Goal: Task Accomplishment & Management: Manage account settings

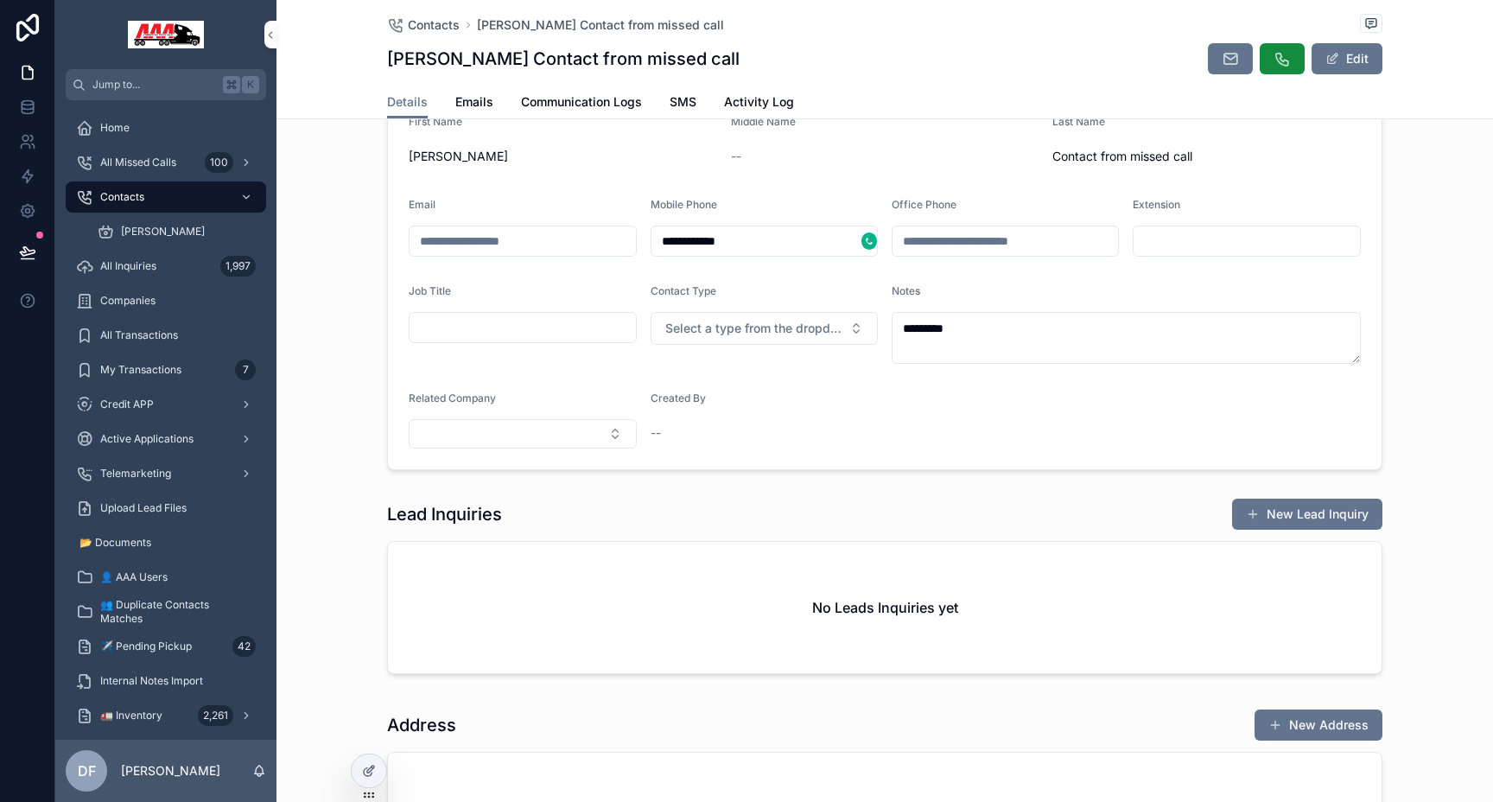
scroll to position [201, 0]
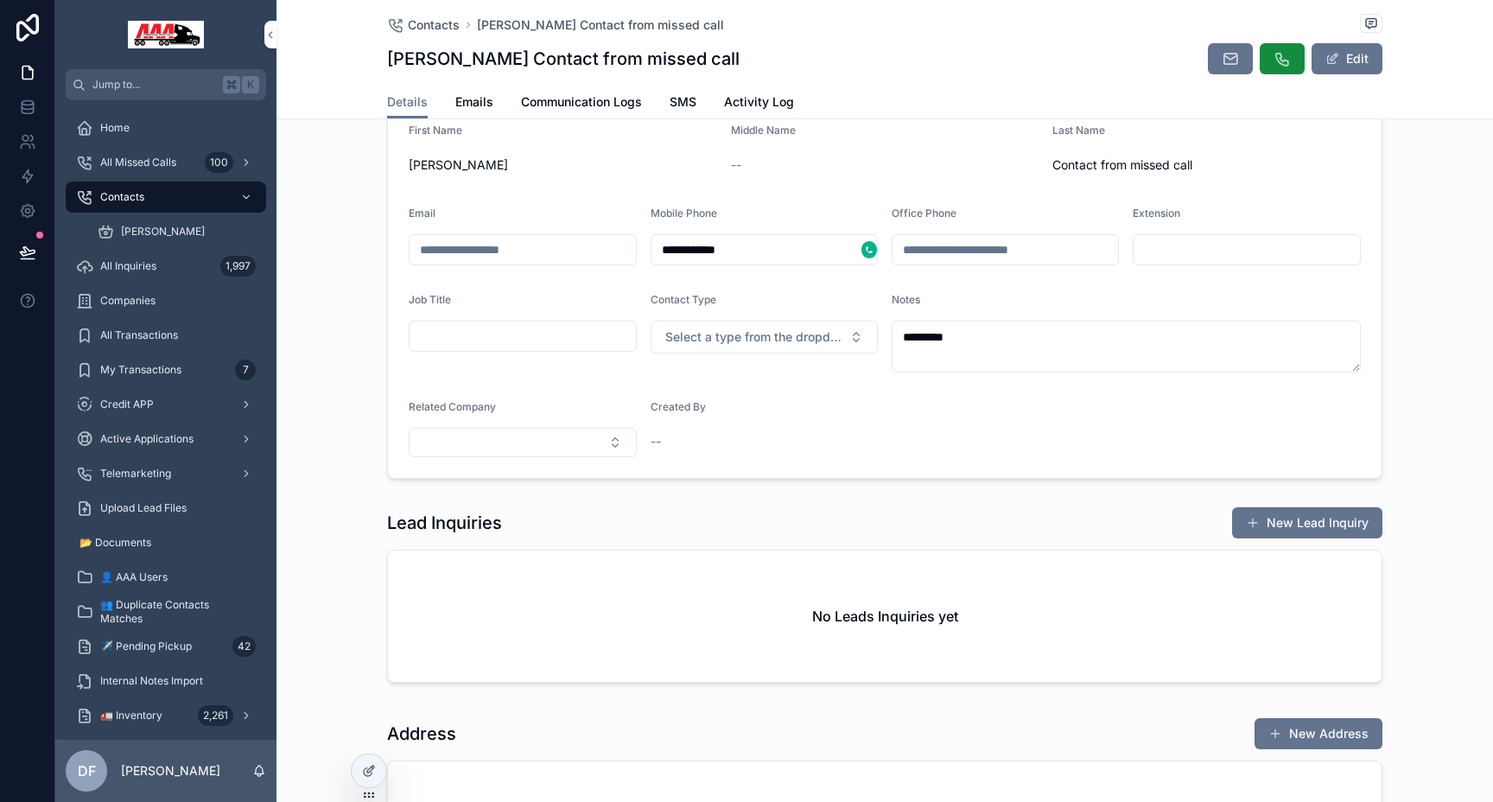
click at [581, 439] on button "Select Button" at bounding box center [523, 442] width 228 height 29
type input "*"
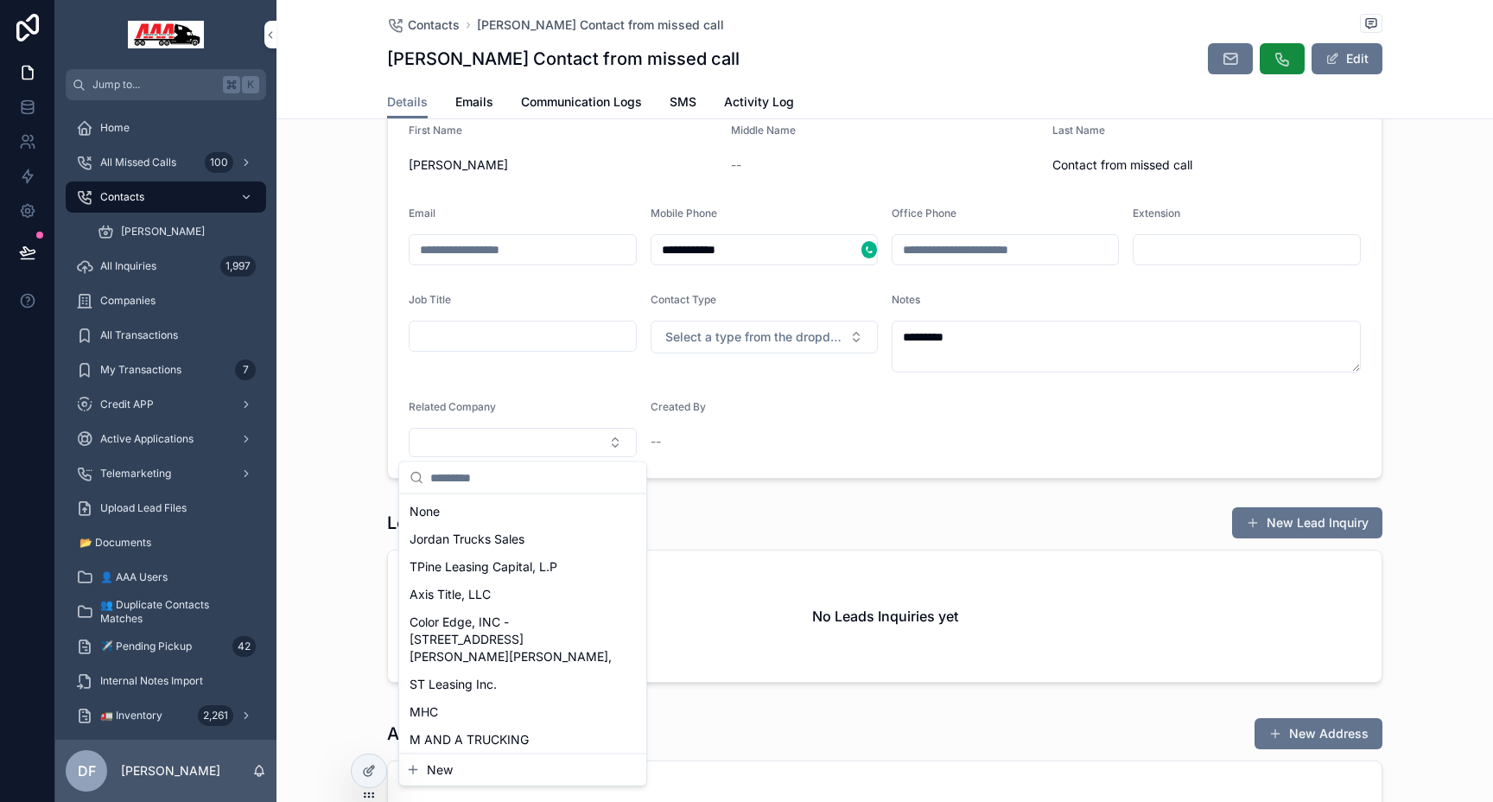
click at [462, 766] on button "New" at bounding box center [522, 769] width 233 height 17
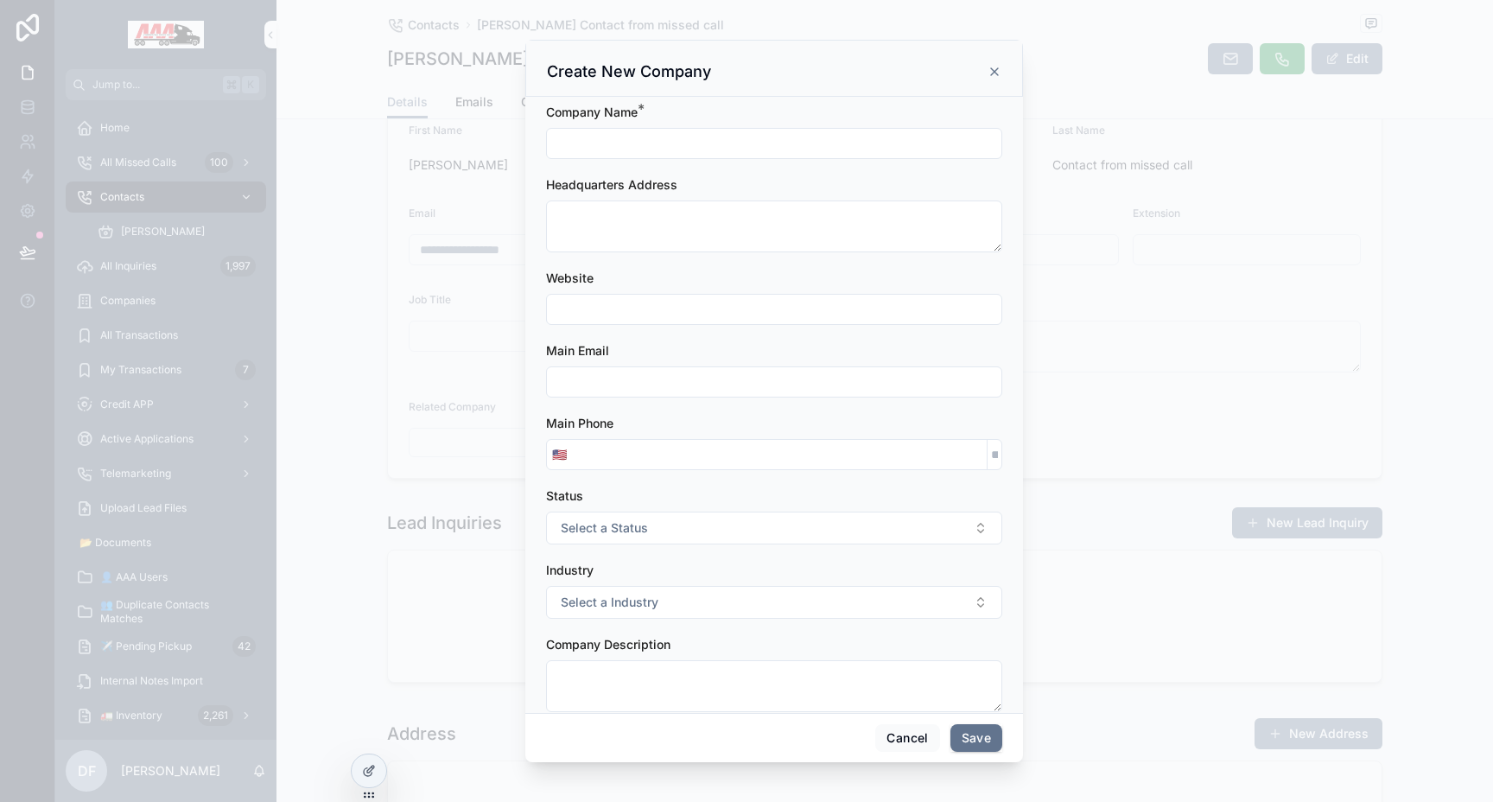
click at [647, 152] on input "scrollable content" at bounding box center [774, 143] width 454 height 24
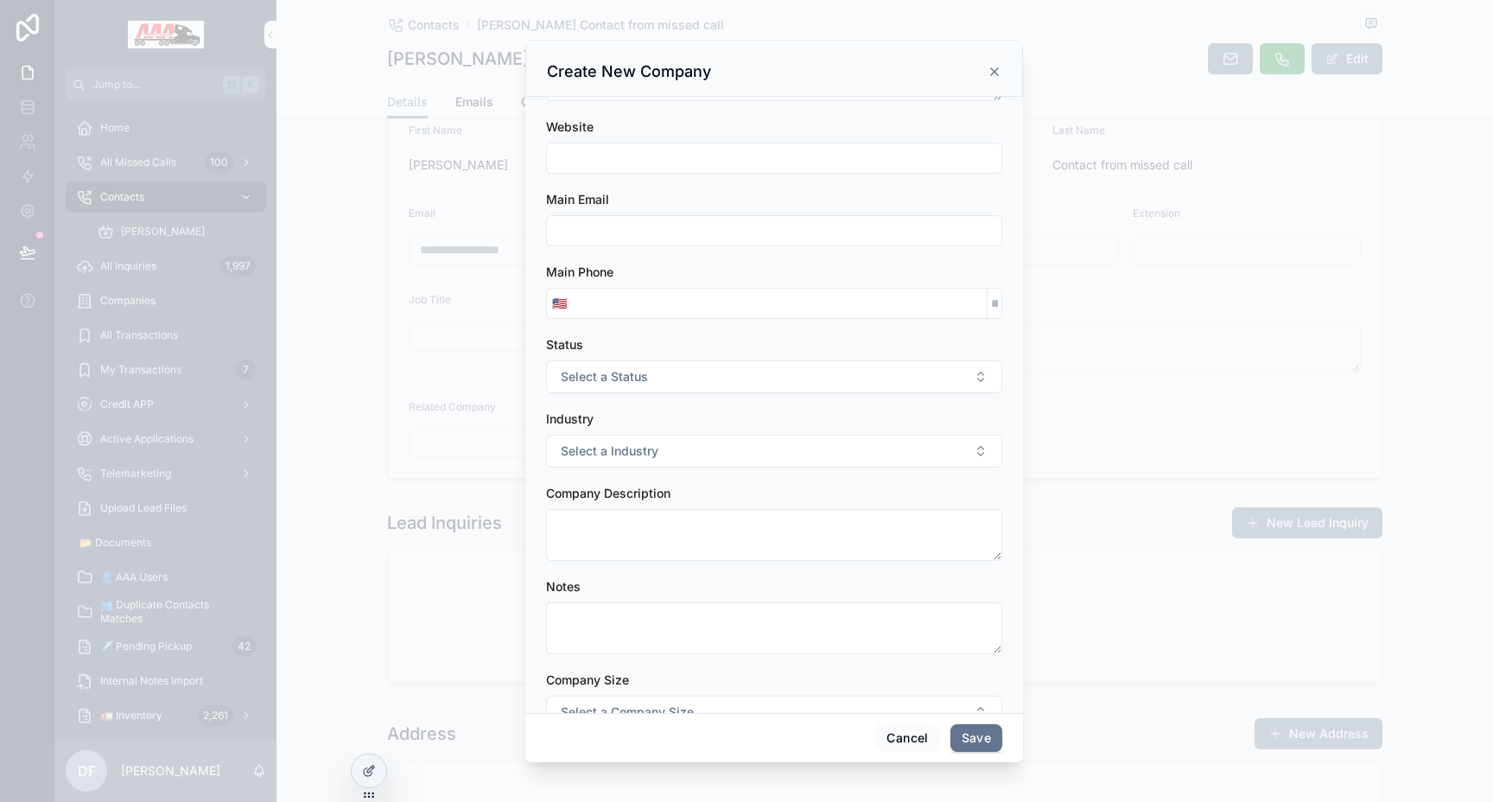
scroll to position [198, 0]
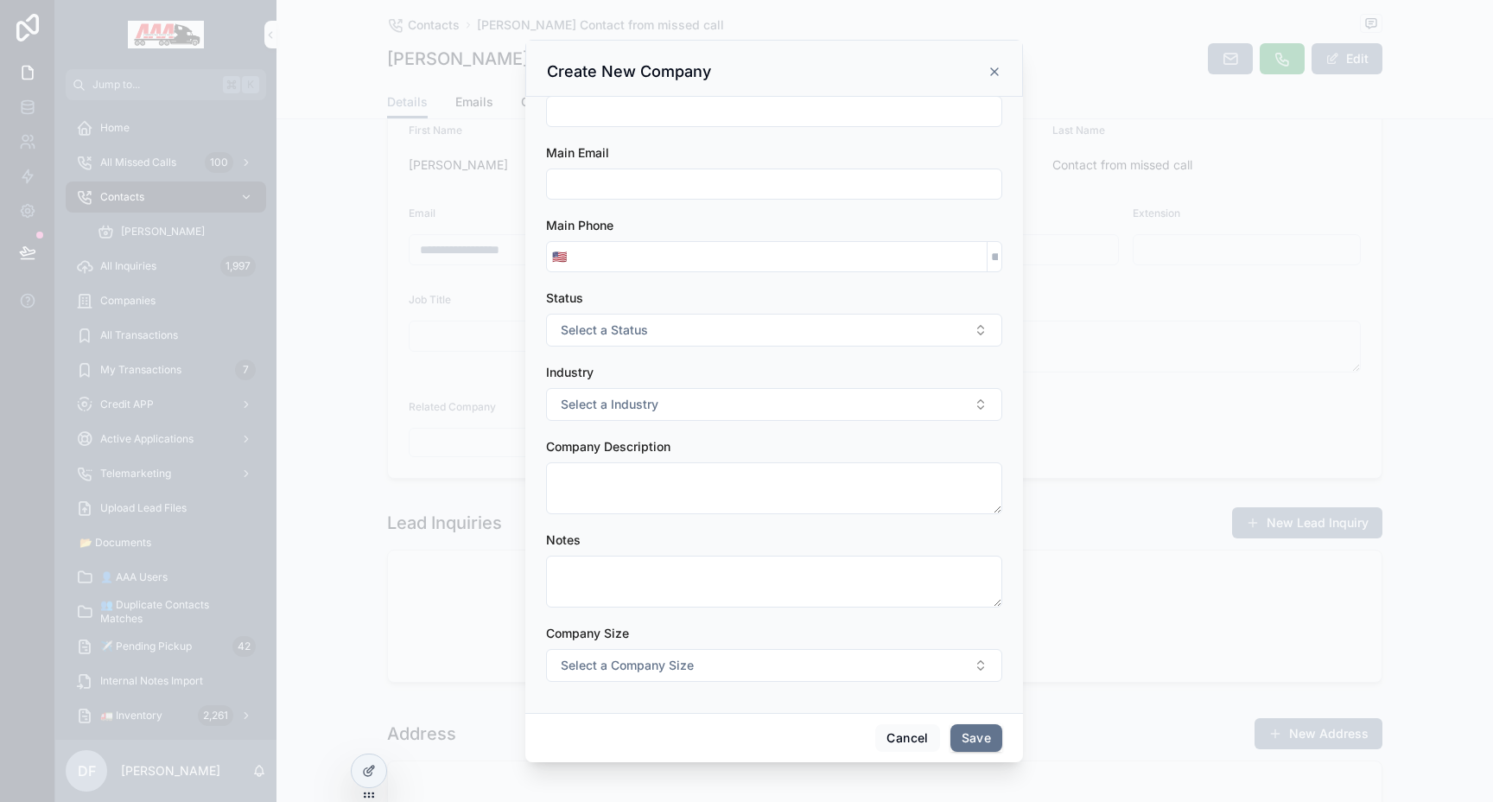
type input "**********"
click at [975, 740] on button "Save" at bounding box center [976, 738] width 52 height 28
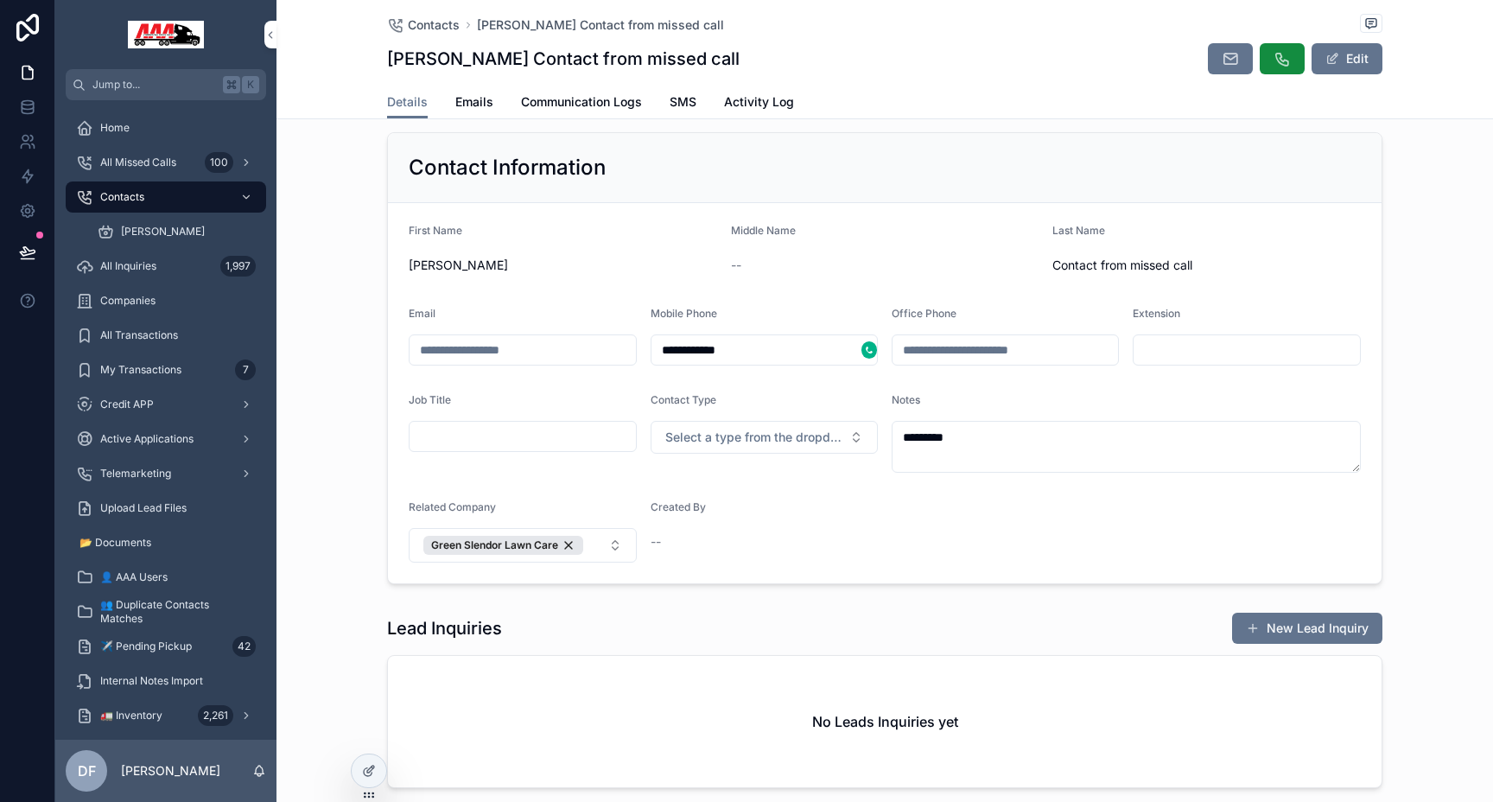
scroll to position [90, 0]
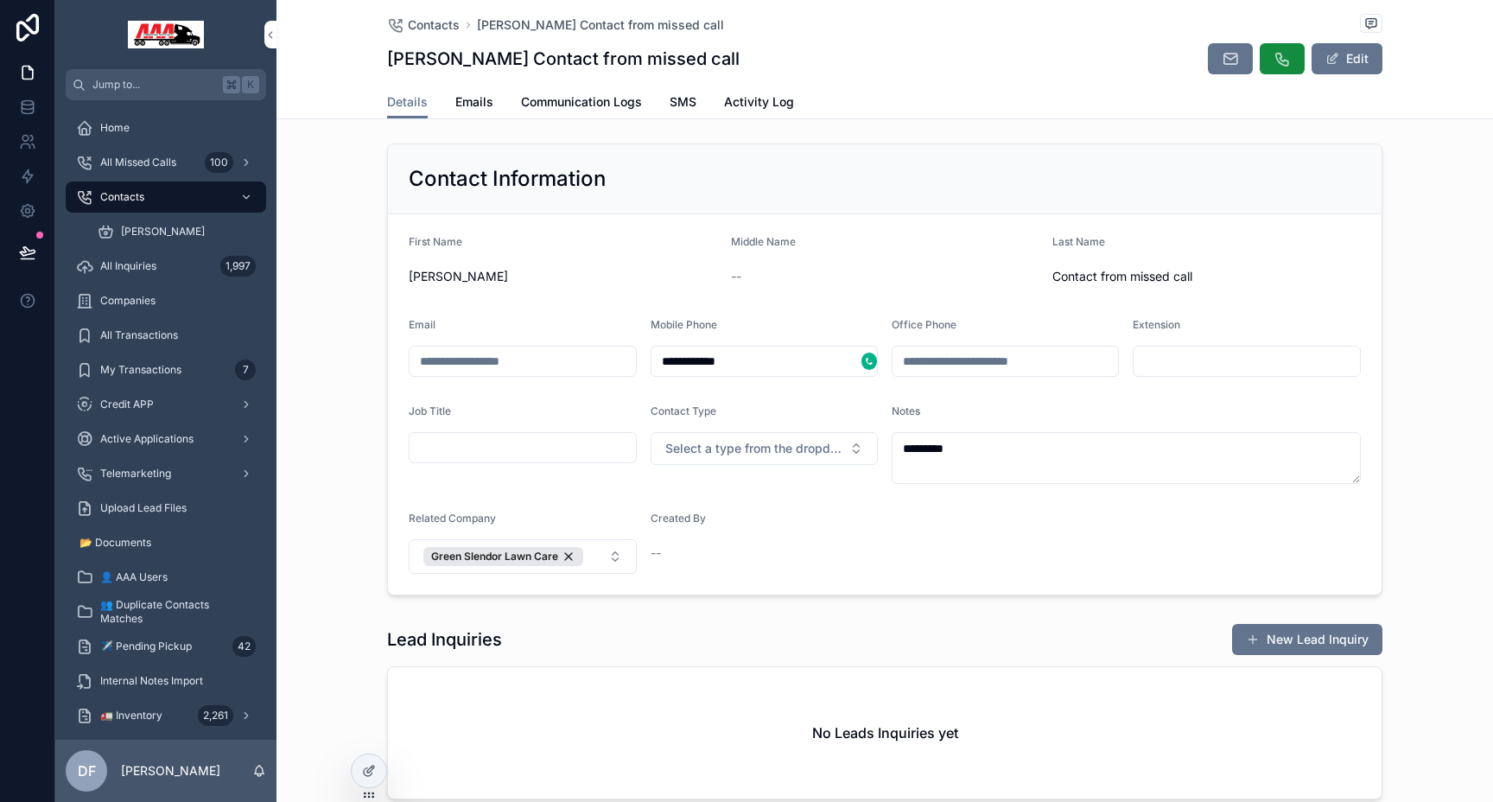
click at [1151, 282] on span "Contact from missed call" at bounding box center [1206, 276] width 308 height 17
click at [1347, 64] on button "Edit" at bounding box center [1346, 58] width 71 height 31
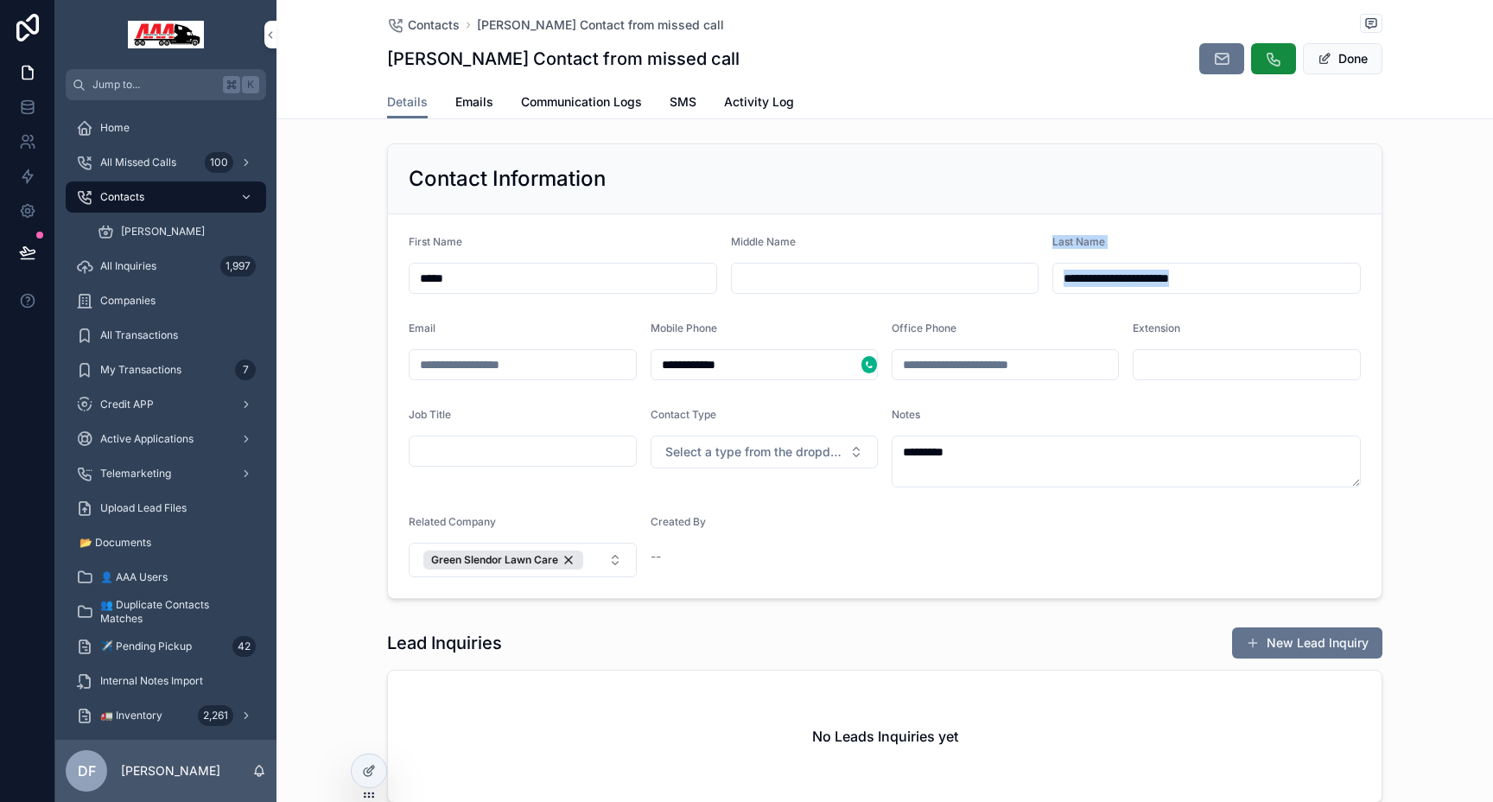
click at [1186, 277] on input "**********" at bounding box center [1206, 278] width 307 height 24
click at [1416, 313] on div "**********" at bounding box center [884, 370] width 1216 height 469
click at [1099, 471] on textarea "*********" at bounding box center [1125, 461] width 469 height 52
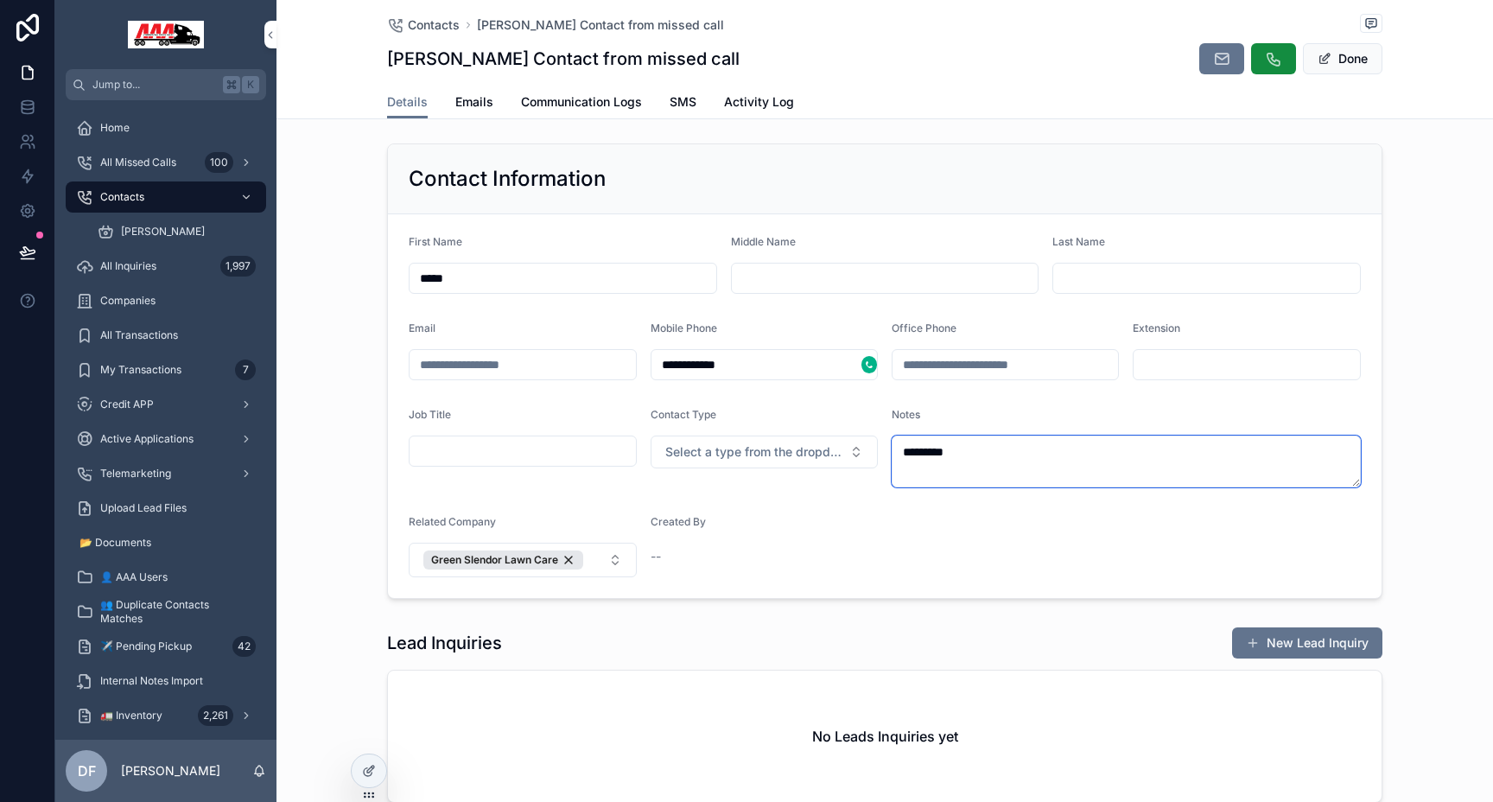
click at [1099, 471] on textarea "*********" at bounding box center [1125, 461] width 469 height 52
type textarea "*"
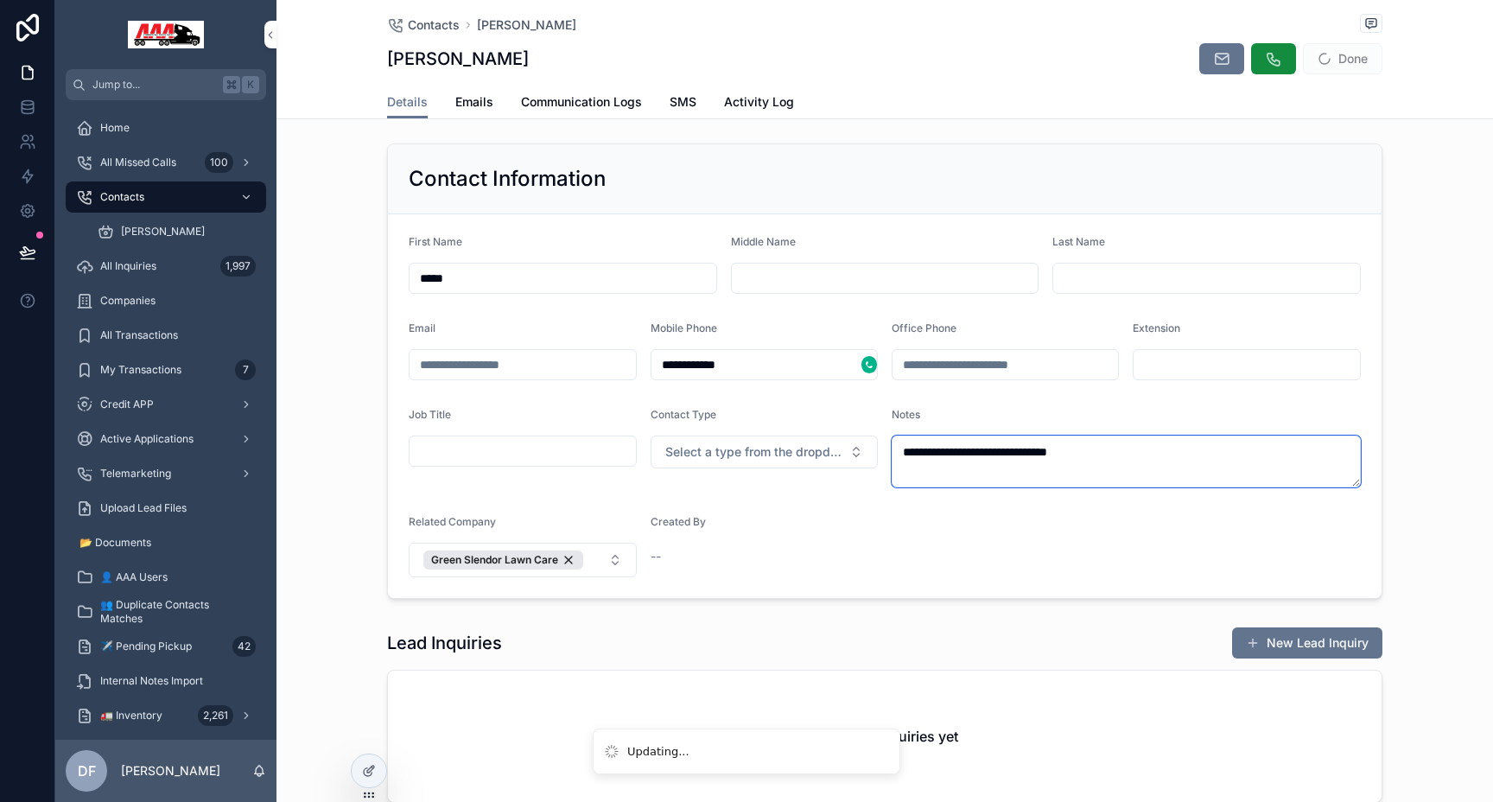
type textarea "**********"
click at [1322, 160] on div "Contact Information" at bounding box center [884, 179] width 993 height 70
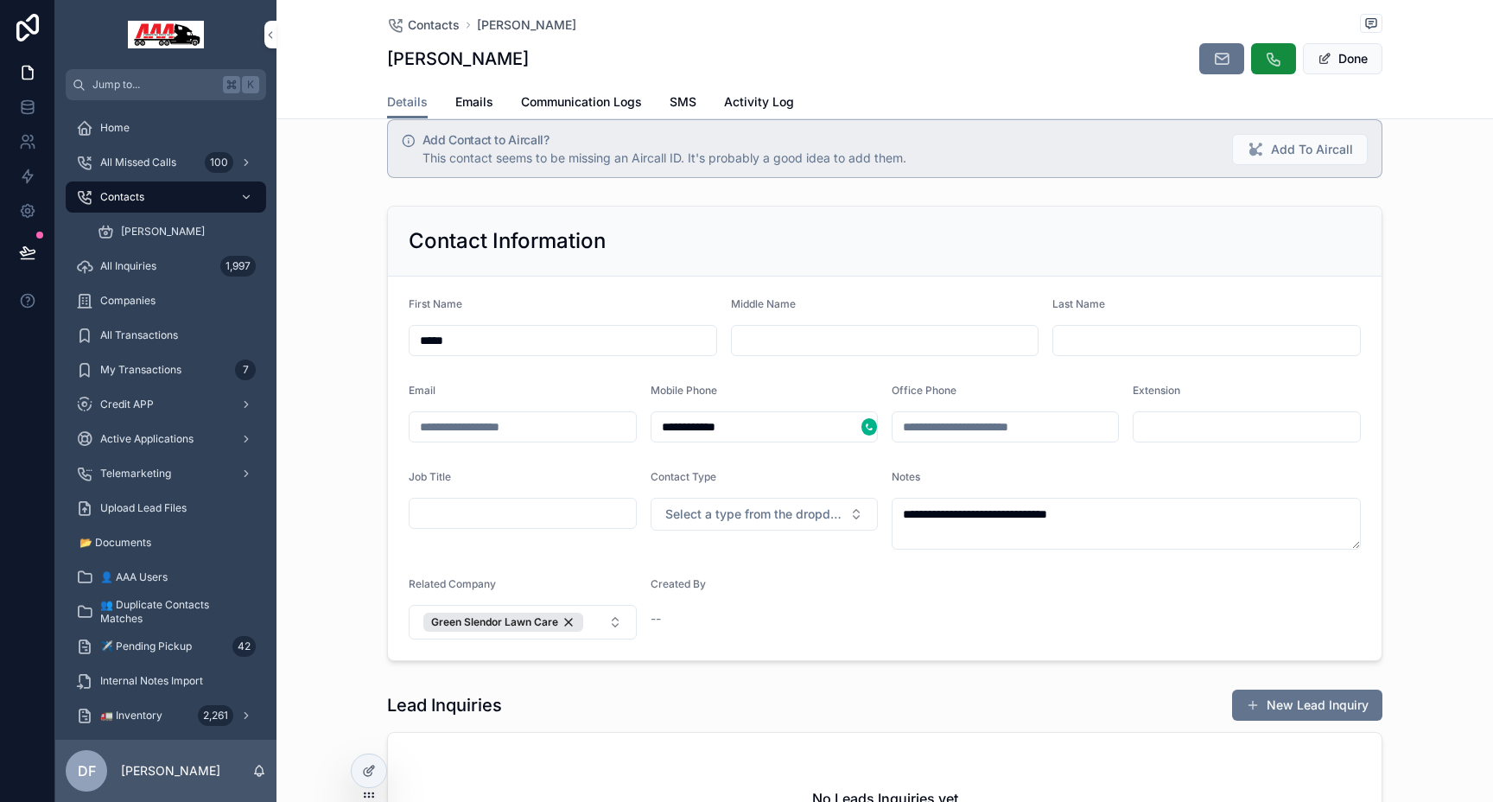
scroll to position [0, 0]
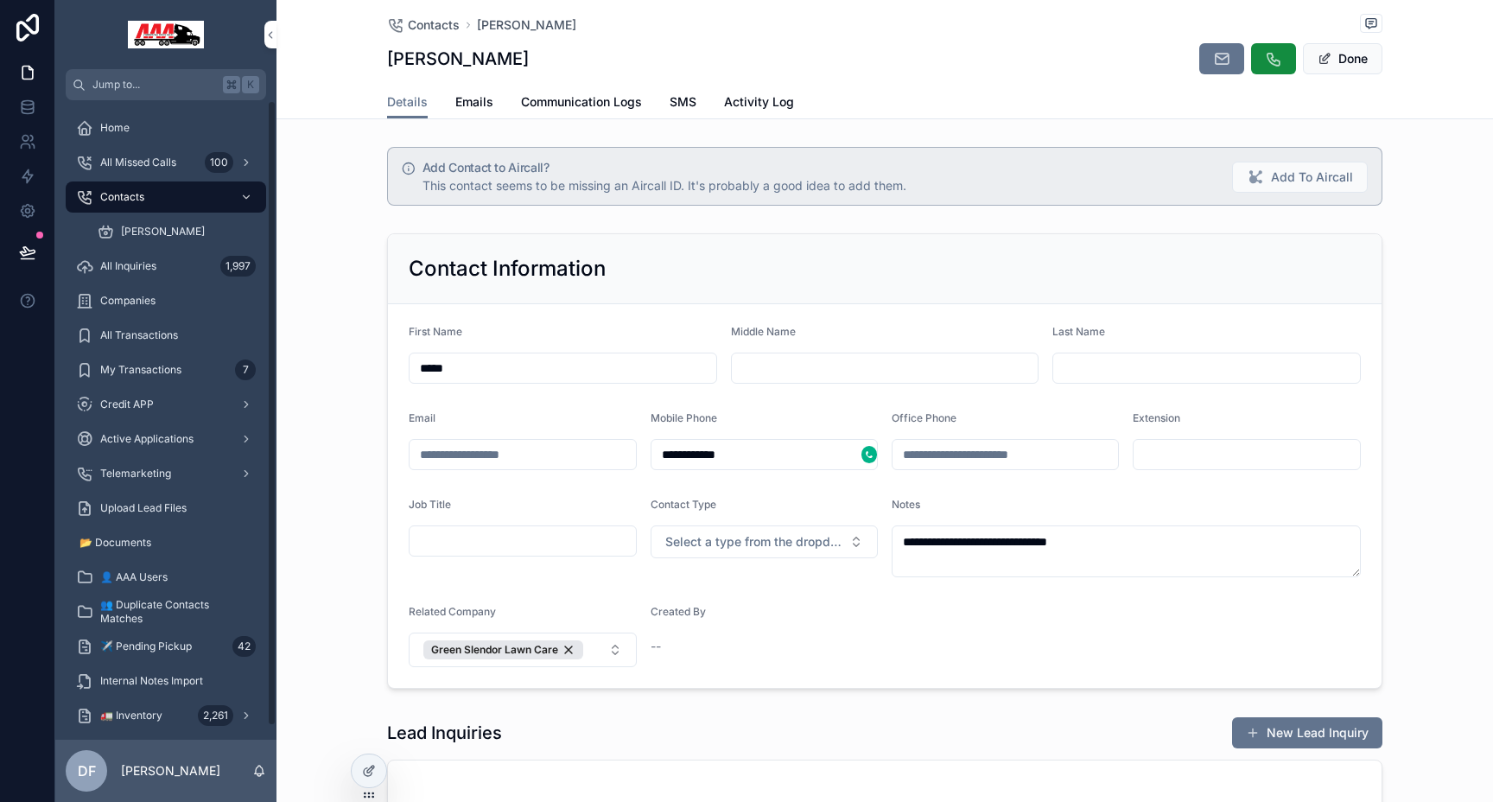
click at [149, 305] on span "Companies" at bounding box center [127, 301] width 55 height 14
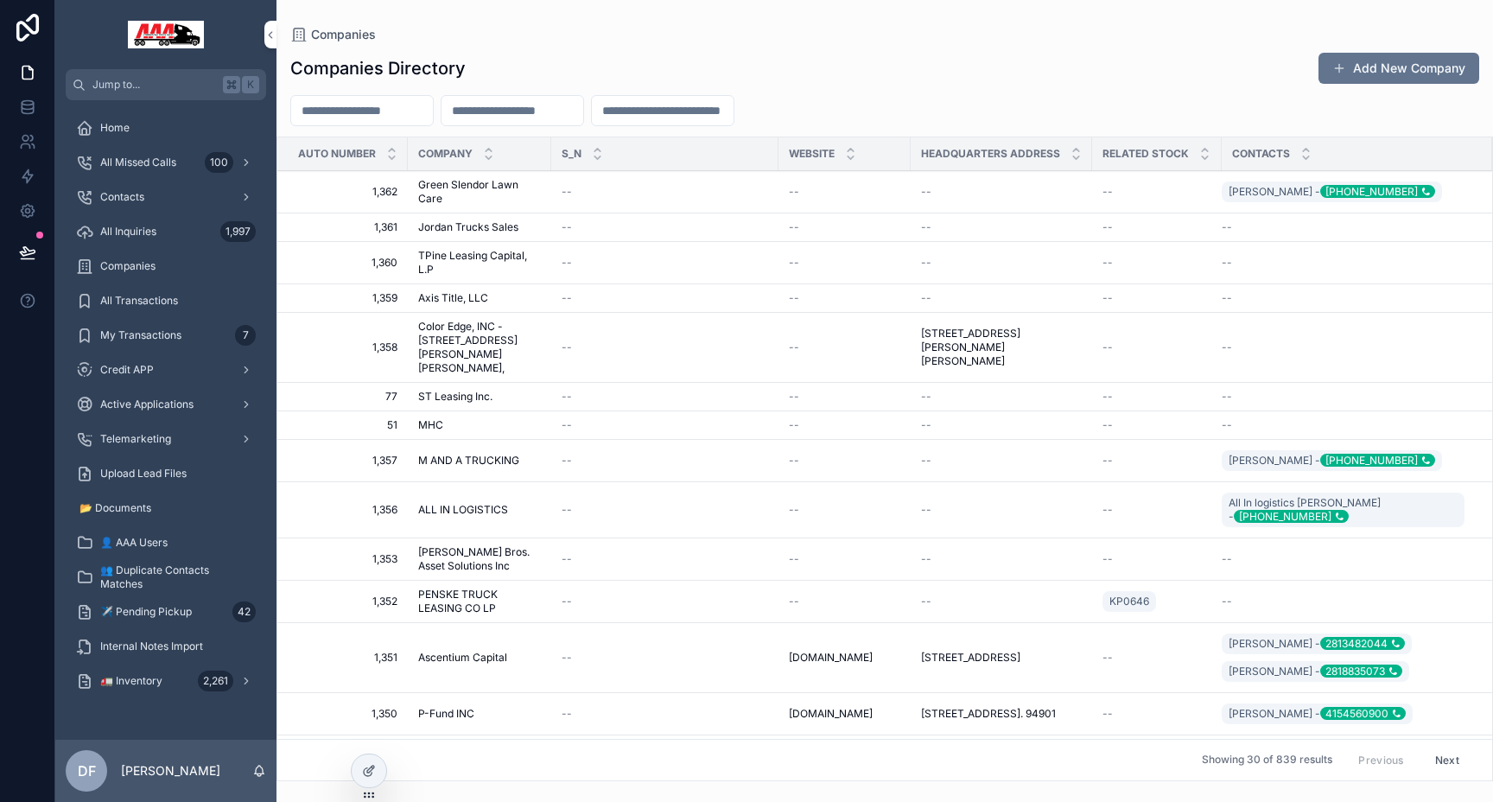
click at [242, 681] on icon "scrollable content" at bounding box center [246, 681] width 12 height 12
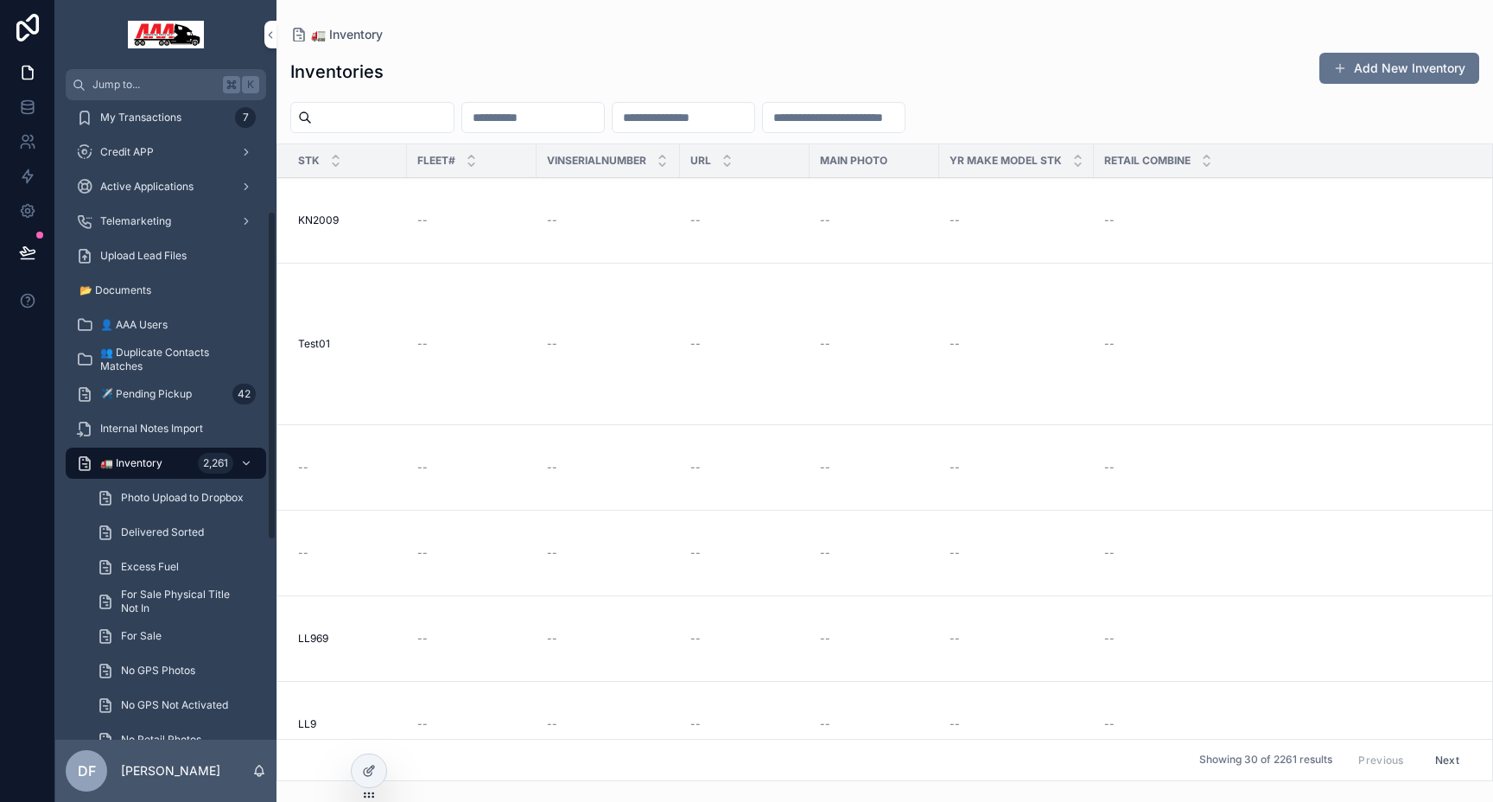
scroll to position [216, 0]
click at [147, 390] on span "✈️ Pending Pickup" at bounding box center [146, 396] width 92 height 14
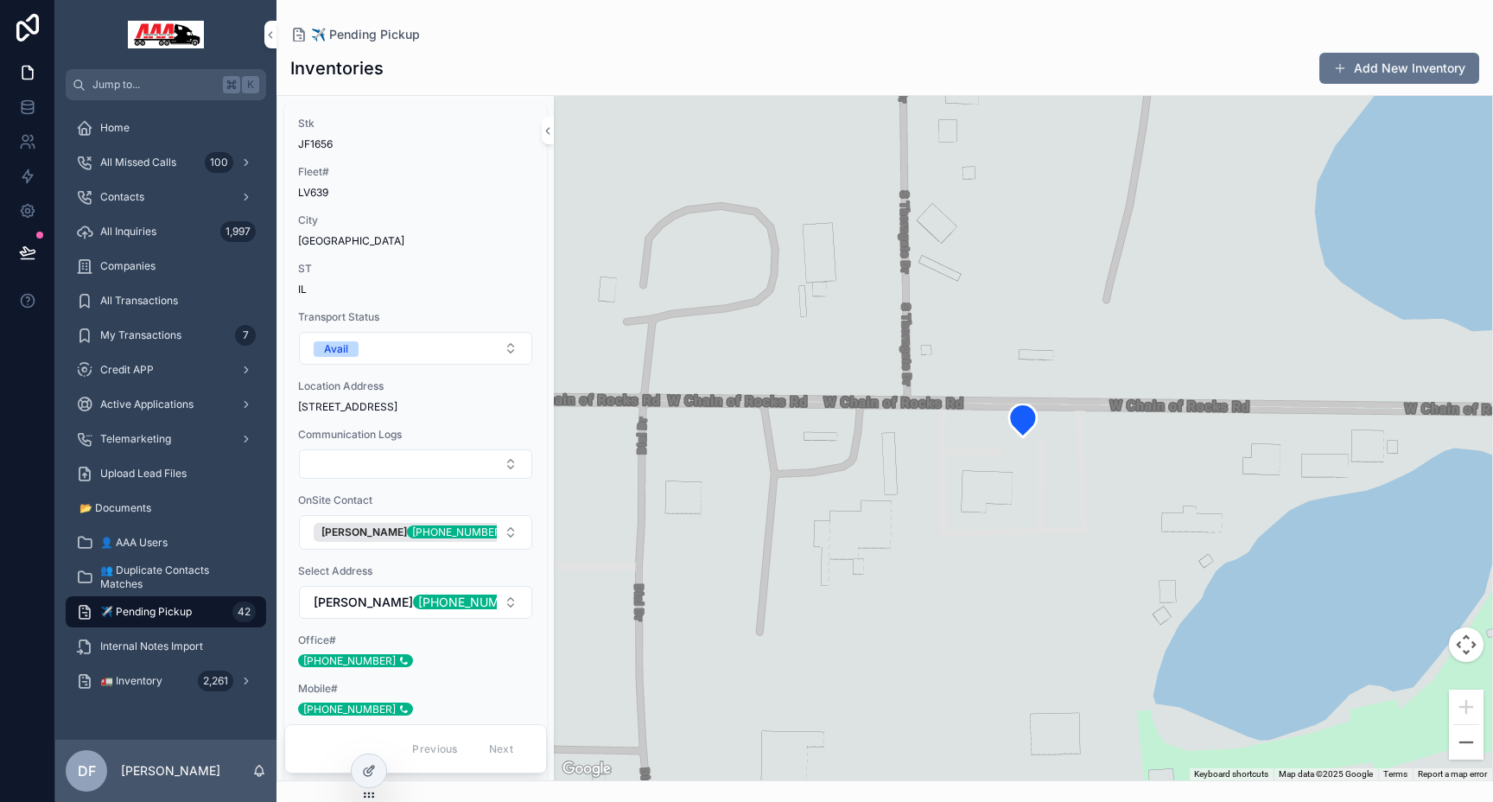
click at [244, 675] on icon "scrollable content" at bounding box center [246, 681] width 12 height 12
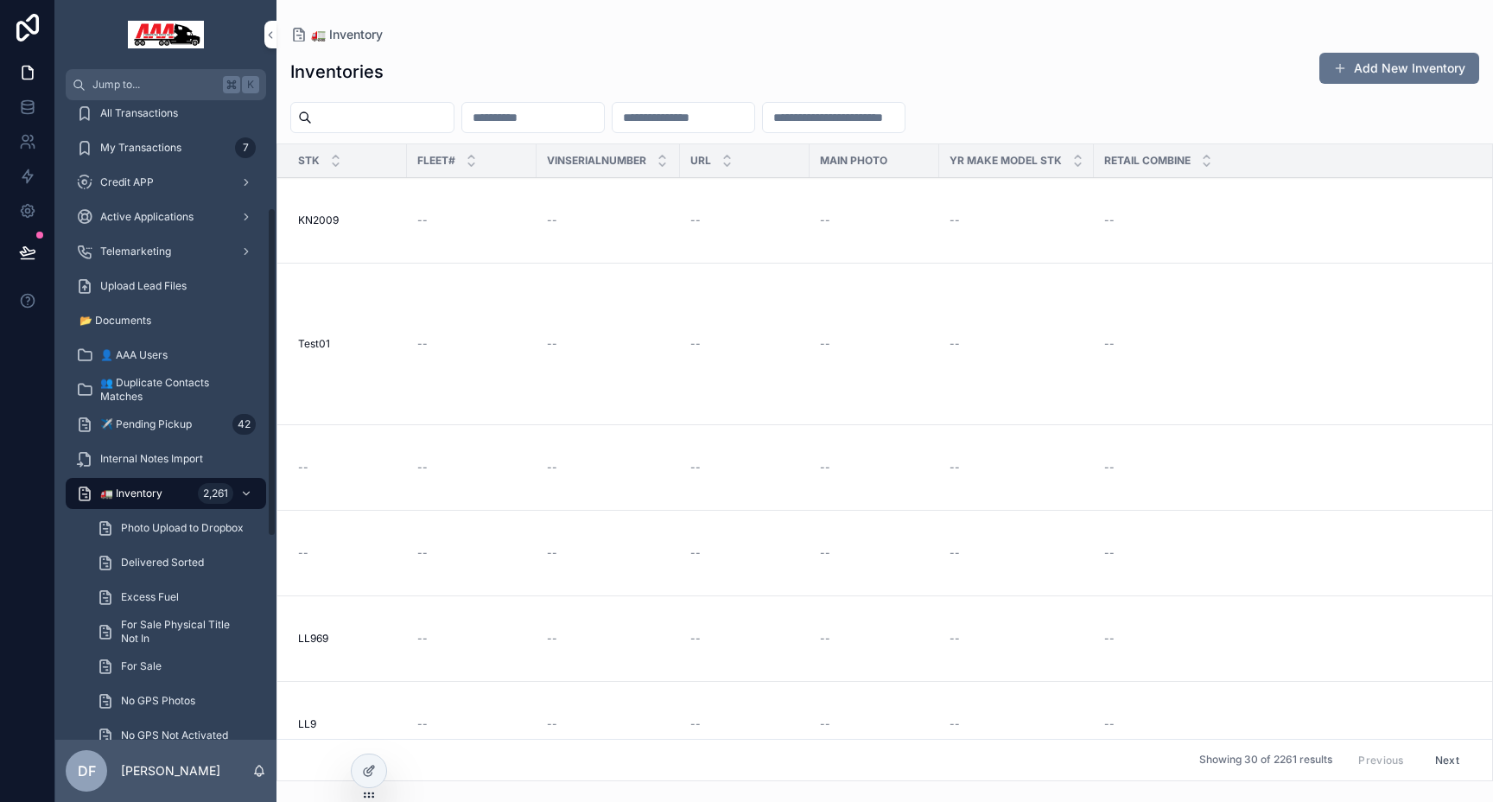
scroll to position [173, 0]
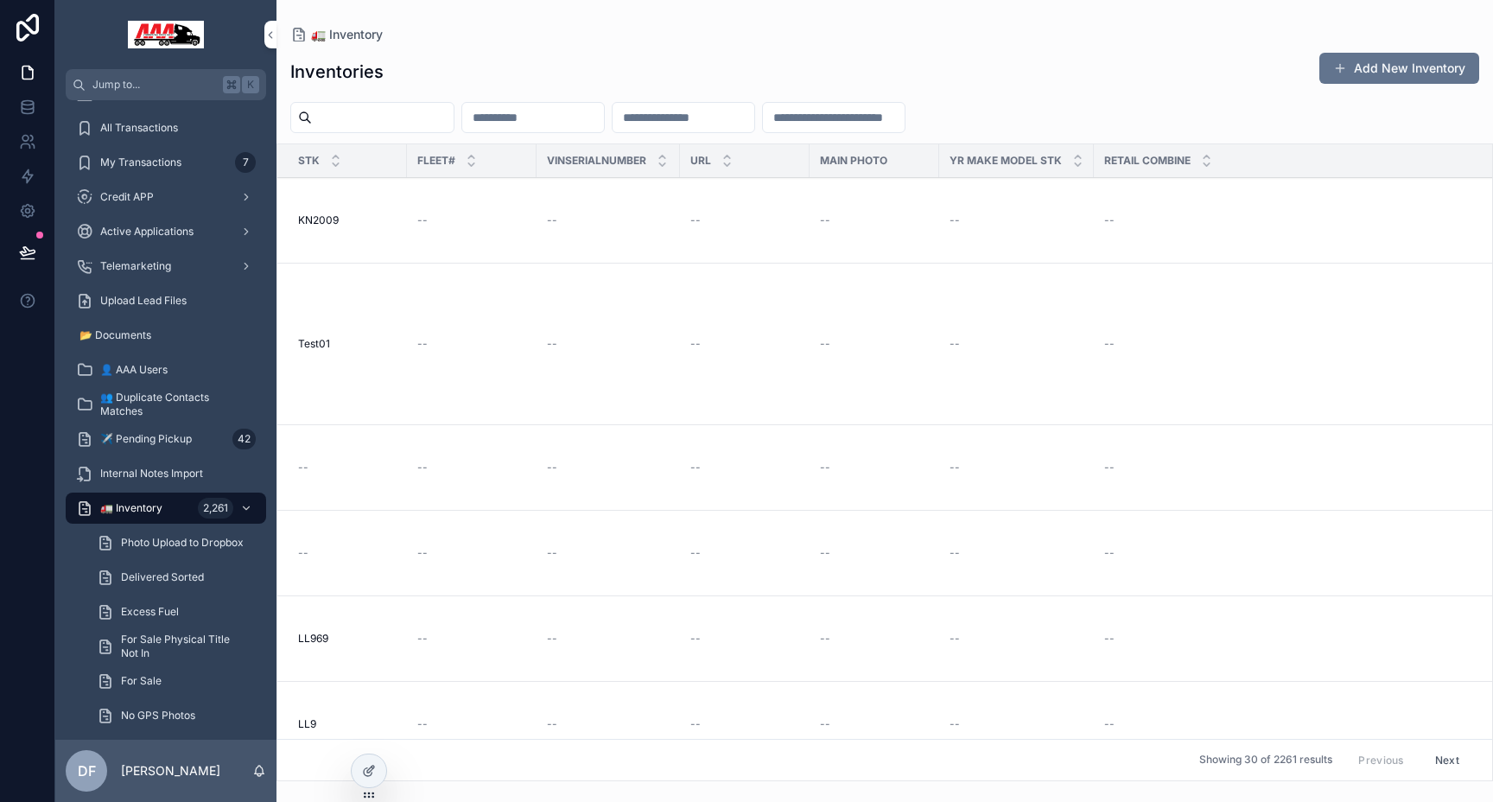
click at [174, 442] on span "✈️ Pending Pickup" at bounding box center [146, 439] width 92 height 14
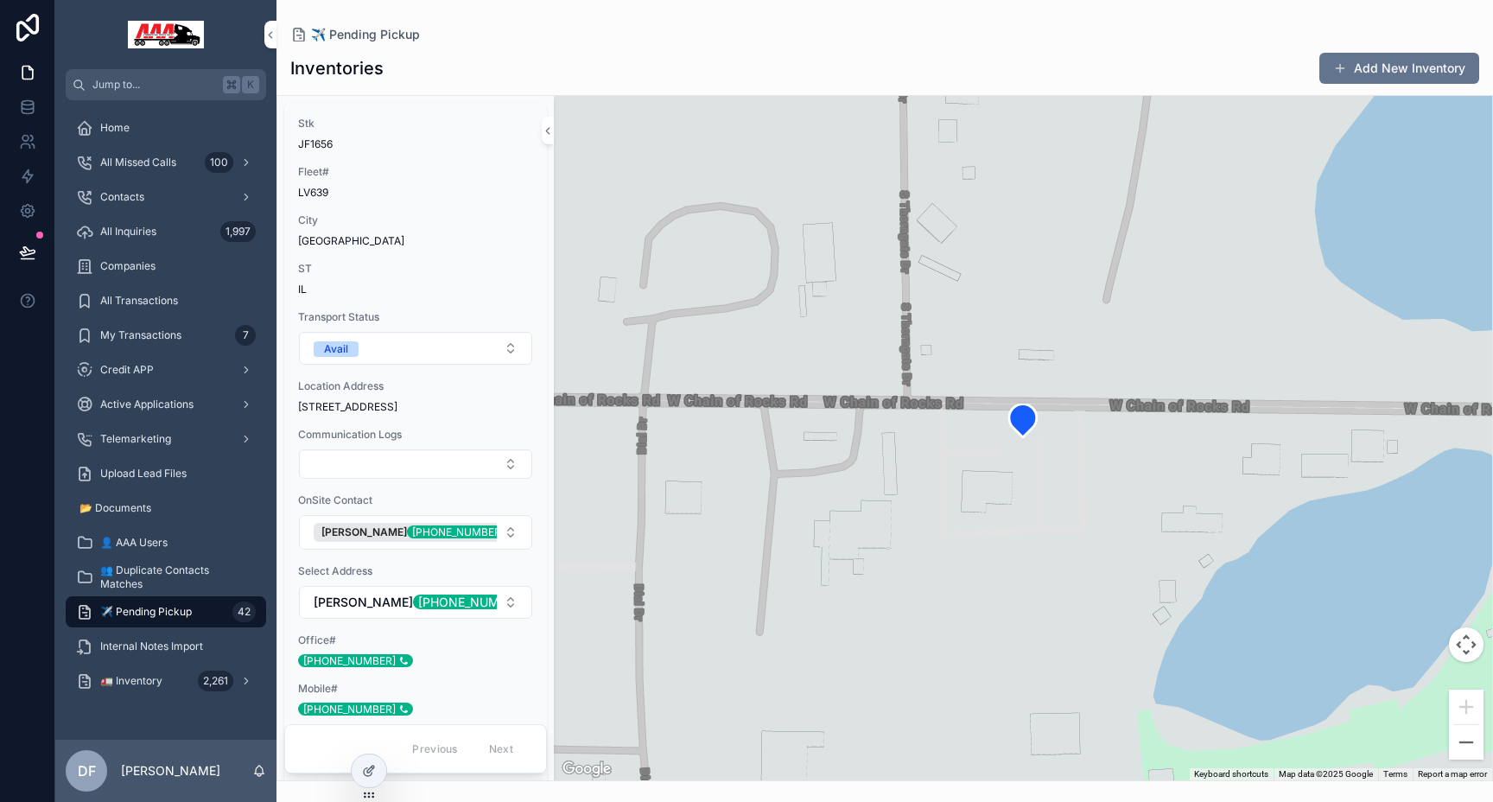
click at [367, 759] on div at bounding box center [369, 770] width 35 height 33
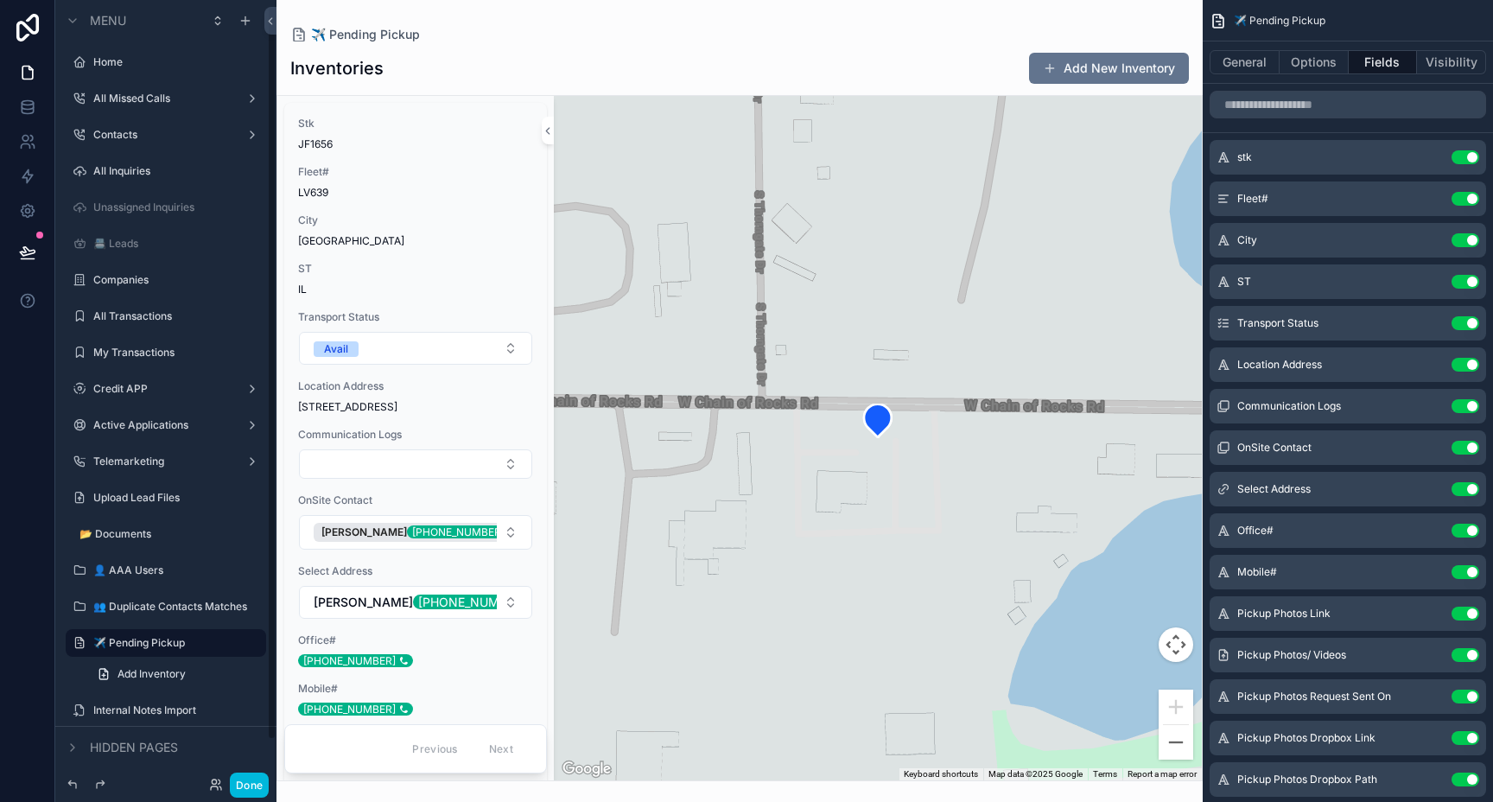
scroll to position [50, 0]
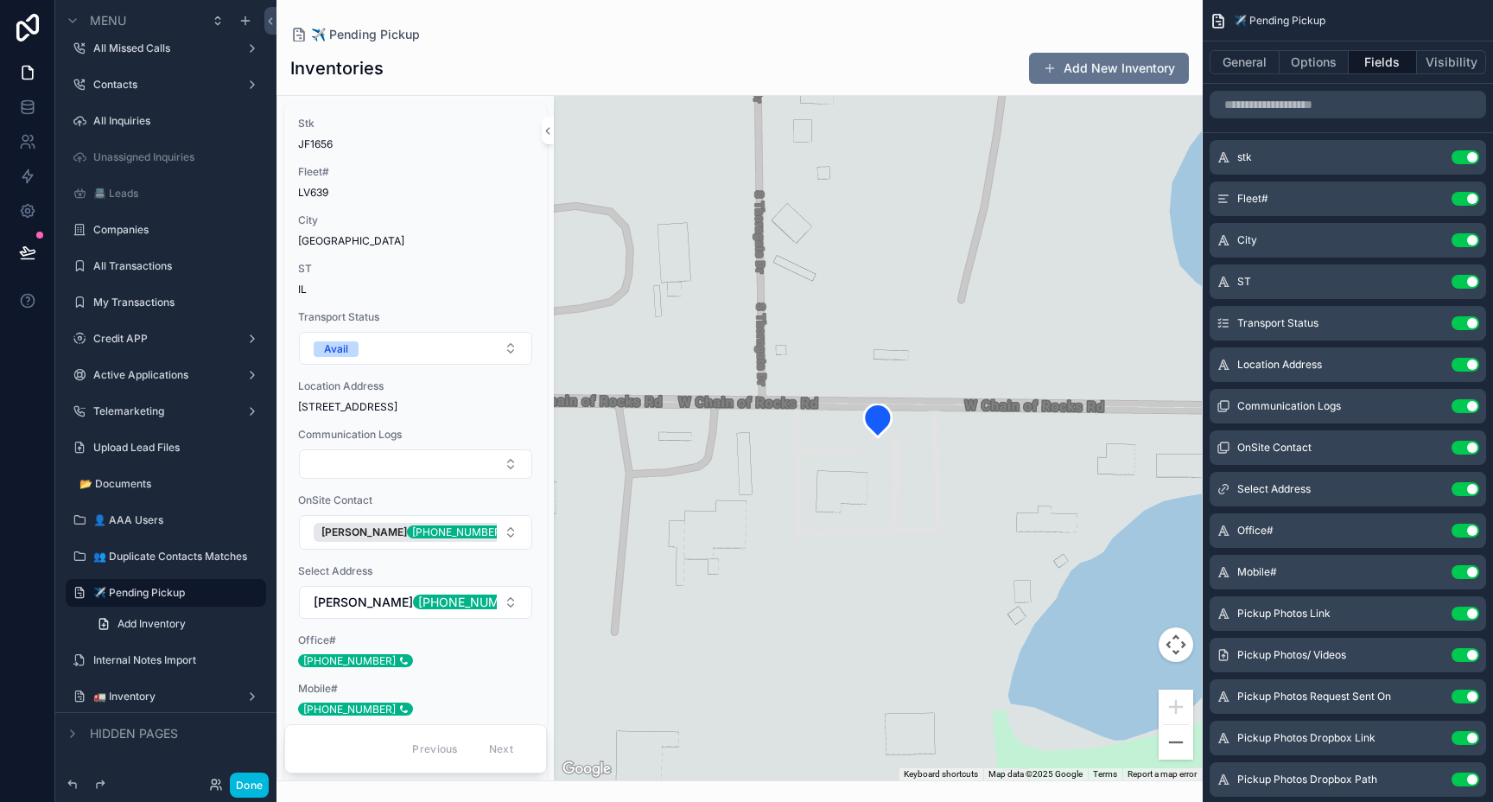
click at [74, 733] on icon "scrollable content" at bounding box center [73, 733] width 14 height 14
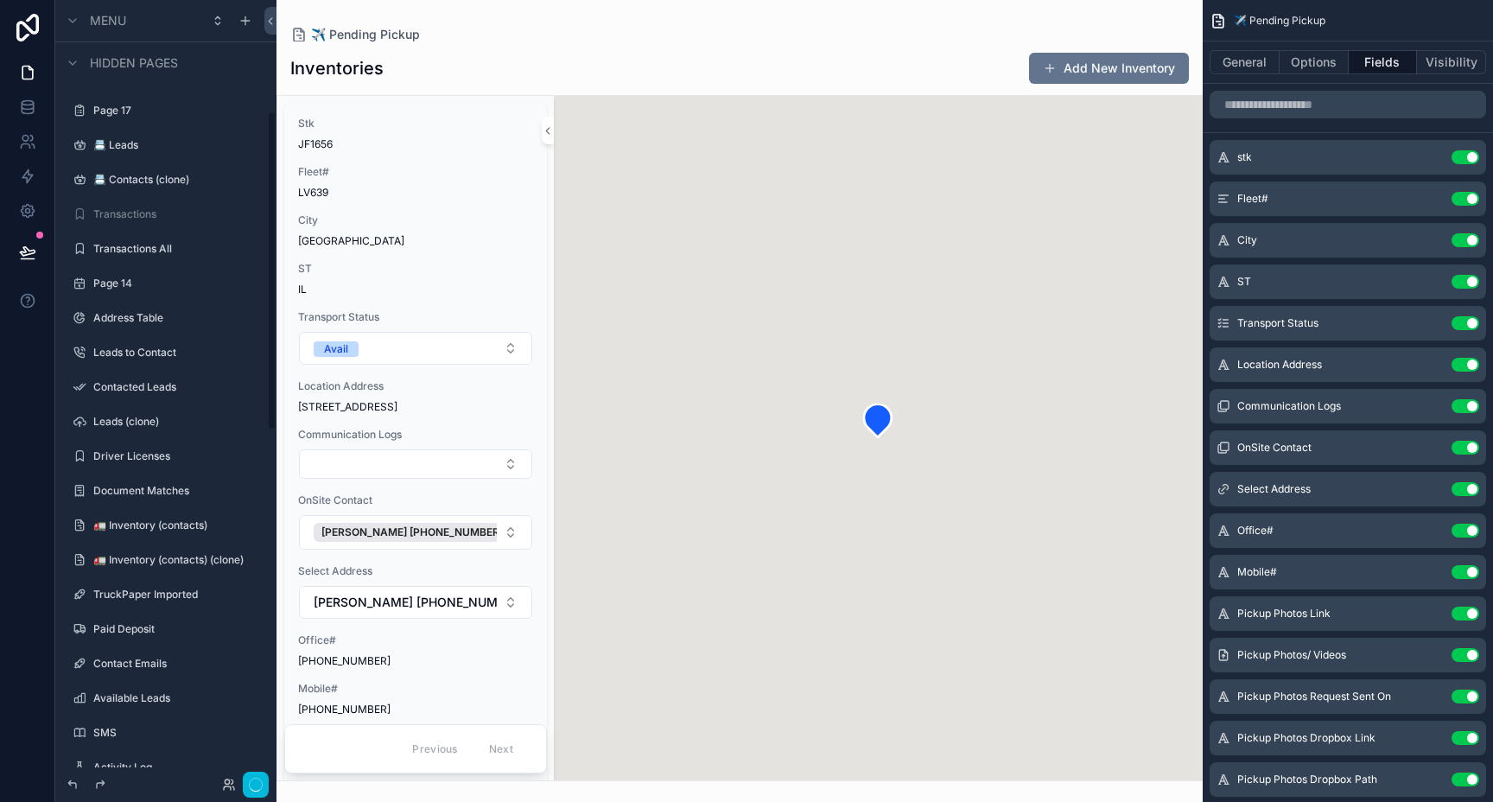
scroll to position [270, 0]
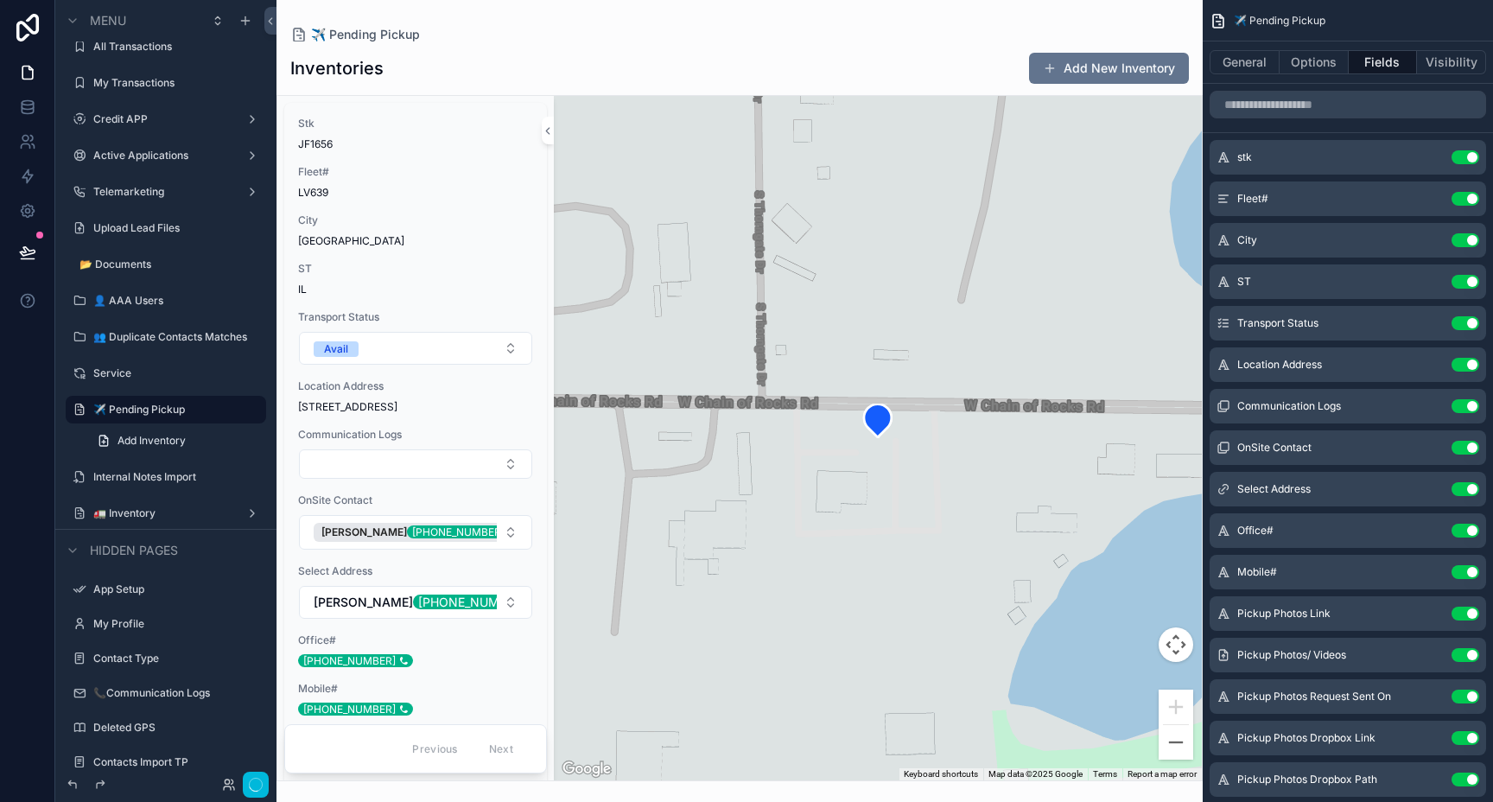
click at [118, 378] on label "Service" at bounding box center [174, 373] width 162 height 14
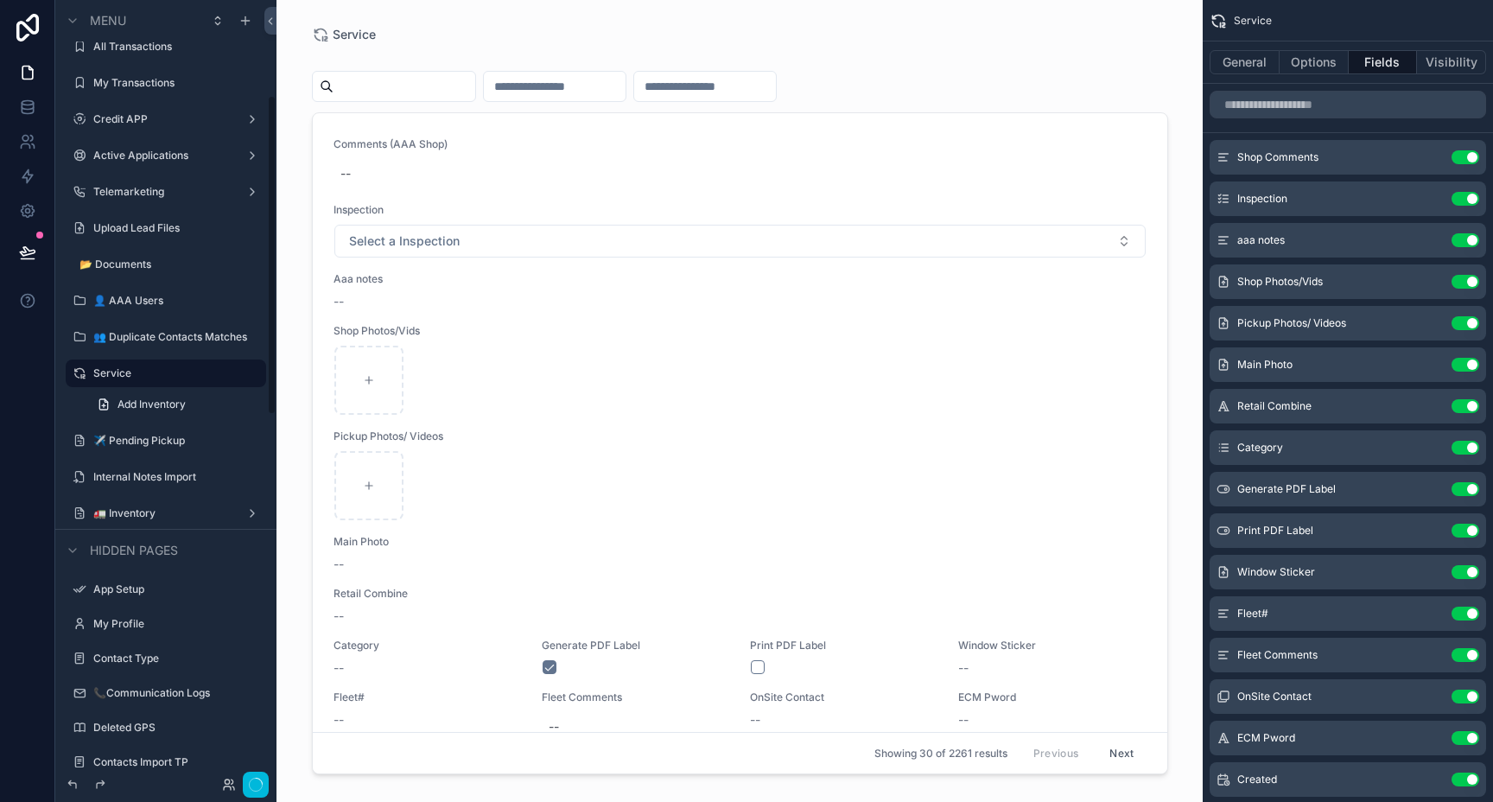
scroll to position [233, 0]
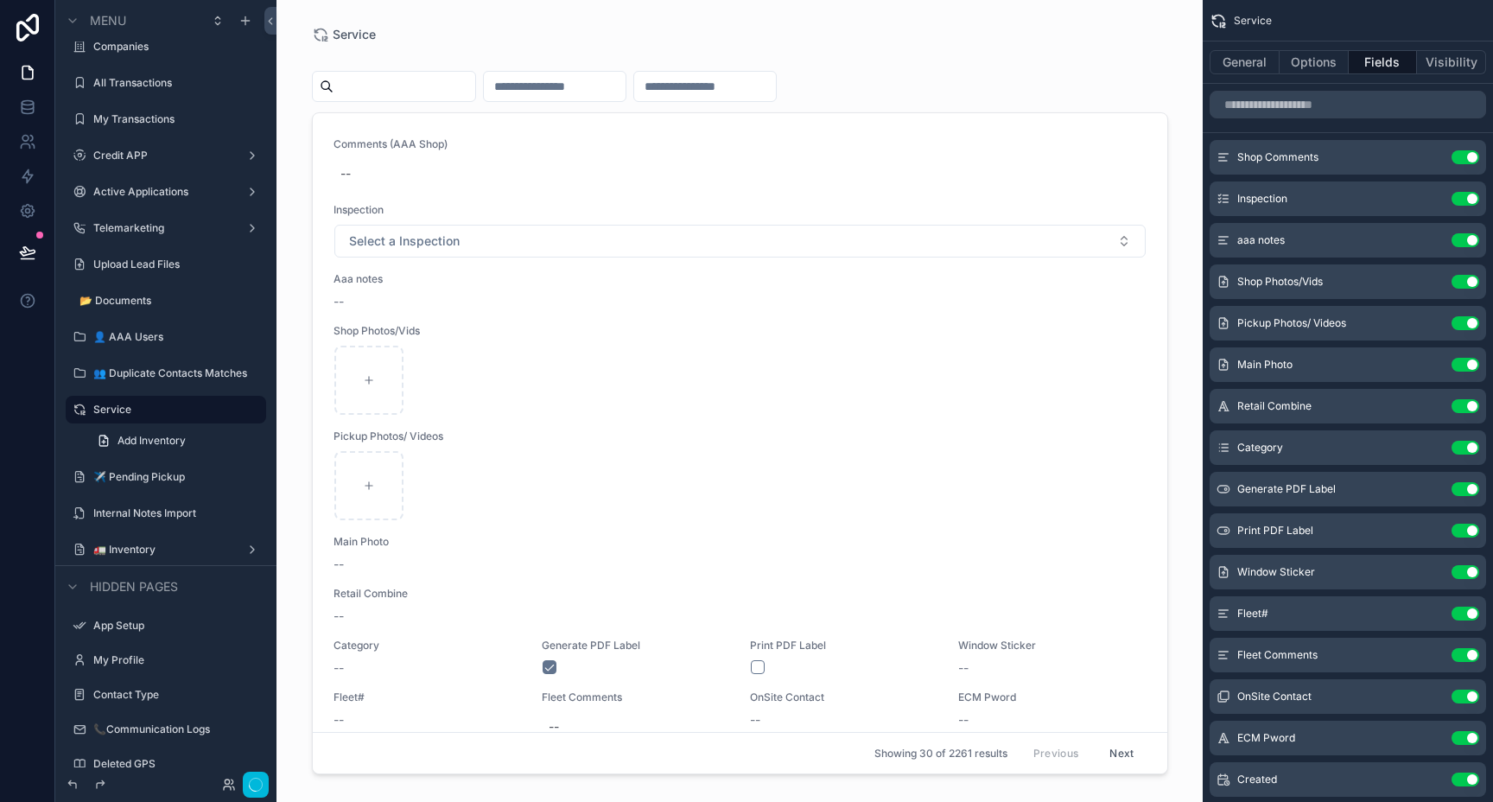
click at [253, 783] on icon "button" at bounding box center [256, 784] width 14 height 14
click at [1470, 407] on button "Use setting" at bounding box center [1465, 406] width 28 height 14
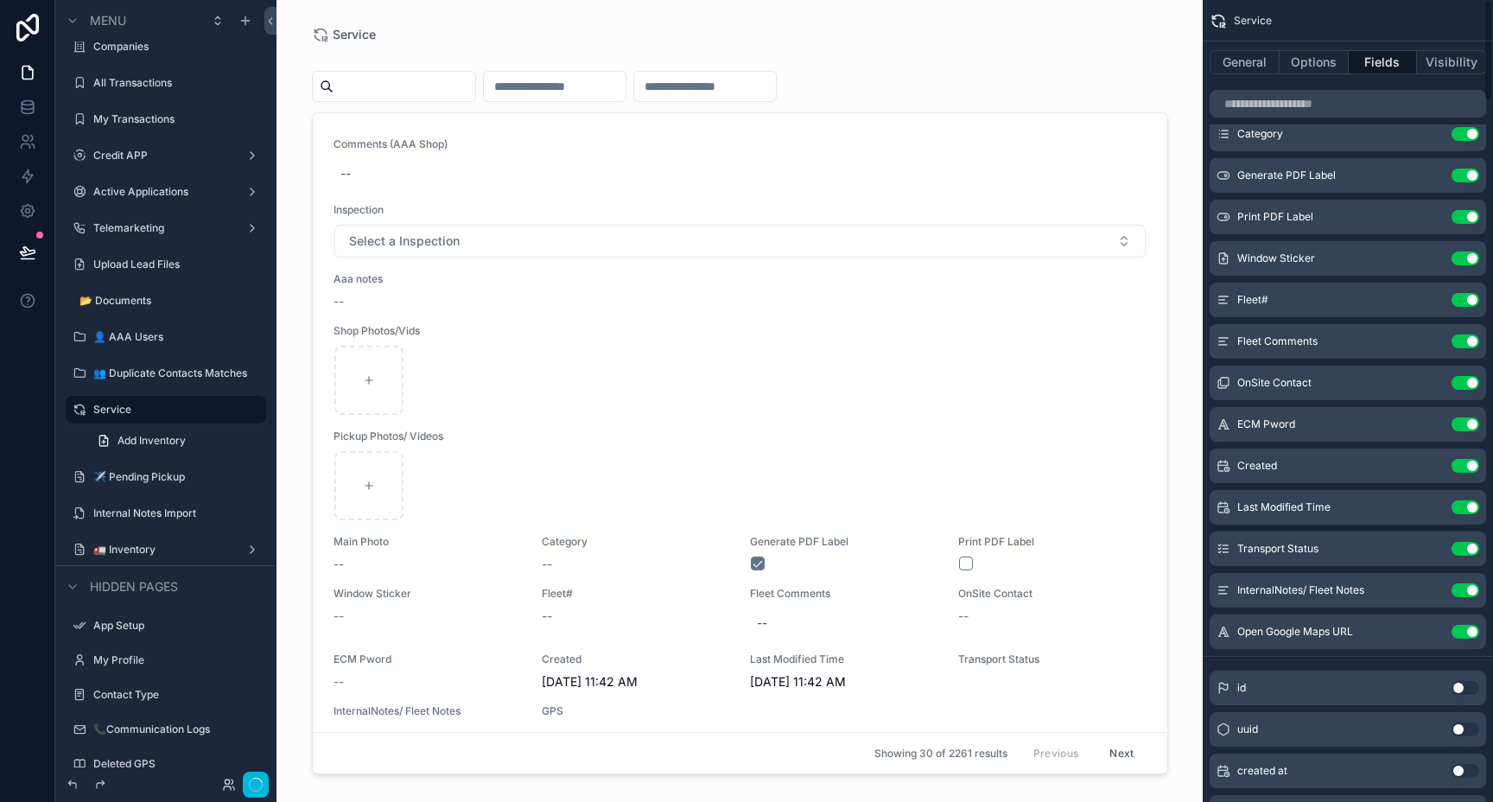
scroll to position [0, 0]
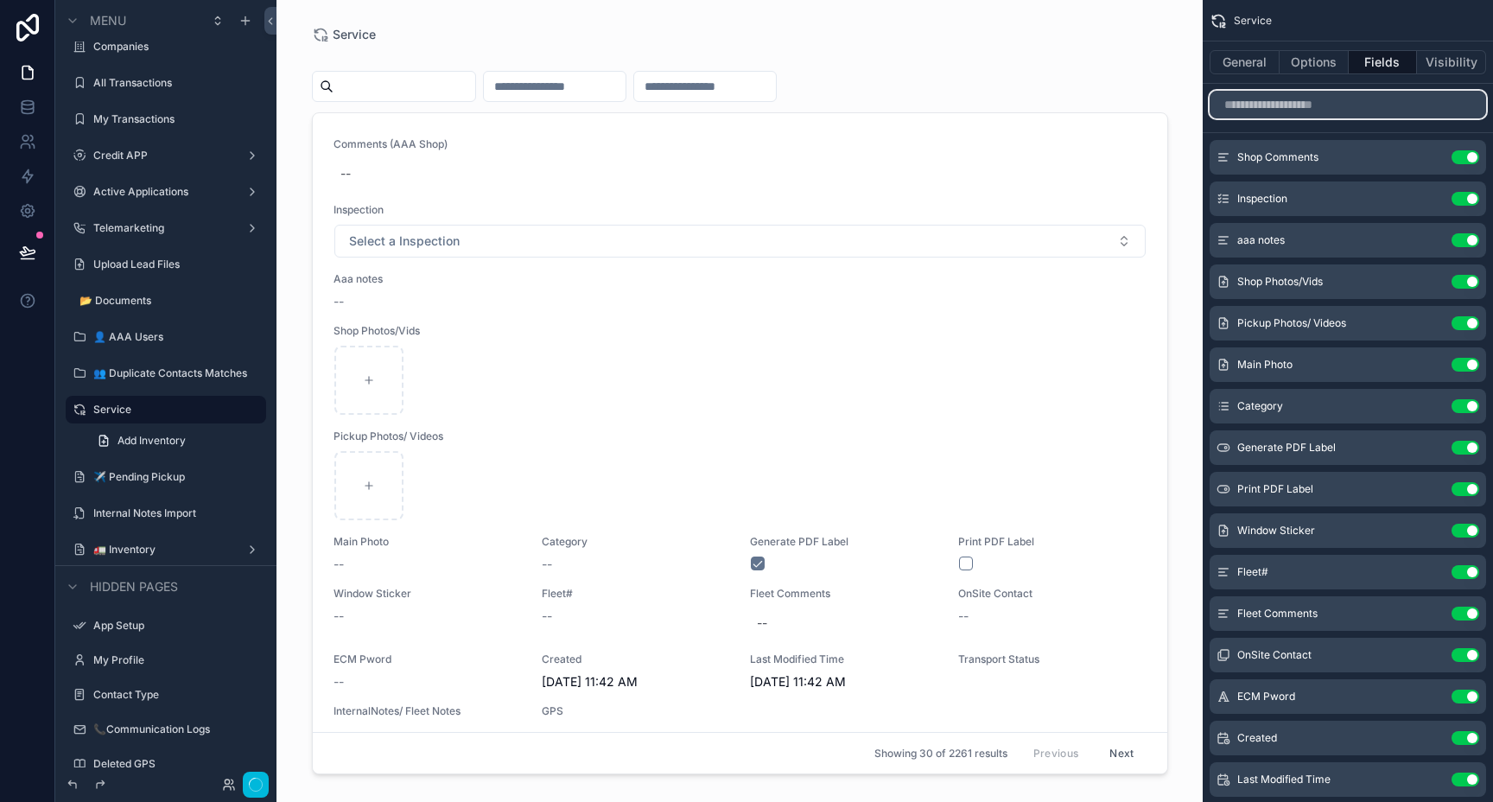
click at [1310, 111] on input "scrollable content" at bounding box center [1347, 105] width 276 height 28
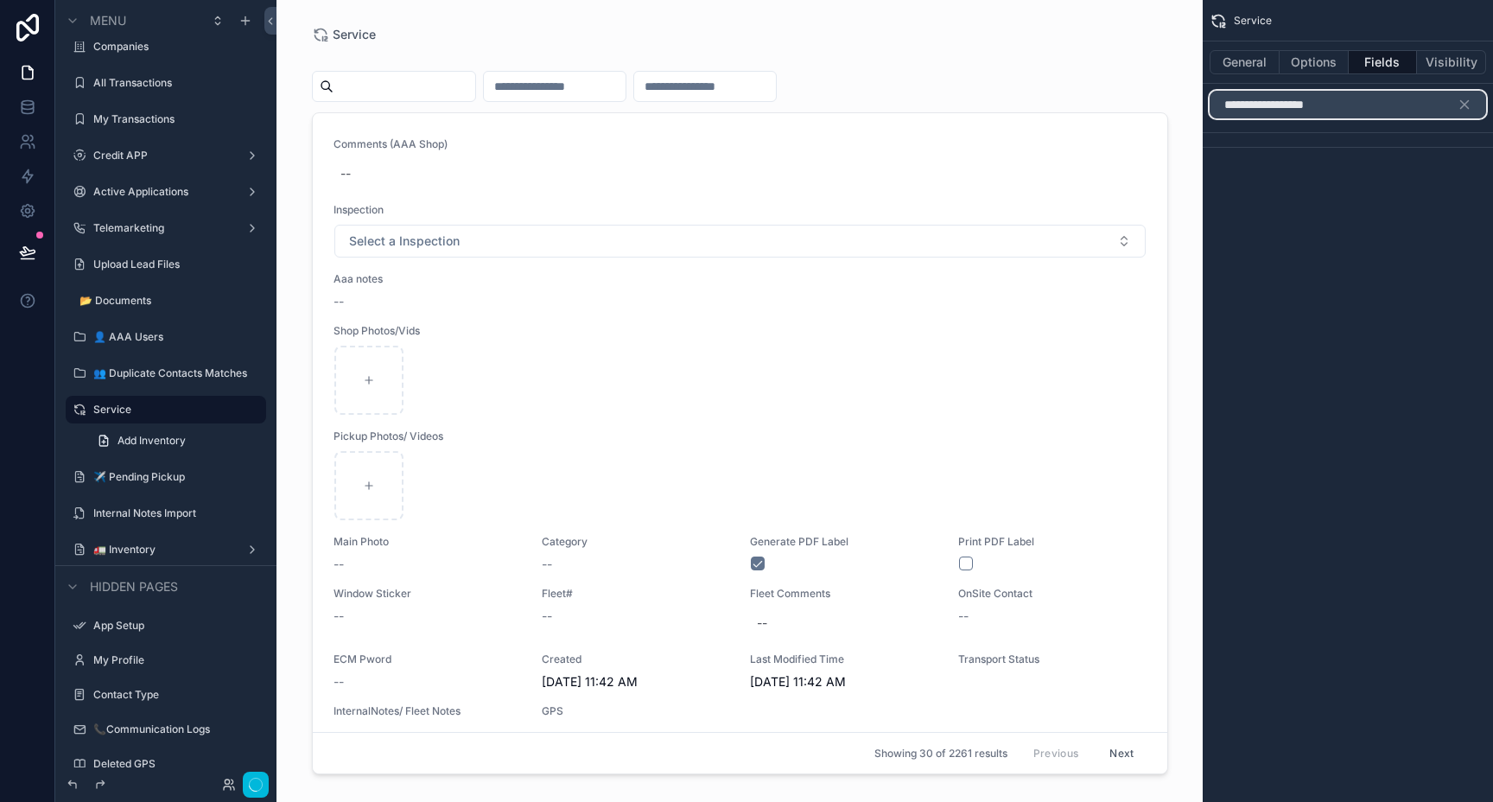
type input "**********"
click at [1465, 109] on icon "scrollable content" at bounding box center [1464, 105] width 16 height 16
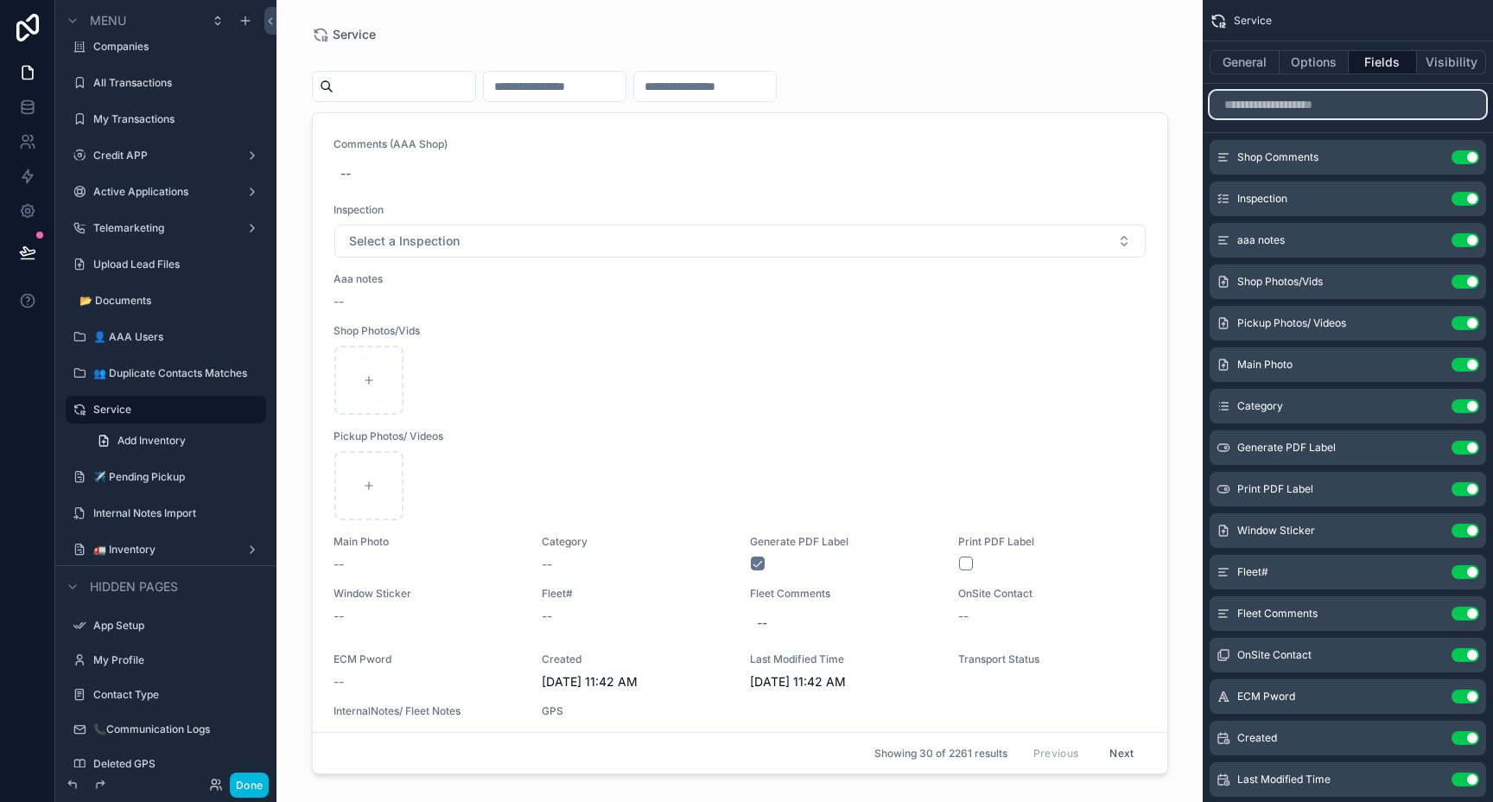
click at [1278, 104] on input "scrollable content" at bounding box center [1347, 105] width 276 height 28
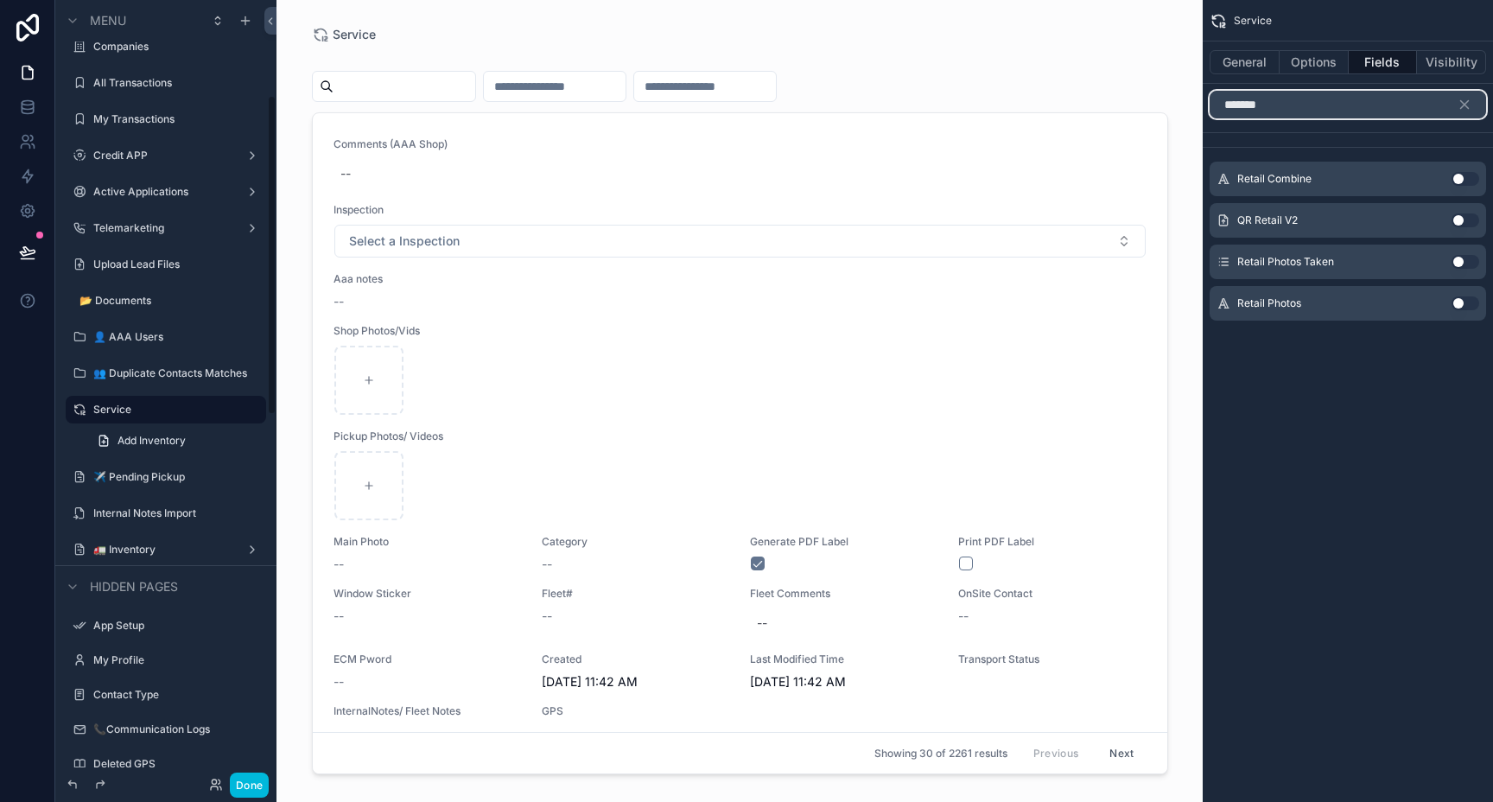
type input "******"
click at [250, 791] on button "Done" at bounding box center [249, 784] width 39 height 25
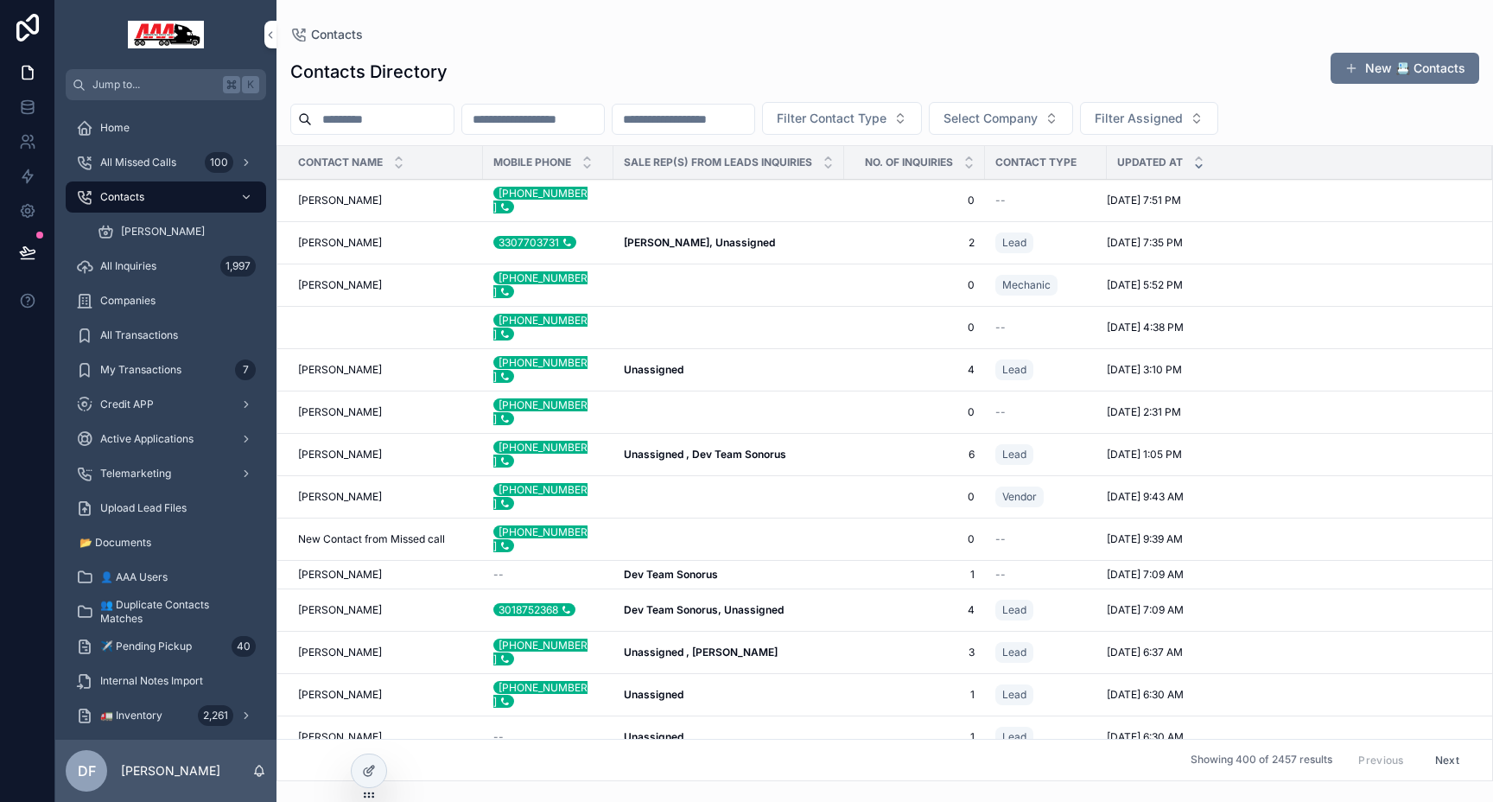
scroll to position [14, 0]
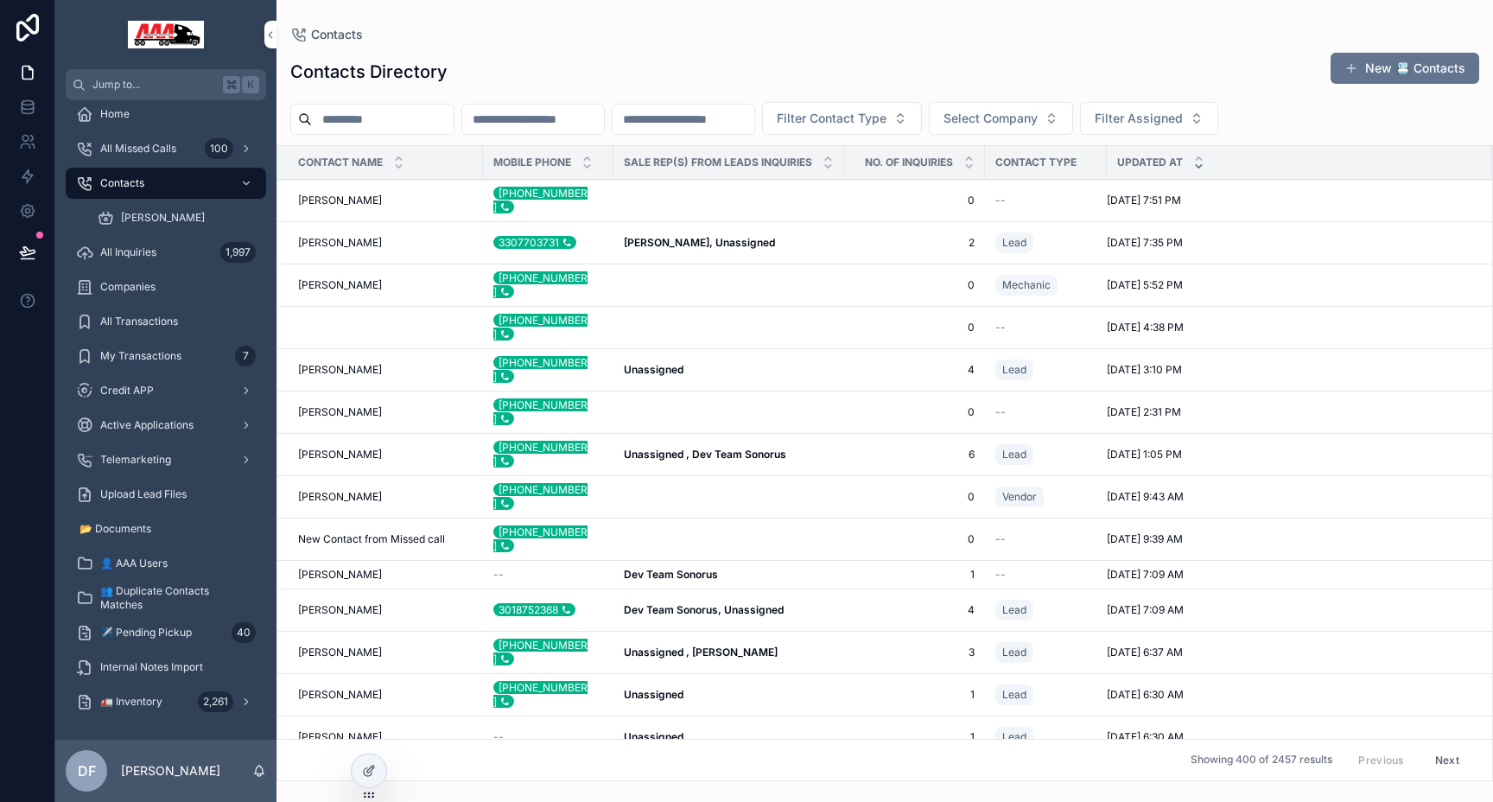
click at [248, 707] on icon "scrollable content" at bounding box center [246, 701] width 12 height 12
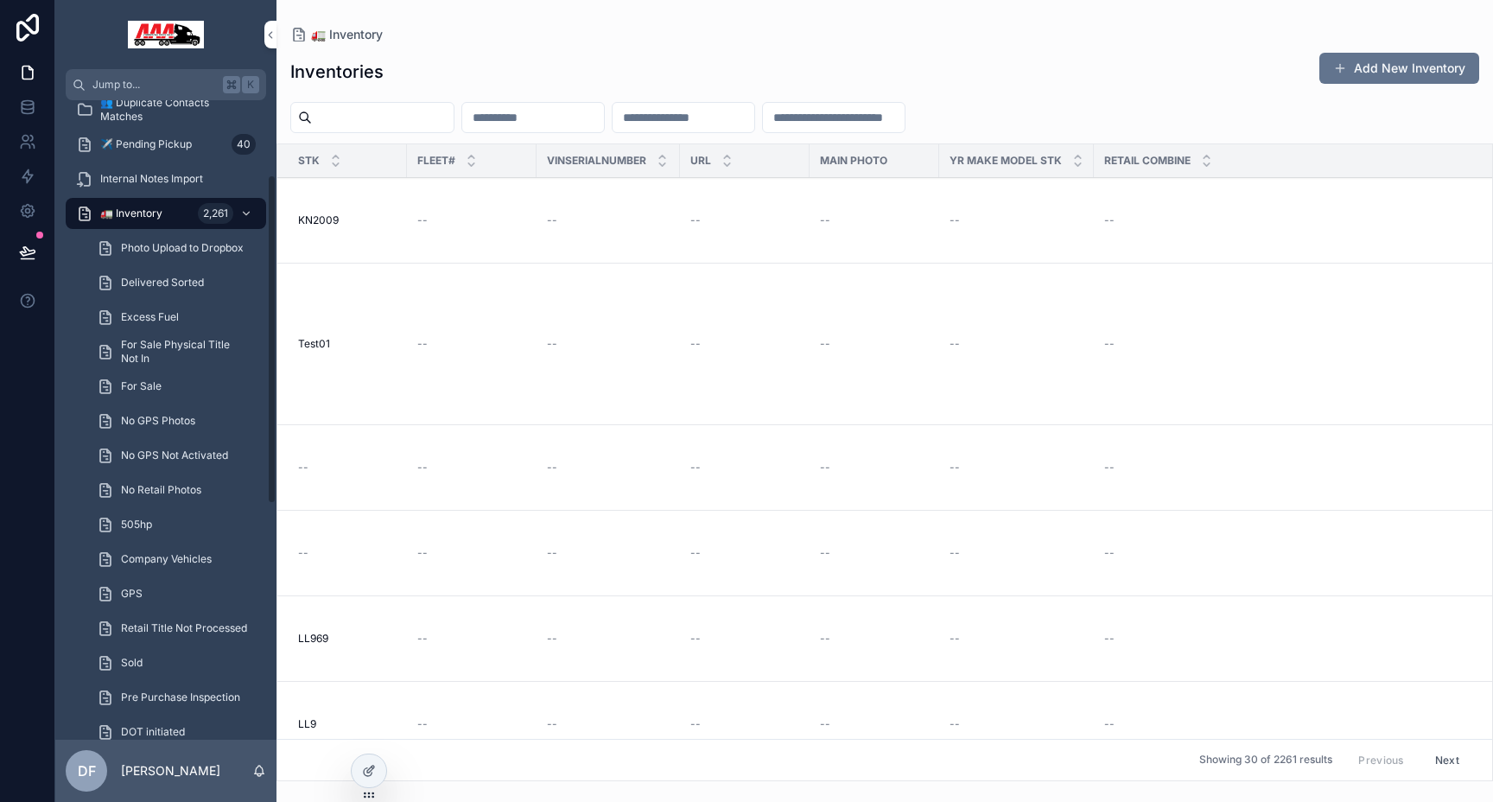
scroll to position [601, 0]
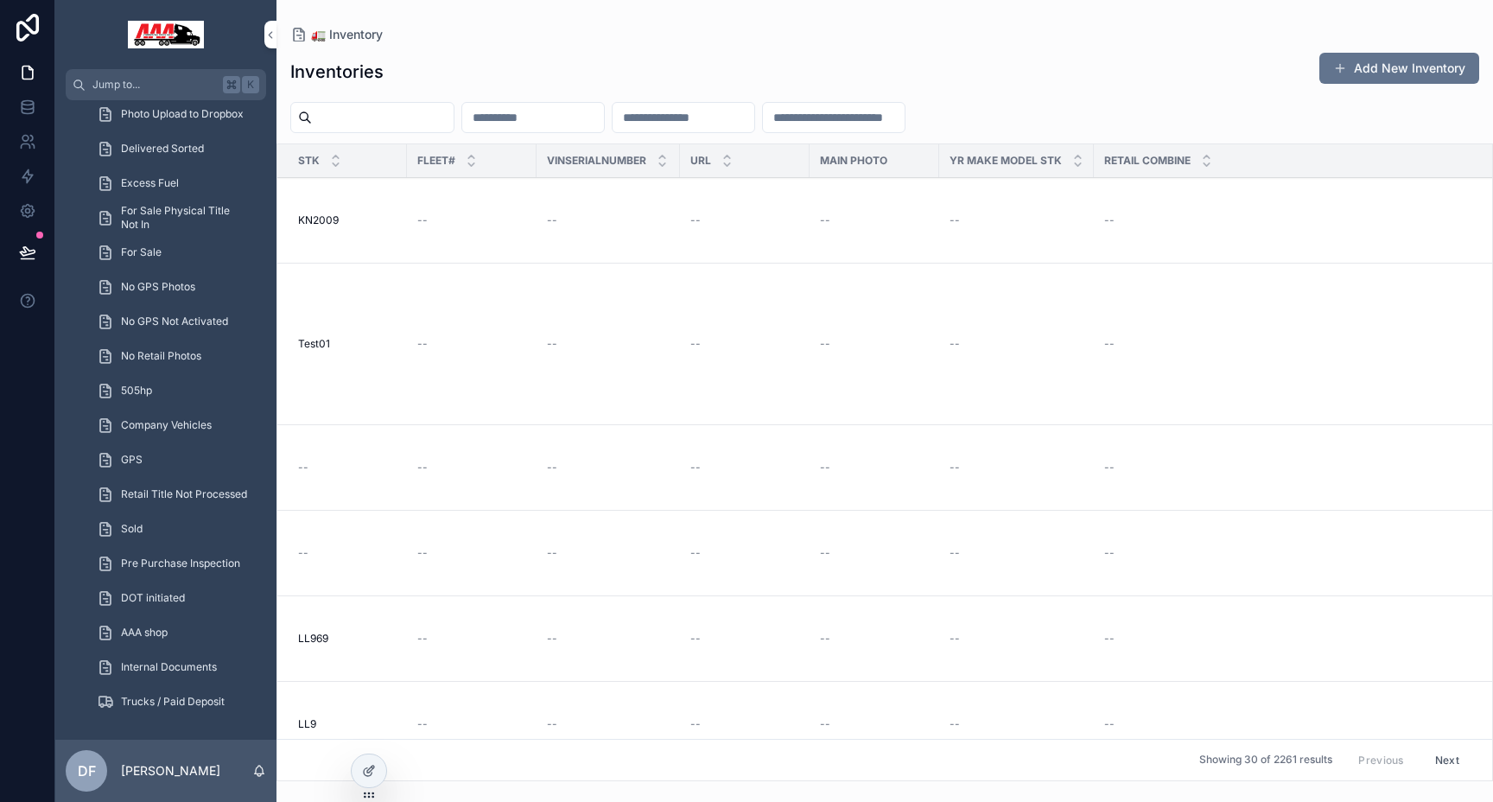
click at [364, 770] on icon at bounding box center [368, 772] width 8 height 8
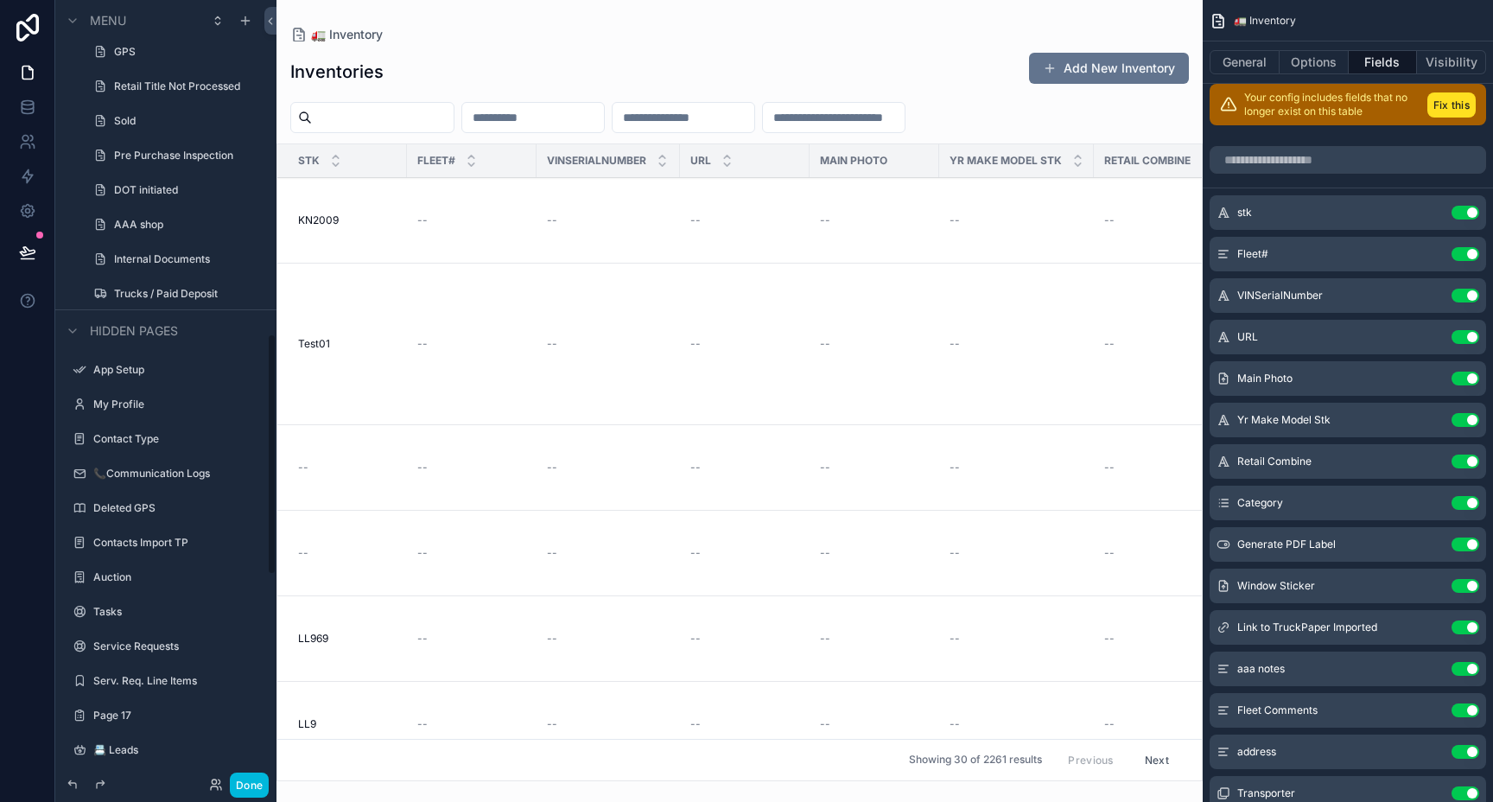
scroll to position [1077, 0]
click at [0, 0] on icon "scrollable content" at bounding box center [0, 0] width 0 height 0
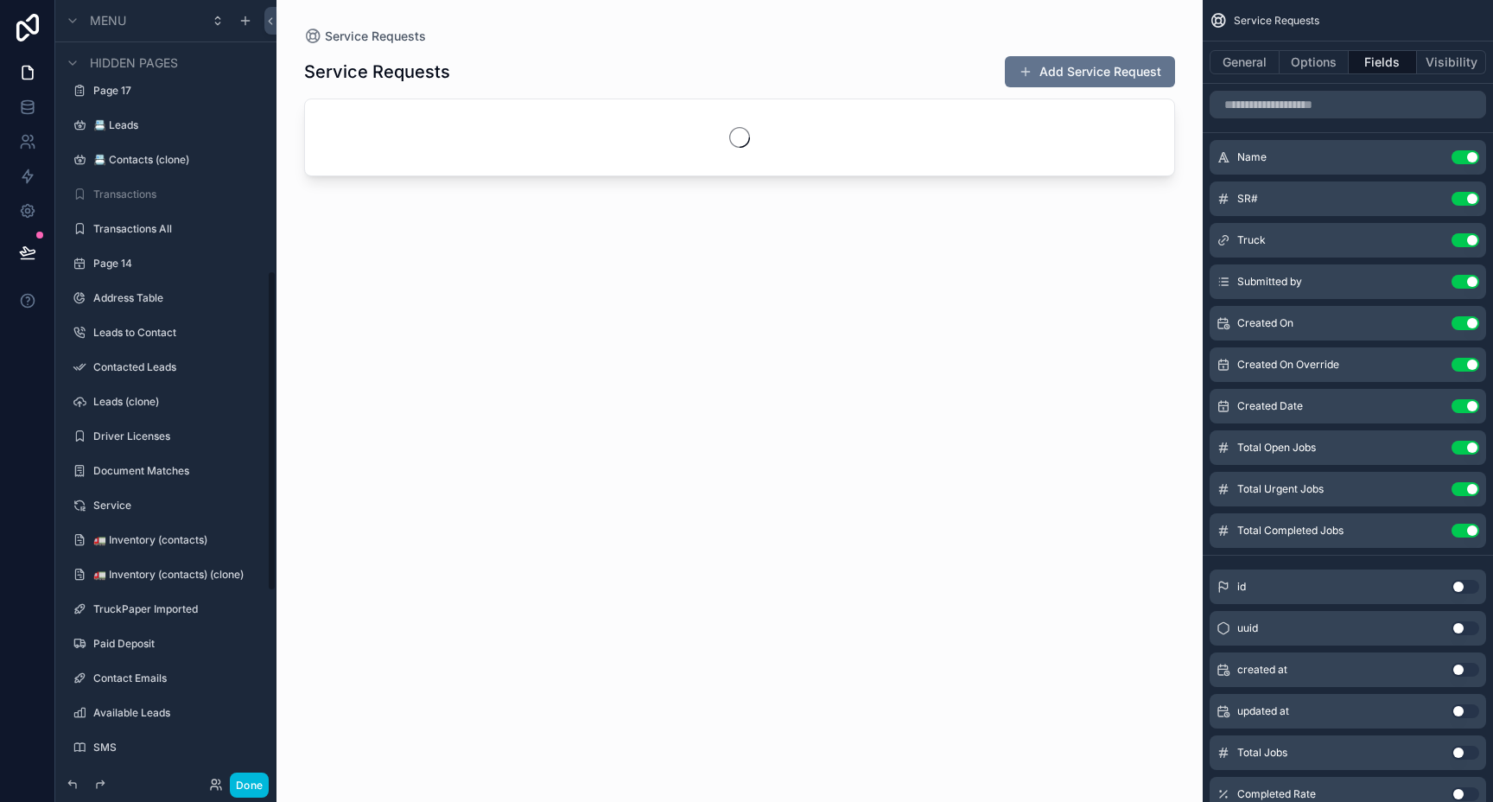
scroll to position [660, 0]
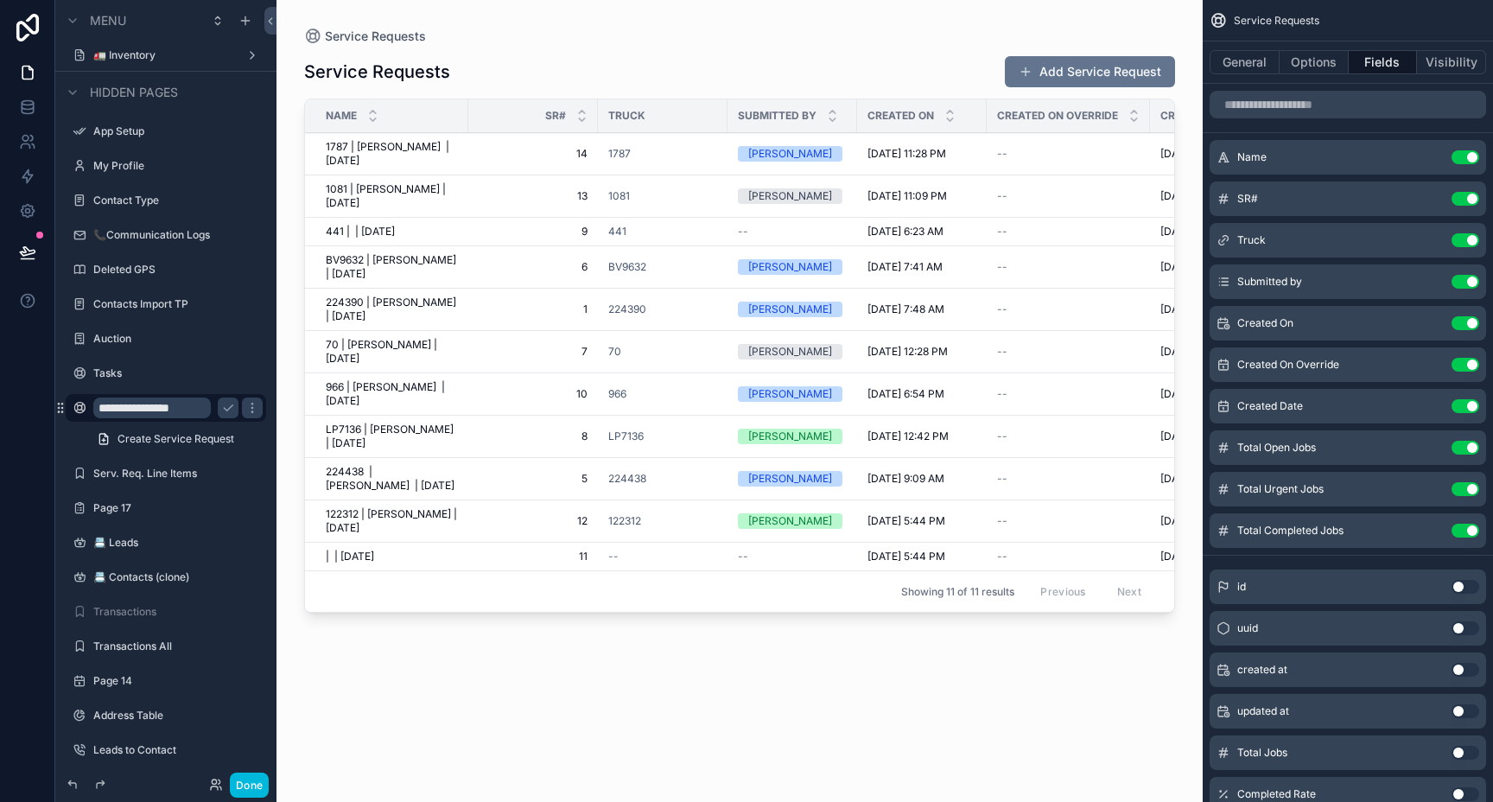
click at [253, 409] on icon "scrollable content" at bounding box center [252, 408] width 14 height 14
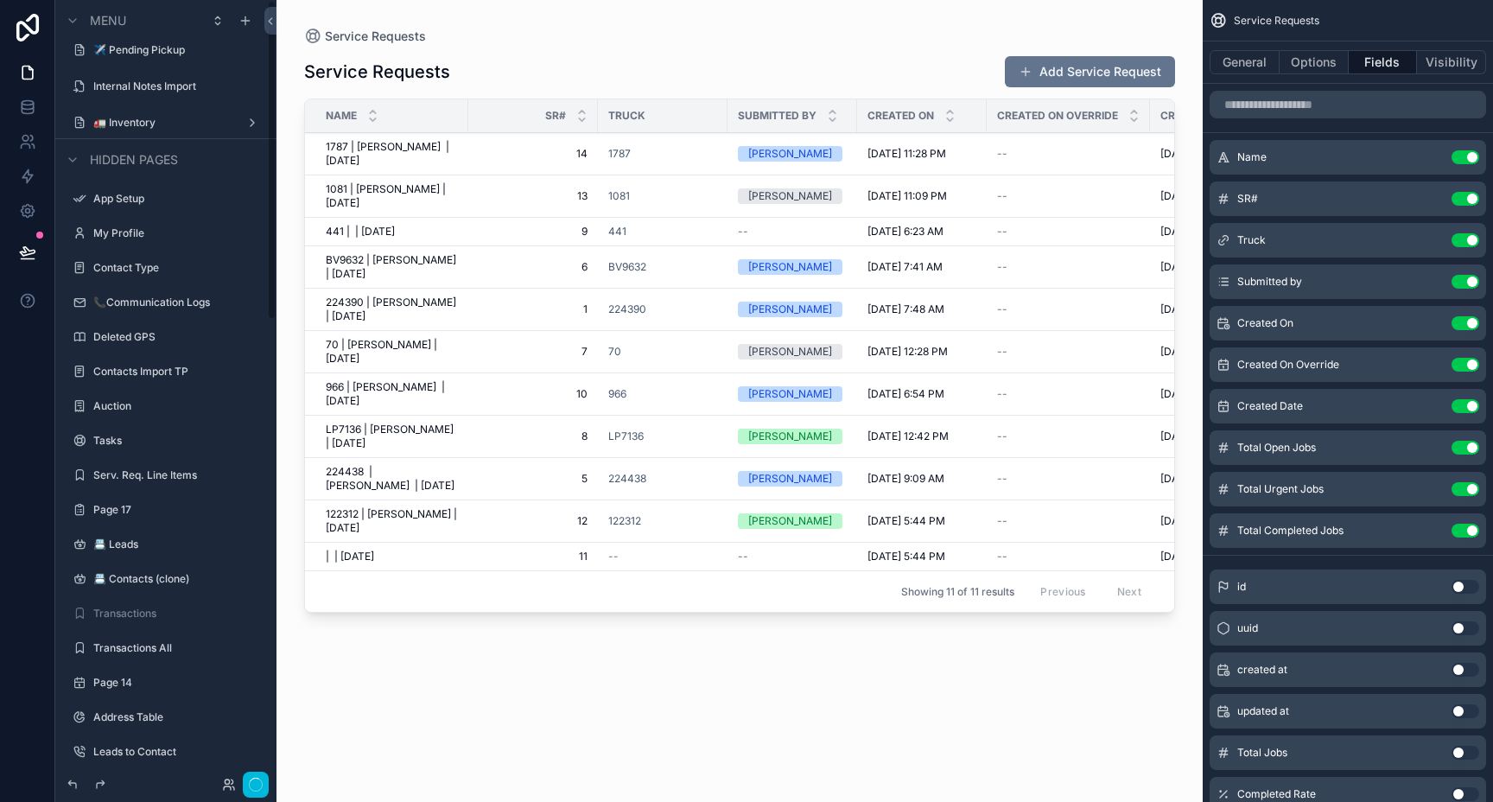
scroll to position [0, 0]
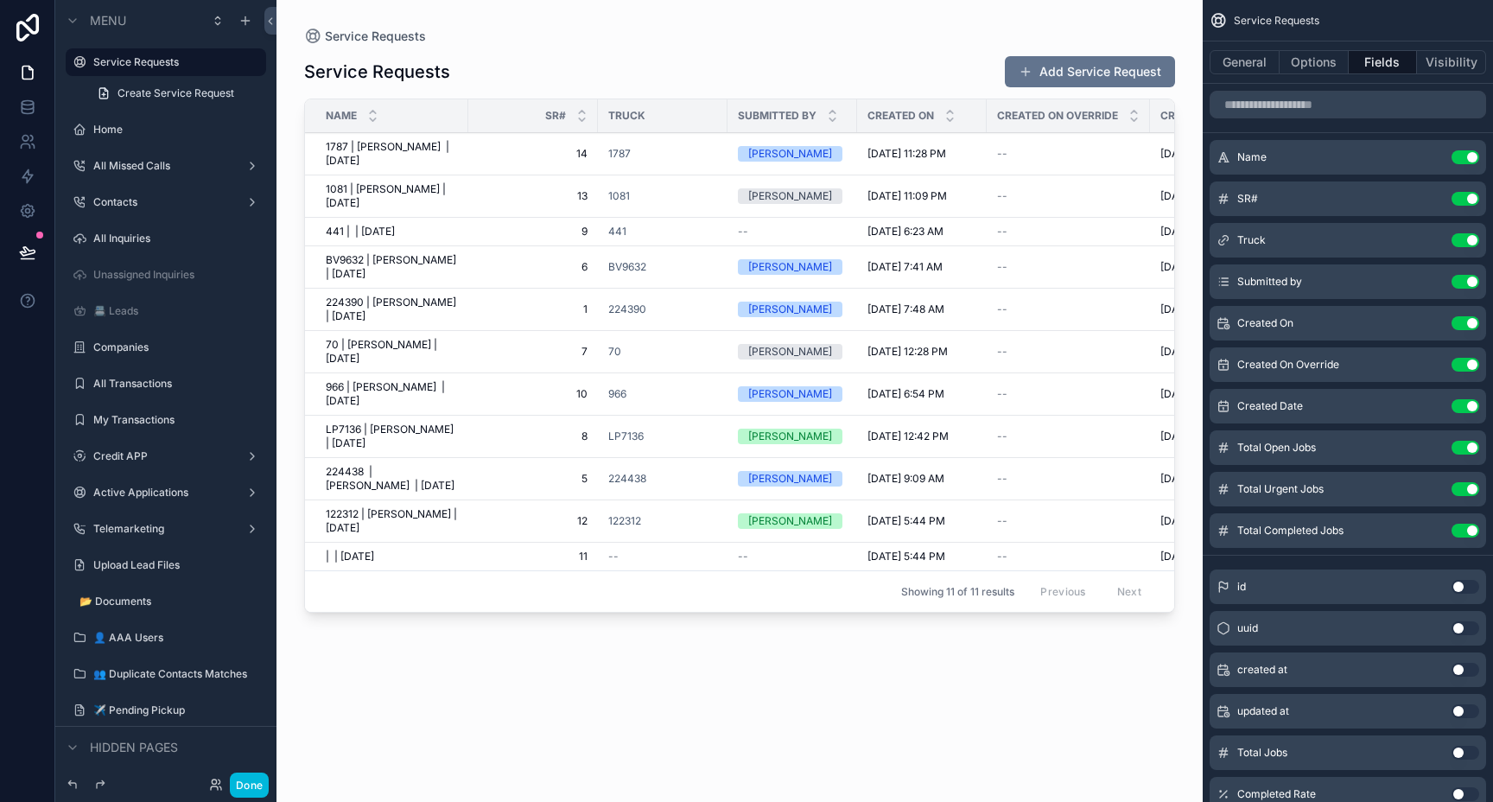
click at [245, 793] on button "Done" at bounding box center [249, 784] width 39 height 25
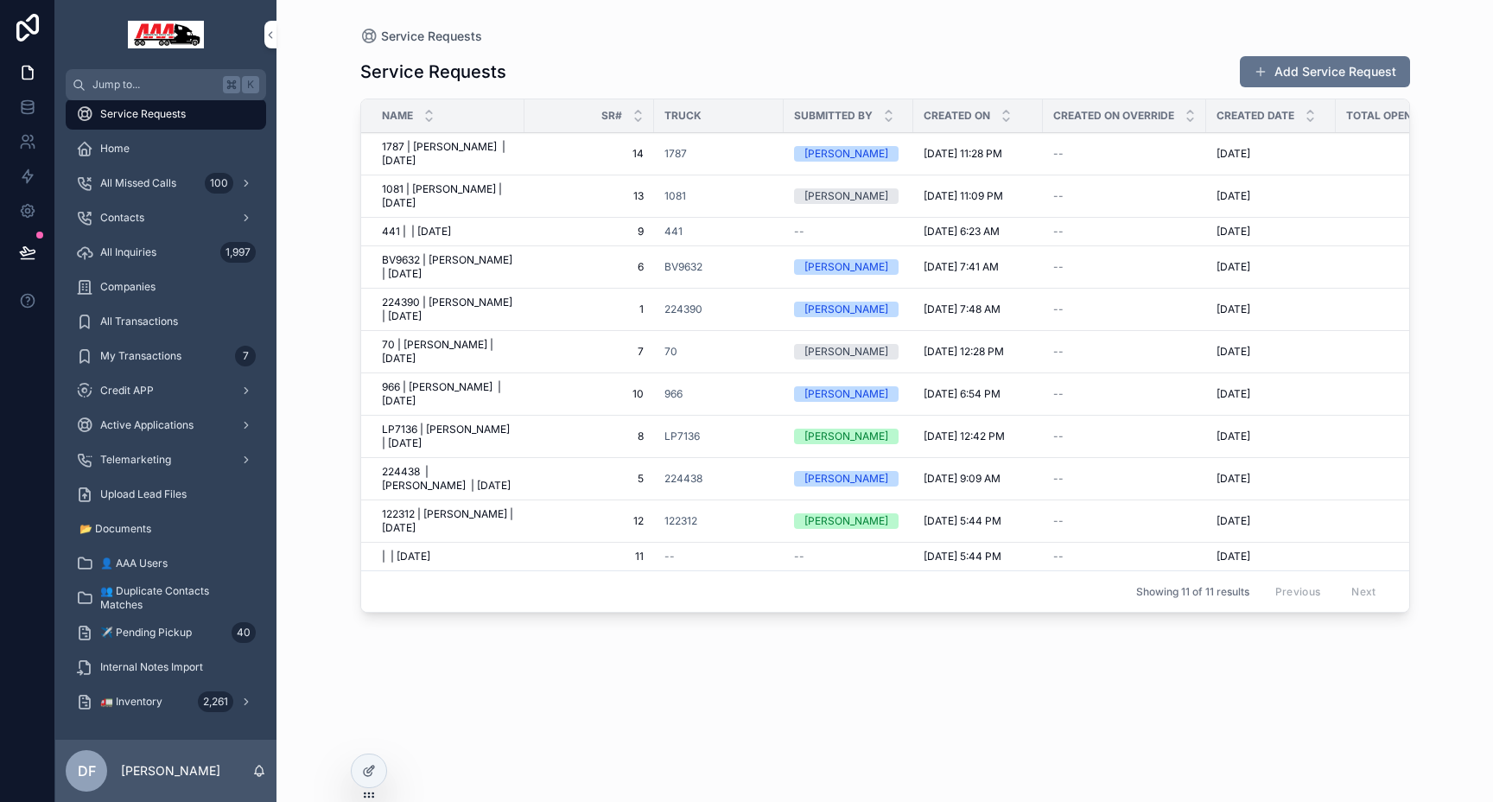
click at [1333, 77] on button "Add Service Request" at bounding box center [1325, 71] width 170 height 31
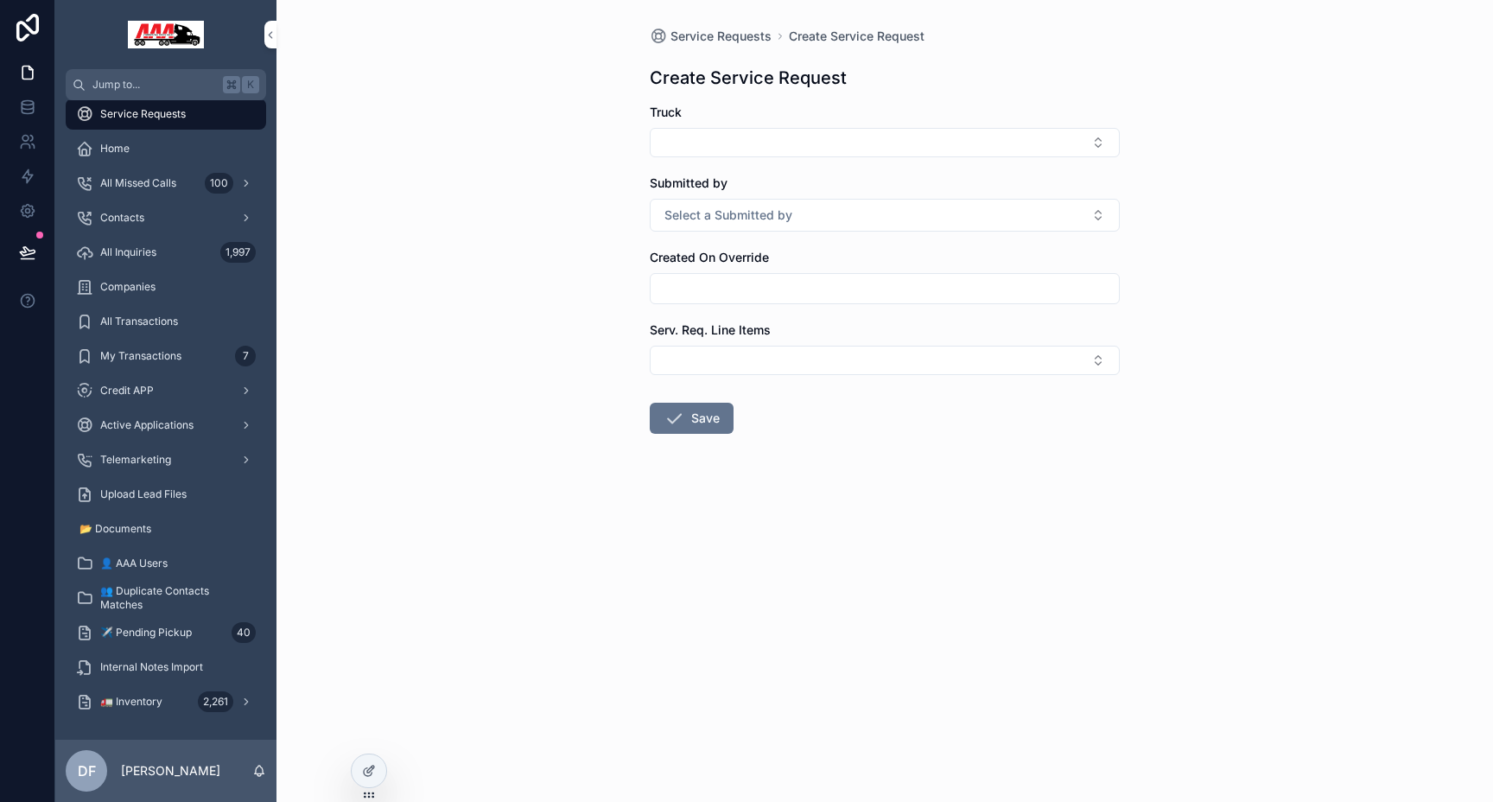
click at [711, 359] on button "Select Button" at bounding box center [885, 360] width 470 height 29
click at [505, 433] on div "Service Requests Create Service Request Create Service Request Truck Submitted …" at bounding box center [884, 401] width 1216 height 802
click at [745, 143] on button "Select Button" at bounding box center [885, 142] width 470 height 29
click at [542, 179] on div "Service Requests Create Service Request Create Service Request Truck Submitted …" at bounding box center [884, 401] width 1216 height 802
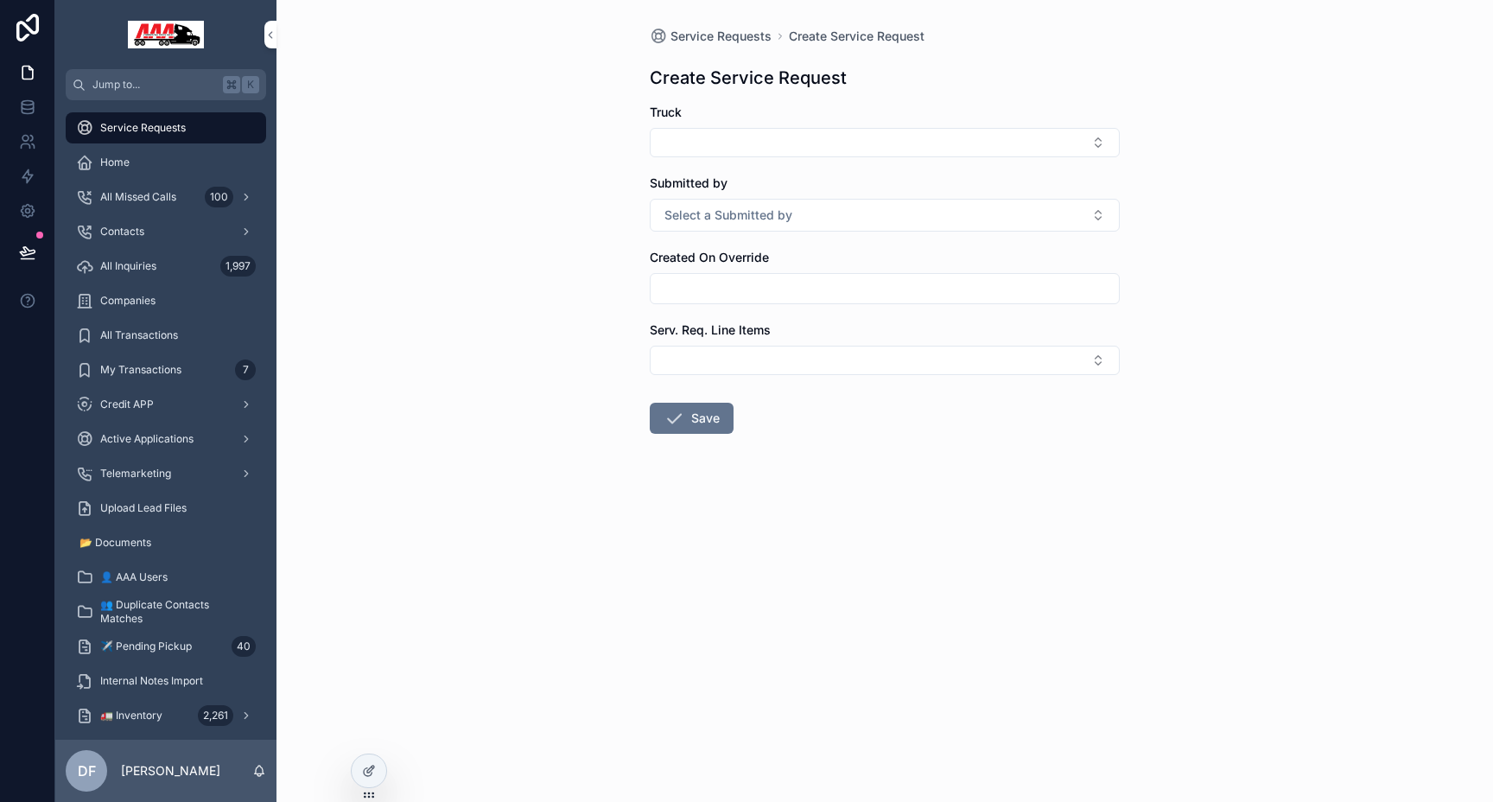
click at [366, 768] on icon at bounding box center [368, 772] width 8 height 8
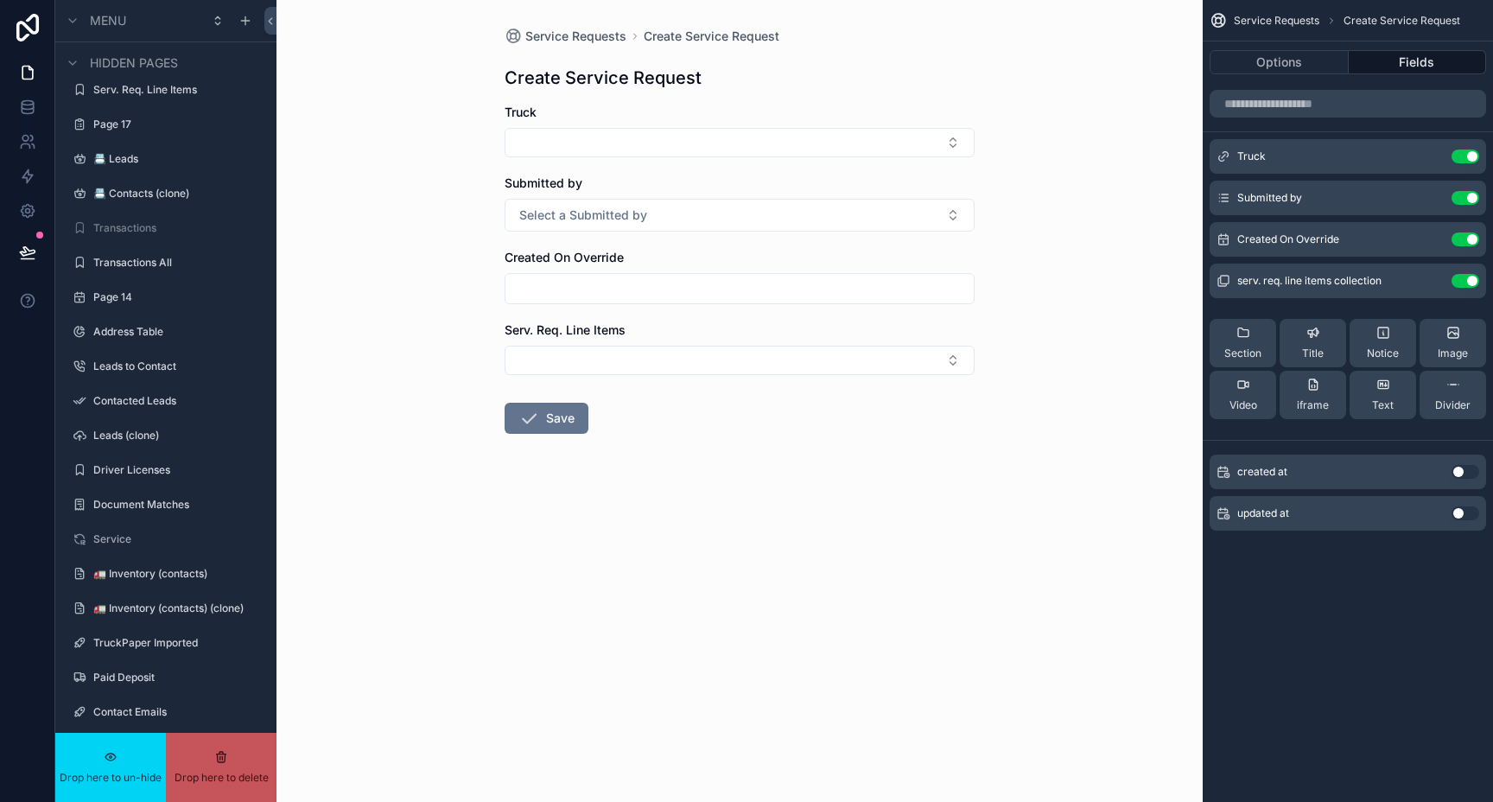
scroll to position [124, 0]
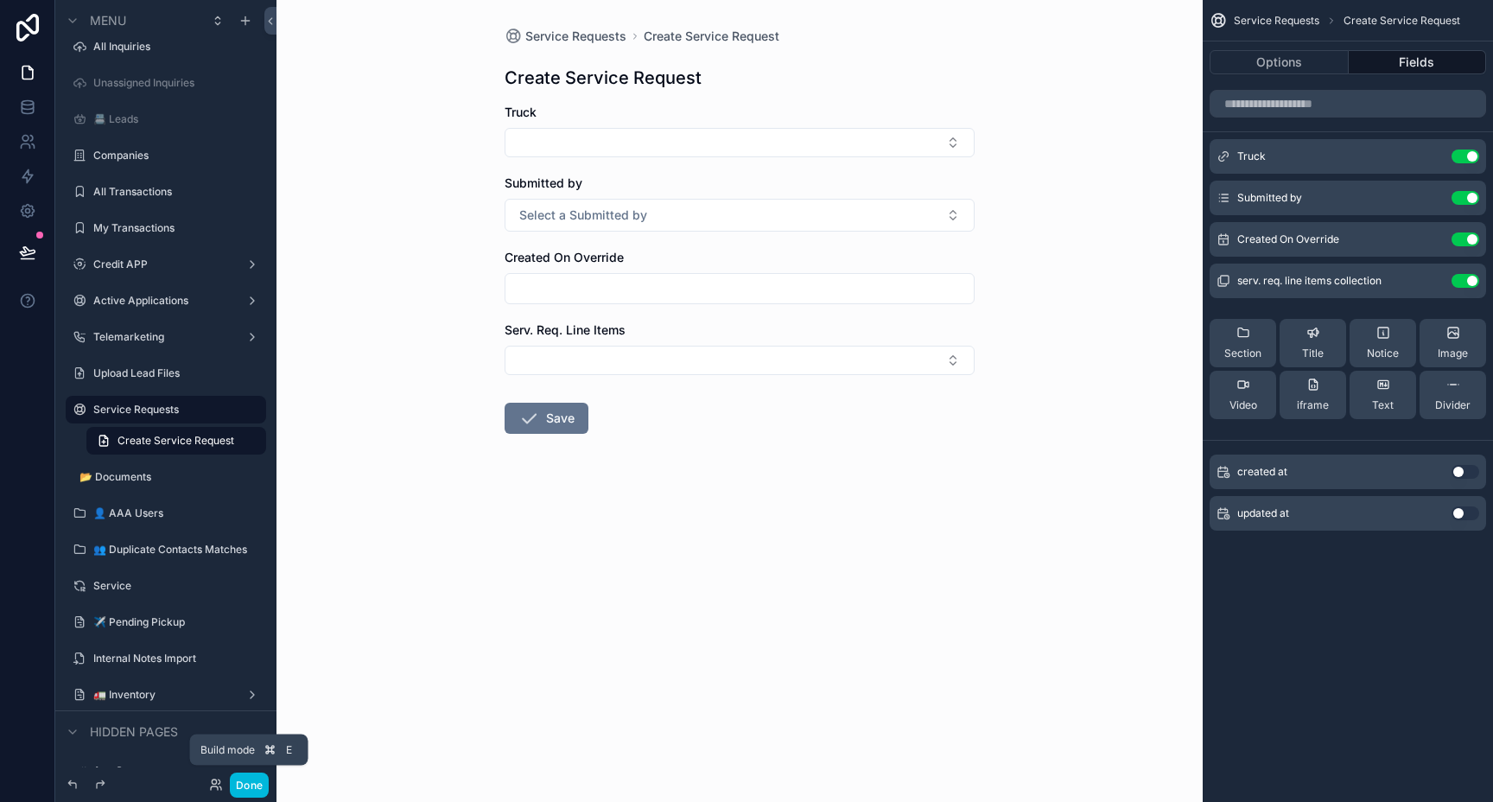
click at [246, 785] on button "Done" at bounding box center [249, 784] width 39 height 25
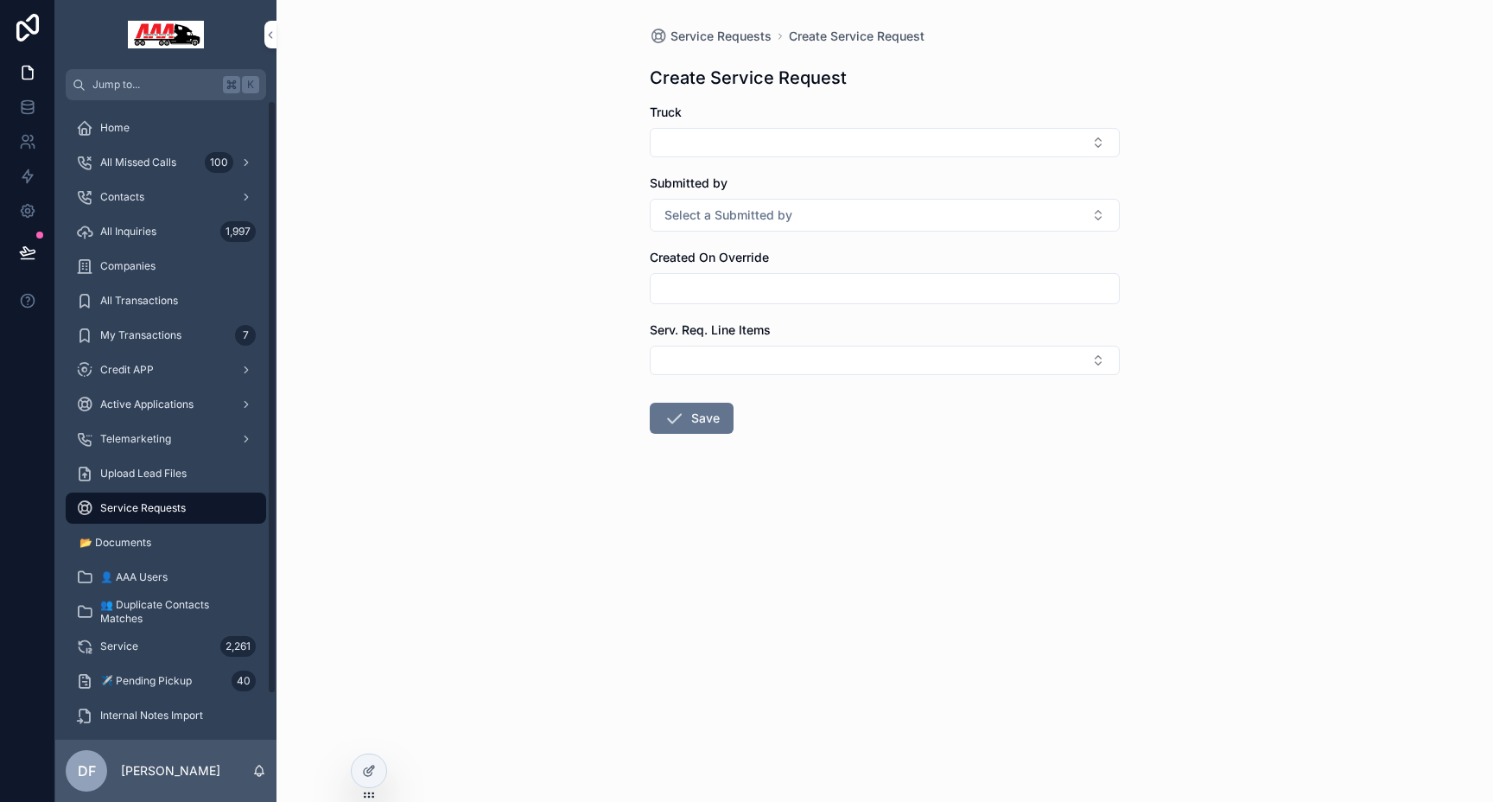
click at [365, 768] on icon at bounding box center [368, 772] width 8 height 8
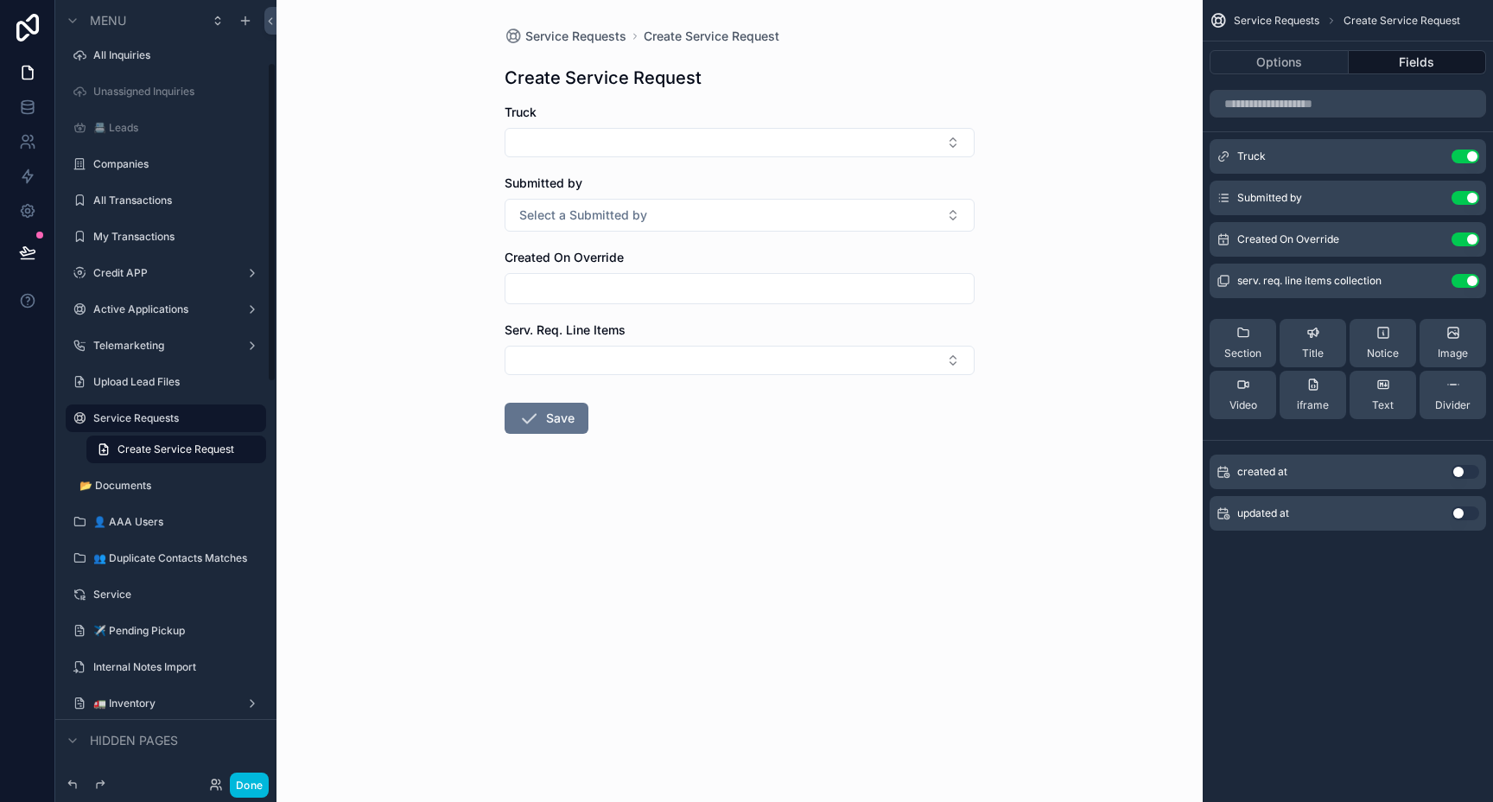
scroll to position [149, 0]
click at [251, 787] on button "Done" at bounding box center [249, 784] width 39 height 25
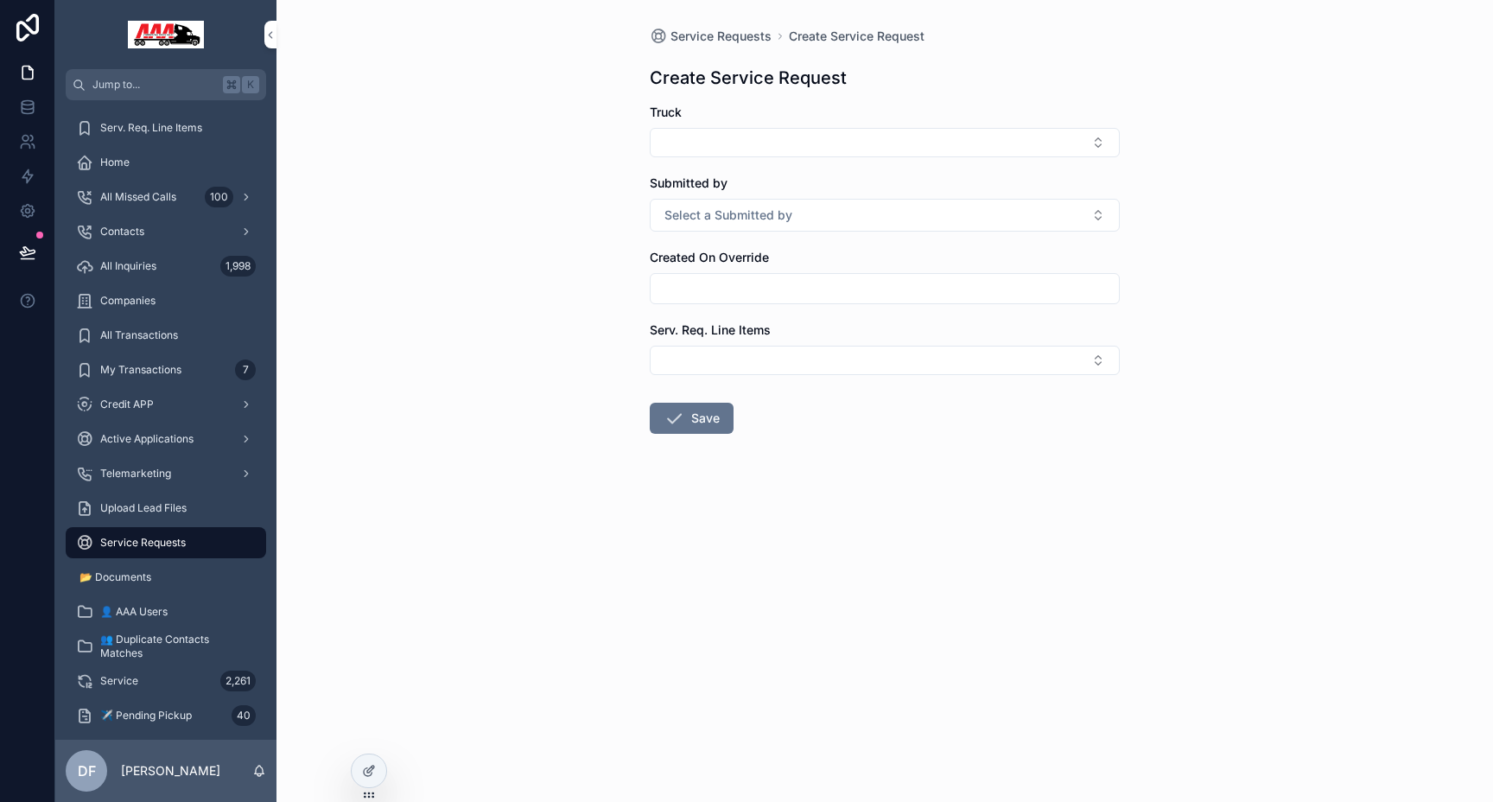
click at [363, 765] on icon at bounding box center [369, 771] width 14 height 14
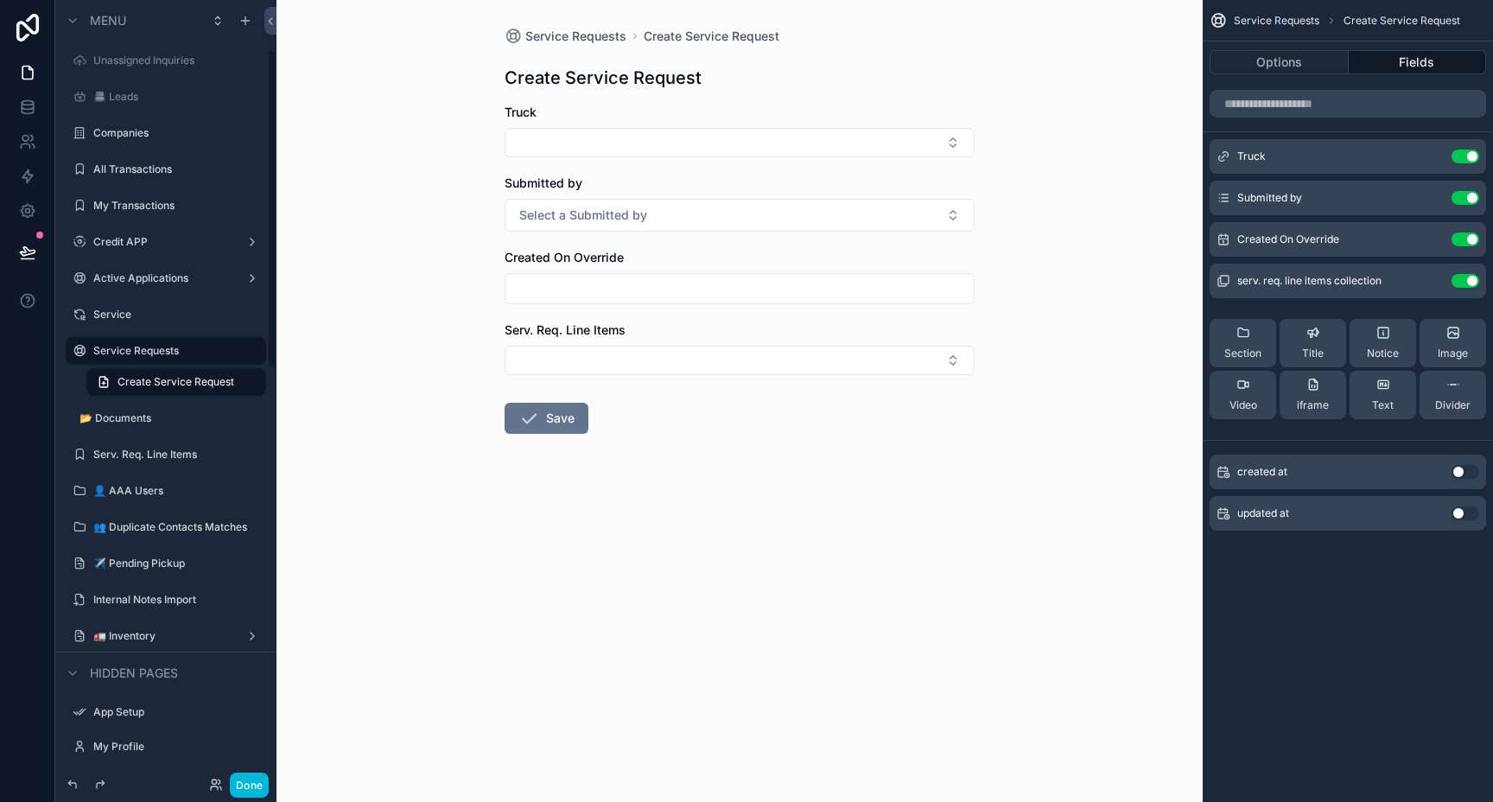
scroll to position [154, 0]
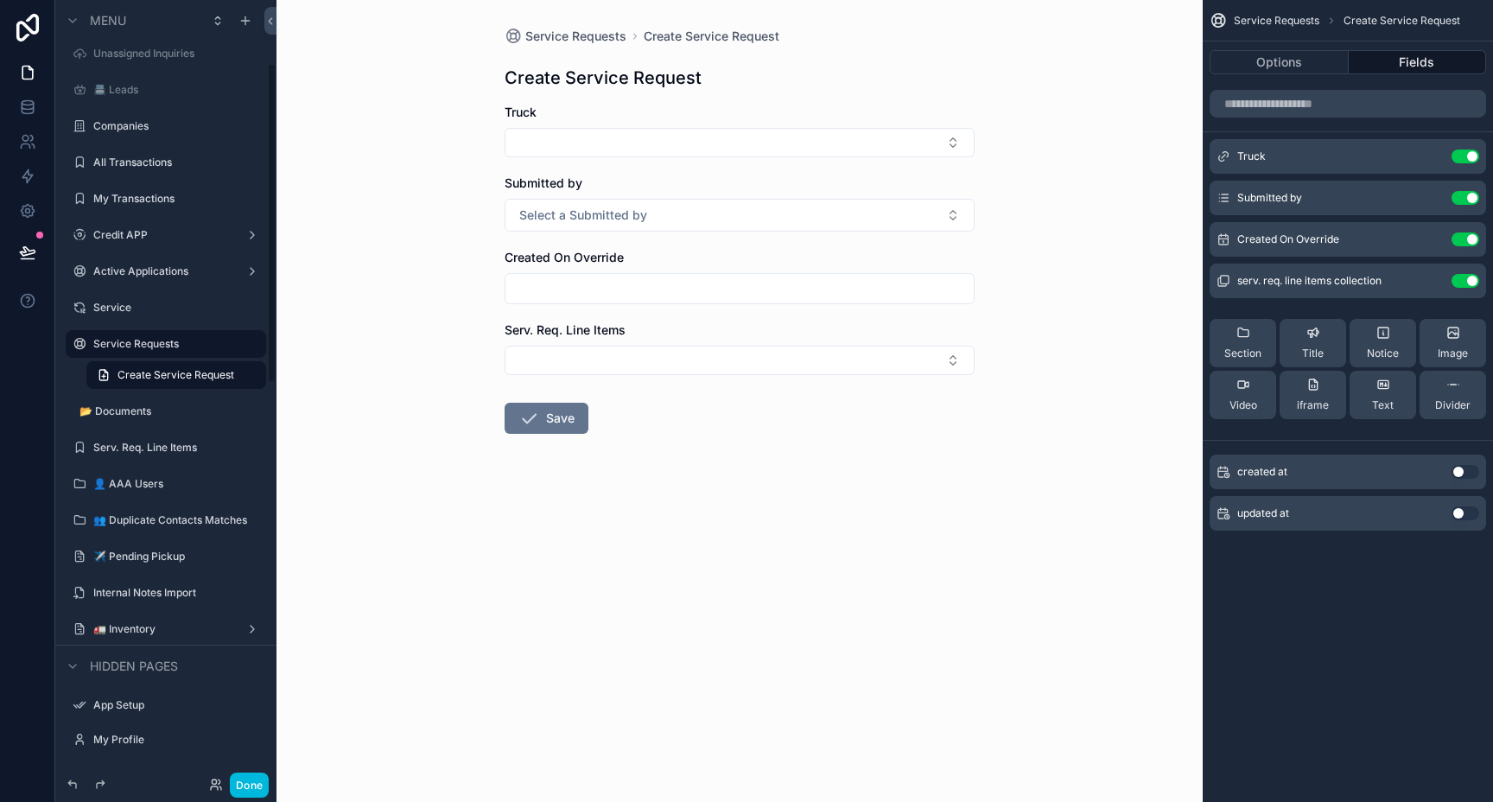
click at [135, 309] on label "Service" at bounding box center [174, 308] width 162 height 14
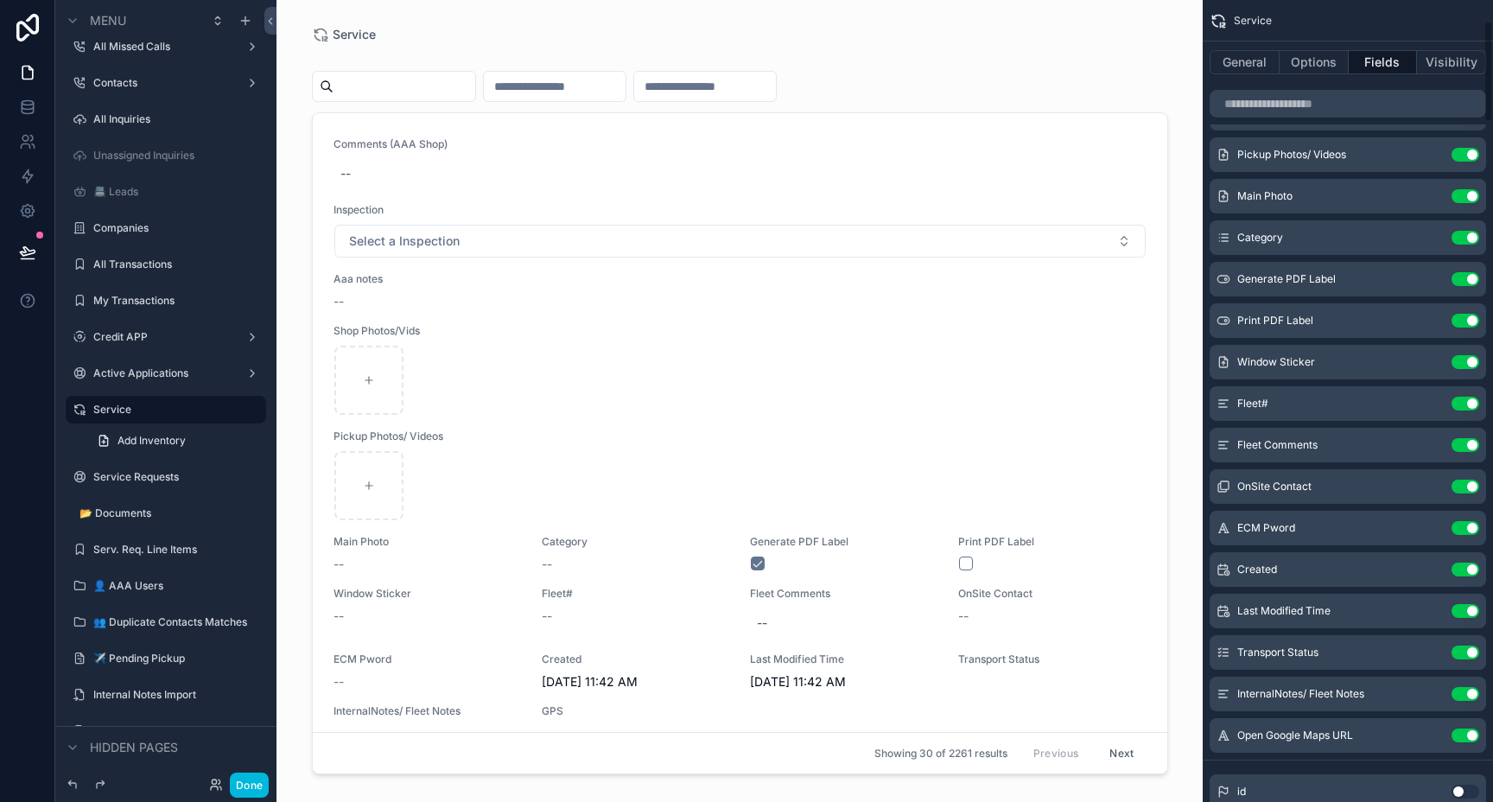
scroll to position [169, 0]
click at [1272, 115] on input "scrollable content" at bounding box center [1347, 104] width 276 height 28
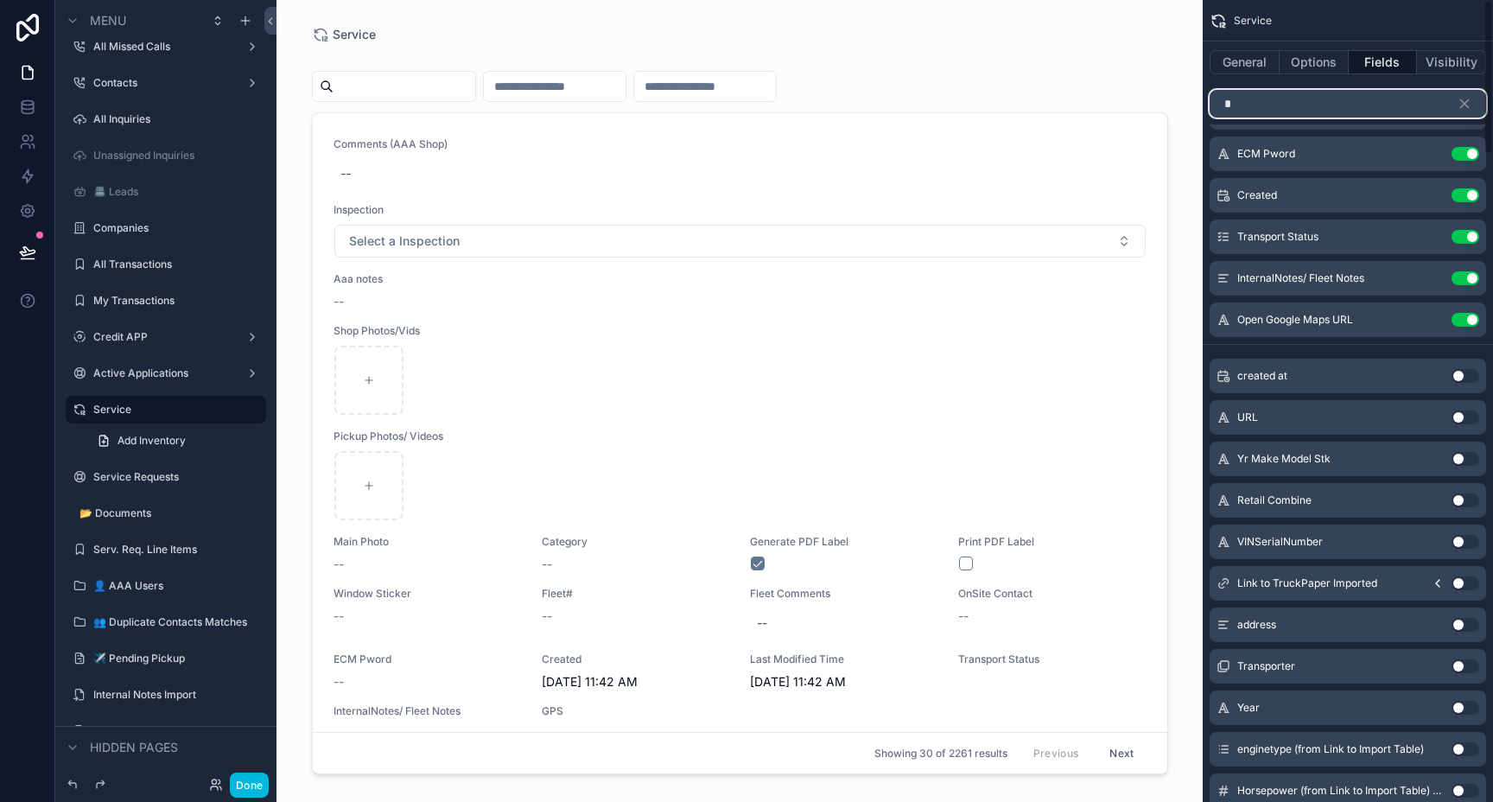
scroll to position [0, 0]
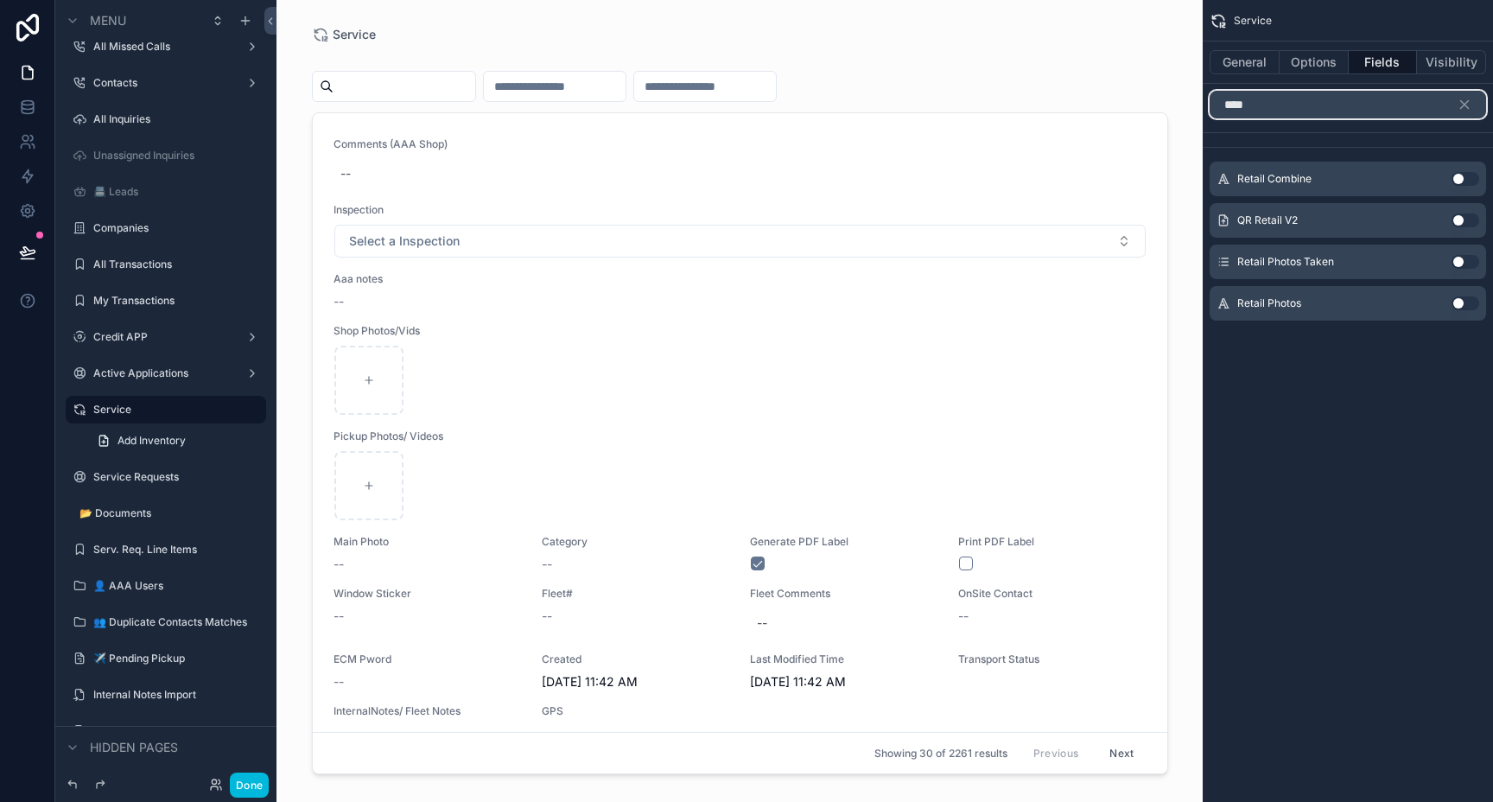
type input "****"
click at [1218, 18] on icon "scrollable content" at bounding box center [1217, 20] width 17 height 17
click at [1221, 21] on icon "scrollable content" at bounding box center [1217, 20] width 17 height 17
click at [24, 105] on icon at bounding box center [27, 103] width 11 height 4
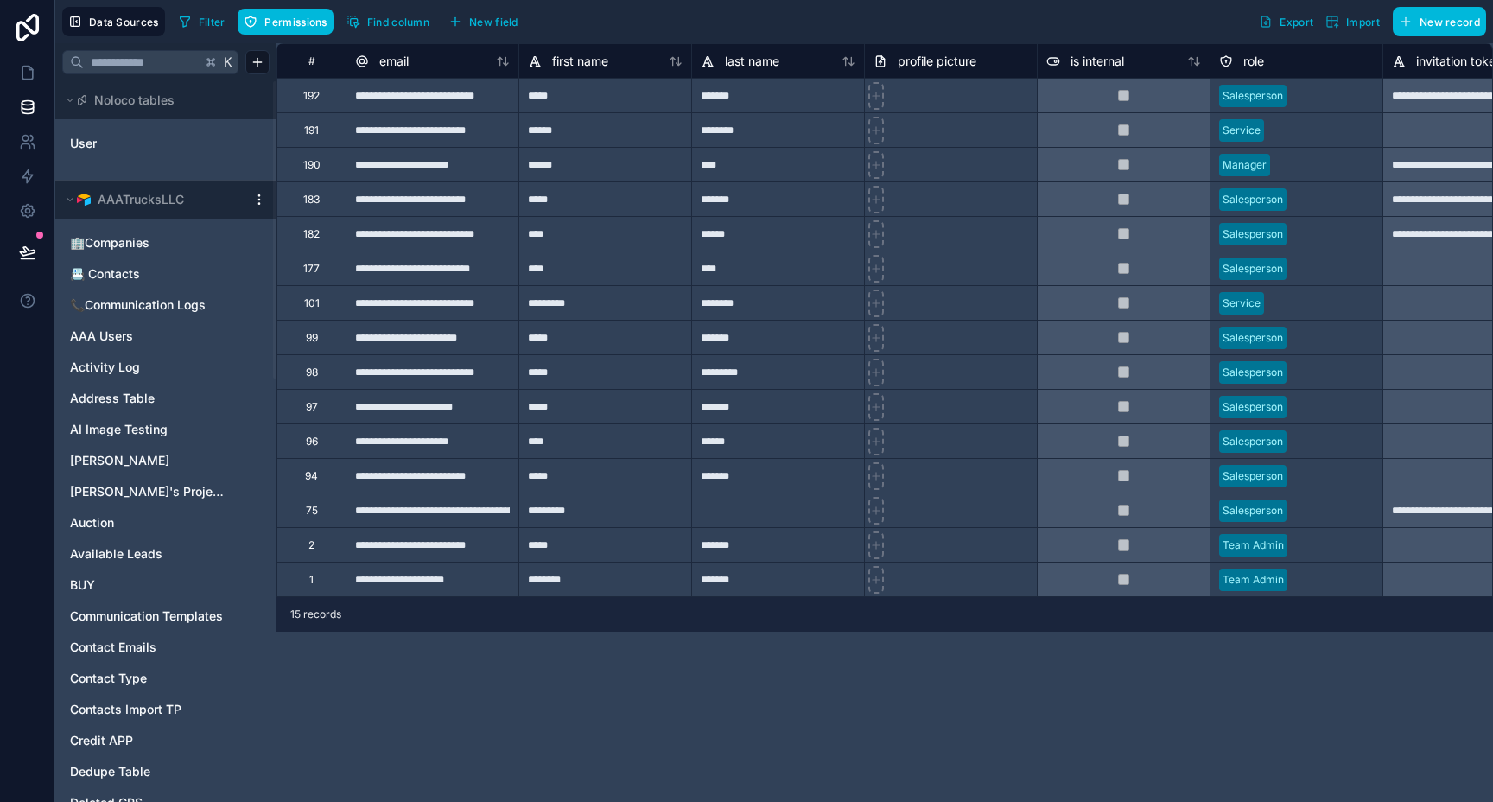
click at [571, 23] on div "Filter Permissions Find column New field Export Import New record" at bounding box center [829, 21] width 1314 height 29
click at [119, 26] on span "Data Sources" at bounding box center [124, 22] width 70 height 13
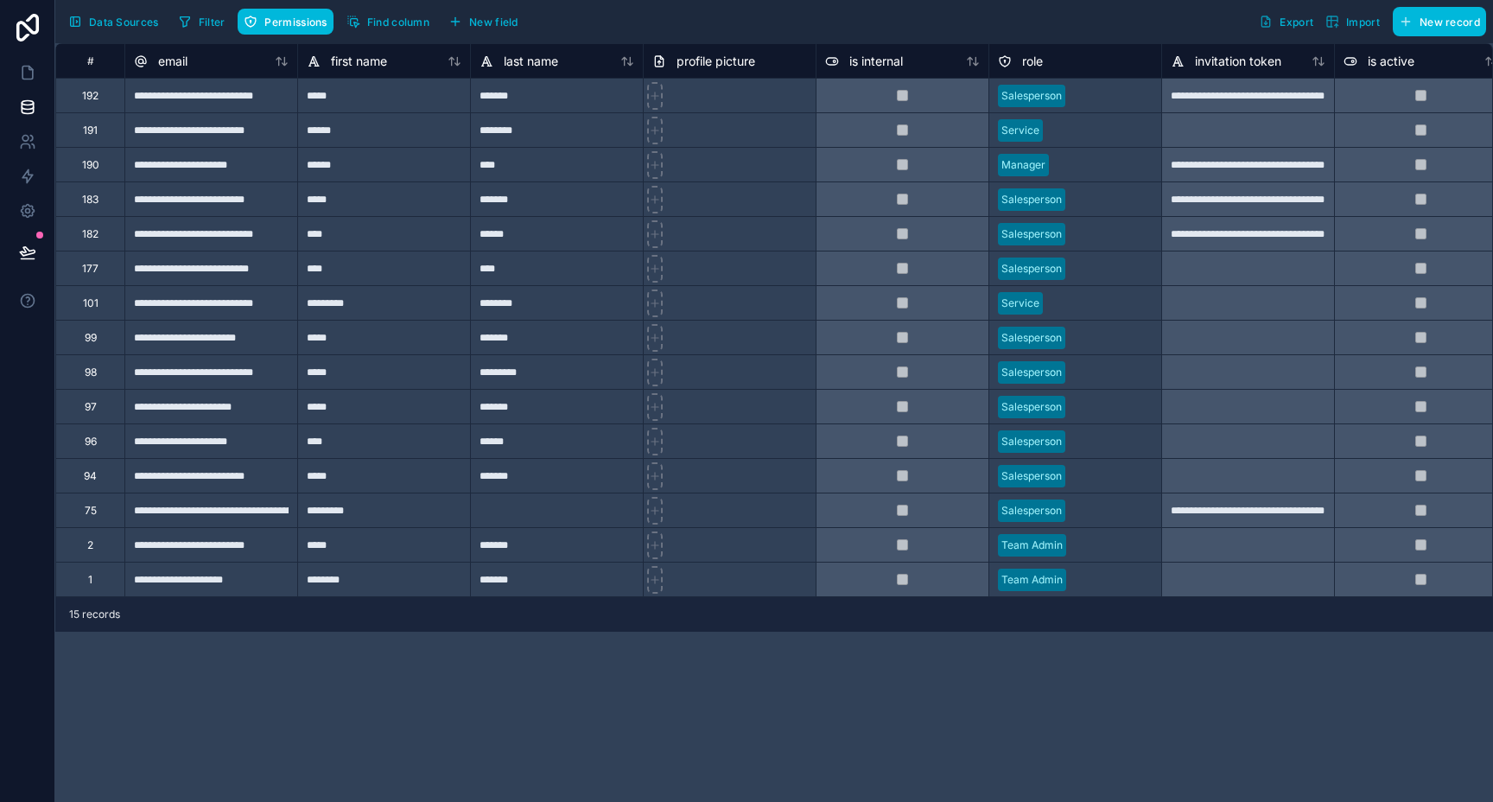
click at [119, 26] on span "Data Sources" at bounding box center [124, 22] width 70 height 13
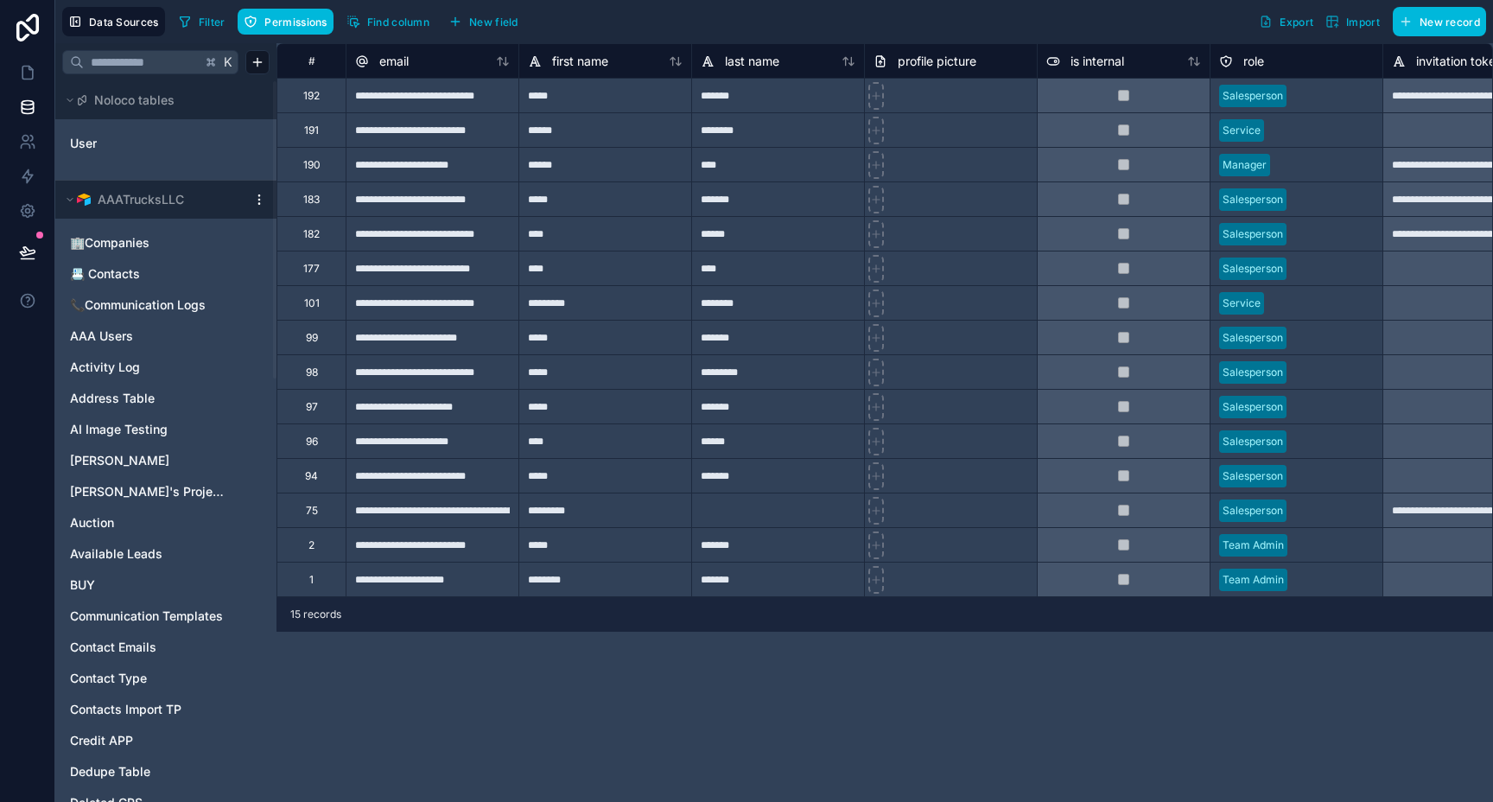
click at [119, 26] on span "Data Sources" at bounding box center [124, 22] width 70 height 13
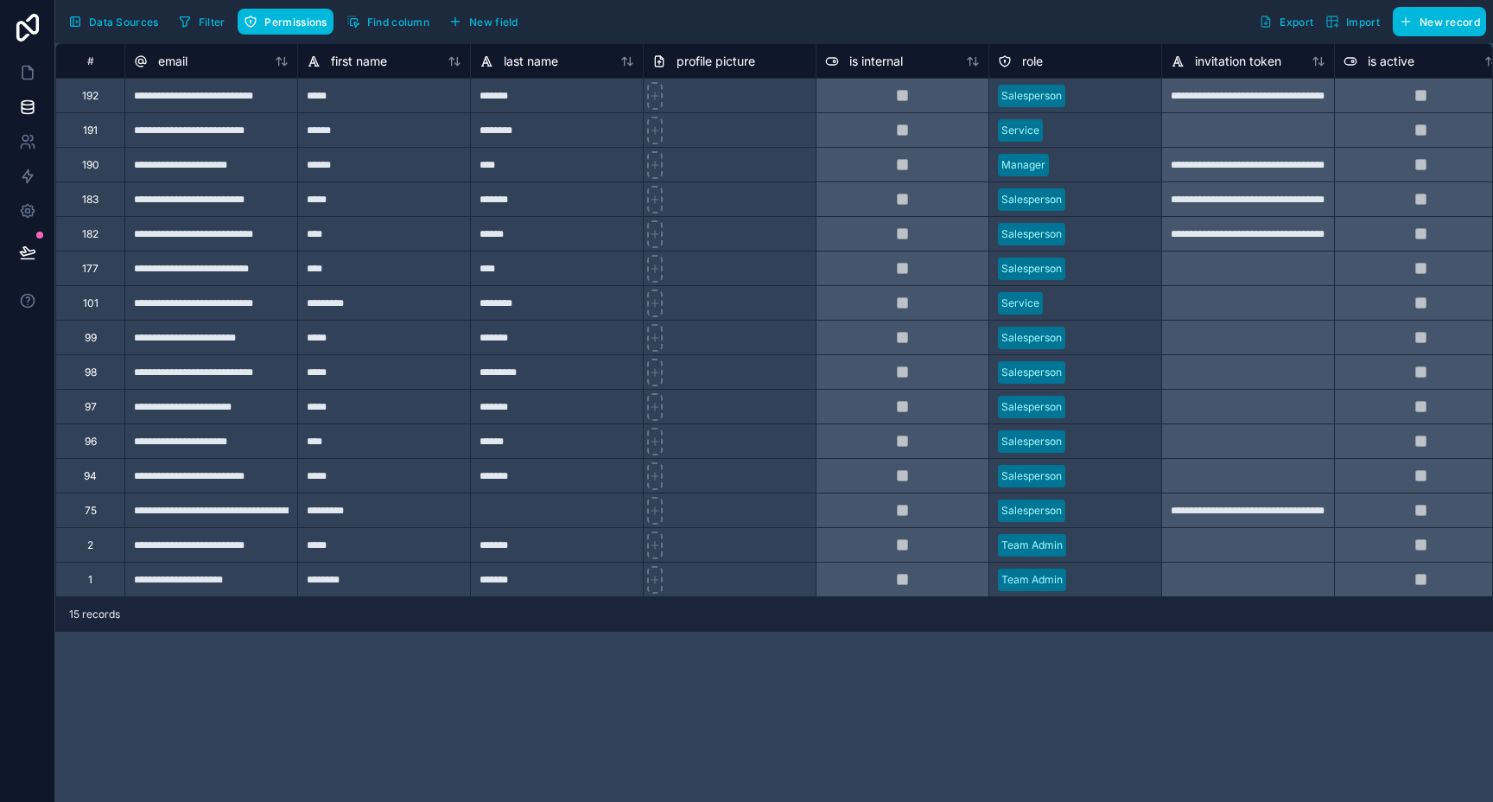
click at [119, 25] on span "Data Sources" at bounding box center [124, 22] width 70 height 13
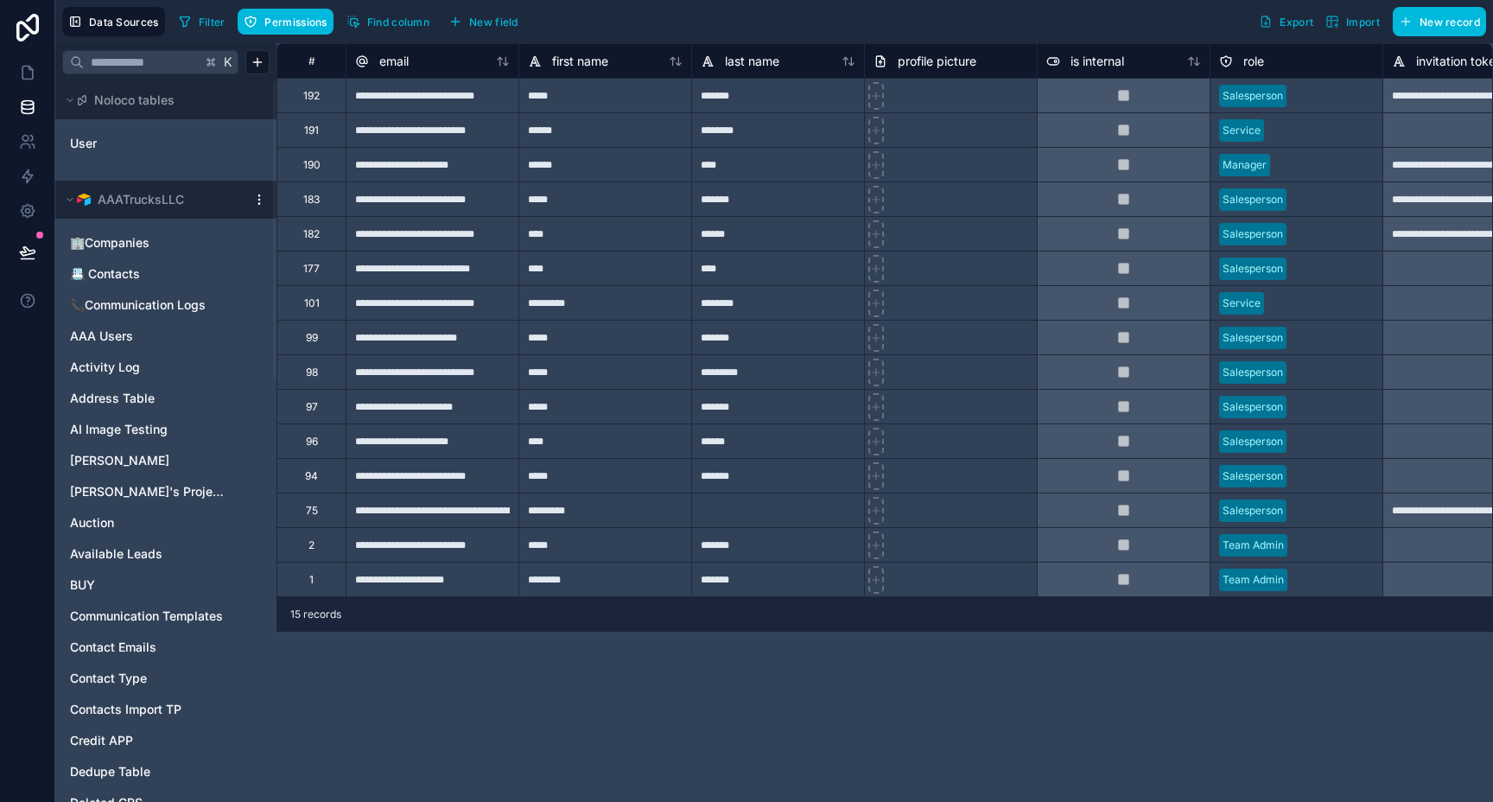
click at [73, 98] on icon at bounding box center [70, 100] width 10 height 10
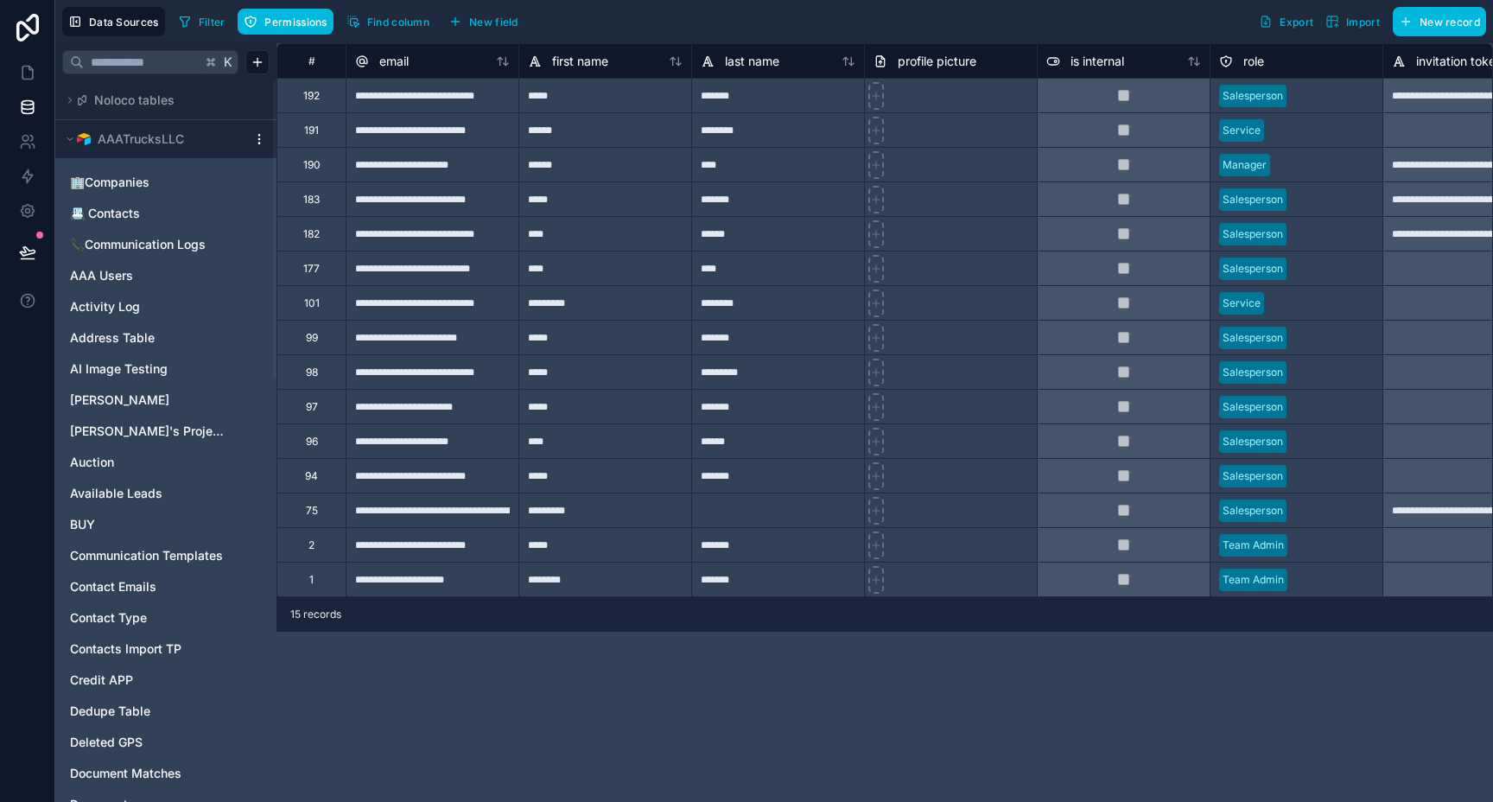
click at [73, 98] on icon at bounding box center [70, 100] width 10 height 10
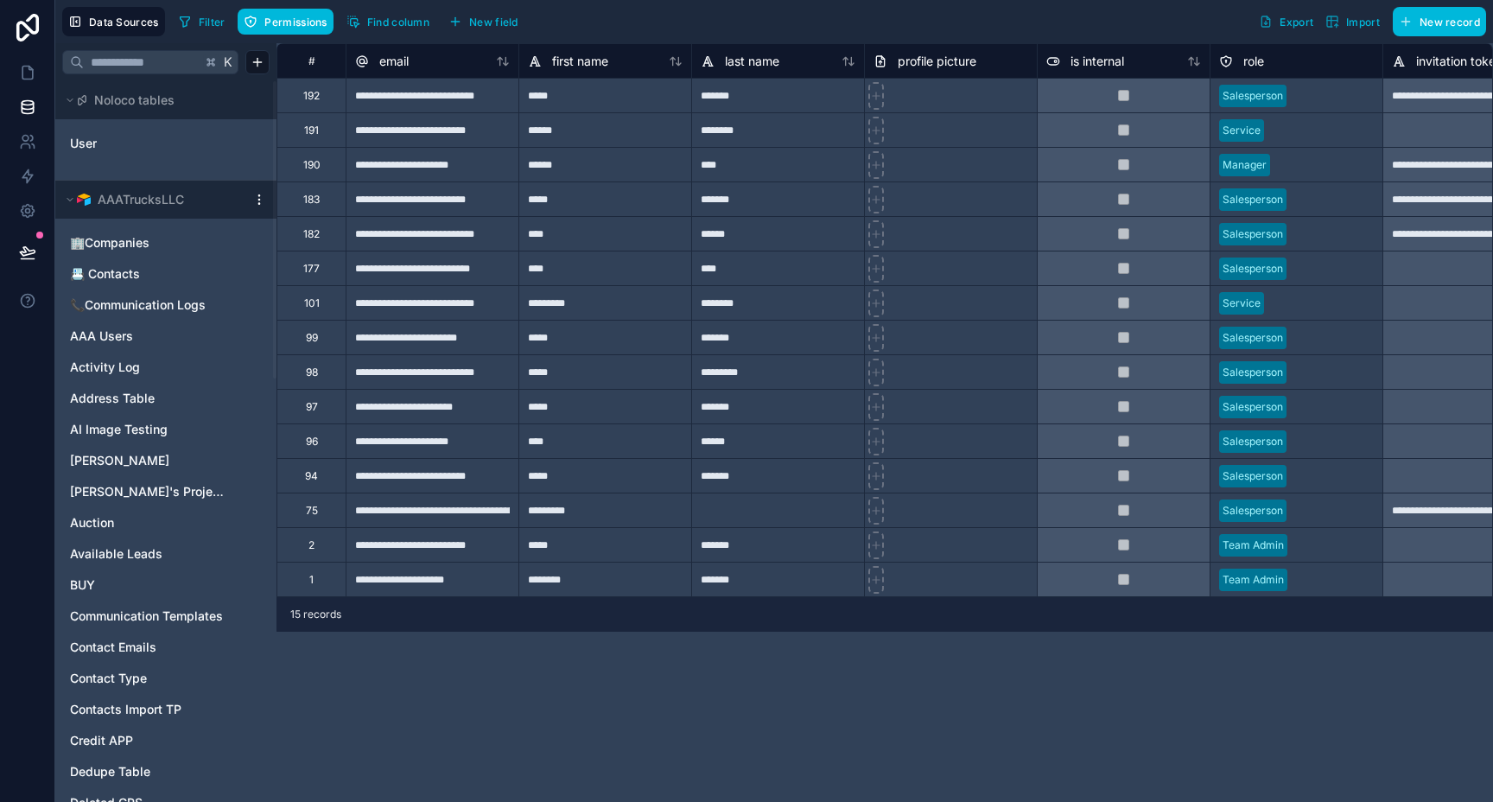
click at [73, 98] on icon at bounding box center [70, 100] width 10 height 10
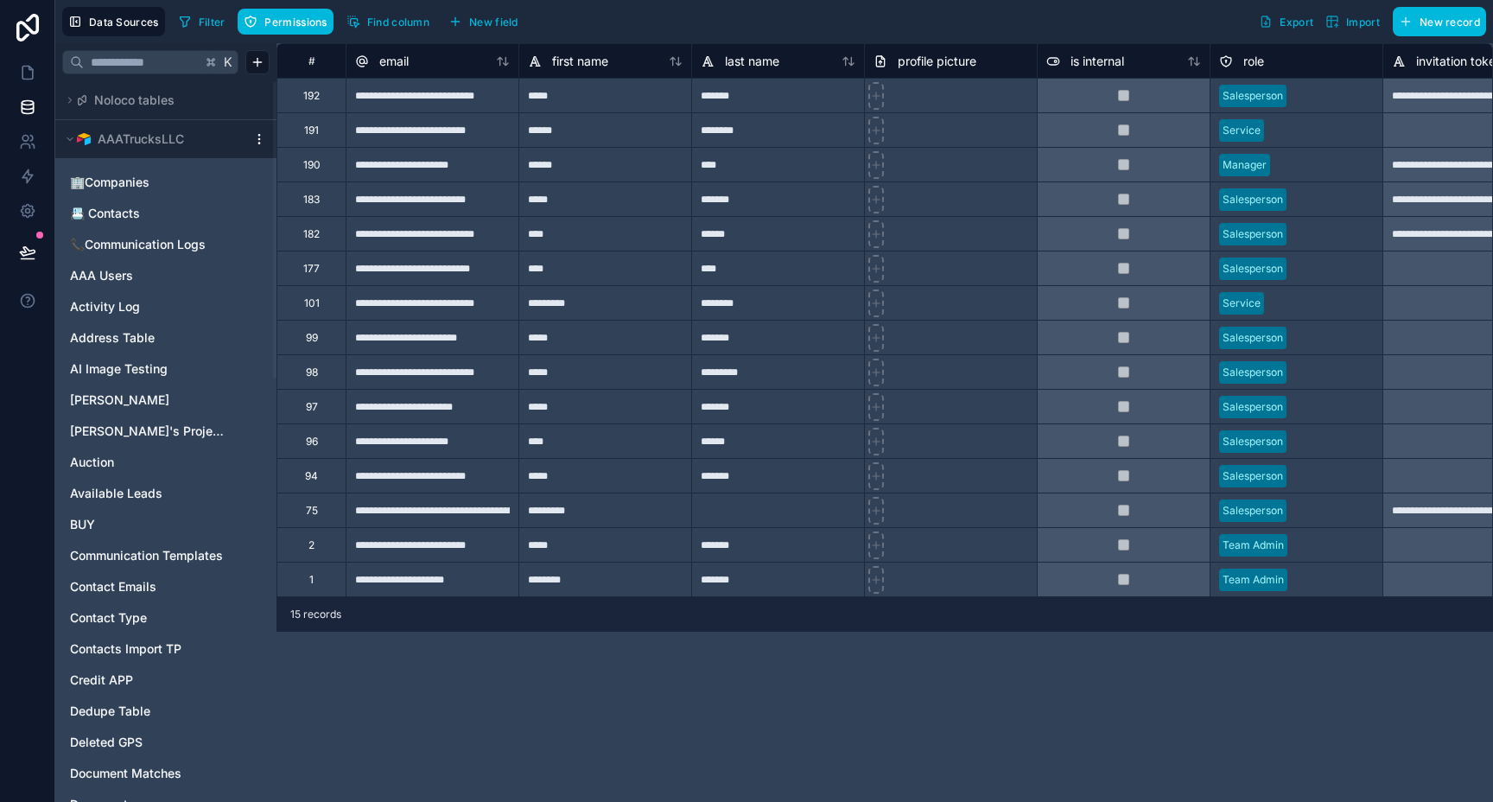
click at [257, 144] on html "**********" at bounding box center [746, 401] width 1493 height 802
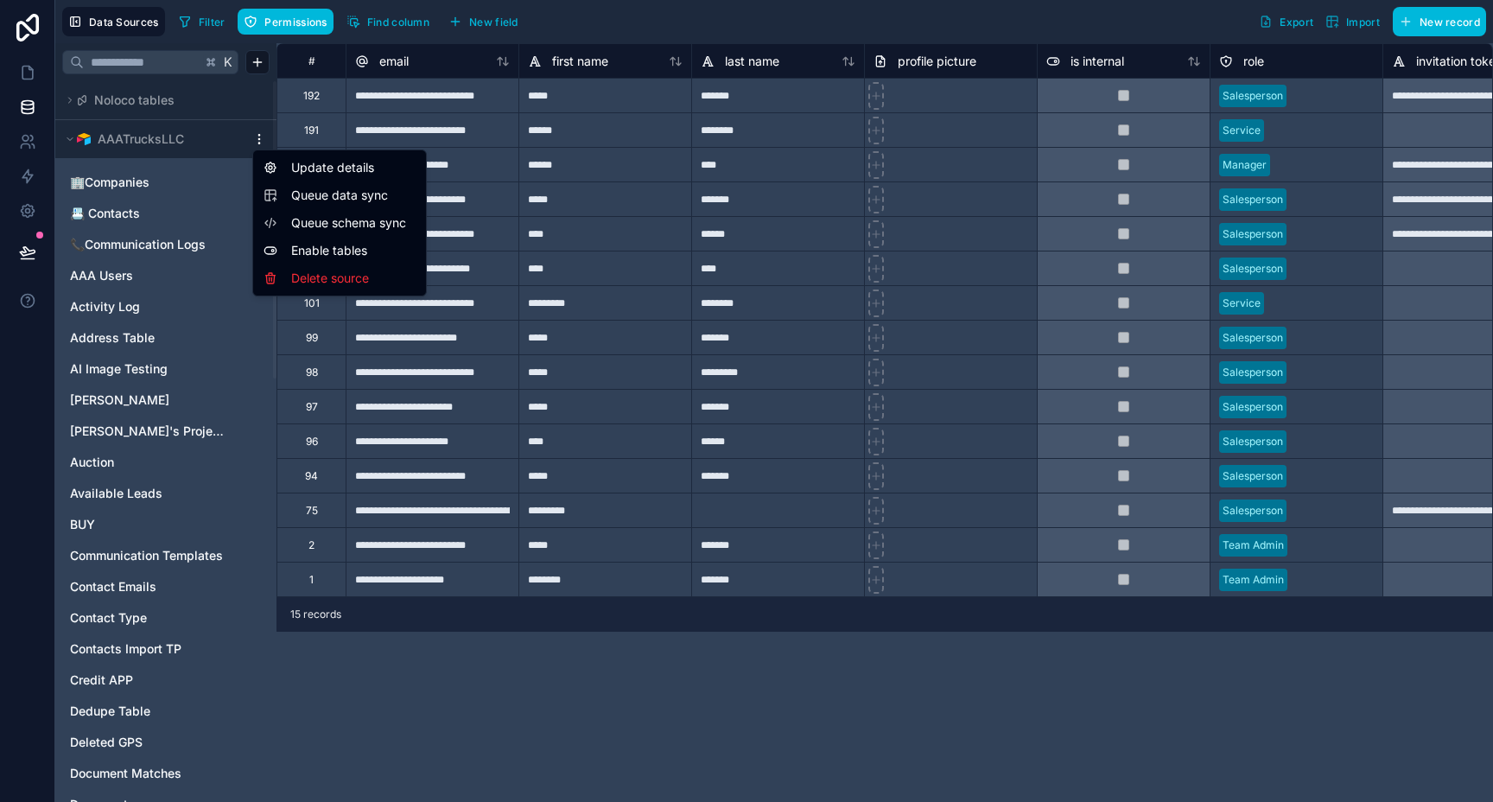
click at [375, 229] on span "Queue schema sync" at bounding box center [353, 222] width 124 height 17
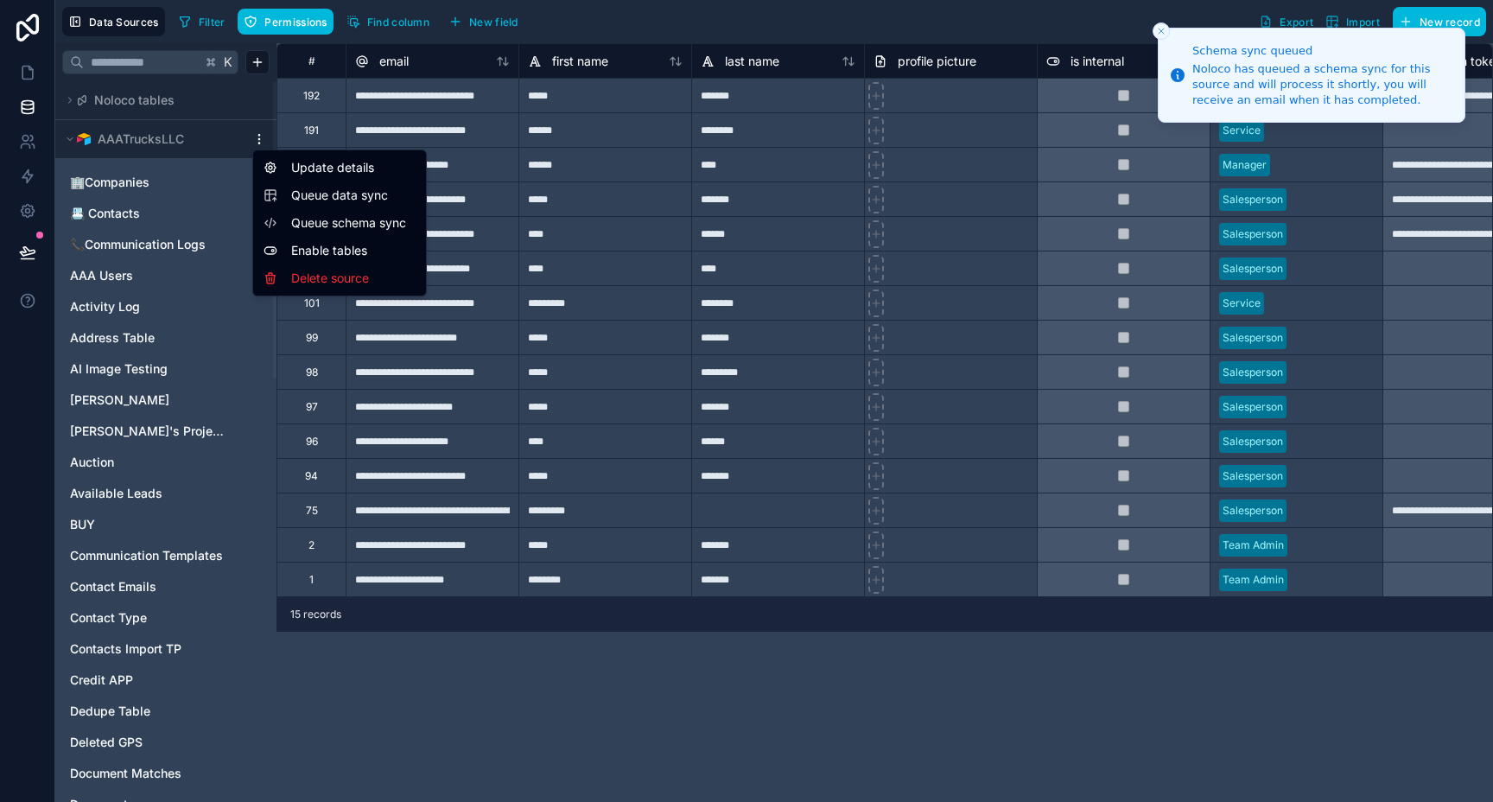
click at [258, 143] on html "Schema sync queued Noloco has queued a schema sync for this source and will pro…" at bounding box center [746, 401] width 1493 height 802
click at [367, 198] on span "Queue data sync" at bounding box center [353, 195] width 124 height 17
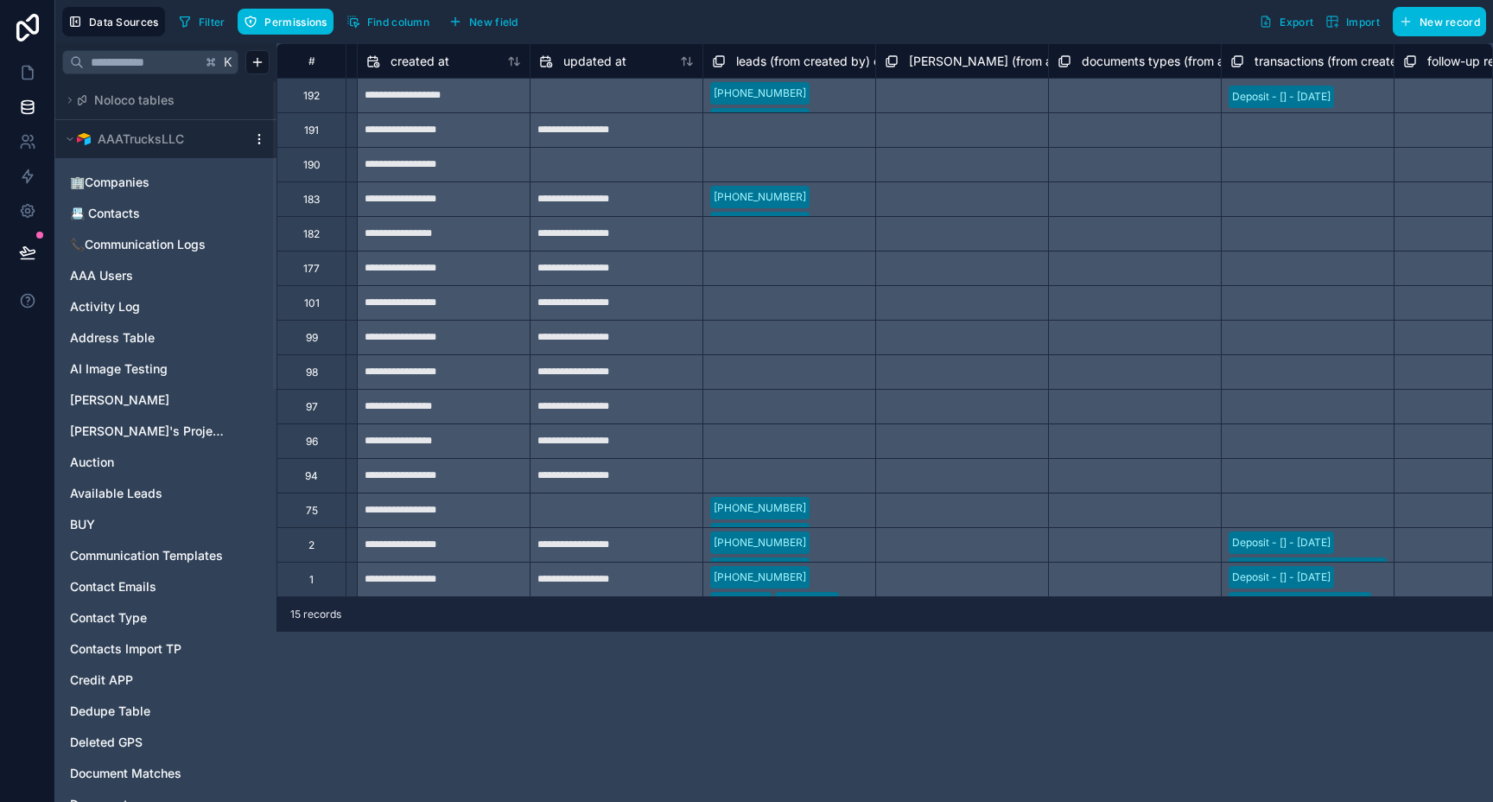
scroll to position [0, 1890]
click at [1269, 274] on div "Select a transactions (from created by) collection" at bounding box center [1306, 268] width 173 height 35
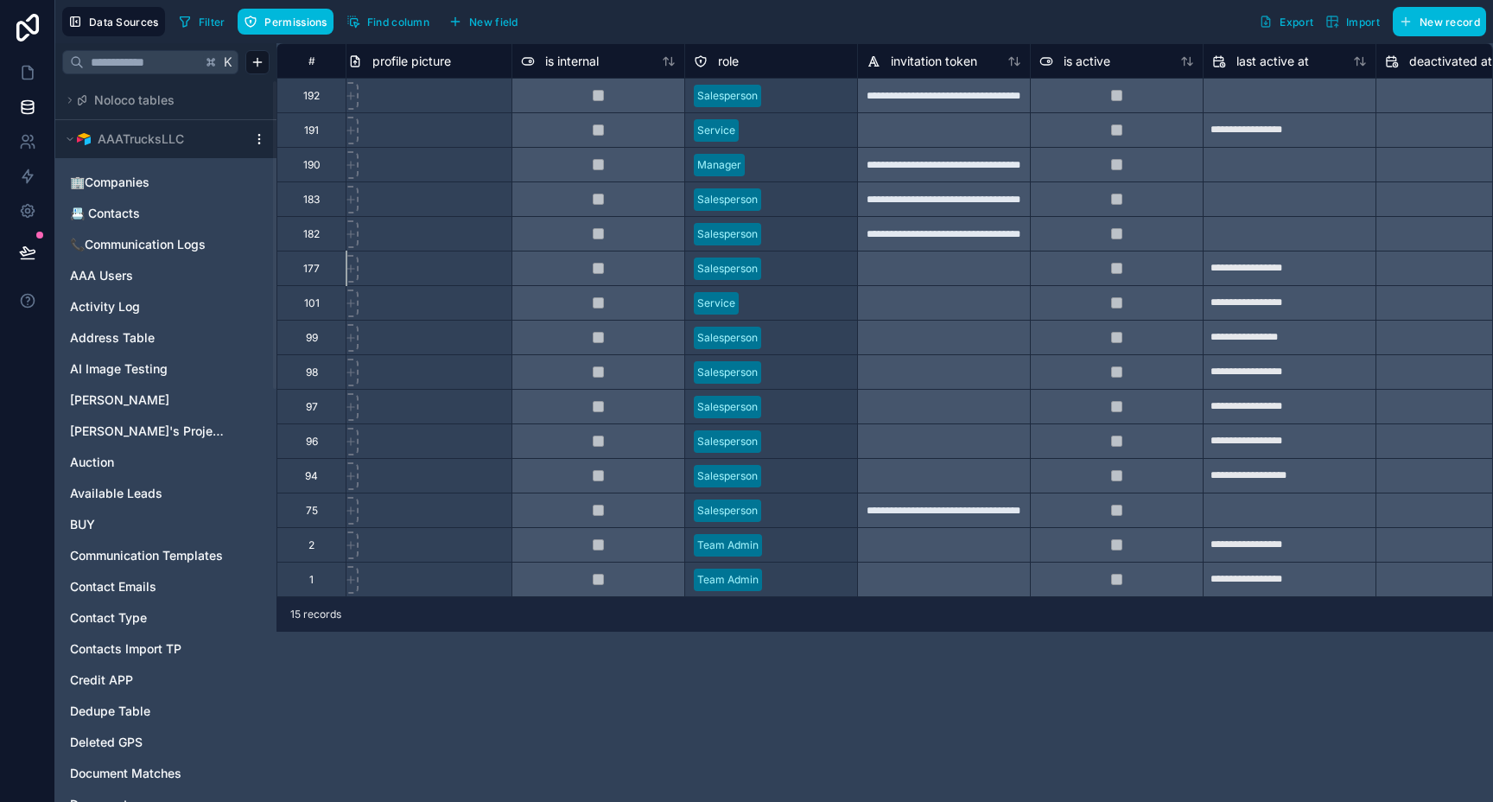
scroll to position [0, 0]
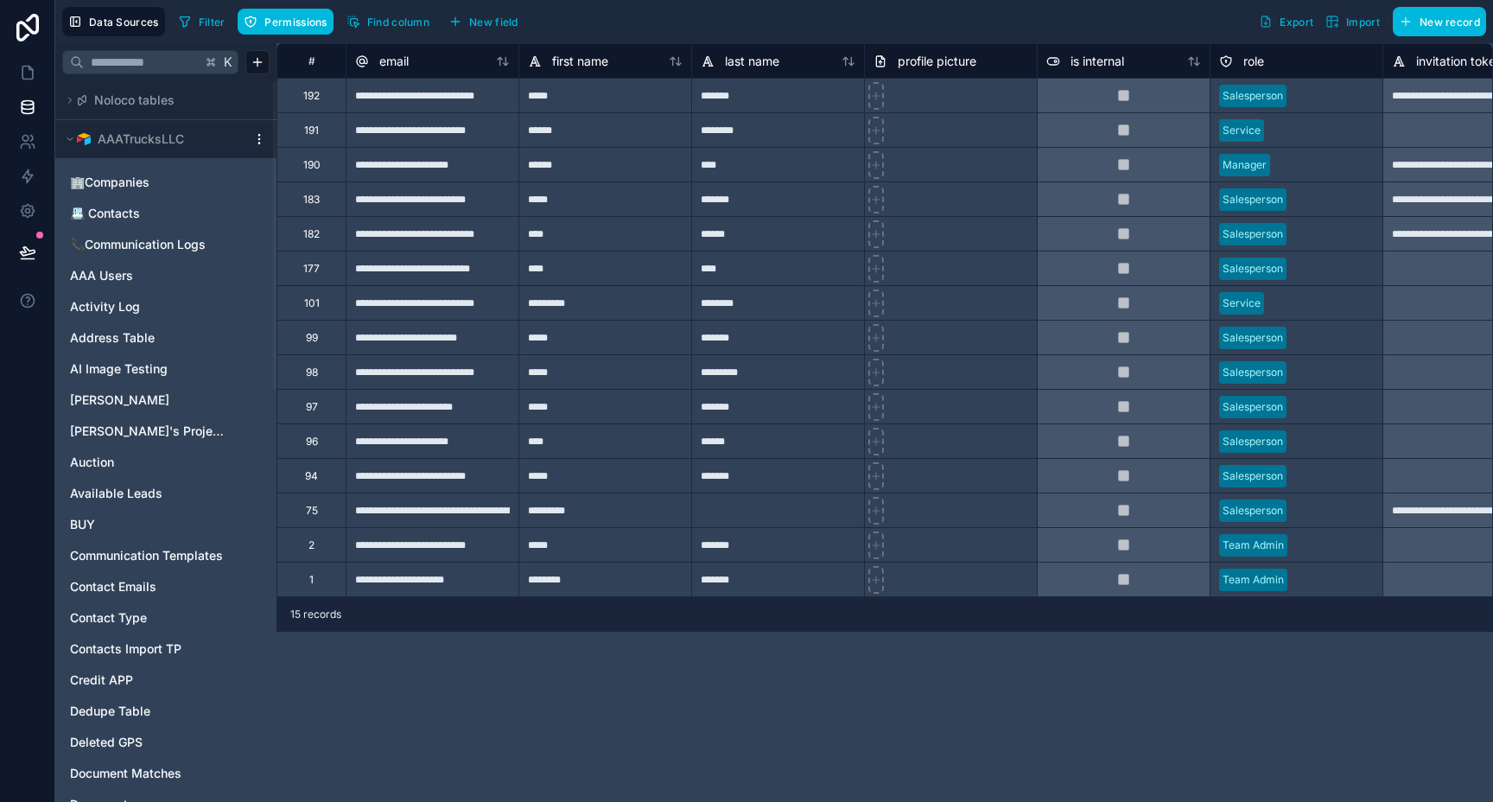
click at [698, 650] on div "**********" at bounding box center [884, 422] width 1216 height 758
click at [25, 216] on icon at bounding box center [27, 211] width 13 height 13
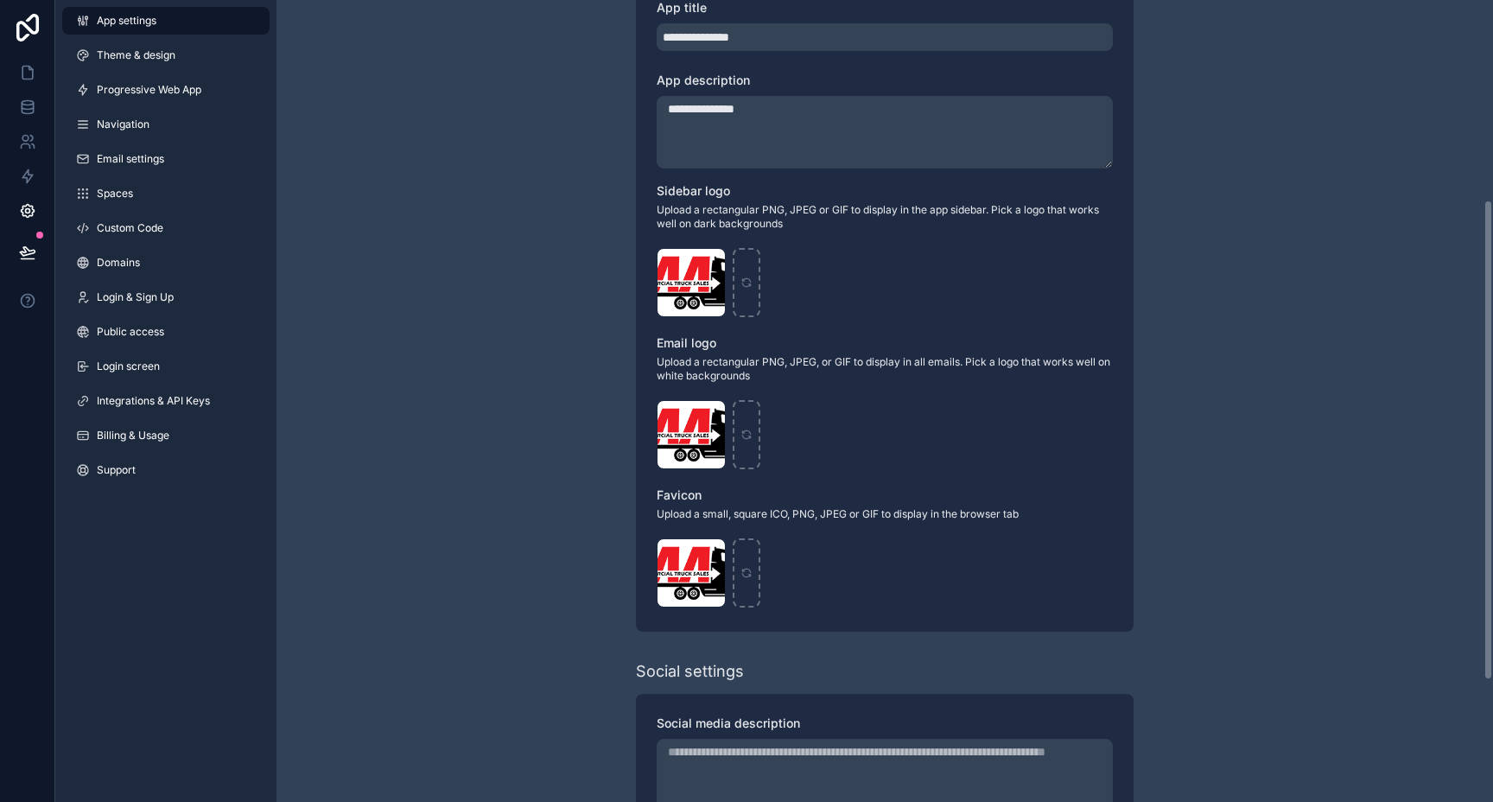
scroll to position [335, 0]
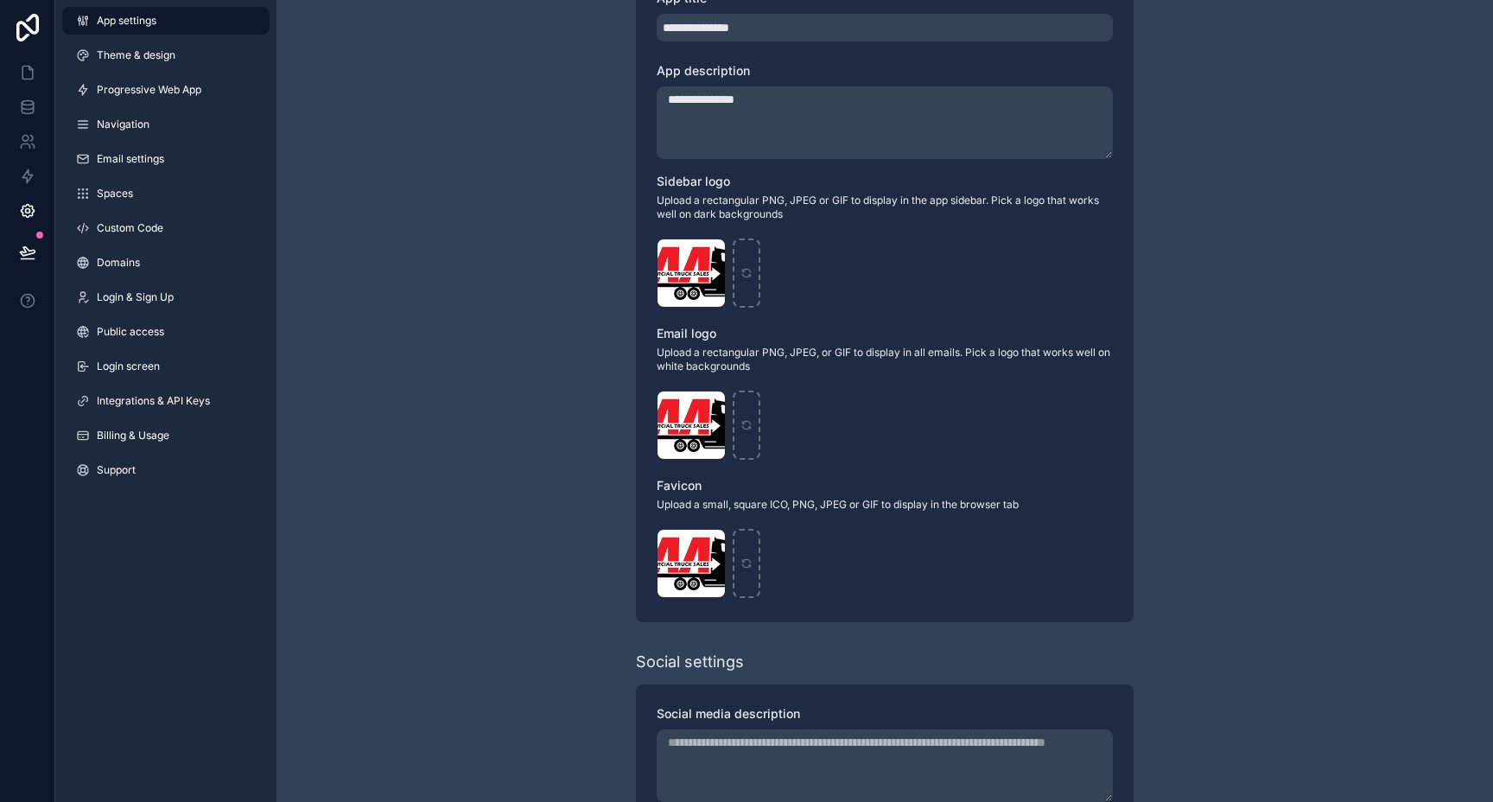
click at [0, 0] on icon "scrollable content" at bounding box center [0, 0] width 0 height 0
click at [747, 226] on icon "button" at bounding box center [747, 222] width 14 height 14
click at [0, 0] on div "scrollable content" at bounding box center [0, 0] width 0 height 0
click at [0, 0] on icon "scrollable content" at bounding box center [0, 0] width 0 height 0
click at [748, 378] on icon "button" at bounding box center [747, 374] width 14 height 14
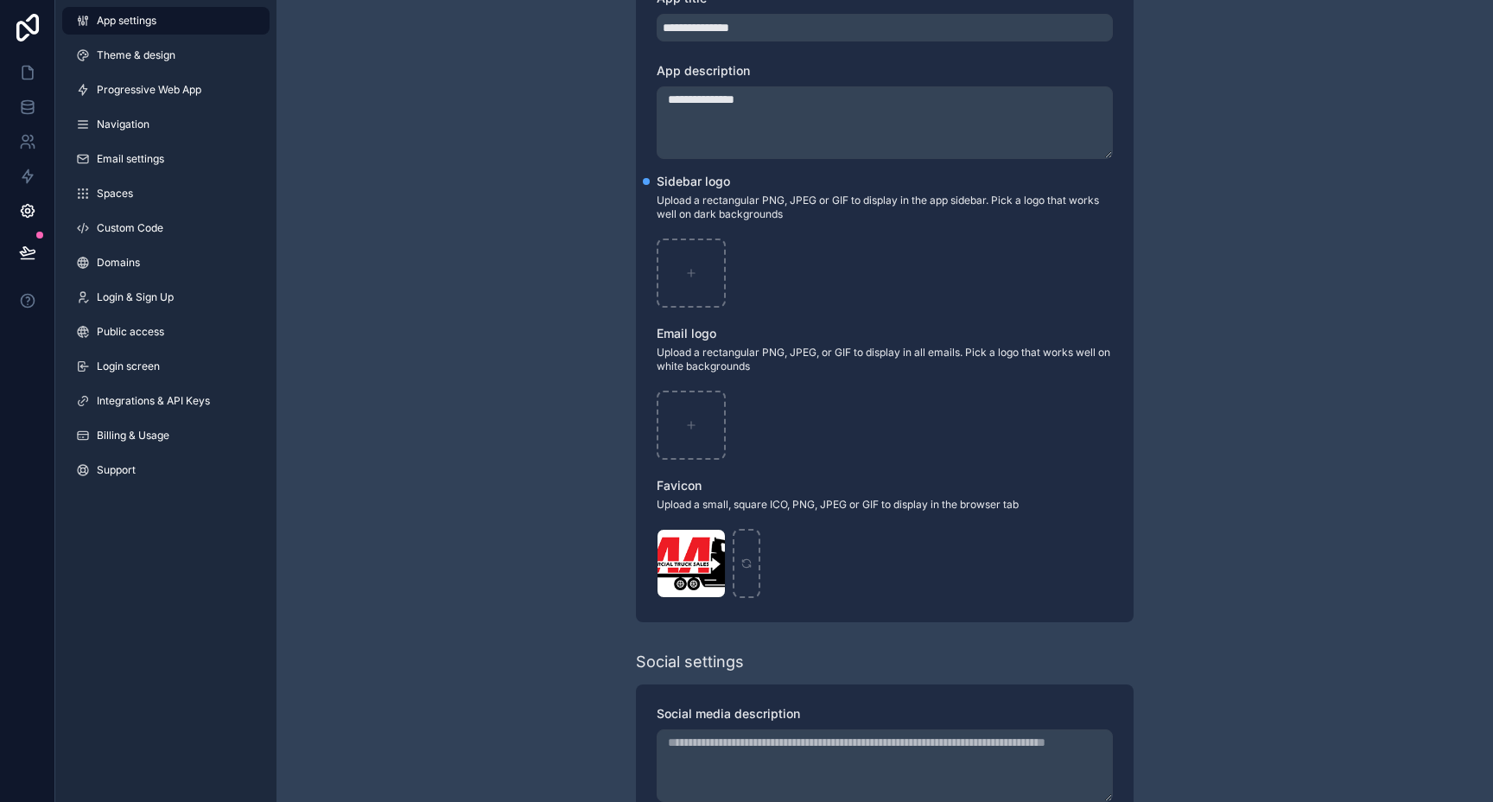
click at [0, 0] on icon "scrollable content" at bounding box center [0, 0] width 0 height 0
click at [748, 513] on icon "button" at bounding box center [748, 512] width 0 height 3
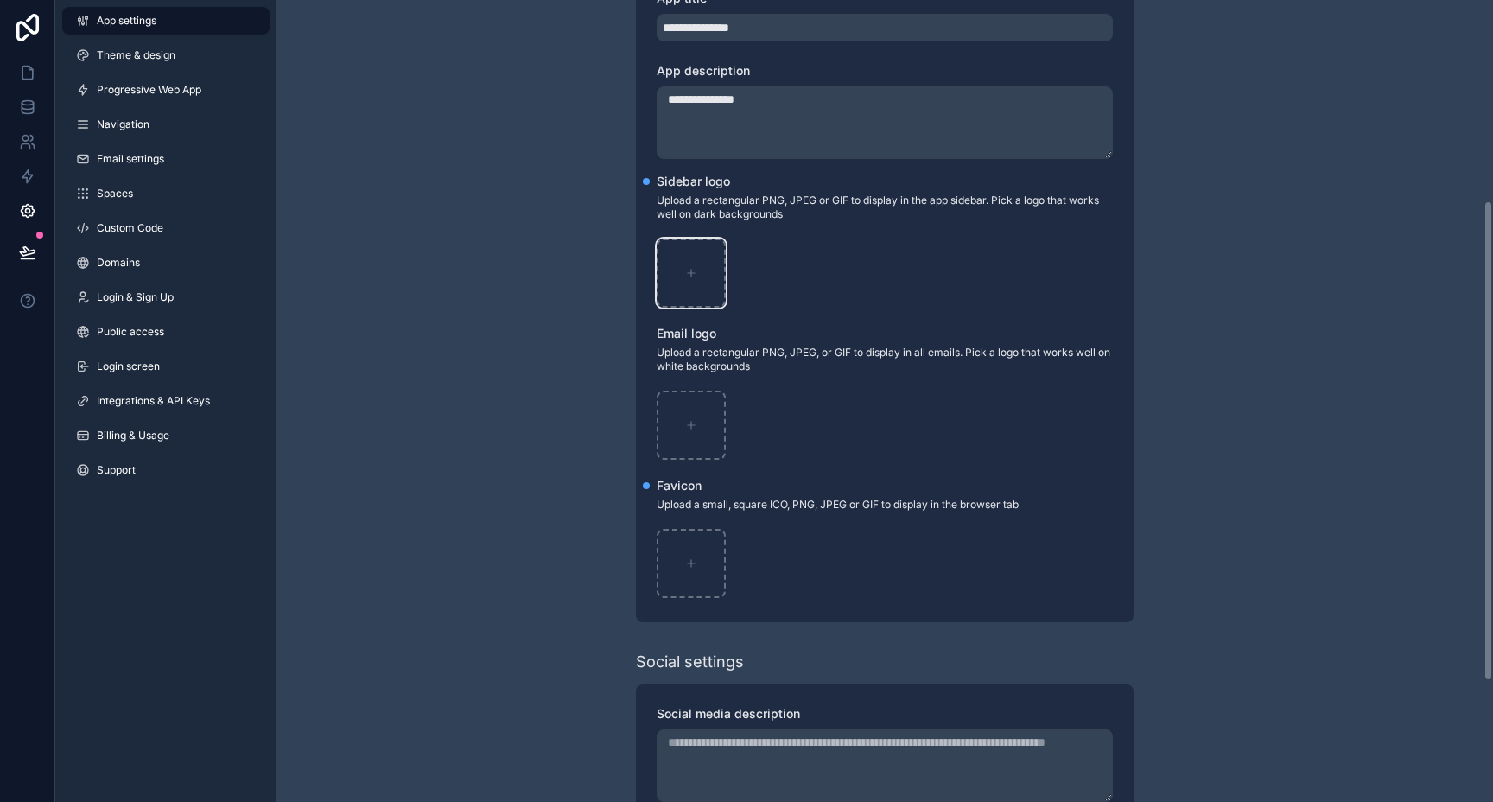
click at [699, 276] on div "scrollable content" at bounding box center [691, 272] width 69 height 69
type input "**********"
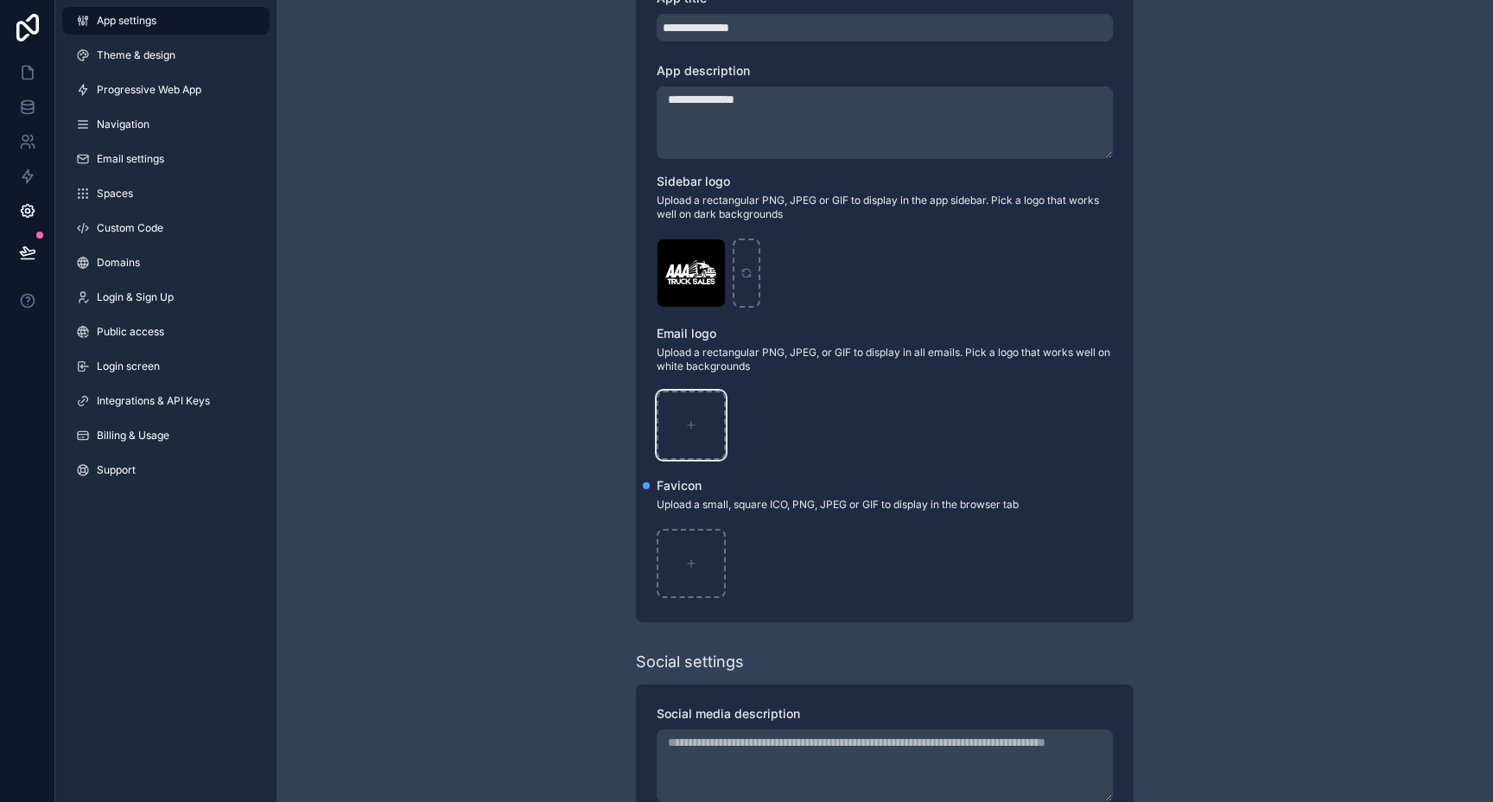
click at [689, 420] on icon "scrollable content" at bounding box center [691, 425] width 12 height 12
type input "**********"
click at [703, 555] on div "scrollable content" at bounding box center [691, 563] width 69 height 69
type input "**********"
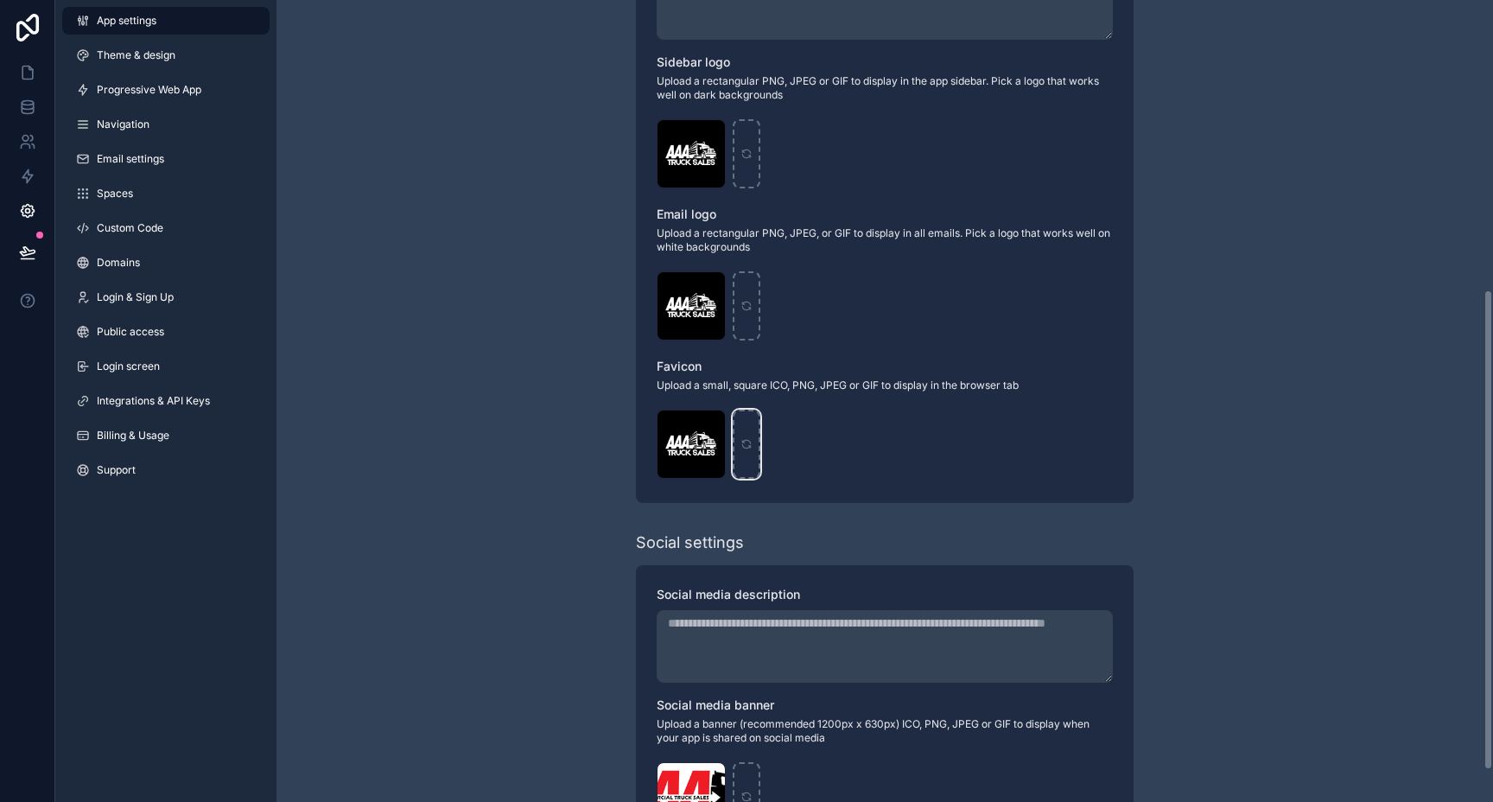
scroll to position [536, 0]
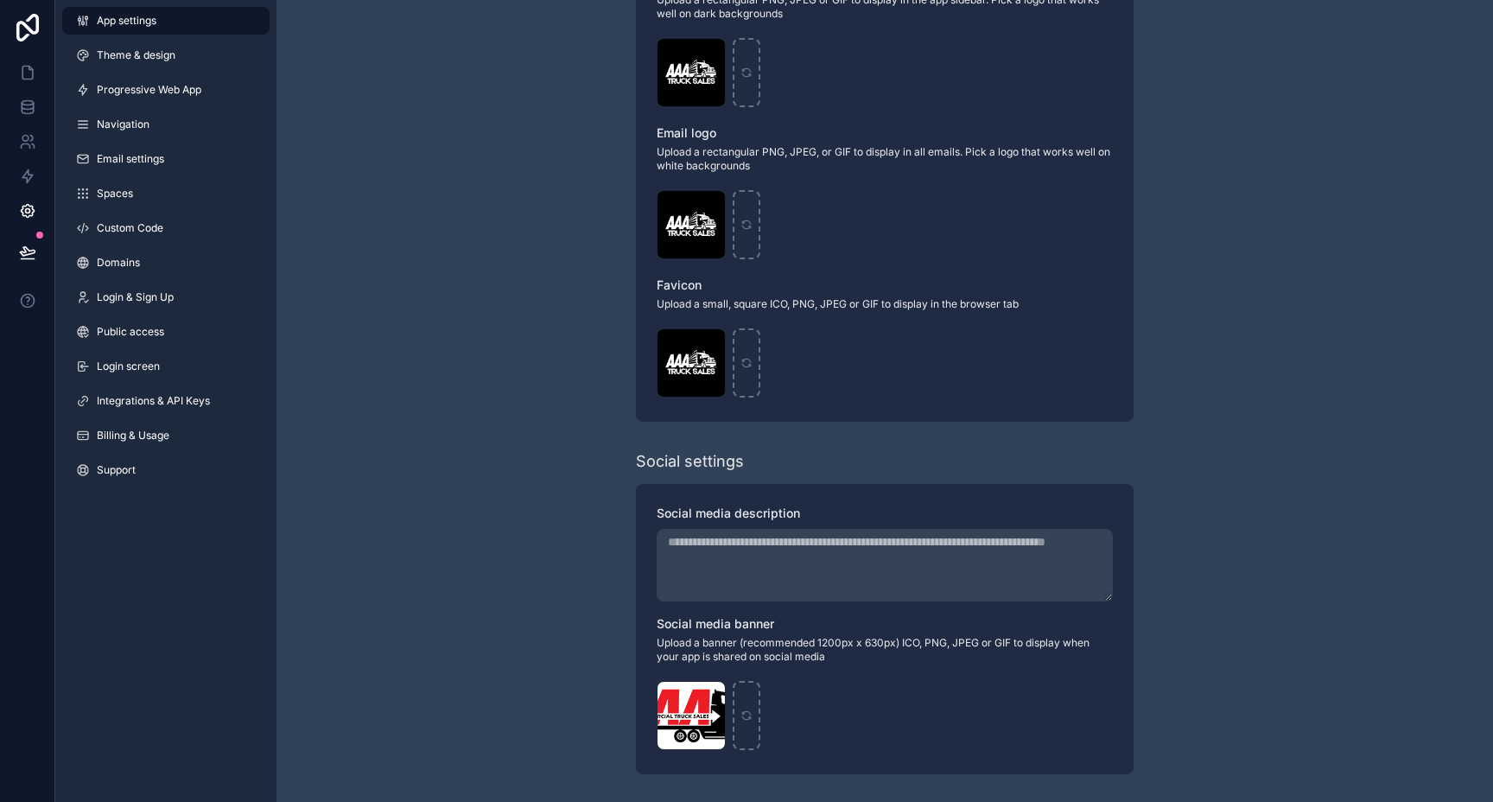
click at [0, 0] on icon "scrollable content" at bounding box center [0, 0] width 0 height 0
click at [750, 665] on icon "button" at bounding box center [747, 664] width 14 height 14
click at [693, 702] on div "scrollable content" at bounding box center [691, 715] width 69 height 69
type input "**********"
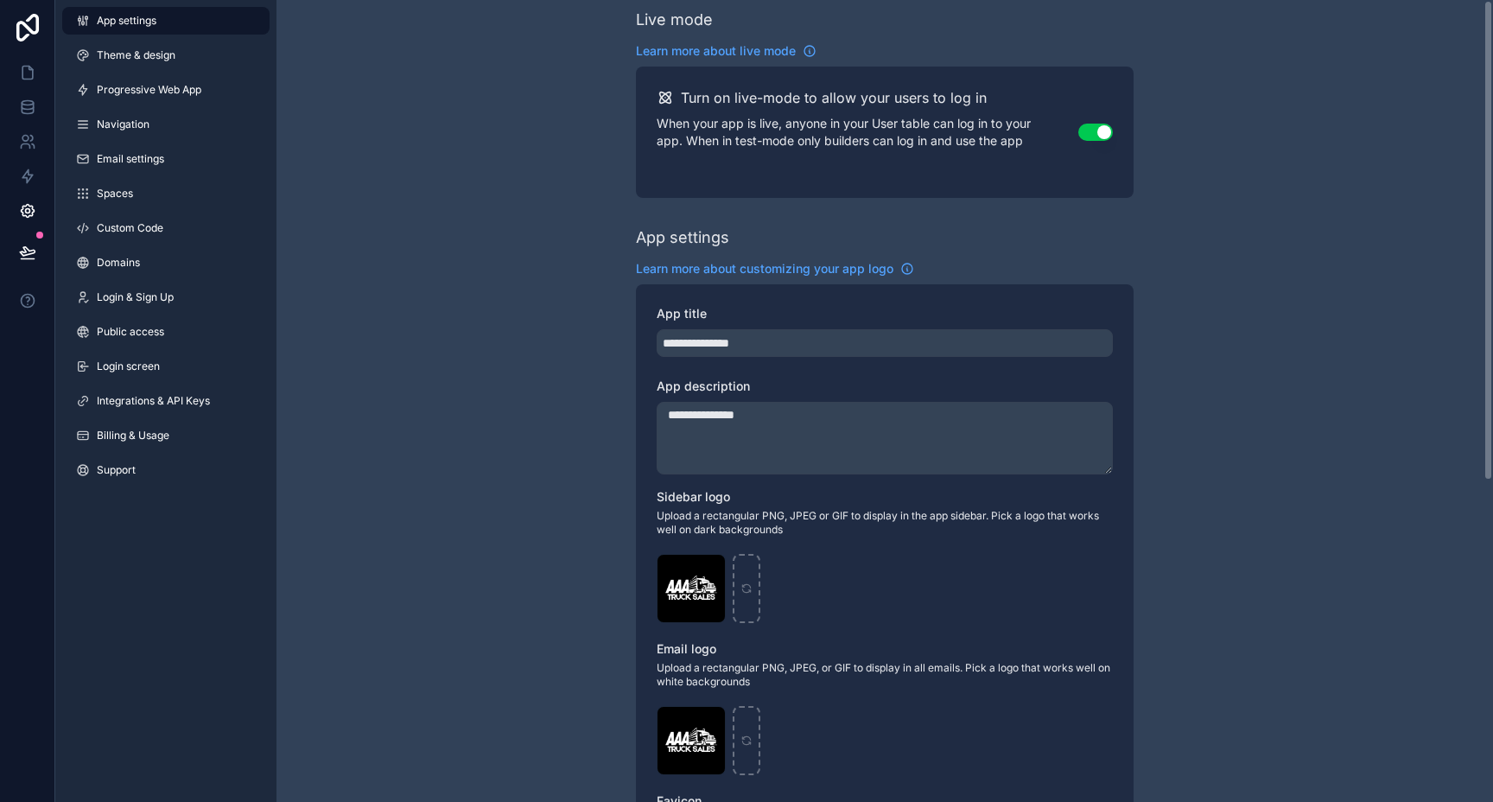
scroll to position [0, 0]
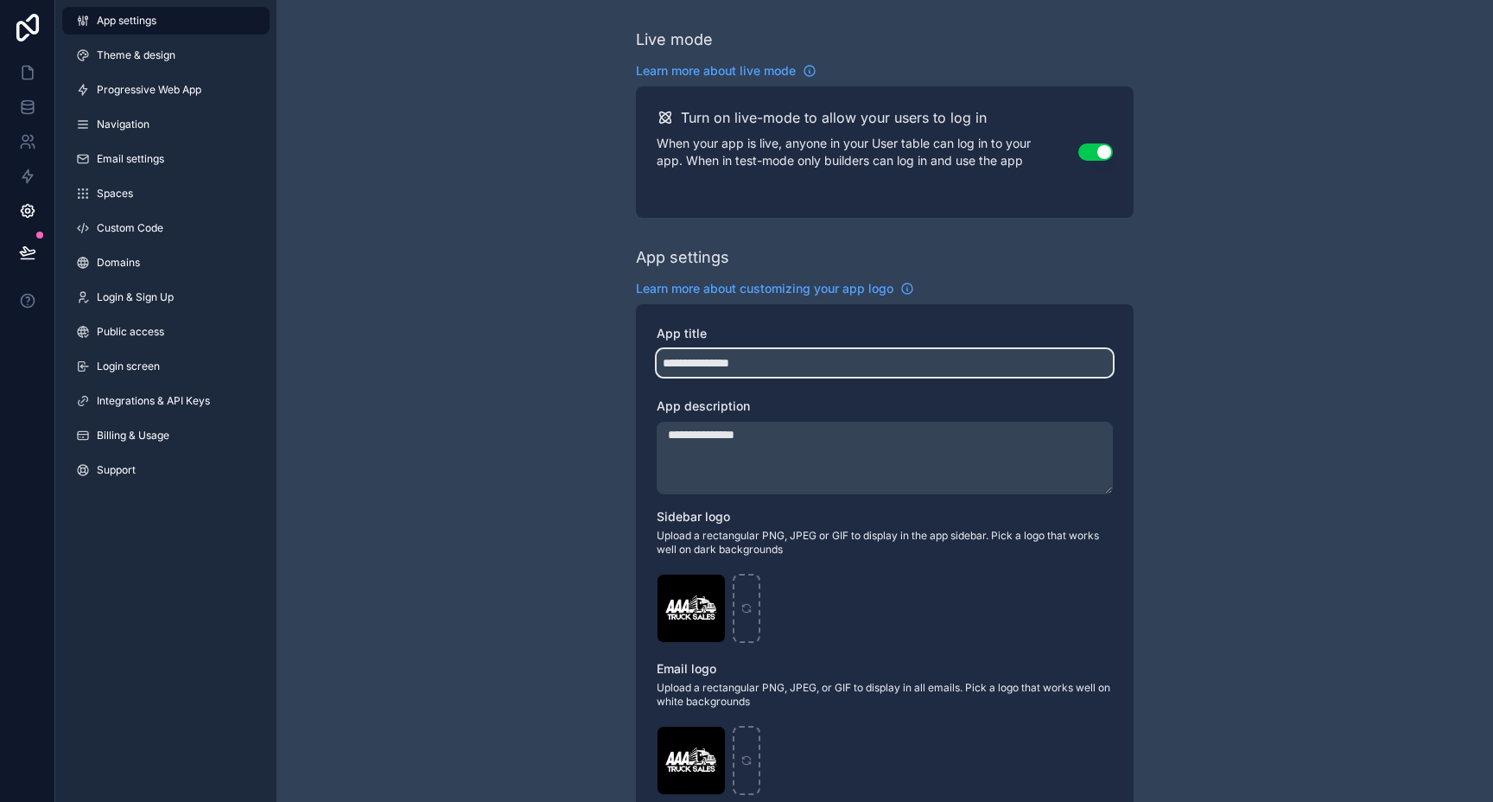
click at [715, 358] on input "**********" at bounding box center [885, 363] width 456 height 28
click at [739, 360] on input "**********" at bounding box center [885, 363] width 456 height 28
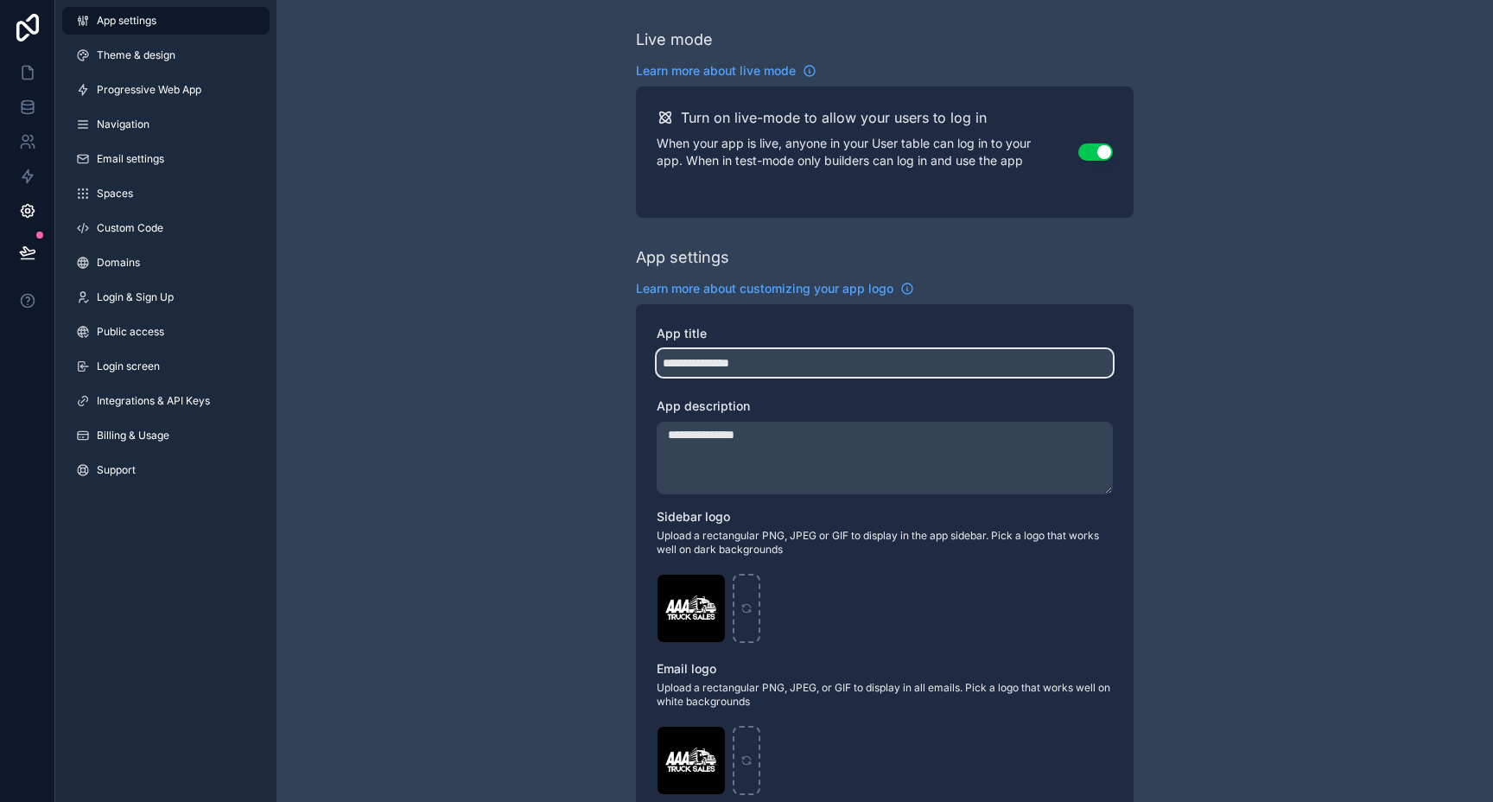
click at [715, 366] on input "**********" at bounding box center [885, 363] width 456 height 28
type input "**********"
click at [714, 431] on textarea "**********" at bounding box center [885, 458] width 456 height 73
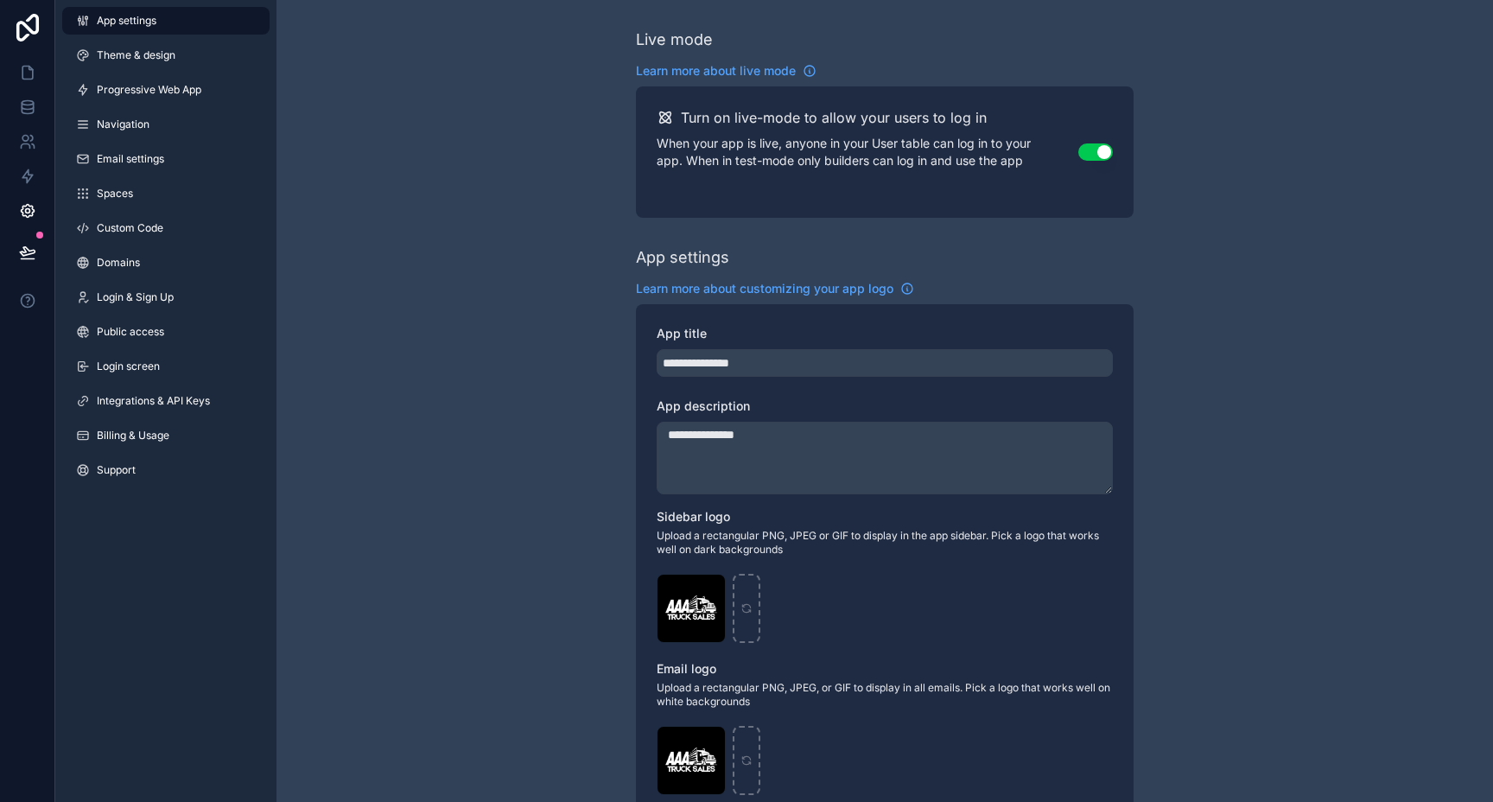
click at [714, 431] on textarea "**********" at bounding box center [885, 458] width 456 height 73
paste textarea "scrollable content"
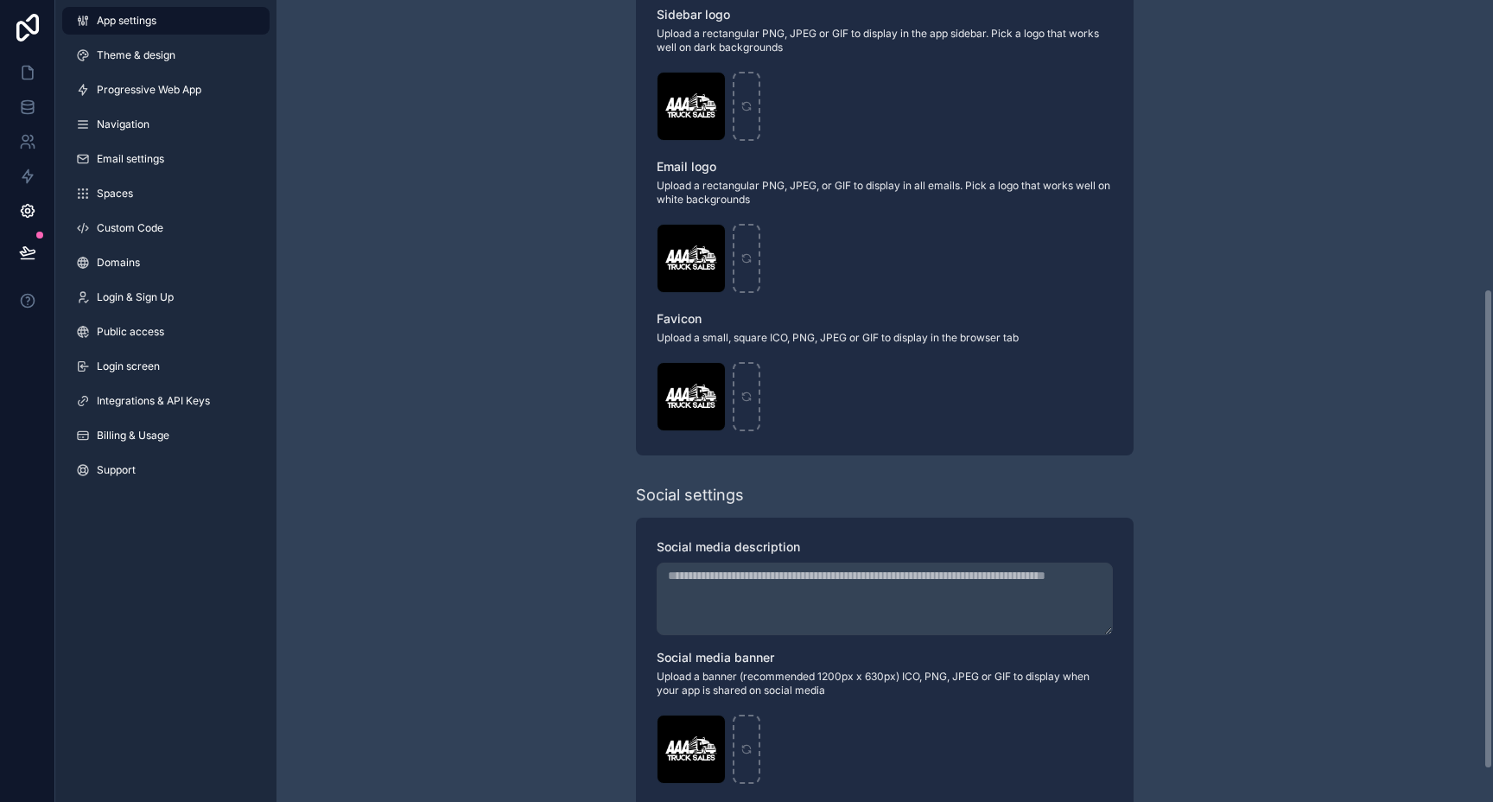
scroll to position [536, 0]
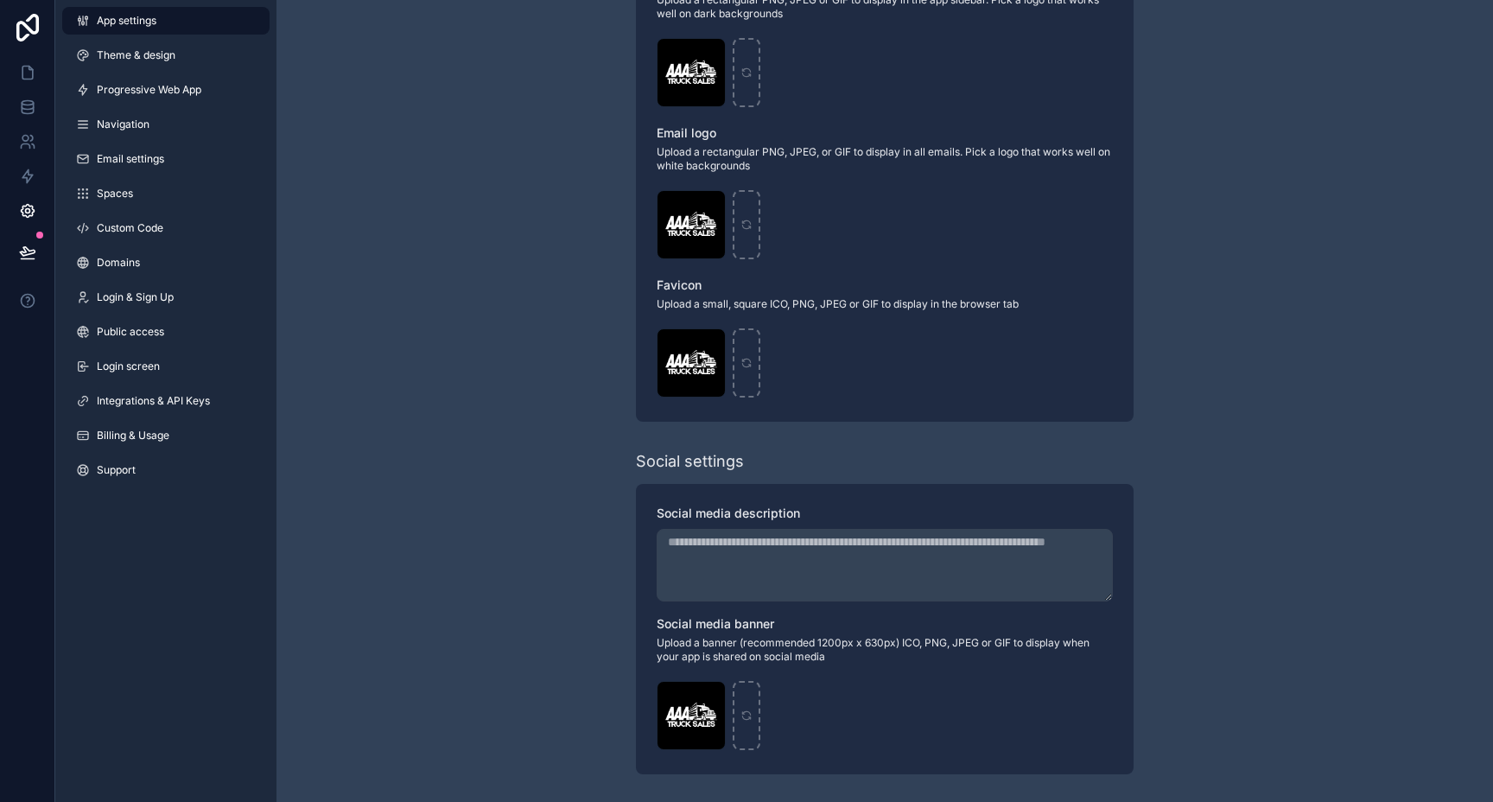
type textarea "**********"
click at [844, 568] on textarea "App title" at bounding box center [885, 565] width 456 height 73
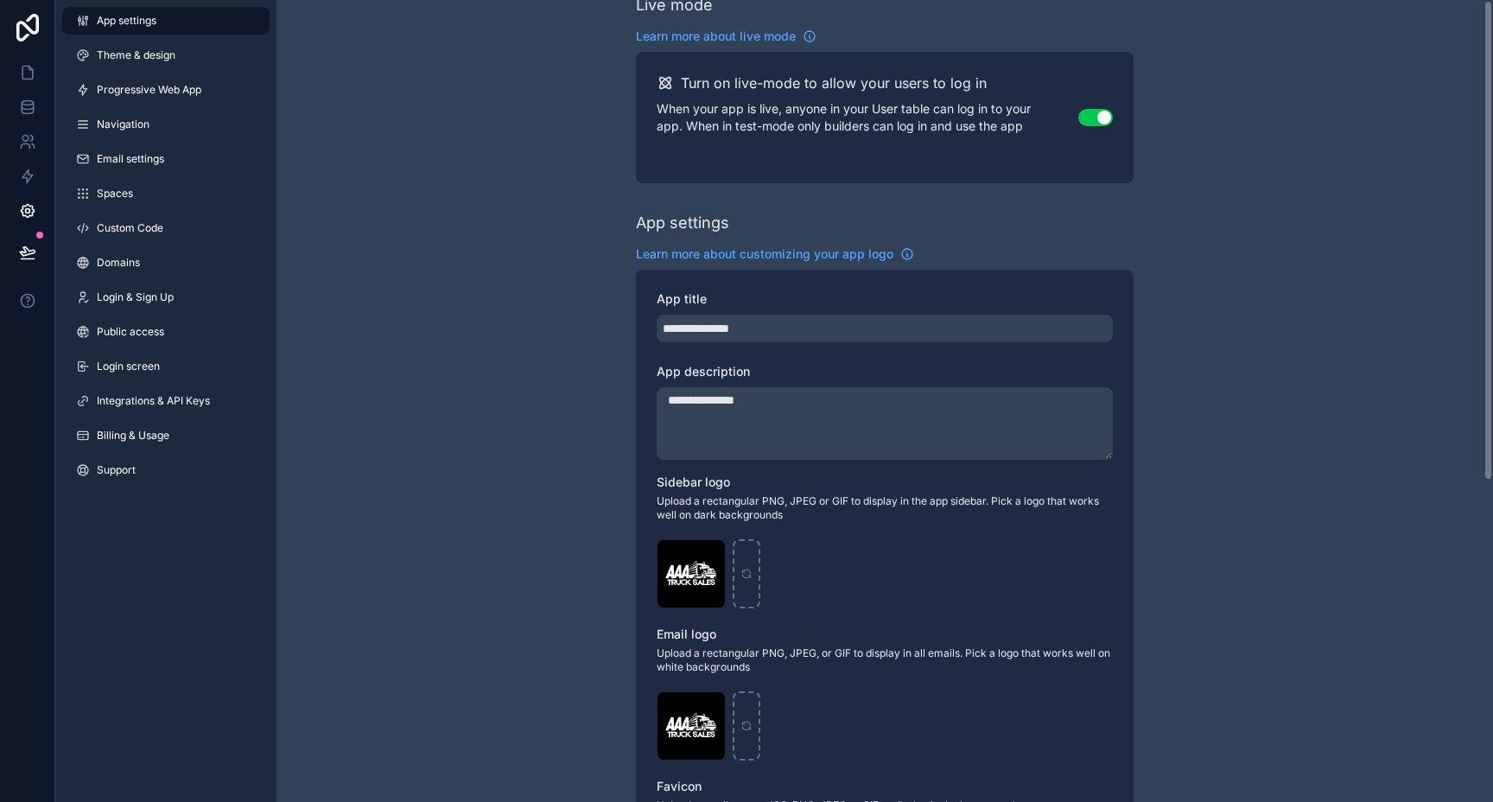
scroll to position [0, 0]
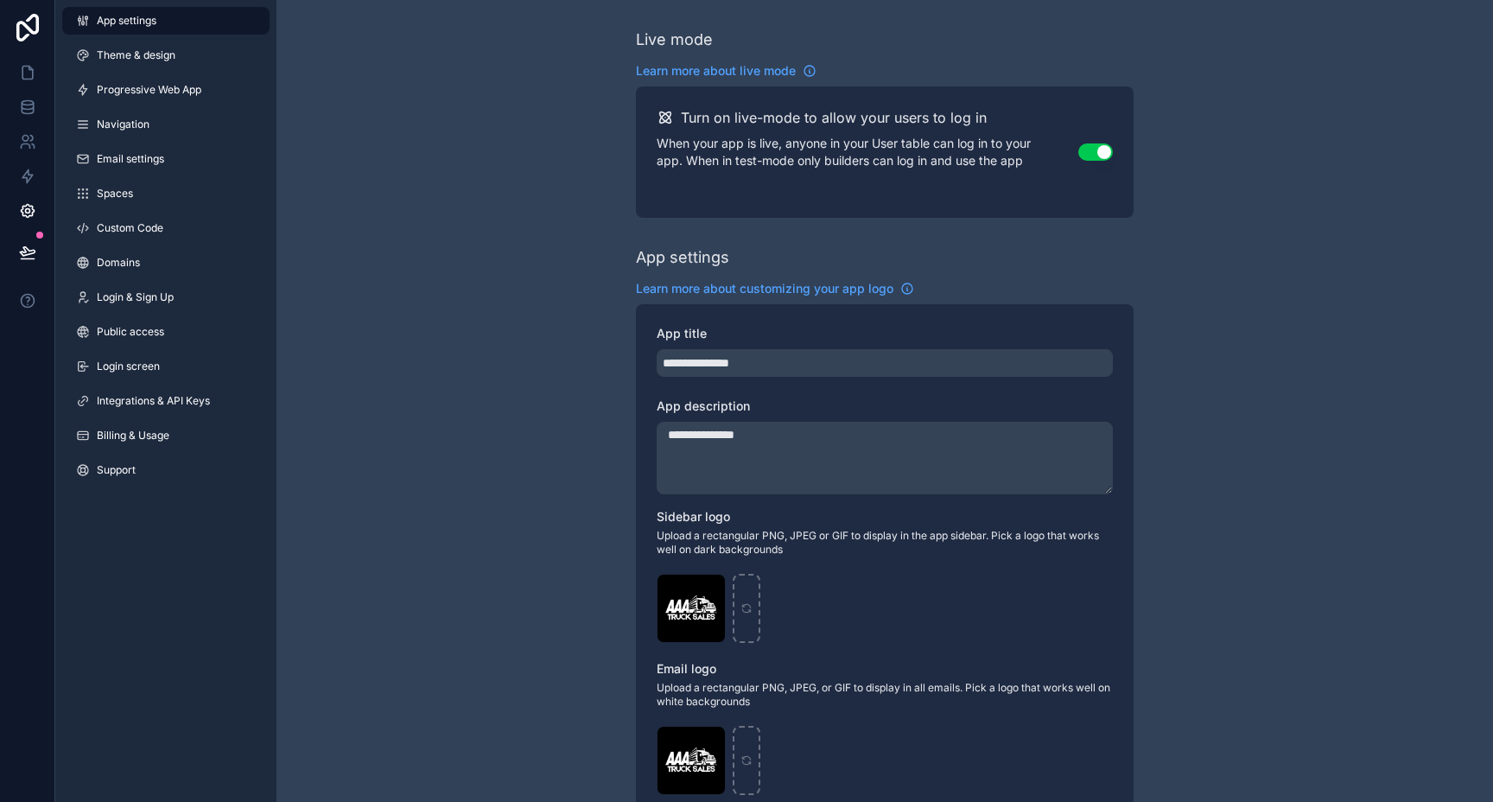
click at [141, 62] on link "Theme & design" at bounding box center [165, 55] width 207 height 28
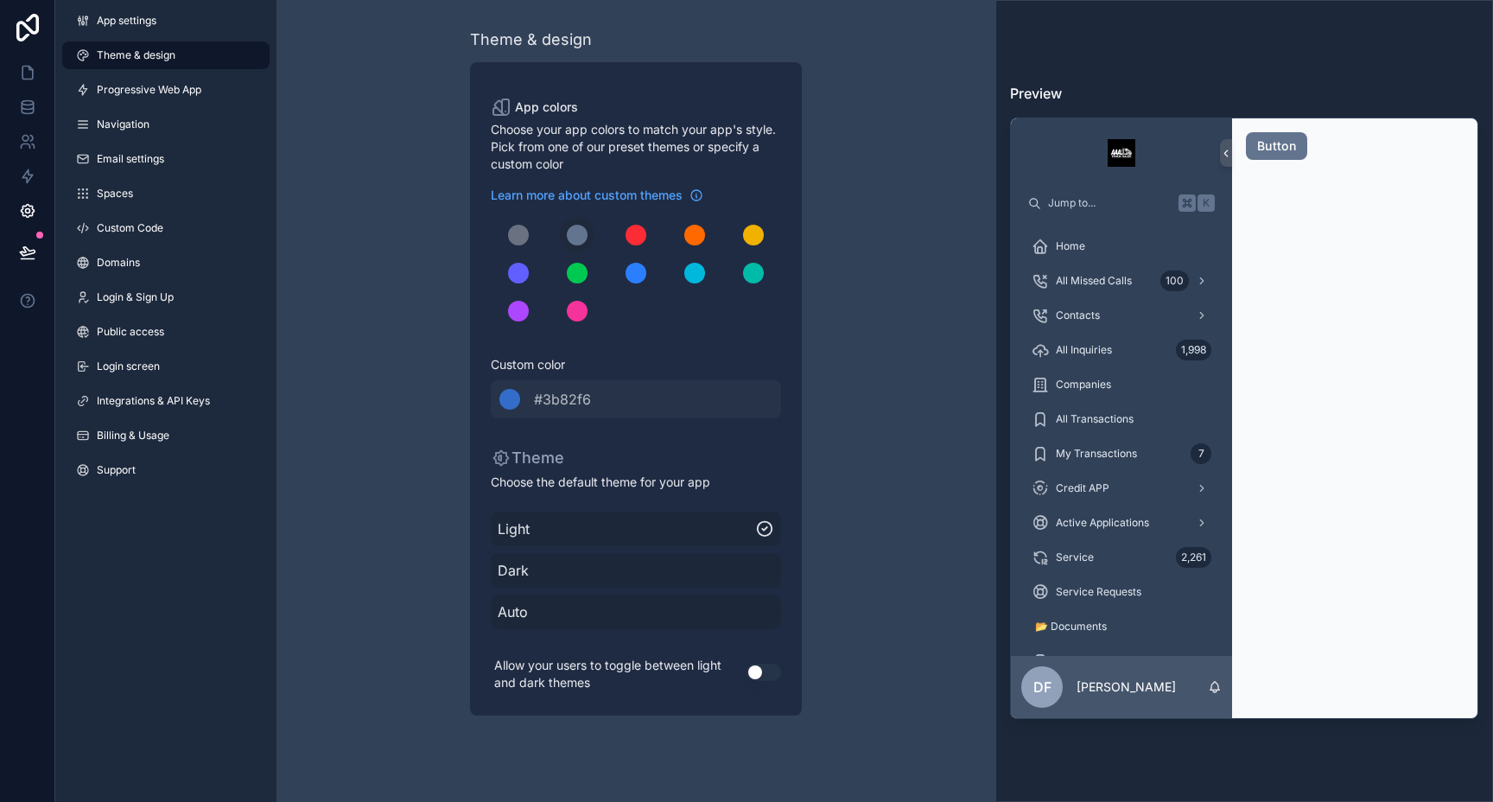
click at [631, 222] on button "scrollable content" at bounding box center [636, 235] width 35 height 35
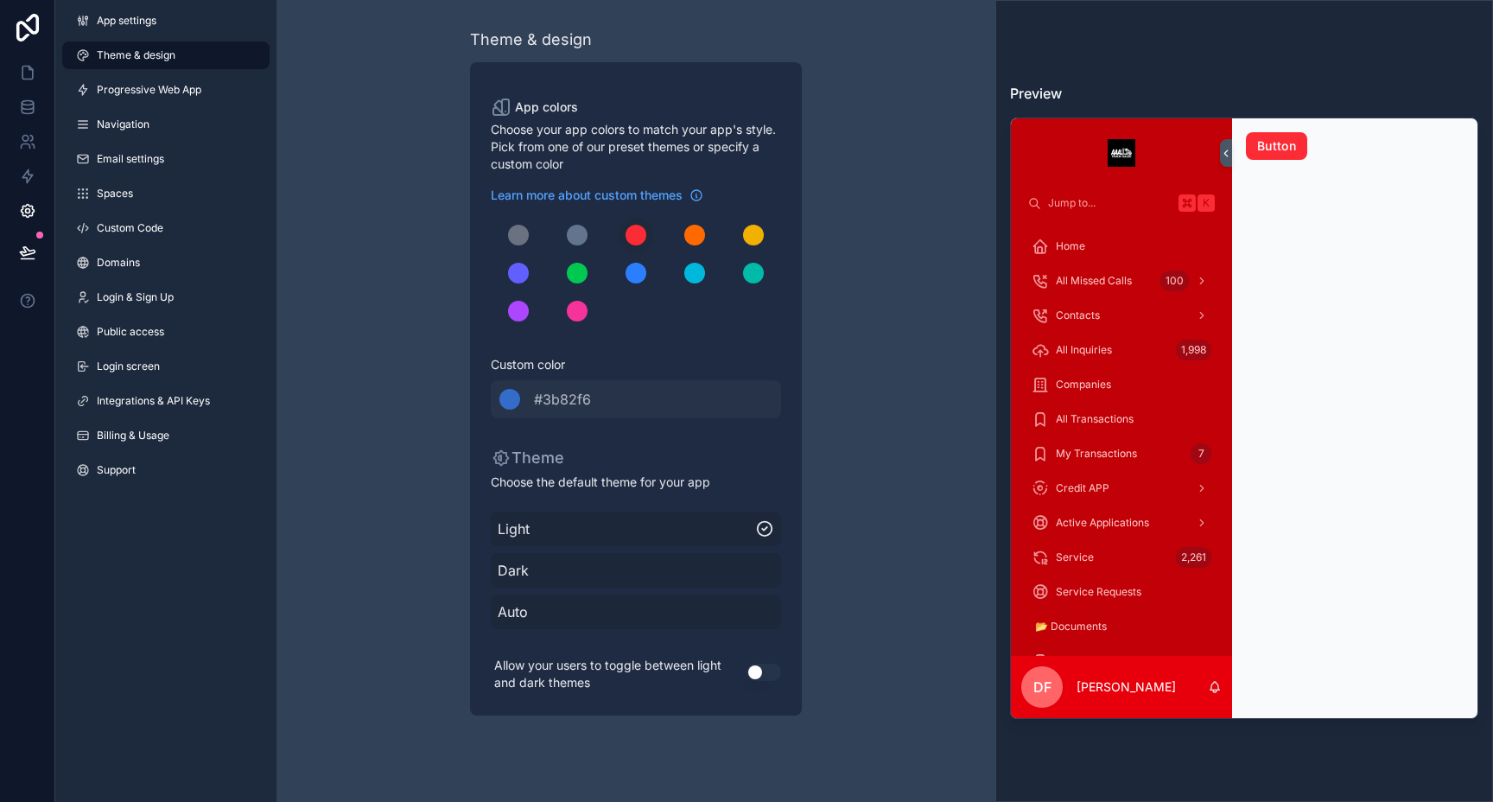
click at [581, 234] on div "scrollable content" at bounding box center [577, 235] width 21 height 21
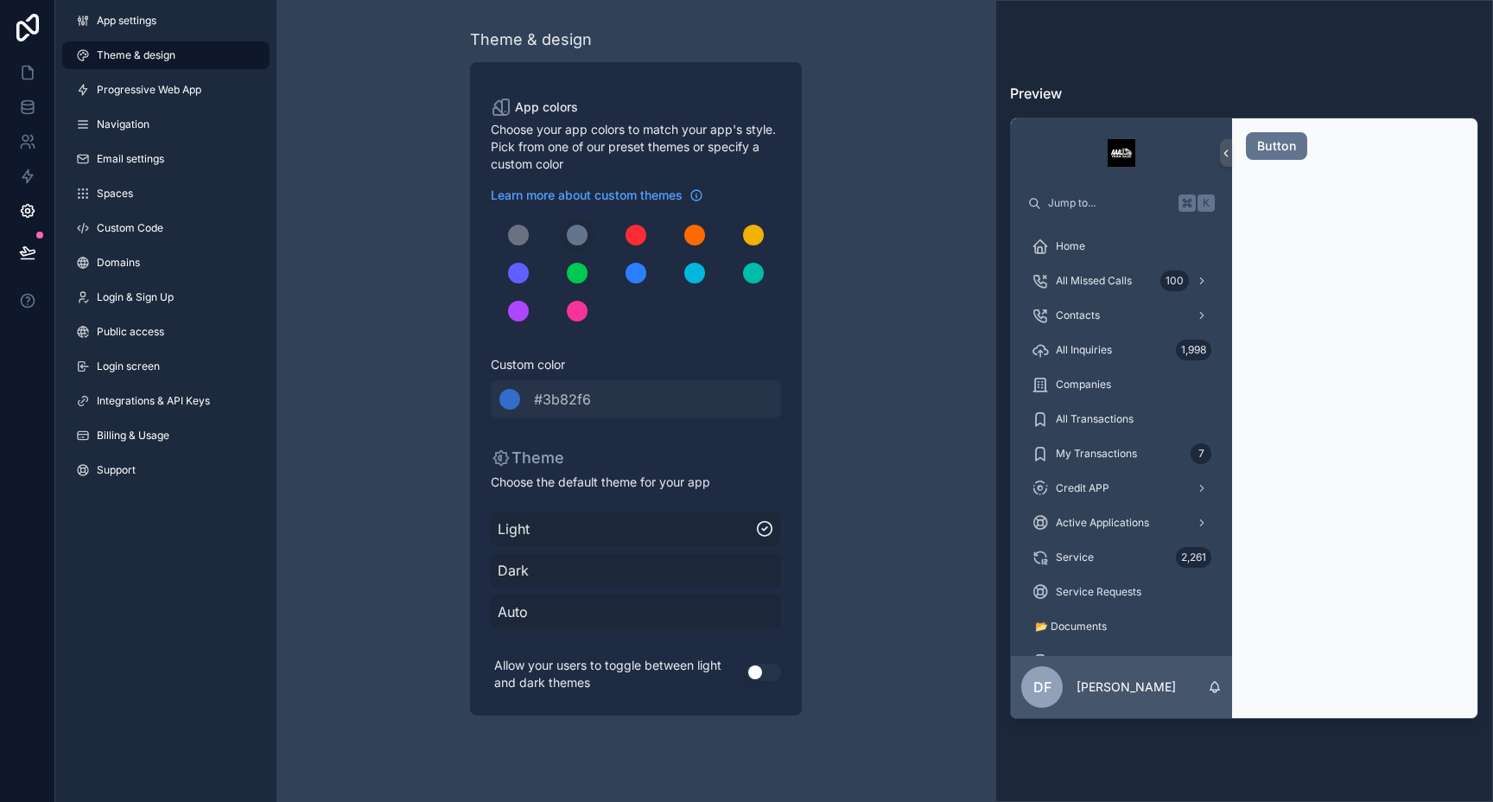
click at [751, 242] on div "scrollable content" at bounding box center [753, 235] width 21 height 21
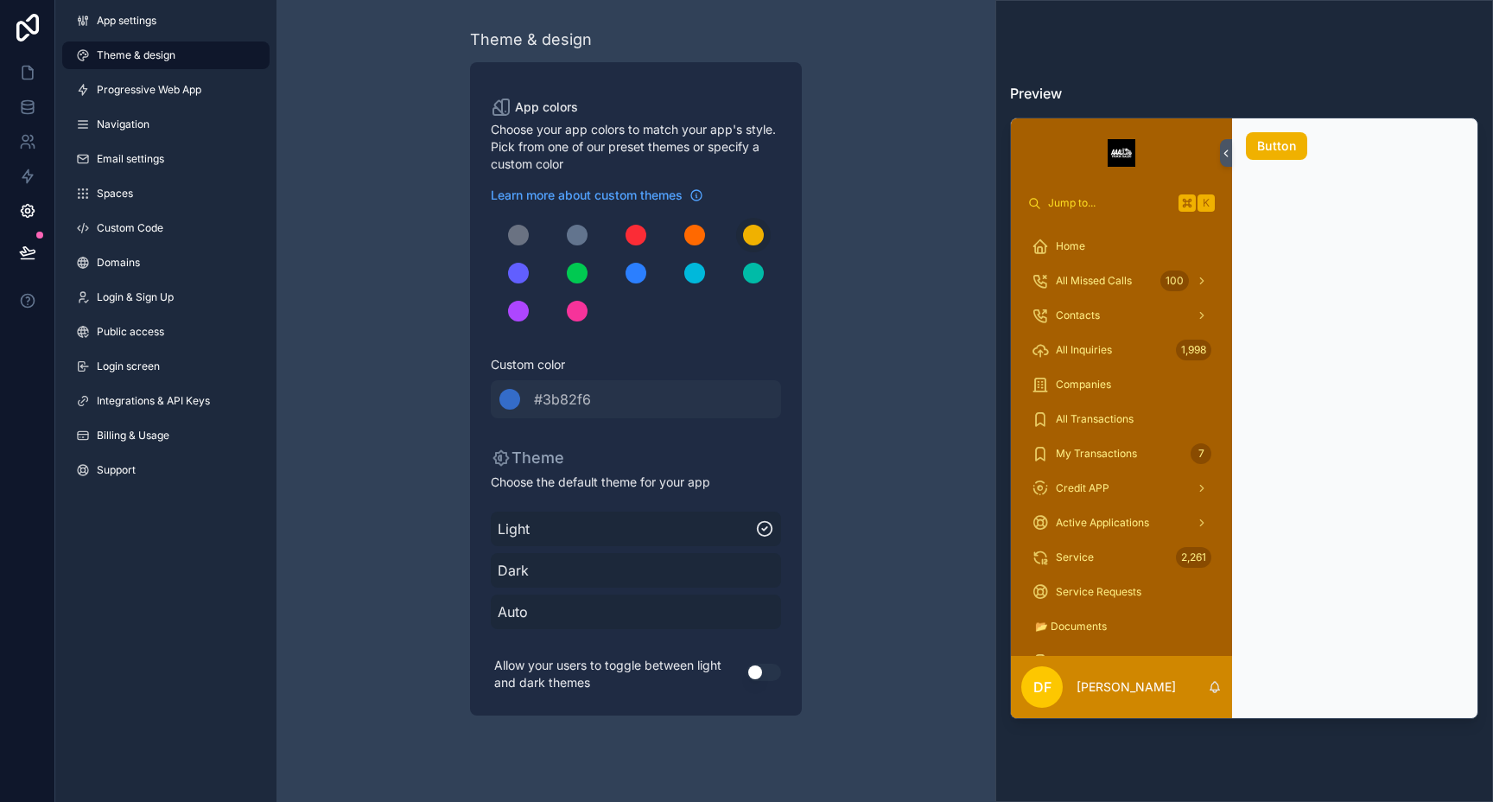
click at [574, 232] on div "scrollable content" at bounding box center [577, 235] width 21 height 21
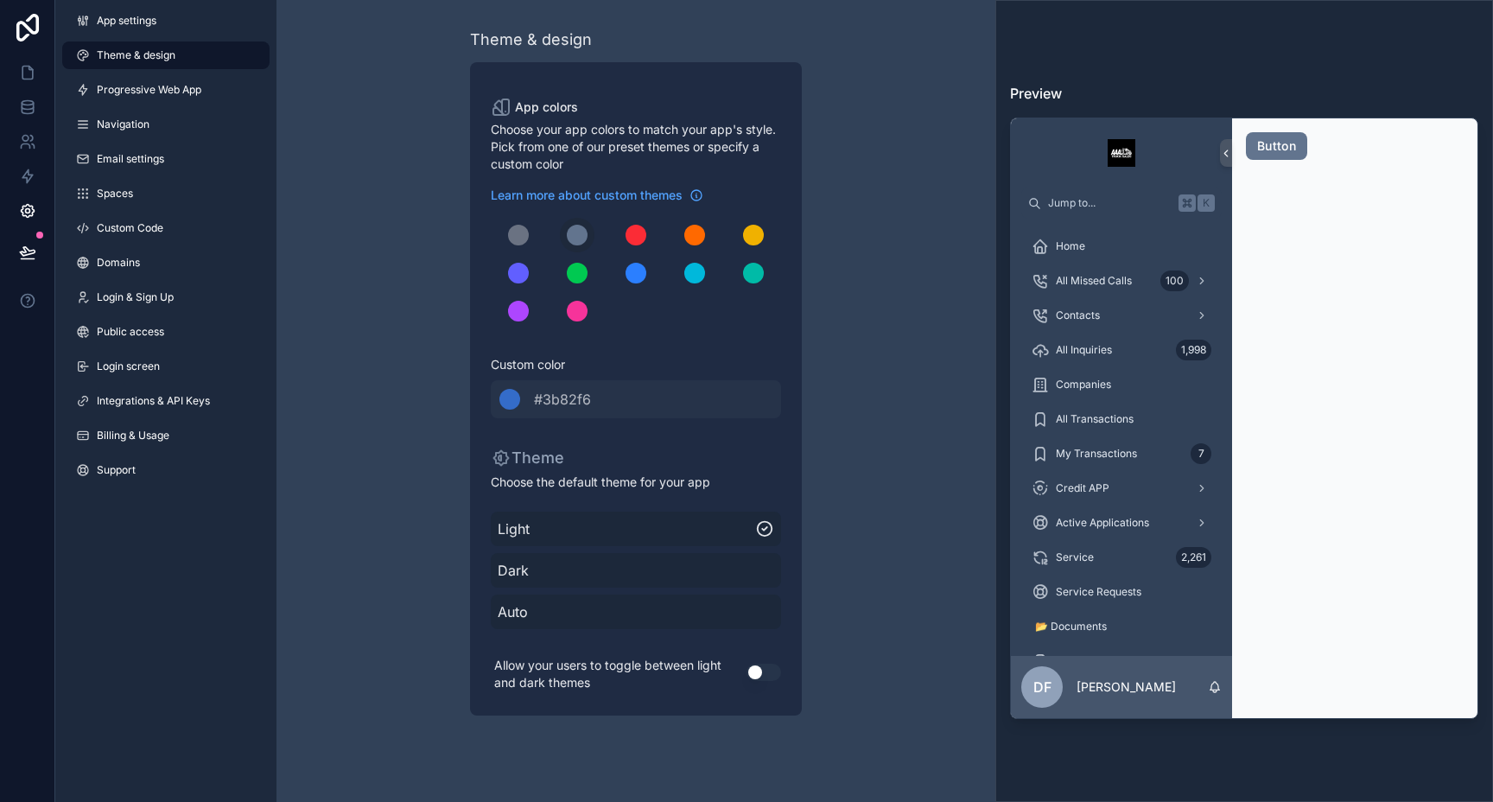
click at [578, 276] on div "scrollable content" at bounding box center [577, 273] width 21 height 21
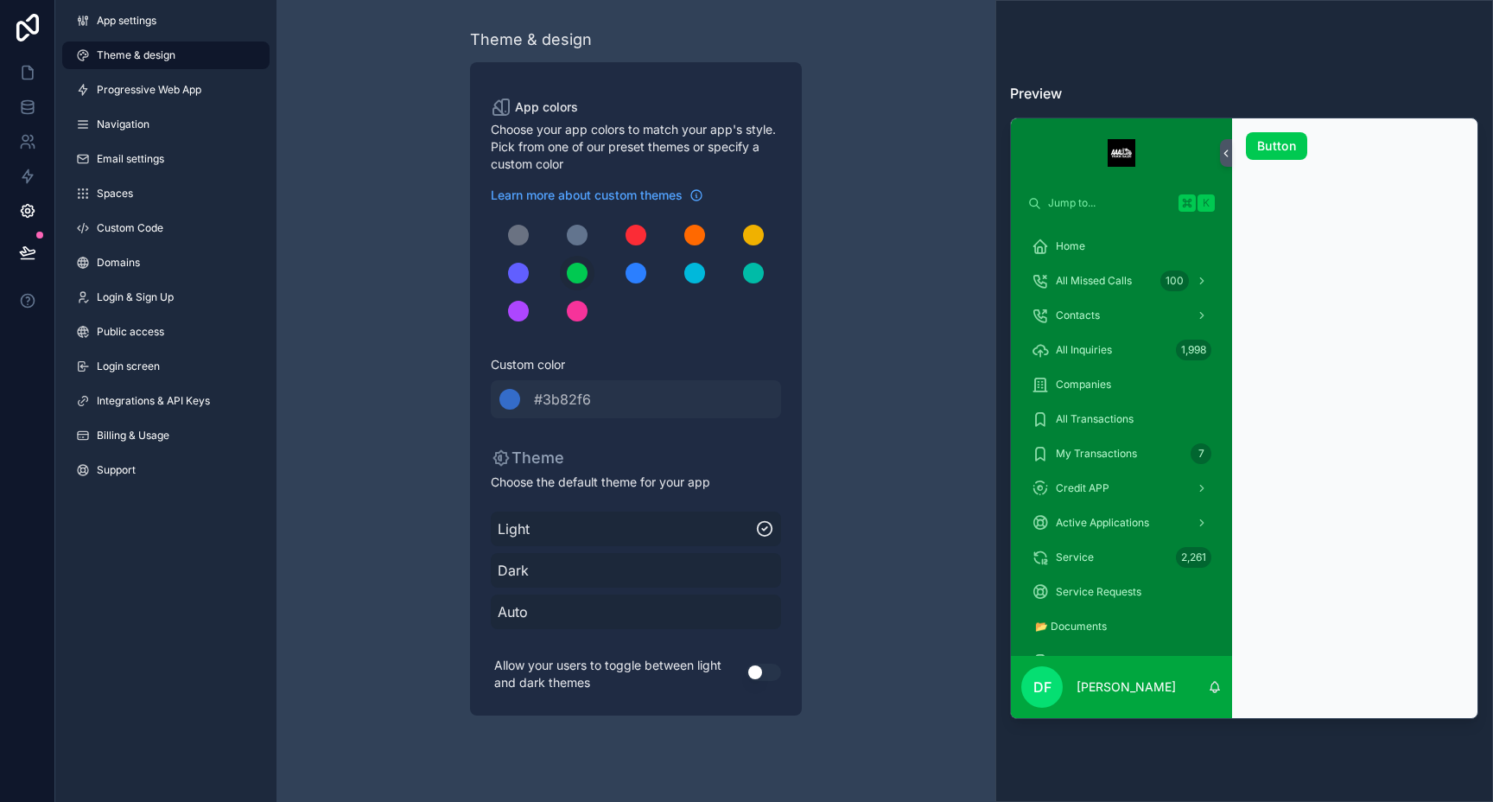
click at [639, 273] on div "scrollable content" at bounding box center [635, 273] width 21 height 21
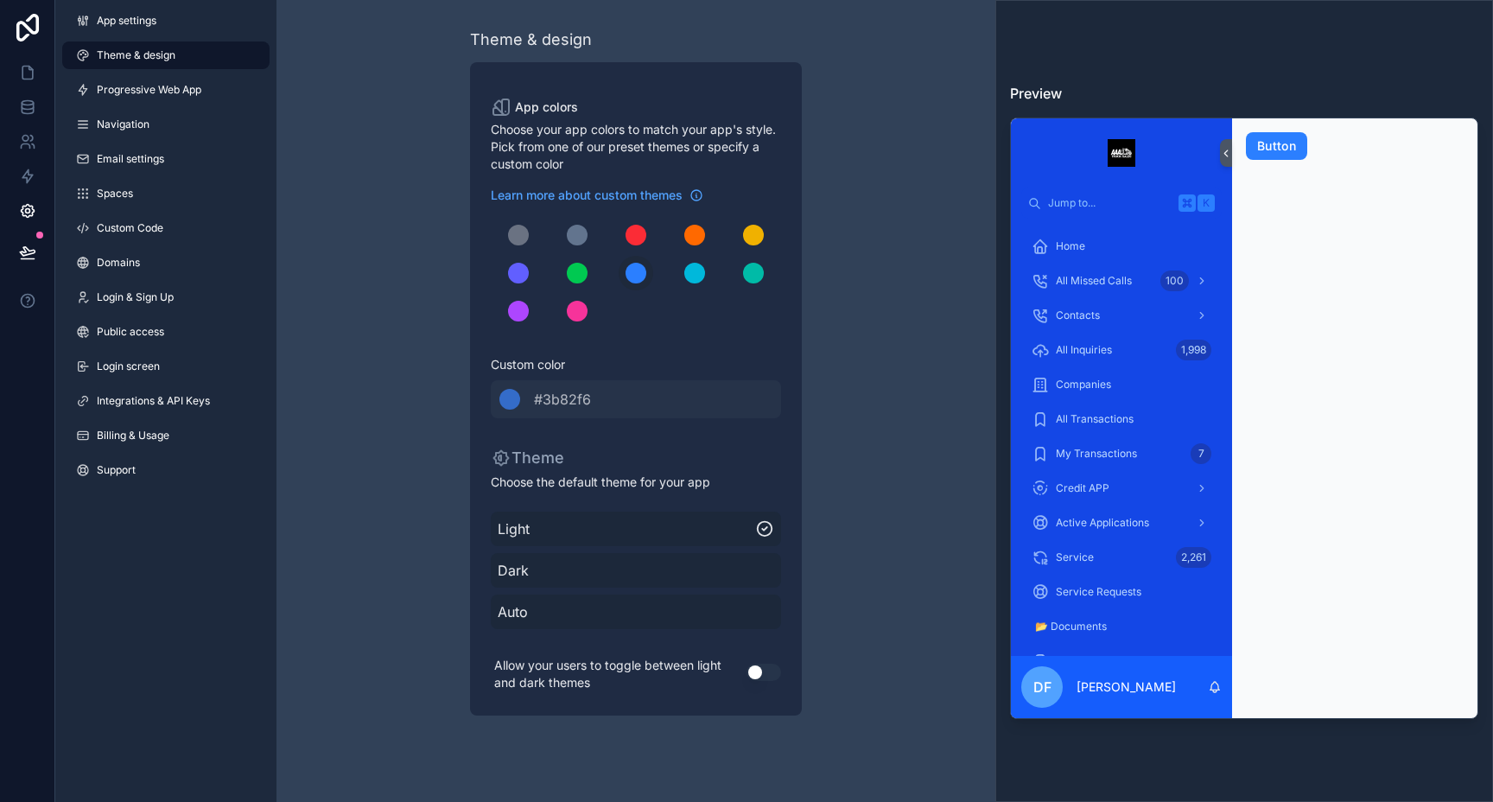
click at [702, 269] on div "scrollable content" at bounding box center [694, 273] width 21 height 21
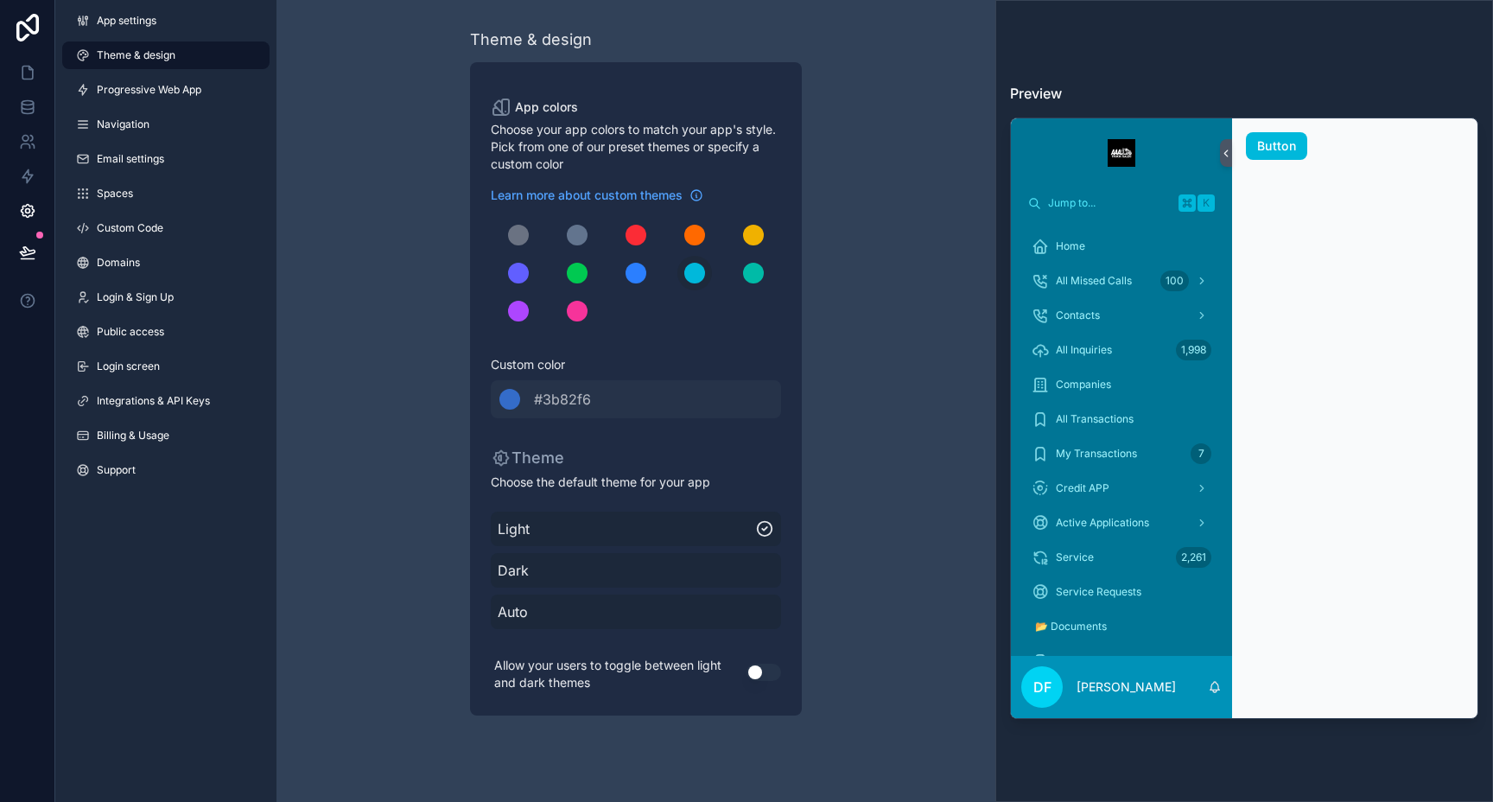
click at [748, 266] on div "scrollable content" at bounding box center [753, 273] width 21 height 21
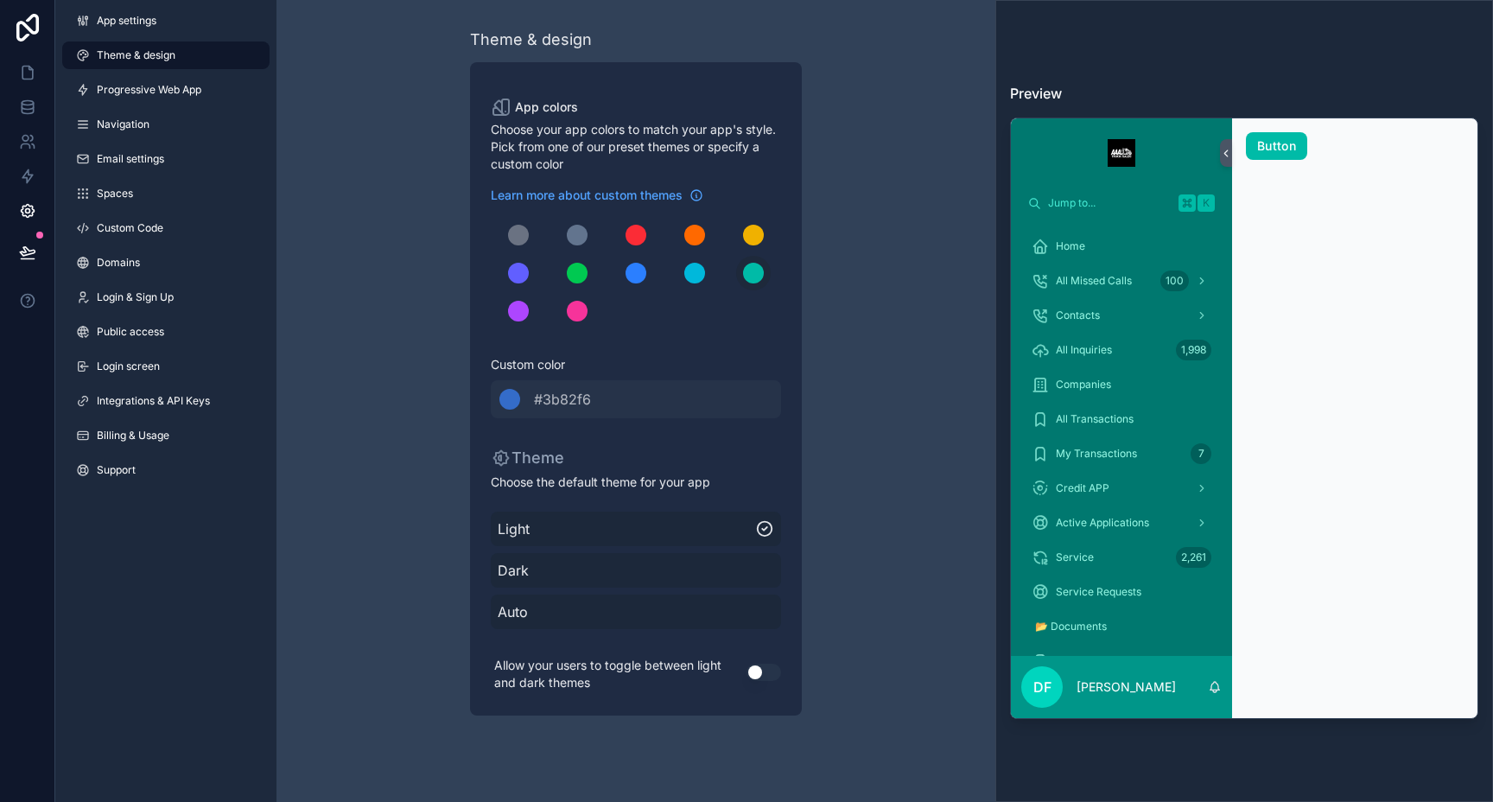
click at [580, 315] on div "scrollable content" at bounding box center [577, 311] width 21 height 21
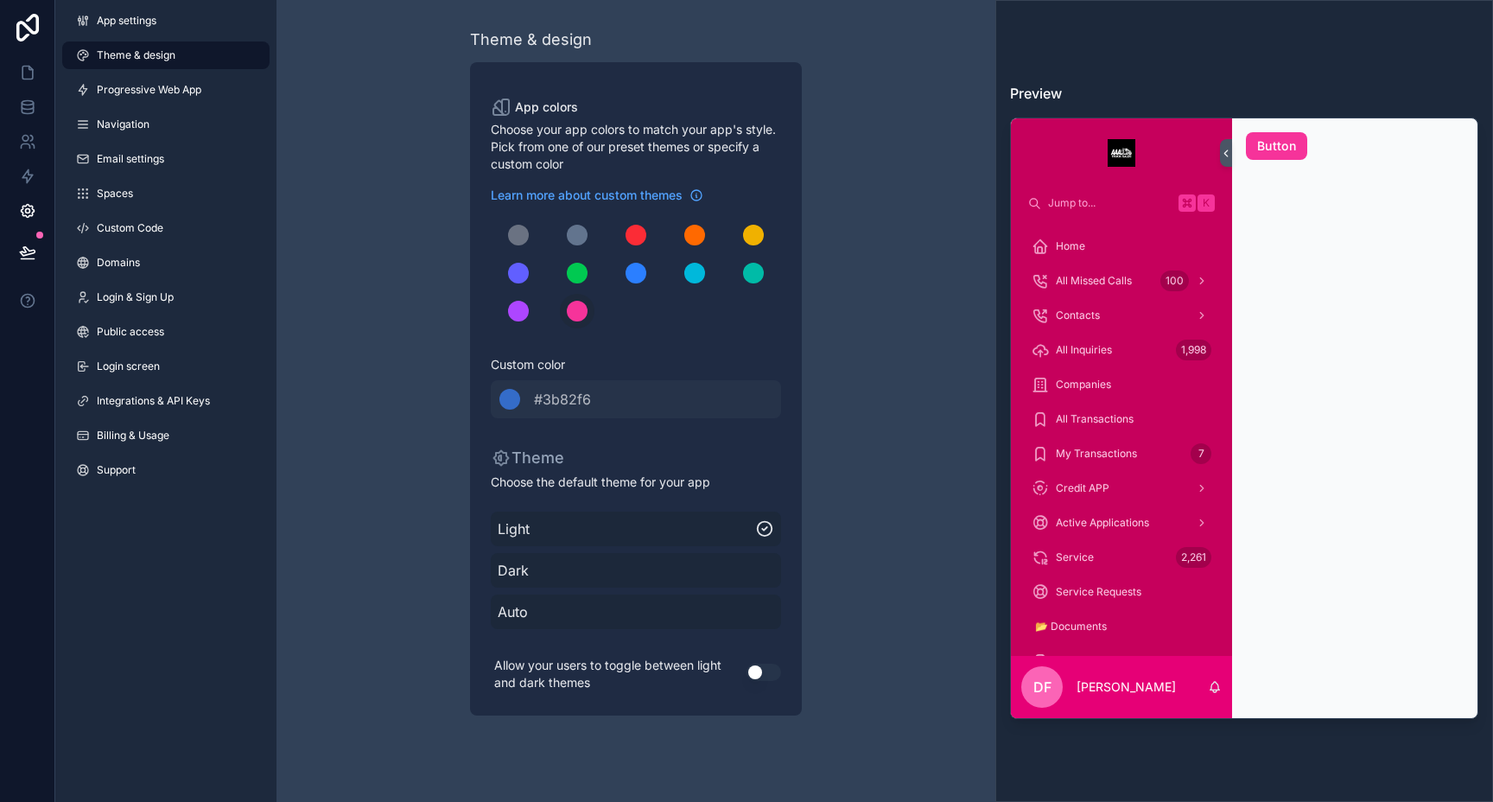
click at [522, 314] on div "scrollable content" at bounding box center [518, 311] width 21 height 21
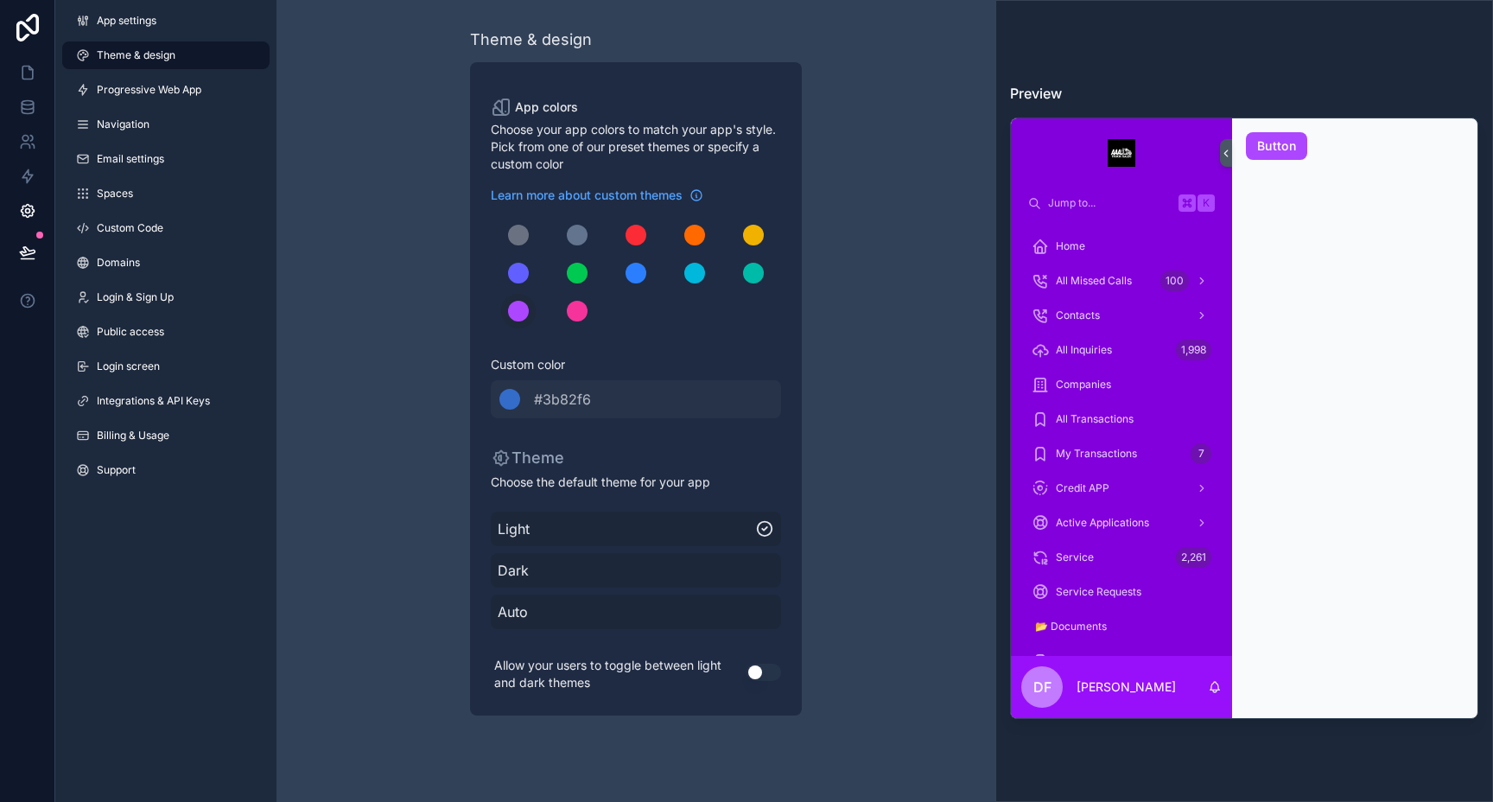
click at [573, 233] on div "scrollable content" at bounding box center [577, 235] width 21 height 21
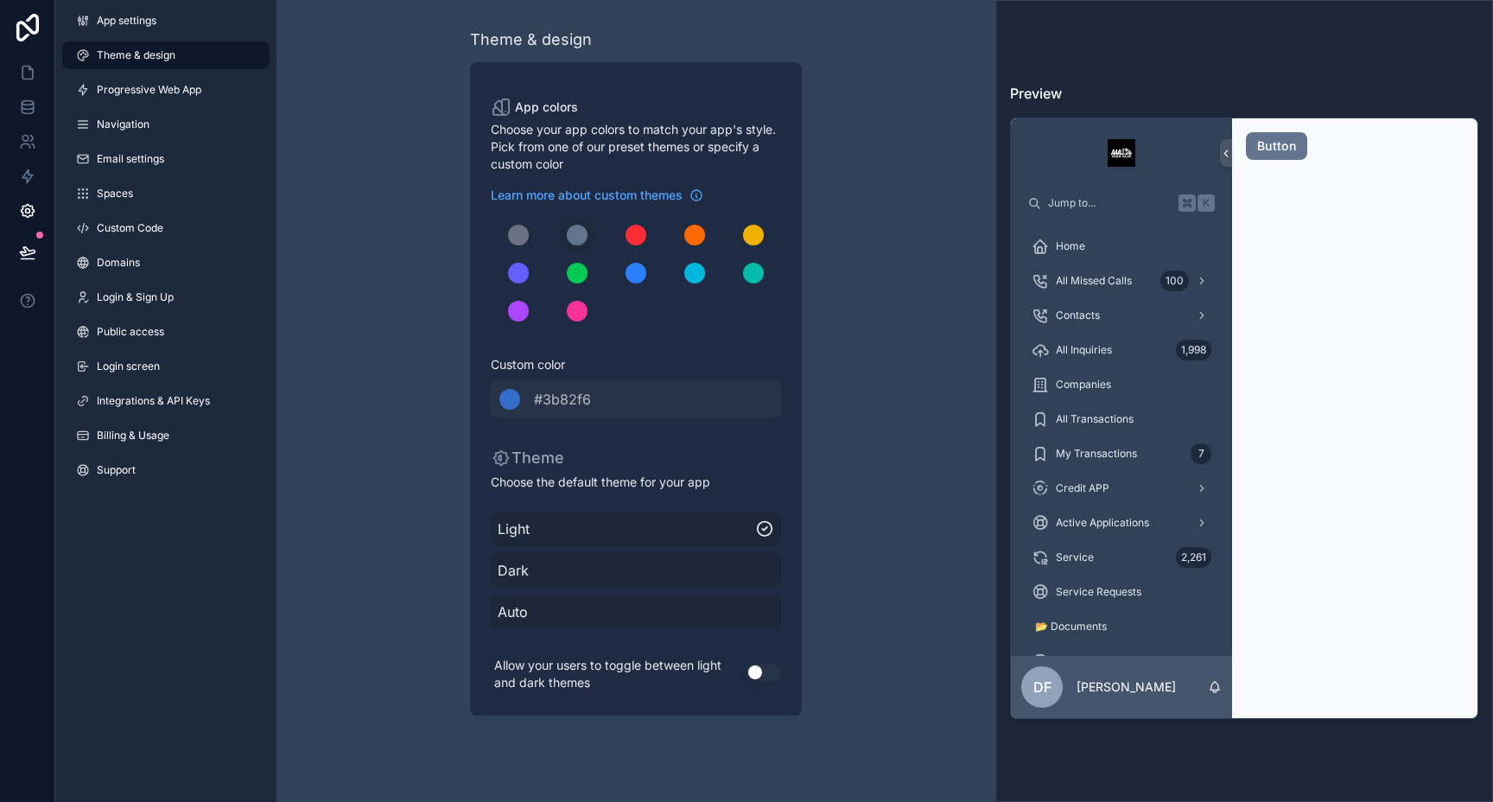
click at [596, 610] on span "Auto" at bounding box center [636, 611] width 276 height 21
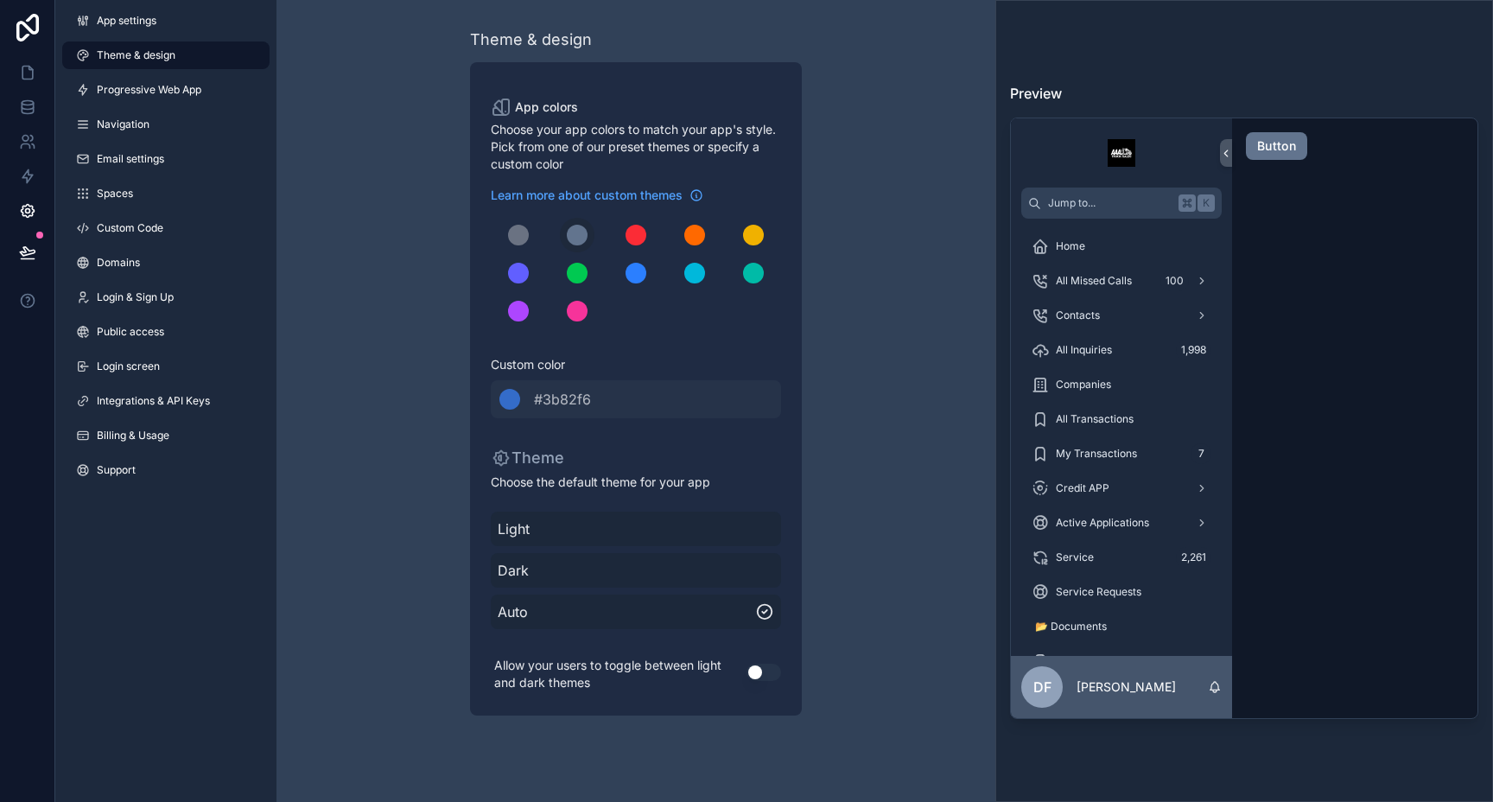
click at [161, 93] on span "Progressive Web App" at bounding box center [149, 90] width 105 height 14
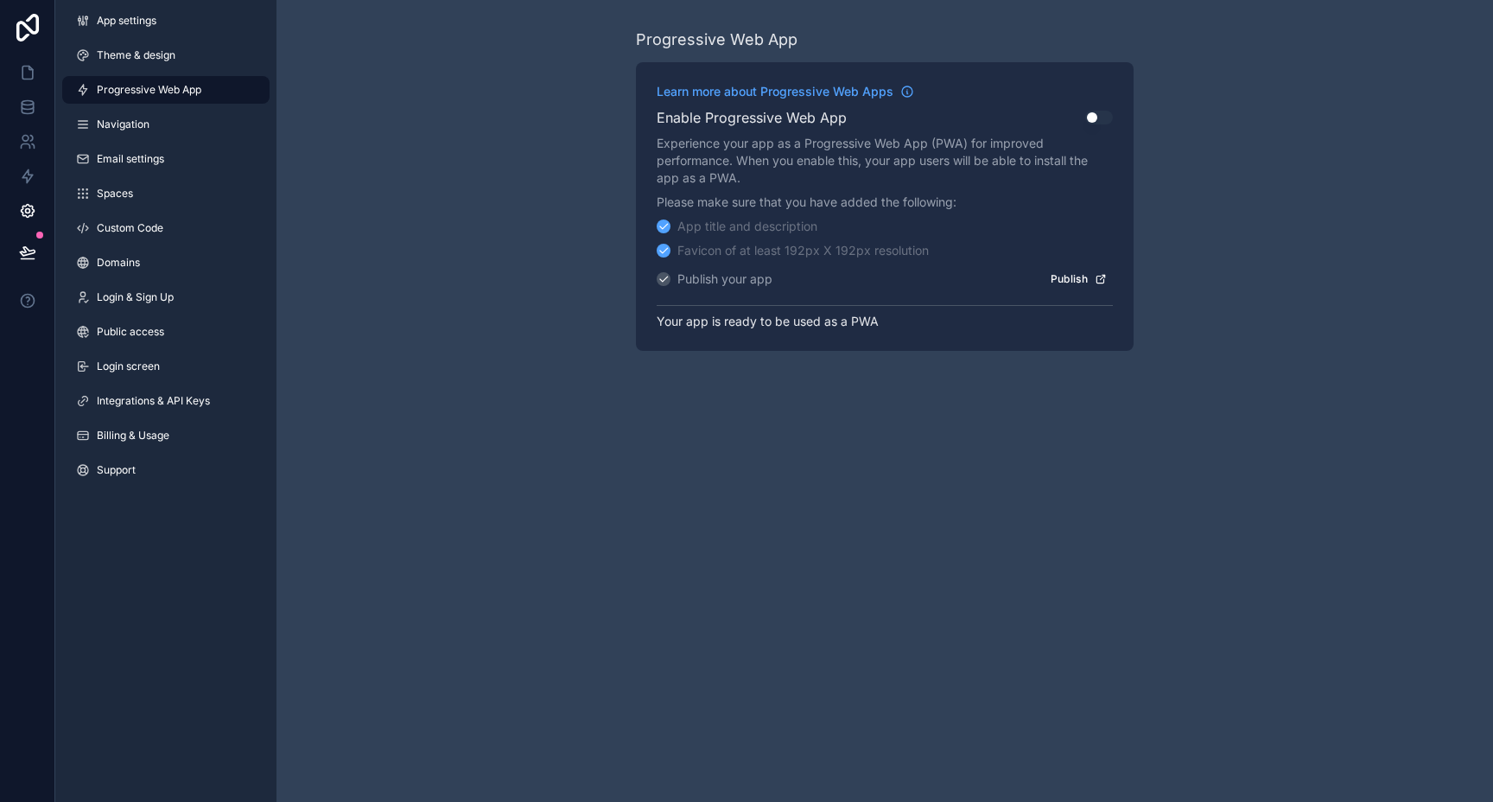
click at [1066, 282] on button "Publish" at bounding box center [1078, 278] width 68 height 25
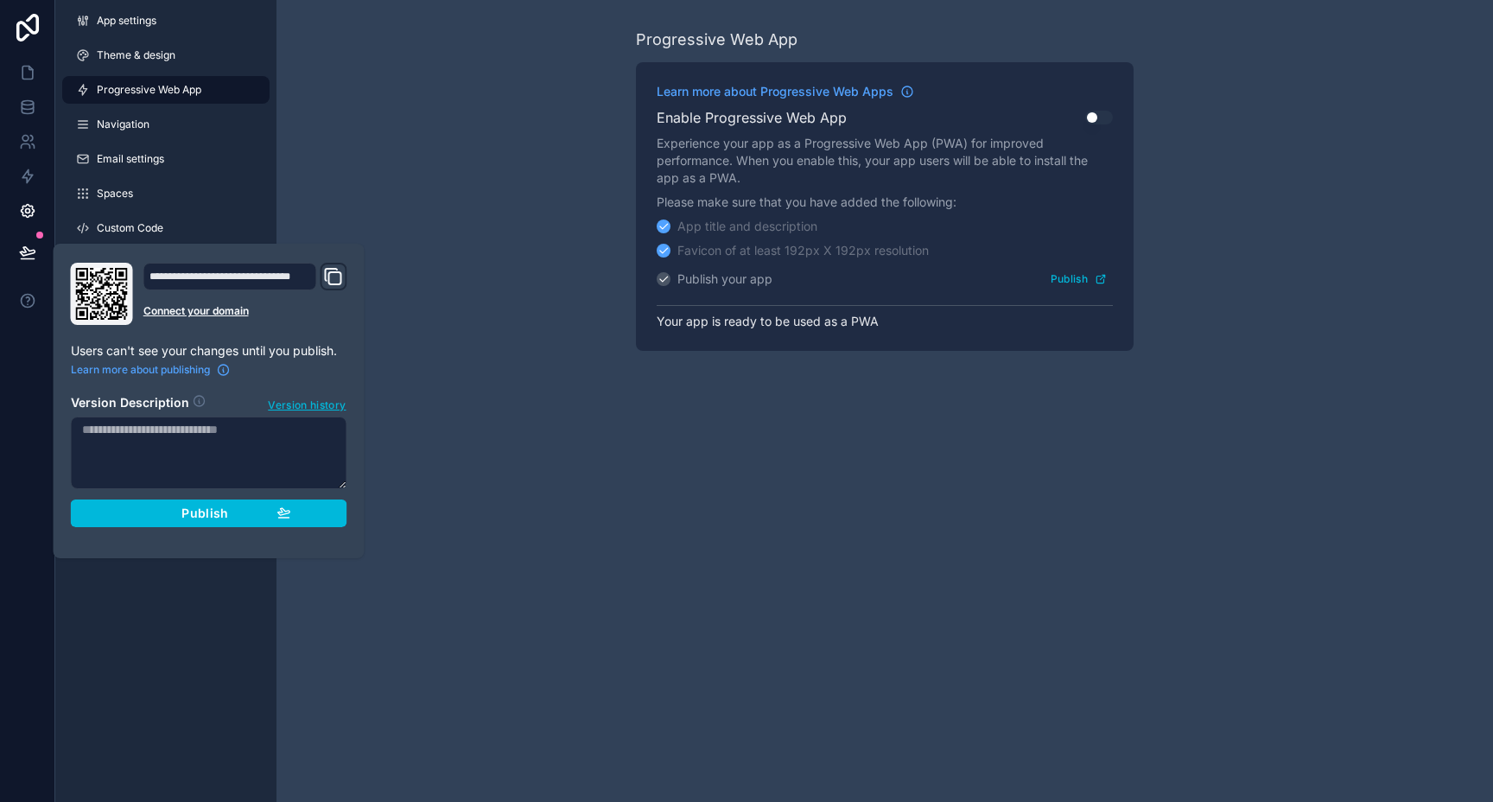
click at [257, 517] on div "Publish" at bounding box center [209, 513] width 164 height 16
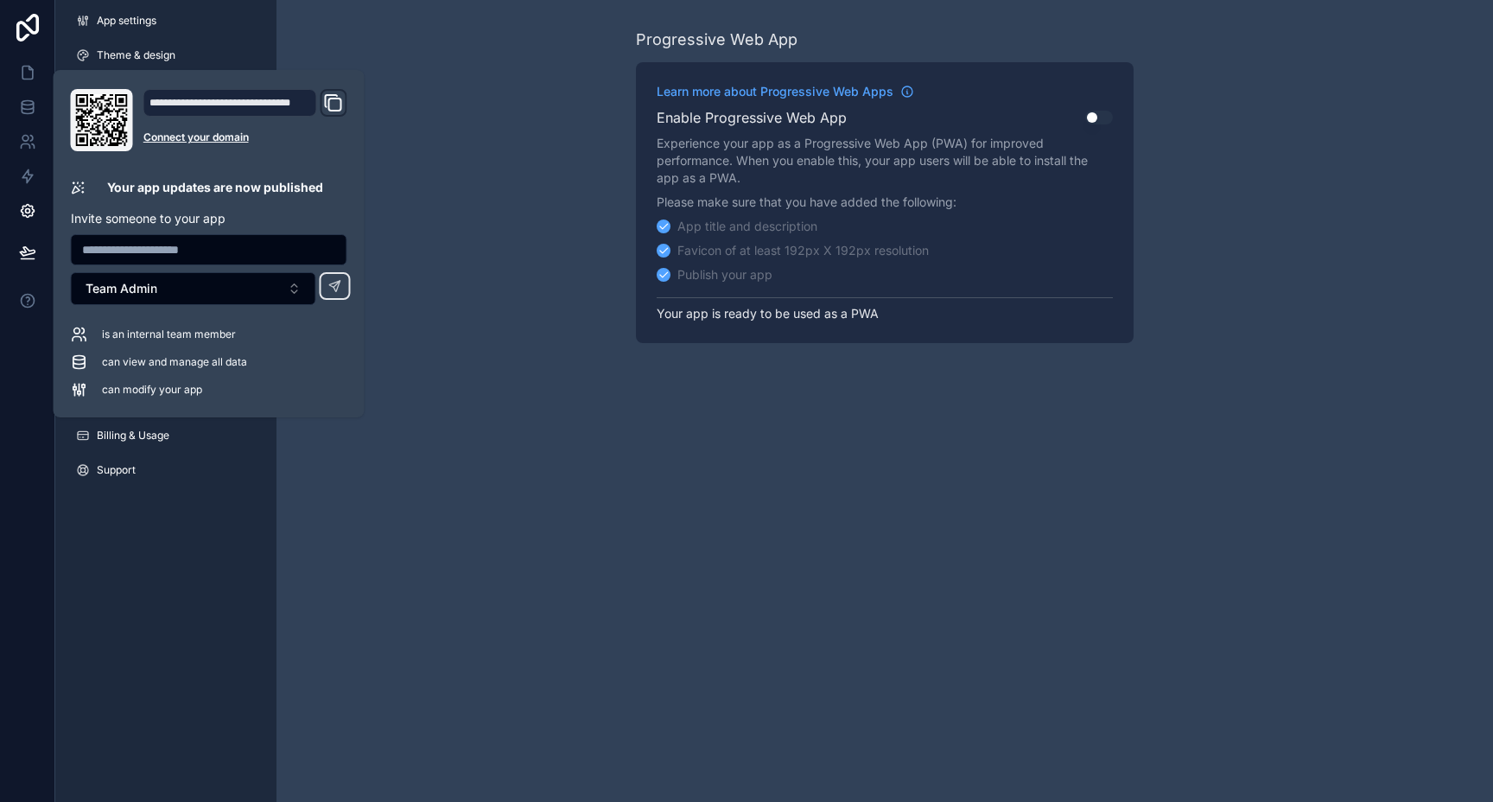
click at [384, 451] on div "Progressive Web App Learn more about Progressive Web Apps Enable Progressive We…" at bounding box center [884, 401] width 1216 height 802
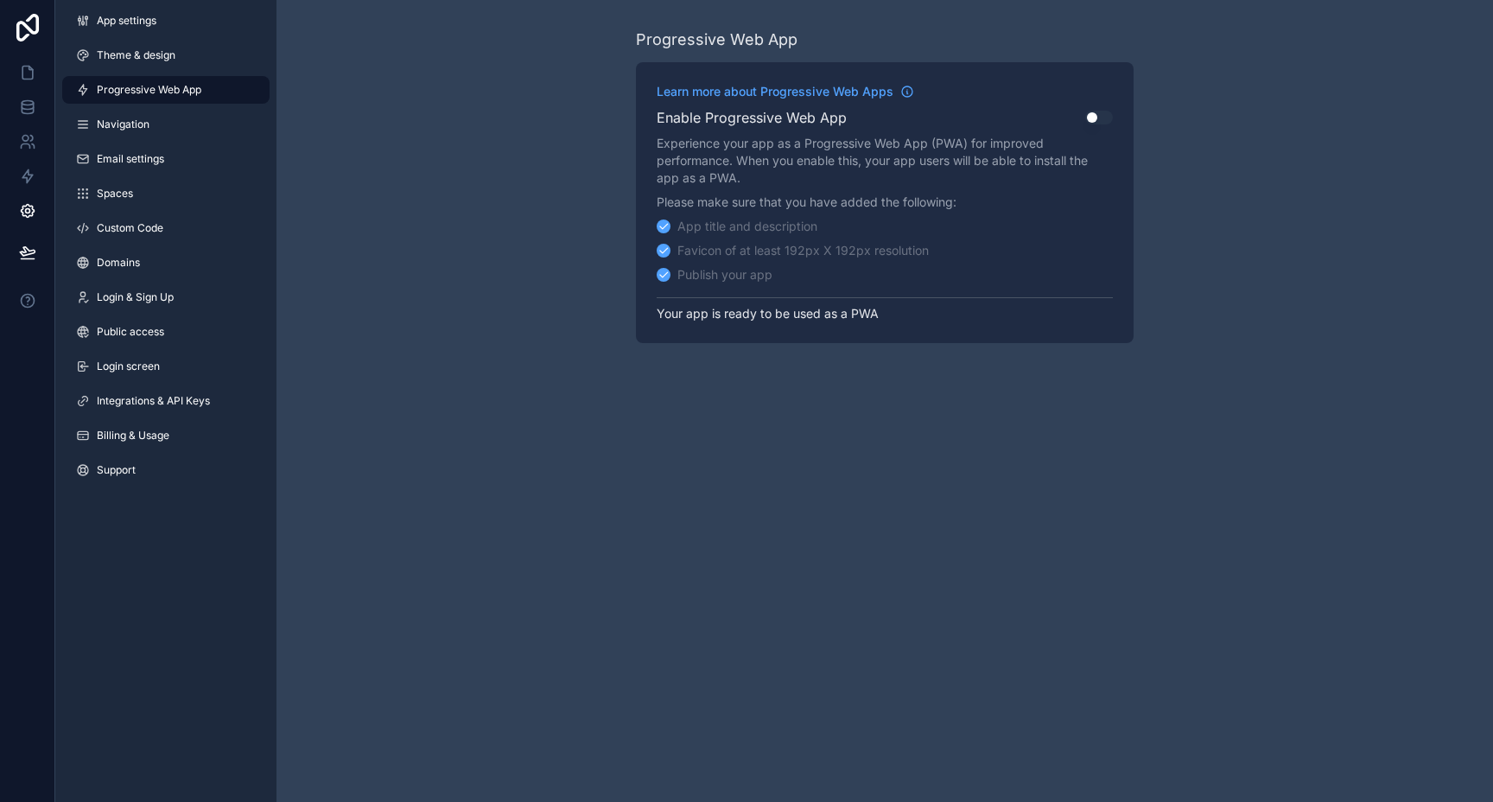
click at [1094, 116] on button "Use setting" at bounding box center [1099, 118] width 28 height 14
click at [1071, 277] on button "Publish" at bounding box center [1078, 278] width 68 height 25
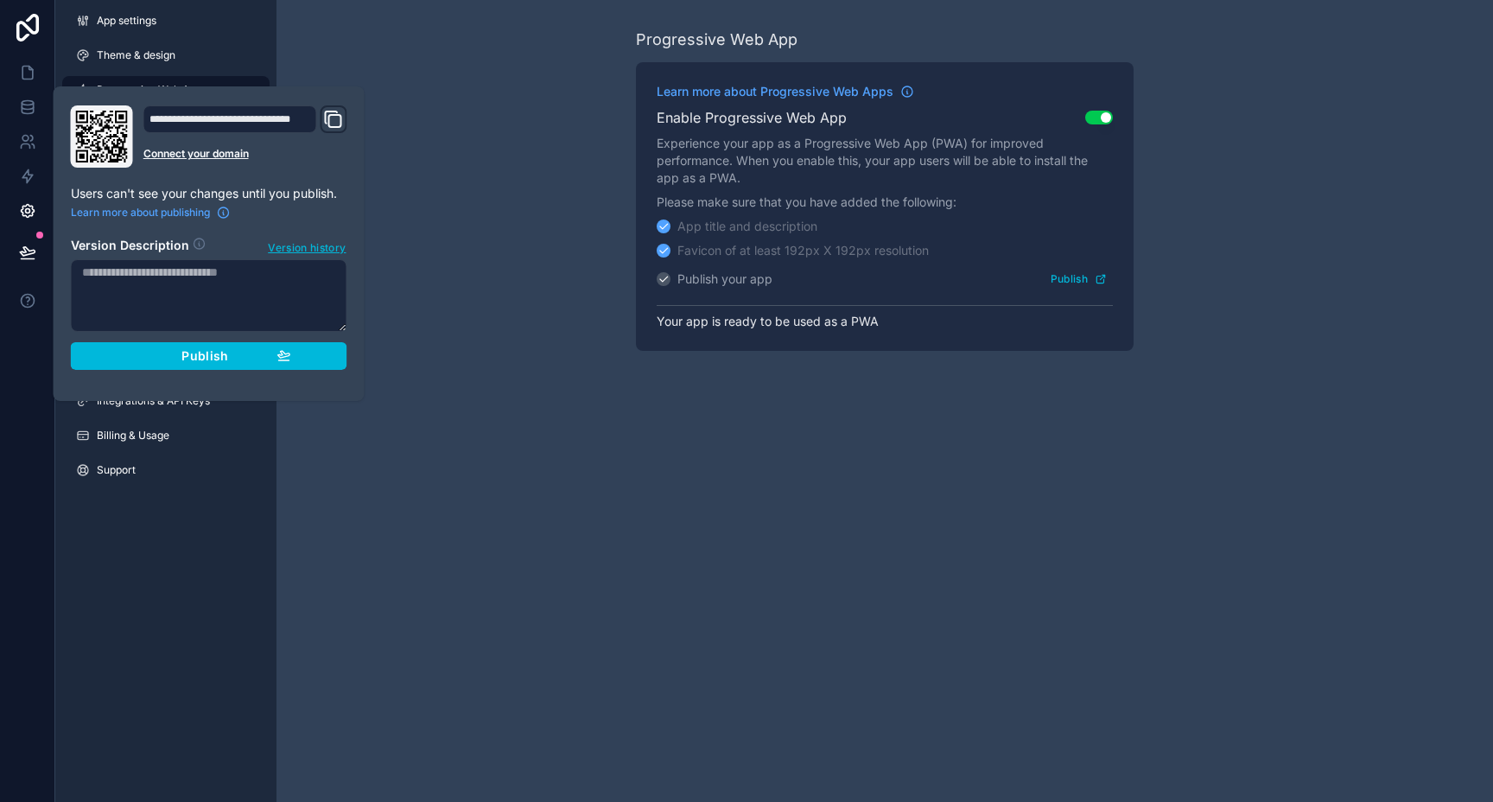
click at [256, 348] on div "Publish" at bounding box center [209, 356] width 164 height 16
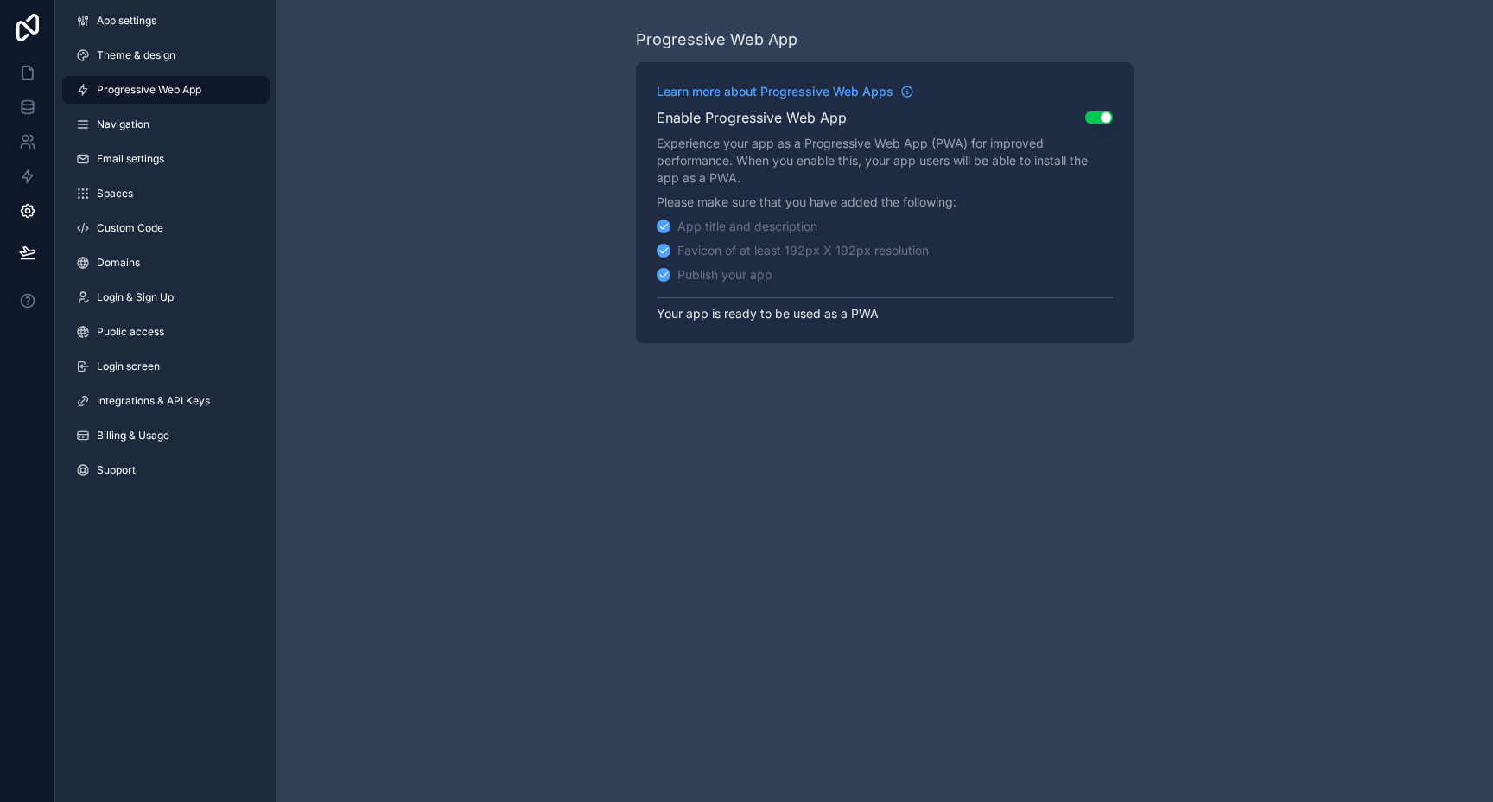
click at [726, 560] on div "Progressive Web App Learn more about Progressive Web Apps Enable Progressive We…" at bounding box center [884, 401] width 1216 height 802
click at [140, 130] on span "Navigation" at bounding box center [123, 124] width 53 height 14
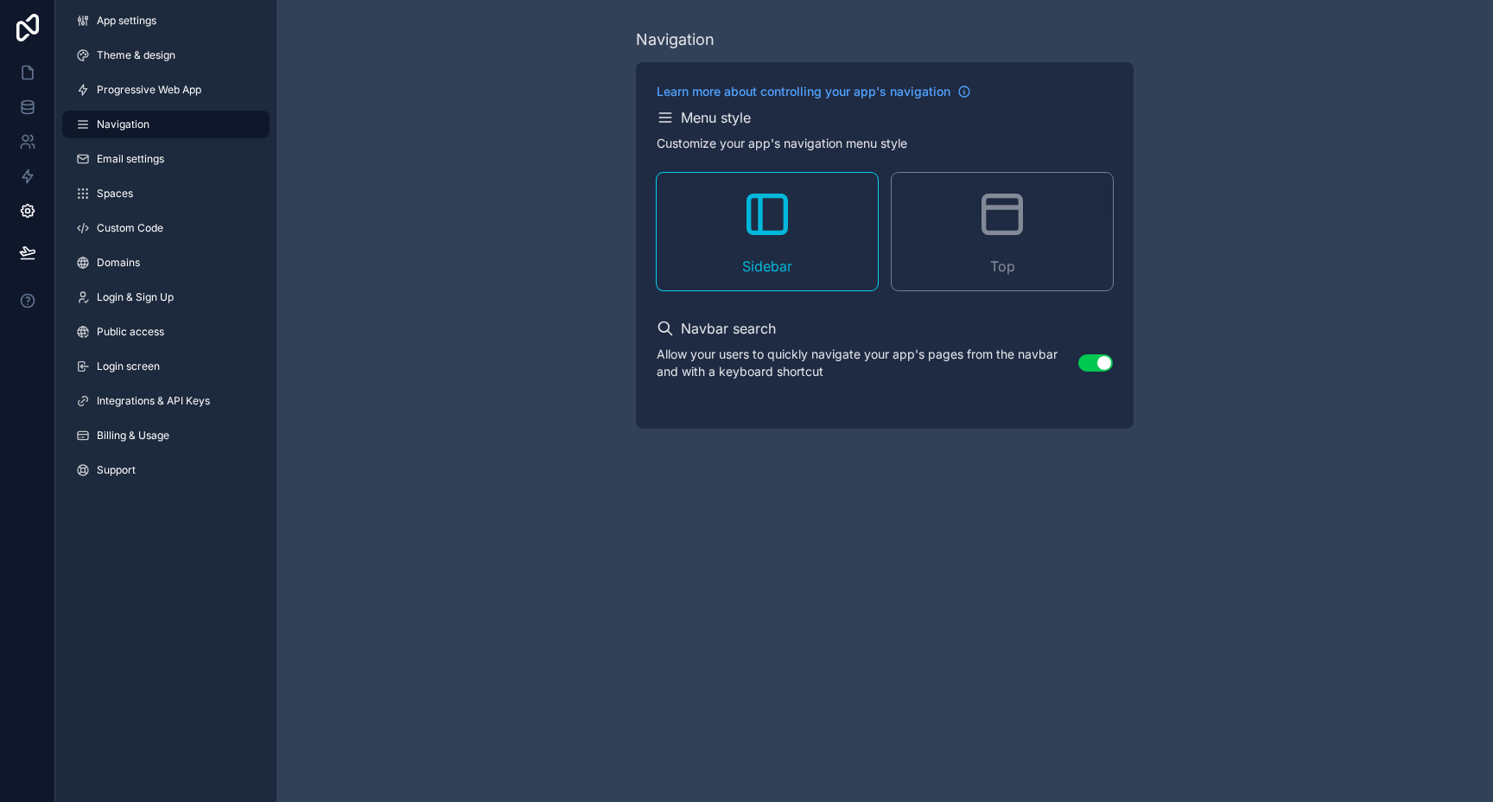
click at [126, 160] on span "Email settings" at bounding box center [130, 159] width 67 height 14
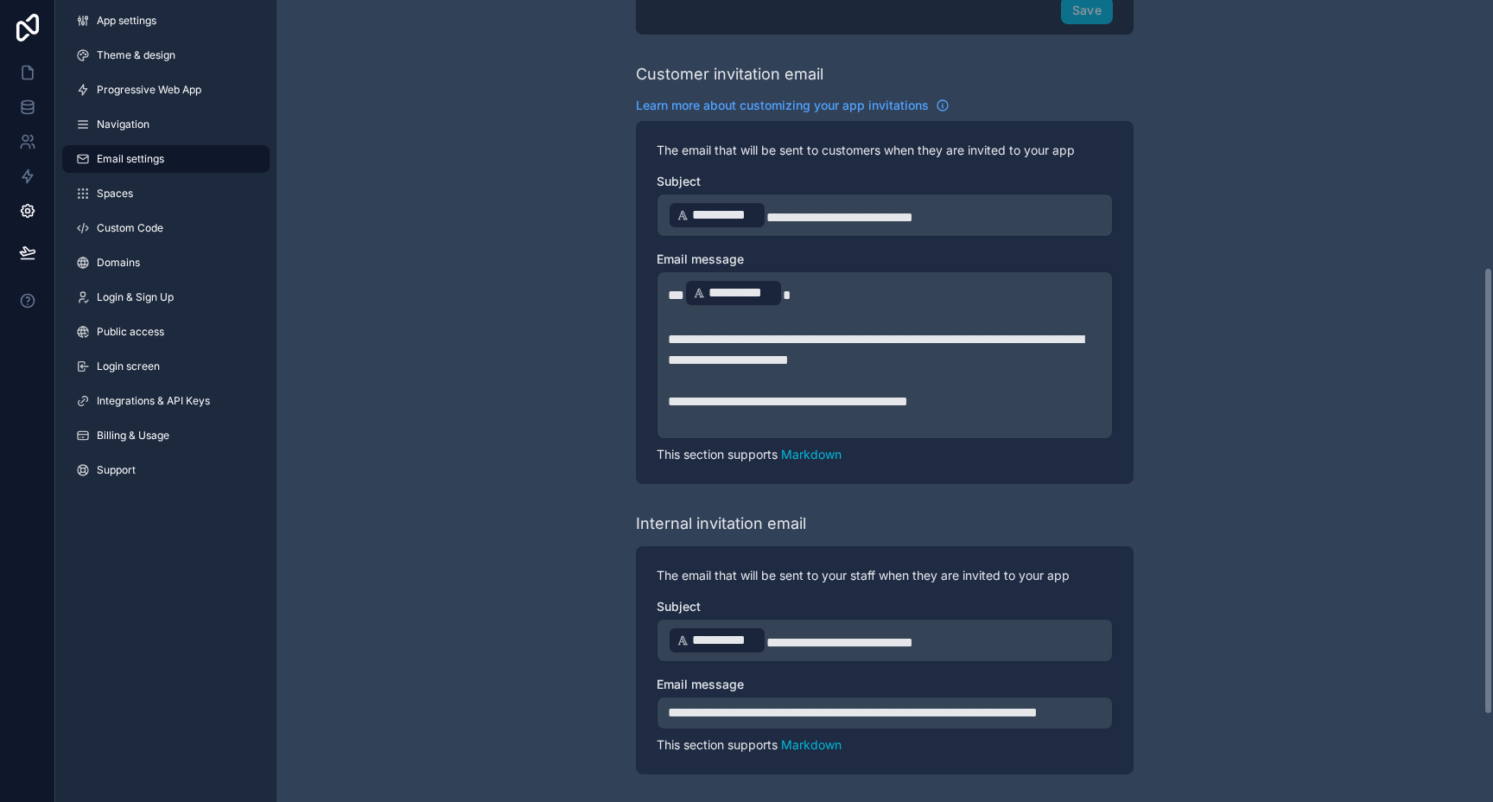
scroll to position [631, 0]
click at [125, 184] on link "Spaces" at bounding box center [165, 194] width 207 height 28
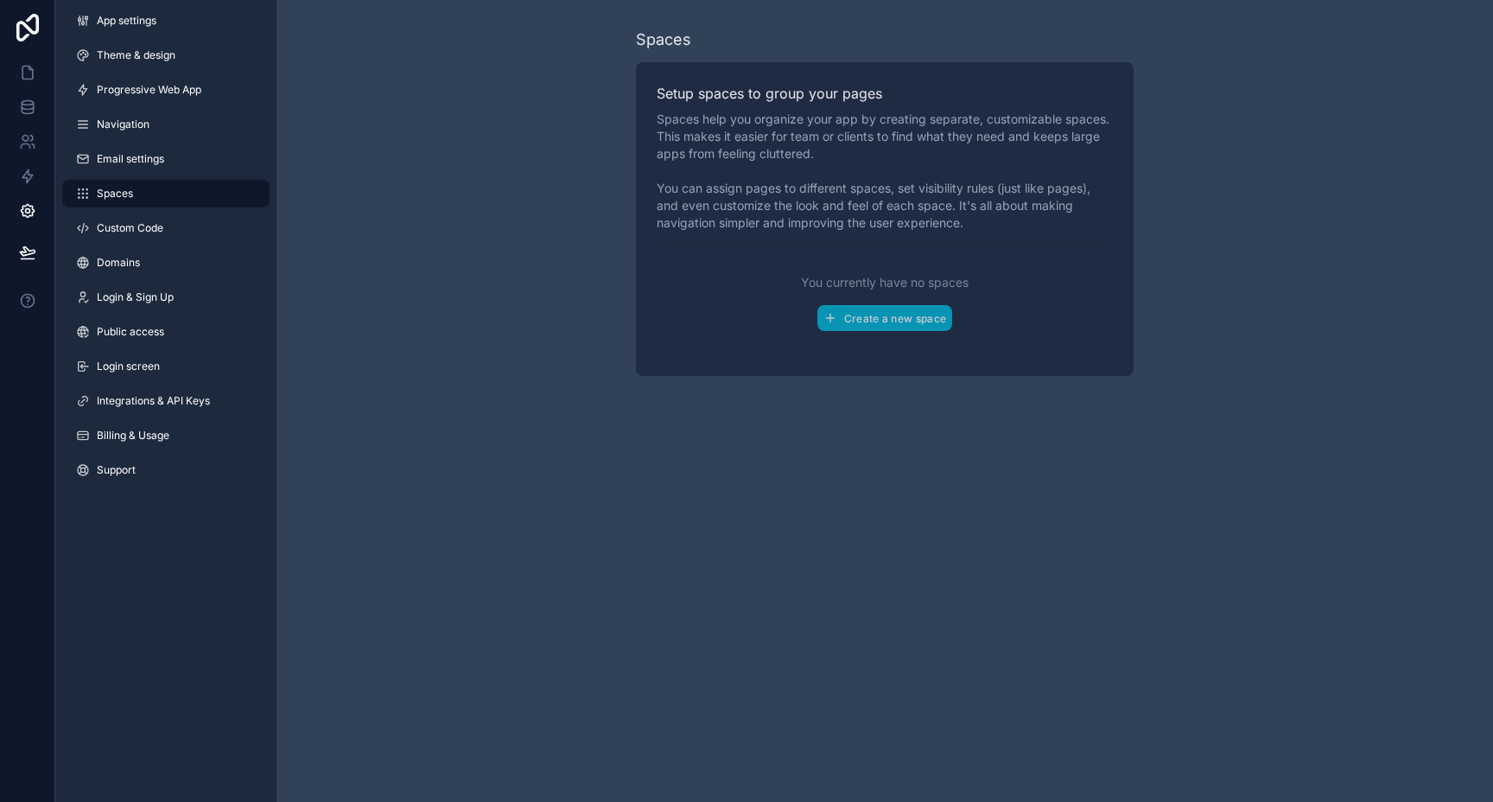
click at [148, 230] on span "Custom Code" at bounding box center [130, 228] width 67 height 14
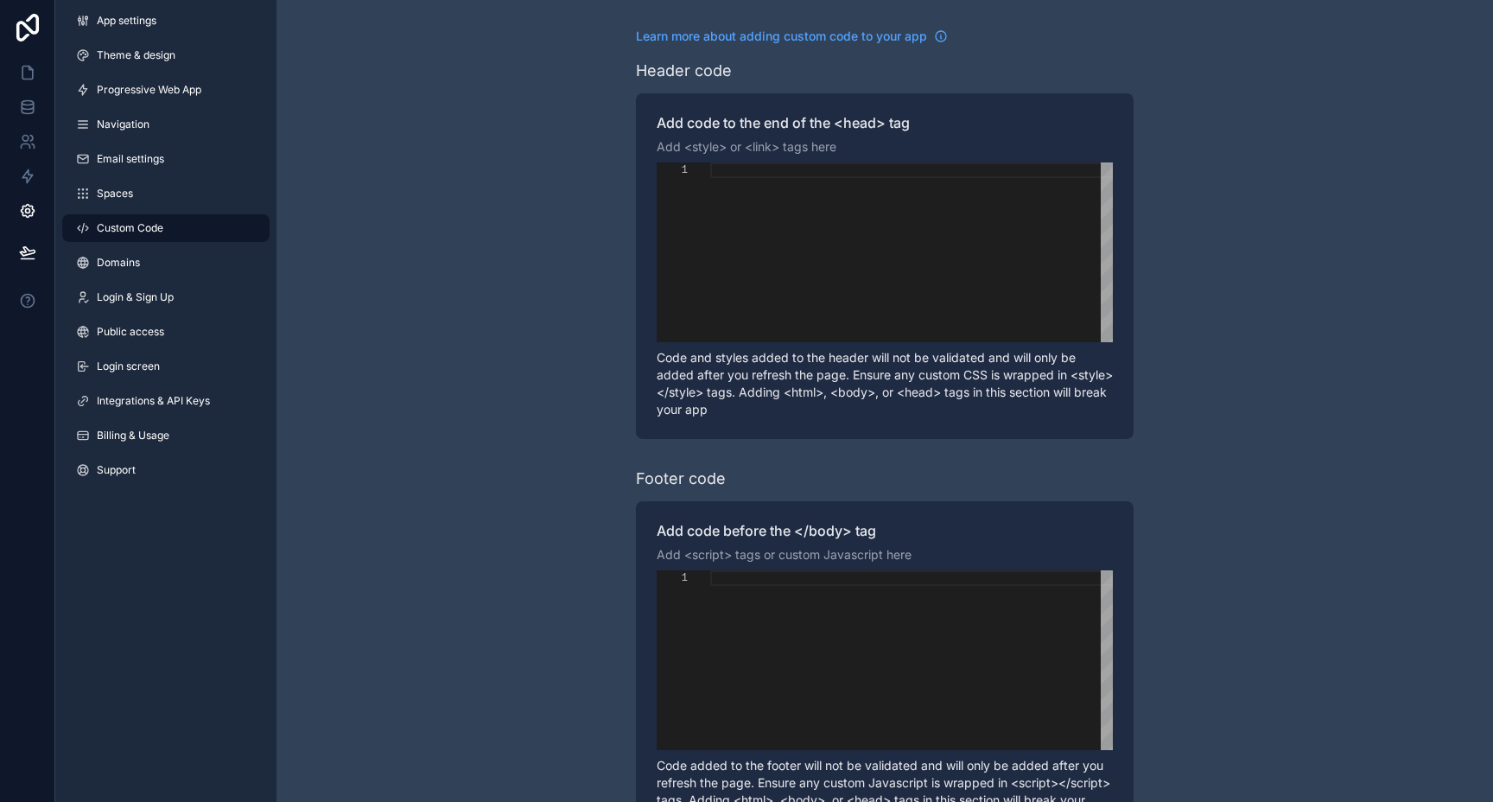
click at [124, 264] on span "Domains" at bounding box center [118, 263] width 43 height 14
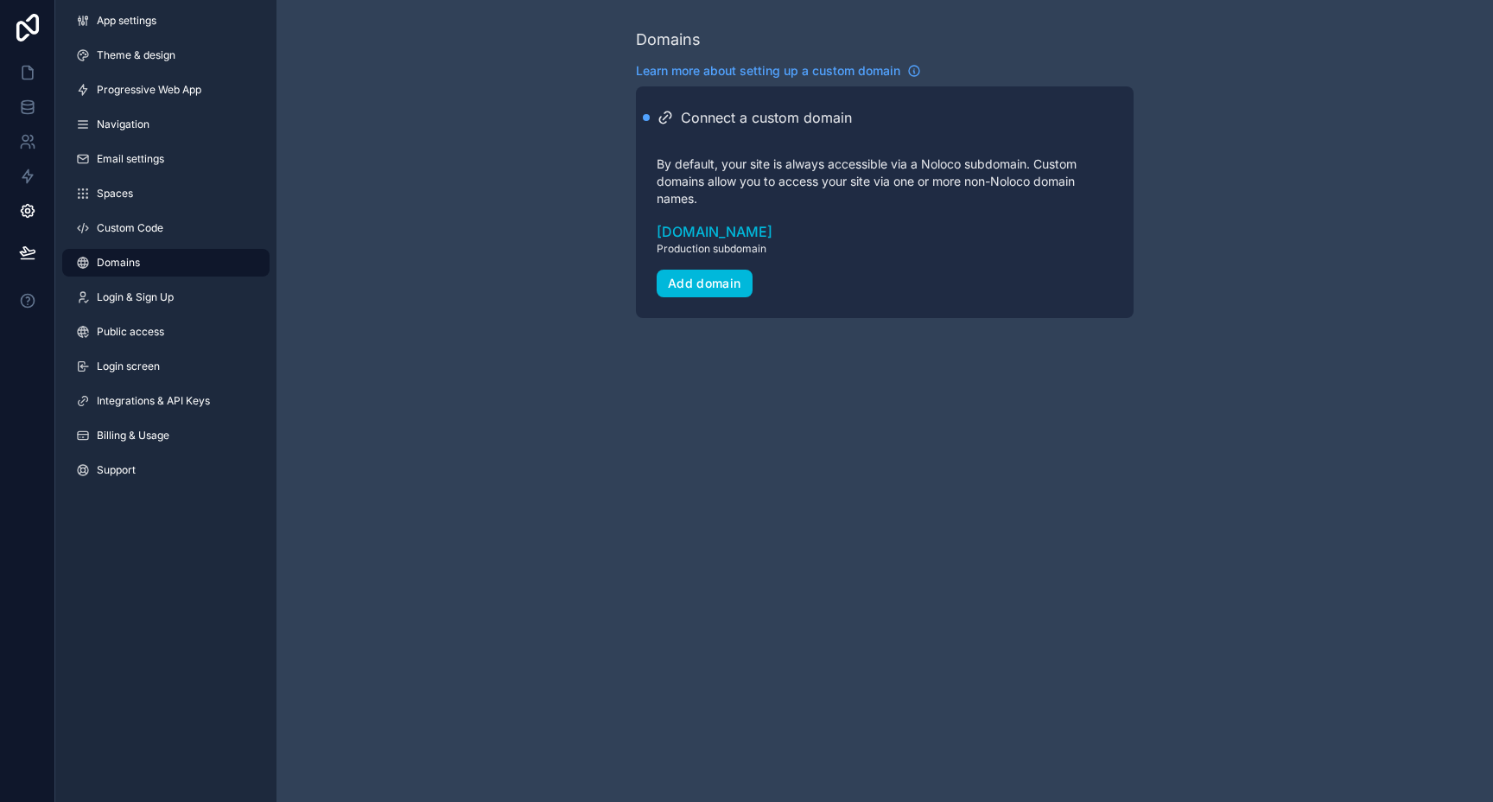
click at [162, 334] on span "Public access" at bounding box center [130, 332] width 67 height 14
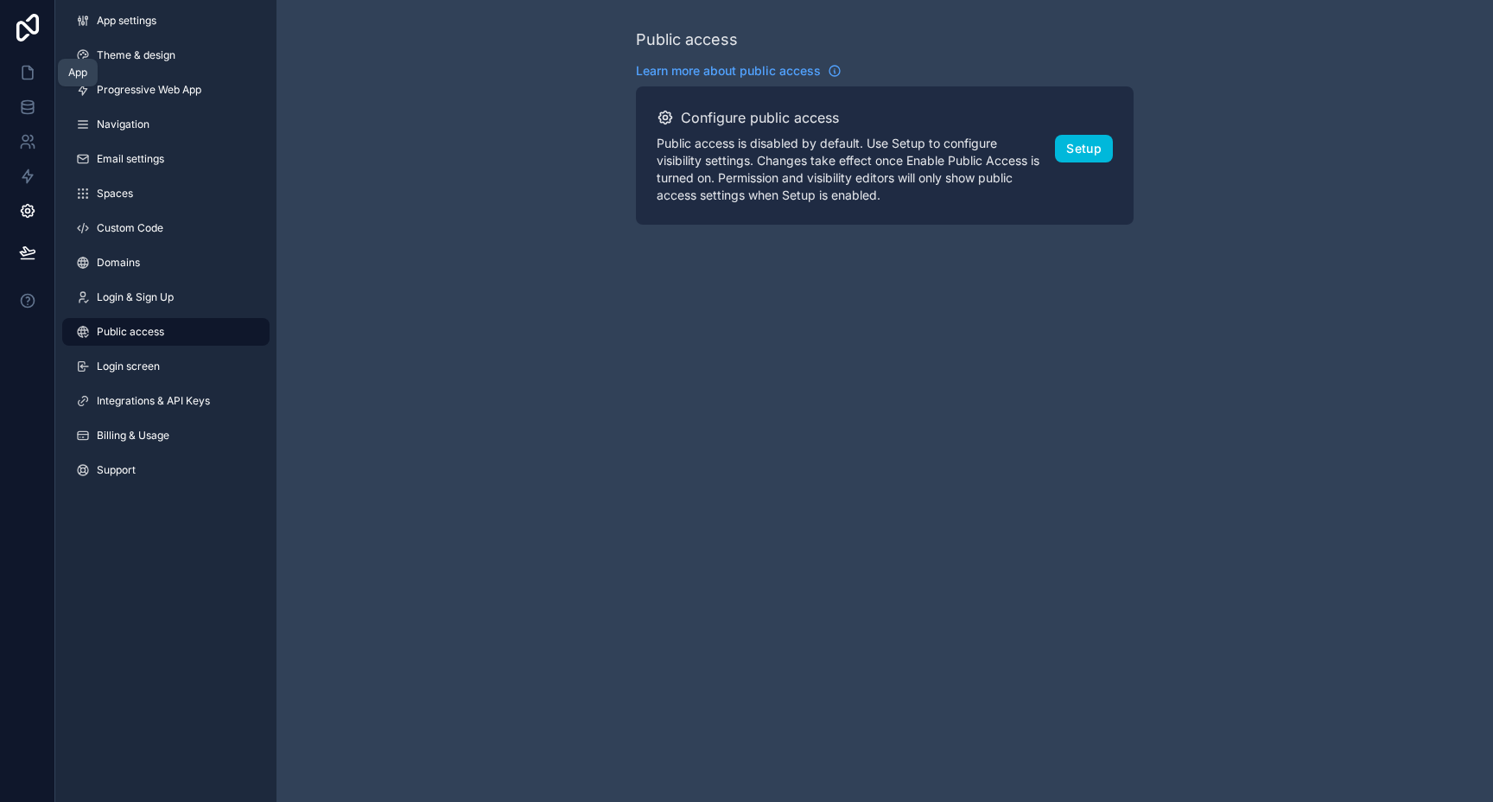
click at [30, 73] on icon at bounding box center [27, 72] width 17 height 17
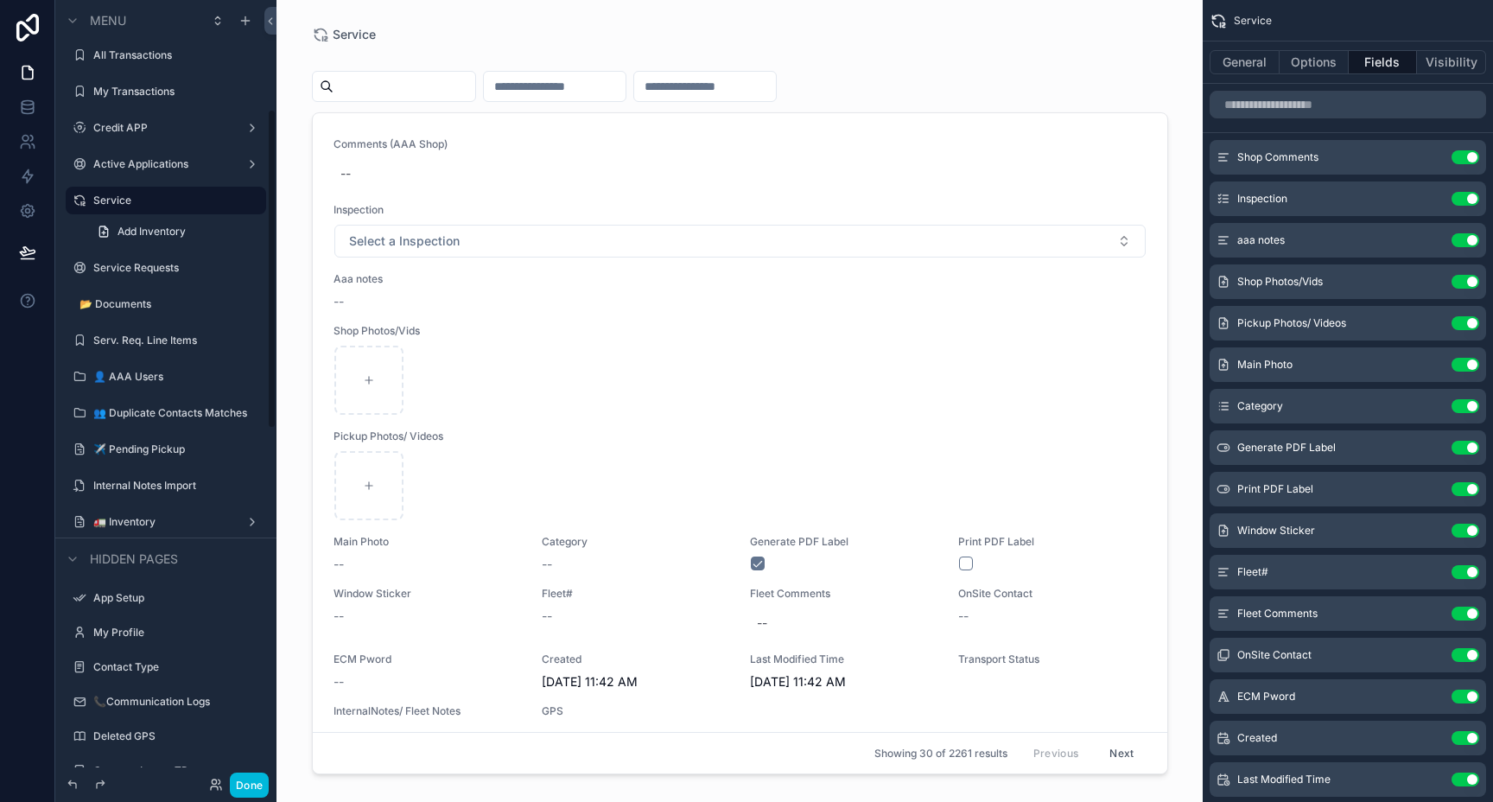
scroll to position [274, 0]
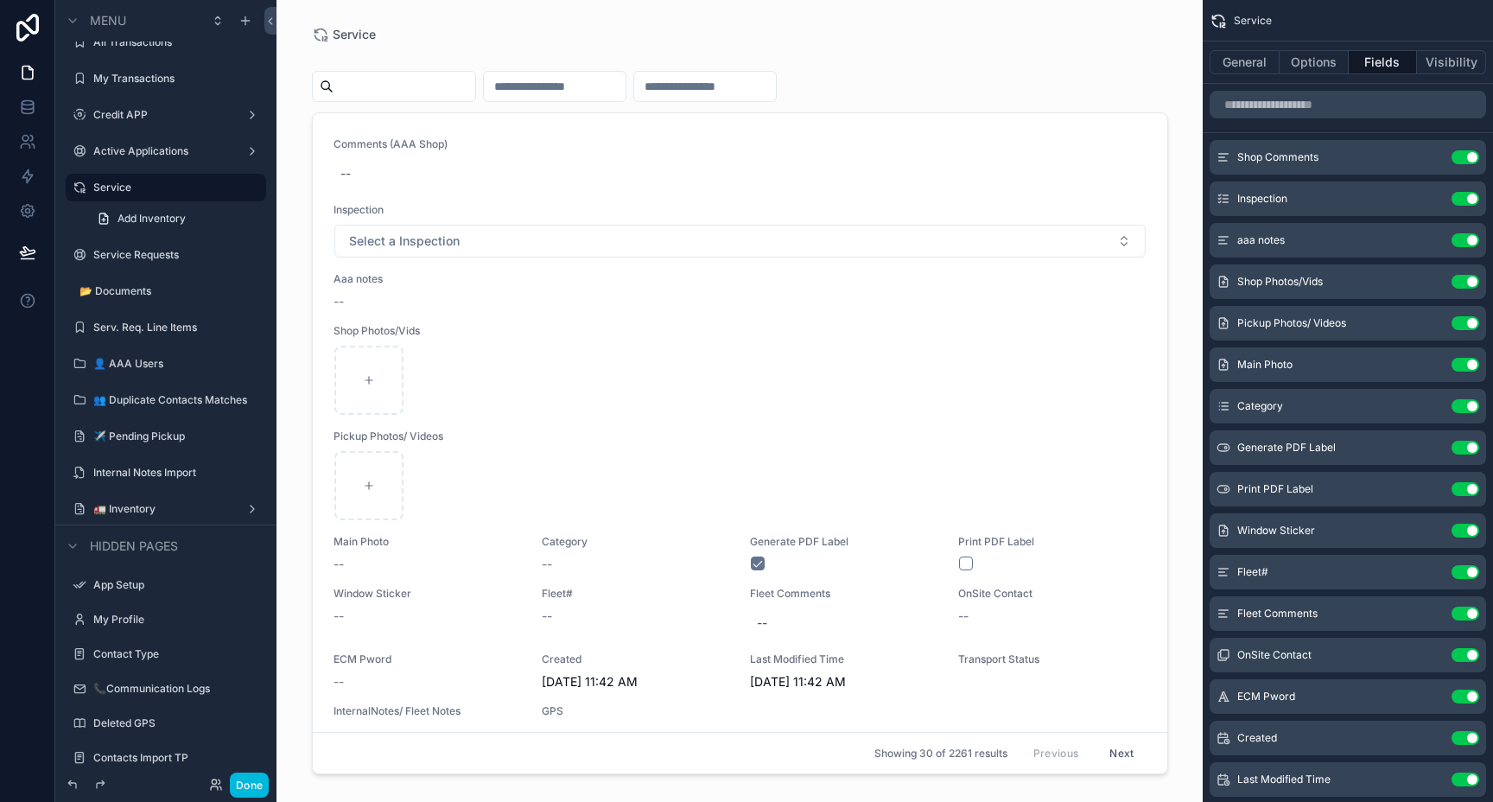
click at [125, 507] on label "🚛 Inventory" at bounding box center [162, 509] width 138 height 14
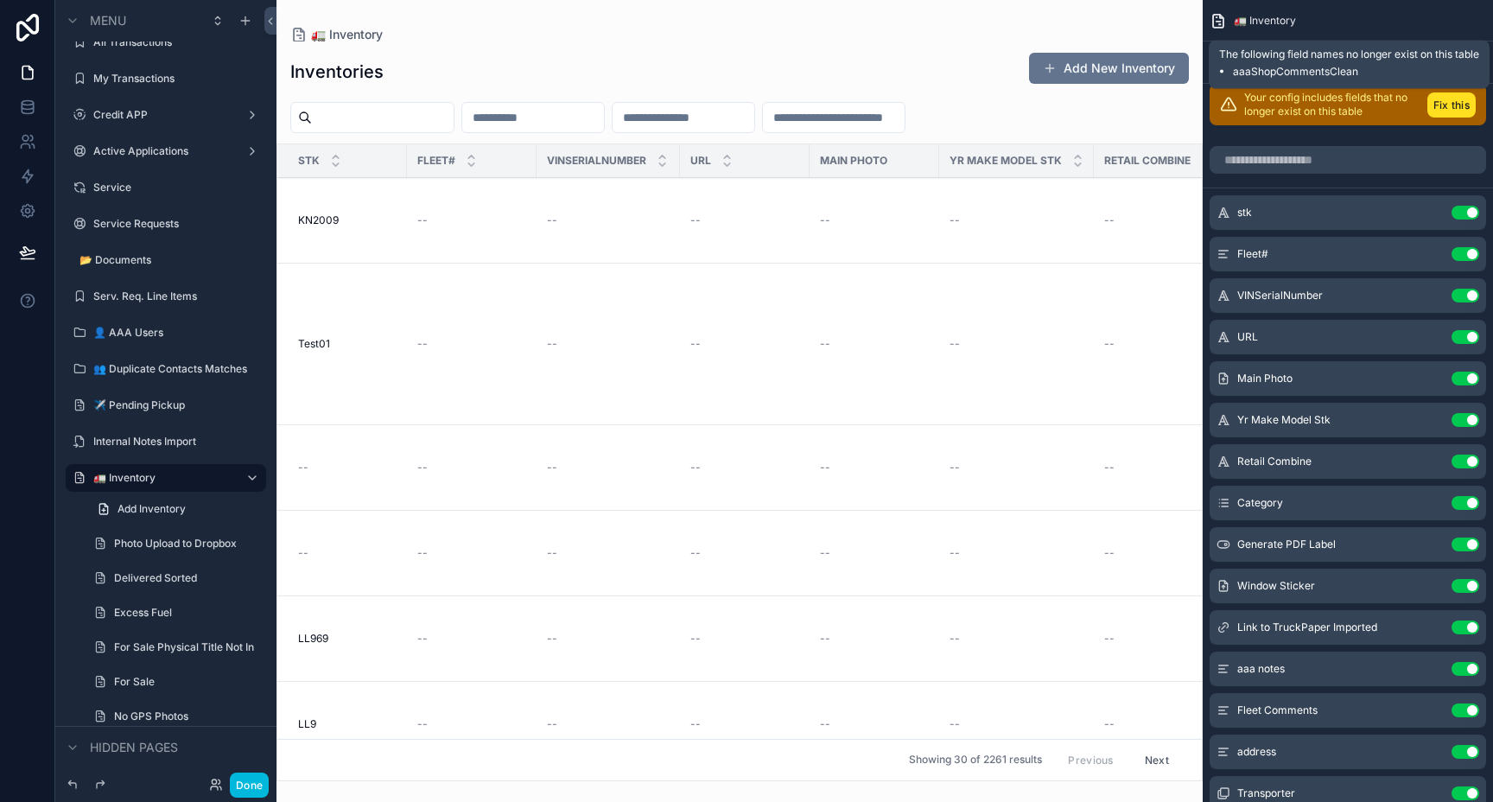
click at [1450, 107] on button "Fix this" at bounding box center [1451, 104] width 48 height 25
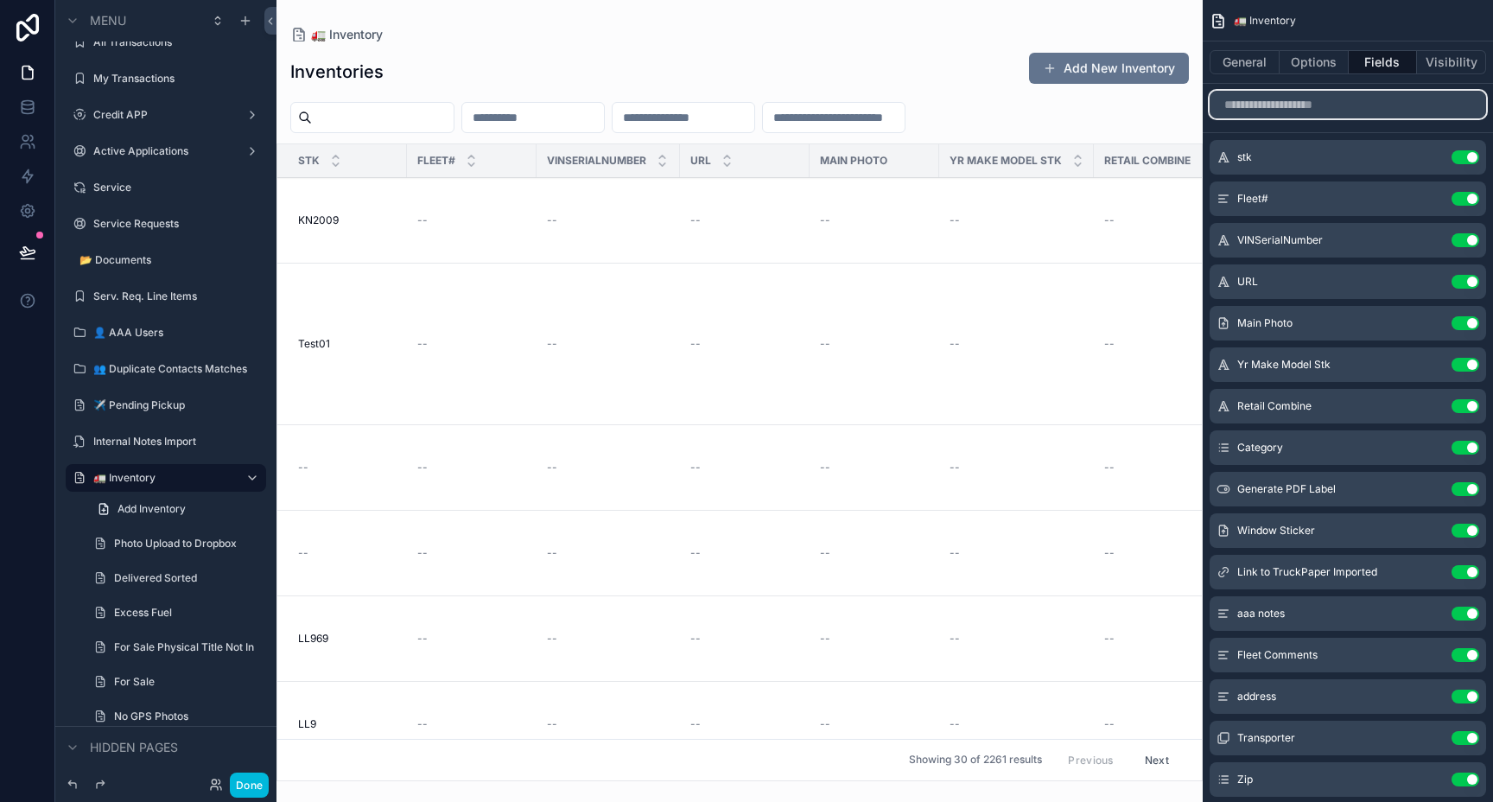
click at [1341, 105] on input "scrollable content" at bounding box center [1347, 105] width 276 height 28
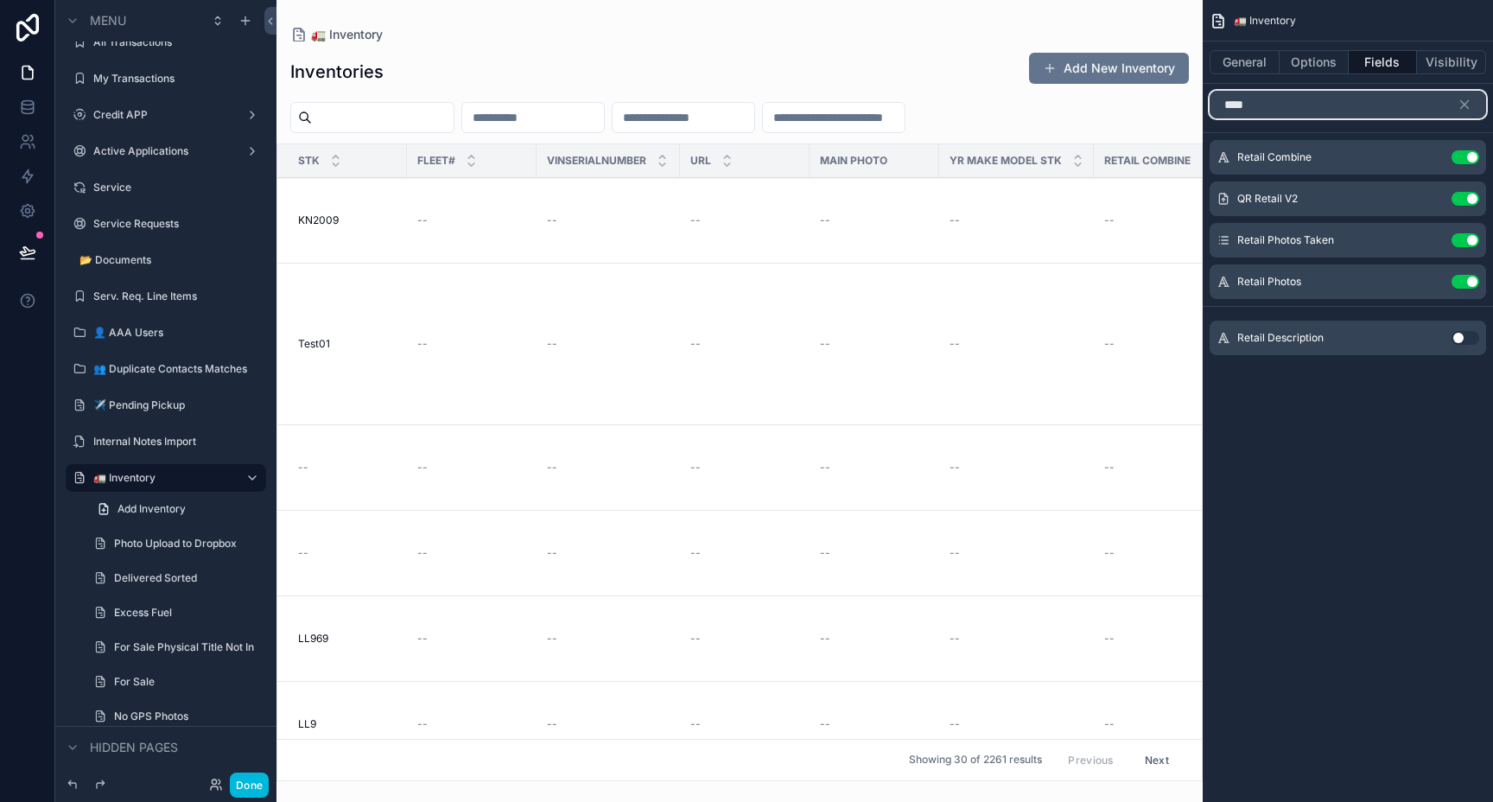
type input "****"
click at [1462, 342] on button "Use setting" at bounding box center [1465, 338] width 28 height 14
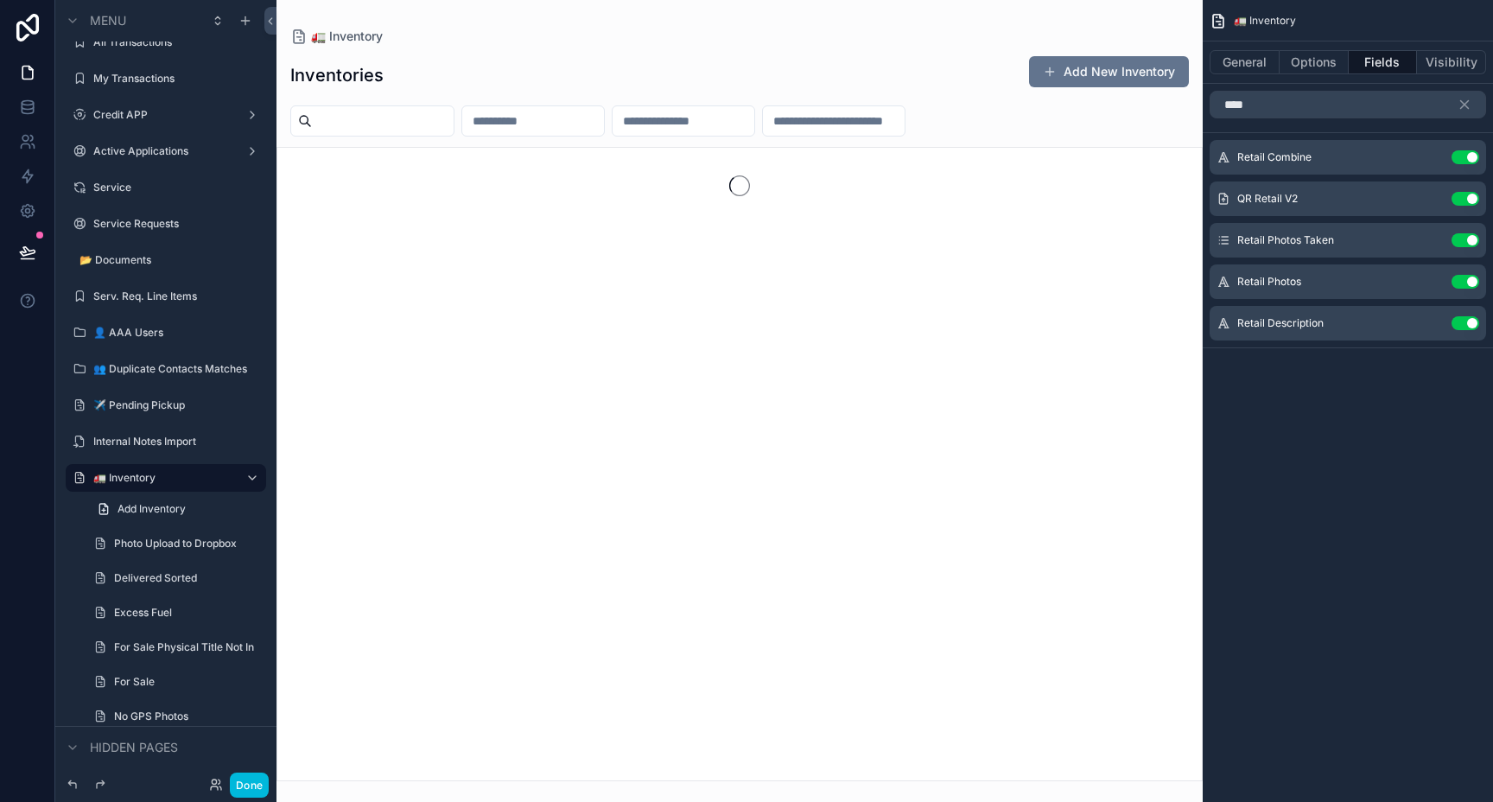
click at [1473, 152] on button "Use setting" at bounding box center [1465, 157] width 28 height 14
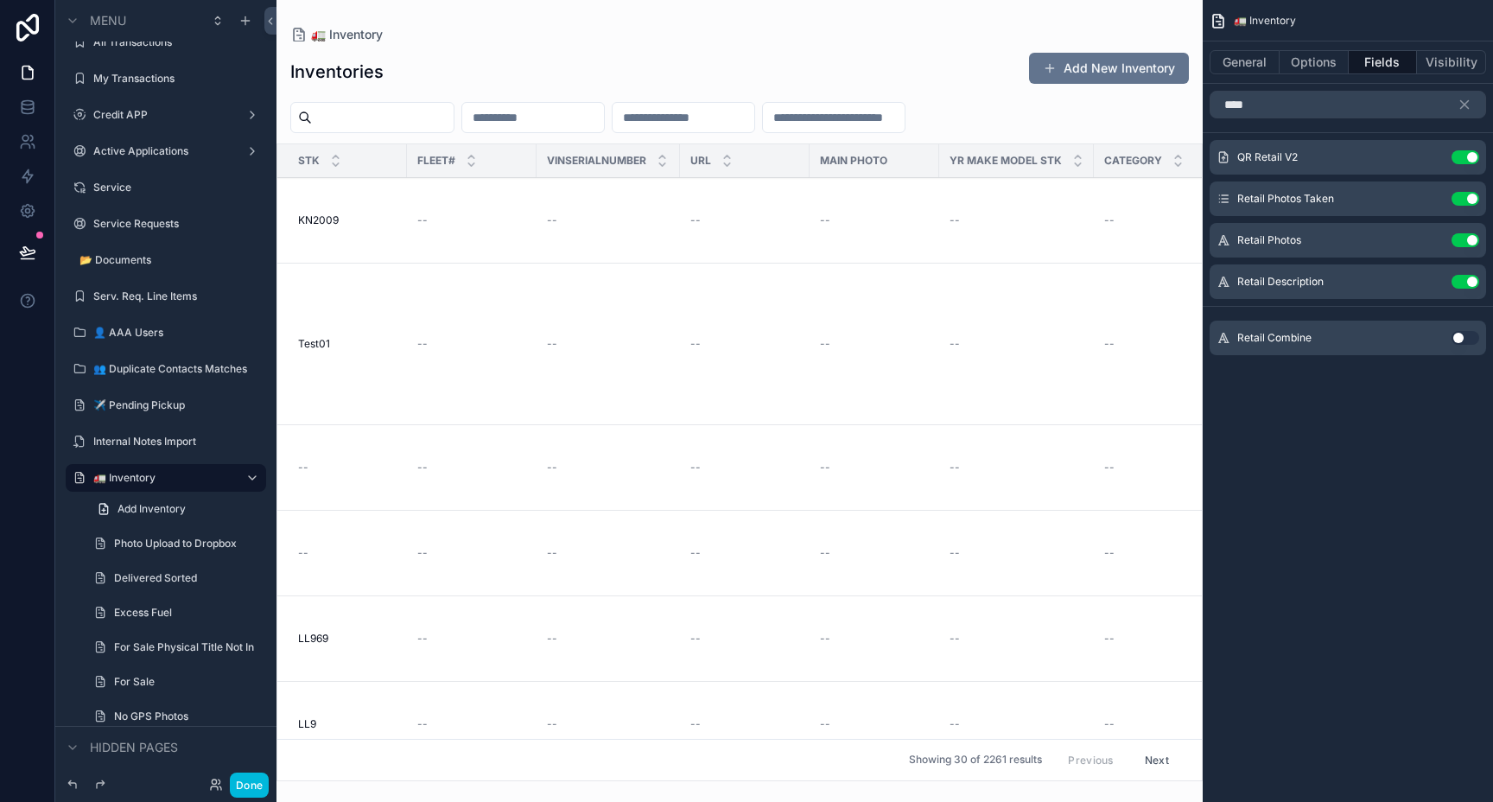
click at [368, 219] on div "scrollable content" at bounding box center [739, 401] width 926 height 802
click at [392, 229] on td "KN2009 KN2009" at bounding box center [342, 221] width 130 height 86
click at [374, 212] on td "KN2009 KN2009" at bounding box center [342, 221] width 130 height 86
click at [493, 213] on div "--" at bounding box center [471, 220] width 109 height 14
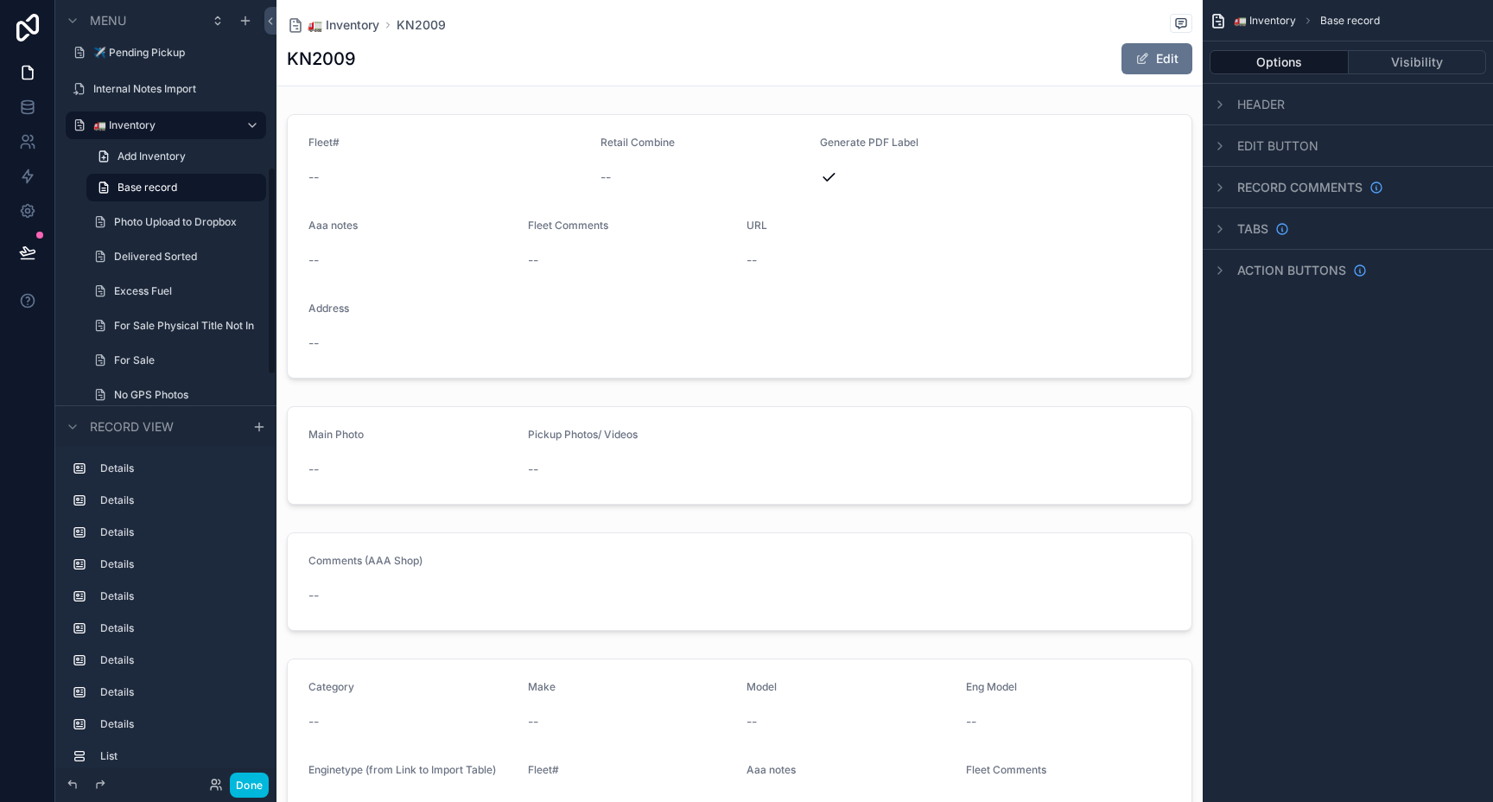
scroll to position [629, 0]
click at [137, 124] on label "🚛 Inventory" at bounding box center [162, 123] width 138 height 14
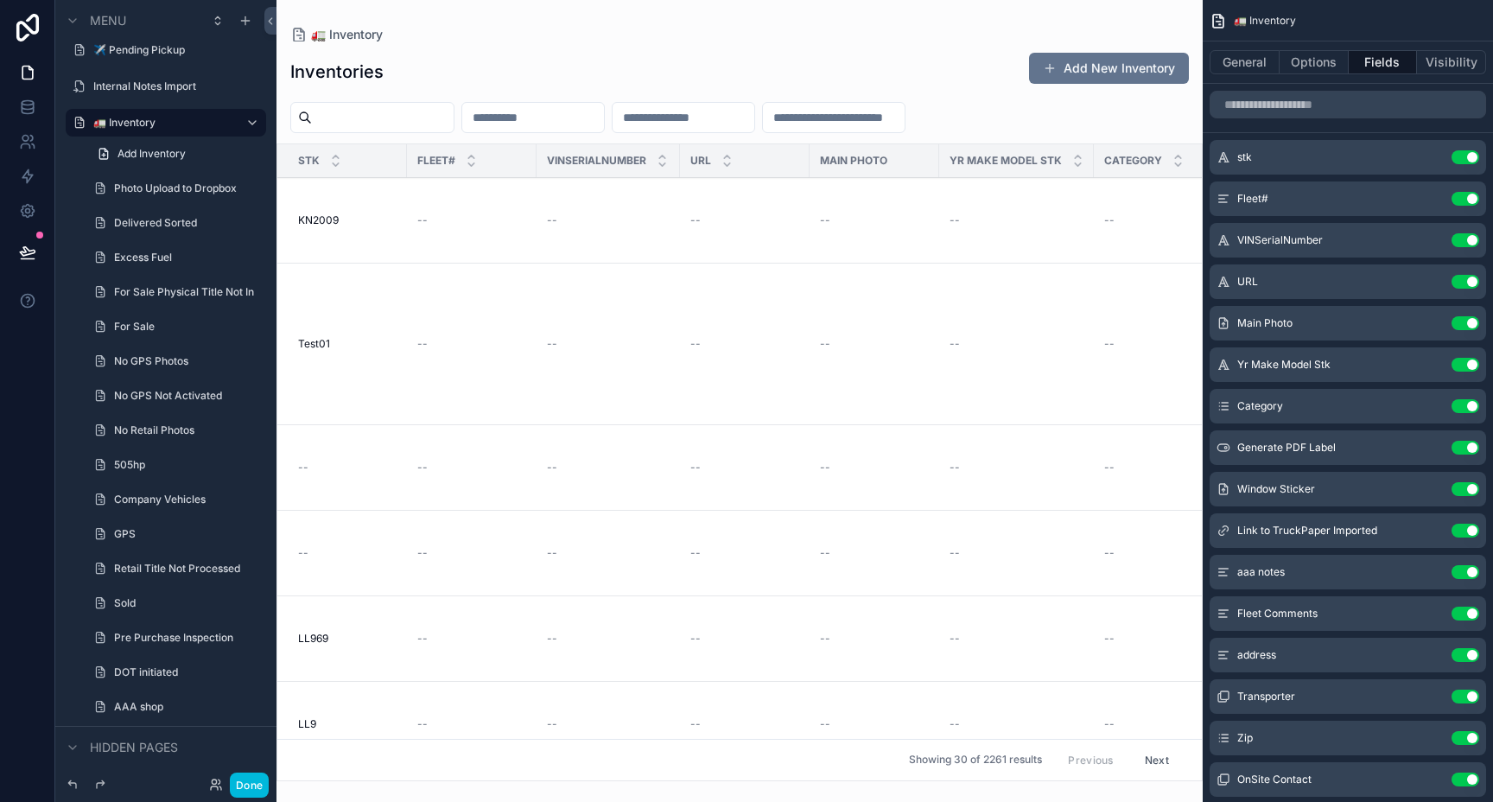
click at [409, 116] on input "scrollable content" at bounding box center [383, 117] width 142 height 24
paste input "******"
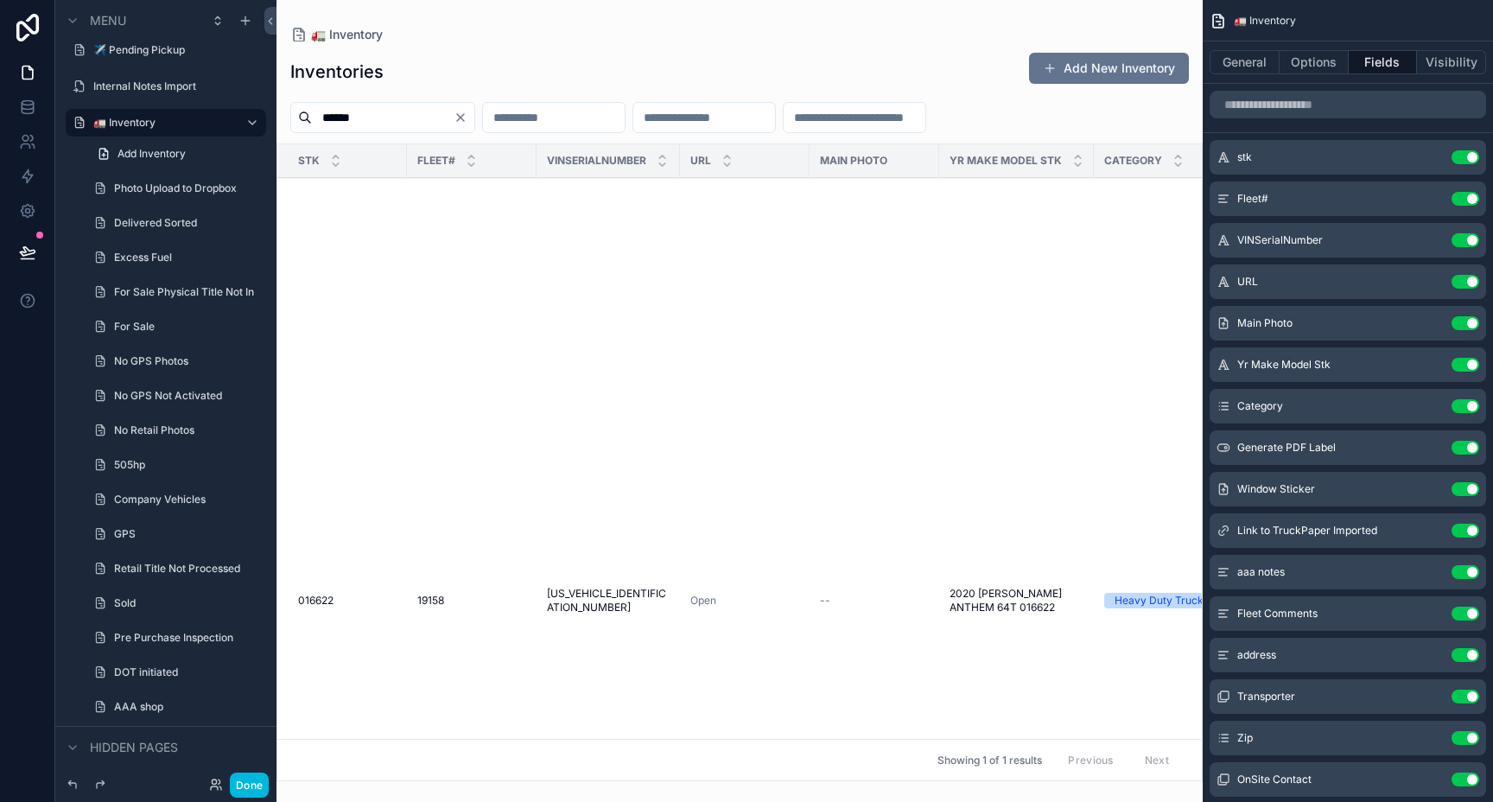
type input "******"
click at [353, 591] on td "016622 016622" at bounding box center [342, 601] width 130 height 846
click at [322, 599] on span "016622" at bounding box center [315, 600] width 35 height 14
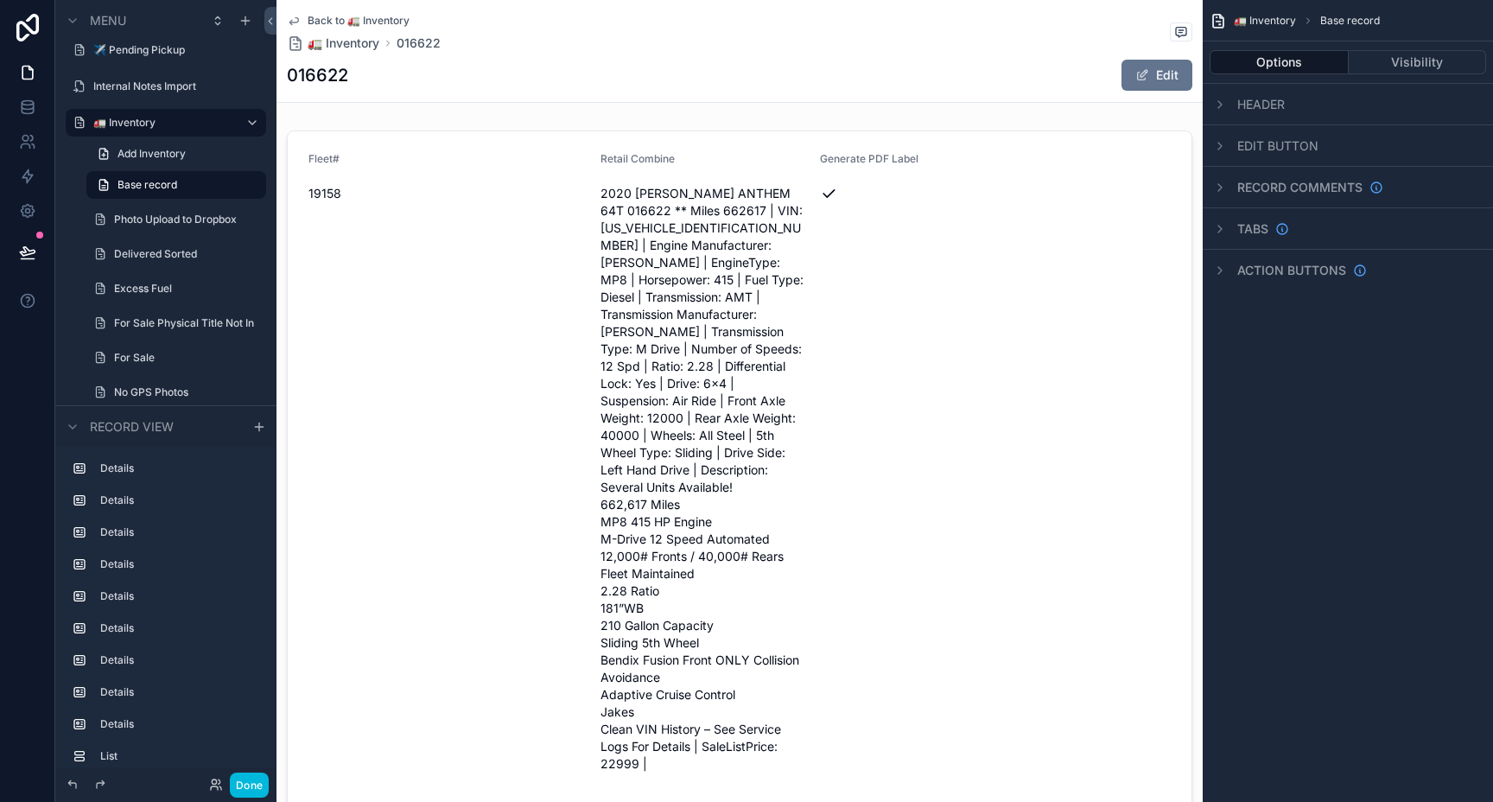
click at [484, 164] on div "scrollable content" at bounding box center [739, 548] width 926 height 848
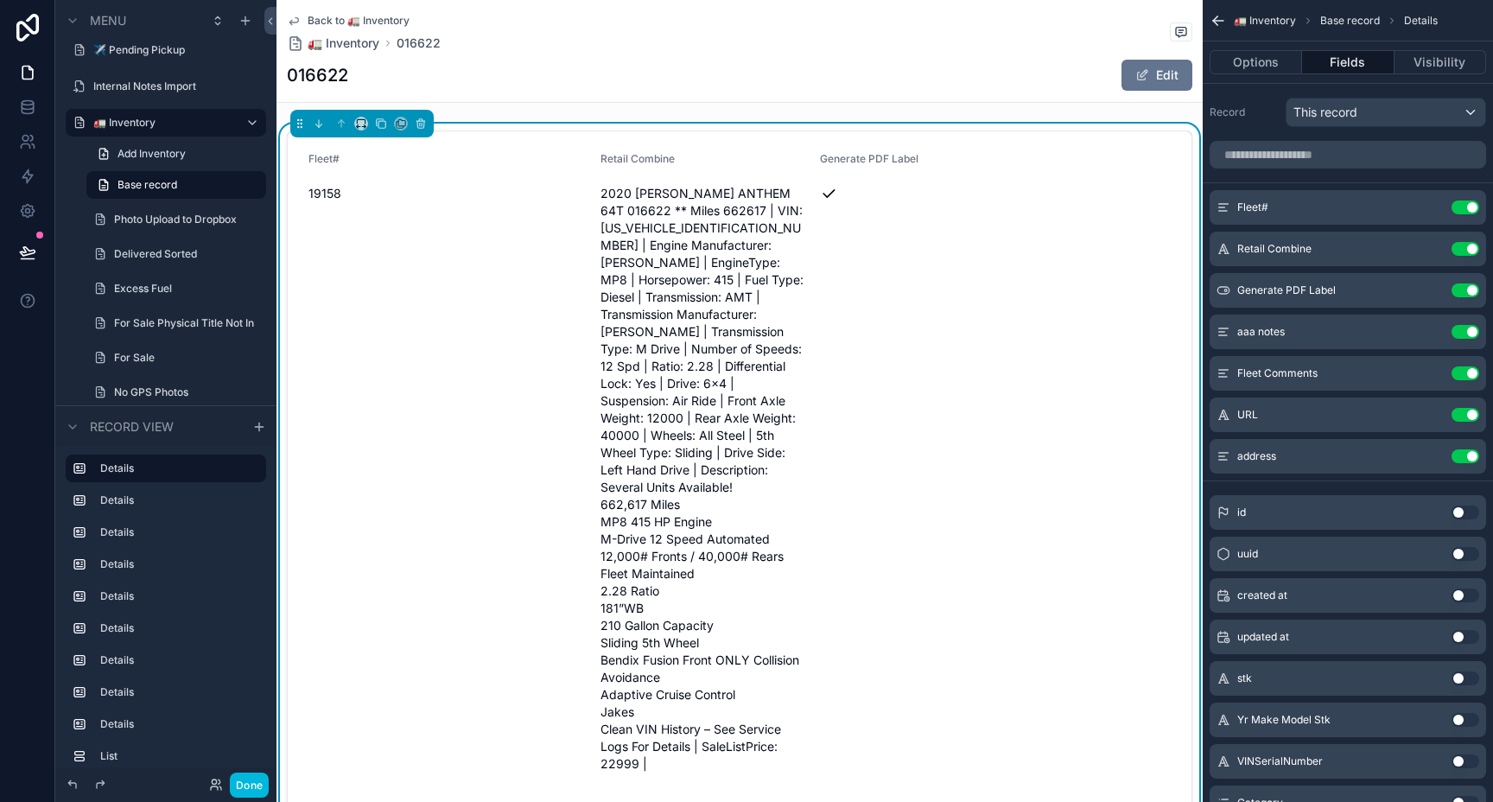
click at [1467, 253] on button "Use setting" at bounding box center [1465, 249] width 28 height 14
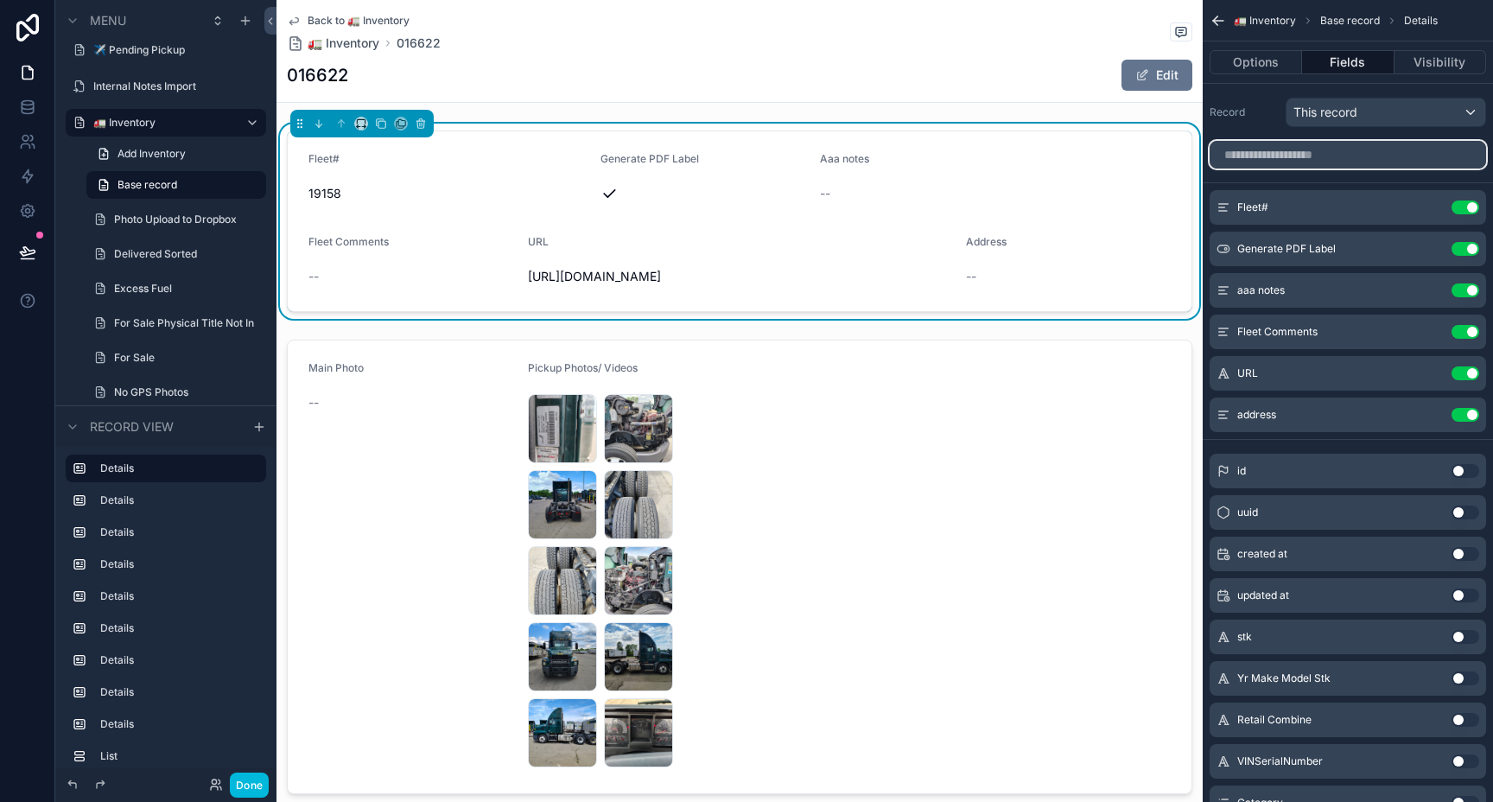
click at [1275, 150] on input "scrollable content" at bounding box center [1347, 155] width 276 height 28
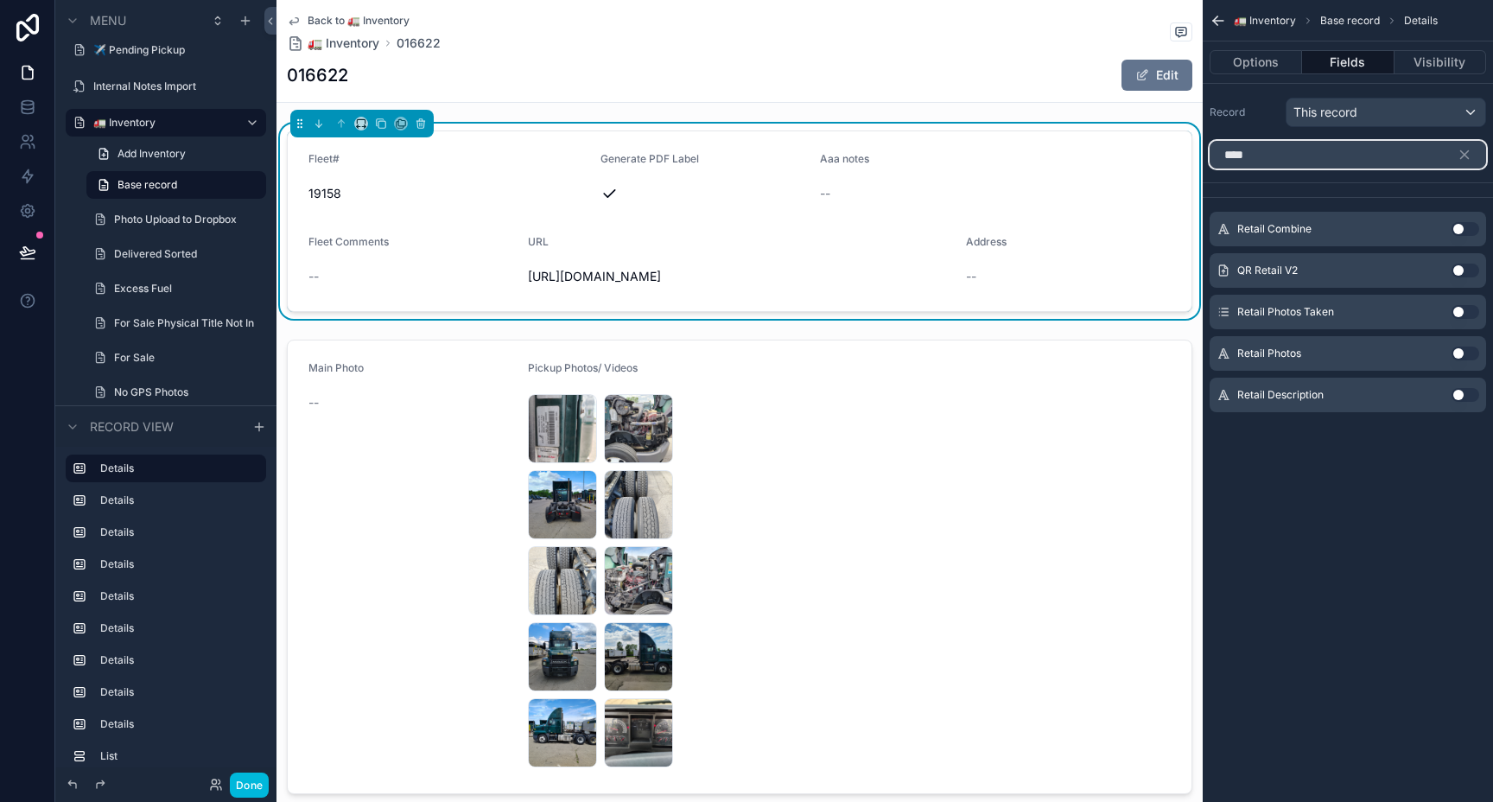
type input "****"
click at [1466, 397] on button "Use setting" at bounding box center [1465, 395] width 28 height 14
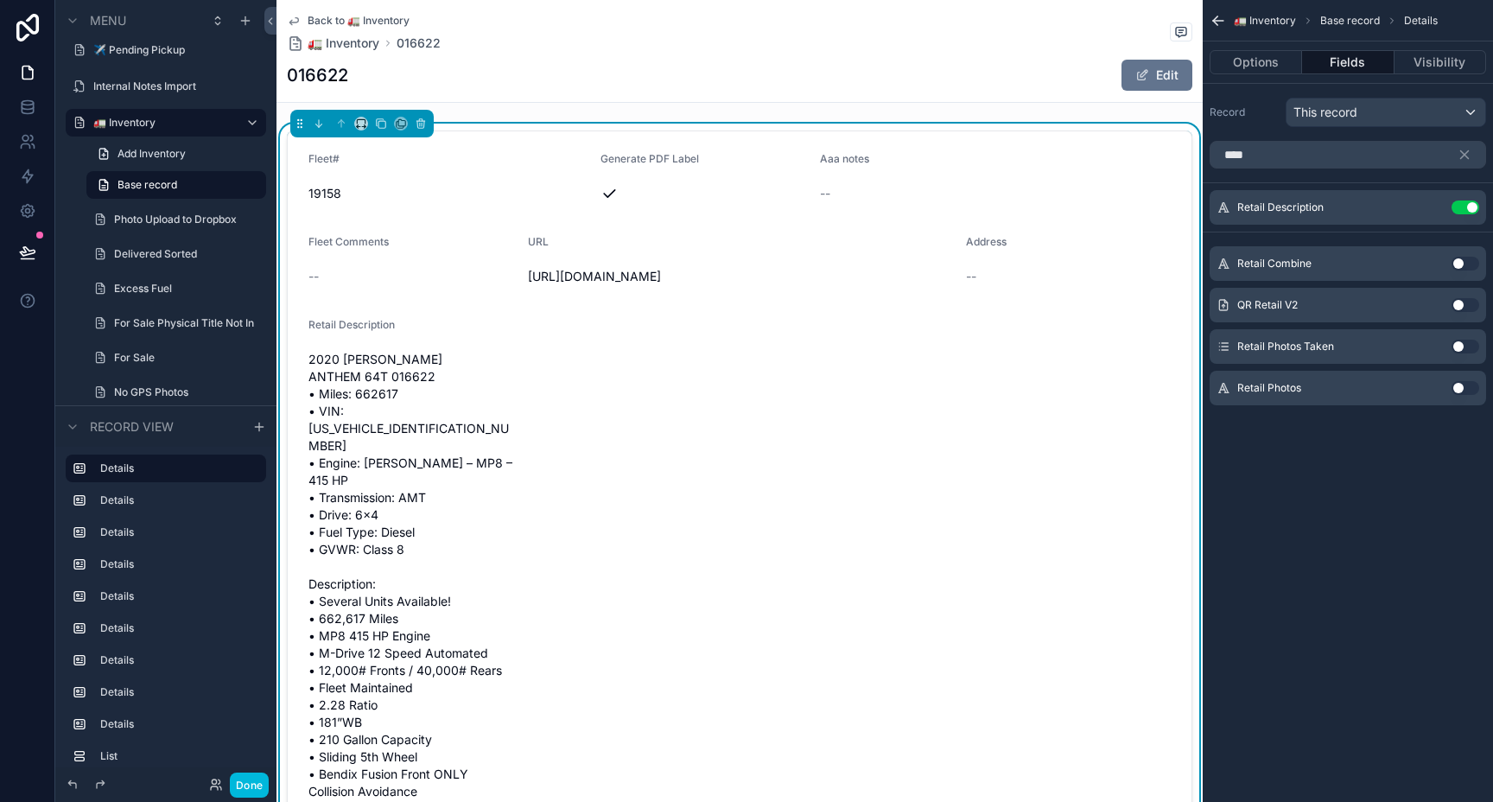
click at [1083, 199] on form "Fleet# 19158 Generate PDF Label Aaa notes -- Fleet Comments -- URL https://www.…" at bounding box center [740, 530] width 904 height 798
click at [1465, 161] on icon "scrollable content" at bounding box center [1464, 155] width 16 height 16
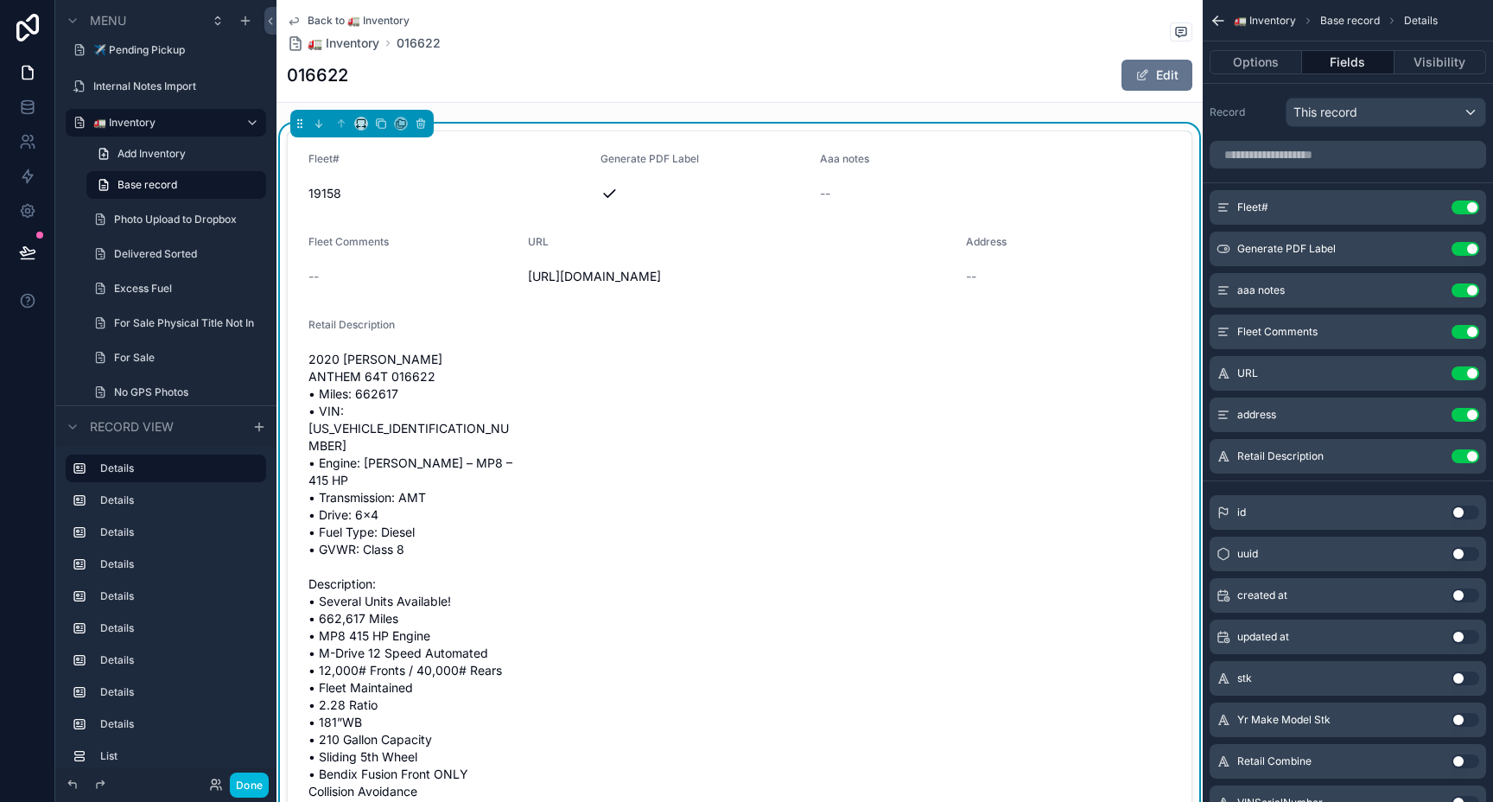
click at [1474, 373] on button "Use setting" at bounding box center [1465, 373] width 28 height 14
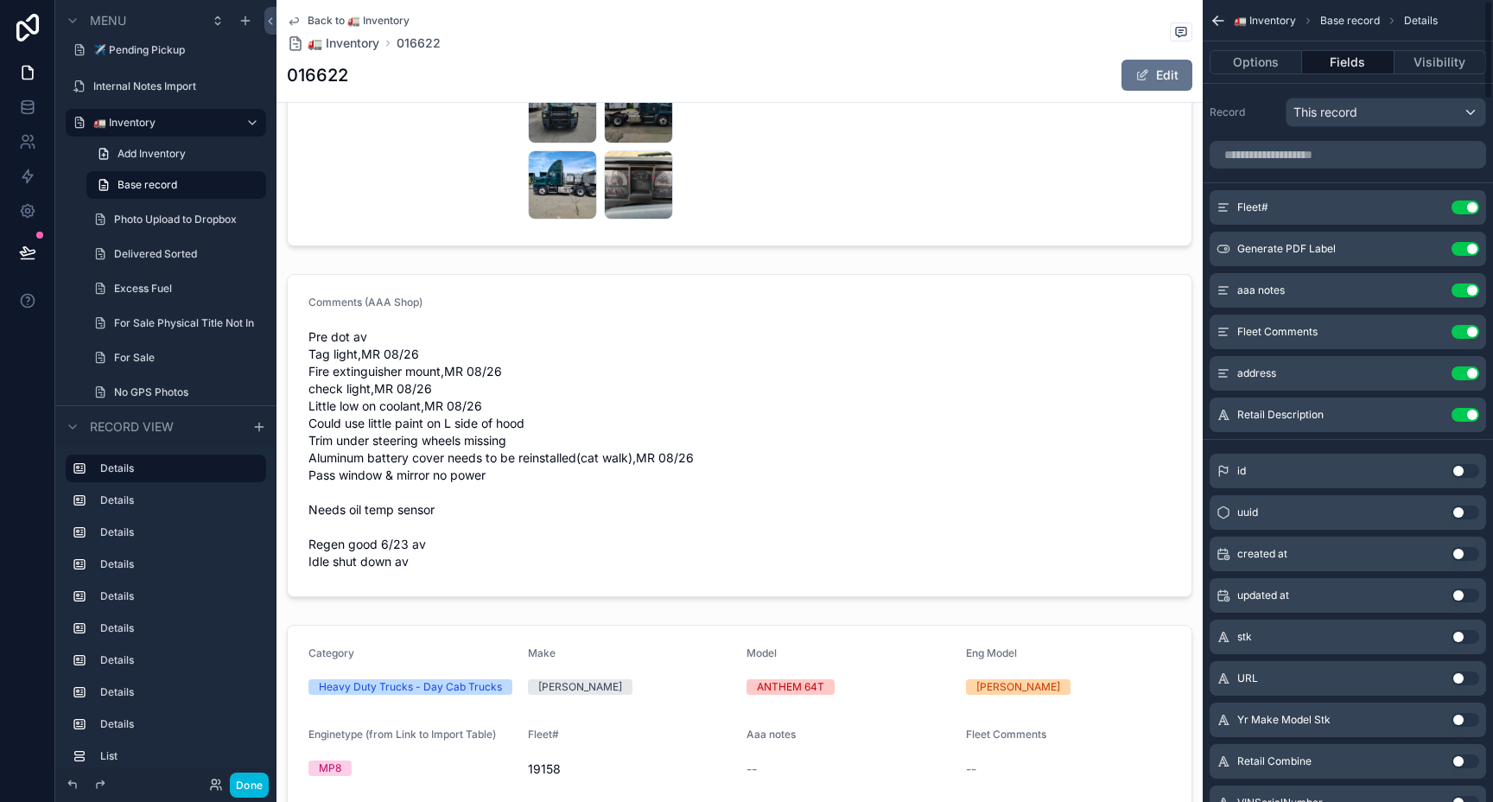
scroll to position [7, 0]
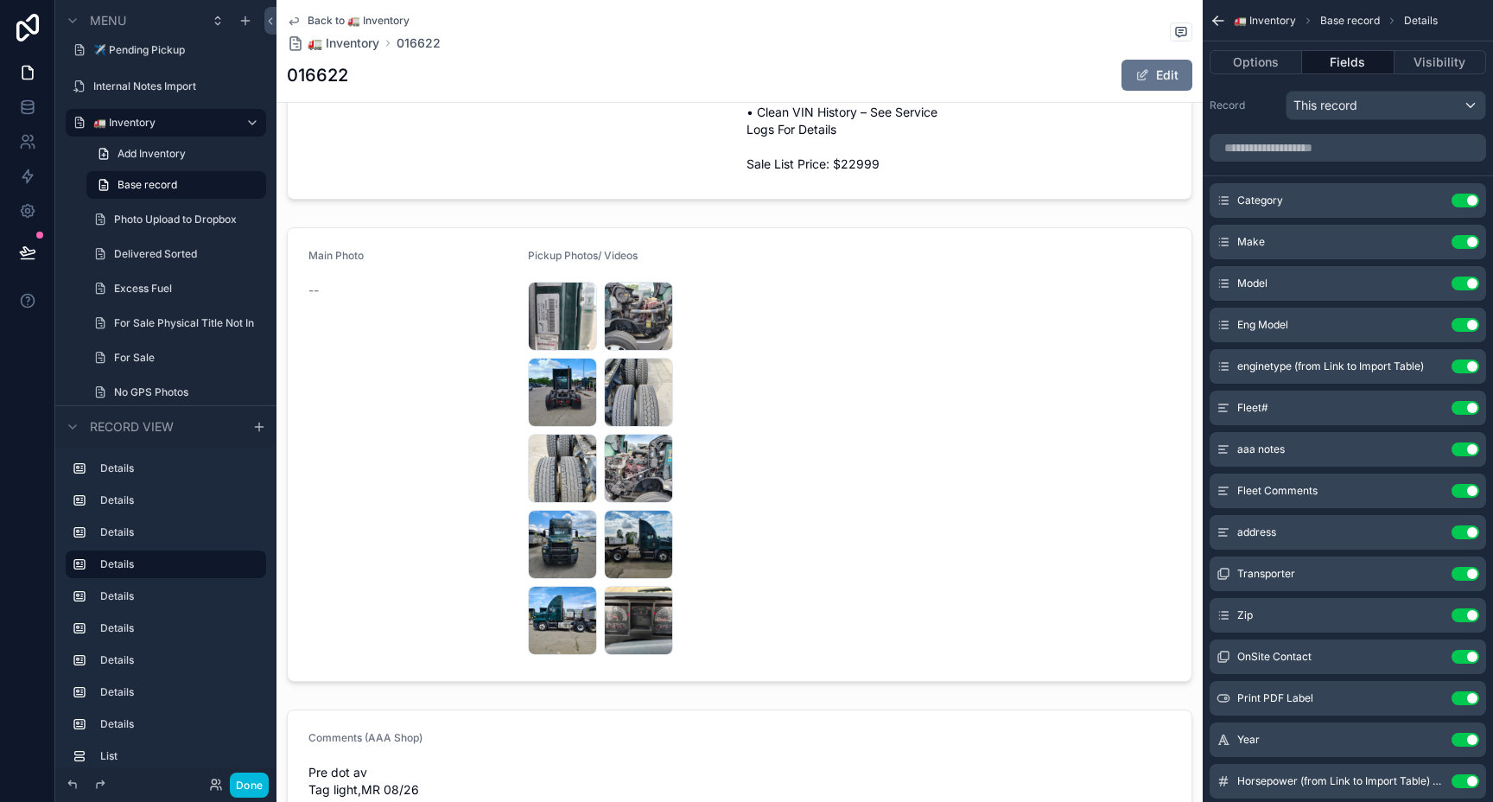
scroll to position [643, 0]
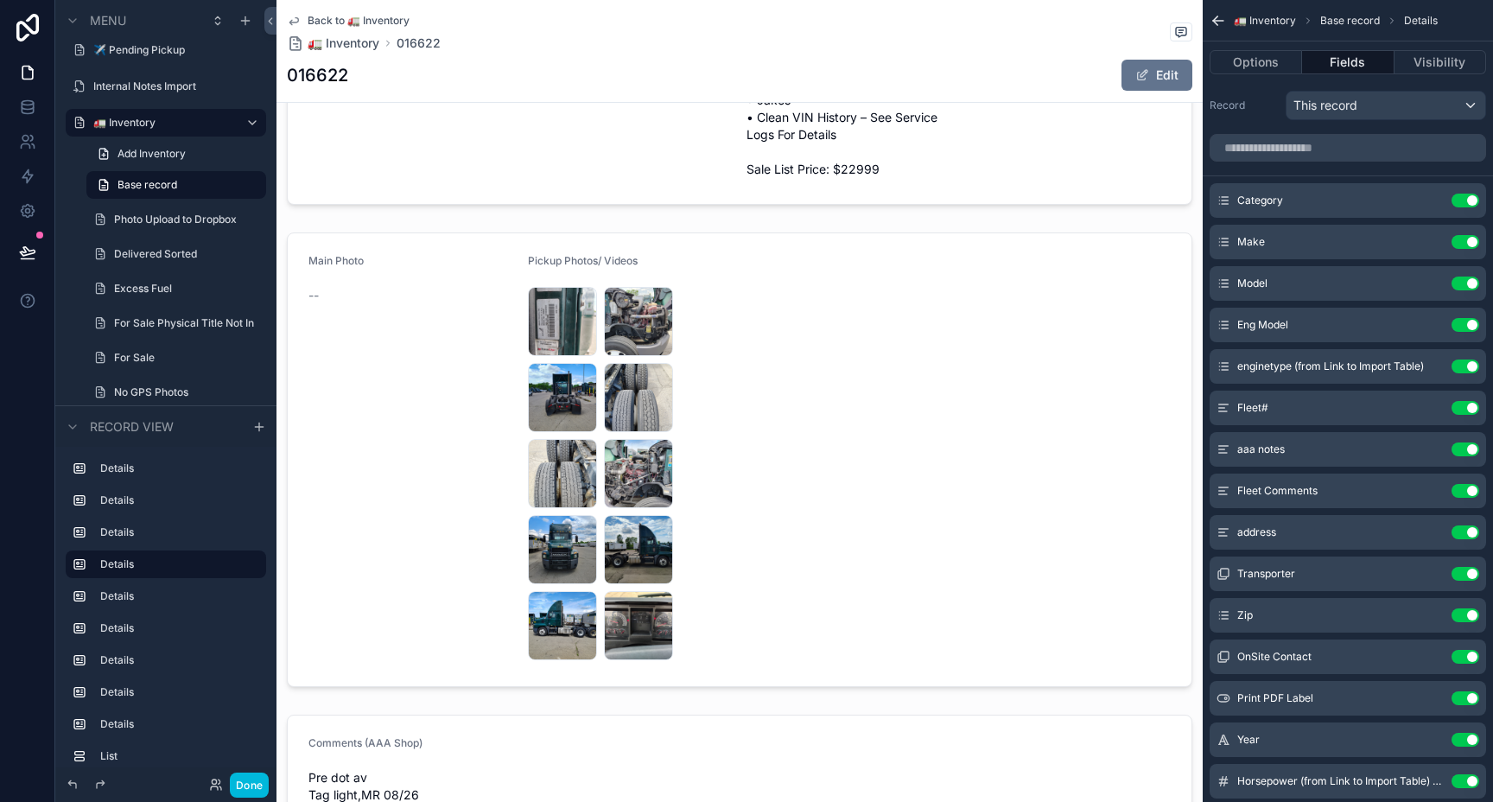
click at [564, 479] on div "scrollable content" at bounding box center [739, 459] width 926 height 468
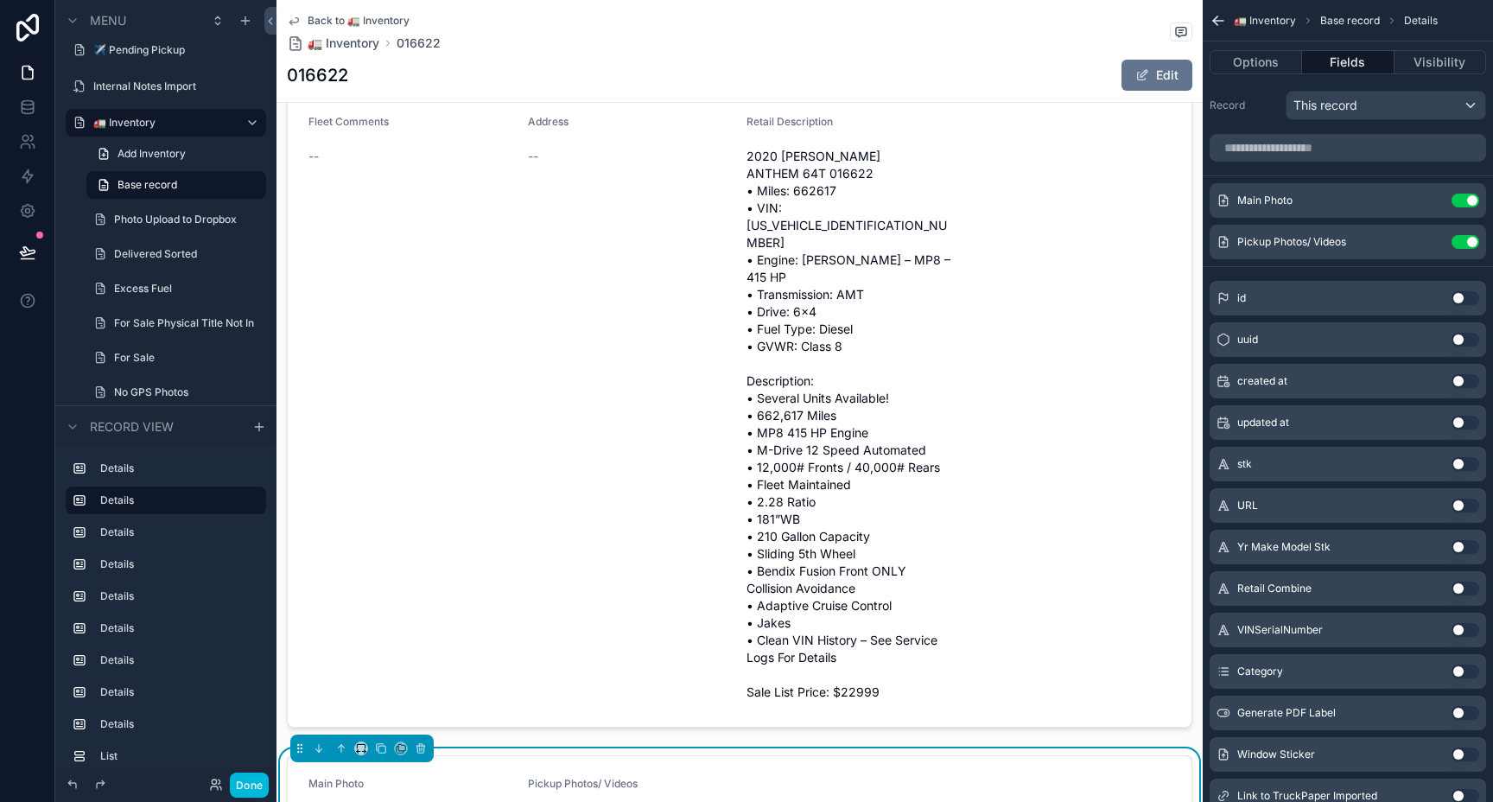
scroll to position [0, 0]
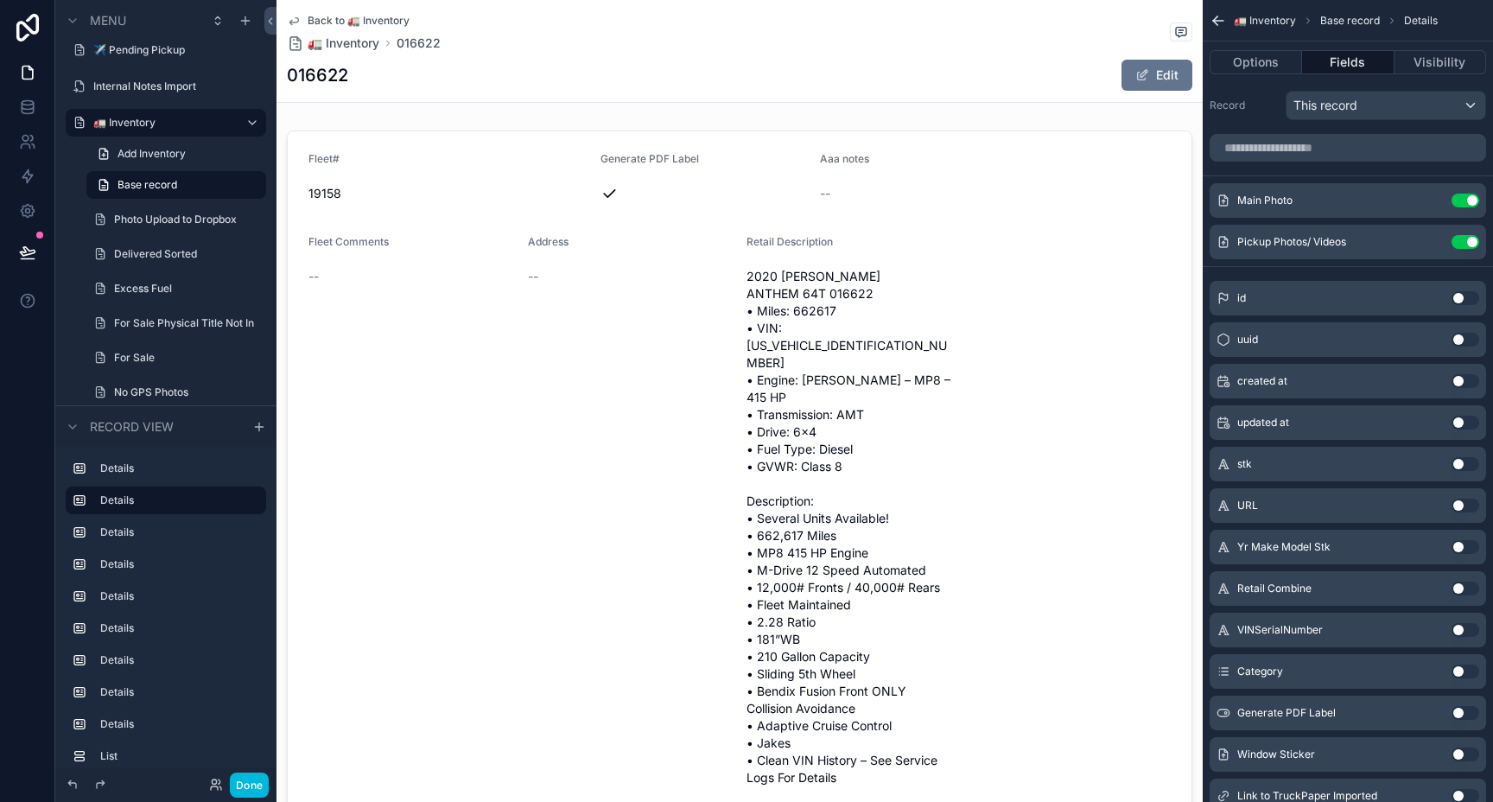
click at [1032, 276] on div "scrollable content" at bounding box center [739, 489] width 926 height 731
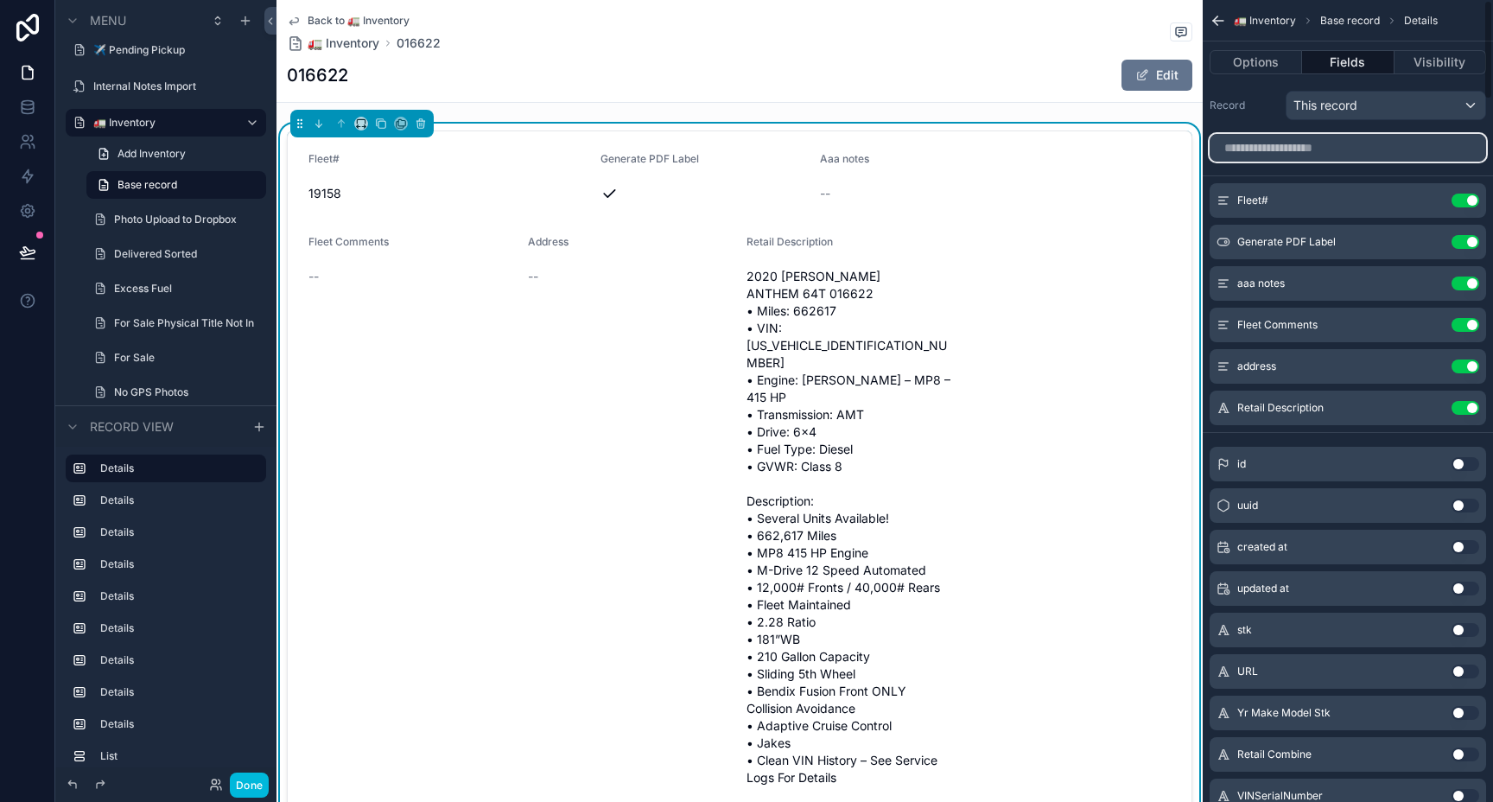
click at [1253, 152] on input "scrollable content" at bounding box center [1347, 148] width 276 height 28
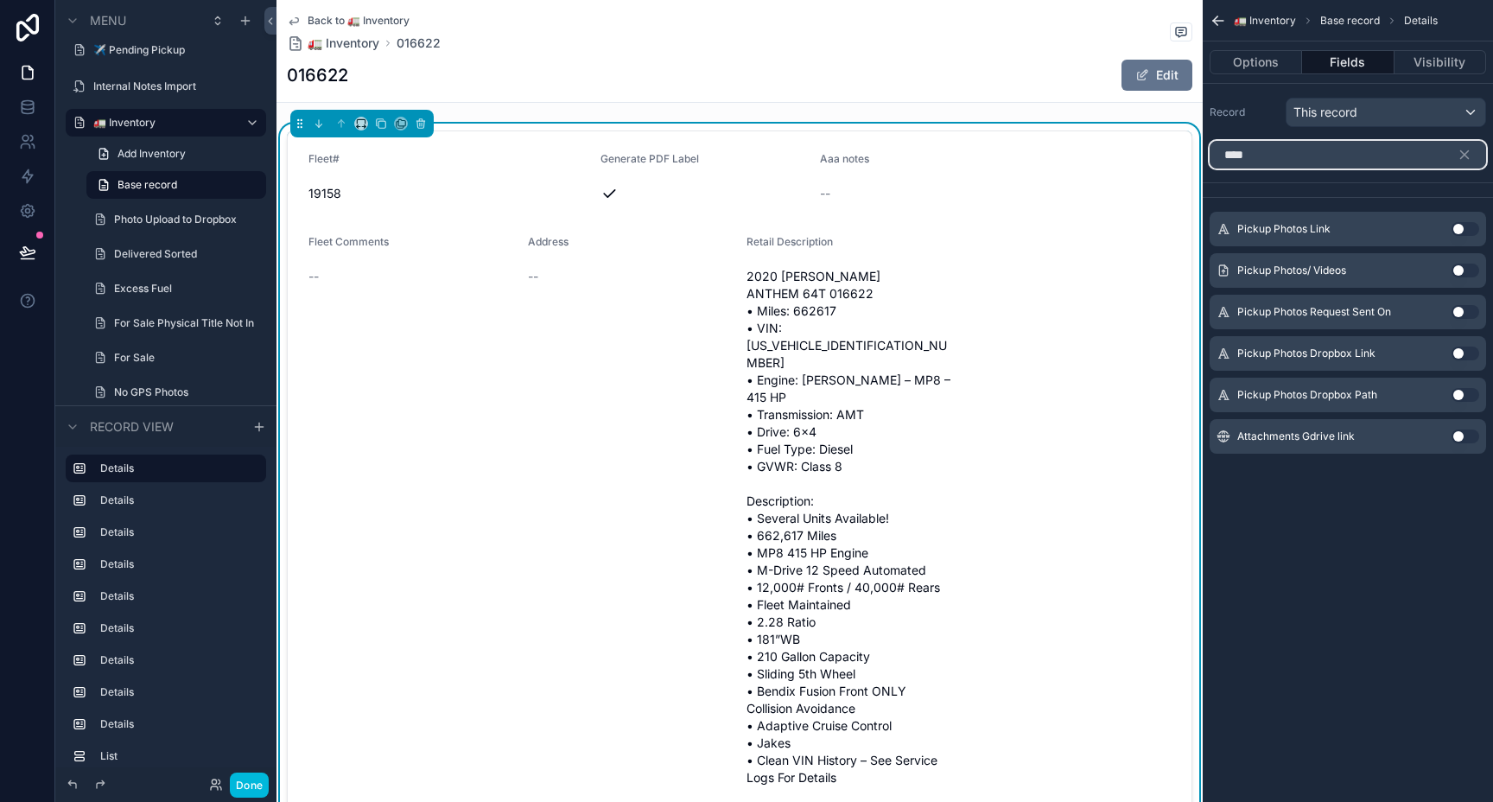
type input "****"
click at [1459, 270] on button "Use setting" at bounding box center [1465, 270] width 28 height 14
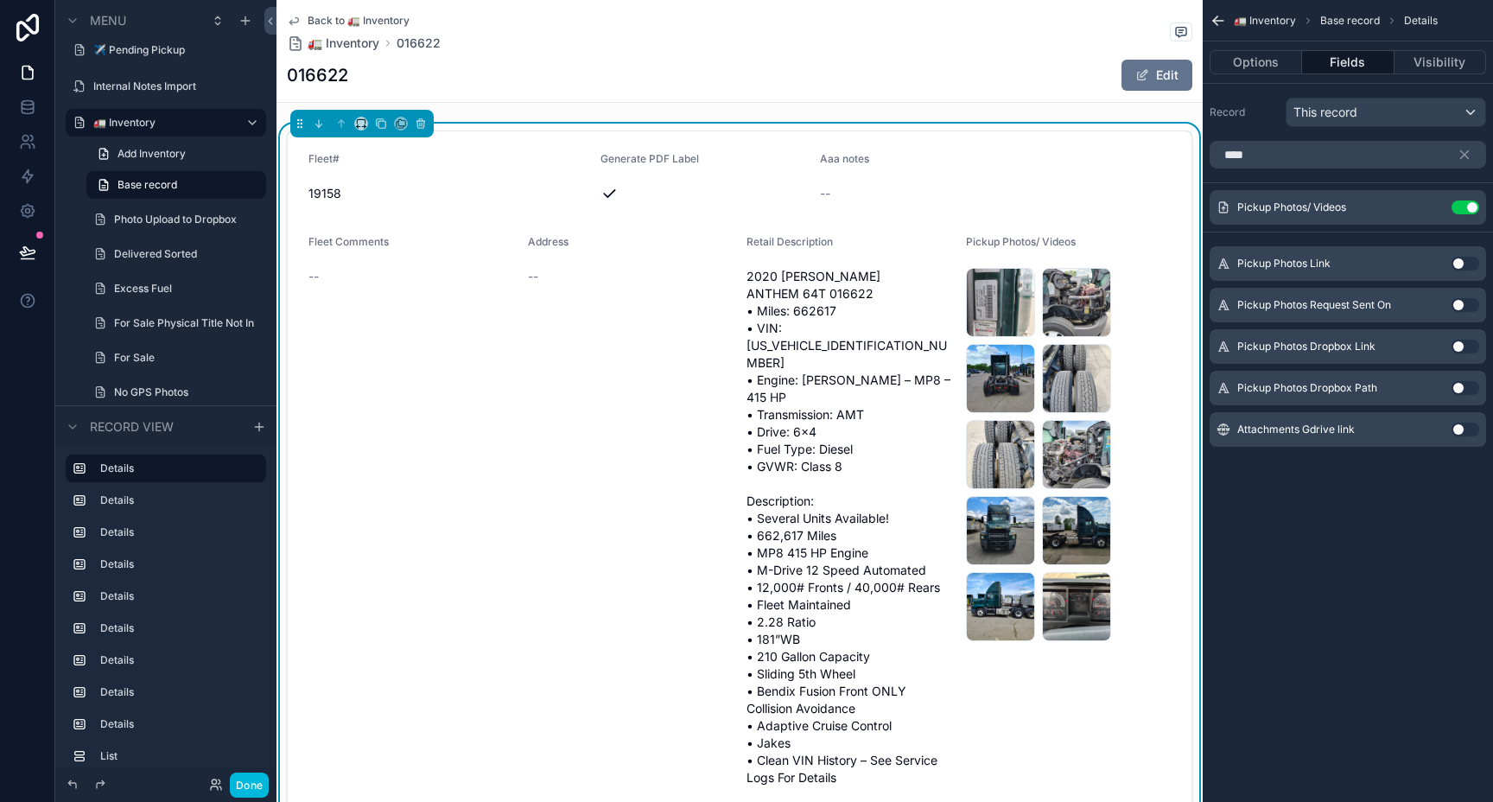
drag, startPoint x: 993, startPoint y: 523, endPoint x: 988, endPoint y: 296, distance: 227.3
click at [988, 296] on div "IMG_20250620_154842799_HDR .jpg IMG_20250620_155314900_HDR .jpg IMG_20250620_15…" at bounding box center [1069, 454] width 206 height 373
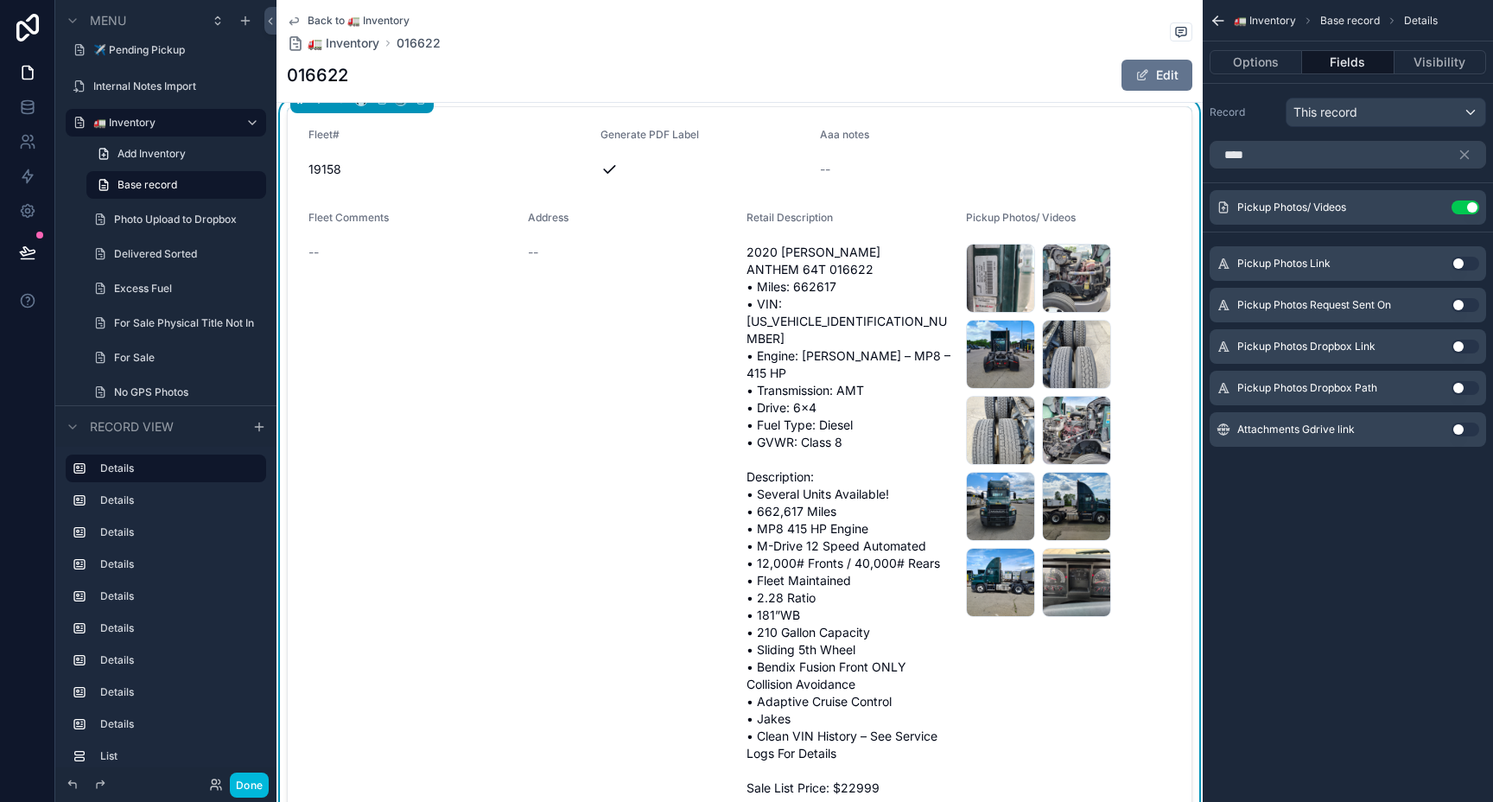
scroll to position [29, 0]
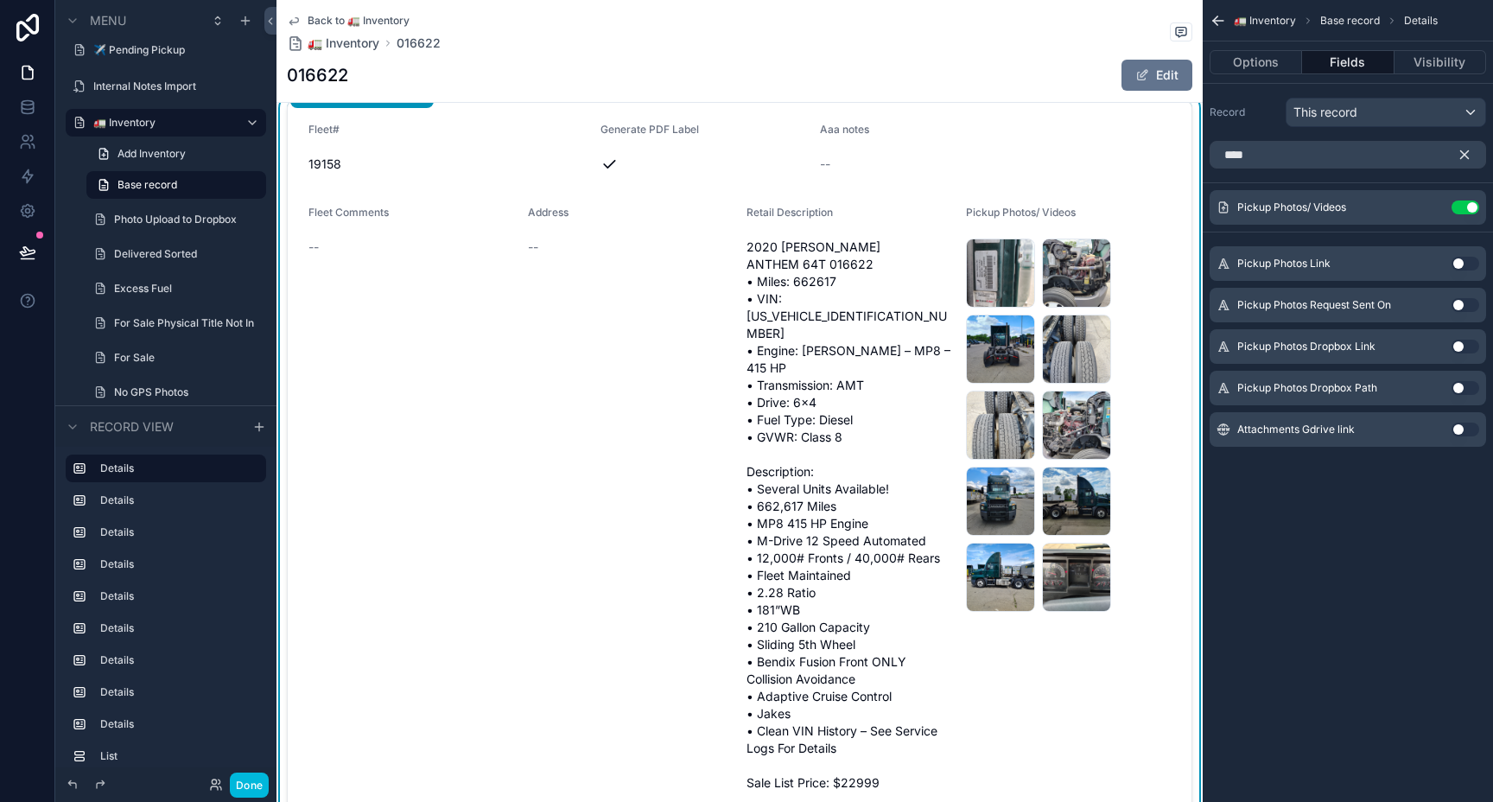
click at [1461, 158] on icon "scrollable content" at bounding box center [1464, 155] width 16 height 16
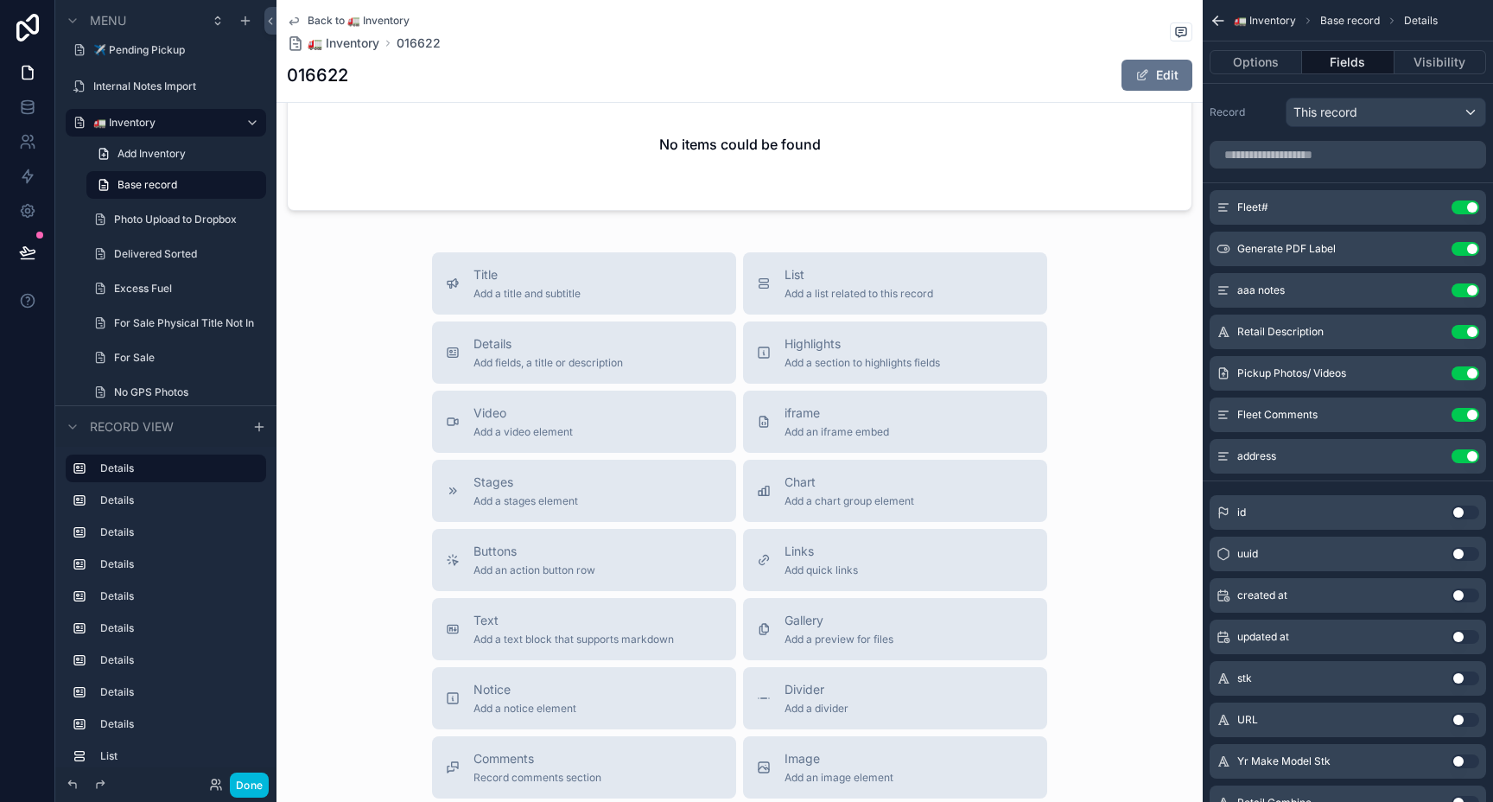
scroll to position [6080, 0]
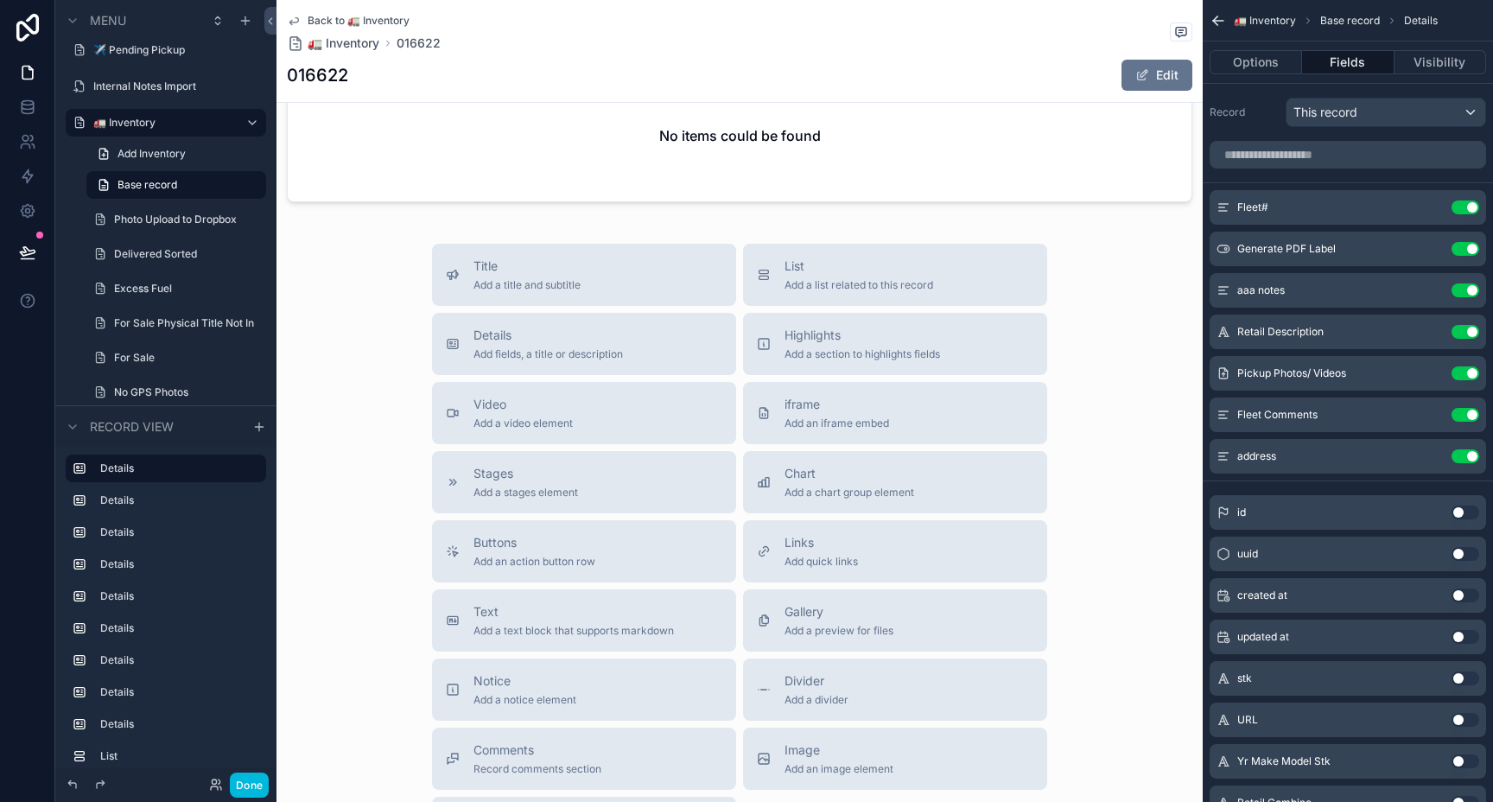
click at [892, 408] on div "iframe Add an iframe embed" at bounding box center [895, 413] width 276 height 35
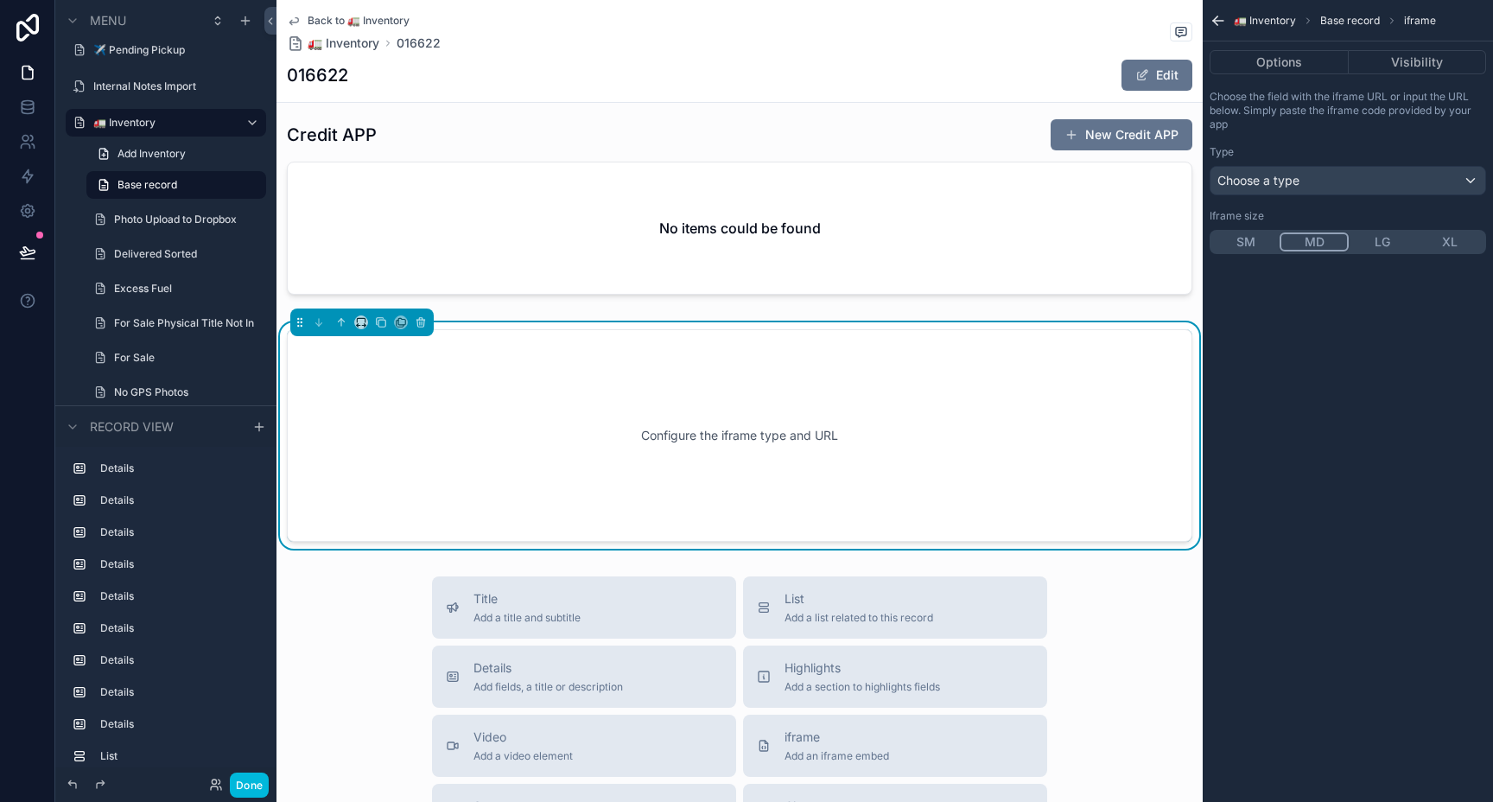
scroll to position [6022, 0]
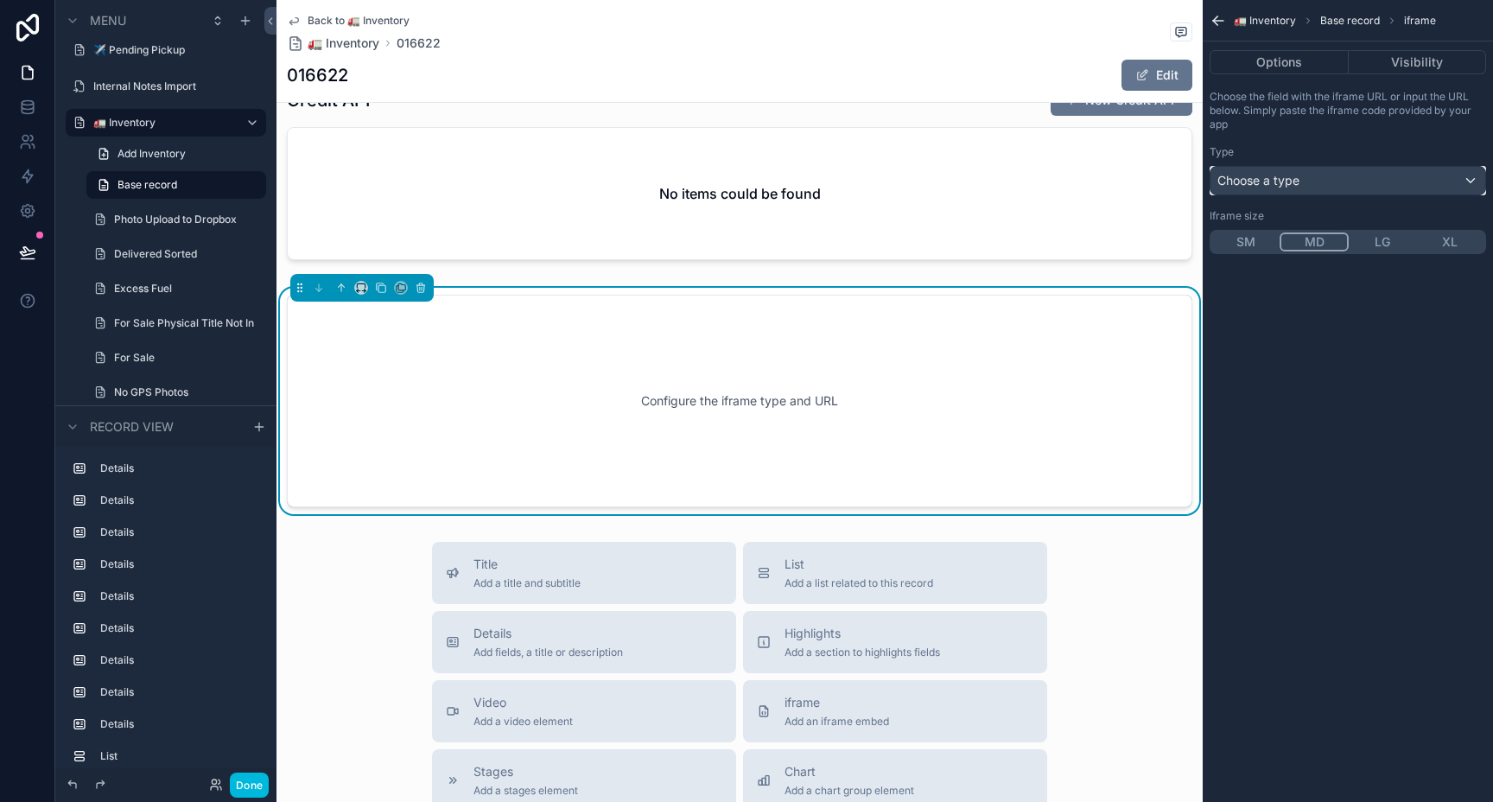
click at [1310, 183] on div "Choose a type" at bounding box center [1347, 181] width 275 height 28
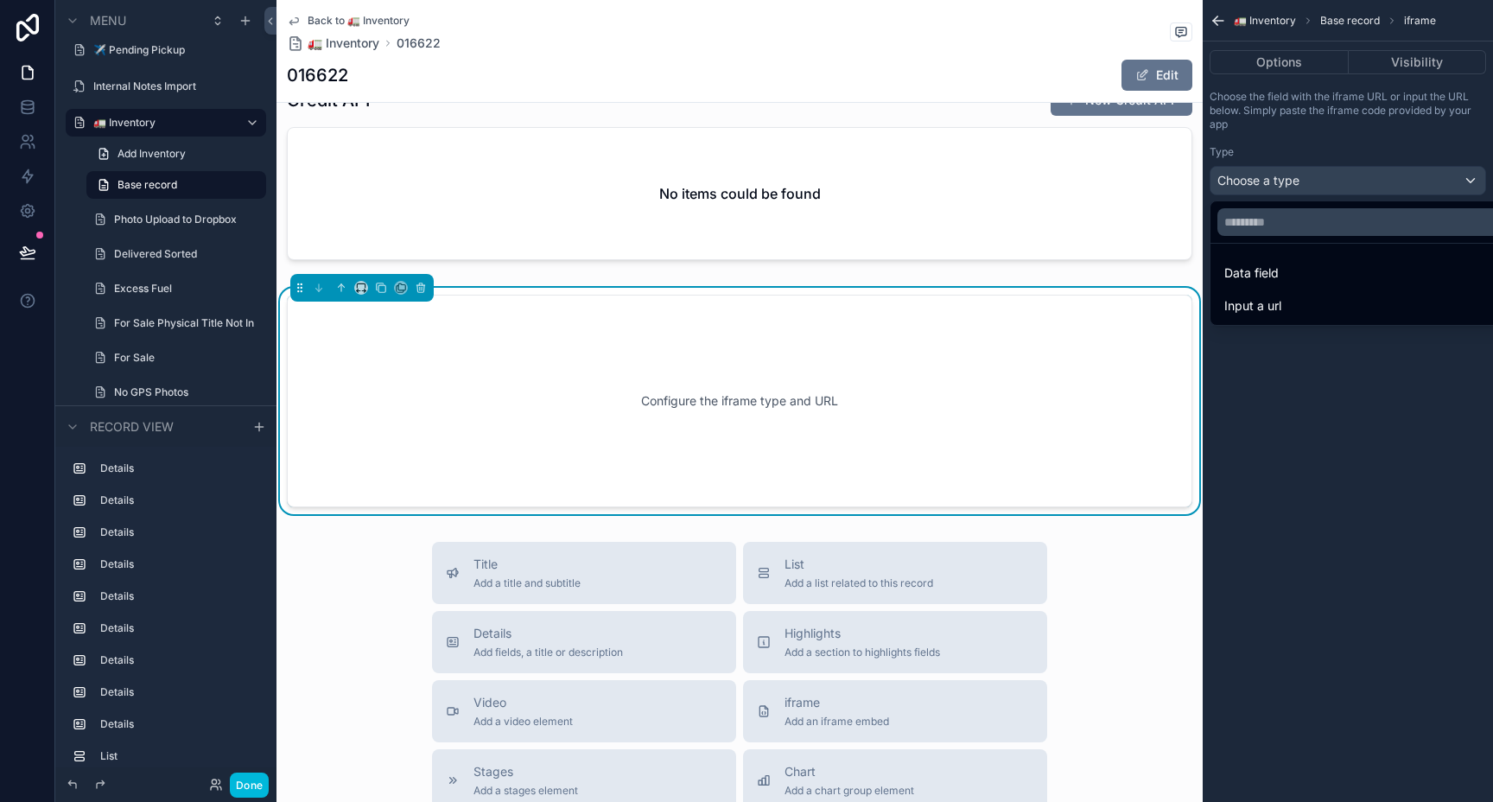
click at [1285, 271] on div "Data field" at bounding box center [1367, 273] width 287 height 21
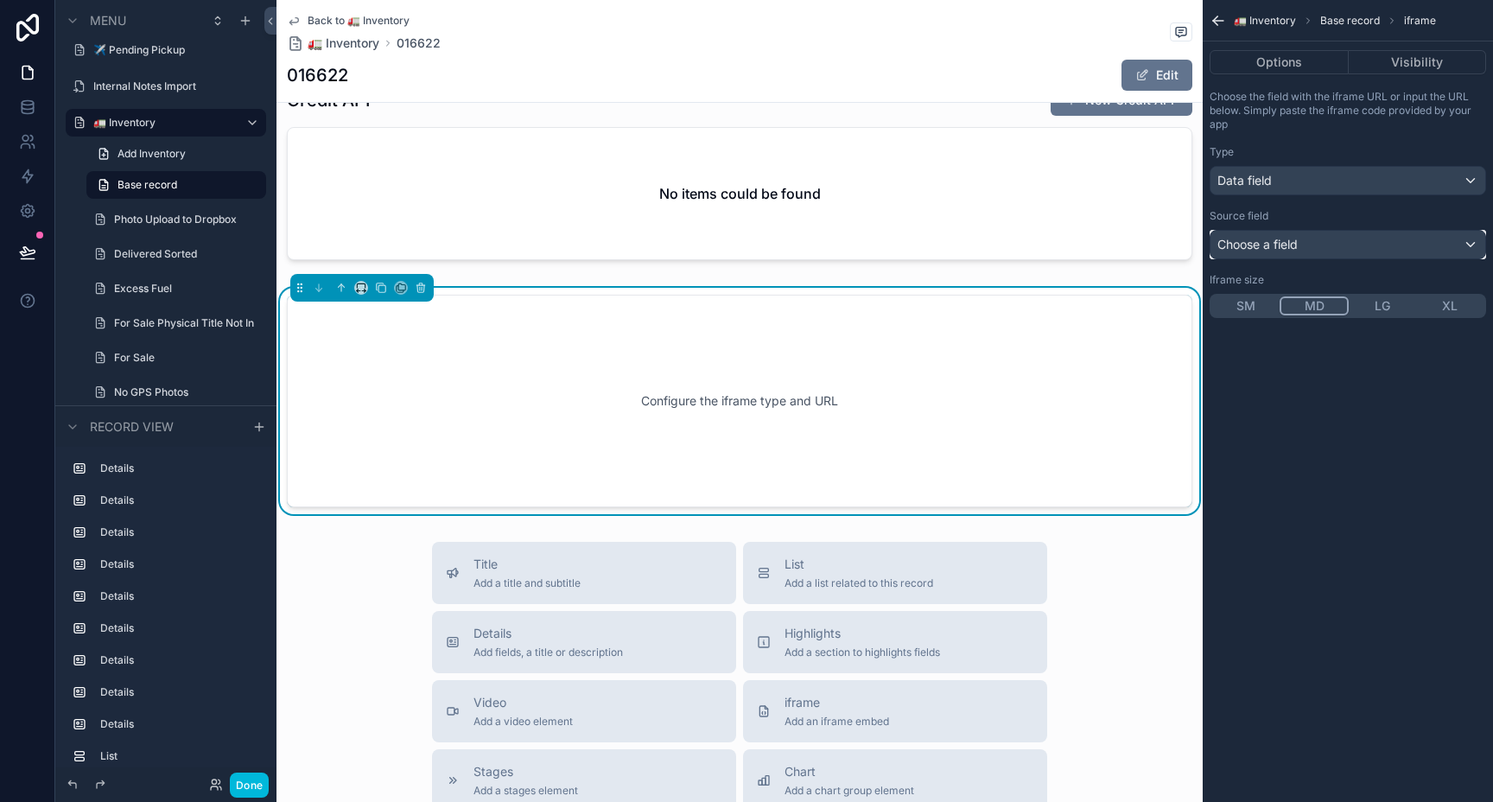
click at [1288, 246] on span "Choose a field" at bounding box center [1257, 244] width 80 height 15
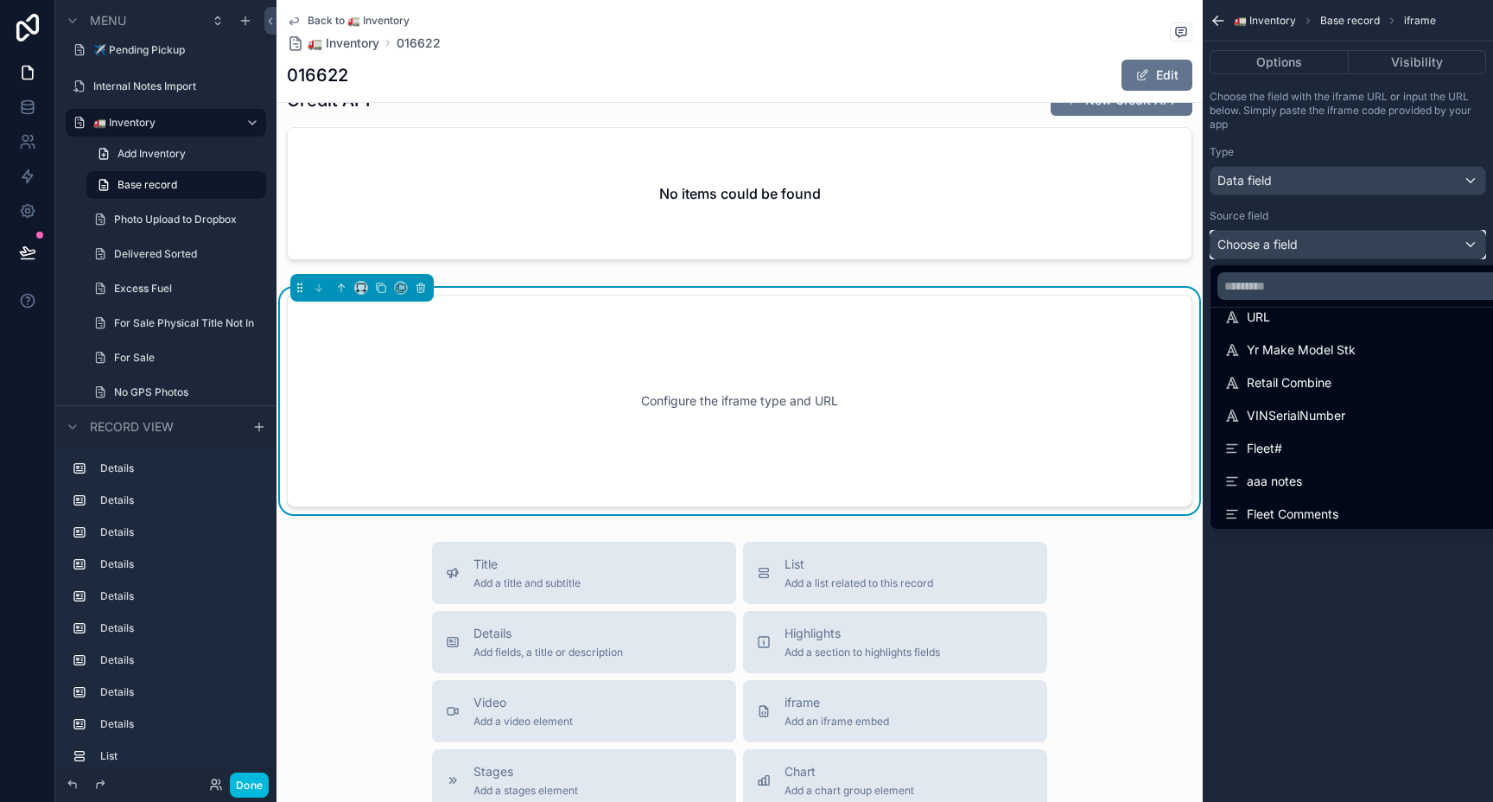
scroll to position [0, 0]
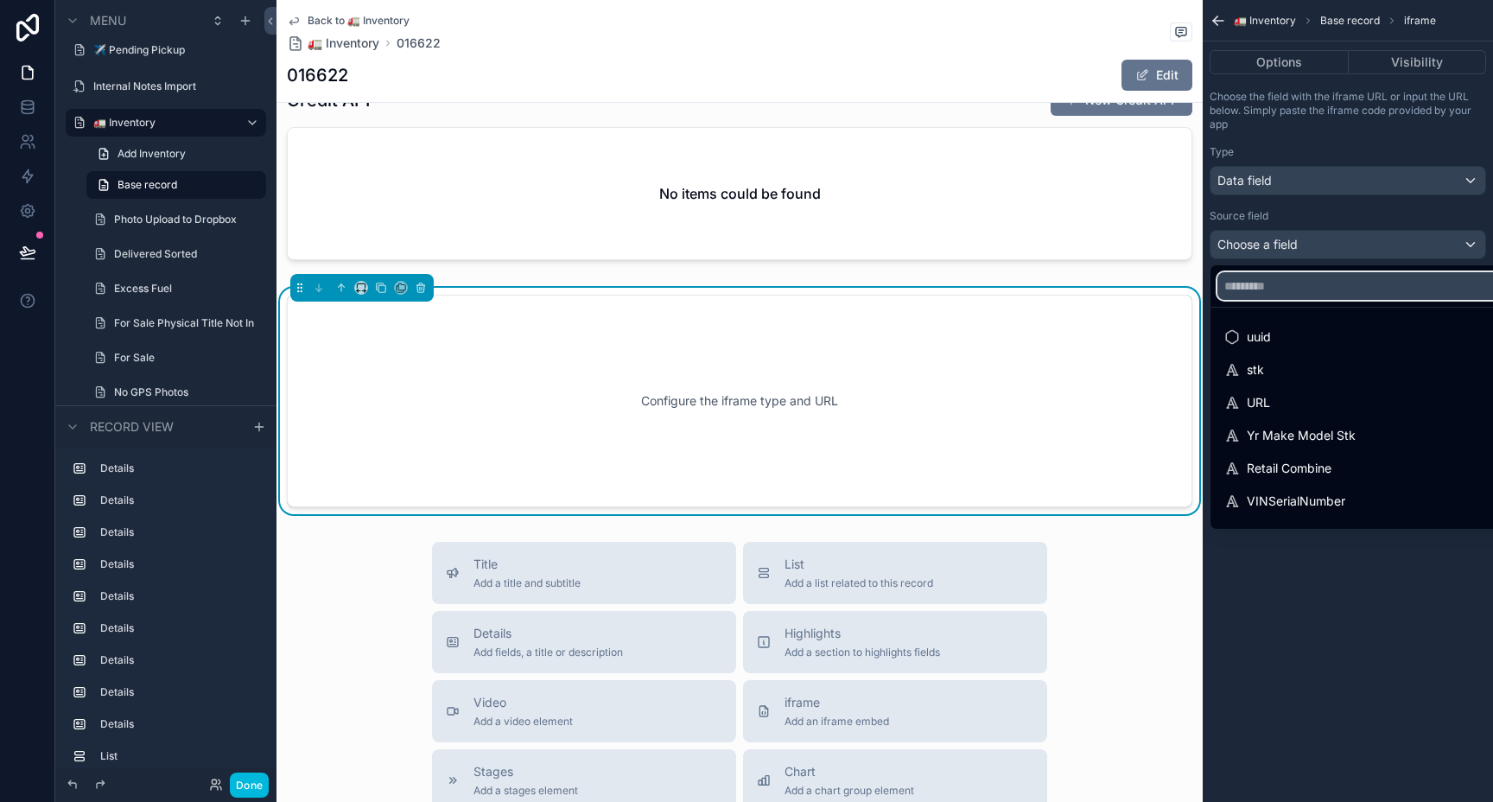
click at [1296, 282] on input "text" at bounding box center [1367, 286] width 301 height 28
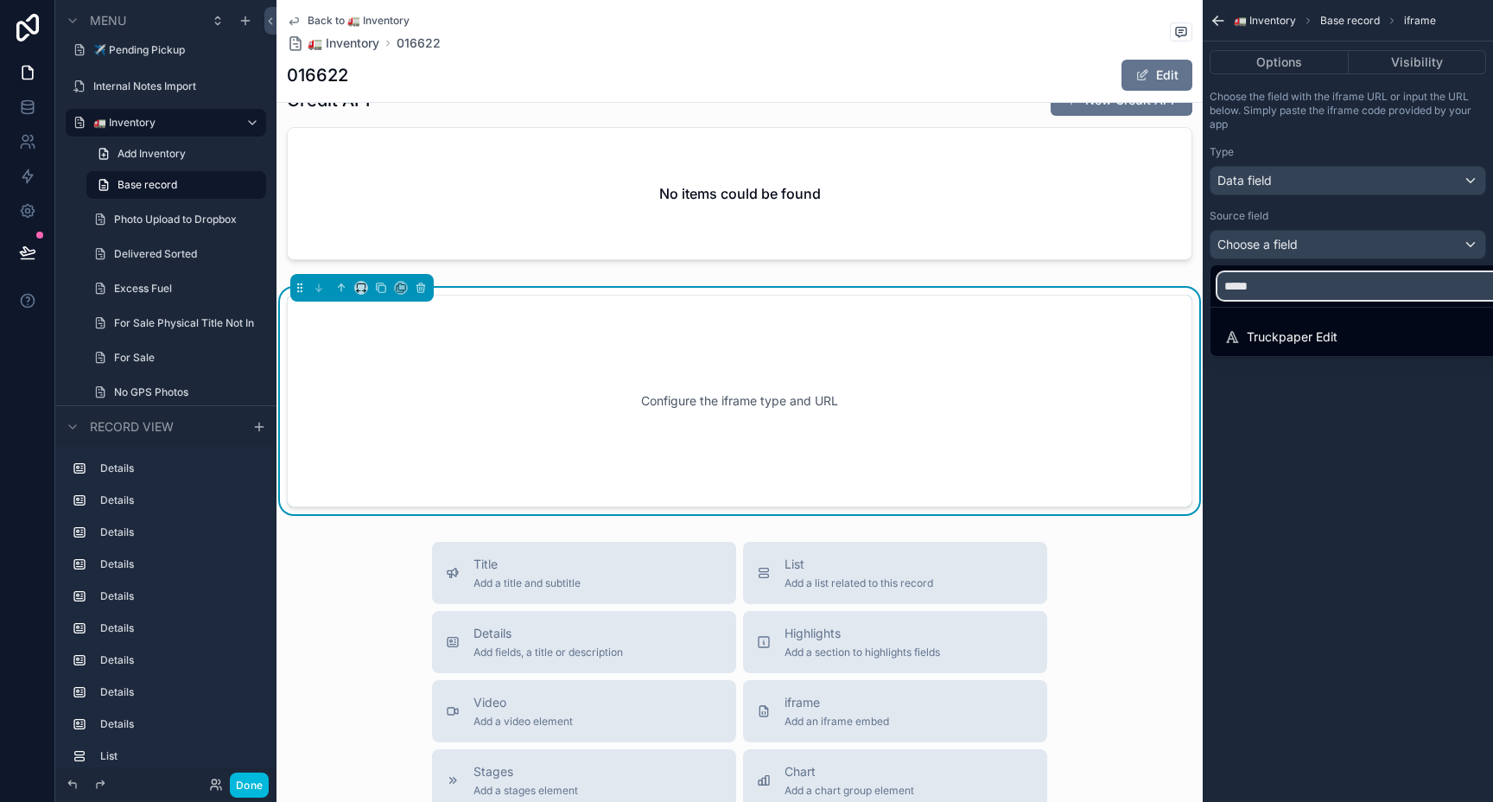
type input "*****"
click at [1335, 342] on div "Truckpaper Edit" at bounding box center [1280, 337] width 113 height 21
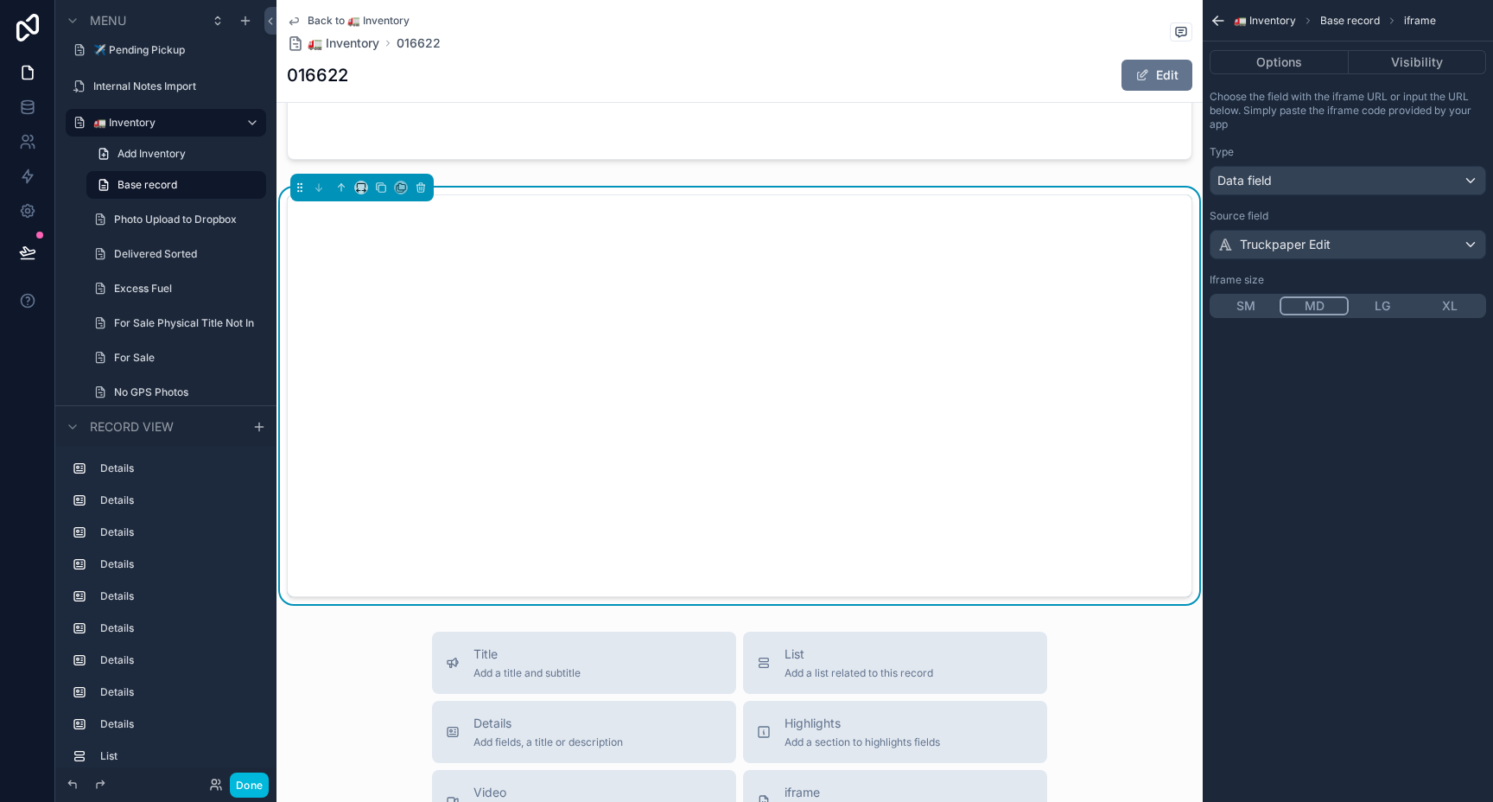
scroll to position [6124, 0]
click at [1378, 303] on button "LG" at bounding box center [1381, 305] width 67 height 19
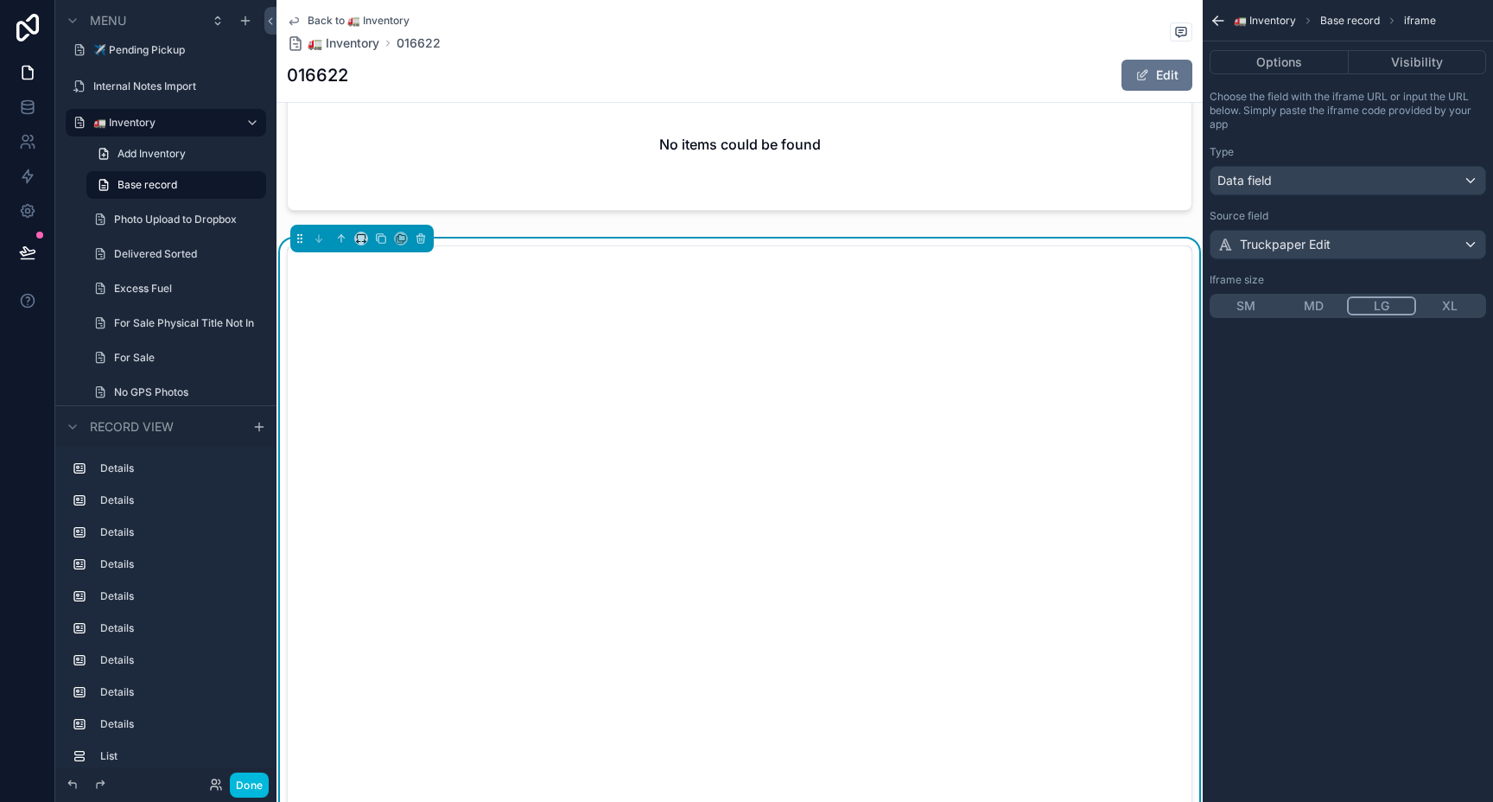
scroll to position [6043, 0]
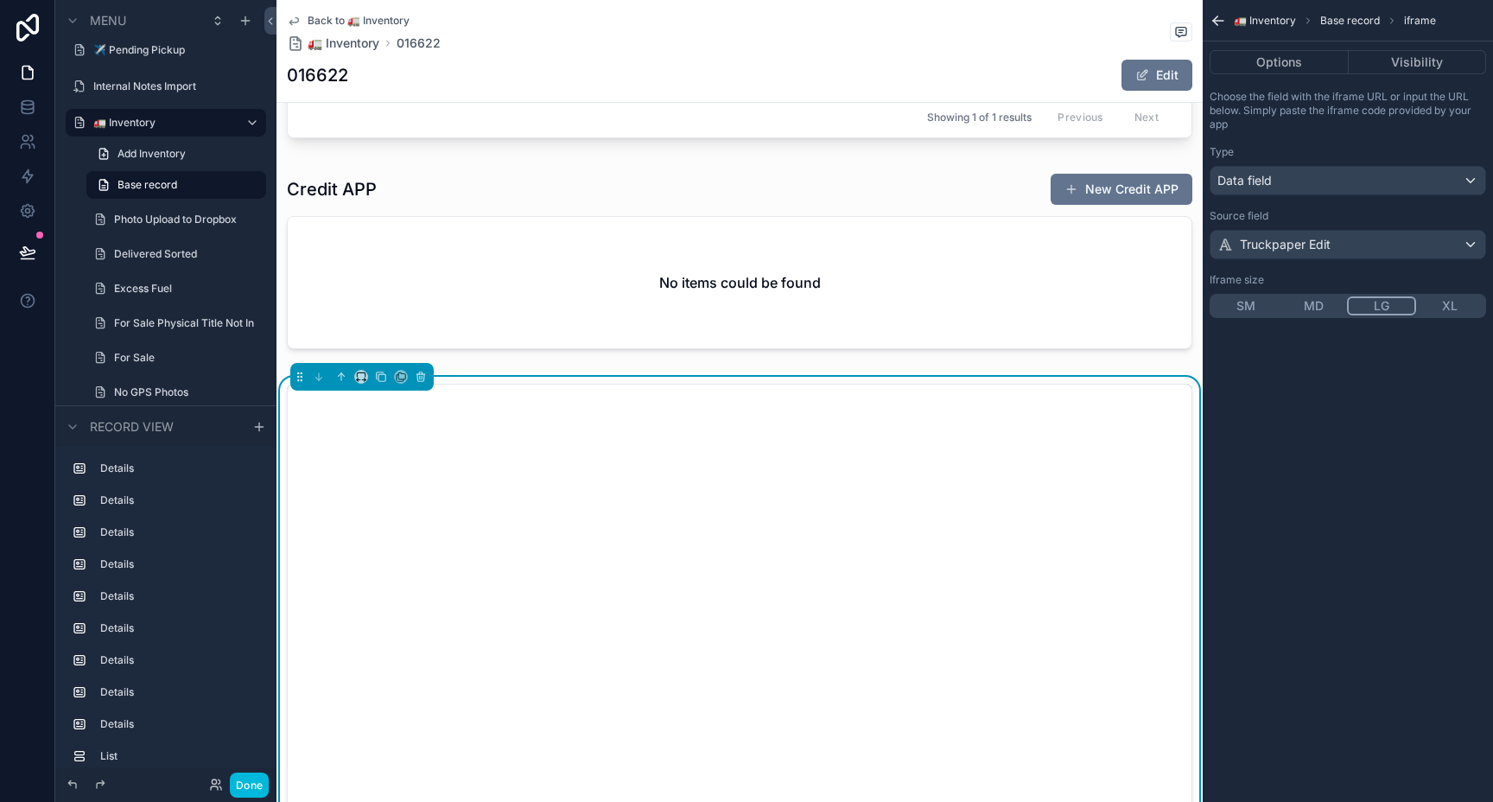
scroll to position [5935, 0]
click at [1443, 305] on button "XL" at bounding box center [1449, 305] width 67 height 19
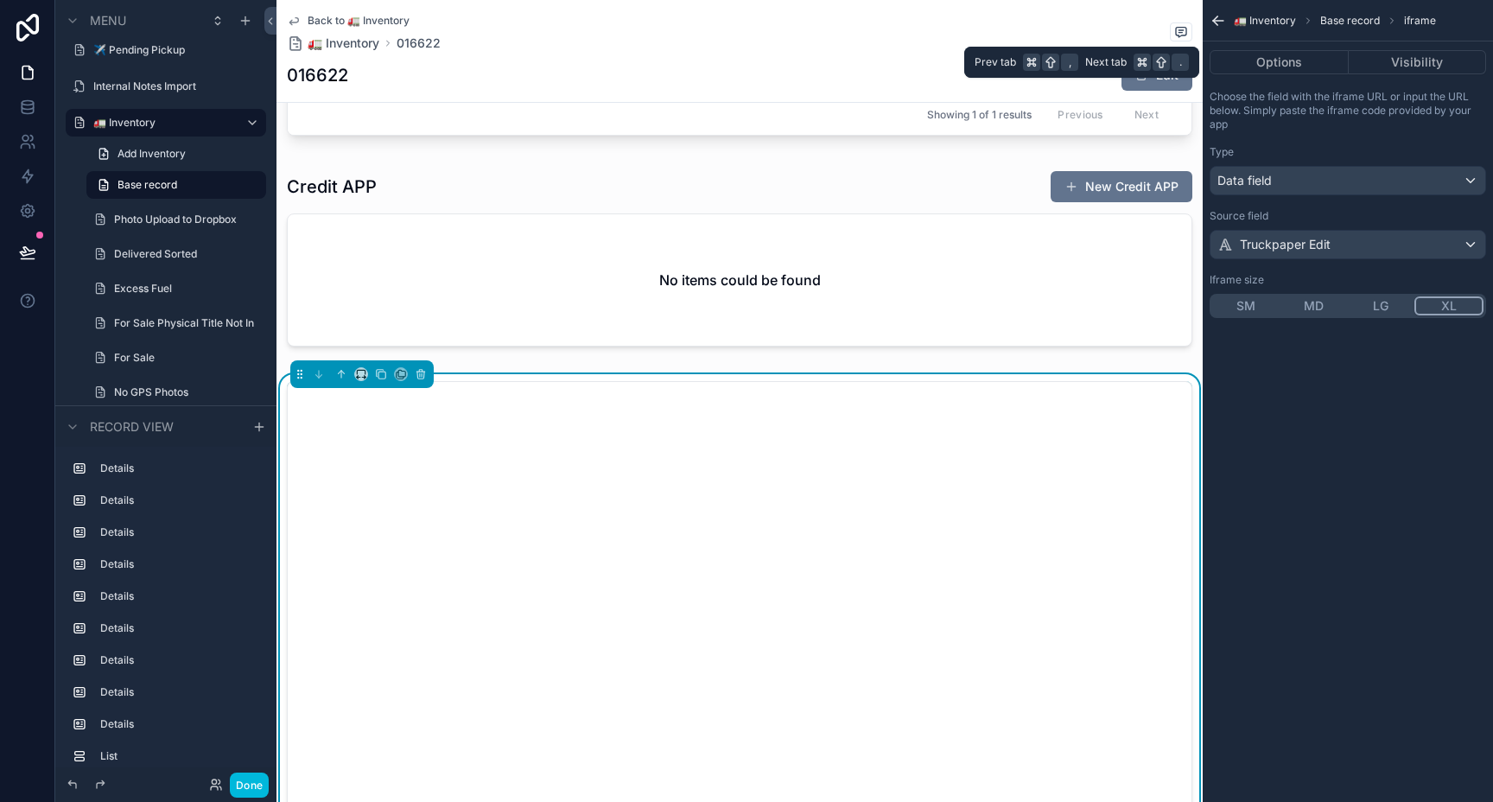
click at [1302, 65] on button "Options" at bounding box center [1278, 62] width 139 height 24
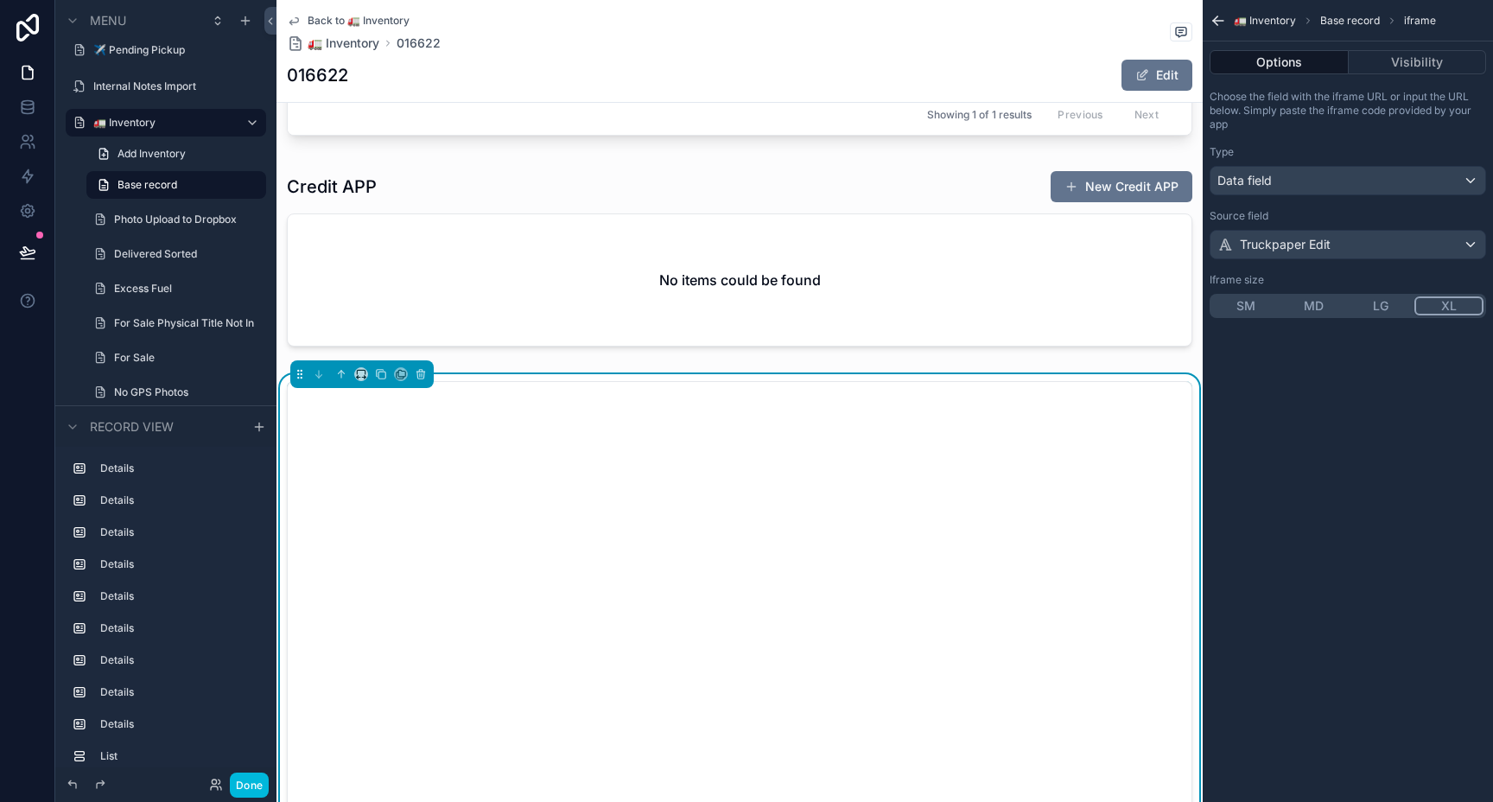
click at [1385, 301] on button "LG" at bounding box center [1380, 305] width 67 height 19
click at [1320, 311] on button "MD" at bounding box center [1312, 305] width 67 height 19
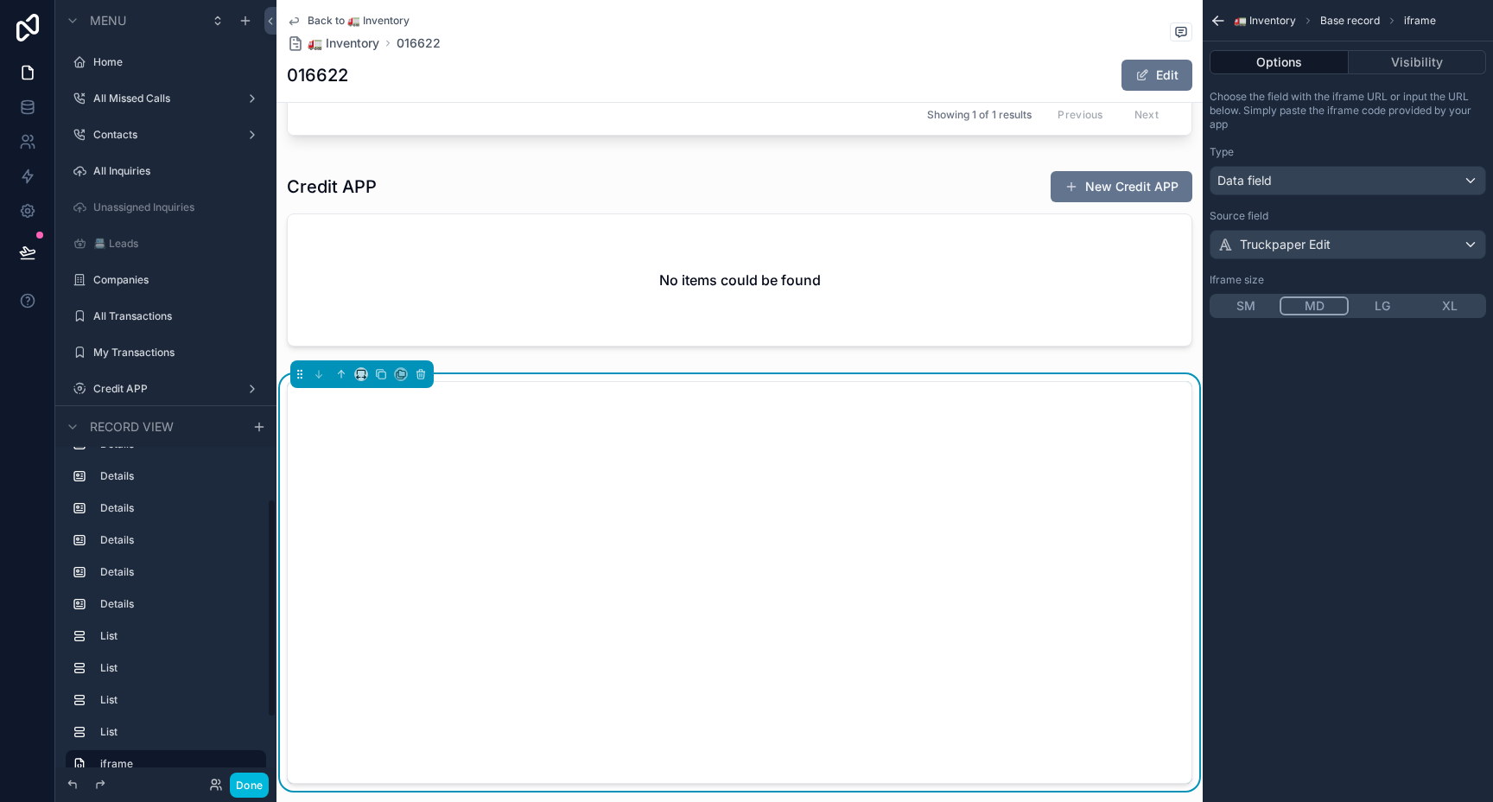
scroll to position [148, 0]
click at [254, 782] on button "Done" at bounding box center [249, 784] width 39 height 25
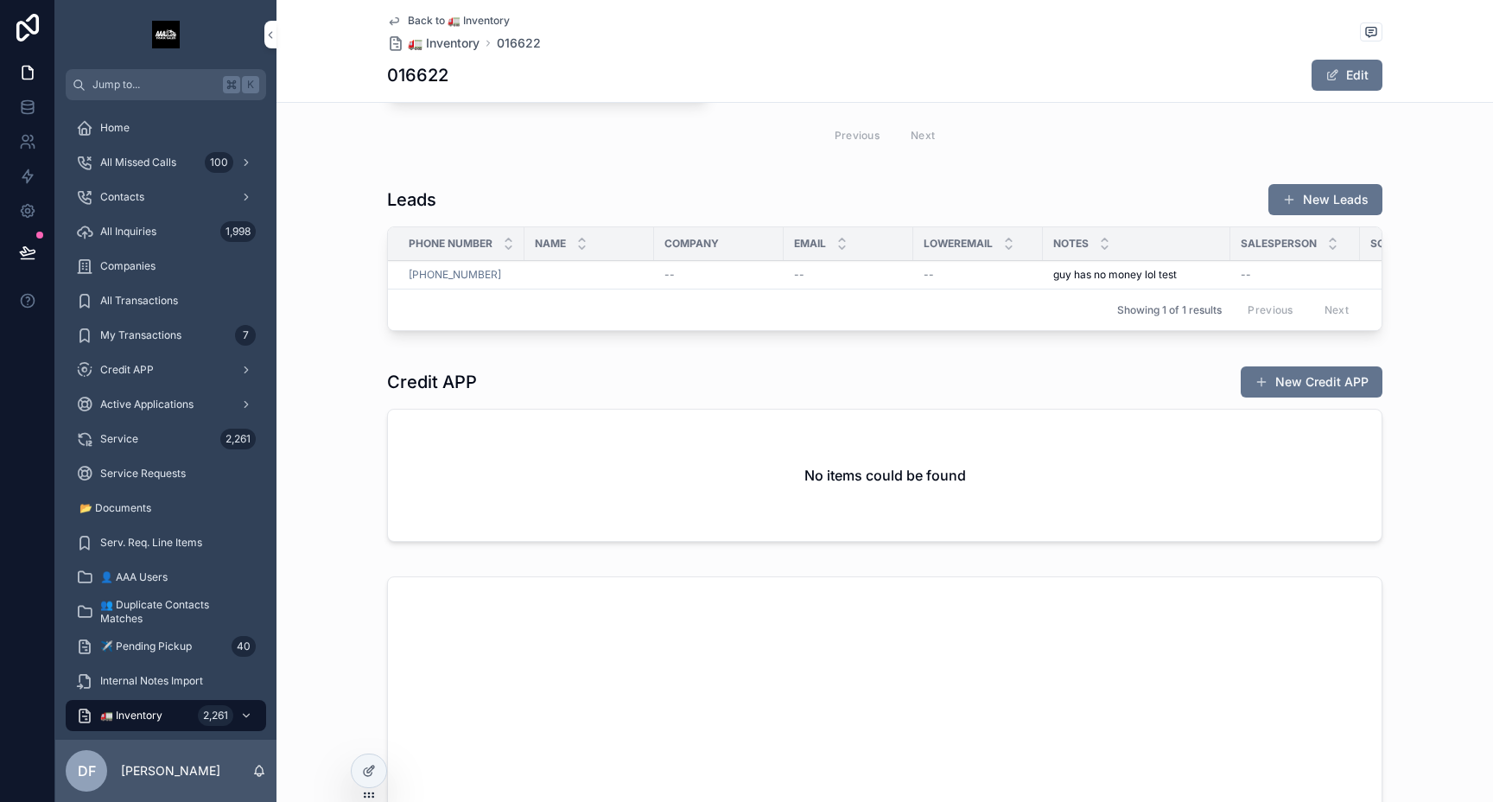
scroll to position [5860, 0]
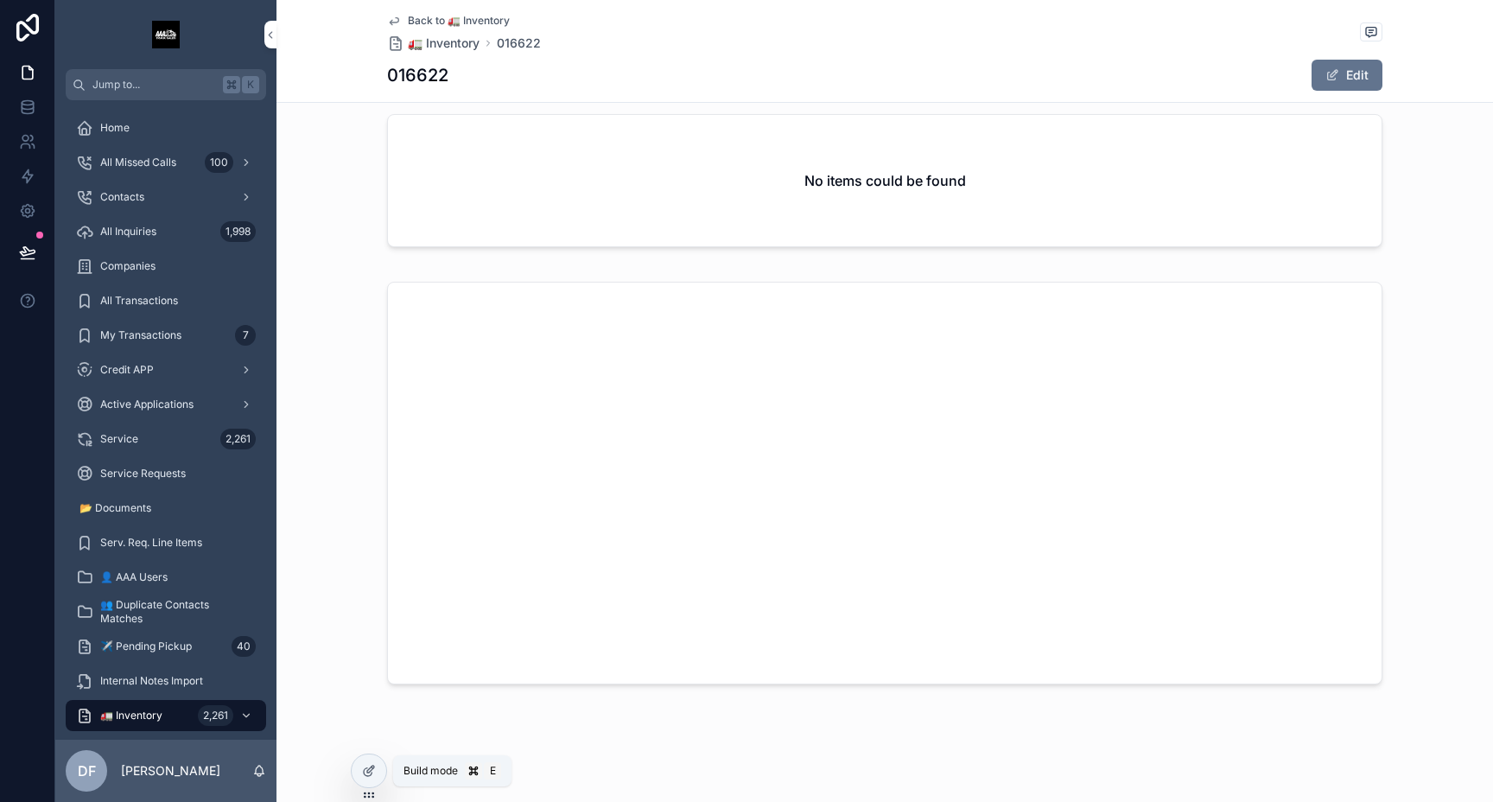
click at [370, 768] on icon at bounding box center [370, 768] width 7 height 7
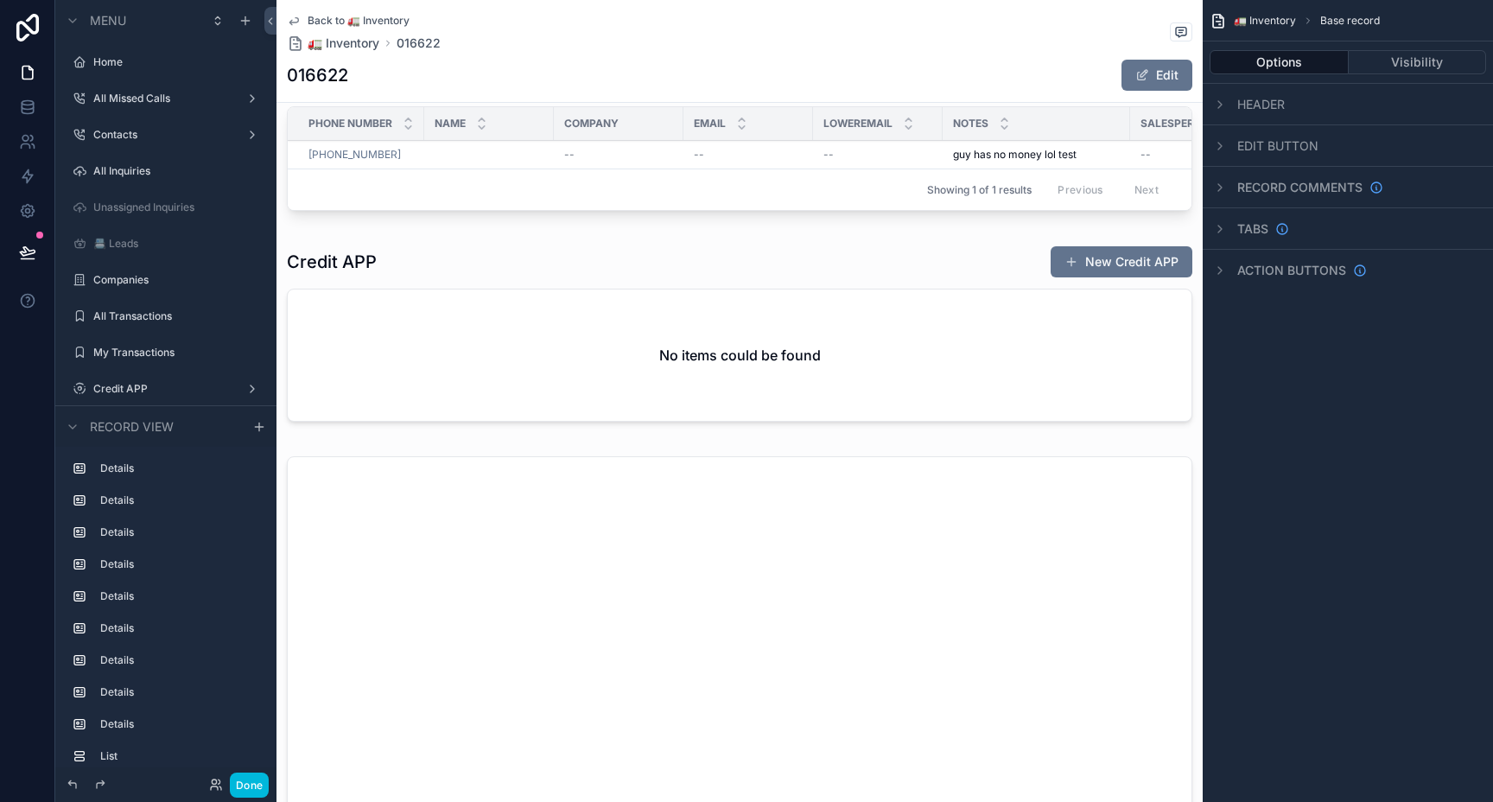
click at [838, 555] on div "scrollable content" at bounding box center [739, 657] width 926 height 416
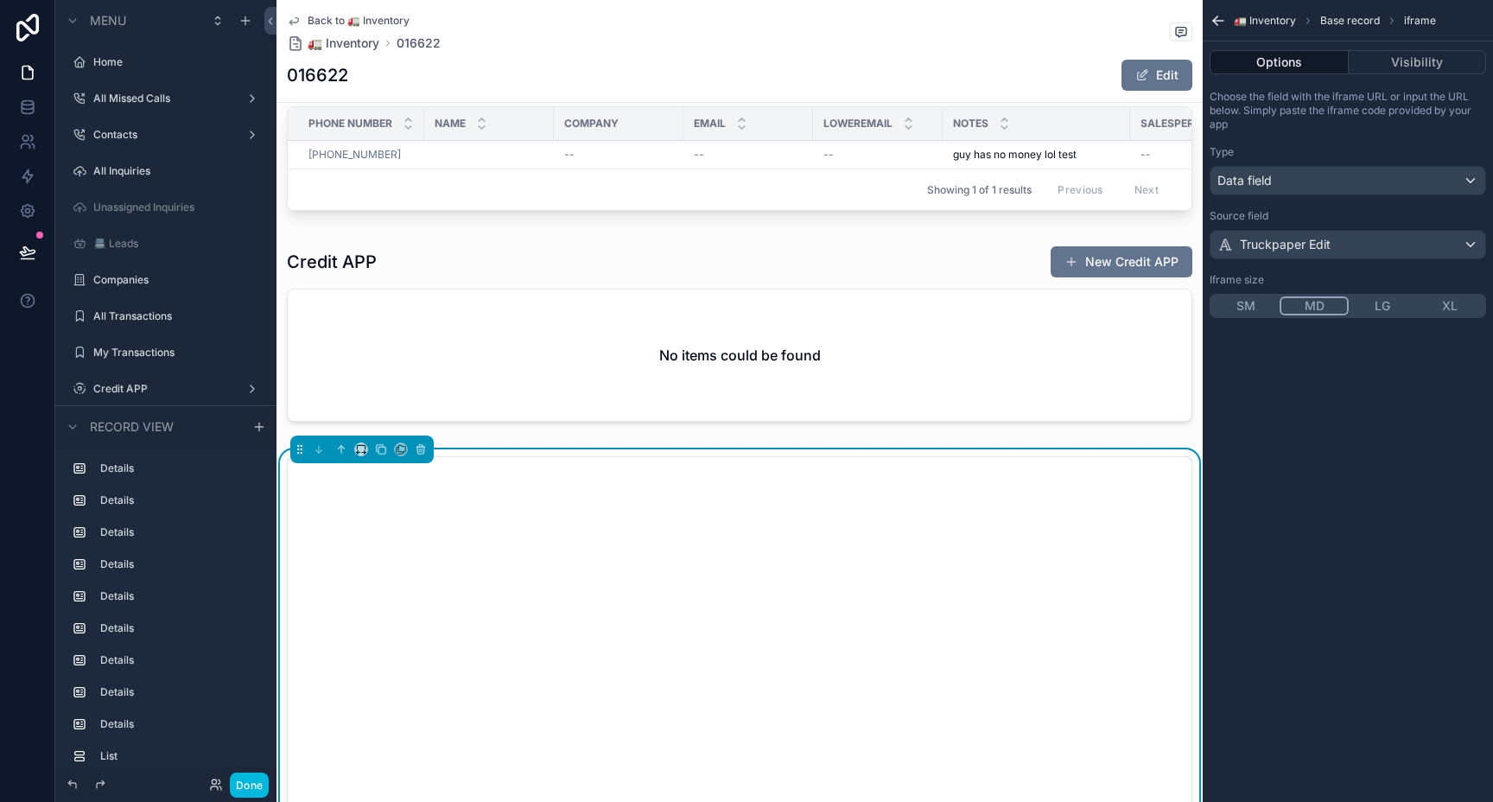
click at [1442, 300] on button "XL" at bounding box center [1449, 305] width 67 height 19
click at [255, 783] on button "Done" at bounding box center [249, 784] width 39 height 25
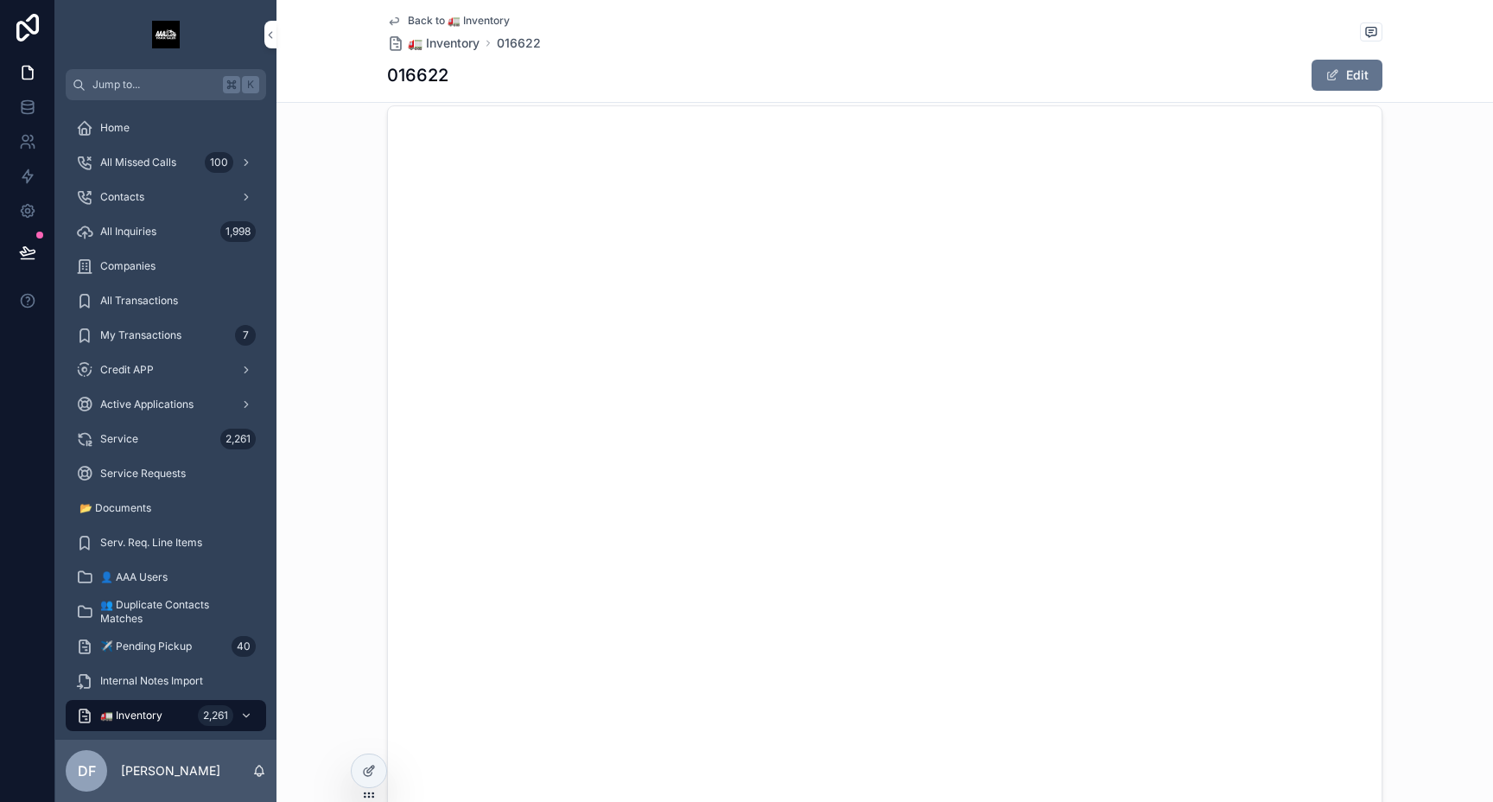
scroll to position [5995, 0]
click at [1409, 301] on div "scrollable content" at bounding box center [884, 544] width 1216 height 817
click at [187, 227] on div "All Inquiries 1,998" at bounding box center [166, 232] width 180 height 28
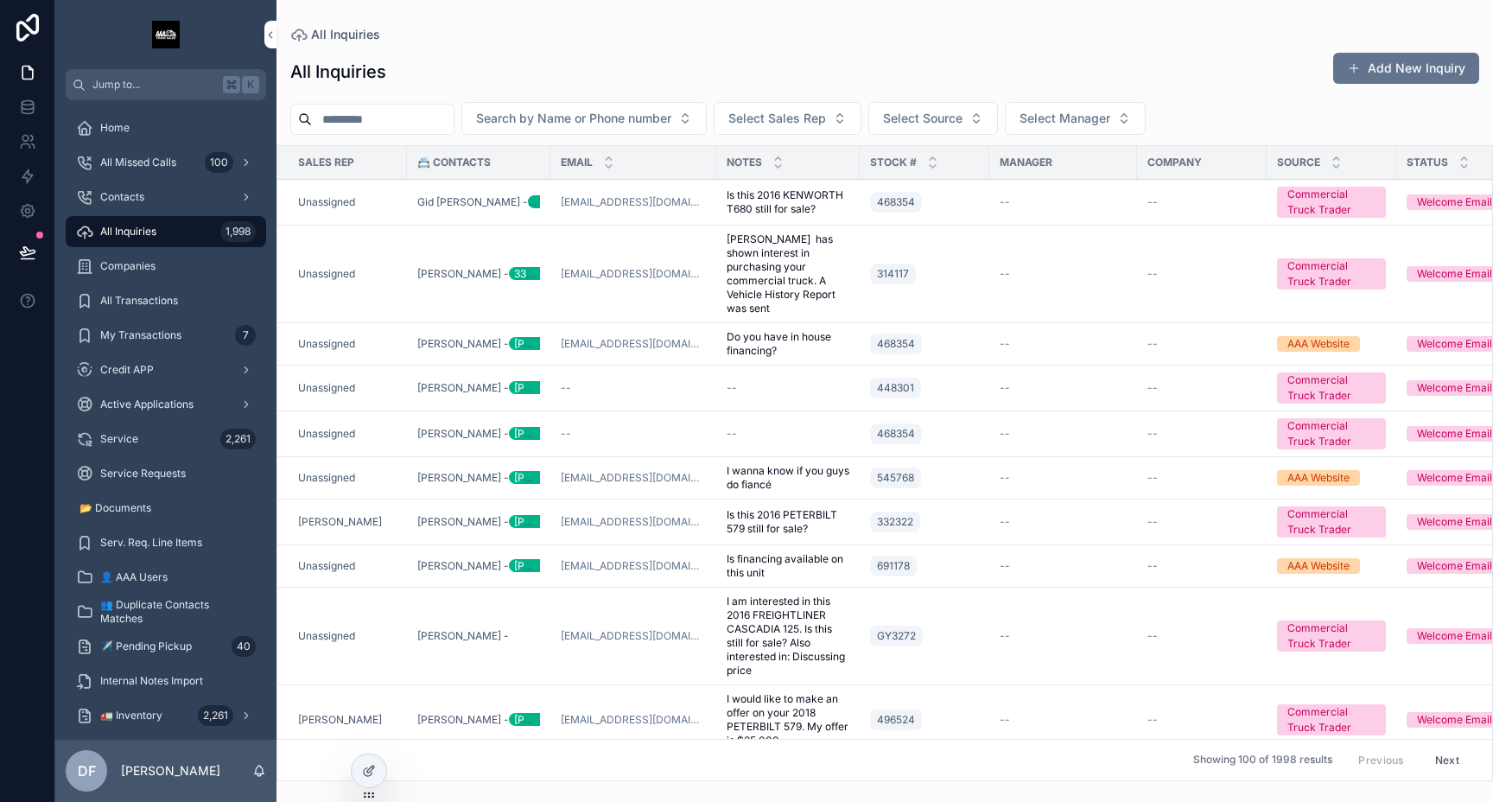
click at [701, 199] on div "dobbinsgid@yahoo.com" at bounding box center [633, 202] width 145 height 14
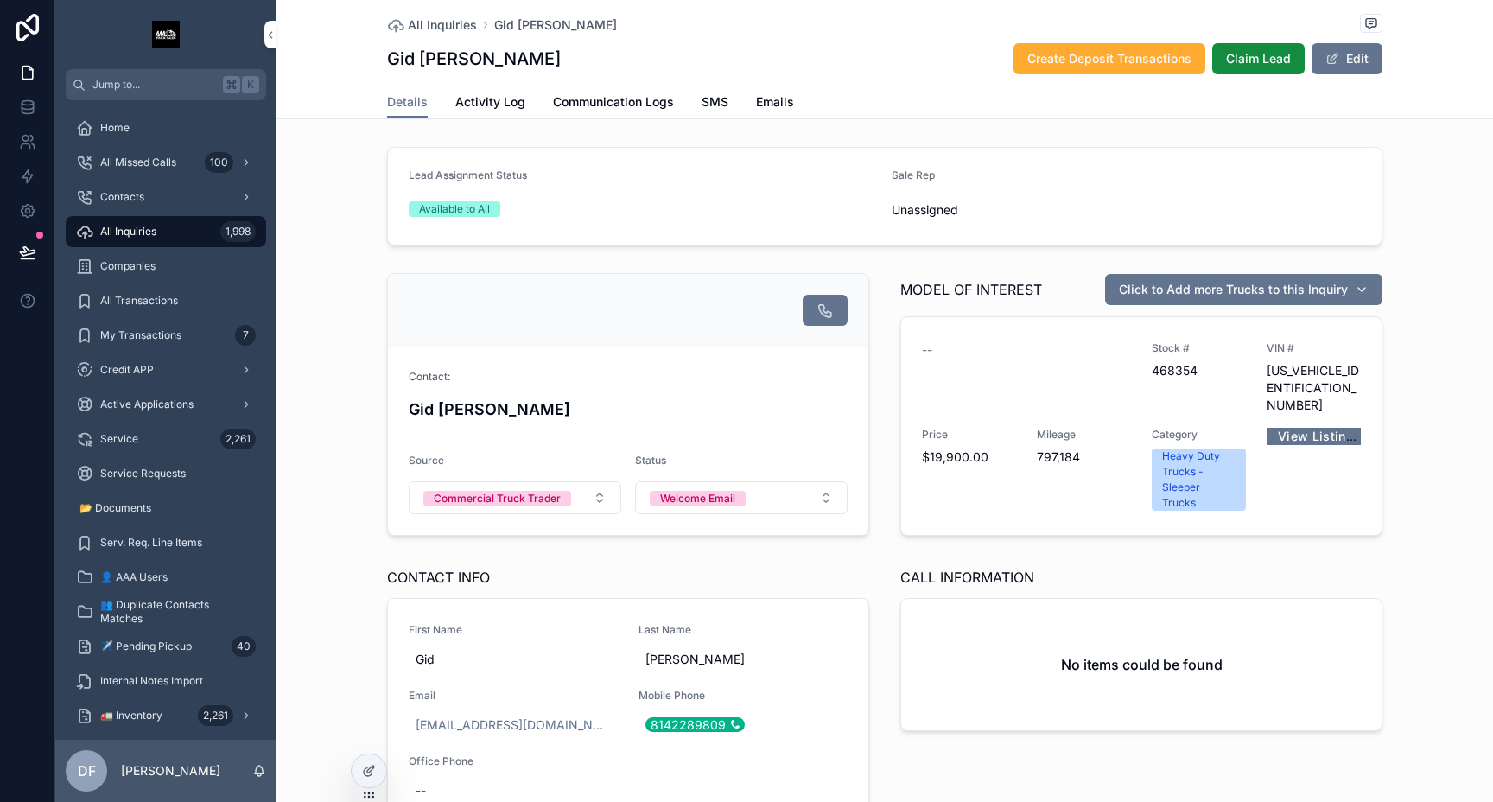
click at [1352, 293] on div "Click to Add more Trucks to this Inquiry" at bounding box center [1244, 289] width 250 height 17
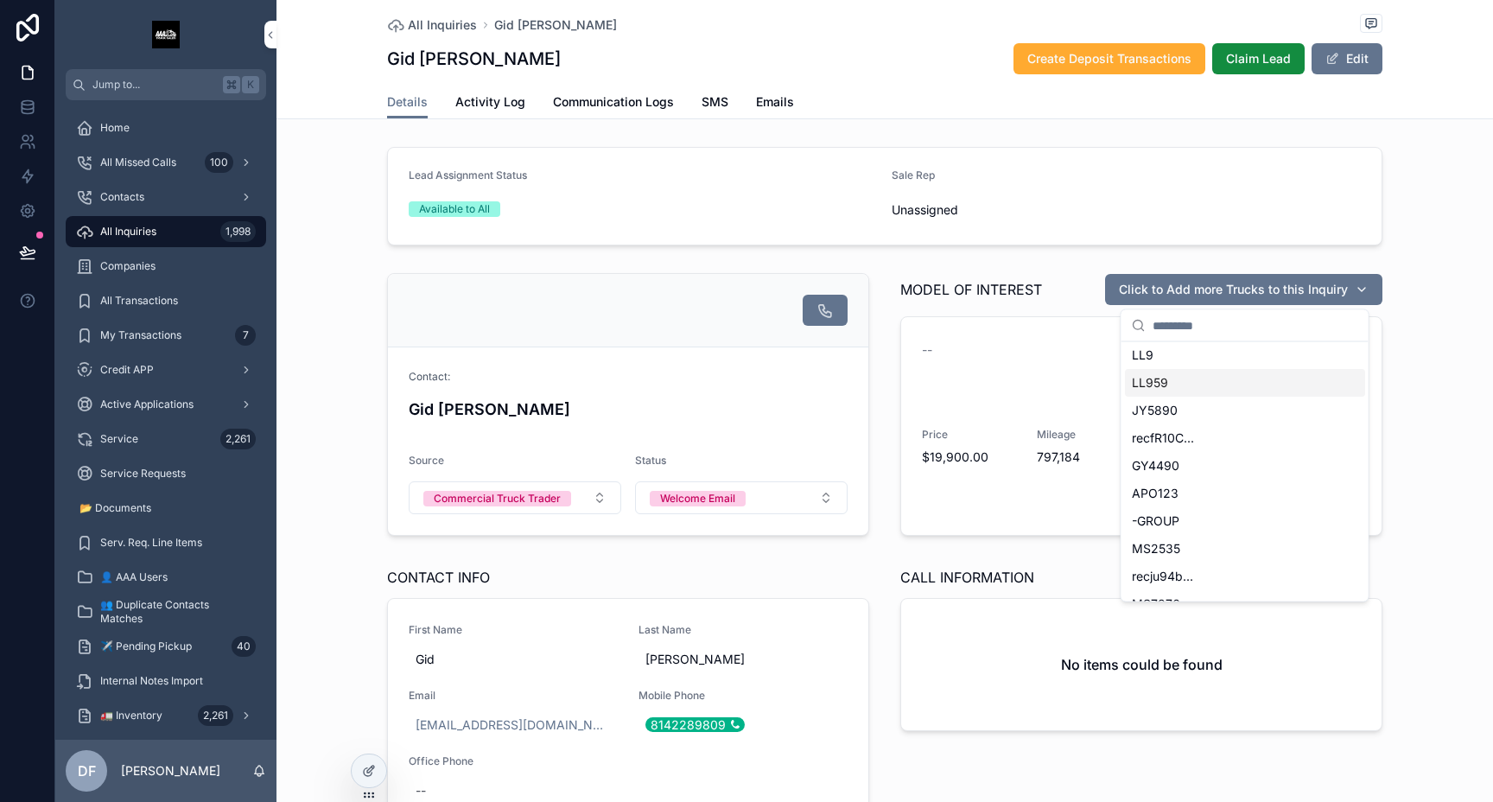
scroll to position [174, 0]
click at [1174, 523] on span "MS2535" at bounding box center [1156, 517] width 48 height 17
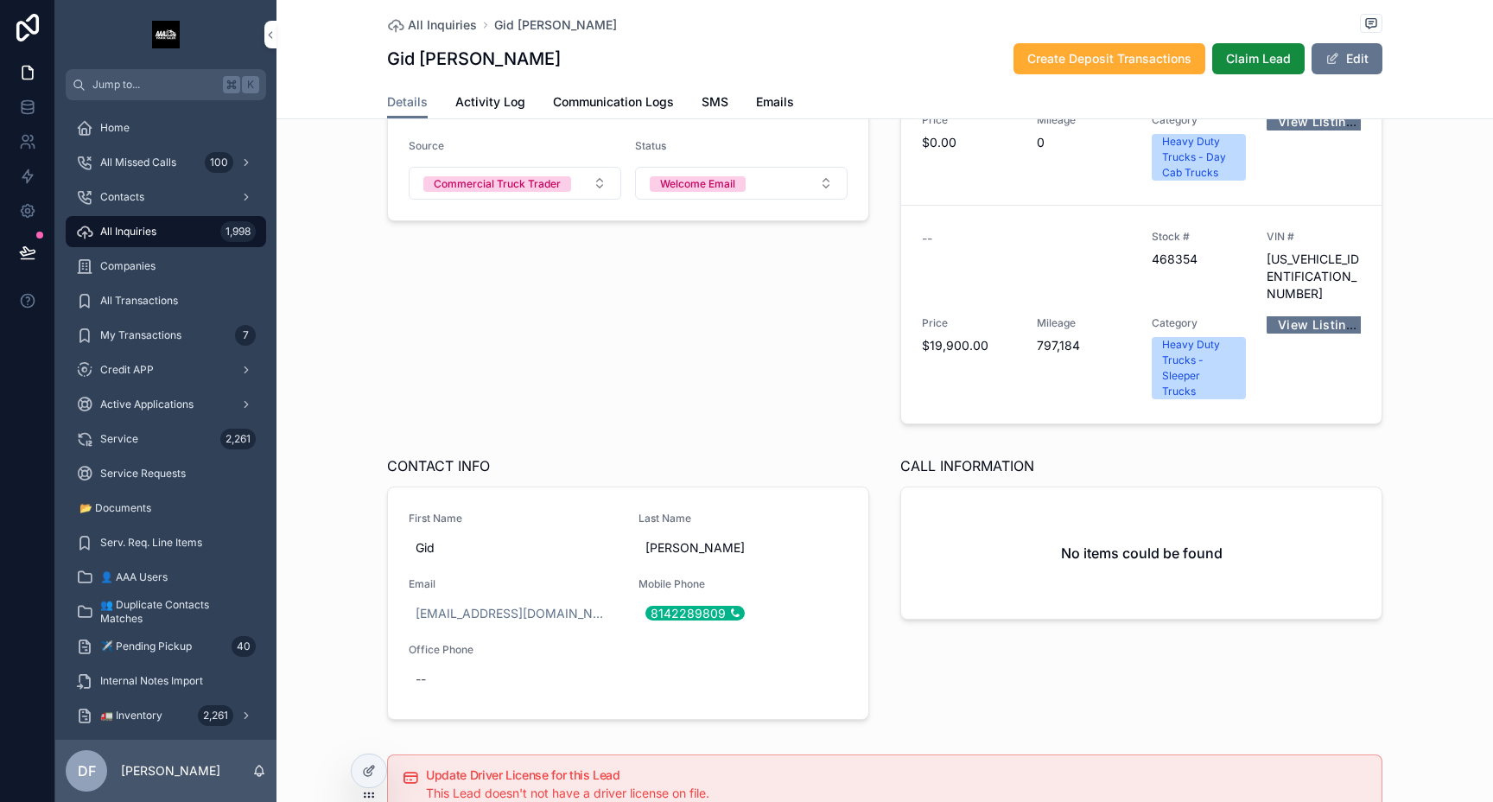
scroll to position [331, 0]
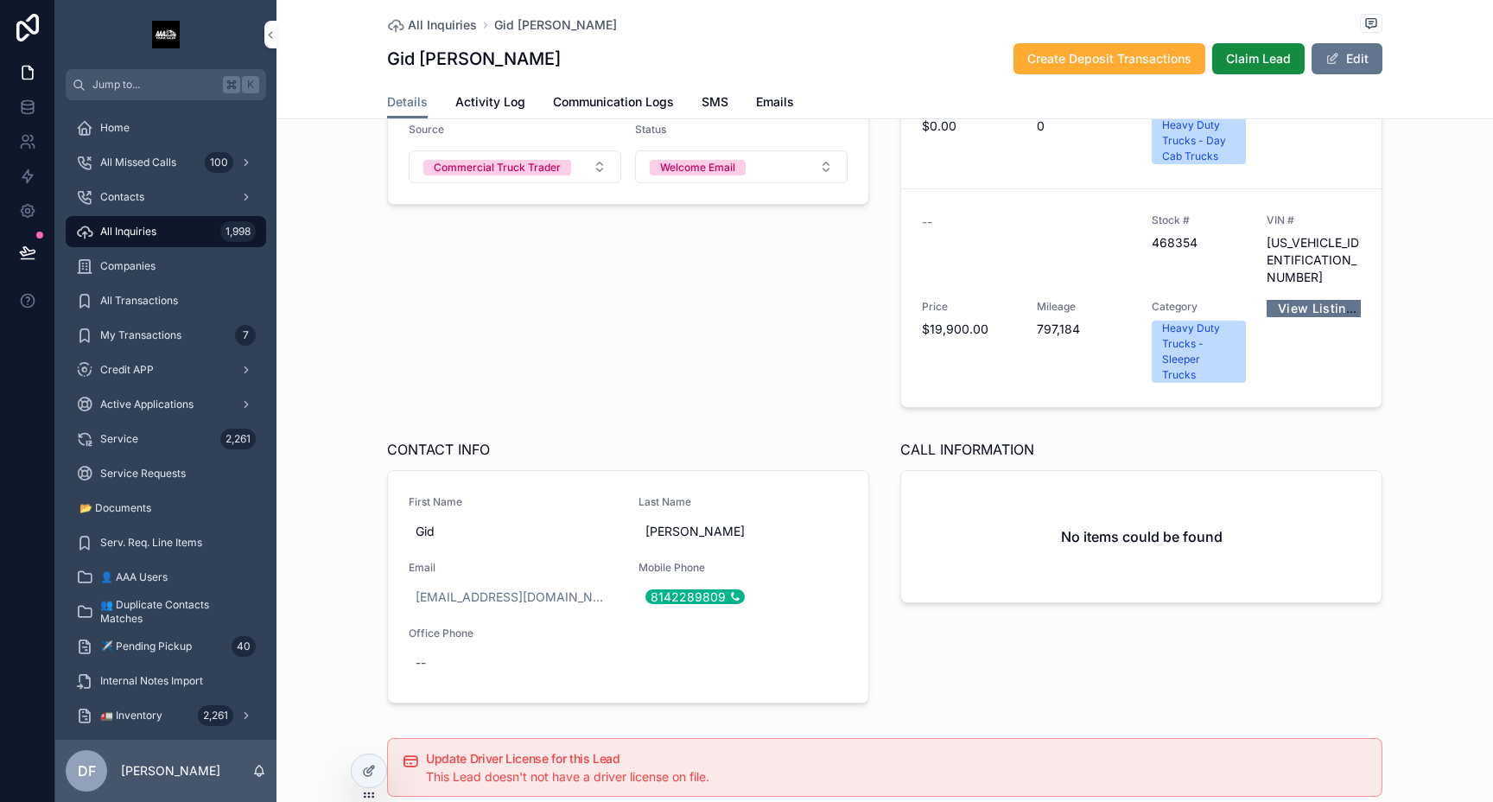
click at [739, 516] on div "Dobbins" at bounding box center [742, 531] width 209 height 31
click at [830, 514] on icon "scrollable content" at bounding box center [833, 519] width 14 height 14
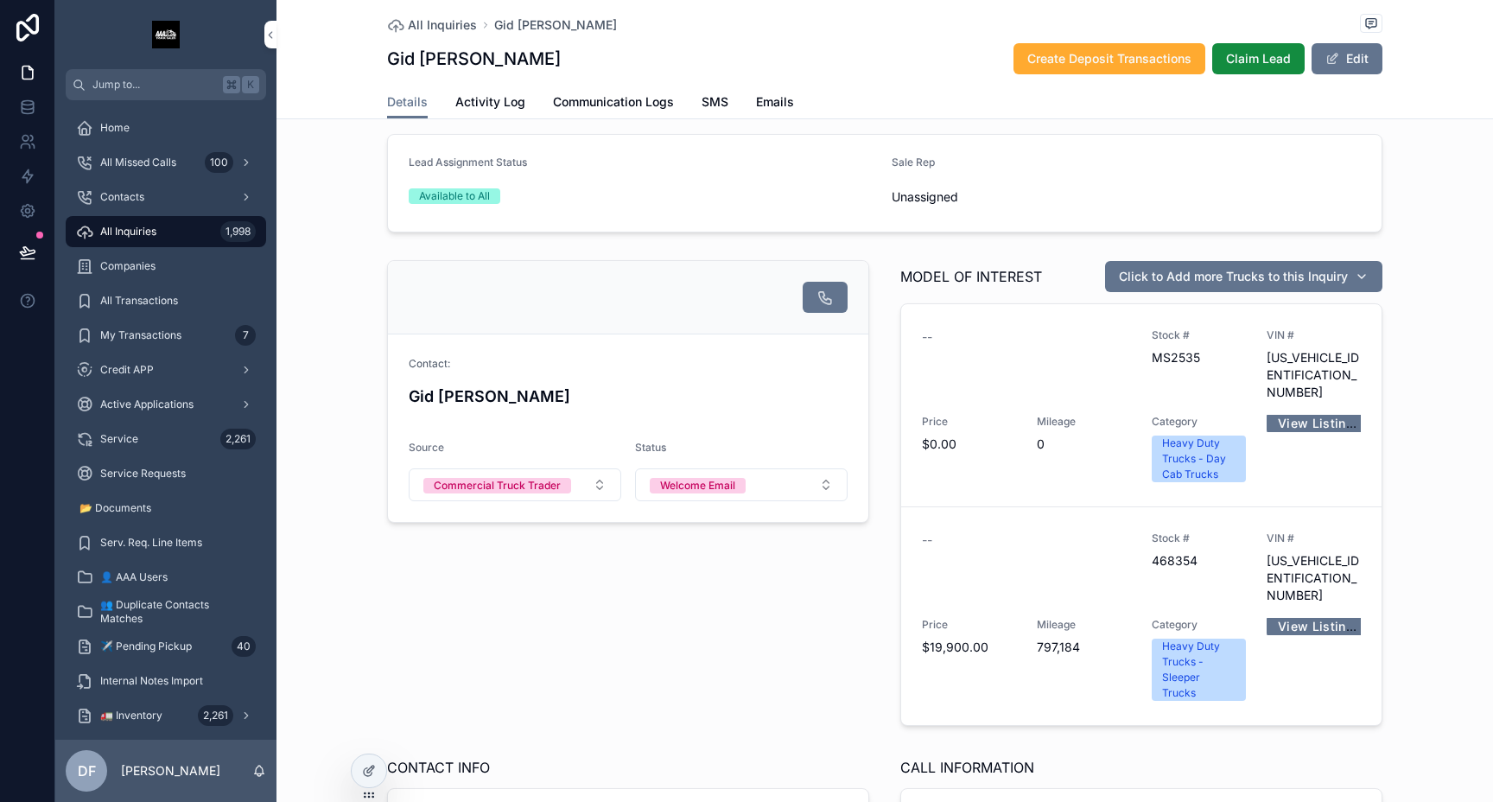
scroll to position [0, 0]
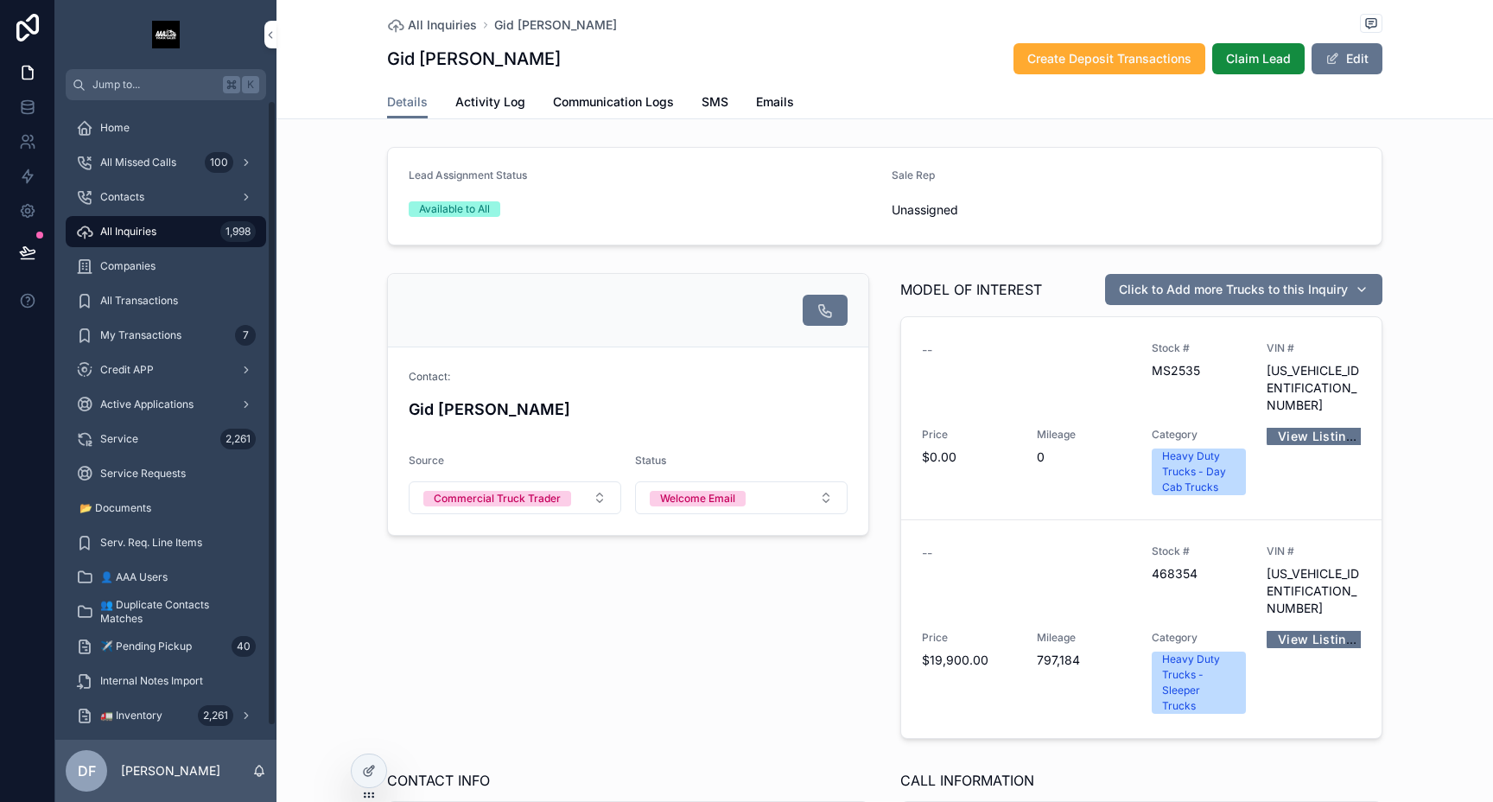
click at [133, 188] on div "Contacts" at bounding box center [166, 197] width 180 height 28
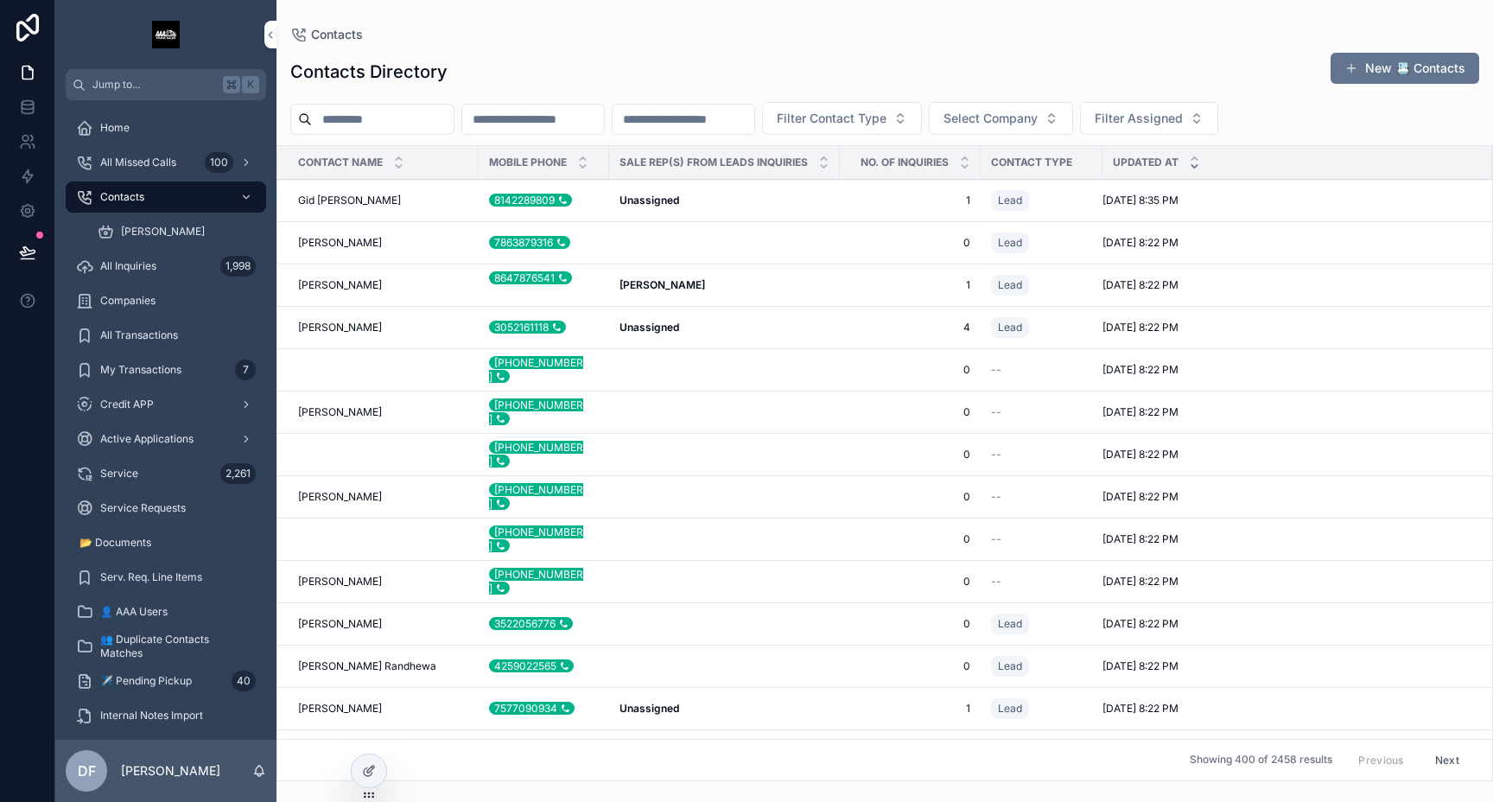
click at [327, 195] on span "Gid [PERSON_NAME]" at bounding box center [349, 201] width 103 height 14
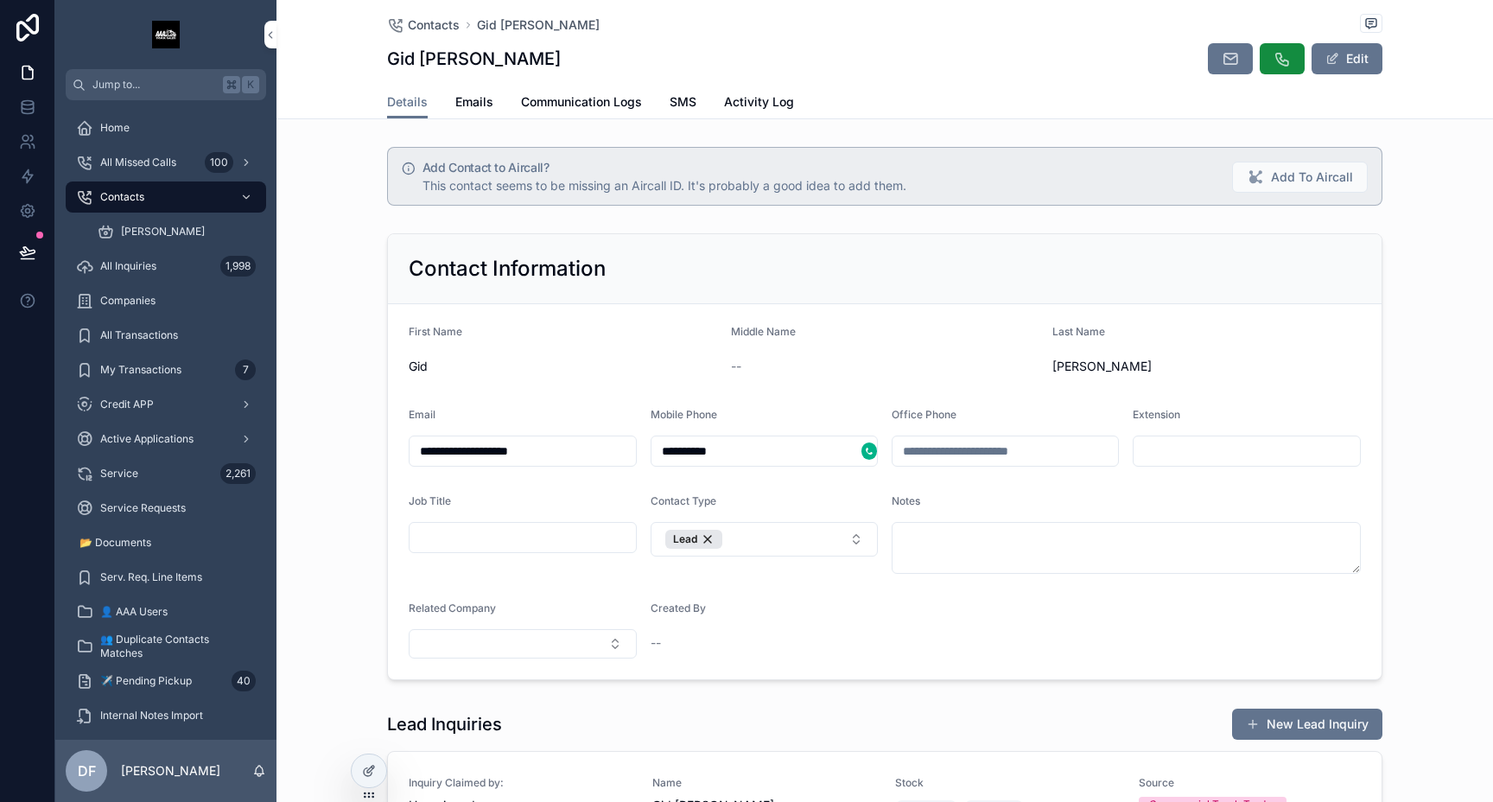
click at [139, 261] on span "All Inquiries" at bounding box center [128, 266] width 56 height 14
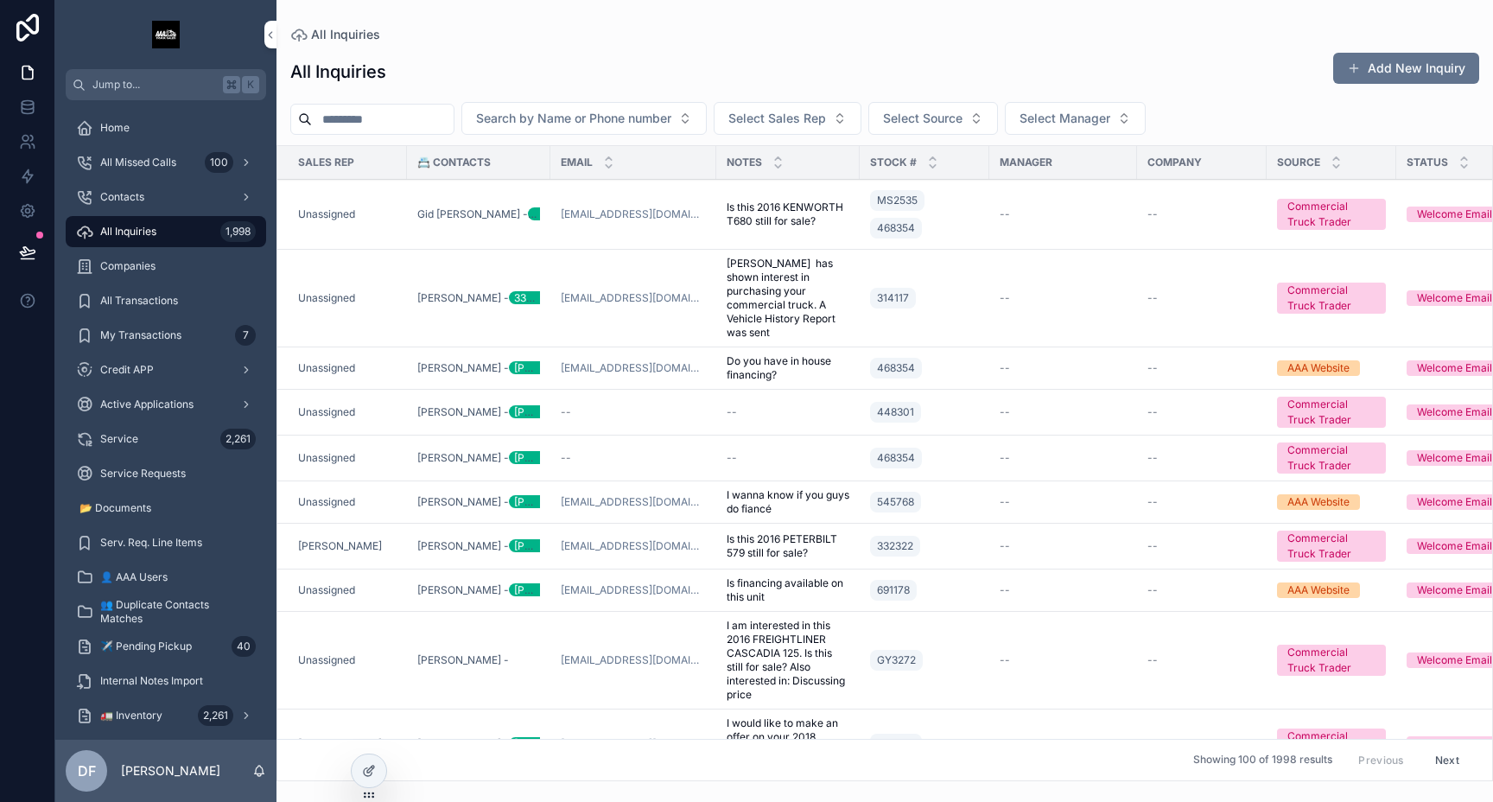
click at [311, 234] on td "Unassigned" at bounding box center [342, 215] width 130 height 70
click at [365, 216] on div "Unassigned" at bounding box center [347, 214] width 98 height 14
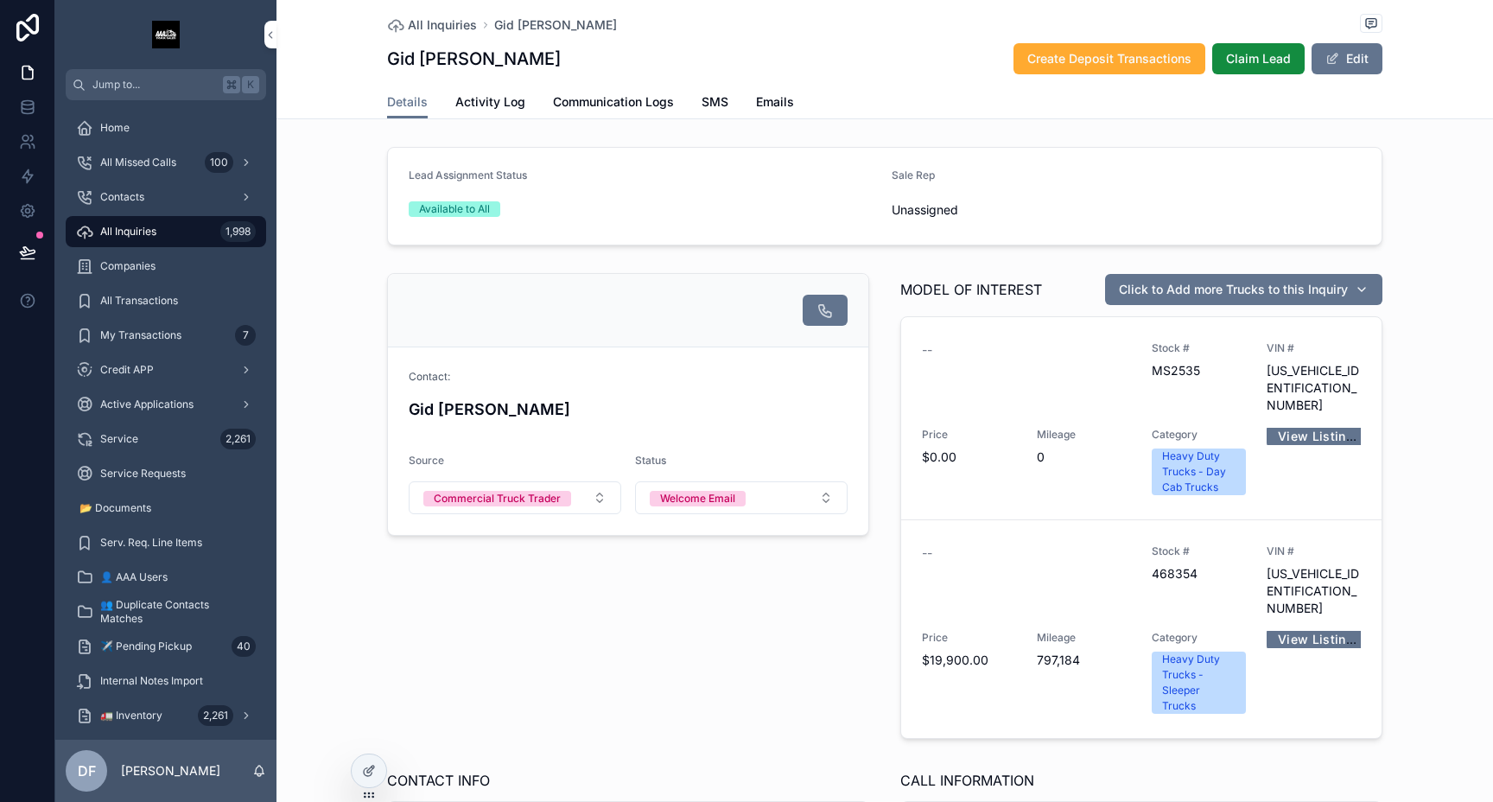
click at [1339, 60] on span "scrollable content" at bounding box center [1332, 59] width 14 height 14
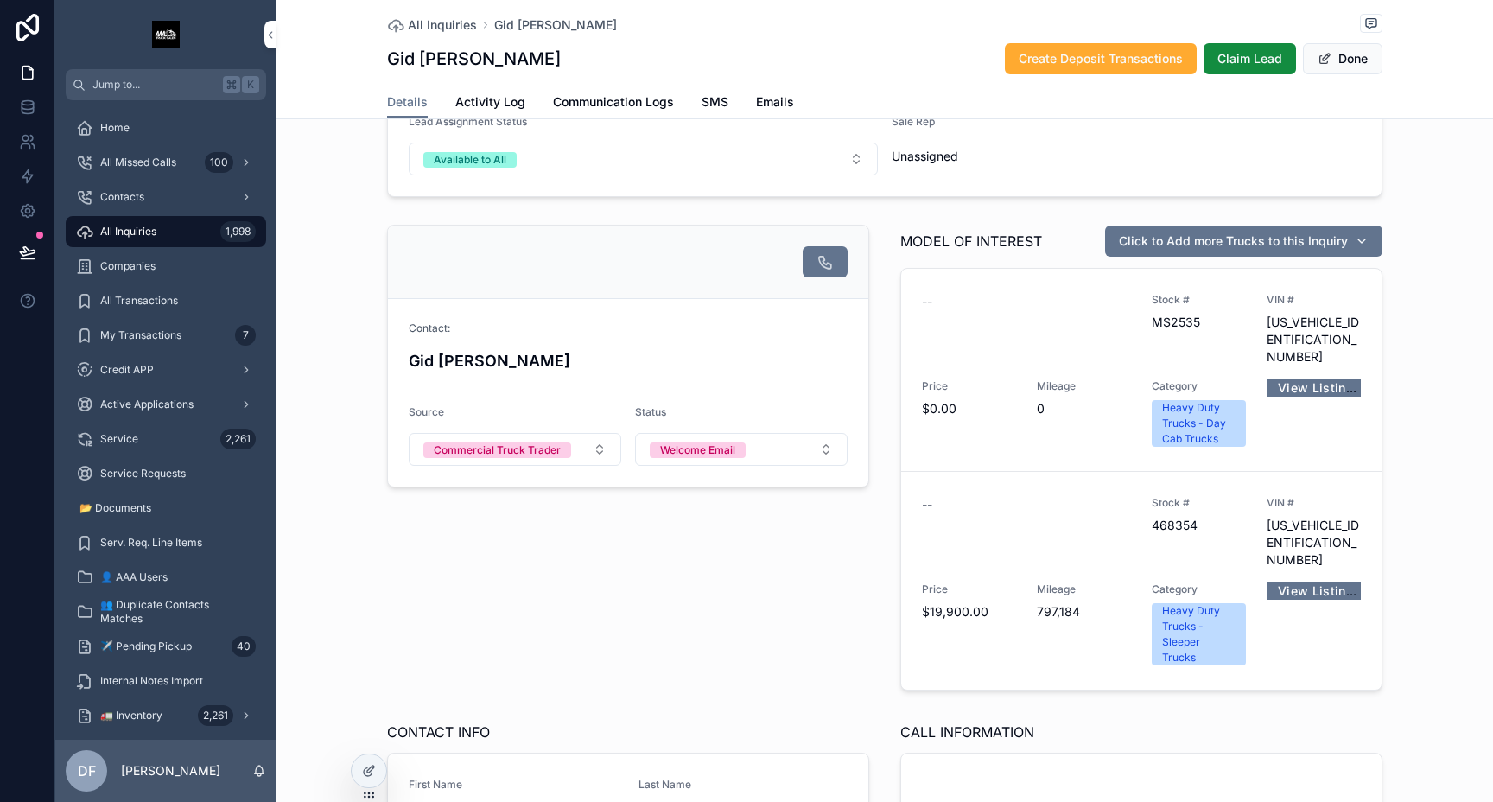
scroll to position [57, 0]
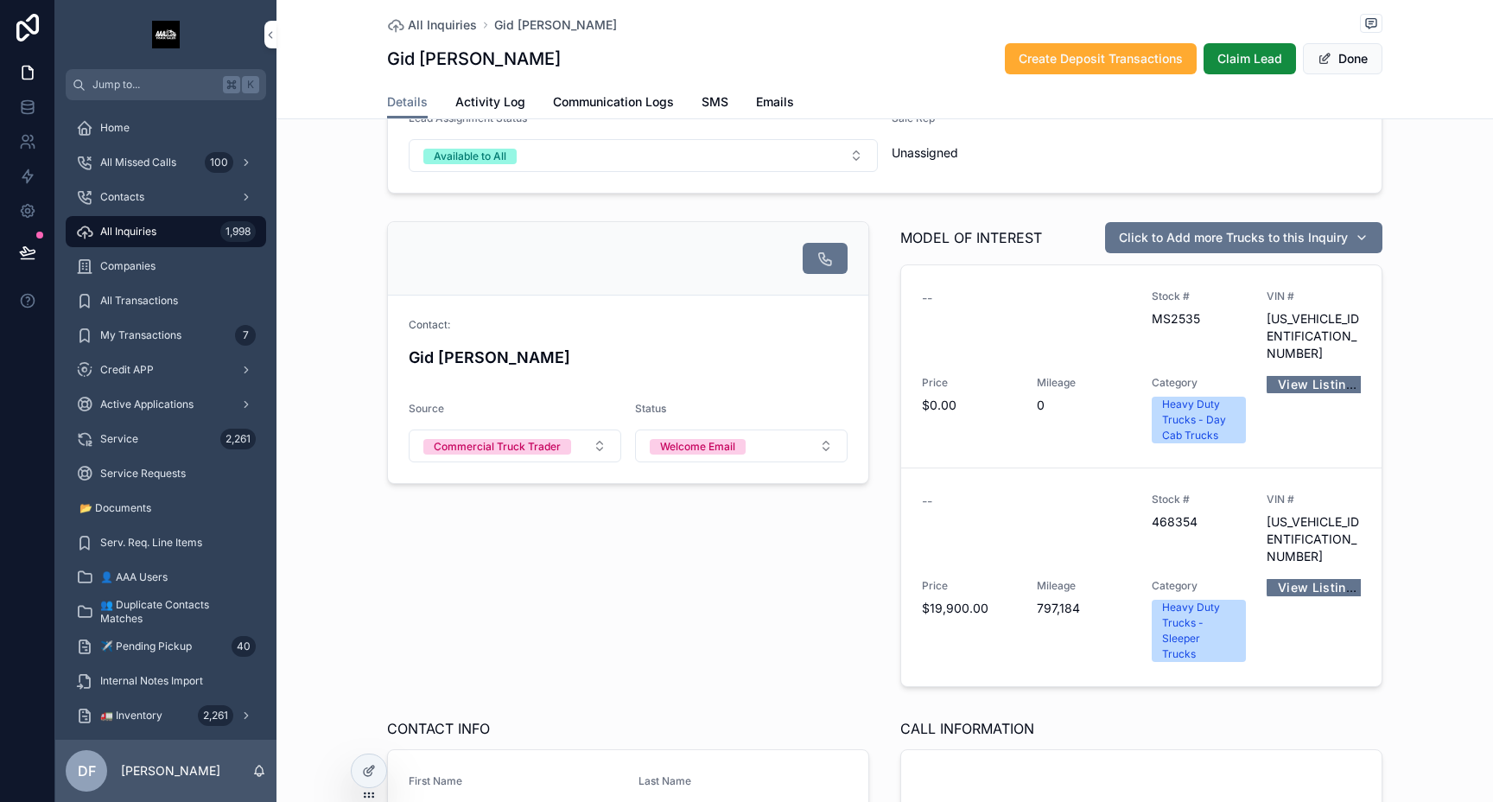
click at [0, 0] on button "Unlink record" at bounding box center [0, 0] width 0 height 0
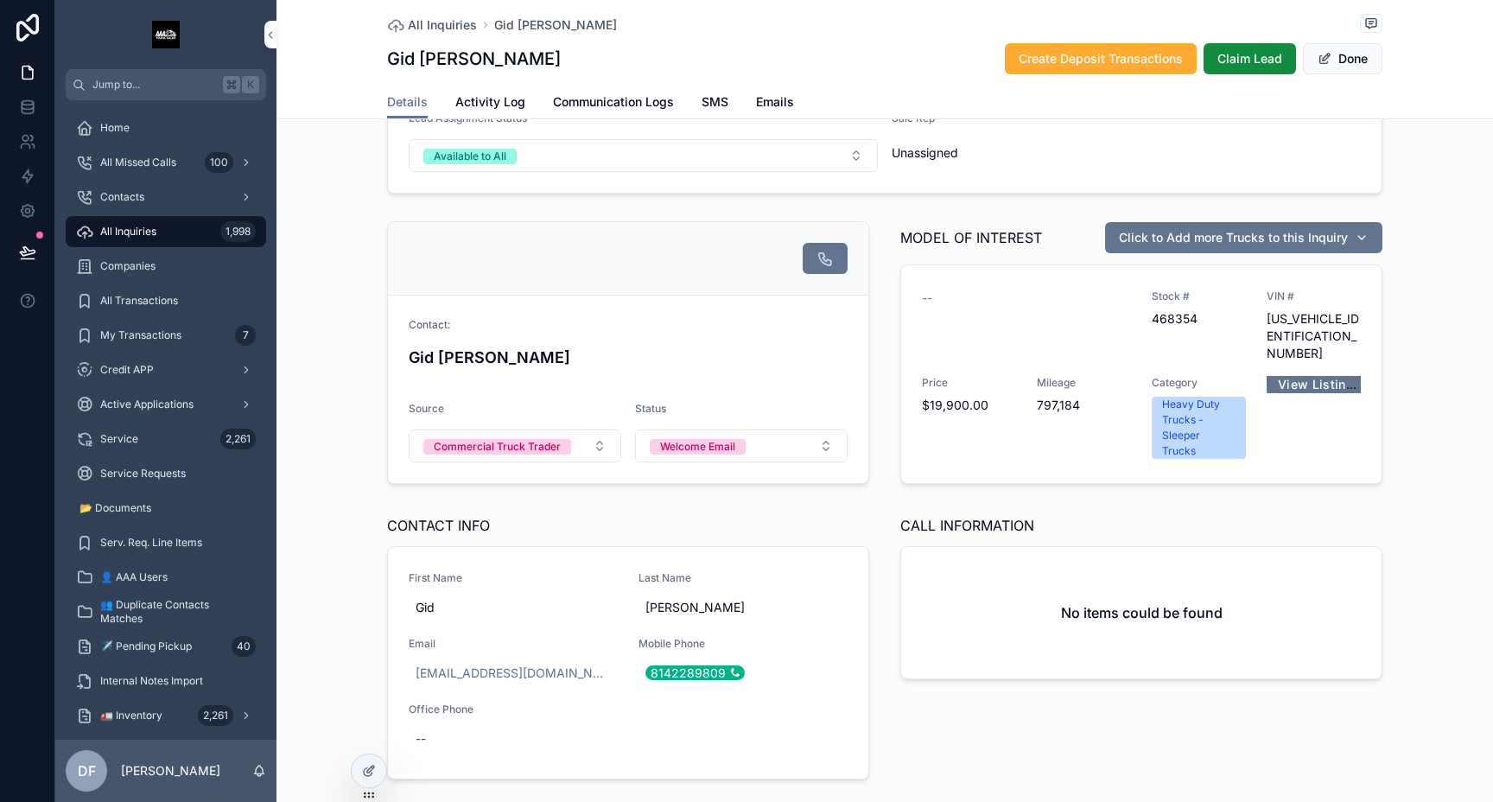
scroll to position [0, 0]
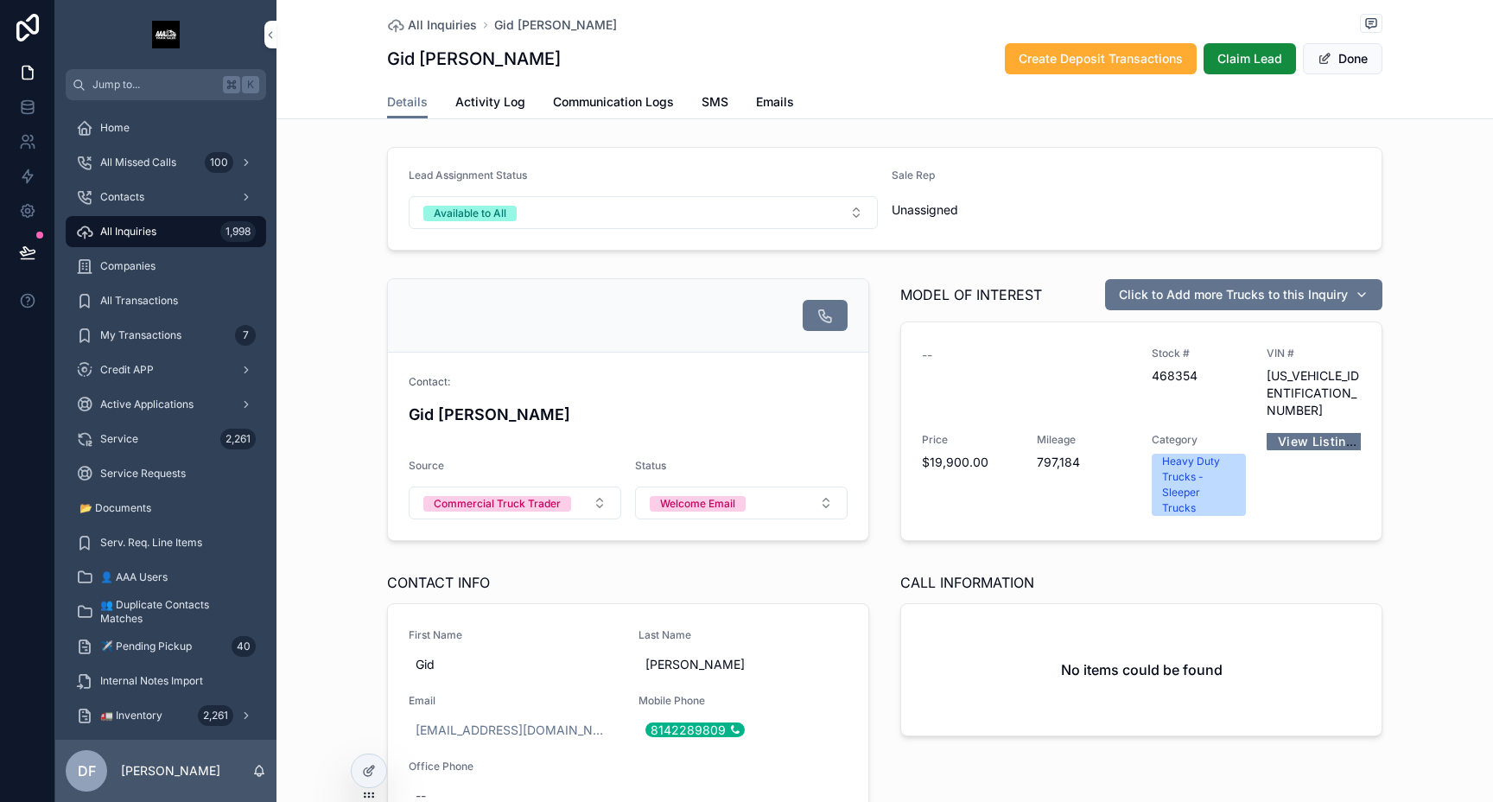
click at [372, 773] on icon at bounding box center [369, 771] width 14 height 14
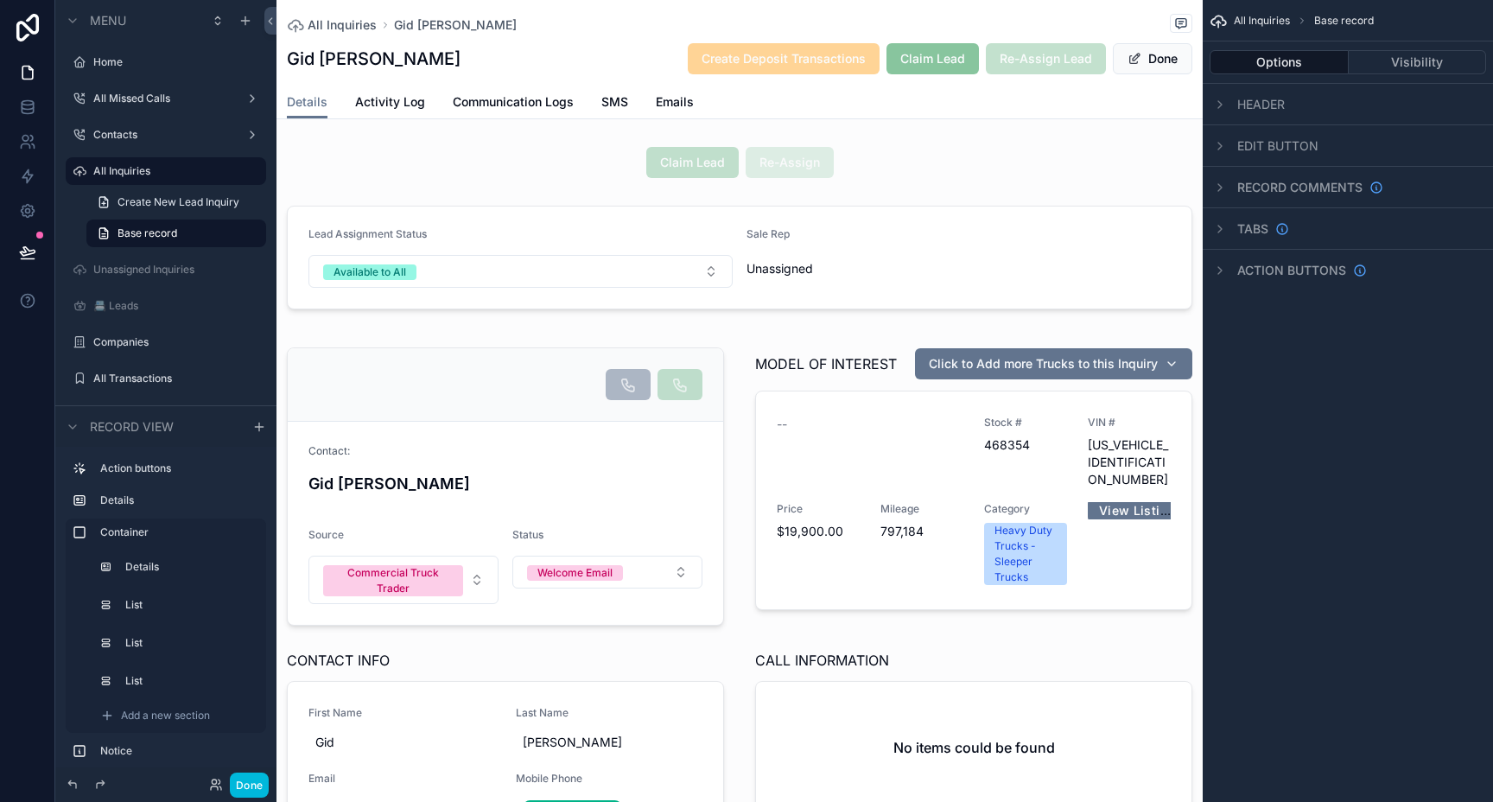
click at [929, 241] on div "scrollable content" at bounding box center [739, 257] width 926 height 117
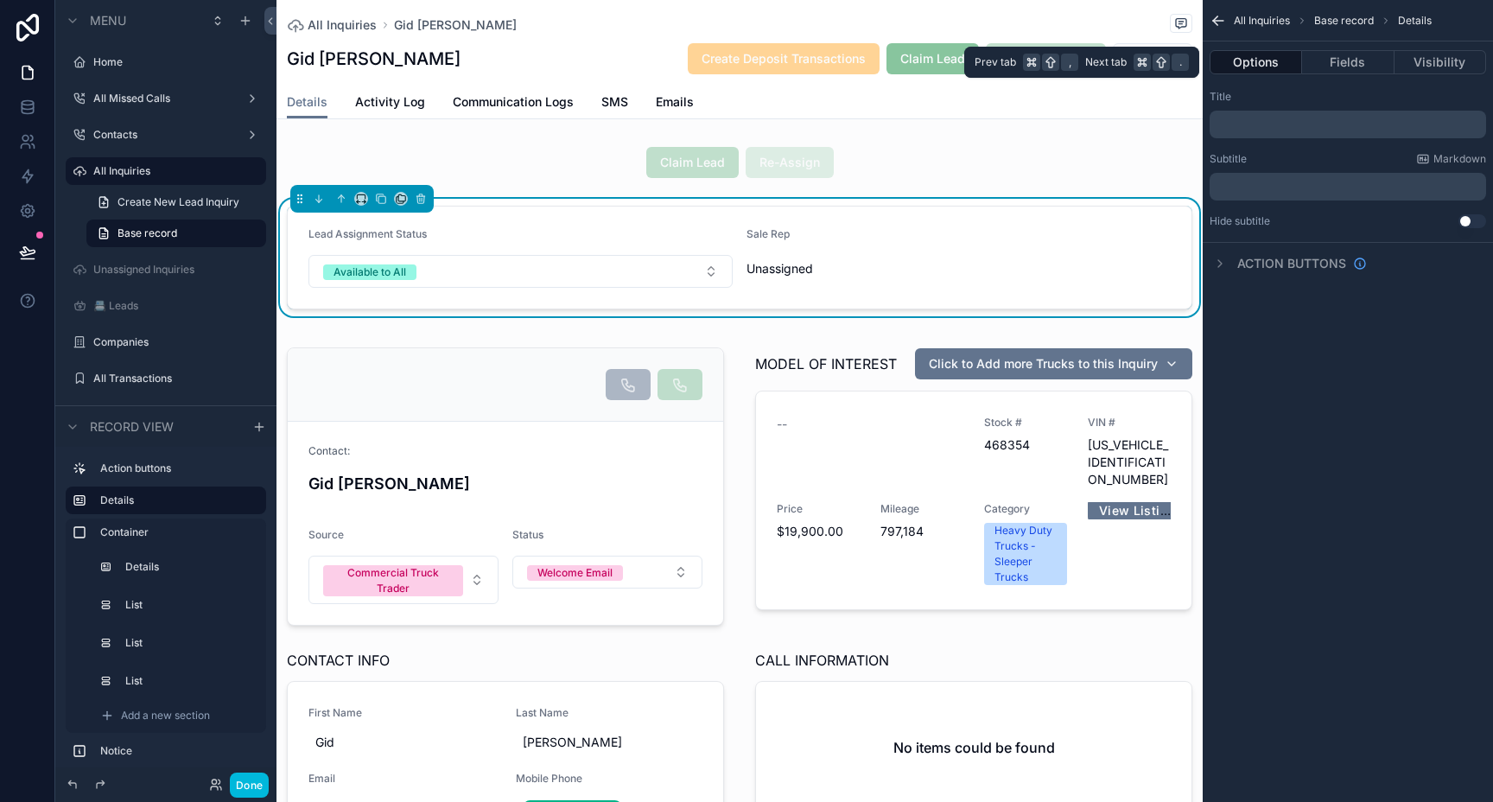
click at [1351, 66] on button "Fields" at bounding box center [1348, 62] width 92 height 24
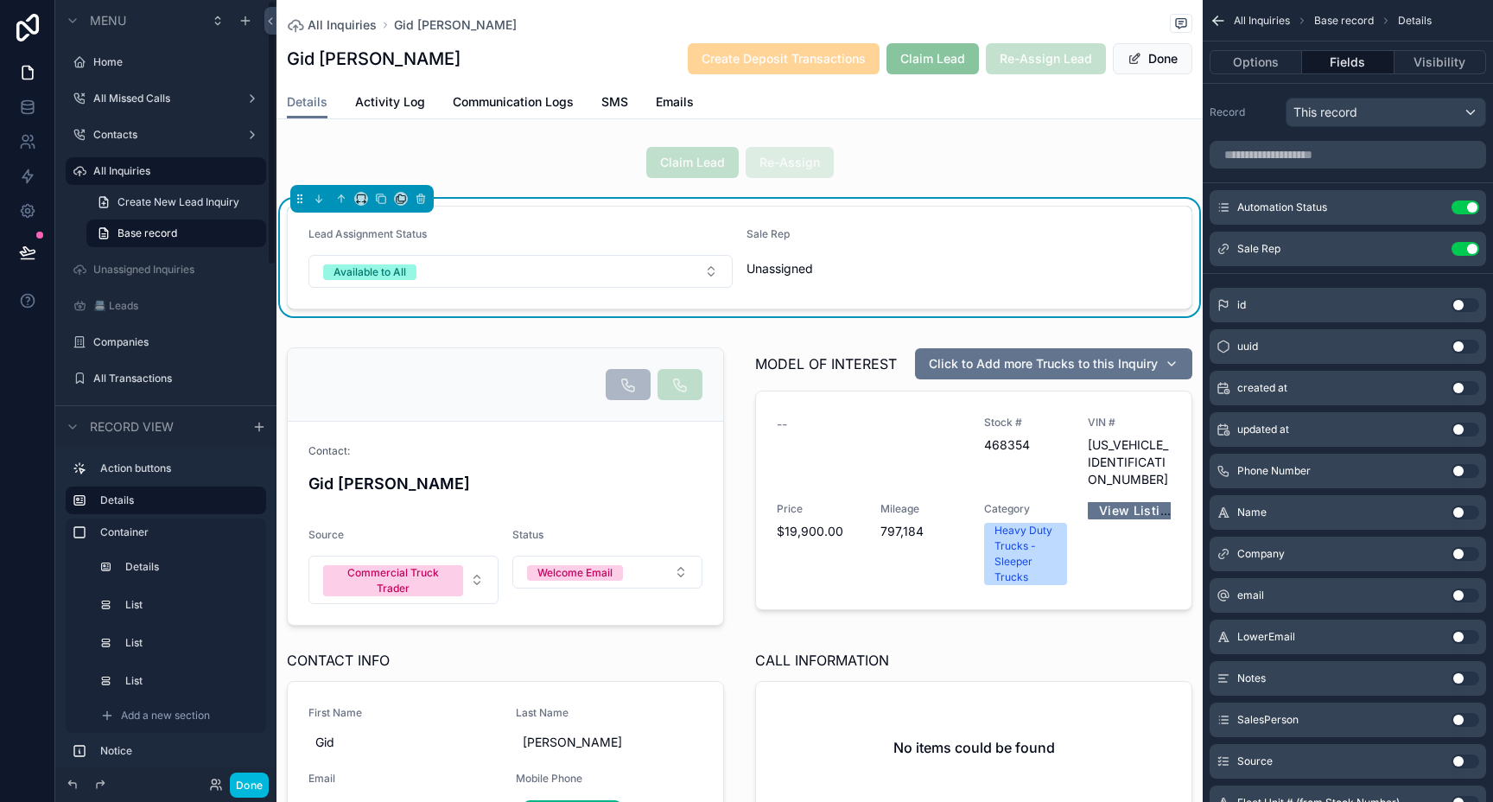
click at [119, 134] on label "Contacts" at bounding box center [162, 135] width 138 height 14
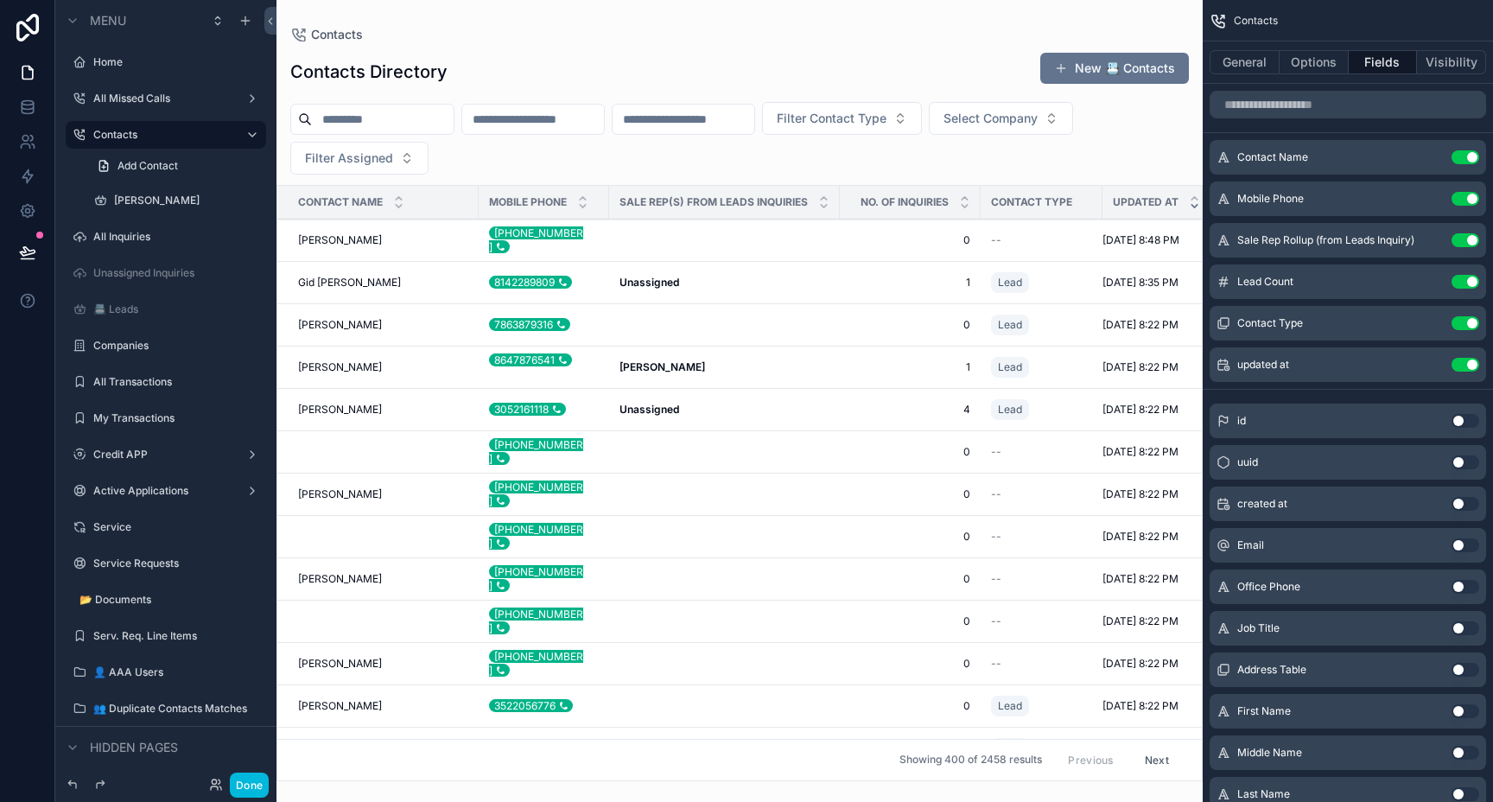
click at [330, 266] on div "scrollable content" at bounding box center [739, 401] width 926 height 802
click at [330, 276] on span "Gid [PERSON_NAME]" at bounding box center [349, 283] width 103 height 14
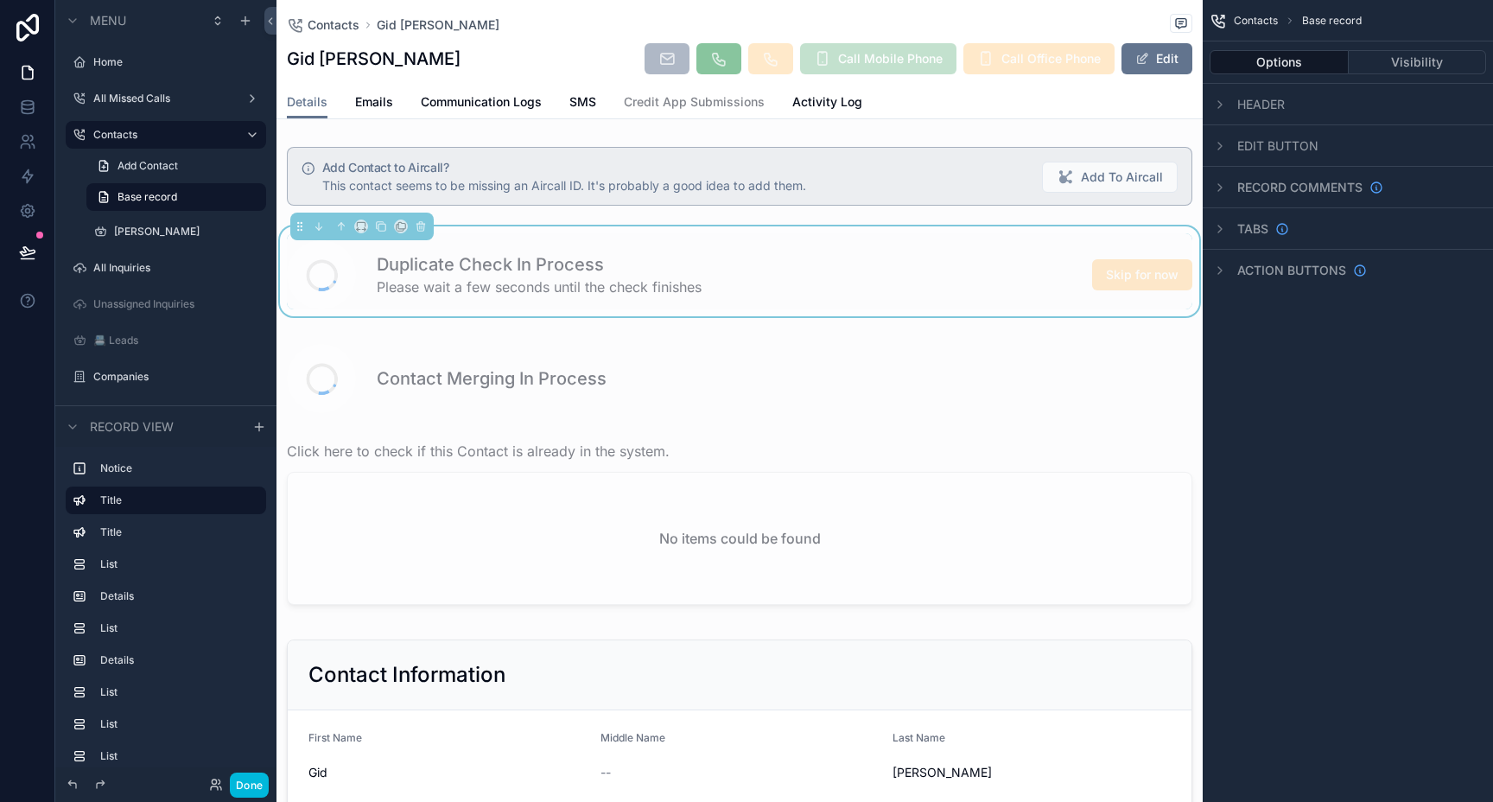
click at [127, 266] on label "All Inquiries" at bounding box center [174, 268] width 162 height 14
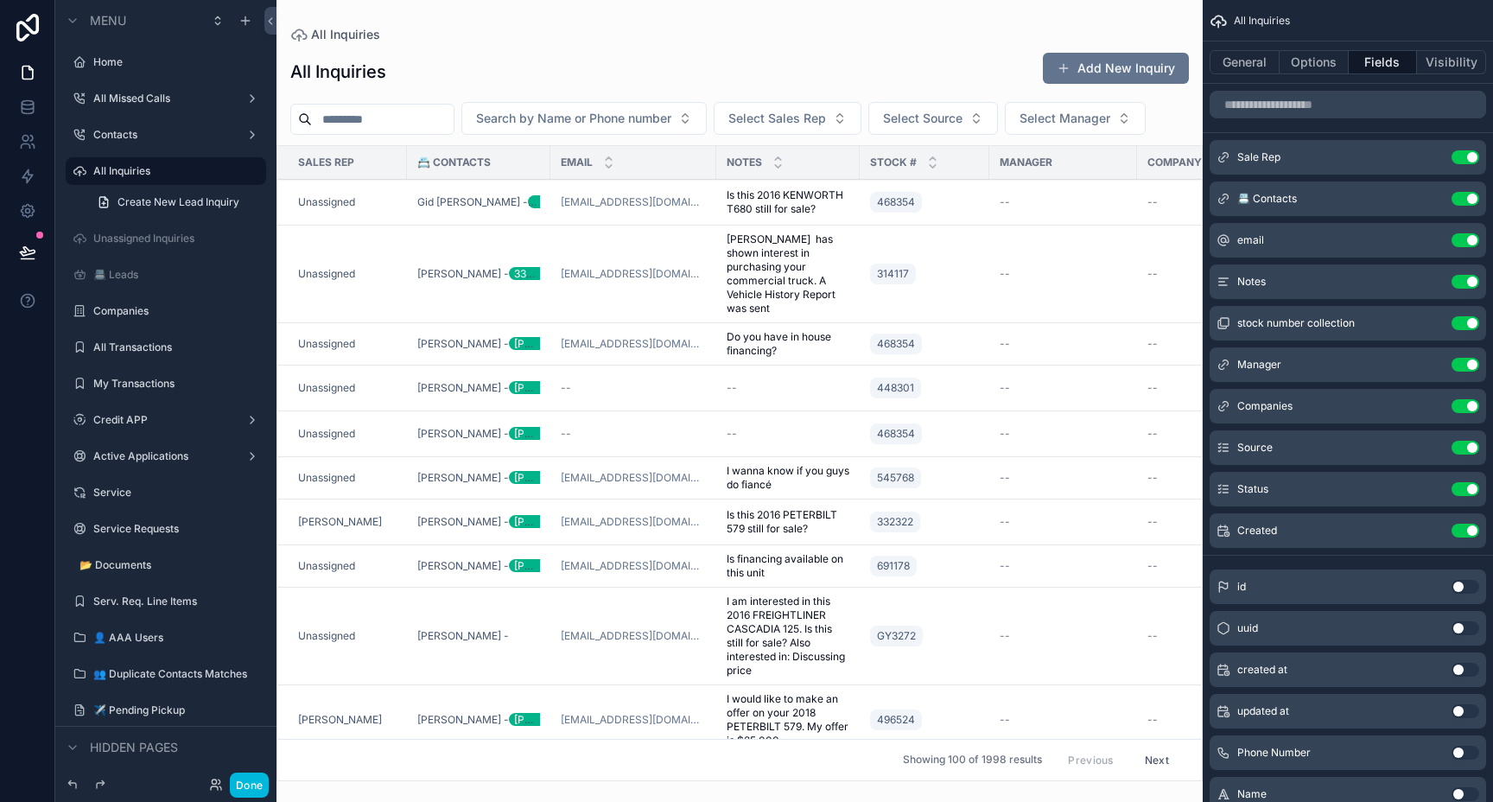
click at [371, 200] on div "scrollable content" at bounding box center [739, 401] width 926 height 802
click at [397, 207] on td "Unassigned" at bounding box center [342, 203] width 130 height 46
click at [375, 198] on div "Unassigned" at bounding box center [347, 202] width 98 height 14
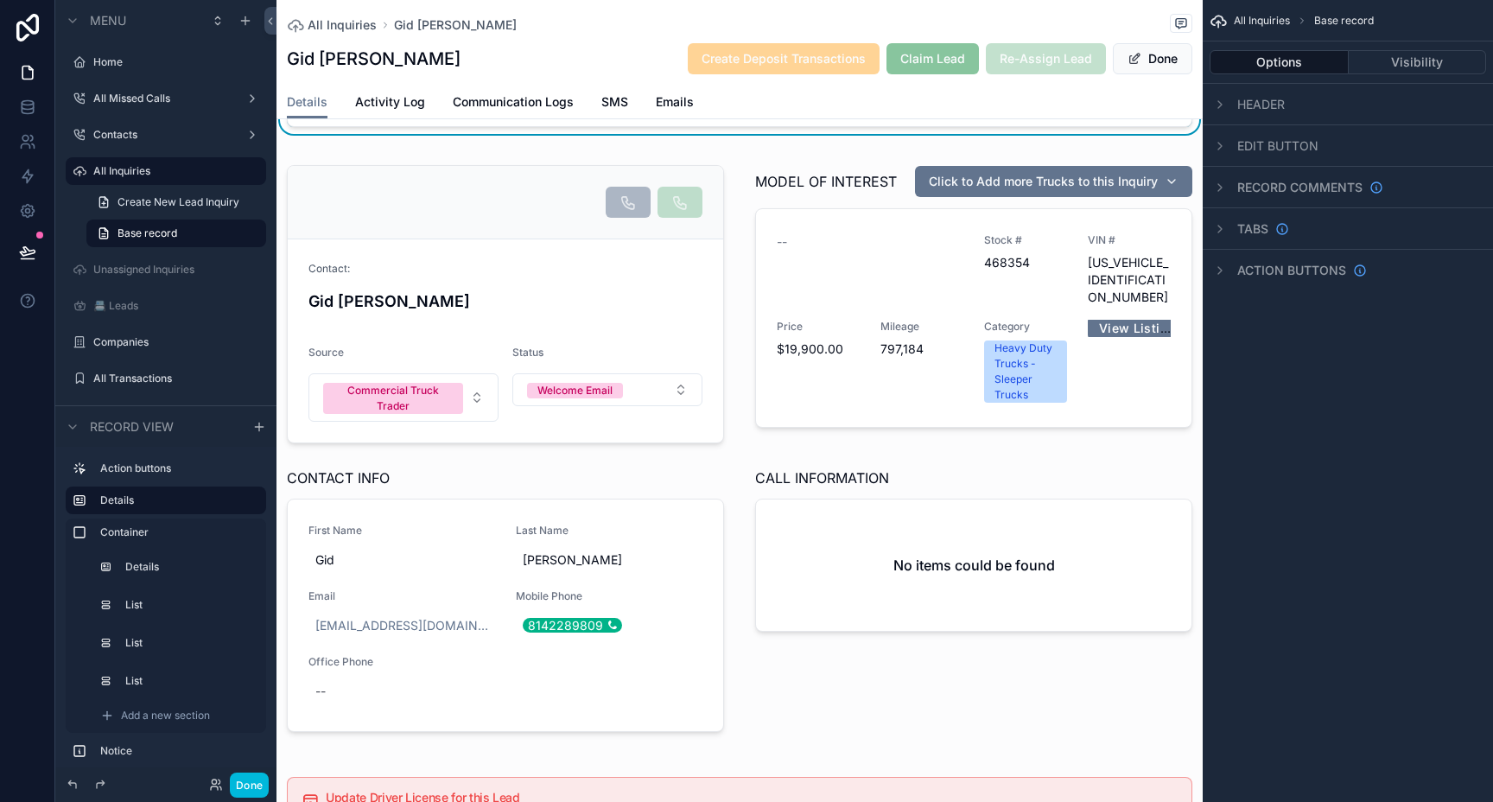
scroll to position [184, 0]
click at [1115, 356] on div "scrollable content" at bounding box center [739, 450] width 926 height 608
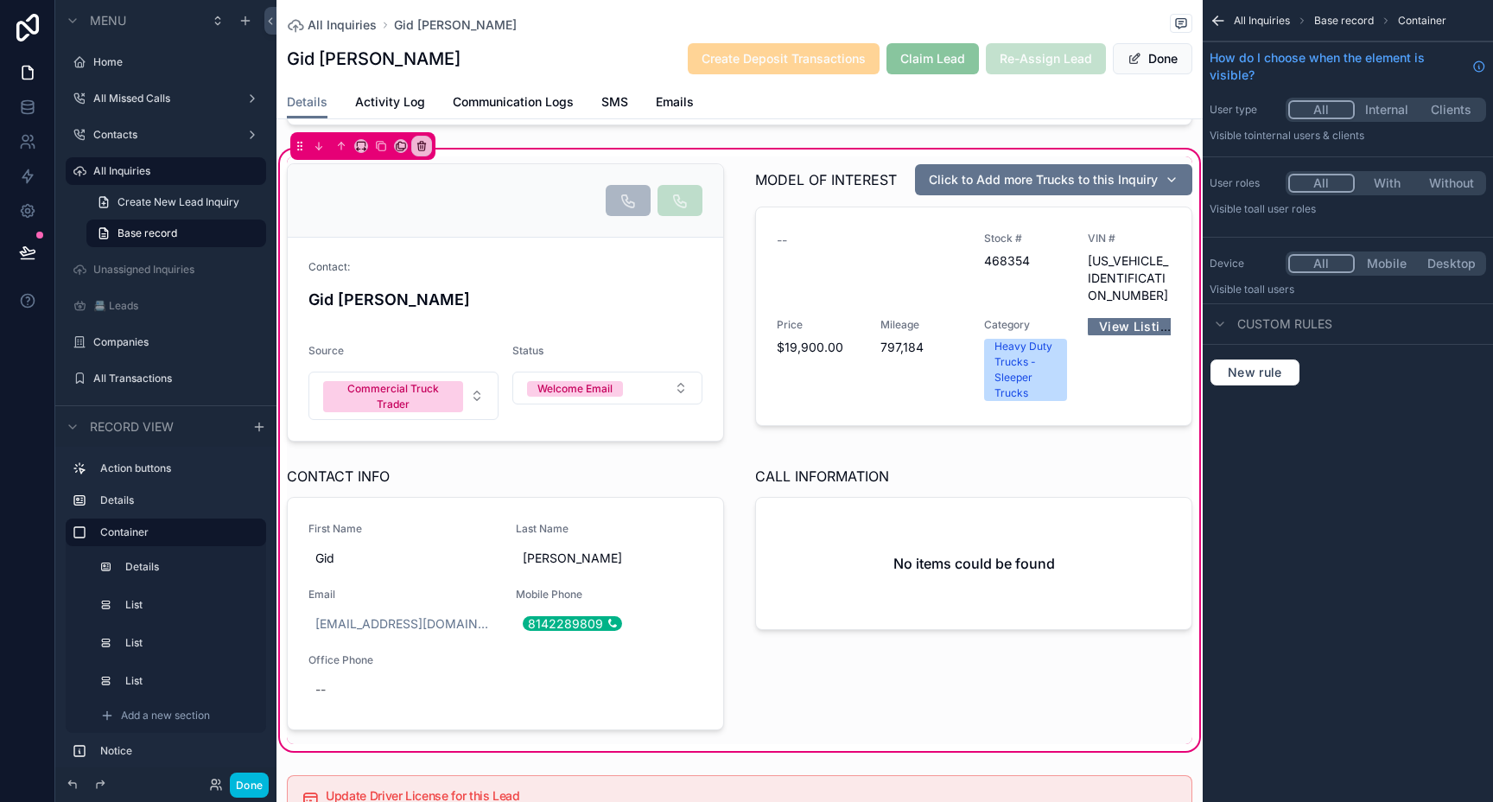
click at [853, 246] on div "scrollable content" at bounding box center [974, 302] width 458 height 292
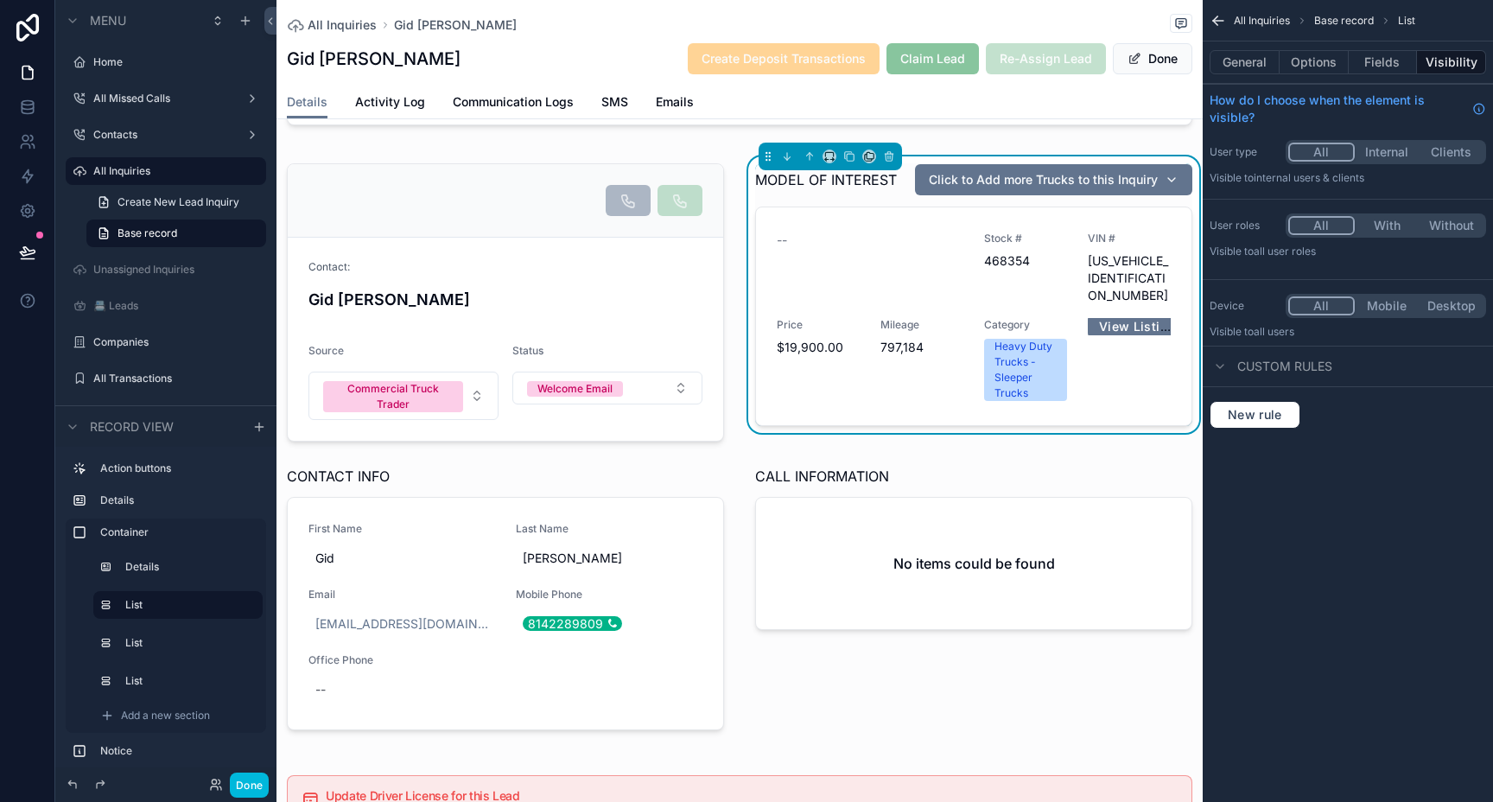
click at [551, 271] on div "scrollable content" at bounding box center [505, 302] width 458 height 292
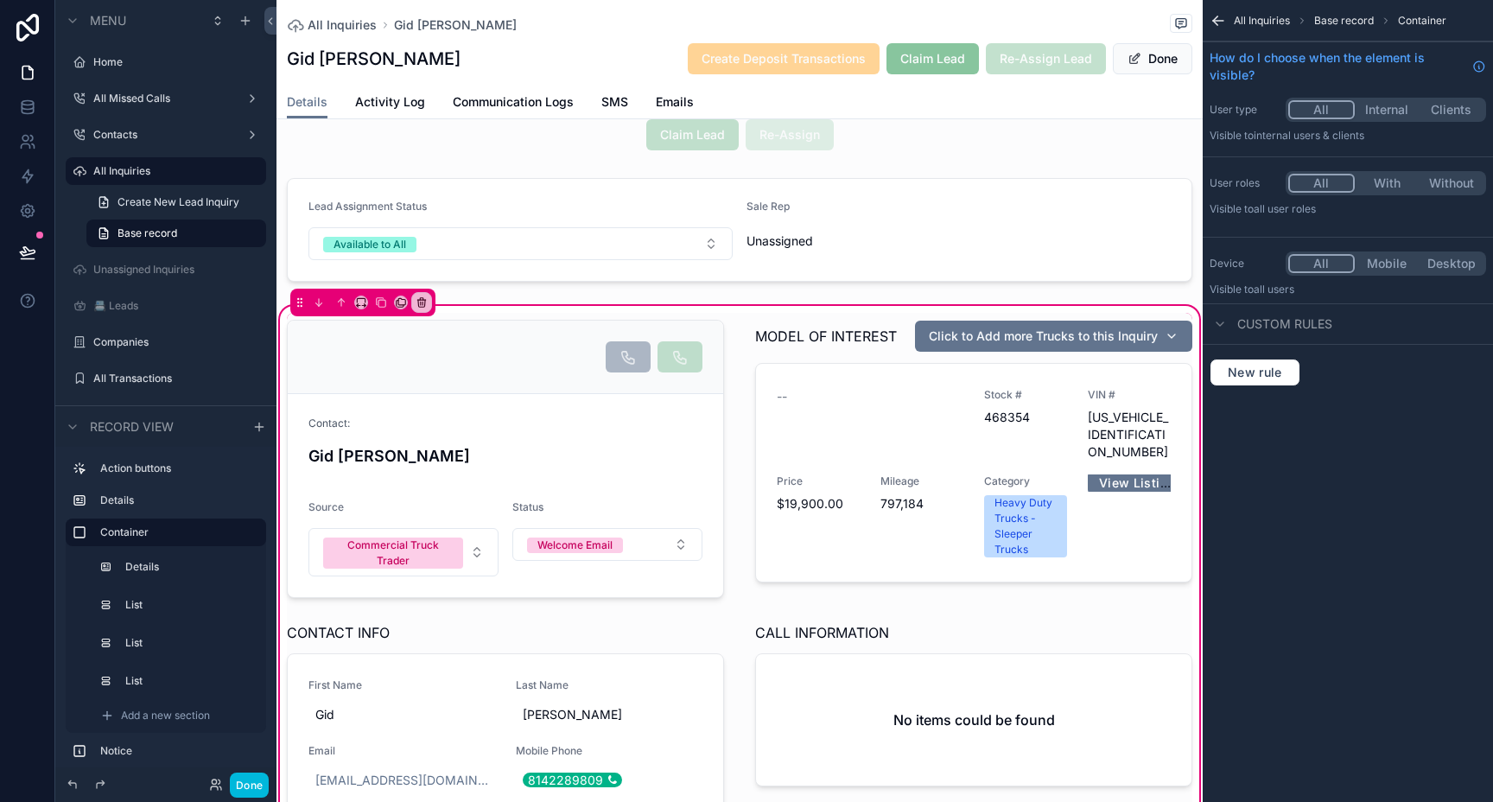
scroll to position [0, 0]
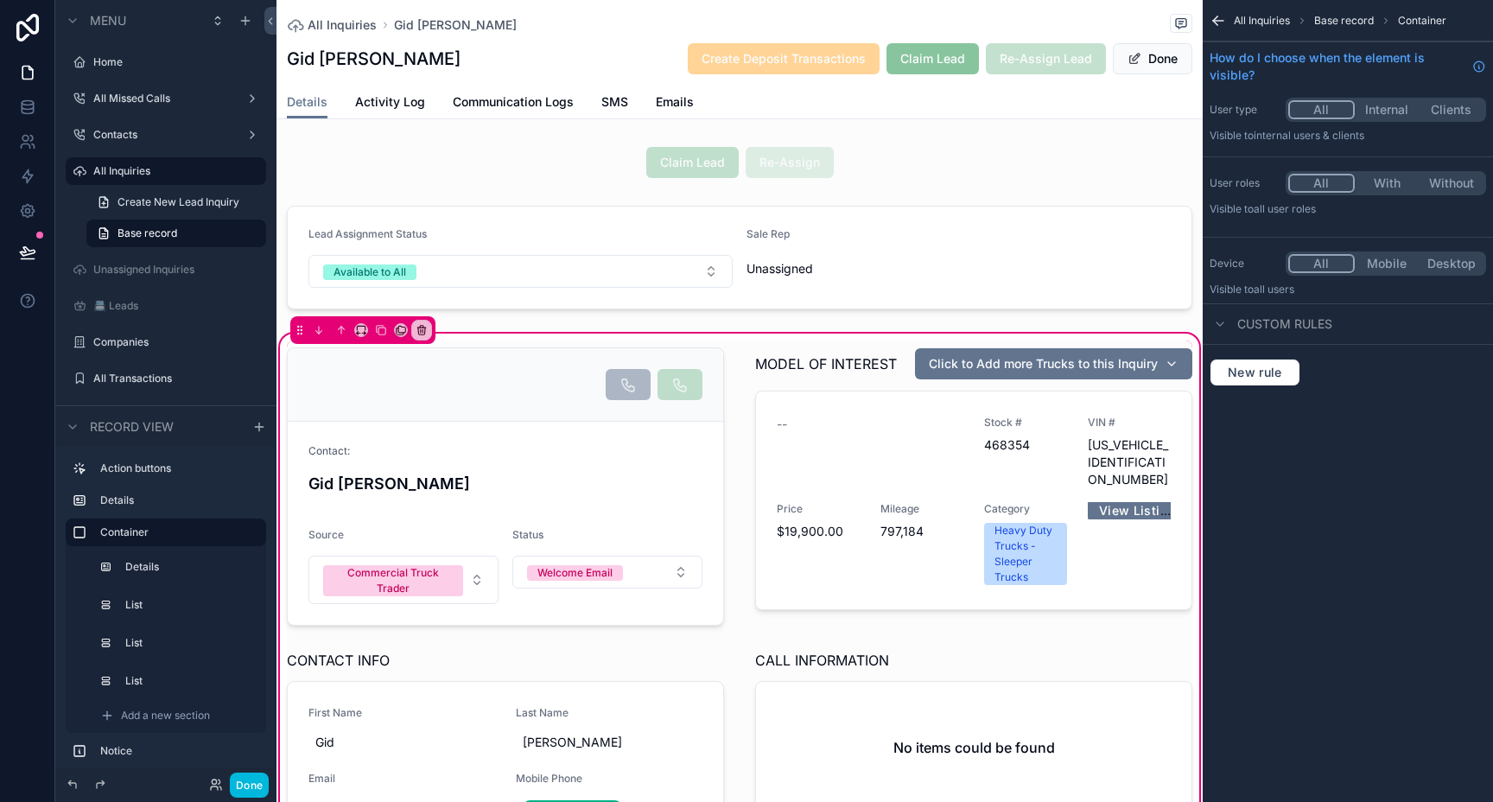
click at [976, 262] on div "scrollable content" at bounding box center [739, 257] width 926 height 117
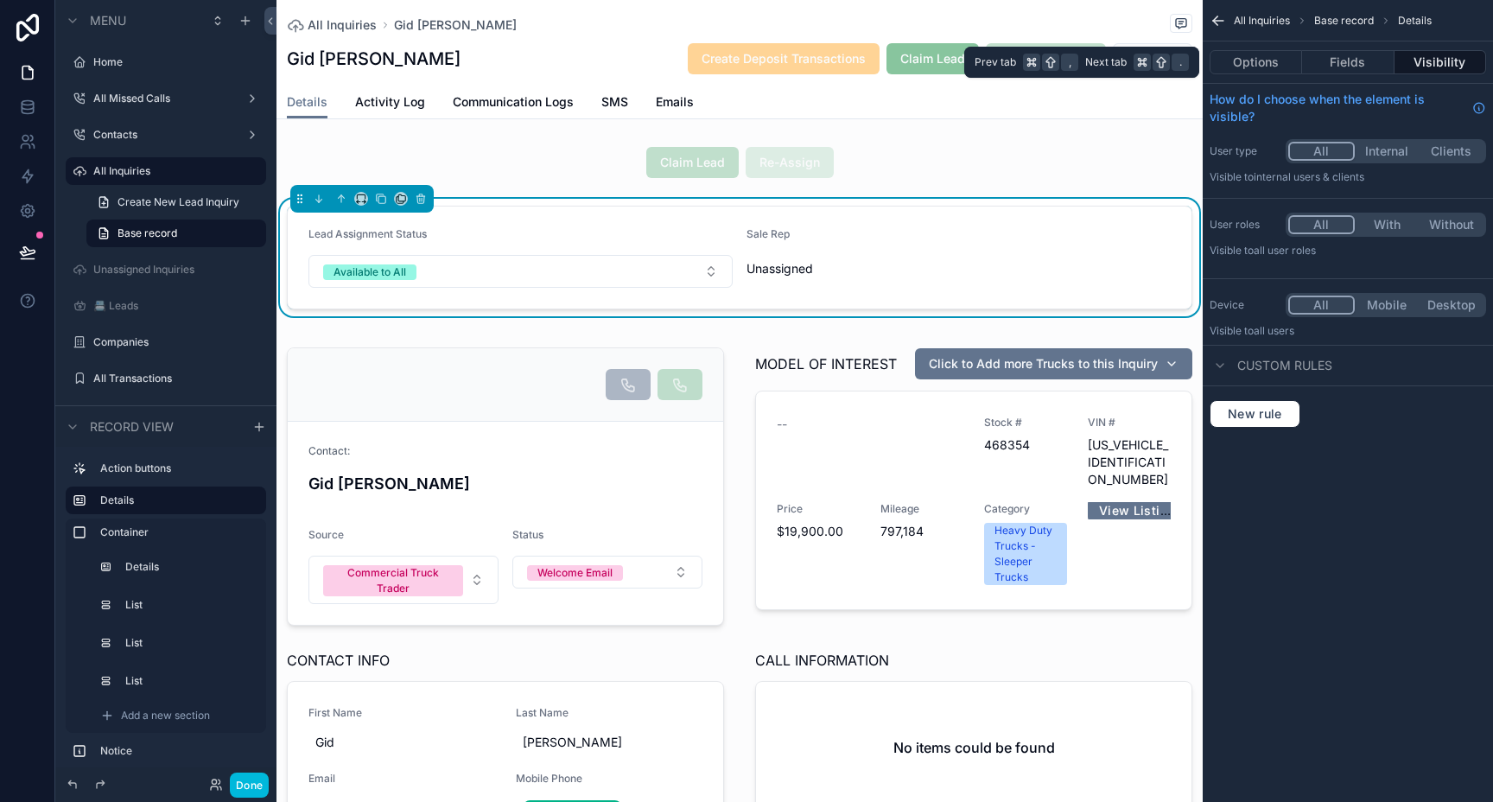
click at [1343, 63] on button "Fields" at bounding box center [1348, 62] width 92 height 24
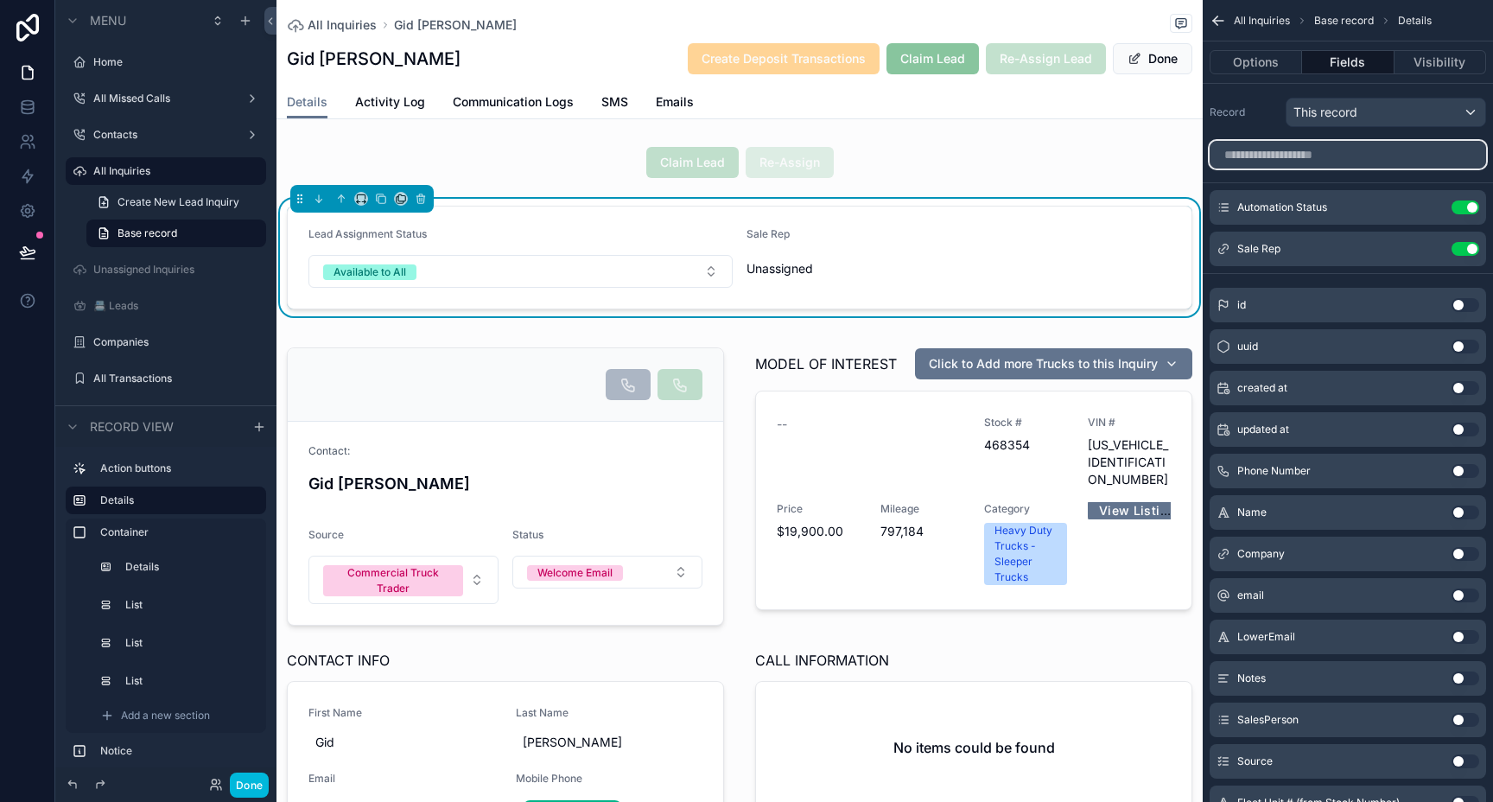
click at [1287, 153] on input "scrollable content" at bounding box center [1347, 155] width 276 height 28
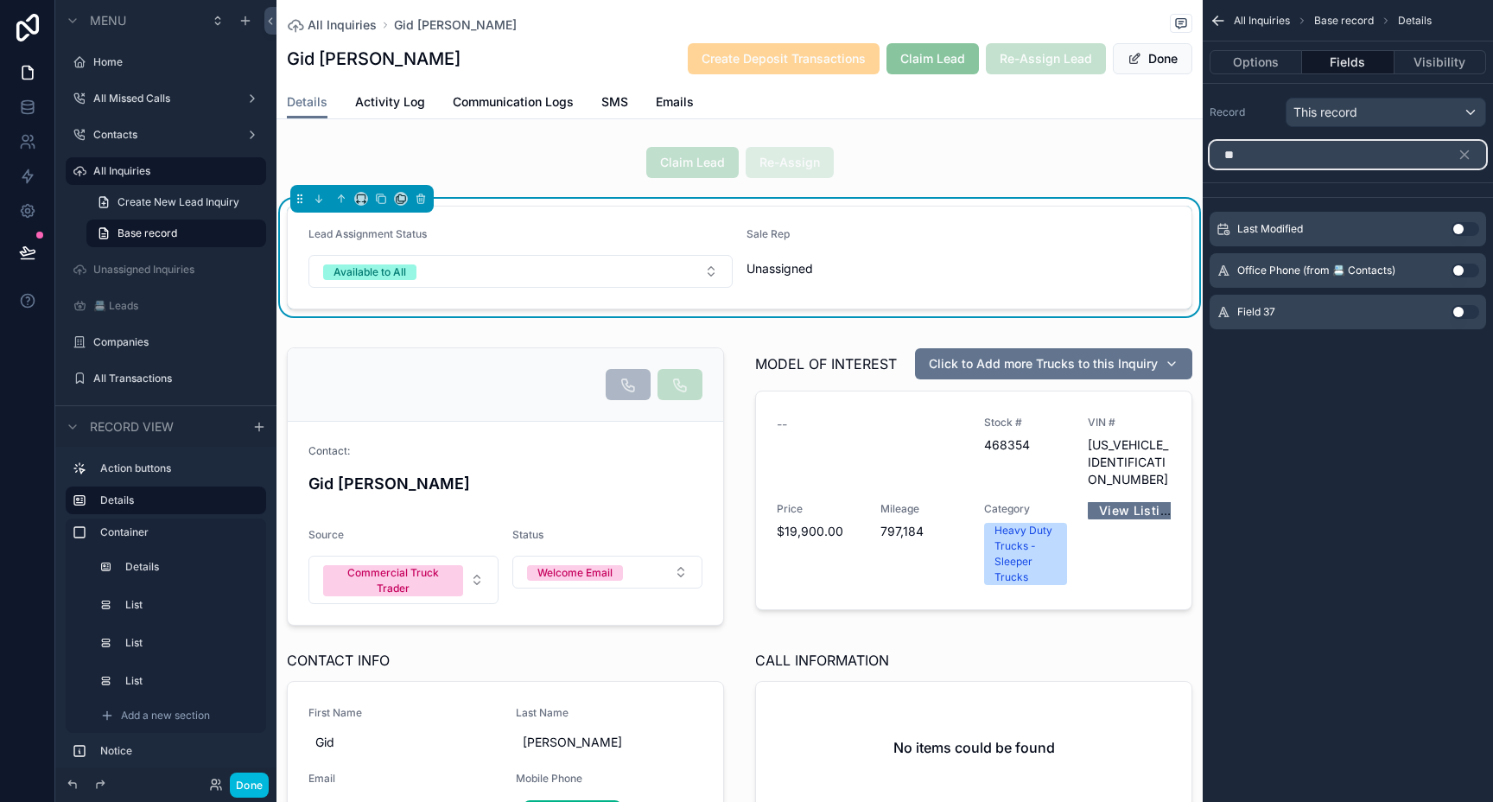
type input "*"
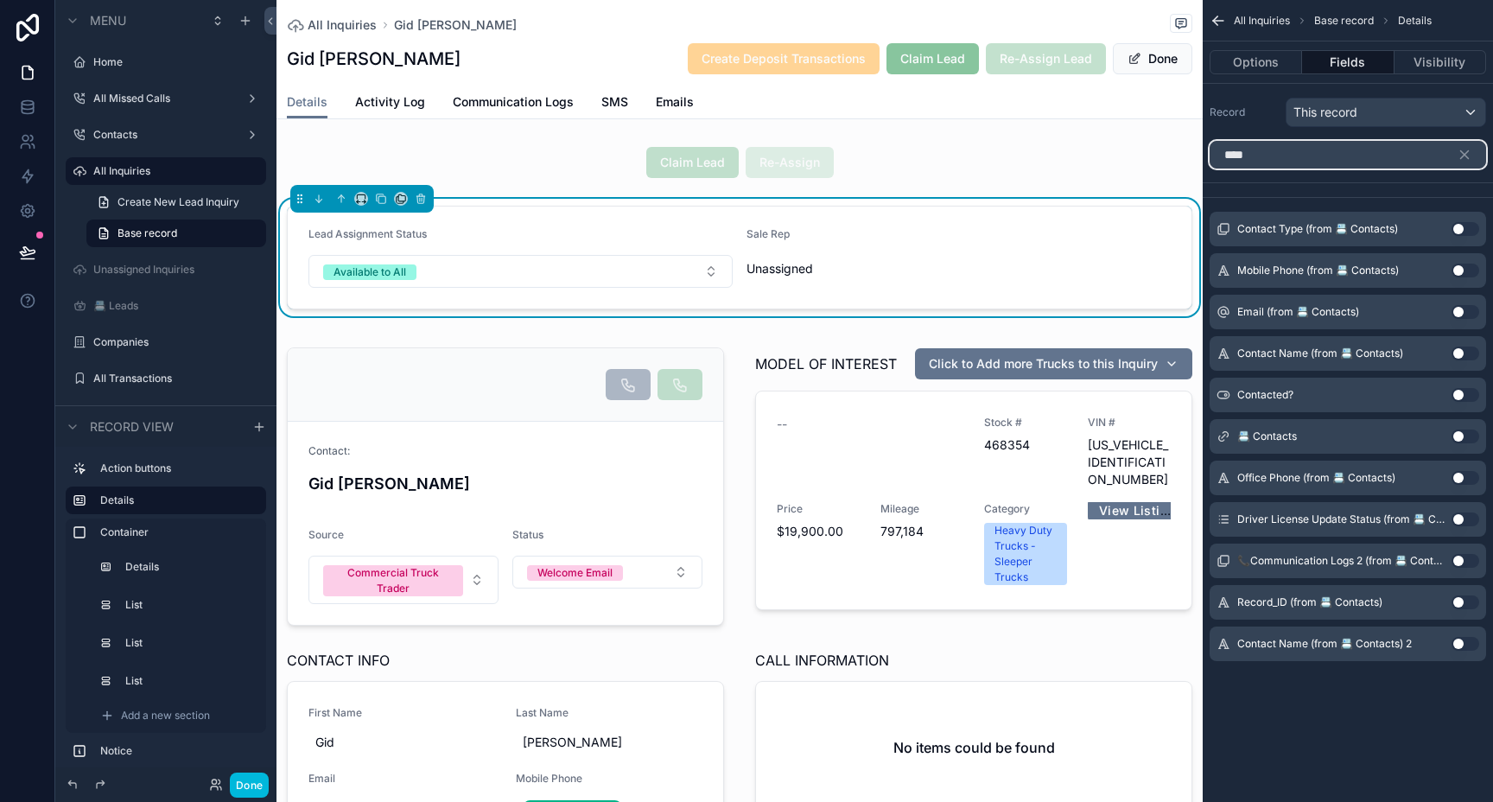
type input "****"
click at [1463, 350] on button "Use setting" at bounding box center [1465, 353] width 28 height 14
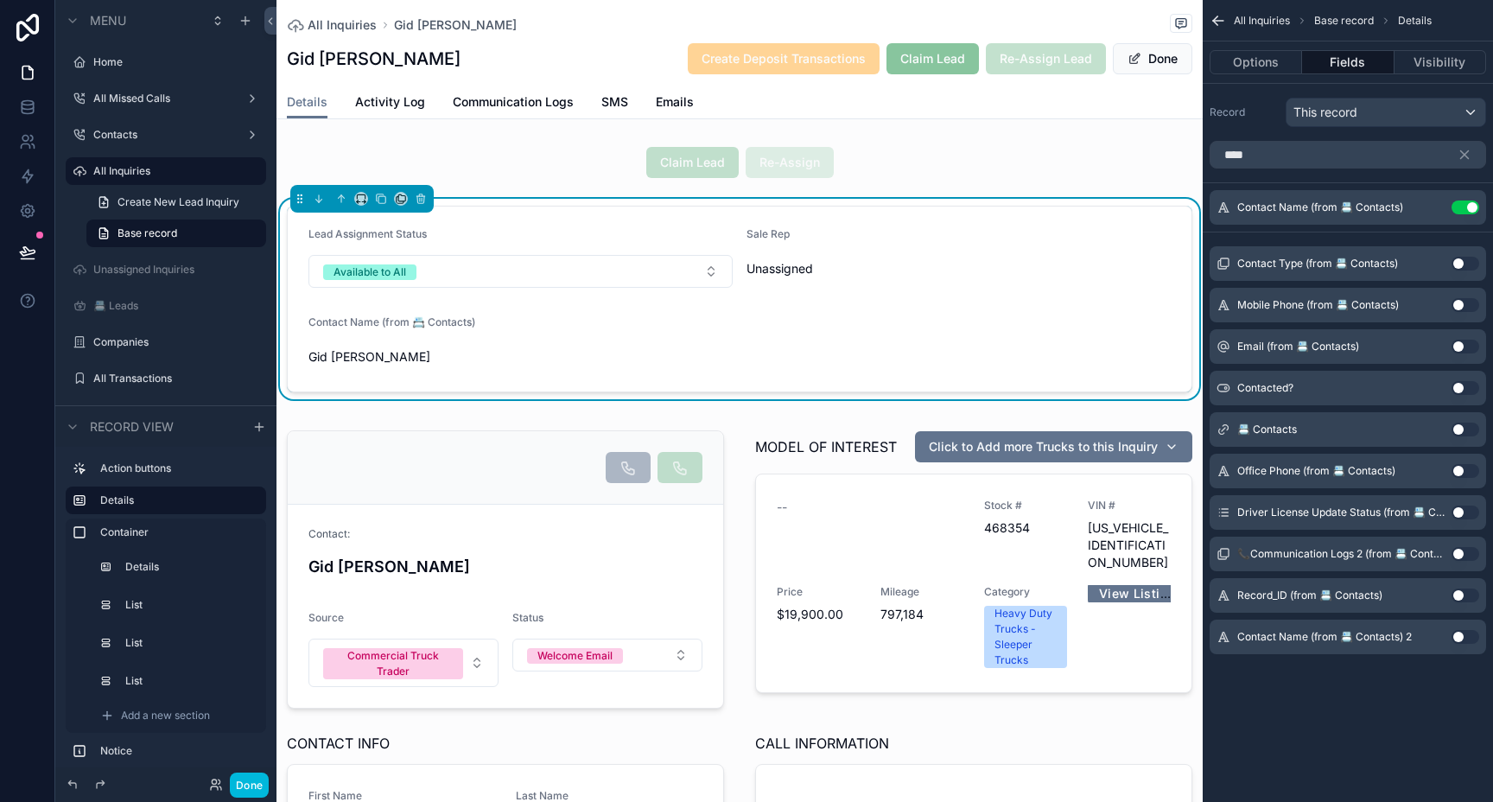
click at [1464, 301] on button "Use setting" at bounding box center [1465, 305] width 28 height 14
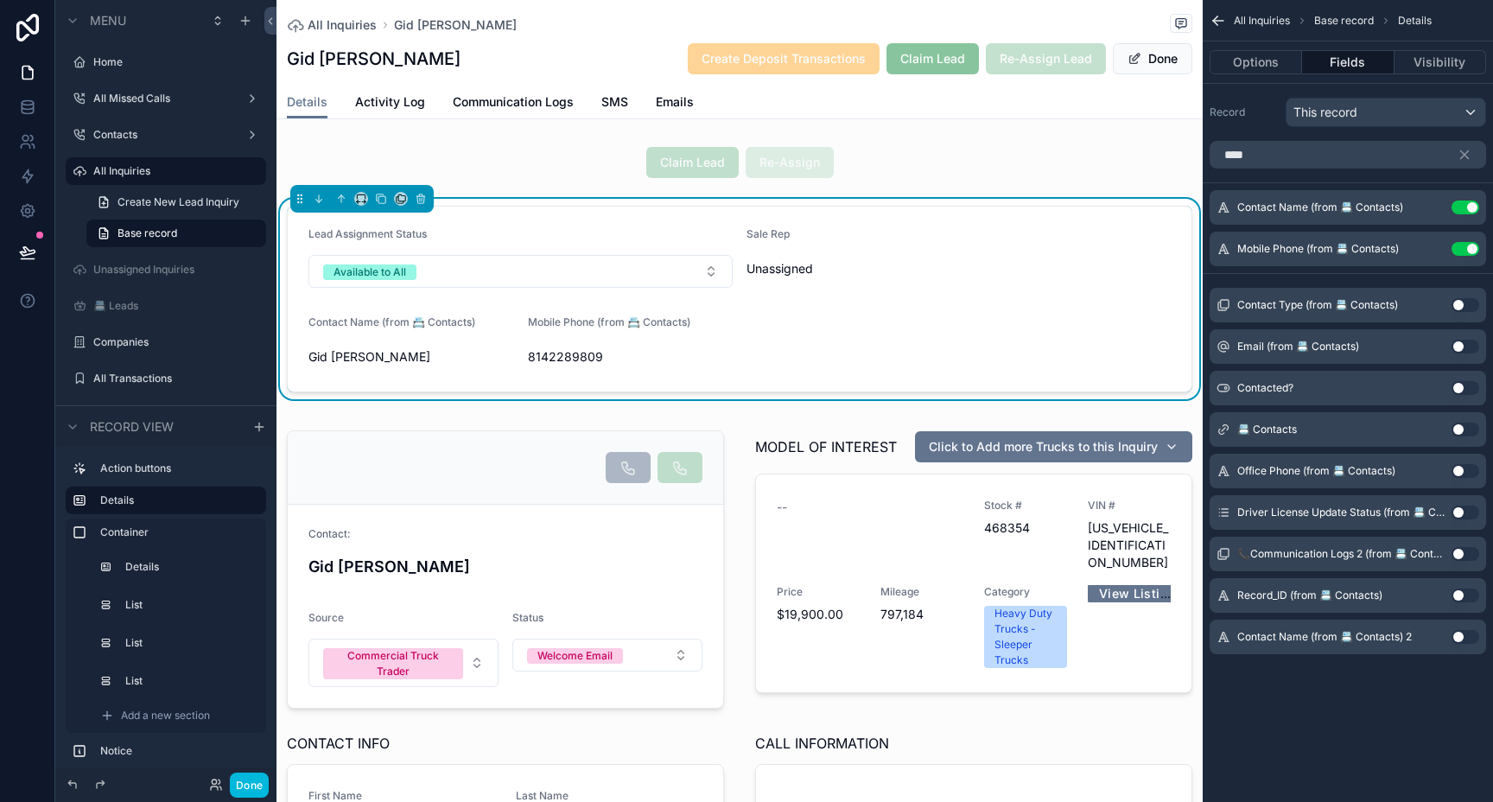
click at [1460, 301] on button "Use setting" at bounding box center [1465, 305] width 28 height 14
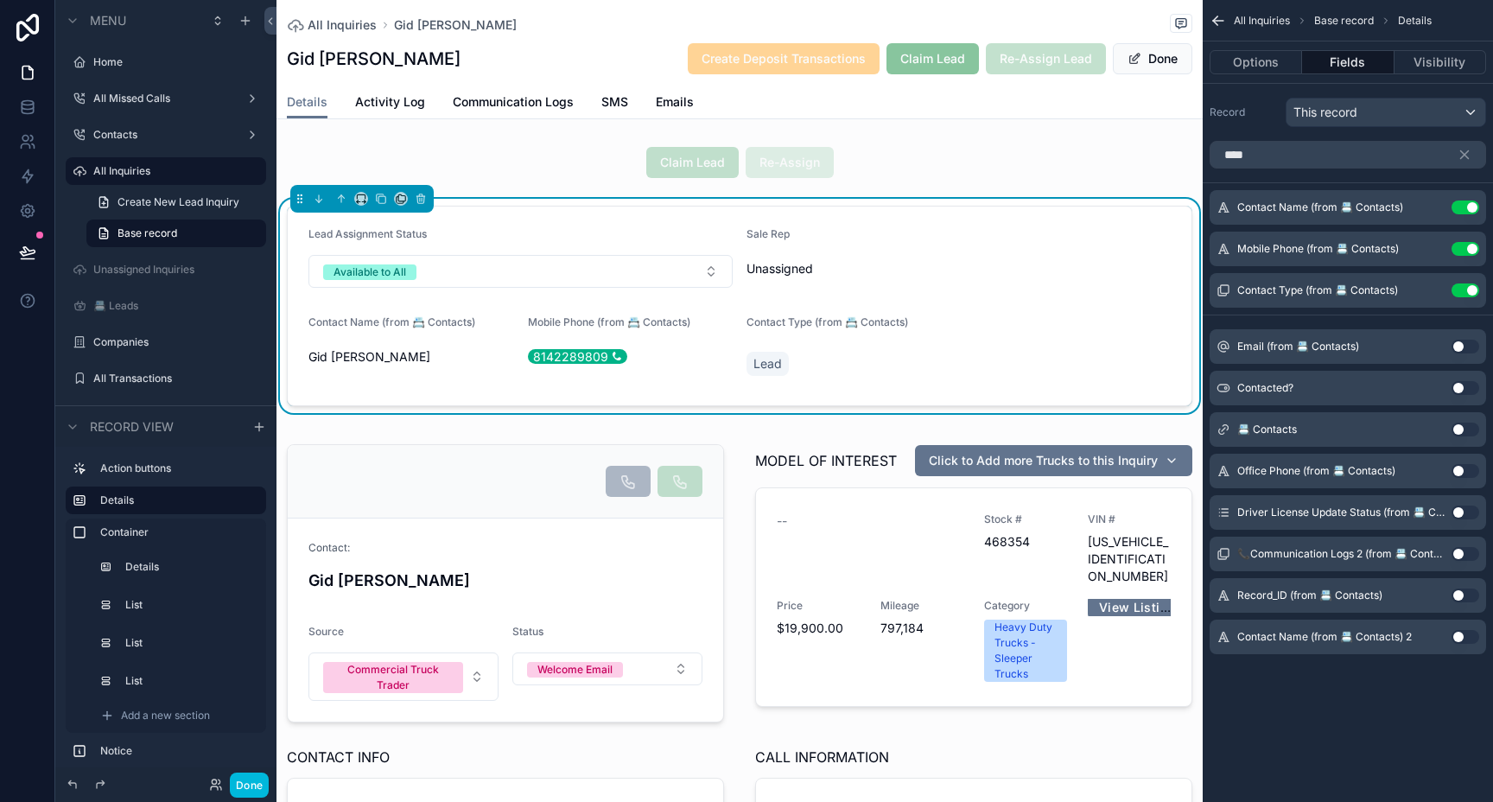
click at [1458, 345] on button "Use setting" at bounding box center [1465, 346] width 28 height 14
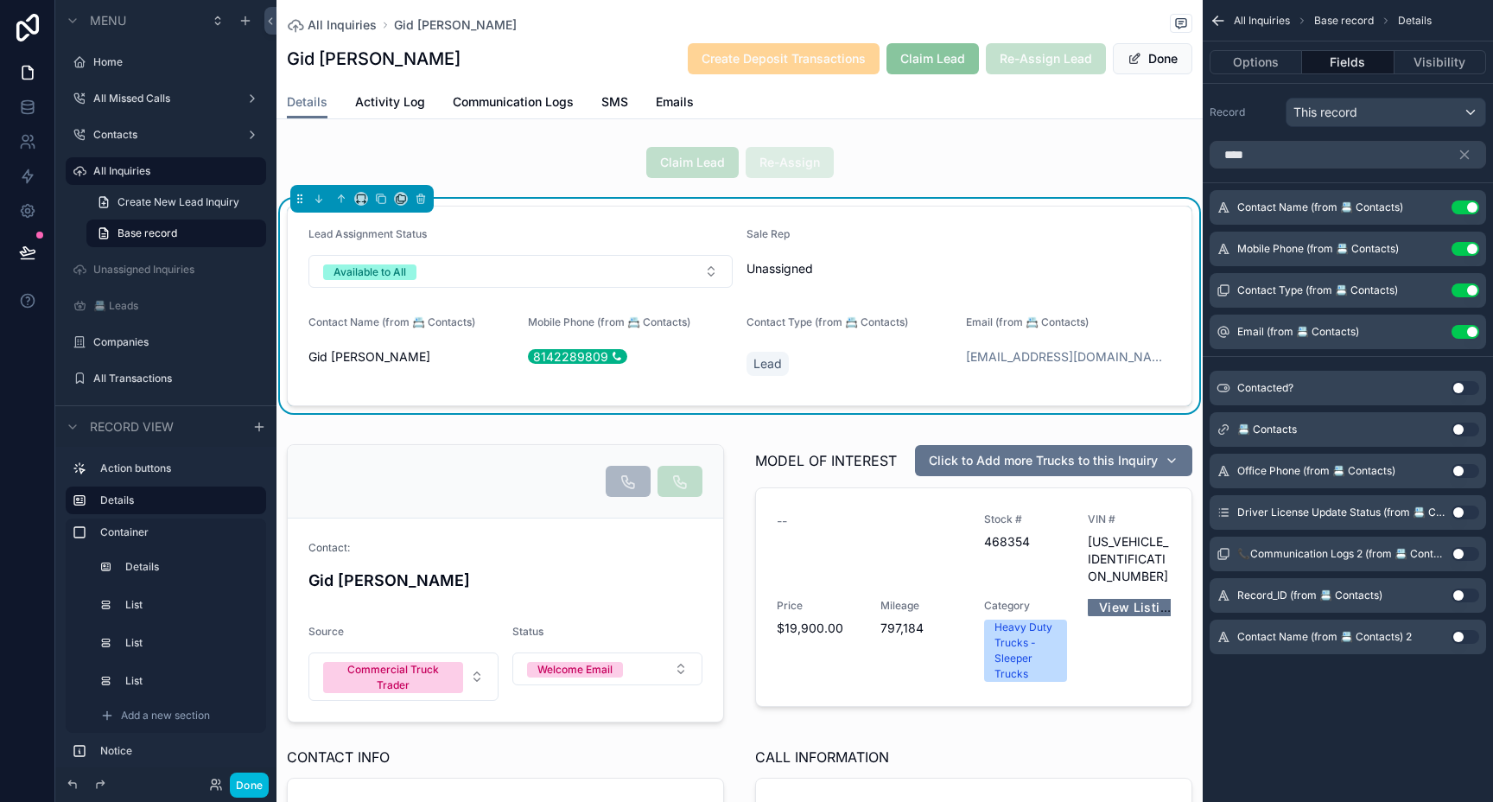
click at [1459, 387] on button "Use setting" at bounding box center [1465, 388] width 28 height 14
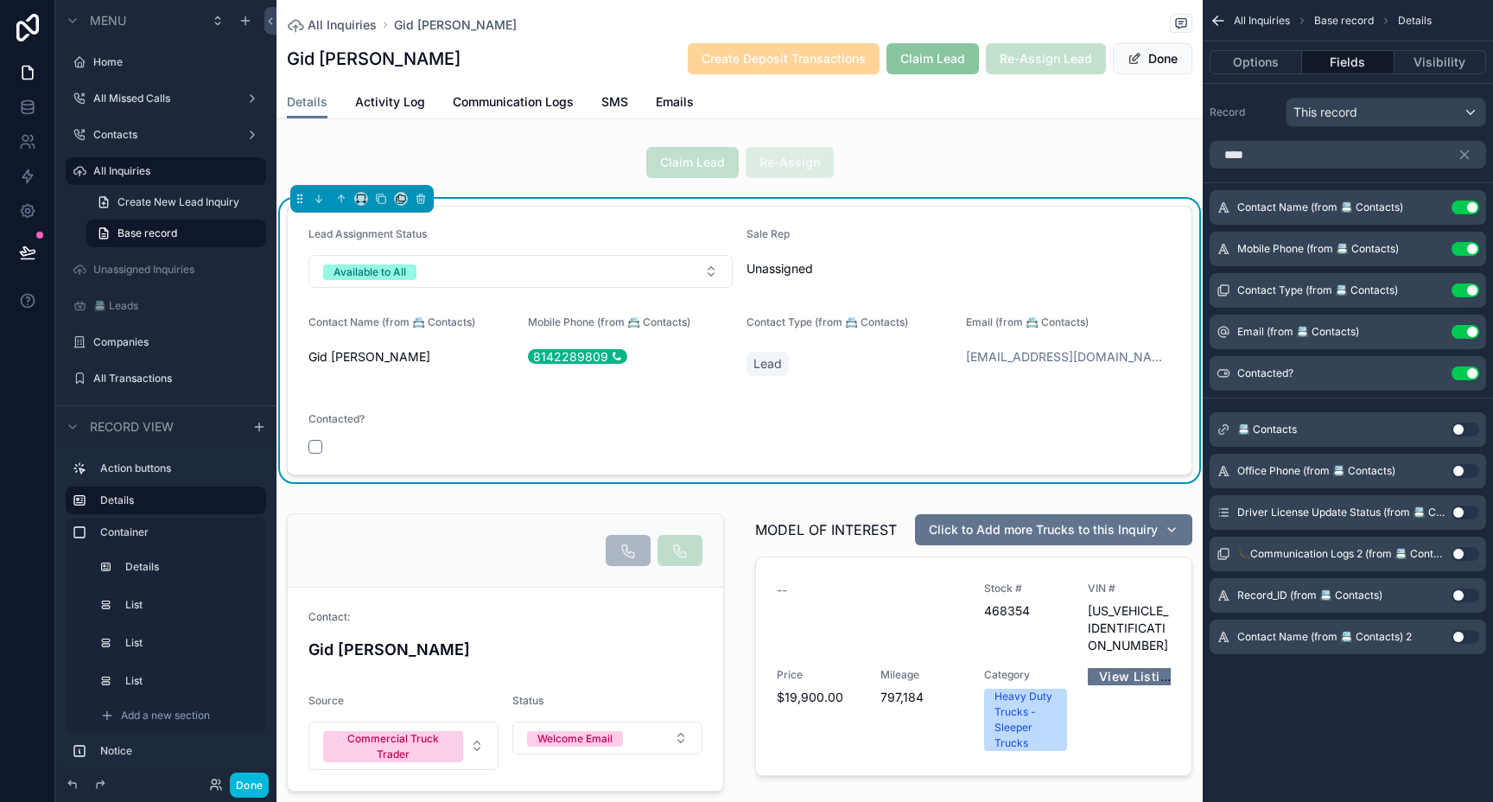
click at [1459, 425] on button "Use setting" at bounding box center [1465, 429] width 28 height 14
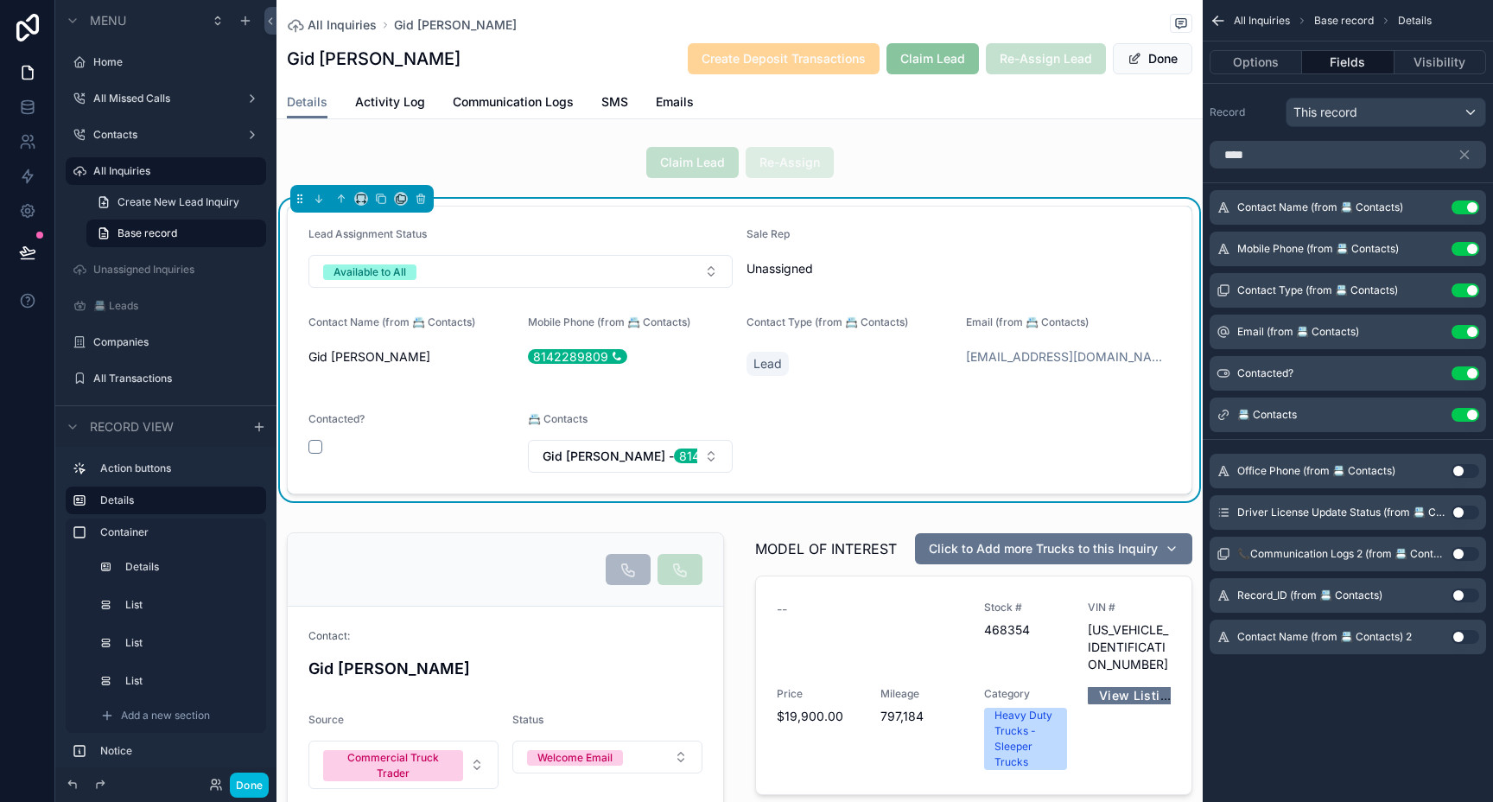
click at [1465, 418] on button "Use setting" at bounding box center [1465, 415] width 28 height 14
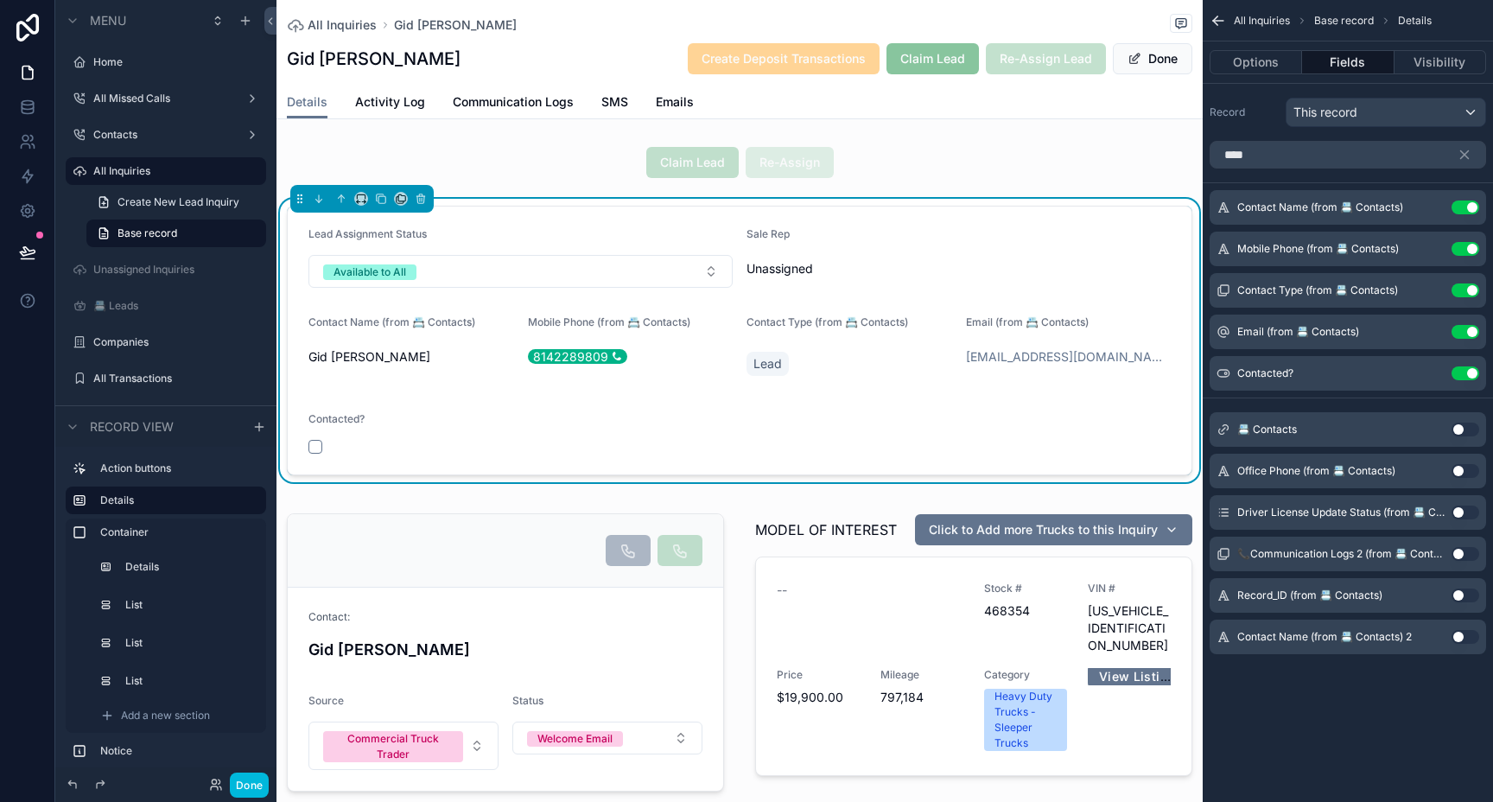
click at [1459, 470] on button "Use setting" at bounding box center [1465, 471] width 28 height 14
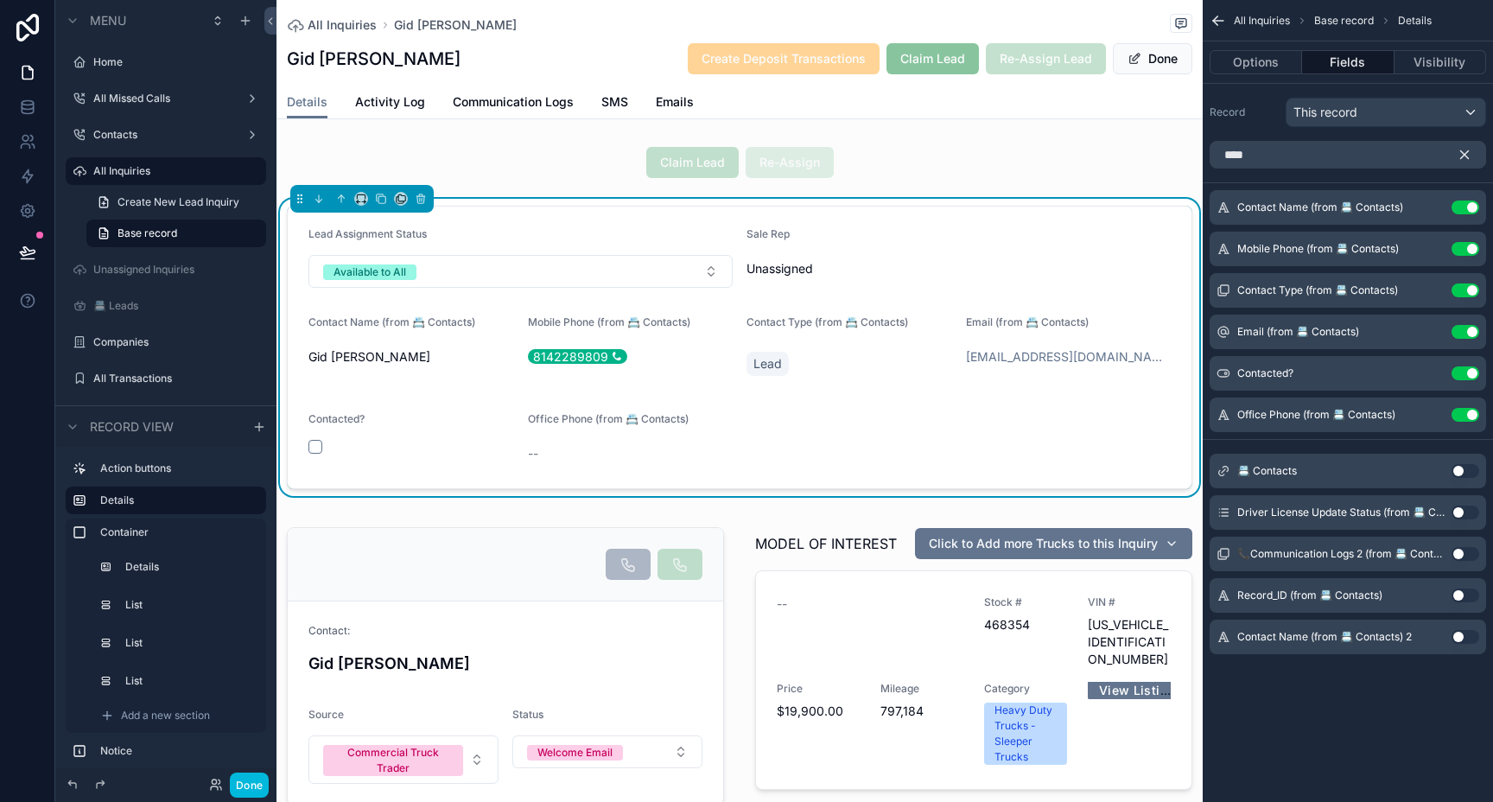
click at [1467, 157] on icon "scrollable content" at bounding box center [1465, 155] width 8 height 8
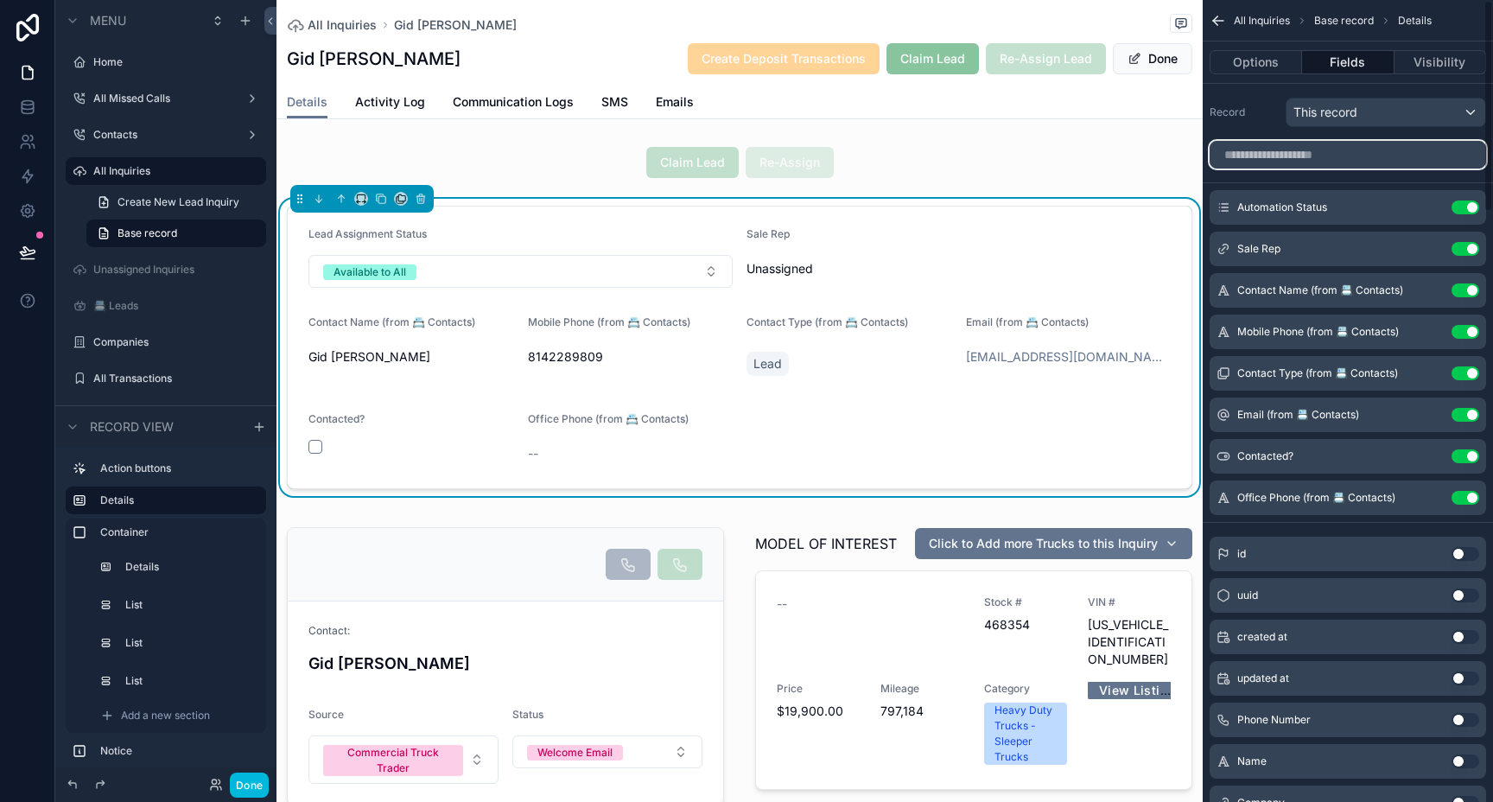
click at [1413, 157] on input "scrollable content" at bounding box center [1347, 155] width 276 height 28
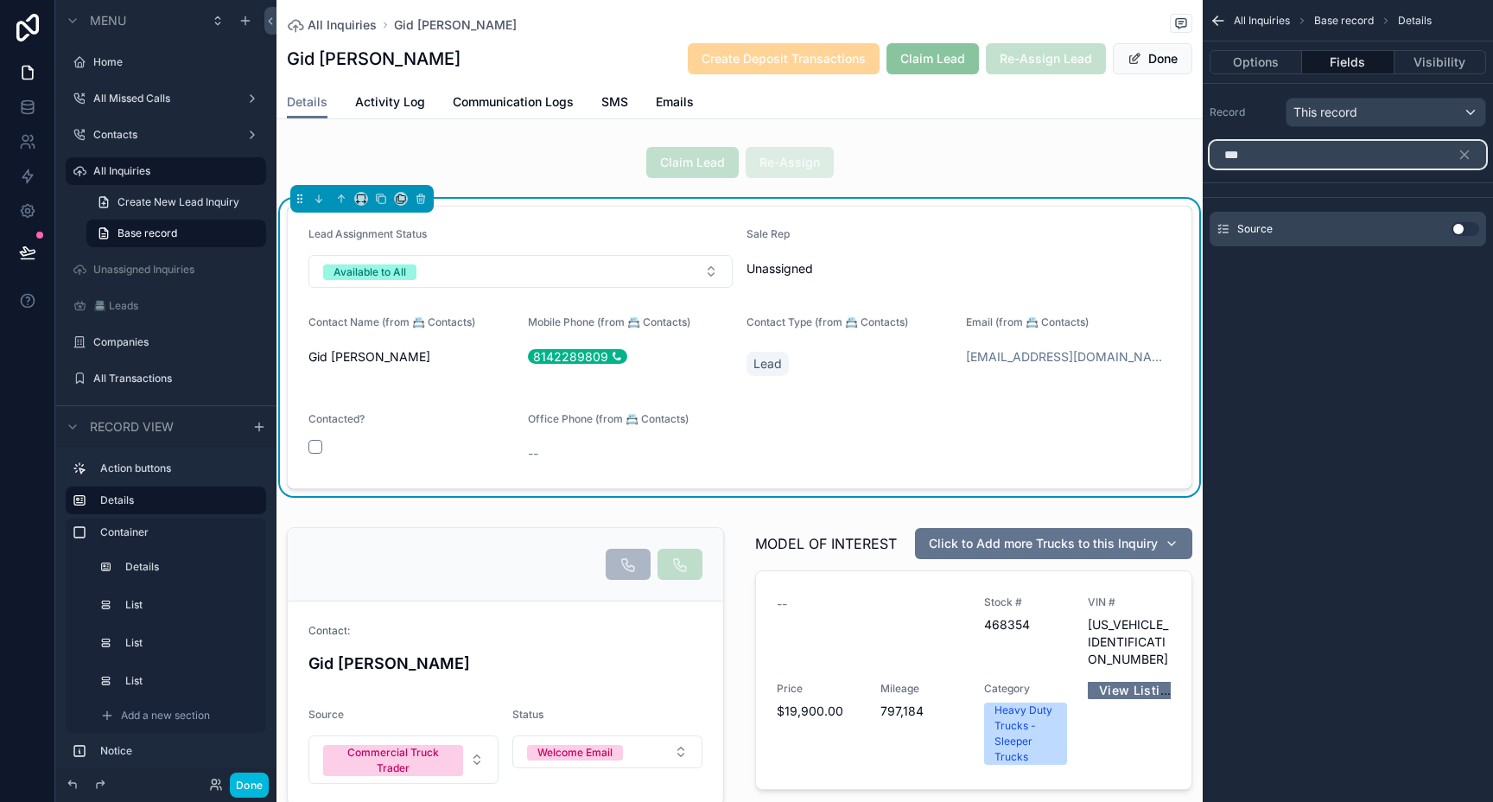
type input "***"
click at [1463, 232] on button "Use setting" at bounding box center [1465, 229] width 28 height 14
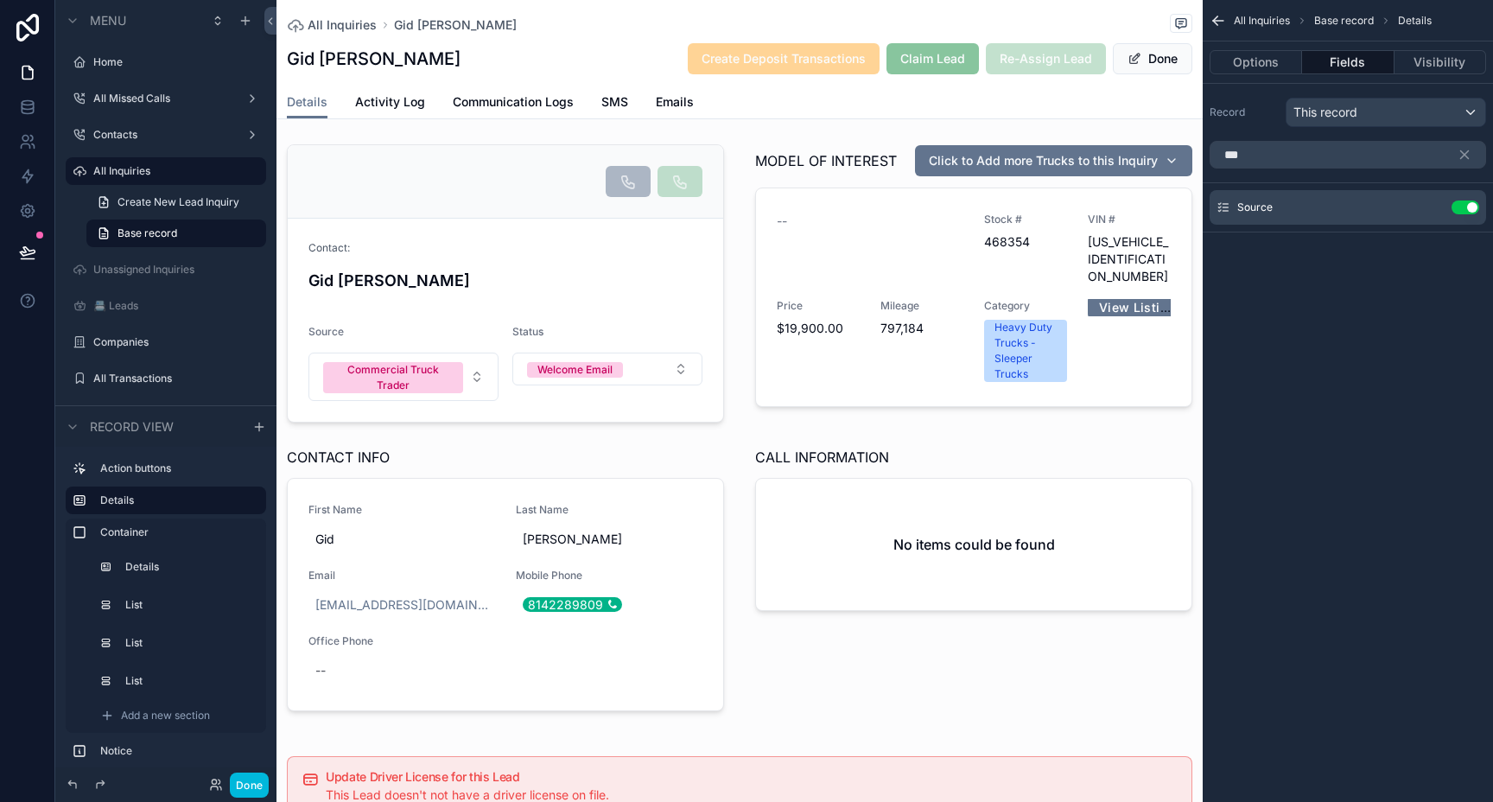
scroll to position [389, 0]
click at [677, 313] on div "scrollable content" at bounding box center [739, 430] width 926 height 608
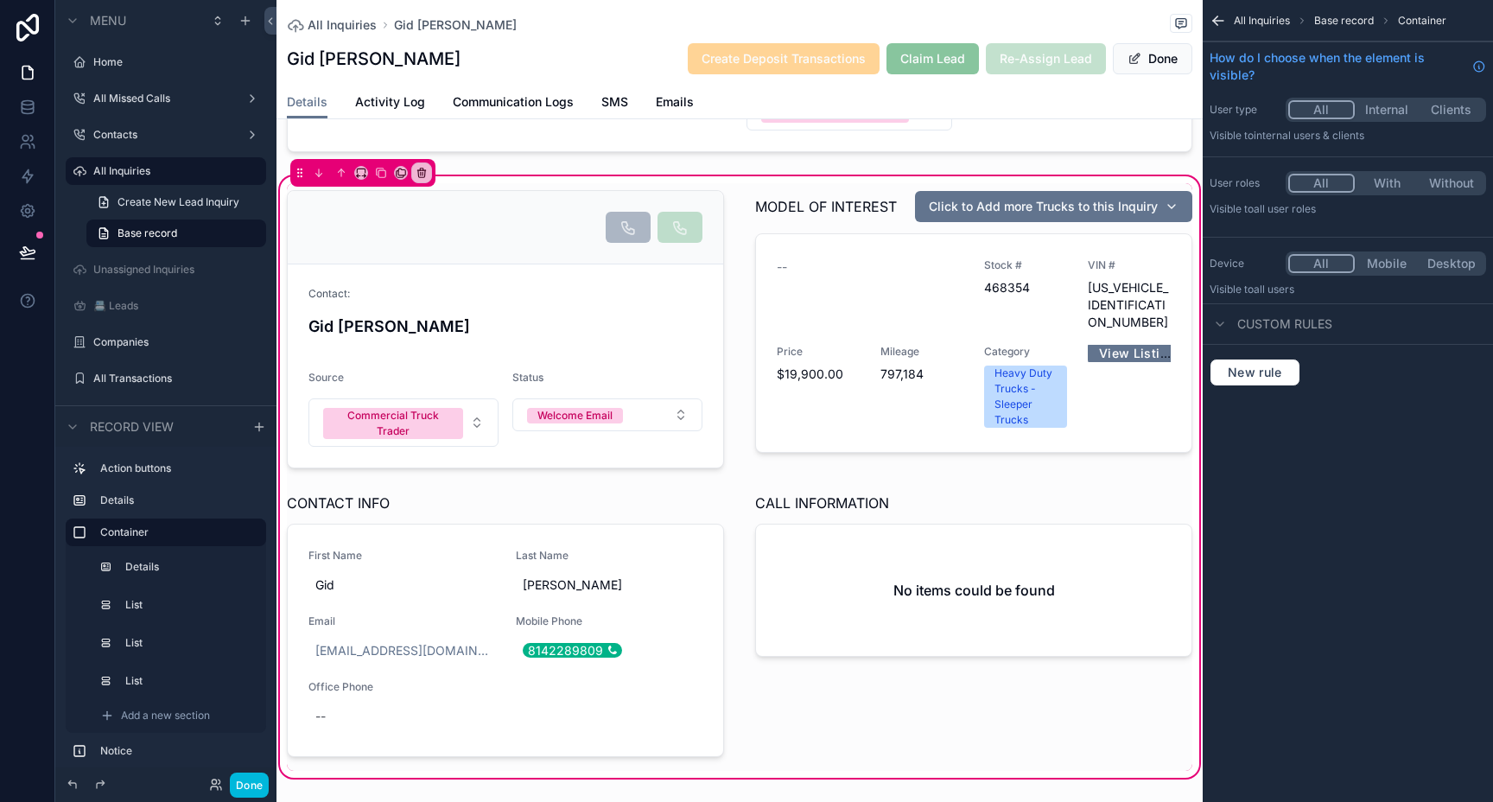
scroll to position [314, 0]
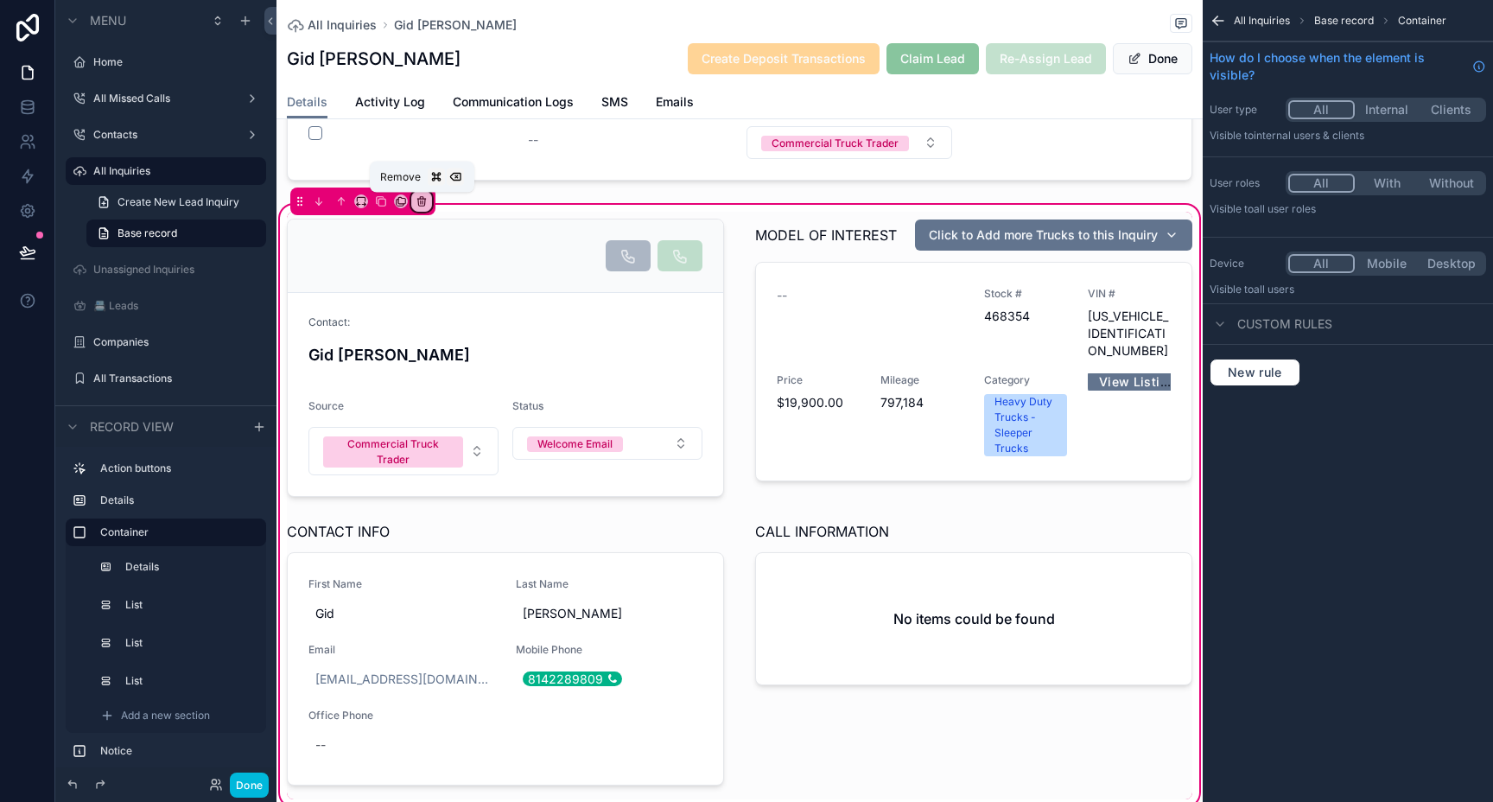
click at [421, 201] on icon "scrollable content" at bounding box center [421, 201] width 0 height 3
click at [675, 374] on div "scrollable content" at bounding box center [746, 401] width 1493 height 802
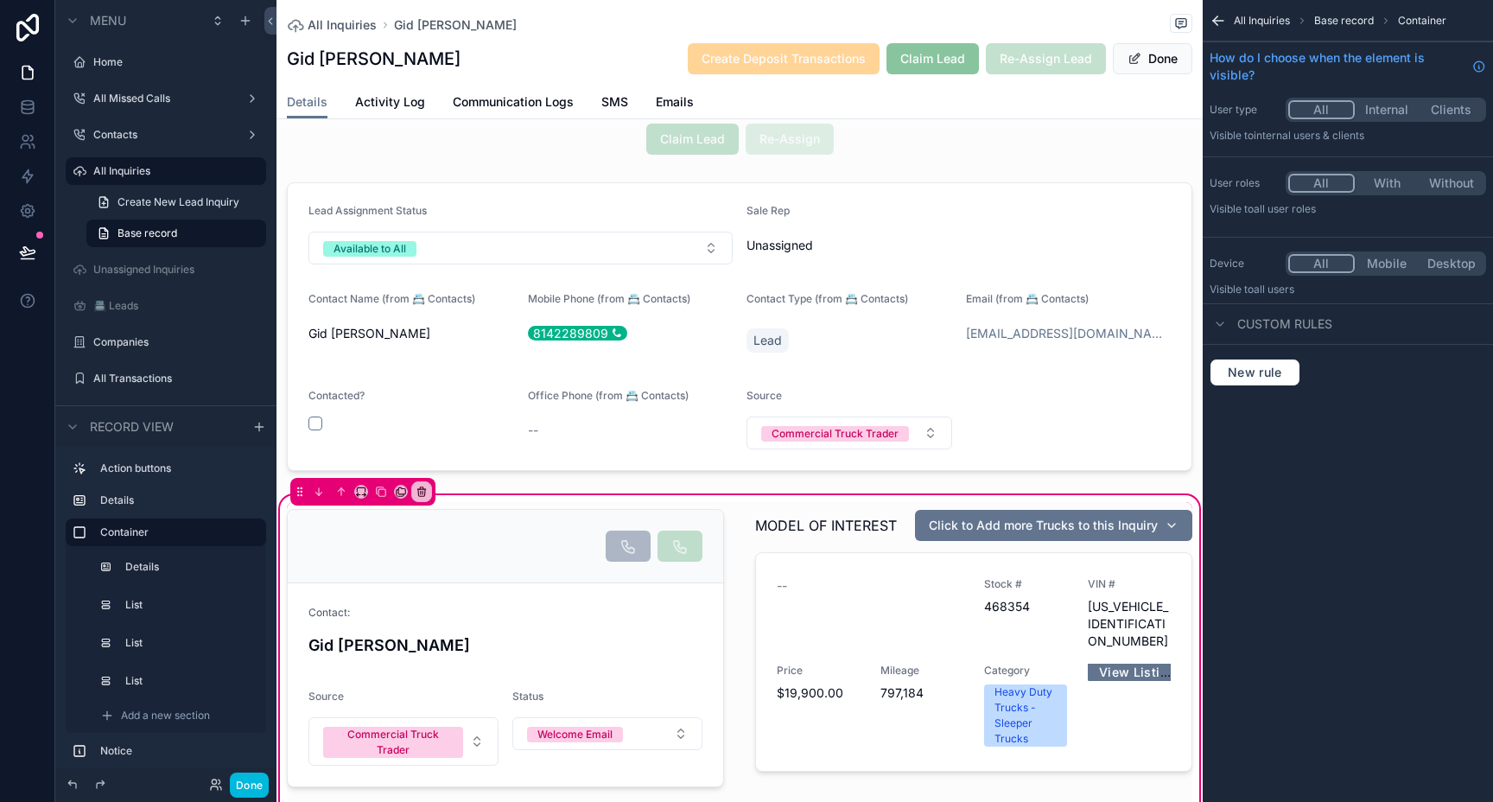
scroll to position [14, 0]
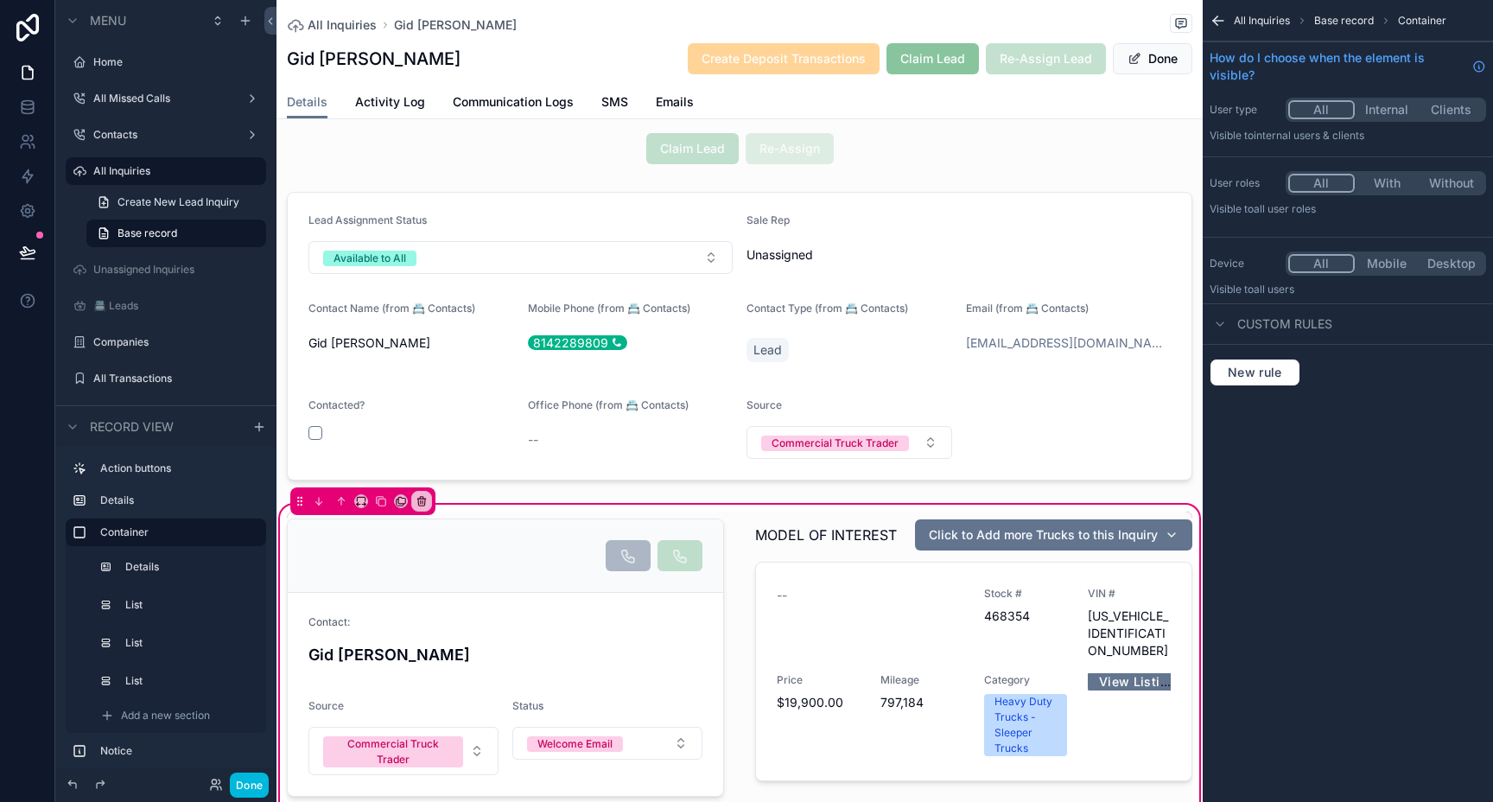
click at [917, 263] on div "scrollable content" at bounding box center [739, 336] width 926 height 302
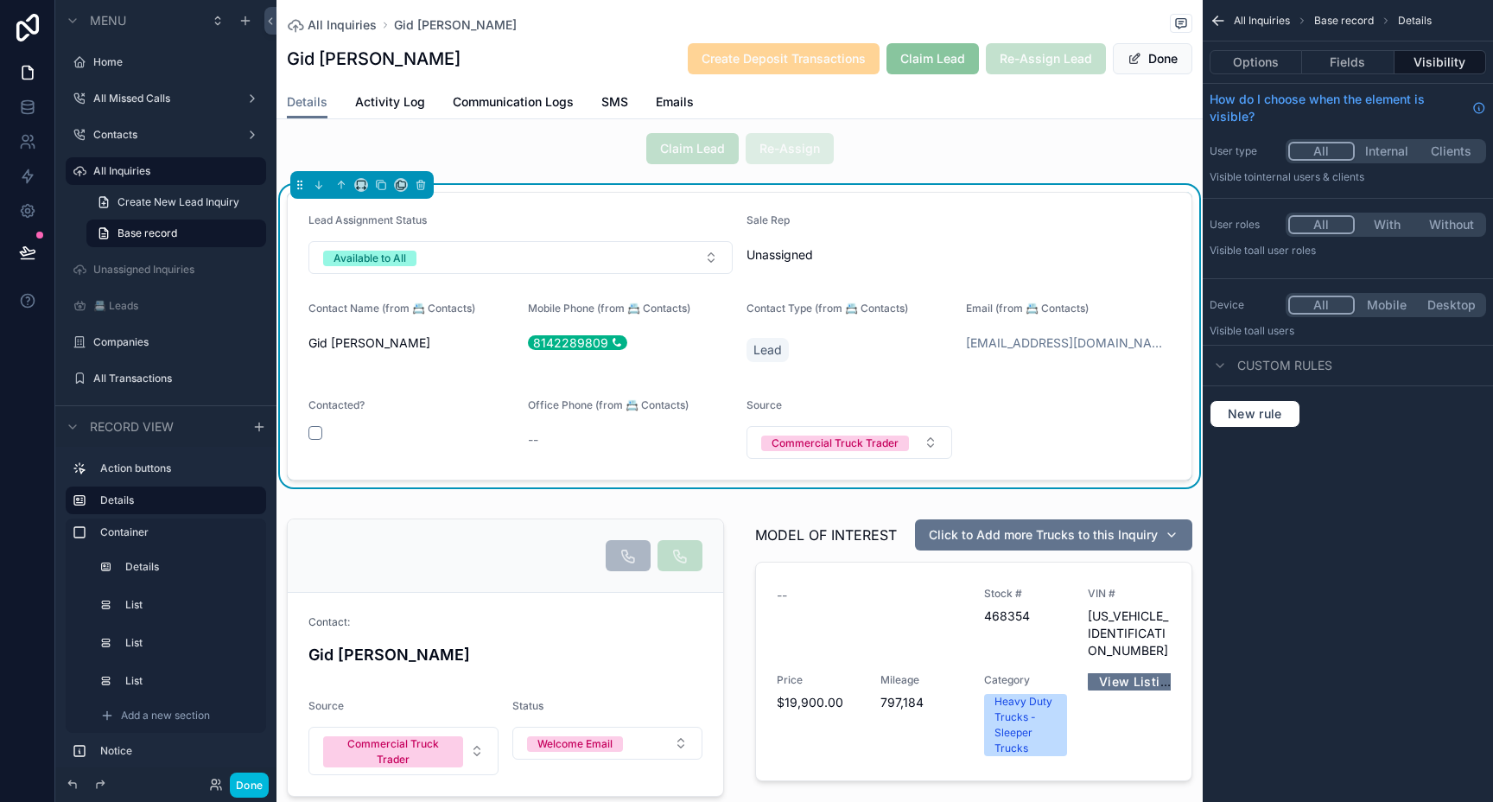
click at [1354, 59] on button "Fields" at bounding box center [1348, 62] width 92 height 24
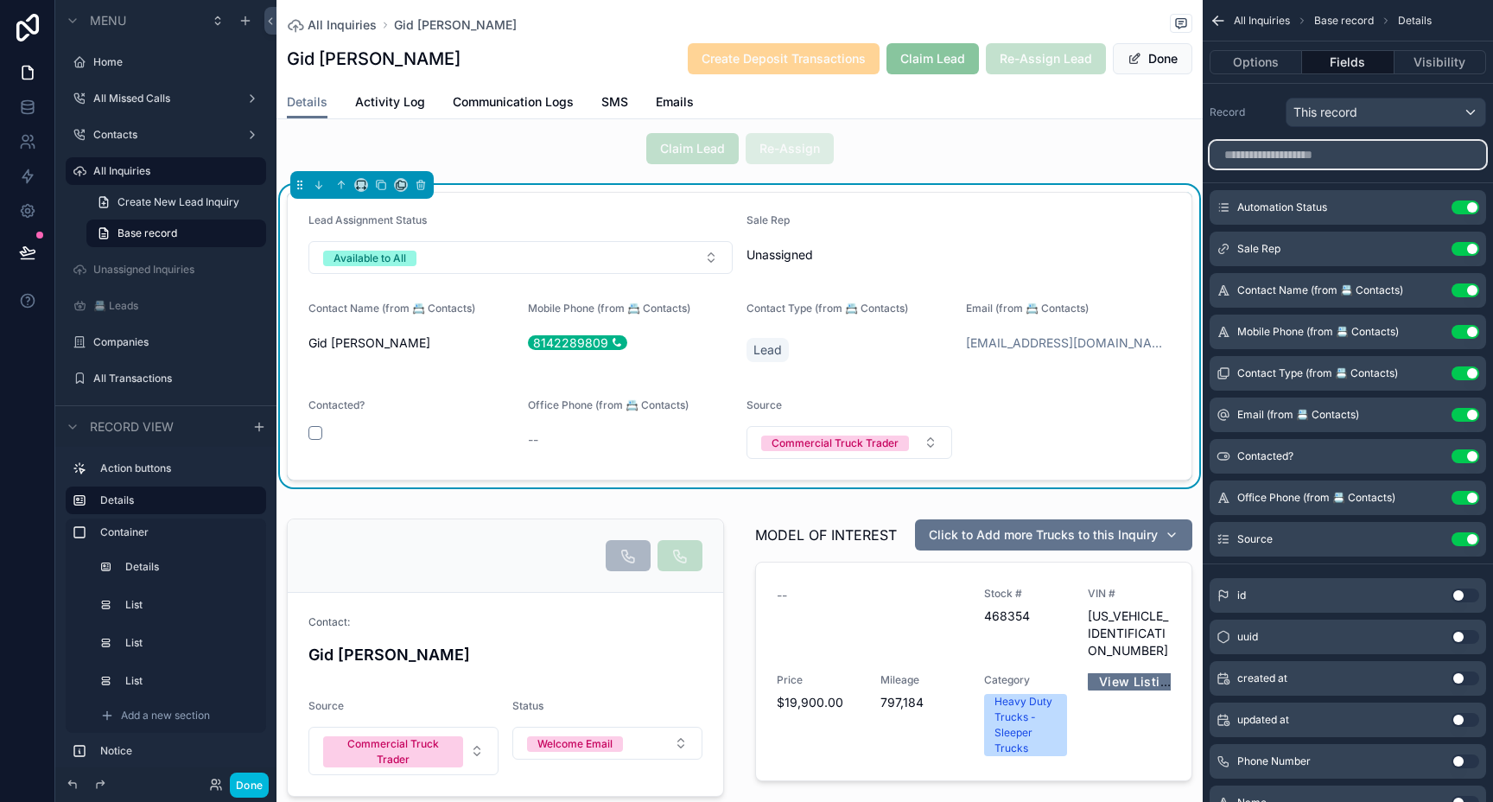
click at [1327, 158] on input "scrollable content" at bounding box center [1347, 155] width 276 height 28
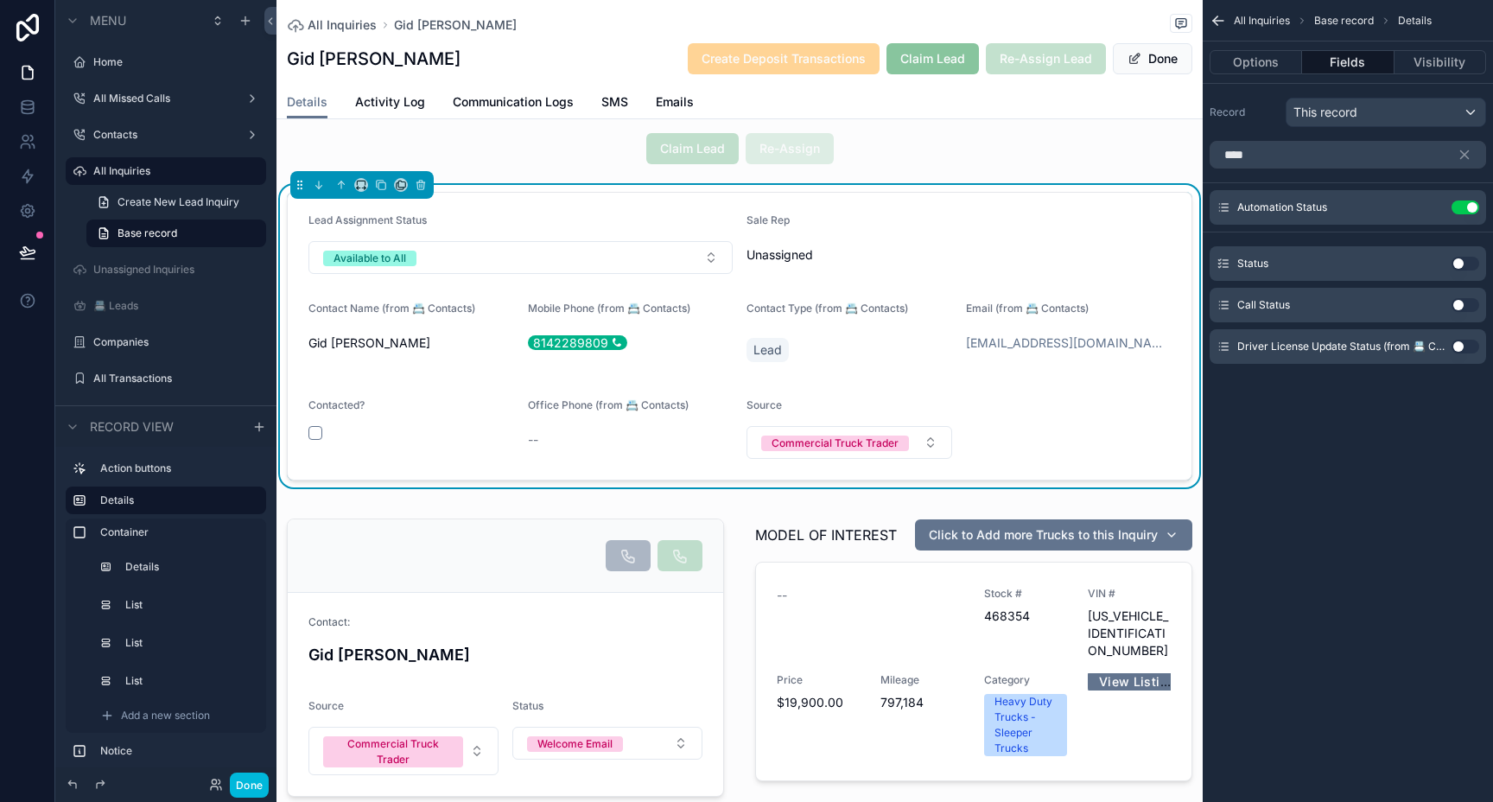
click at [1458, 265] on button "Use setting" at bounding box center [1465, 264] width 28 height 14
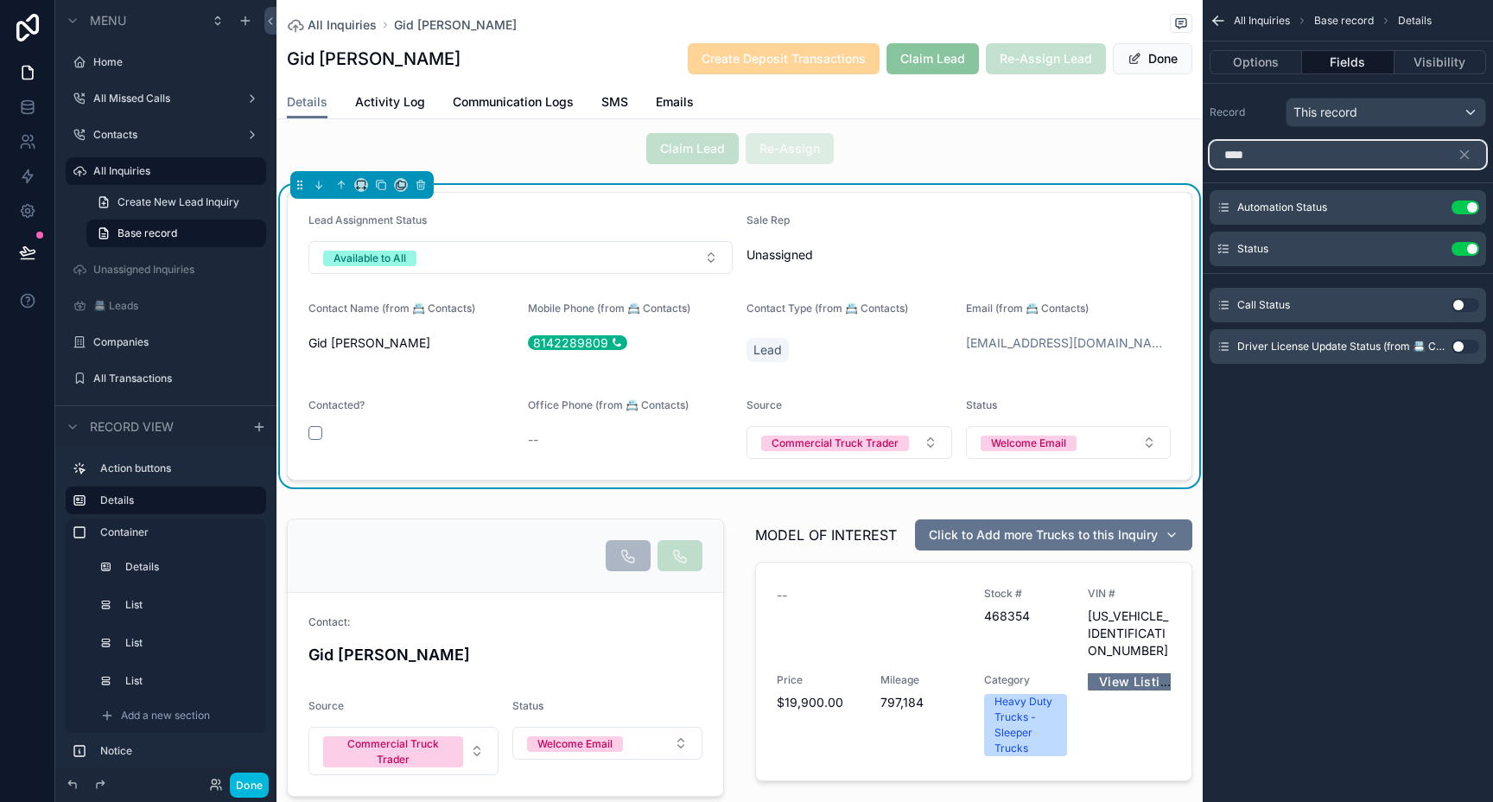
click at [1277, 155] on input "****" at bounding box center [1347, 155] width 276 height 28
type input "*"
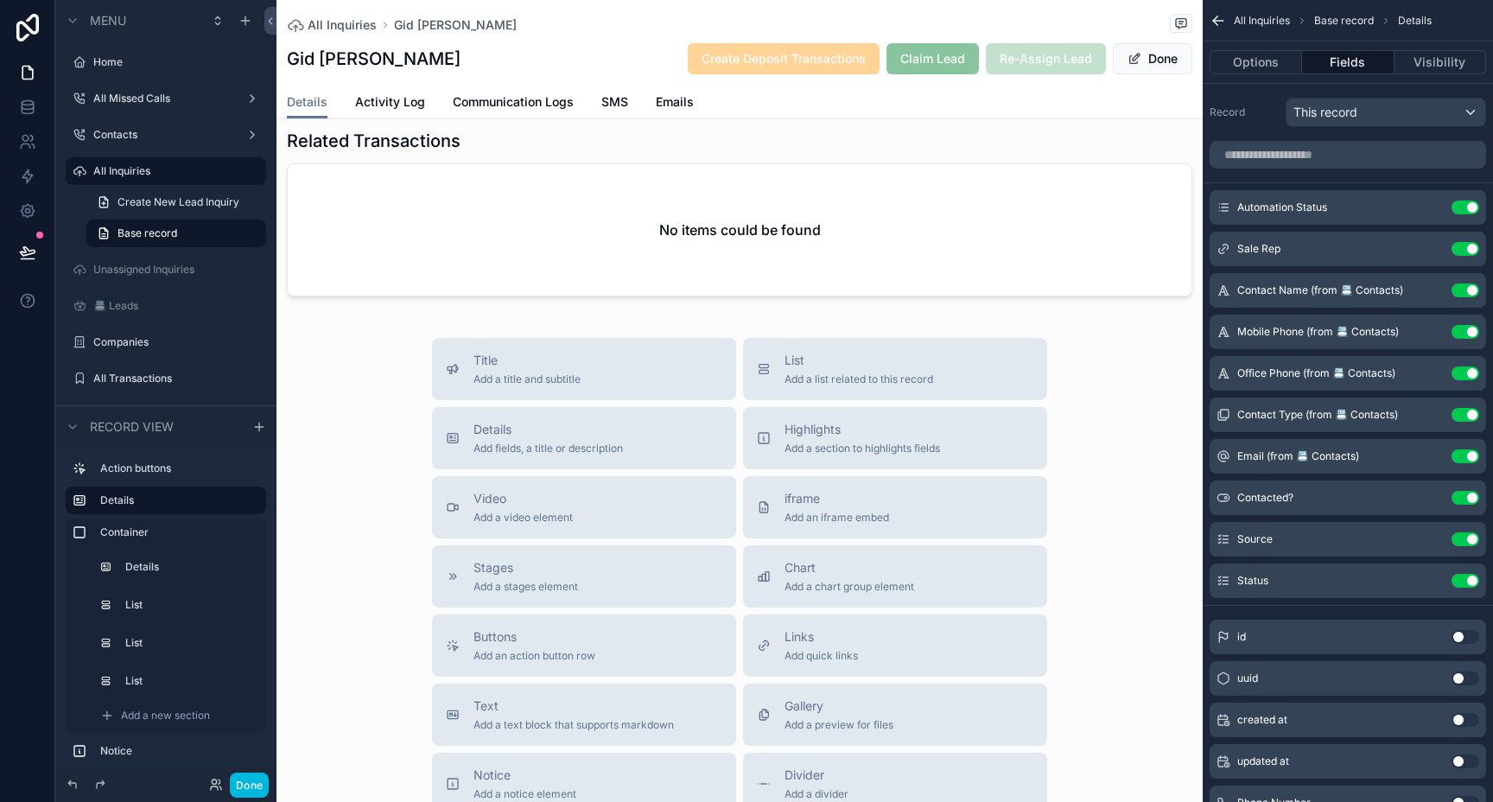
scroll to position [3207, 0]
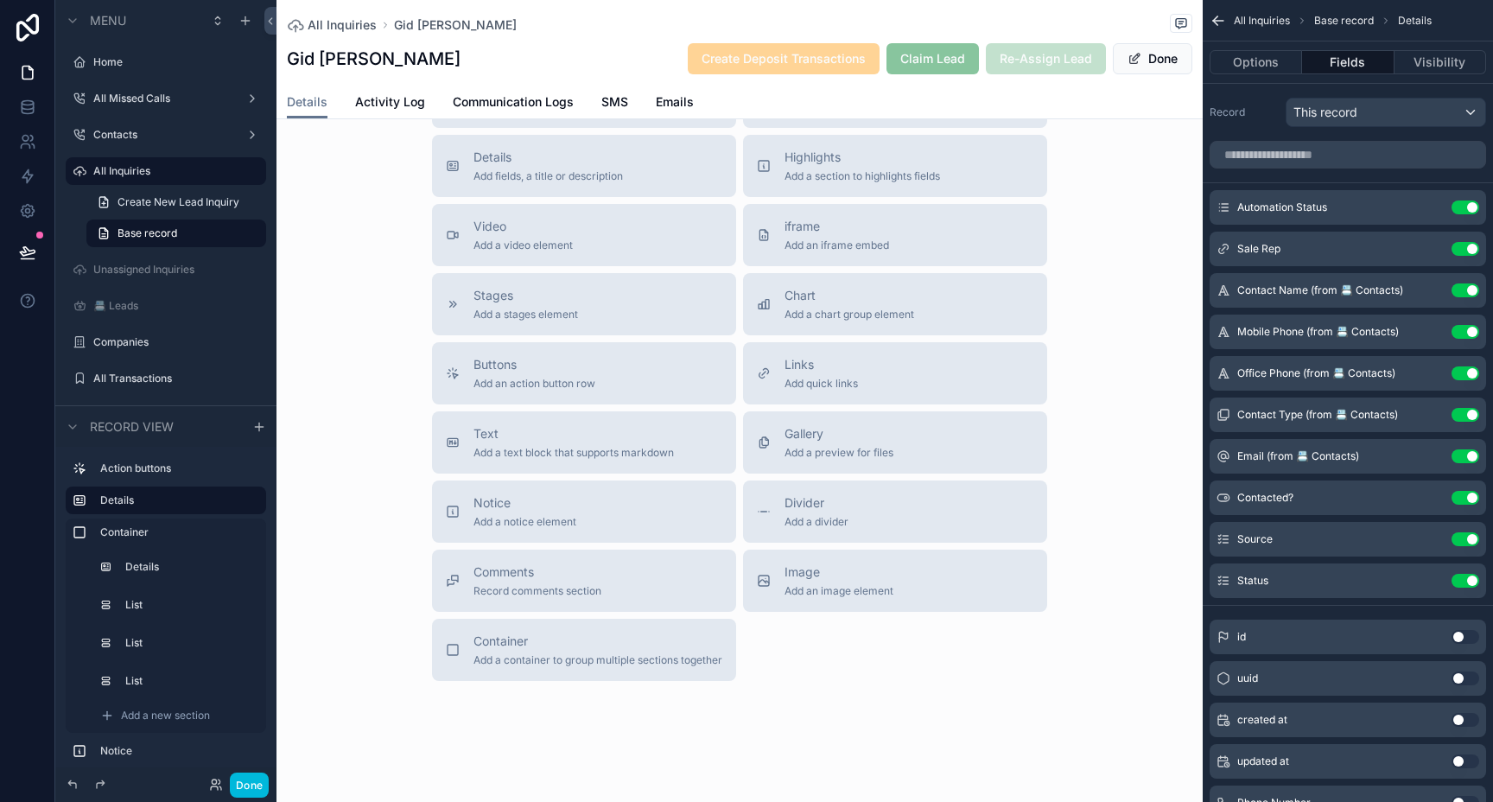
click at [815, 218] on span "iframe" at bounding box center [836, 226] width 105 height 17
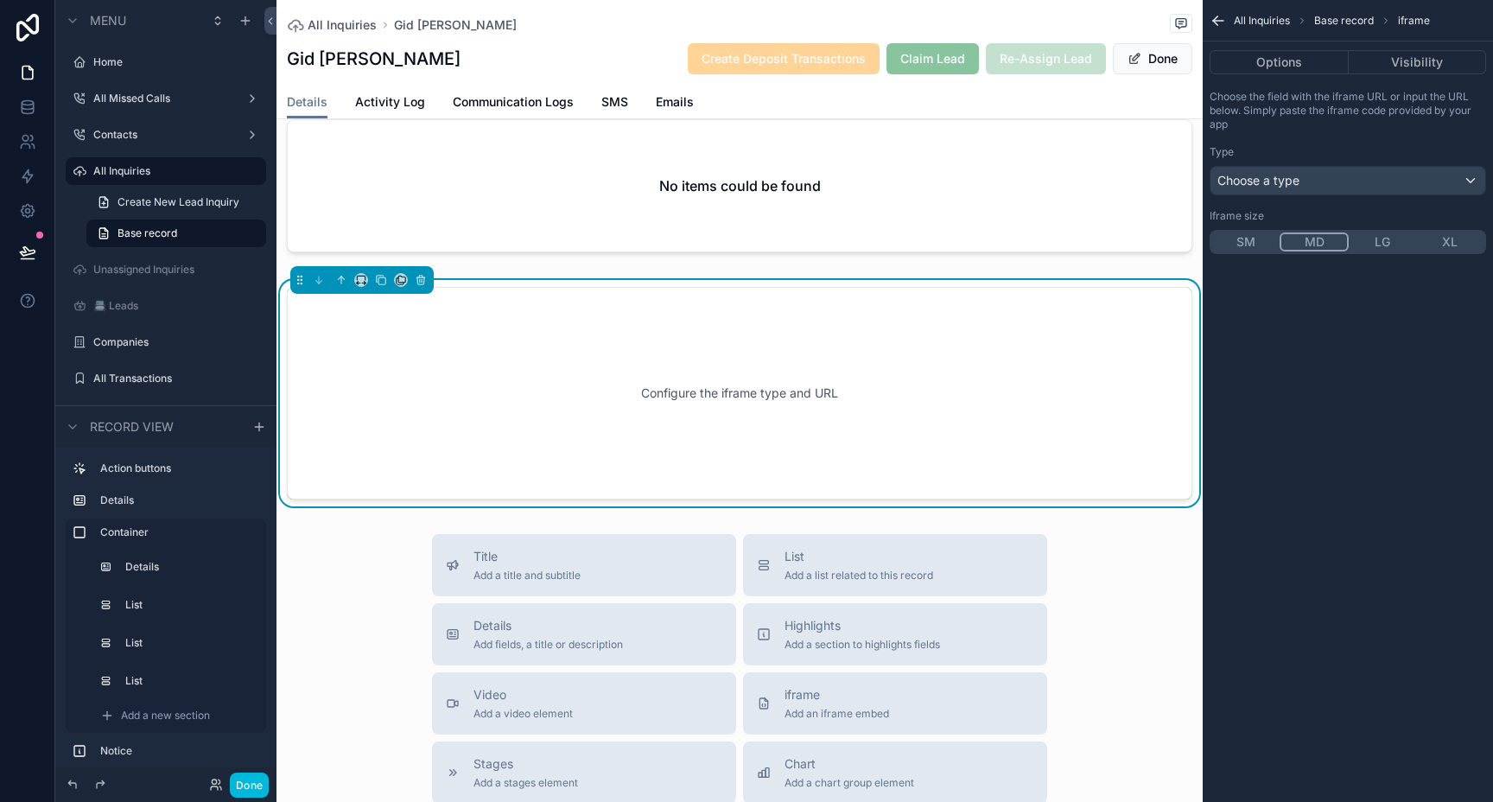
scroll to position [2954, 0]
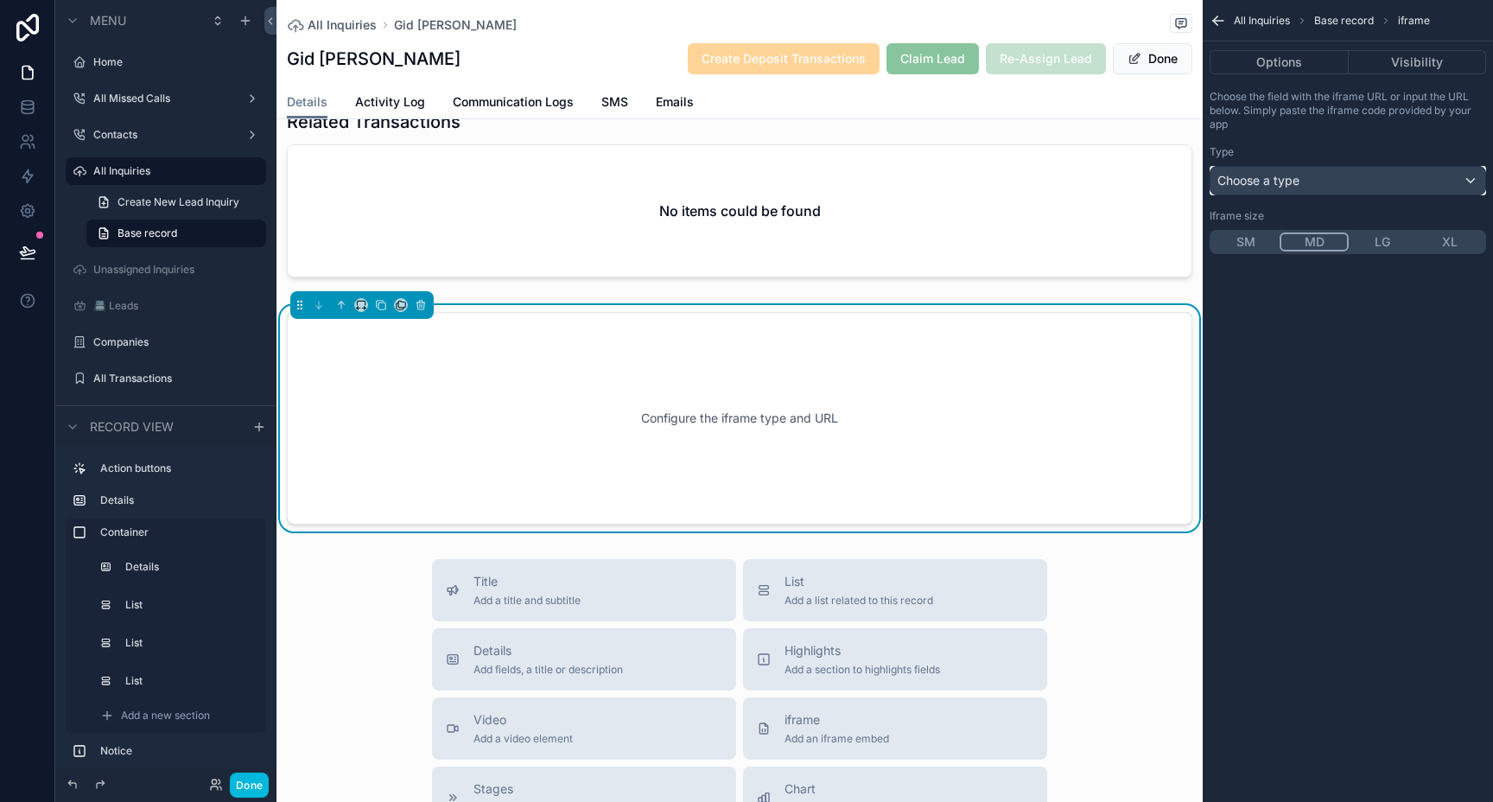
click at [1306, 182] on div "Choose a type" at bounding box center [1347, 181] width 275 height 28
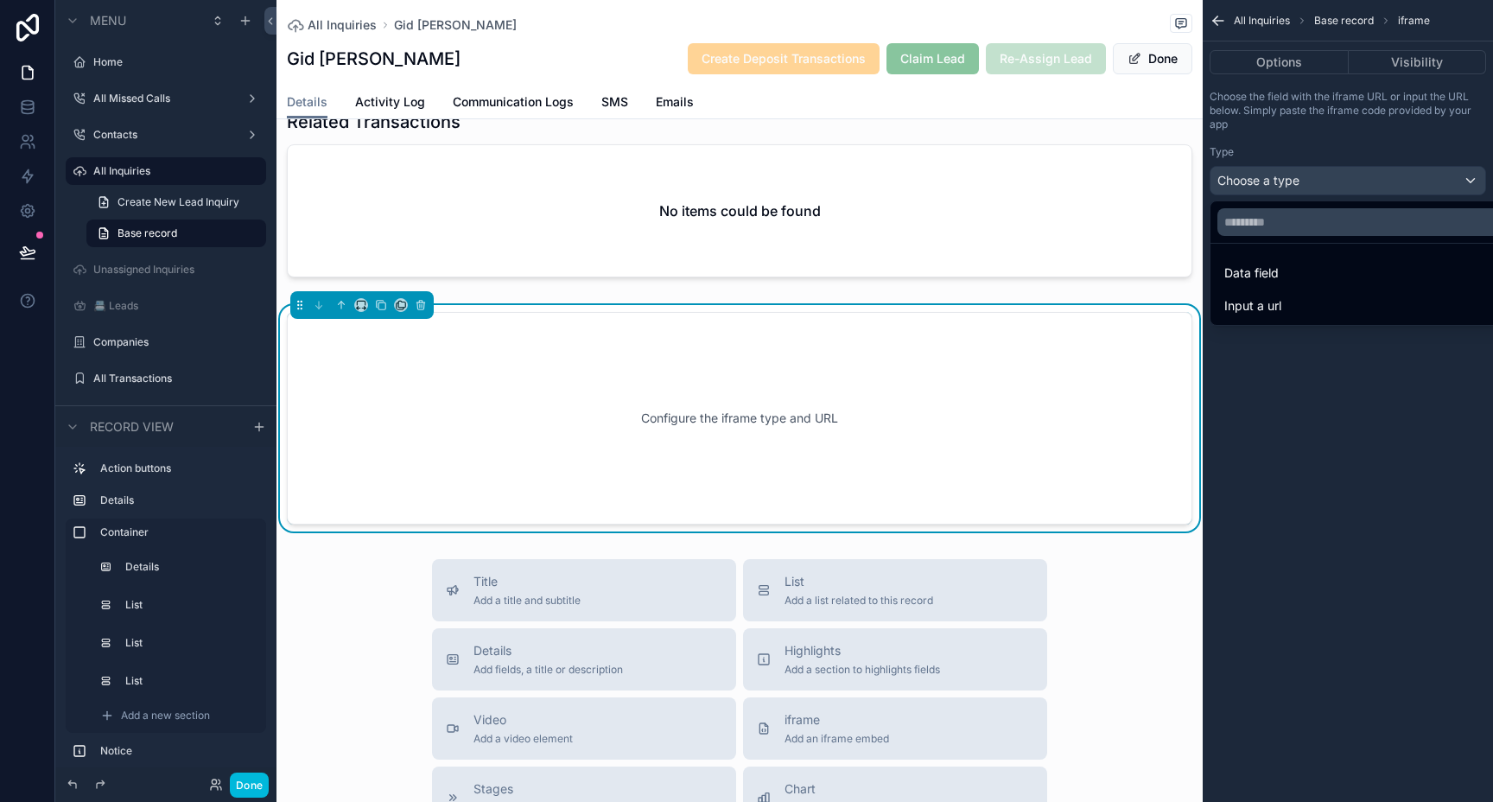
click at [1268, 273] on span "Data field" at bounding box center [1251, 273] width 54 height 21
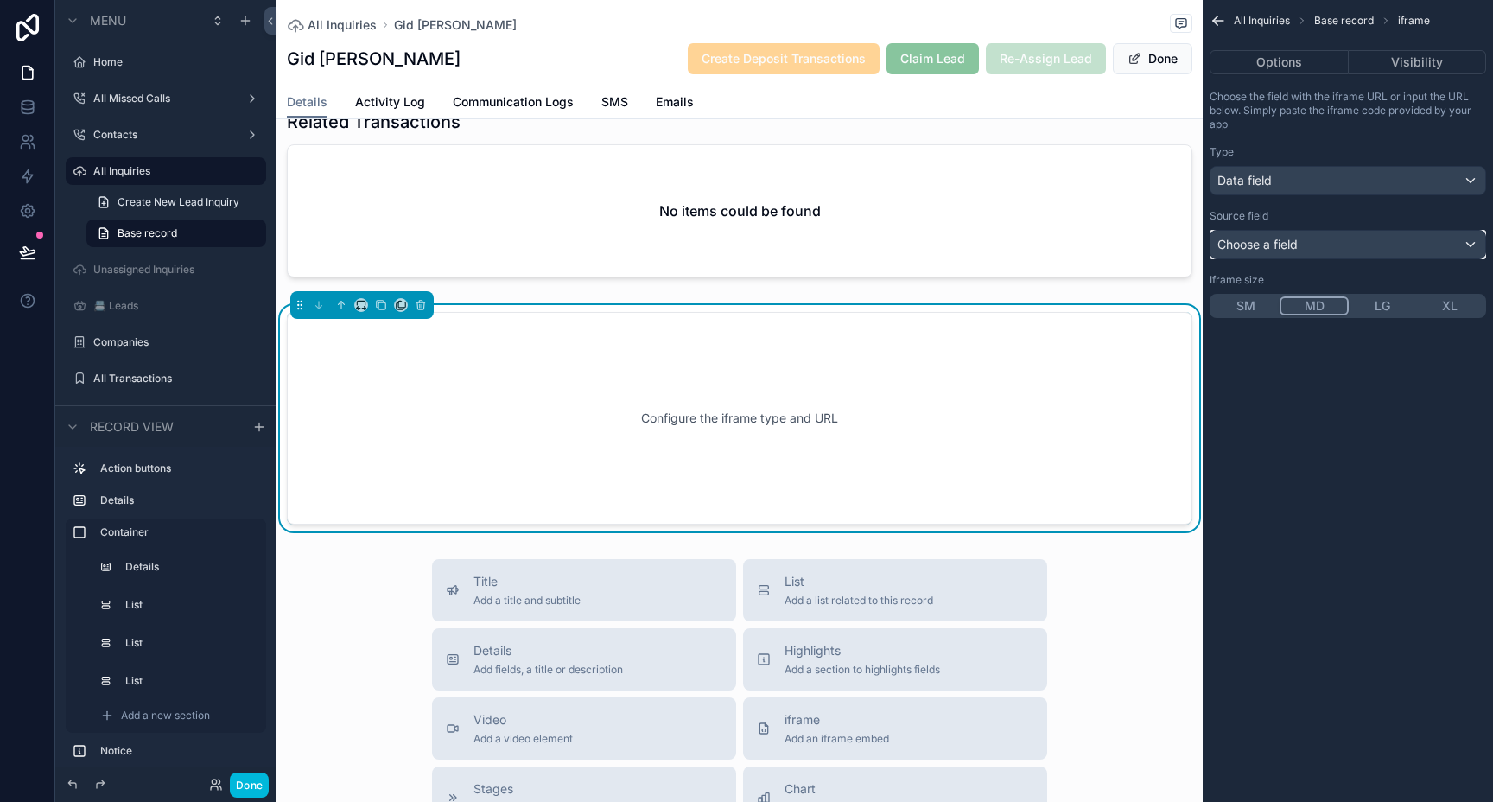
click at [1284, 245] on span "Choose a field" at bounding box center [1257, 244] width 80 height 15
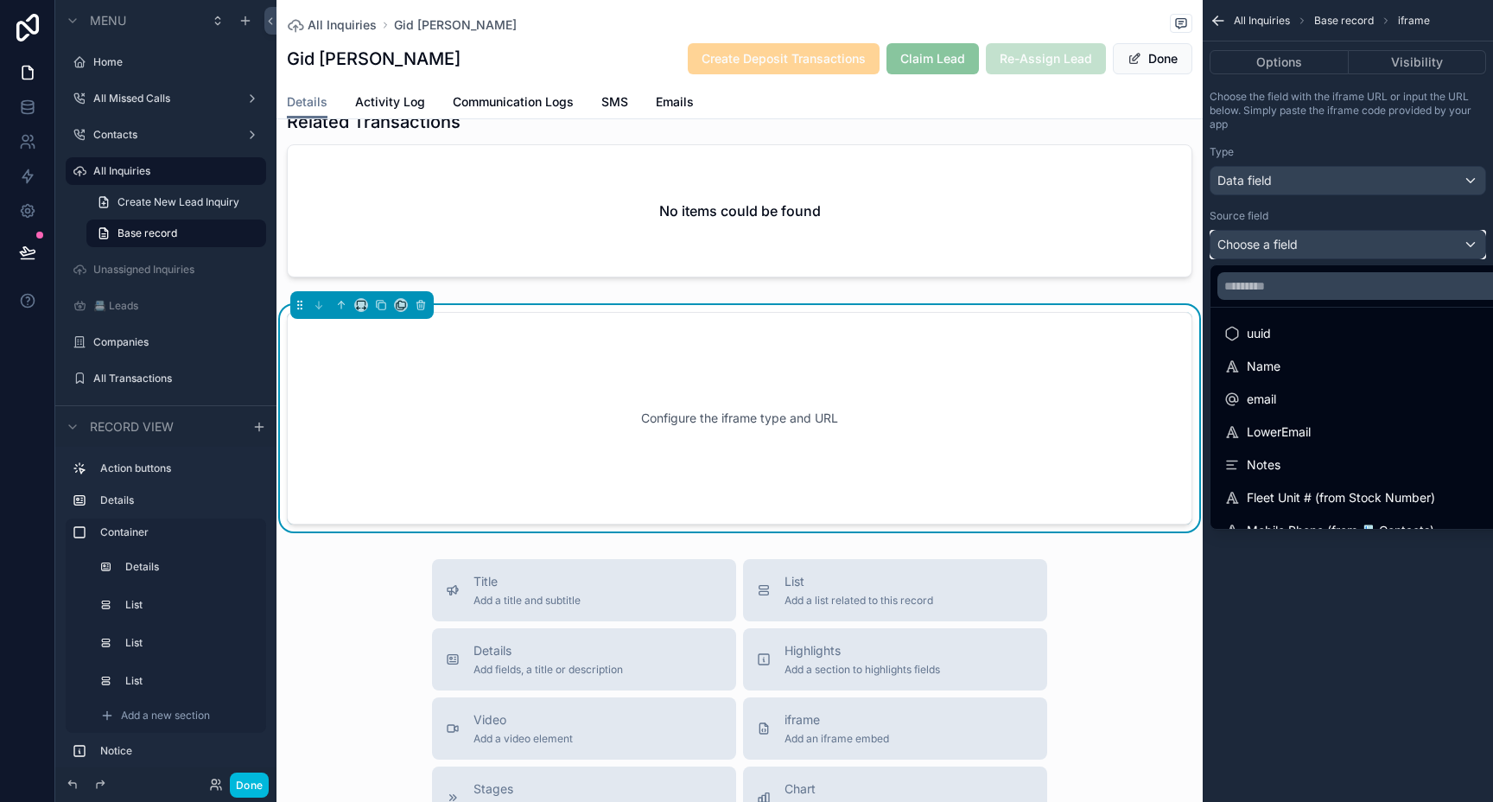
scroll to position [0, 0]
click at [1288, 286] on input "text" at bounding box center [1367, 286] width 301 height 28
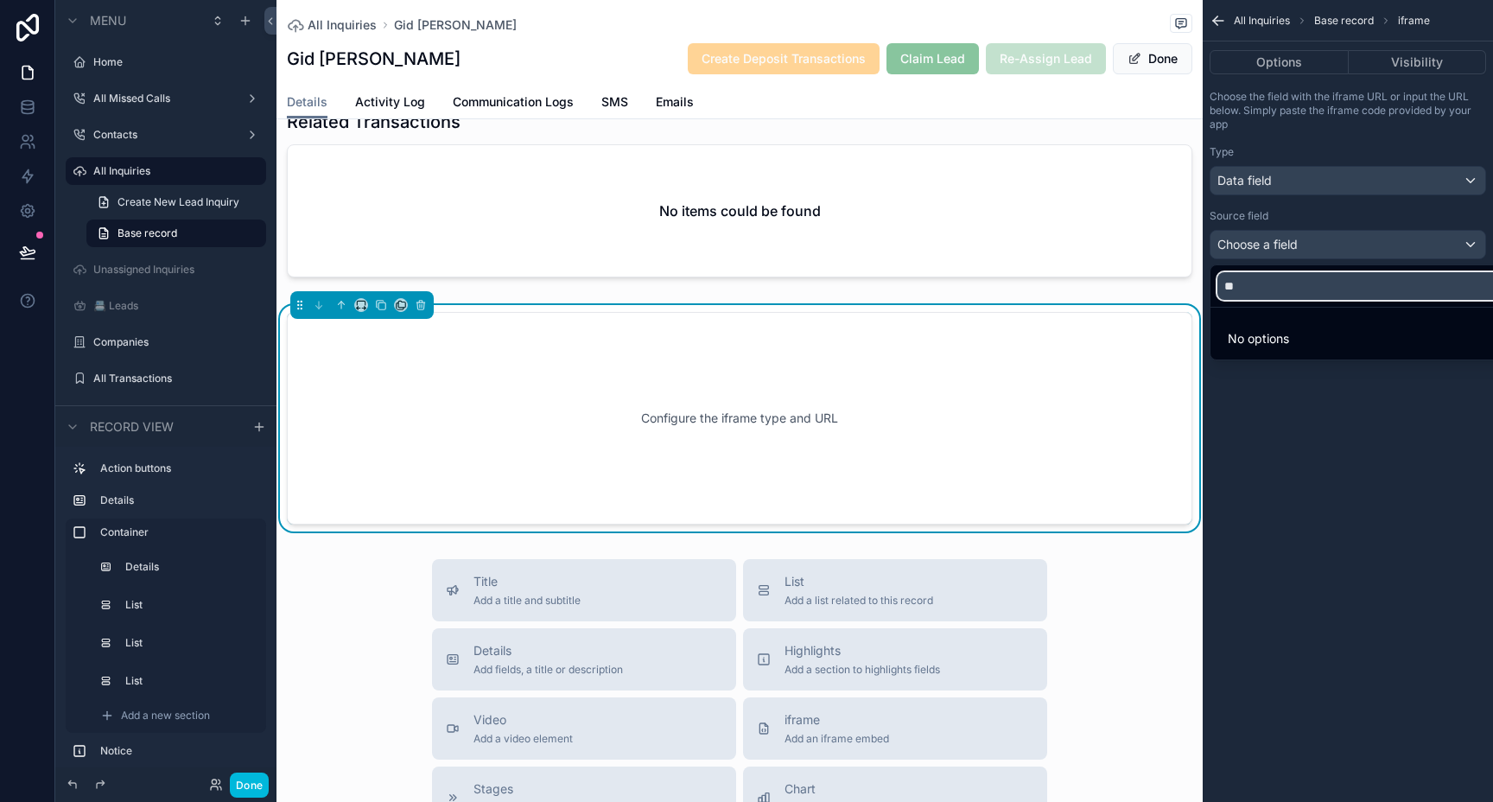
type input "*"
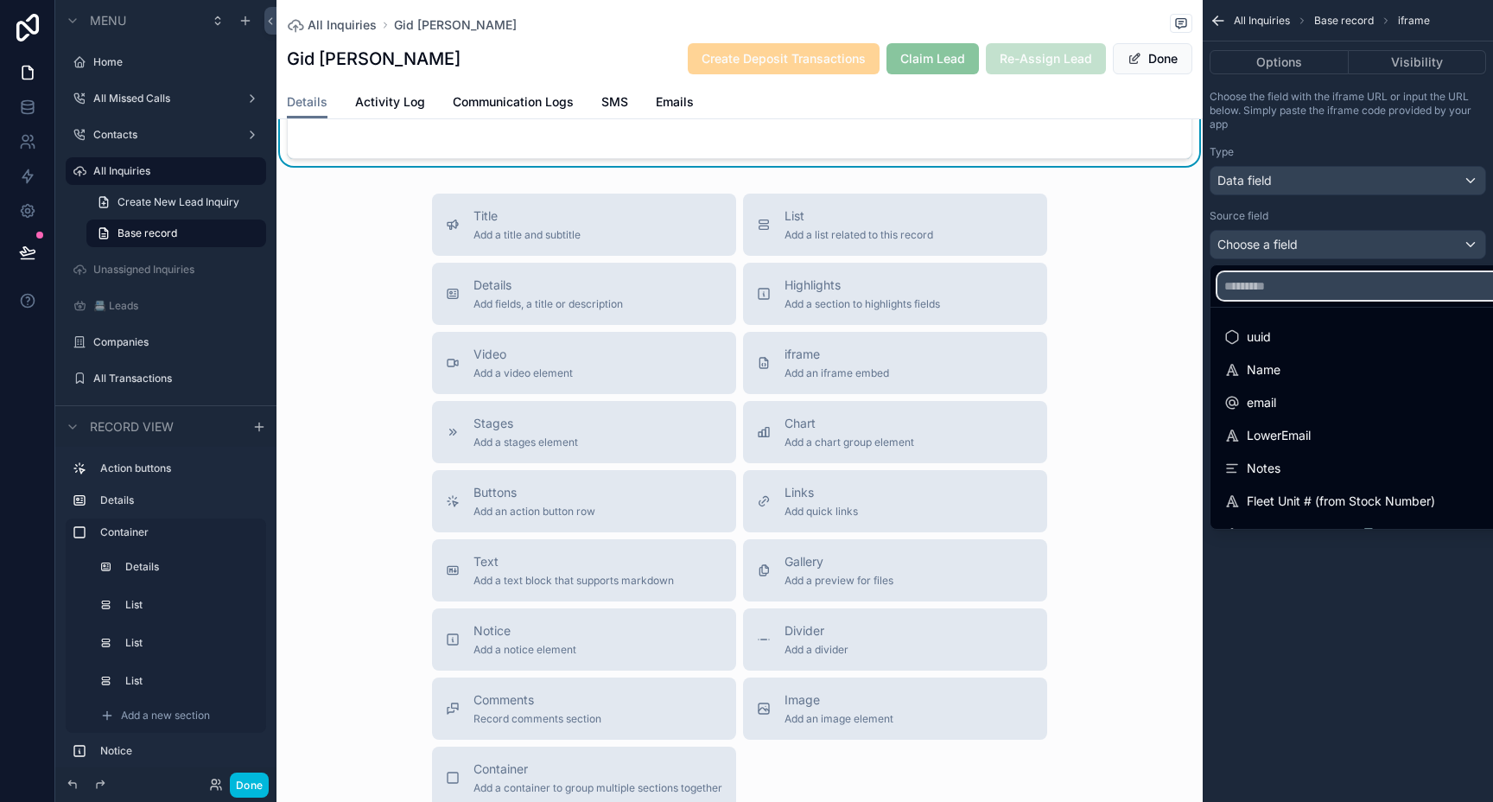
scroll to position [3448, 0]
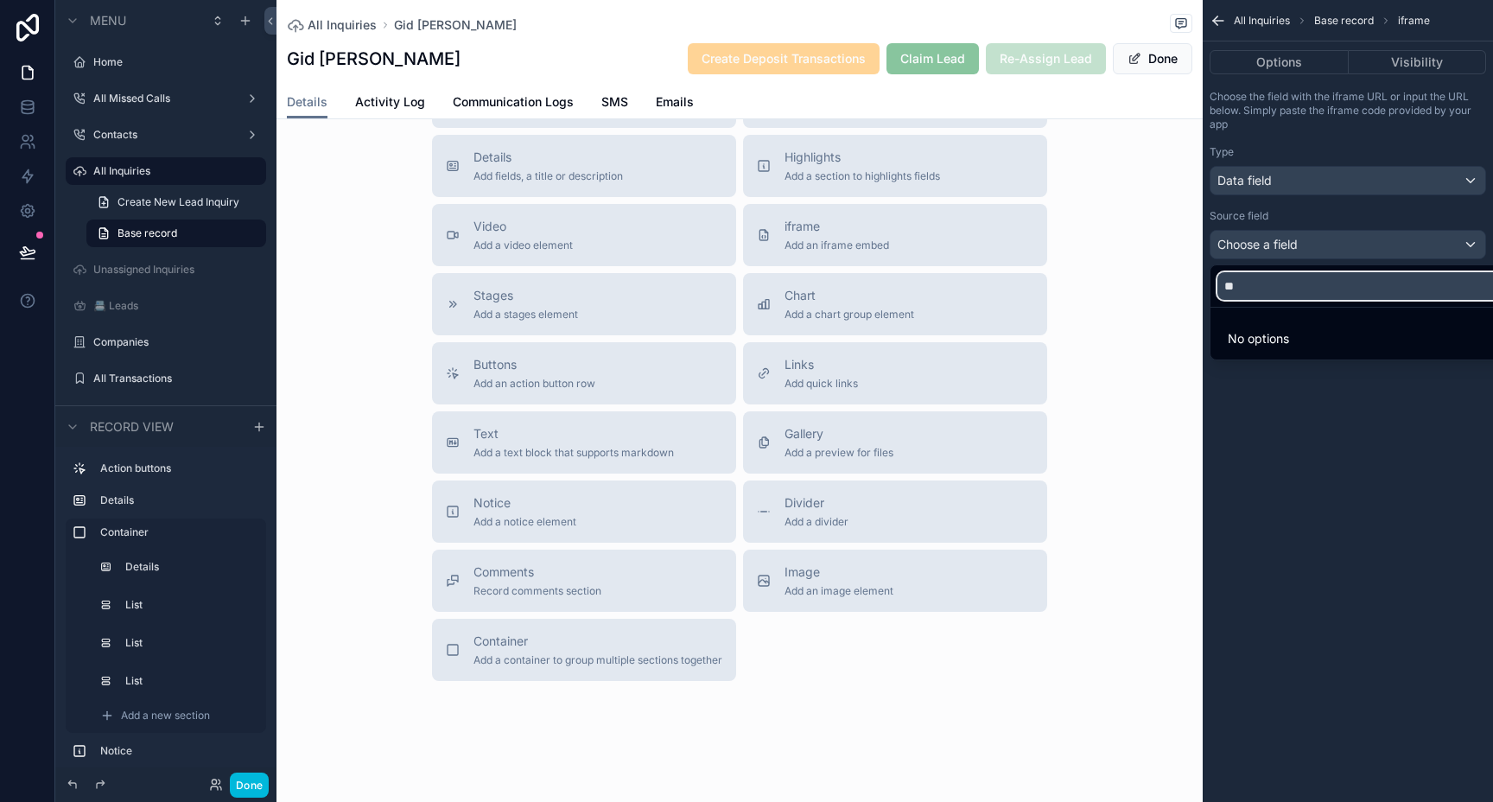
type input "*"
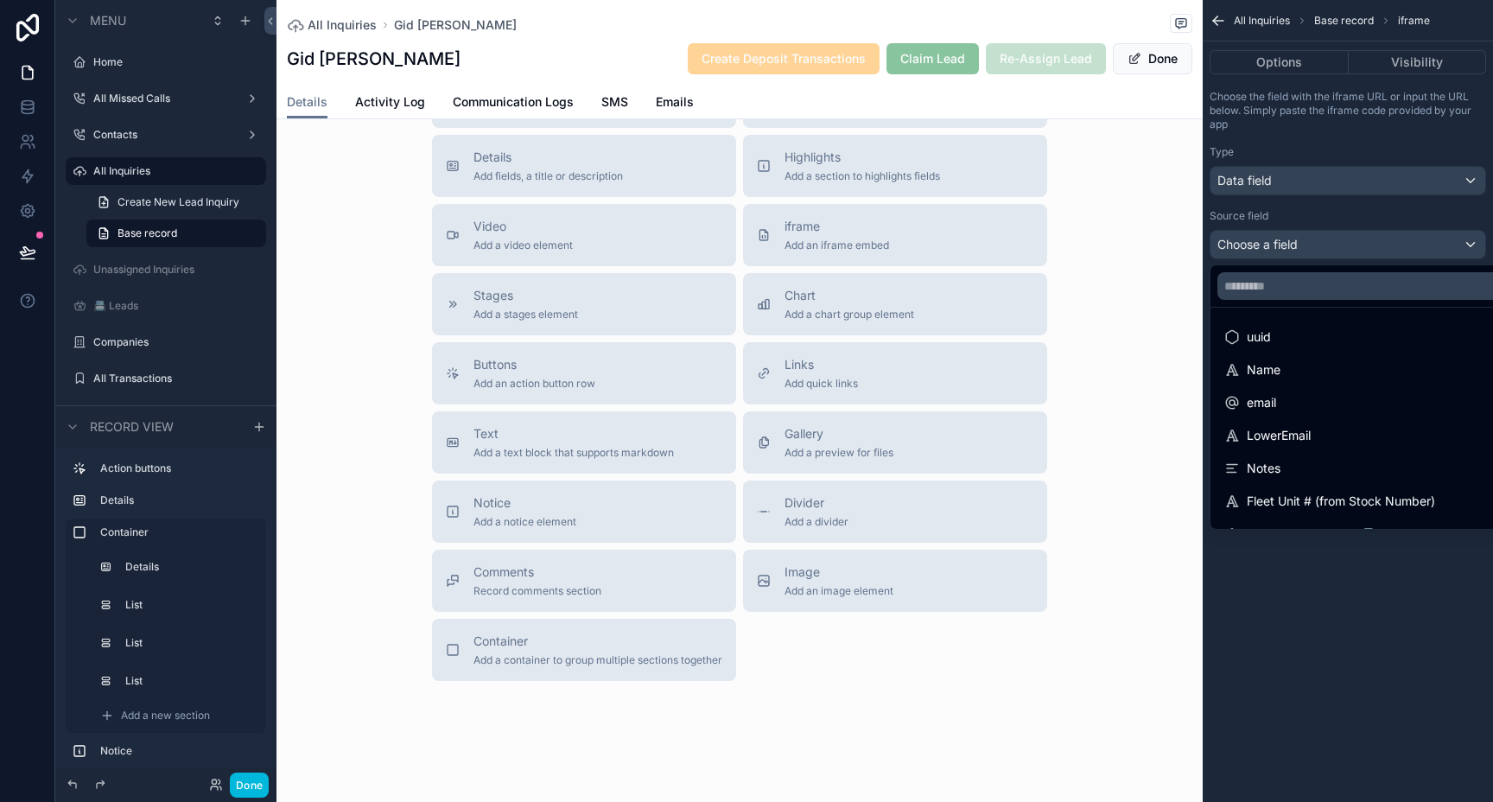
click at [1323, 601] on div "scrollable content" at bounding box center [746, 401] width 1493 height 802
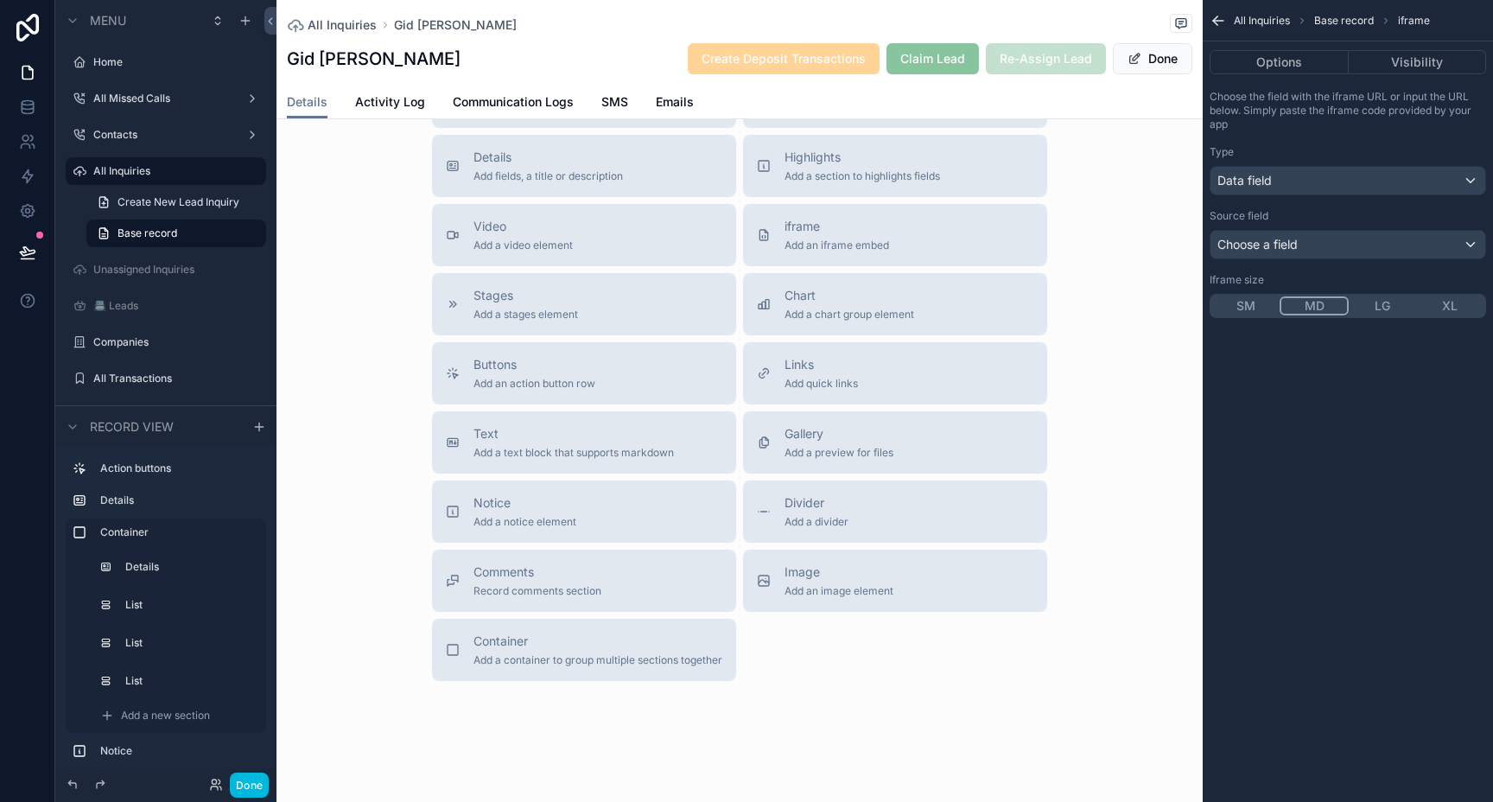
click at [0, 0] on icon "scrollable content" at bounding box center [0, 0] width 0 height 0
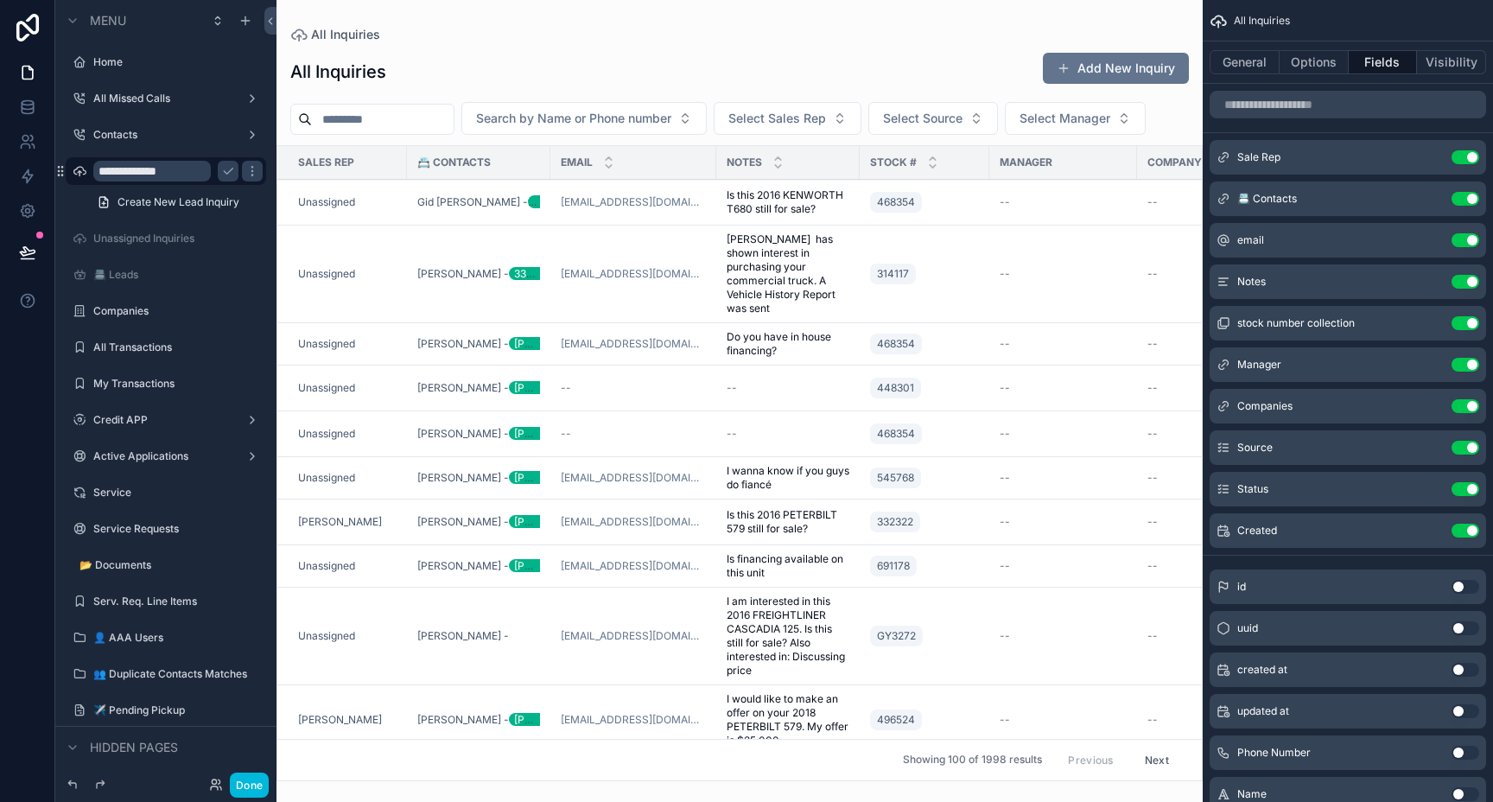
click at [78, 171] on icon "scrollable content" at bounding box center [80, 171] width 14 height 14
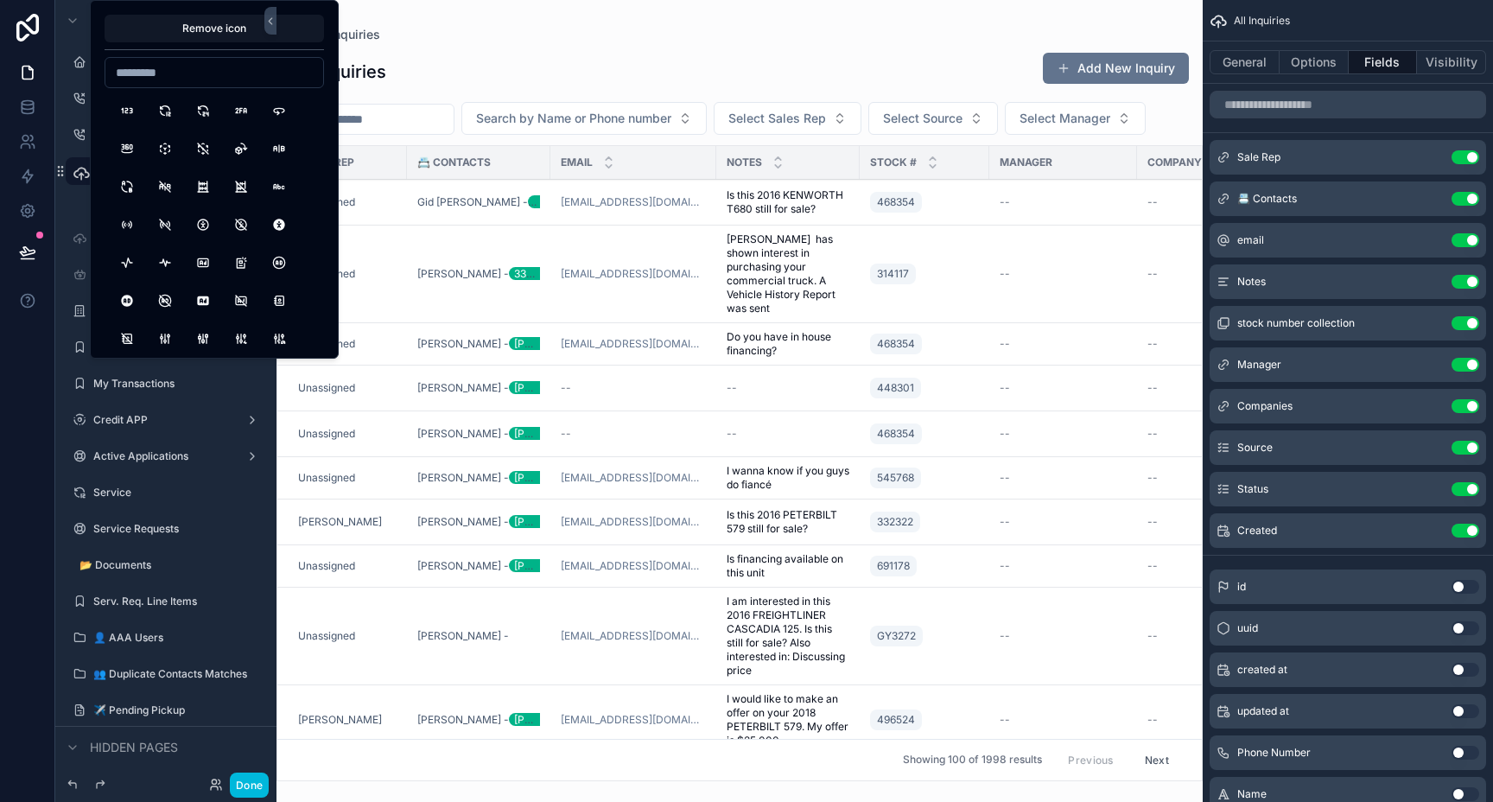
click at [78, 171] on icon "scrollable content" at bounding box center [81, 172] width 17 height 17
click at [540, 45] on div "All Inquiries Add New Inquiry Search by Name or Phone number Select Sales Rep S…" at bounding box center [739, 410] width 926 height 739
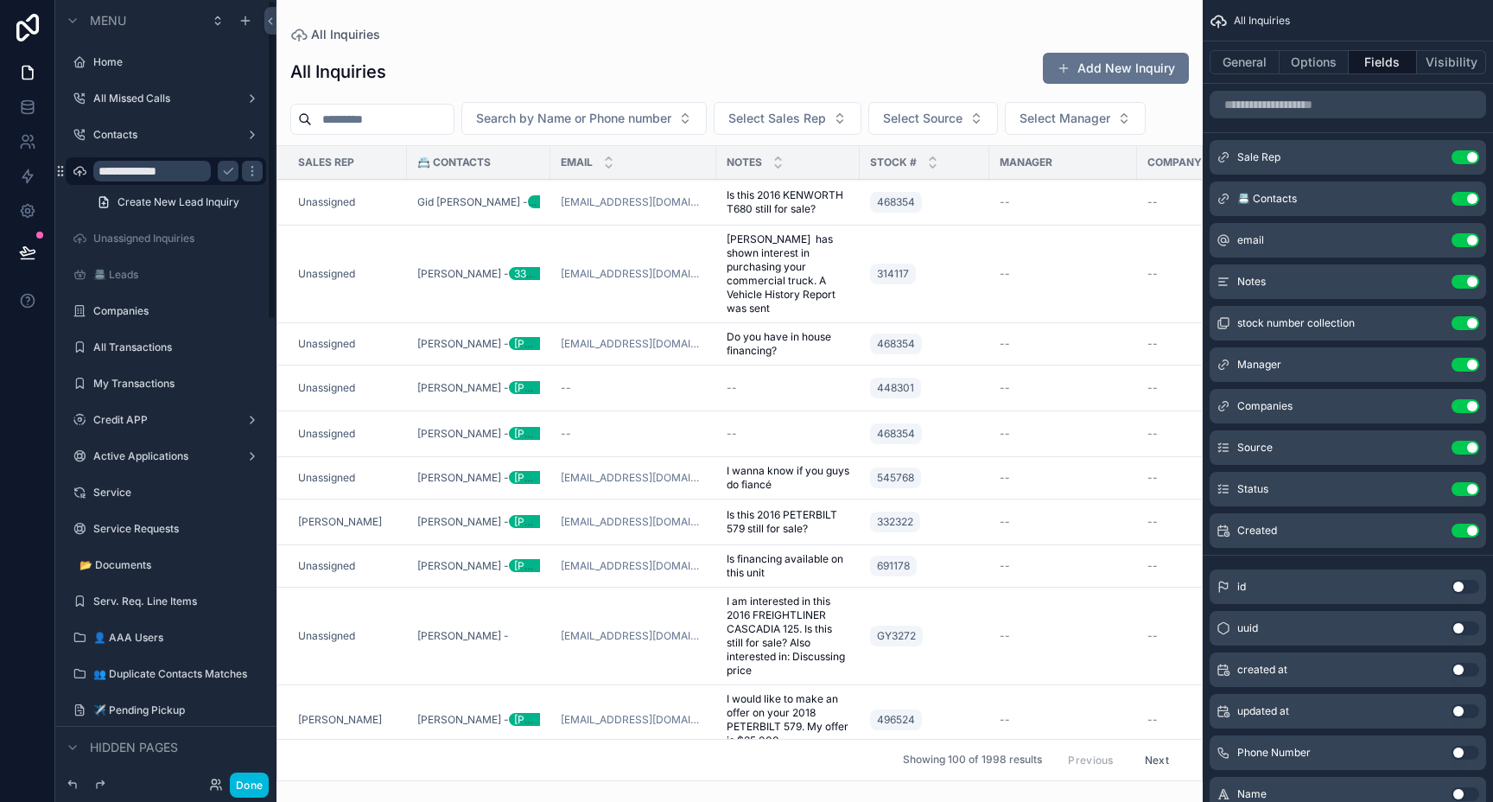
click at [251, 171] on icon "scrollable content" at bounding box center [251, 170] width 1 height 1
click at [19, 109] on icon at bounding box center [27, 106] width 17 height 17
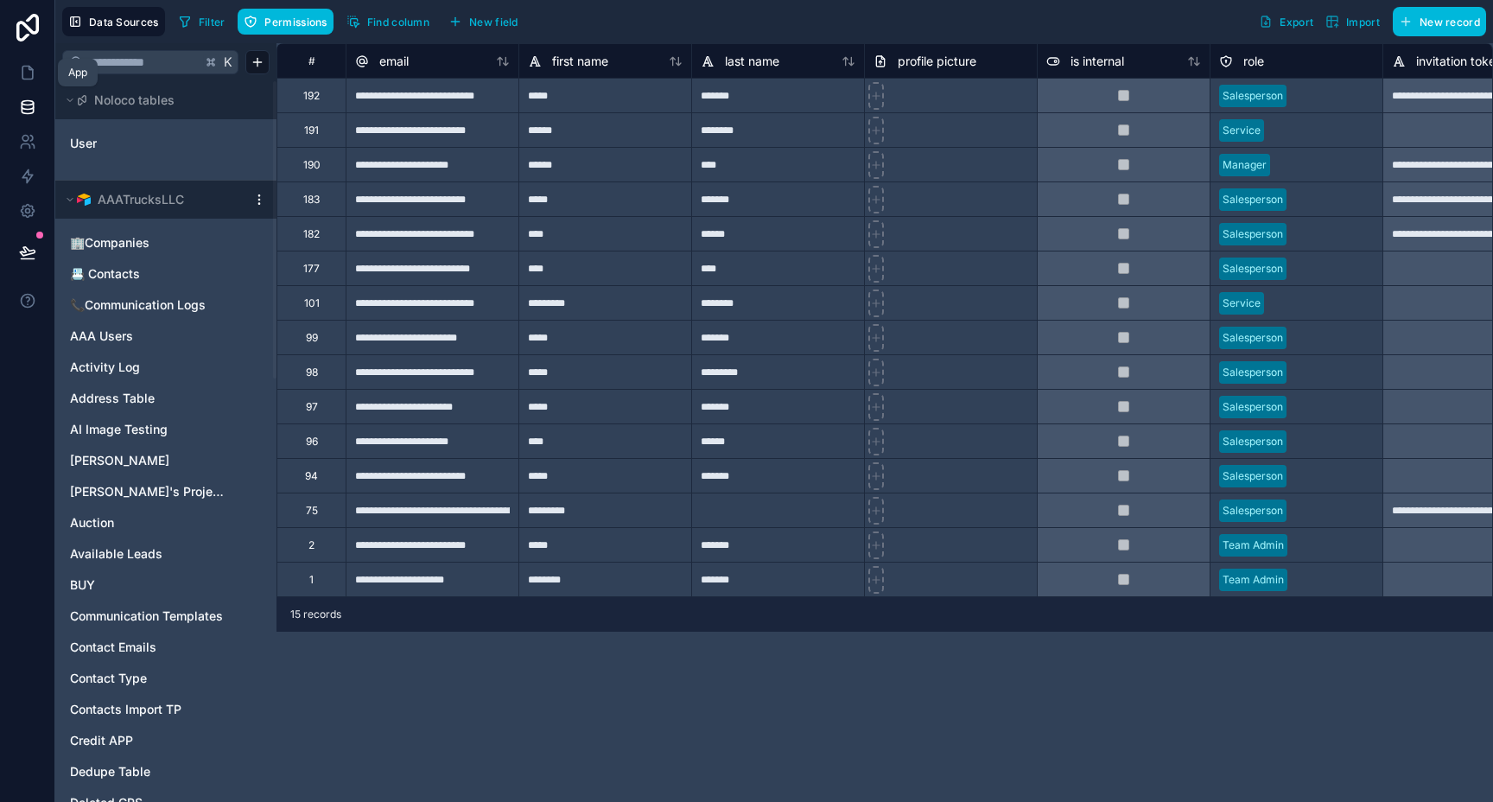
click at [31, 68] on icon at bounding box center [27, 73] width 10 height 13
click at [30, 71] on icon at bounding box center [27, 72] width 17 height 17
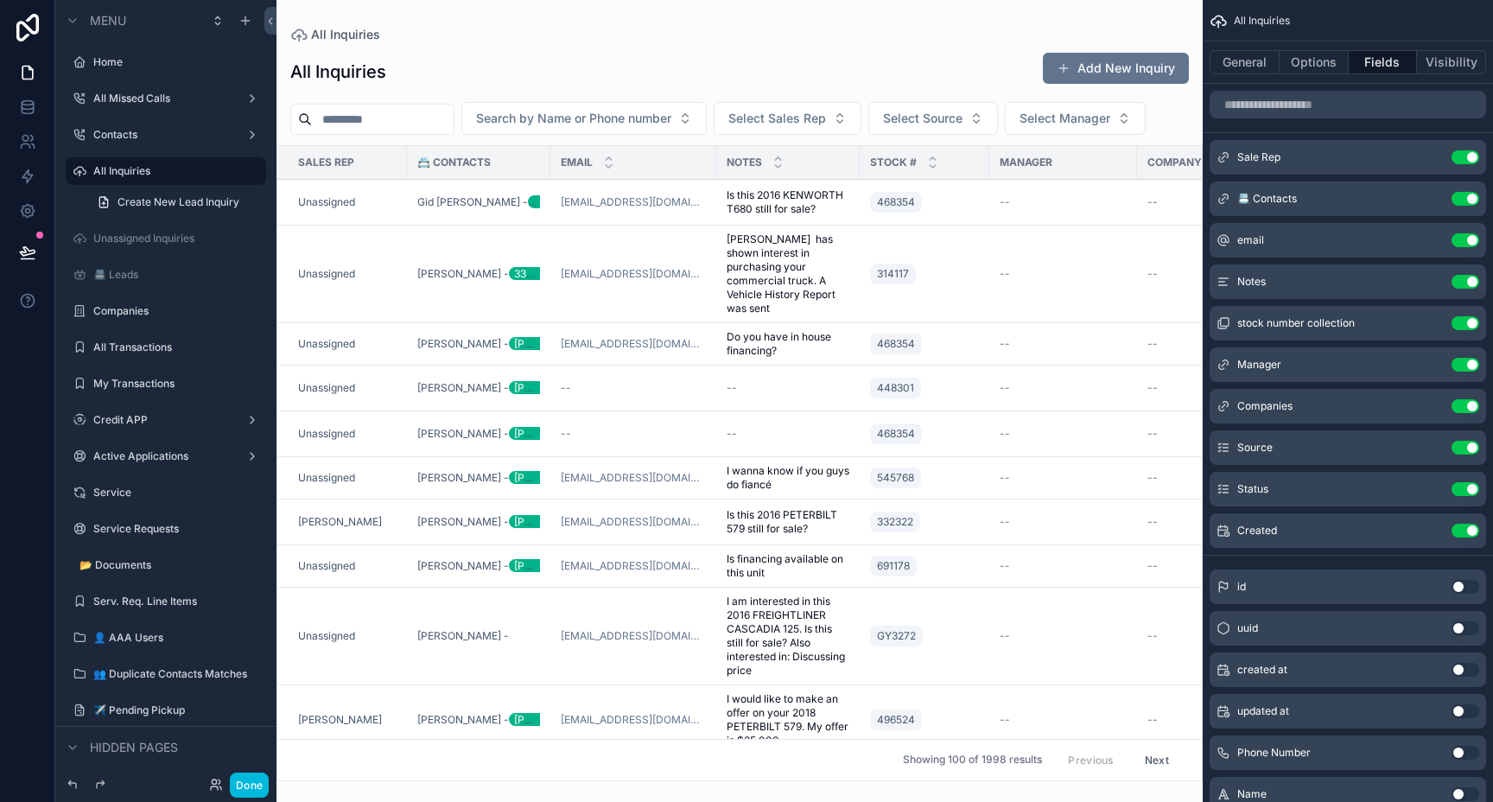
click at [371, 211] on td "Unassigned" at bounding box center [342, 203] width 130 height 46
click at [388, 206] on div "Unassigned" at bounding box center [347, 202] width 98 height 14
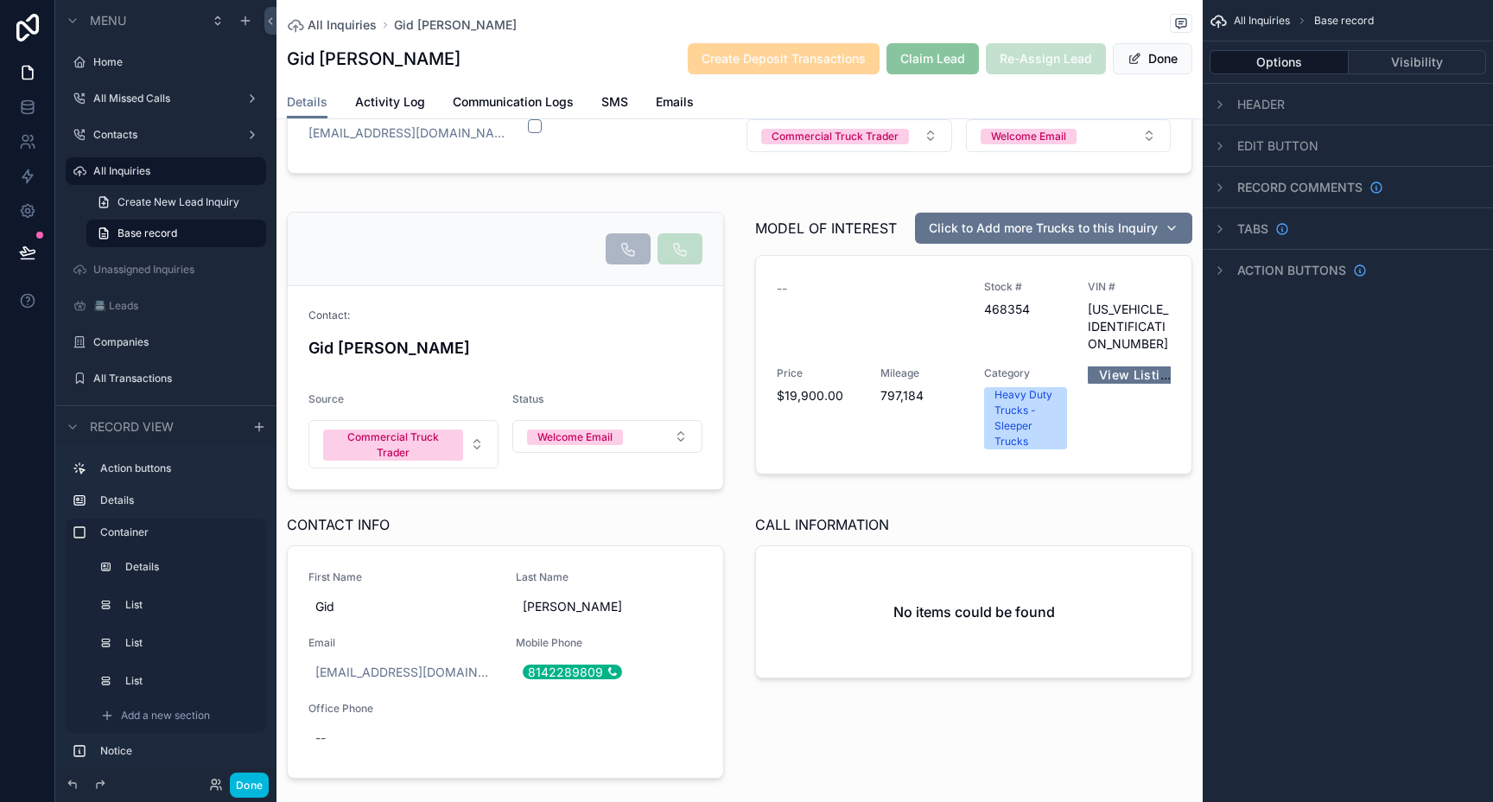
scroll to position [314, 0]
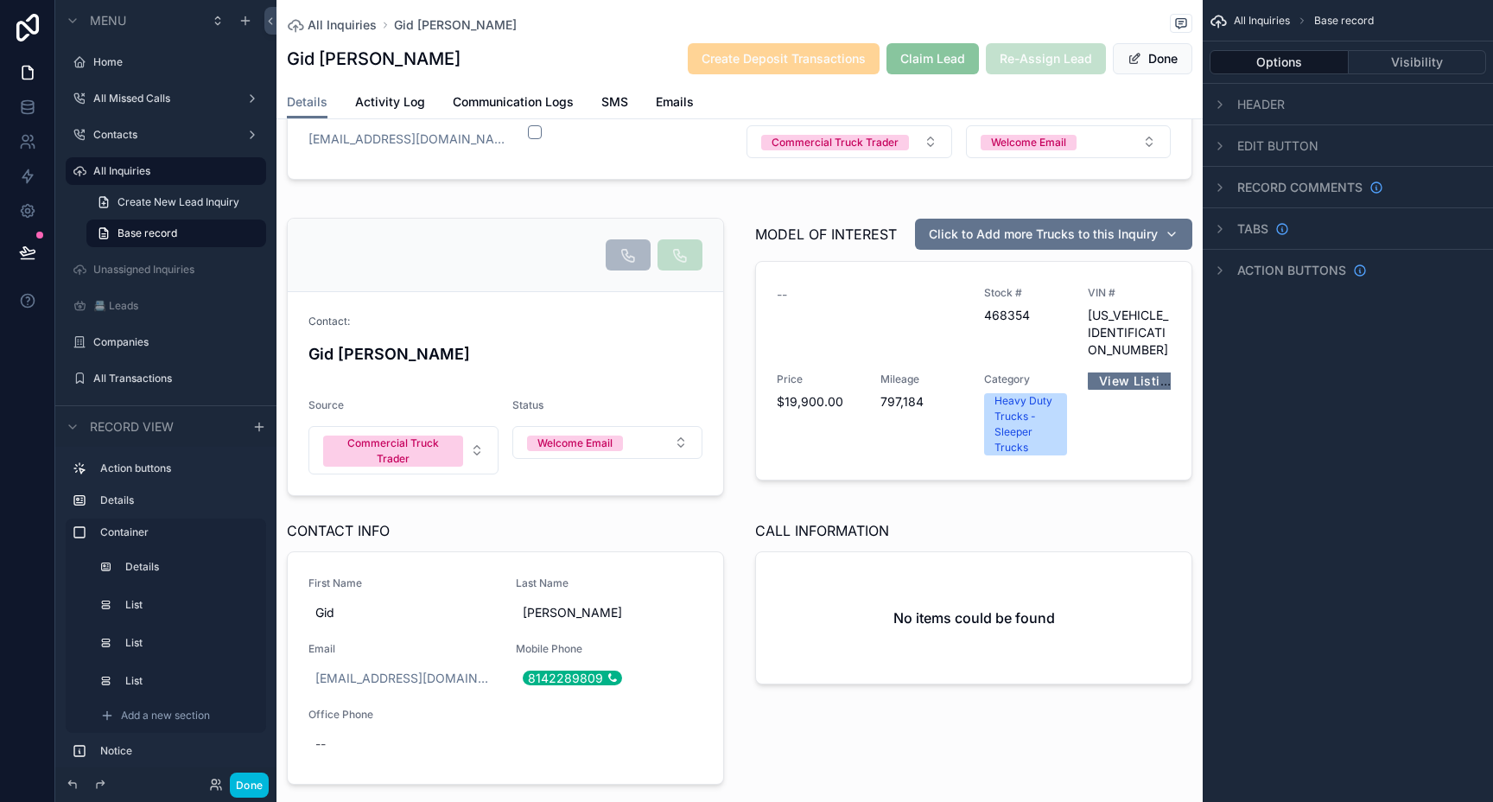
click at [1107, 363] on div "scrollable content" at bounding box center [739, 504] width 926 height 608
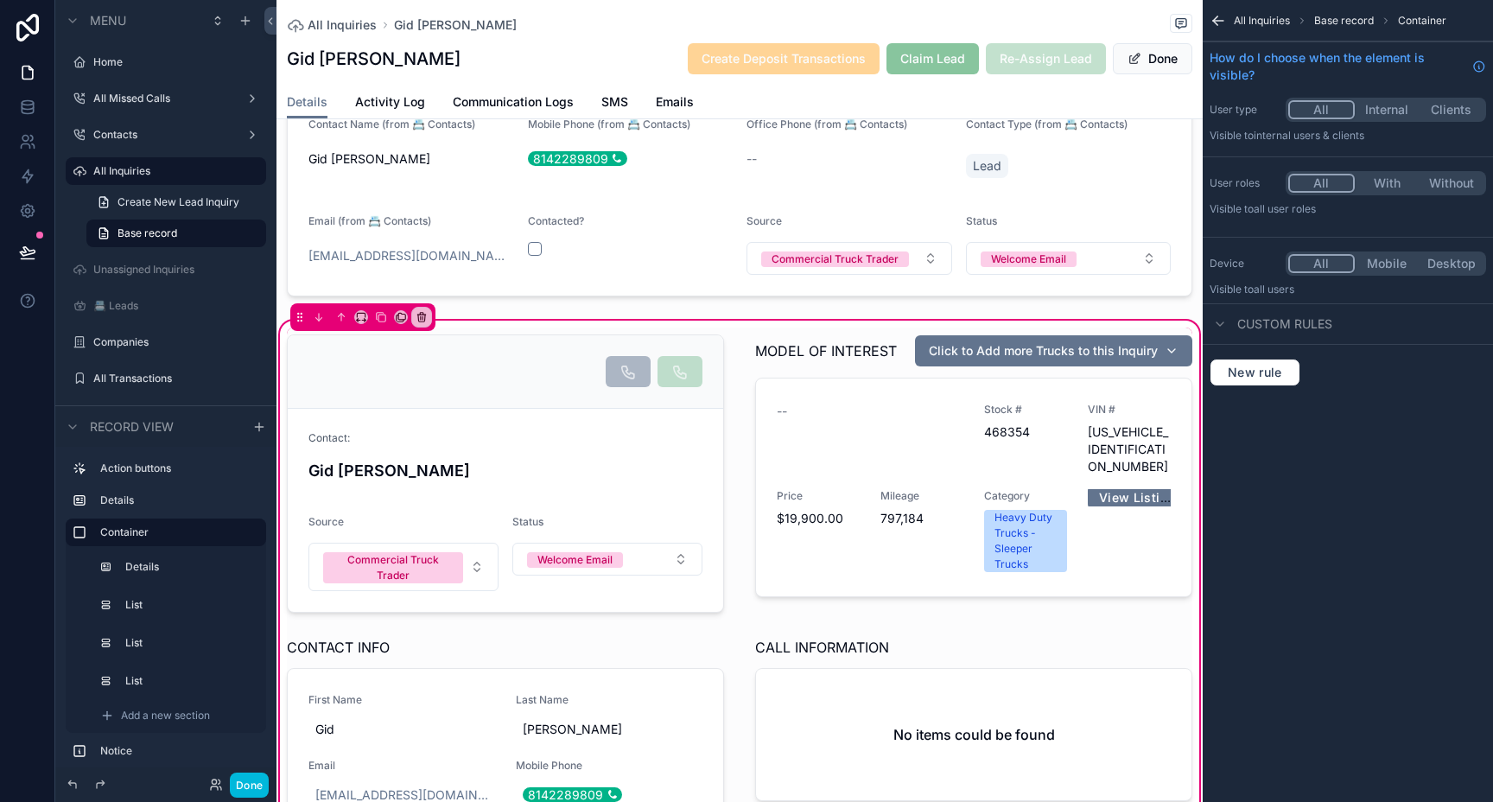
scroll to position [194, 0]
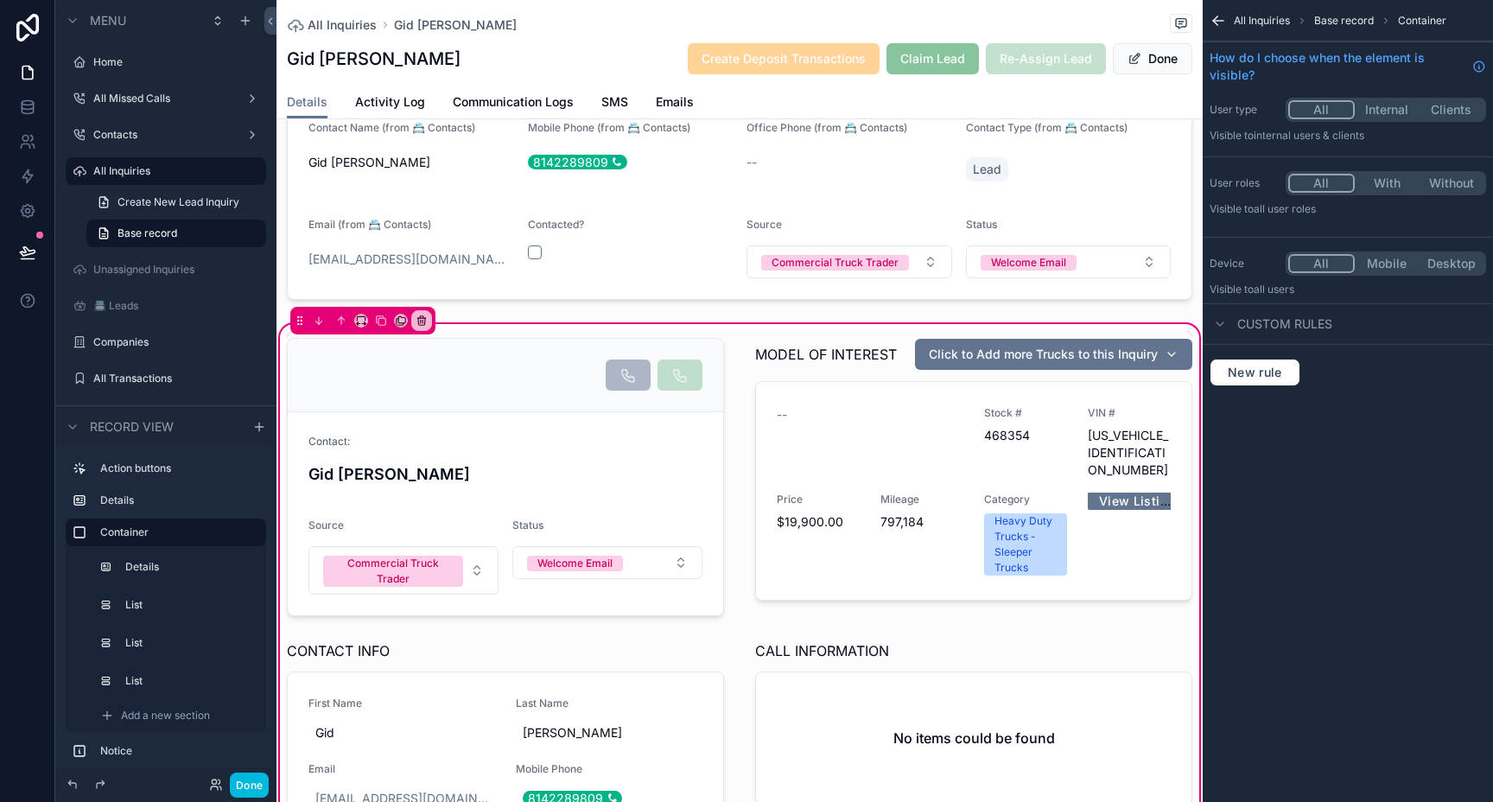
click at [639, 281] on div "scrollable content" at bounding box center [739, 155] width 926 height 302
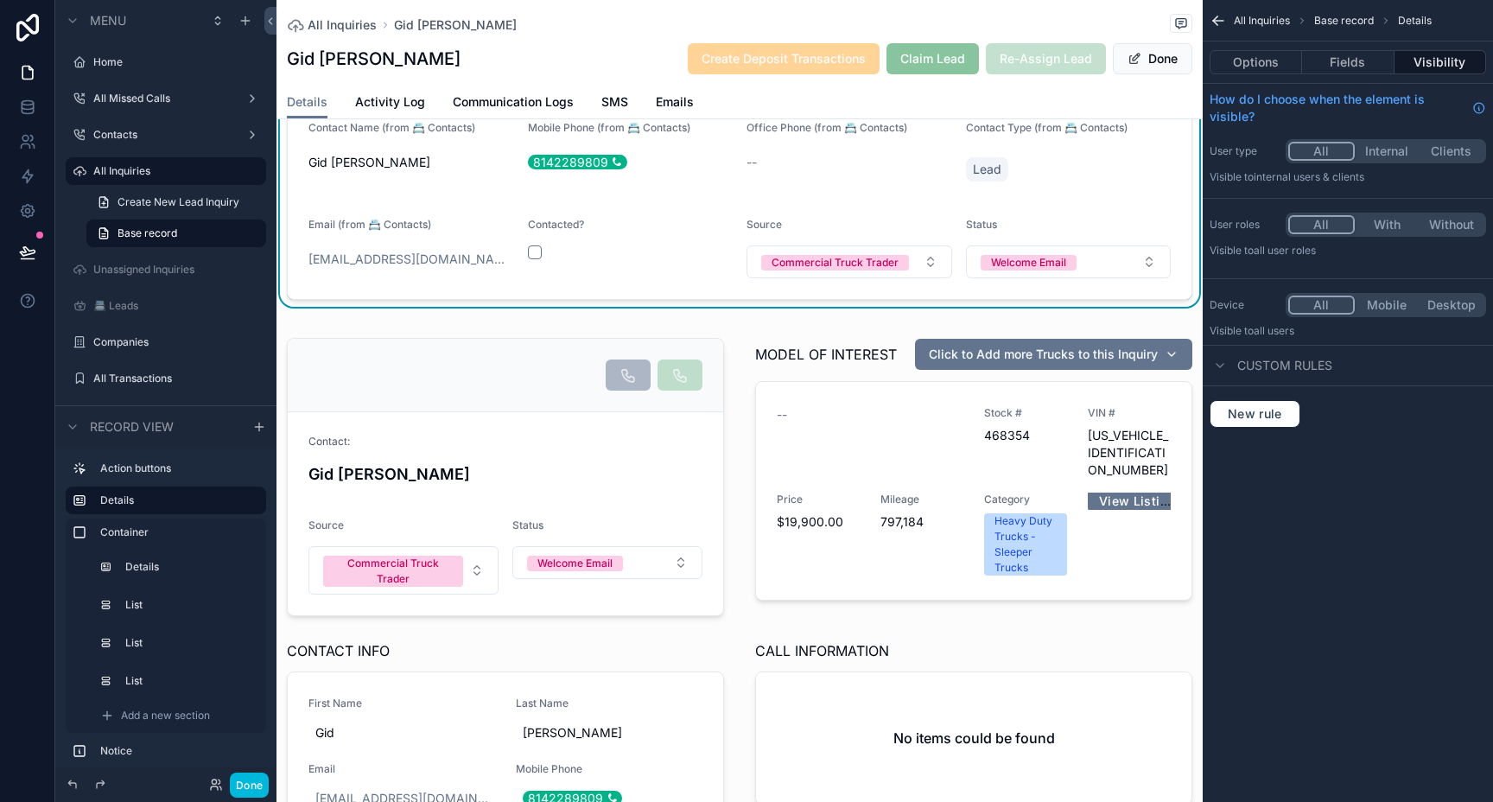
click at [632, 332] on div "scrollable content" at bounding box center [739, 624] width 926 height 608
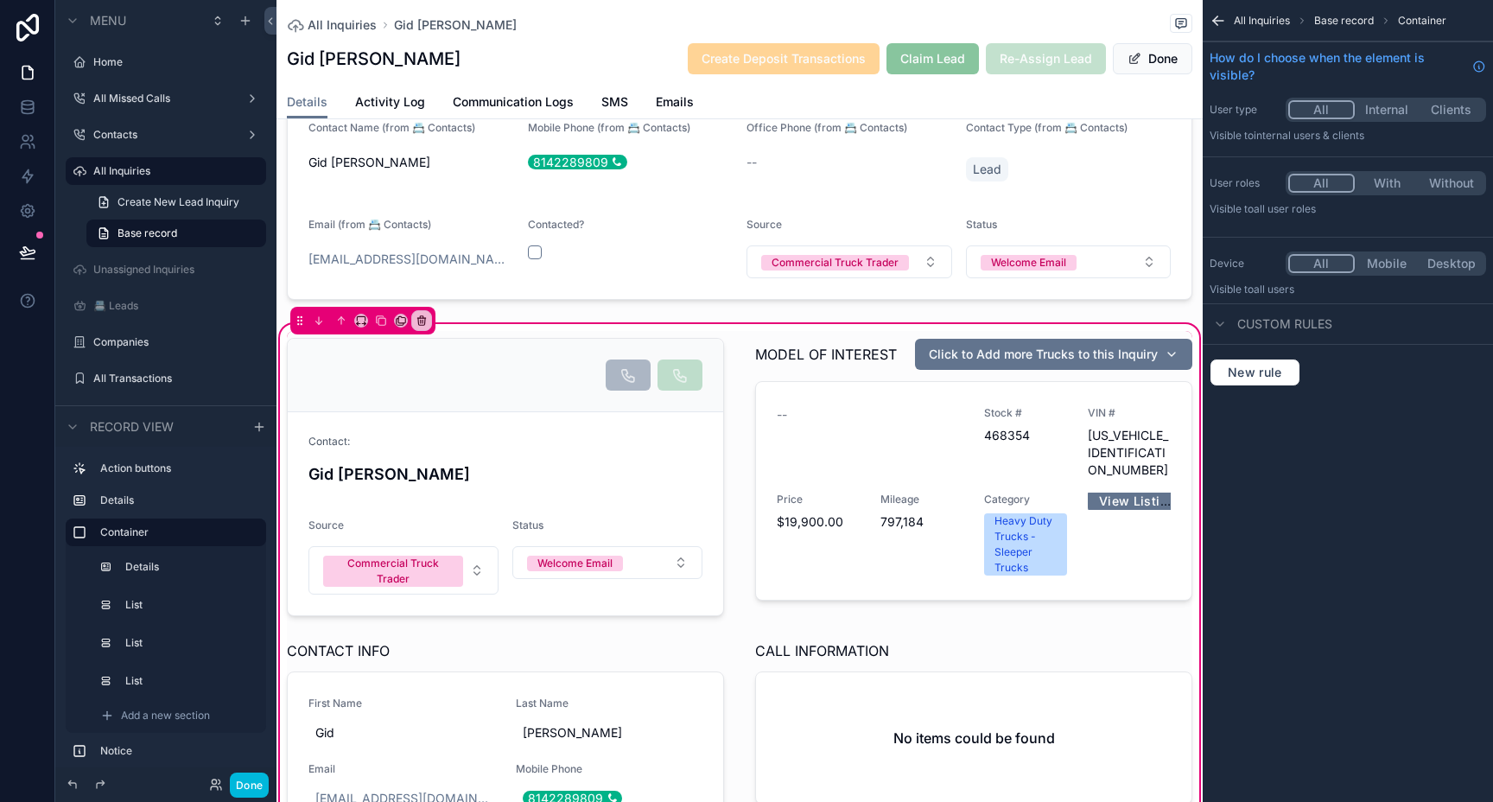
click at [751, 628] on div "Contact: Gid Dobbins Source Commercial Truck Trader Status Welcome Email MODEL …" at bounding box center [739, 624] width 926 height 587
click at [401, 316] on icon "scrollable content" at bounding box center [401, 319] width 7 height 7
click at [498, 313] on div "scrollable content" at bounding box center [746, 401] width 1493 height 802
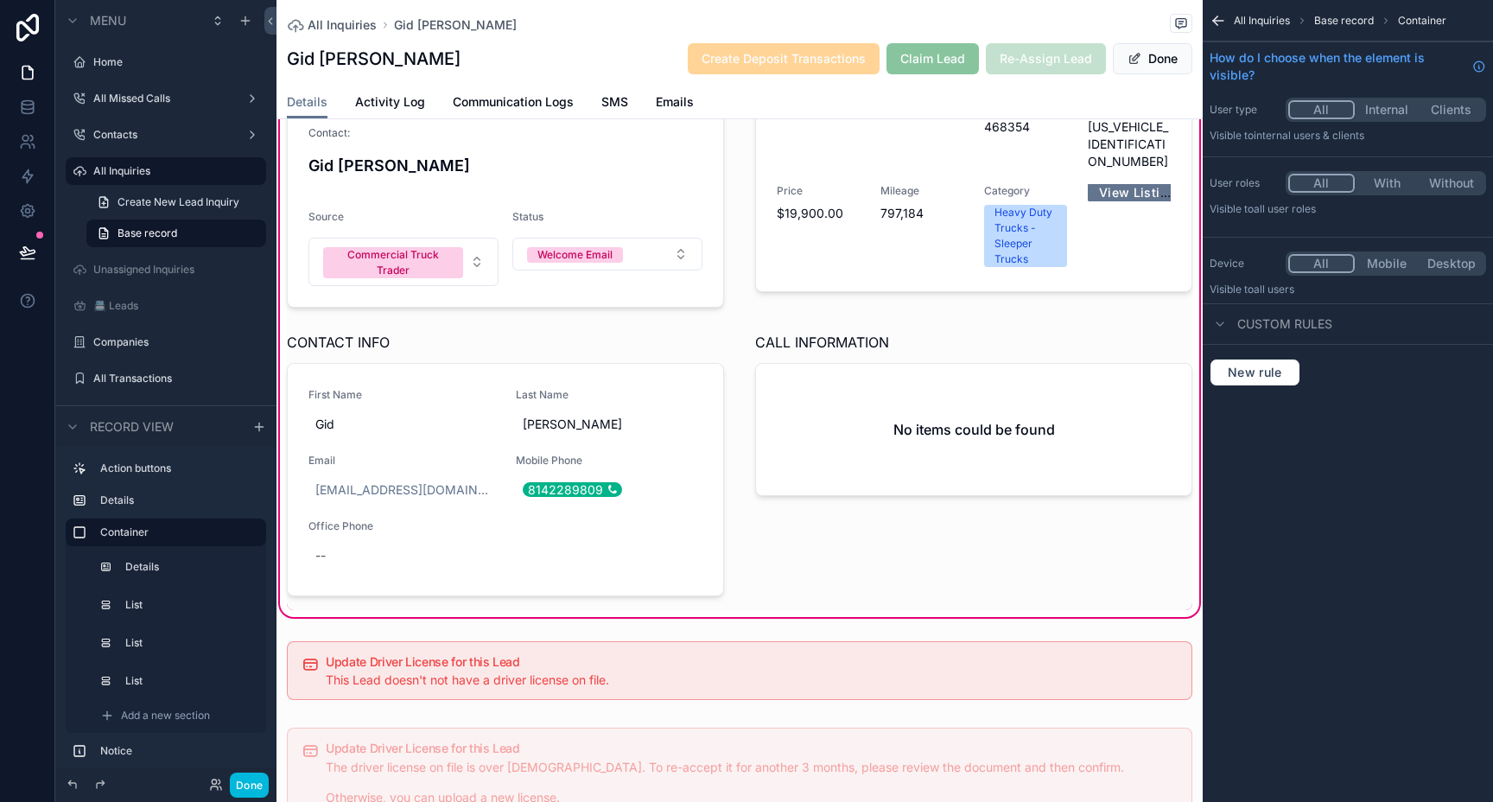
scroll to position [531, 0]
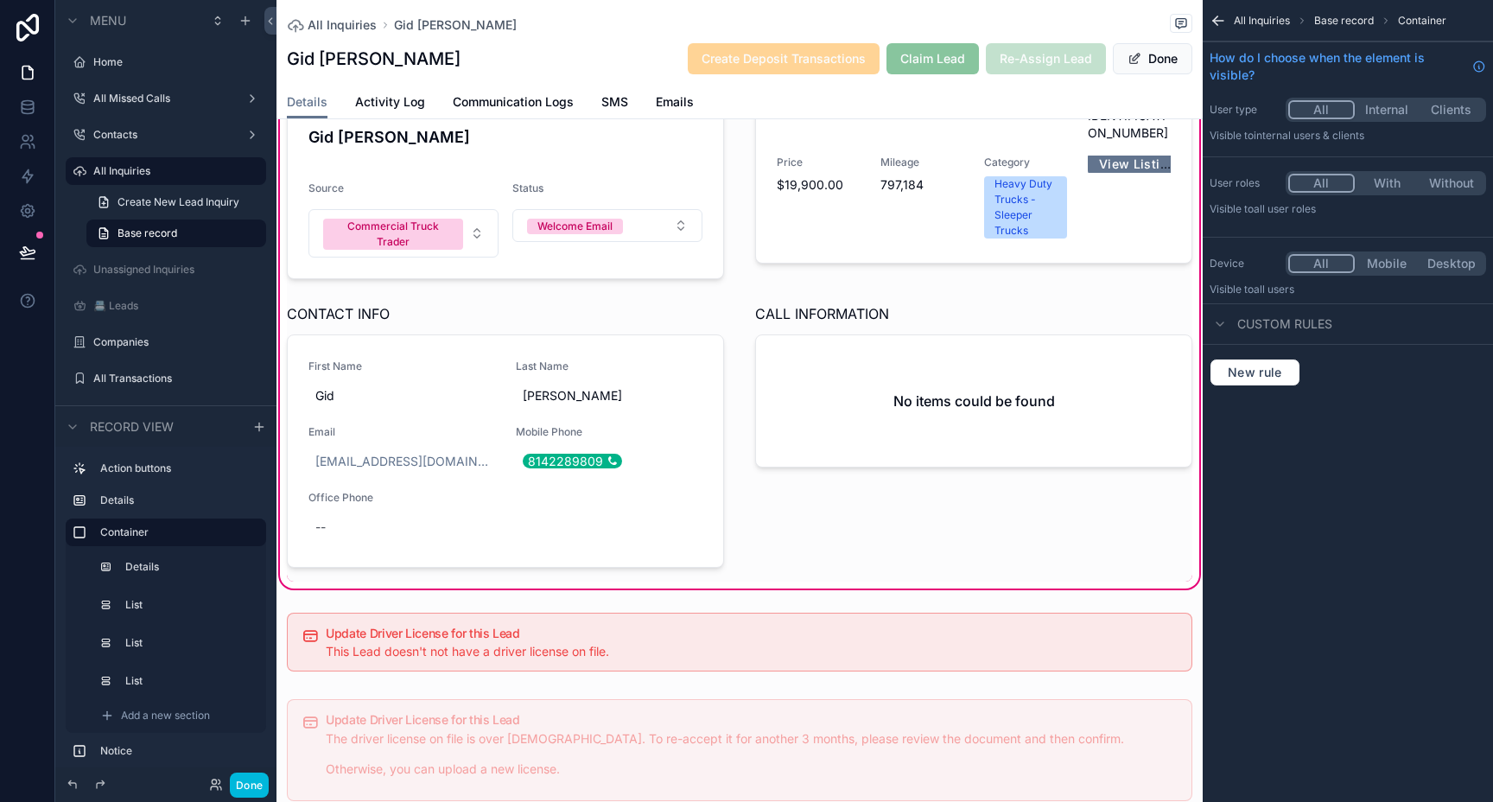
click at [833, 543] on div "scrollable content" at bounding box center [974, 438] width 458 height 285
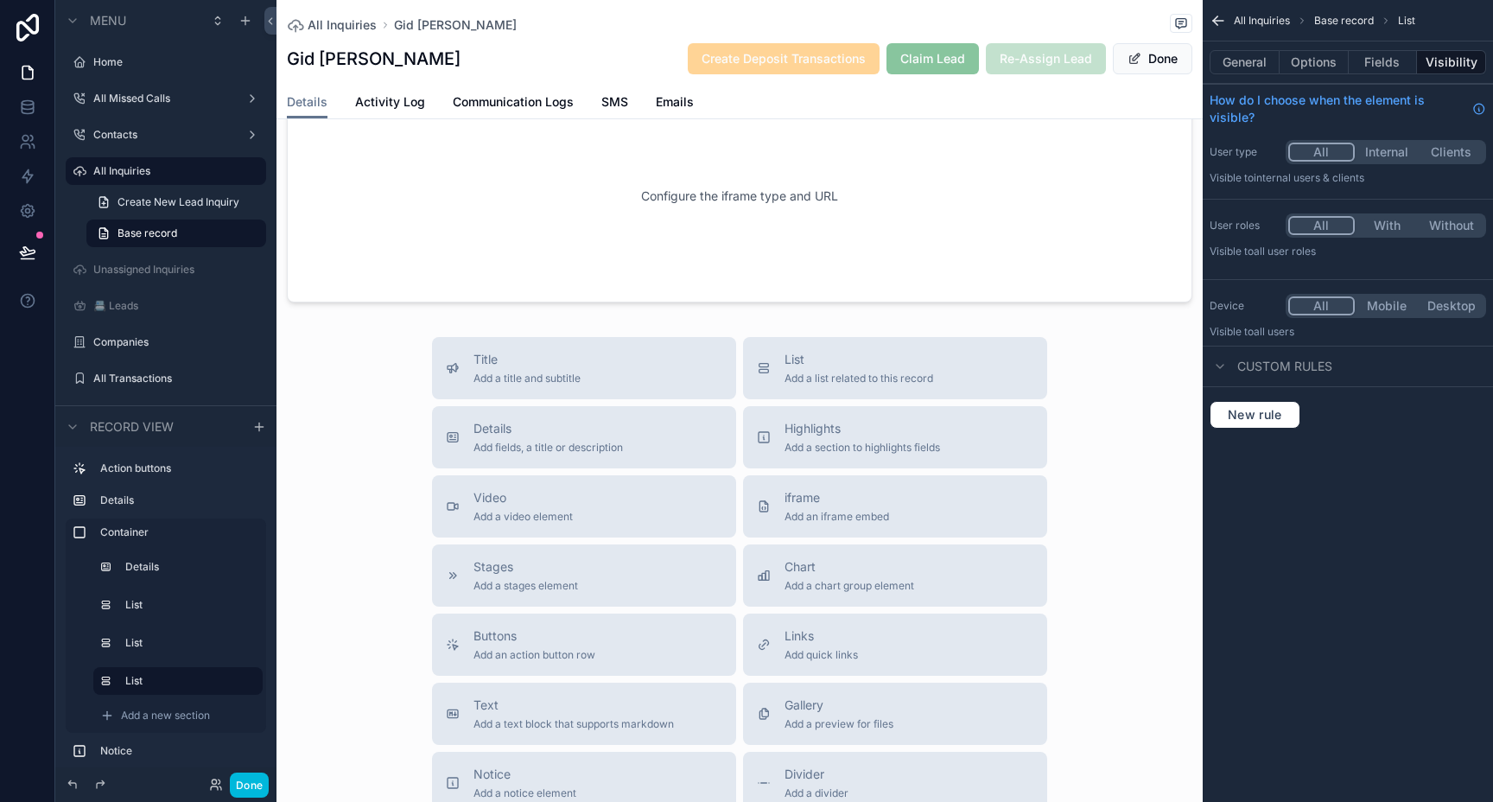
scroll to position [3178, 0]
click at [851, 487] on span "iframe" at bounding box center [836, 495] width 105 height 17
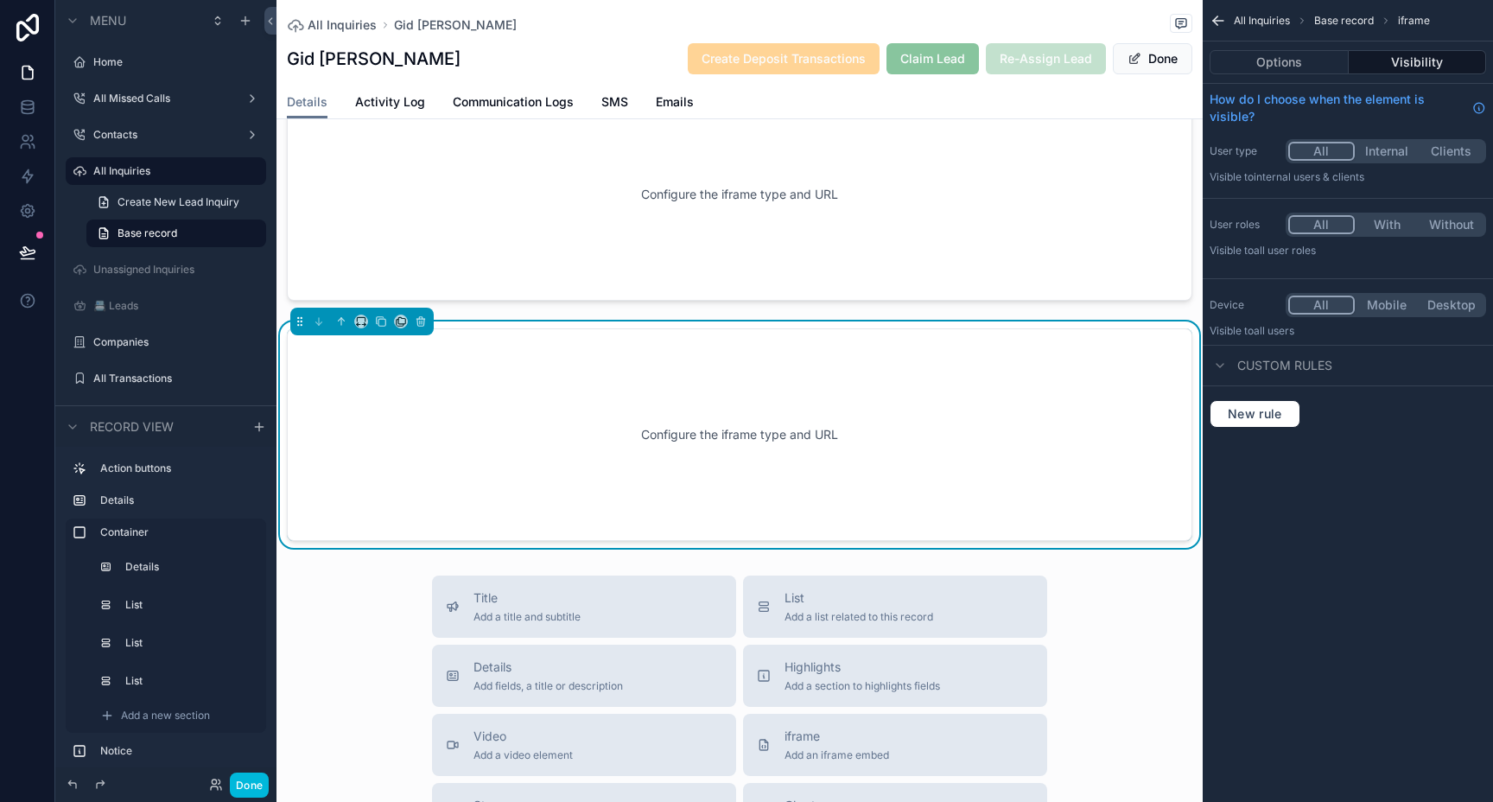
scroll to position [3195, 0]
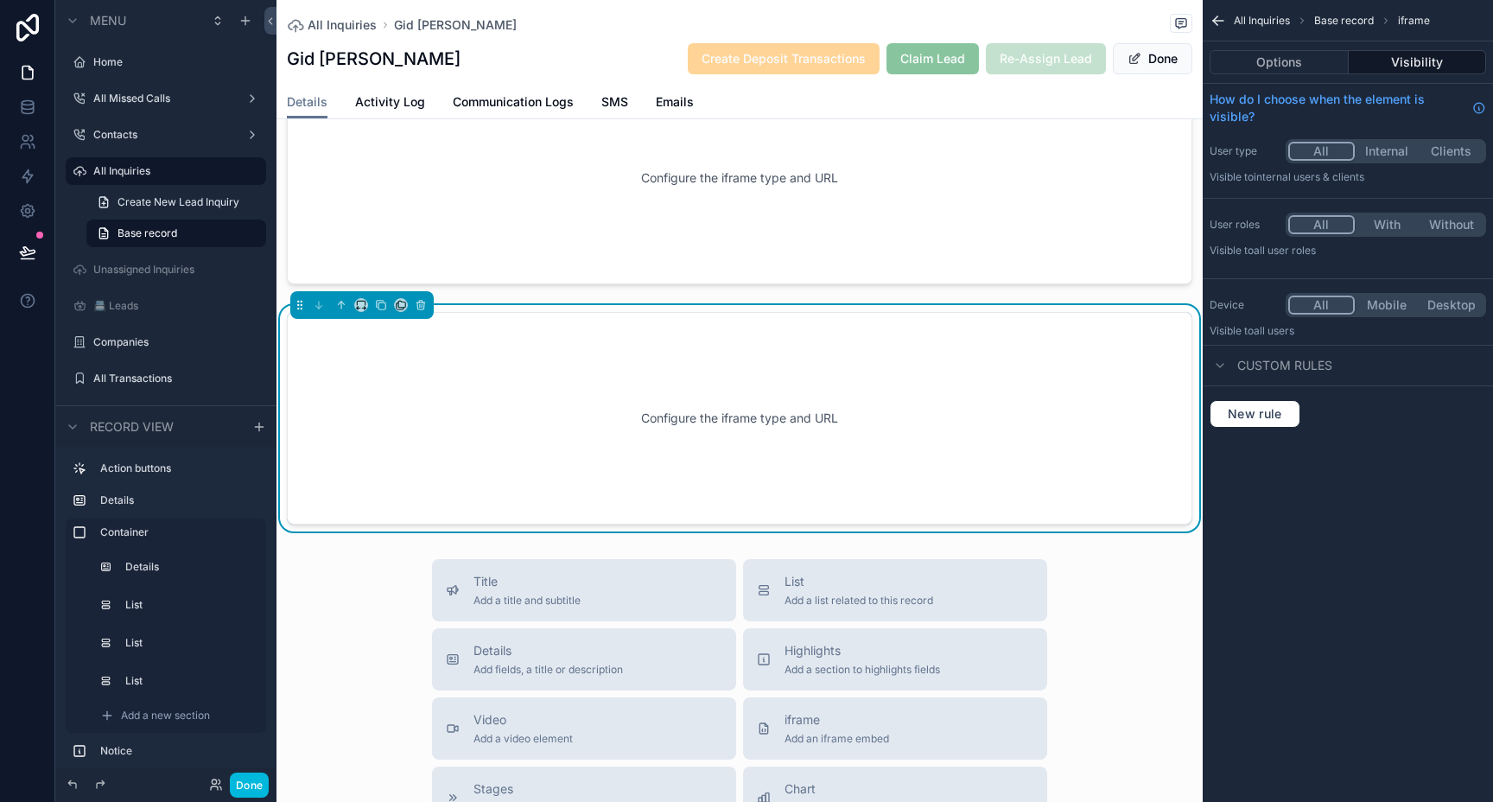
click at [1064, 352] on div "Configure the iframe type and URL" at bounding box center [739, 417] width 848 height 155
click at [1286, 65] on button "Options" at bounding box center [1278, 62] width 139 height 24
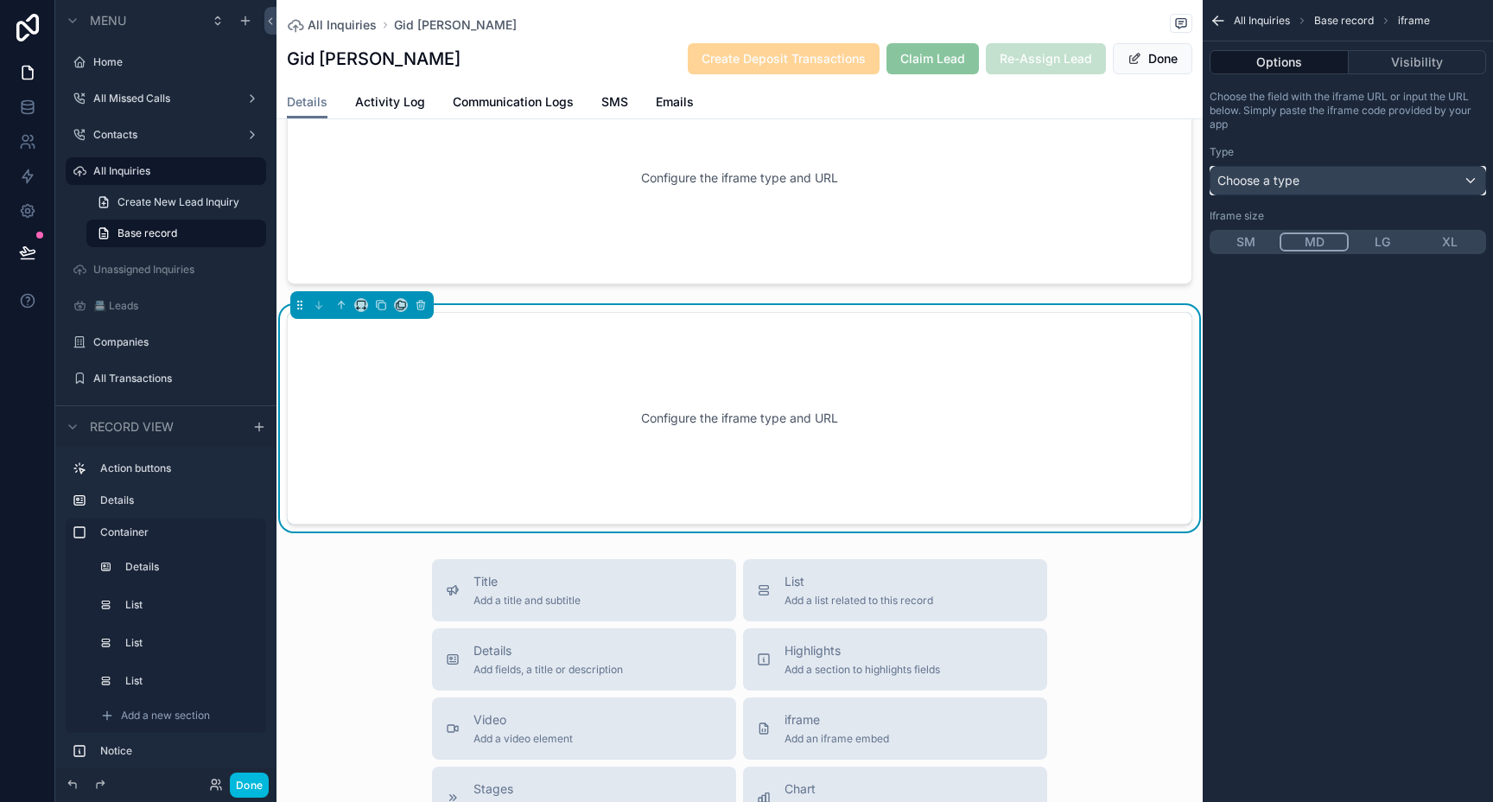
click at [1287, 182] on span "Choose a type" at bounding box center [1258, 180] width 82 height 15
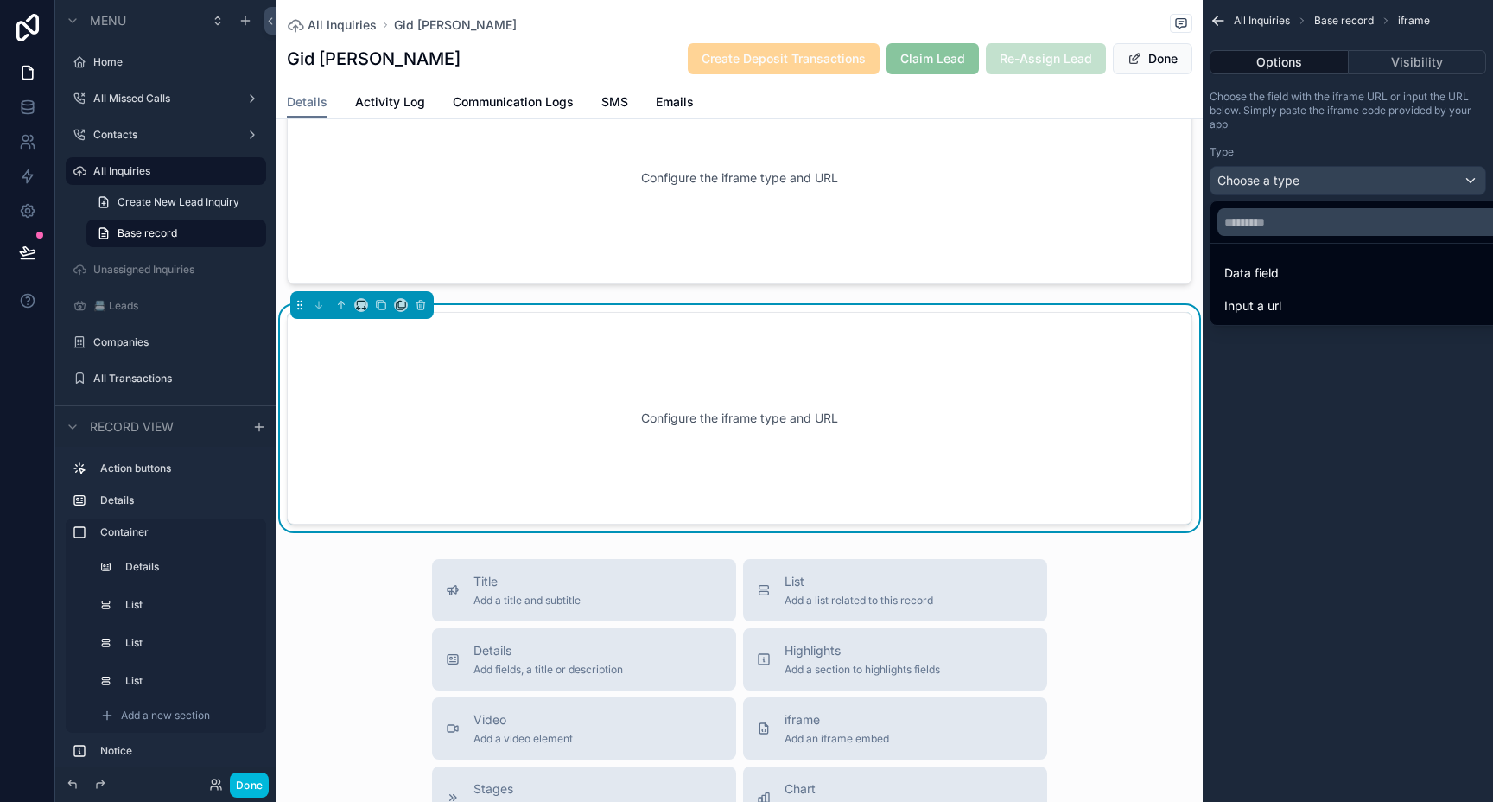
click at [1272, 264] on span "Data field" at bounding box center [1251, 273] width 54 height 21
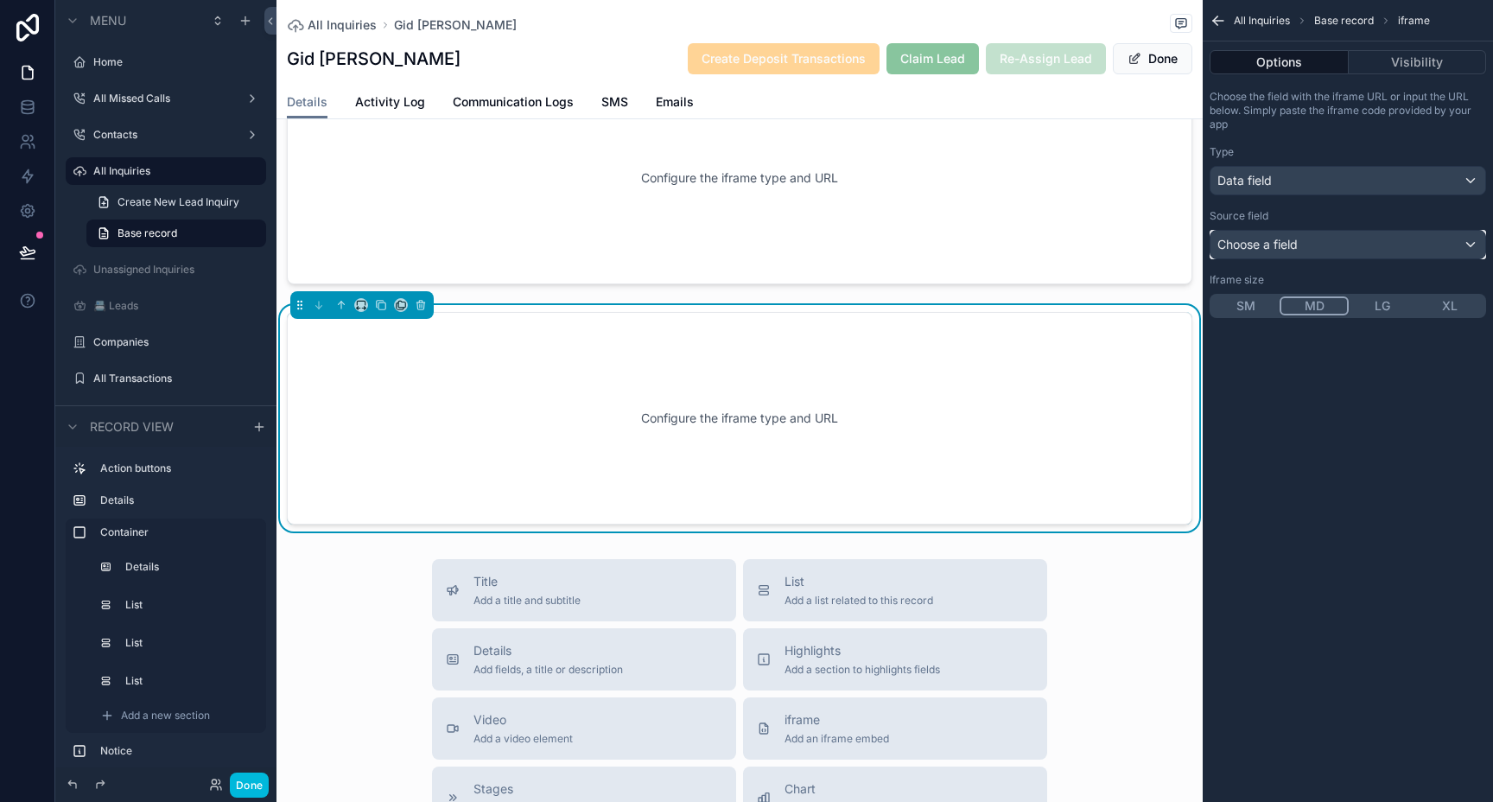
click at [1274, 248] on span "Choose a field" at bounding box center [1257, 244] width 80 height 15
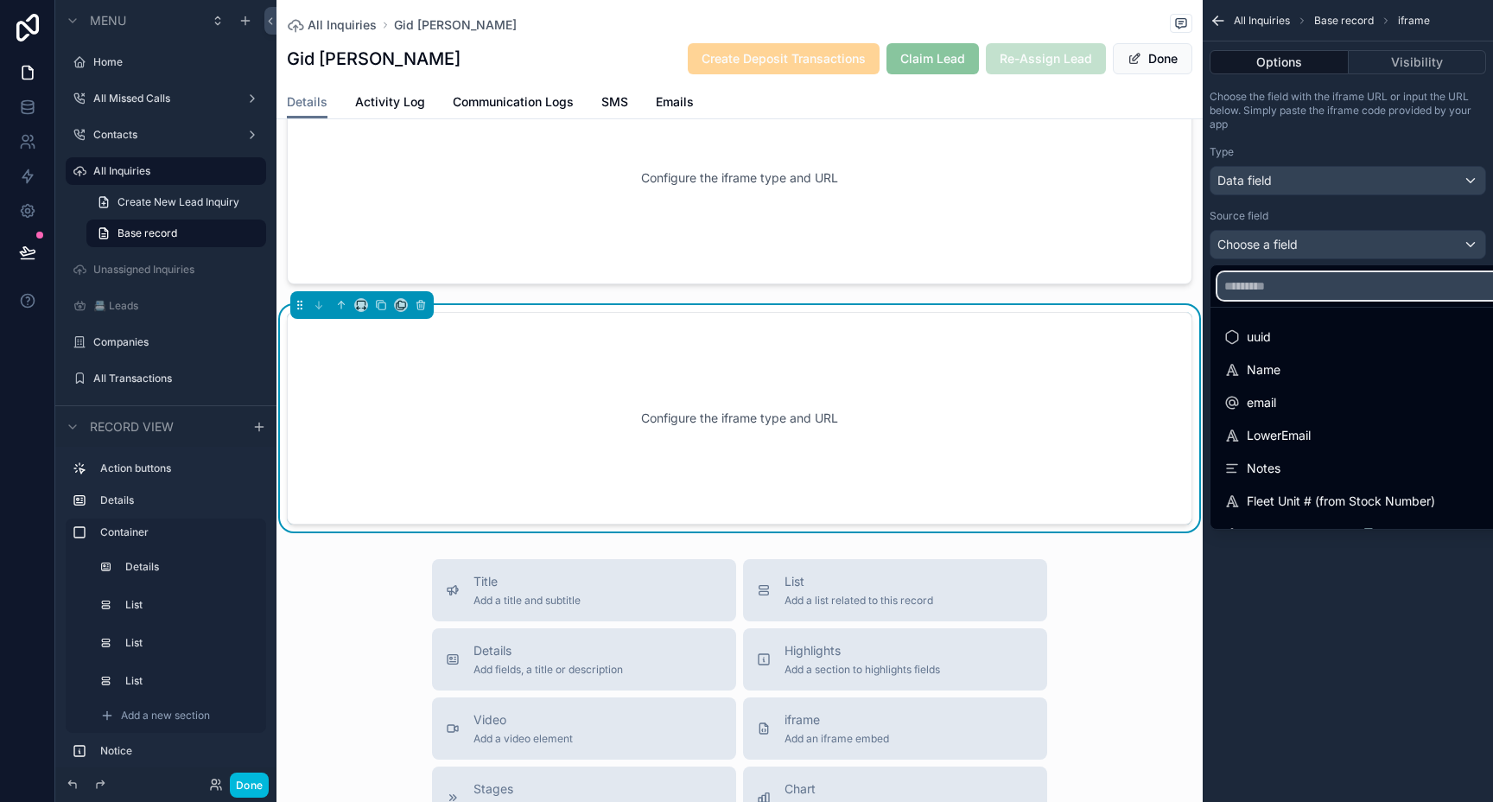
click at [1258, 285] on input "text" at bounding box center [1367, 286] width 301 height 28
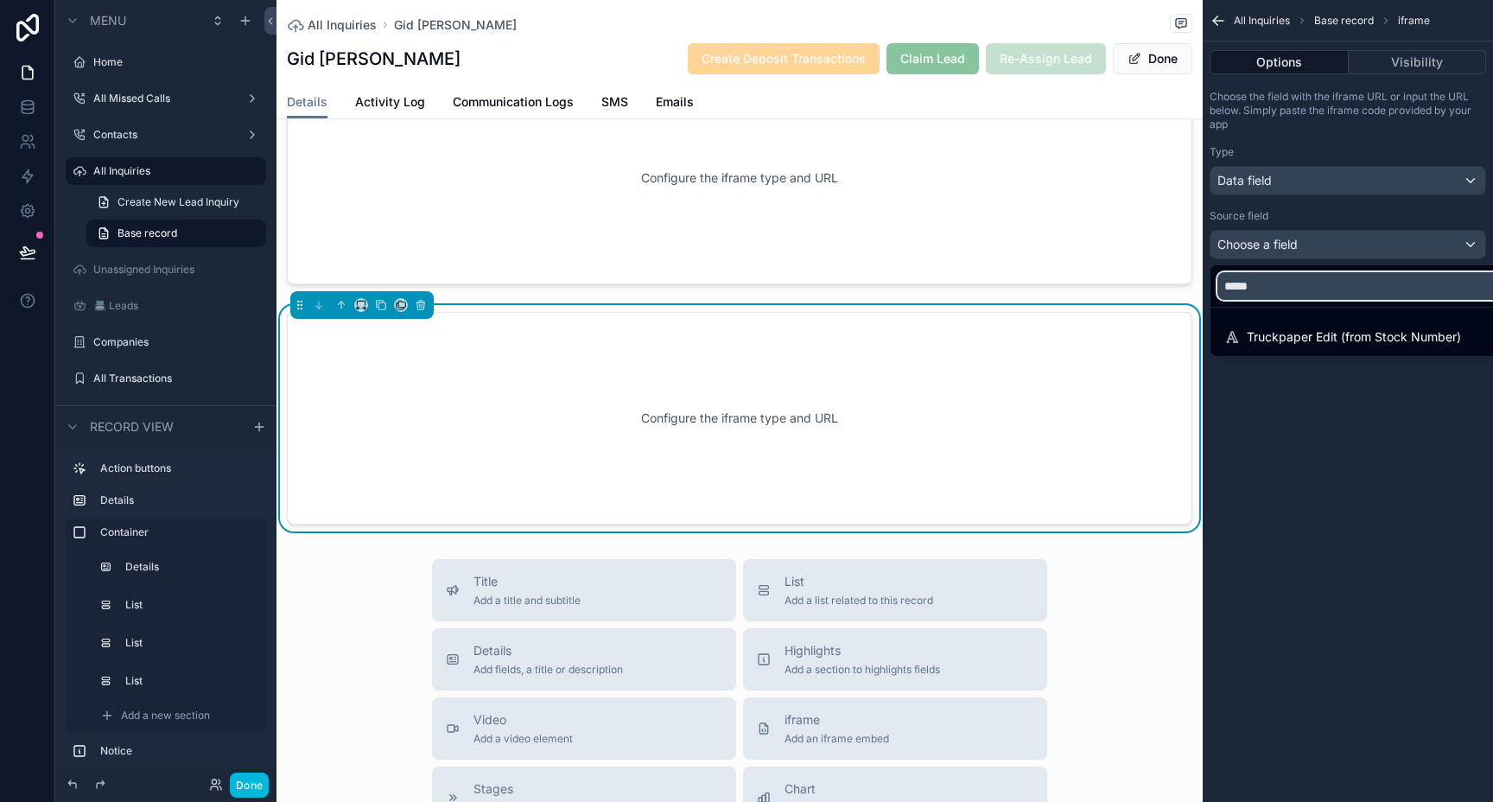
type input "*****"
click at [1299, 336] on div "Truckpaper Edit (from Stock Number)" at bounding box center [1342, 337] width 237 height 21
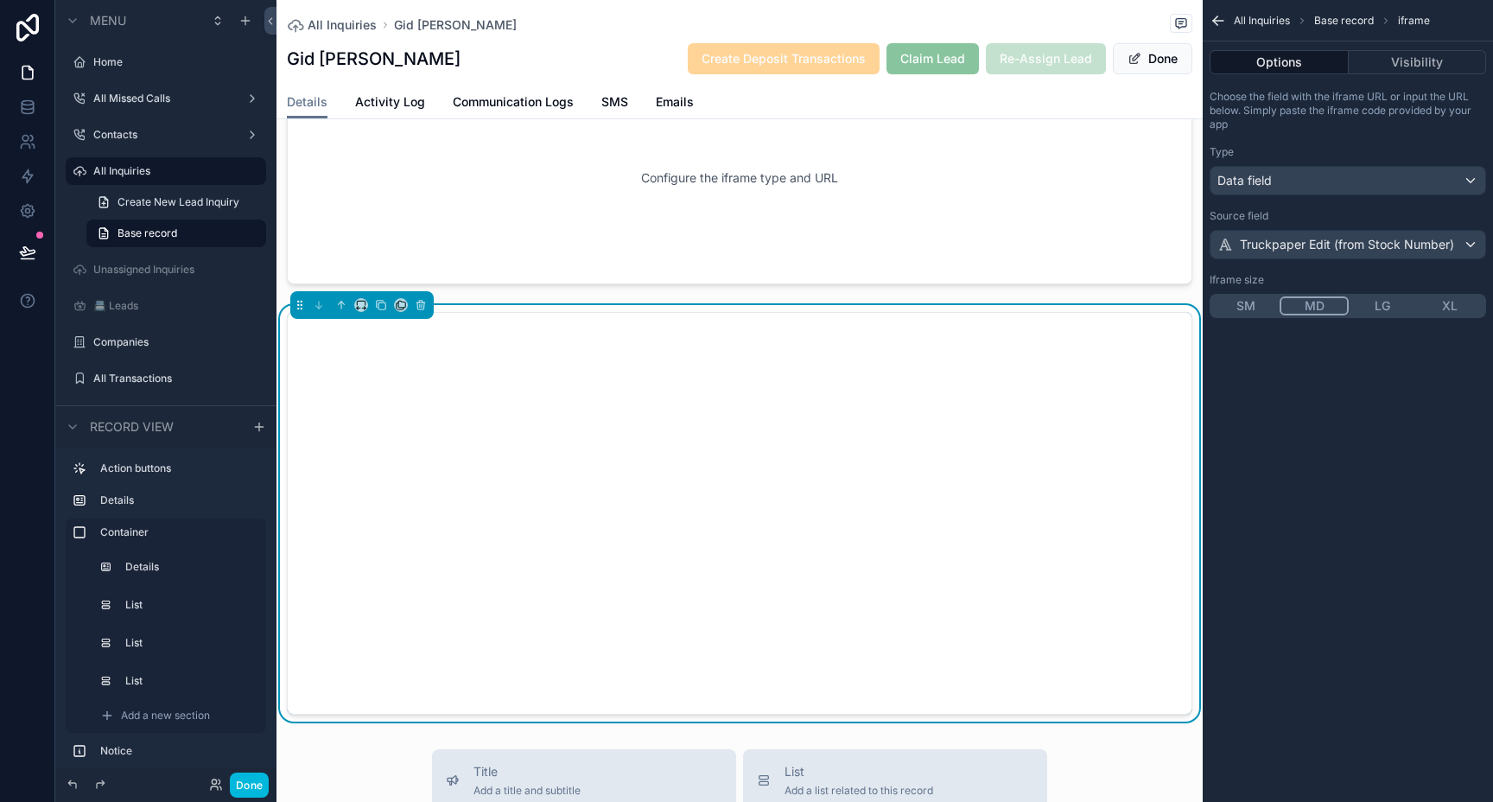
click at [1453, 308] on button "XL" at bounding box center [1449, 305] width 67 height 19
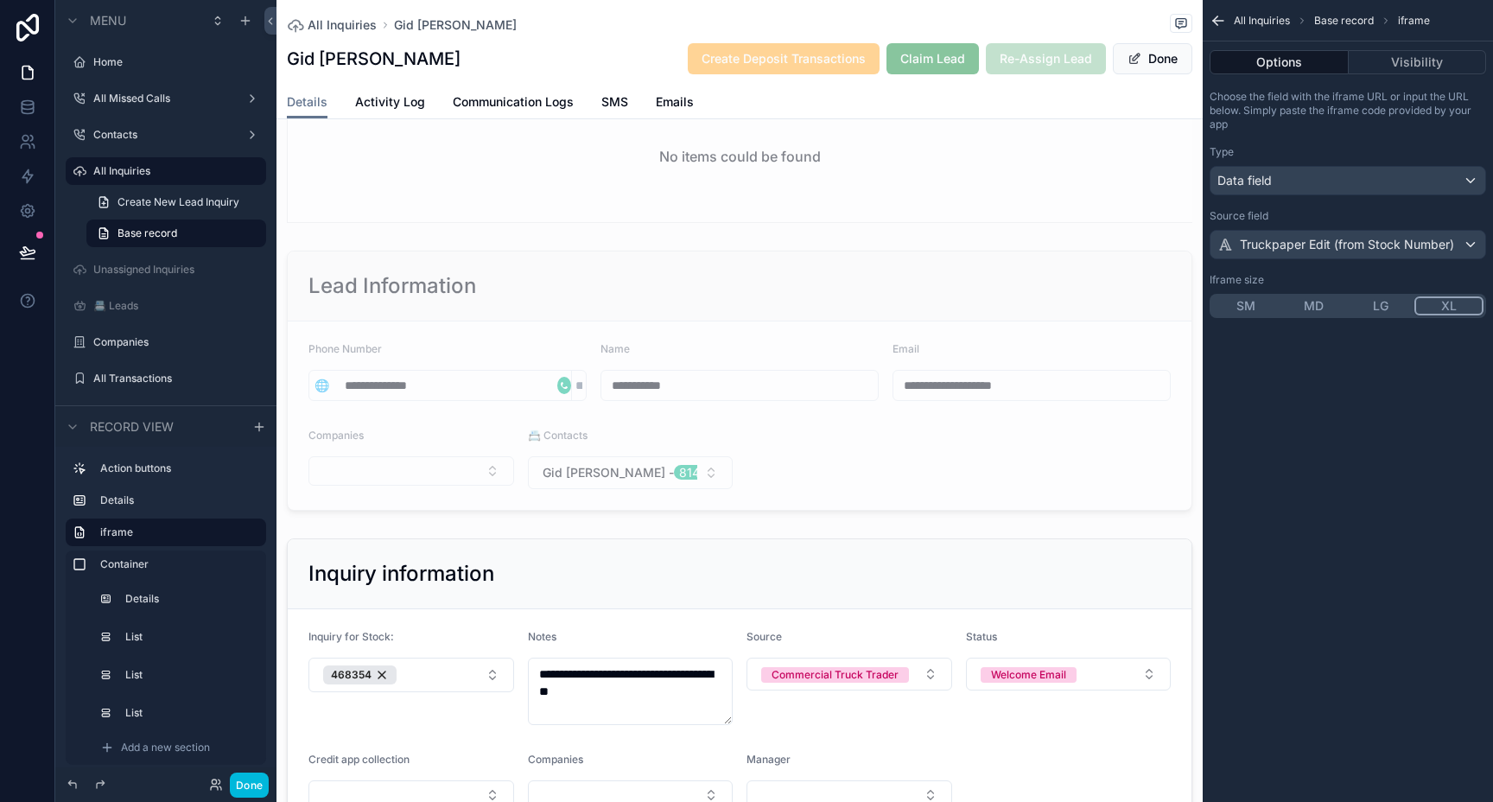
scroll to position [2146, 0]
click at [831, 294] on div "scrollable content" at bounding box center [739, 379] width 926 height 274
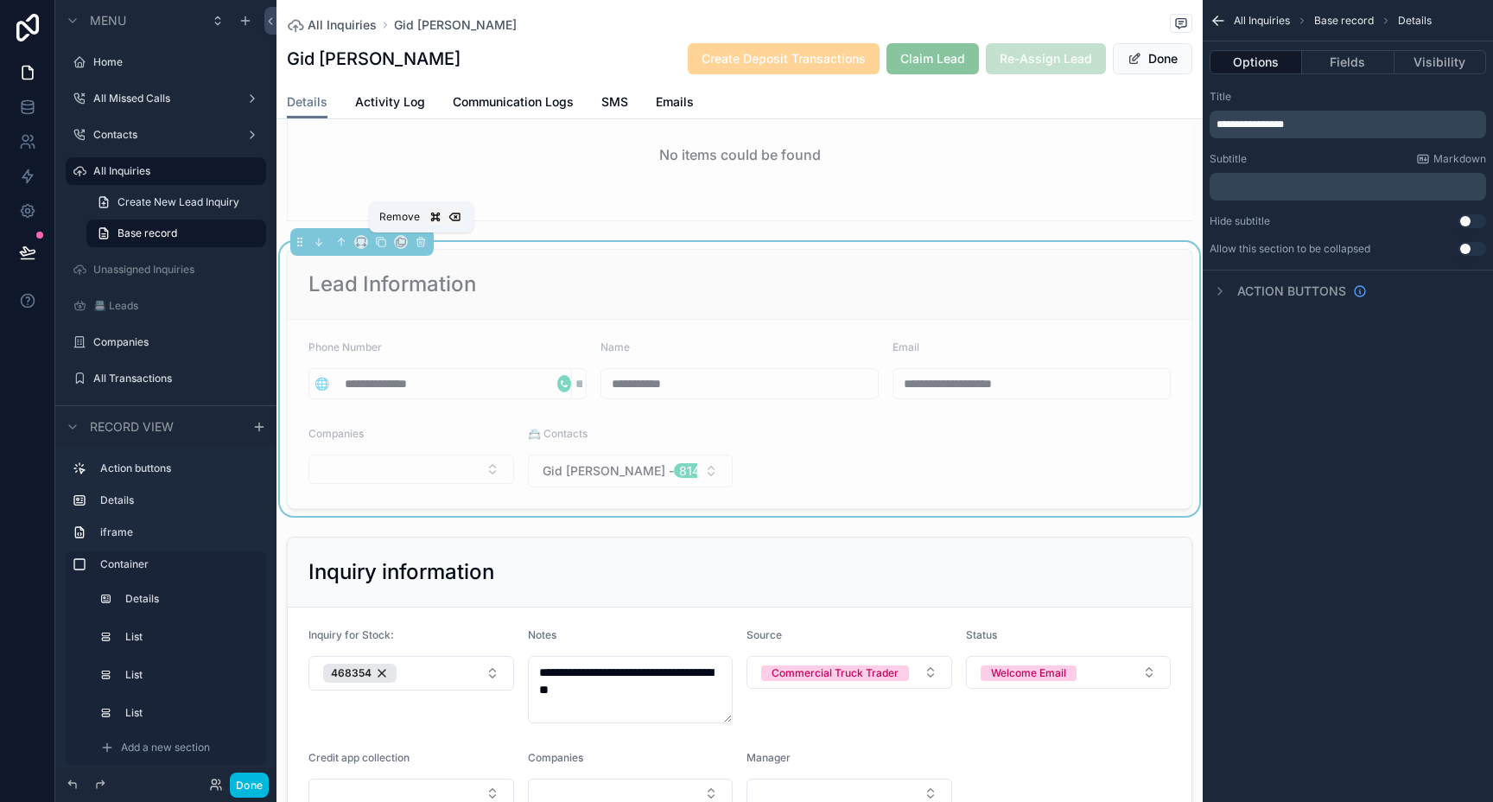
click at [422, 242] on icon "scrollable content" at bounding box center [421, 242] width 12 height 12
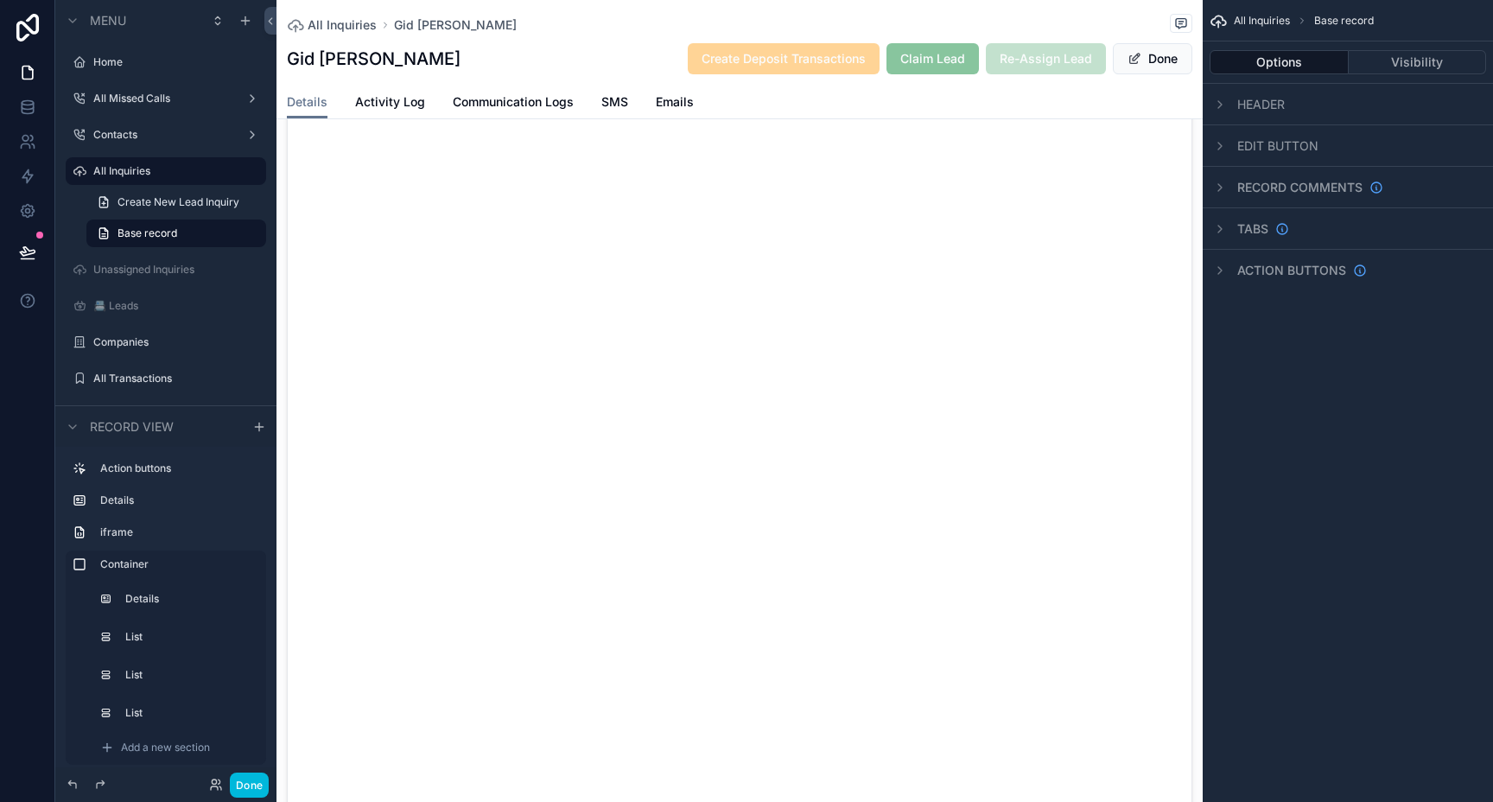
scroll to position [0, 0]
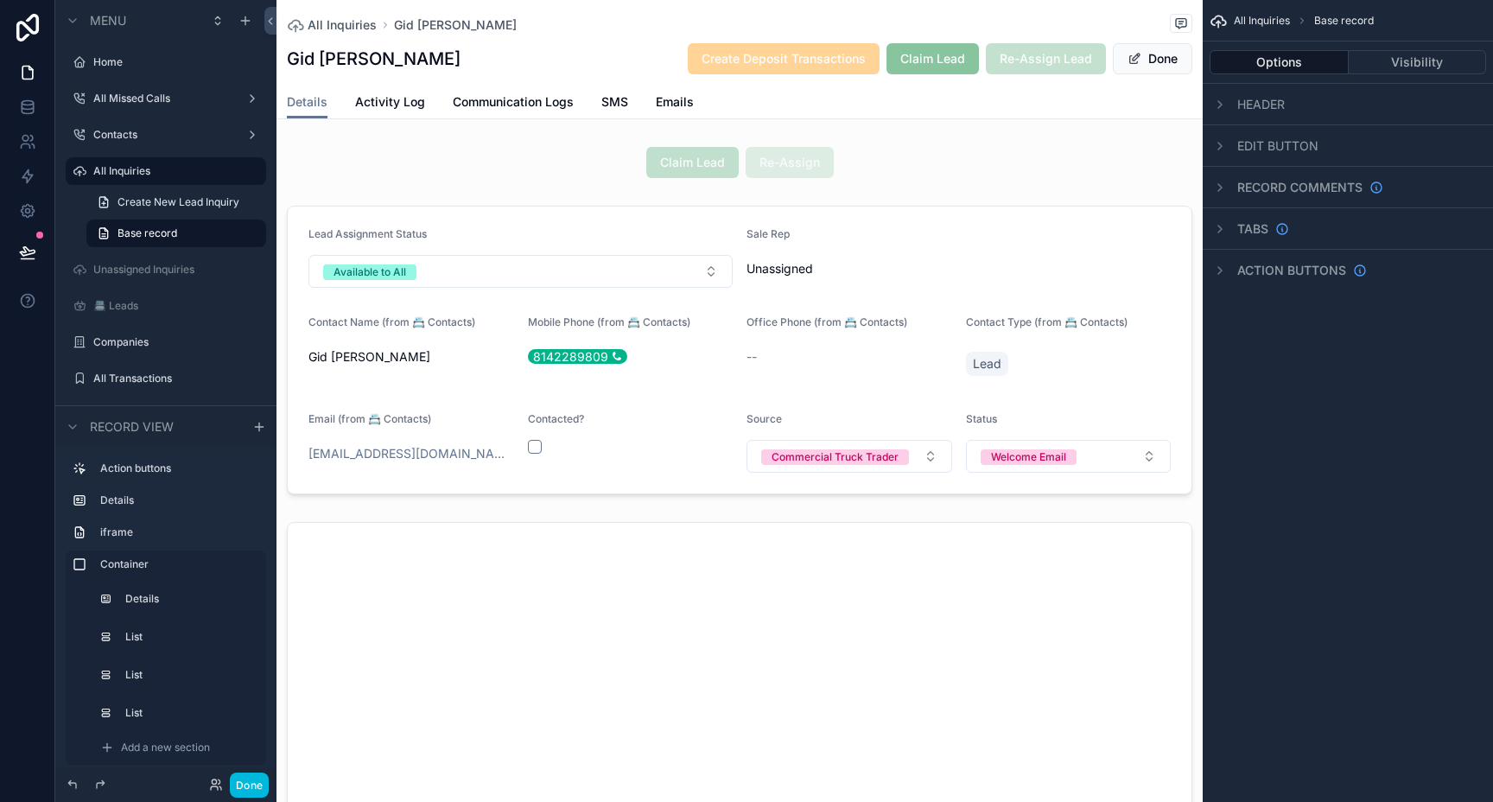
click at [689, 453] on div "scrollable content" at bounding box center [739, 350] width 926 height 302
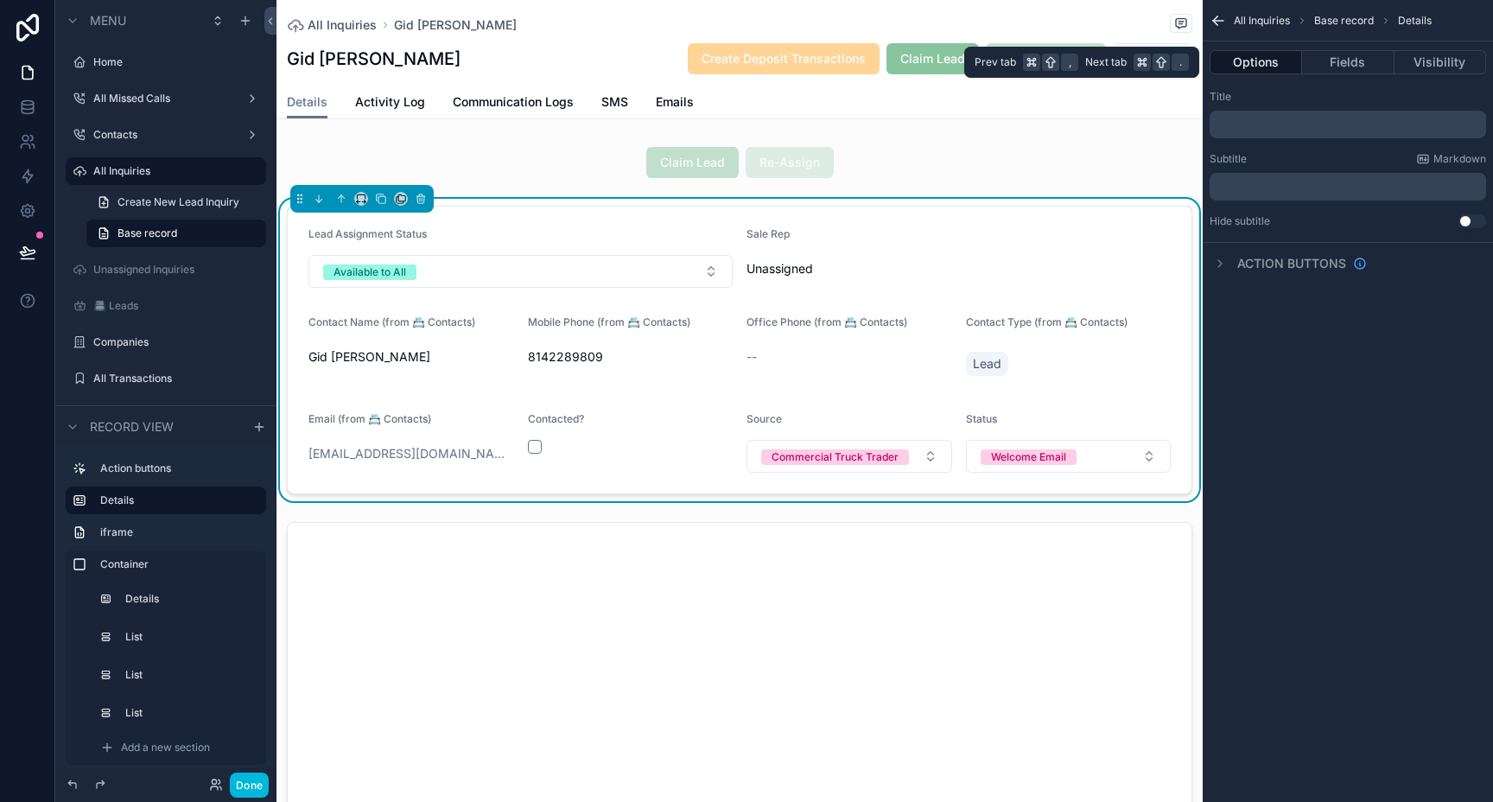
click at [1353, 66] on button "Fields" at bounding box center [1348, 62] width 92 height 24
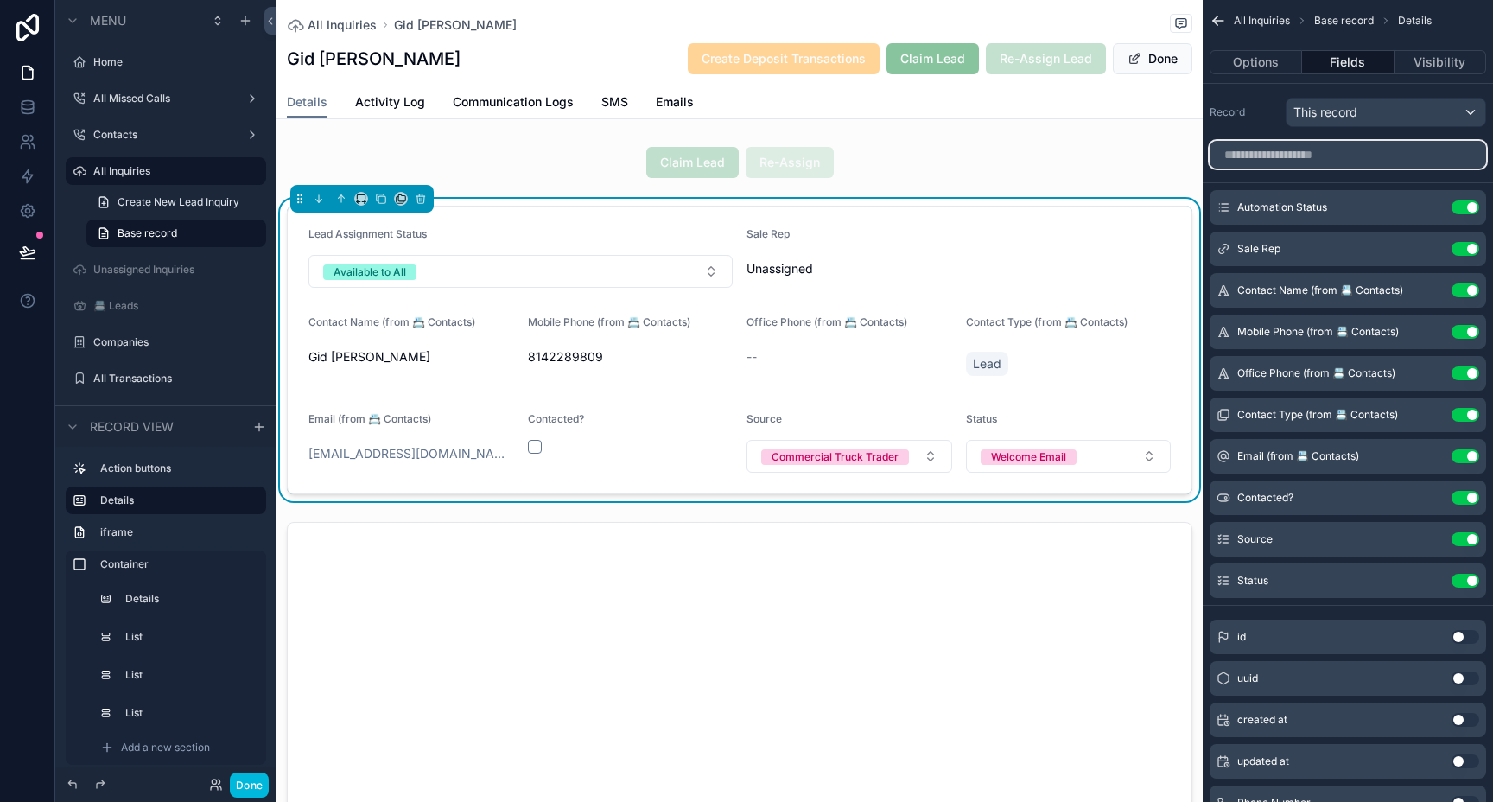
click at [1286, 154] on input "scrollable content" at bounding box center [1347, 155] width 276 height 28
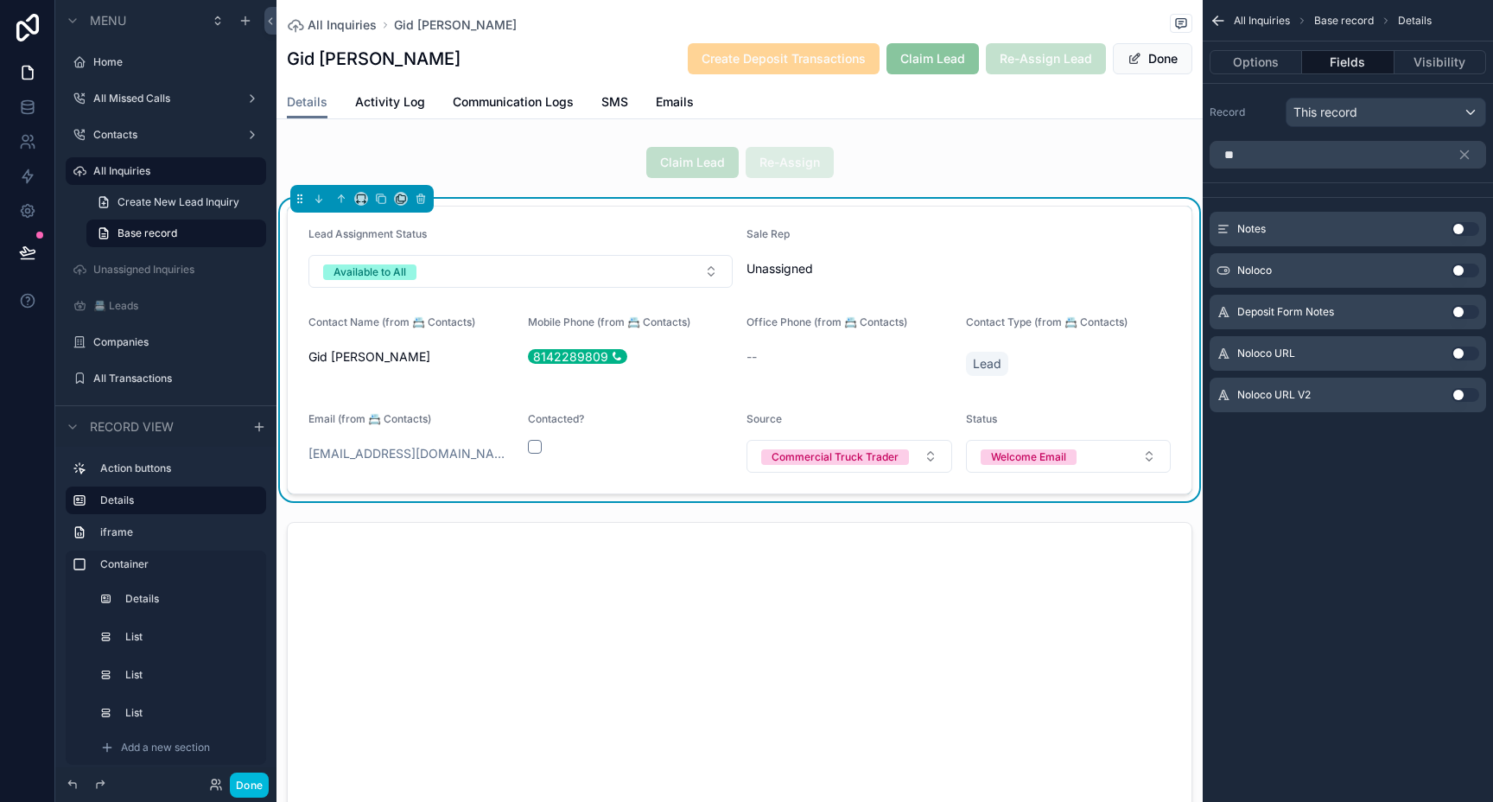
click at [1461, 230] on button "Use setting" at bounding box center [1465, 229] width 28 height 14
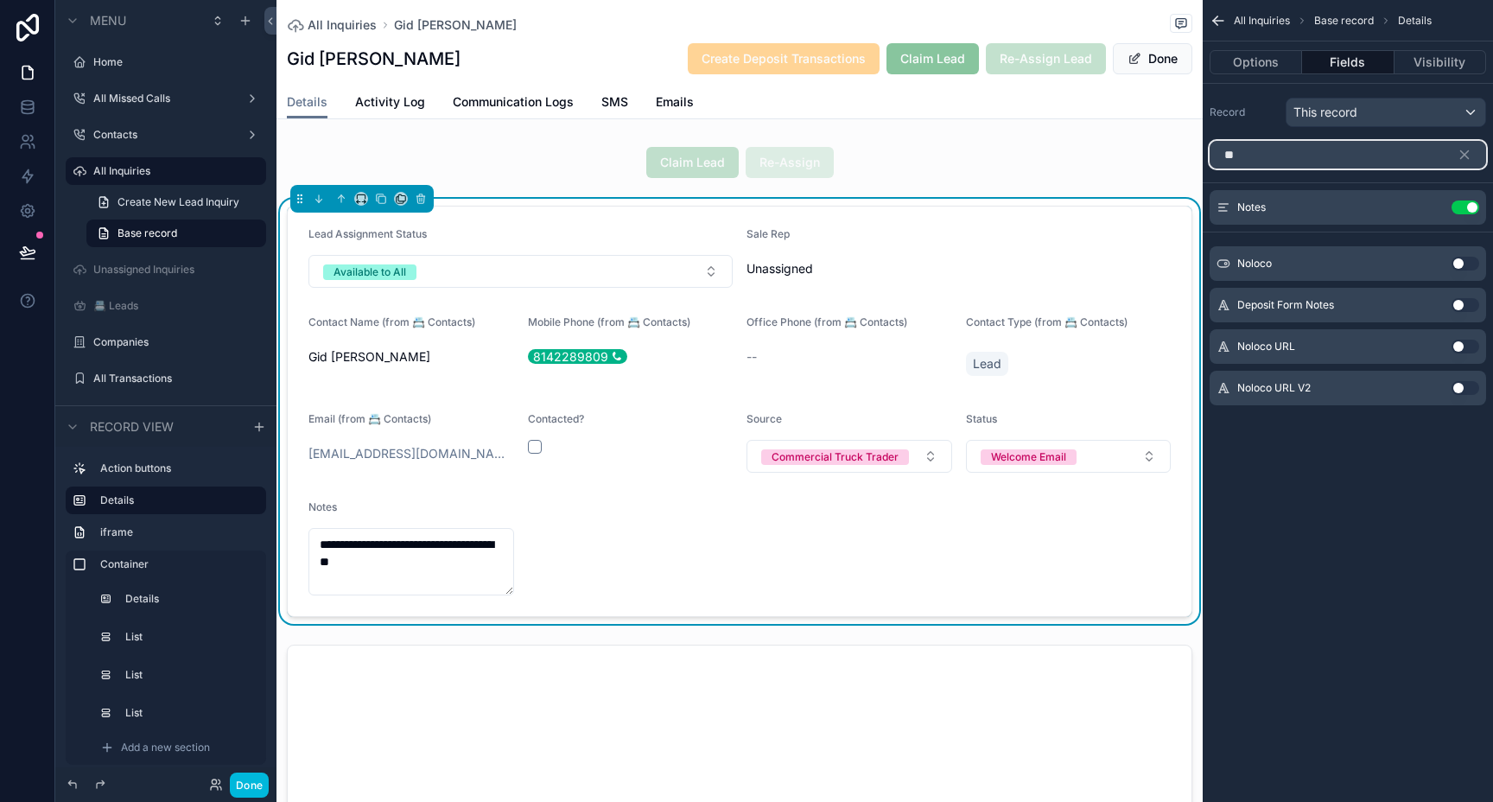
click at [1271, 160] on input "**" at bounding box center [1347, 155] width 276 height 28
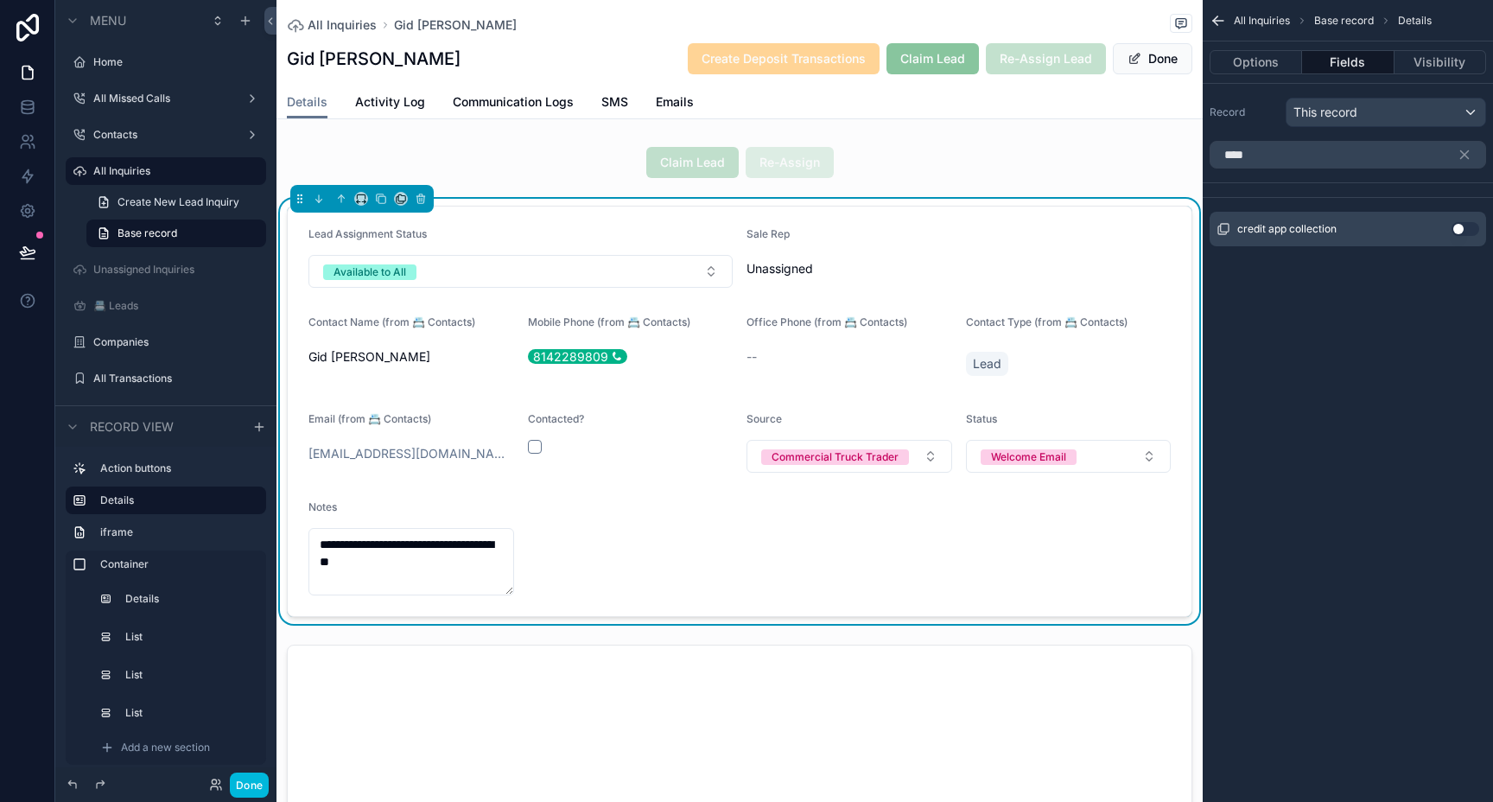
click at [1460, 233] on button "Use setting" at bounding box center [1465, 229] width 28 height 14
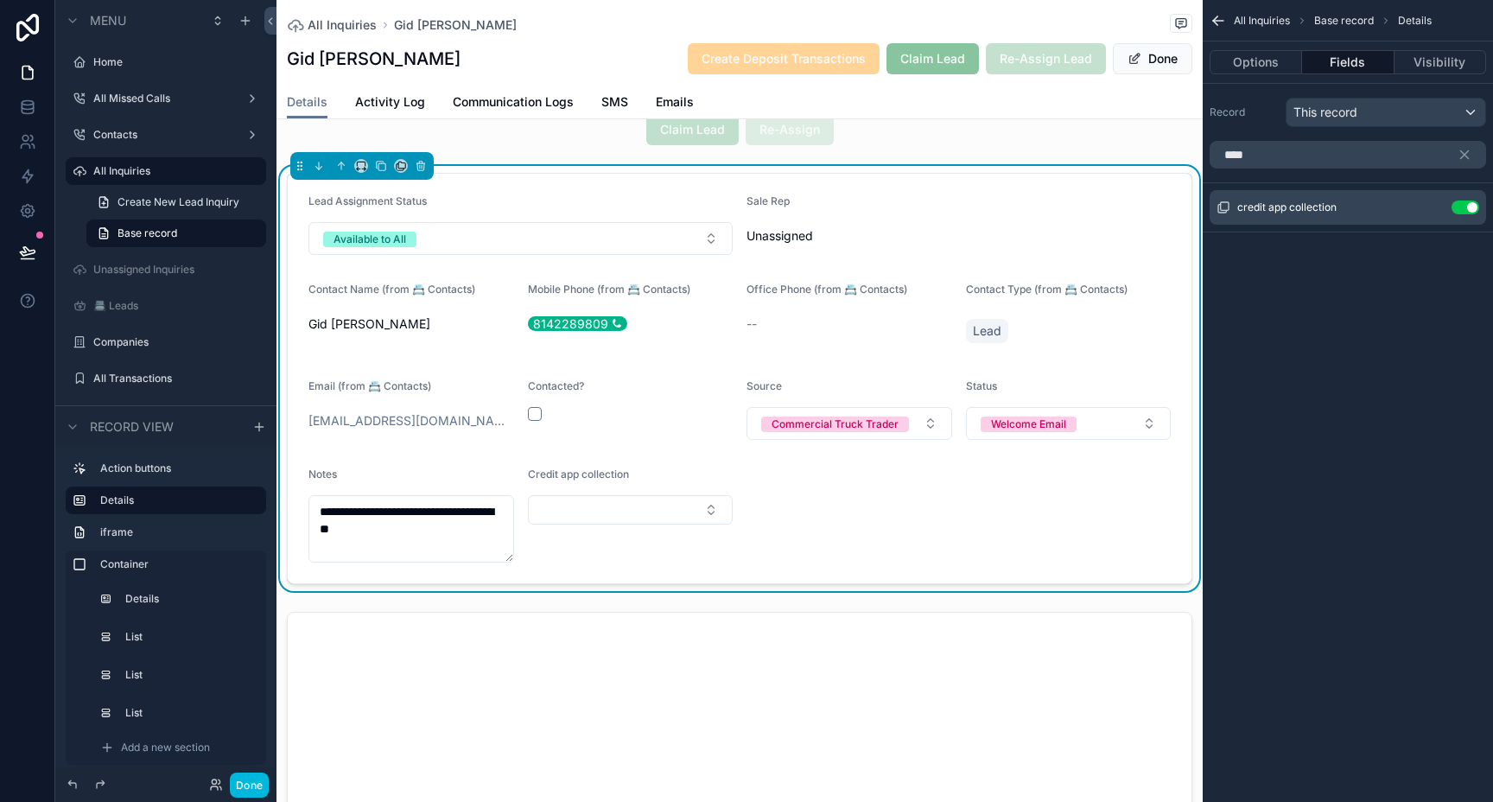
scroll to position [28, 0]
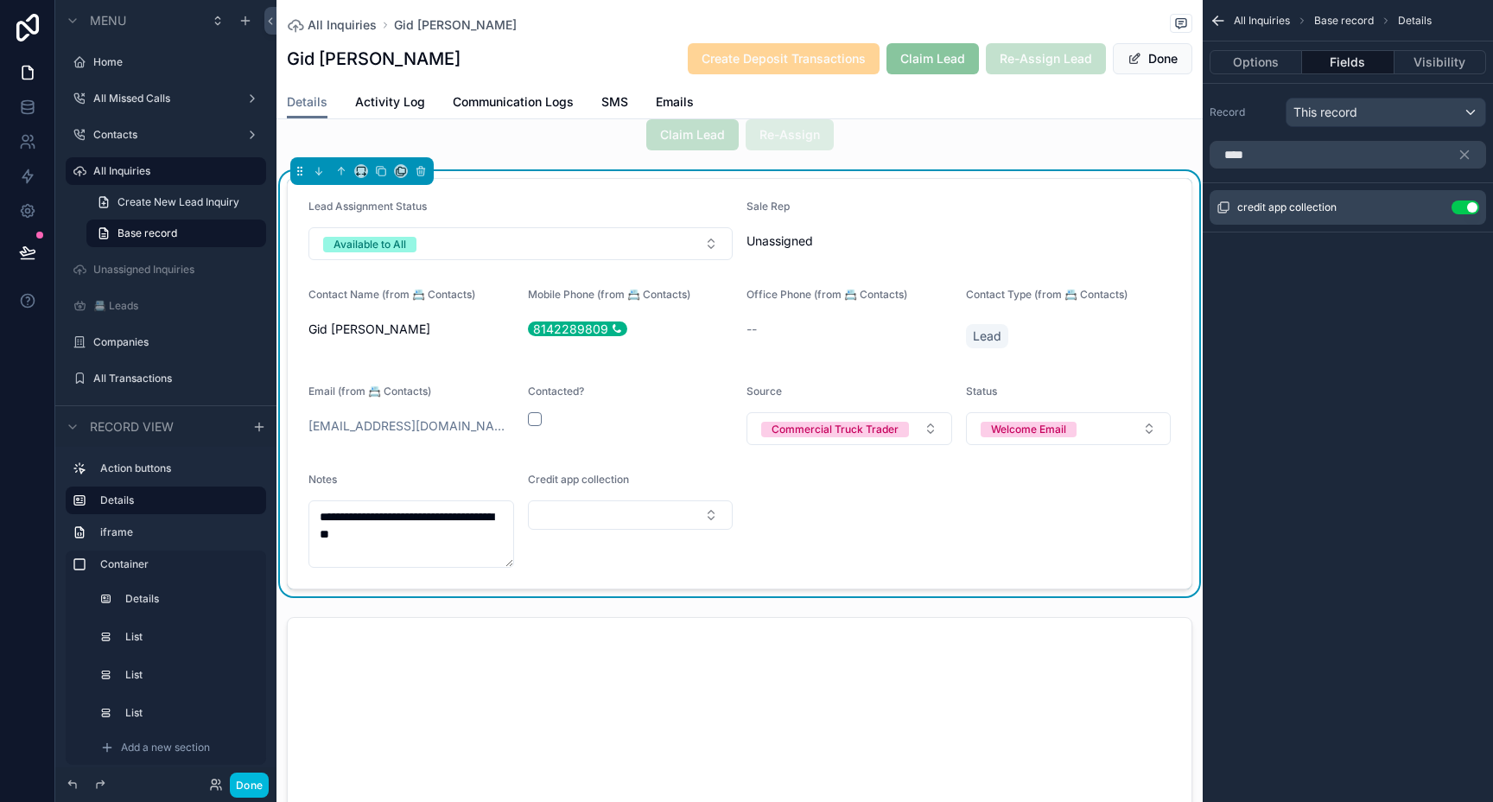
click at [860, 523] on form "**********" at bounding box center [740, 383] width 904 height 409
click at [1273, 153] on input "****" at bounding box center [1347, 155] width 276 height 28
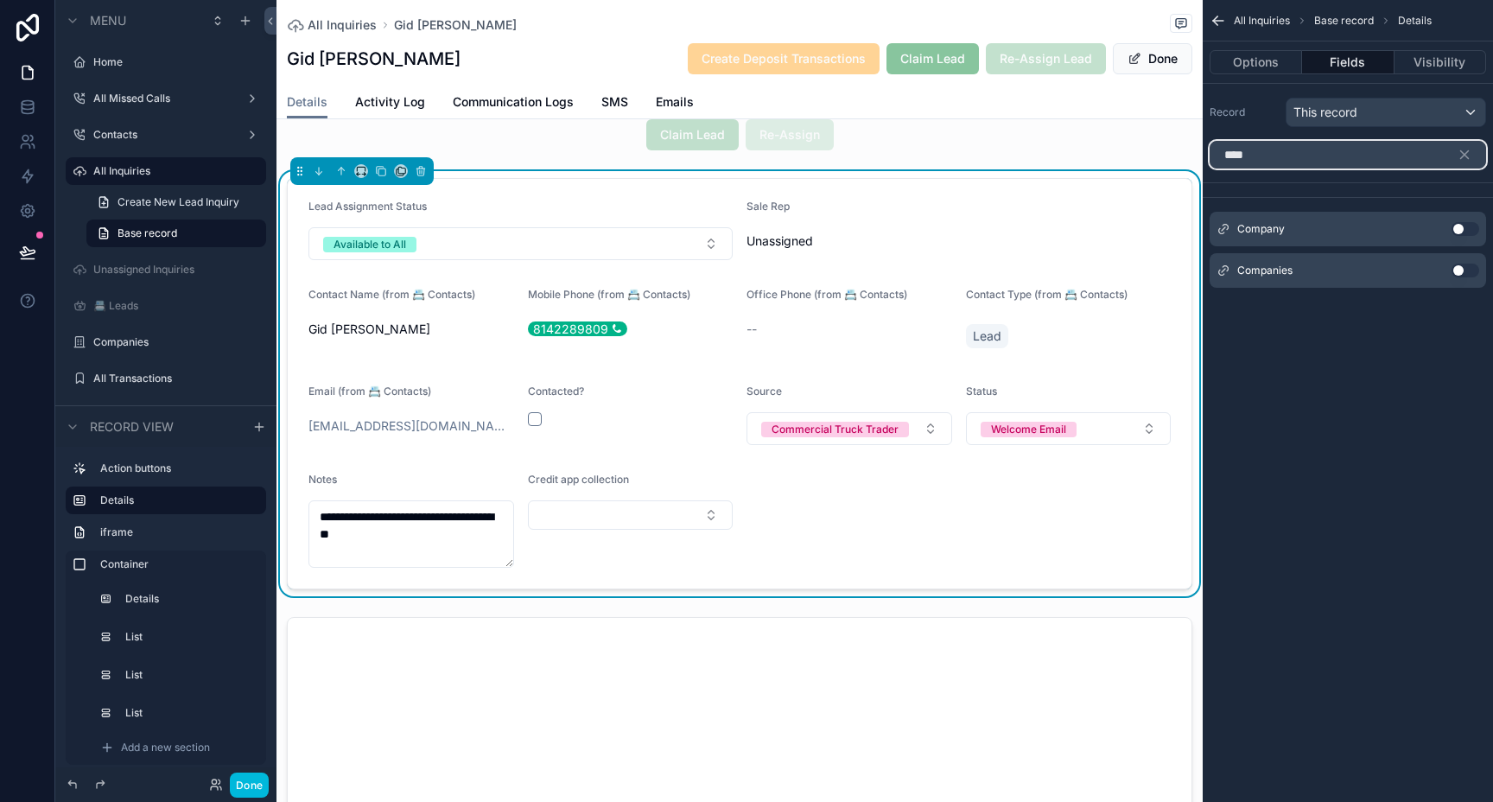
type input "****"
click at [1463, 273] on button "Use setting" at bounding box center [1465, 270] width 28 height 14
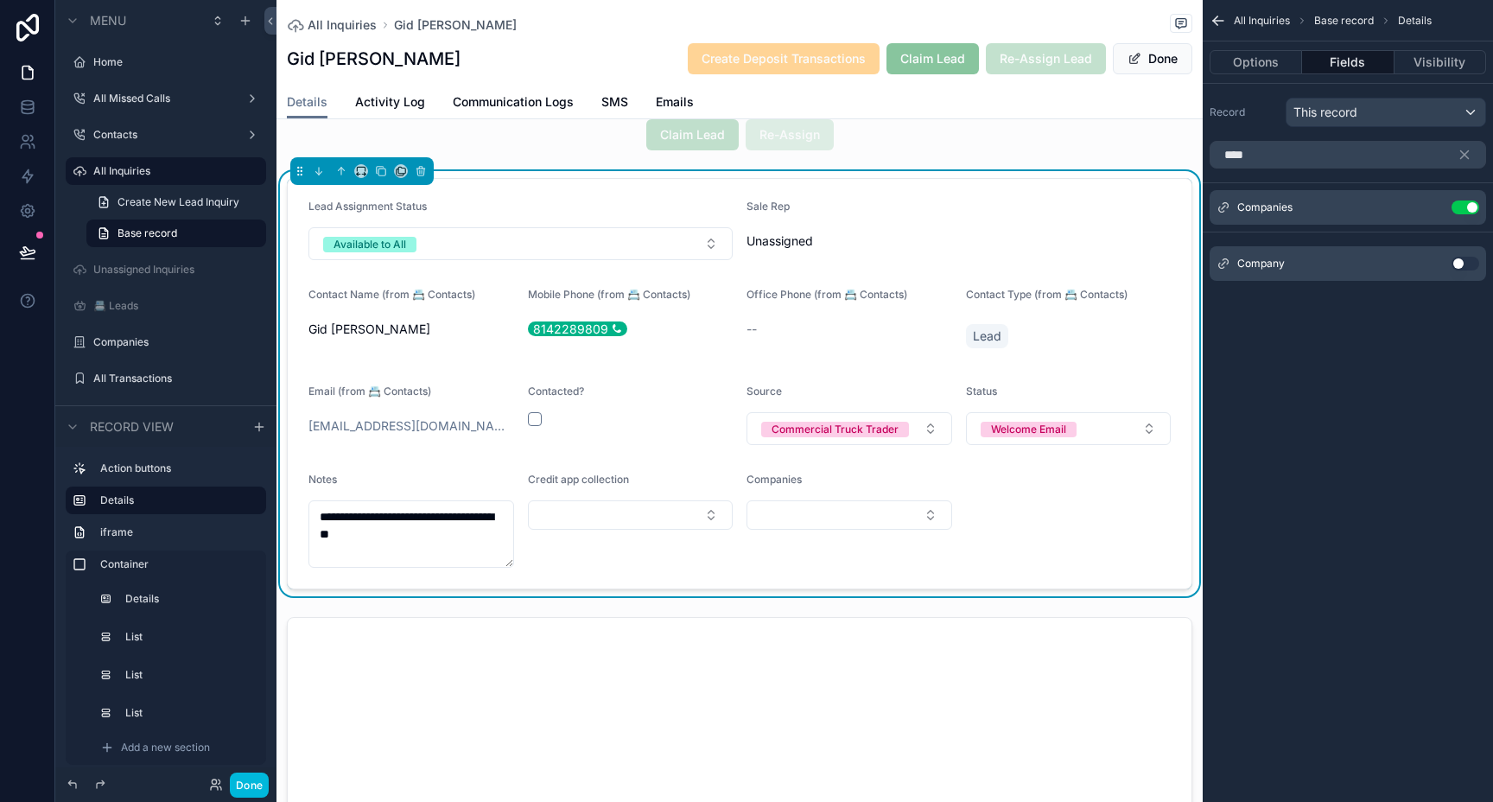
click at [1457, 261] on button "Use setting" at bounding box center [1465, 264] width 28 height 14
click at [892, 518] on button "Select Button" at bounding box center [849, 514] width 206 height 29
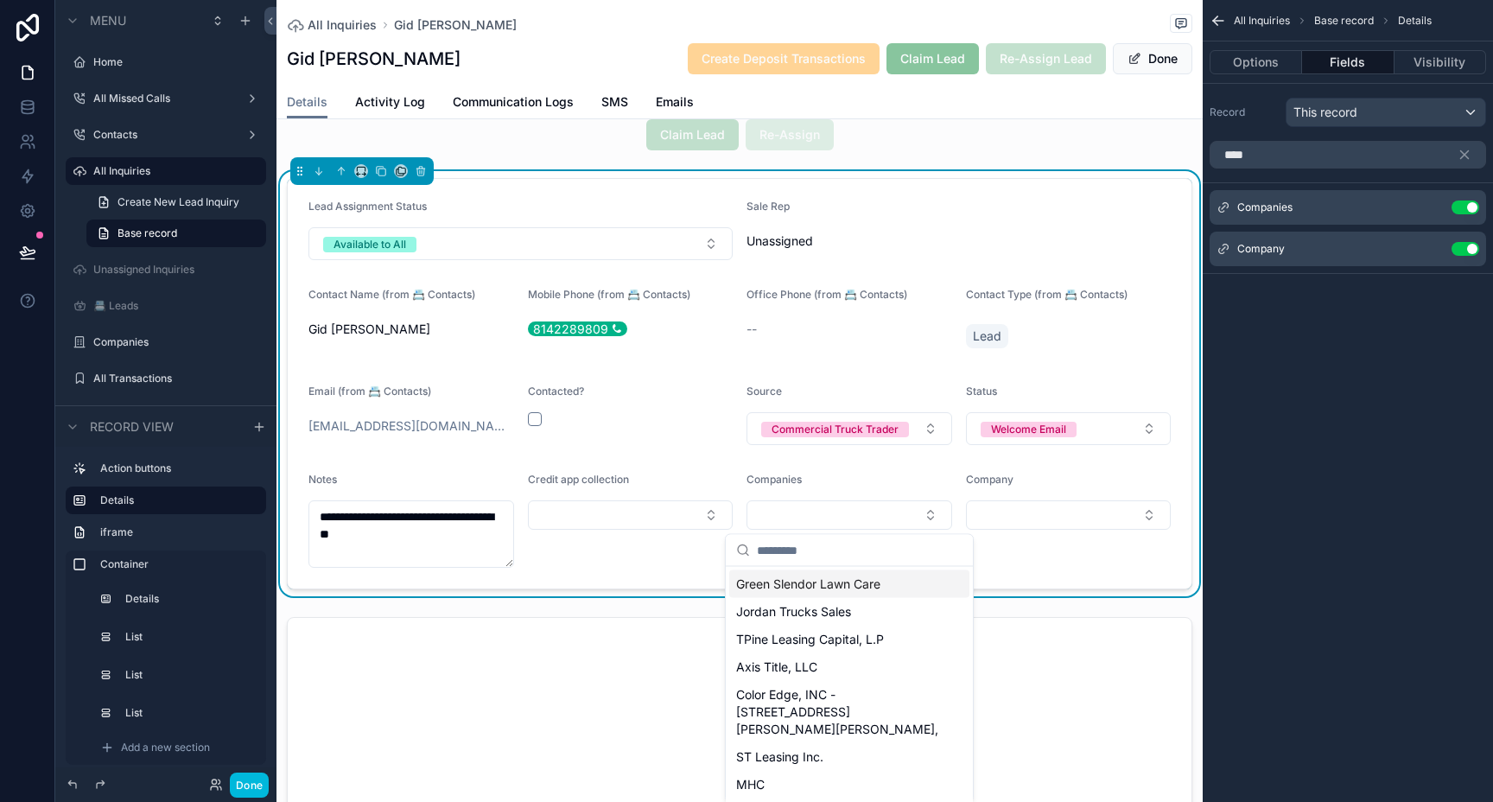
click at [1054, 520] on button "Select Button" at bounding box center [1069, 514] width 206 height 29
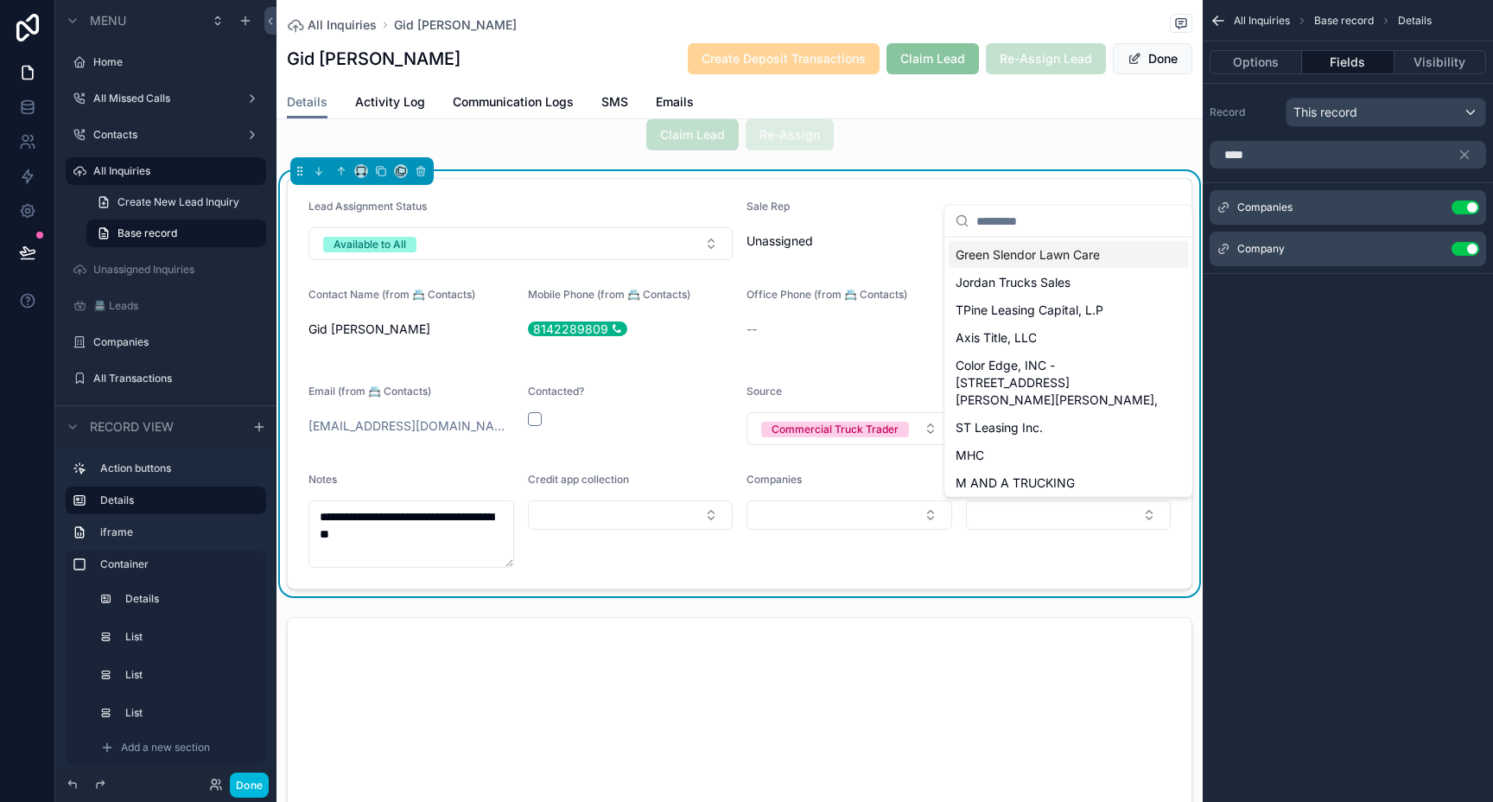
click at [1036, 571] on form "**********" at bounding box center [740, 383] width 904 height 409
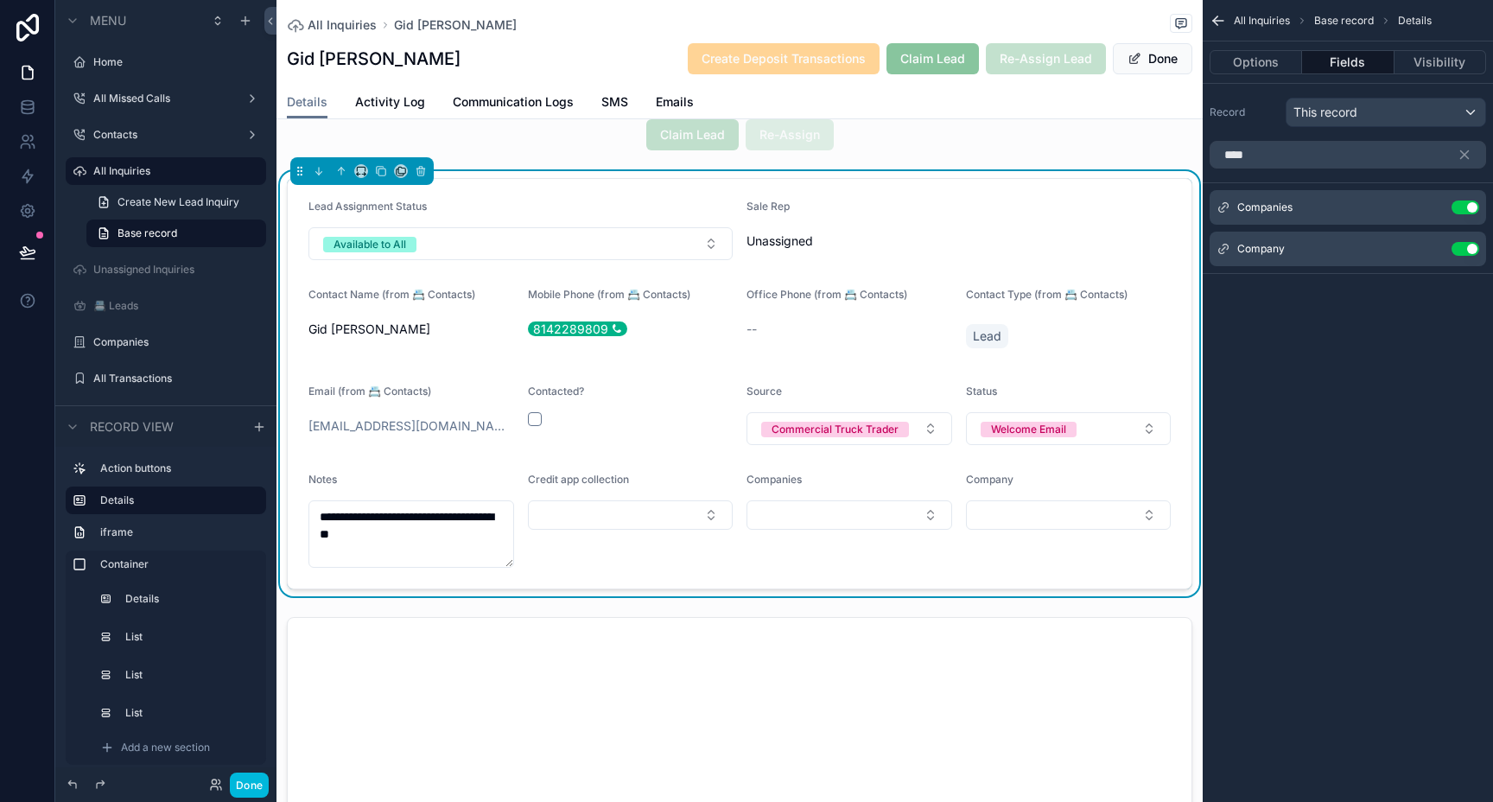
click at [1462, 250] on button "Use setting" at bounding box center [1465, 249] width 28 height 14
click at [1462, 264] on button "Use setting" at bounding box center [1465, 264] width 28 height 14
click at [1466, 213] on button "Use setting" at bounding box center [1465, 207] width 28 height 14
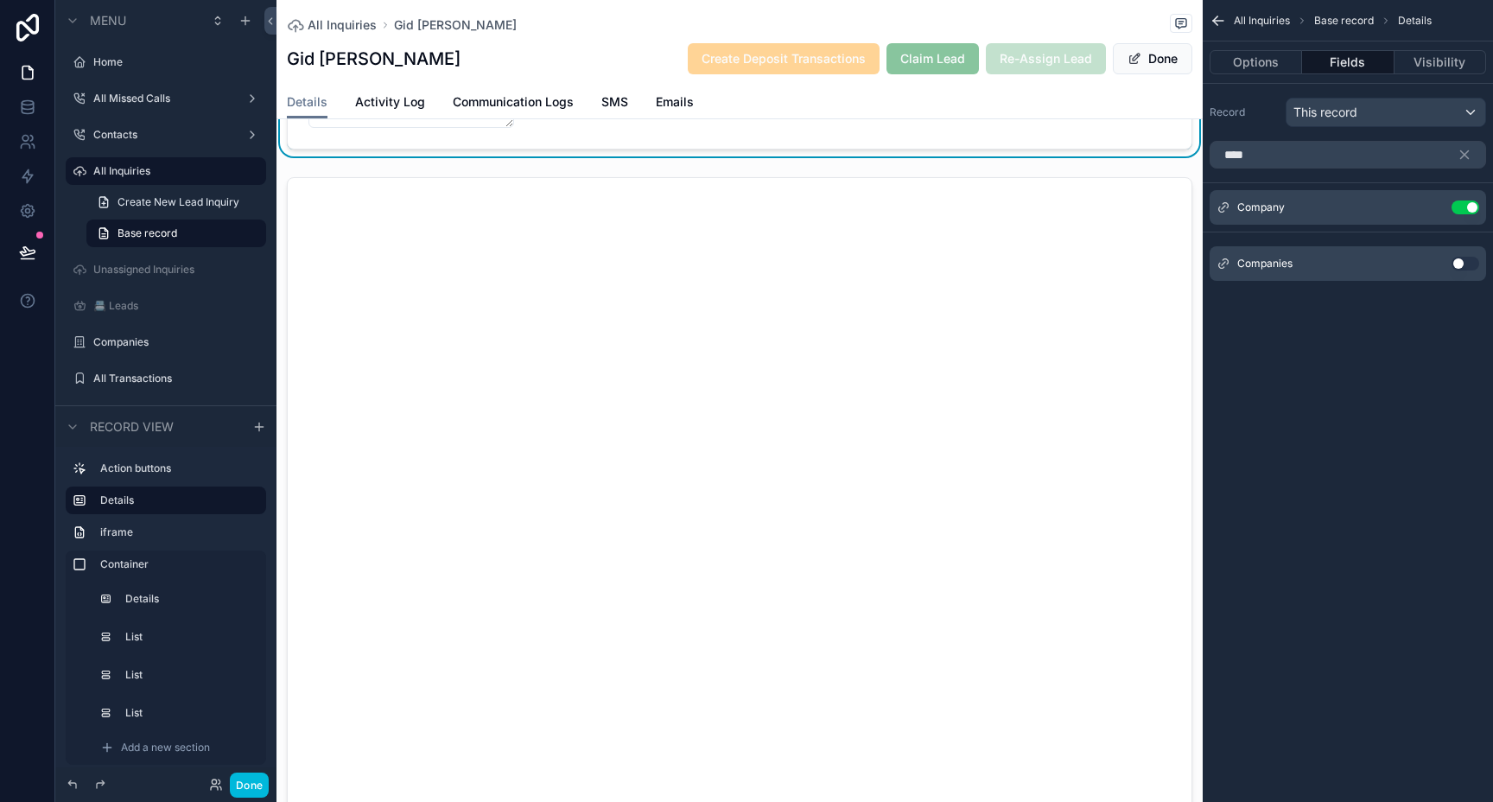
scroll to position [0, 0]
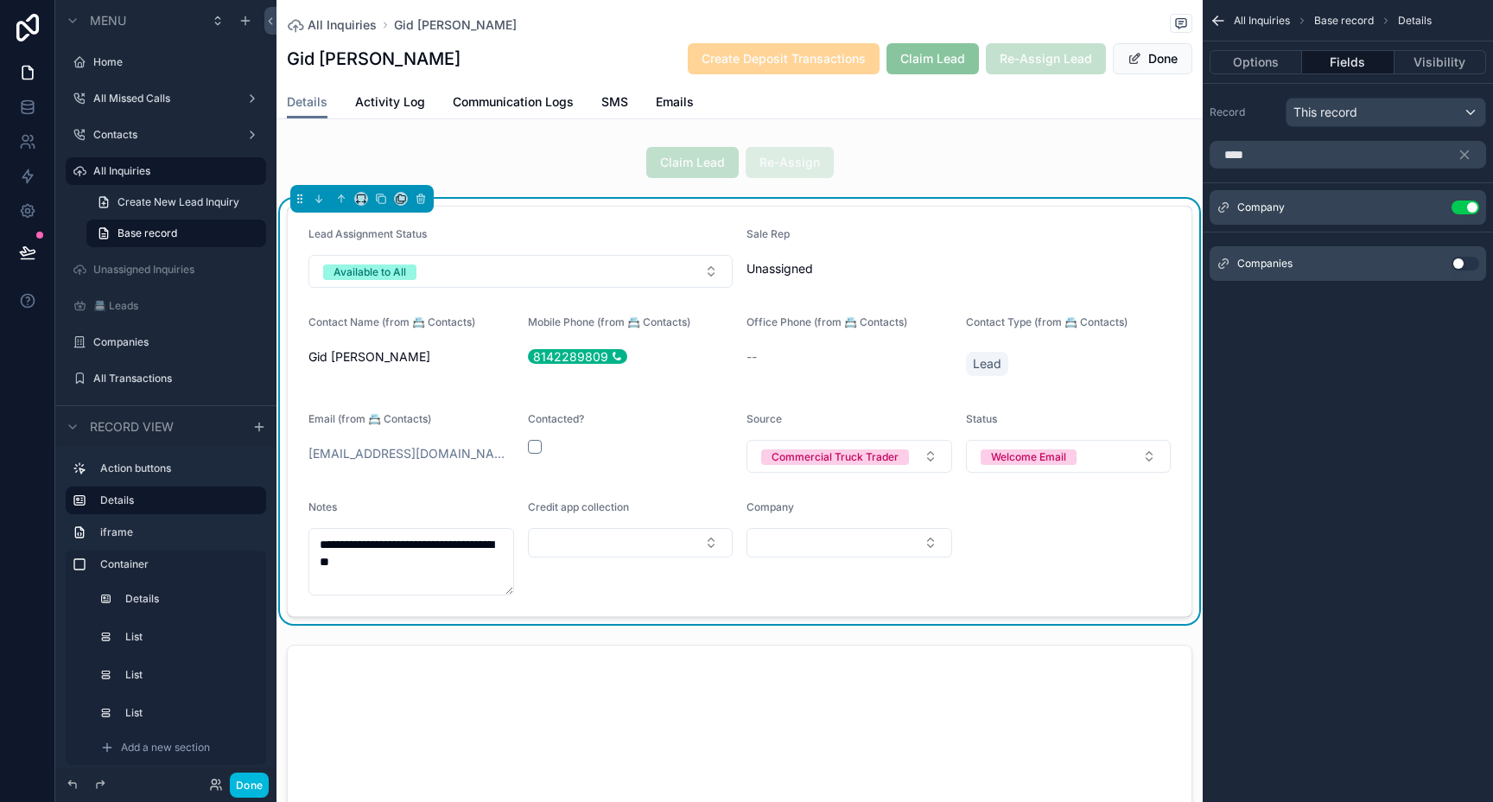
click at [1000, 554] on form "**********" at bounding box center [740, 410] width 904 height 409
click at [1466, 159] on icon "scrollable content" at bounding box center [1464, 155] width 16 height 16
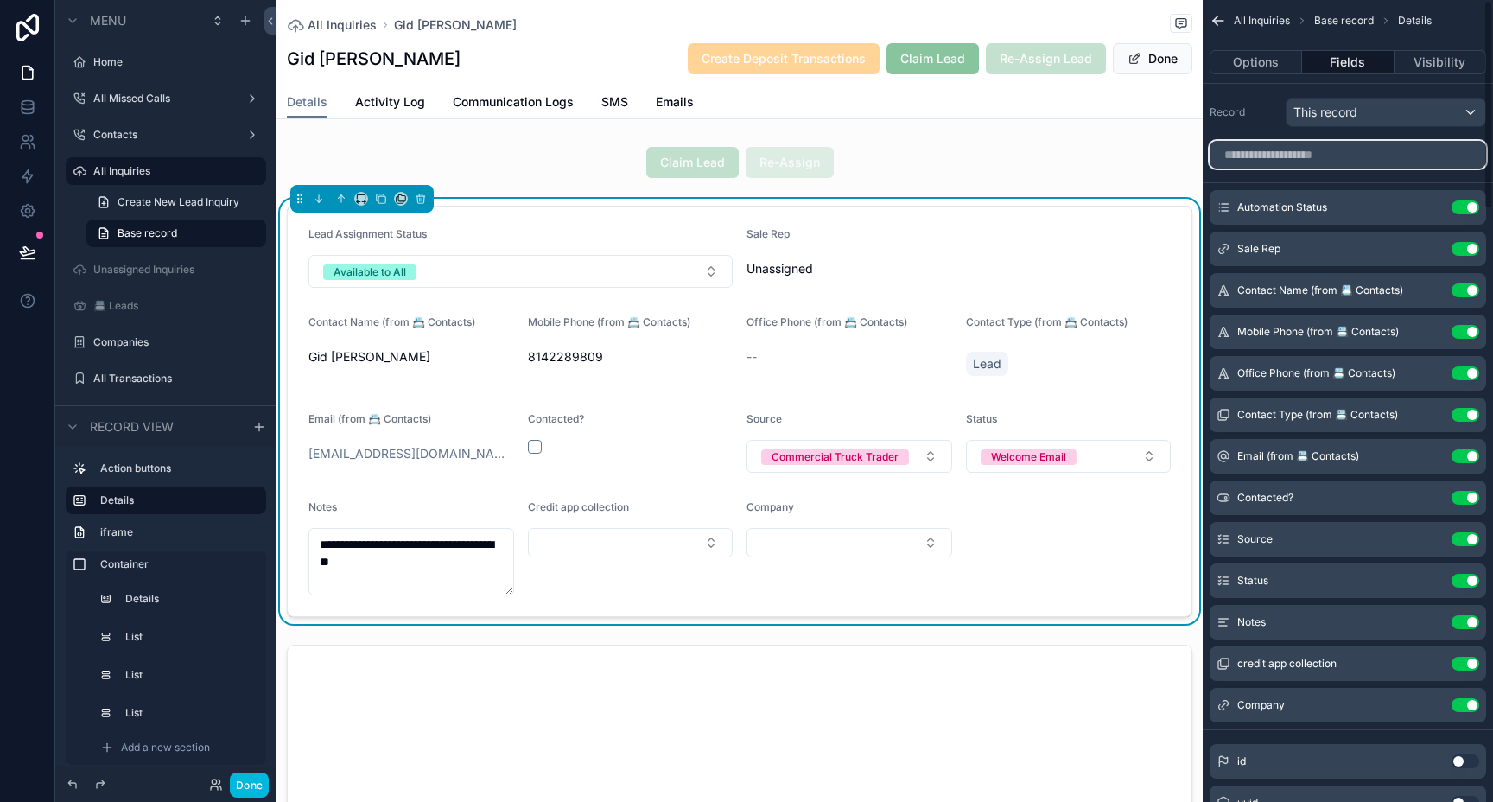
click at [1403, 155] on input "scrollable content" at bounding box center [1347, 155] width 276 height 28
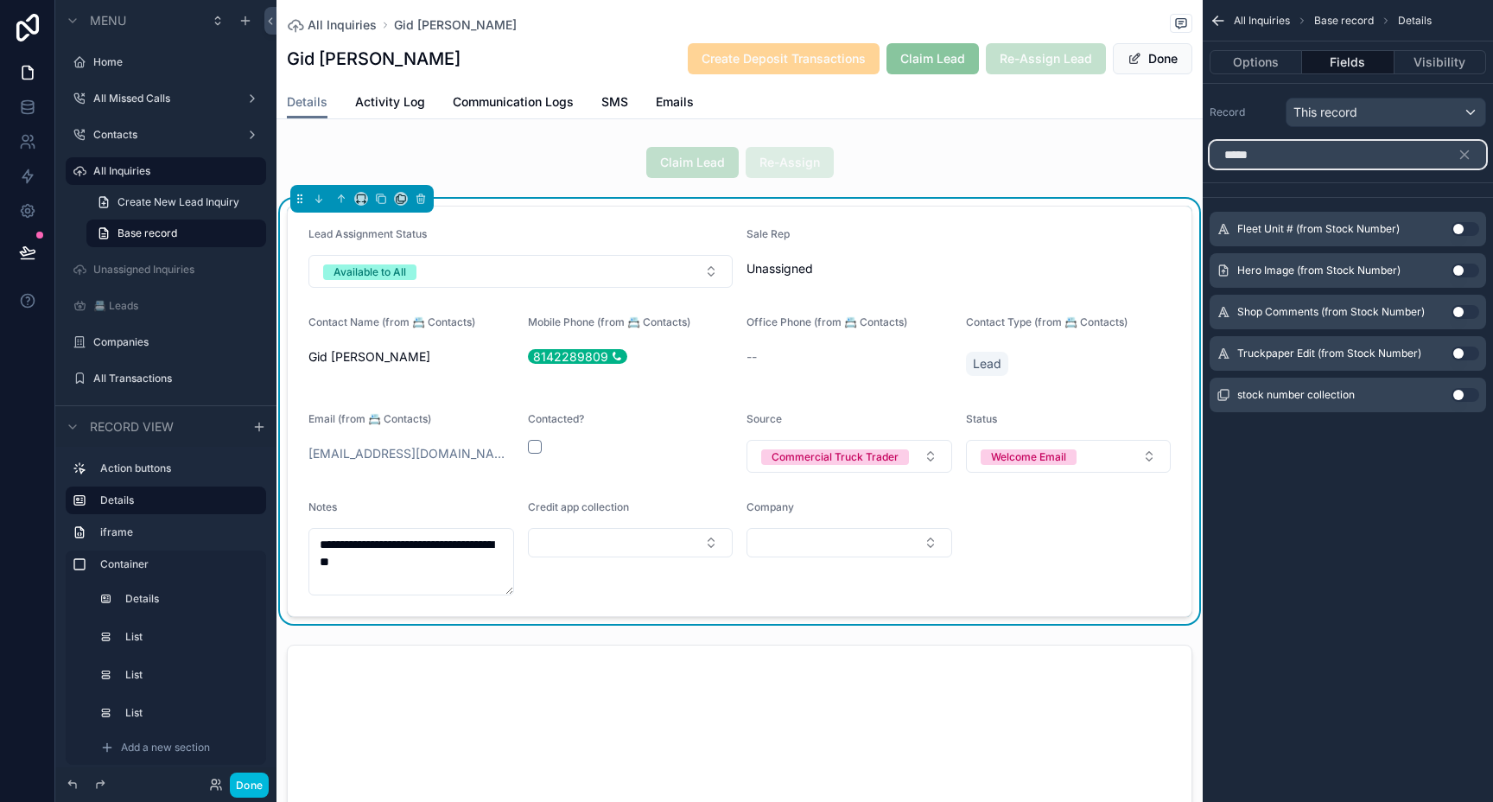
type input "*****"
click at [1461, 396] on button "Use setting" at bounding box center [1465, 395] width 28 height 14
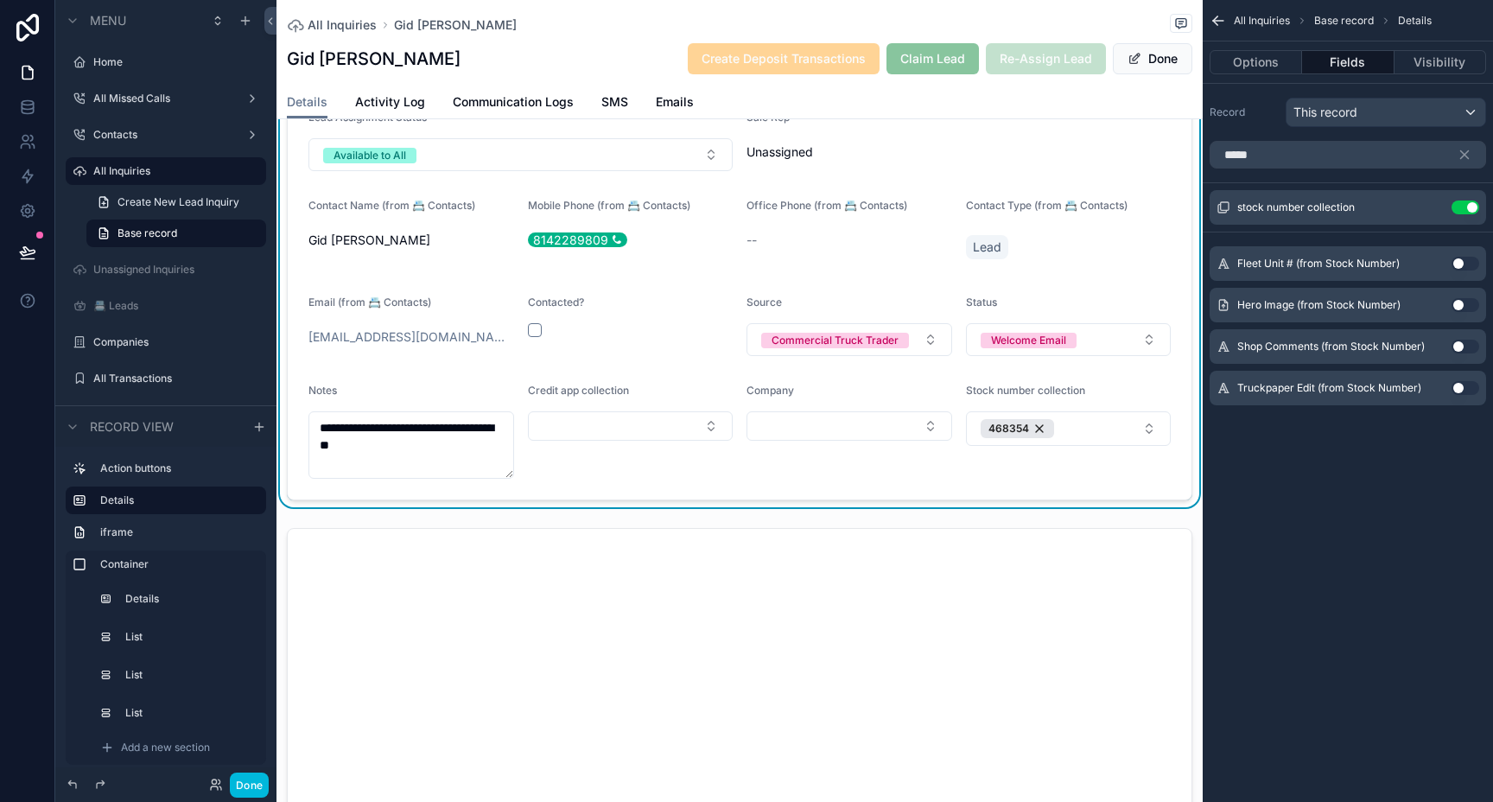
scroll to position [174, 0]
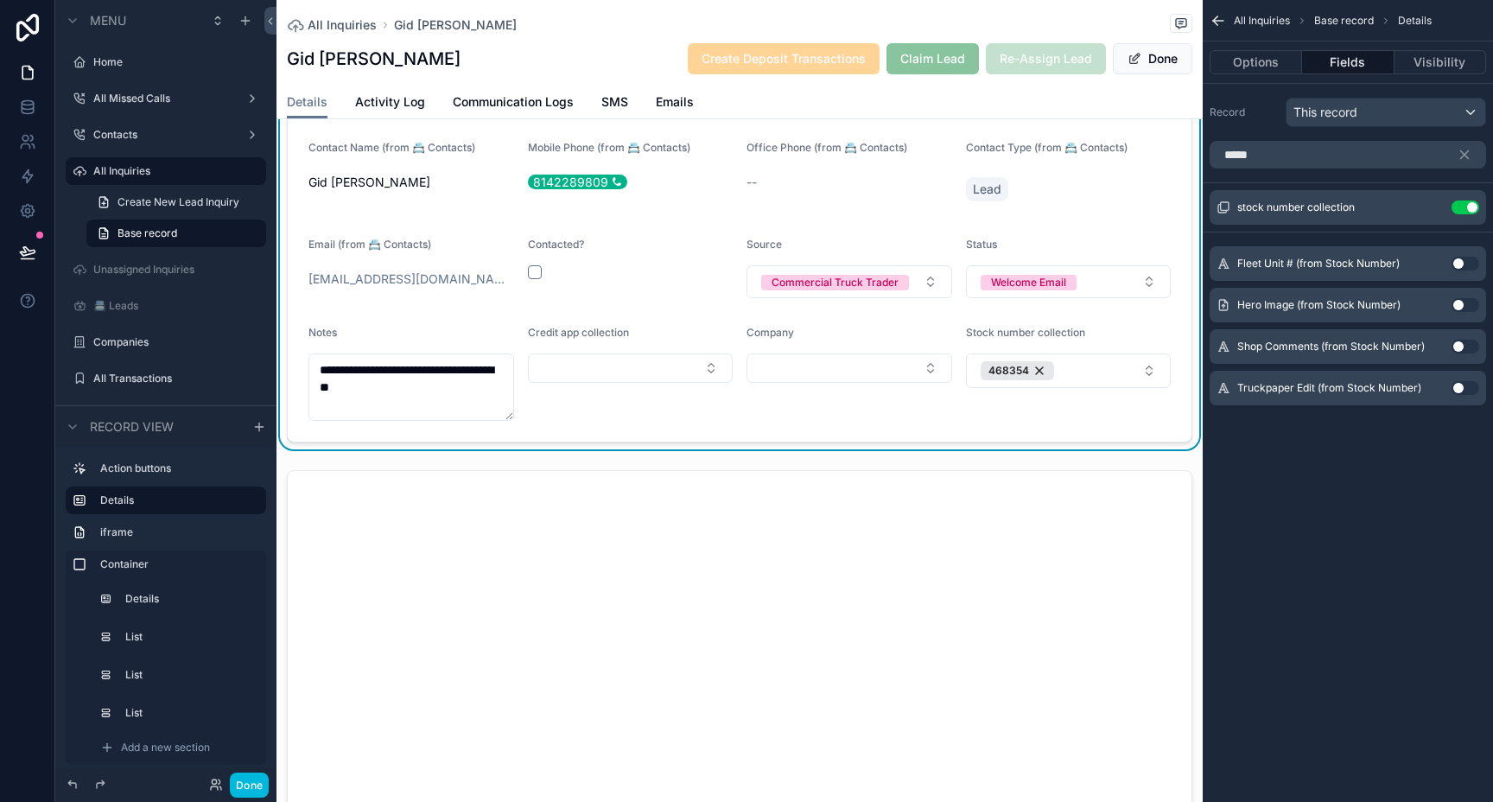
click at [1092, 371] on button "468354" at bounding box center [1069, 370] width 206 height 35
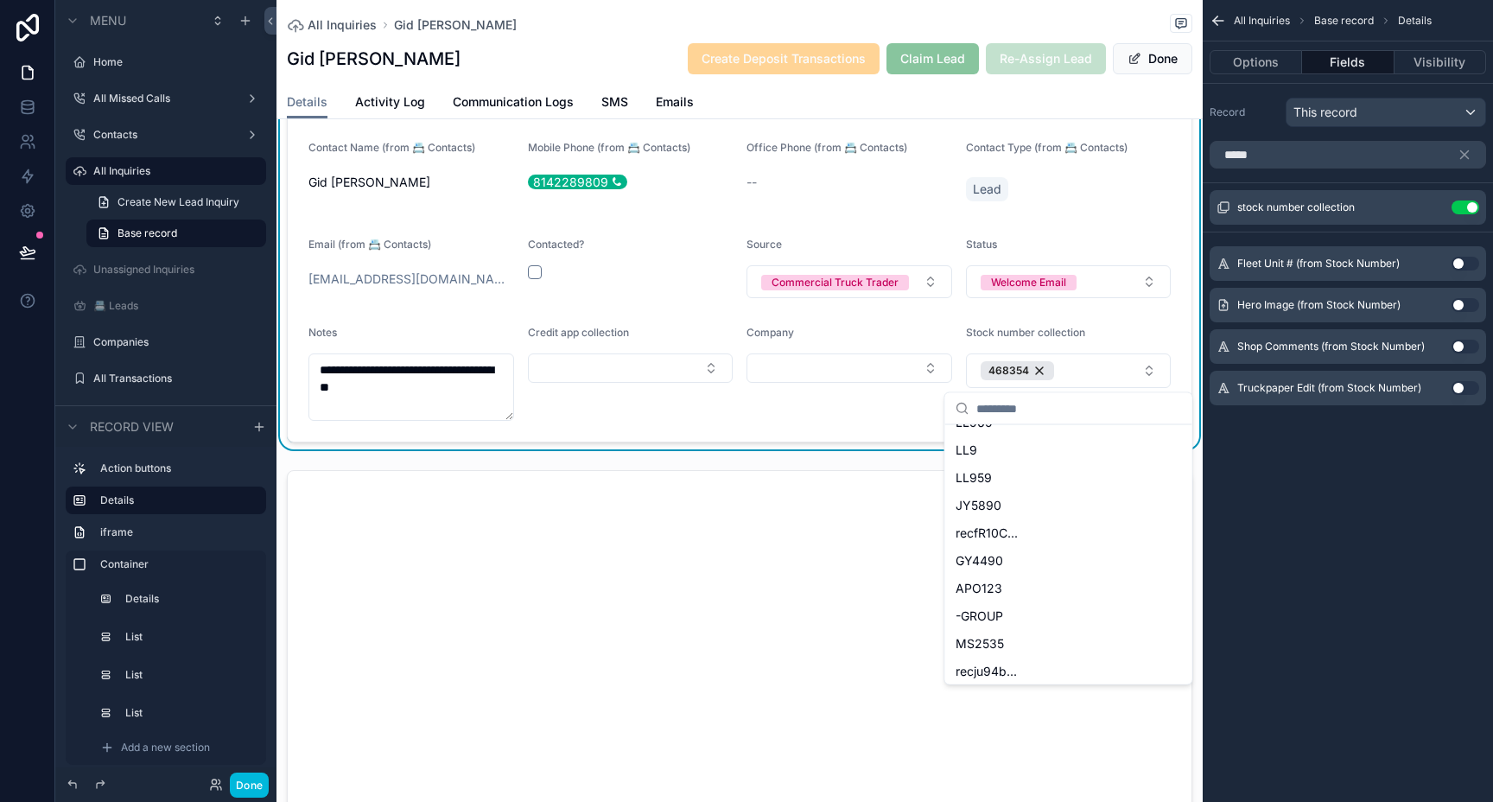
scroll to position [160, 0]
click at [1008, 551] on div "GY4490" at bounding box center [1069, 559] width 240 height 28
click at [796, 417] on div "Company" at bounding box center [849, 373] width 206 height 95
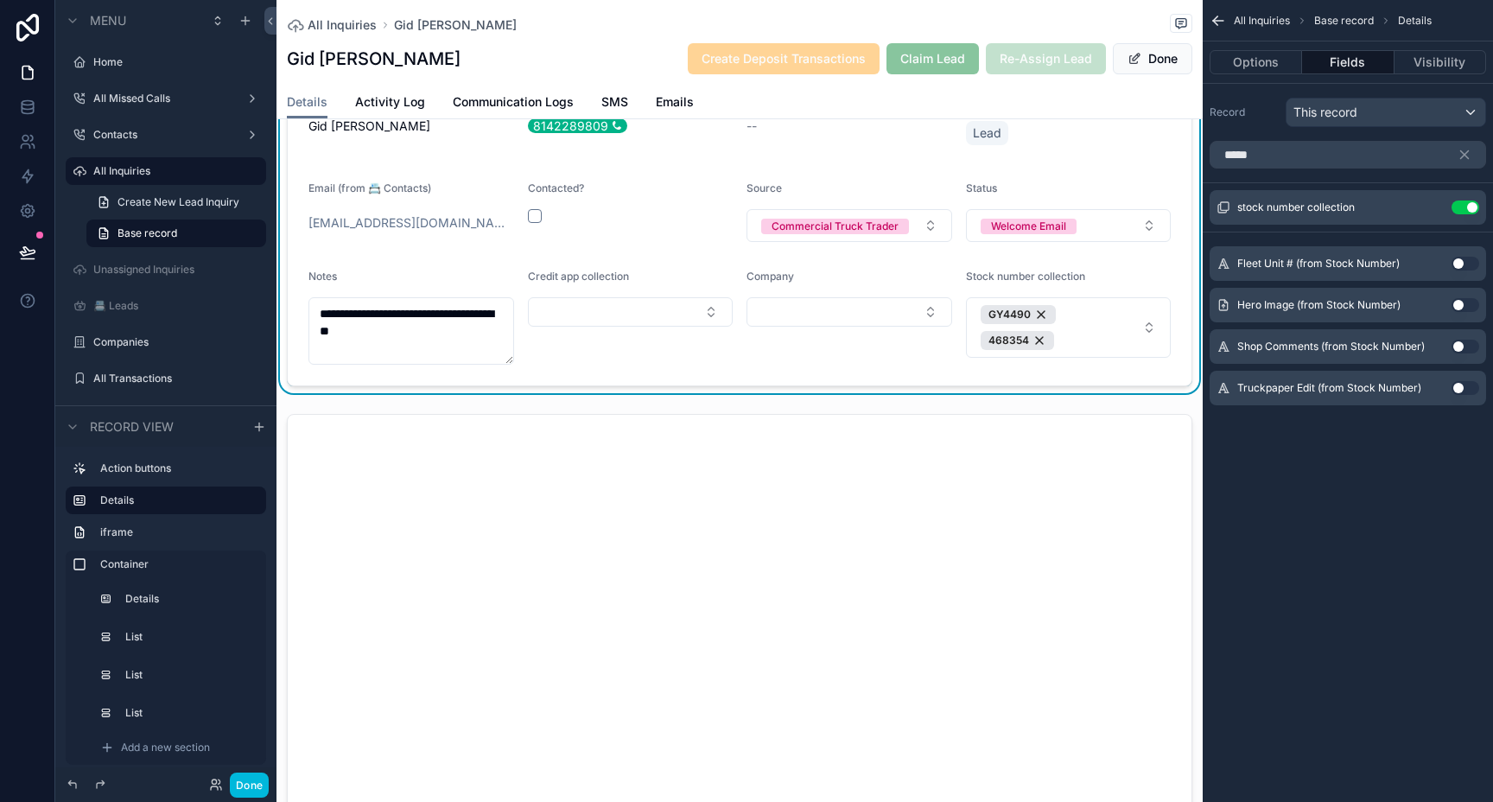
scroll to position [227, 0]
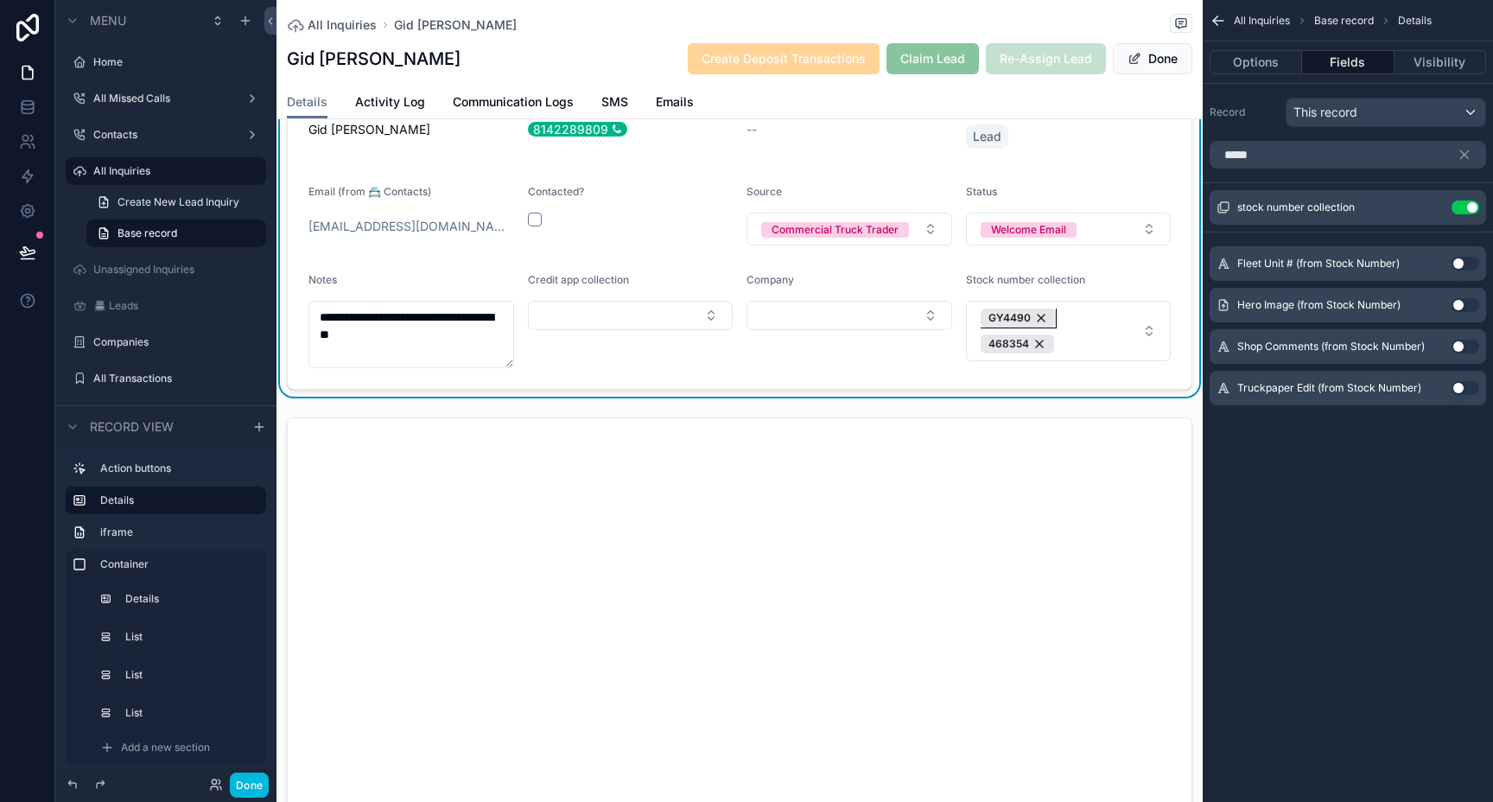
click at [1040, 318] on div "GY4490" at bounding box center [1017, 317] width 75 height 19
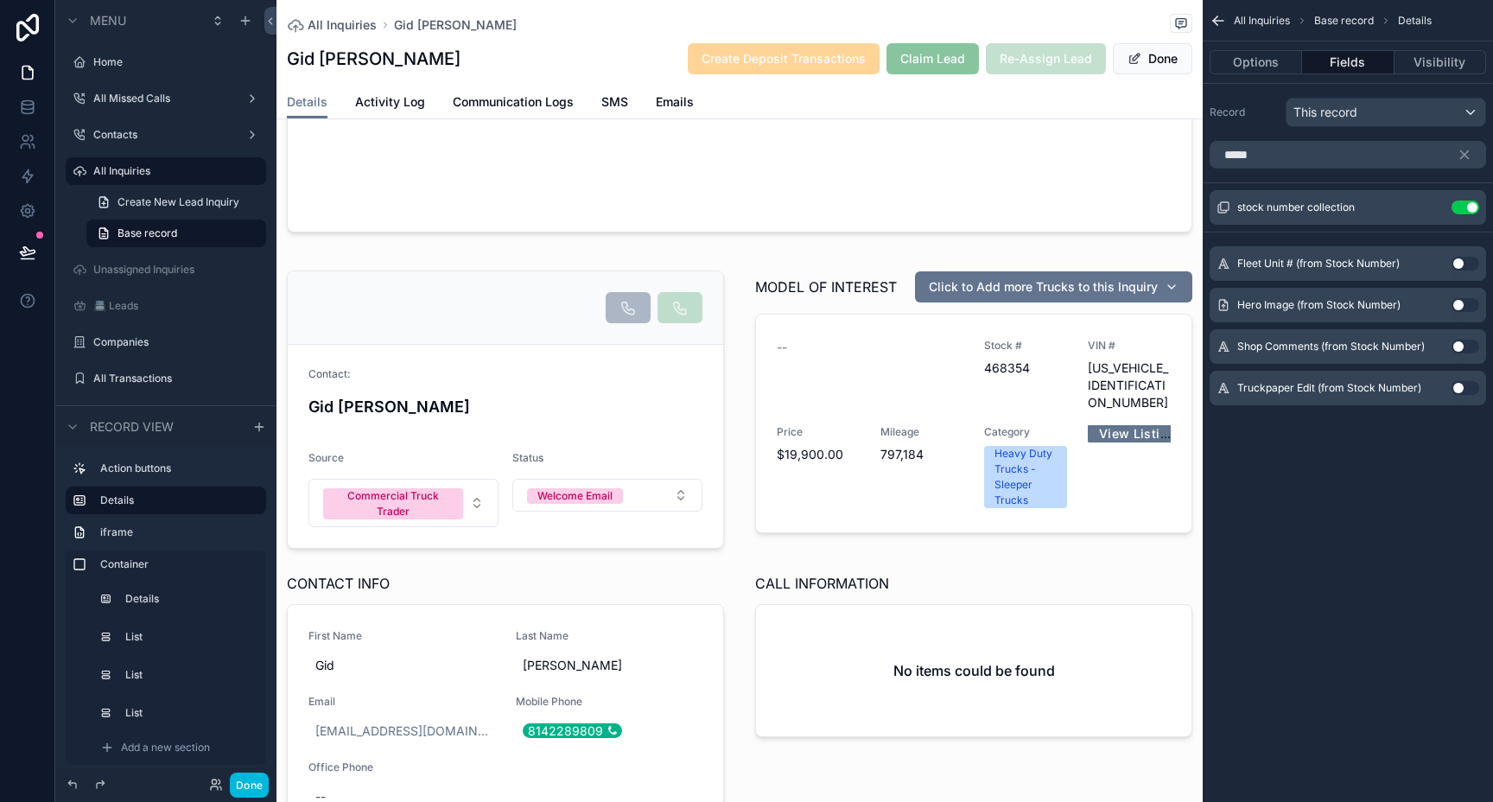
scroll to position [1219, 0]
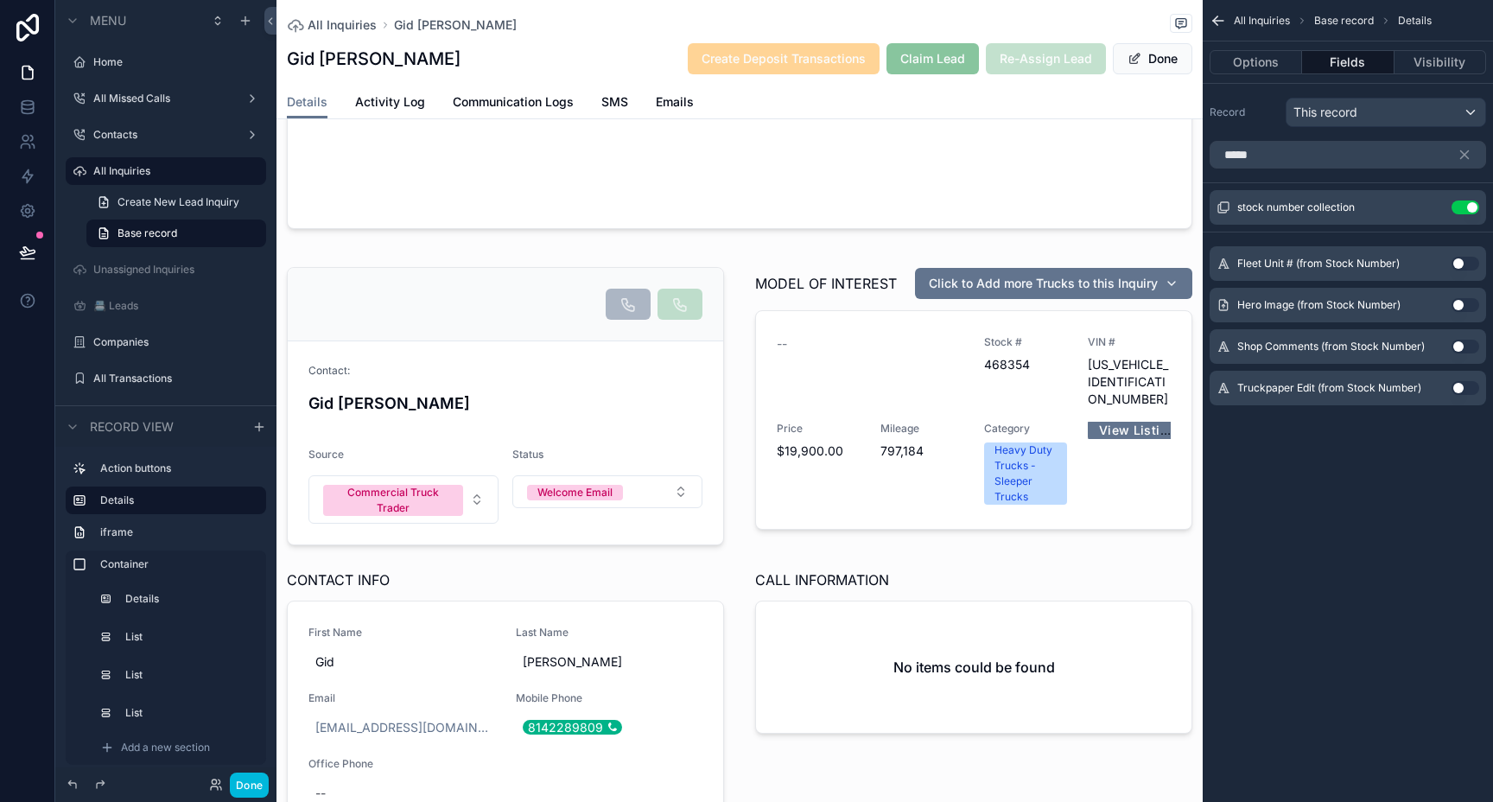
click at [571, 268] on div "scrollable content" at bounding box center [739, 554] width 926 height 608
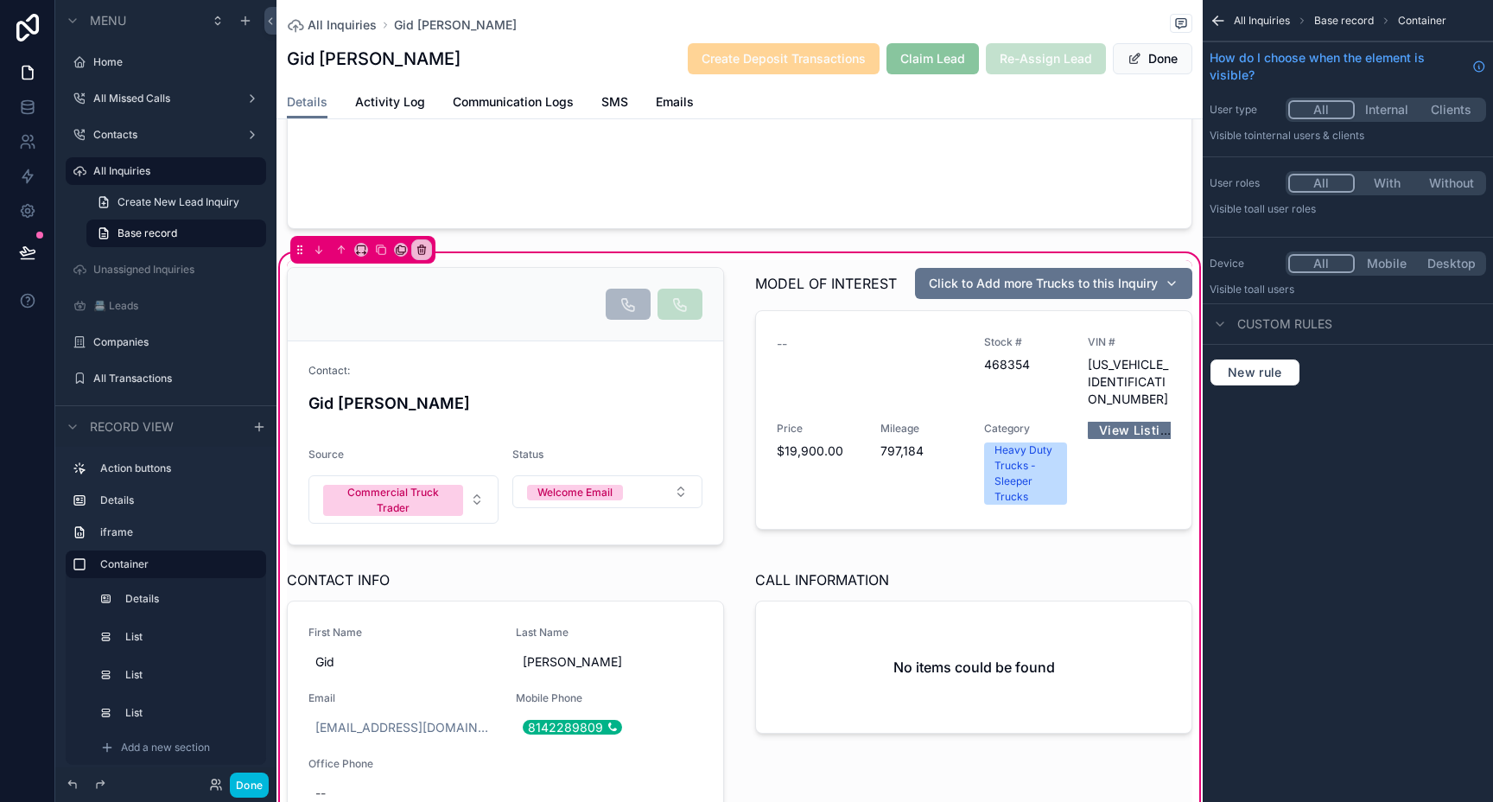
click at [734, 259] on div "Contact: Gid Dobbins Source Commercial Truck Trader Status Welcome Email MODEL …" at bounding box center [739, 554] width 926 height 608
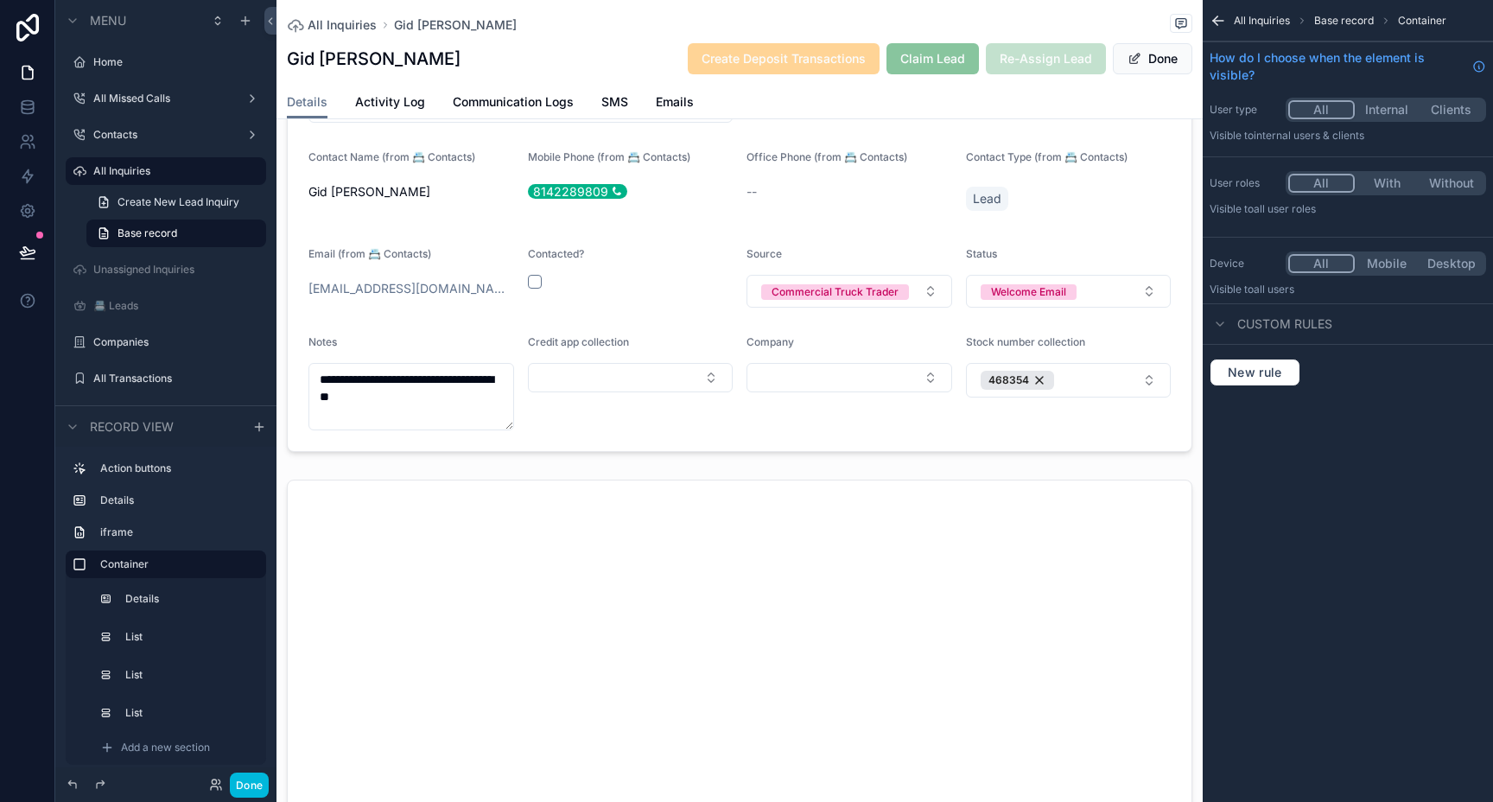
scroll to position [127, 0]
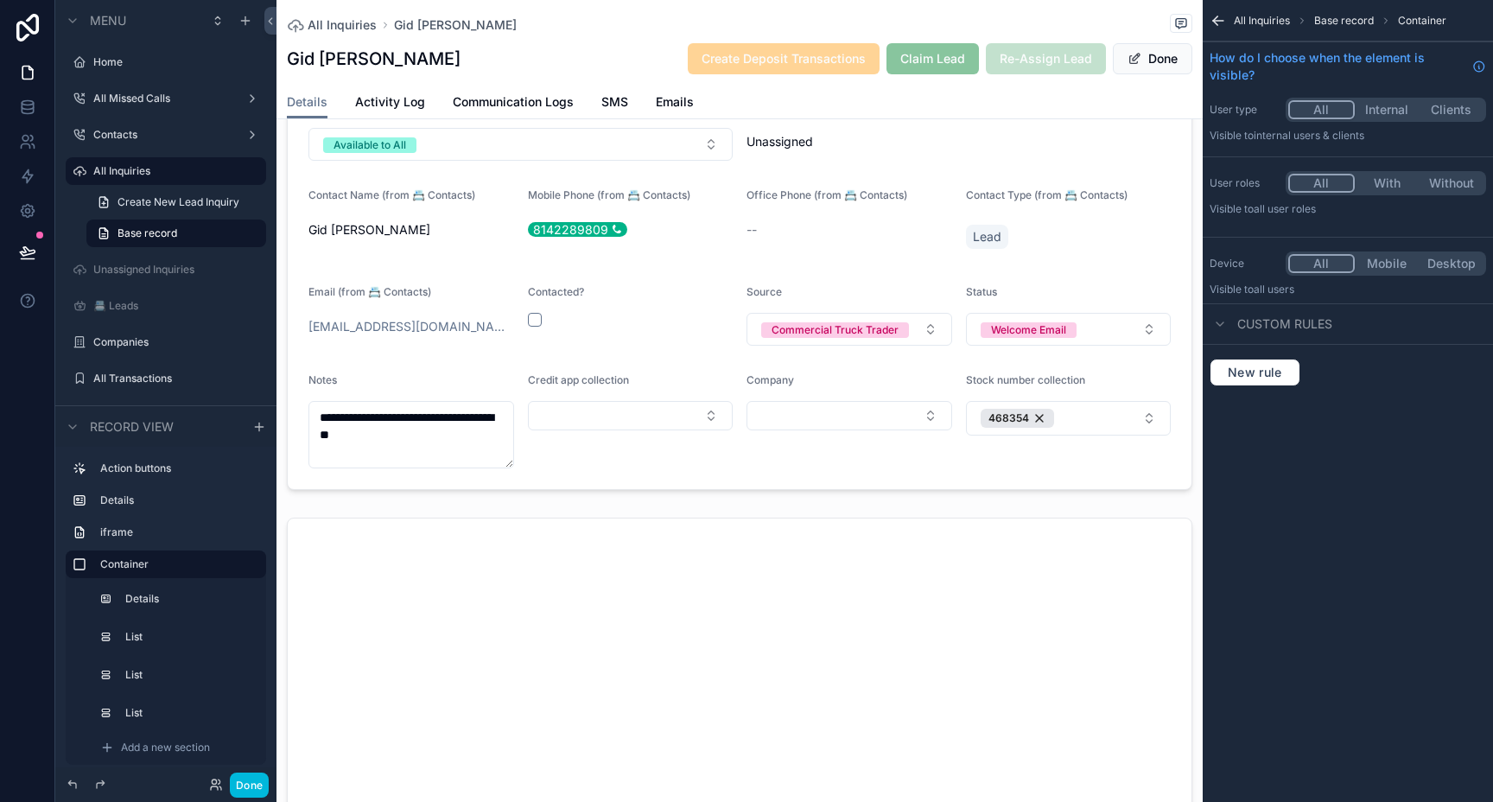
click at [1094, 413] on div "scrollable content" at bounding box center [739, 284] width 926 height 425
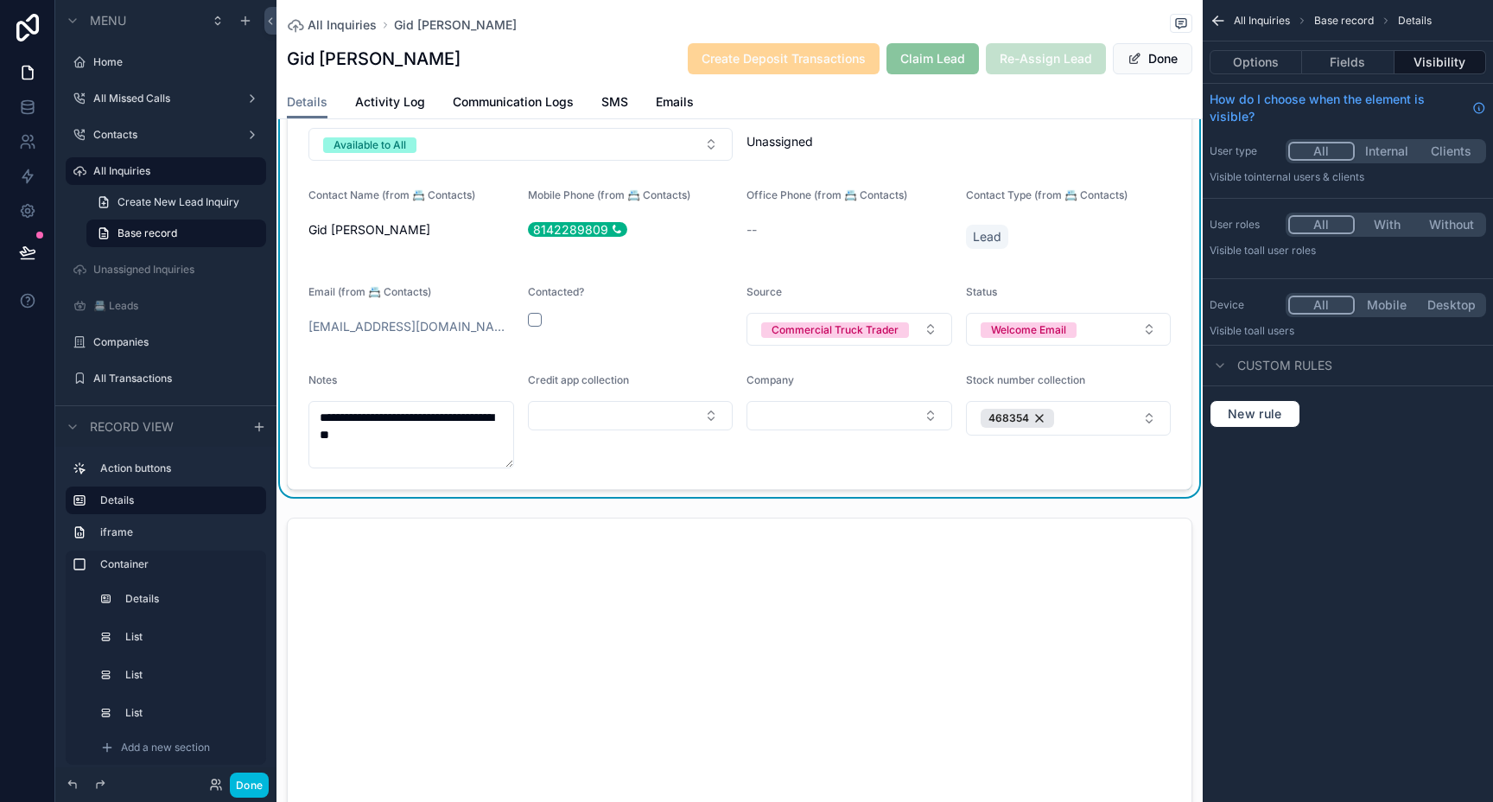
click at [1094, 413] on button "468354" at bounding box center [1069, 418] width 206 height 35
type input "**"
click at [1022, 484] on div "GY4490" at bounding box center [1069, 490] width 240 height 28
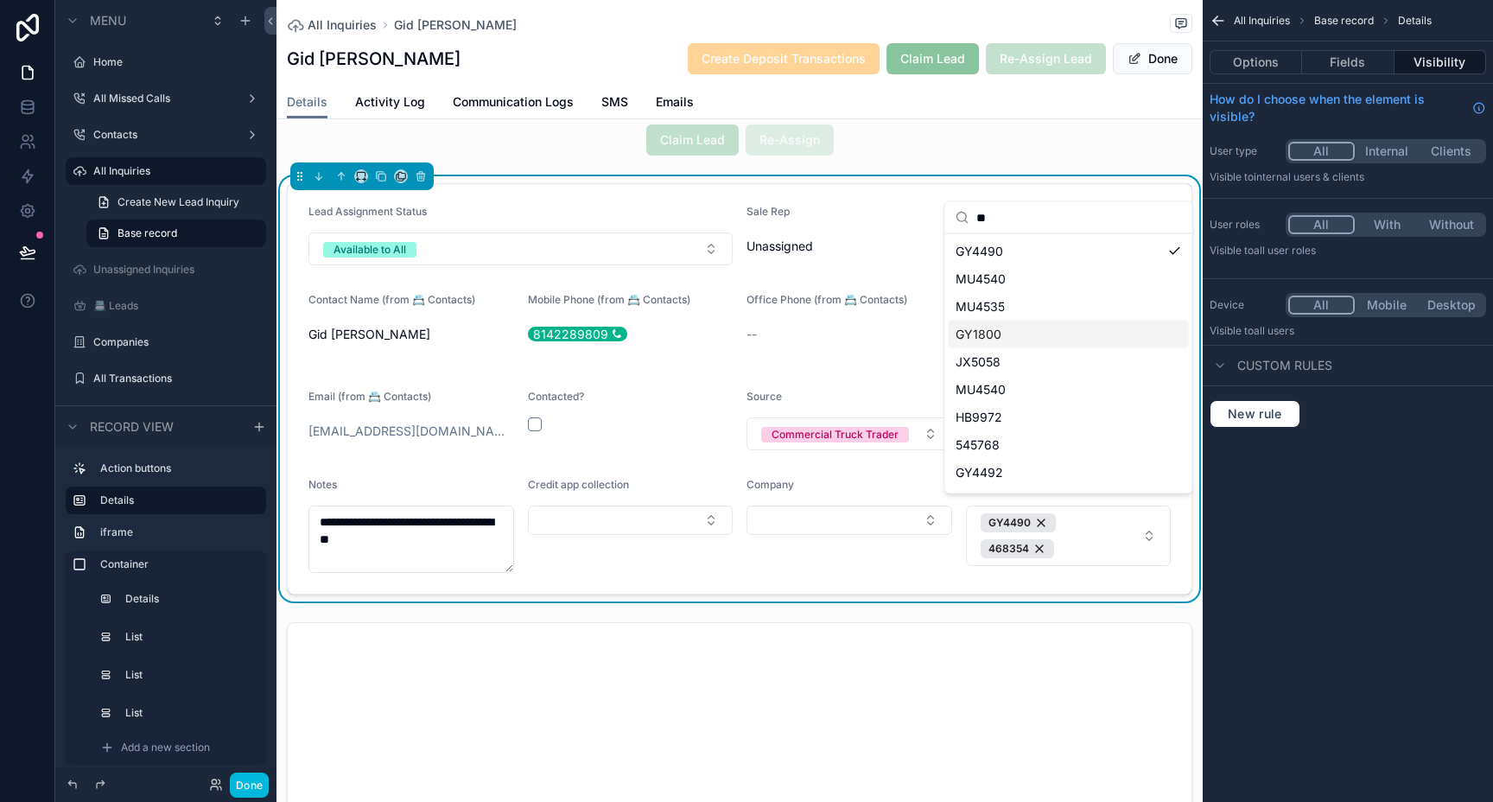
scroll to position [0, 0]
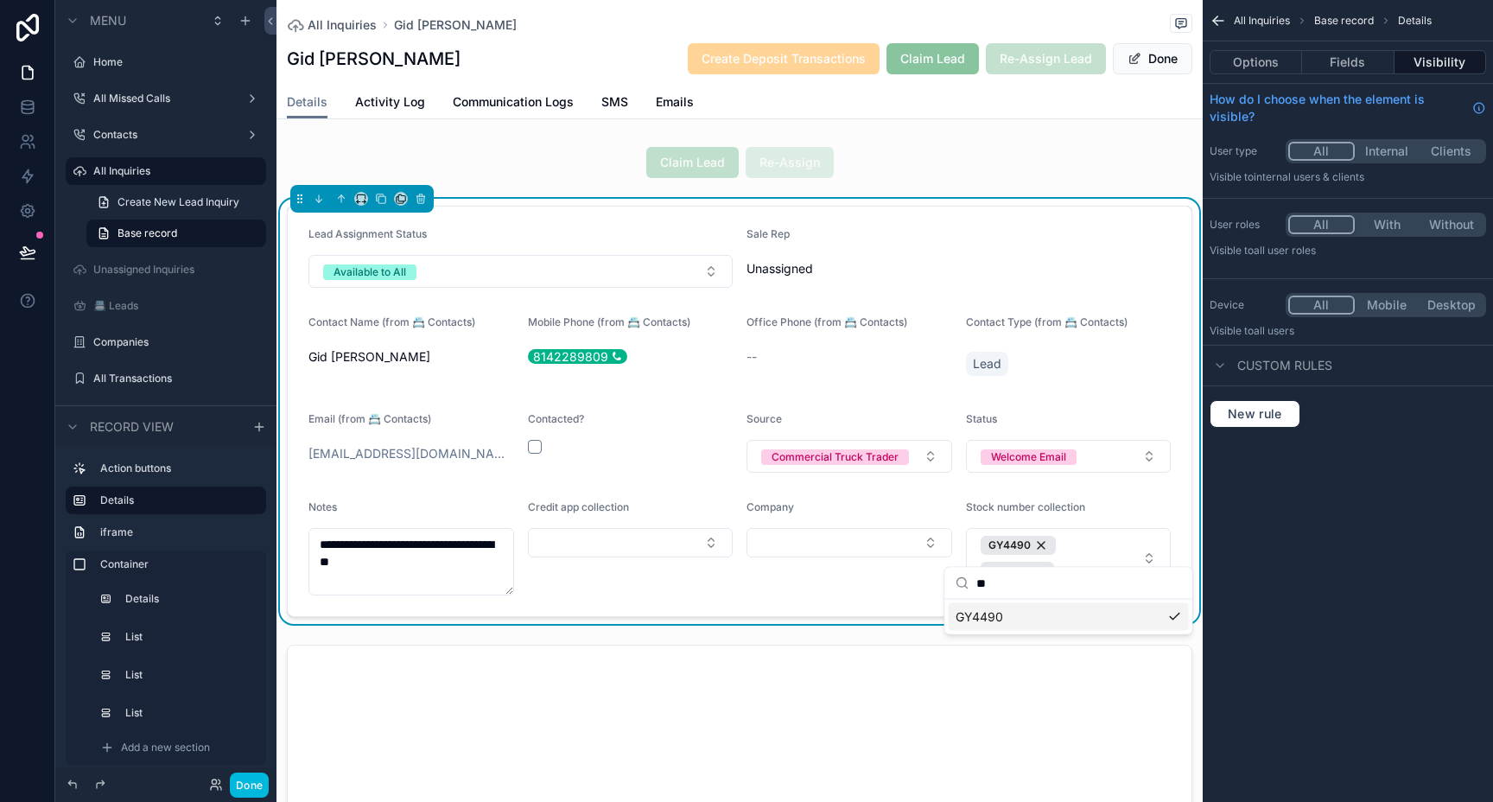
click at [1071, 116] on div "Details Activity Log Communication Logs SMS Emails" at bounding box center [739, 102] width 905 height 33
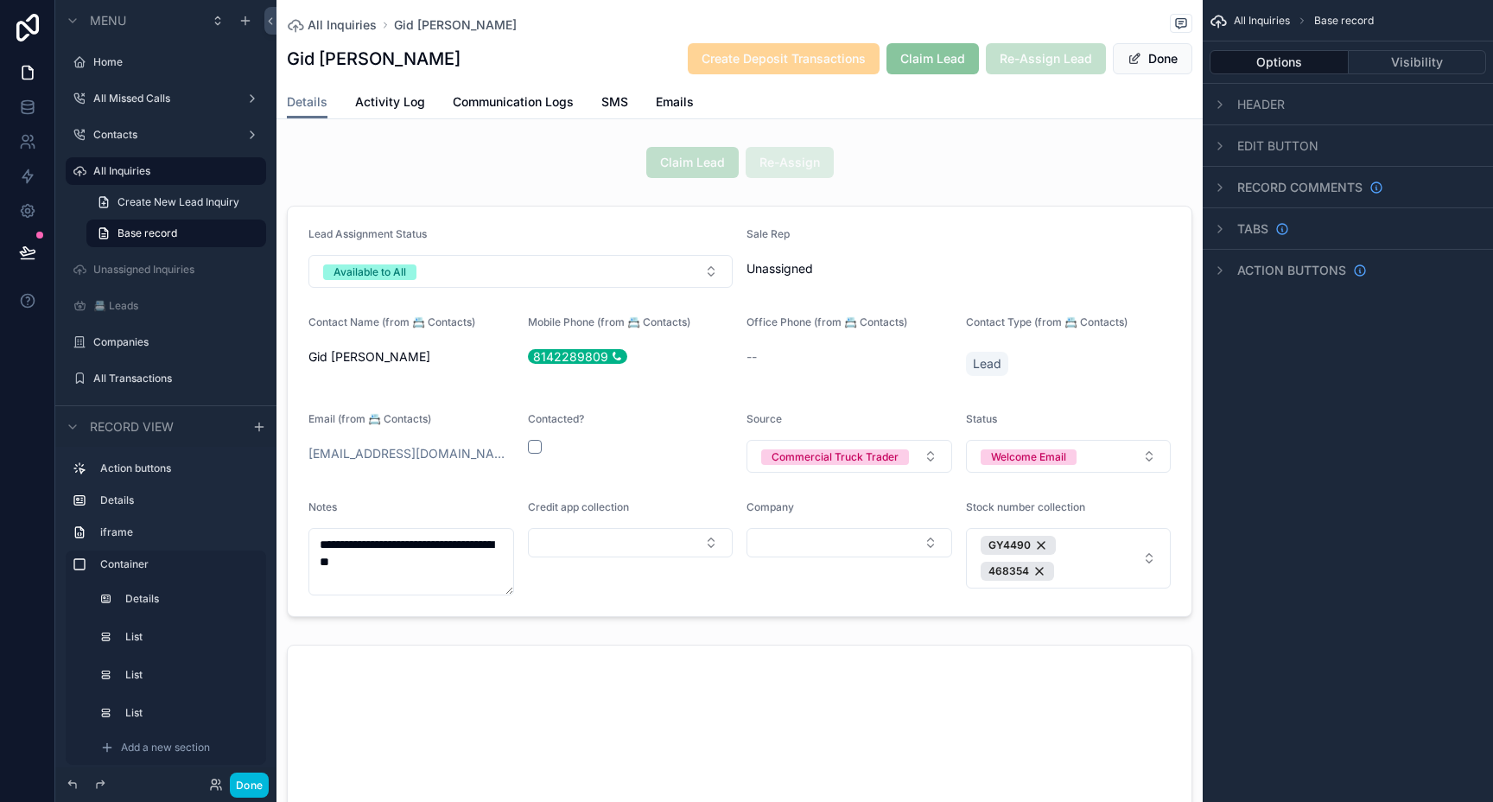
click at [1038, 543] on div "scrollable content" at bounding box center [739, 411] width 926 height 425
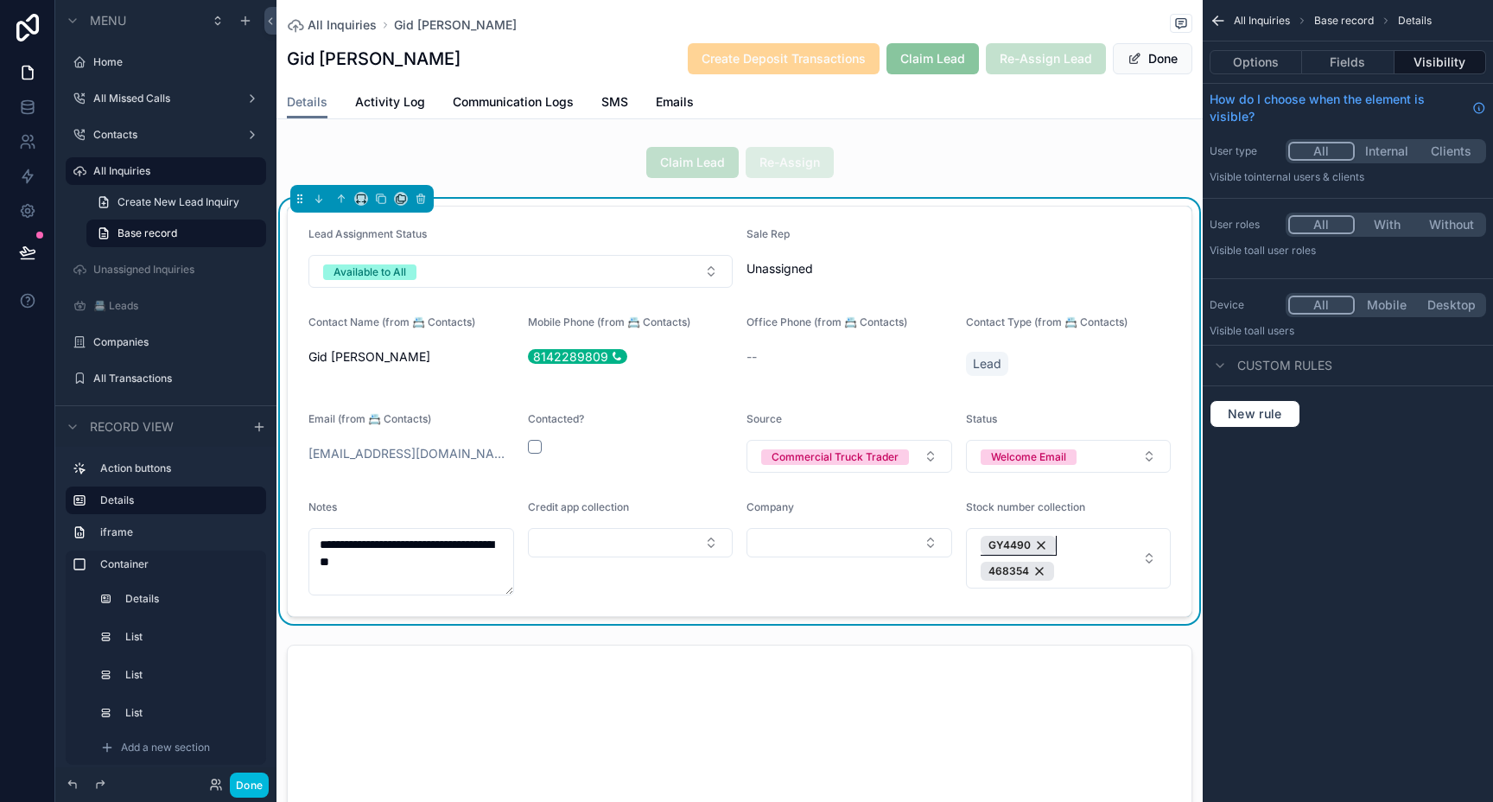
click at [1038, 542] on div "GY4490" at bounding box center [1017, 545] width 75 height 19
click at [630, 268] on button "Available to All" at bounding box center [520, 271] width 424 height 33
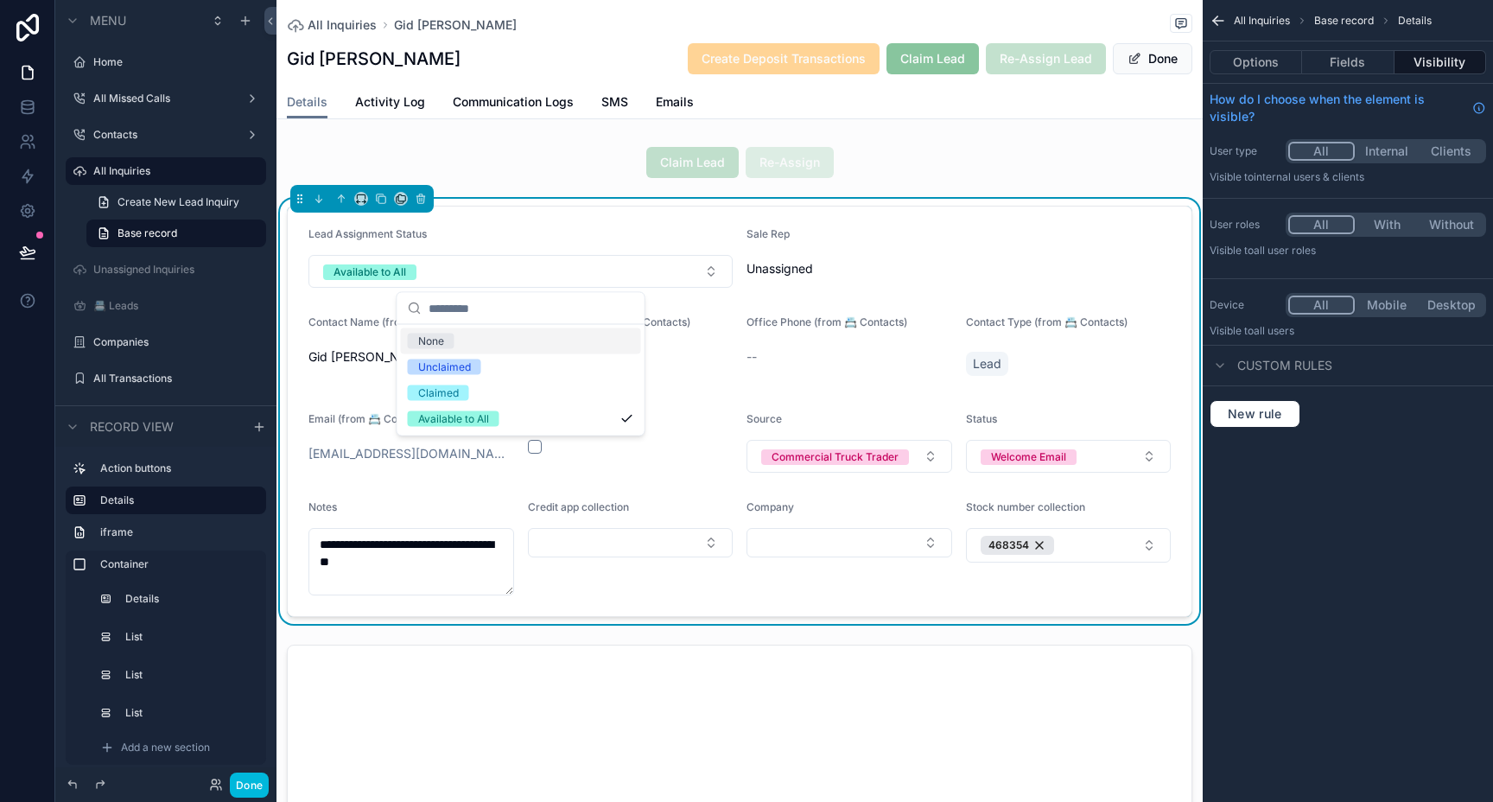
click at [630, 268] on button "Available to All" at bounding box center [520, 271] width 424 height 33
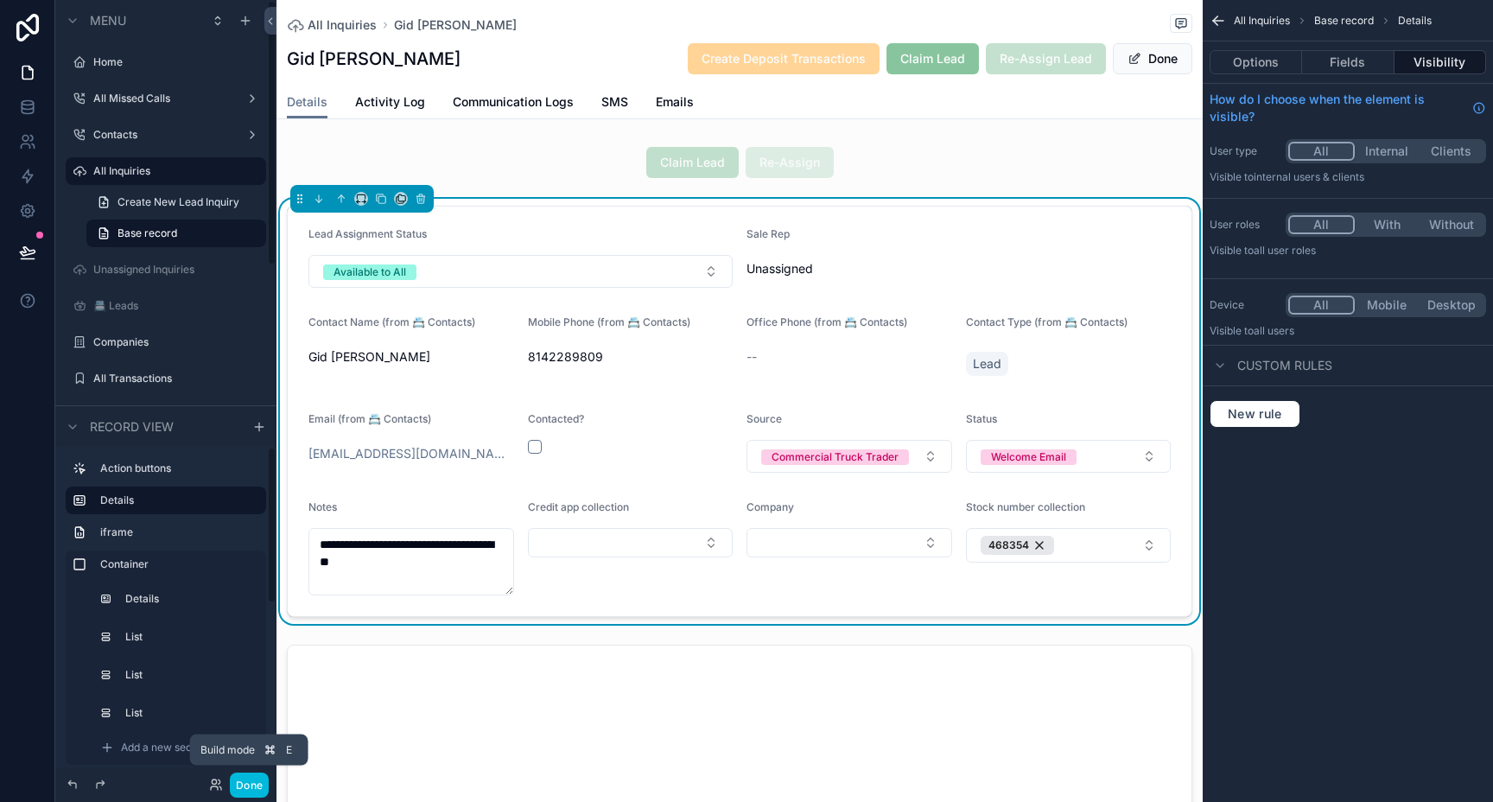
click at [246, 788] on button "Done" at bounding box center [249, 784] width 39 height 25
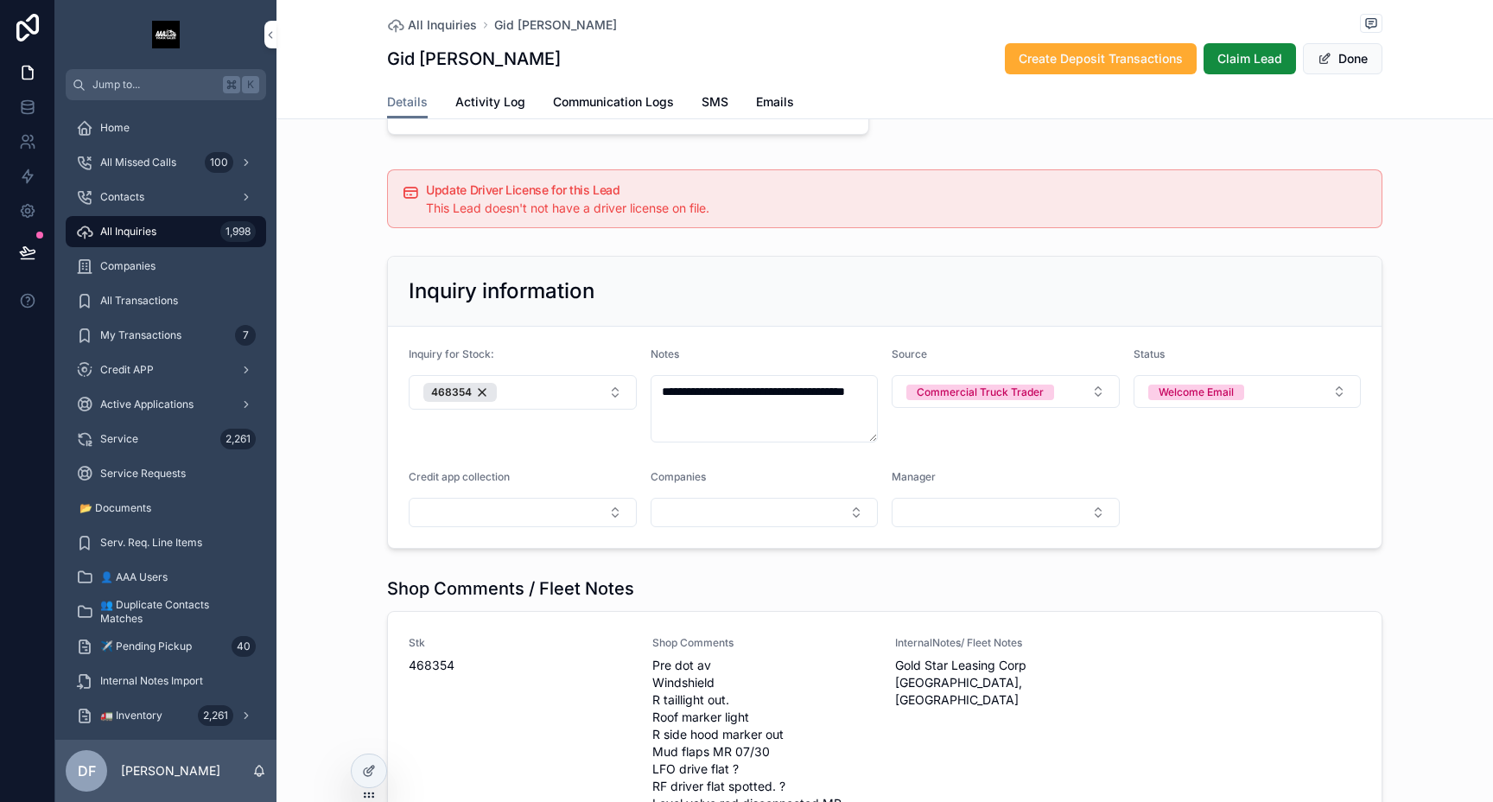
scroll to position [1853, 0]
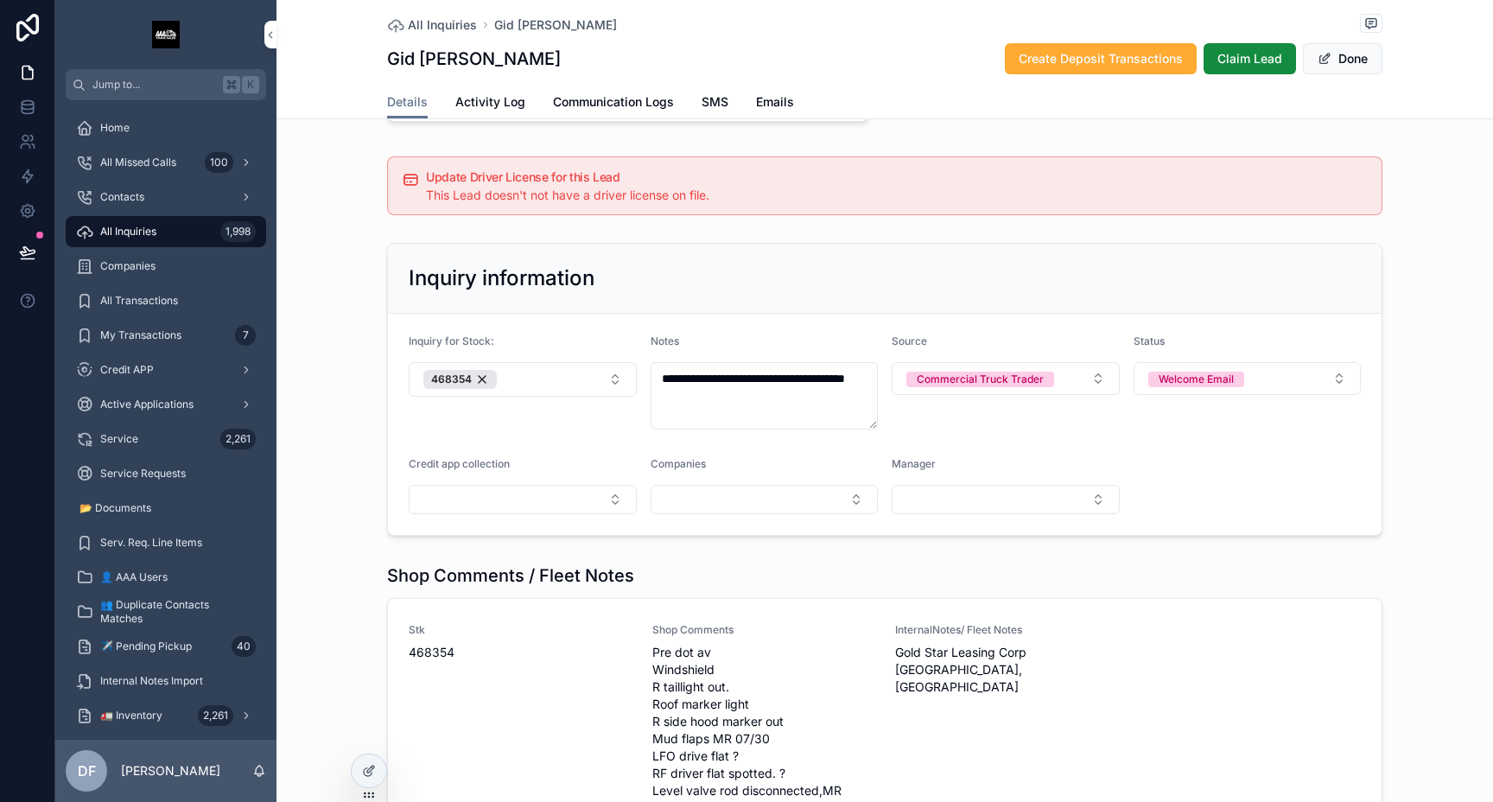
click at [1003, 498] on button "Select Button" at bounding box center [1005, 499] width 228 height 29
click at [1184, 491] on form "**********" at bounding box center [884, 424] width 993 height 221
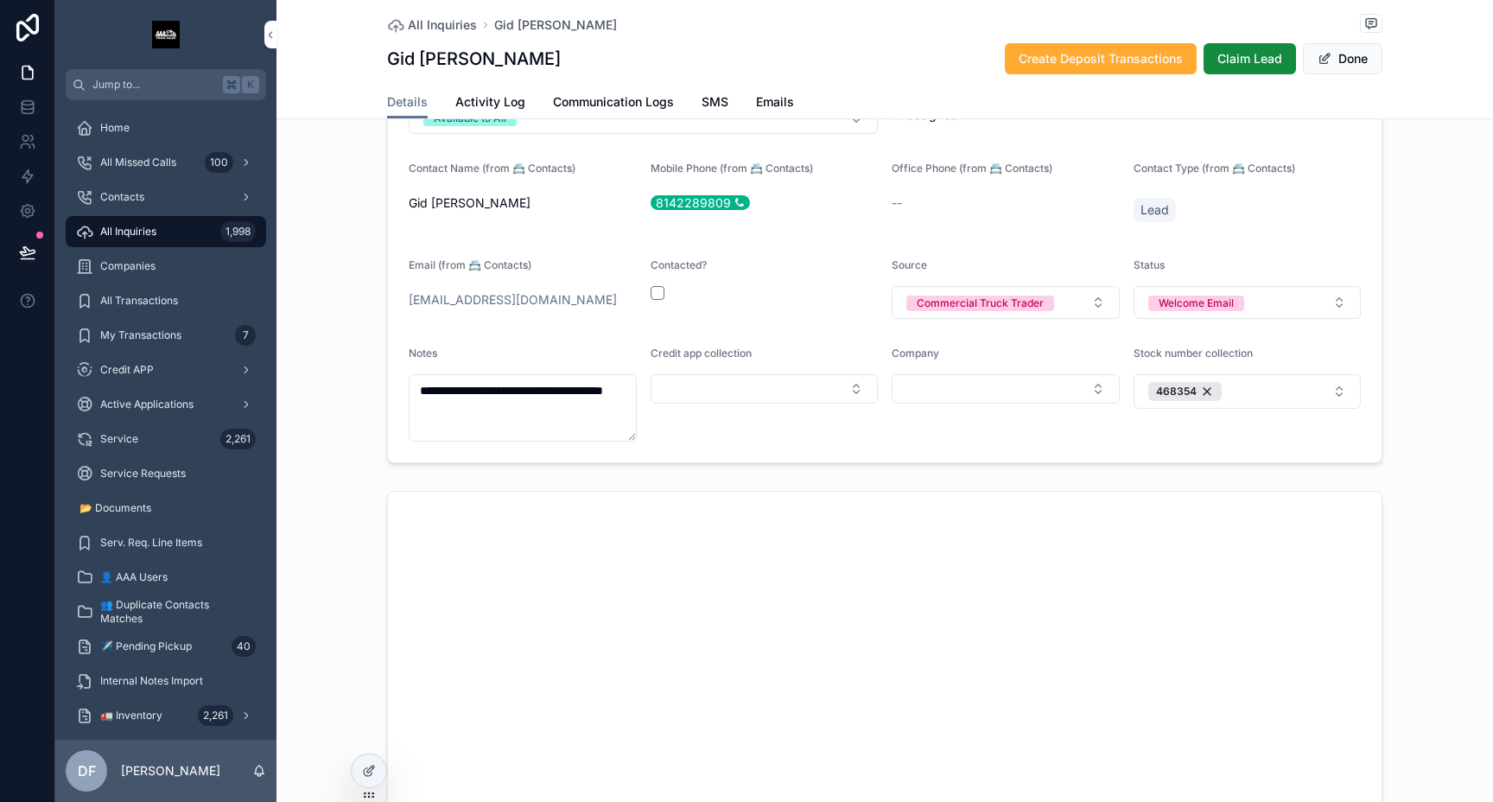
scroll to position [0, 0]
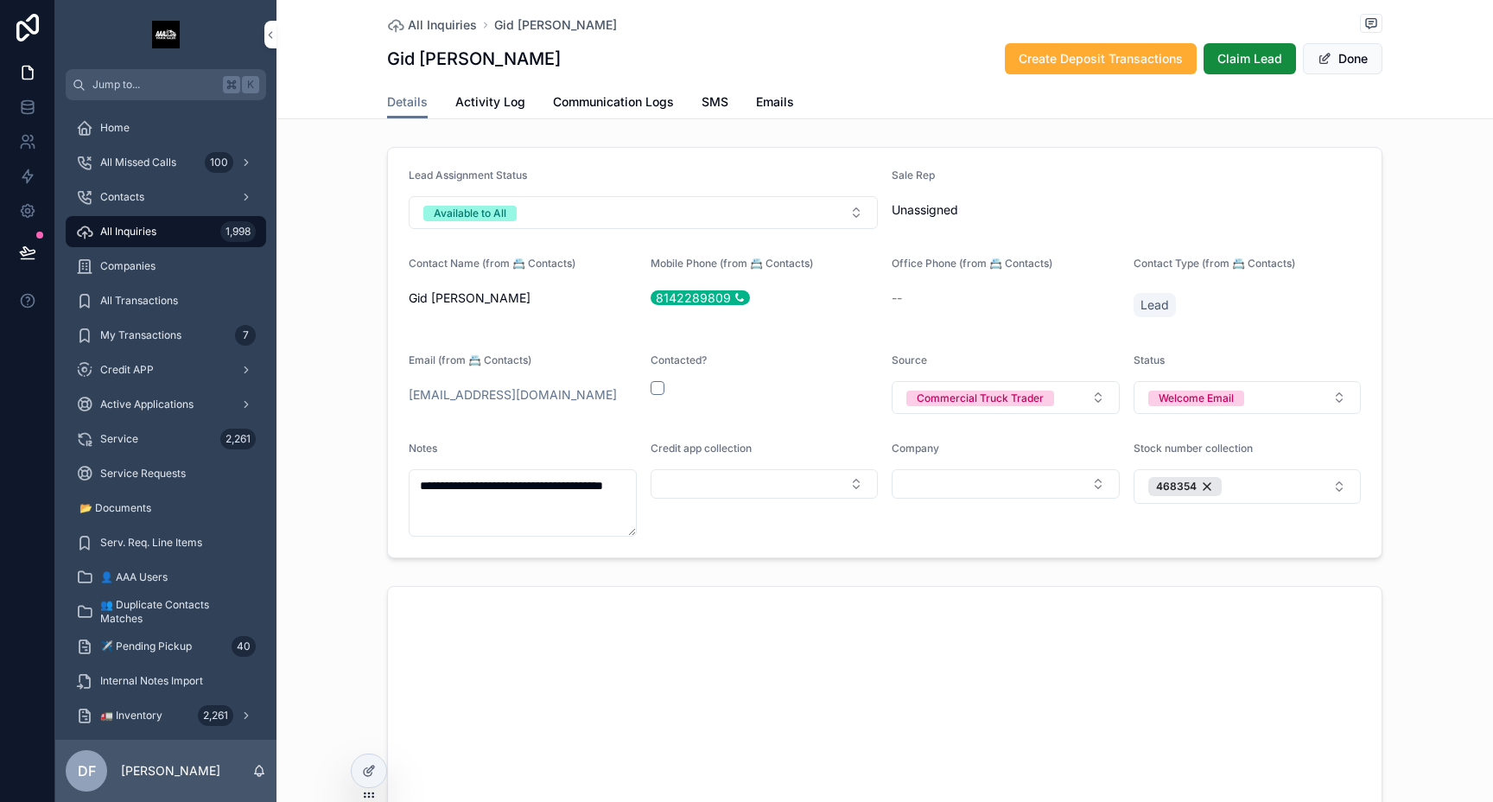
click at [912, 205] on span "Unassigned" at bounding box center [924, 209] width 67 height 17
click at [142, 187] on div "Contacts" at bounding box center [166, 197] width 180 height 28
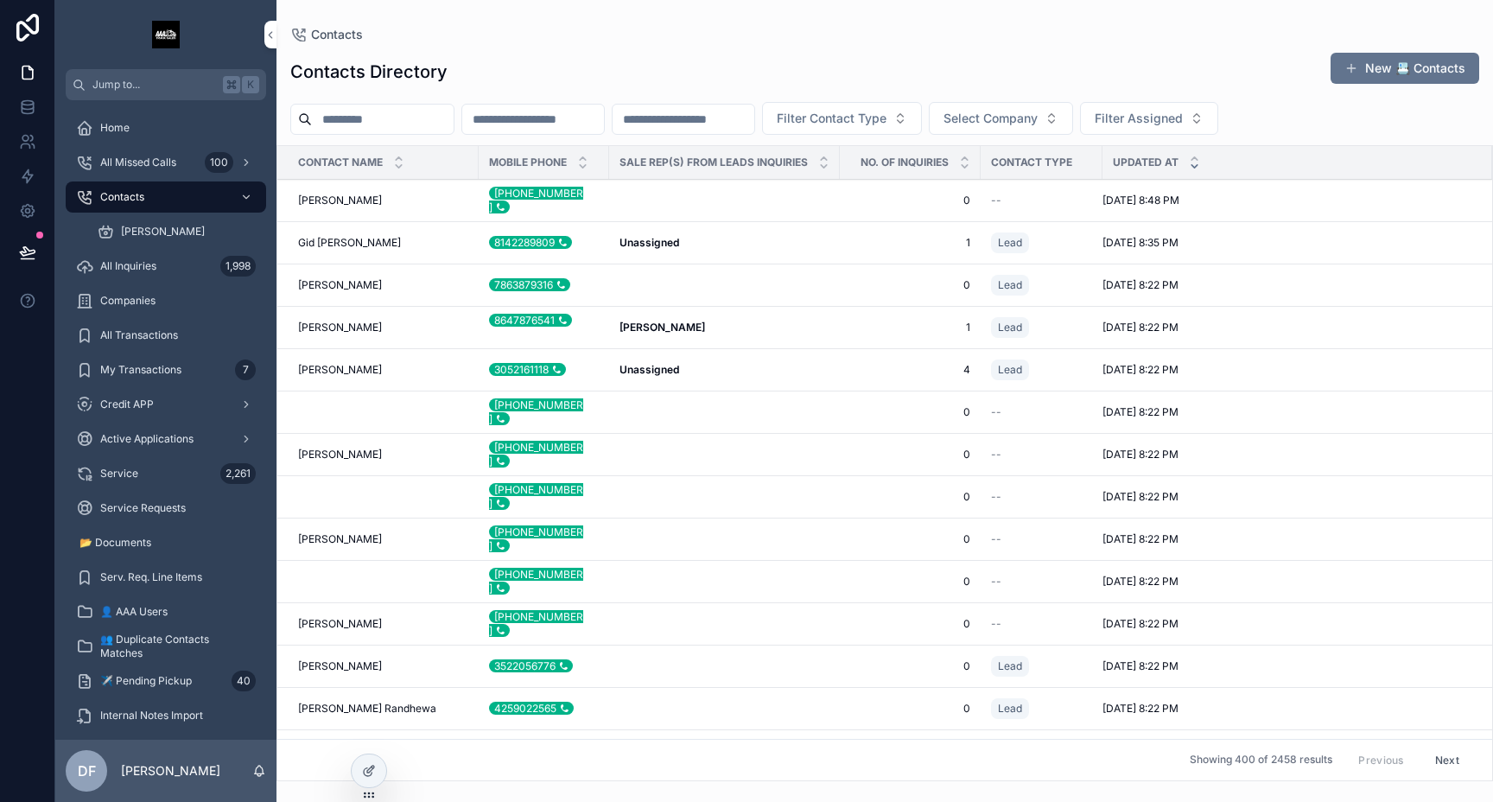
click at [370, 236] on div "Gid Dobbins Gid Dobbins" at bounding box center [383, 243] width 170 height 14
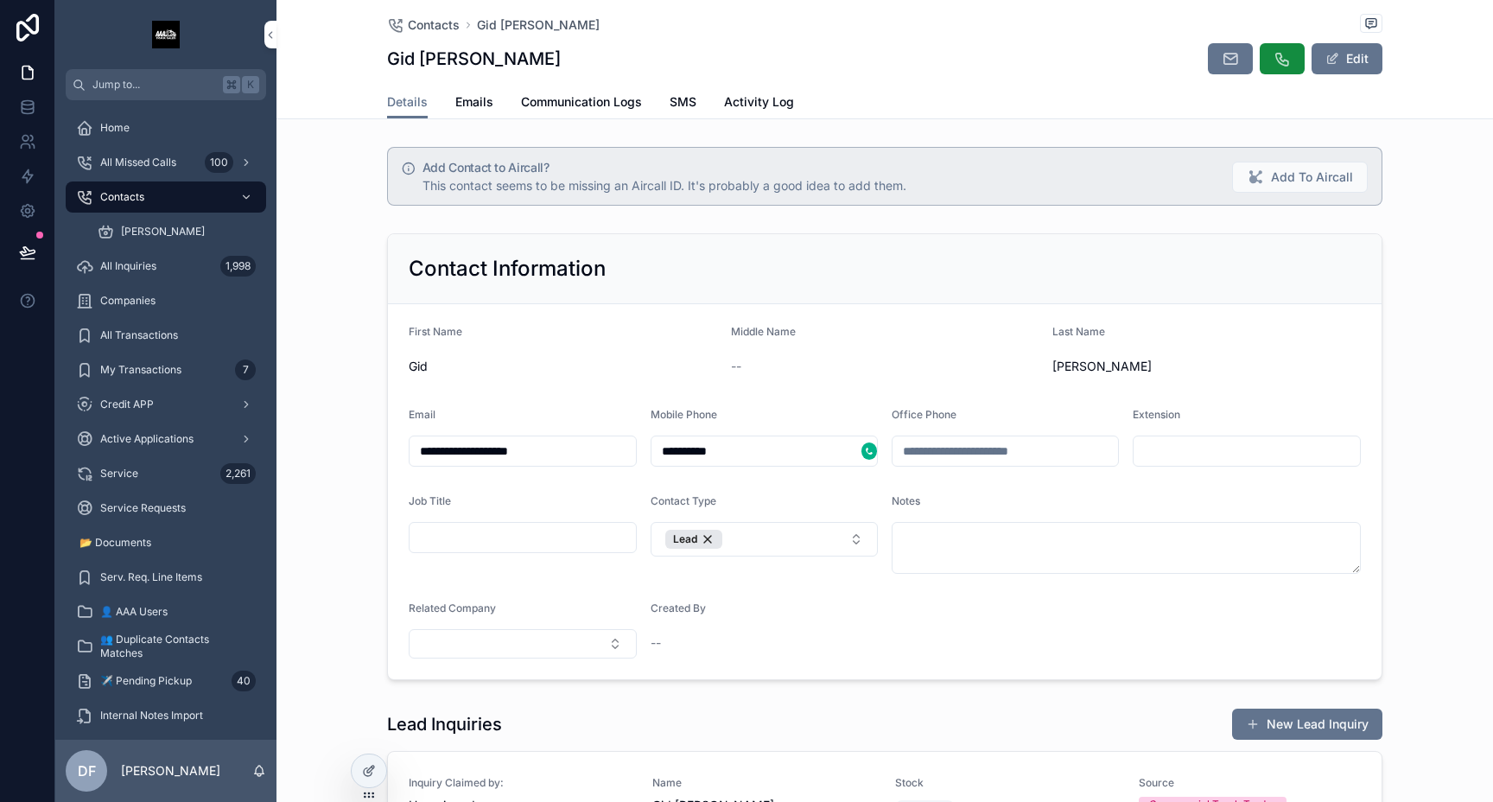
click at [119, 122] on span "Home" at bounding box center [114, 128] width 29 height 14
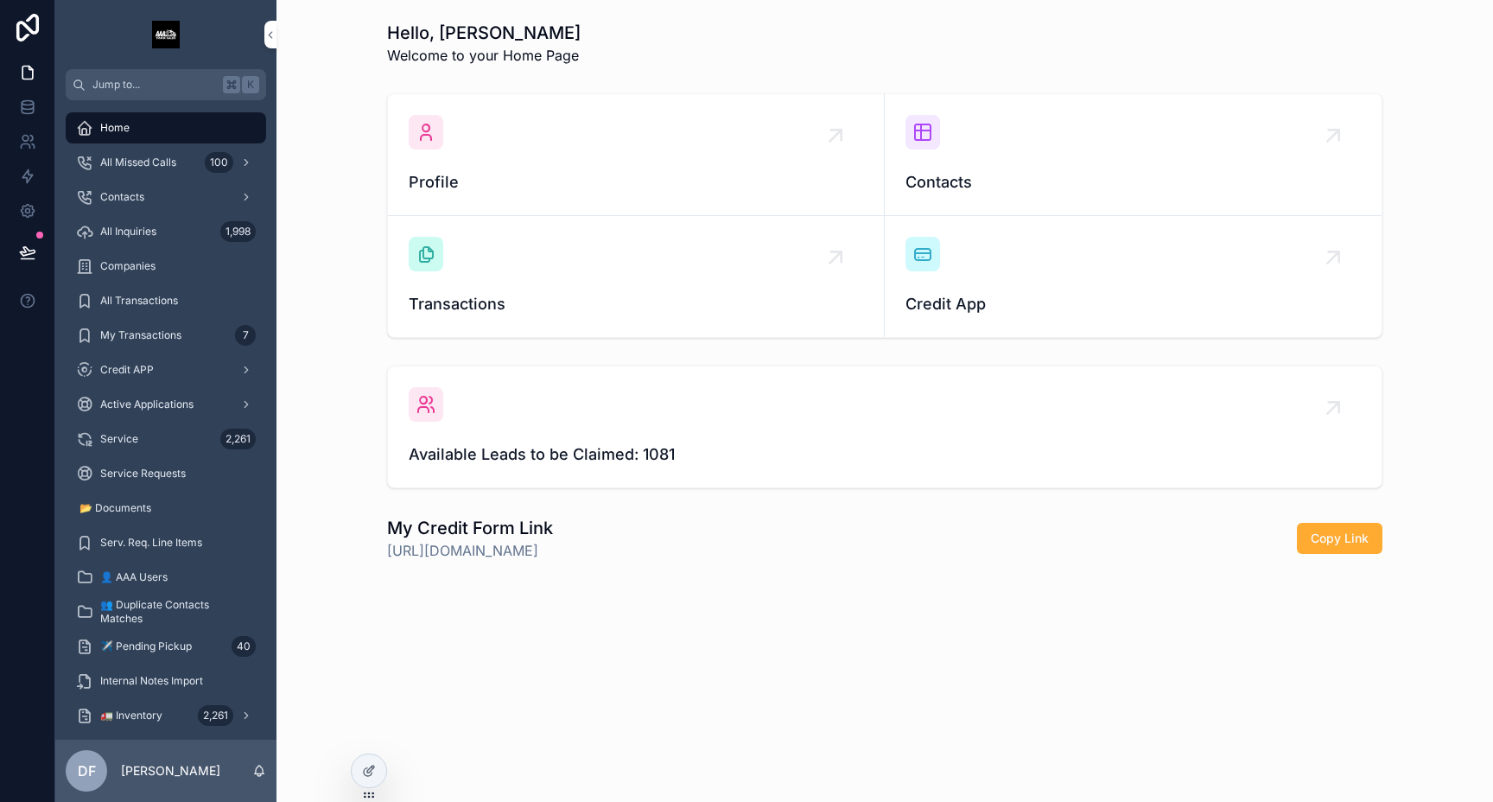
click at [125, 225] on span "All Inquiries" at bounding box center [128, 232] width 56 height 14
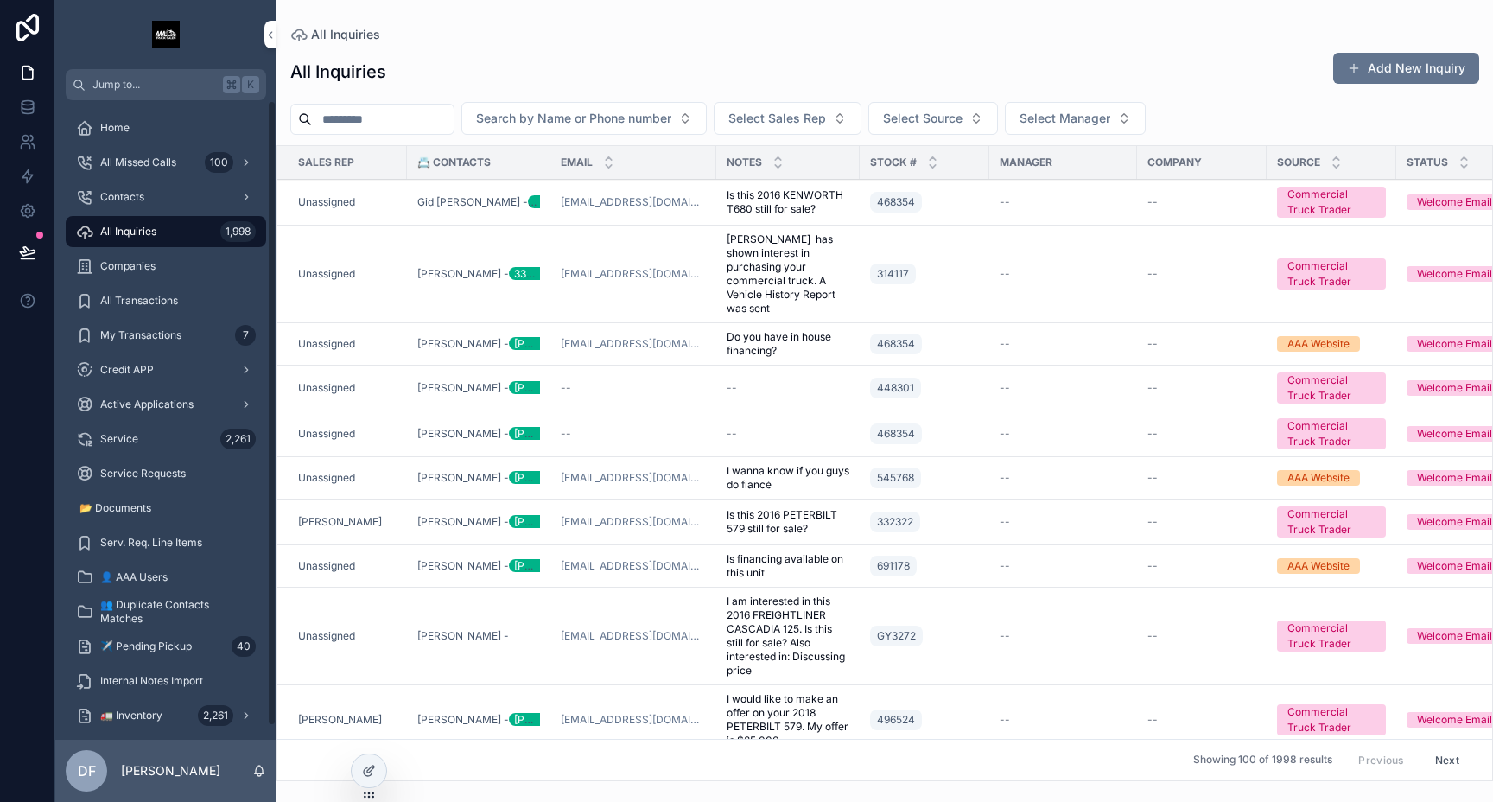
click at [111, 130] on span "Home" at bounding box center [114, 128] width 29 height 14
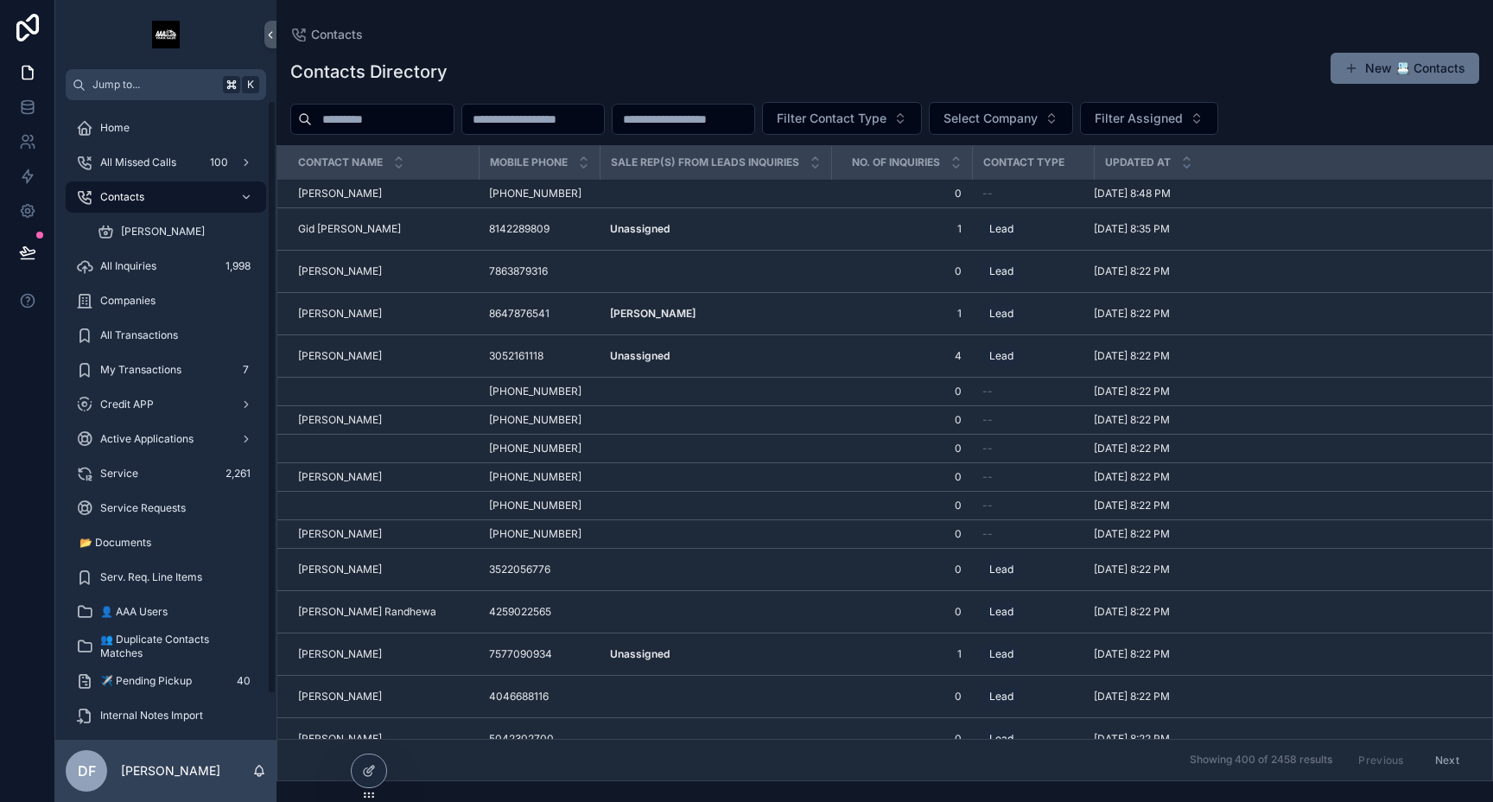
scroll to position [48, 0]
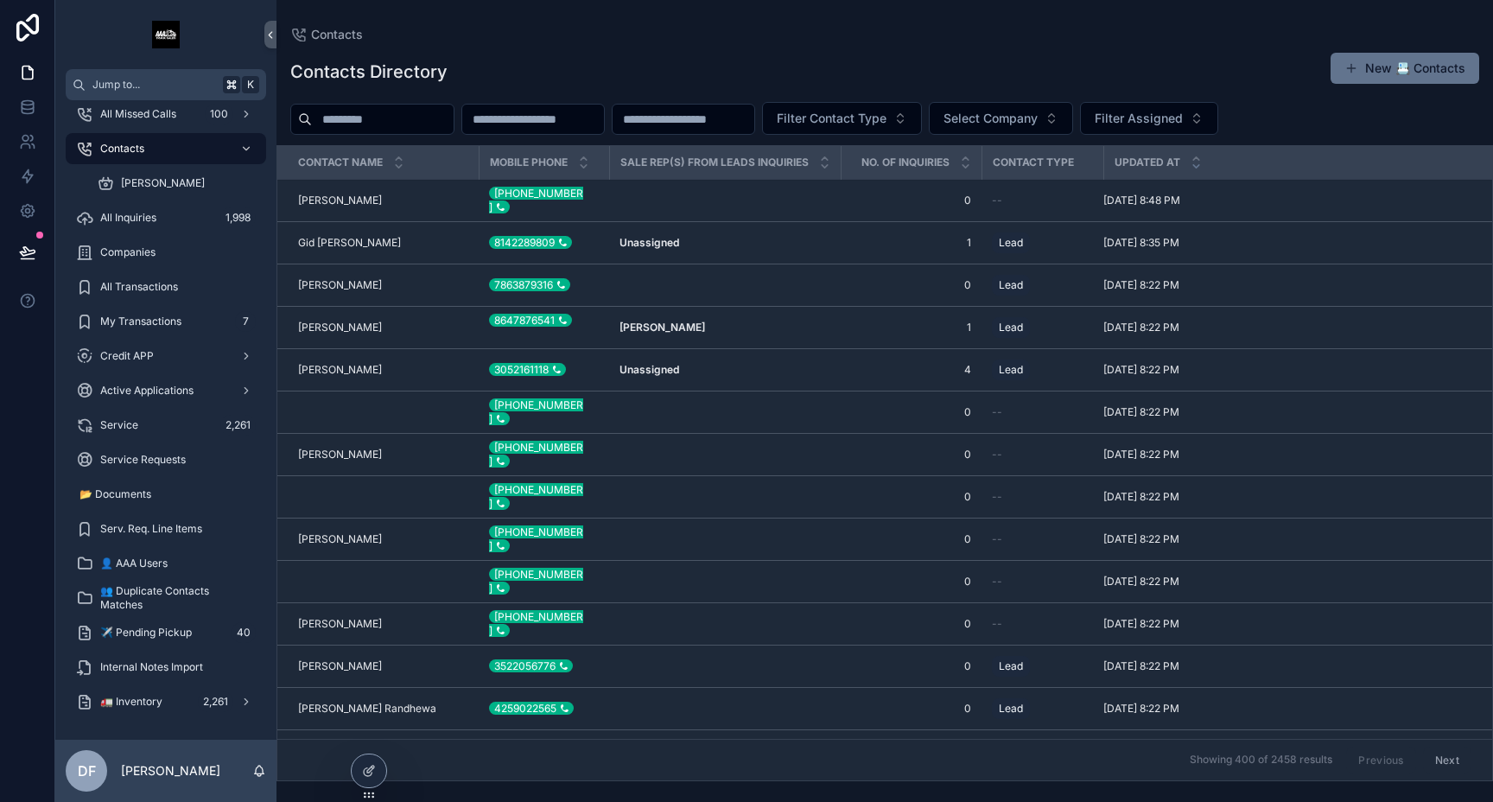
click at [129, 690] on div "🚛 Inventory 2,261" at bounding box center [166, 702] width 180 height 28
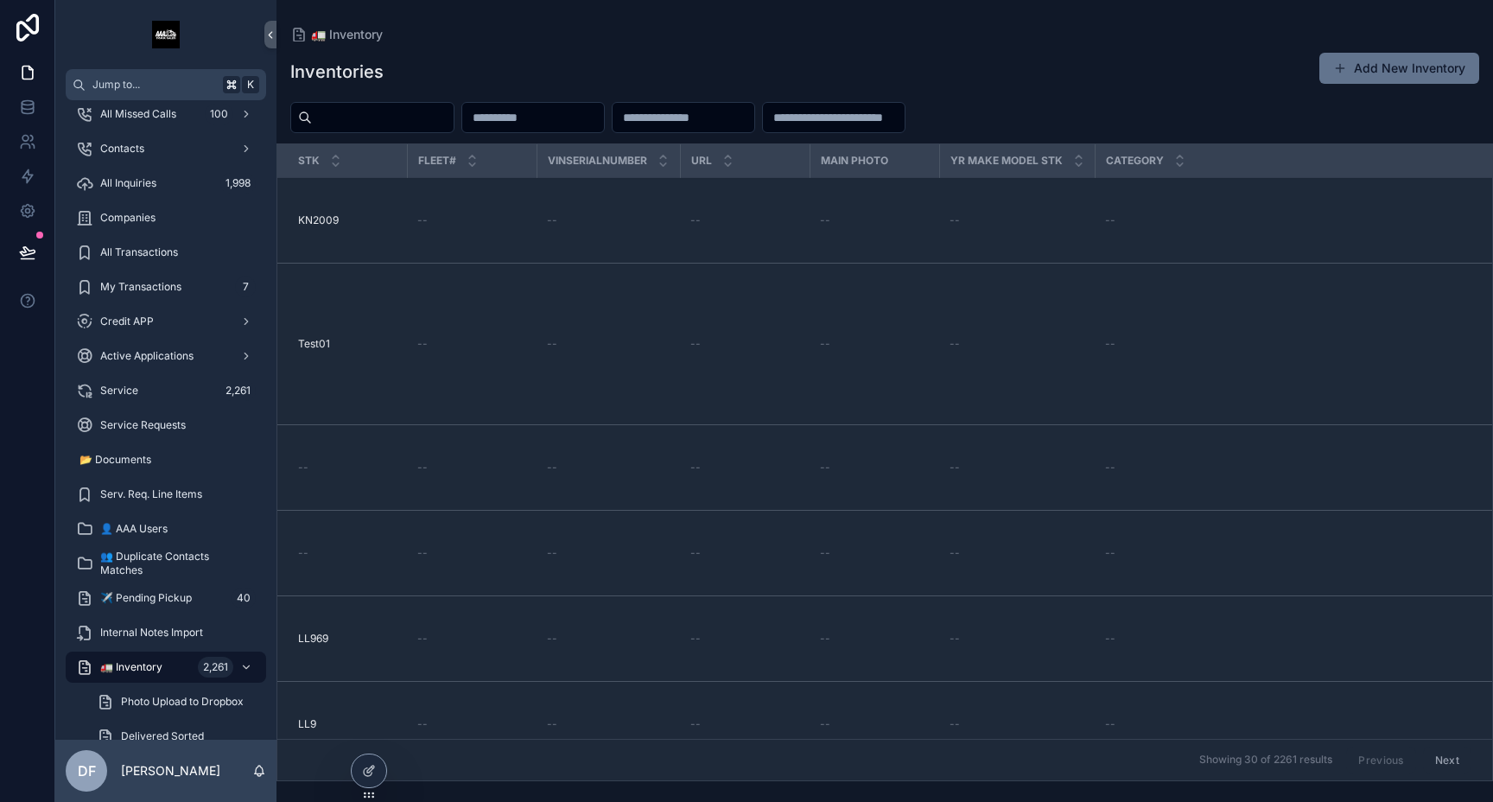
click at [385, 235] on td "KN2009 KN2009" at bounding box center [342, 221] width 130 height 86
click at [383, 219] on div "KN2009 KN2009" at bounding box center [347, 220] width 98 height 14
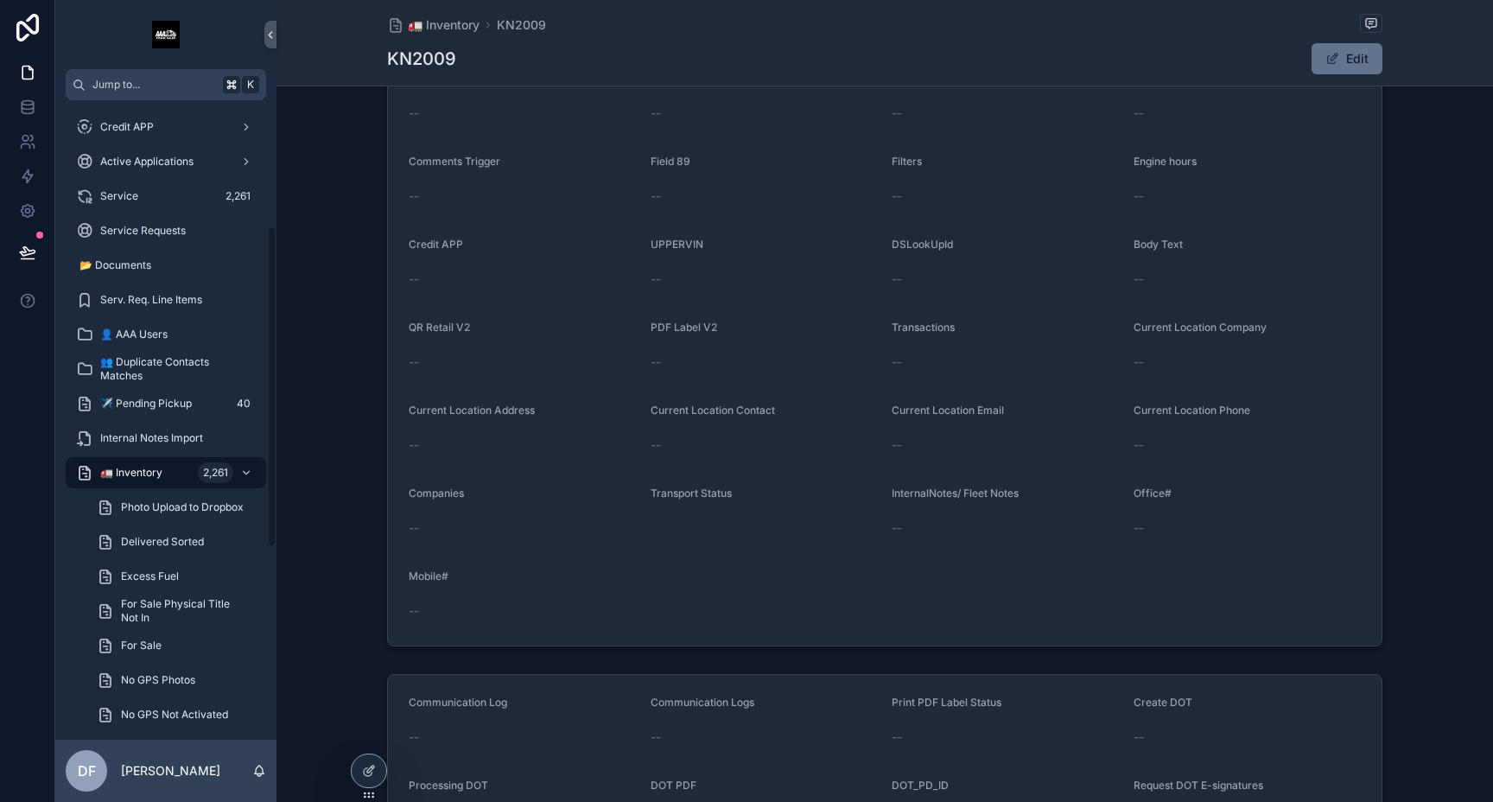
scroll to position [233, 0]
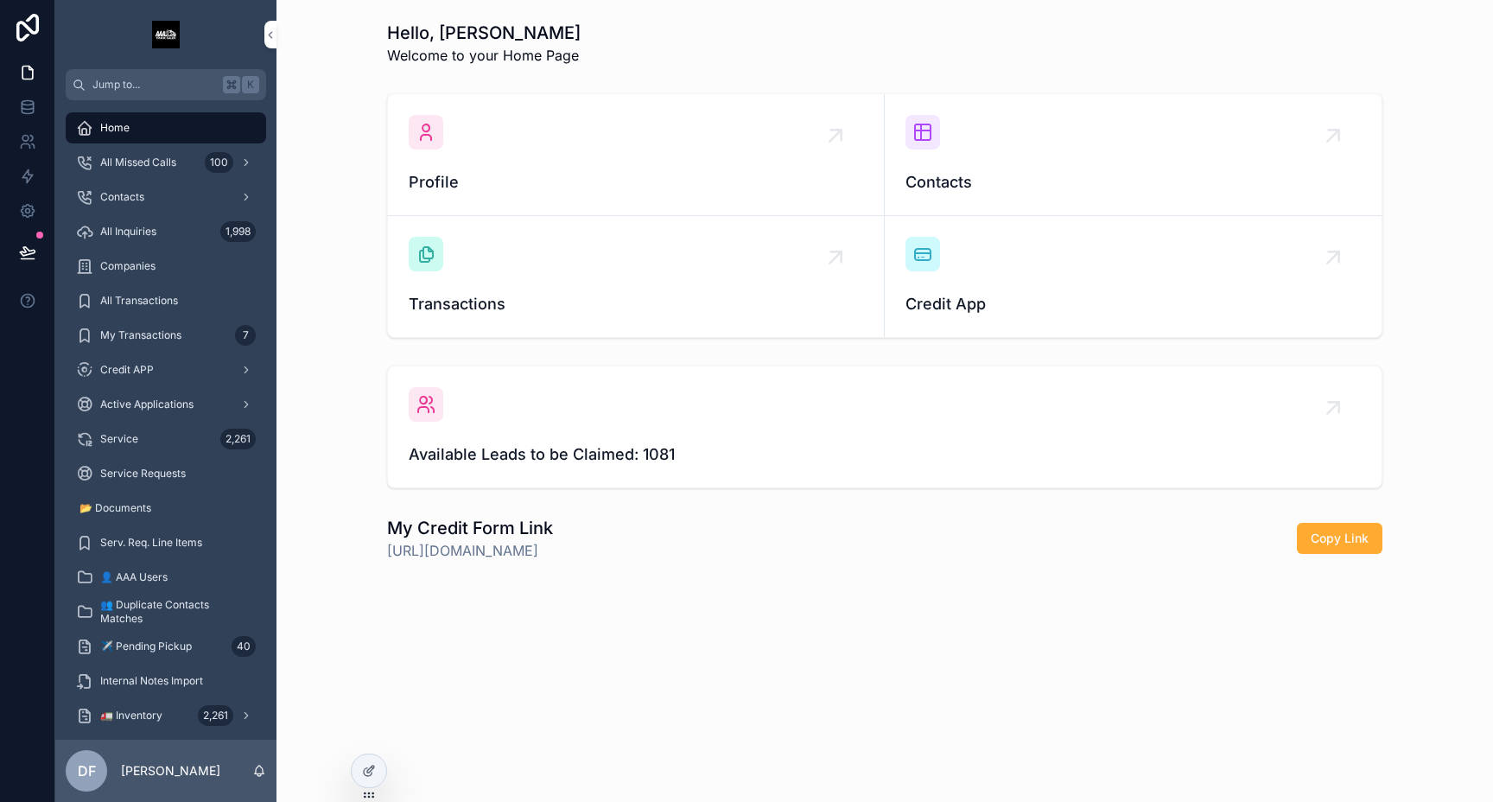
click at [719, 403] on div "Available Leads to be Claimed: 1081" at bounding box center [885, 426] width 952 height 79
click at [553, 174] on span "Profile" at bounding box center [636, 182] width 454 height 24
click at [951, 171] on span "Contacts" at bounding box center [1132, 182] width 455 height 24
click at [169, 33] on img "scrollable content" at bounding box center [166, 35] width 28 height 28
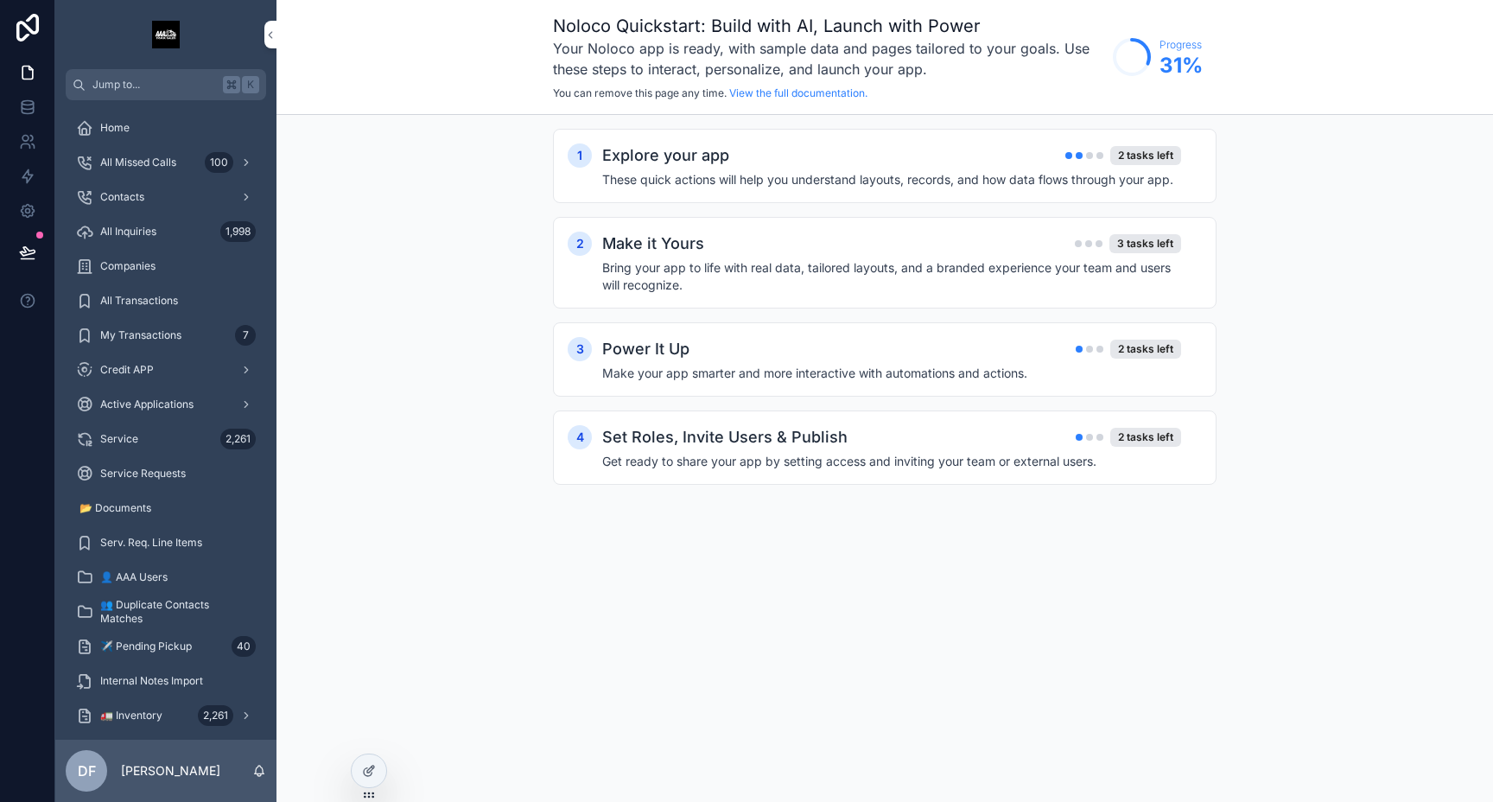
click at [1139, 158] on div "2 tasks left" at bounding box center [1145, 155] width 71 height 19
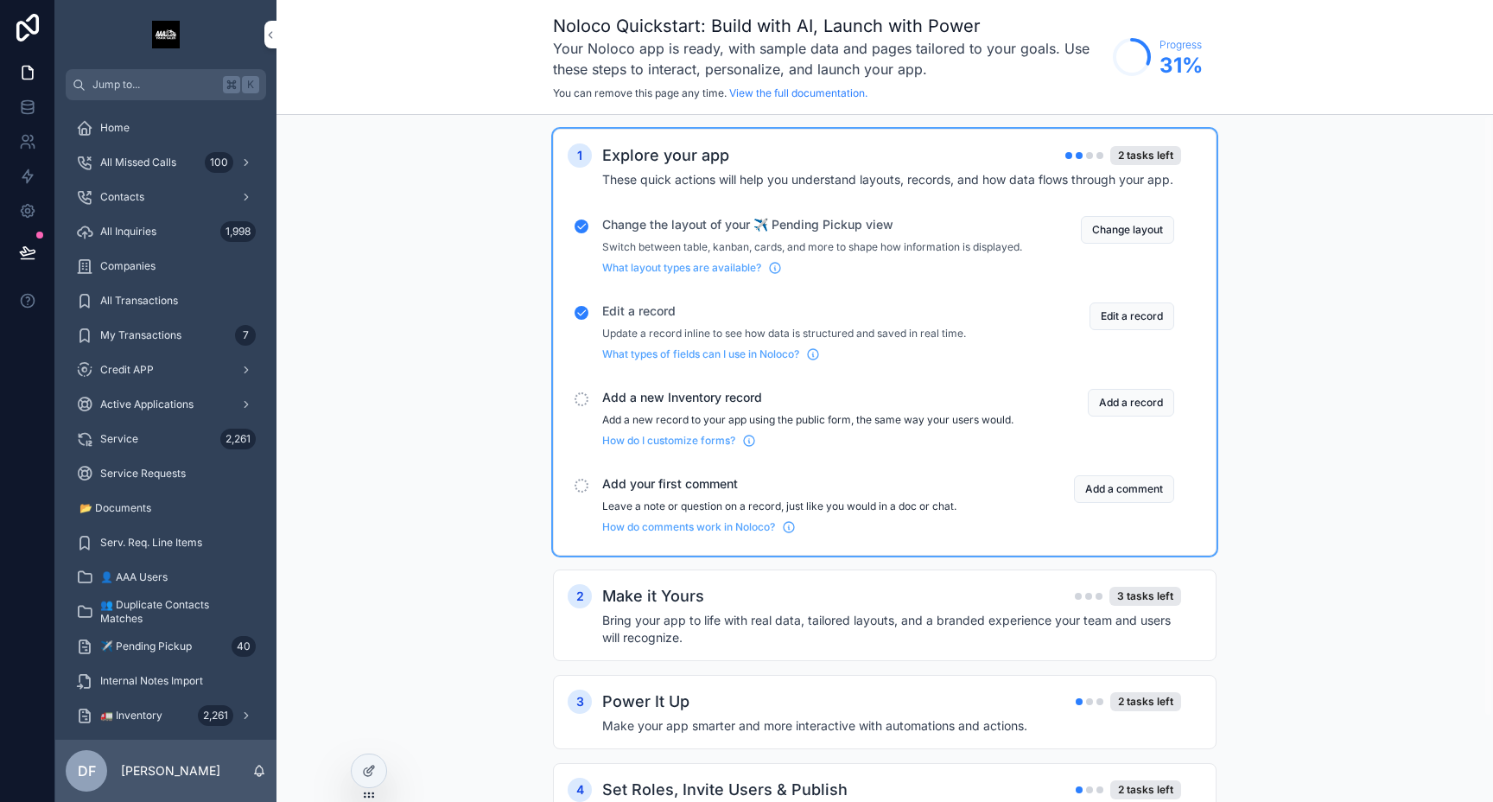
click at [585, 406] on div "scrollable content" at bounding box center [581, 399] width 14 height 14
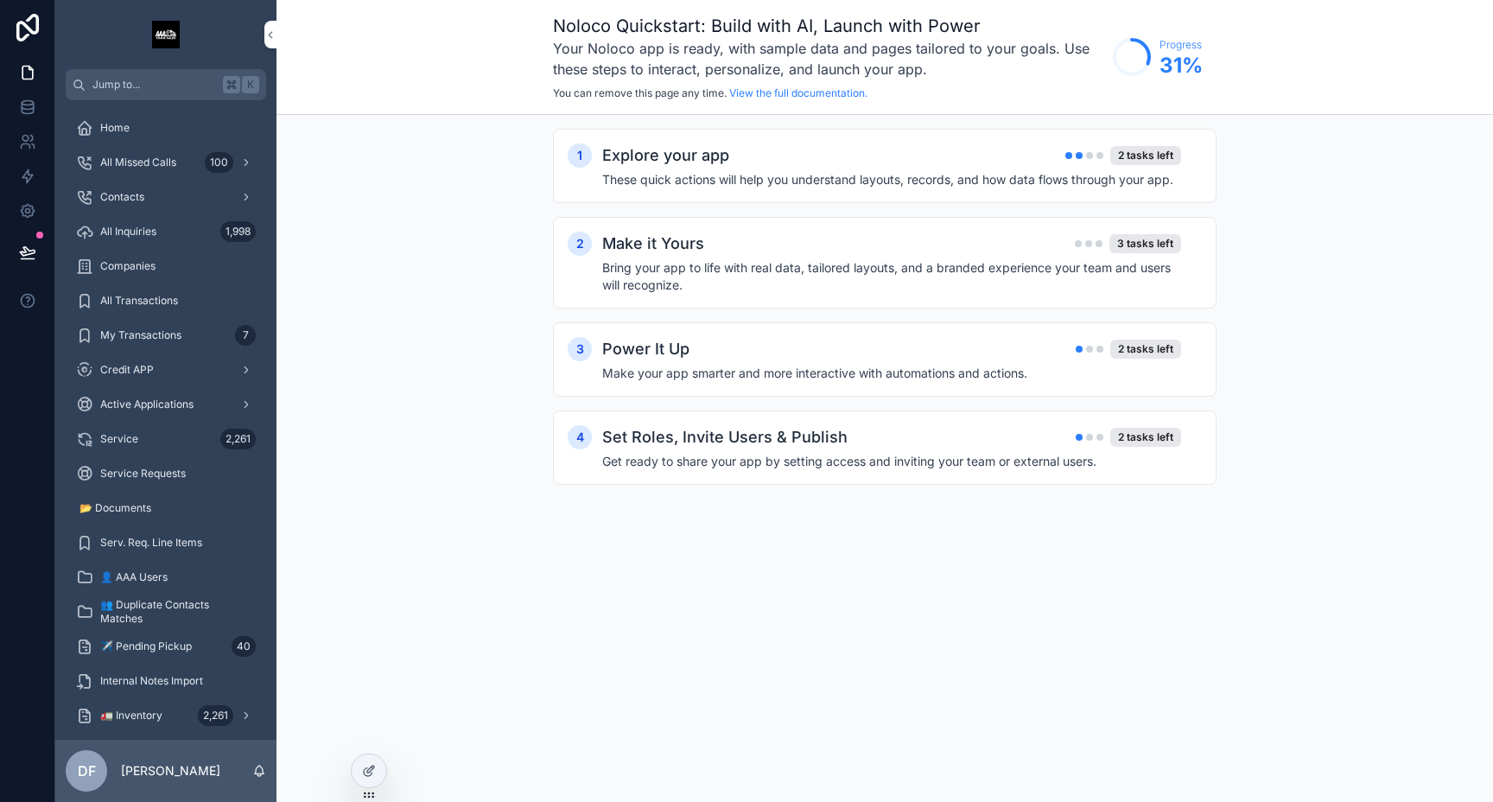
click at [778, 256] on div "Make it Yours 3 tasks left Bring your app to life with real data, tailored layo…" at bounding box center [902, 263] width 600 height 62
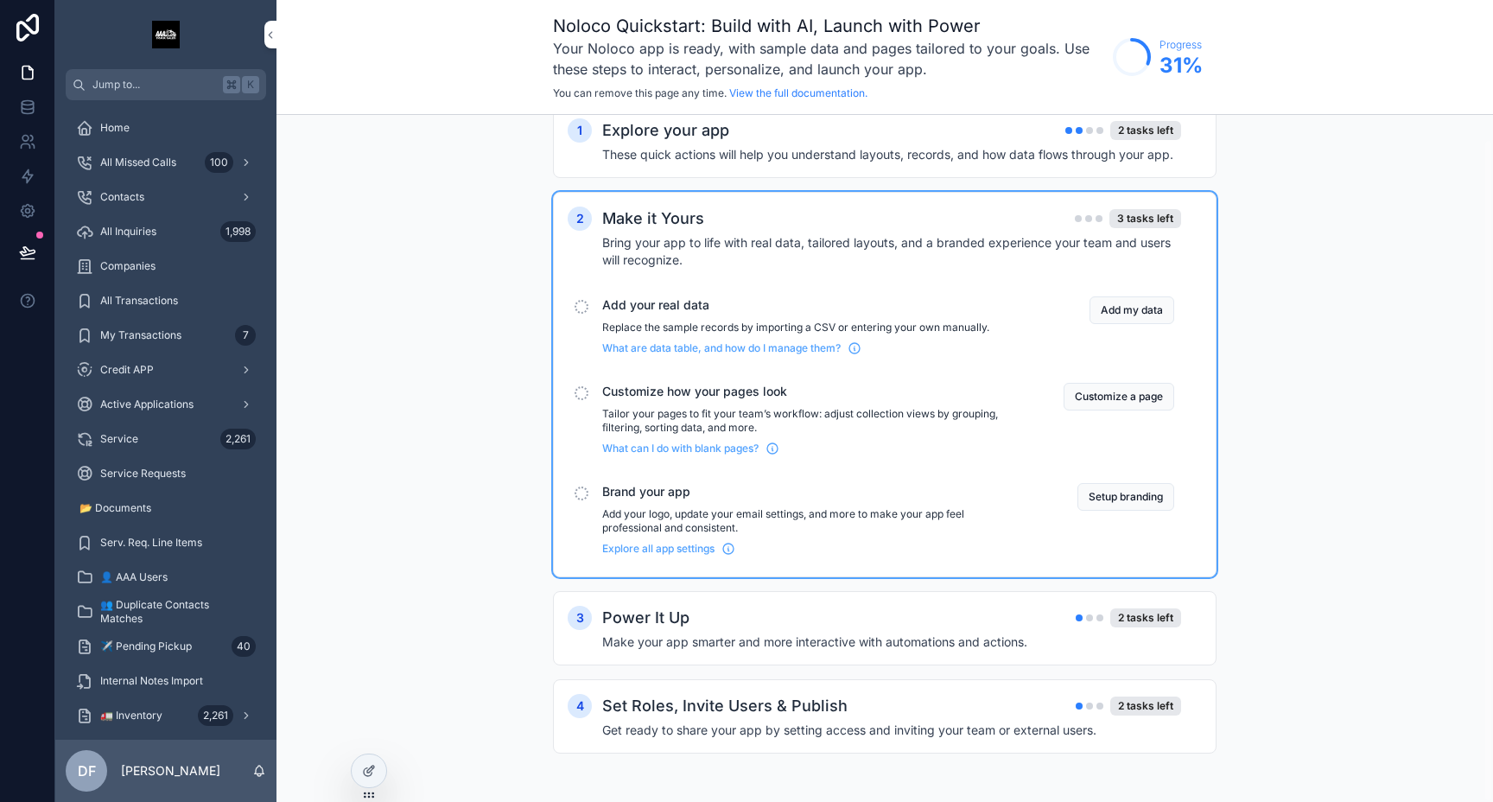
scroll to position [14, 0]
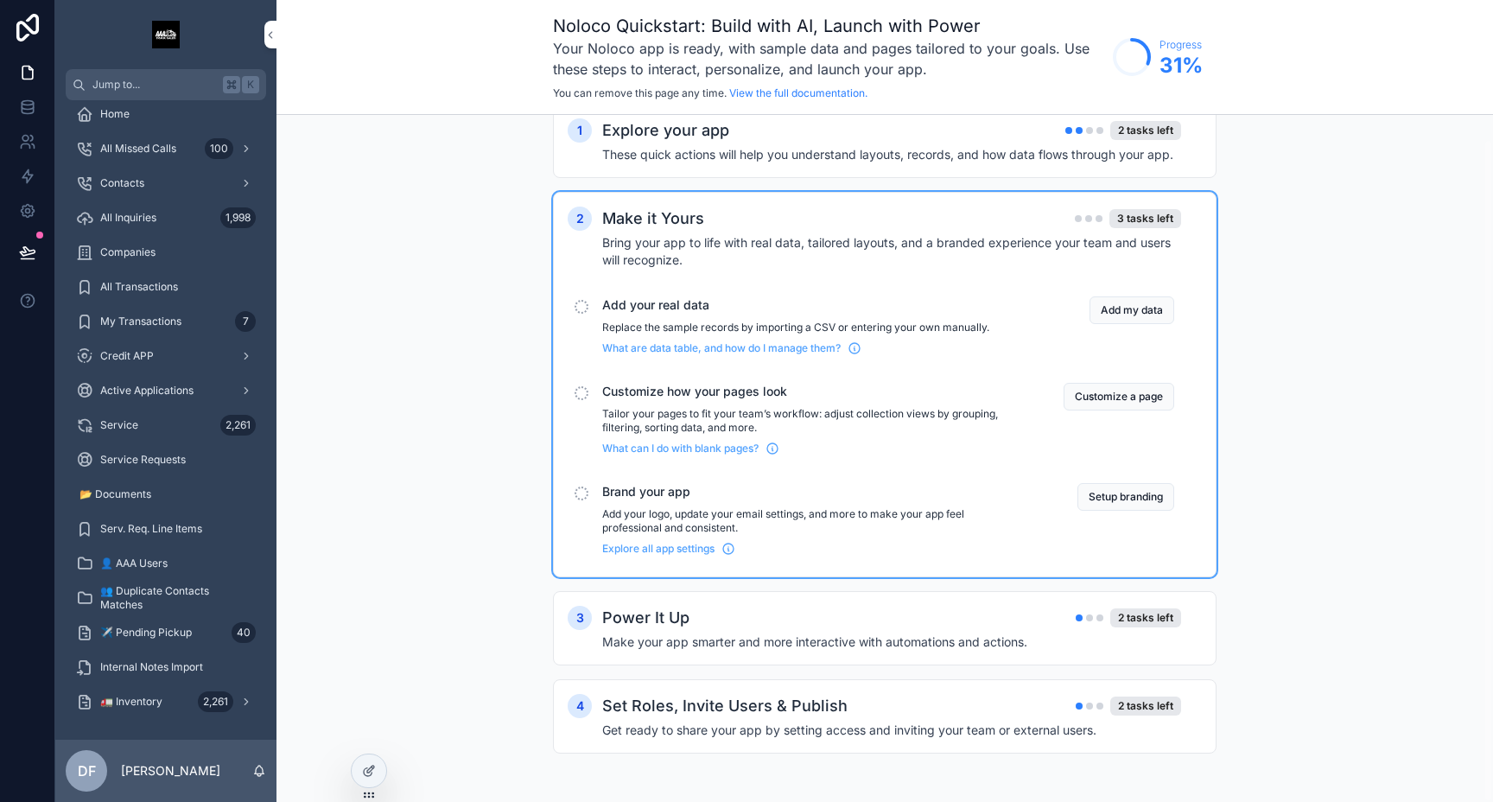
click at [124, 427] on span "Service" at bounding box center [119, 425] width 38 height 14
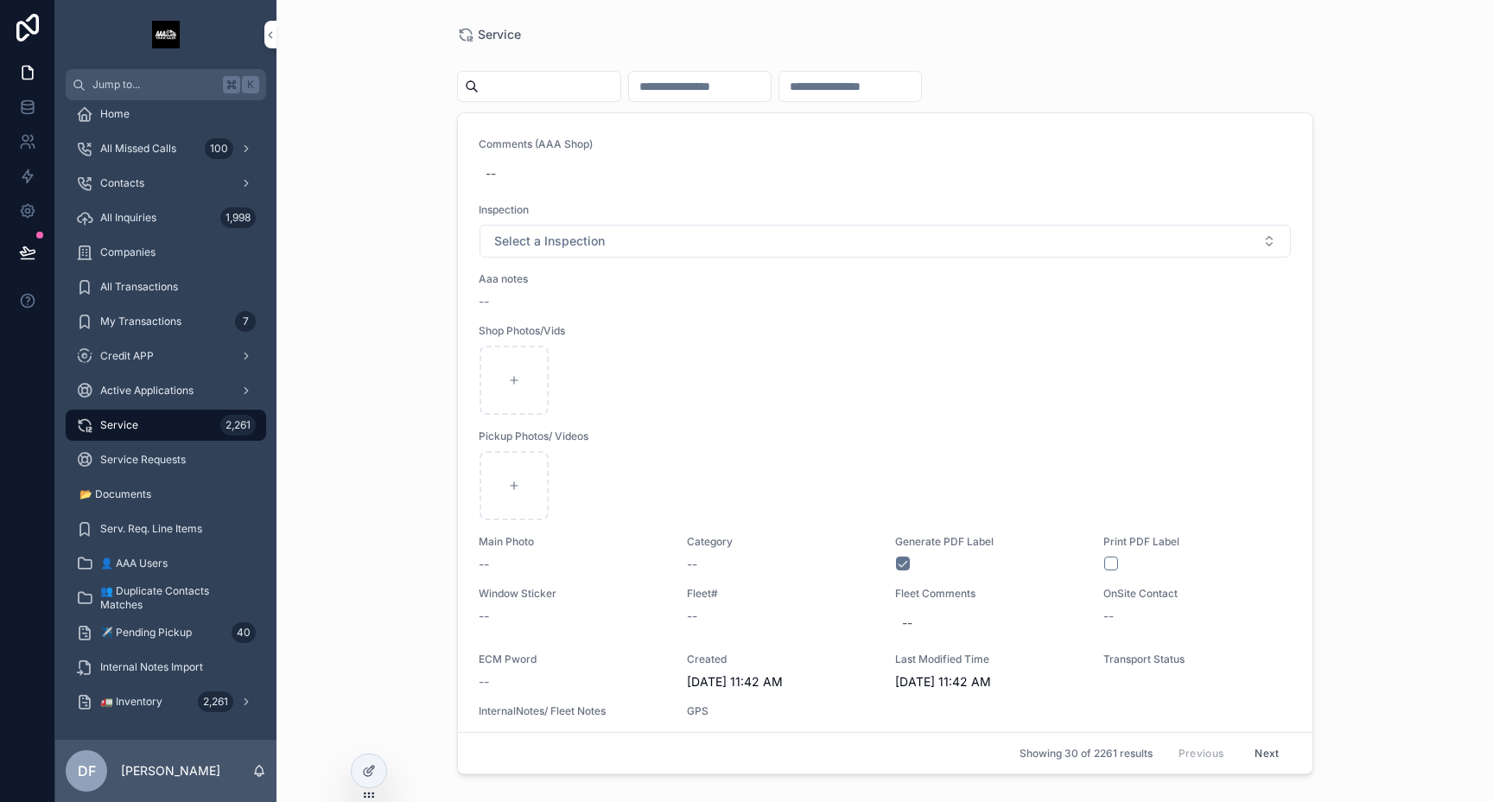
click at [147, 214] on span "All Inquiries" at bounding box center [128, 218] width 56 height 14
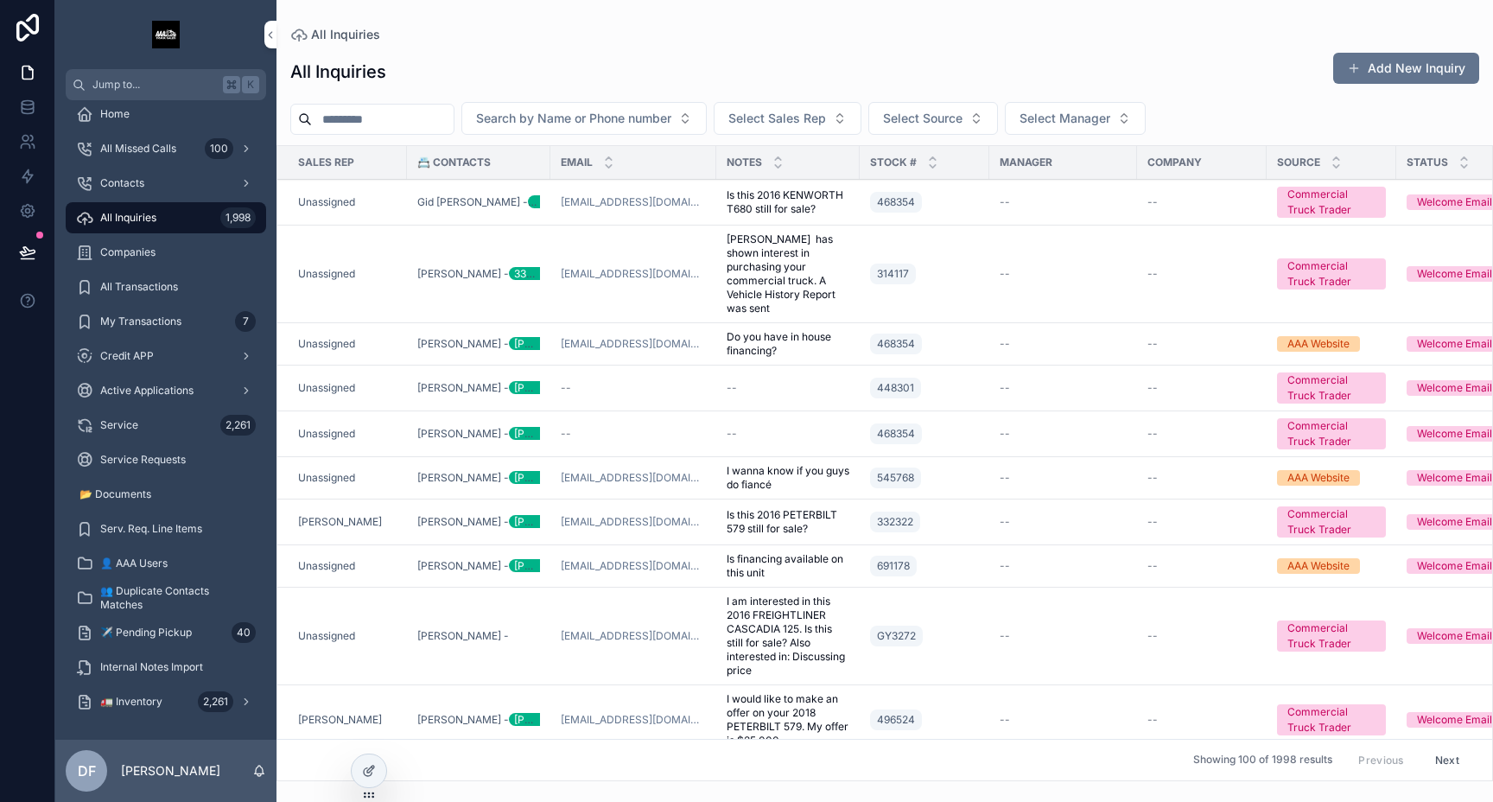
click at [126, 416] on div "Service 2,261" at bounding box center [166, 425] width 180 height 28
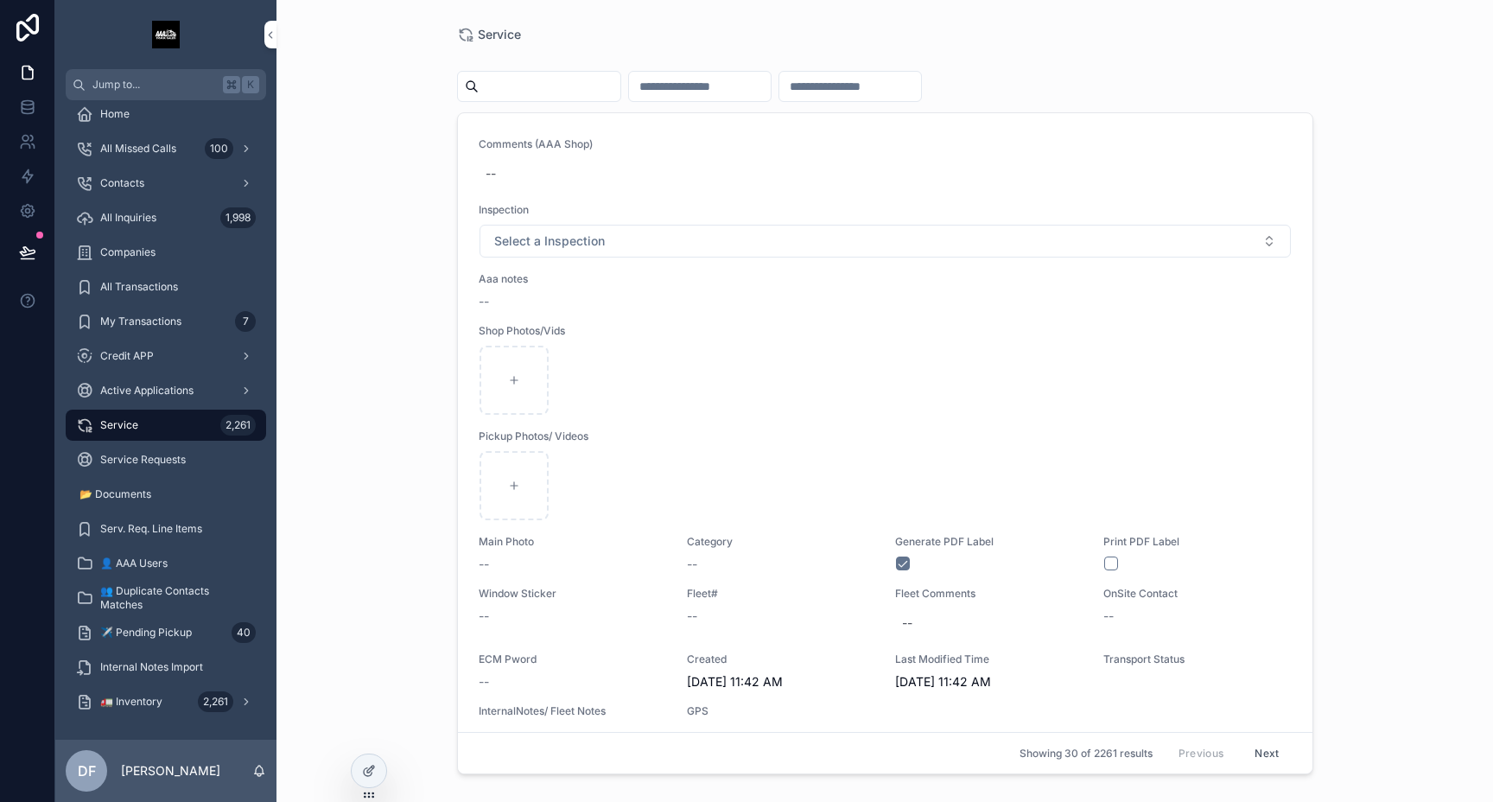
click at [545, 92] on input "scrollable content" at bounding box center [550, 86] width 142 height 24
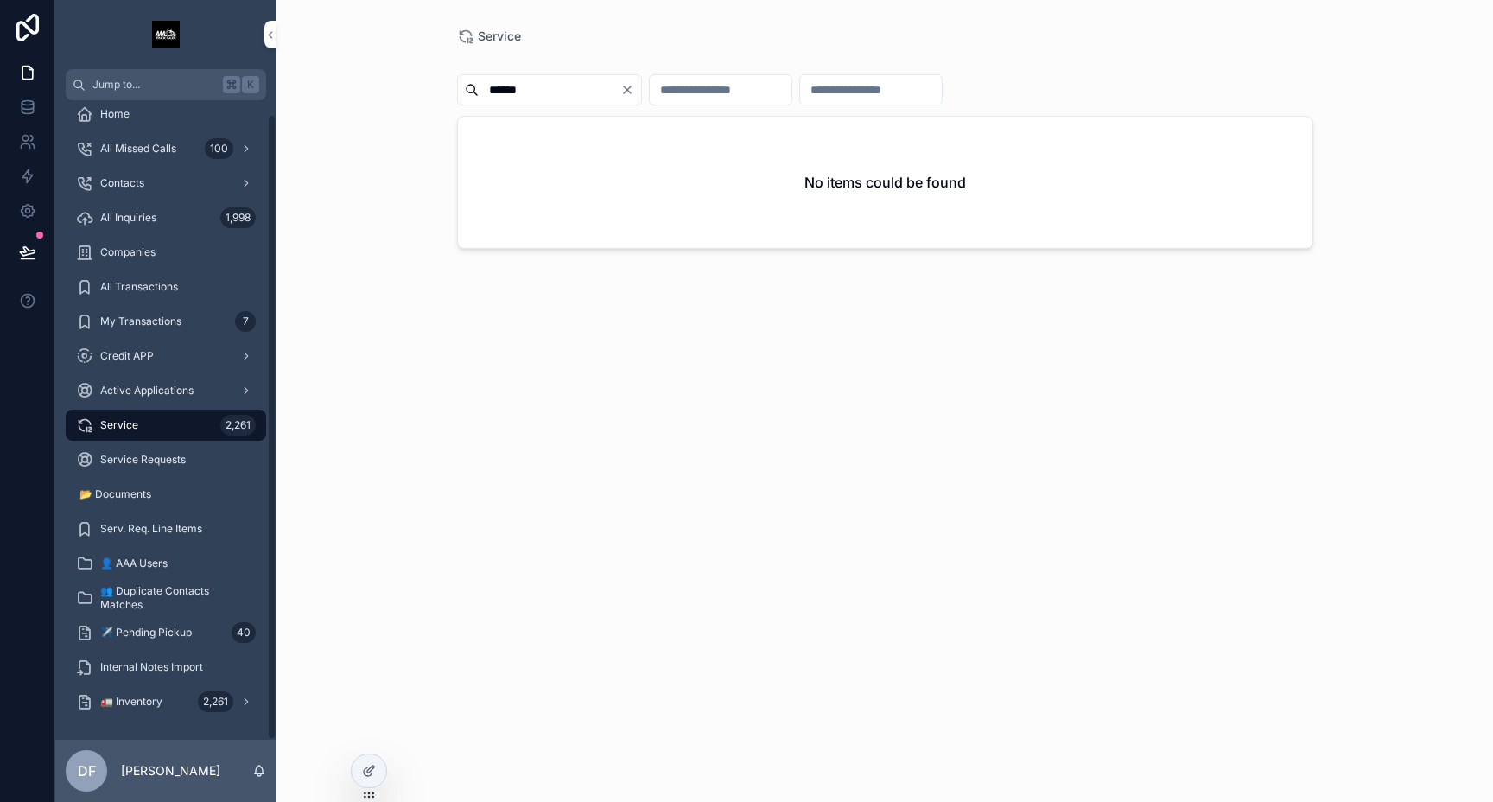
type input "******"
click at [130, 206] on div "All Inquiries 1,998" at bounding box center [166, 218] width 180 height 28
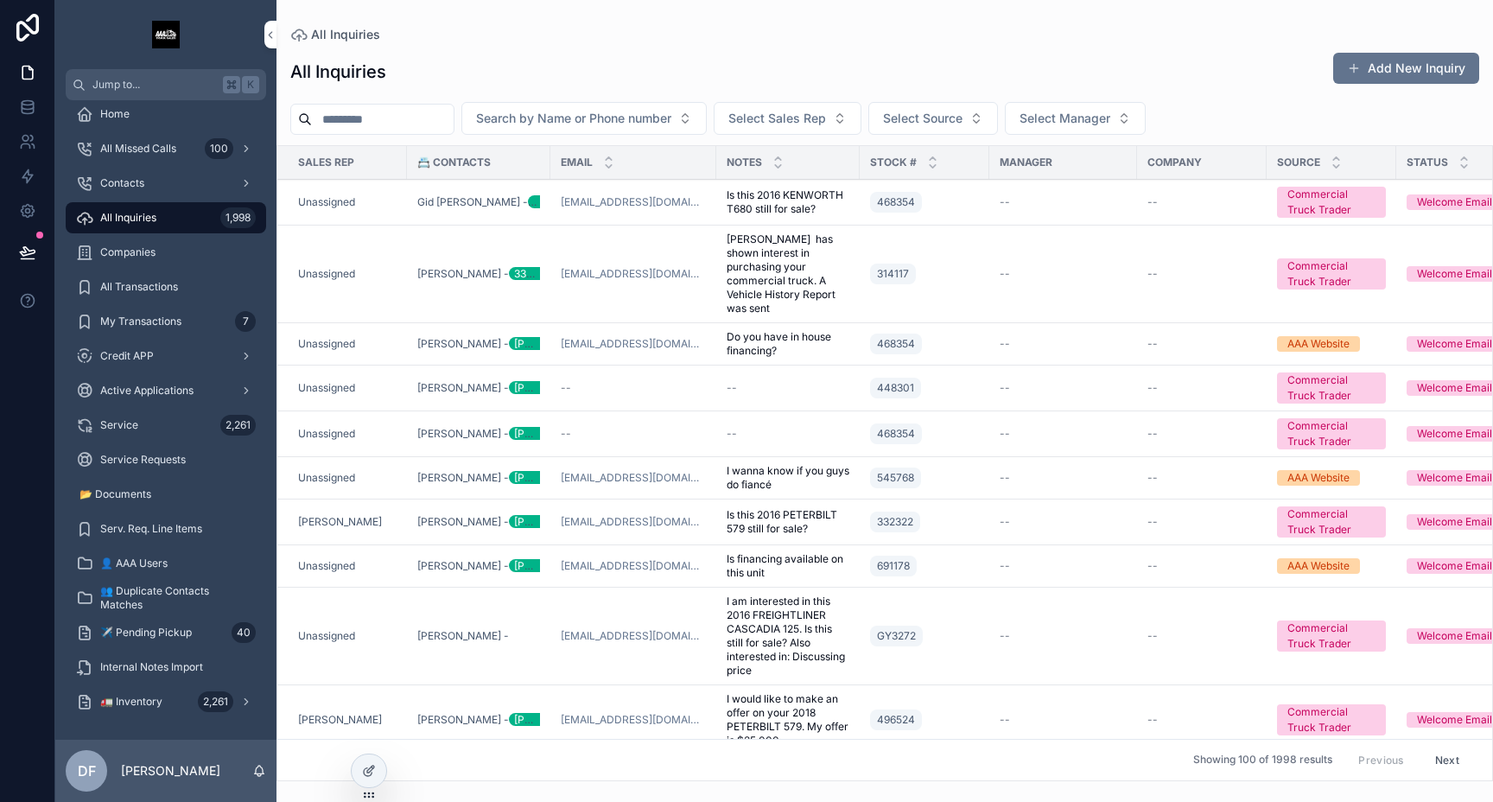
click at [448, 197] on span "Gid [PERSON_NAME] - 8142289809" at bounding box center [478, 202] width 123 height 14
click at [373, 200] on div "Unassigned" at bounding box center [347, 202] width 98 height 14
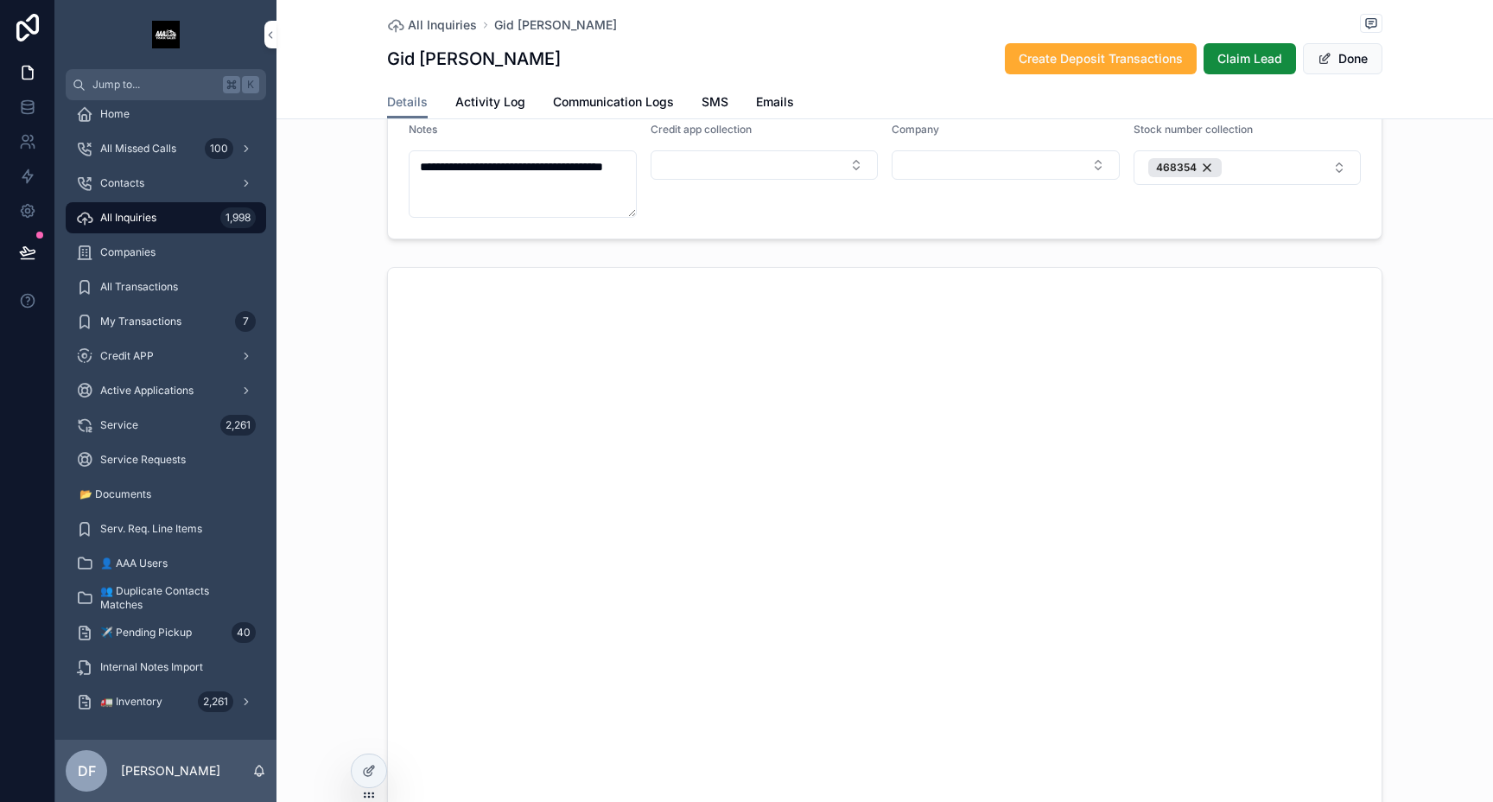
scroll to position [321, 0]
drag, startPoint x: 111, startPoint y: 417, endPoint x: 378, endPoint y: 615, distance: 332.2
click at [111, 417] on div "Service 2,261" at bounding box center [166, 425] width 180 height 28
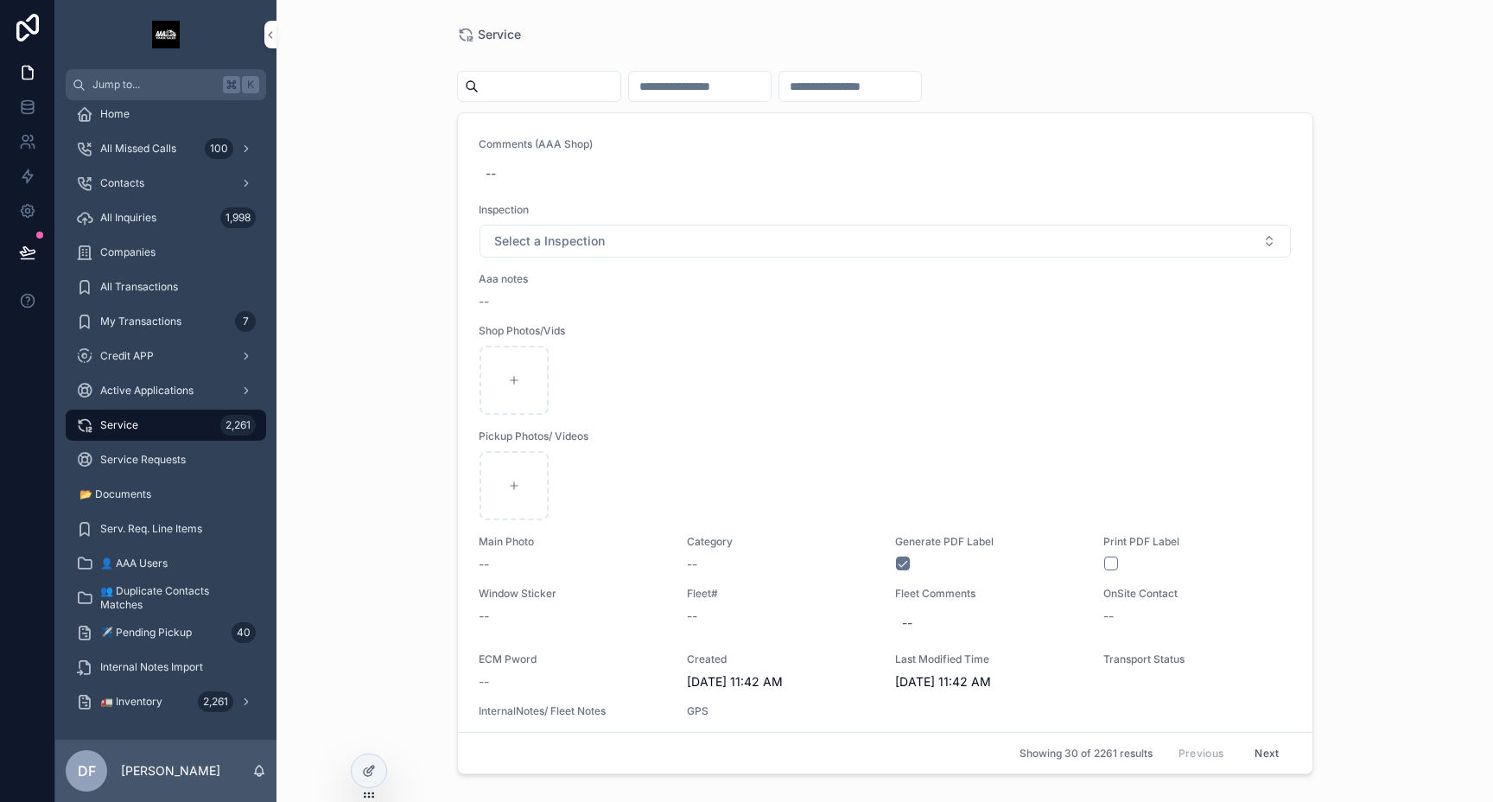
click at [720, 88] on input "scrollable content" at bounding box center [700, 86] width 142 height 24
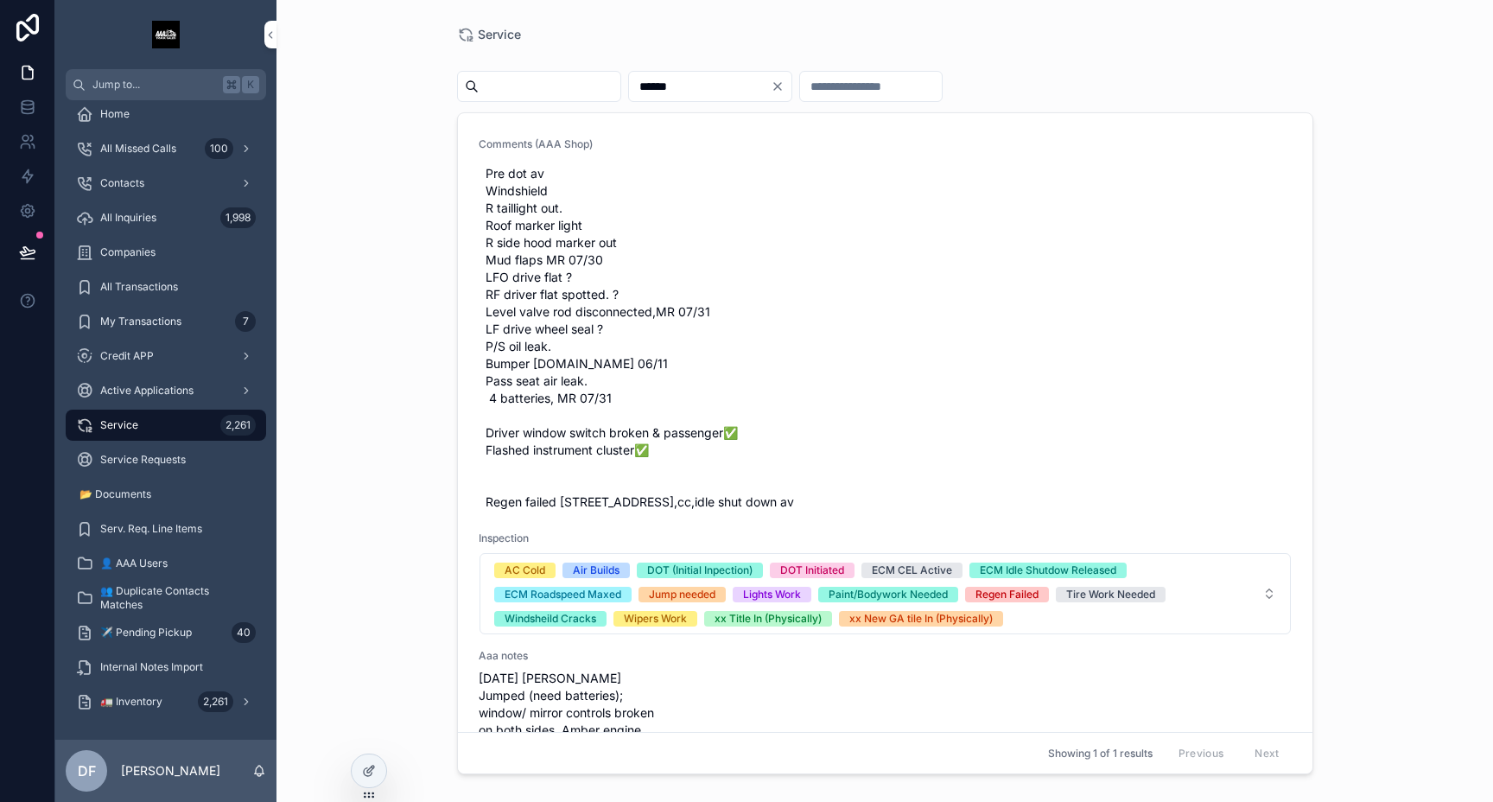
click at [672, 78] on input "******" at bounding box center [700, 86] width 142 height 24
type input "******"
click at [539, 90] on input "scrollable content" at bounding box center [550, 86] width 142 height 24
paste input "******"
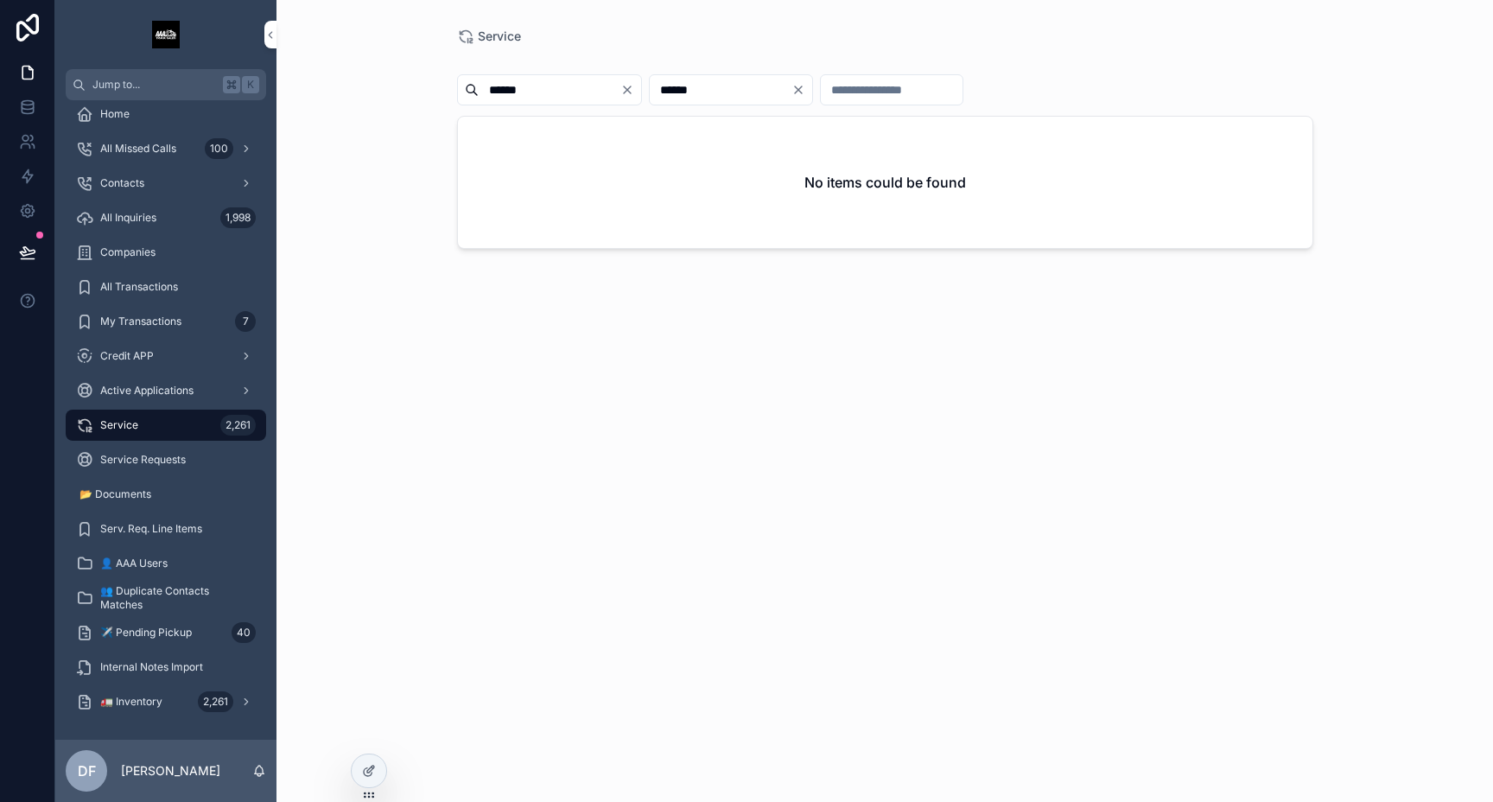
type input "******"
click at [805, 88] on icon "Clear" at bounding box center [798, 90] width 14 height 14
click at [368, 771] on icon at bounding box center [369, 771] width 14 height 14
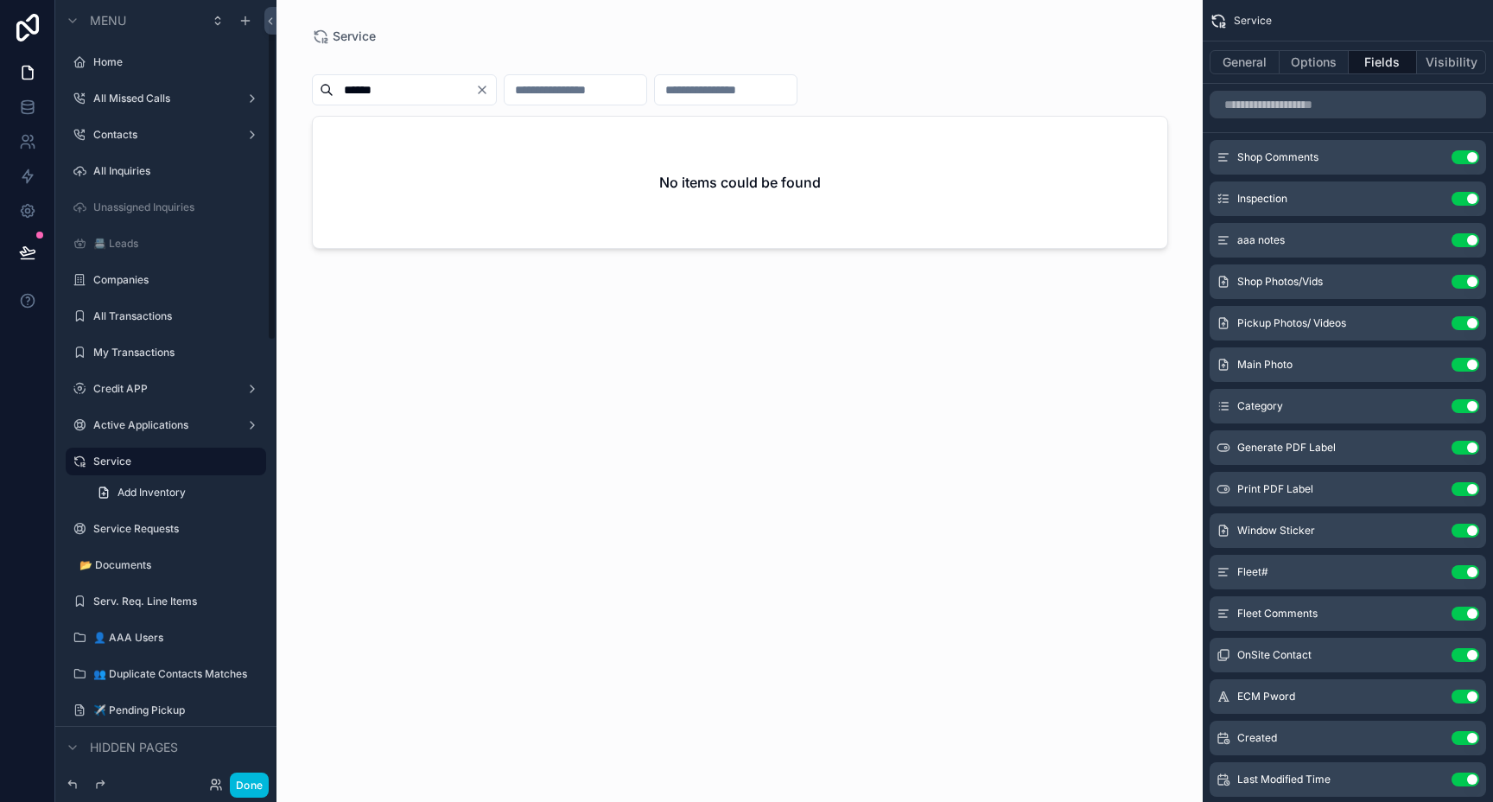
scroll to position [52, 0]
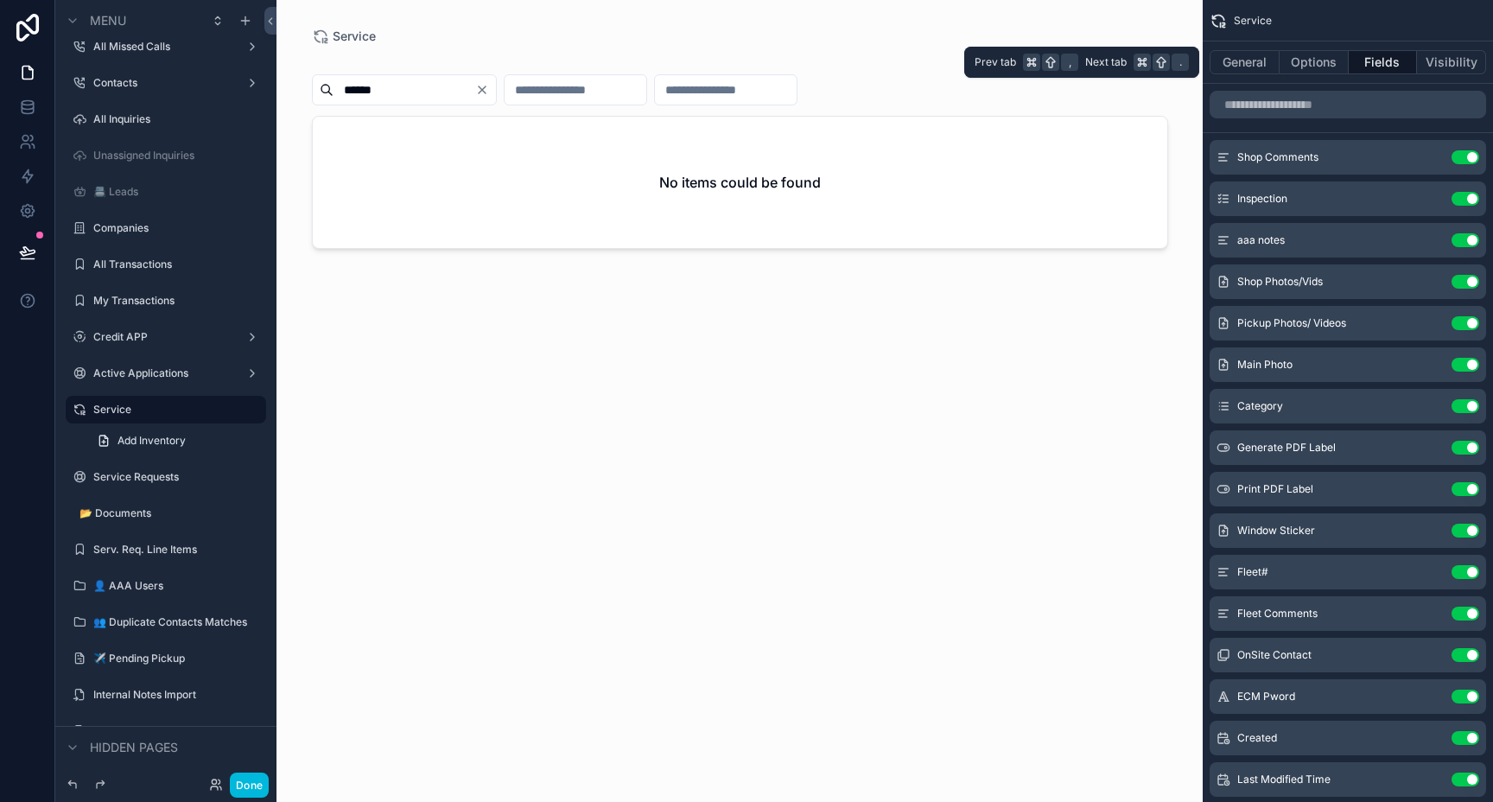
click at [1306, 60] on button "Options" at bounding box center [1313, 62] width 69 height 24
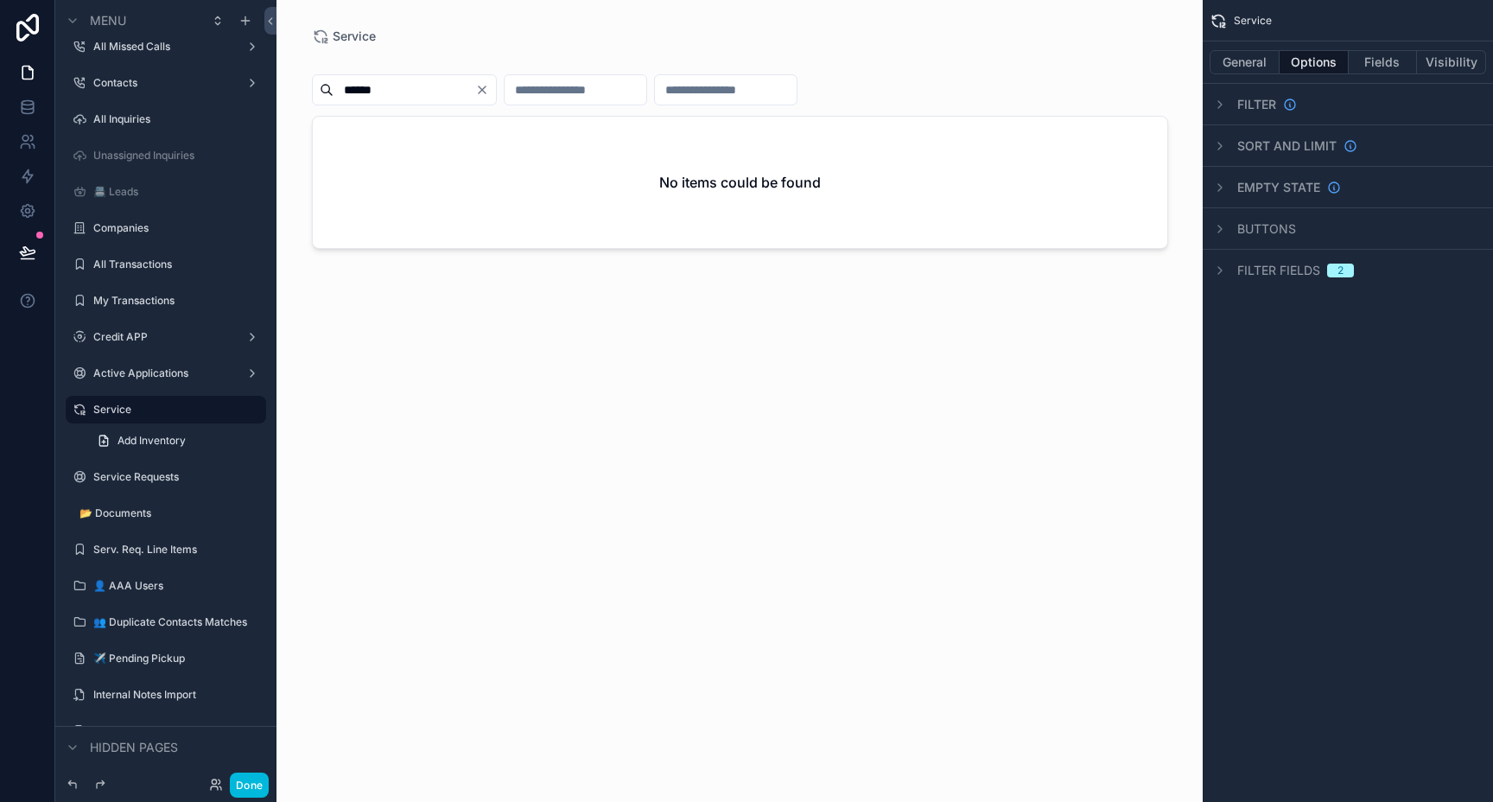
click at [1261, 94] on div "Filter" at bounding box center [1252, 104] width 87 height 21
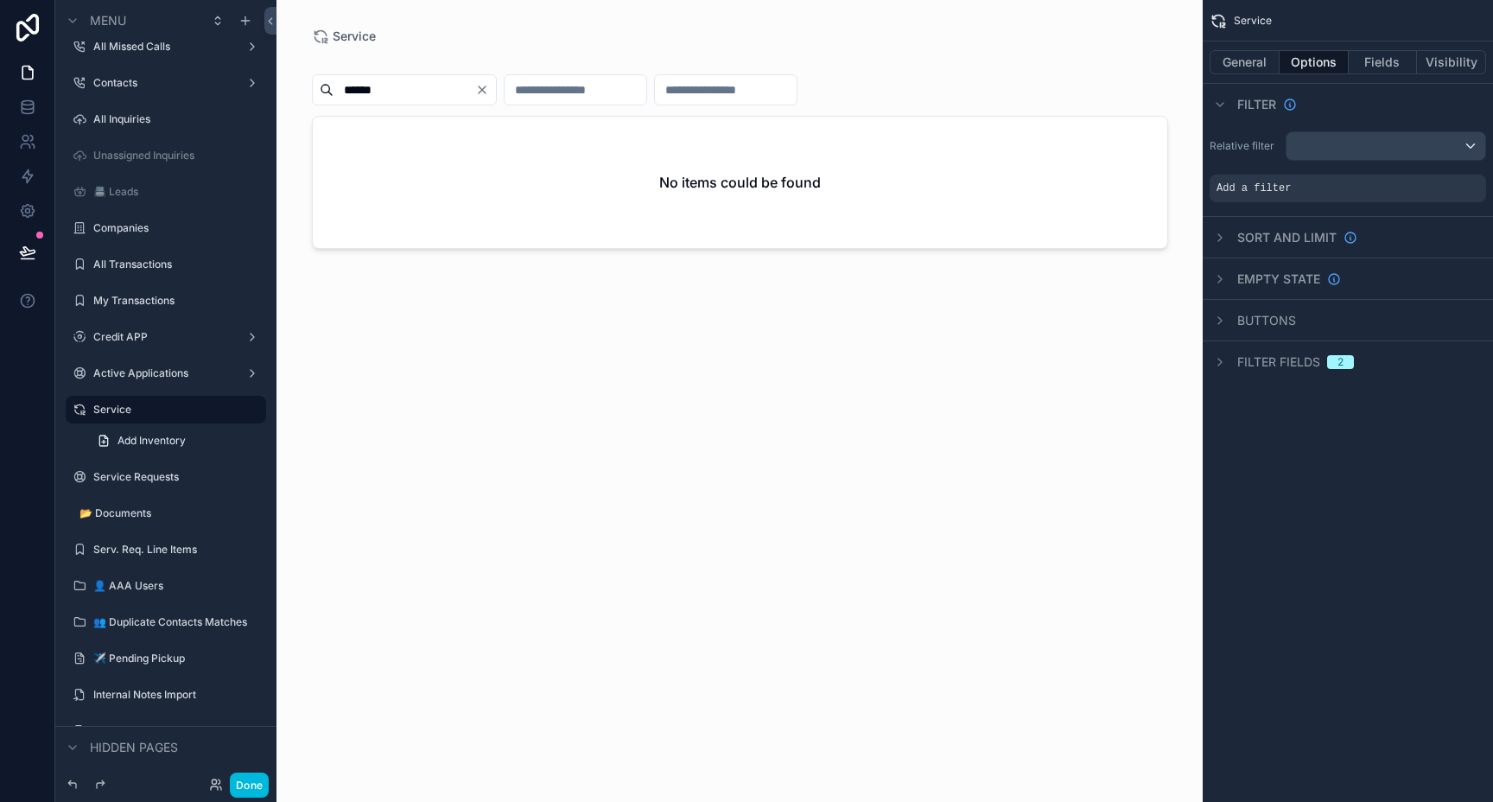
click at [1283, 358] on span "Filter fields" at bounding box center [1278, 361] width 83 height 17
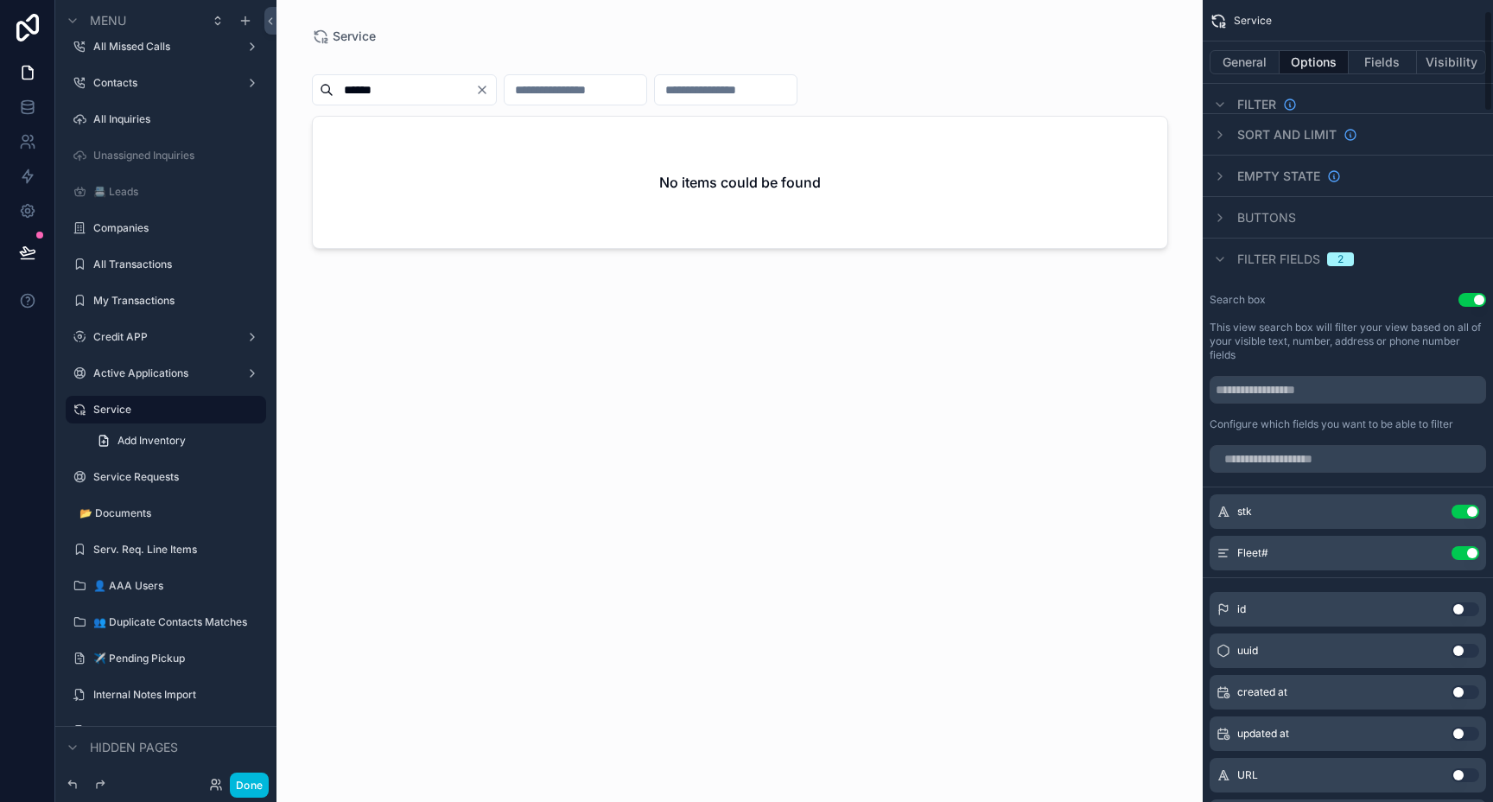
scroll to position [105, 0]
click at [497, 87] on div "scrollable content" at bounding box center [740, 390] width 884 height 781
click at [489, 87] on icon "Clear" at bounding box center [482, 90] width 14 height 14
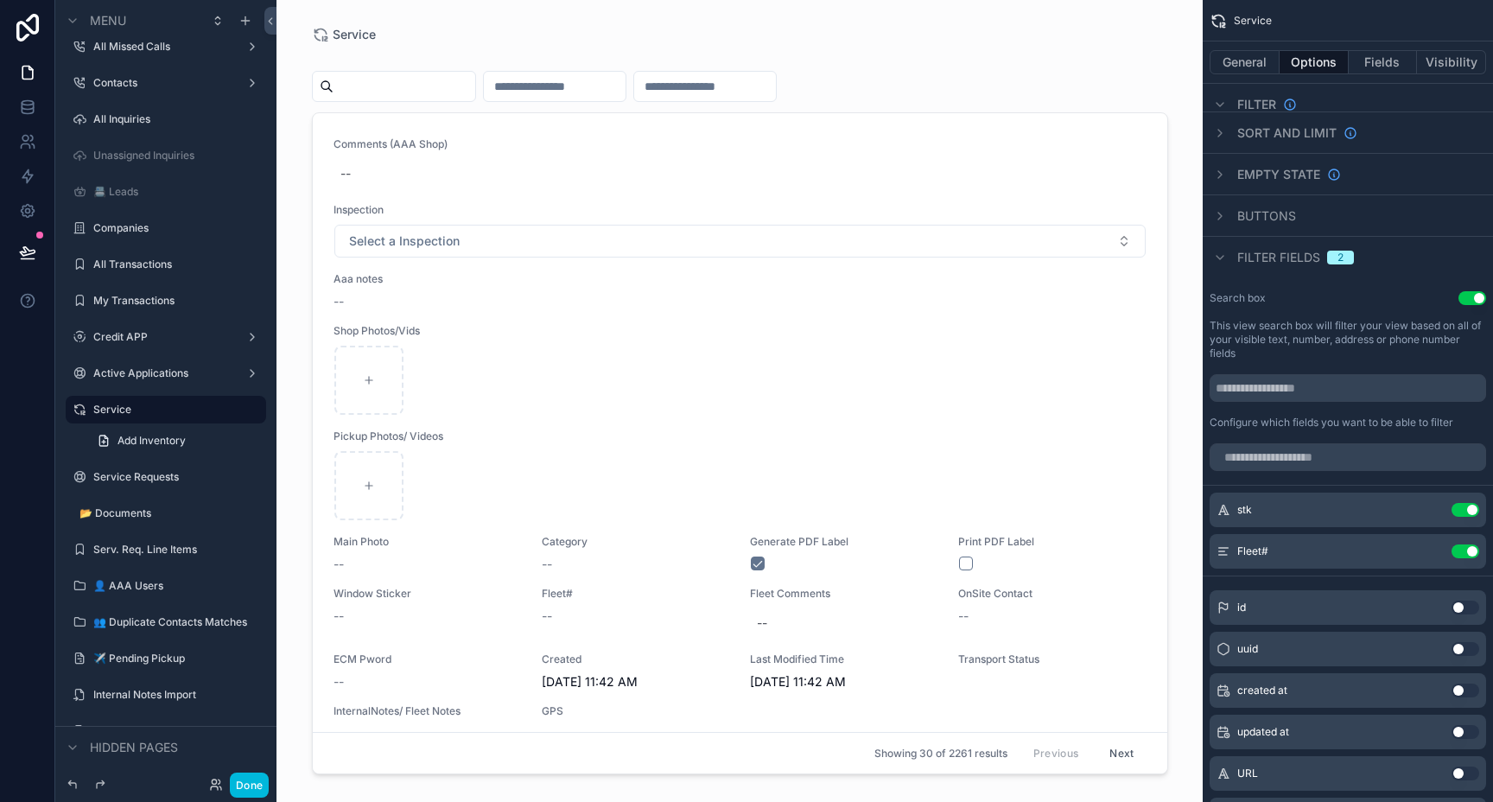
click at [581, 81] on input "scrollable content" at bounding box center [555, 86] width 142 height 24
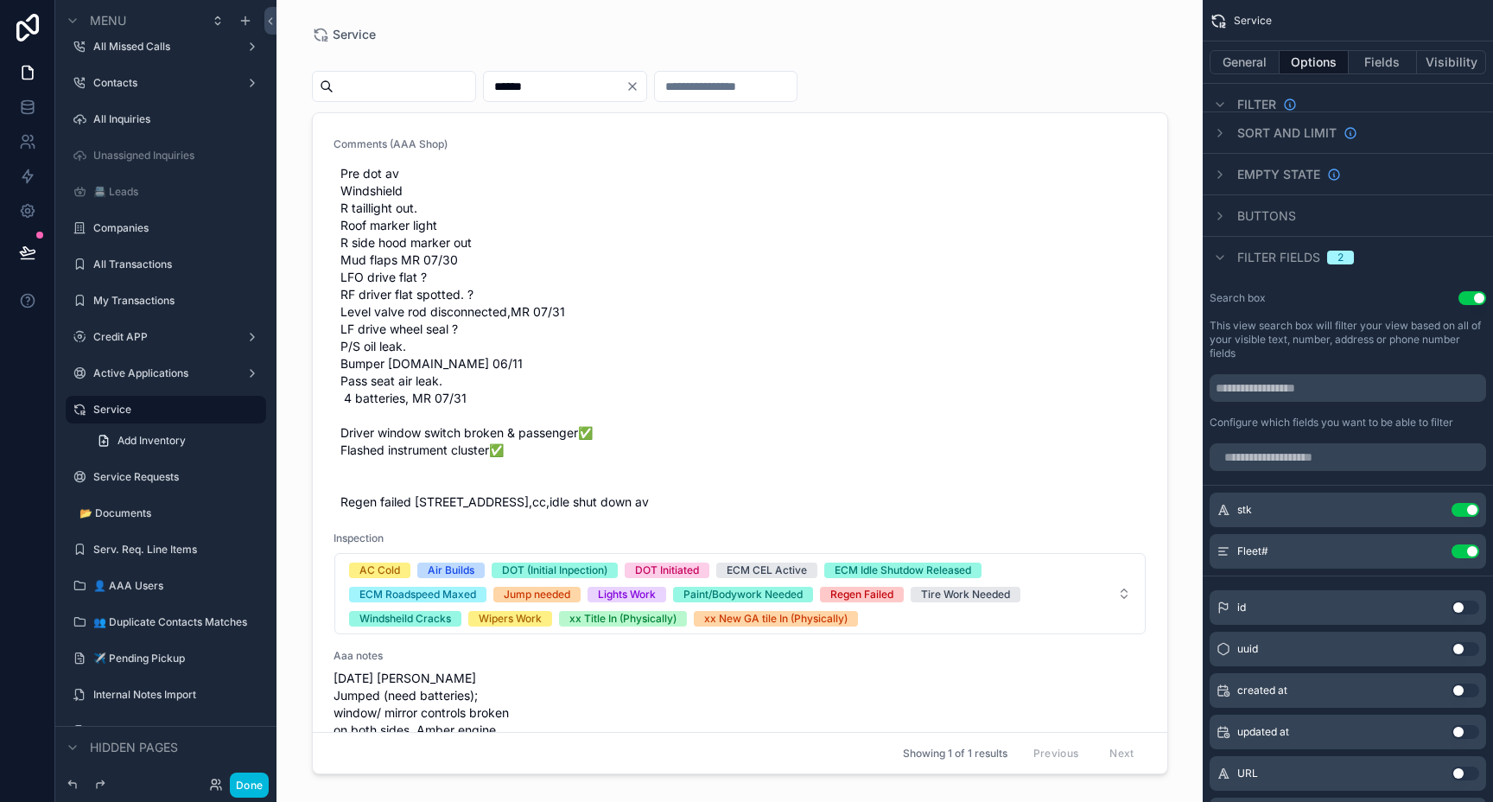
click at [533, 83] on input "******" at bounding box center [555, 86] width 142 height 24
type input "******"
click at [136, 474] on label "Service Requests" at bounding box center [174, 477] width 162 height 14
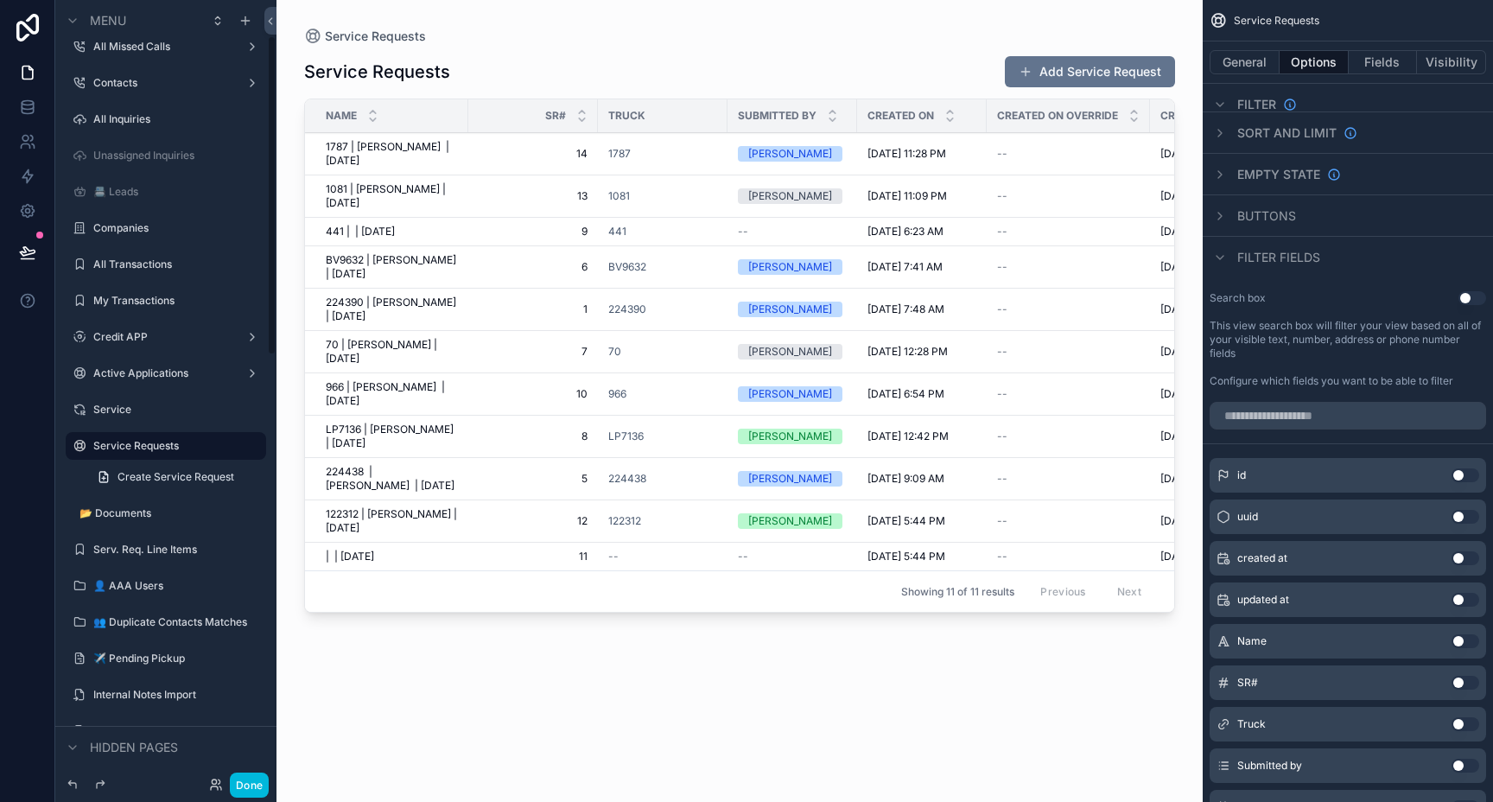
scroll to position [88, 0]
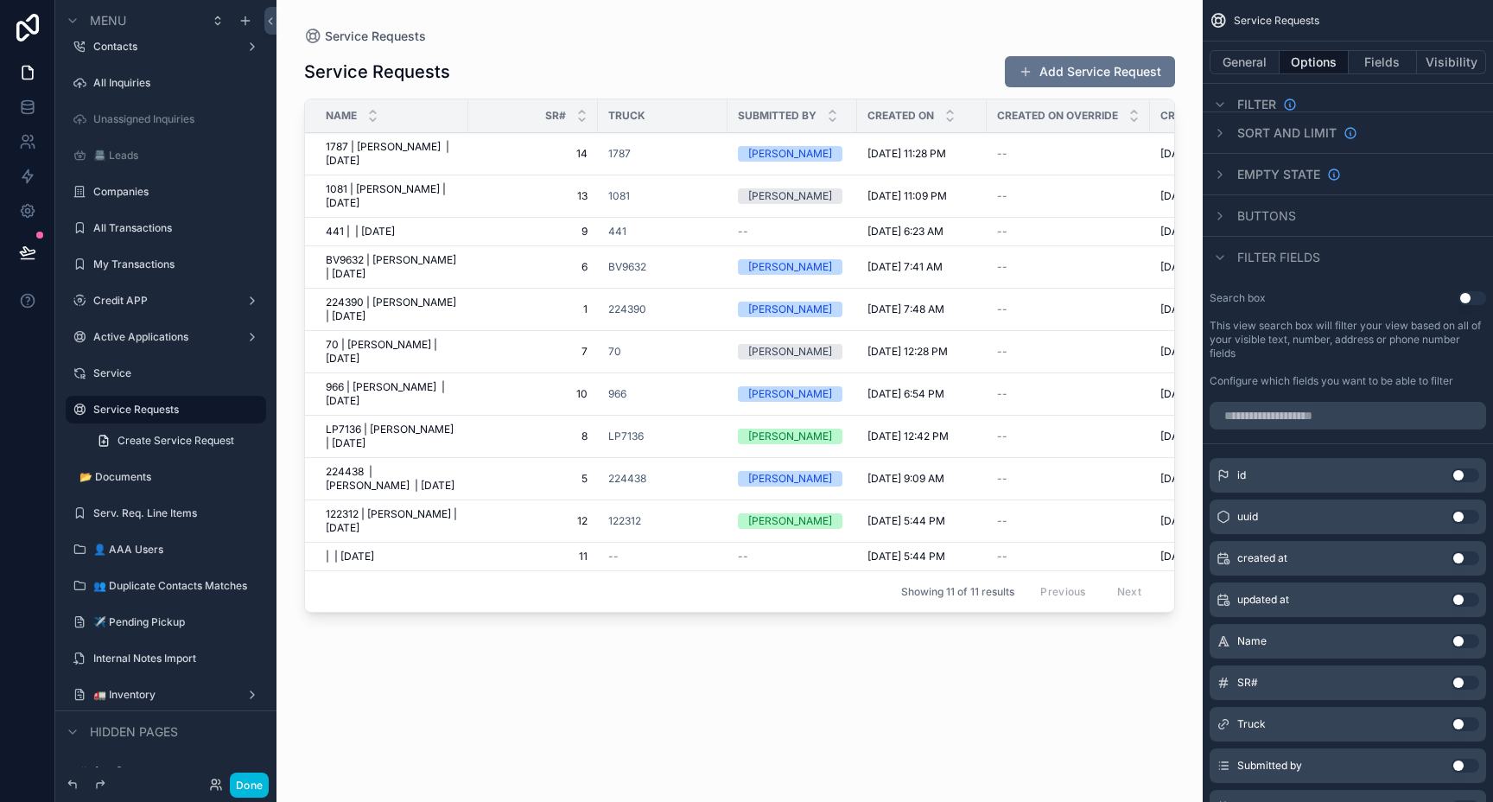
click at [1075, 73] on div "scrollable content" at bounding box center [739, 390] width 926 height 781
click at [1062, 74] on button "Add Service Request" at bounding box center [1090, 71] width 170 height 31
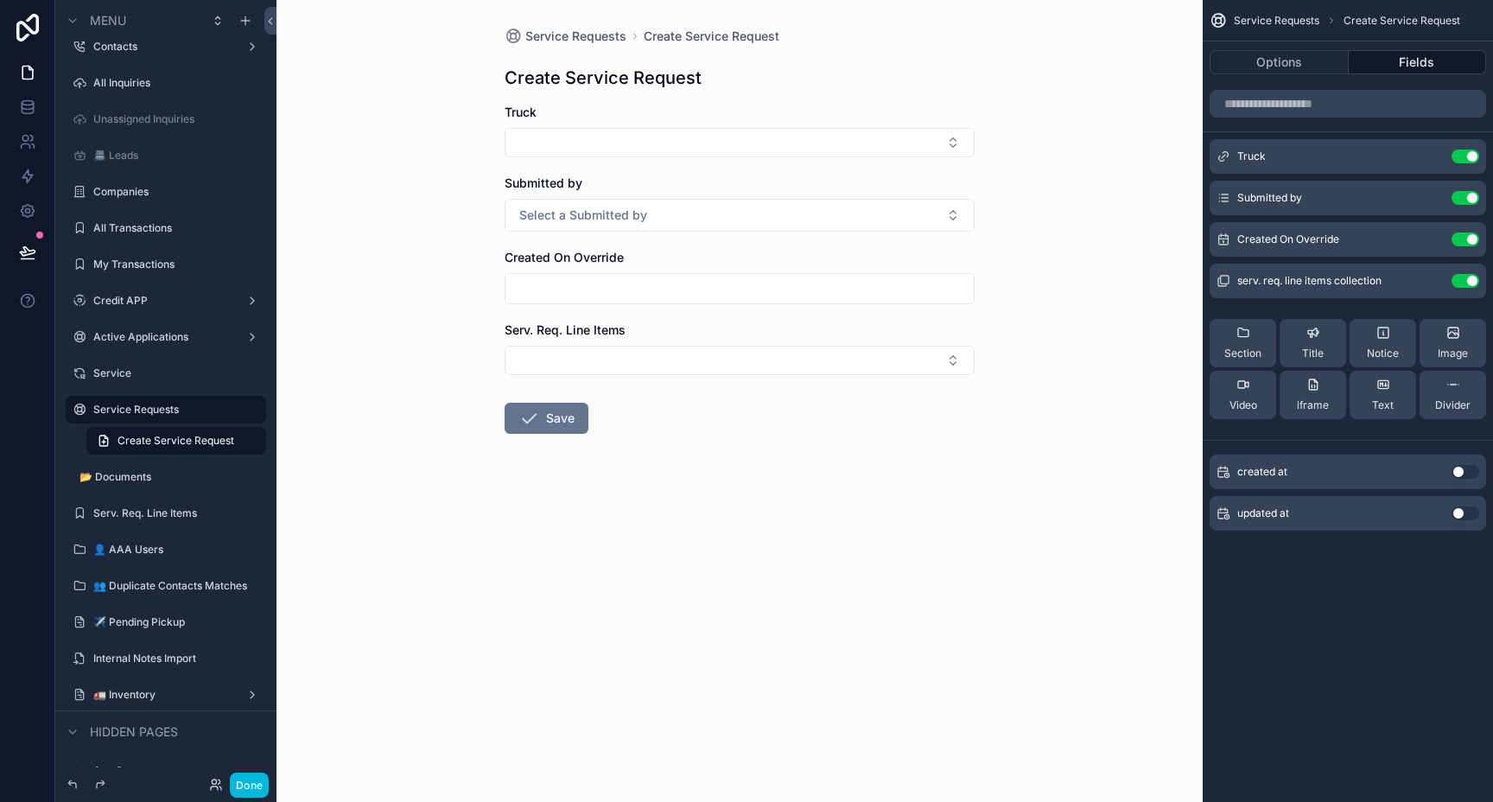
click at [688, 138] on button "Select Button" at bounding box center [739, 142] width 470 height 29
click at [752, 187] on input "******" at bounding box center [750, 177] width 206 height 31
type input "******"
click at [697, 203] on div "468354" at bounding box center [739, 211] width 240 height 28
click at [672, 209] on button "Select a Submitted by" at bounding box center [739, 218] width 470 height 33
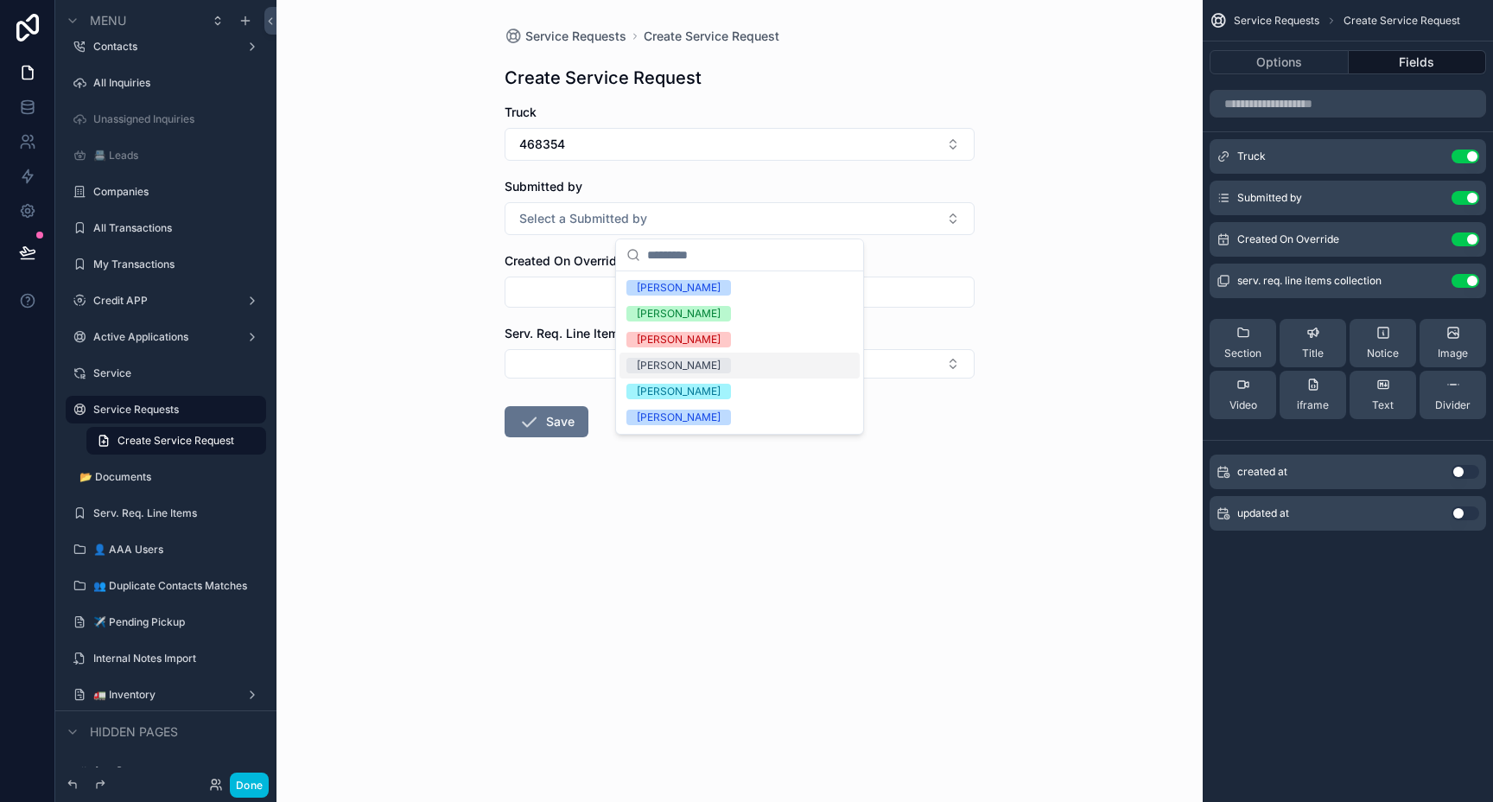
click at [695, 365] on div "[PERSON_NAME]" at bounding box center [679, 366] width 84 height 16
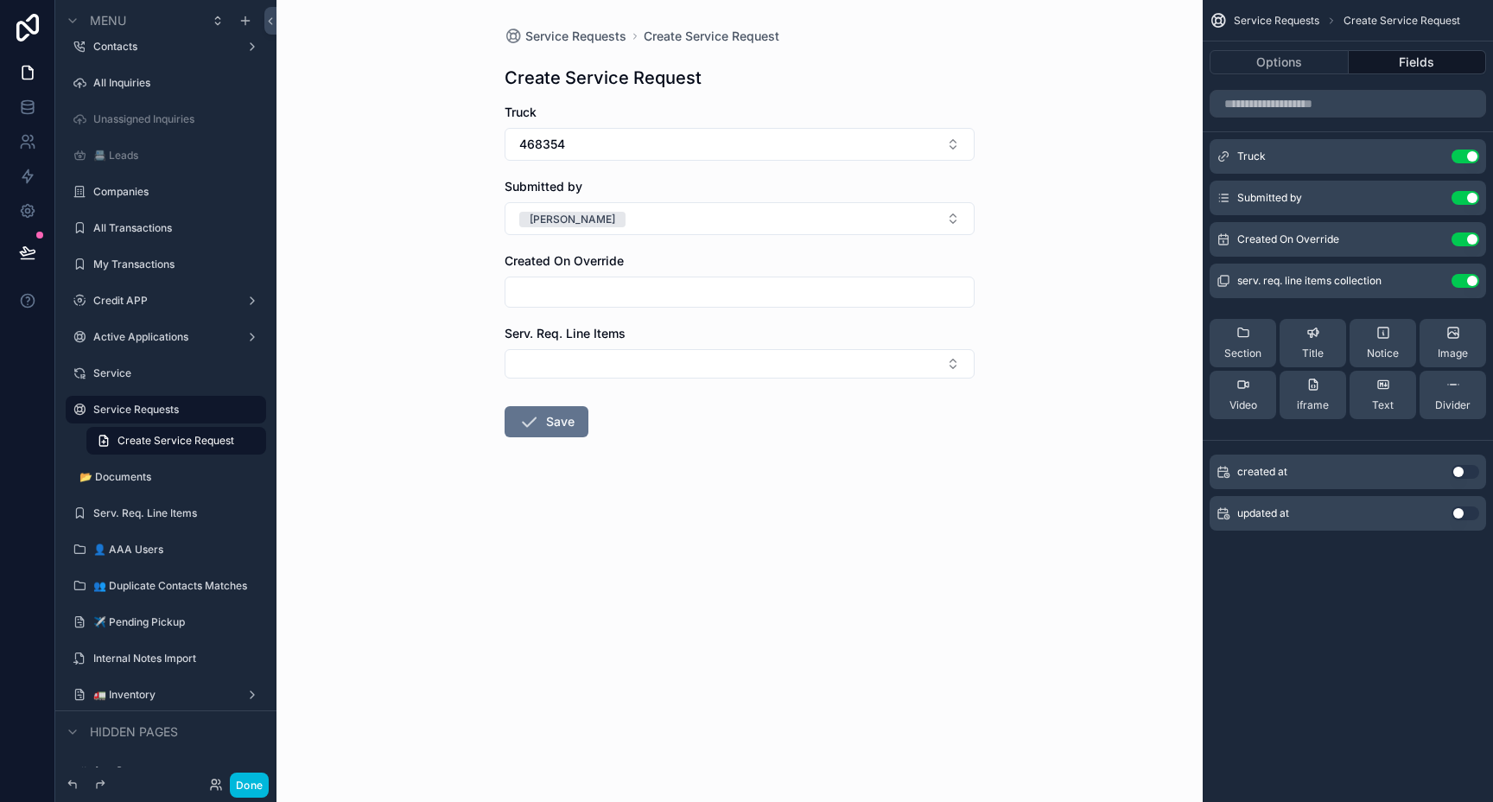
click at [669, 293] on input "scrollable content" at bounding box center [739, 292] width 468 height 24
click at [806, 433] on button "3" at bounding box center [801, 433] width 31 height 31
click at [840, 434] on button "4" at bounding box center [832, 433] width 31 height 31
type input "*********"
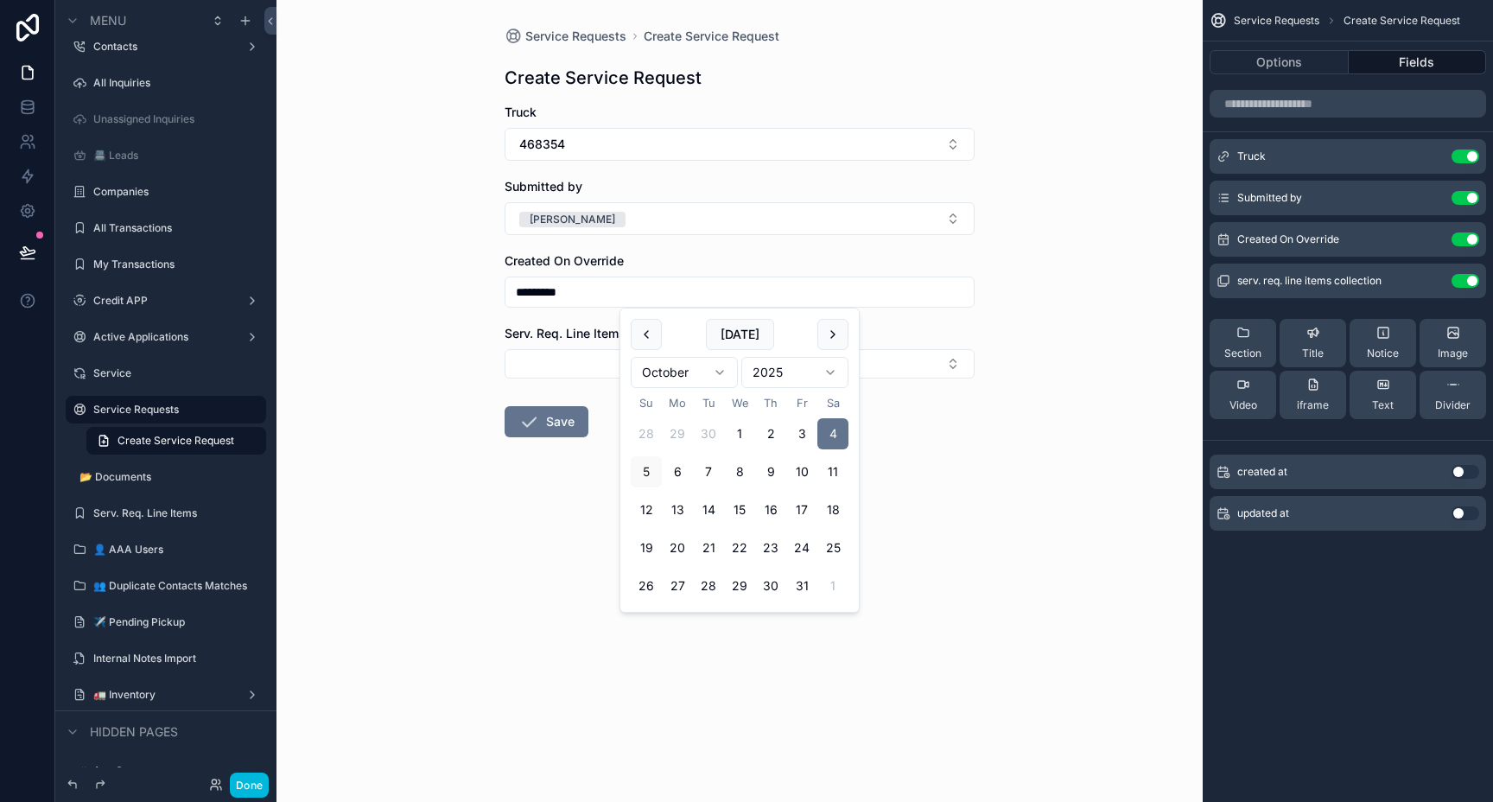
click at [1015, 260] on div "Service Requests Create Service Request Create Service Request Truck 468354 Sub…" at bounding box center [739, 401] width 926 height 802
click at [566, 371] on button "Select Button" at bounding box center [739, 363] width 470 height 29
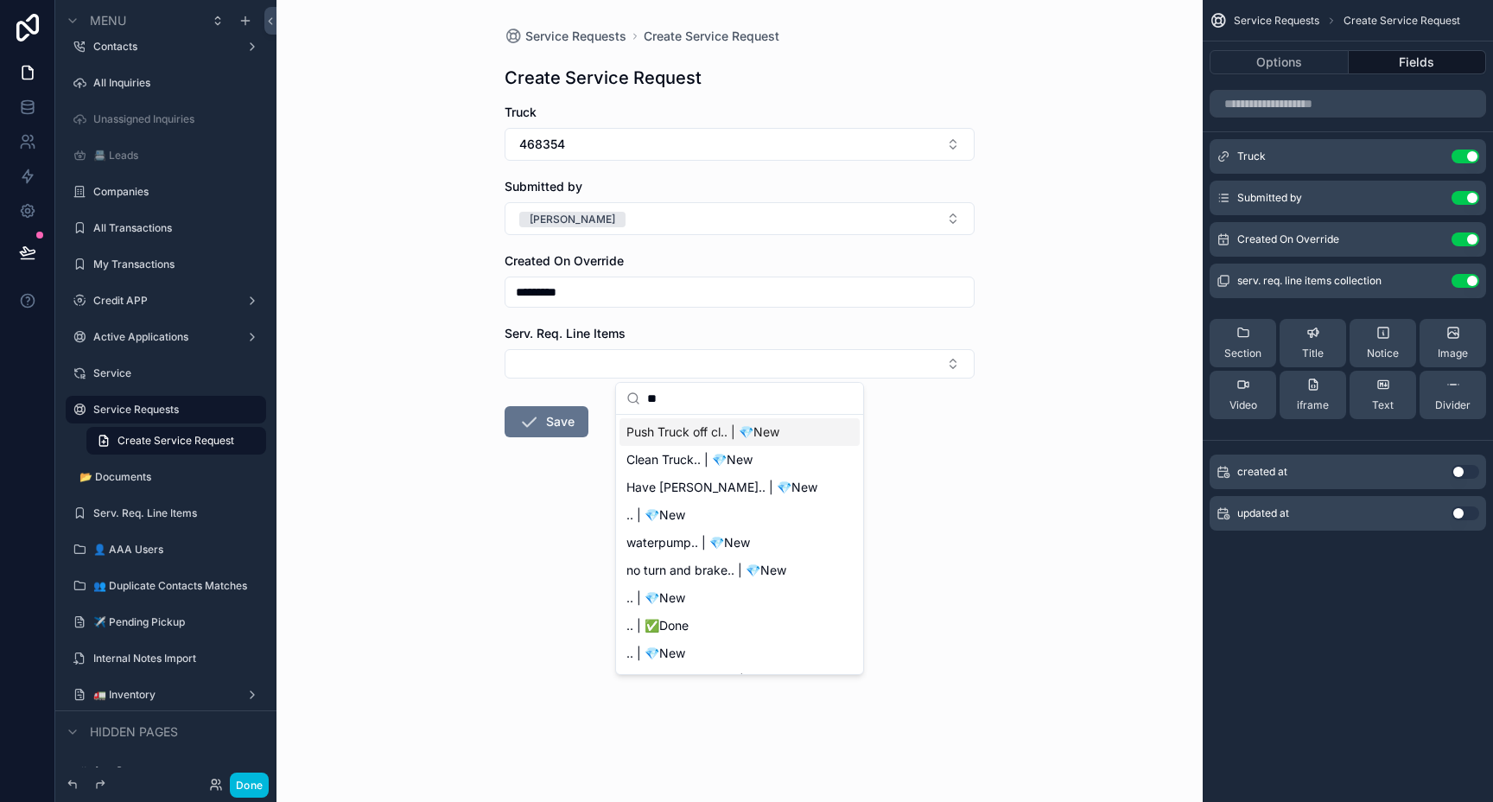
type input "*"
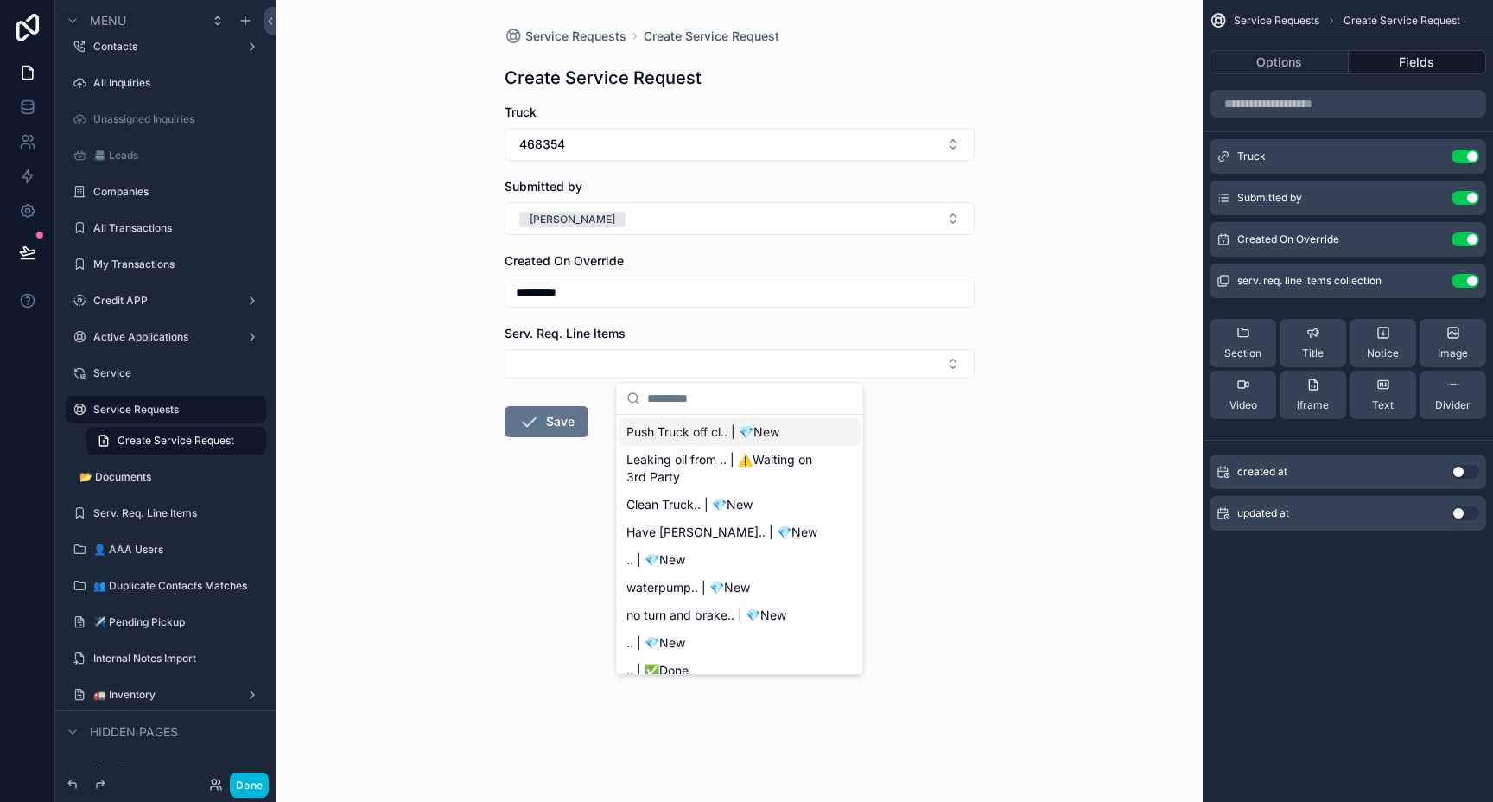
click at [1123, 155] on div "Service Requests Create Service Request Create Service Request Truck 468354 Sub…" at bounding box center [739, 401] width 926 height 802
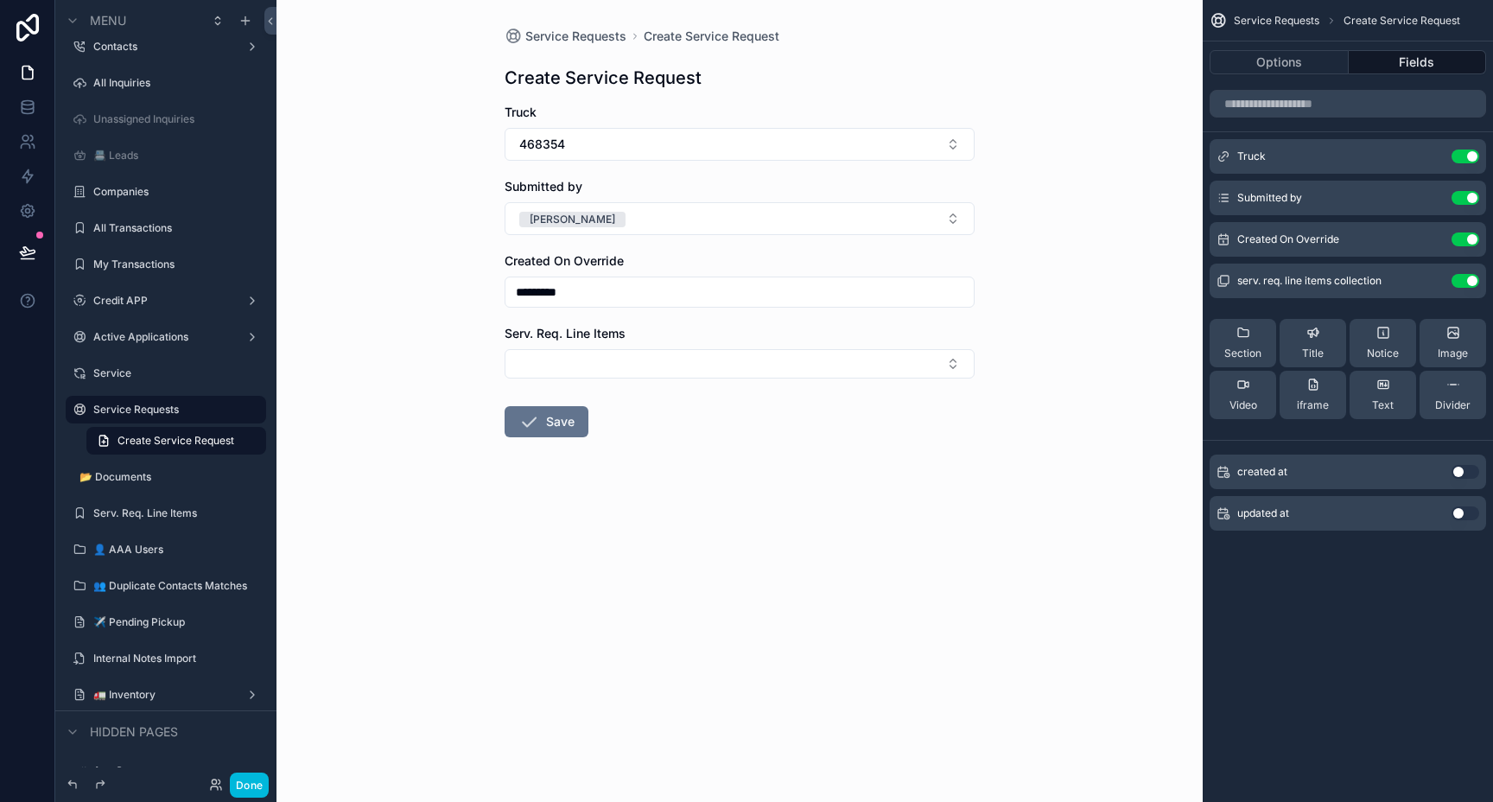
click at [754, 522] on form "Truck 468354 Submitted by [PERSON_NAME] Created On Override ********* Serv. Req…" at bounding box center [739, 326] width 470 height 444
click at [452, 650] on div "Service Requests Create Service Request Create Service Request Truck 468354 Sub…" at bounding box center [739, 401] width 926 height 802
click at [124, 376] on label "Service" at bounding box center [174, 373] width 162 height 14
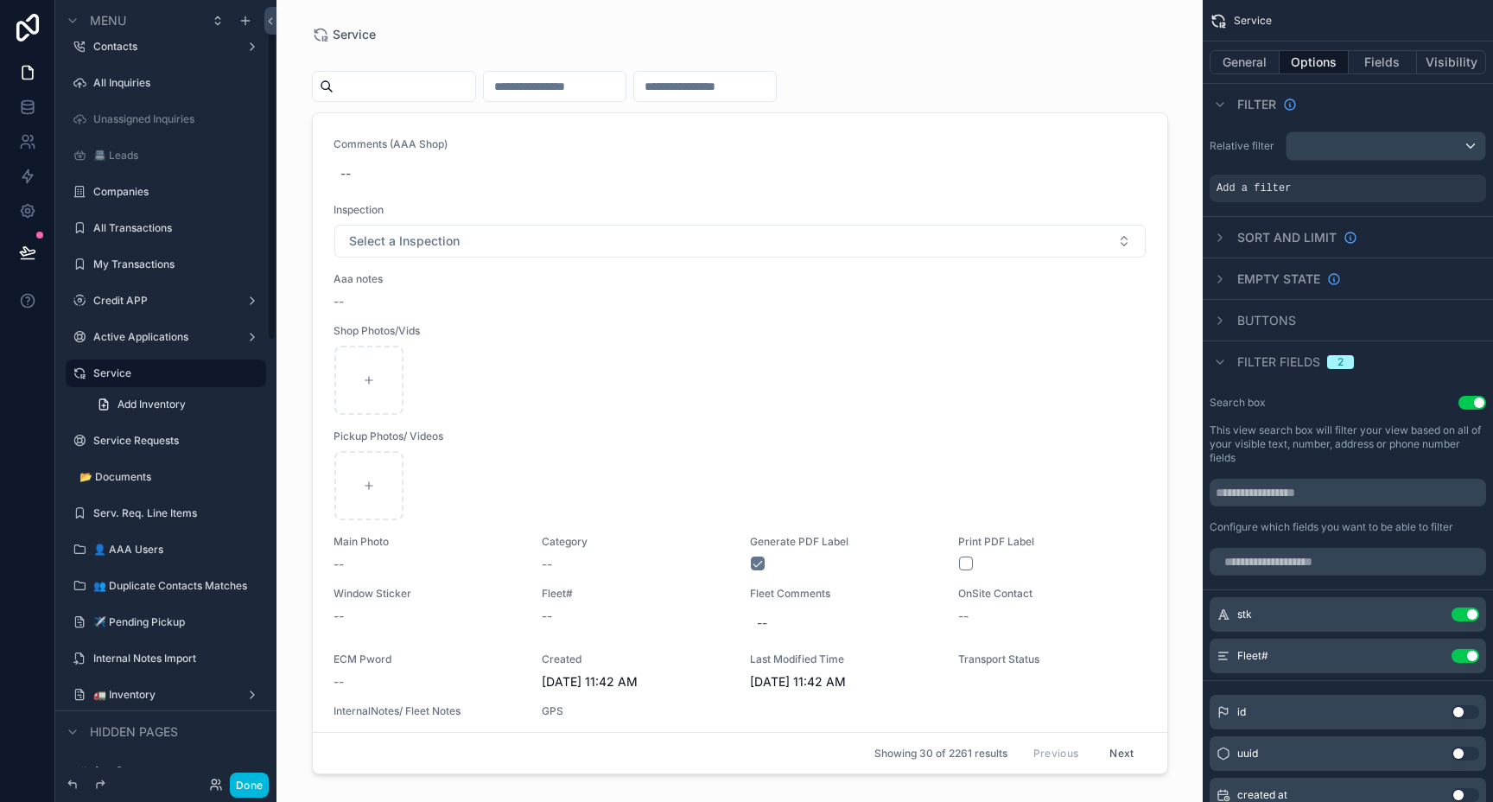
scroll to position [52, 0]
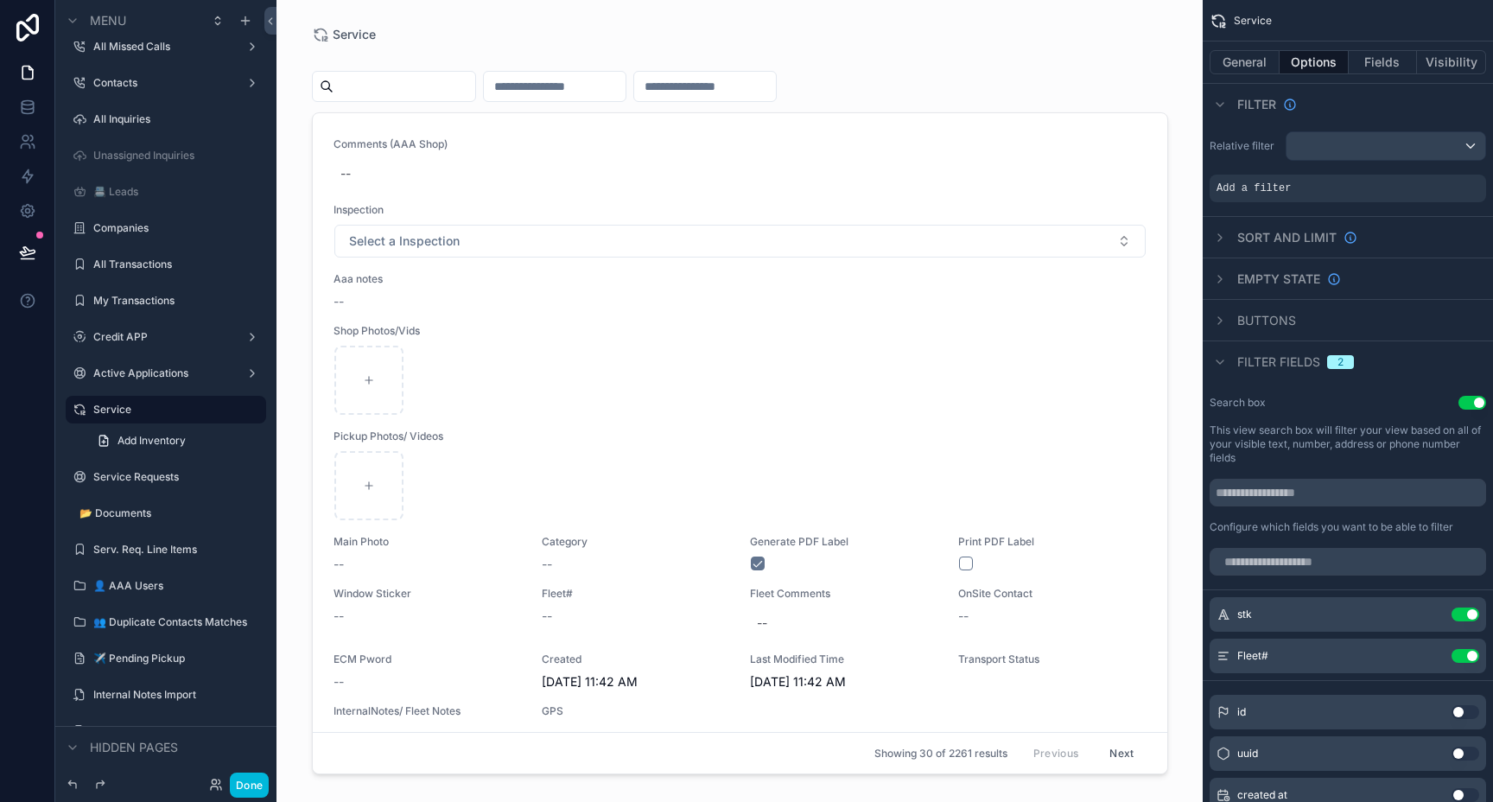
click at [407, 91] on div "scrollable content" at bounding box center [740, 390] width 884 height 781
click at [406, 80] on input "scrollable content" at bounding box center [404, 86] width 142 height 24
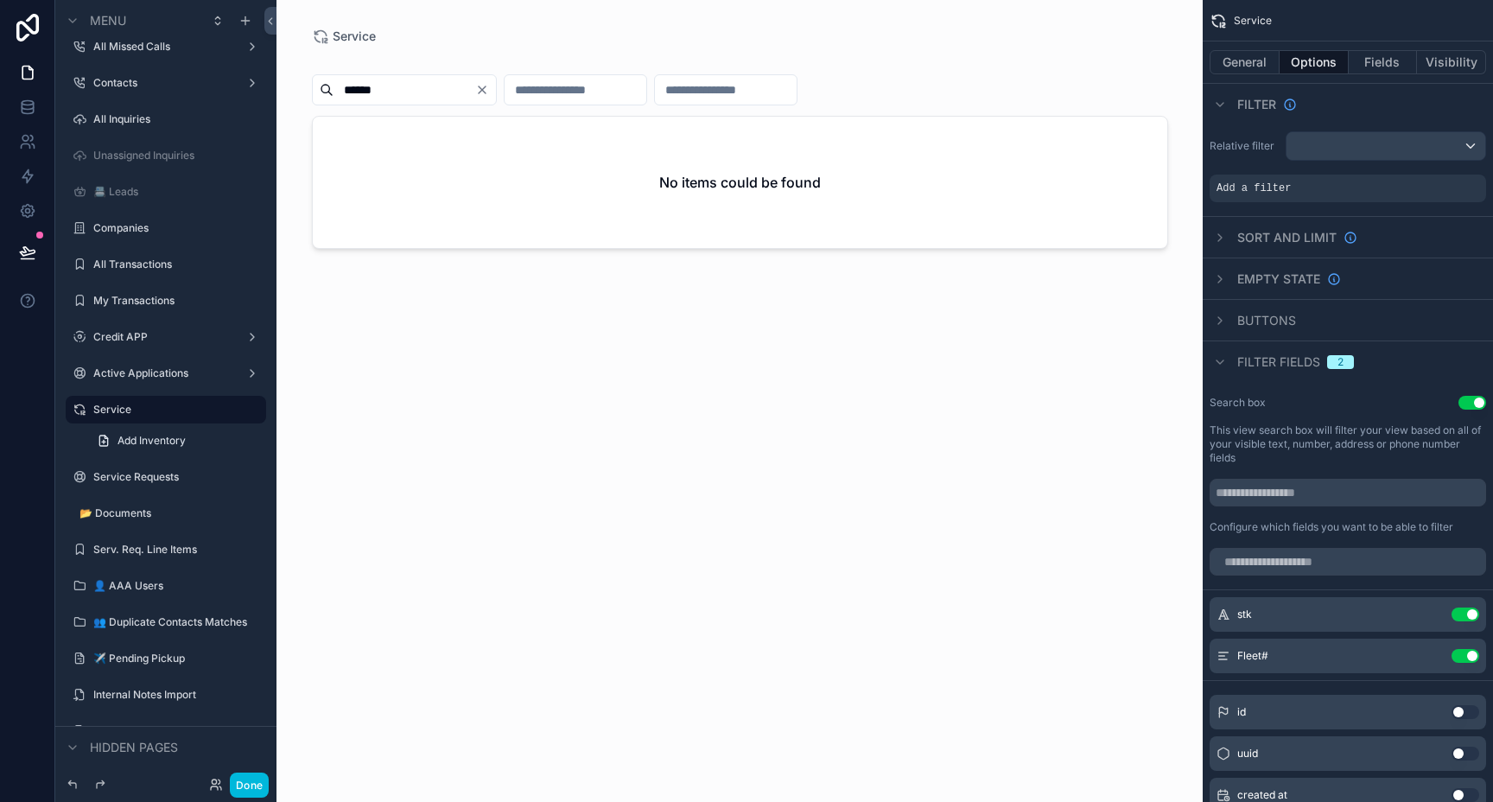
type input "******"
click at [586, 94] on input "scrollable content" at bounding box center [575, 90] width 142 height 24
type input "******"
click at [489, 88] on icon "Clear" at bounding box center [482, 90] width 14 height 14
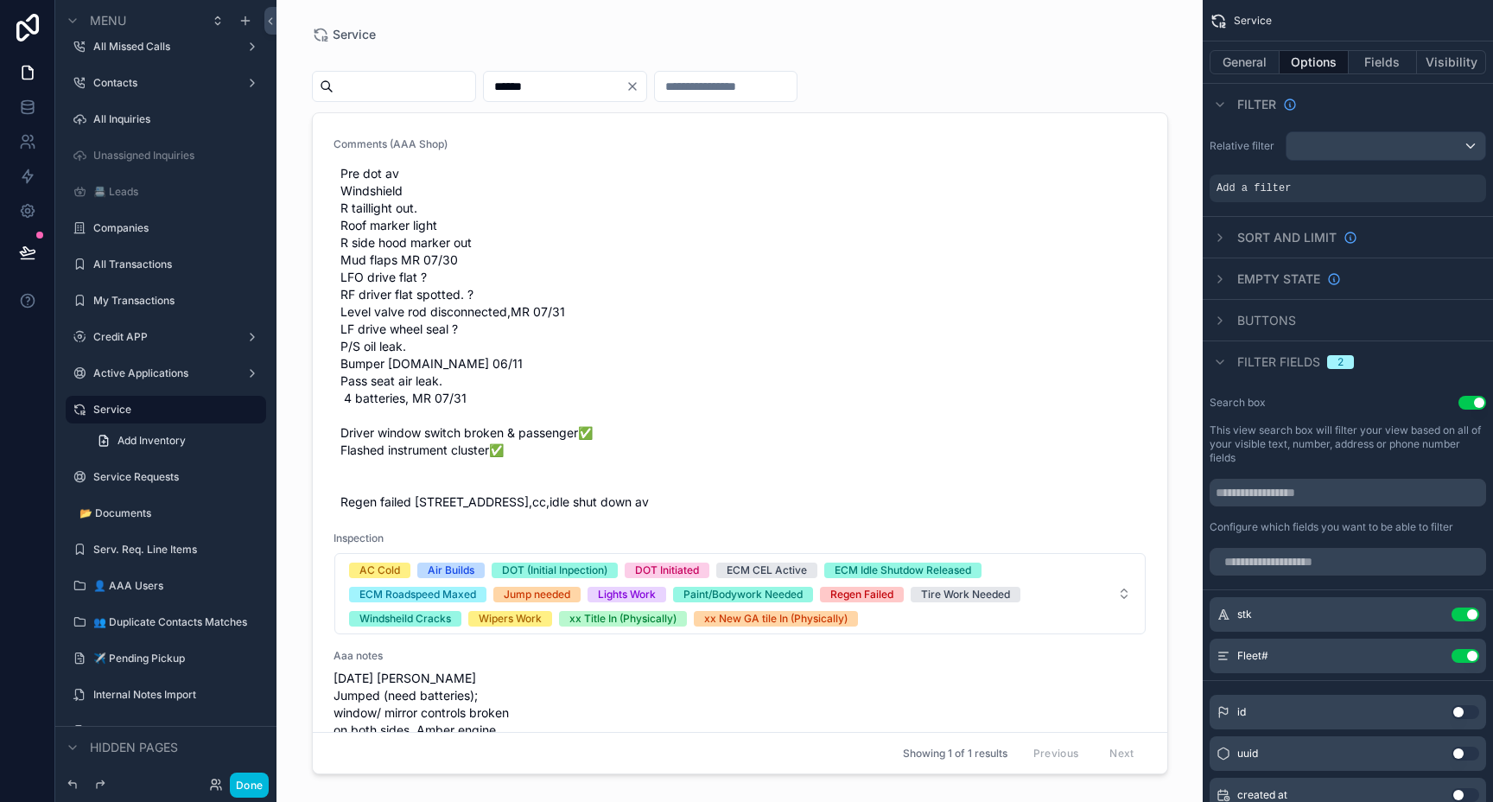
click at [558, 208] on span "Pre dot av Windshield R taillight out. Roof marker light R side hood marker out…" at bounding box center [739, 338] width 799 height 346
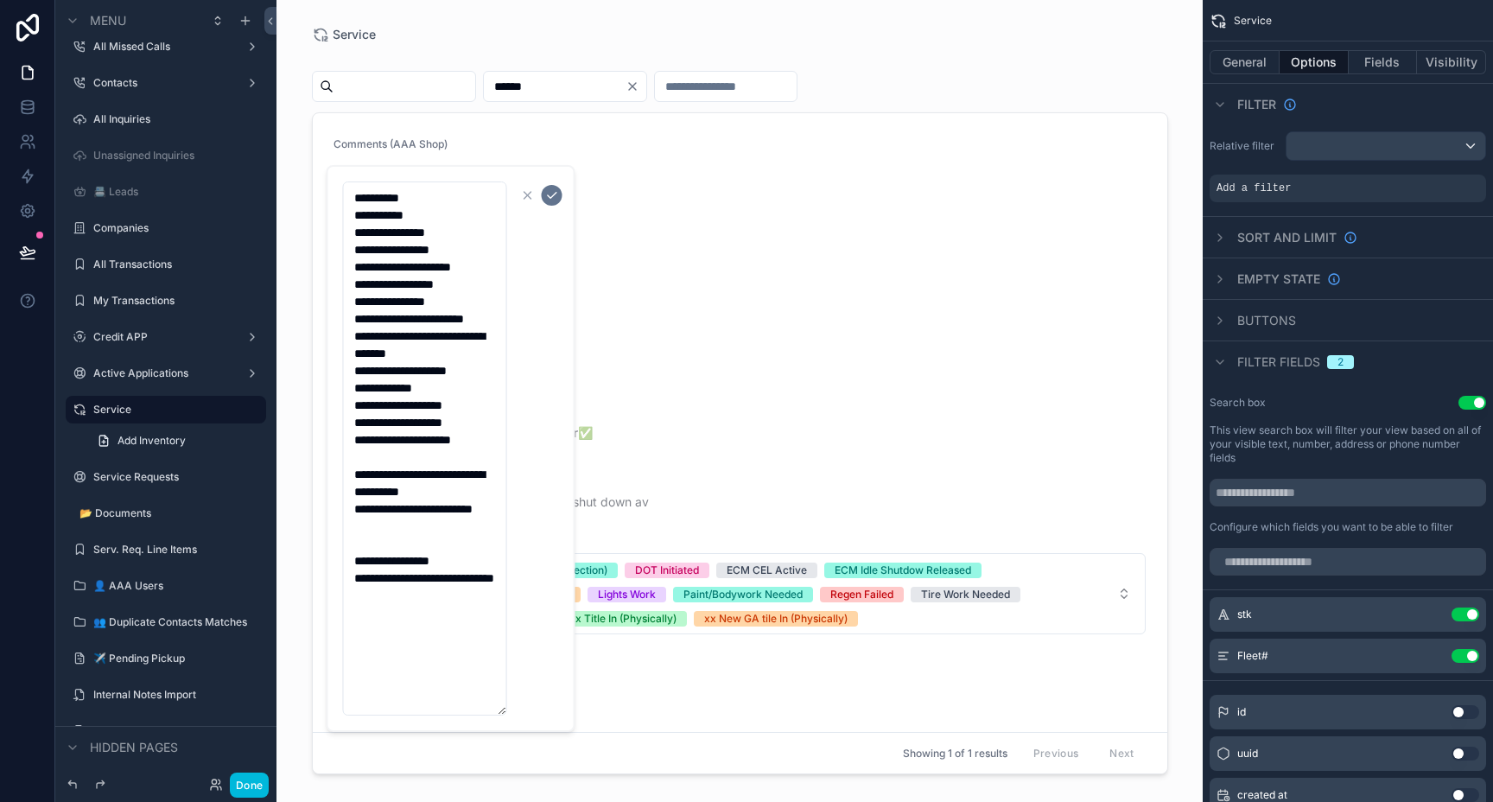
click at [726, 467] on span "Pre dot av Windshield R taillight out. Roof marker light R side hood marker out…" at bounding box center [739, 338] width 799 height 346
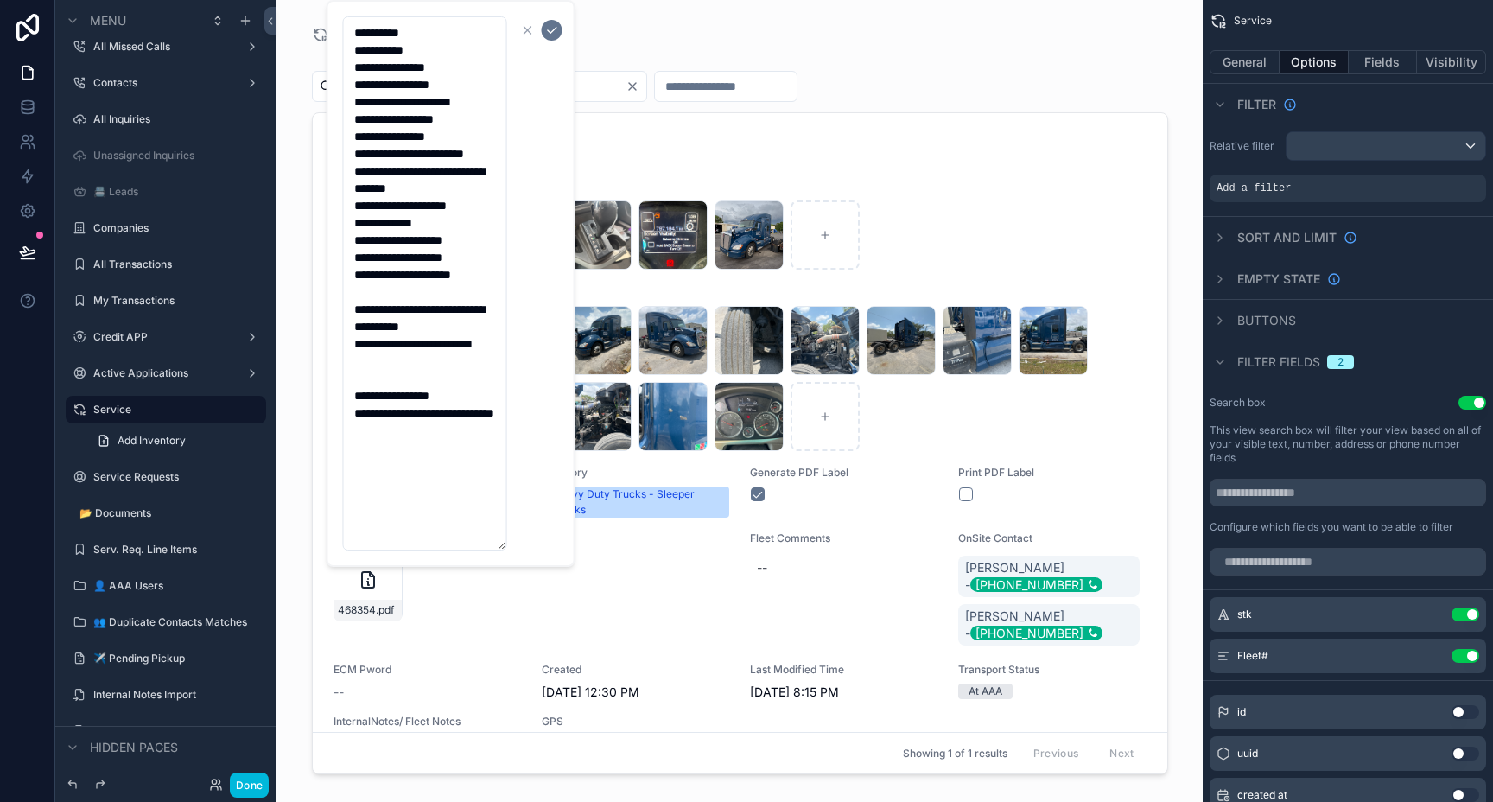
scroll to position [758, 0]
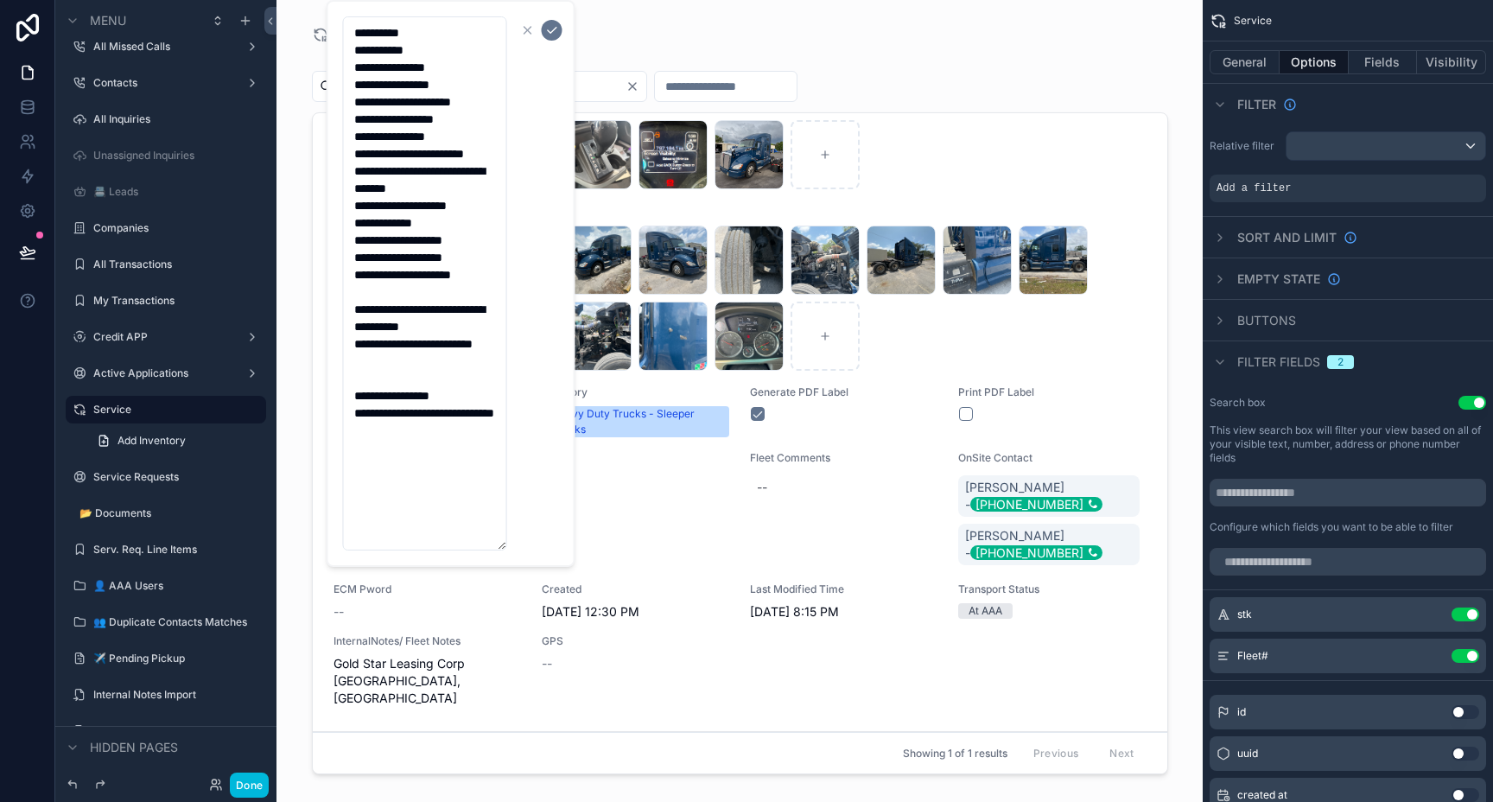
click at [1098, 46] on div "****** Comments (AAA Shop) Pre dot av Windshield R taillight out. Roof marker l…" at bounding box center [740, 410] width 856 height 739
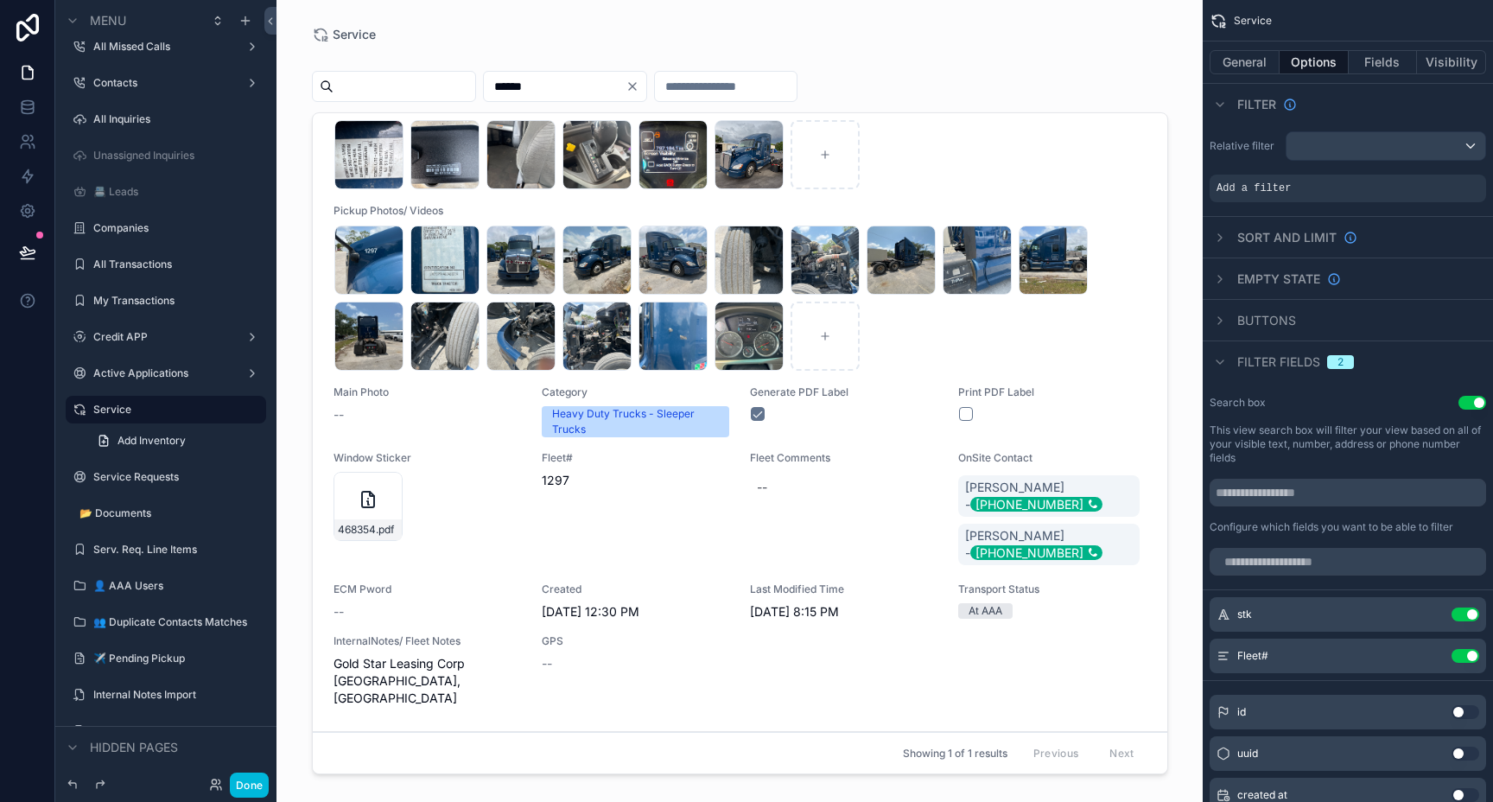
click at [0, 0] on icon "scrollable content" at bounding box center [0, 0] width 0 height 0
click at [1220, 108] on icon "scrollable content" at bounding box center [1220, 105] width 14 height 14
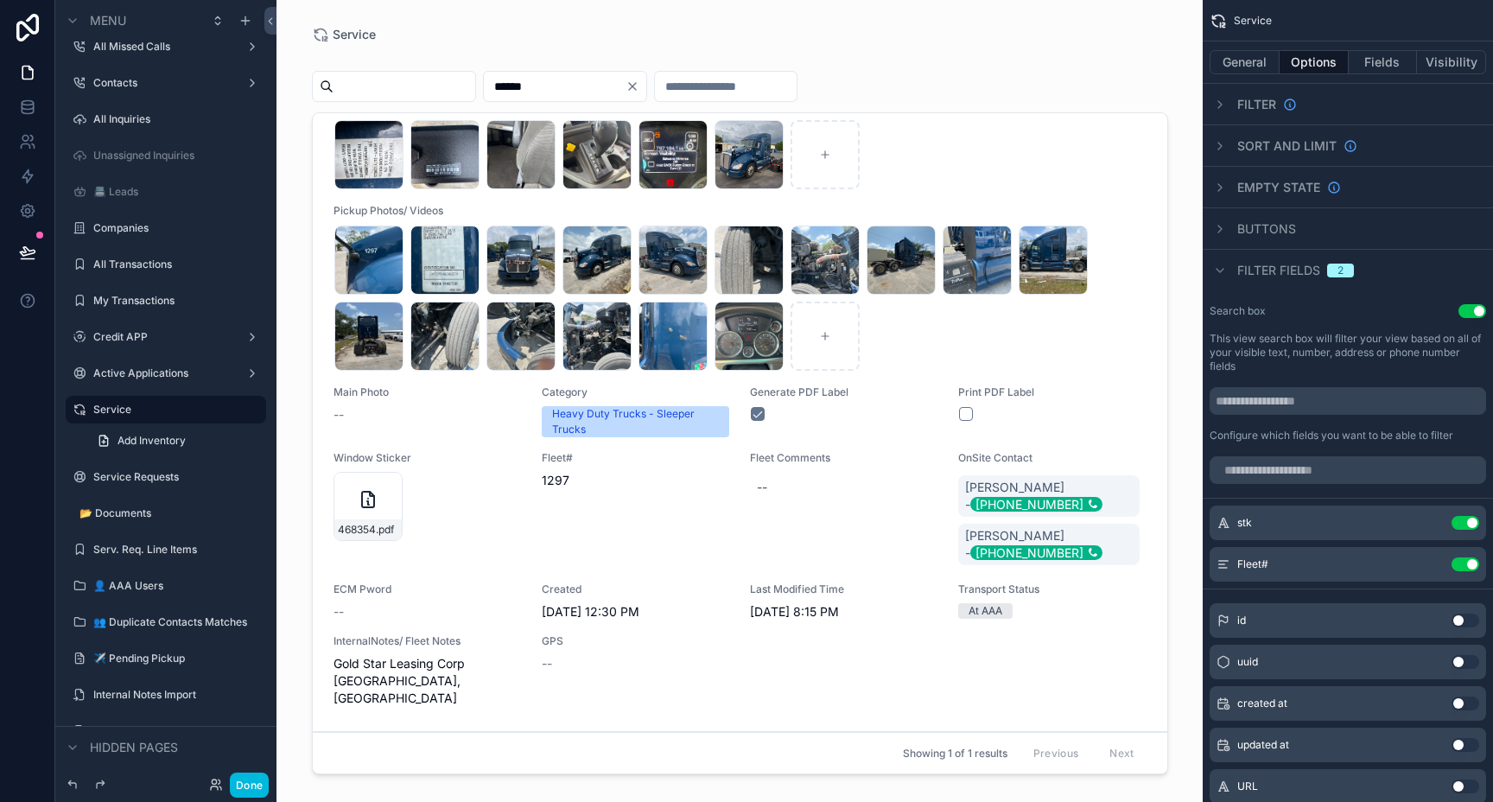
click at [1221, 270] on icon "scrollable content" at bounding box center [1219, 270] width 7 height 3
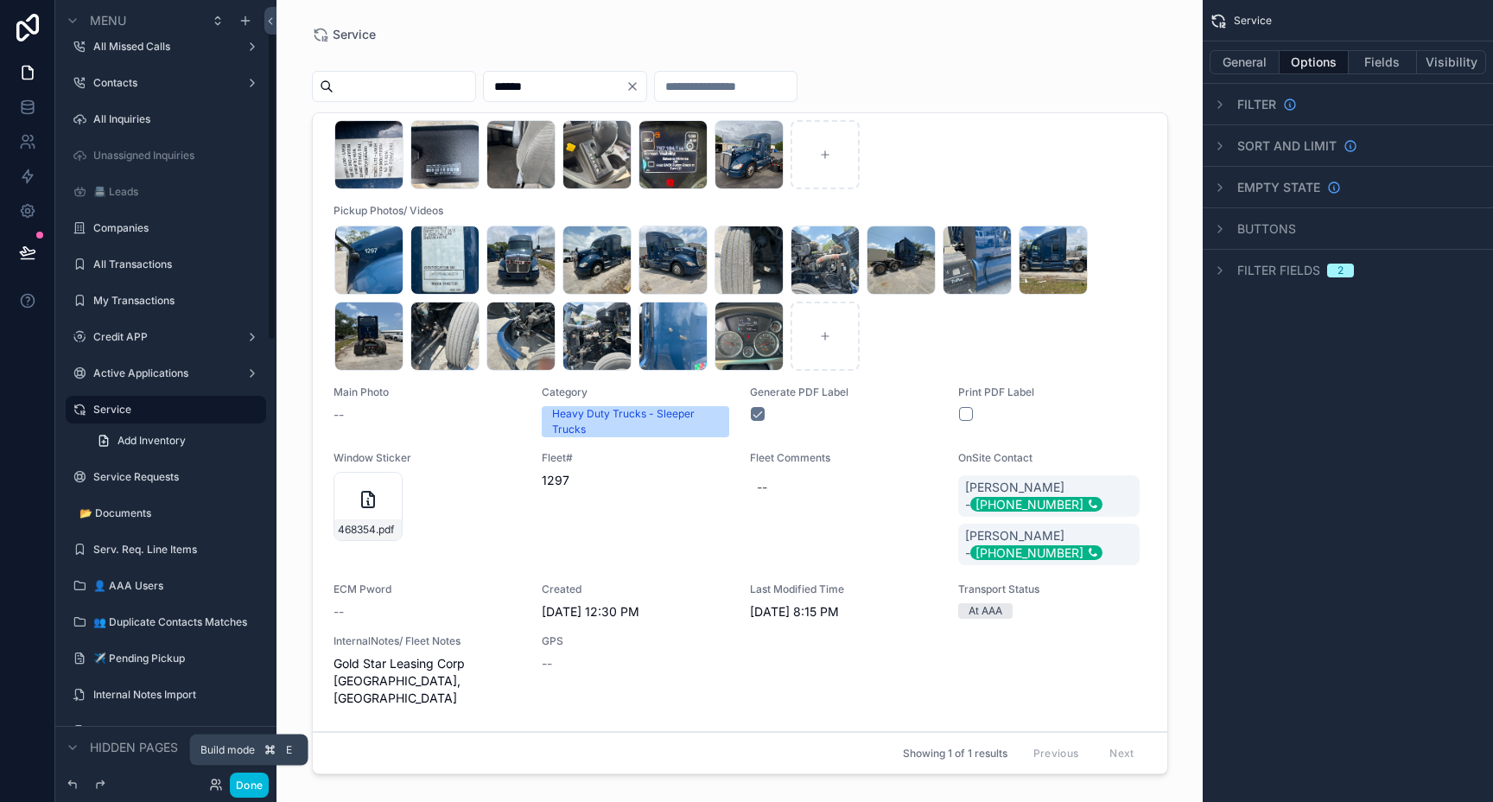
click at [254, 779] on button "Done" at bounding box center [249, 784] width 39 height 25
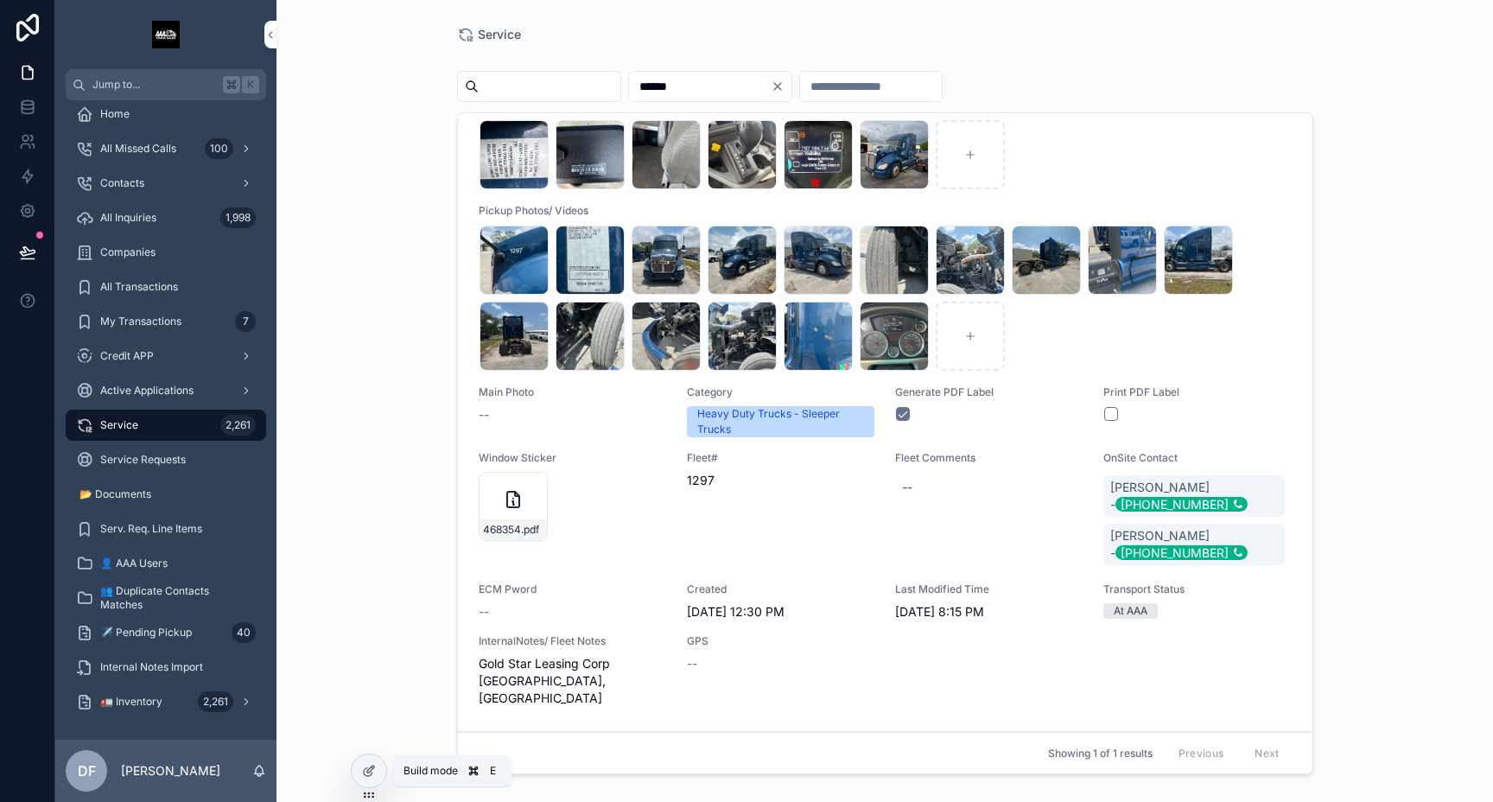
click at [369, 769] on icon at bounding box center [369, 771] width 14 height 14
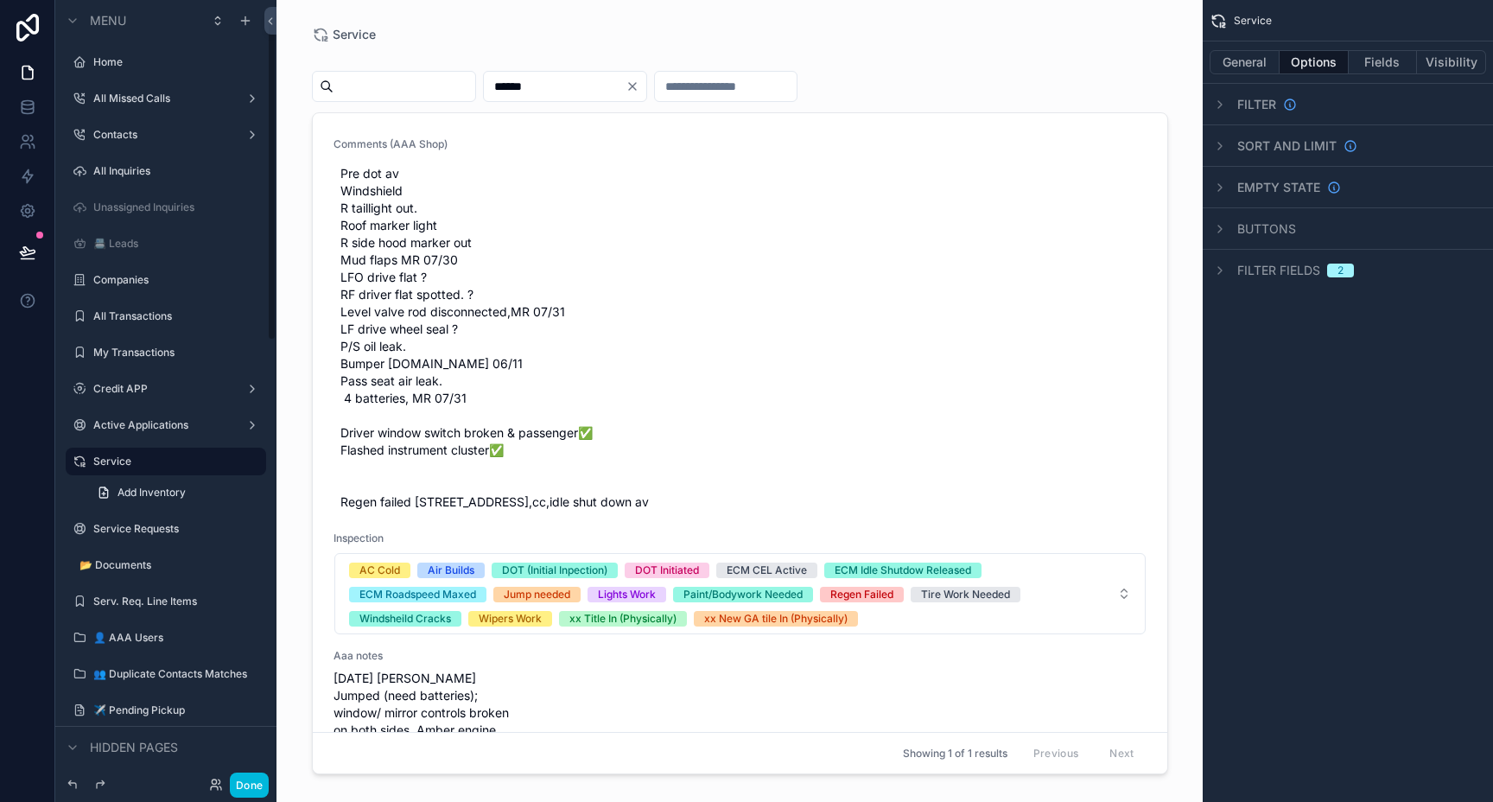
scroll to position [52, 0]
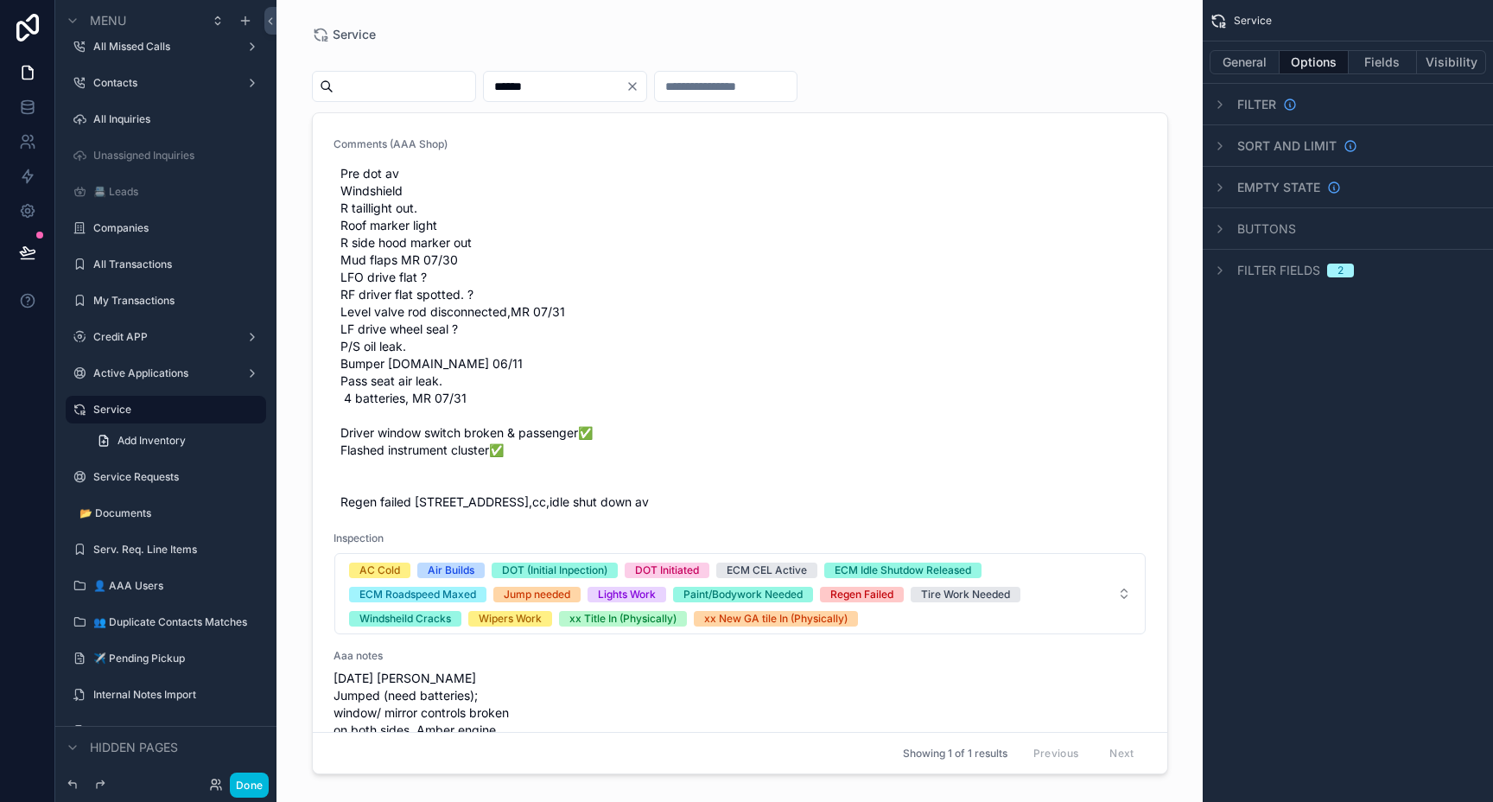
click at [1382, 63] on button "Fields" at bounding box center [1382, 62] width 69 height 24
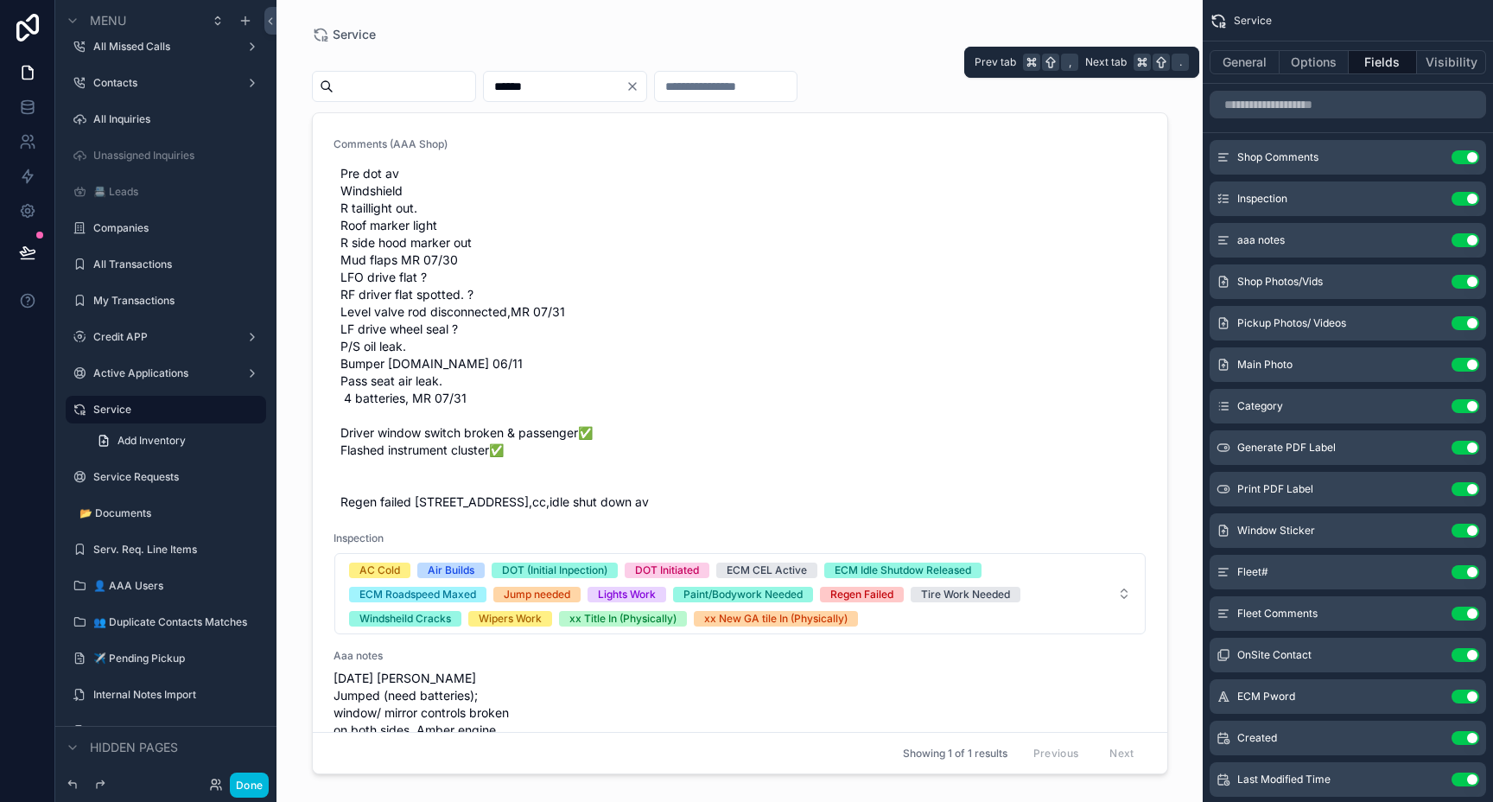
click at [1245, 67] on button "General" at bounding box center [1244, 62] width 70 height 24
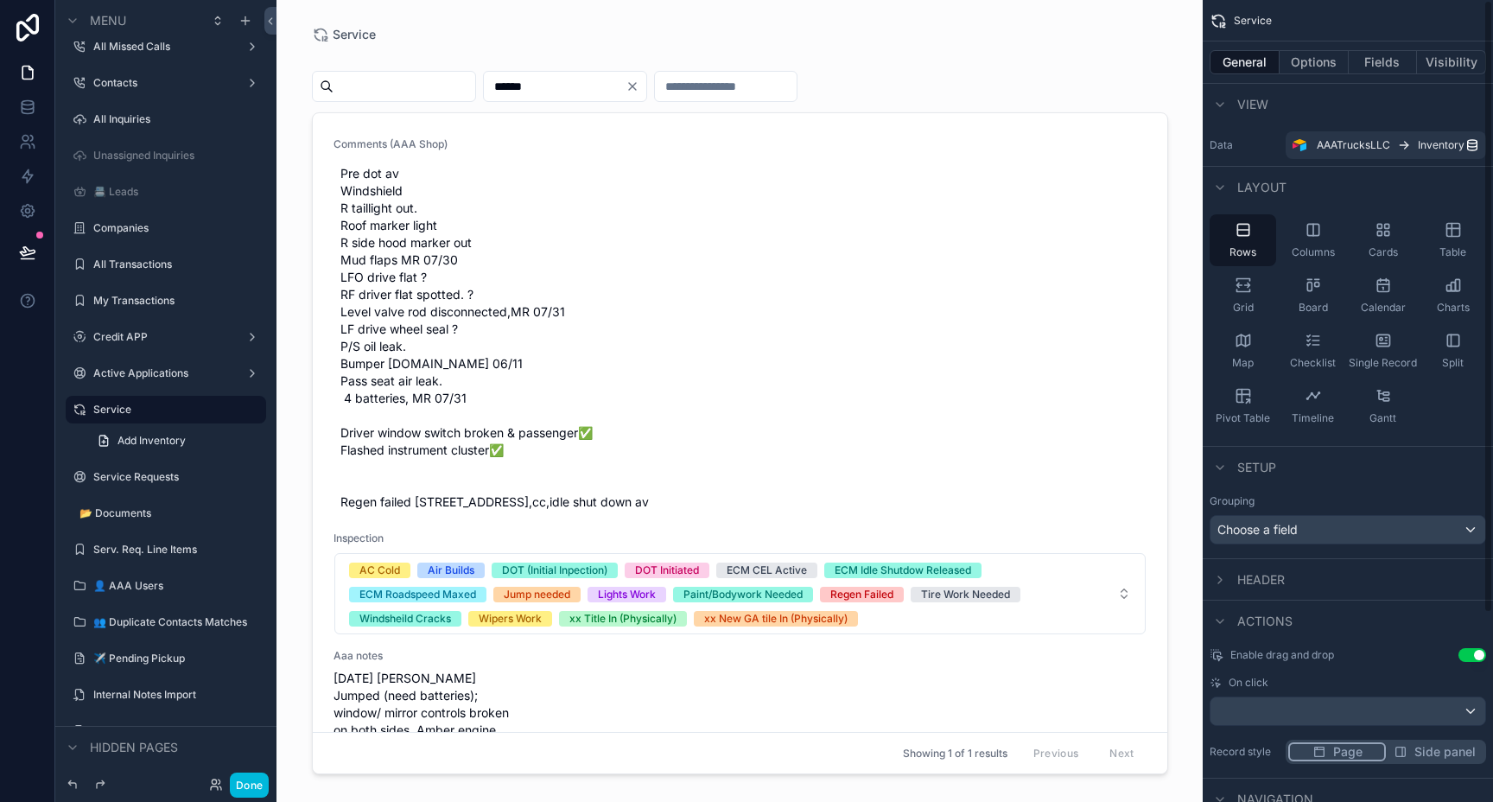
scroll to position [247, 0]
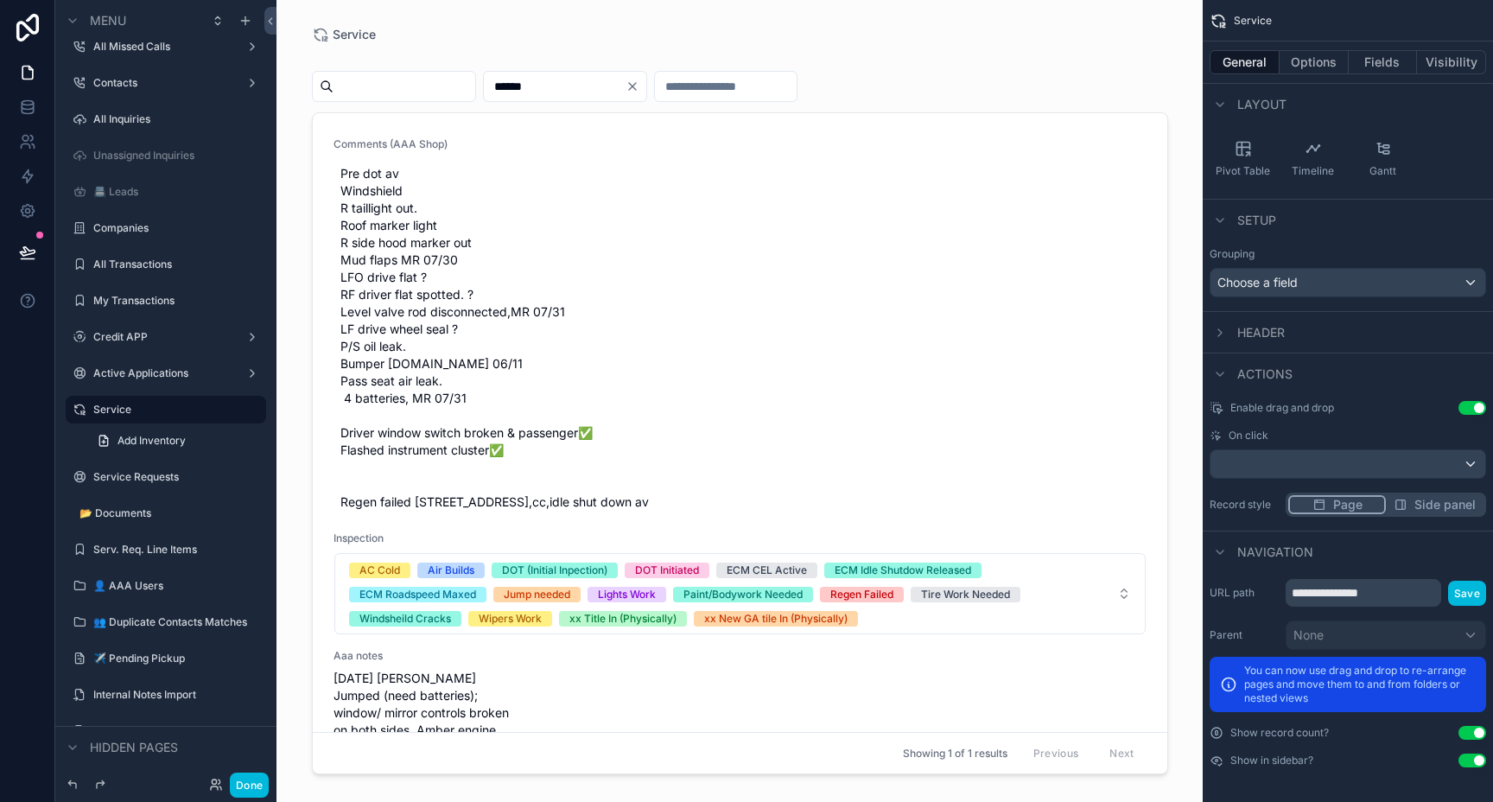
click at [103, 410] on label "Service" at bounding box center [174, 410] width 162 height 14
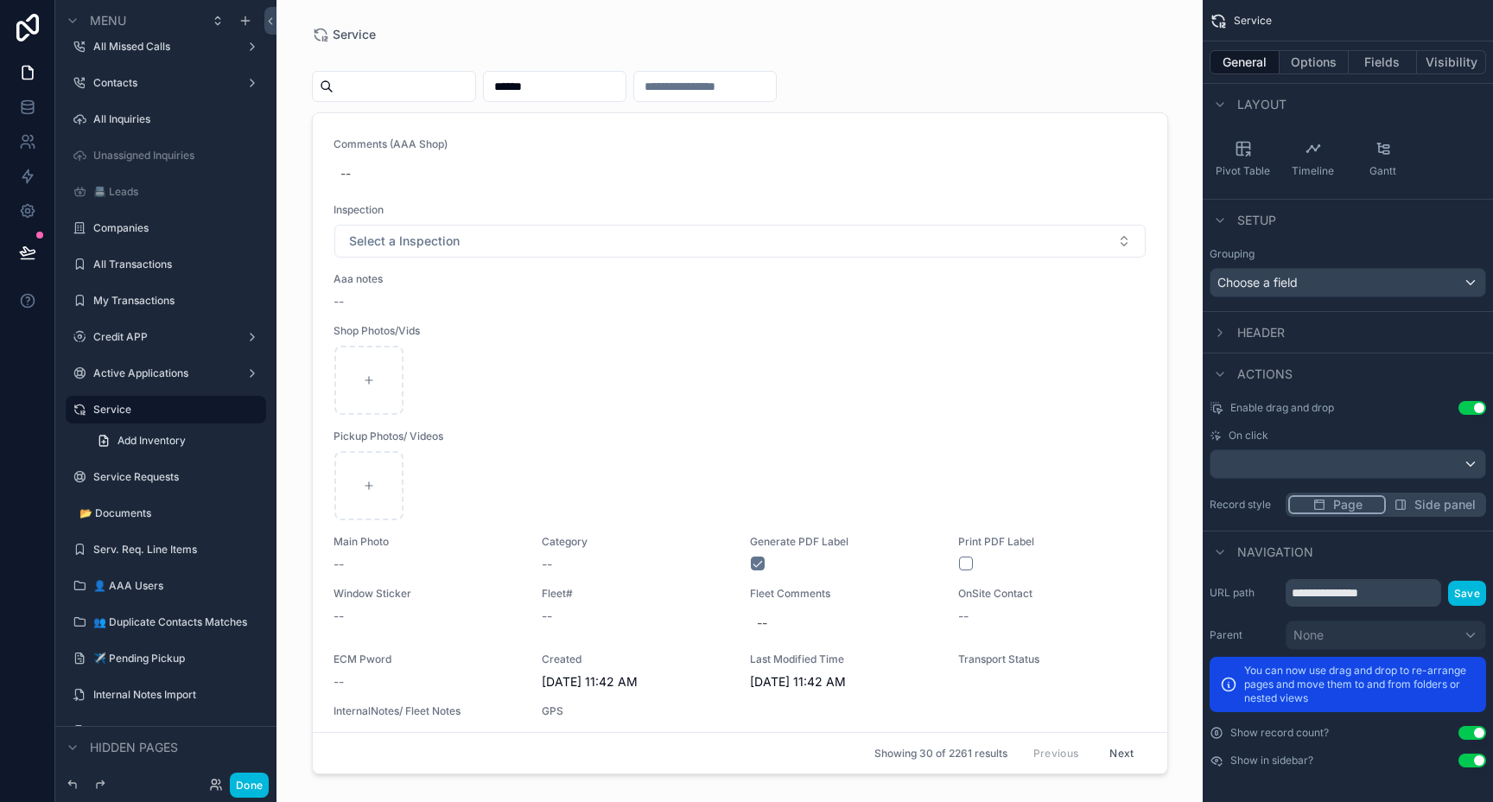
click at [0, 0] on div "scrollable content" at bounding box center [0, 0] width 0 height 0
click at [183, 409] on label "Service" at bounding box center [174, 410] width 162 height 14
click at [112, 399] on div "Service" at bounding box center [177, 409] width 169 height 21
click at [102, 406] on label "Service" at bounding box center [174, 410] width 162 height 14
click at [81, 409] on icon "scrollable content" at bounding box center [80, 410] width 14 height 14
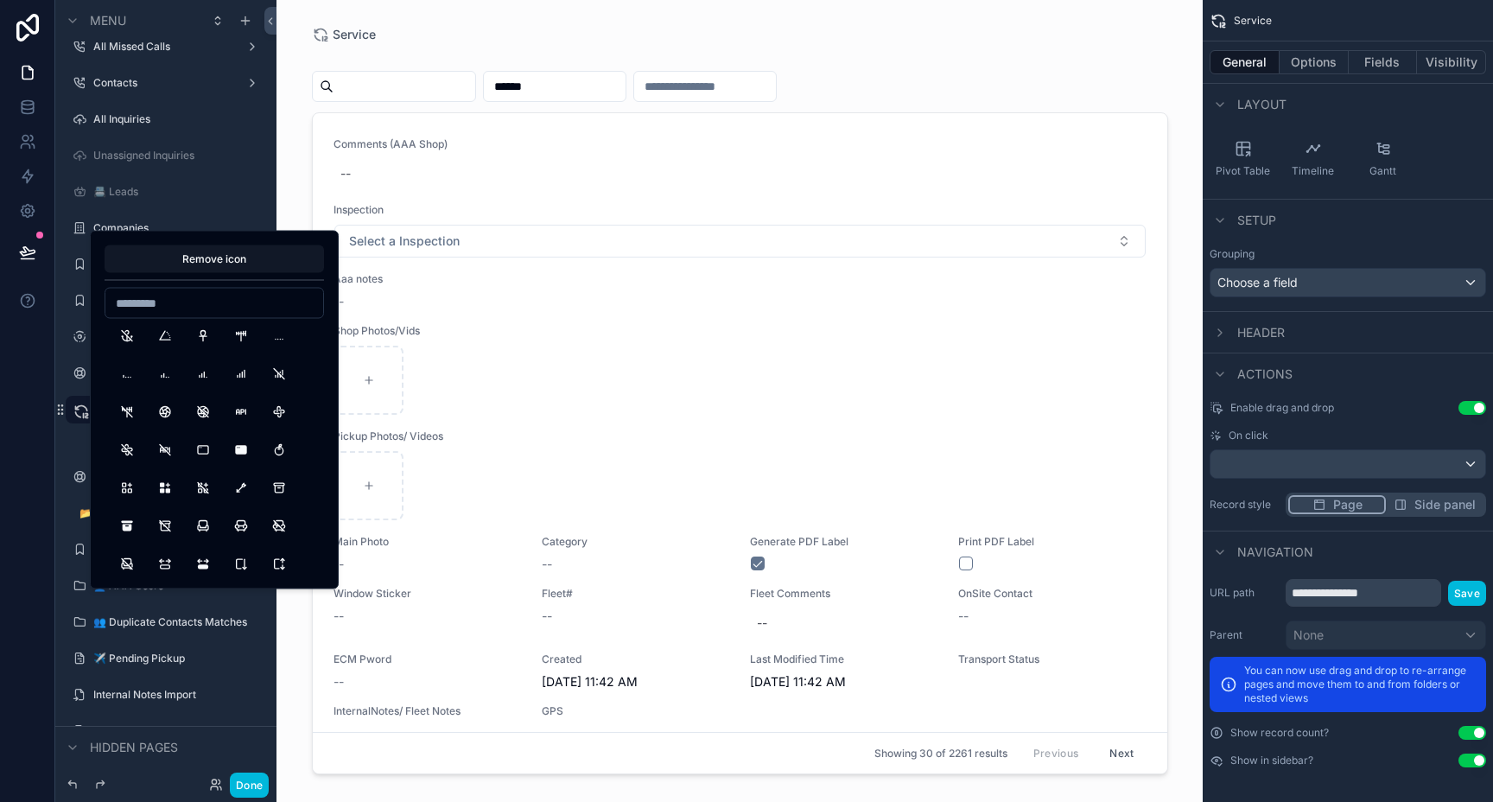
scroll to position [1139, 0]
click at [166, 344] on button "Aperture" at bounding box center [164, 342] width 31 height 31
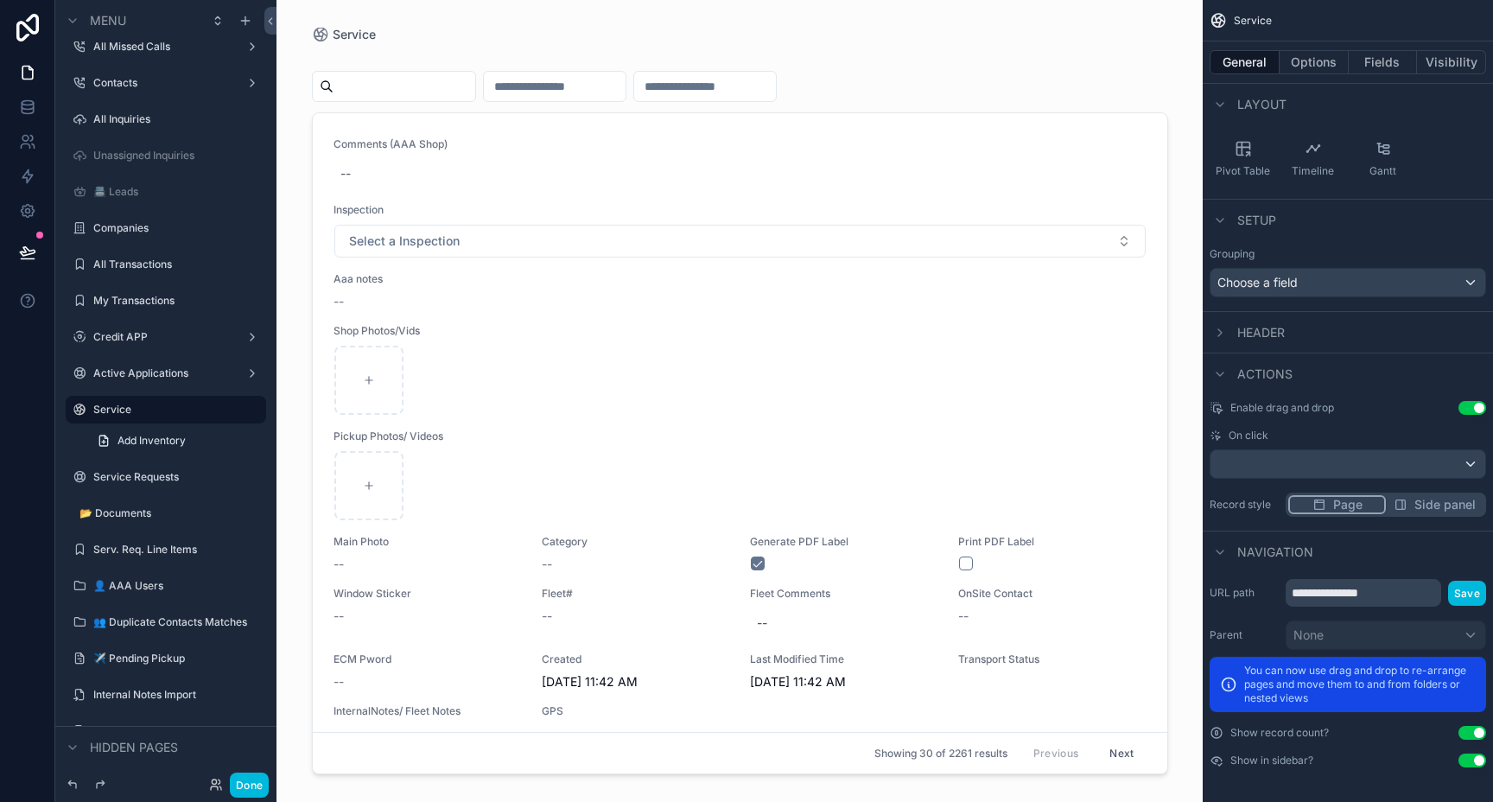
click at [725, 339] on div "scrollable content" at bounding box center [740, 390] width 884 height 781
click at [883, 60] on div "scrollable content" at bounding box center [740, 56] width 856 height 9
click at [98, 409] on label "Service" at bounding box center [174, 410] width 162 height 14
click at [105, 359] on div "Active Applications" at bounding box center [166, 373] width 194 height 28
click at [105, 375] on label "Active Applications" at bounding box center [162, 373] width 138 height 14
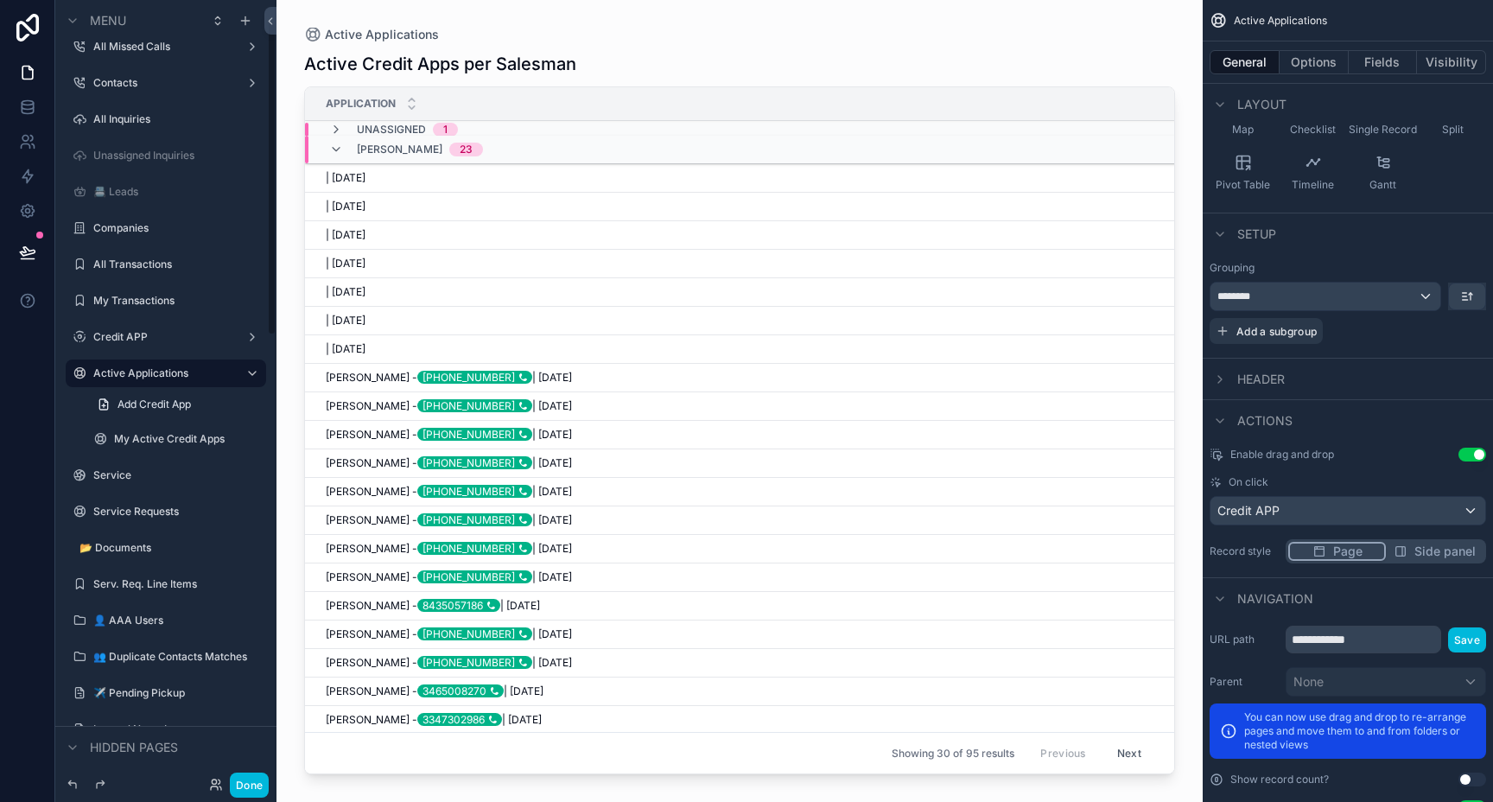
click at [107, 472] on label "Service" at bounding box center [174, 475] width 162 height 14
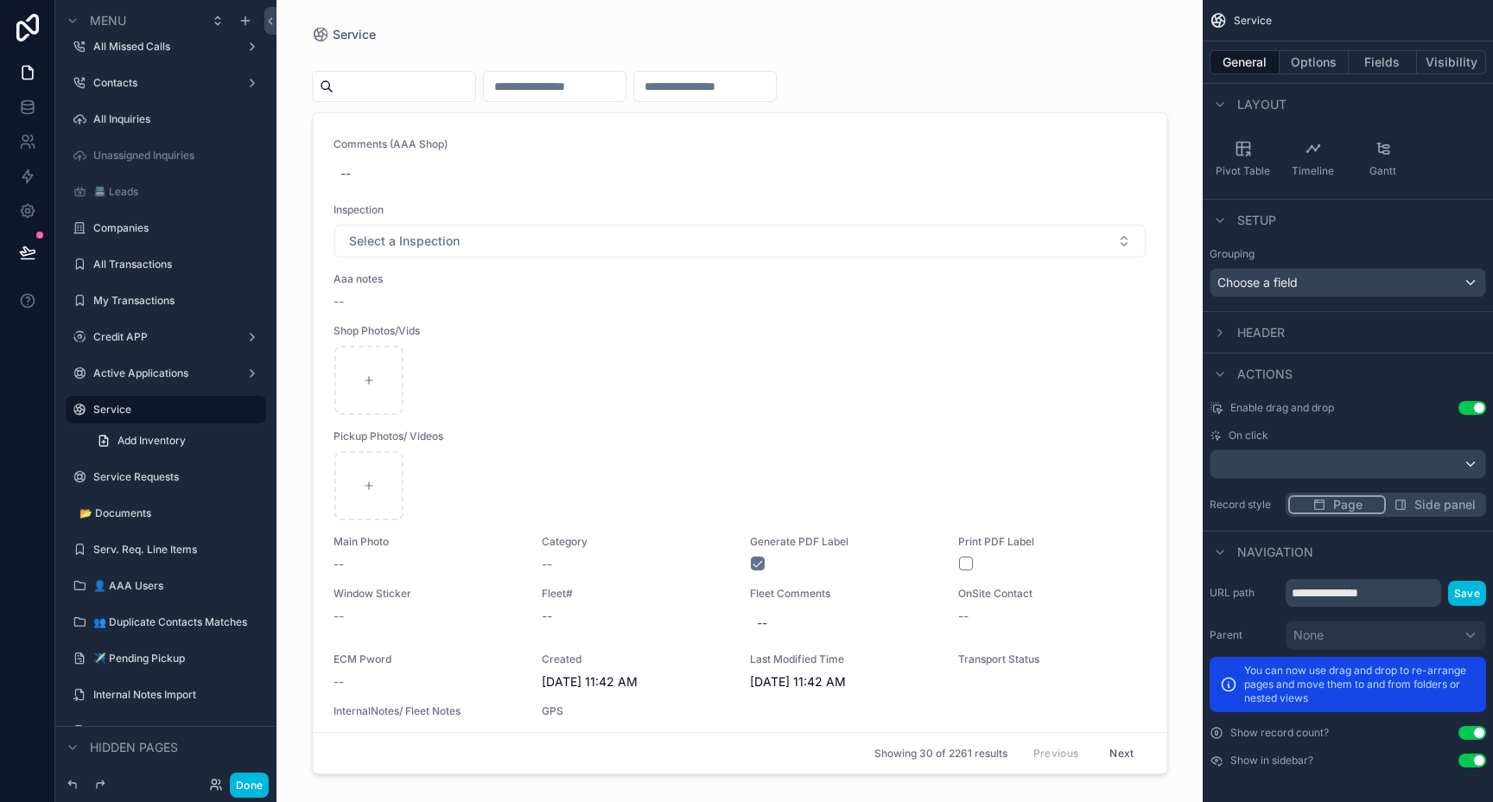
click at [590, 90] on input "scrollable content" at bounding box center [555, 86] width 142 height 24
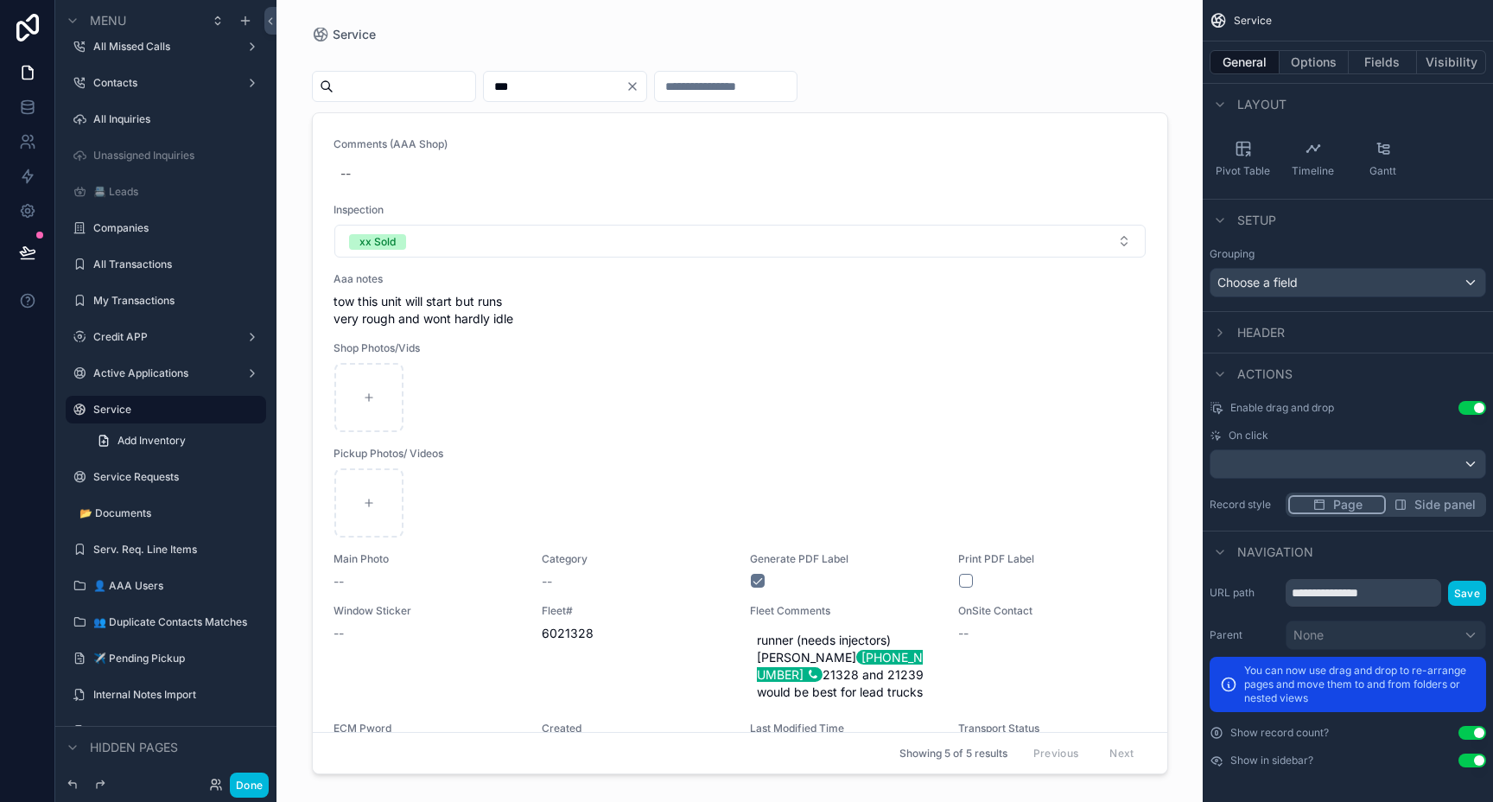
type input "***"
click at [1223, 105] on icon "scrollable content" at bounding box center [1220, 105] width 14 height 14
click at [1221, 106] on icon "scrollable content" at bounding box center [1220, 105] width 14 height 14
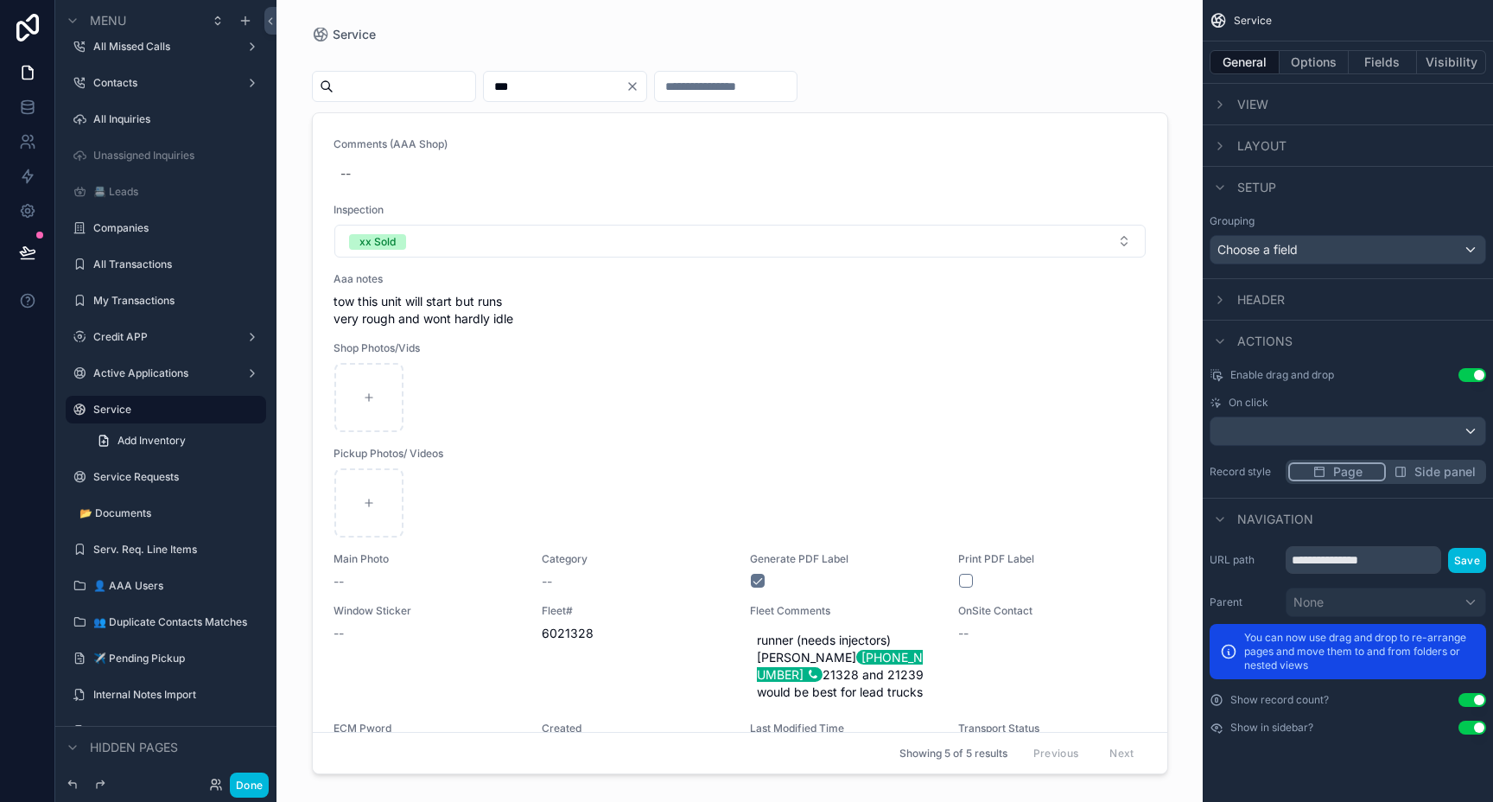
click at [1243, 295] on span "Header" at bounding box center [1261, 299] width 48 height 17
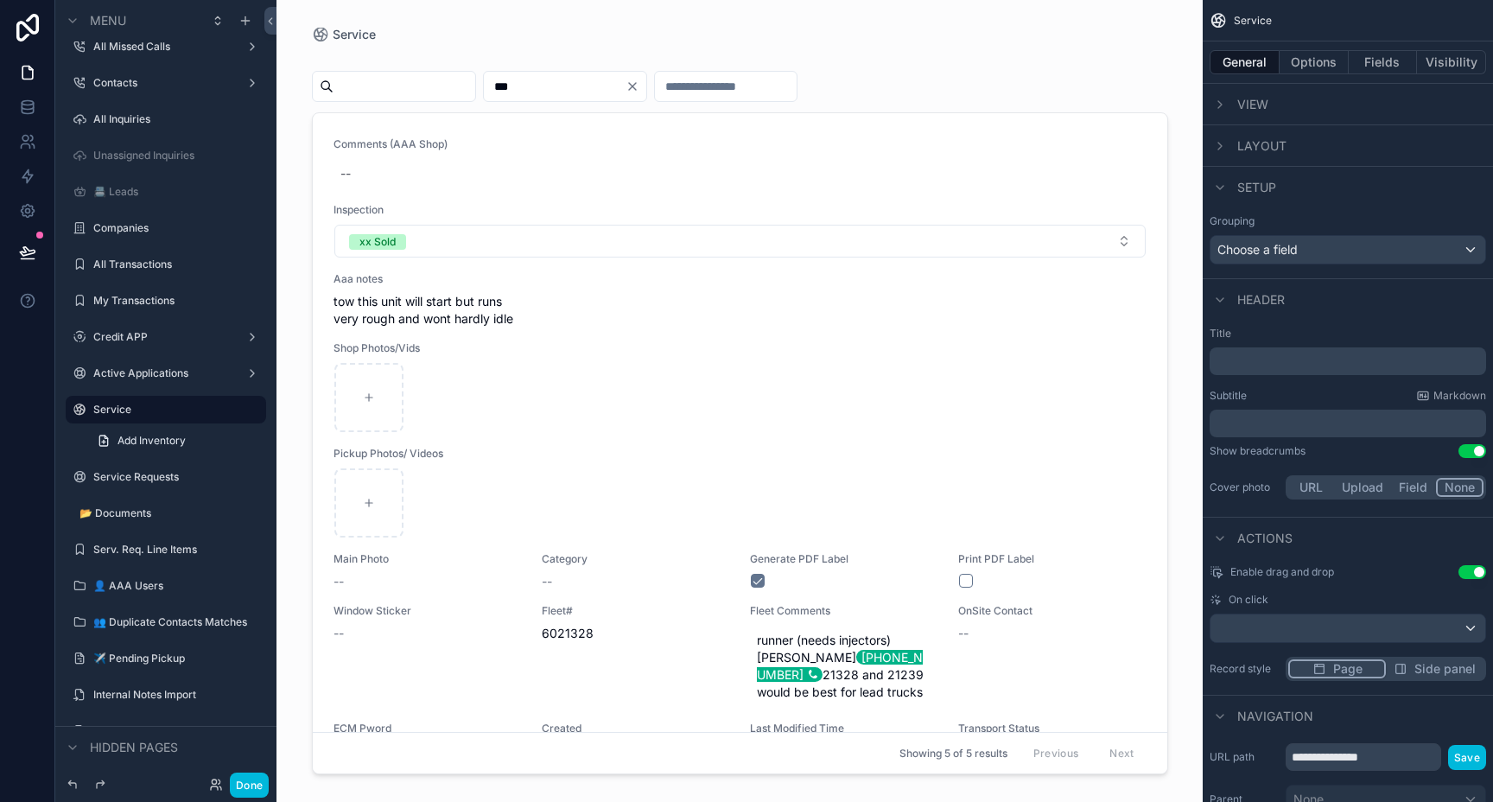
click at [1298, 354] on p "﻿" at bounding box center [1349, 360] width 266 height 17
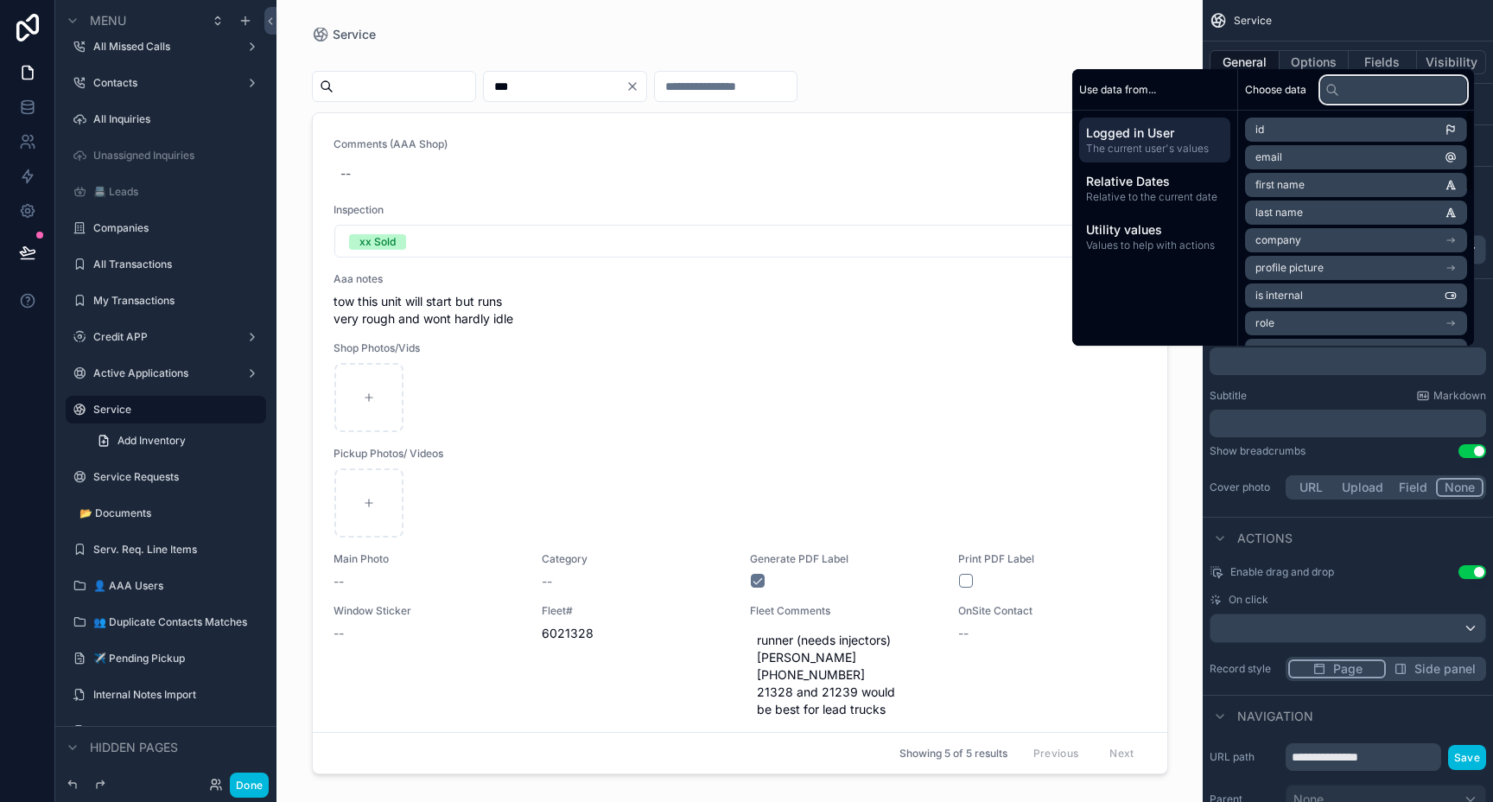
click at [1367, 83] on input "text" at bounding box center [1393, 90] width 147 height 28
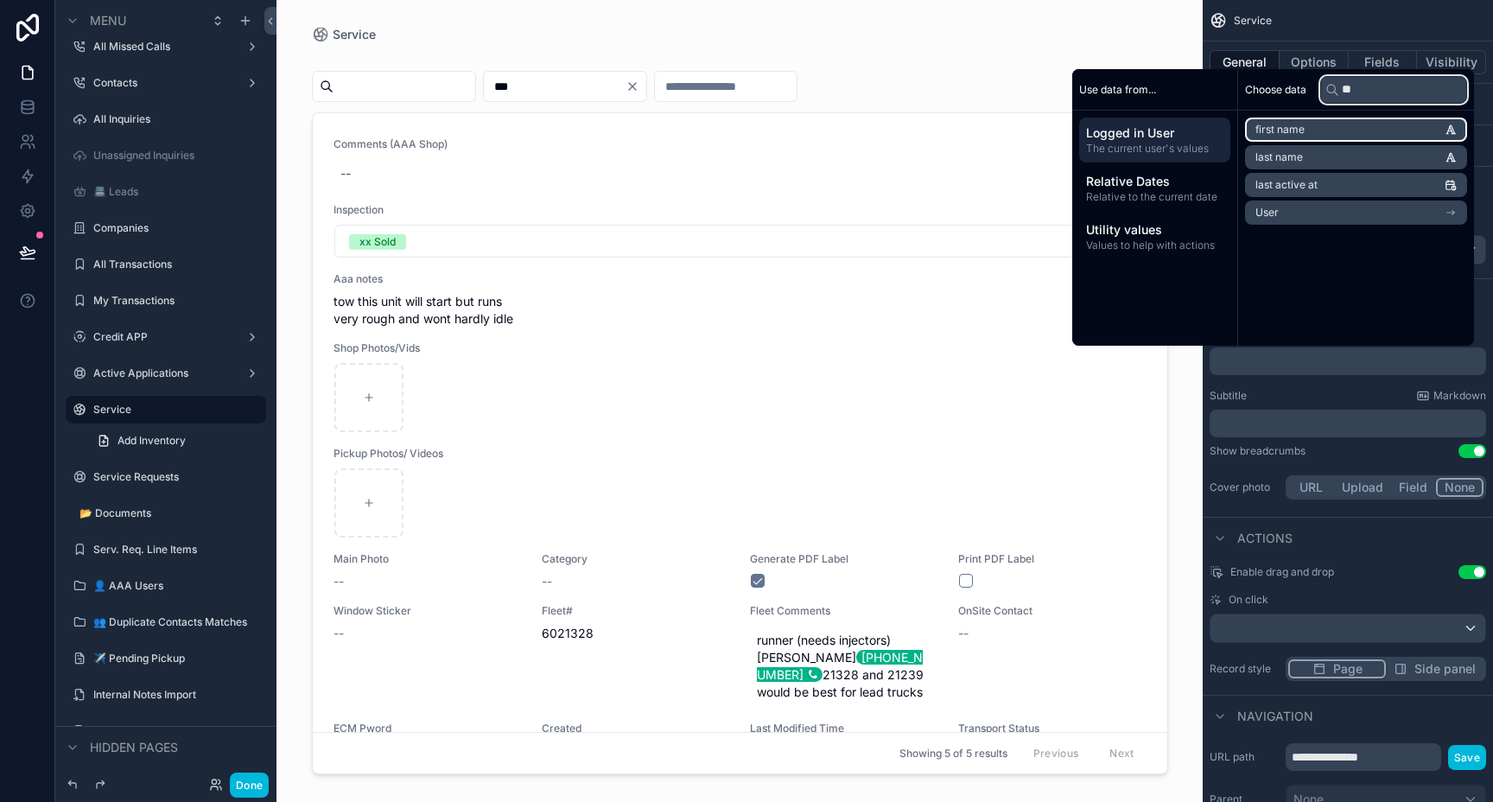
type input "*"
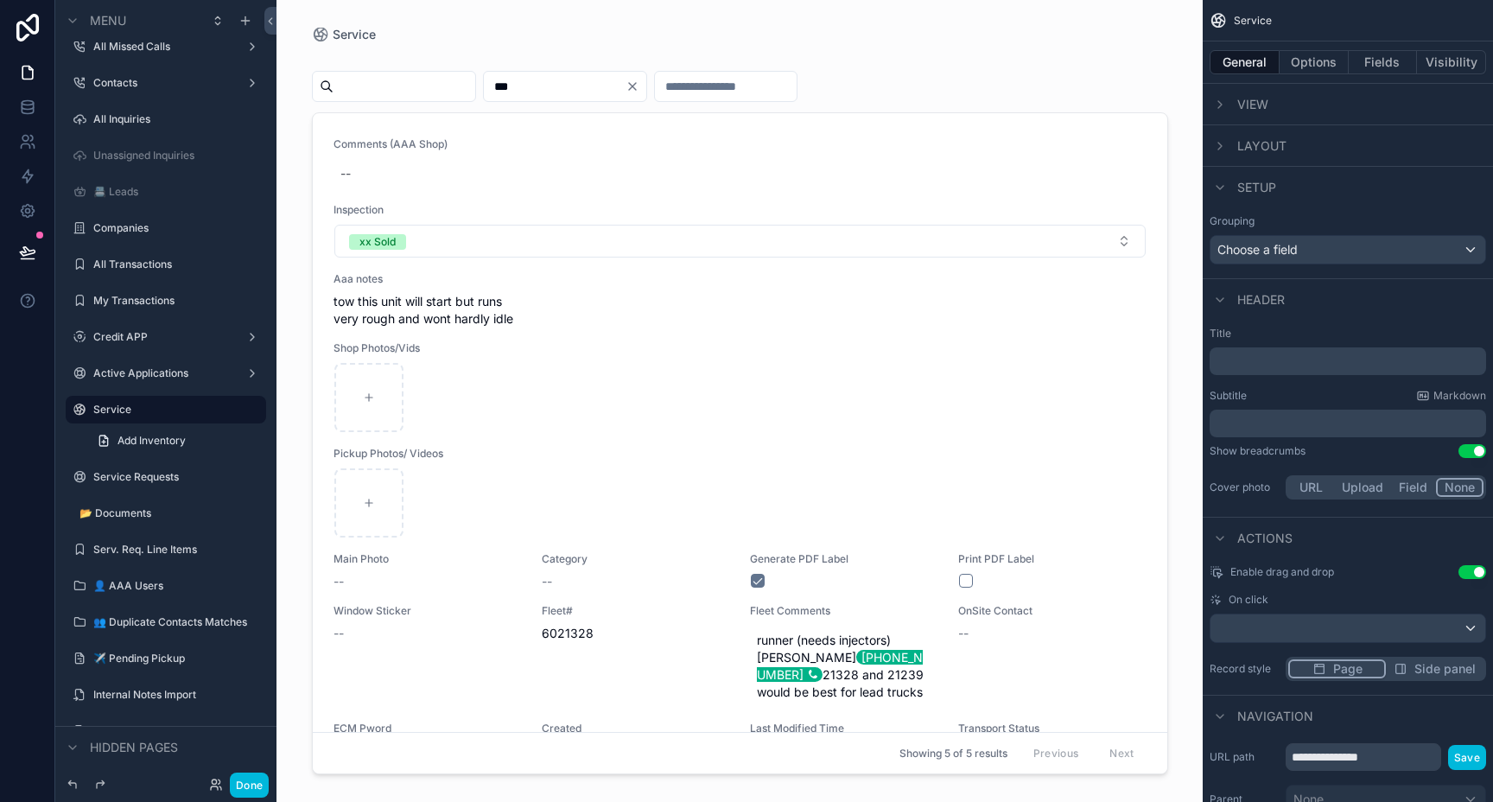
click at [1102, 45] on div "*** Comments (AAA Shop) -- Inspection xx Sold Aaa notes tow this unit will star…" at bounding box center [740, 410] width 856 height 739
click at [245, 780] on button "Done" at bounding box center [249, 784] width 39 height 25
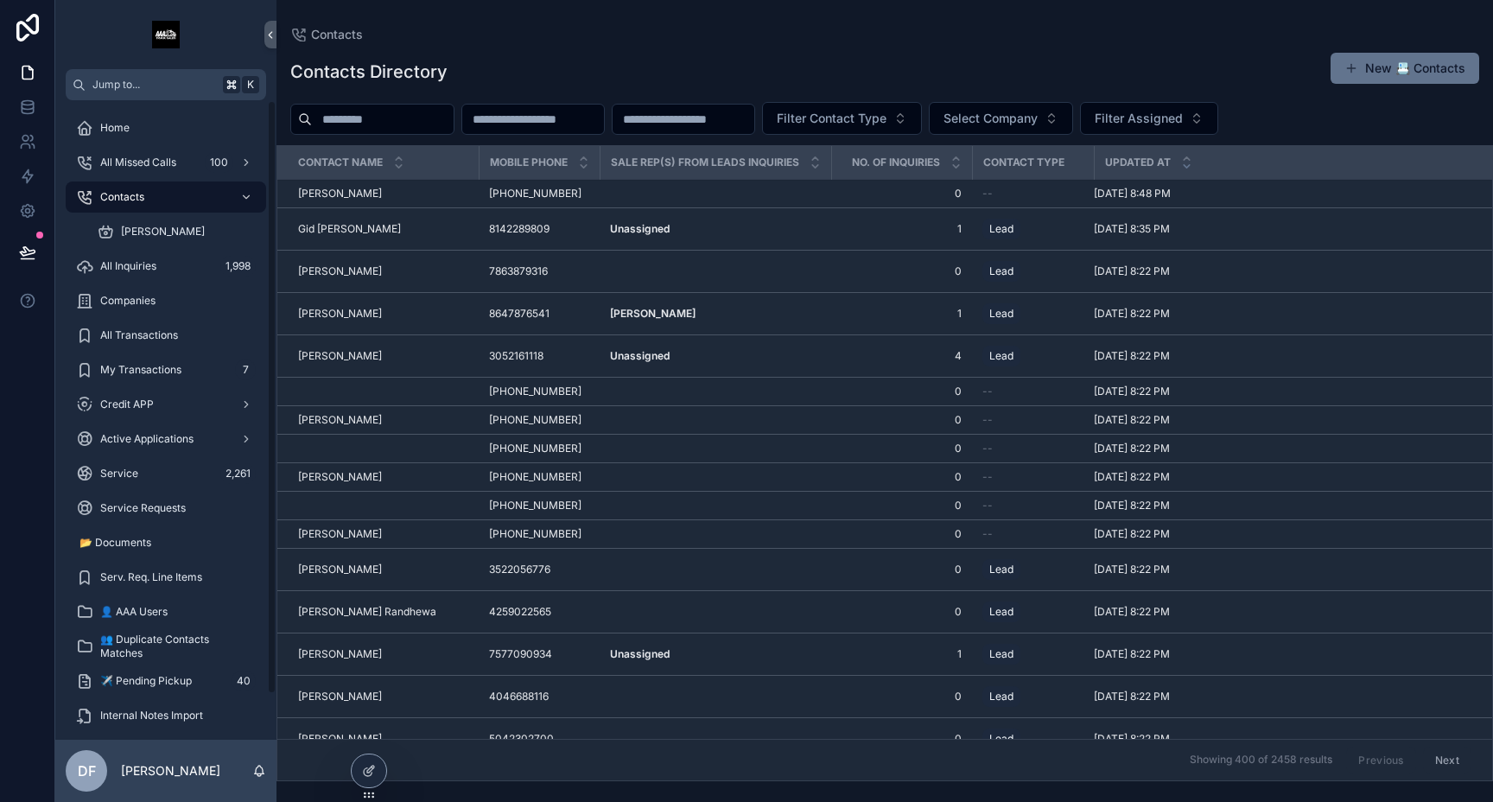
click at [143, 472] on div "Service 2,261" at bounding box center [166, 474] width 180 height 28
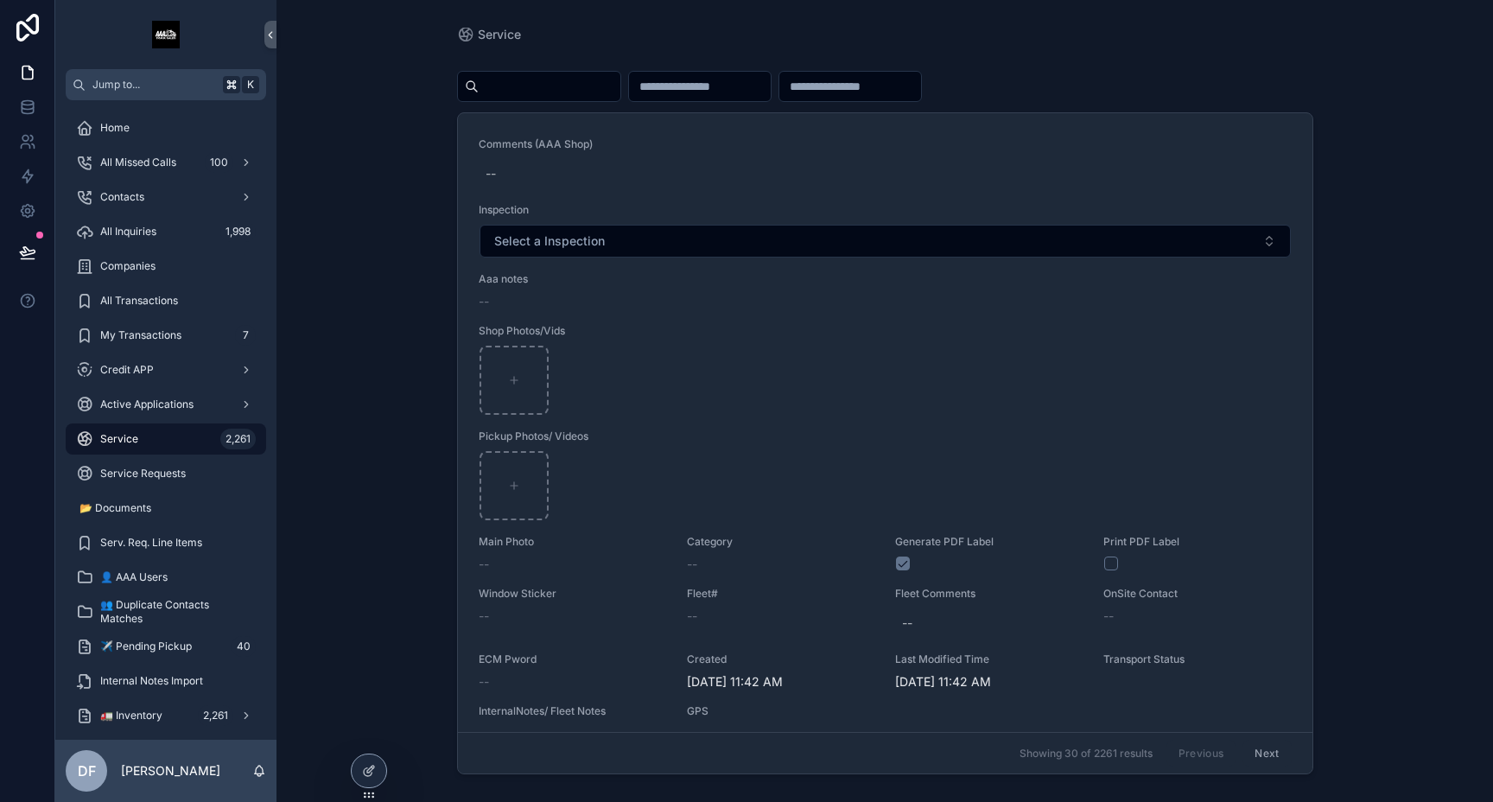
click at [375, 769] on icon at bounding box center [369, 771] width 14 height 14
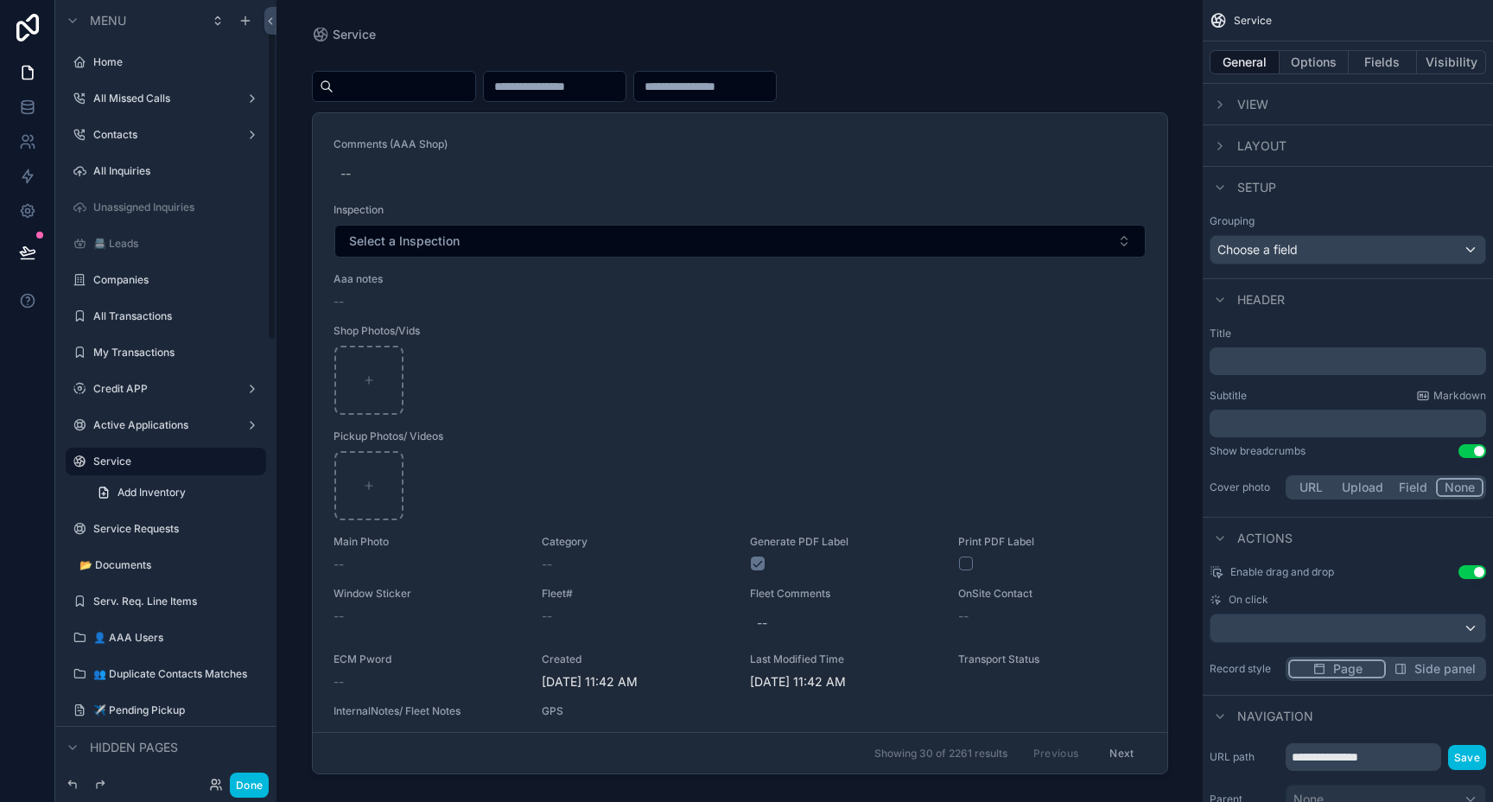
scroll to position [52, 0]
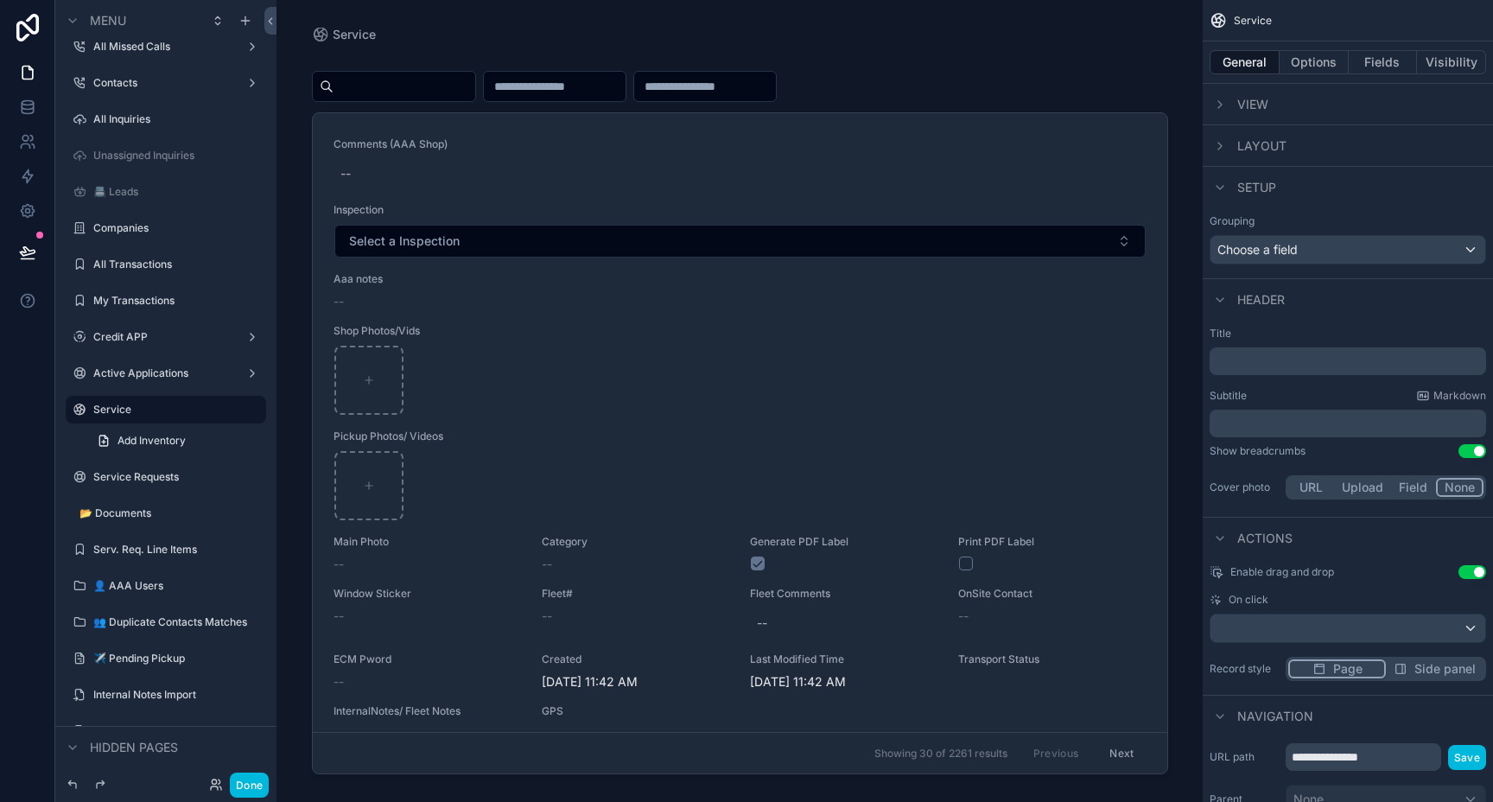
click at [131, 123] on label "All Inquiries" at bounding box center [174, 119] width 162 height 14
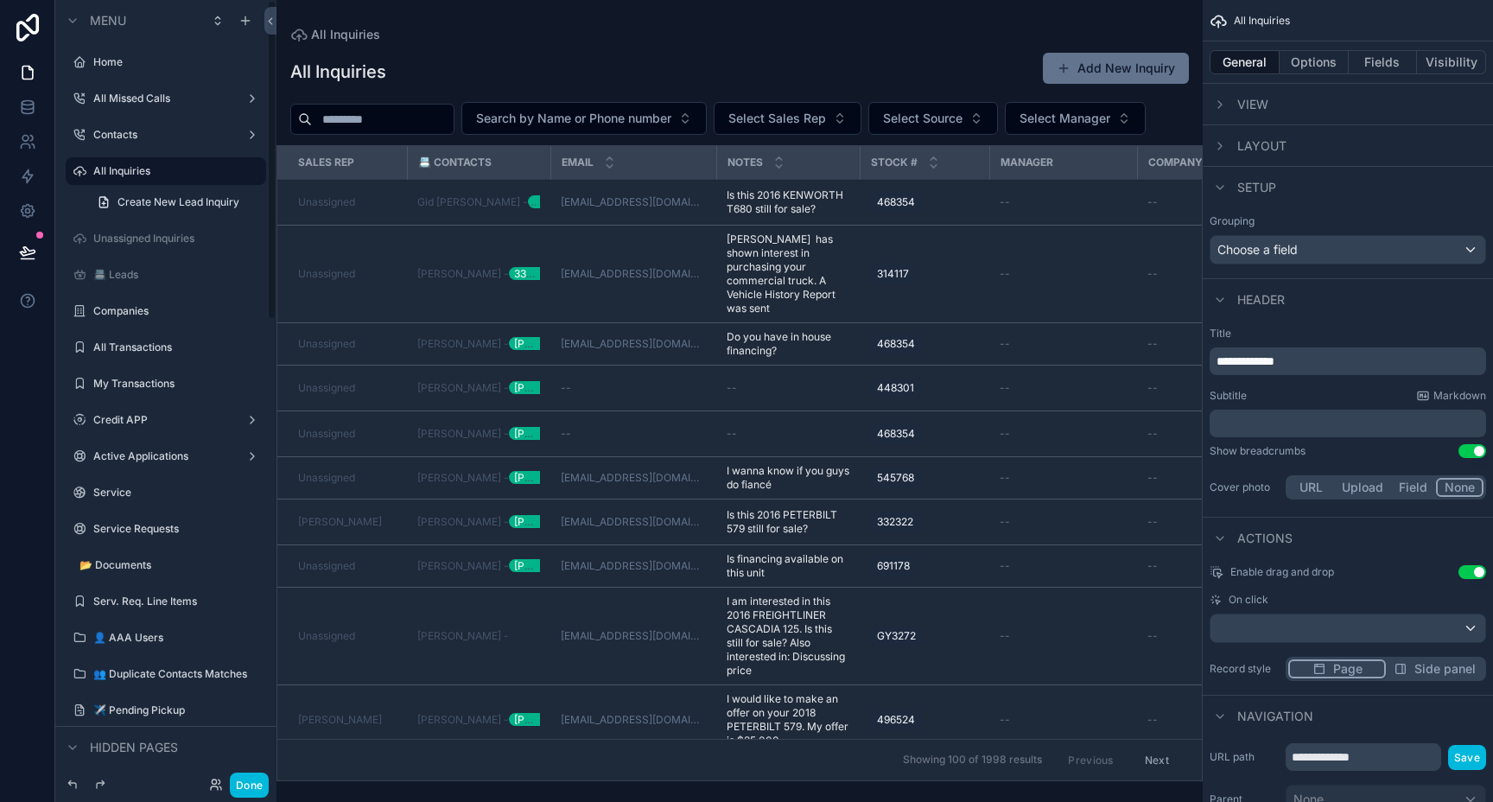
click at [120, 492] on label "Service" at bounding box center [174, 492] width 162 height 14
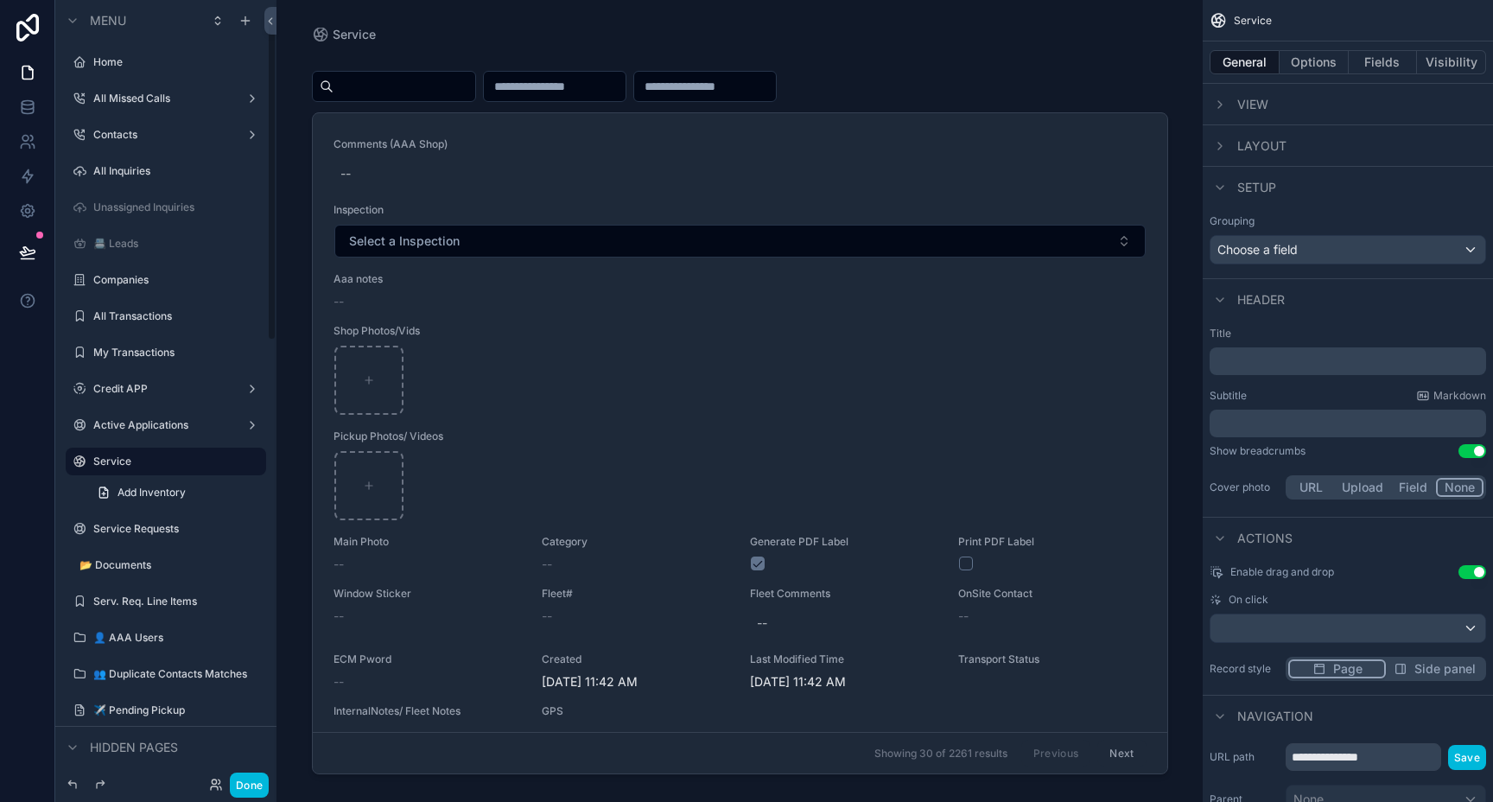
scroll to position [52, 0]
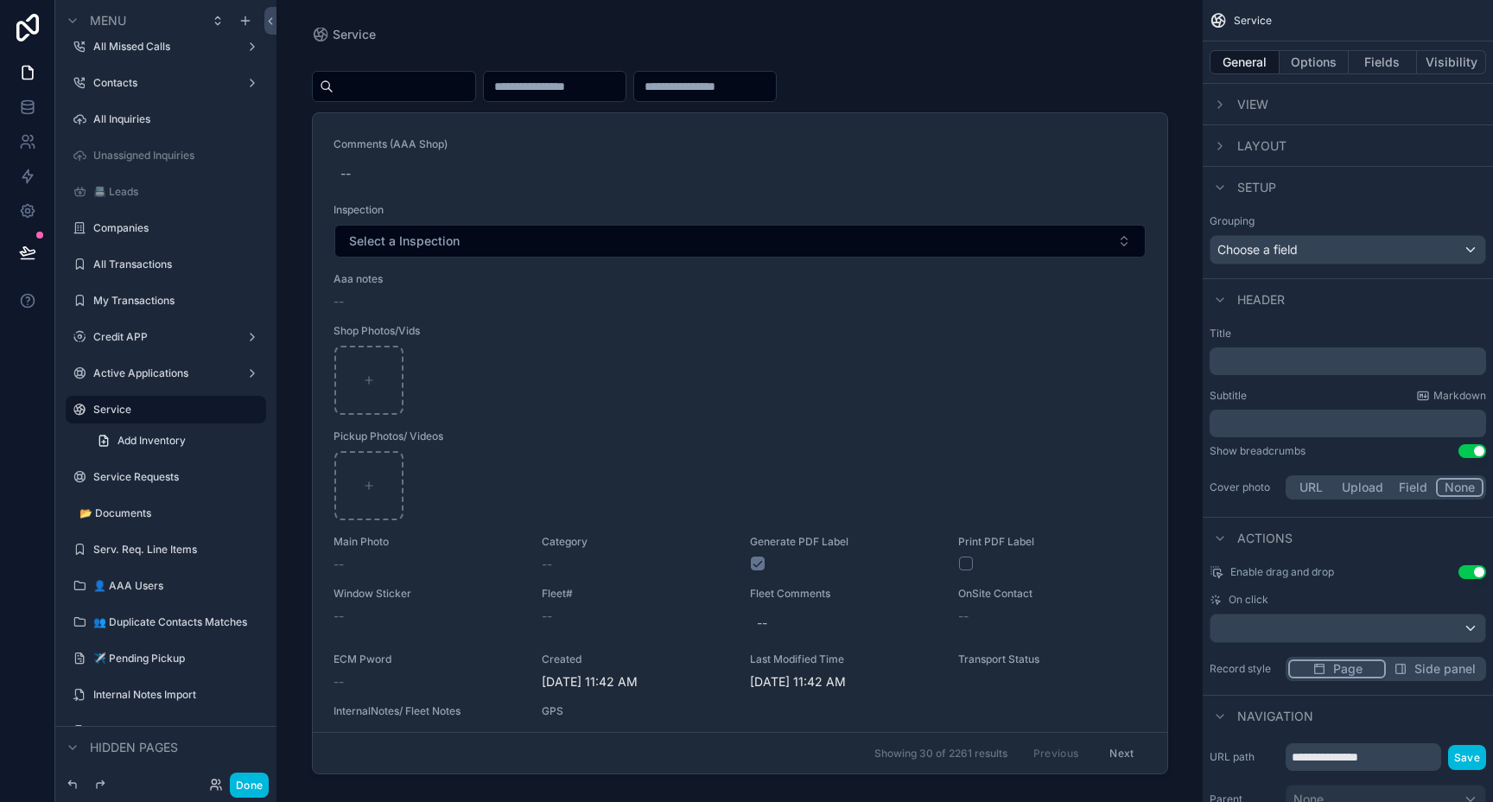
click at [561, 91] on div "scrollable content" at bounding box center [740, 390] width 884 height 781
click at [611, 89] on input "scrollable content" at bounding box center [555, 86] width 142 height 24
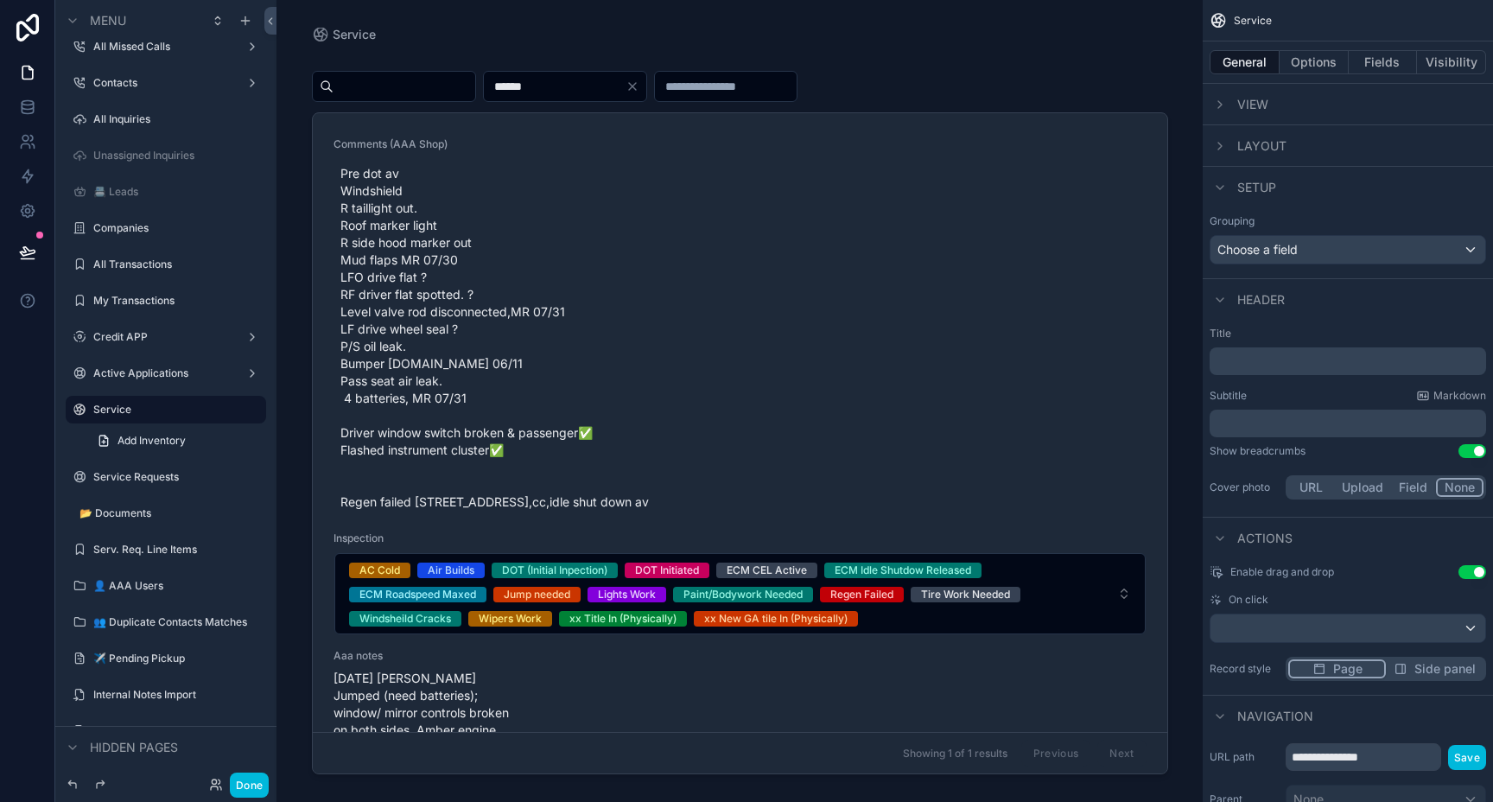
type input "******"
click at [1221, 301] on icon "scrollable content" at bounding box center [1220, 300] width 14 height 14
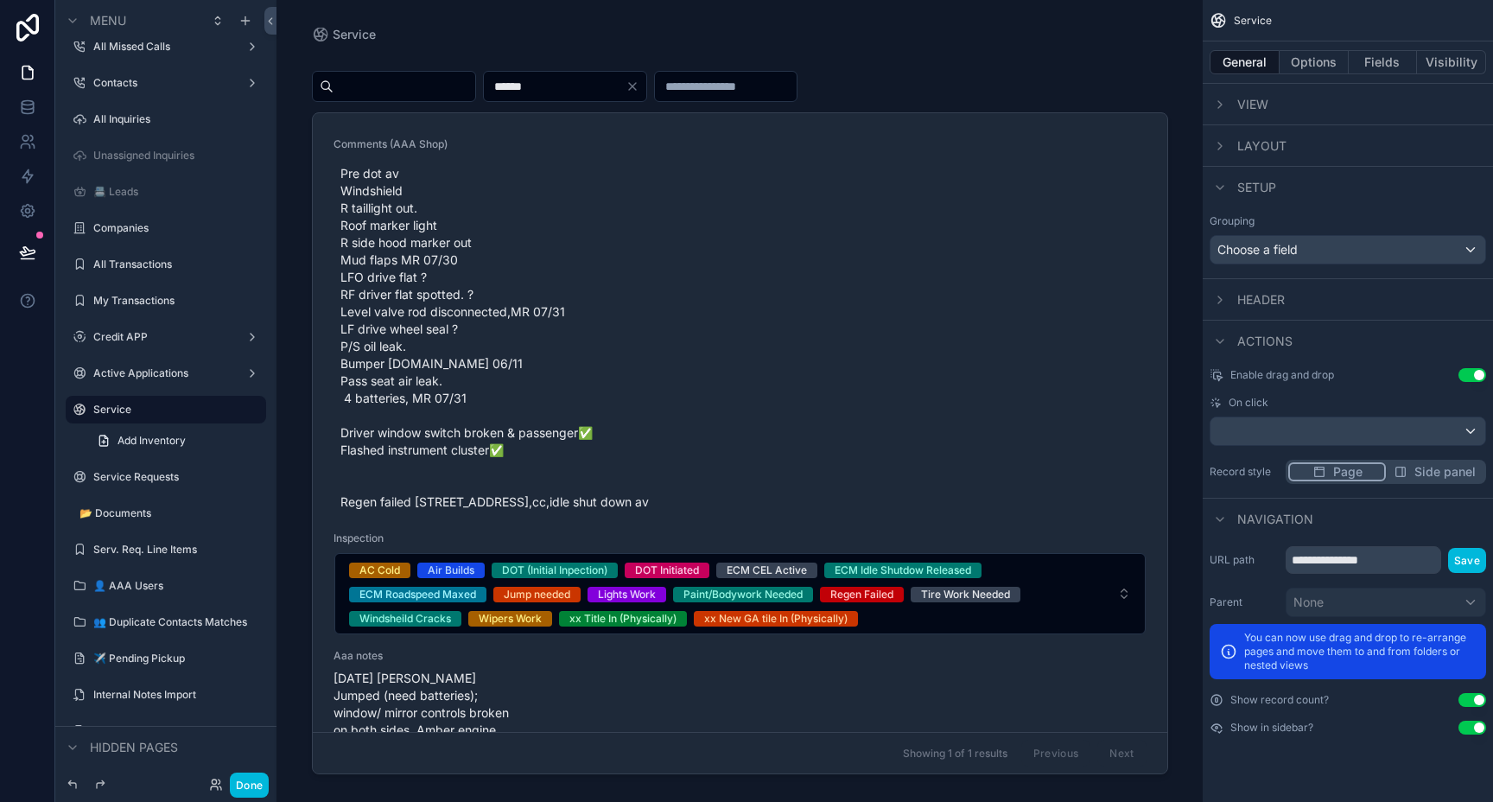
click at [1224, 192] on icon "scrollable content" at bounding box center [1220, 188] width 14 height 14
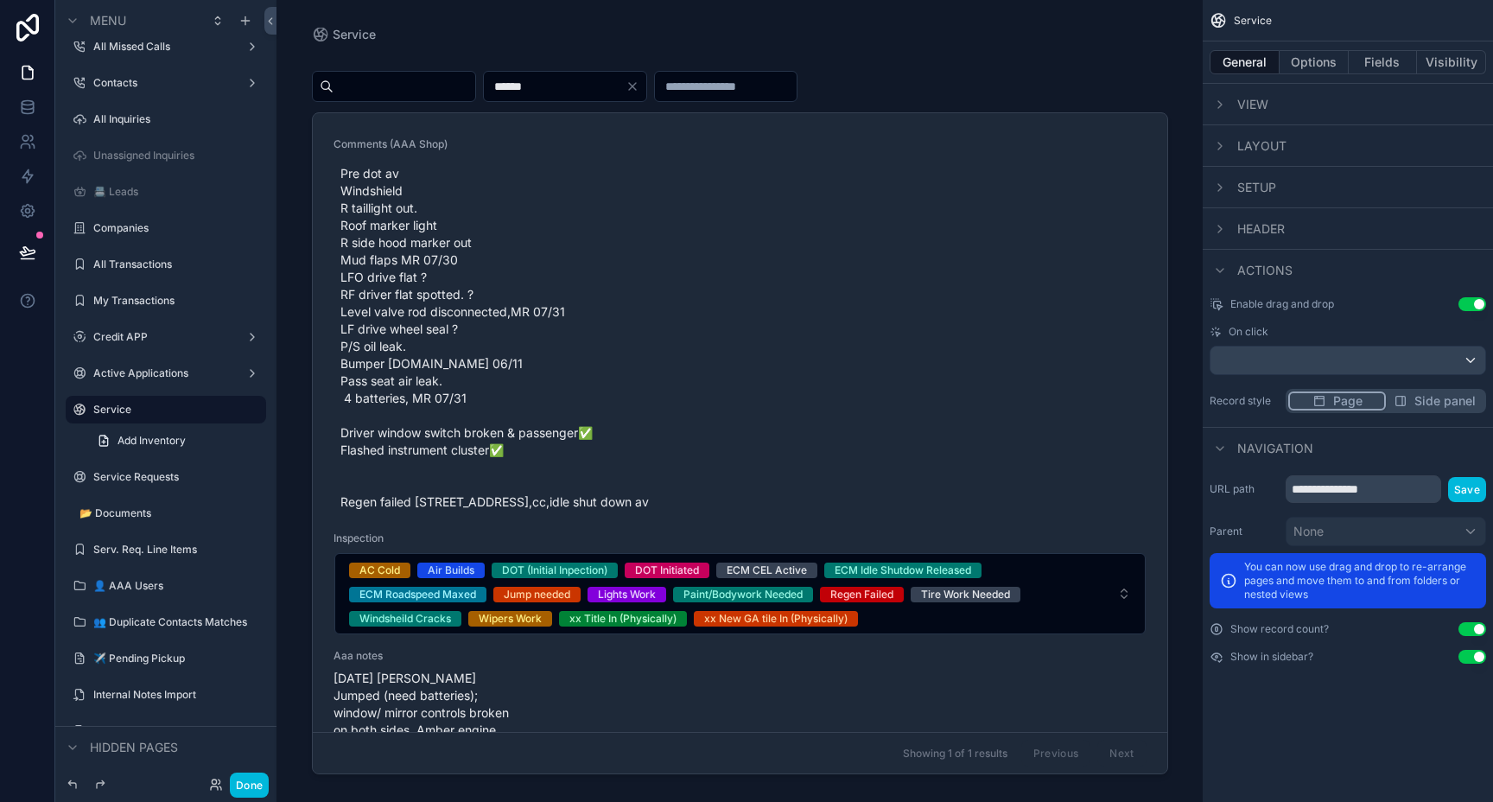
click at [1224, 271] on icon "scrollable content" at bounding box center [1220, 270] width 14 height 14
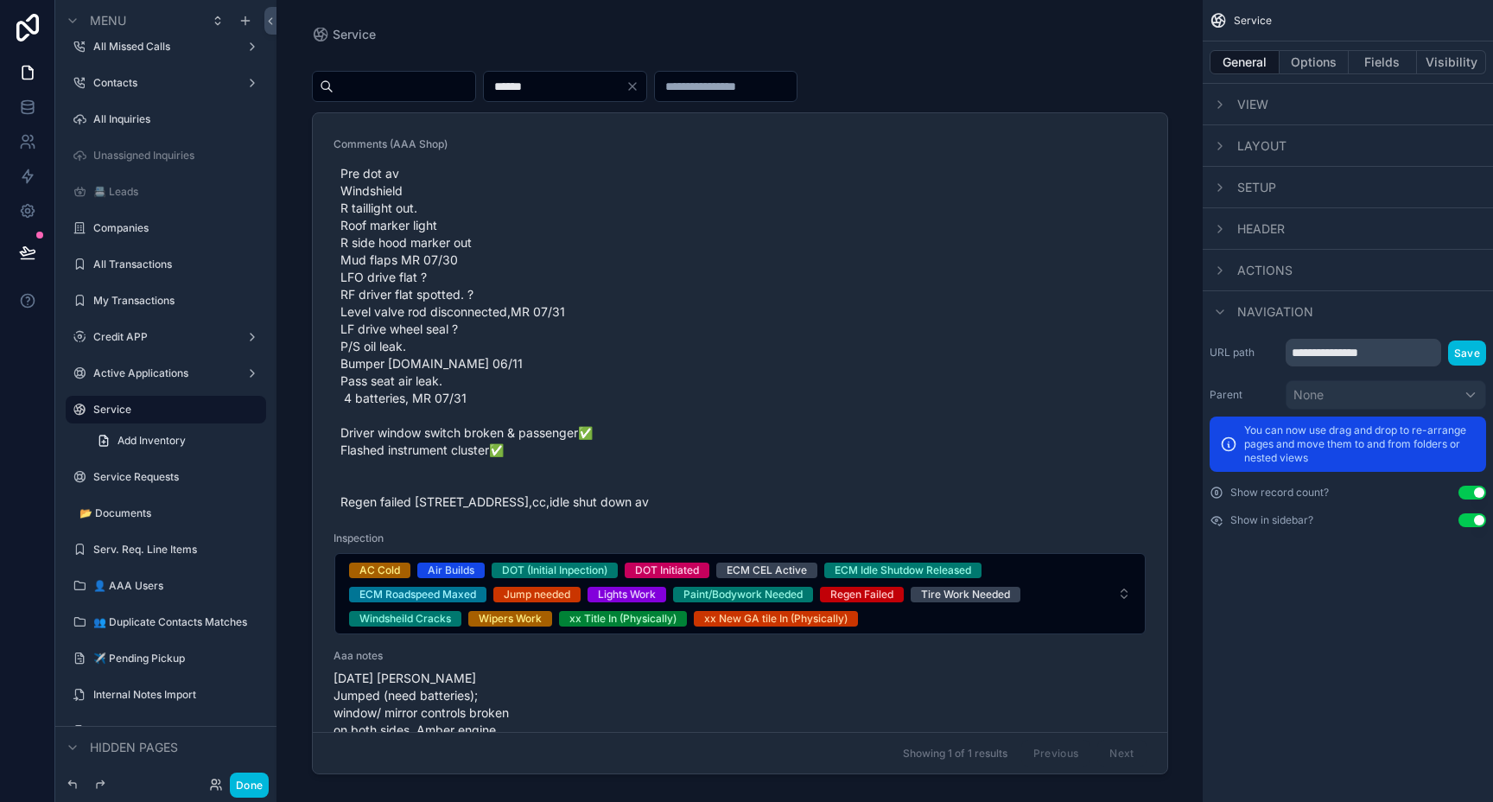
click at [1380, 61] on button "Fields" at bounding box center [1382, 62] width 69 height 24
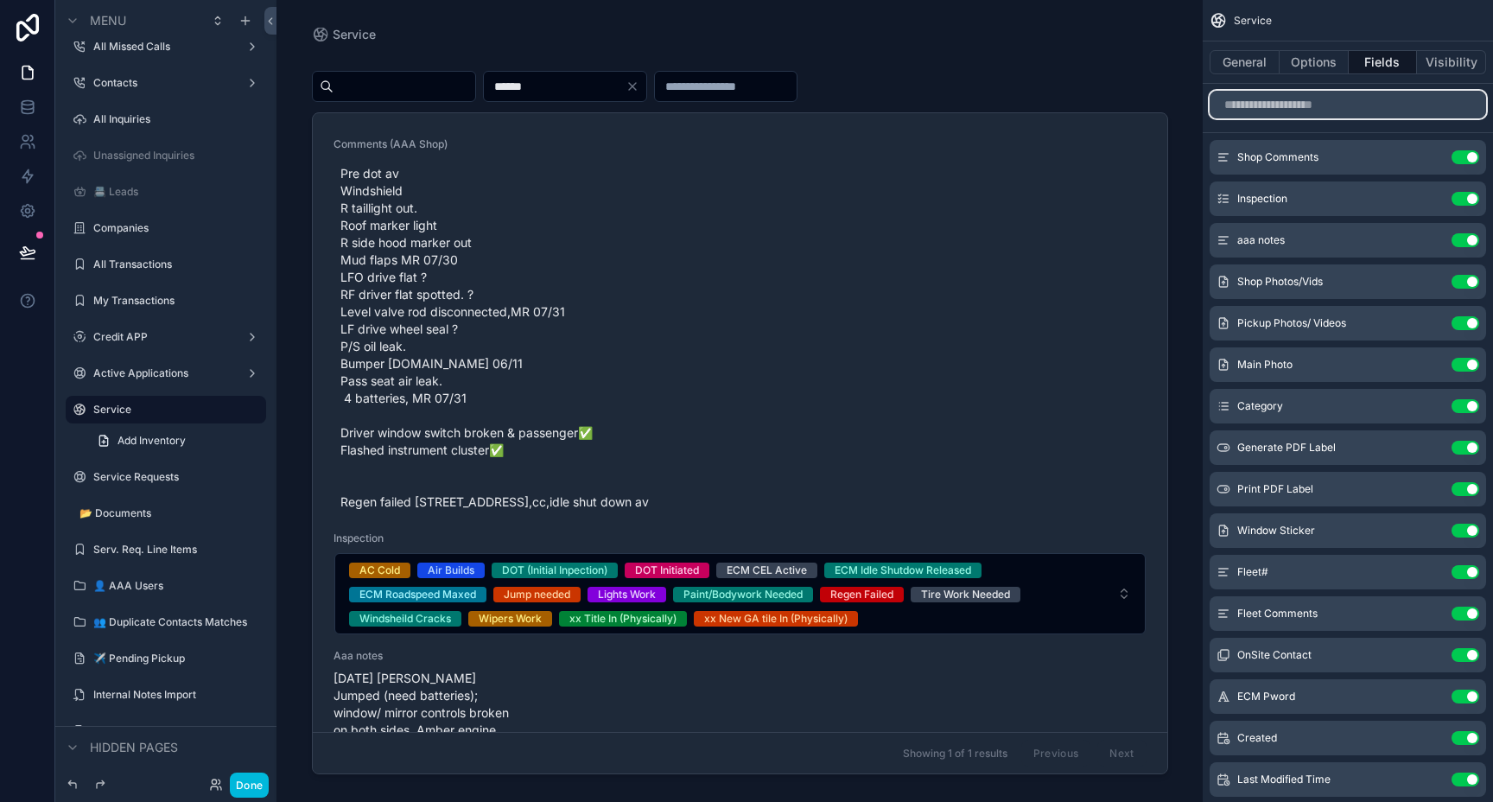
click at [1259, 112] on input "scrollable content" at bounding box center [1347, 105] width 276 height 28
type input "*"
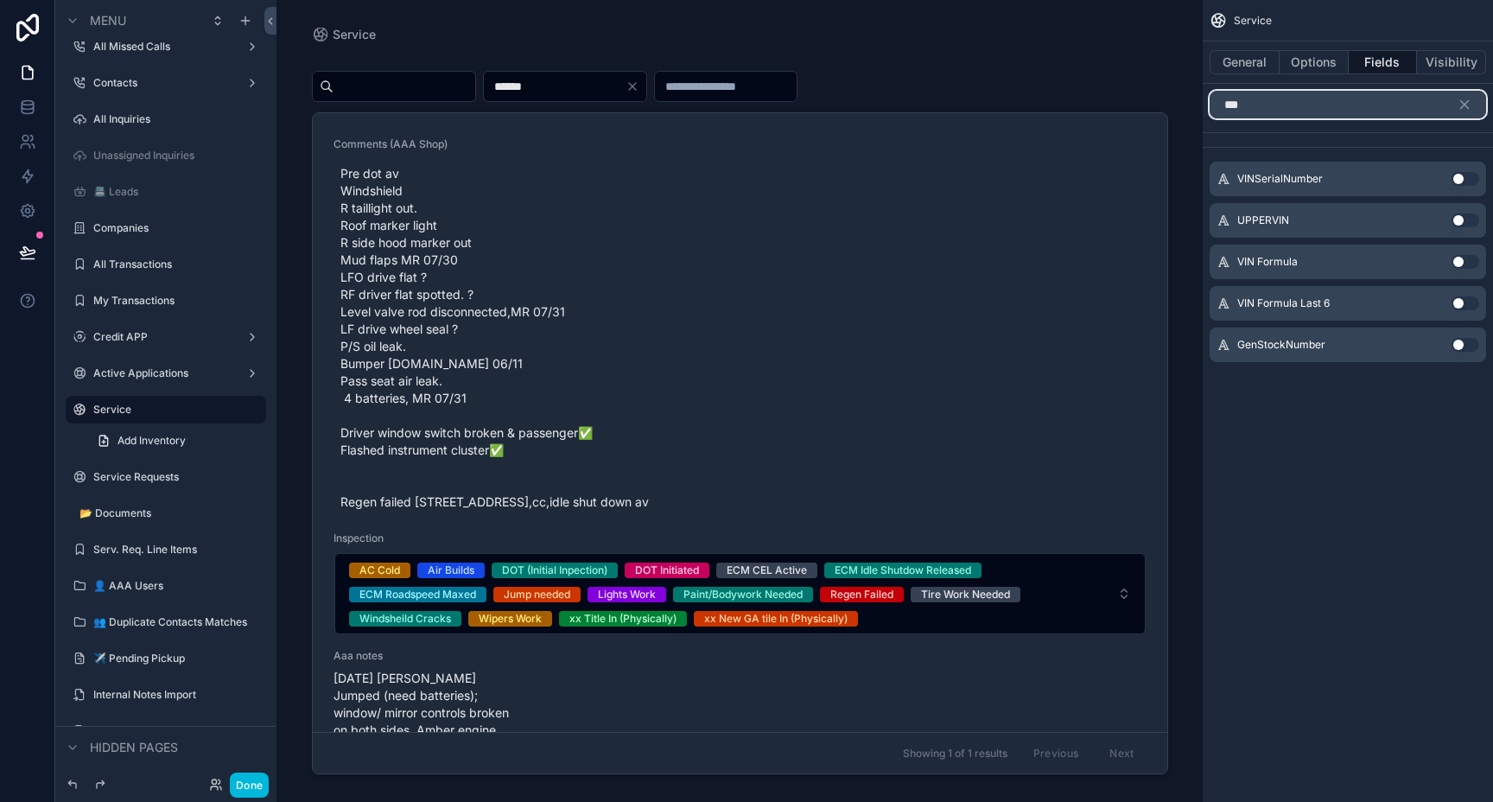
click at [1249, 110] on input "***" at bounding box center [1347, 105] width 276 height 28
type input "****"
click at [1461, 346] on button "Use setting" at bounding box center [1465, 345] width 28 height 14
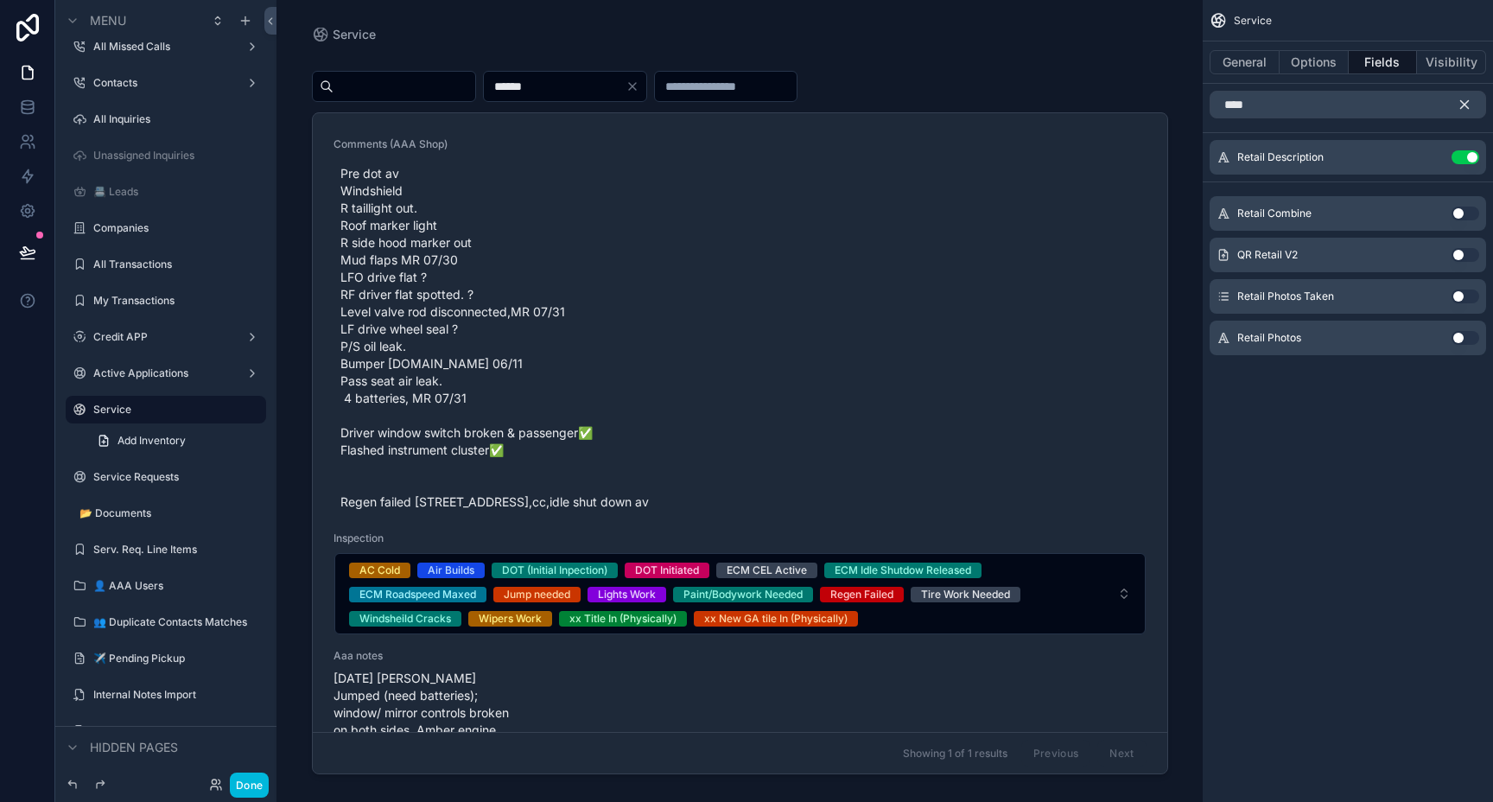
click at [1463, 107] on icon "scrollable content" at bounding box center [1464, 105] width 16 height 16
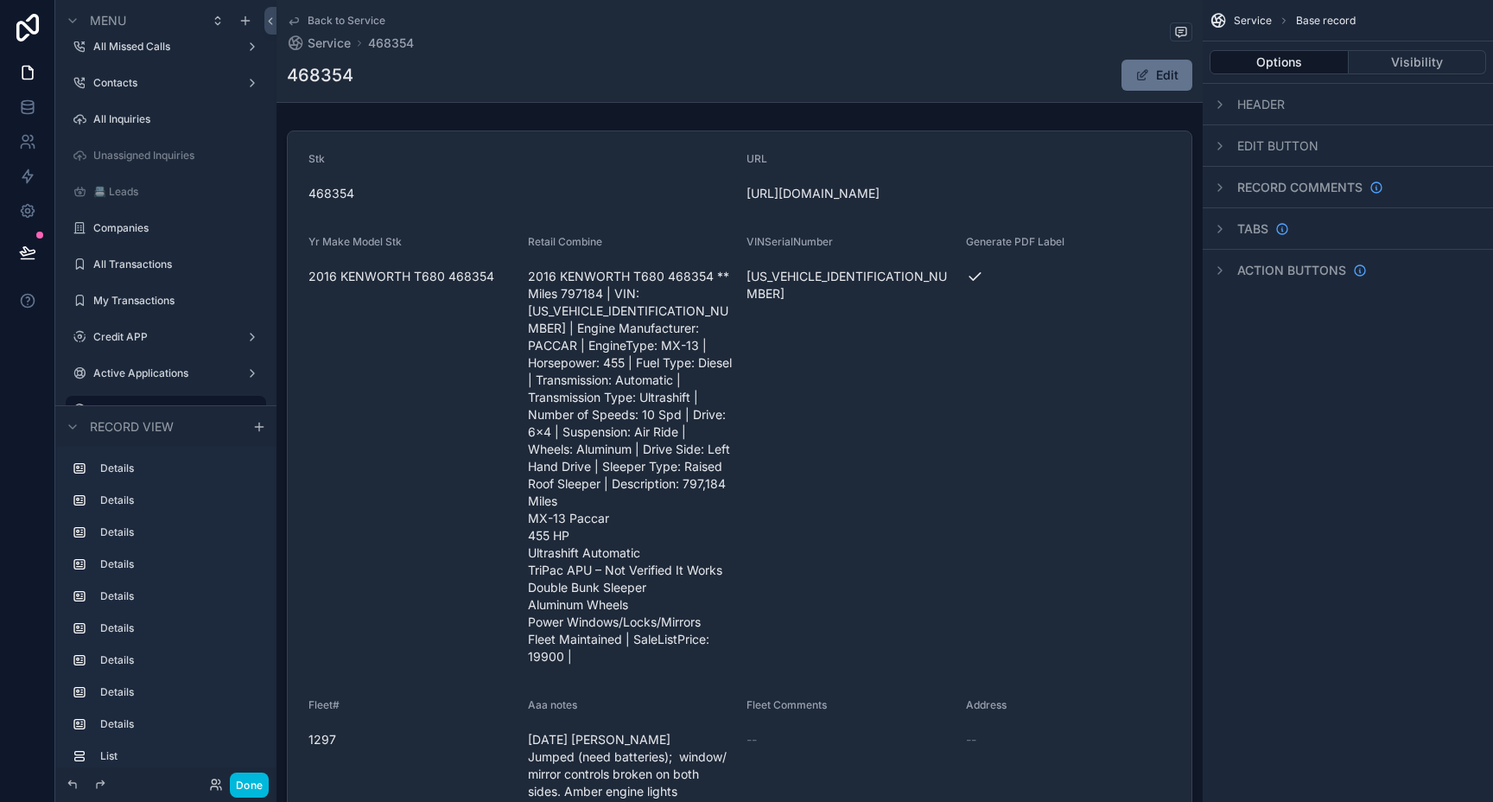
click at [342, 18] on span "Back to Service" at bounding box center [347, 21] width 78 height 14
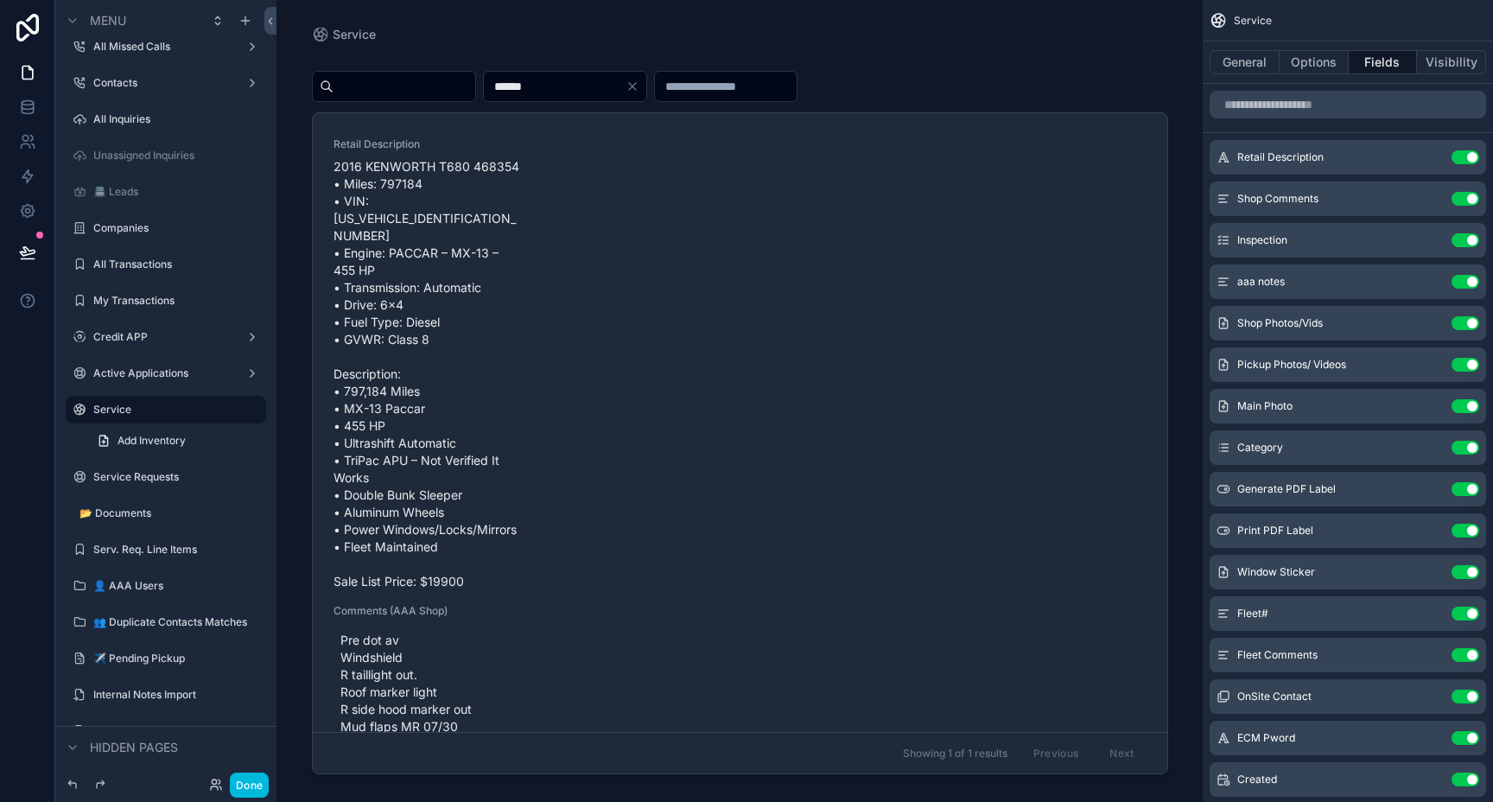
click at [0, 0] on icon "scrollable content" at bounding box center [0, 0] width 0 height 0
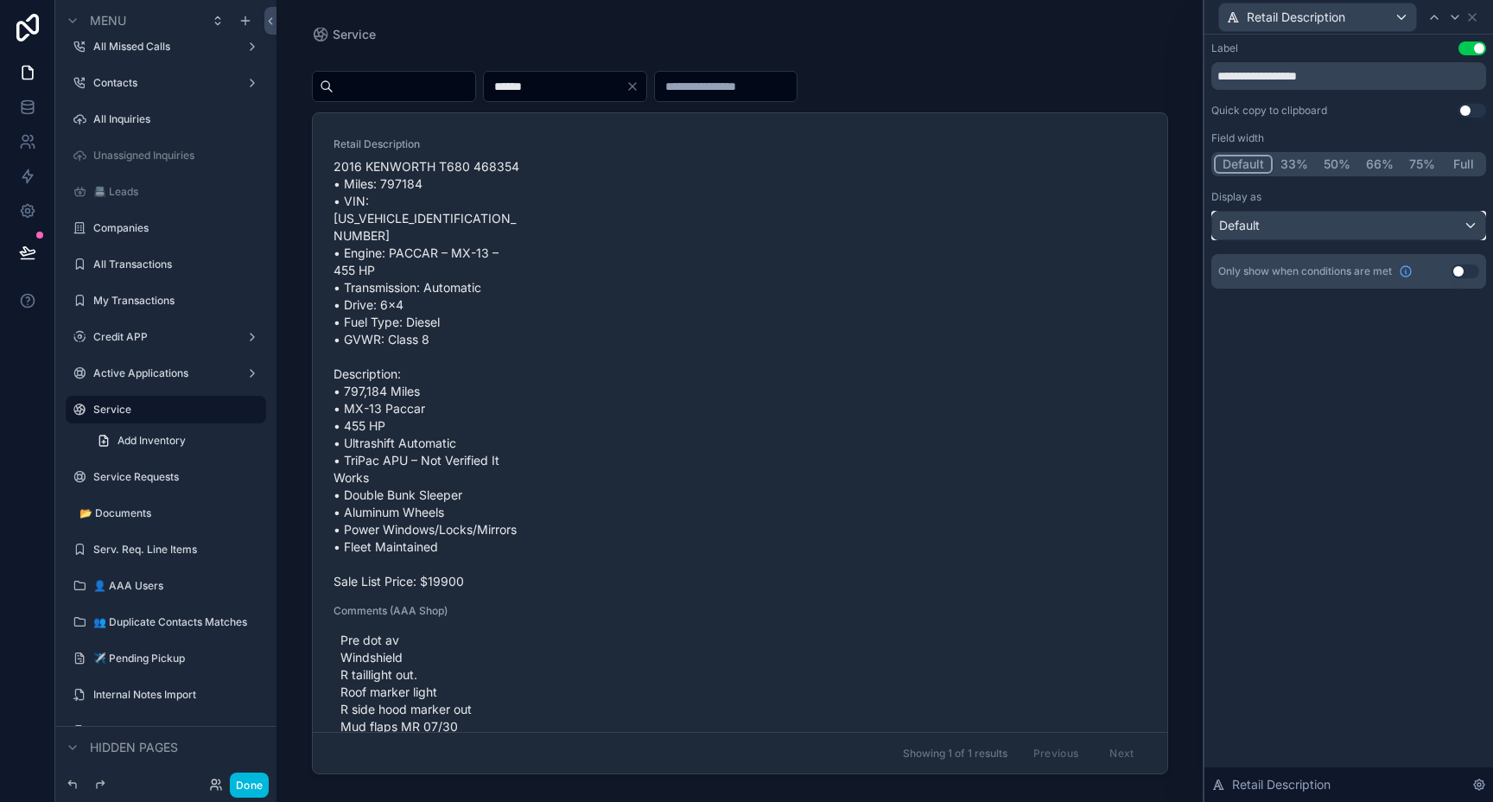
click at [1394, 230] on div "Default" at bounding box center [1348, 226] width 273 height 28
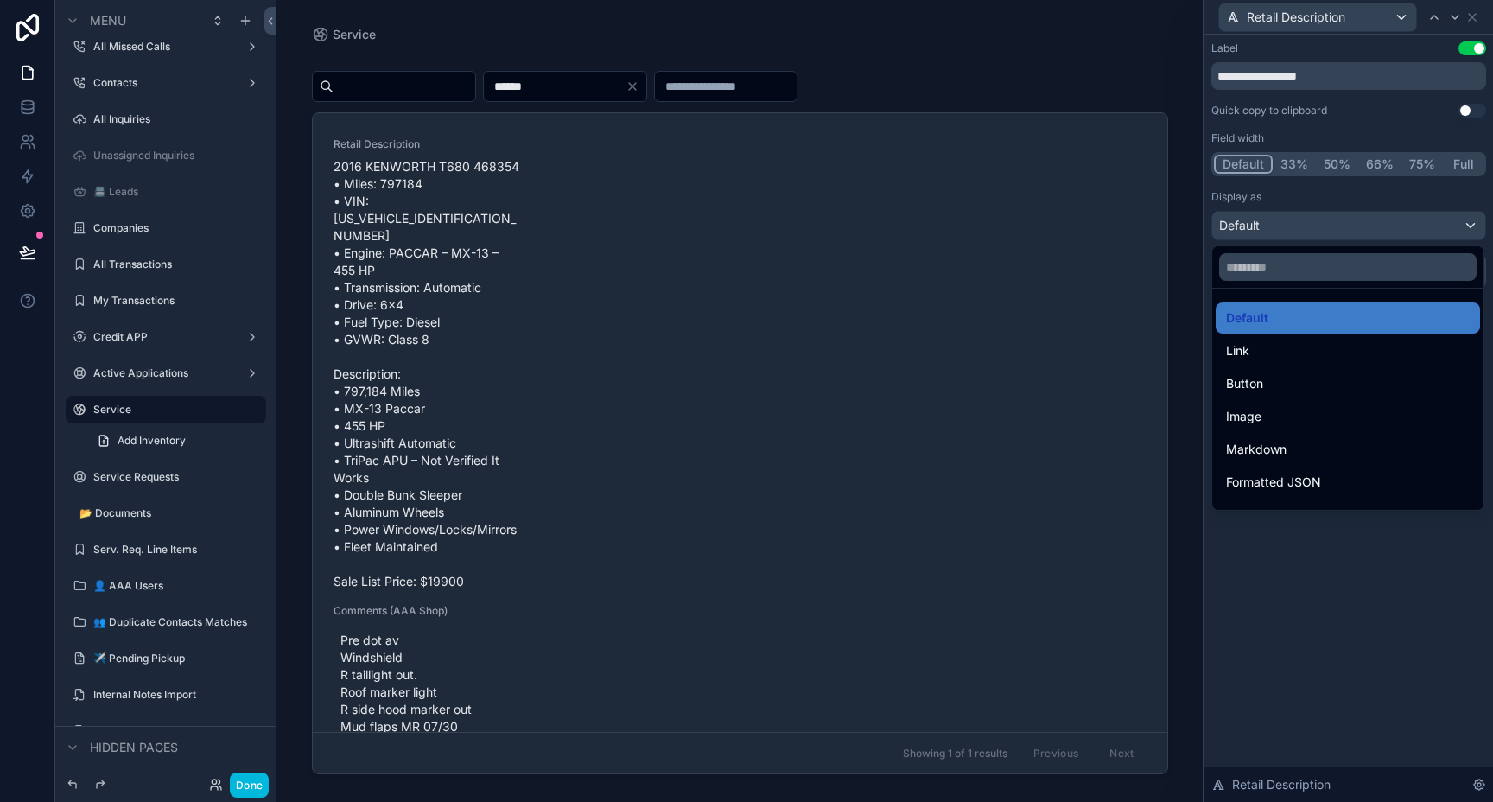
click at [1311, 431] on div "Image" at bounding box center [1347, 416] width 264 height 31
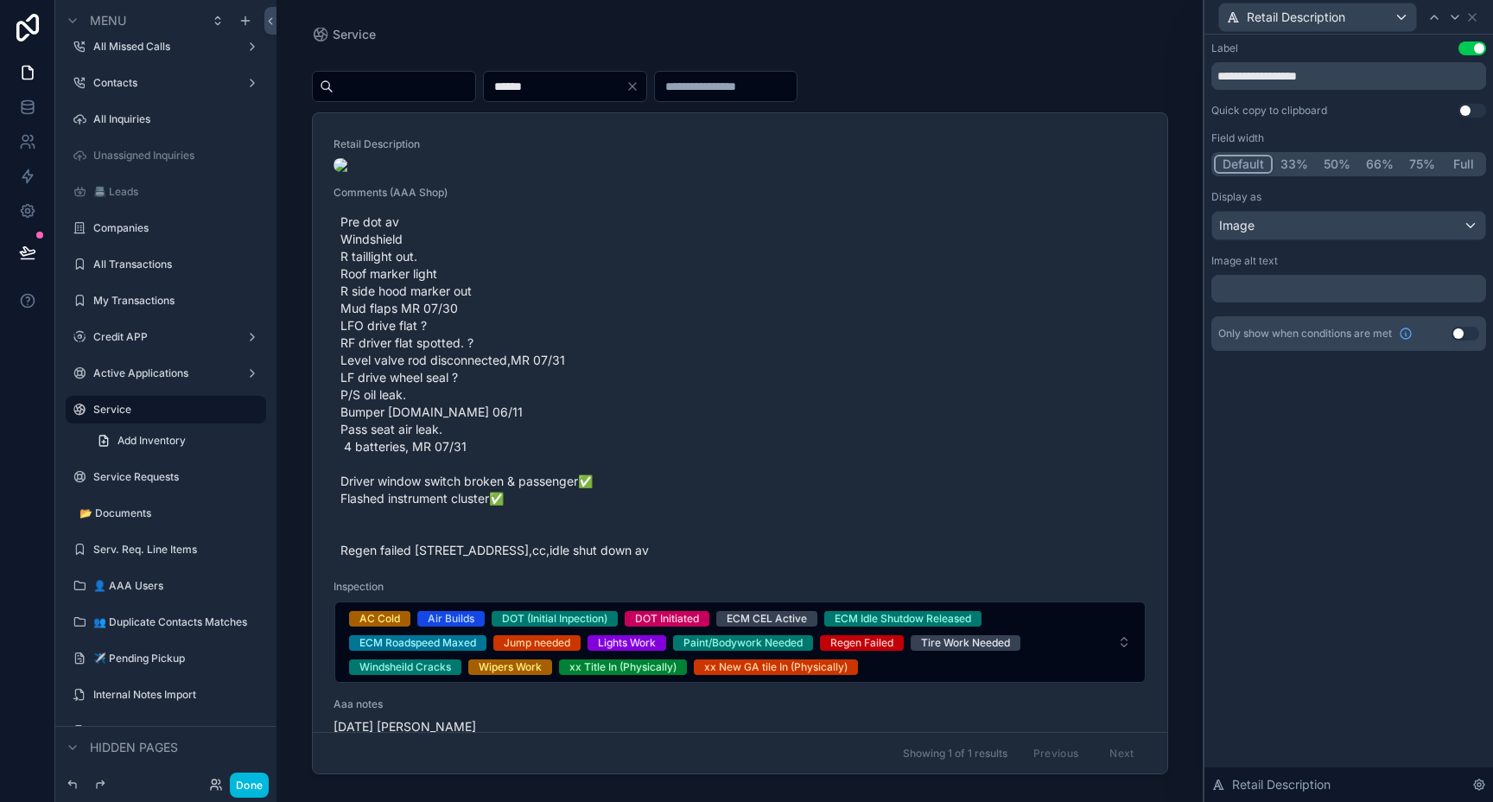
click at [1458, 168] on button "Full" at bounding box center [1463, 164] width 41 height 19
click at [1409, 219] on div "Image" at bounding box center [1348, 226] width 273 height 28
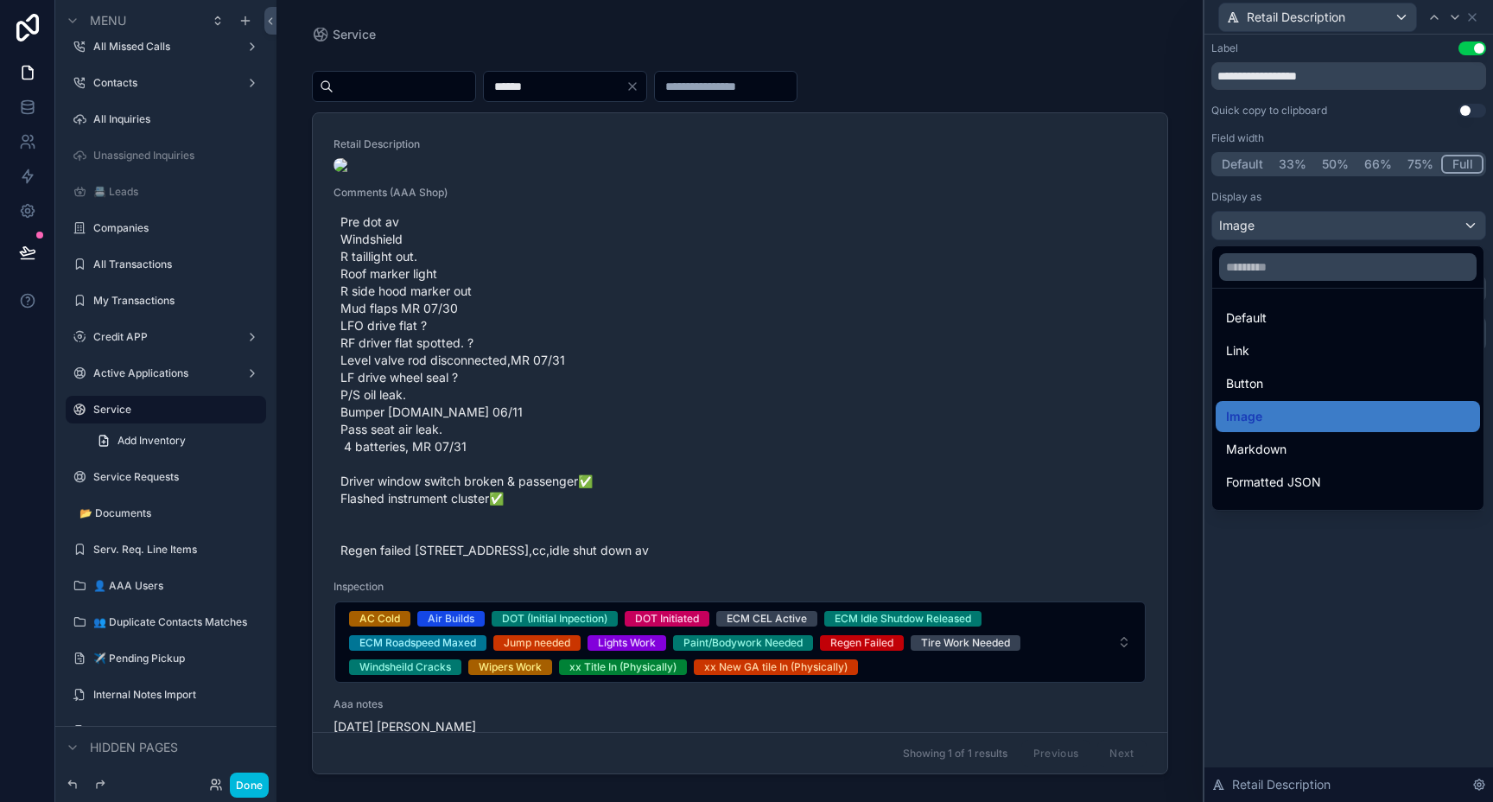
click at [1359, 316] on div "Default" at bounding box center [1348, 318] width 244 height 21
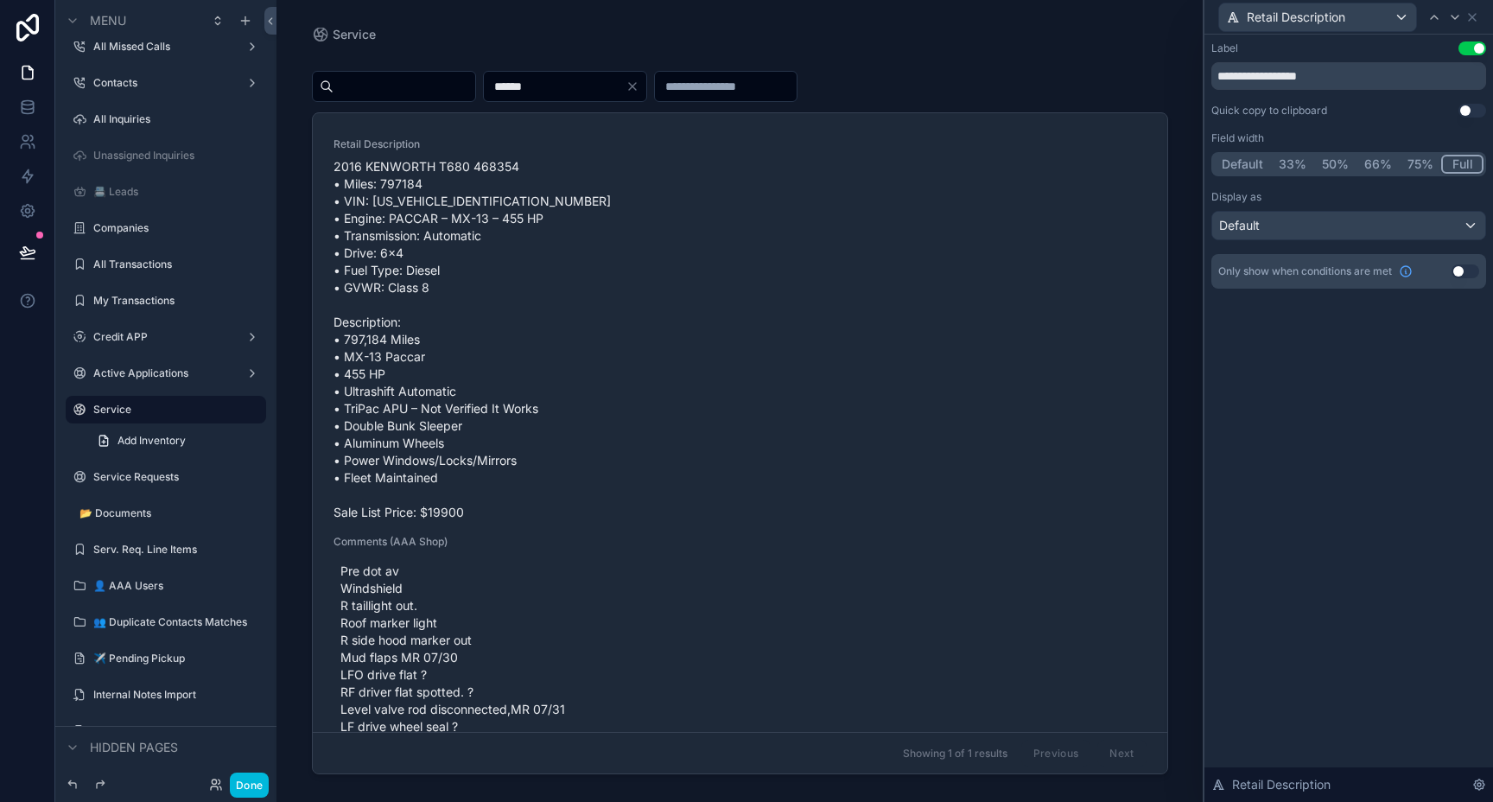
click at [1331, 164] on button "50%" at bounding box center [1335, 164] width 42 height 19
click at [1275, 419] on div "**********" at bounding box center [1348, 418] width 289 height 767
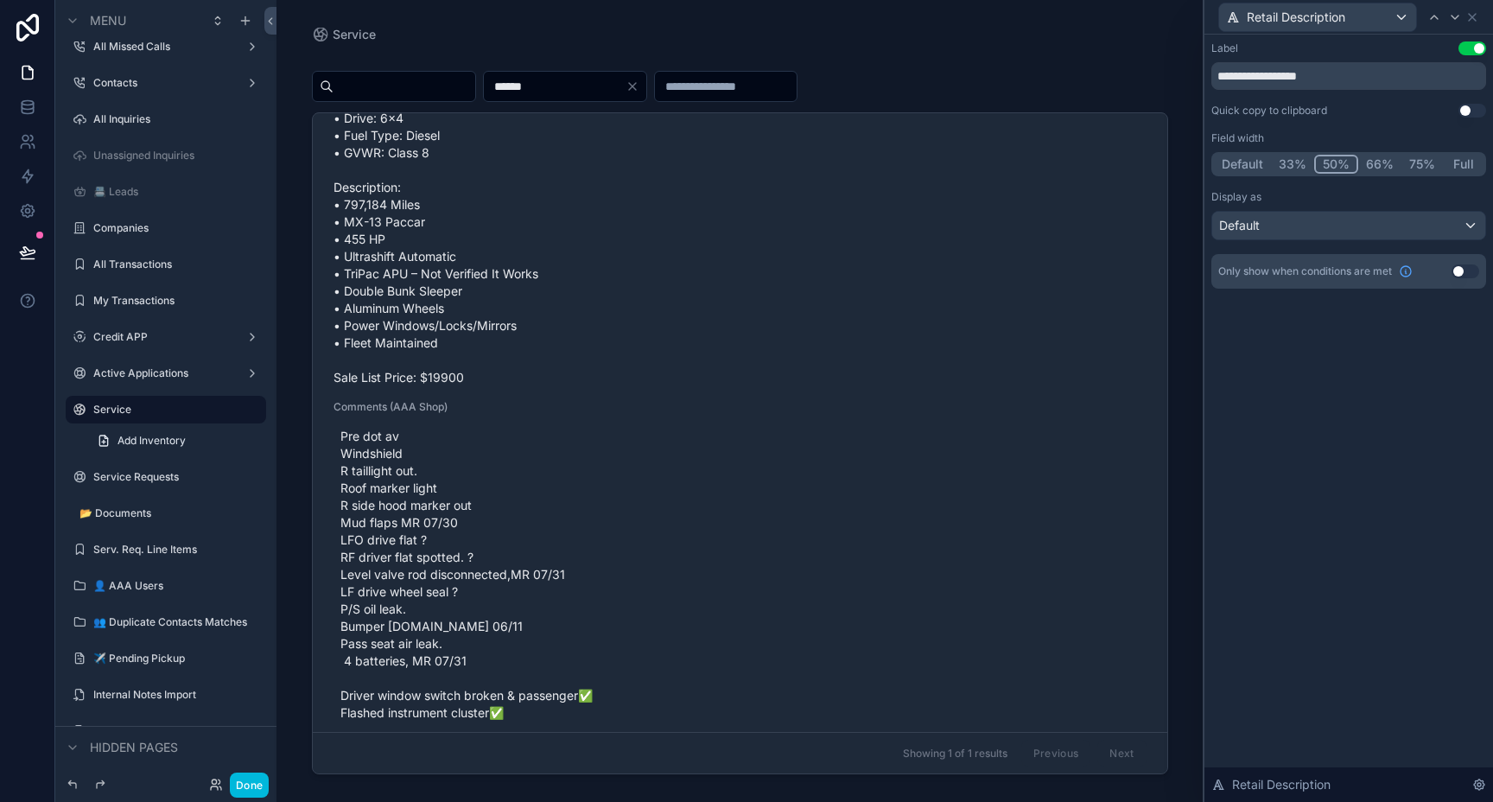
scroll to position [122, 0]
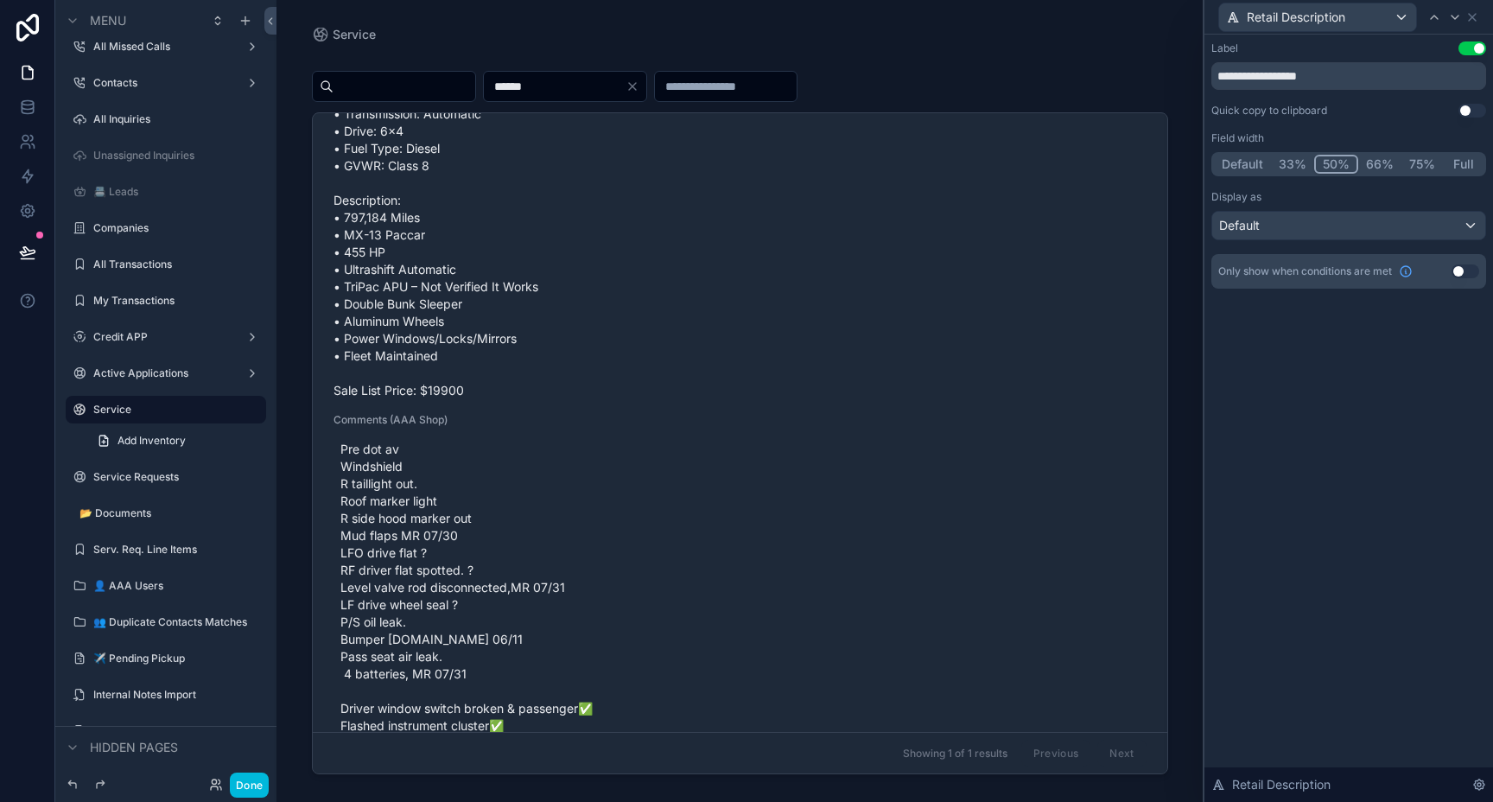
click at [954, 501] on span "Pre dot av Windshield R taillight out. Roof marker light R side hood marker out…" at bounding box center [739, 614] width 799 height 346
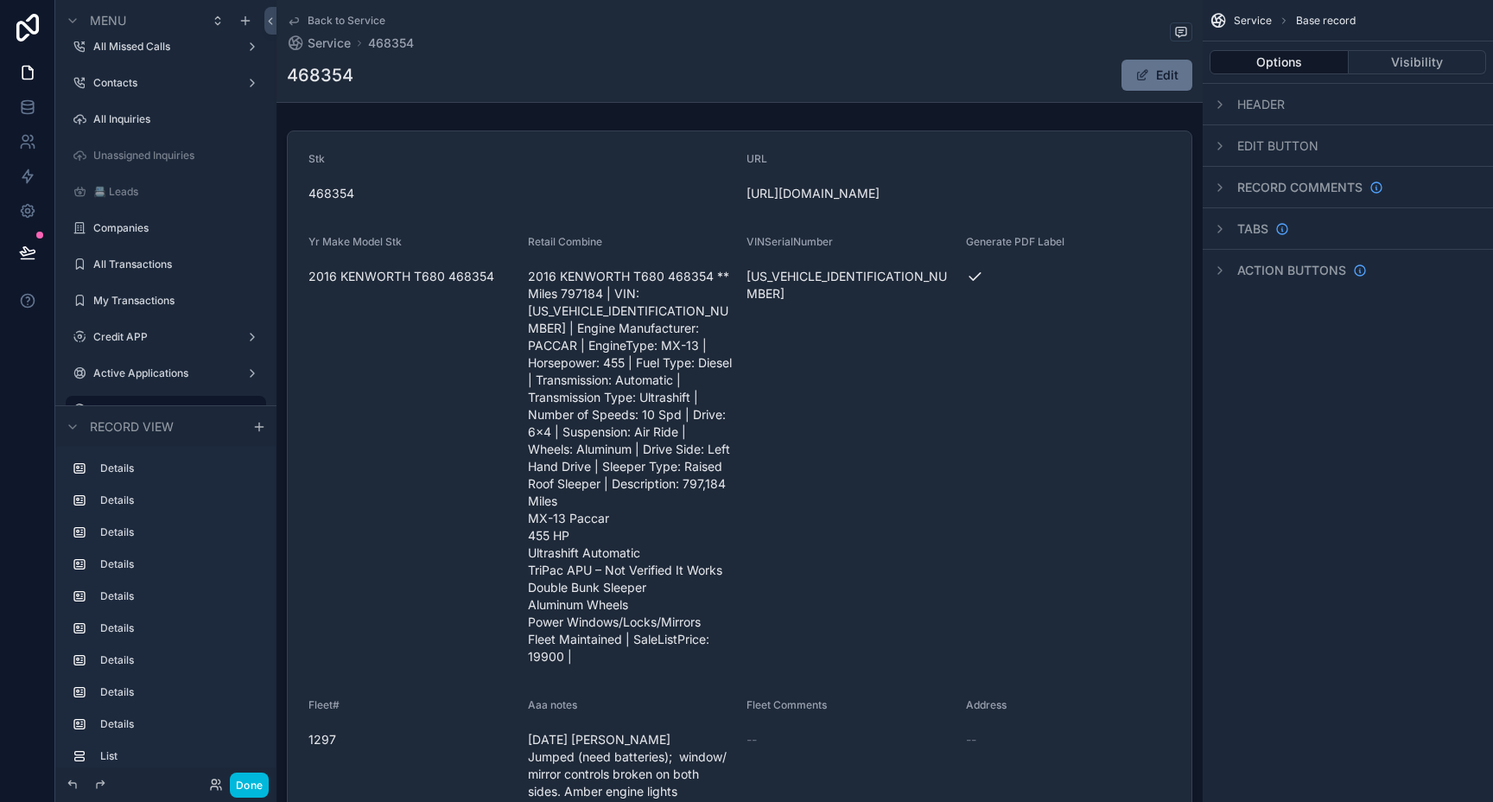
click at [315, 45] on span "Service" at bounding box center [329, 43] width 43 height 17
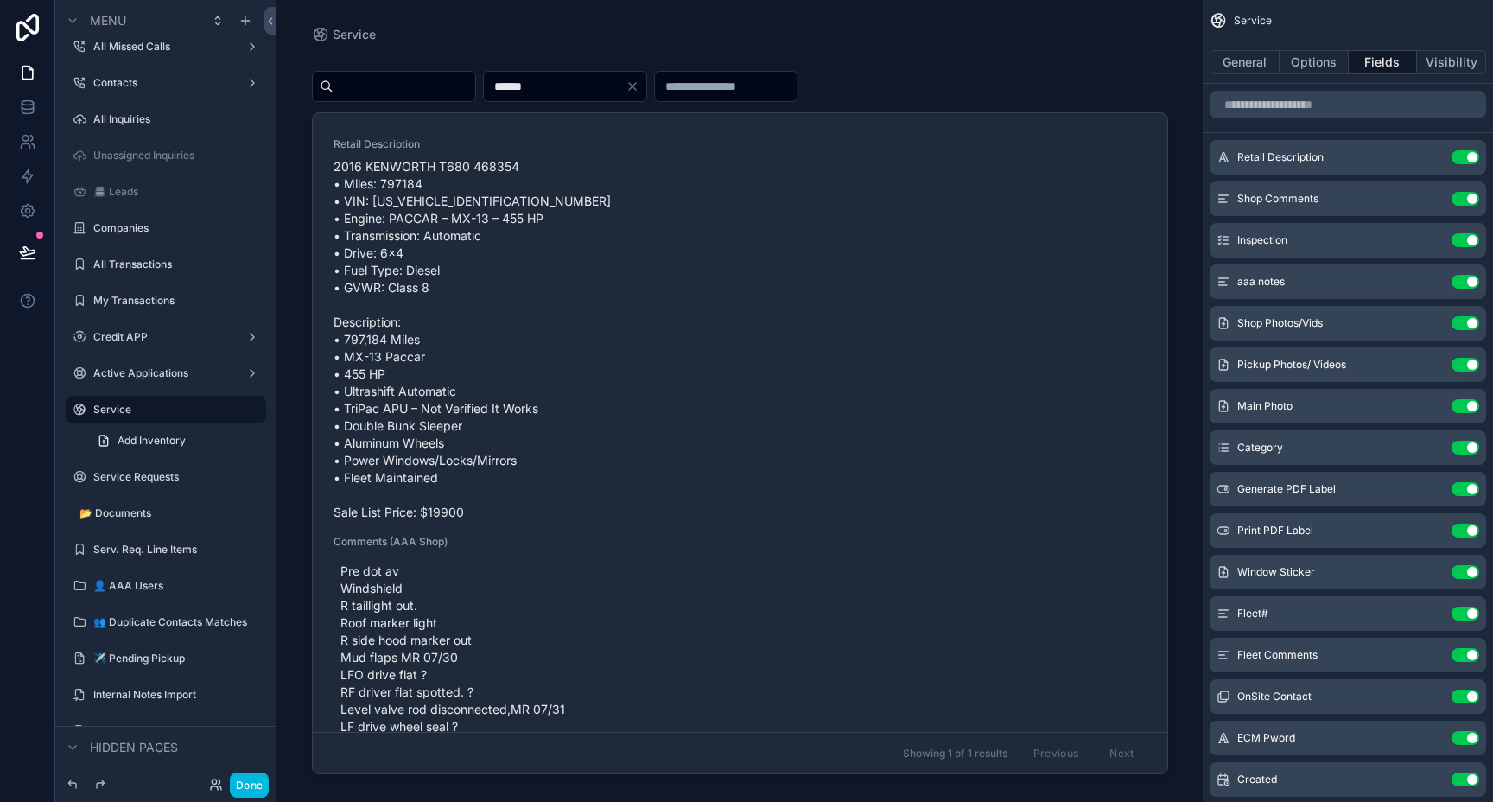
click at [0, 0] on icon "scrollable content" at bounding box center [0, 0] width 0 height 0
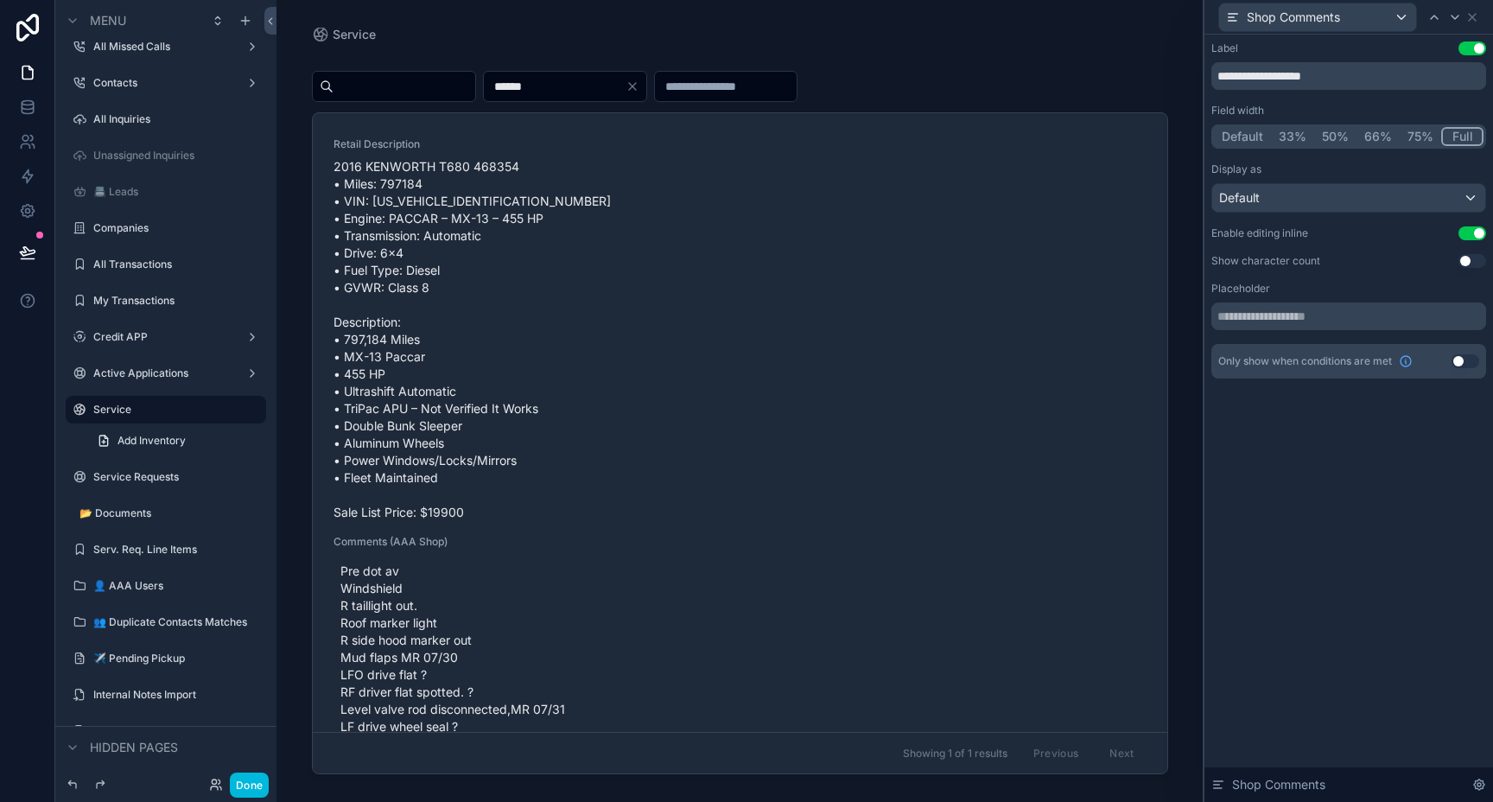
click at [1336, 137] on button "50%" at bounding box center [1335, 136] width 42 height 19
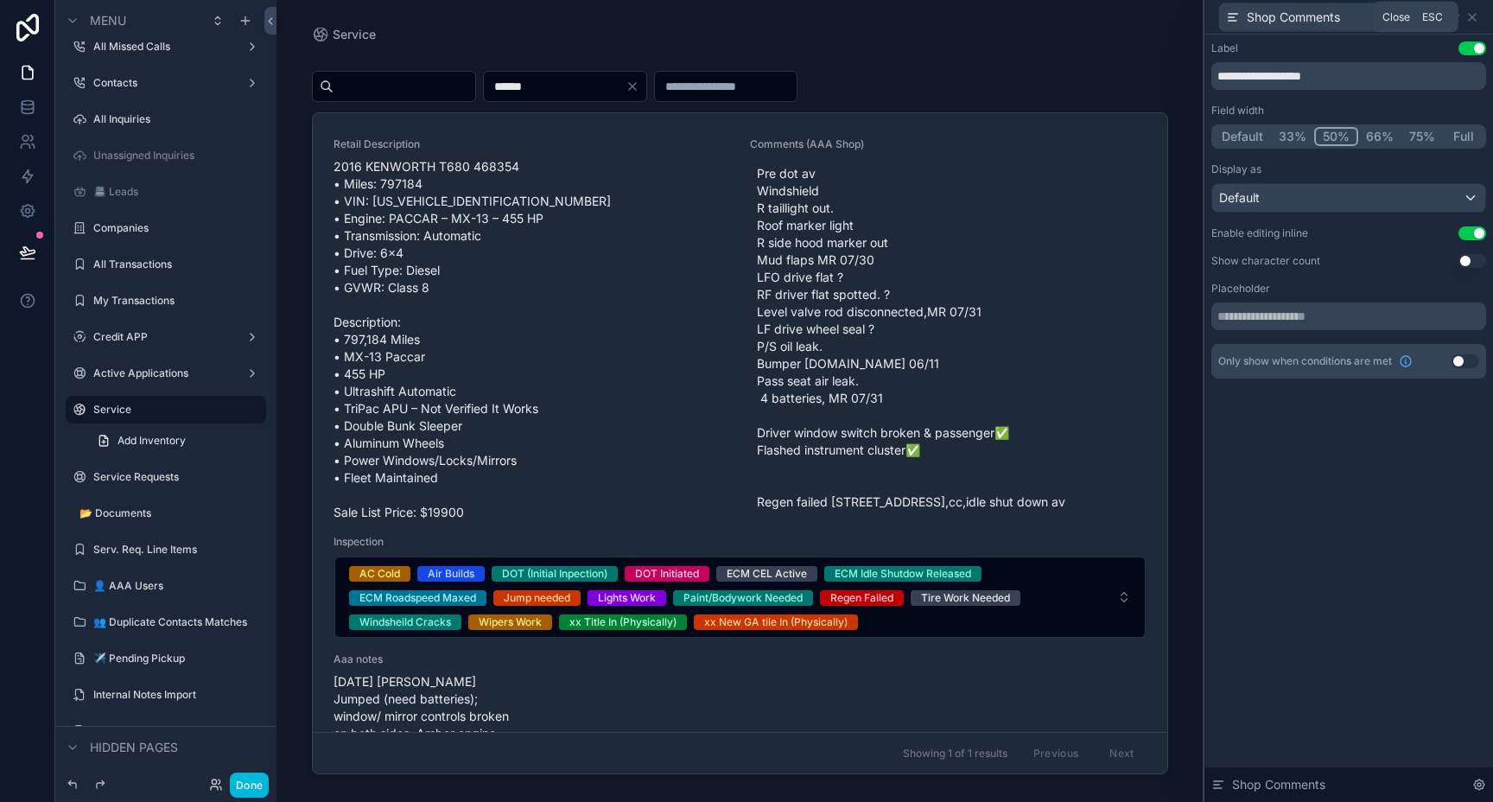
click at [1472, 16] on icon at bounding box center [1472, 17] width 7 height 7
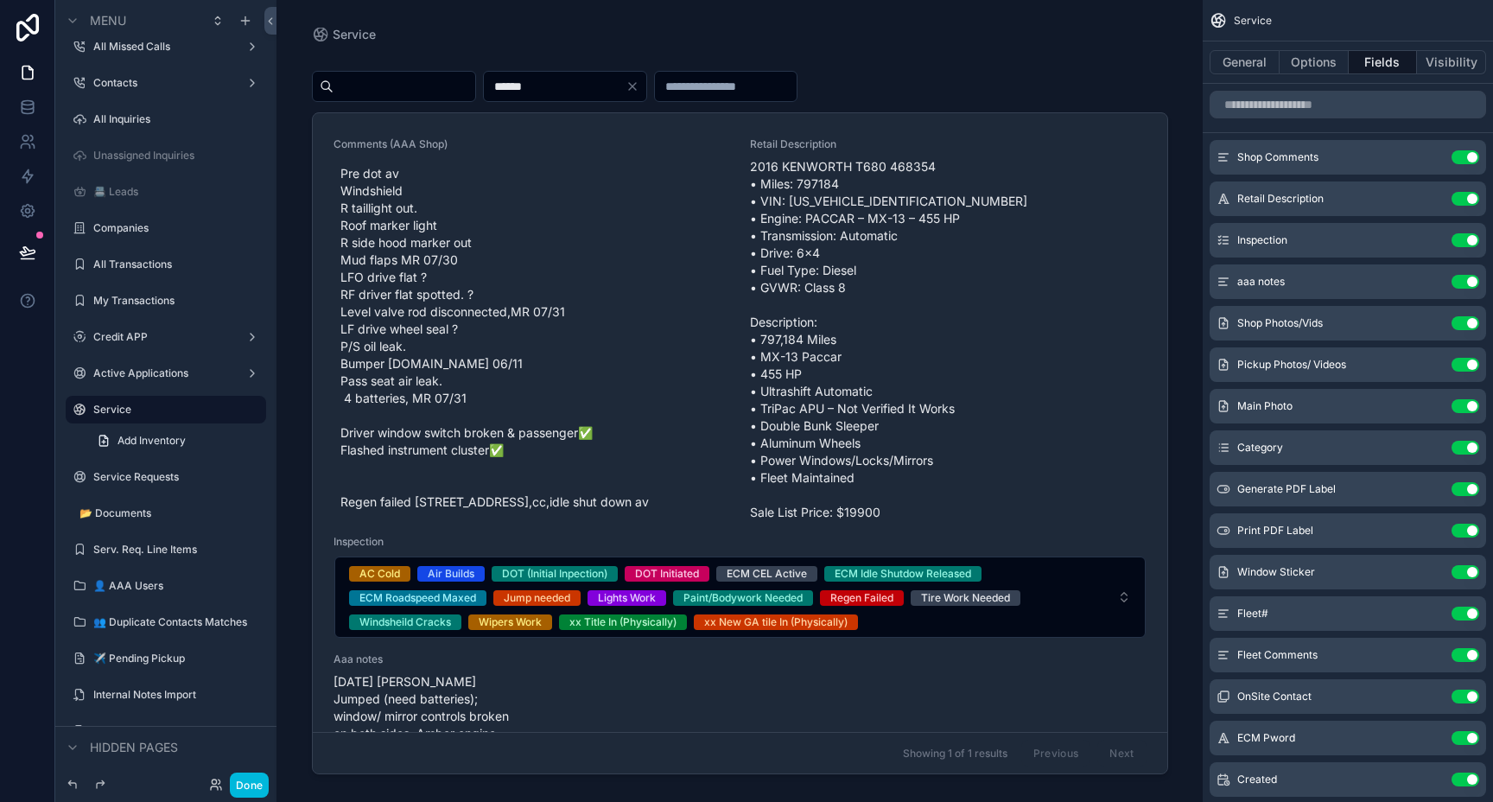
click at [587, 230] on span "Pre dot av Windshield R taillight out. Roof marker light R side hood marker out…" at bounding box center [531, 338] width 383 height 346
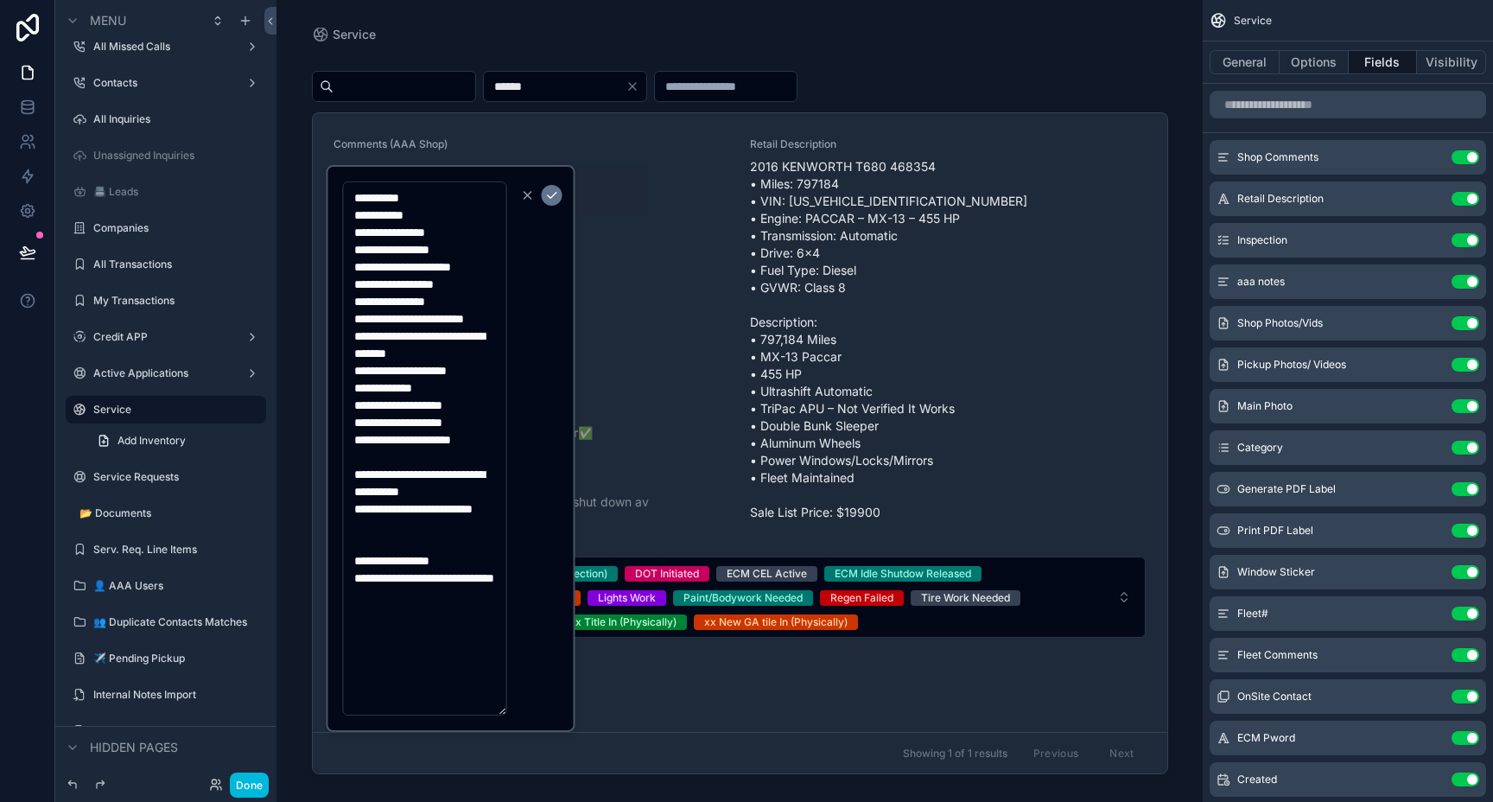
click at [552, 199] on icon "scrollable content" at bounding box center [552, 195] width 14 height 14
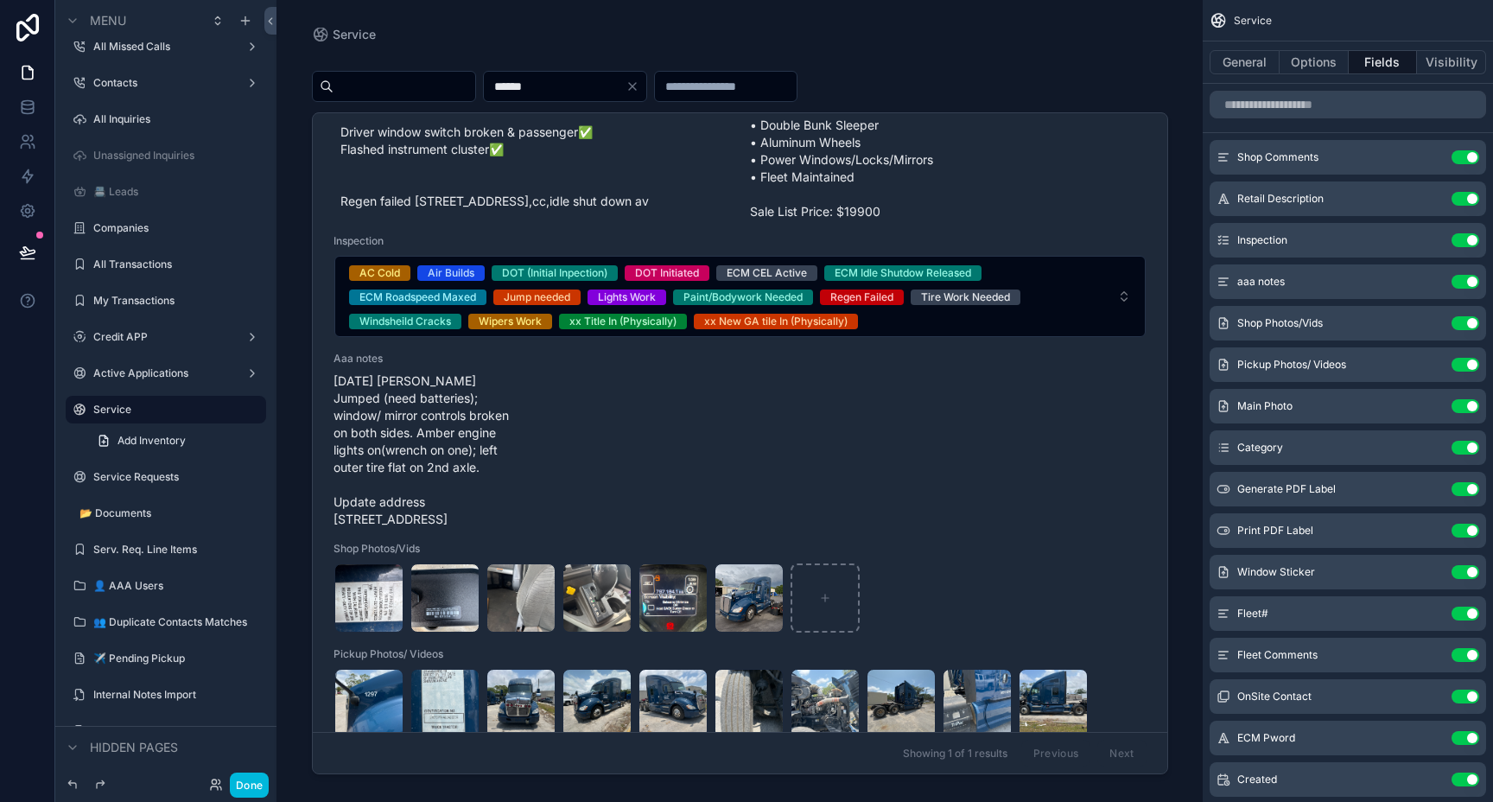
scroll to position [313, 0]
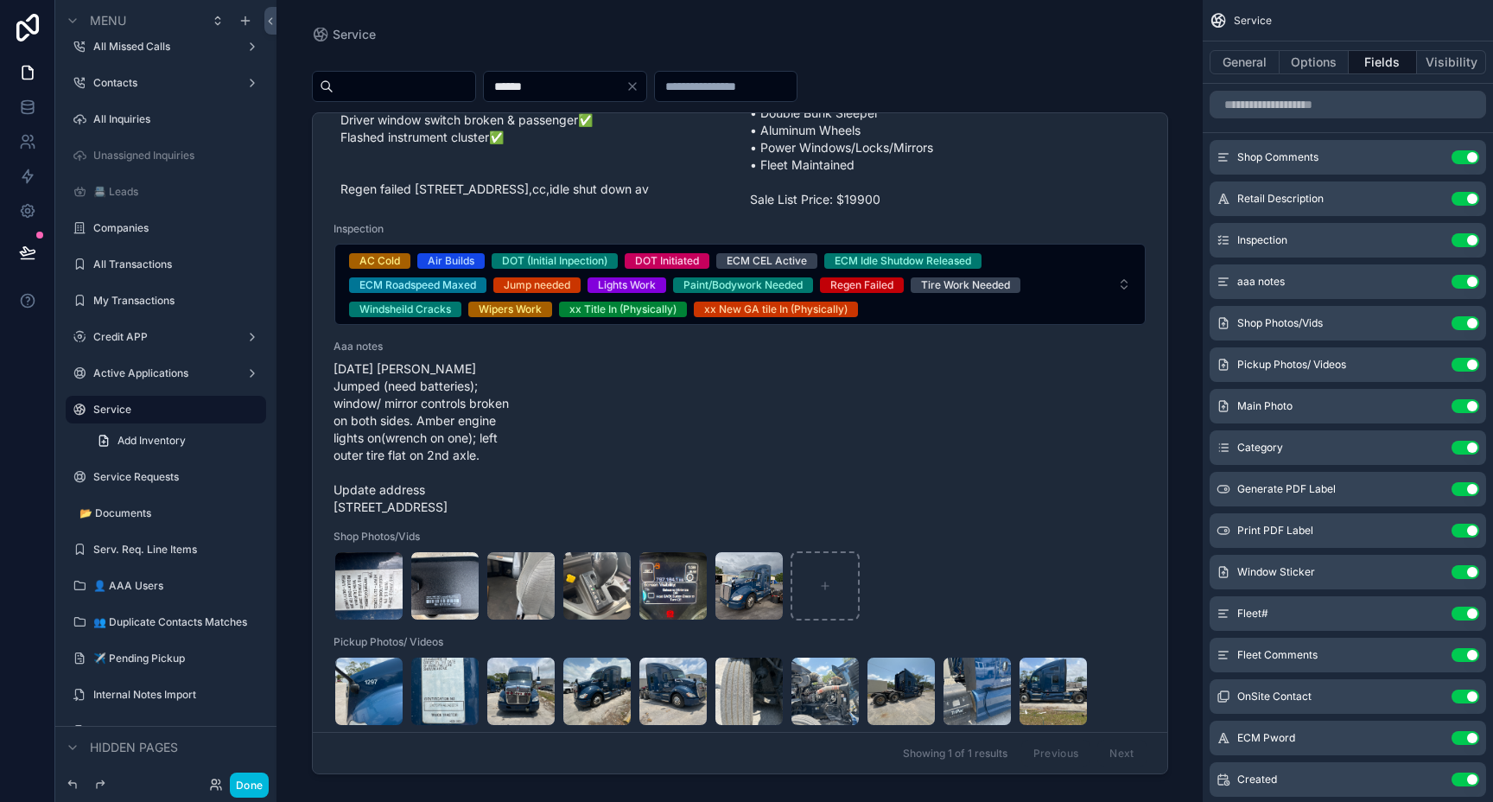
click at [0, 0] on icon "scrollable content" at bounding box center [0, 0] width 0 height 0
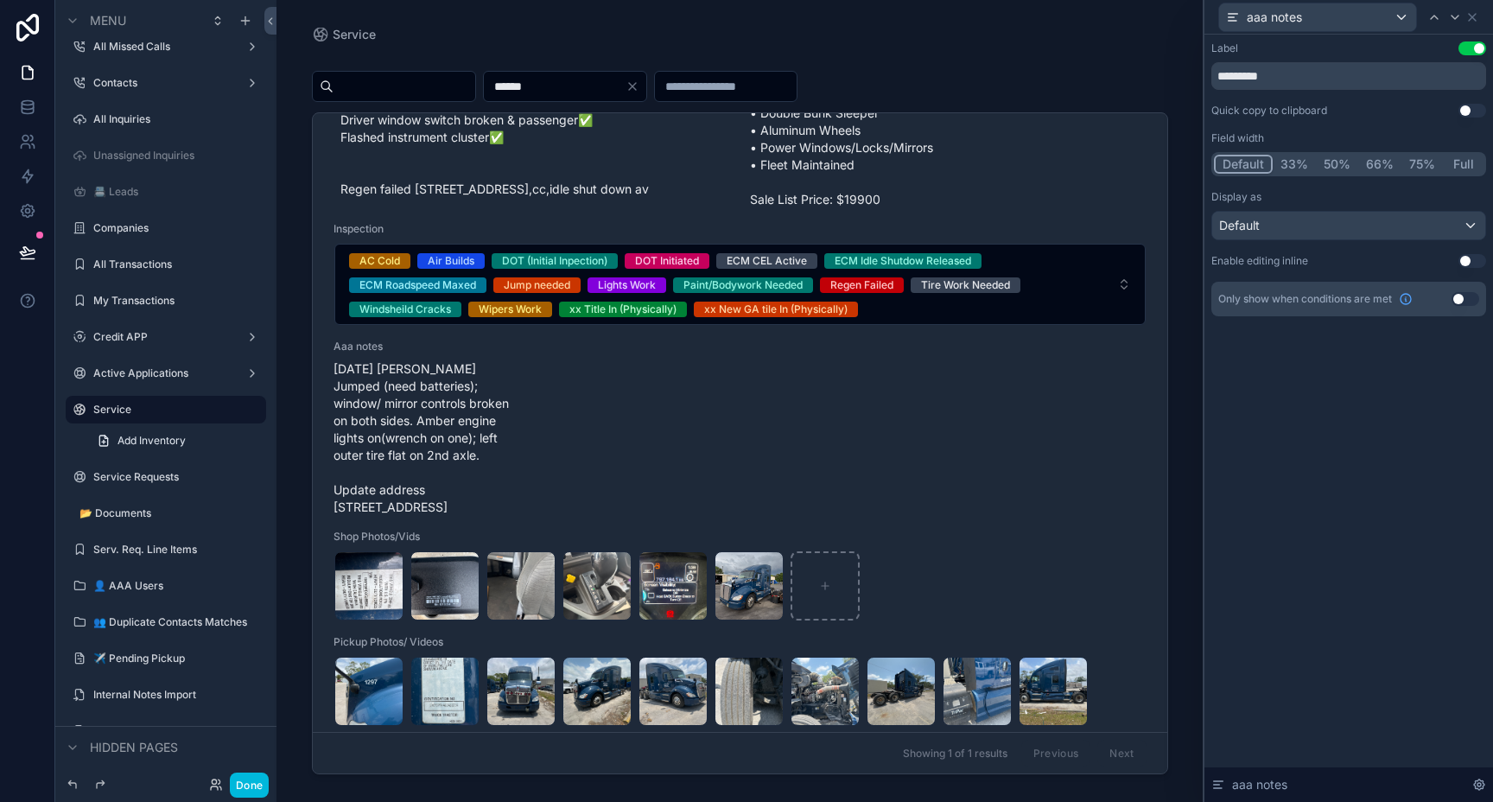
click at [1336, 165] on button "50%" at bounding box center [1337, 164] width 42 height 19
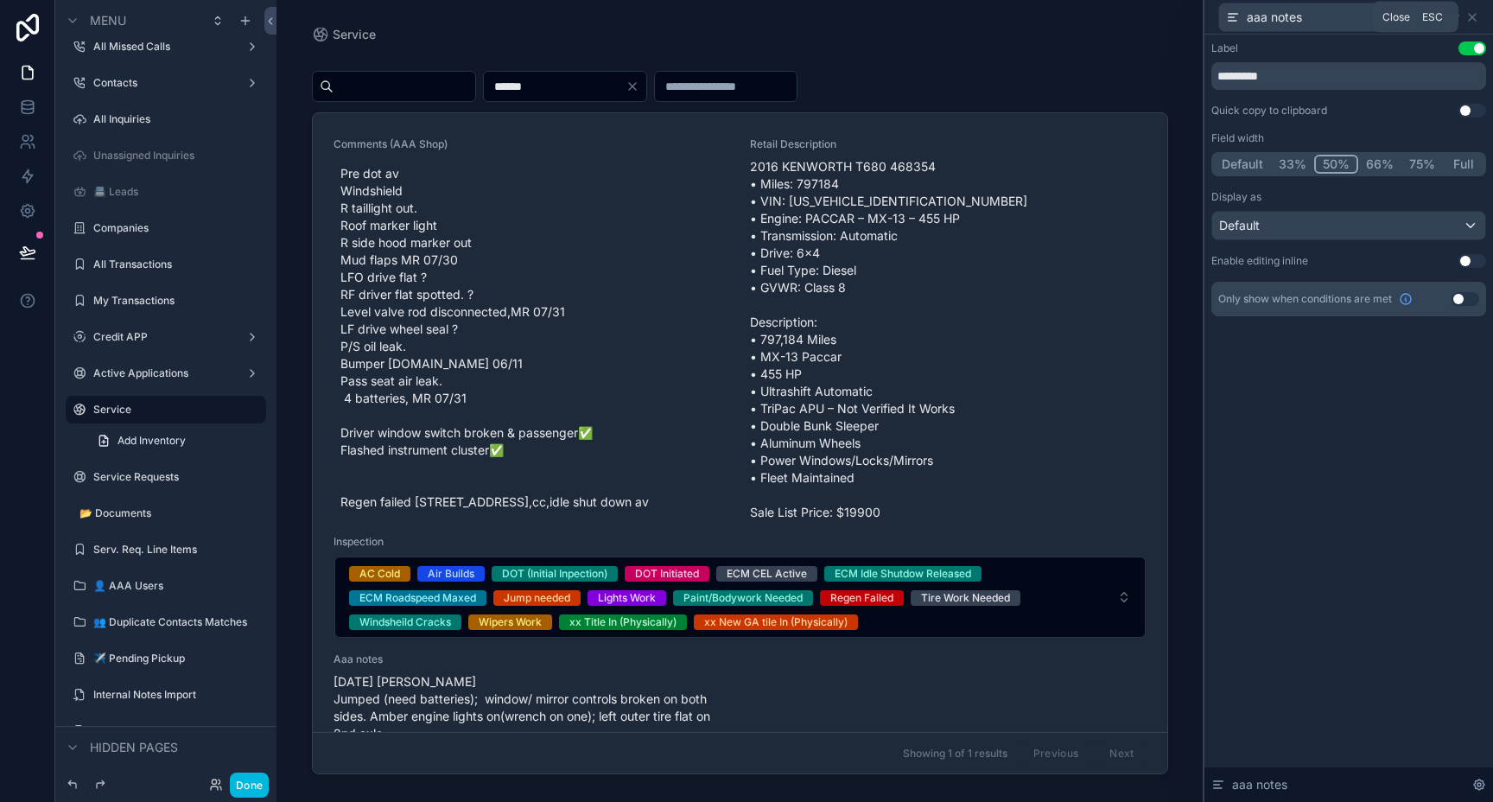
click at [1473, 20] on icon at bounding box center [1472, 17] width 14 height 14
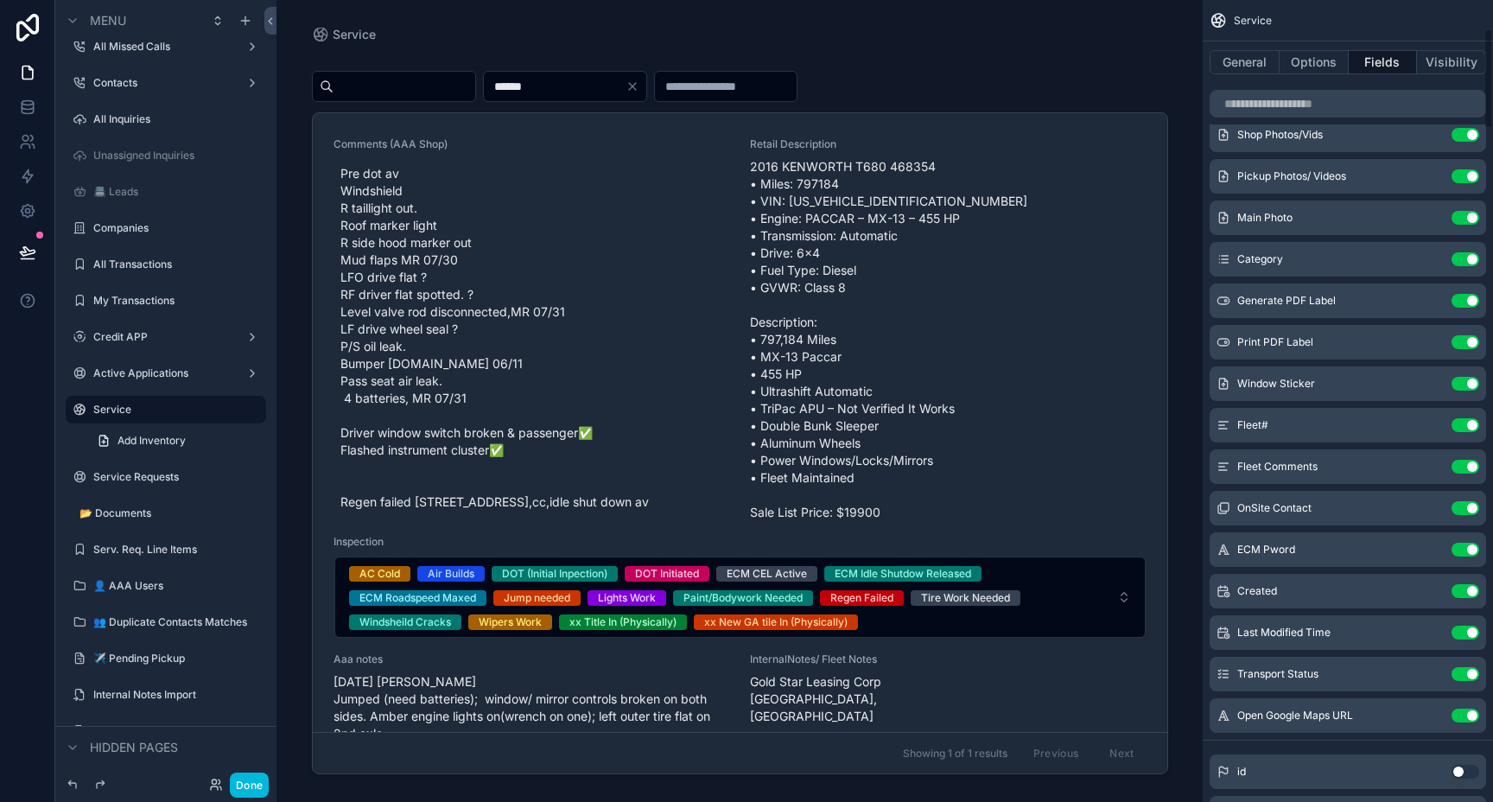
scroll to position [0, 0]
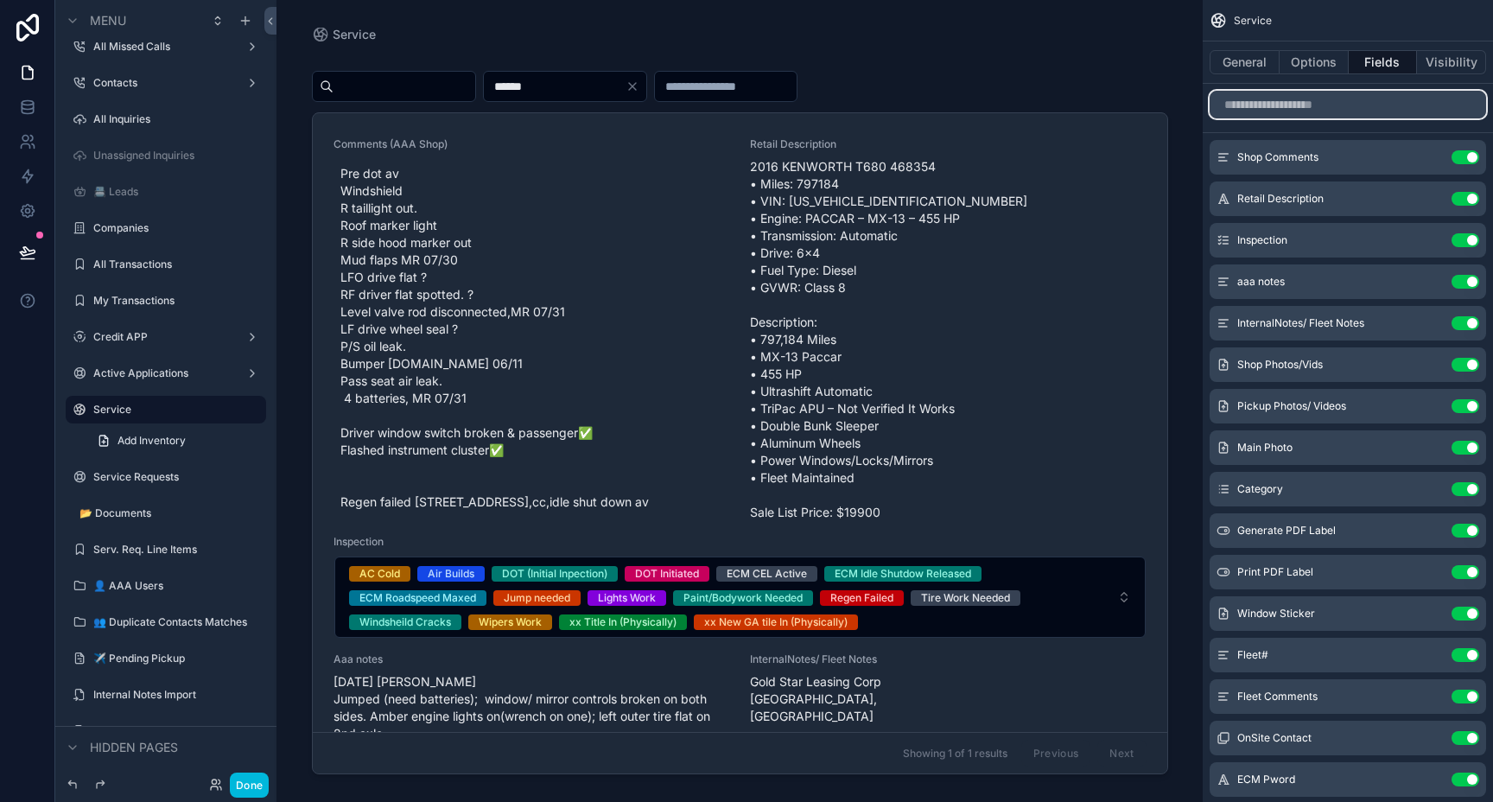
click at [1304, 105] on input "scrollable content" at bounding box center [1347, 105] width 276 height 28
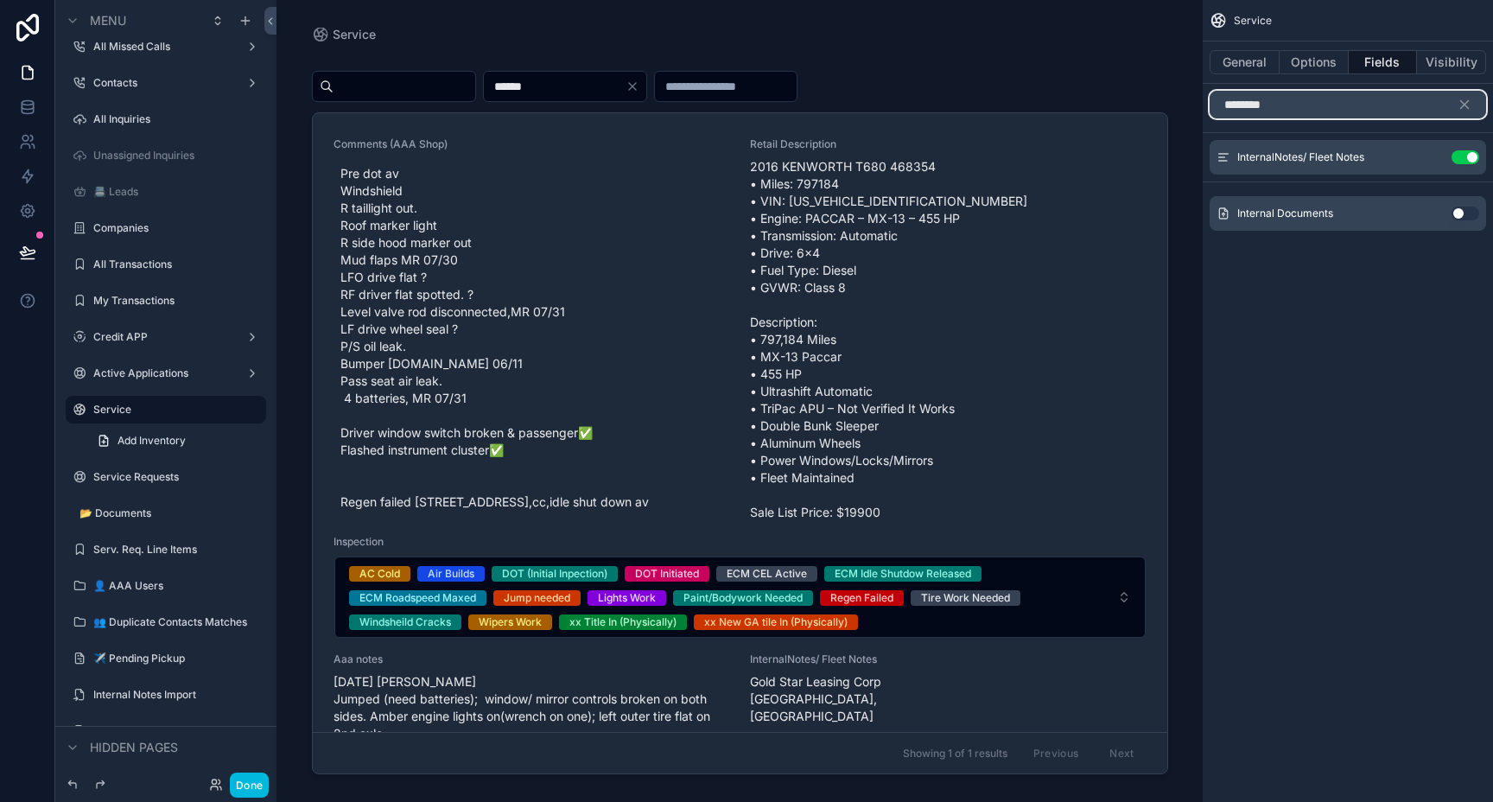
type input "********"
click at [1461, 214] on button "Use setting" at bounding box center [1465, 213] width 28 height 14
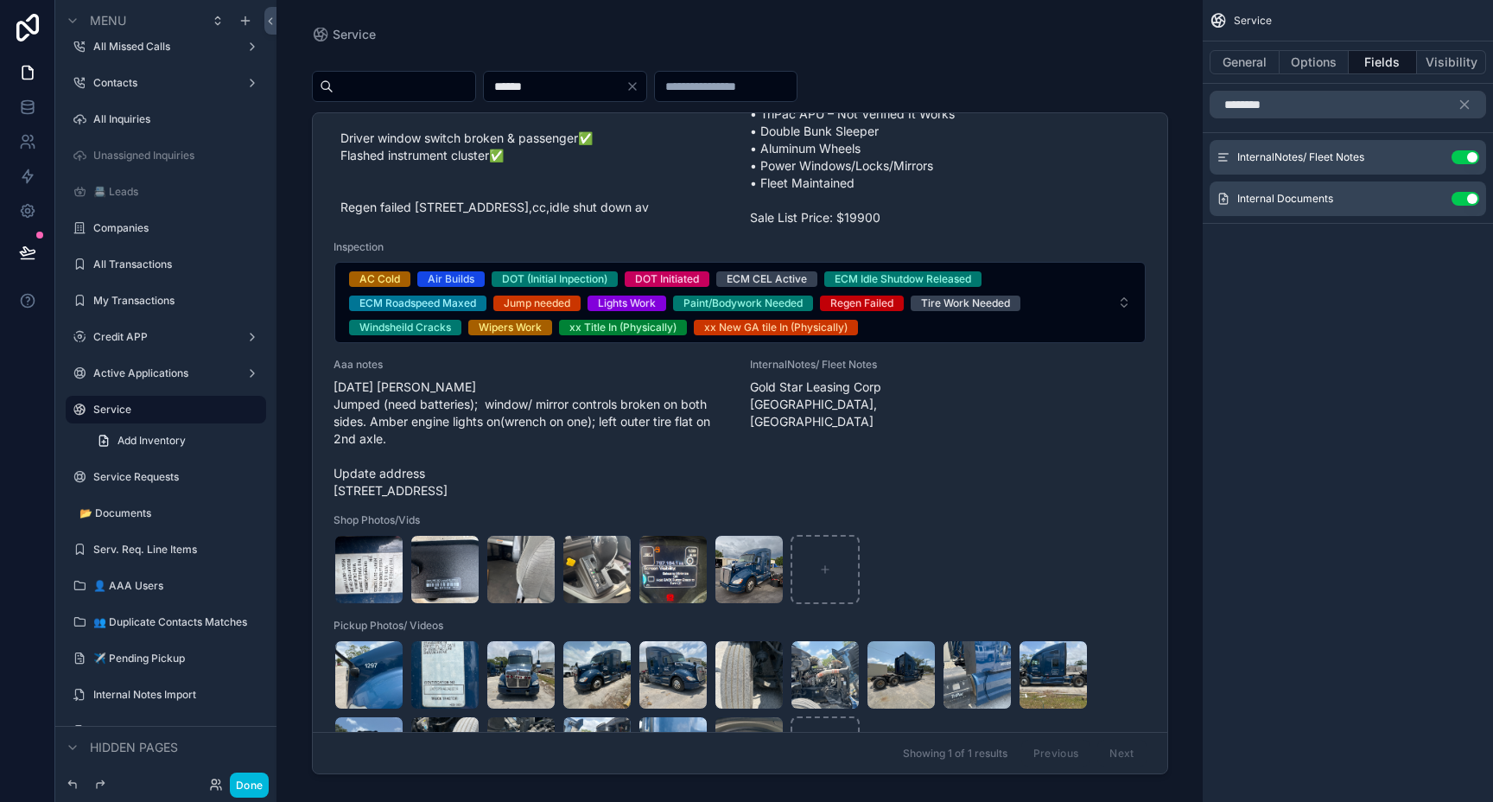
scroll to position [297, 0]
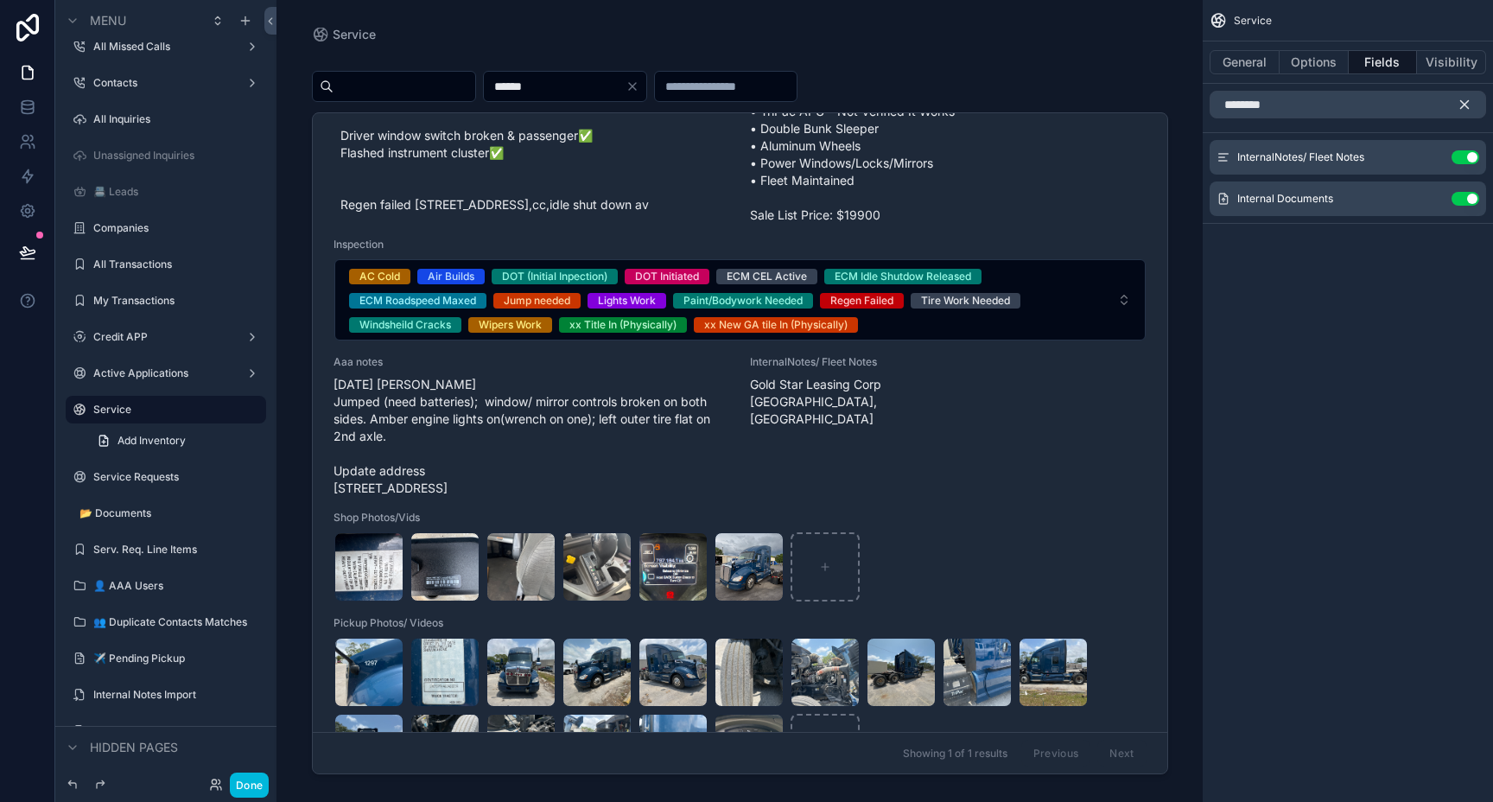
click at [1468, 103] on icon "scrollable content" at bounding box center [1464, 105] width 16 height 16
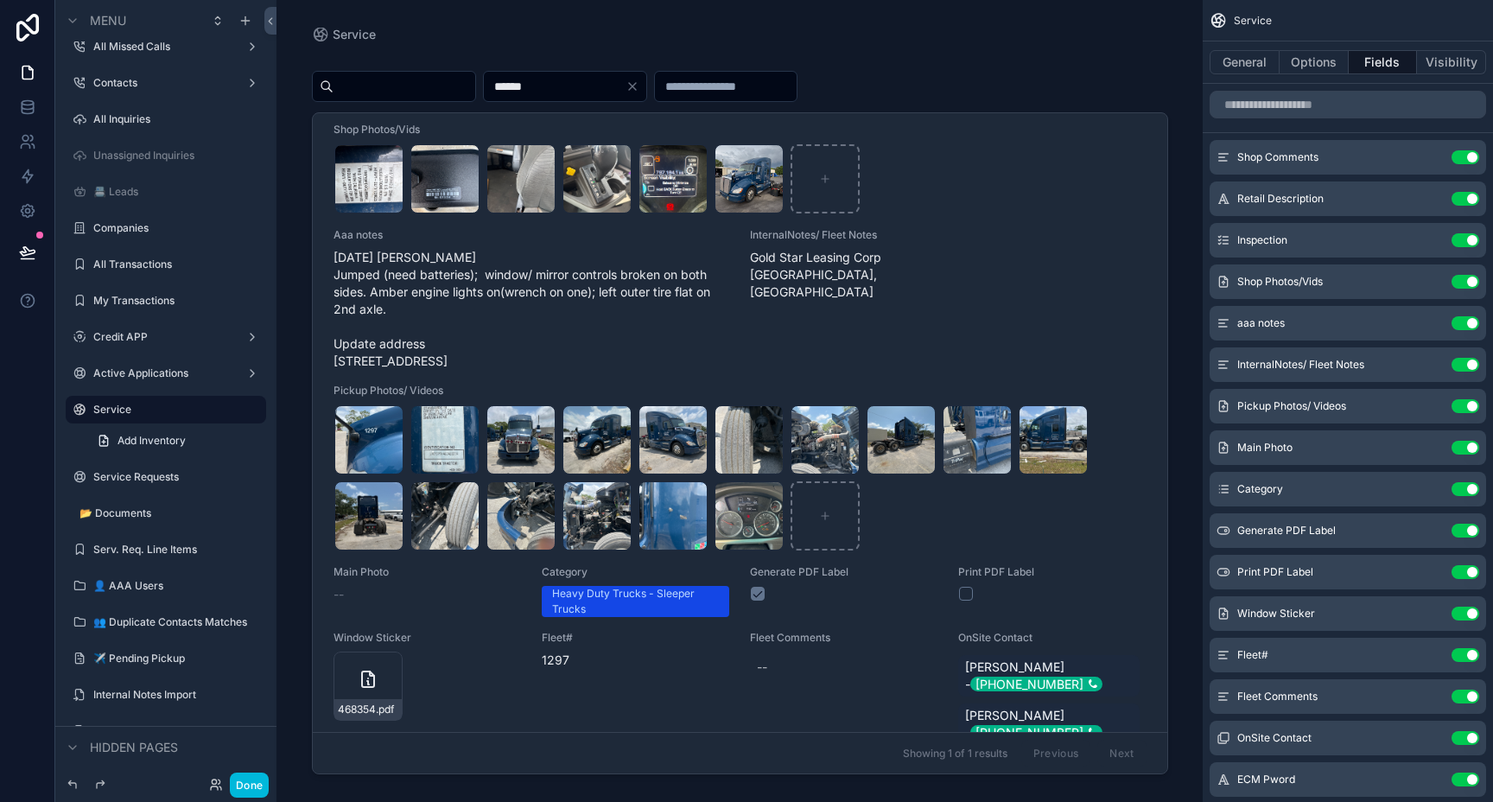
scroll to position [531, 0]
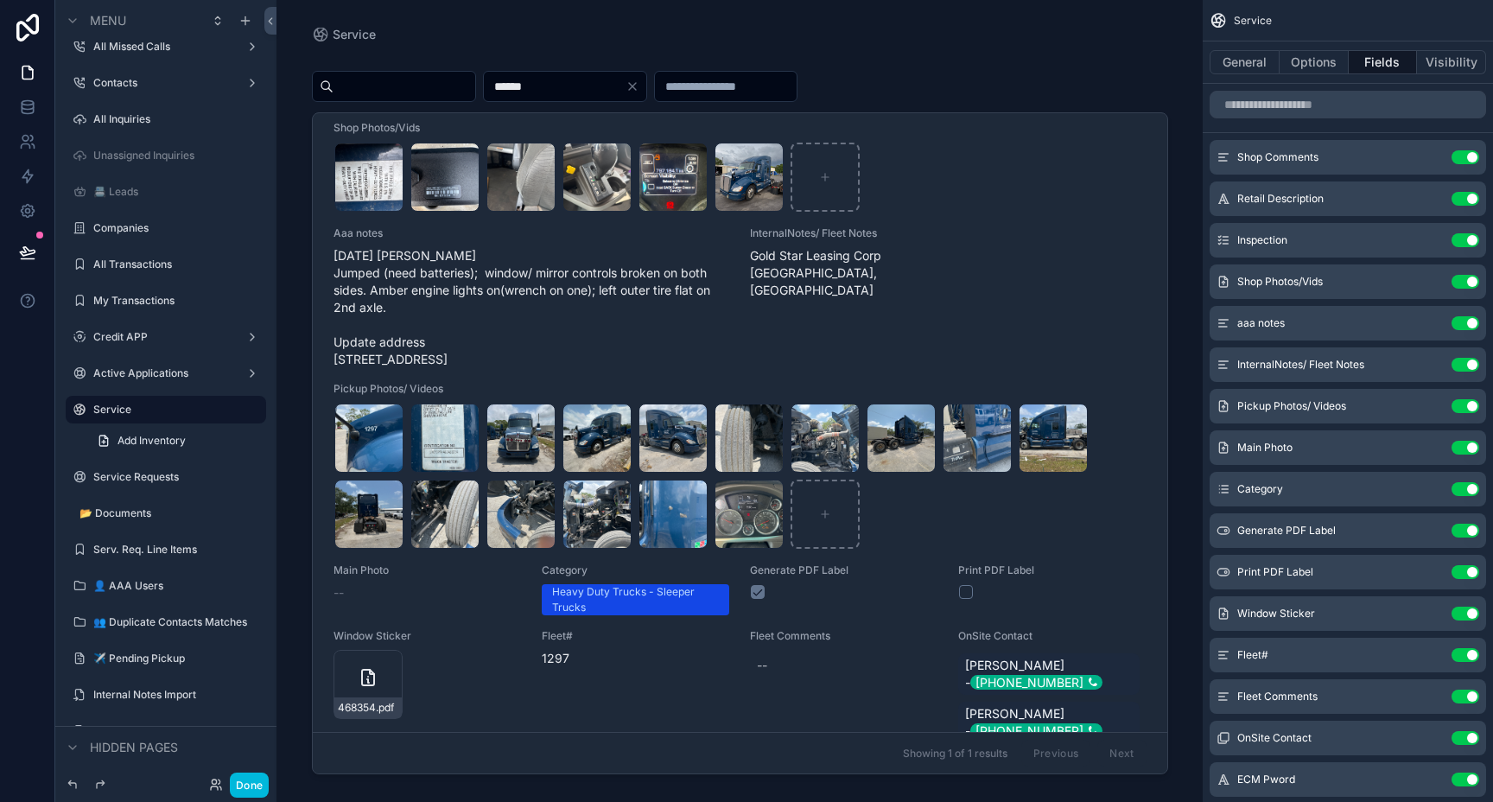
click at [0, 0] on icon "scrollable content" at bounding box center [0, 0] width 0 height 0
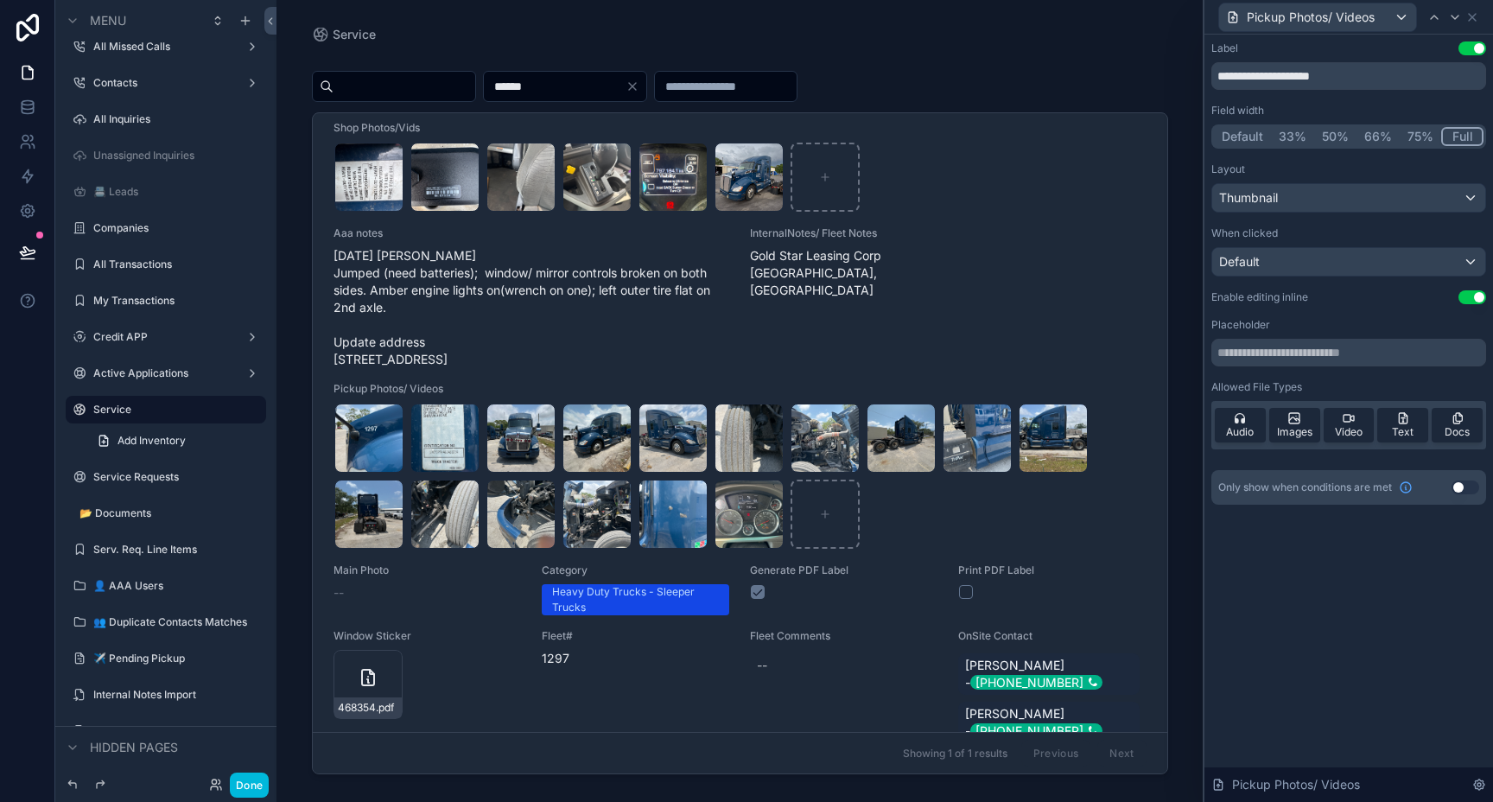
click at [1477, 299] on button "Use setting" at bounding box center [1472, 297] width 28 height 14
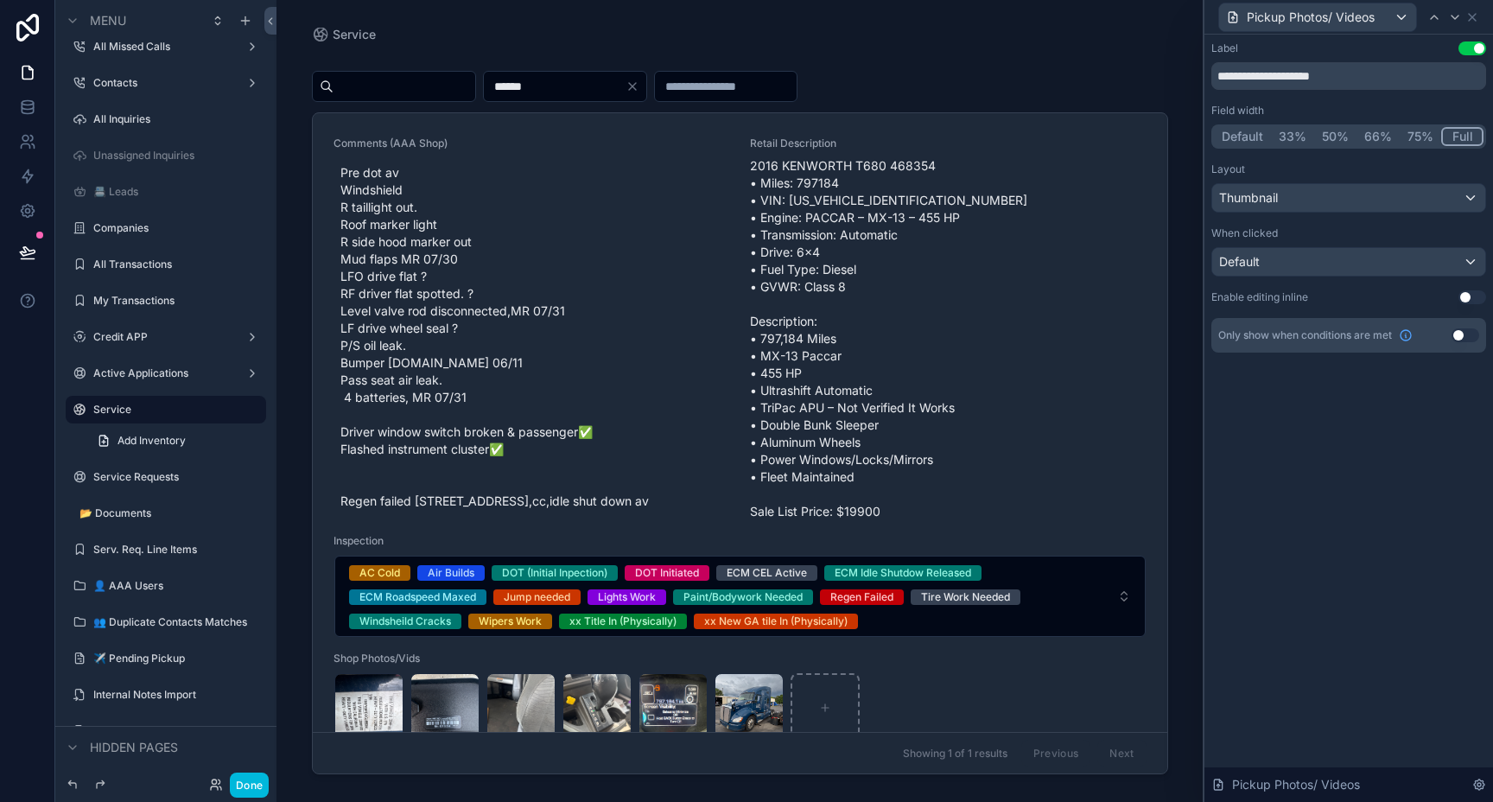
scroll to position [0, 0]
click at [1474, 18] on icon at bounding box center [1472, 17] width 14 height 14
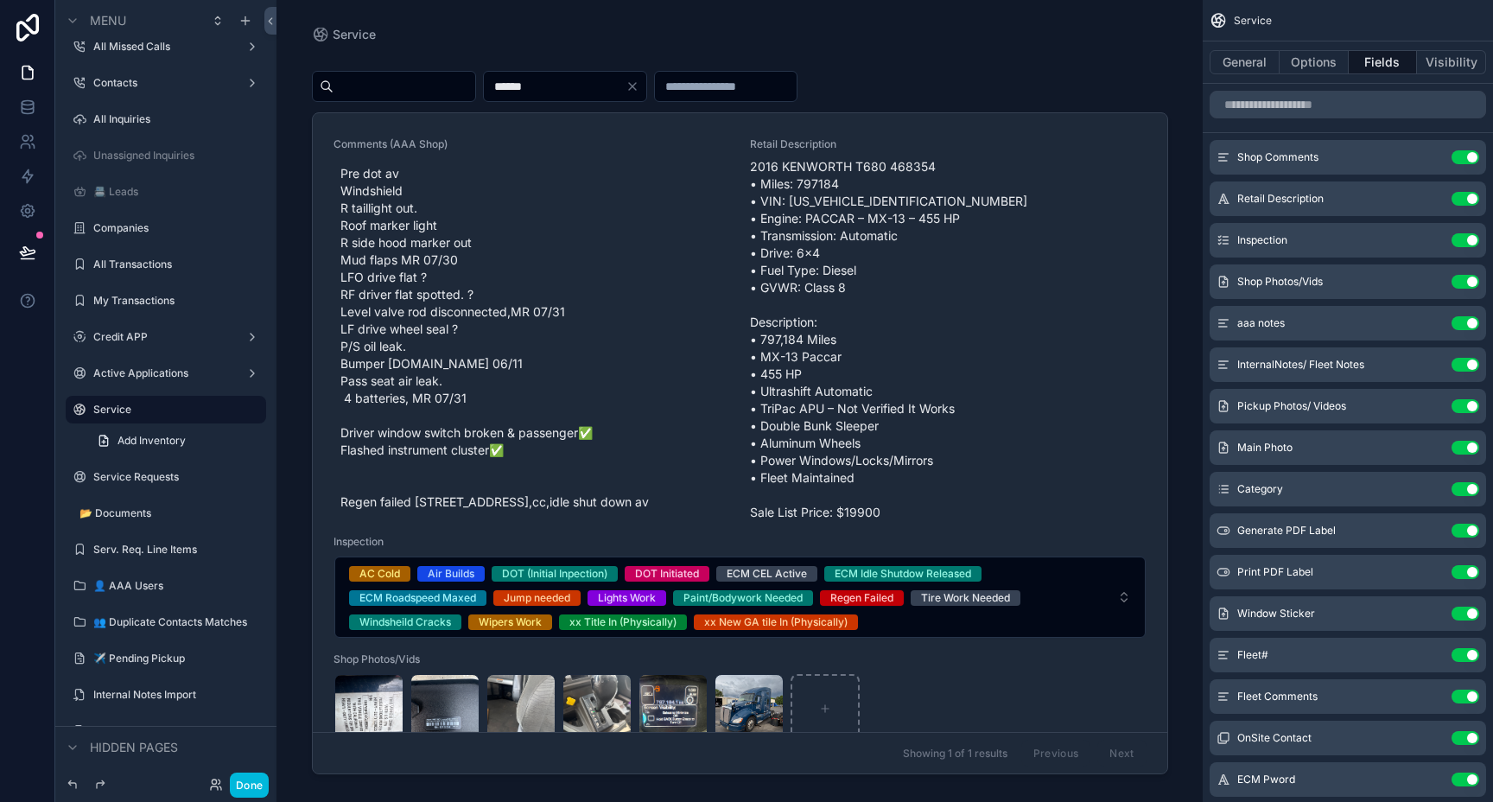
click at [0, 0] on icon "scrollable content" at bounding box center [0, 0] width 0 height 0
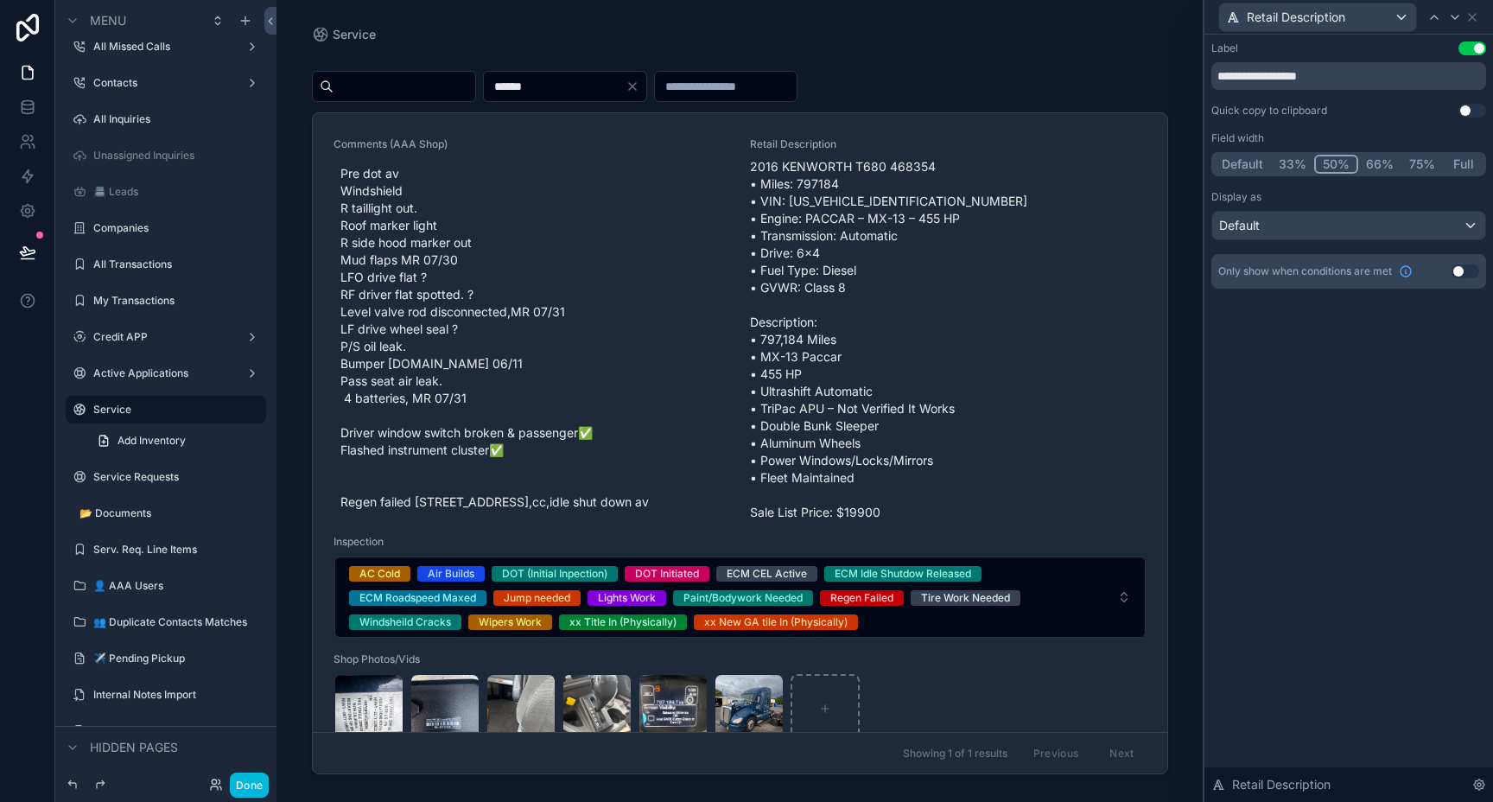
click at [1467, 112] on button "Use setting" at bounding box center [1472, 111] width 28 height 14
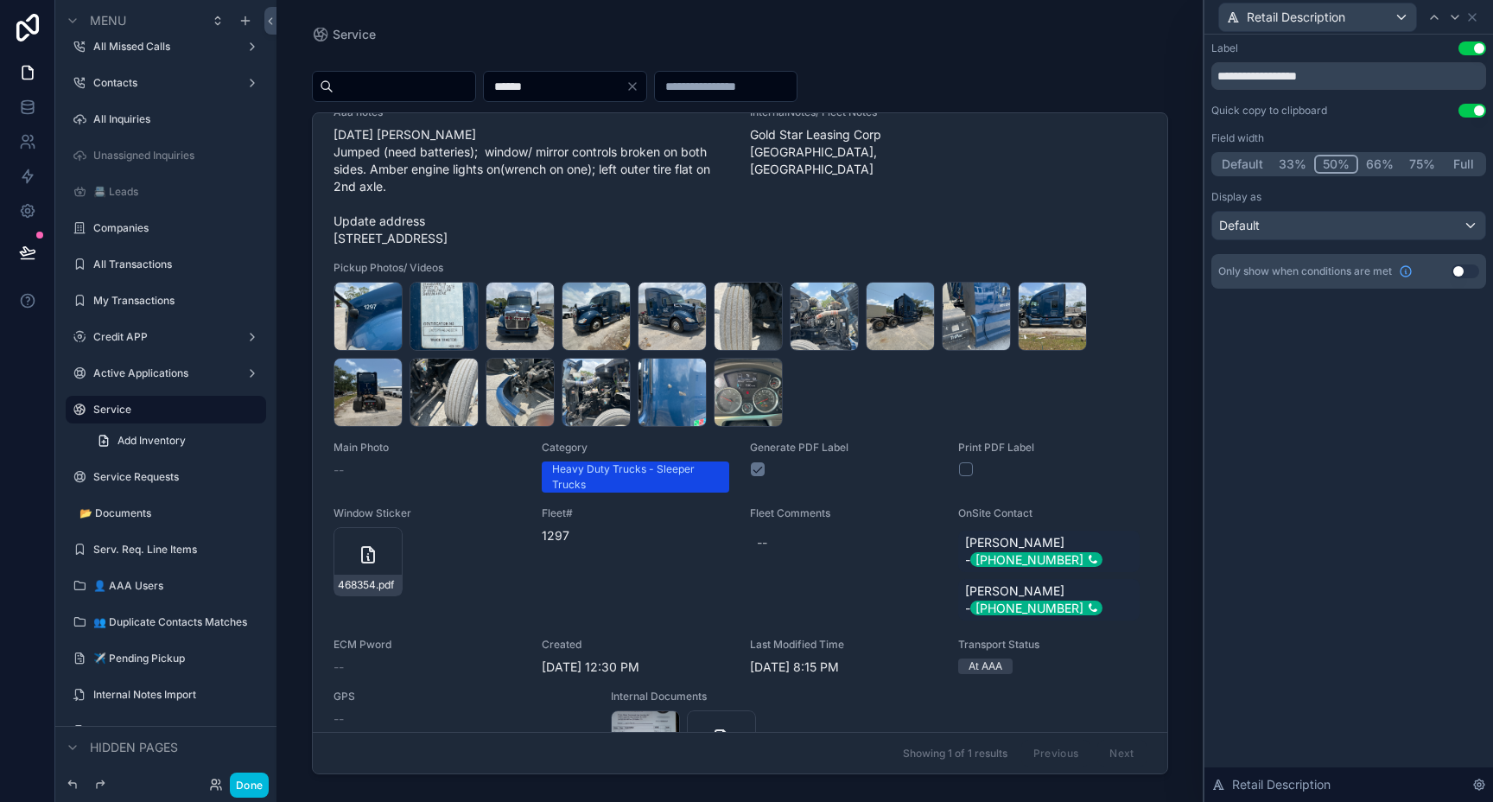
scroll to position [832, 0]
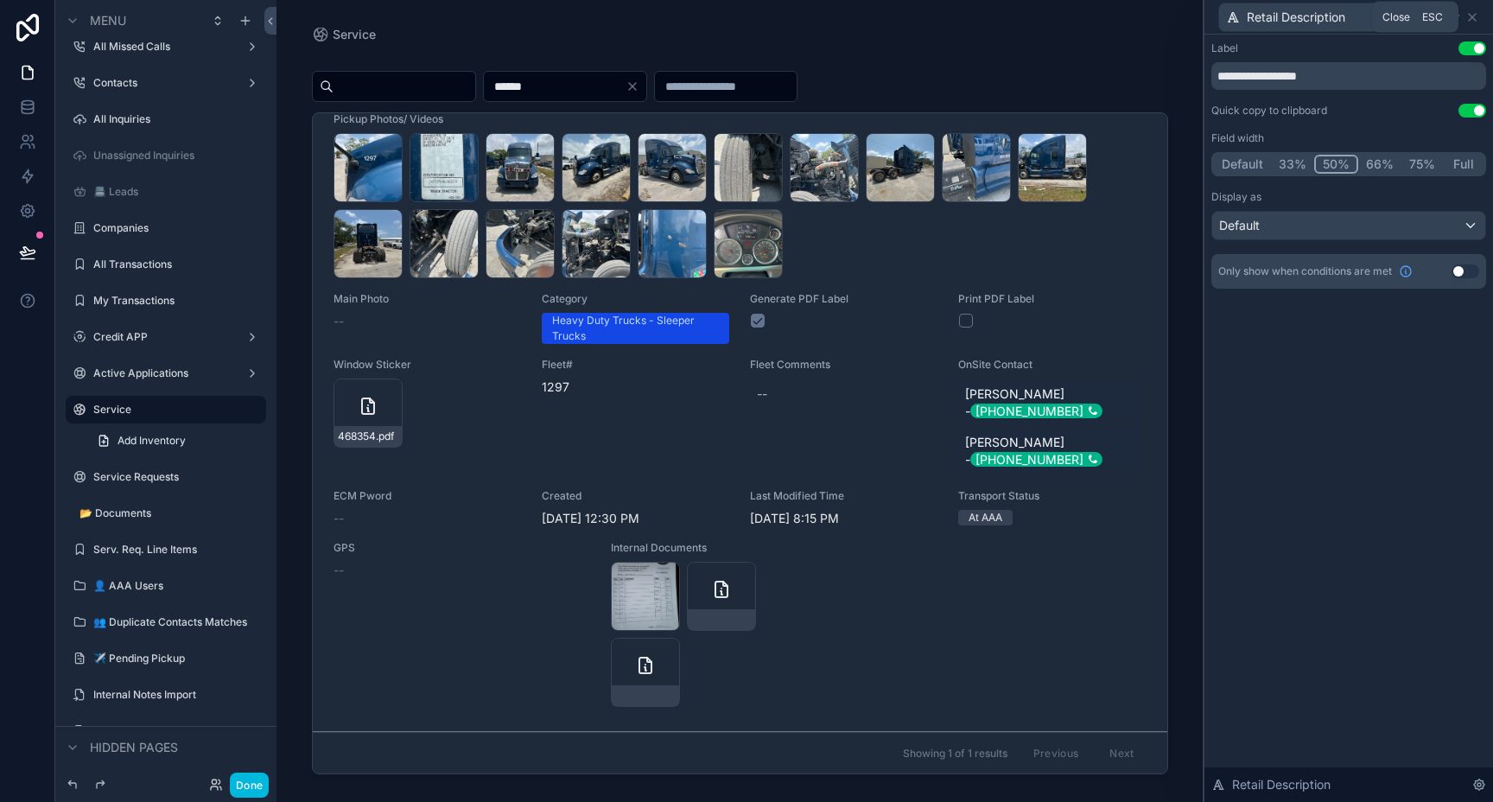
click at [1475, 18] on icon at bounding box center [1472, 17] width 14 height 14
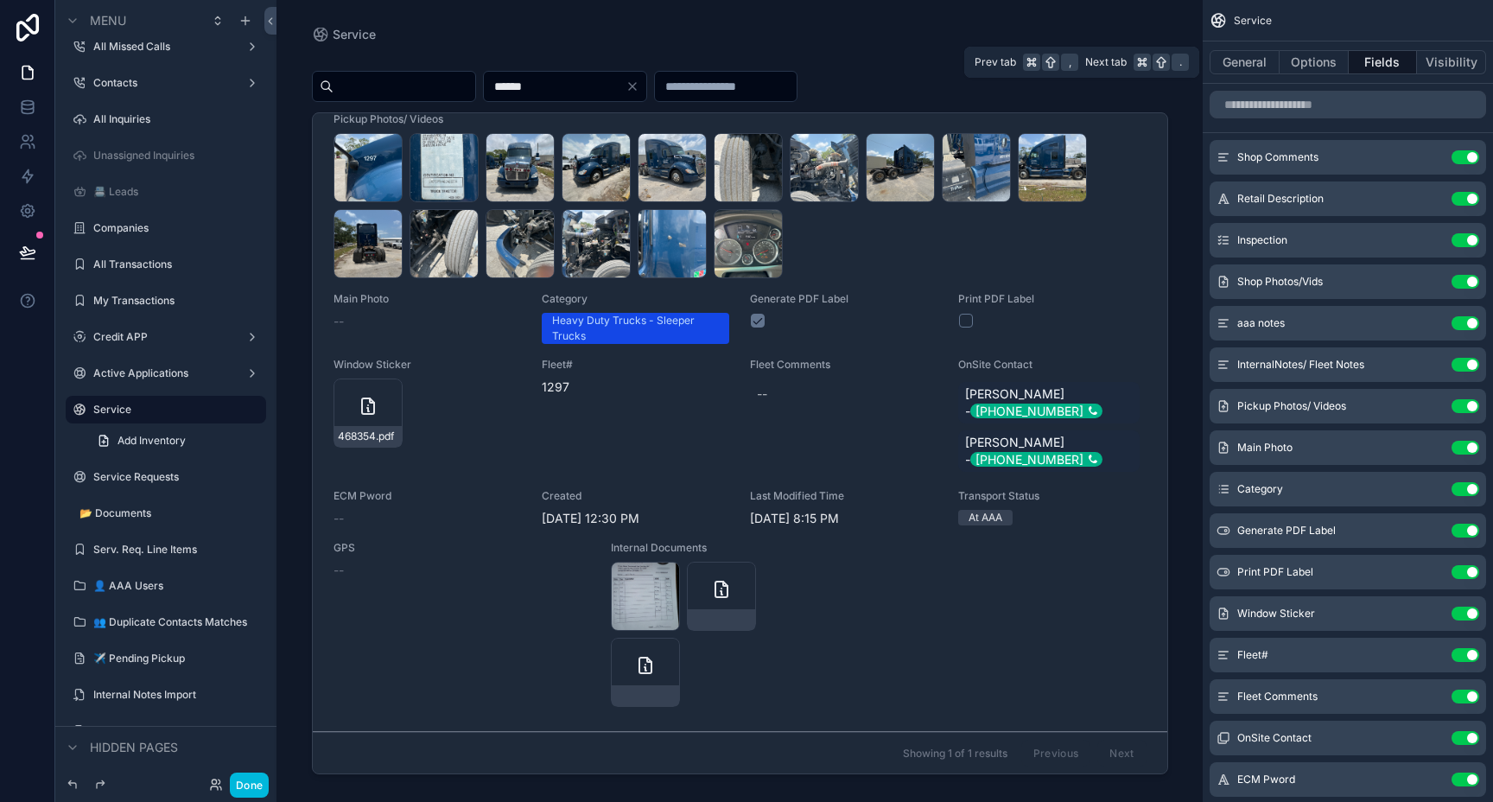
click at [1247, 67] on button "General" at bounding box center [1244, 62] width 70 height 24
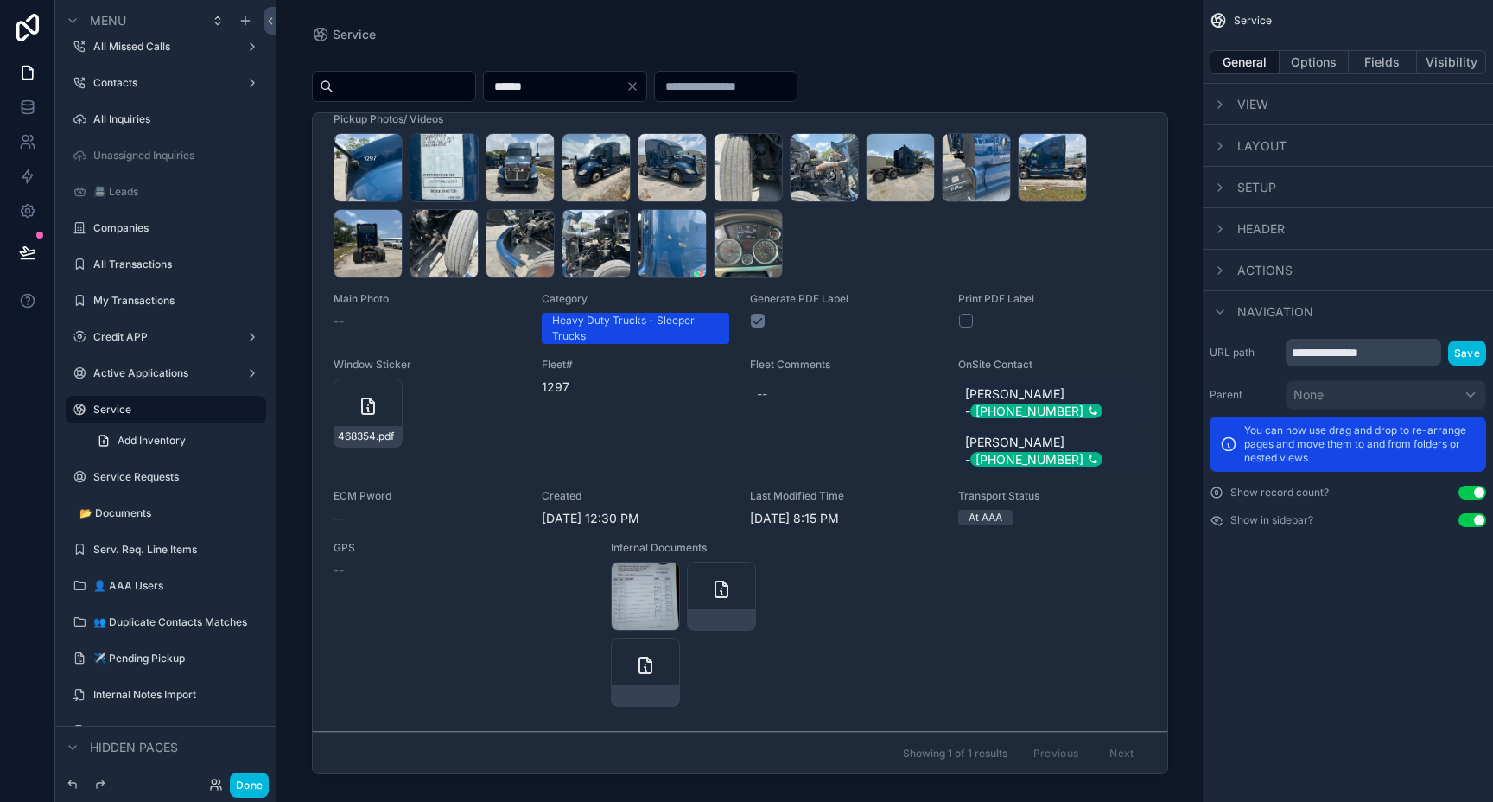
click at [1227, 310] on div "scrollable content" at bounding box center [1219, 311] width 21 height 21
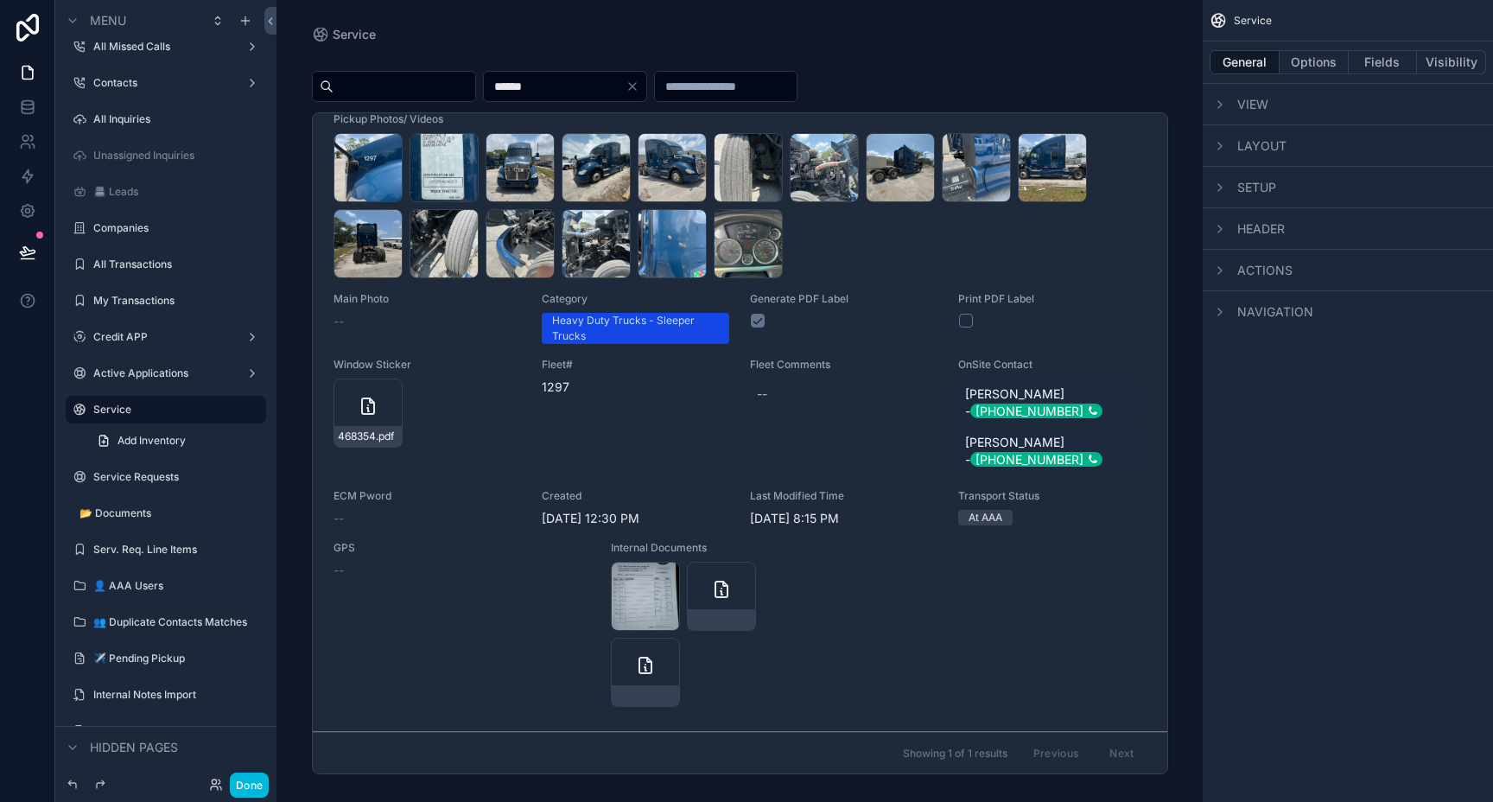
click at [1223, 147] on icon "scrollable content" at bounding box center [1220, 146] width 14 height 14
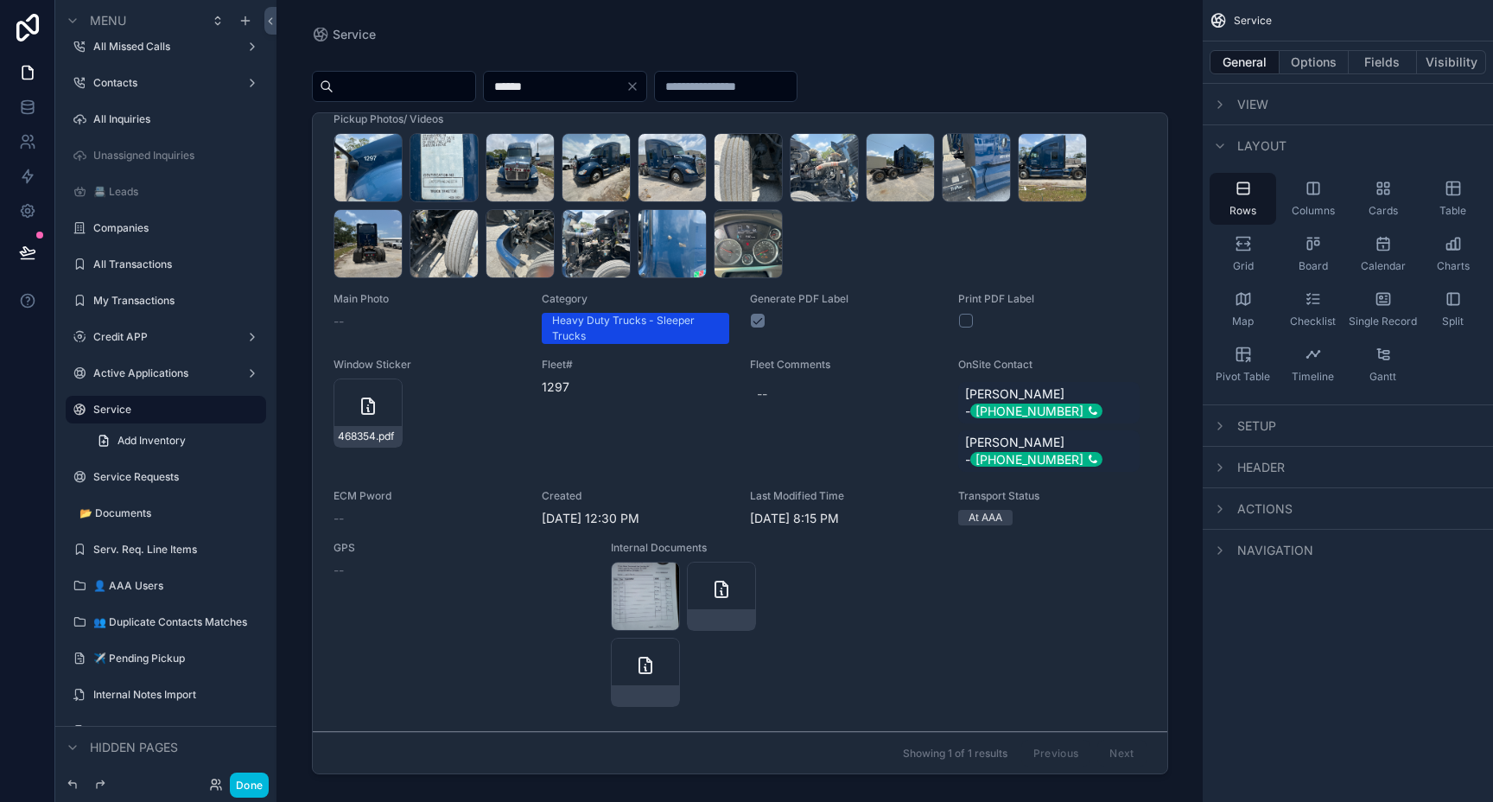
click at [1223, 147] on icon "scrollable content" at bounding box center [1220, 146] width 14 height 14
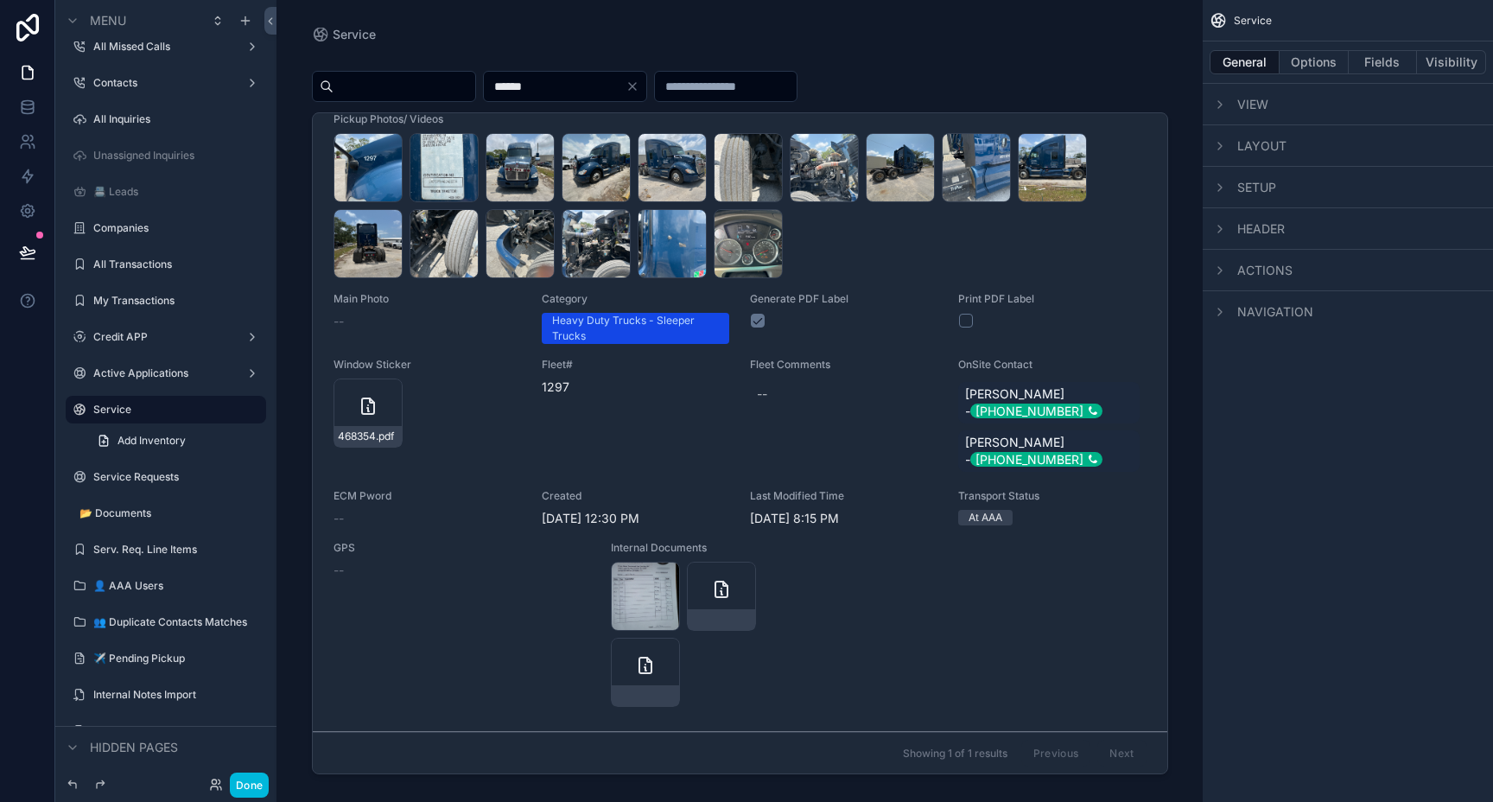
click at [1220, 189] on icon "scrollable content" at bounding box center [1220, 188] width 14 height 14
click at [1253, 251] on span "Choose a field" at bounding box center [1257, 249] width 80 height 15
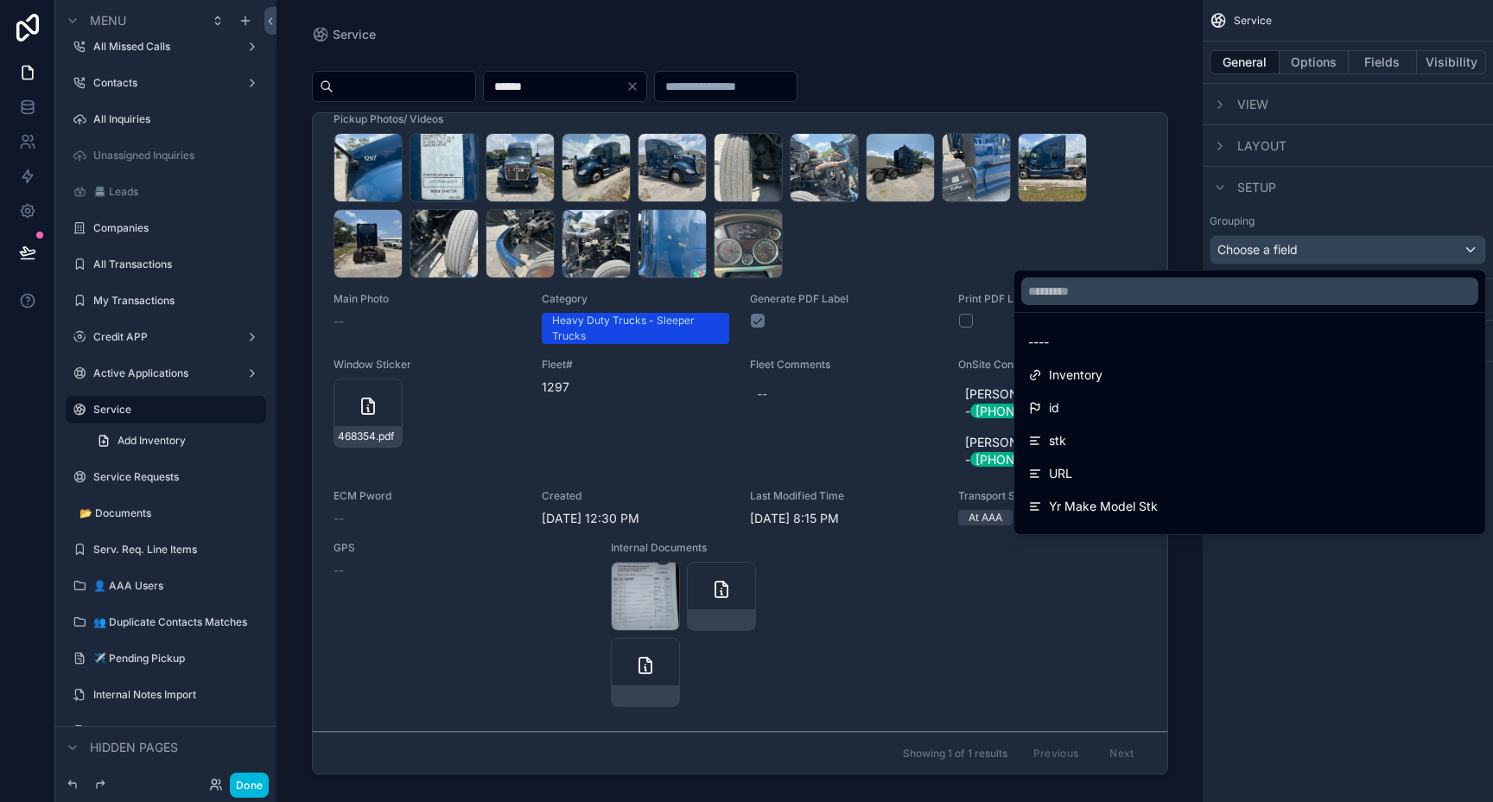
click at [1189, 371] on div "Inventory" at bounding box center [1249, 375] width 443 height 21
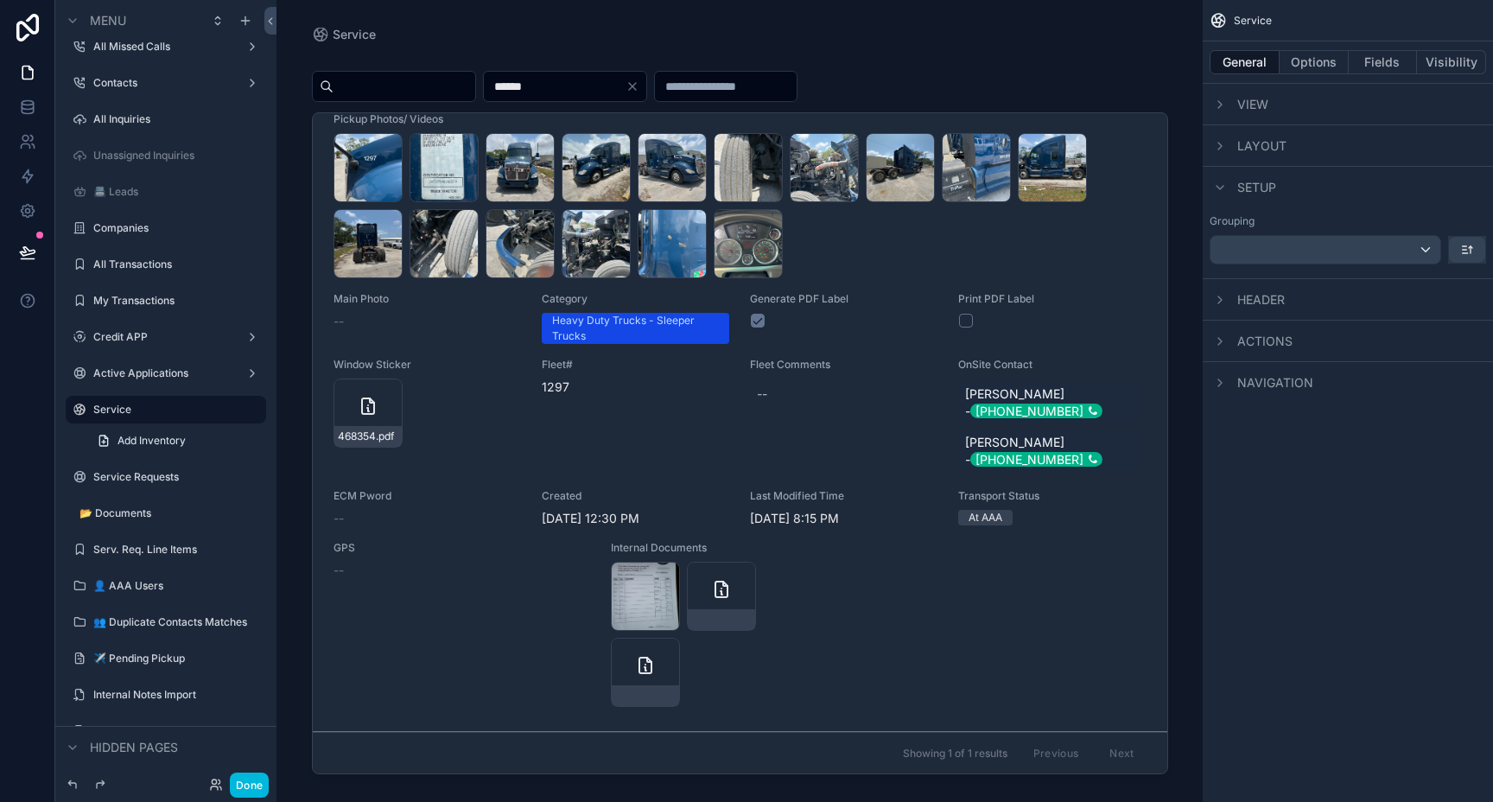
click at [1364, 209] on div "Grouping" at bounding box center [1347, 239] width 290 height 64
click at [1234, 257] on div "scrollable content" at bounding box center [1325, 250] width 230 height 28
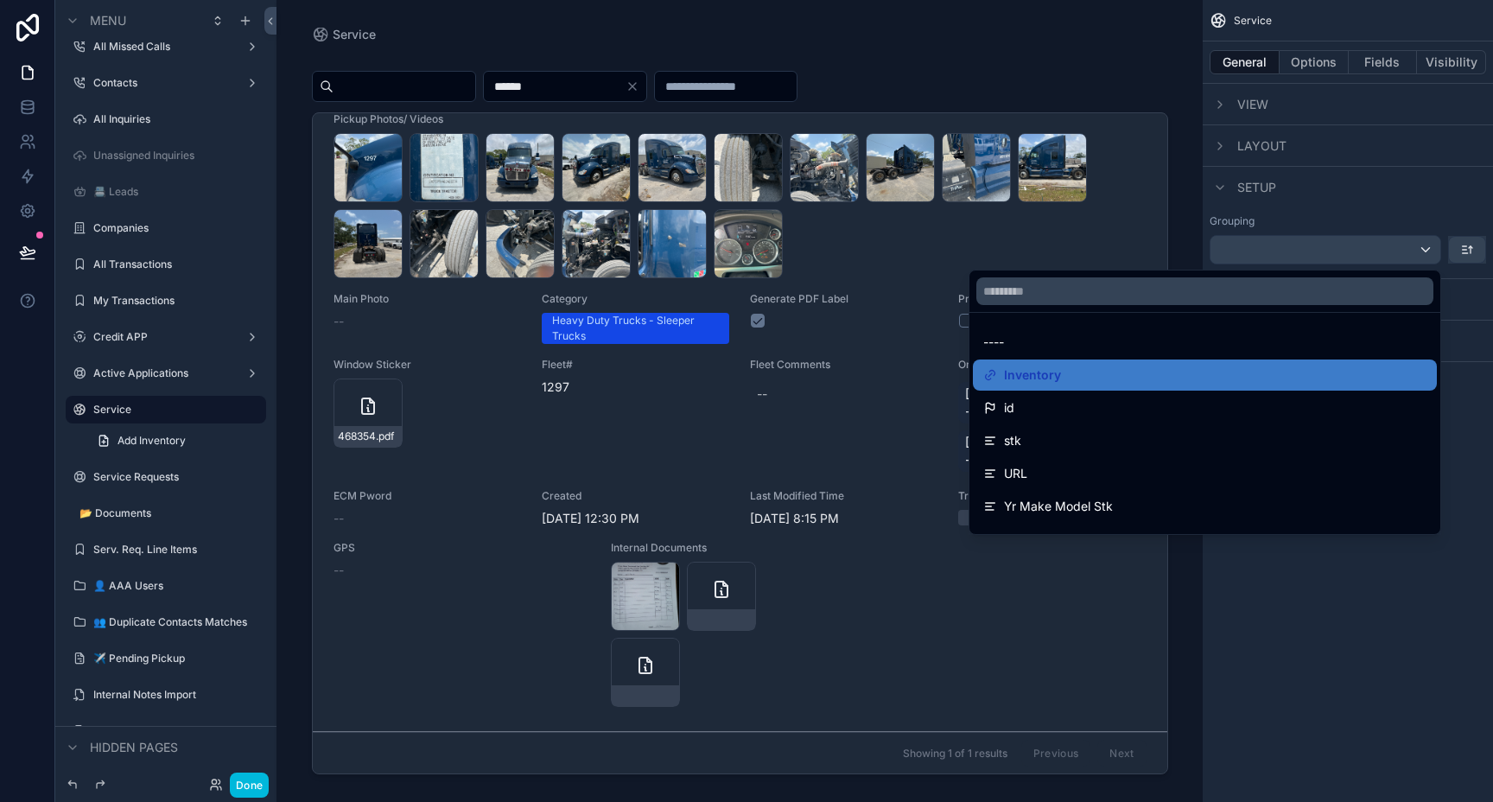
click at [1263, 251] on div "scrollable content" at bounding box center [746, 401] width 1493 height 802
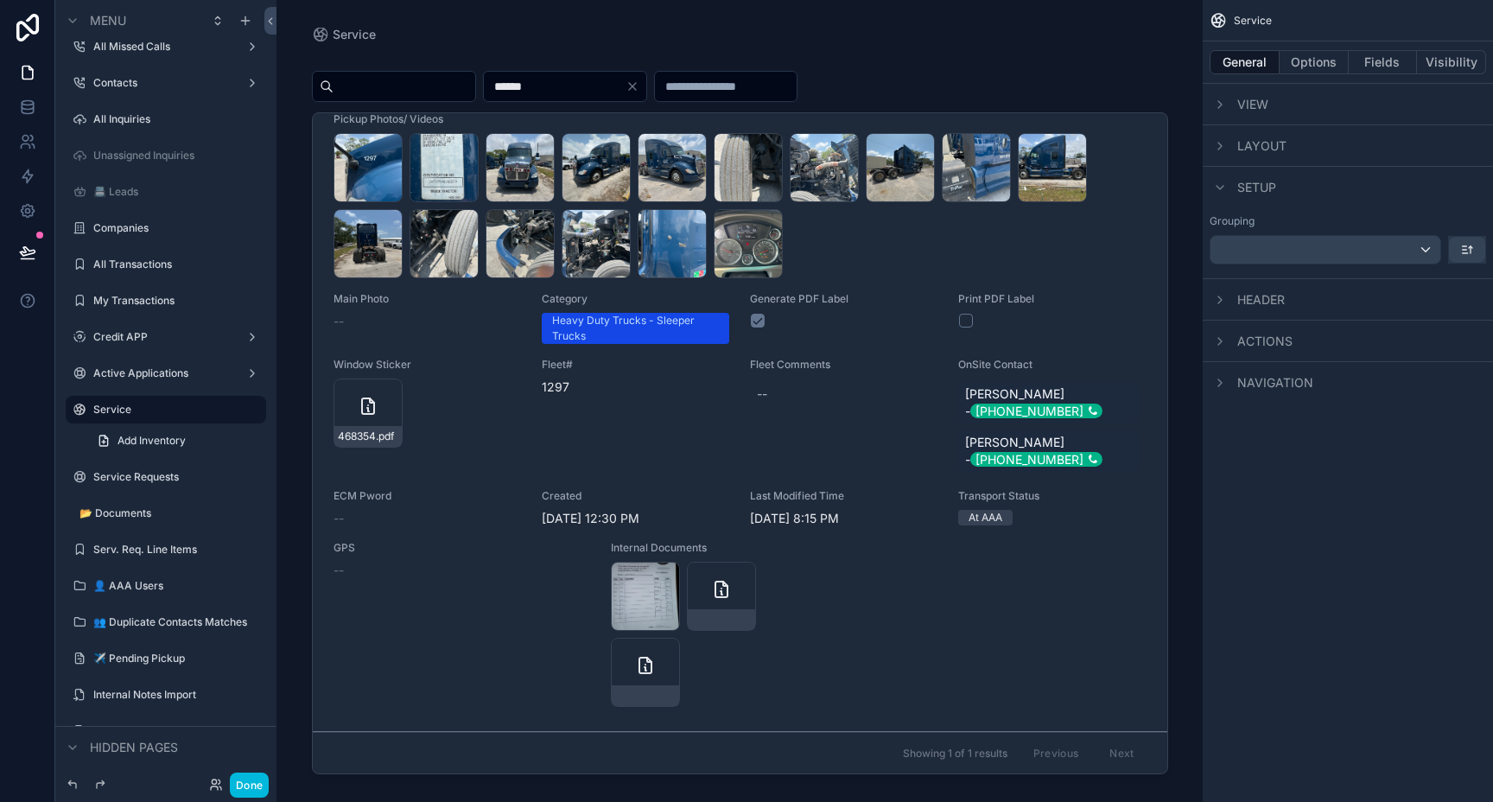
click at [1317, 410] on div "Service General Options Fields Visibility View Layout Setup Grouping Header Act…" at bounding box center [1347, 215] width 290 height 430
click at [1222, 191] on icon "scrollable content" at bounding box center [1220, 188] width 14 height 14
click at [1387, 61] on button "Fields" at bounding box center [1382, 62] width 69 height 24
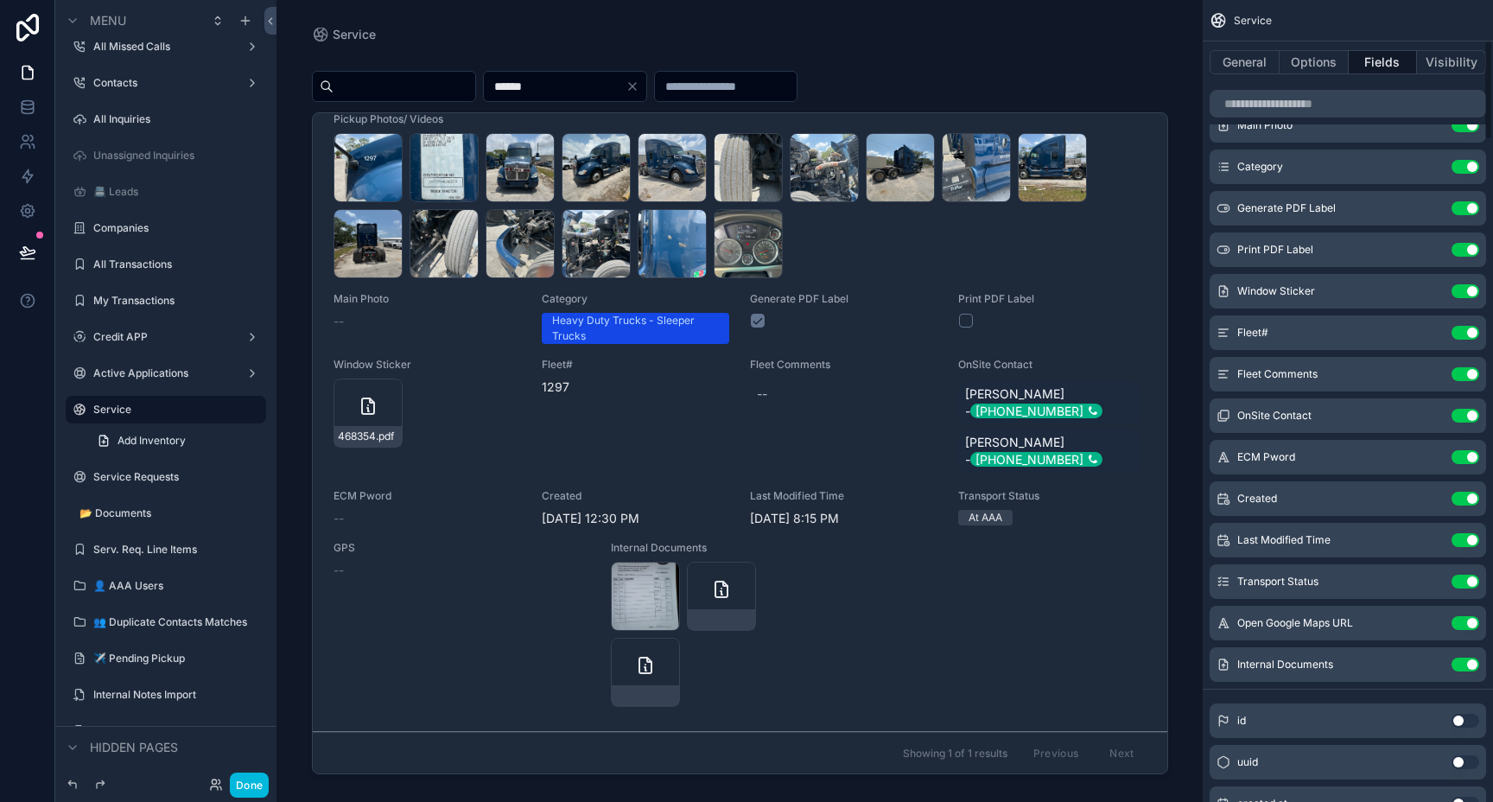
scroll to position [323, 0]
click at [0, 0] on icon "scrollable content" at bounding box center [0, 0] width 0 height 0
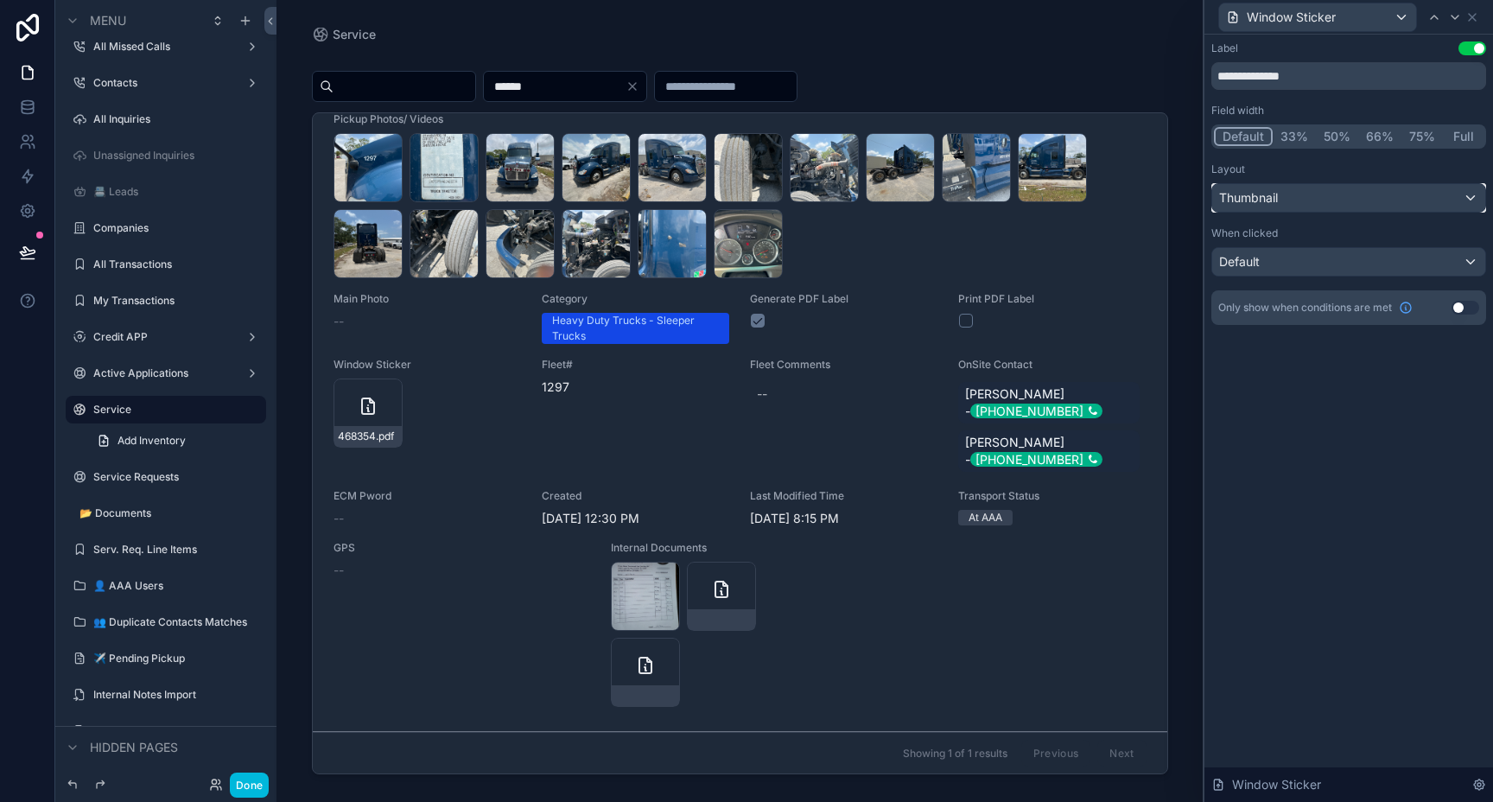
click at [1403, 199] on div "Thumbnail" at bounding box center [1348, 198] width 273 height 28
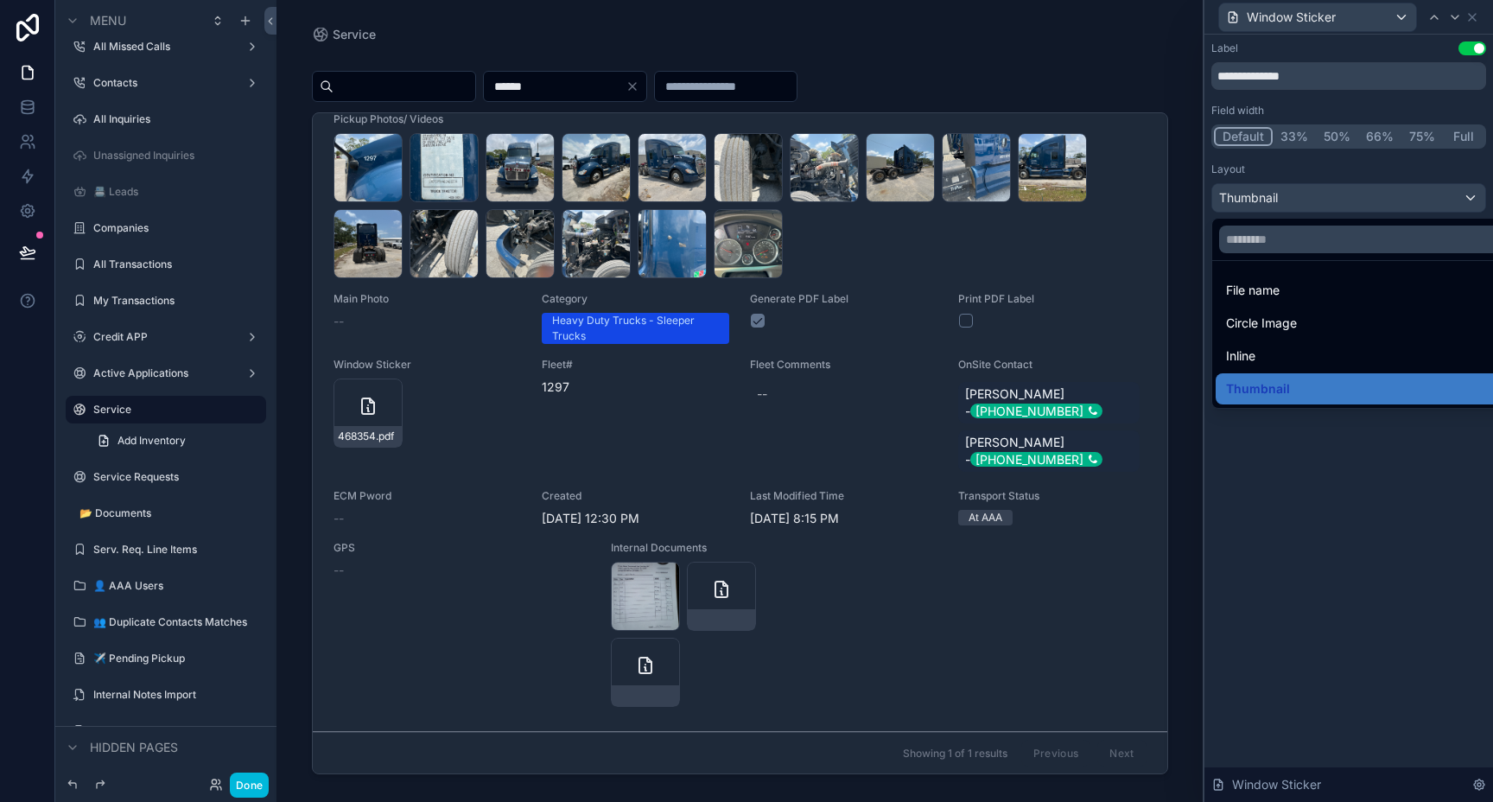
click at [1296, 293] on div "File name" at bounding box center [1368, 290] width 285 height 21
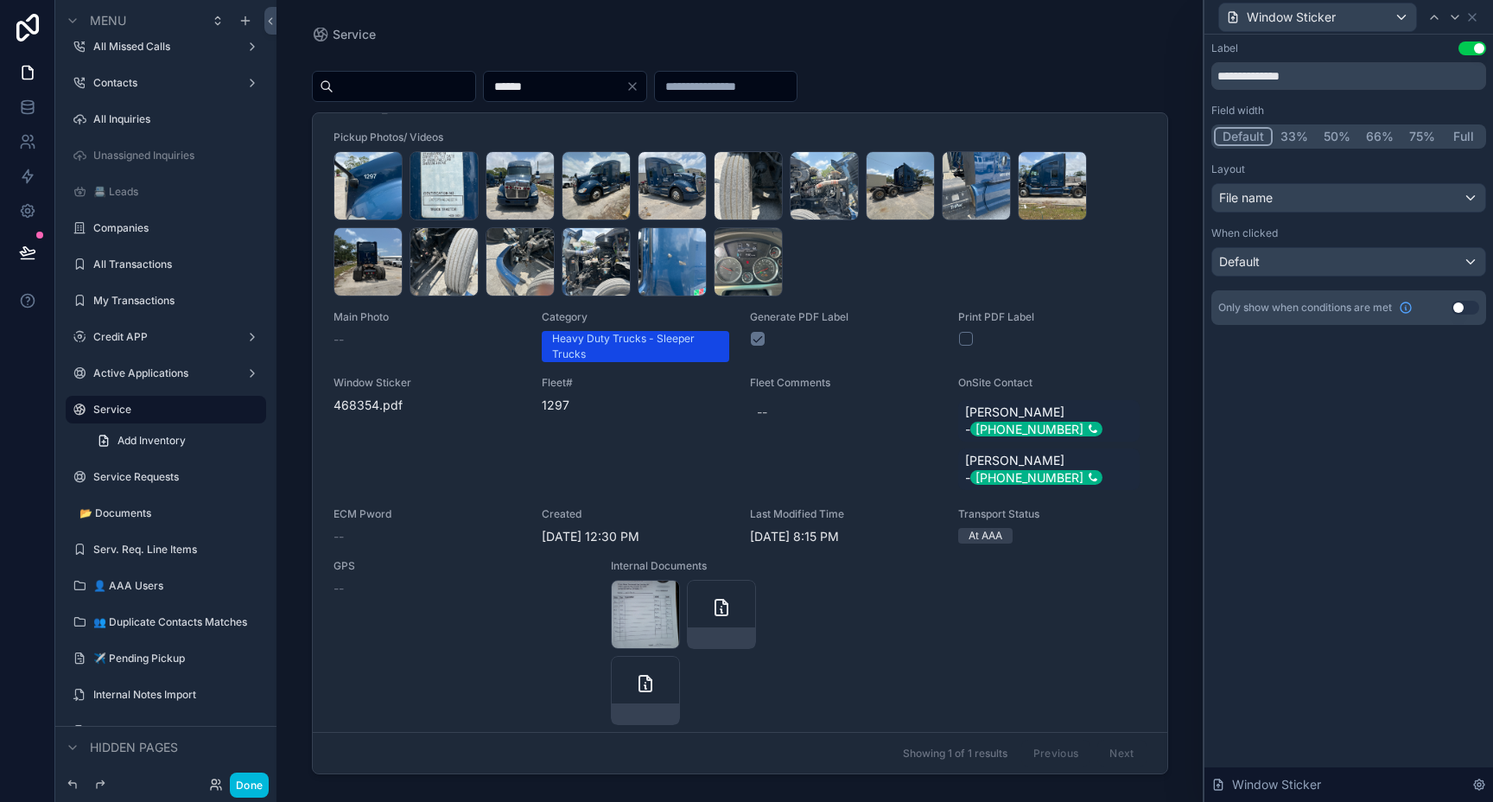
scroll to position [784, 0]
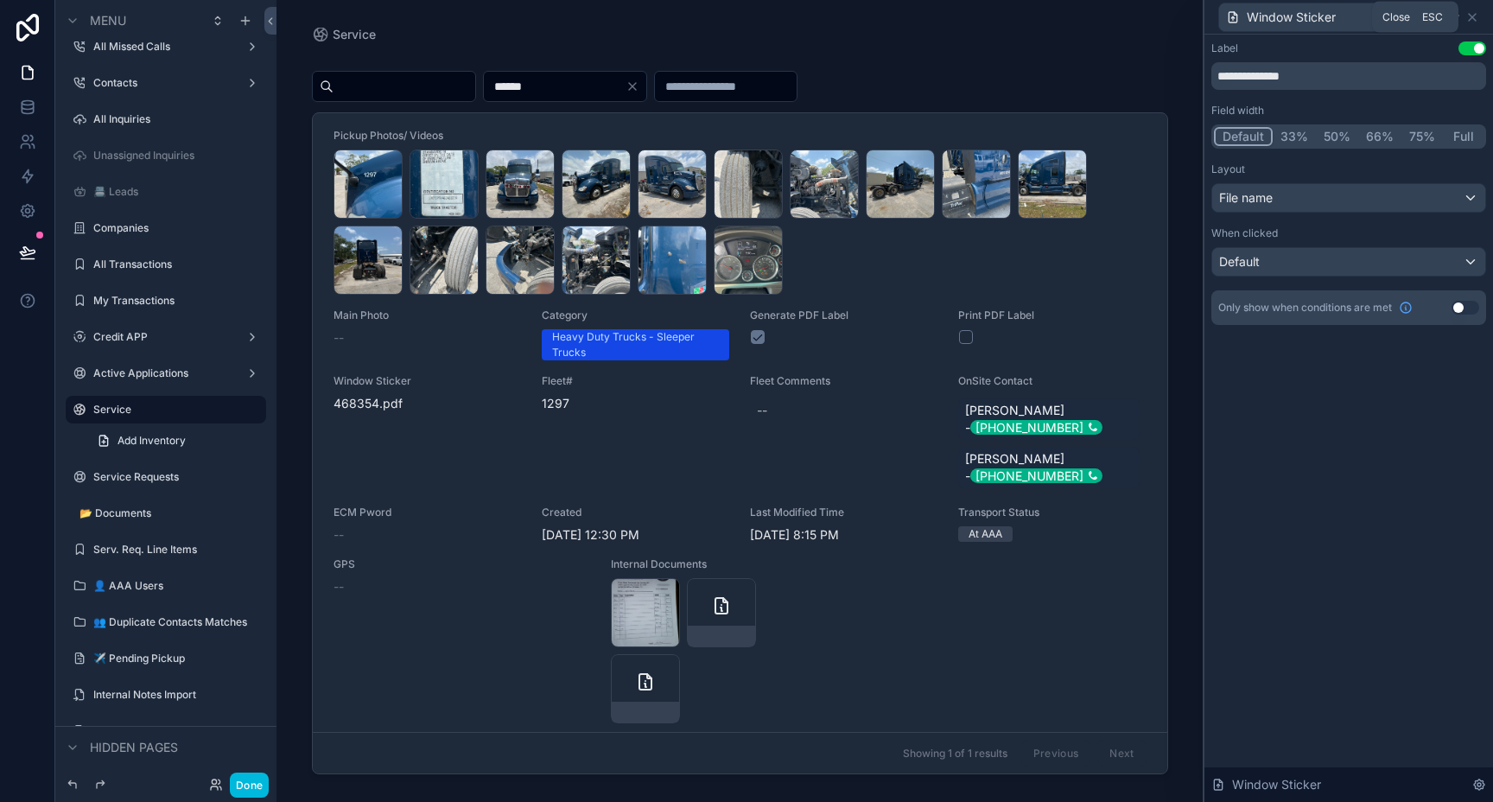
click at [1472, 18] on icon at bounding box center [1472, 17] width 14 height 14
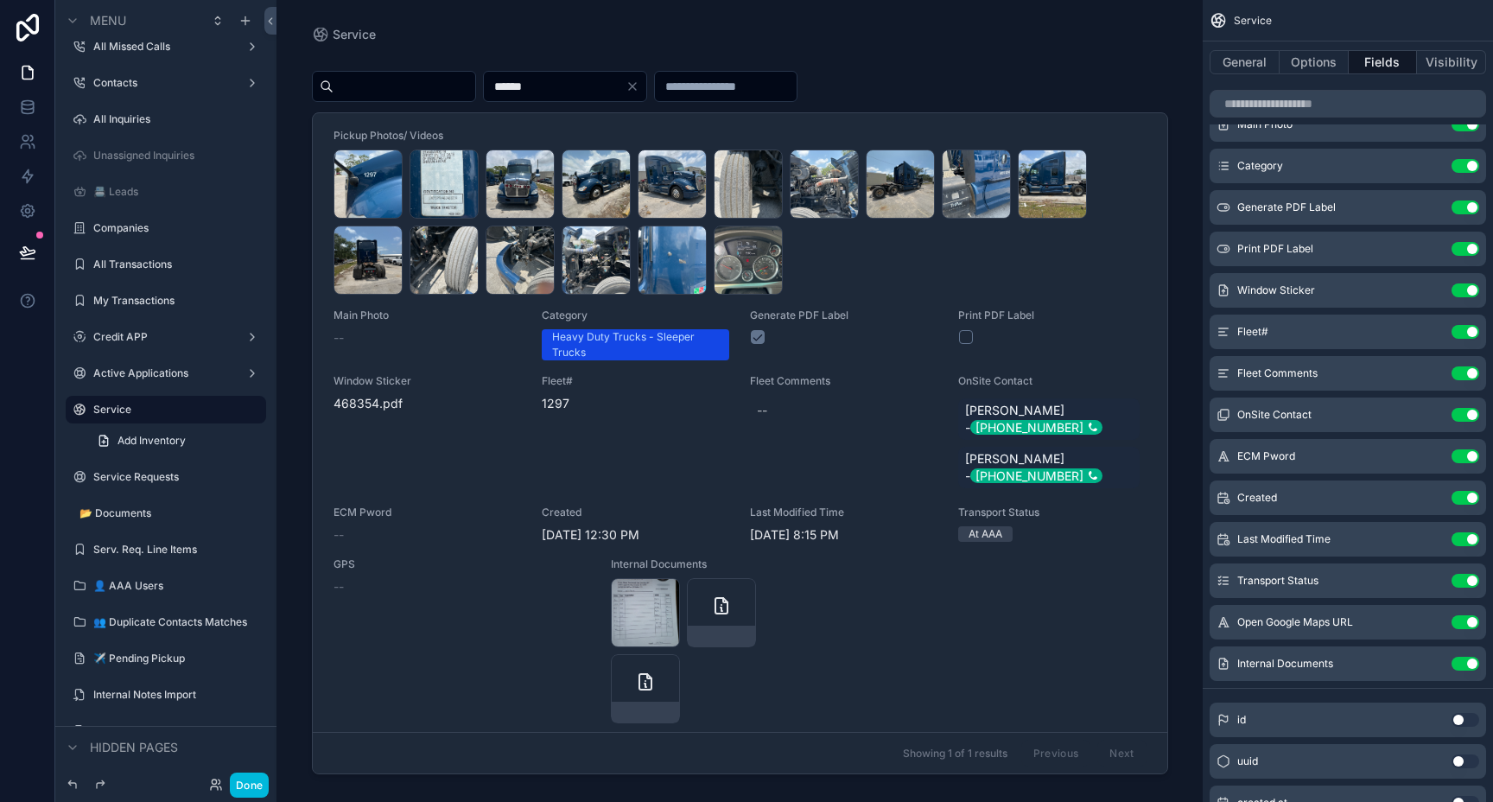
click at [0, 0] on icon "scrollable content" at bounding box center [0, 0] width 0 height 0
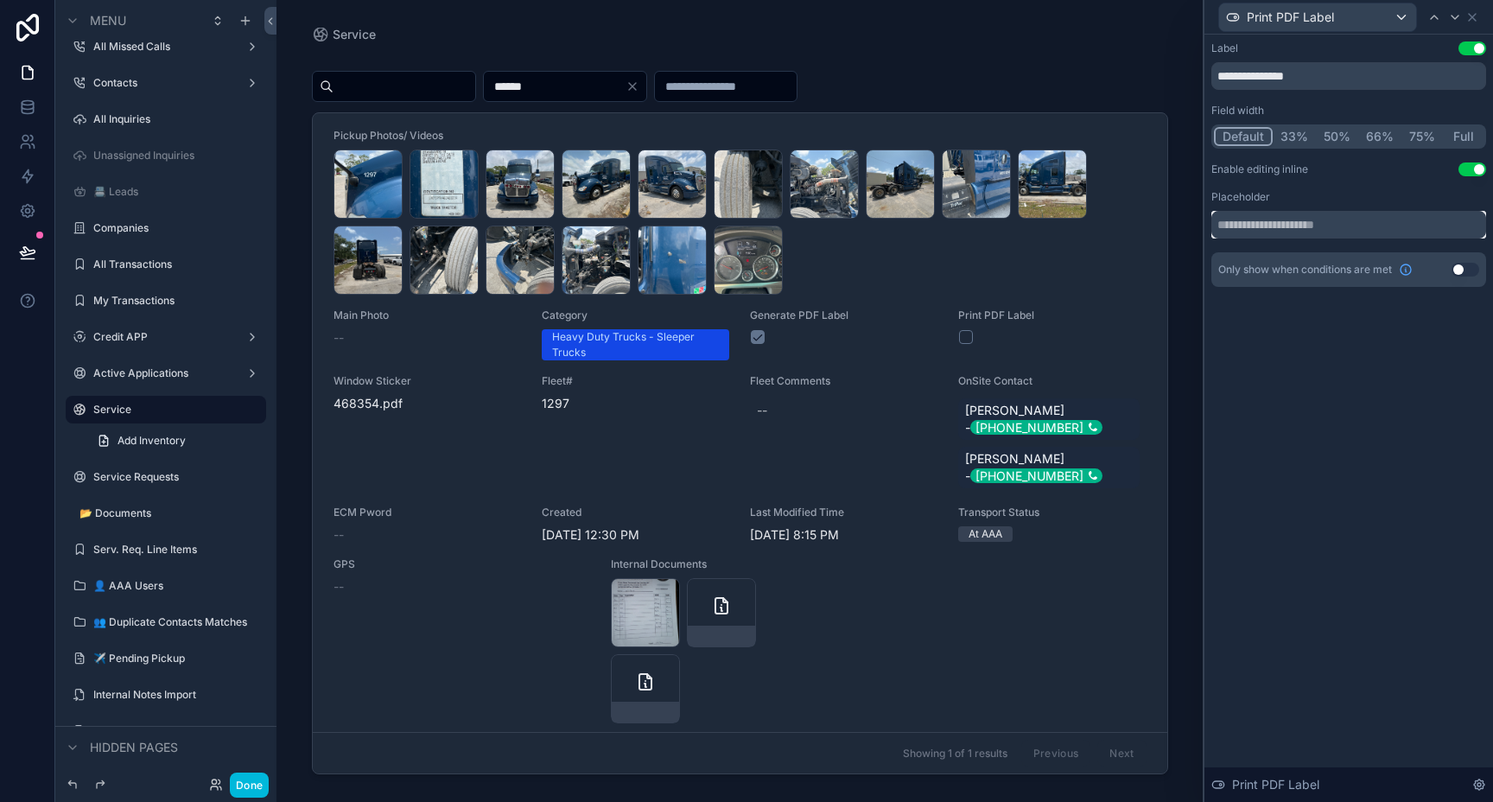
click at [1331, 227] on input "text" at bounding box center [1348, 225] width 275 height 28
click at [1334, 334] on div "**********" at bounding box center [1348, 418] width 289 height 767
click at [1476, 16] on icon at bounding box center [1472, 17] width 14 height 14
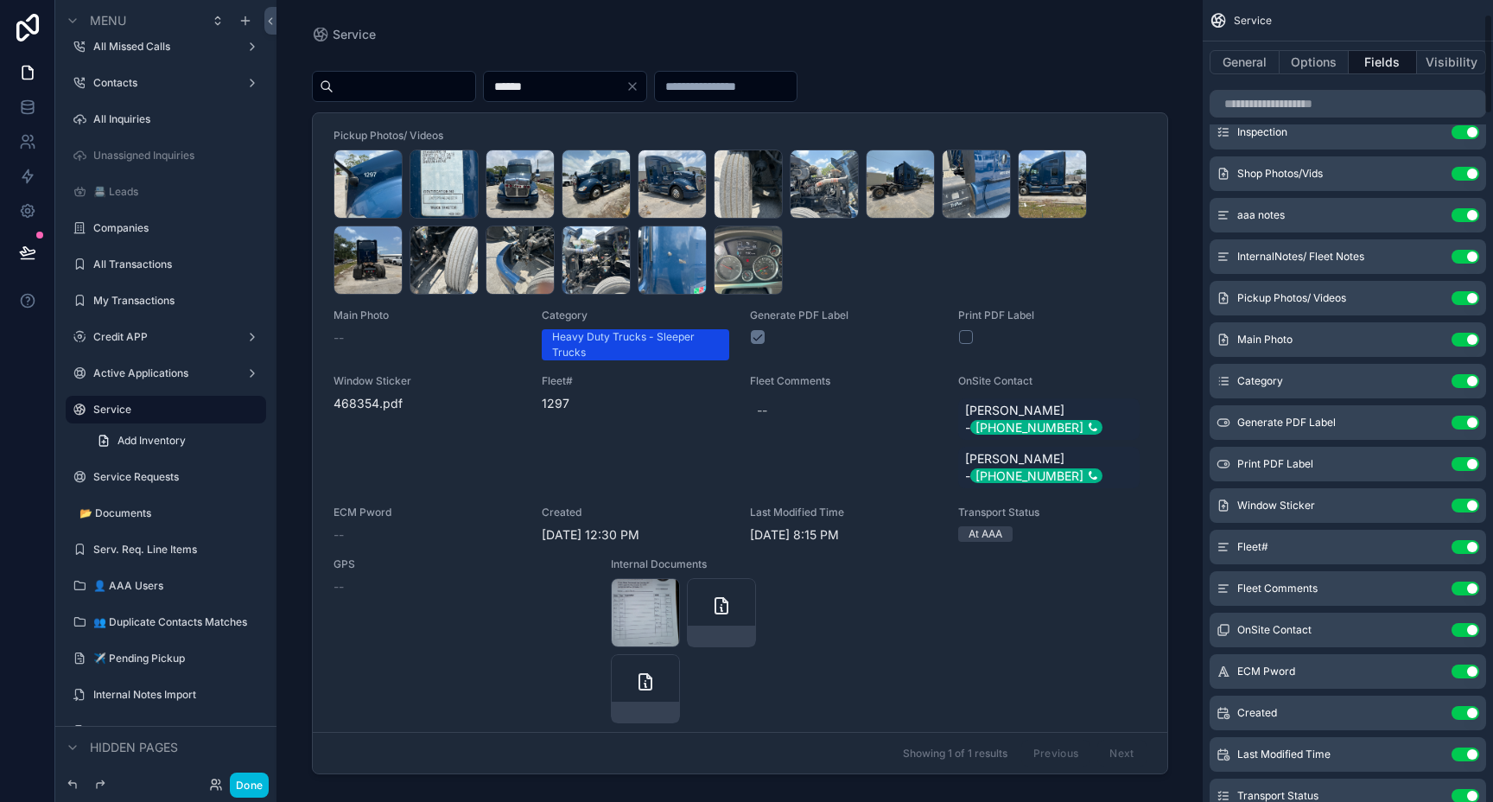
scroll to position [131, 0]
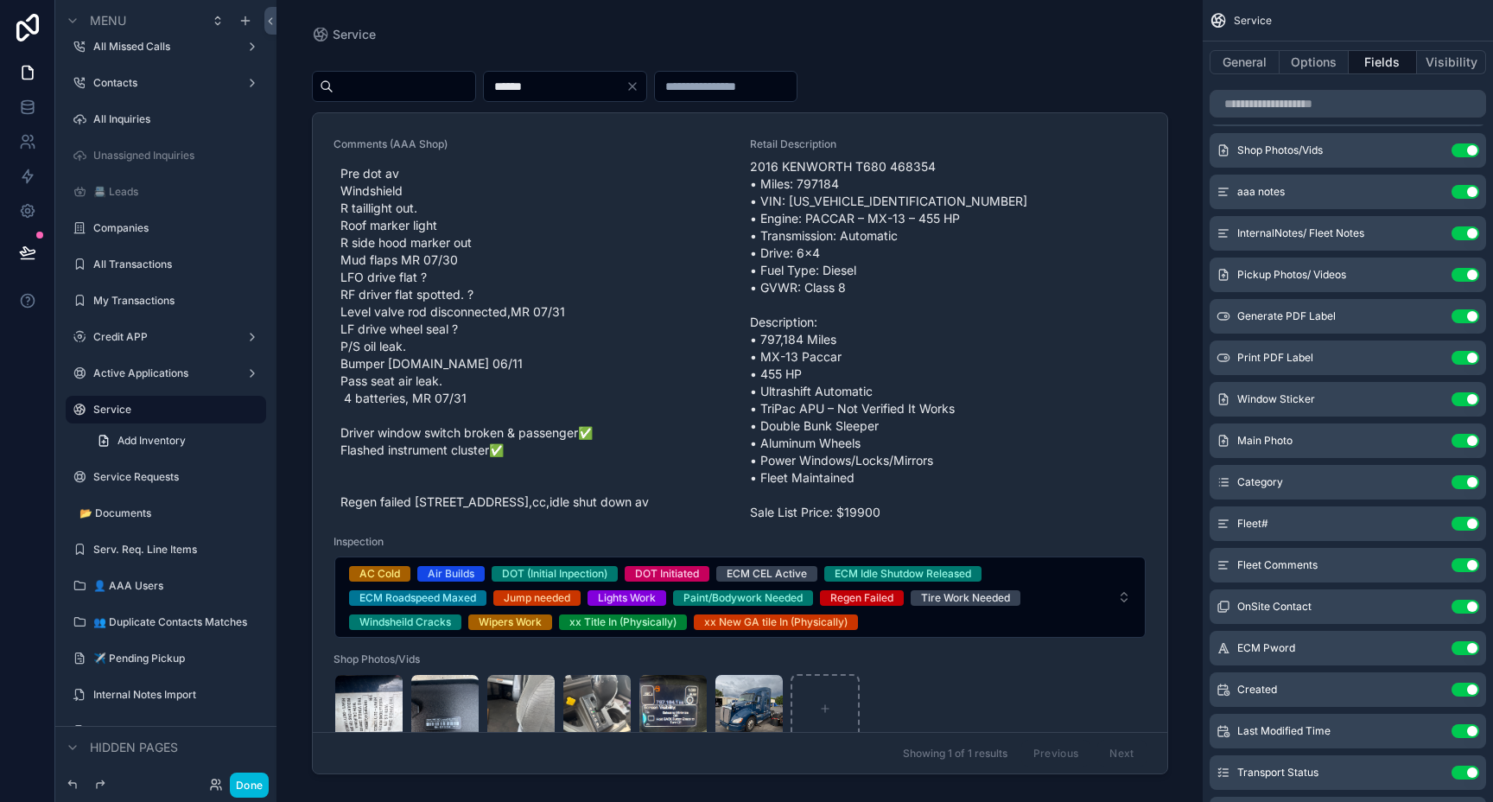
click at [0, 0] on icon "scrollable content" at bounding box center [0, 0] width 0 height 0
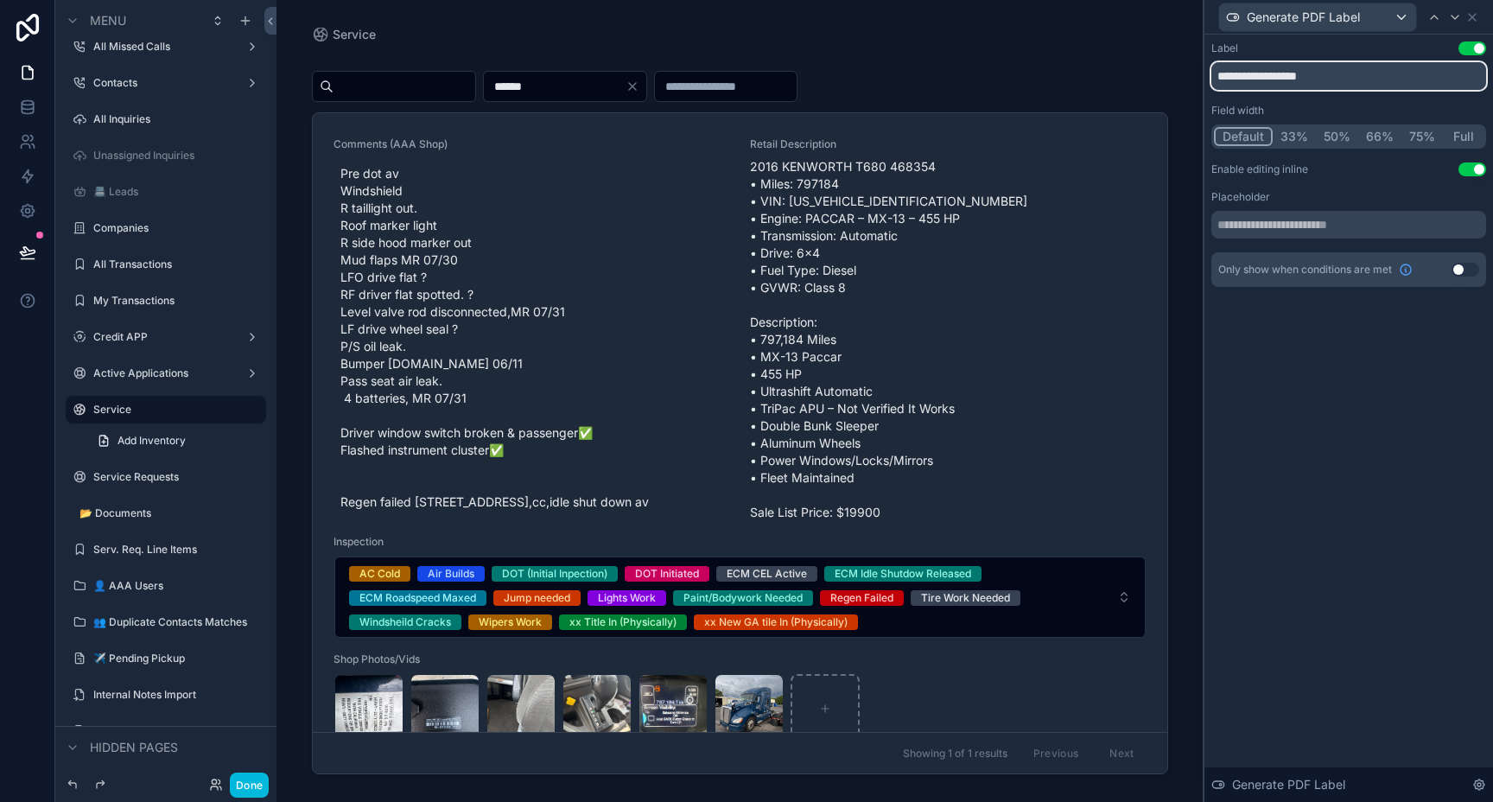
drag, startPoint x: 1272, startPoint y: 75, endPoint x: 1363, endPoint y: 75, distance: 91.6
click at [1363, 75] on input "**********" at bounding box center [1348, 76] width 275 height 28
type input "**********"
click at [1472, 14] on icon at bounding box center [1472, 17] width 14 height 14
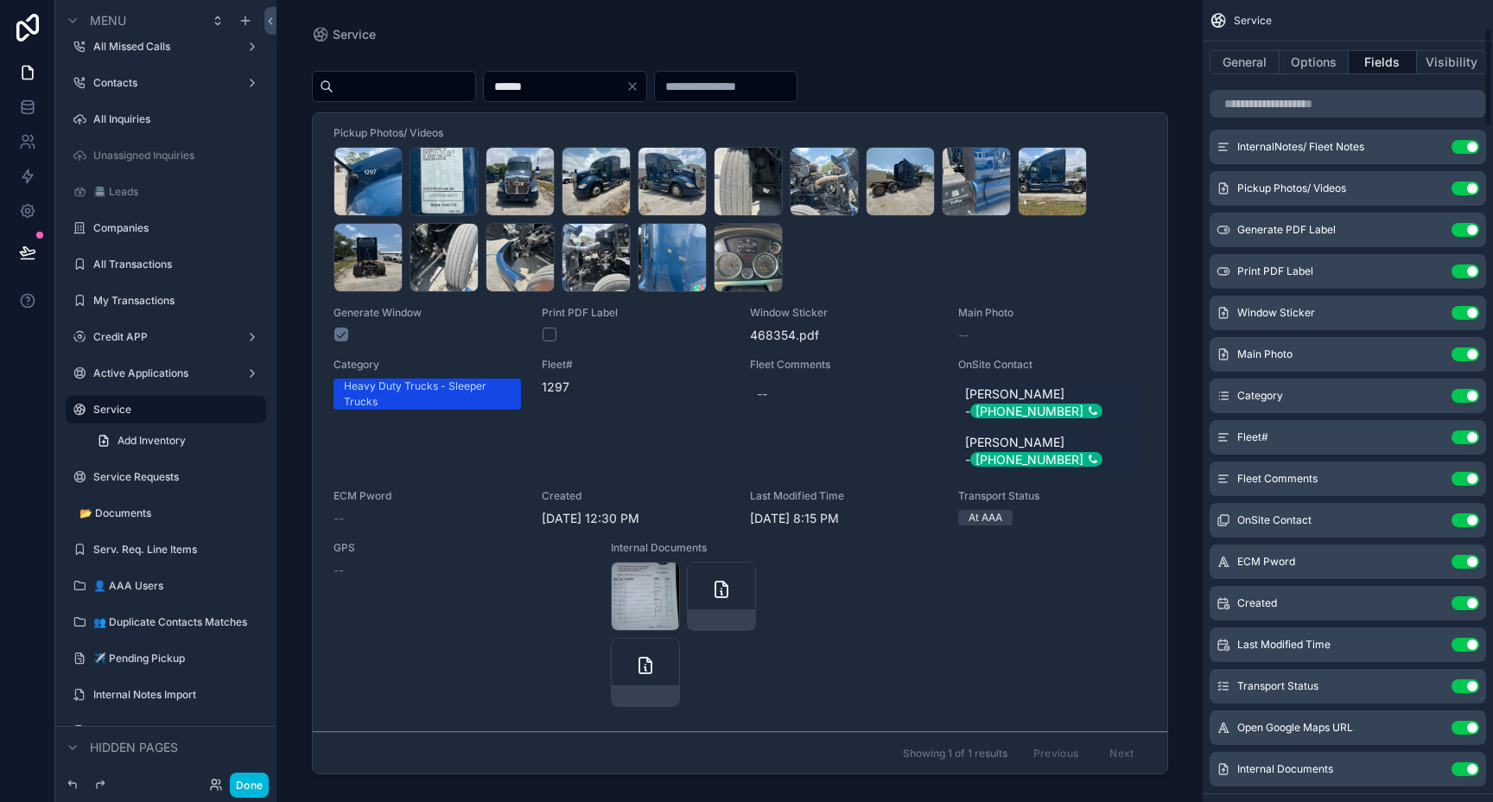
scroll to position [206, 0]
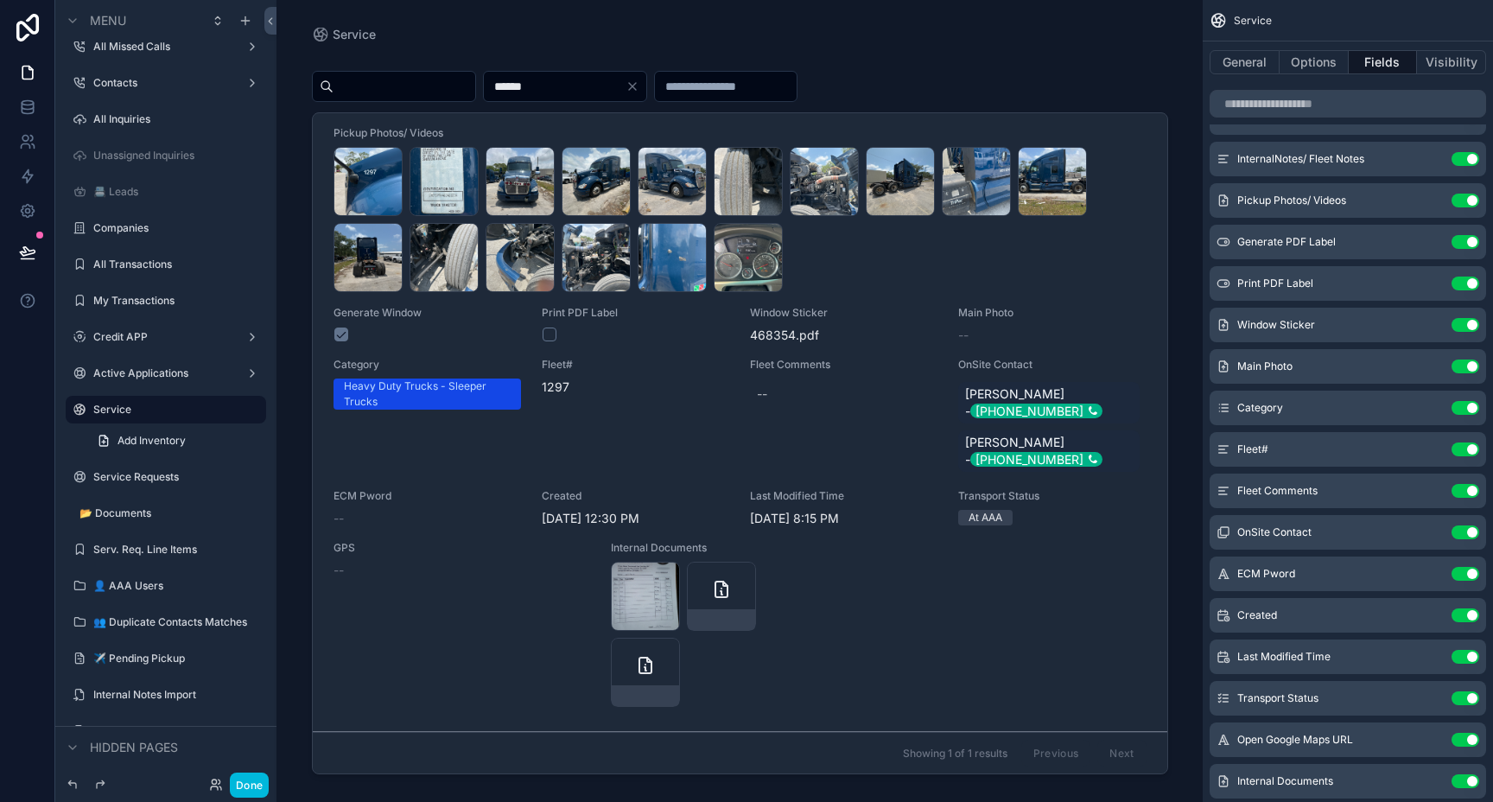
click at [0, 0] on icon "scrollable content" at bounding box center [0, 0] width 0 height 0
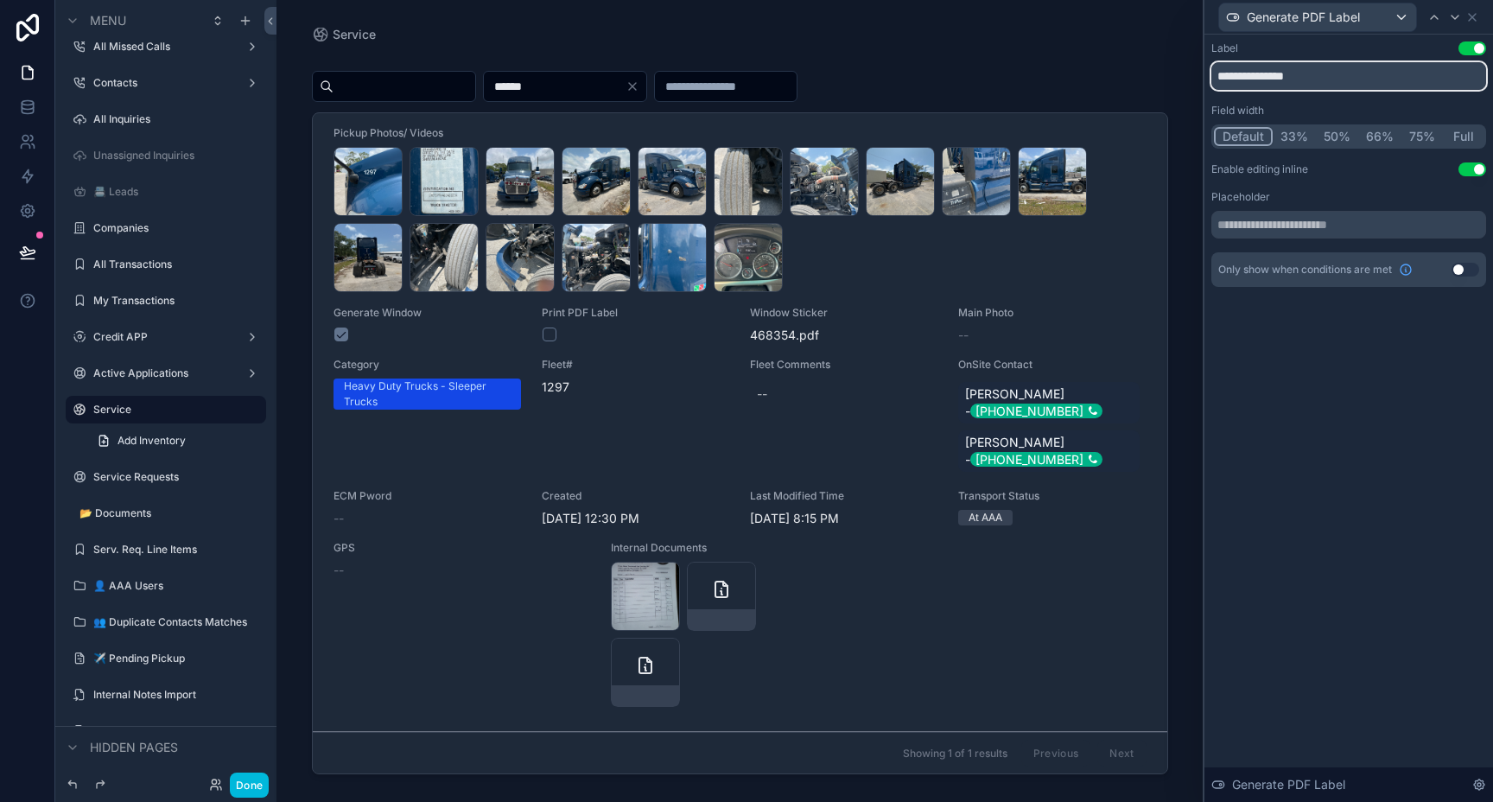
click at [1361, 68] on input "**********" at bounding box center [1348, 76] width 275 height 28
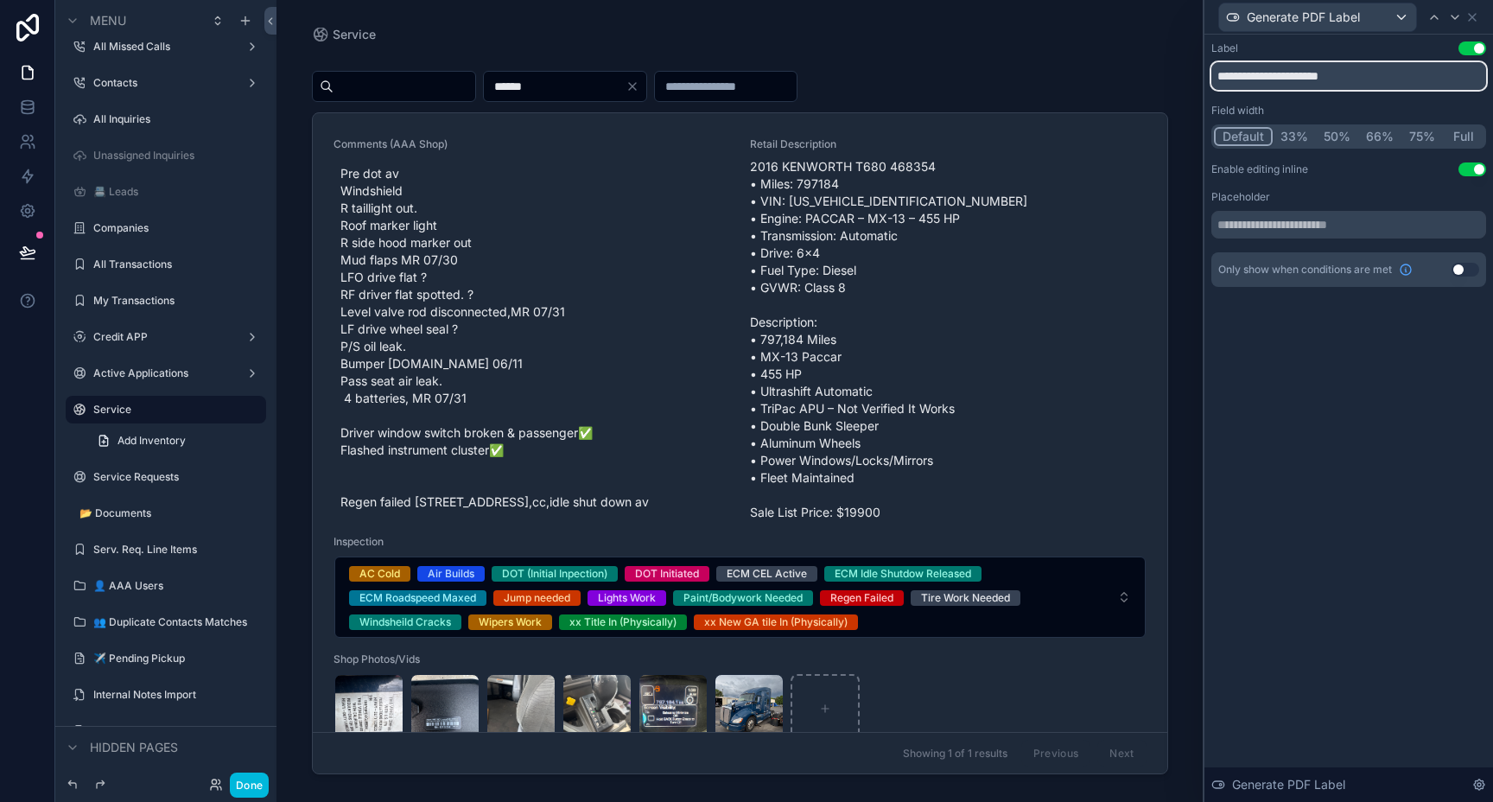
type input "**********"
click at [1393, 182] on div "**********" at bounding box center [1348, 163] width 275 height 245
click at [1477, 17] on icon at bounding box center [1472, 17] width 14 height 14
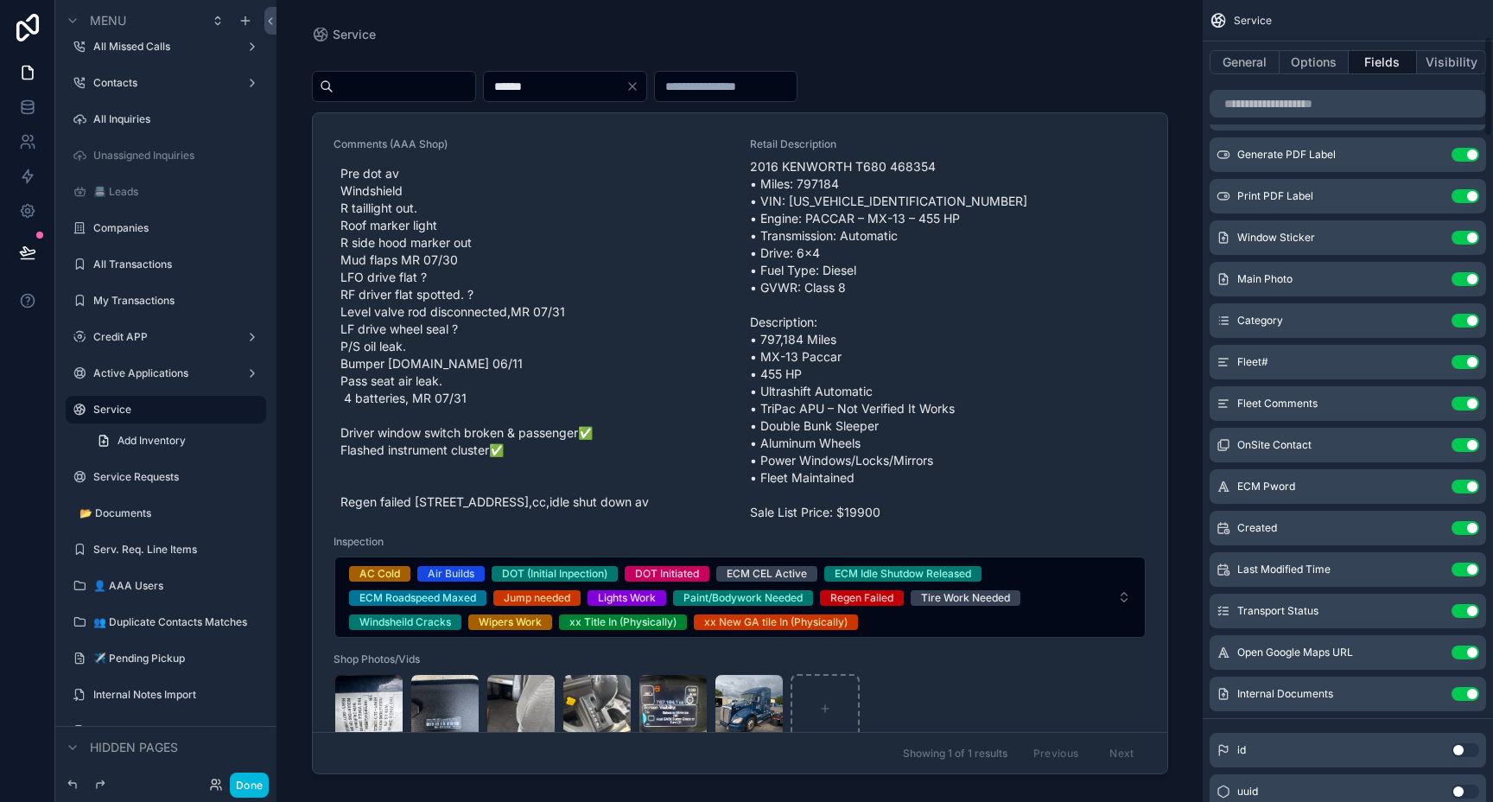
scroll to position [295, 0]
click at [0, 0] on icon "scrollable content" at bounding box center [0, 0] width 0 height 0
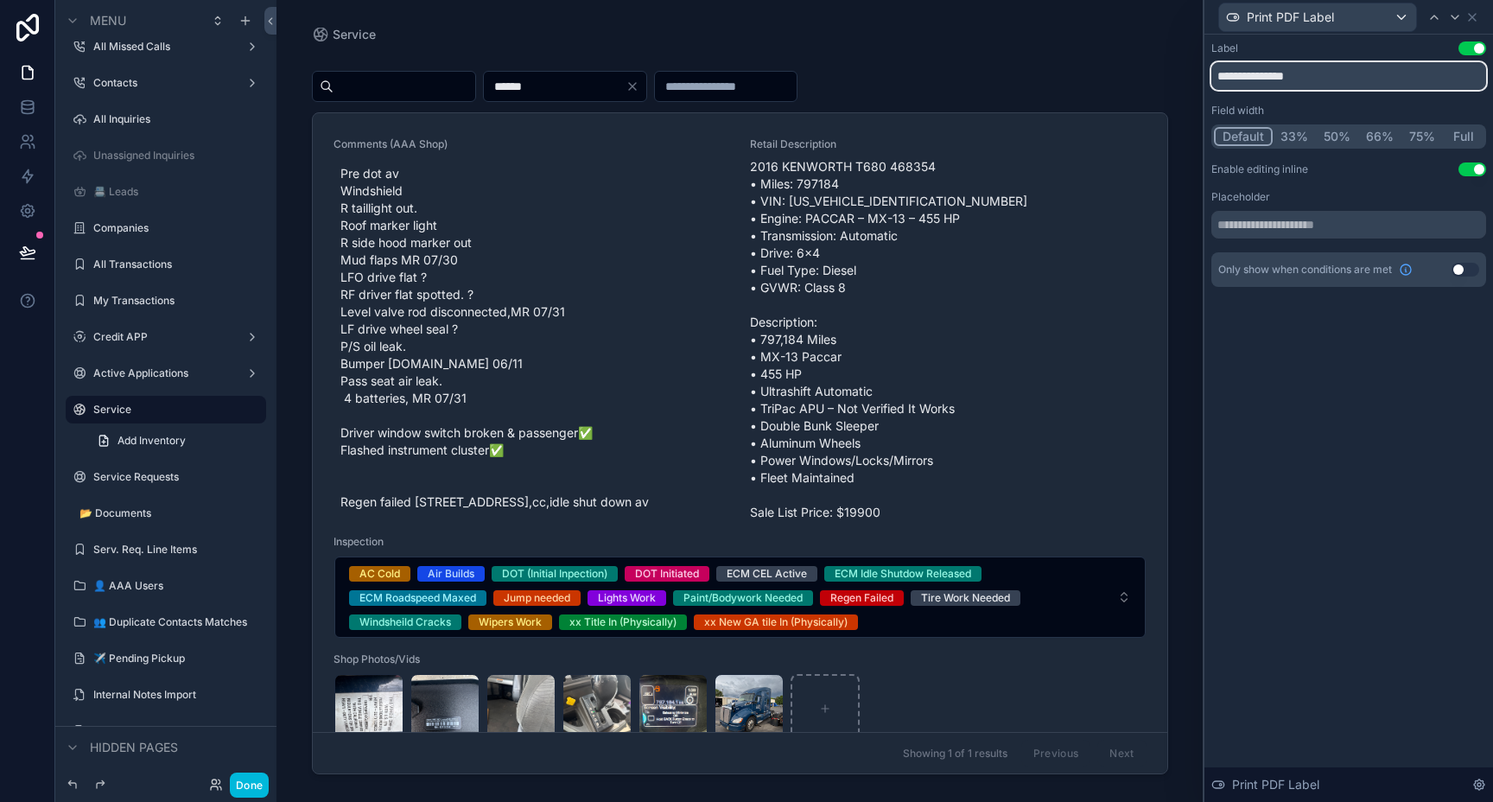
drag, startPoint x: 1247, startPoint y: 78, endPoint x: 1318, endPoint y: 78, distance: 71.7
click at [1317, 78] on input "**********" at bounding box center [1348, 76] width 275 height 28
type input "**********"
click at [1365, 340] on div "**********" at bounding box center [1348, 418] width 289 height 767
click at [1477, 13] on icon at bounding box center [1472, 17] width 14 height 14
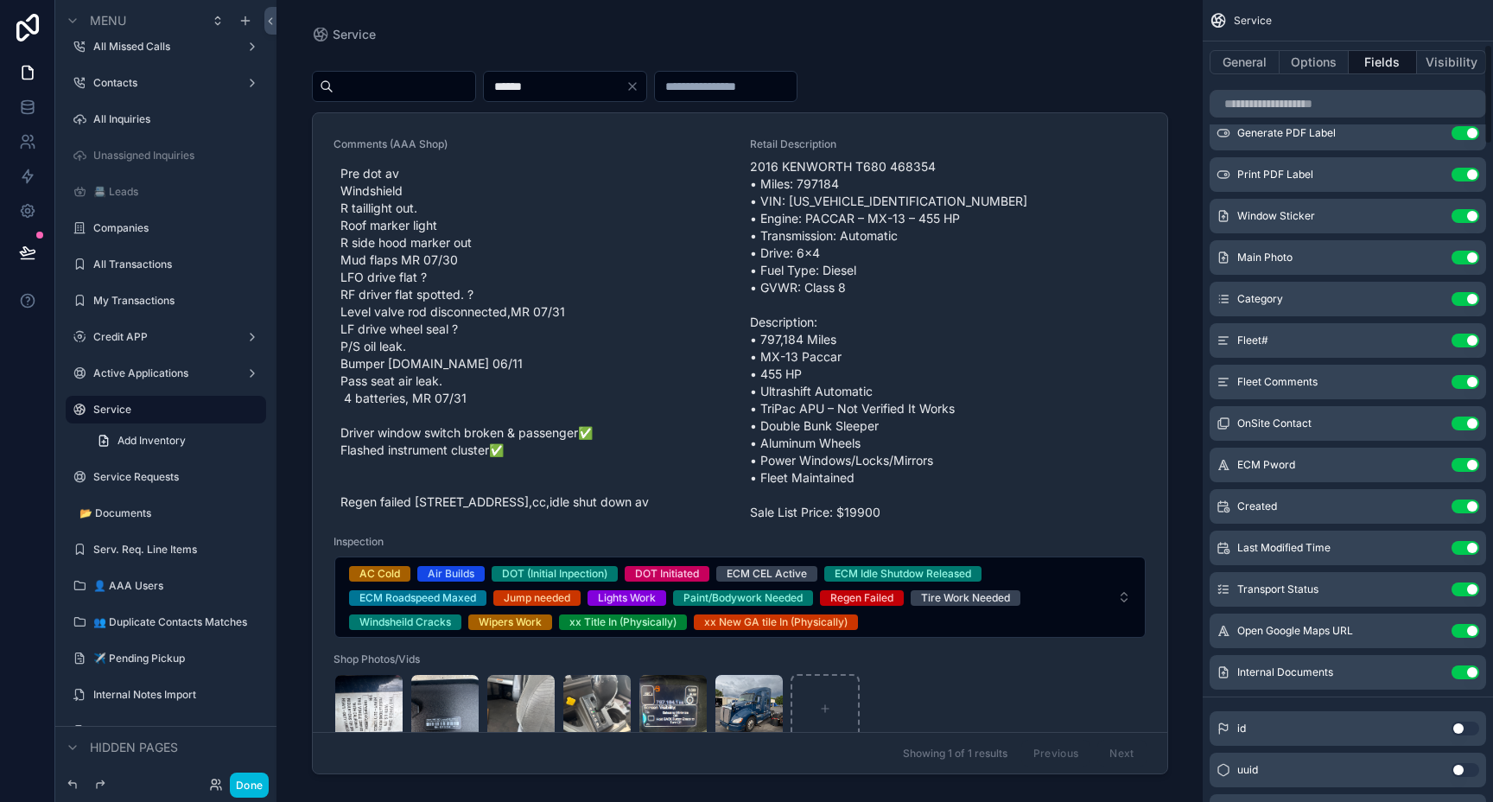
scroll to position [308, 0]
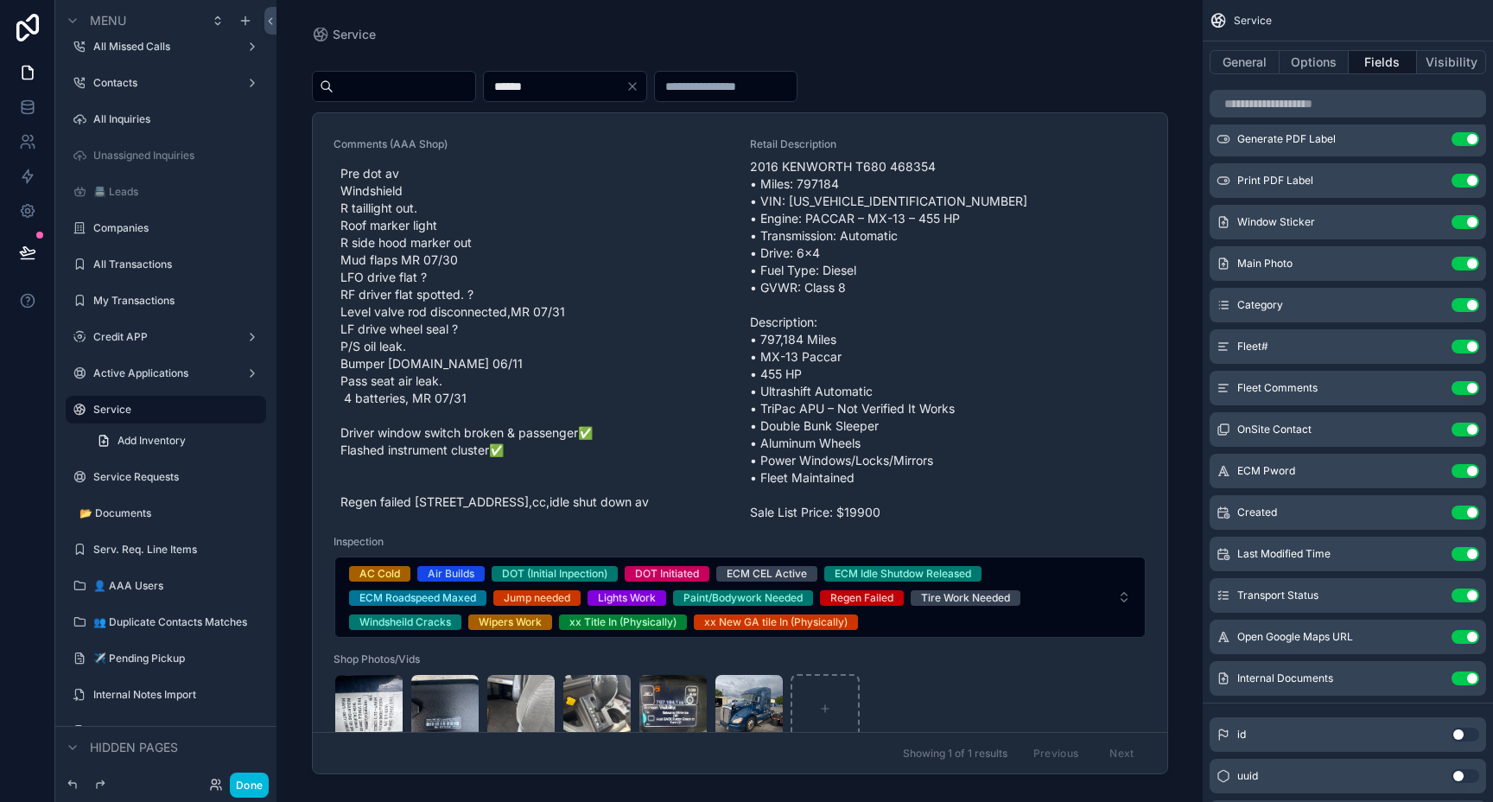
click at [0, 0] on icon "scrollable content" at bounding box center [0, 0] width 0 height 0
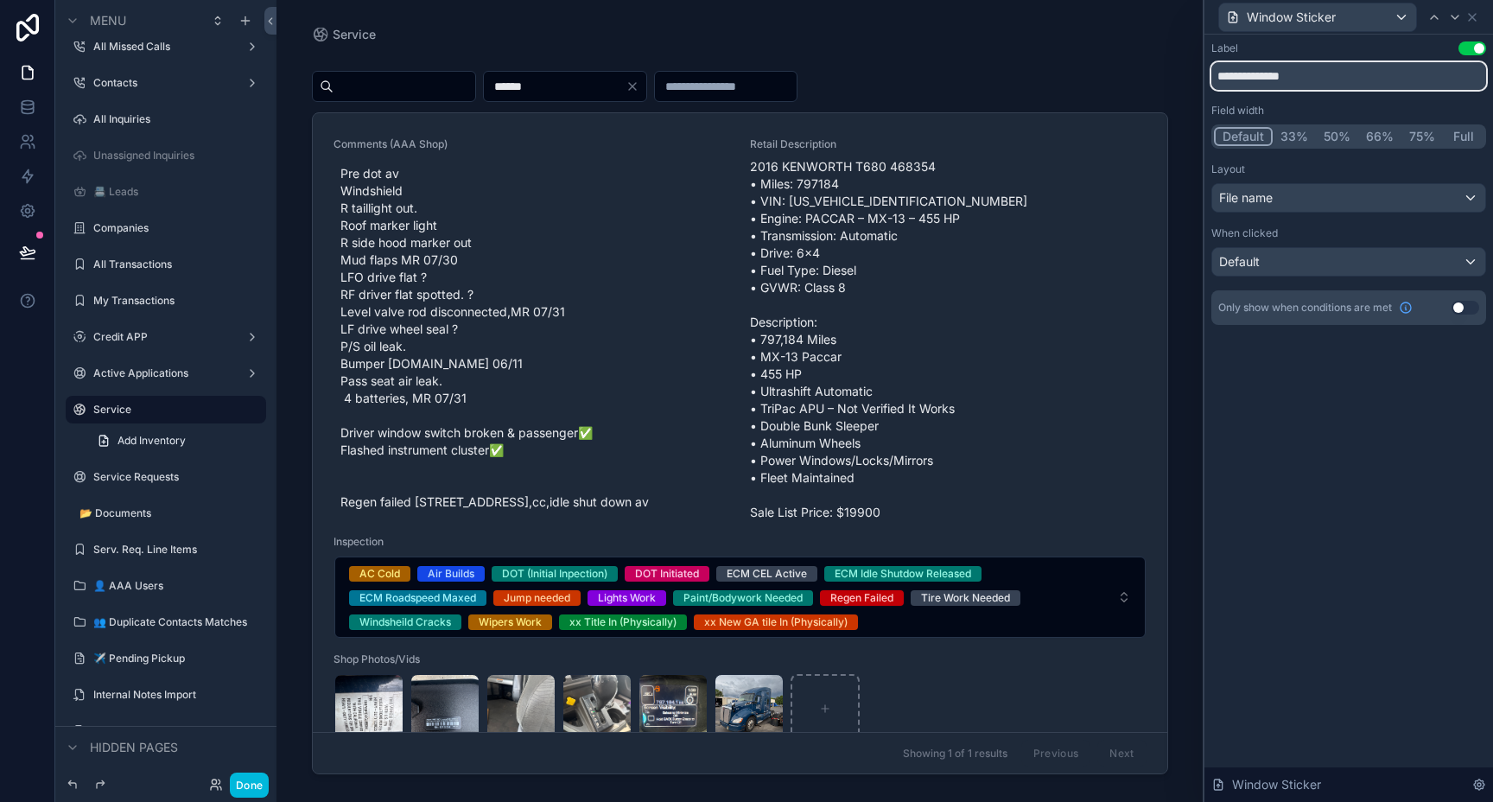
click at [1216, 78] on input "**********" at bounding box center [1348, 76] width 275 height 28
type input "**********"
click at [1291, 478] on div "**********" at bounding box center [1348, 418] width 289 height 767
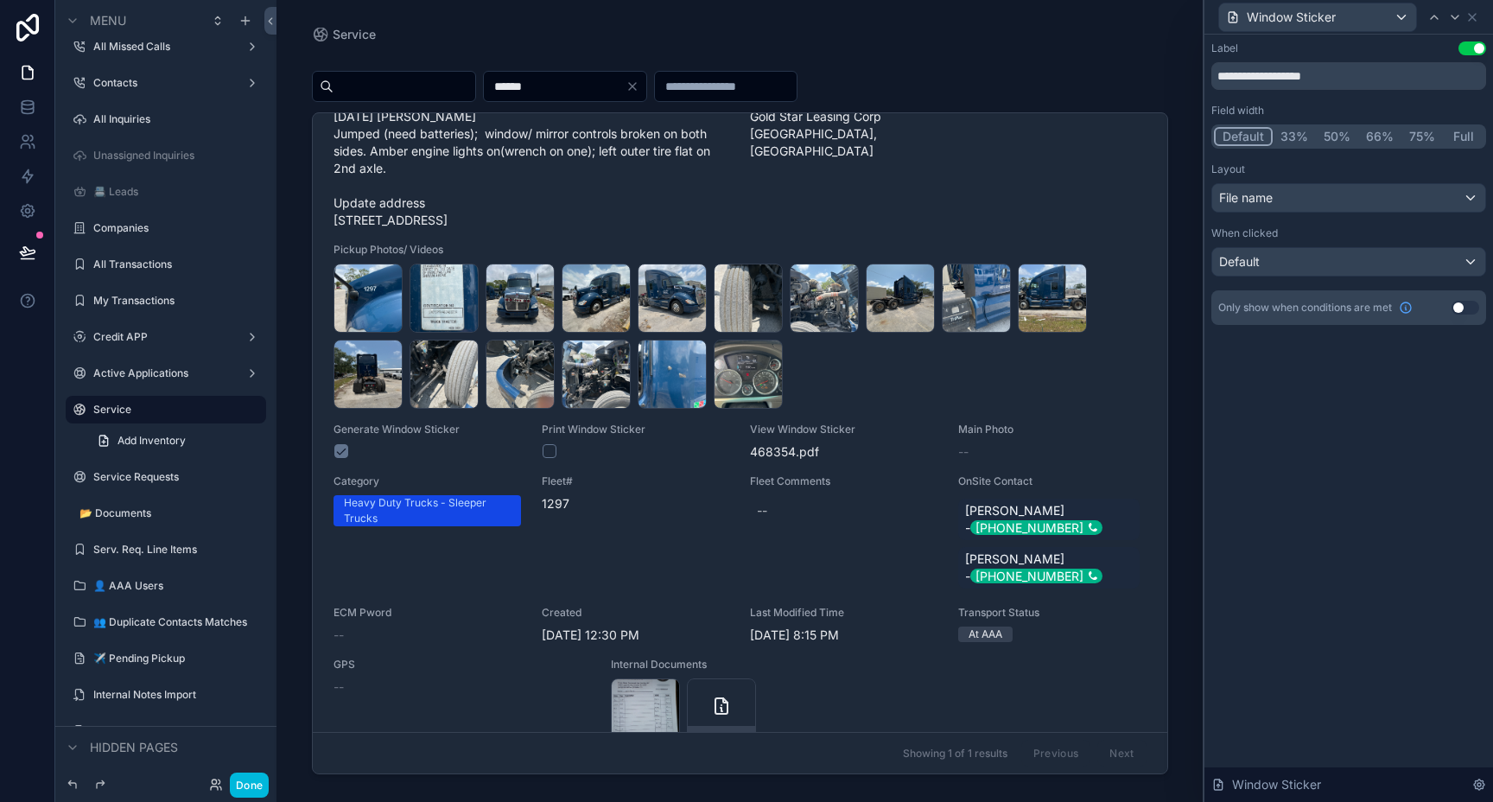
scroll to position [679, 0]
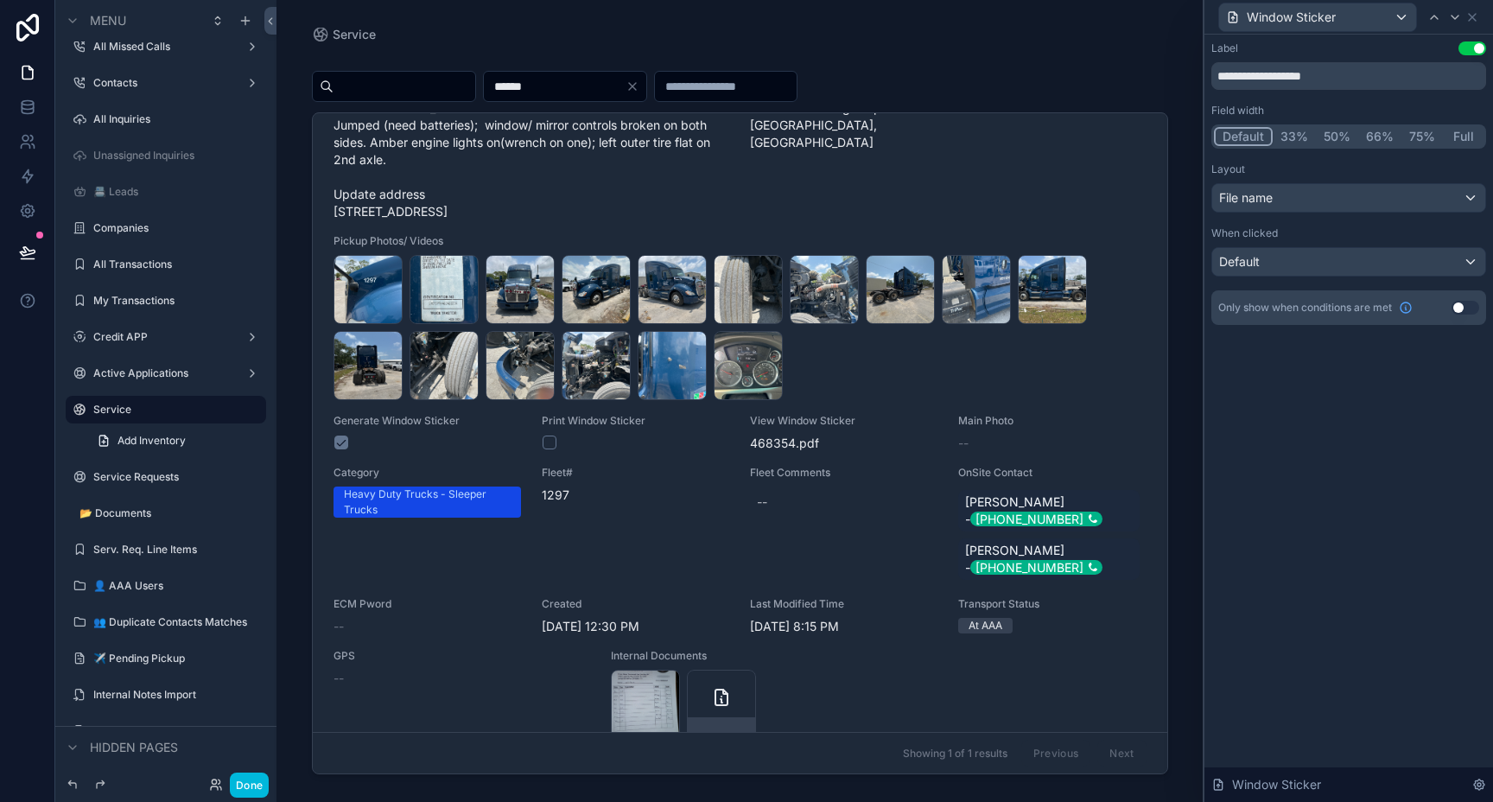
click at [1293, 131] on button "33%" at bounding box center [1293, 136] width 43 height 19
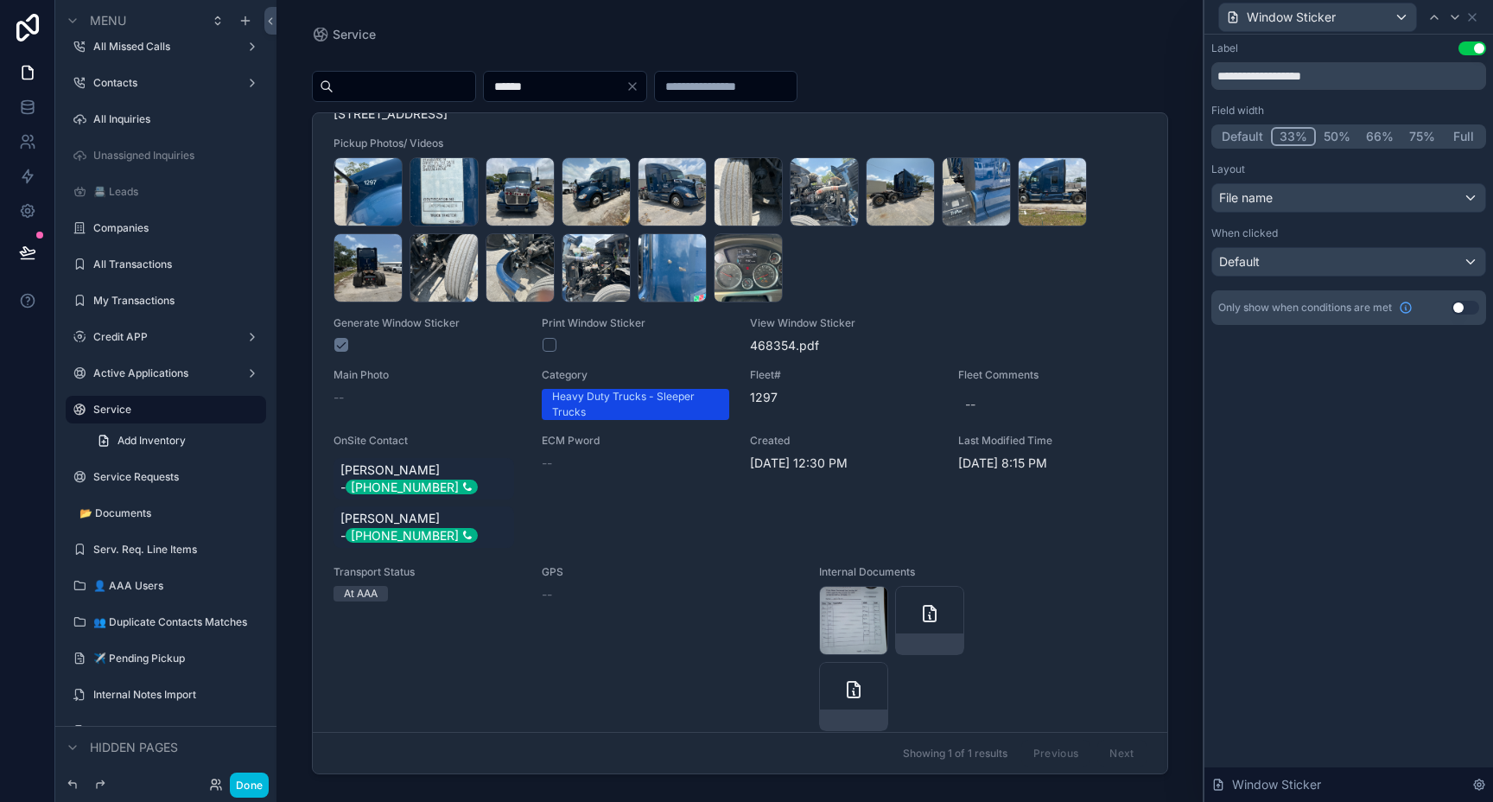
scroll to position [832, 0]
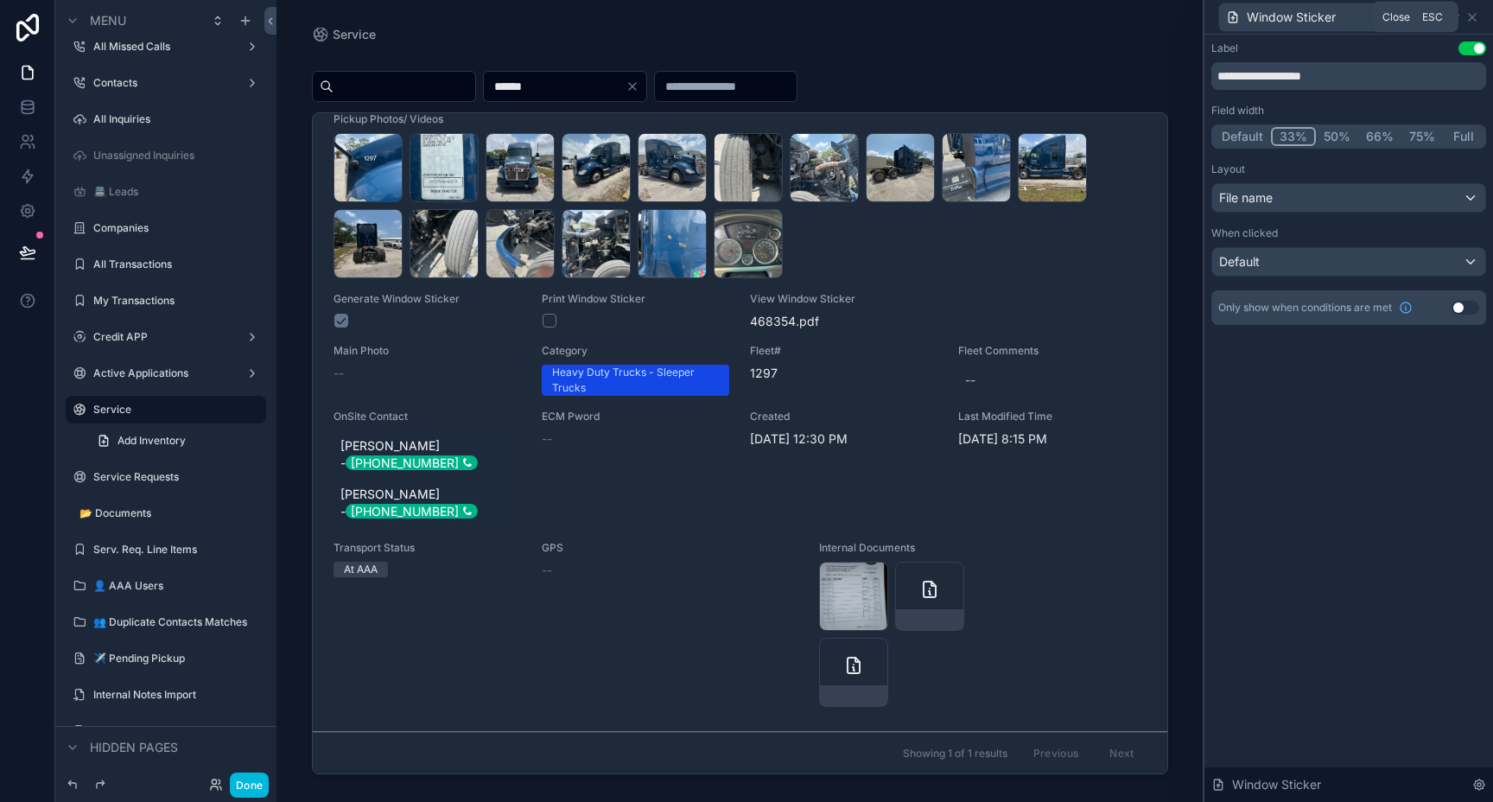
click at [1475, 15] on icon at bounding box center [1472, 17] width 14 height 14
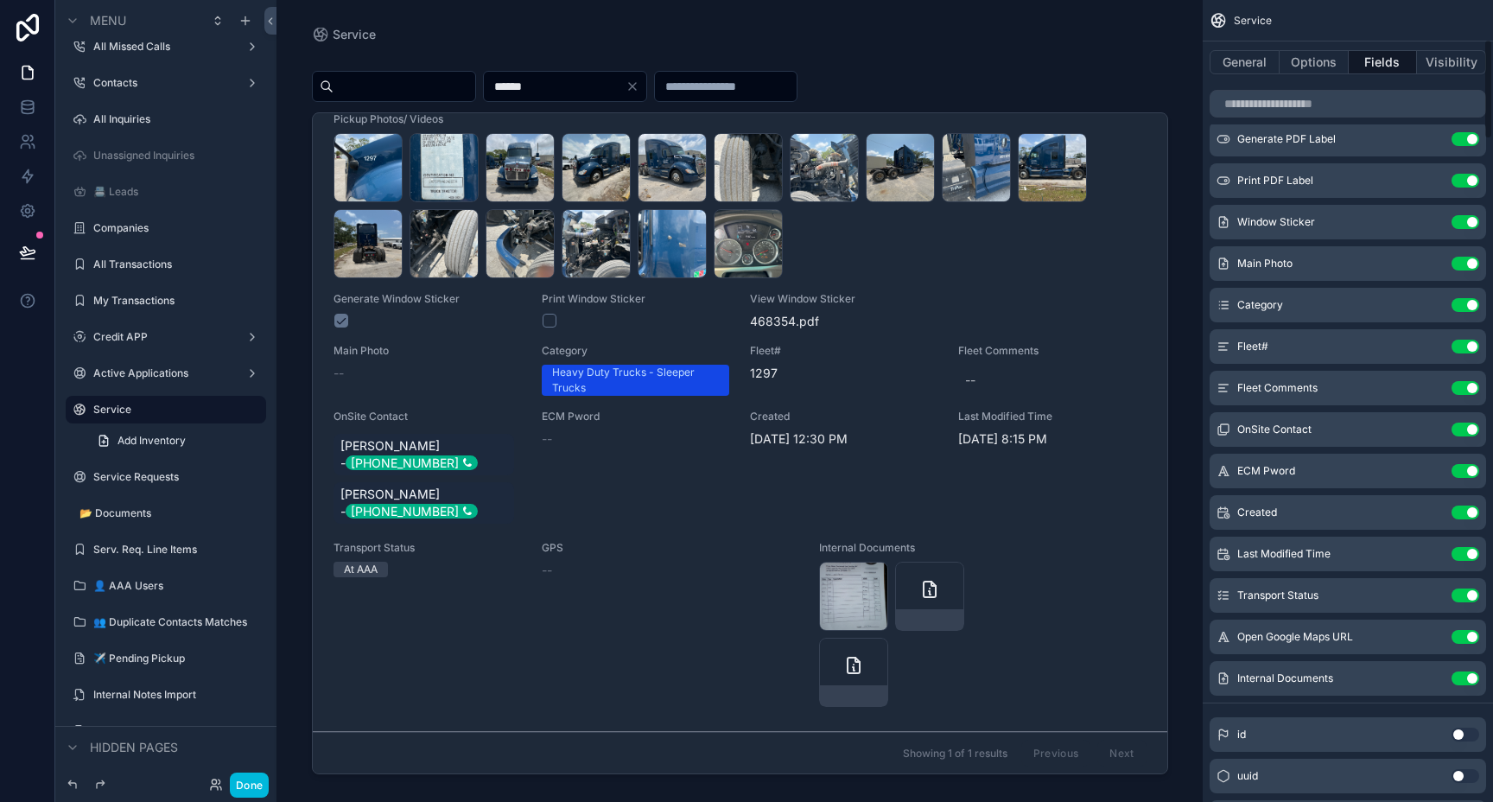
scroll to position [335, 0]
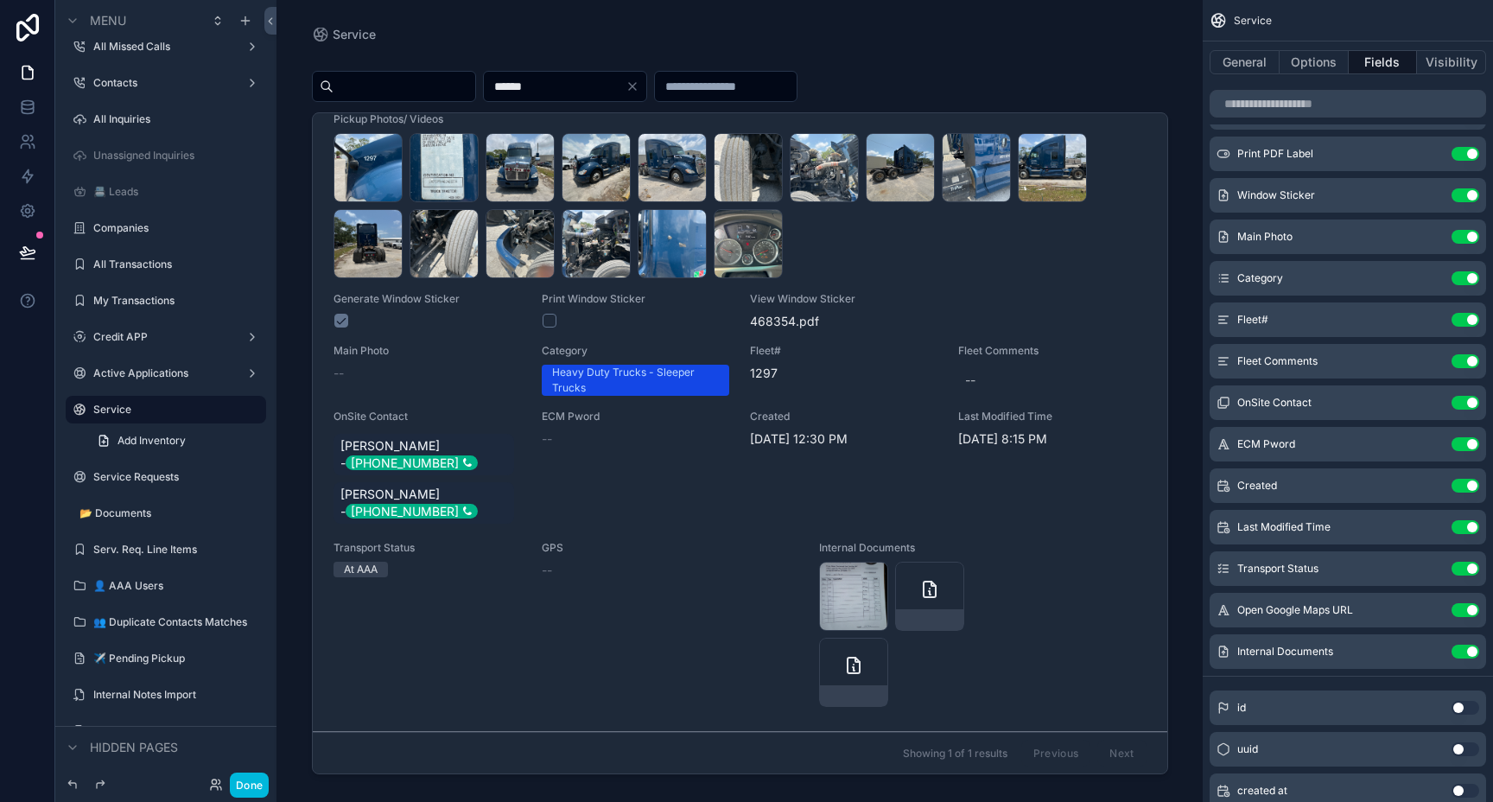
click at [0, 0] on icon "scrollable content" at bounding box center [0, 0] width 0 height 0
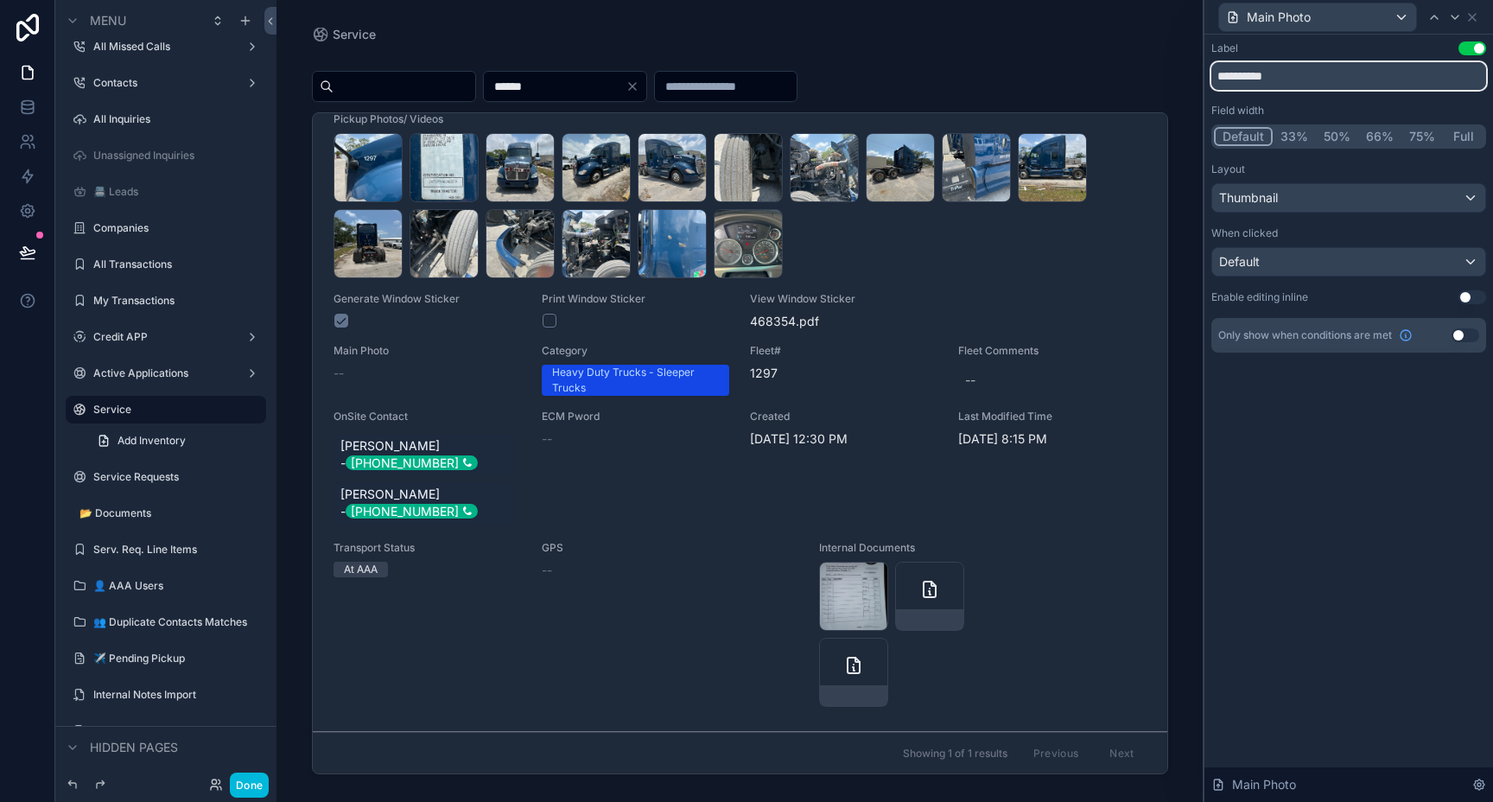
click at [1247, 83] on input "**********" at bounding box center [1348, 76] width 275 height 28
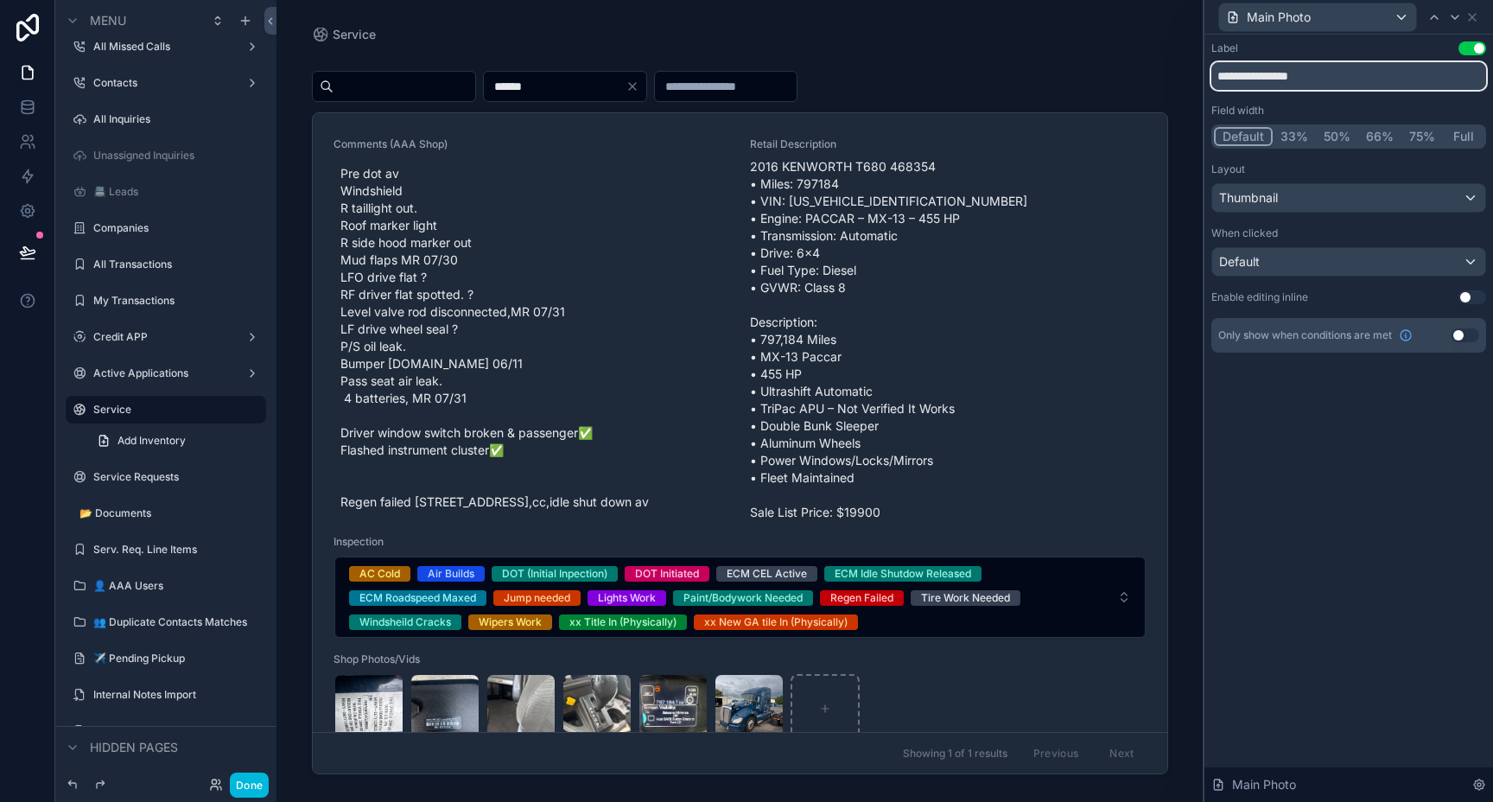
type input "**********"
click at [1351, 509] on div "**********" at bounding box center [1348, 418] width 289 height 767
click at [1470, 18] on icon at bounding box center [1472, 17] width 7 height 7
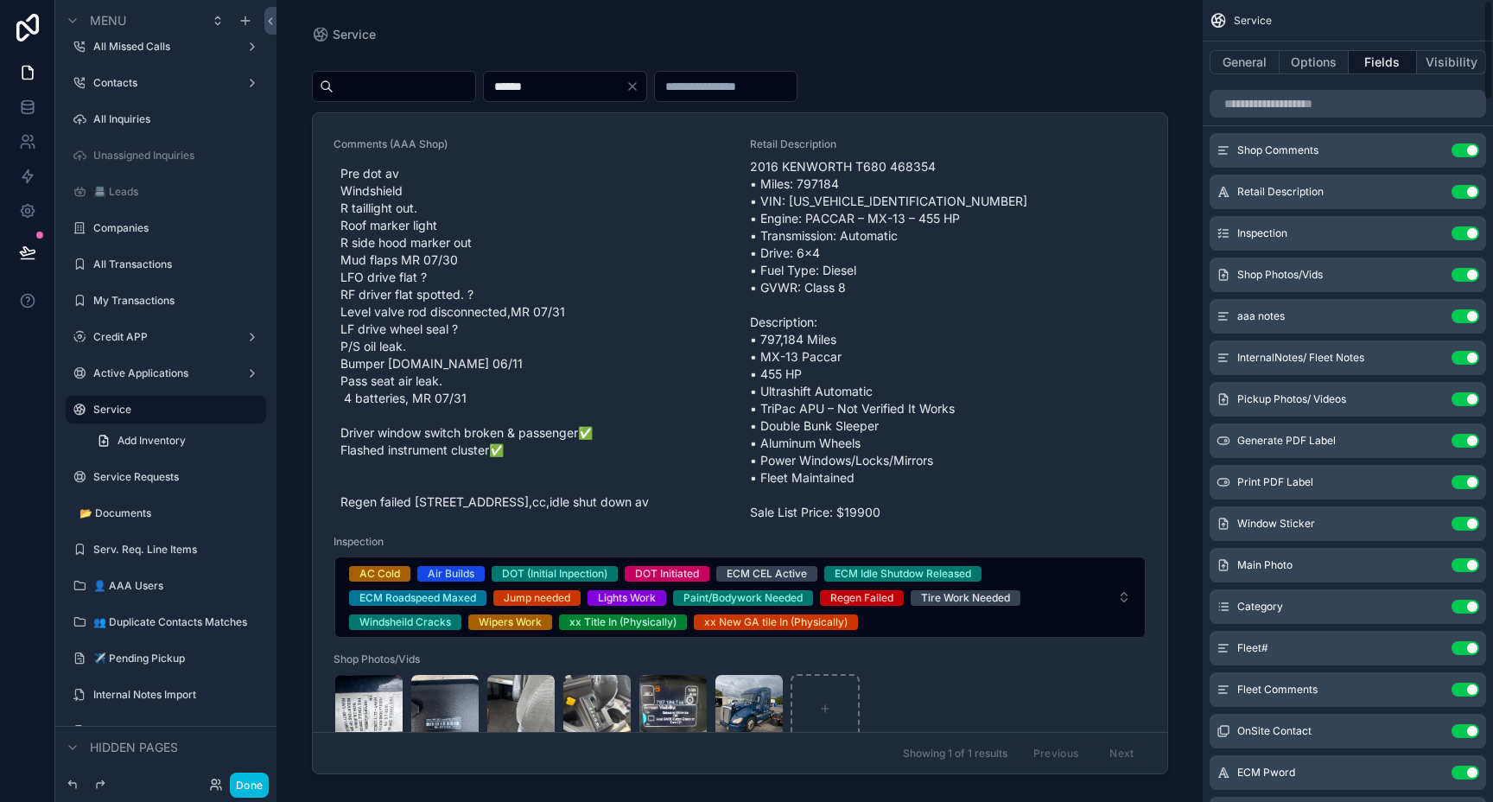
scroll to position [0, 0]
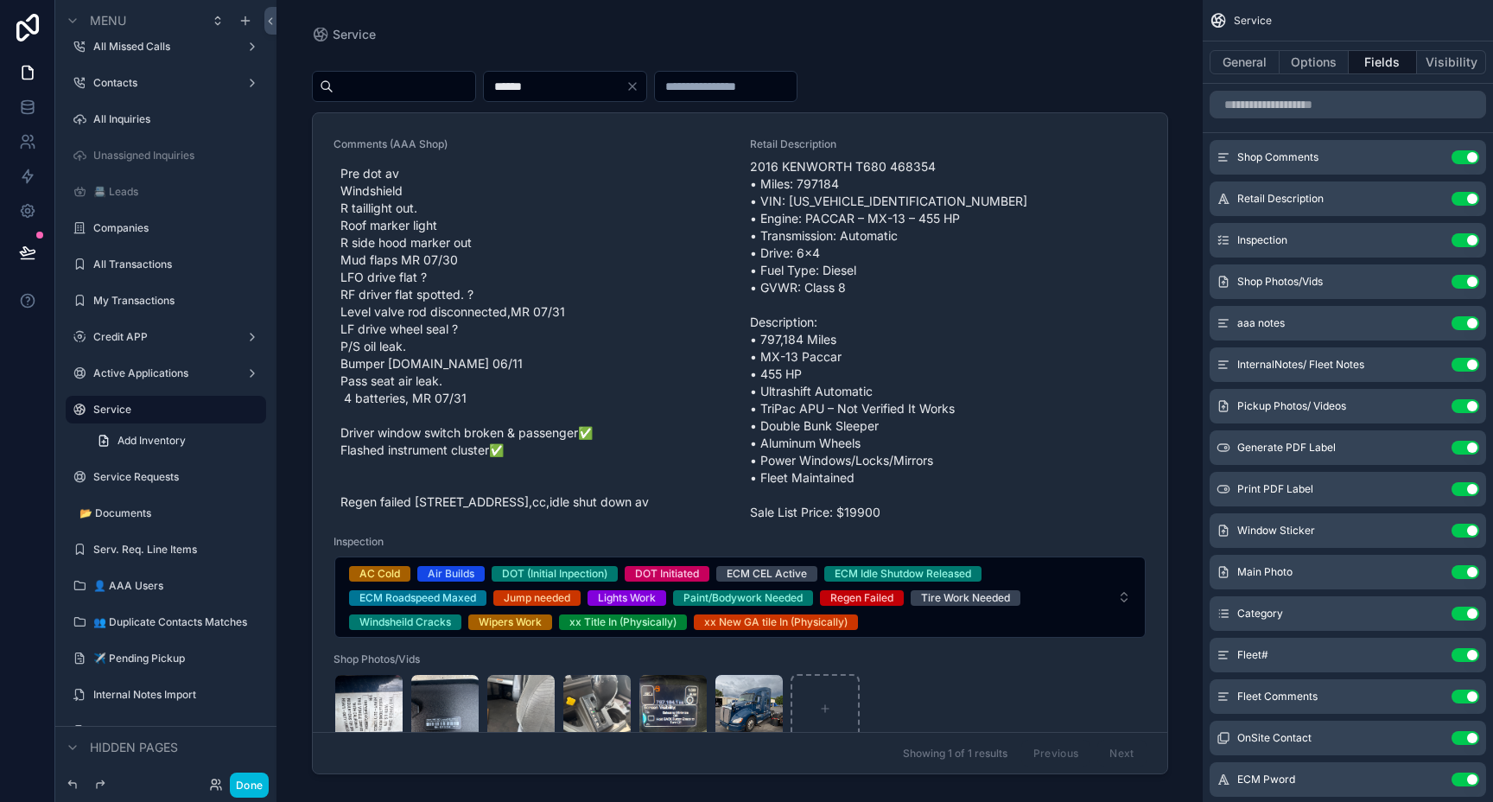
click at [0, 0] on icon "scrollable content" at bounding box center [0, 0] width 0 height 0
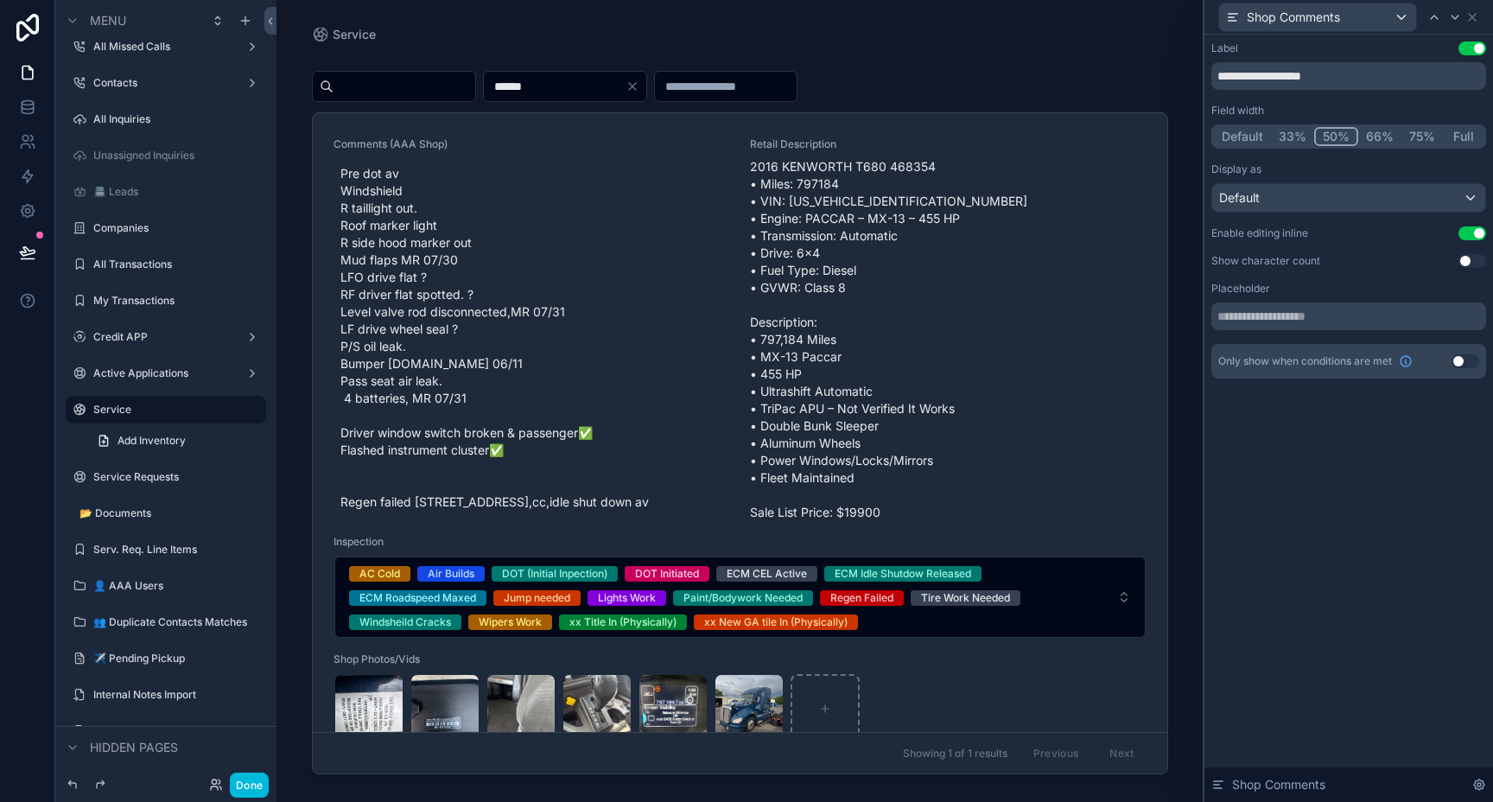
click at [1467, 263] on button "Use setting" at bounding box center [1472, 261] width 28 height 14
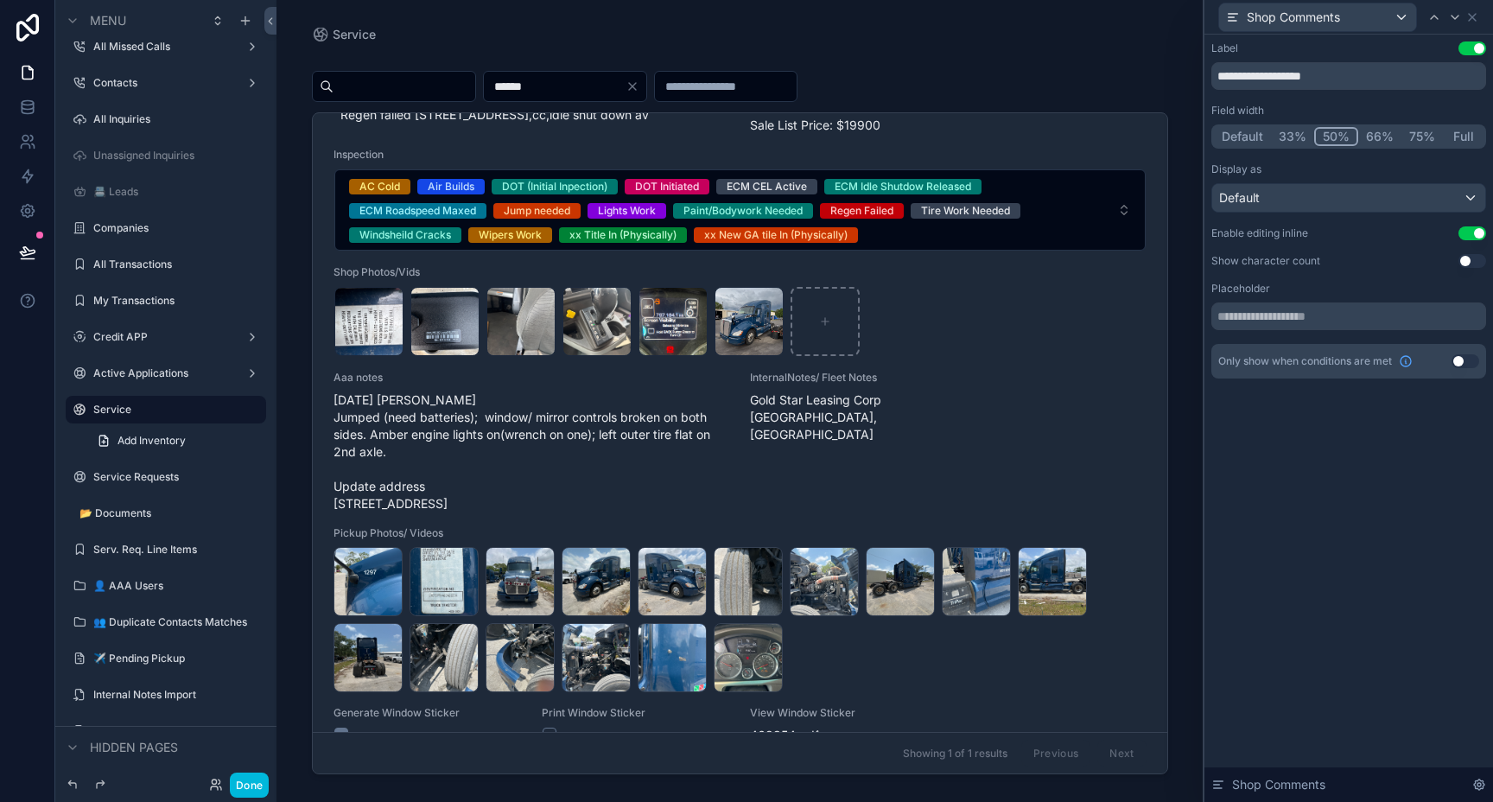
scroll to position [373, 0]
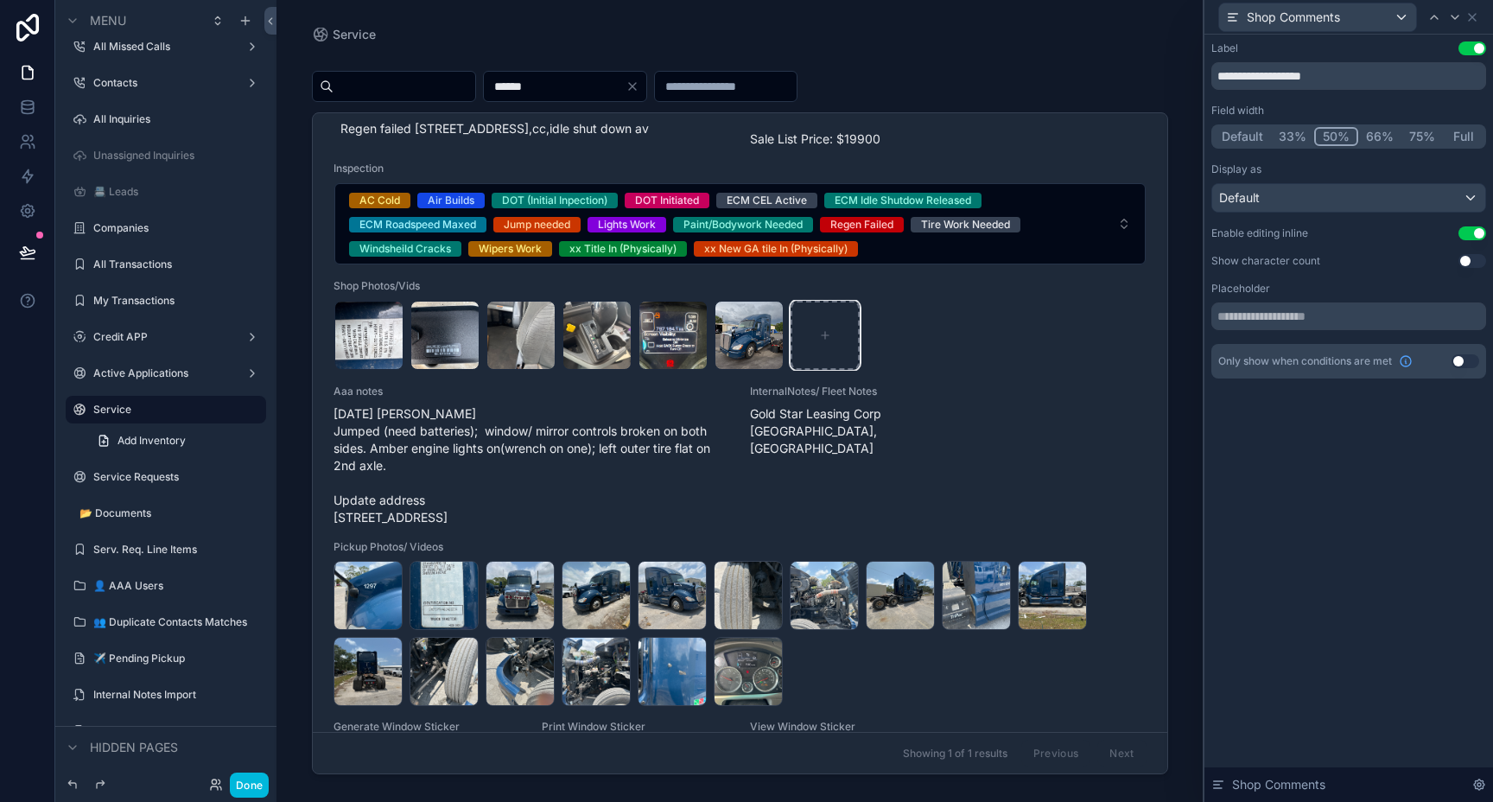
click at [824, 358] on div "scrollable content" at bounding box center [824, 335] width 69 height 69
type input "**********"
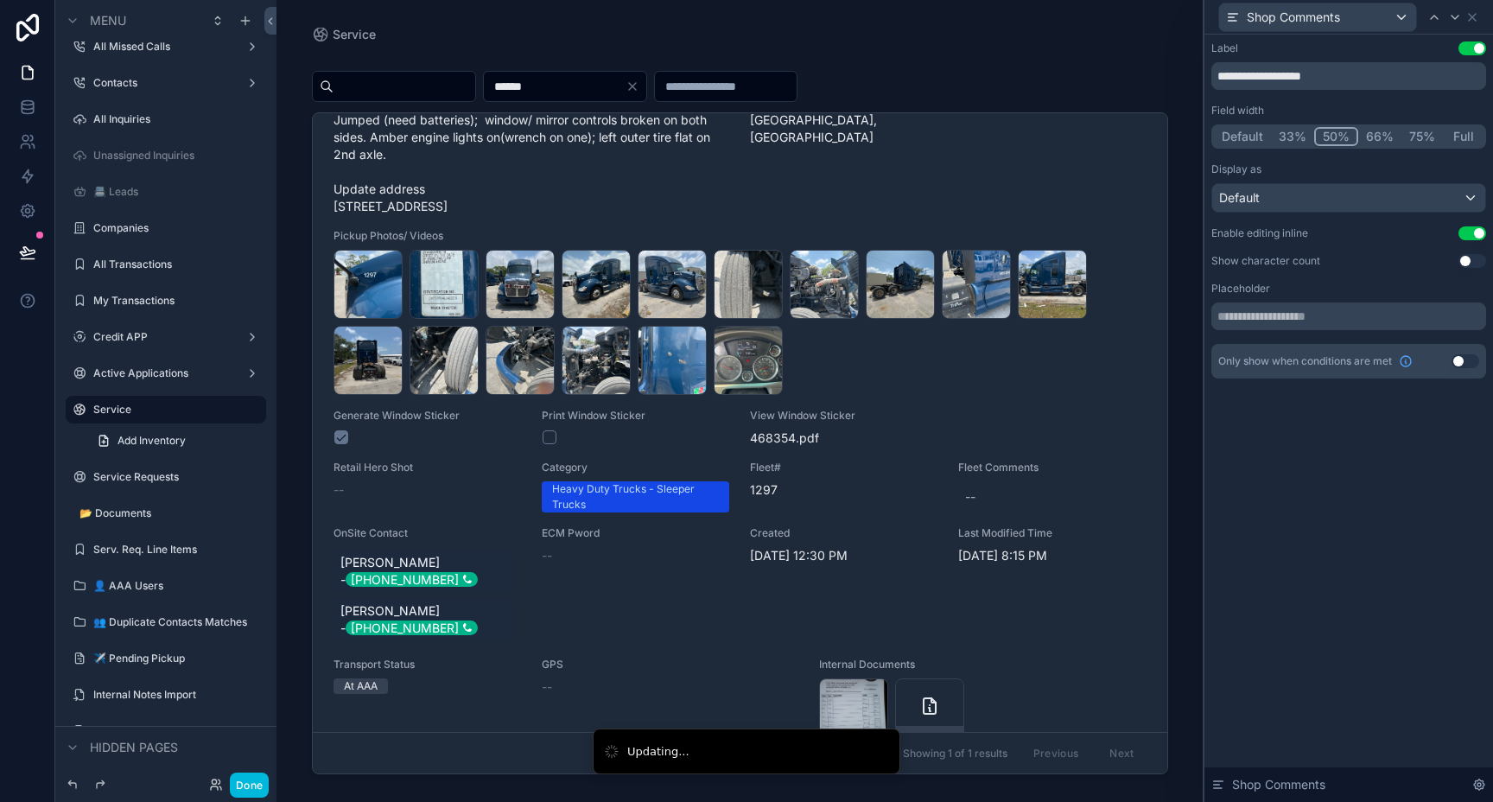
scroll to position [660, 0]
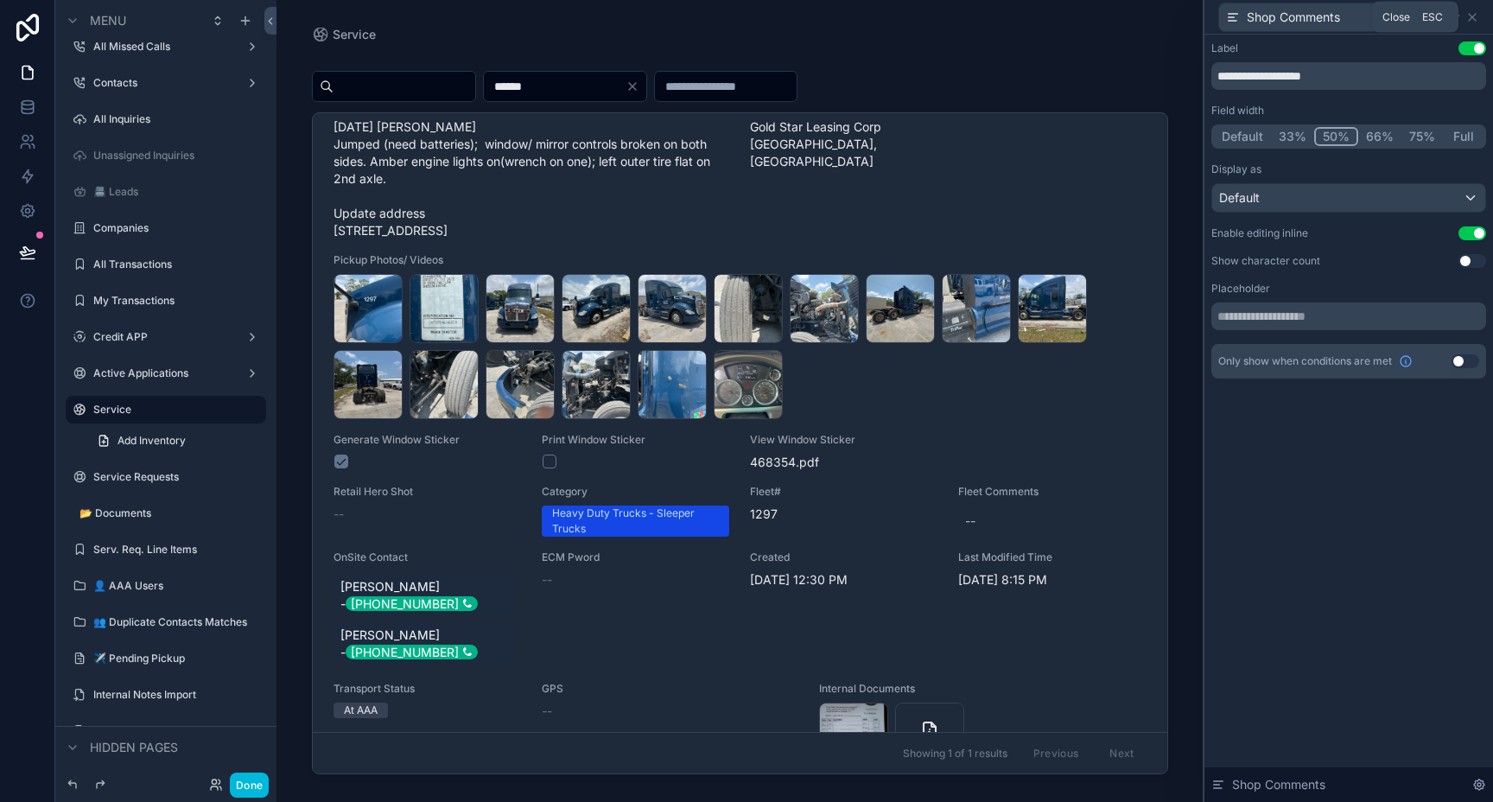
click at [1473, 20] on icon at bounding box center [1472, 17] width 14 height 14
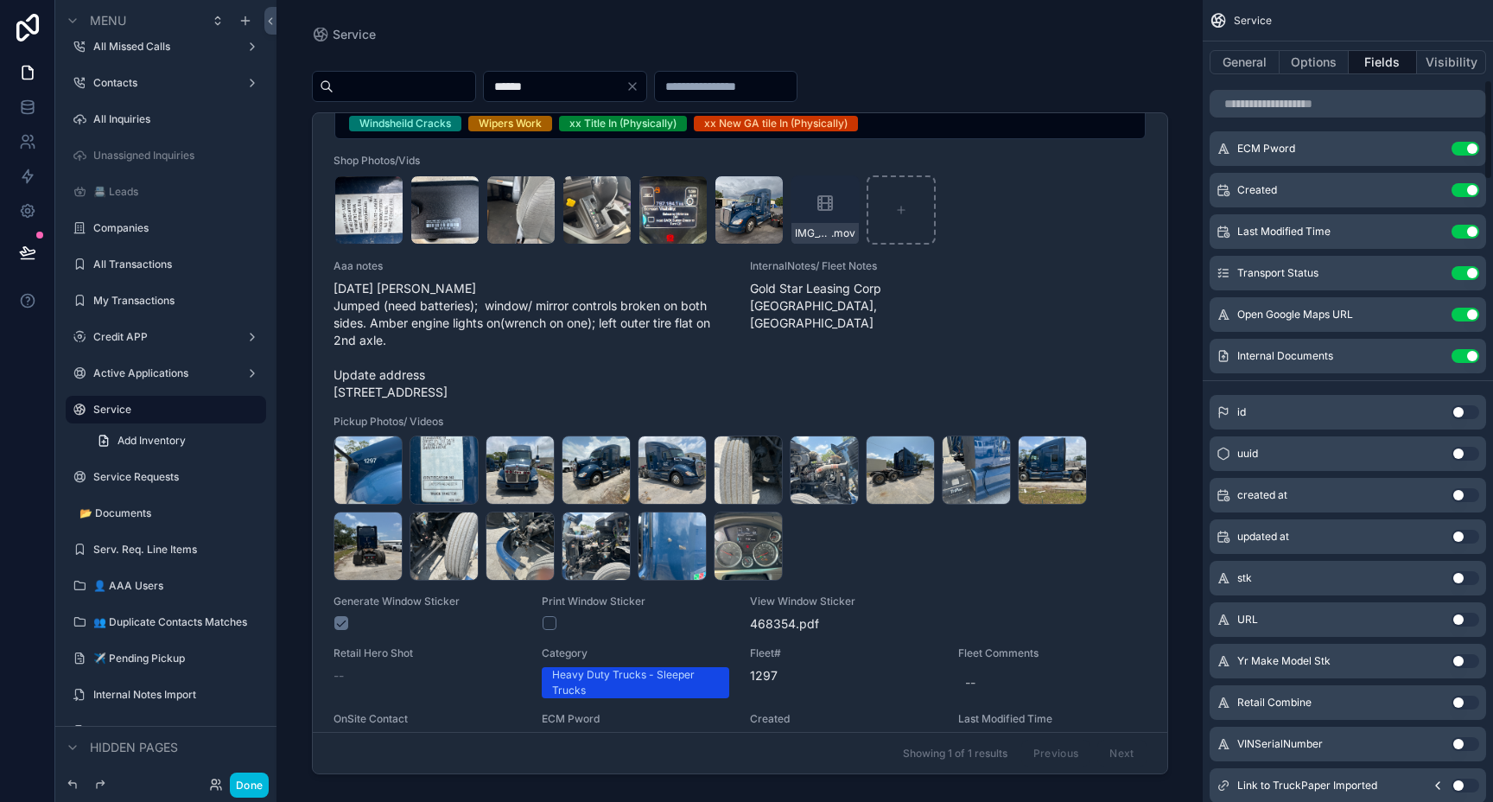
scroll to position [632, 0]
click at [792, 632] on span "468354" at bounding box center [773, 623] width 46 height 17
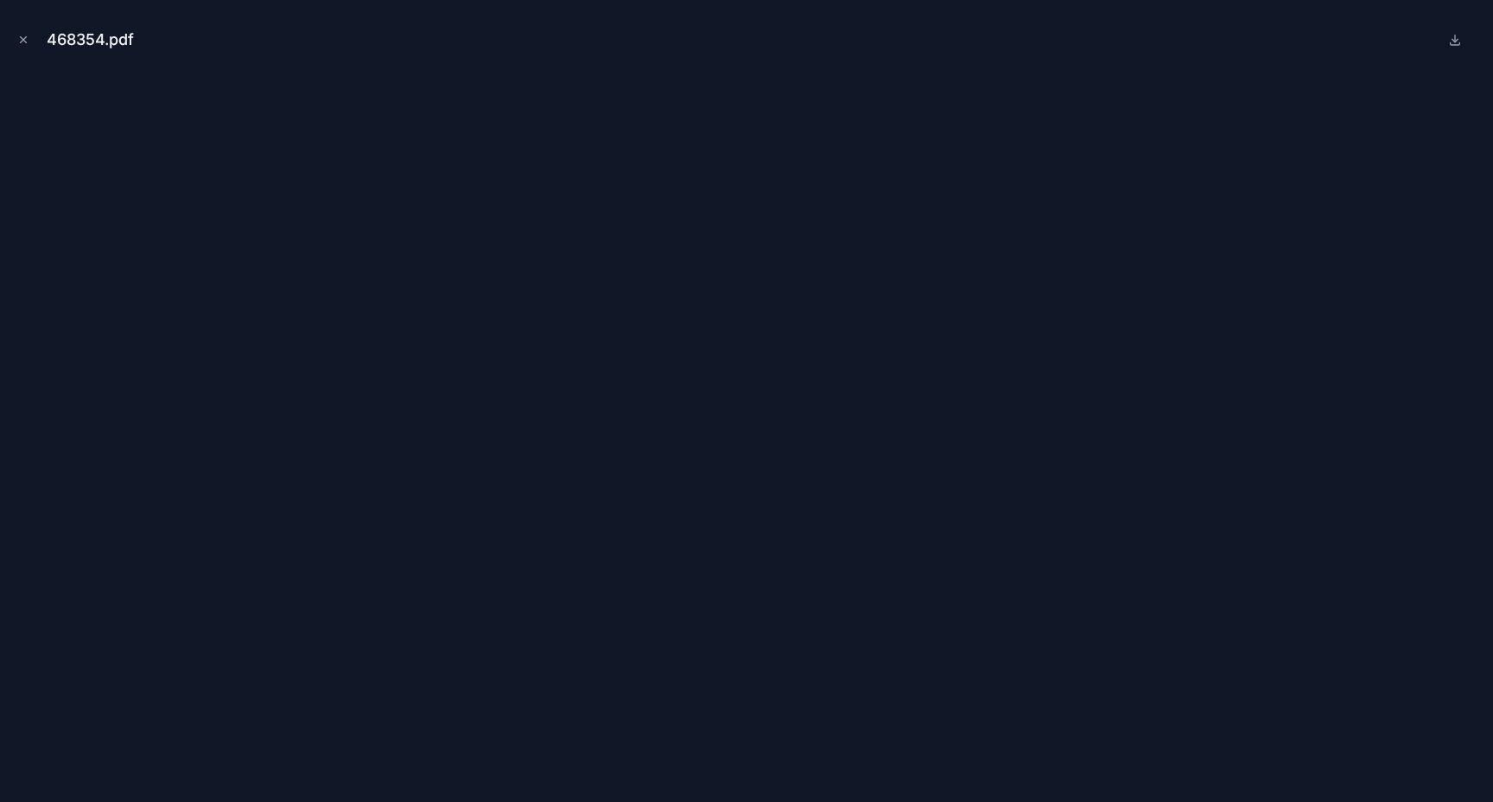
scroll to position [498, 0]
click at [23, 40] on icon "Close modal" at bounding box center [23, 40] width 12 height 12
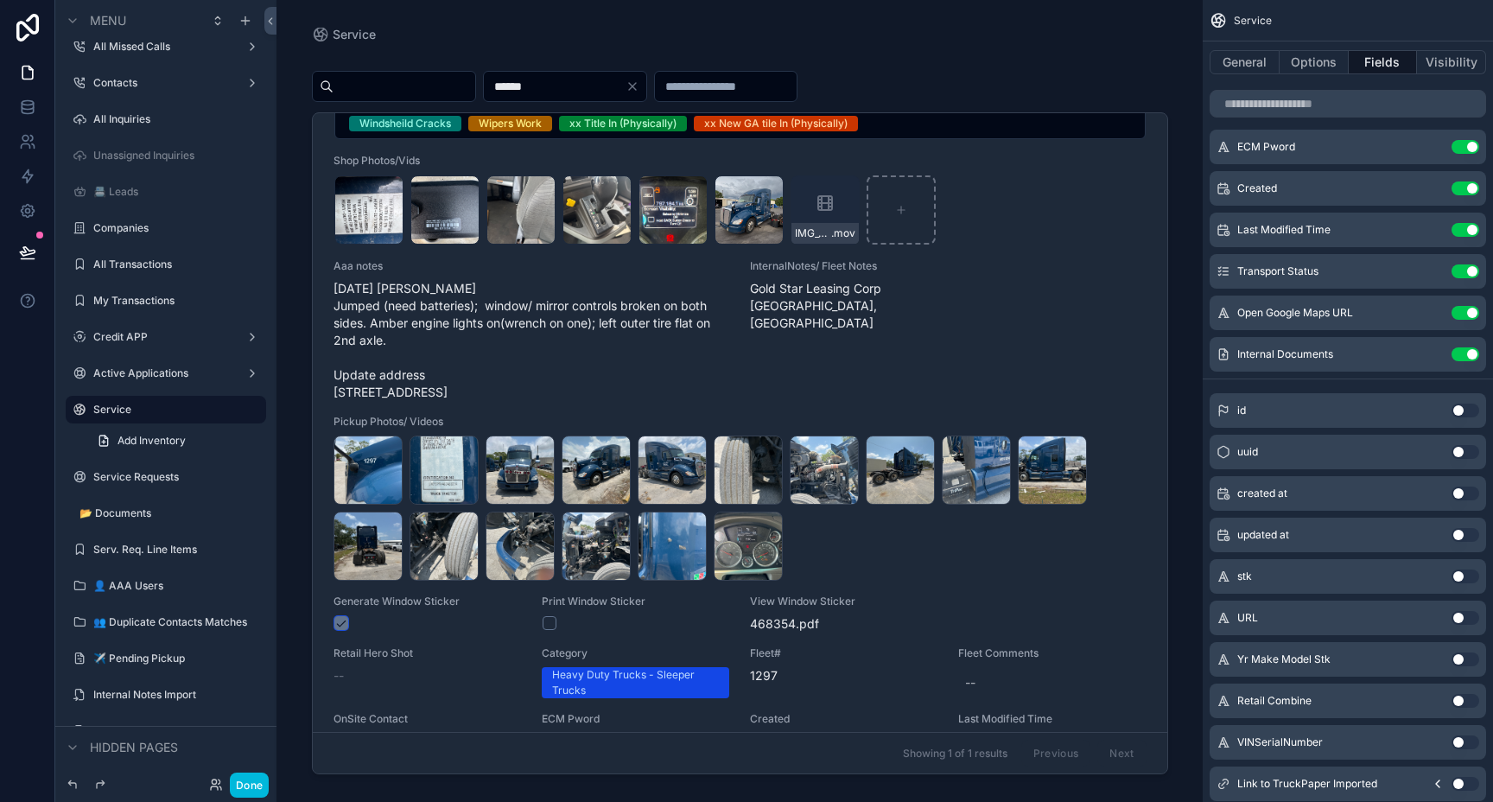
click at [340, 630] on button "scrollable content" at bounding box center [341, 623] width 14 height 14
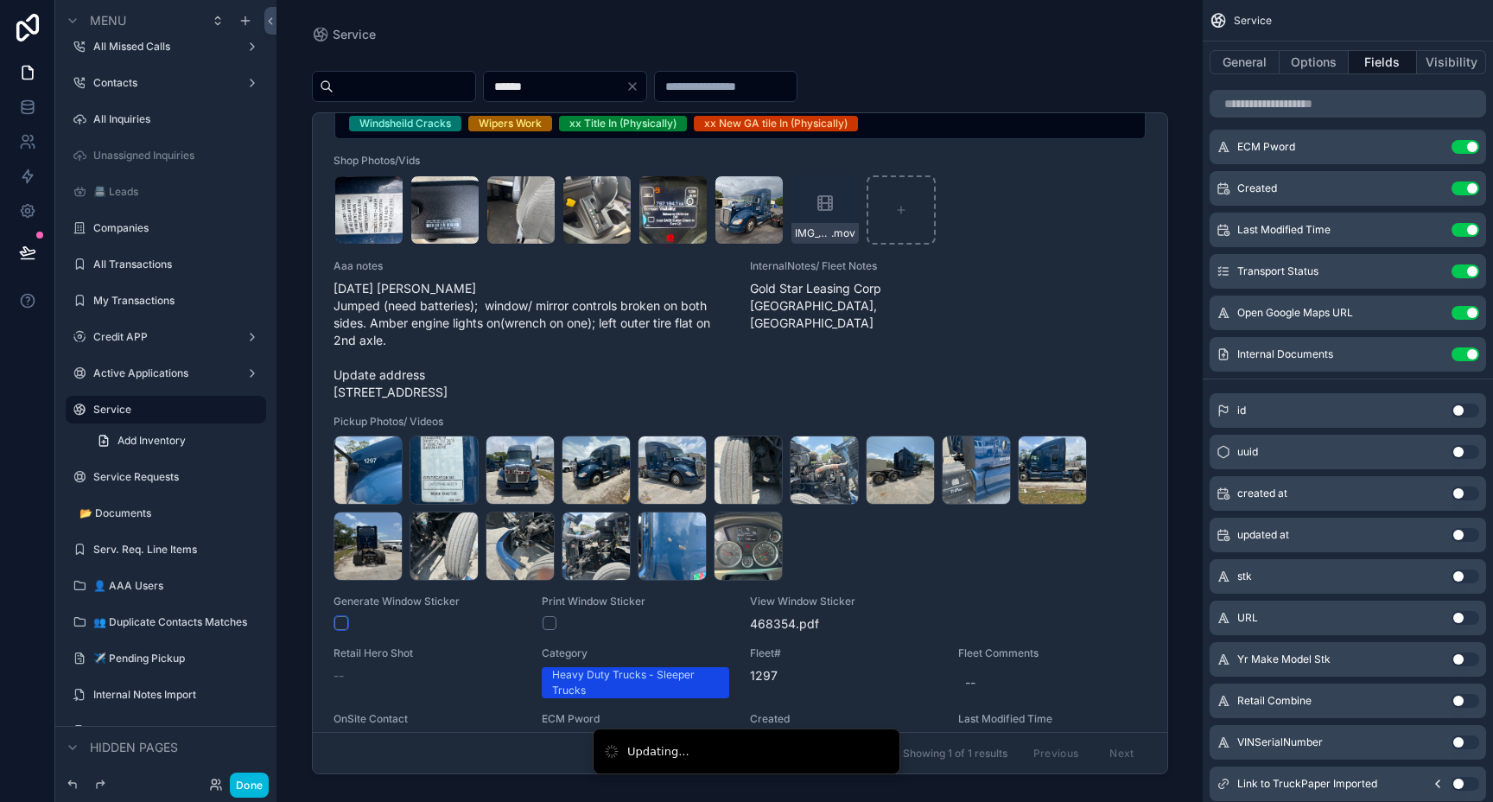
click at [340, 630] on button "scrollable content" at bounding box center [341, 623] width 14 height 14
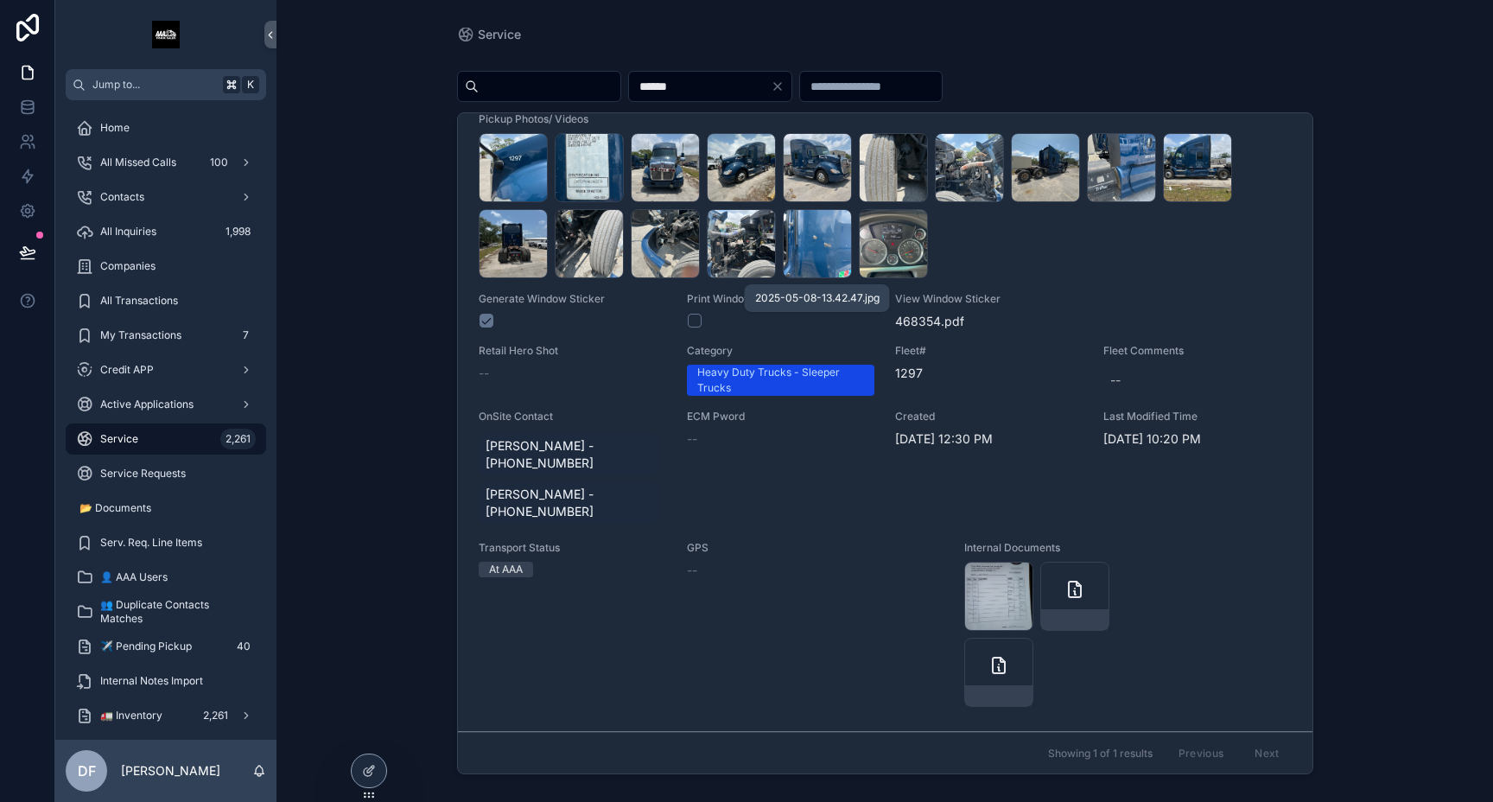
scroll to position [832, 0]
click at [919, 313] on span "468354" at bounding box center [918, 321] width 46 height 17
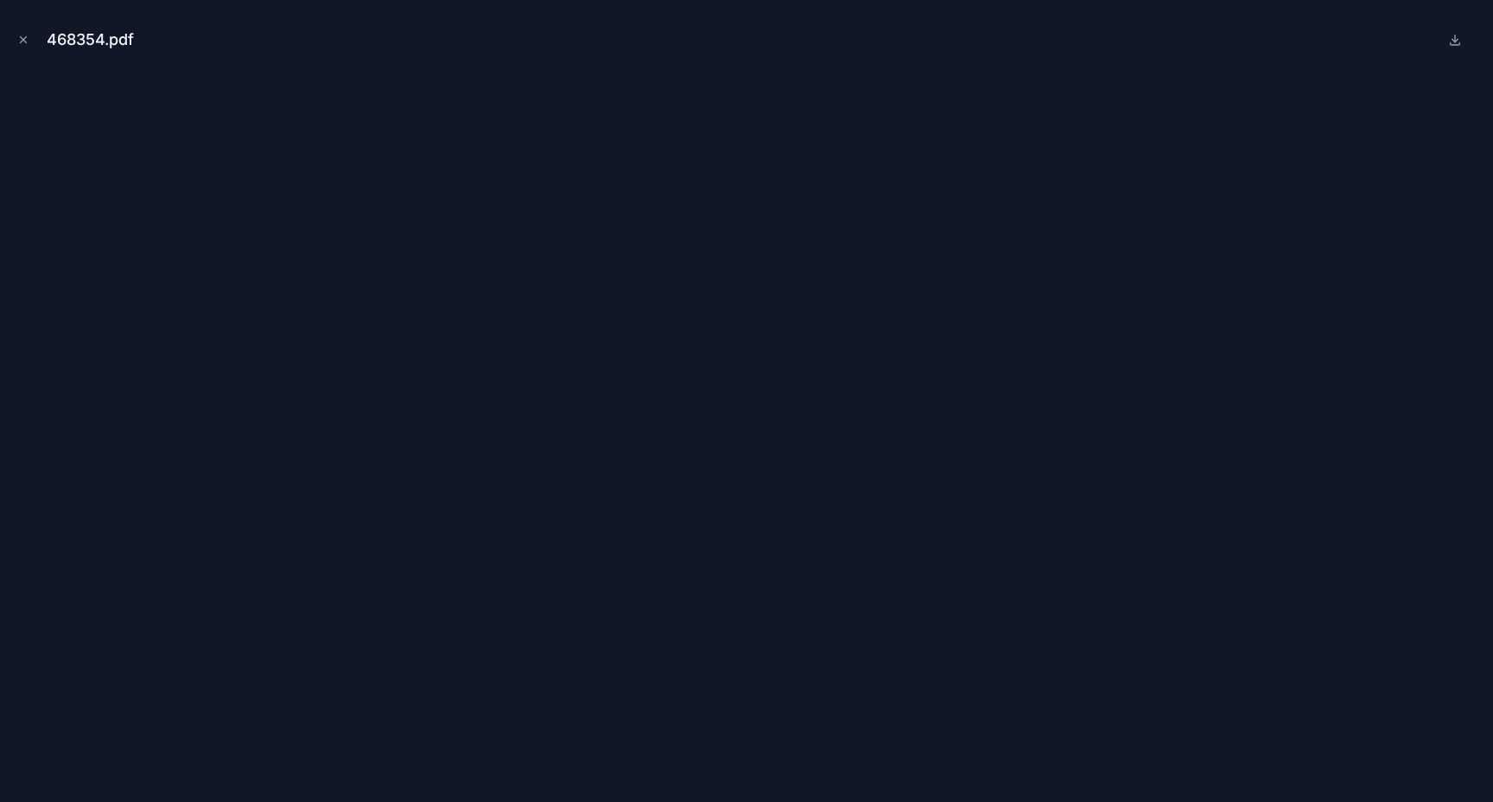
scroll to position [825, 0]
click at [25, 41] on icon "Close modal" at bounding box center [24, 40] width 6 height 6
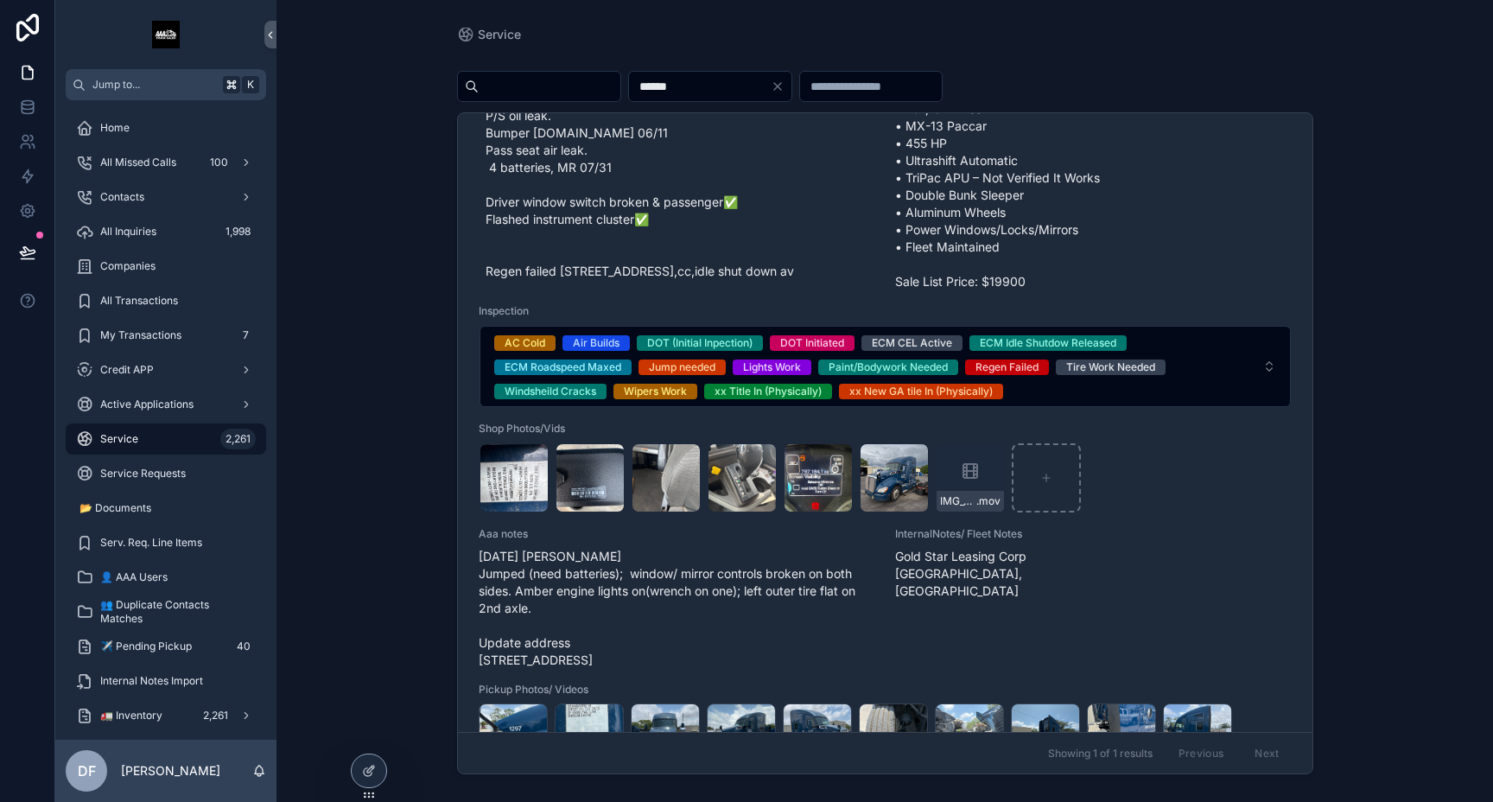
scroll to position [238, 0]
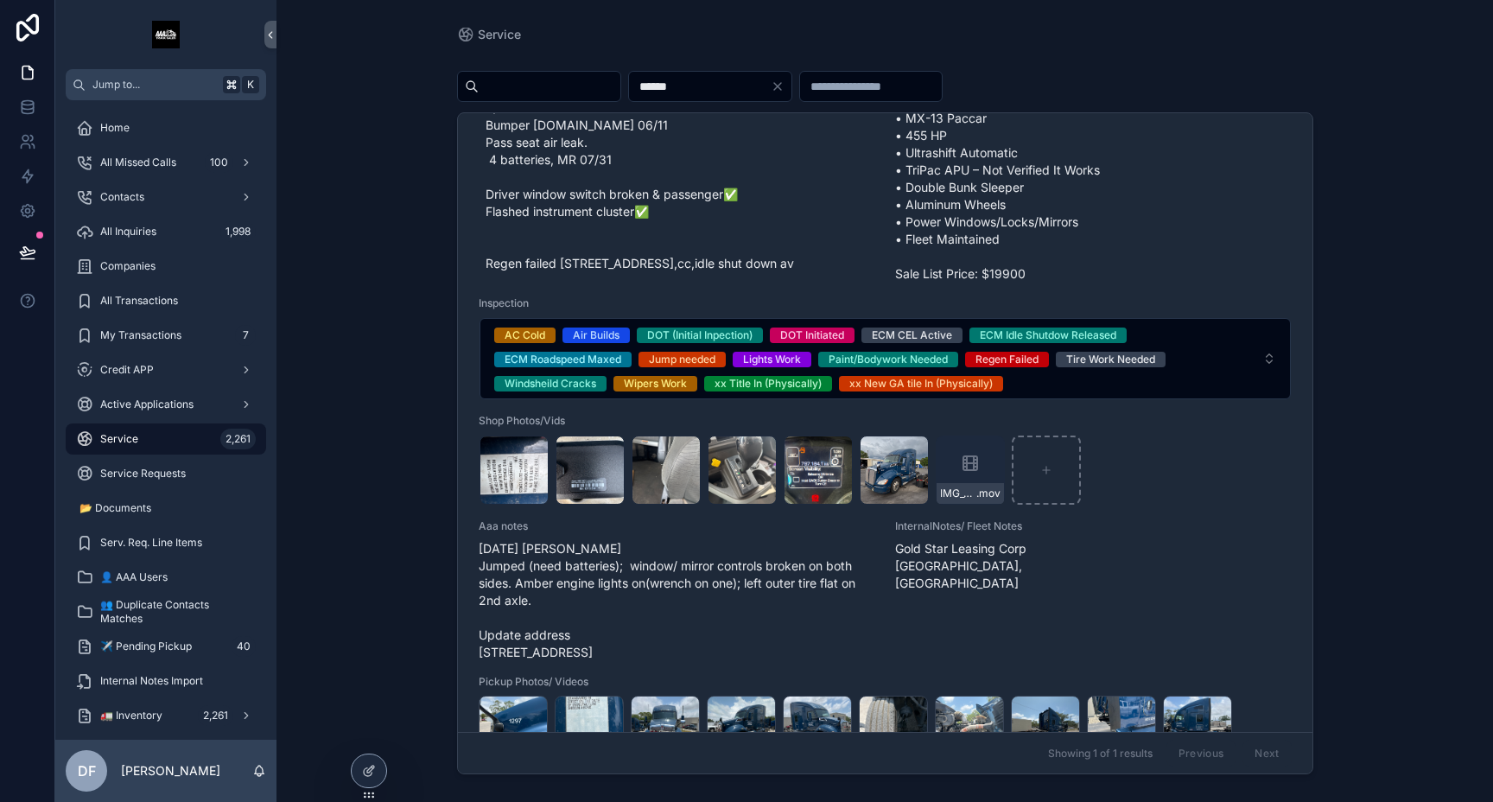
click at [1272, 373] on button "AC Cold Air Builds DOT (Initial Inpection) DOT Initiated ECM CEL Active ECM Idl…" at bounding box center [884, 358] width 811 height 81
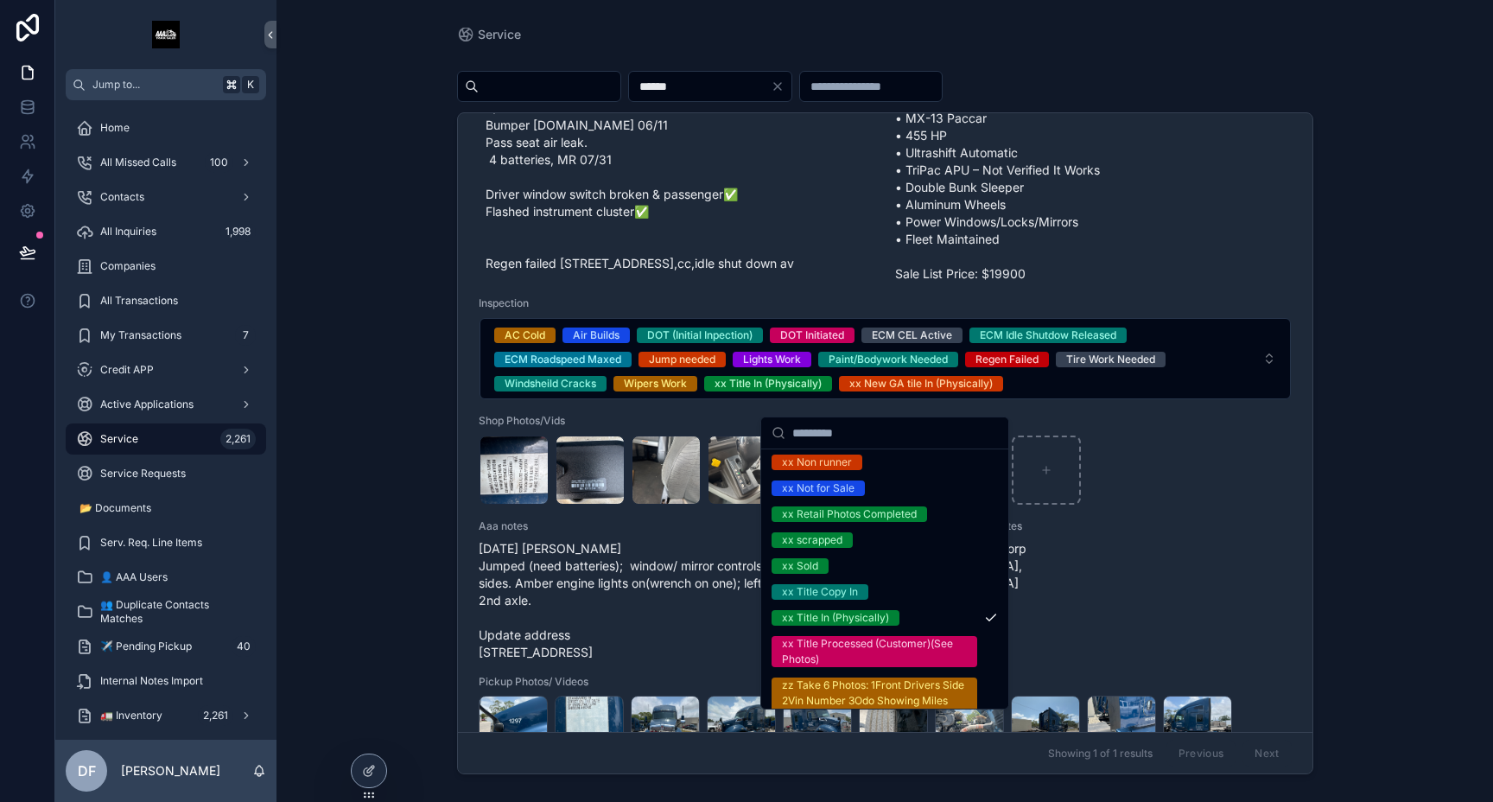
scroll to position [1526, 0]
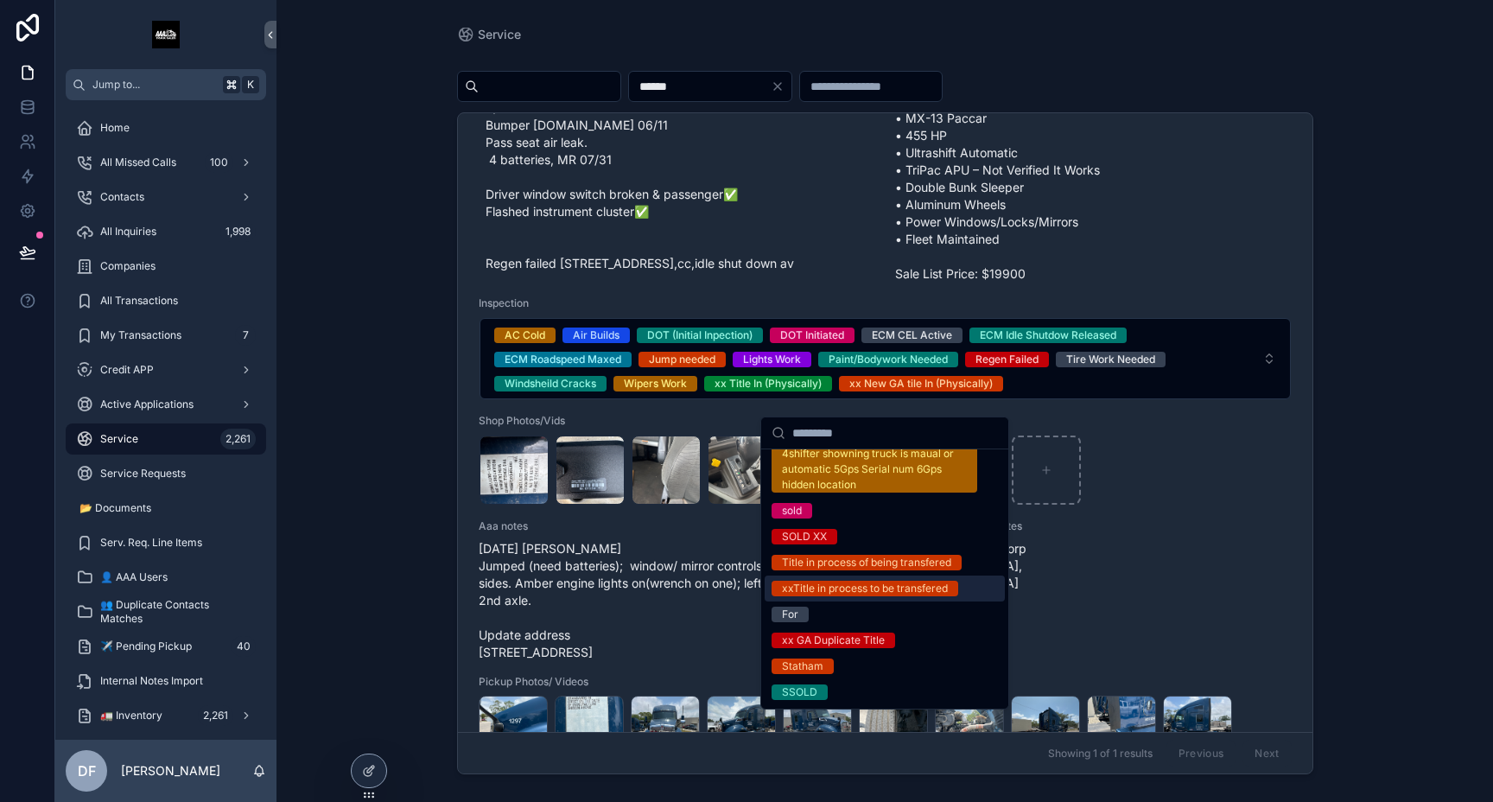
click at [1202, 578] on div "Comments (AAA Shop) Pre dot av Windshield R taillight out. Roof marker light R …" at bounding box center [885, 584] width 813 height 1370
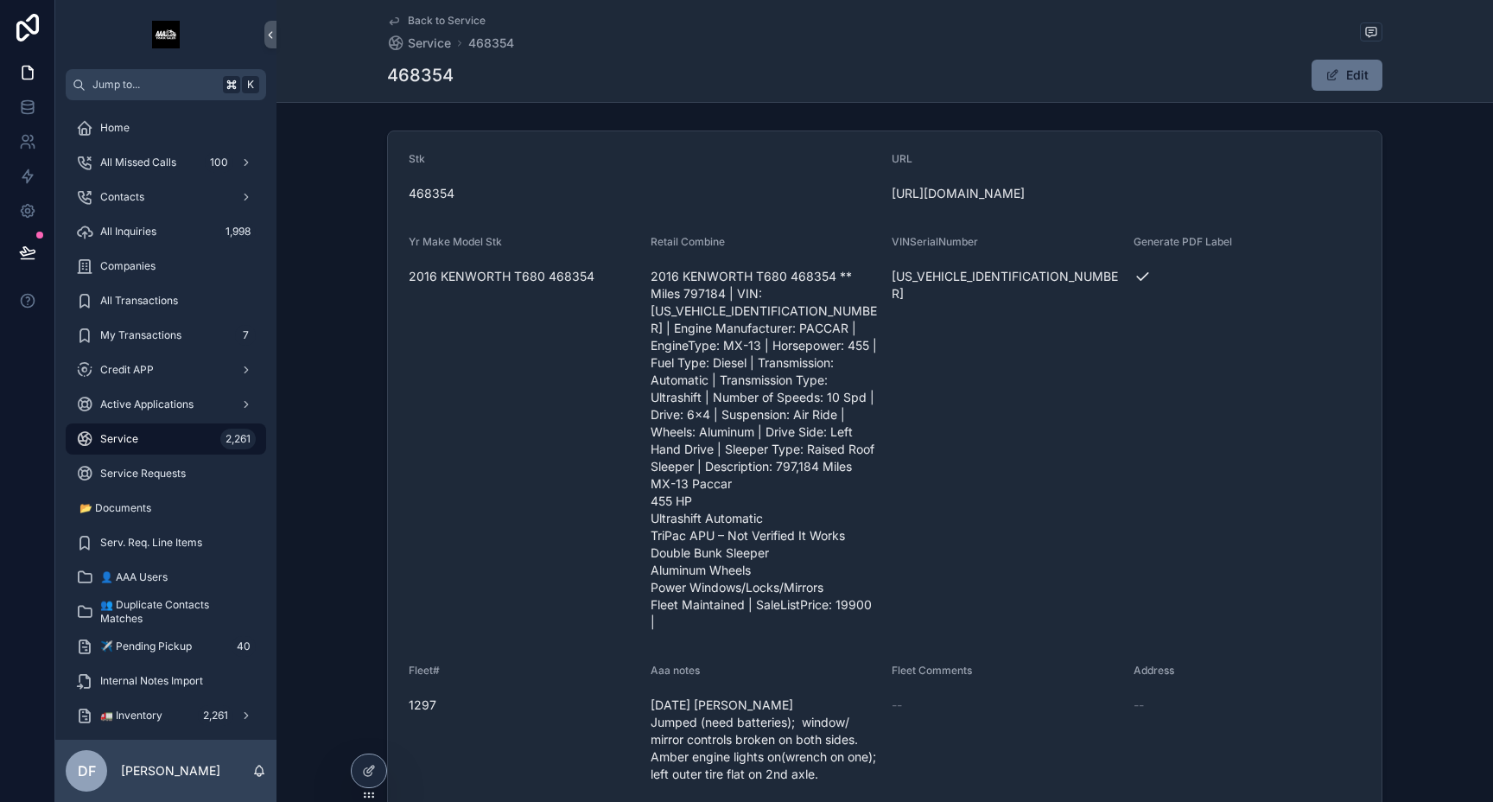
click at [455, 21] on span "Back to Service" at bounding box center [447, 21] width 78 height 14
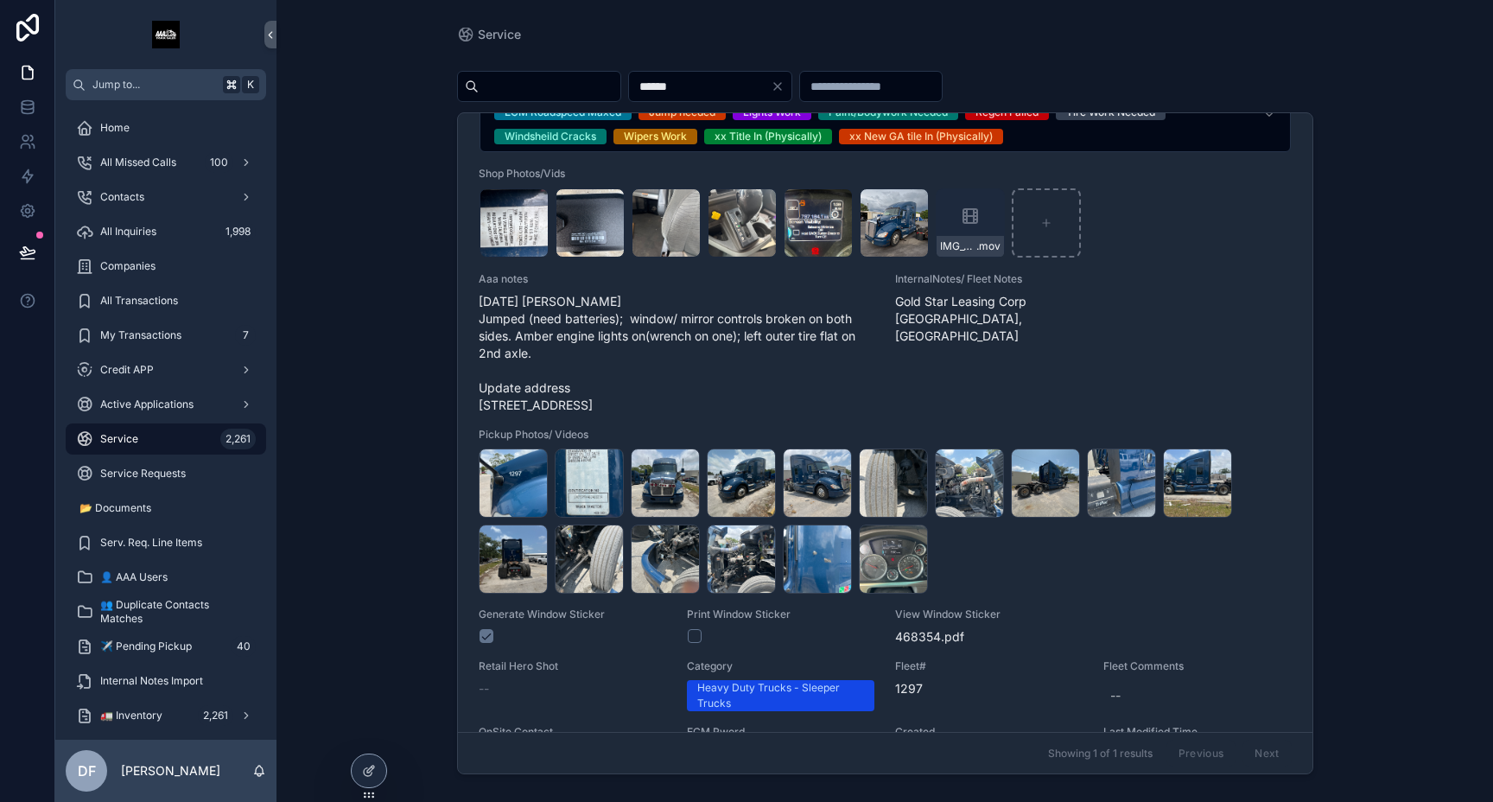
scroll to position [486, 0]
click at [968, 225] on icon "scrollable content" at bounding box center [970, 215] width 21 height 21
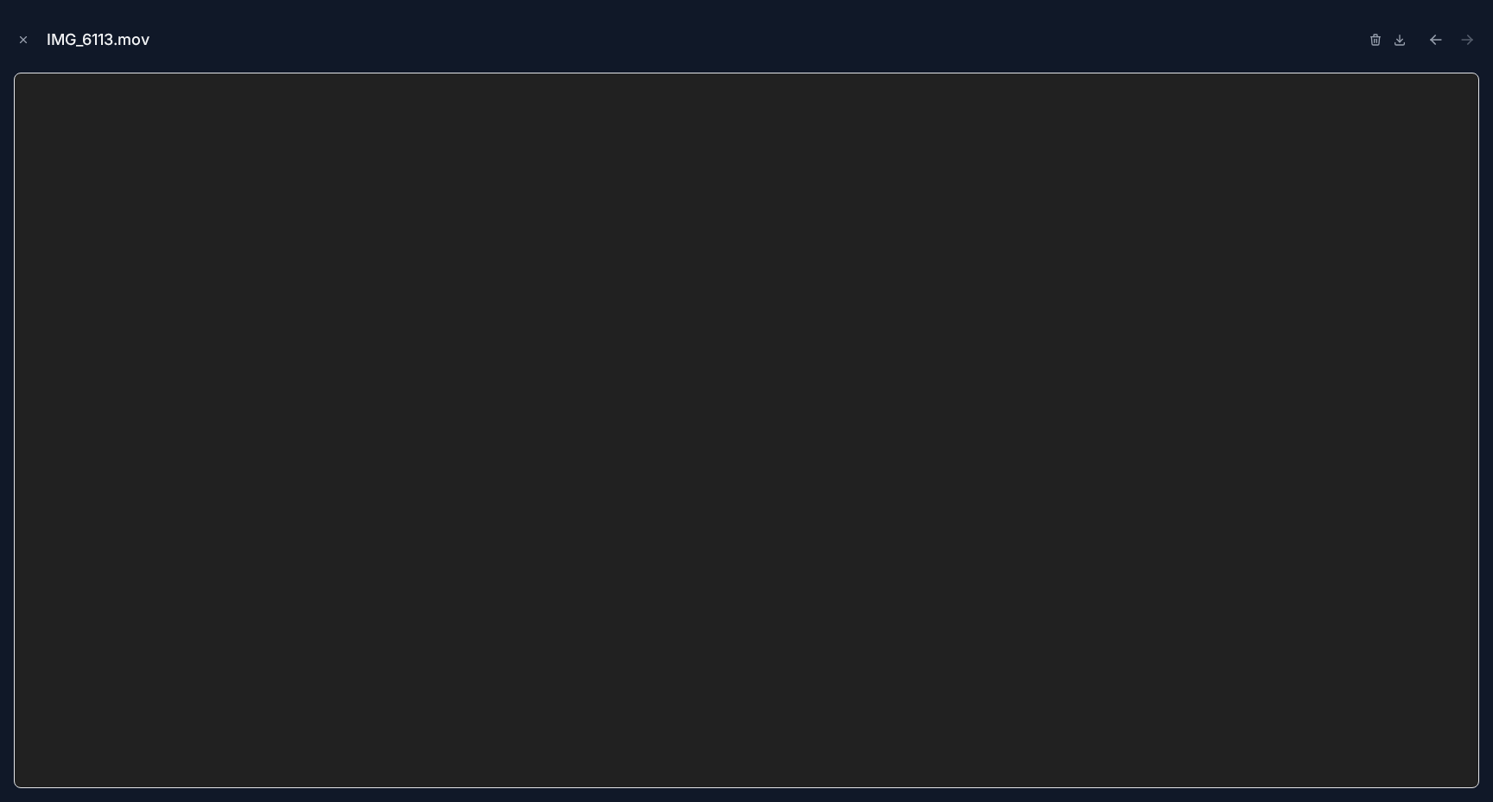
click at [1401, 44] on icon at bounding box center [1400, 40] width 14 height 14
click at [25, 44] on icon "Close modal" at bounding box center [23, 40] width 12 height 12
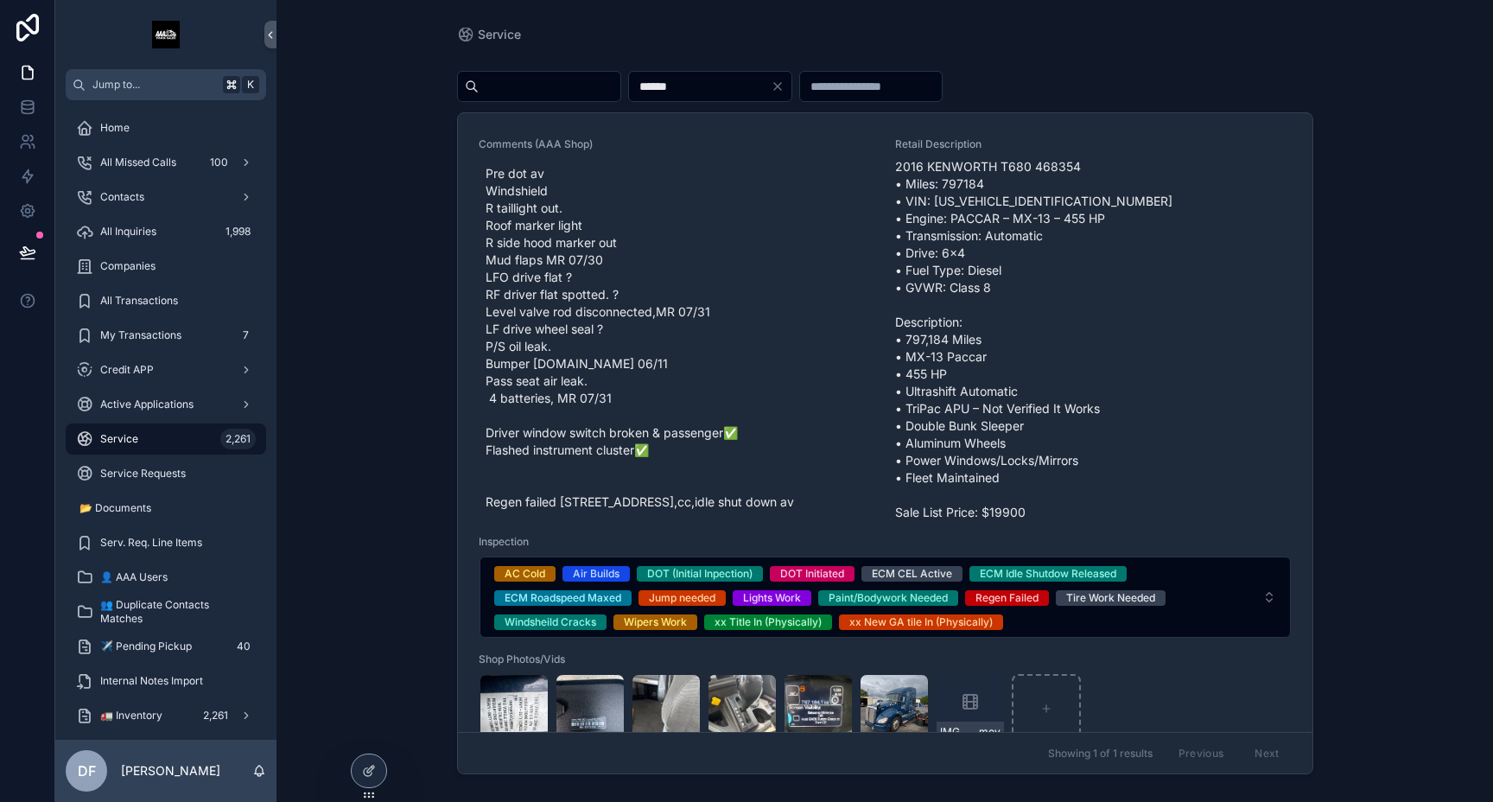
click at [365, 773] on icon at bounding box center [369, 771] width 14 height 14
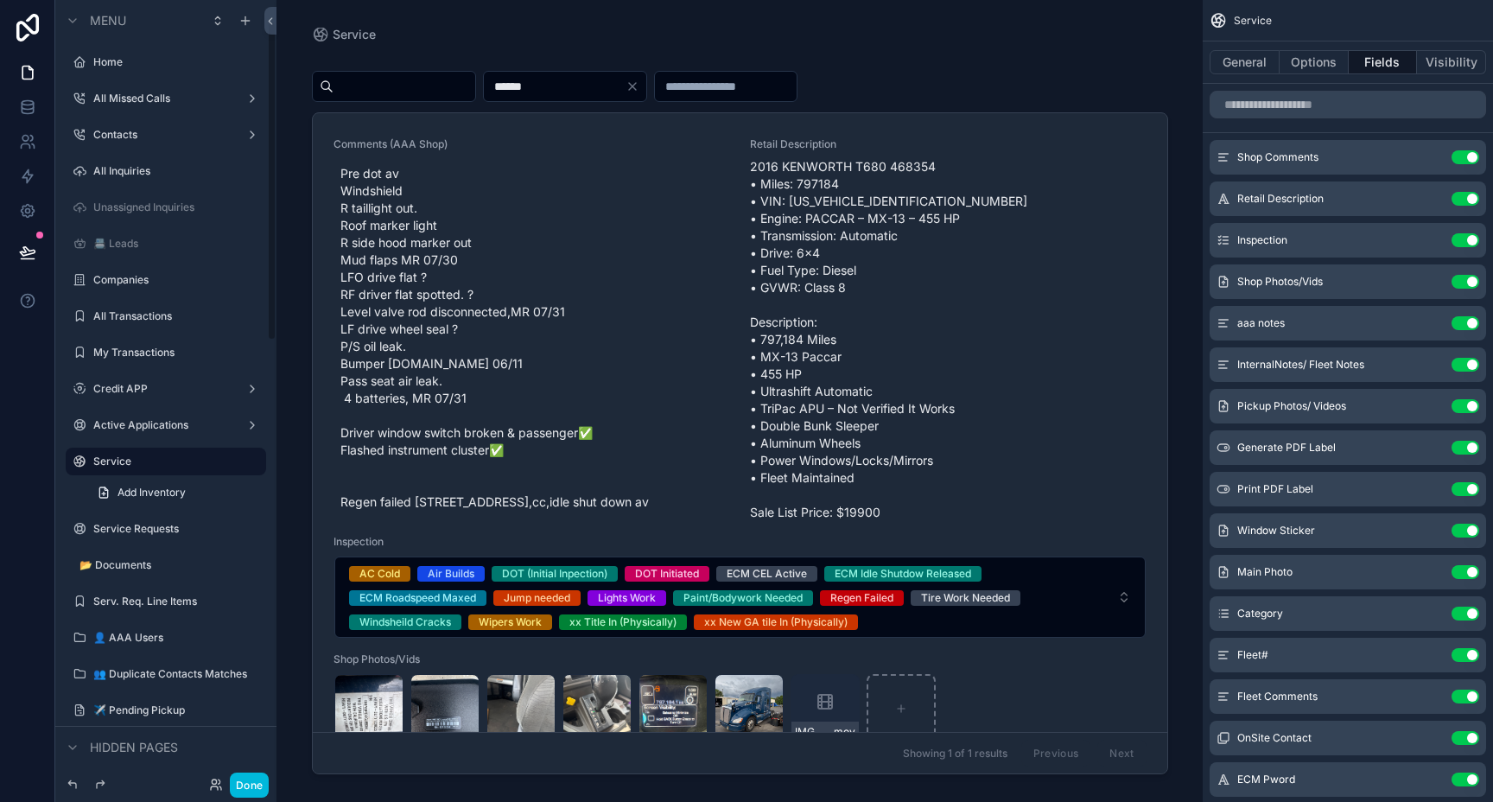
scroll to position [52, 0]
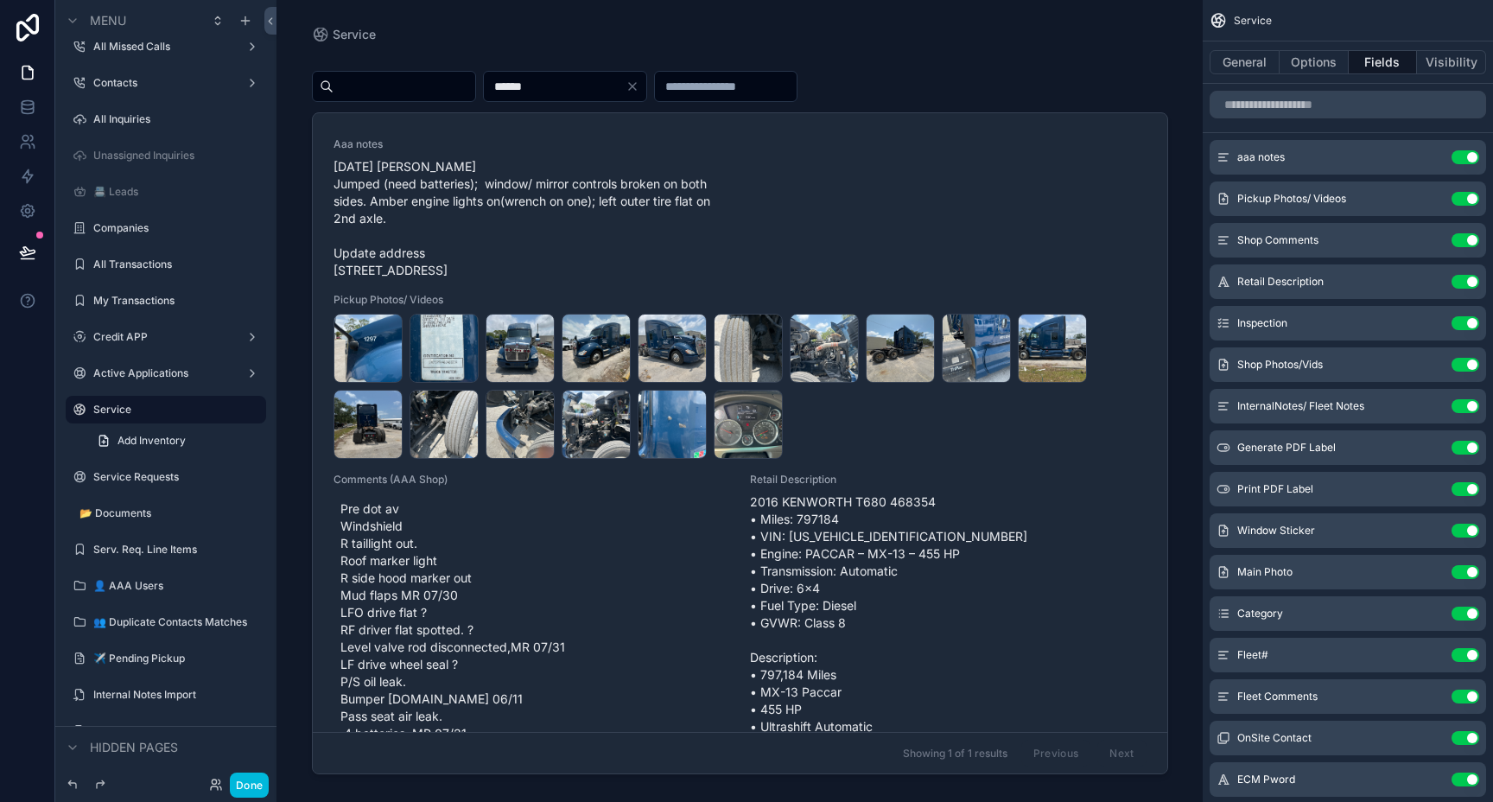
click at [0, 0] on icon "scrollable content" at bounding box center [0, 0] width 0 height 0
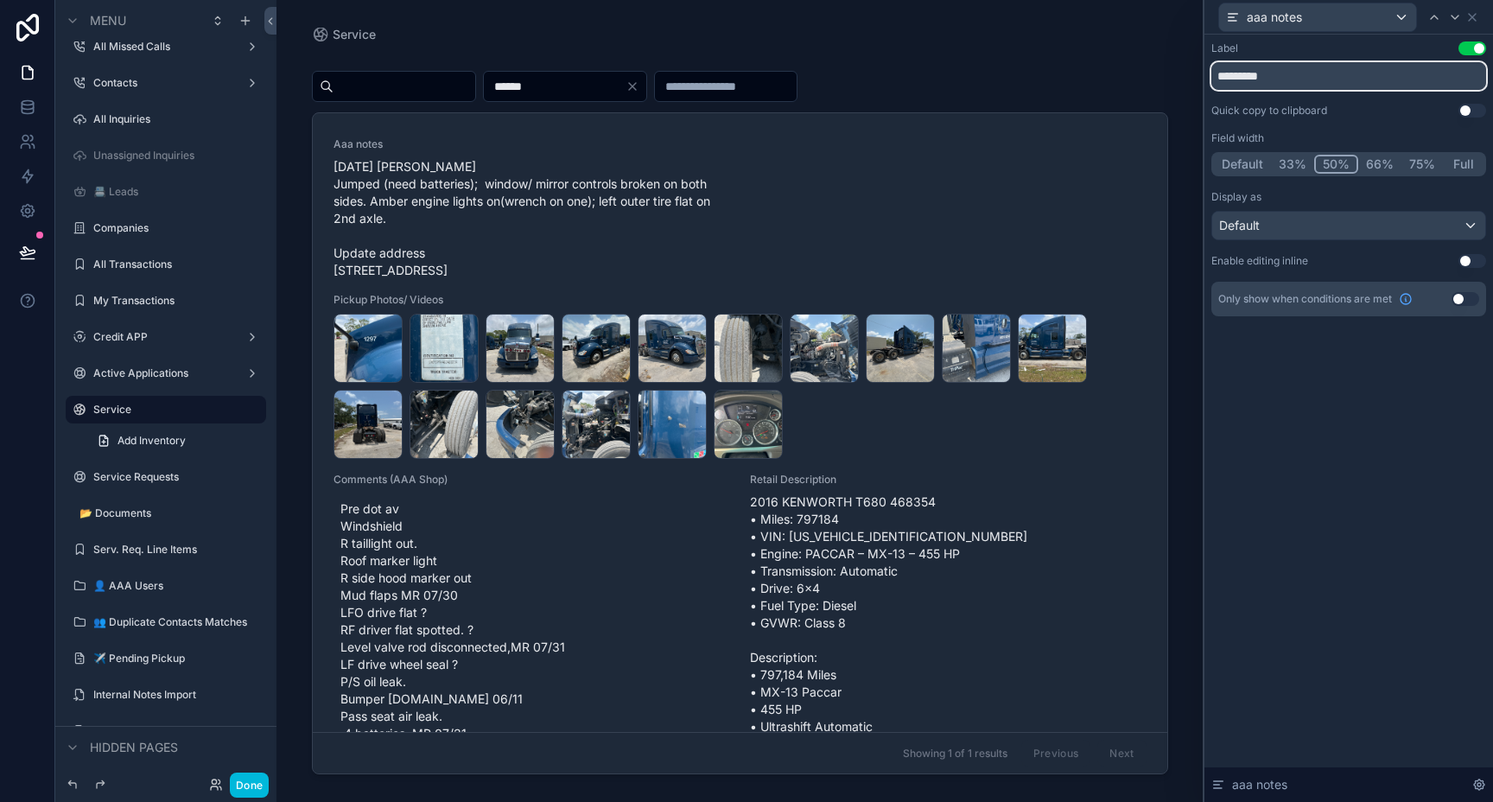
click at [1275, 78] on input "*********" at bounding box center [1348, 76] width 275 height 28
type input "**********"
click at [1302, 424] on div "**********" at bounding box center [1348, 418] width 289 height 767
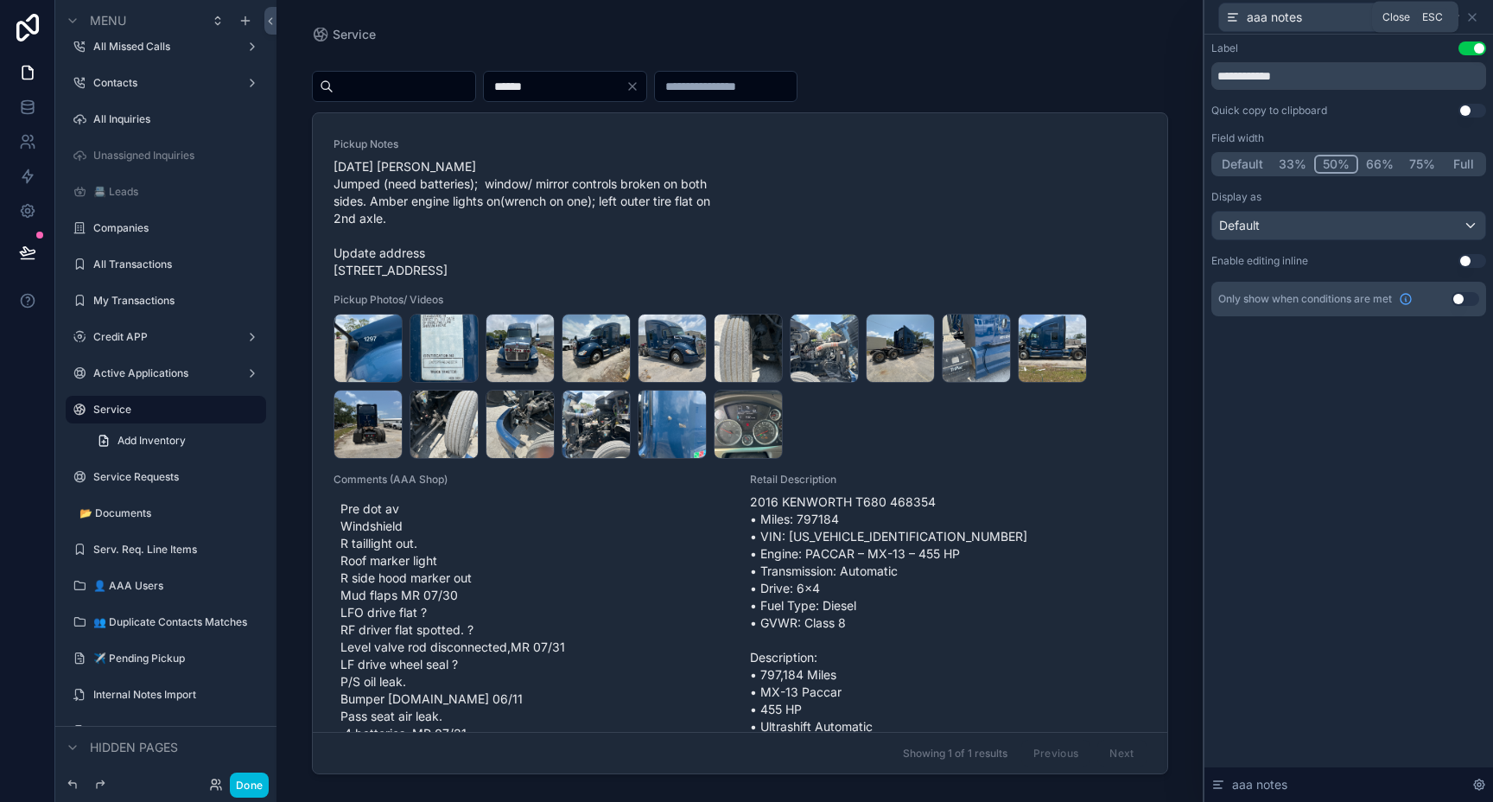
click at [1475, 18] on icon at bounding box center [1472, 17] width 14 height 14
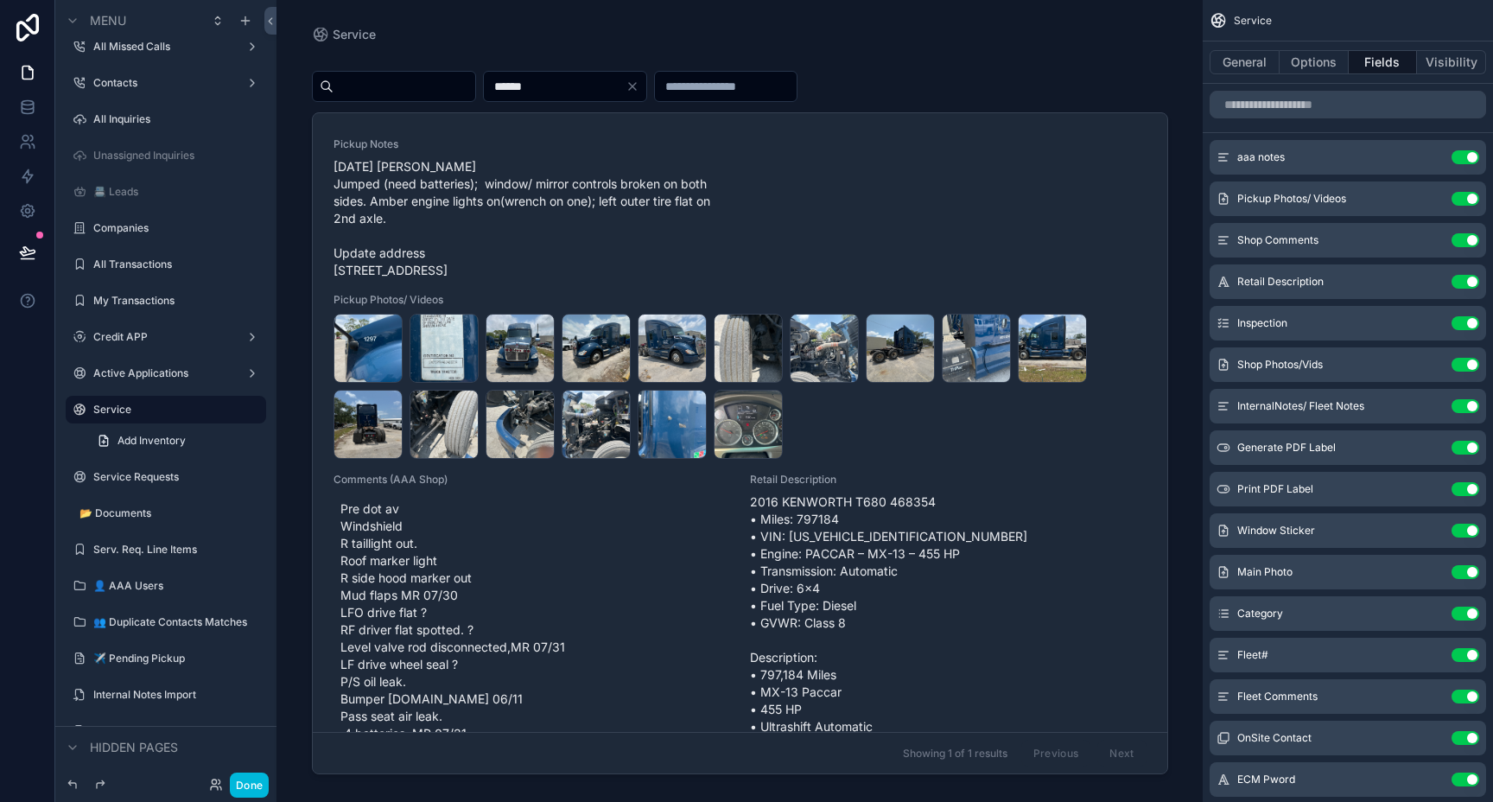
click at [577, 224] on div "scrollable content" at bounding box center [740, 390] width 884 height 781
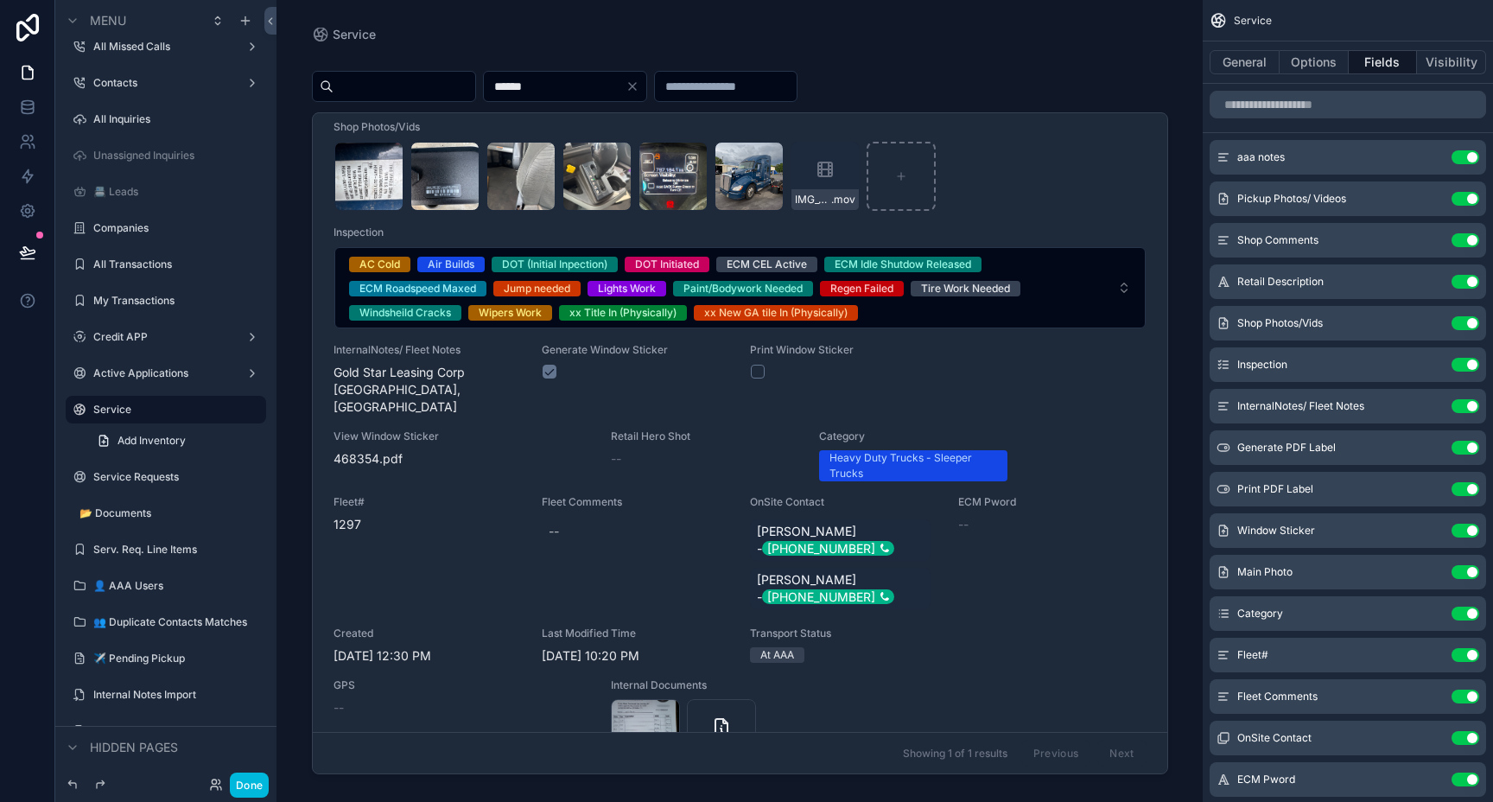
scroll to position [901, 0]
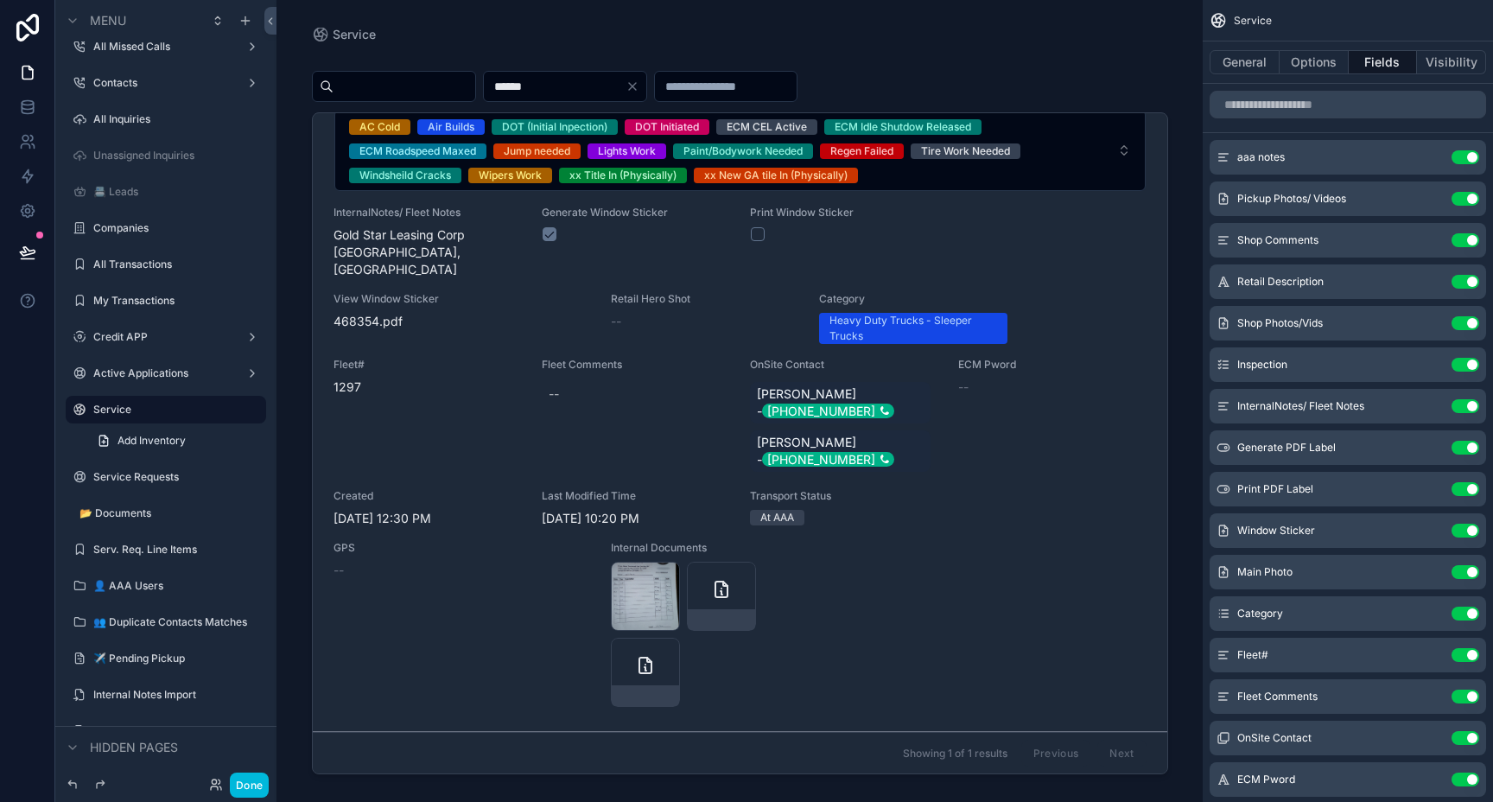
click at [1249, 69] on button "General" at bounding box center [1244, 62] width 70 height 24
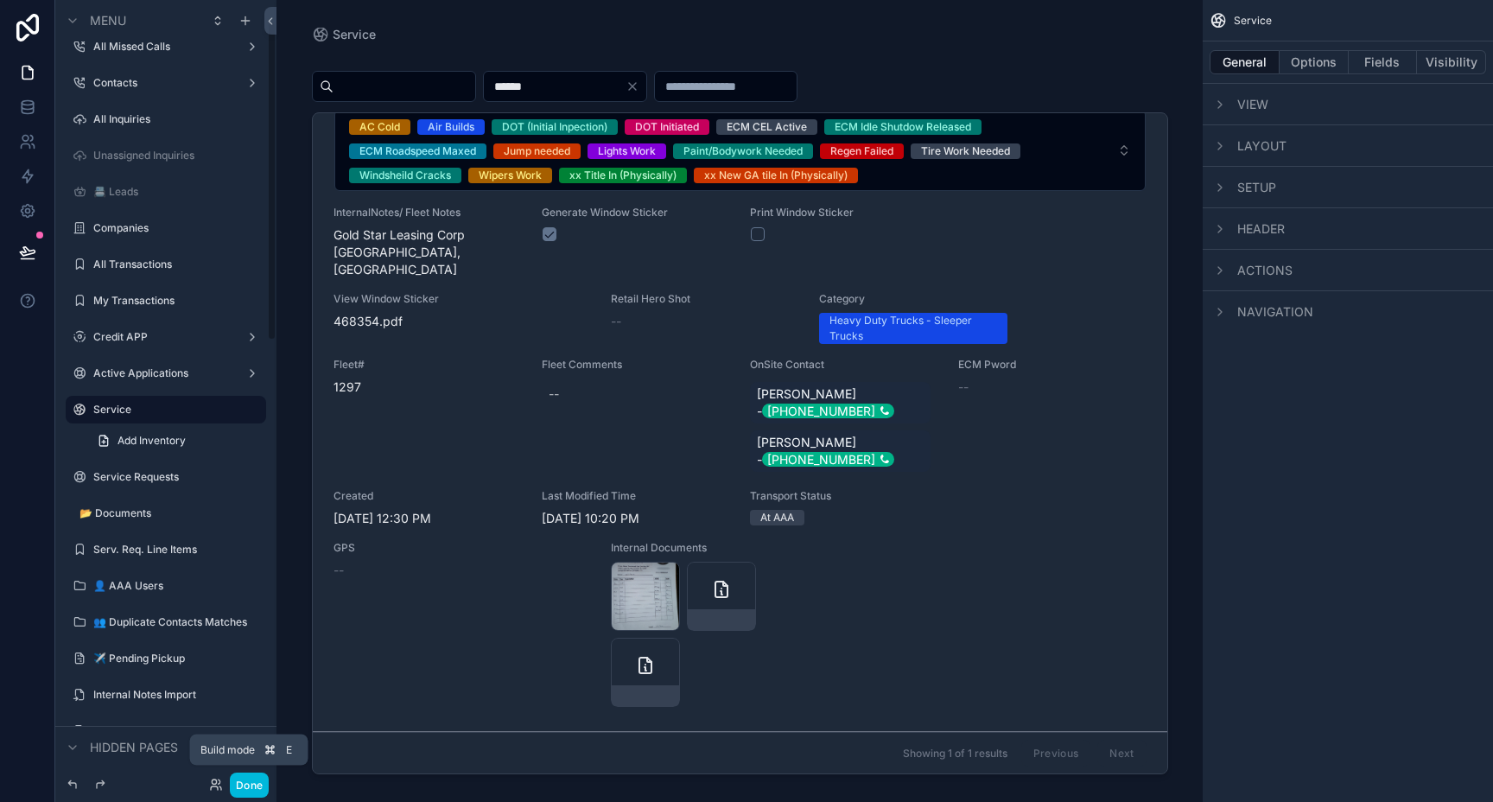
click at [242, 775] on button "Done" at bounding box center [249, 784] width 39 height 25
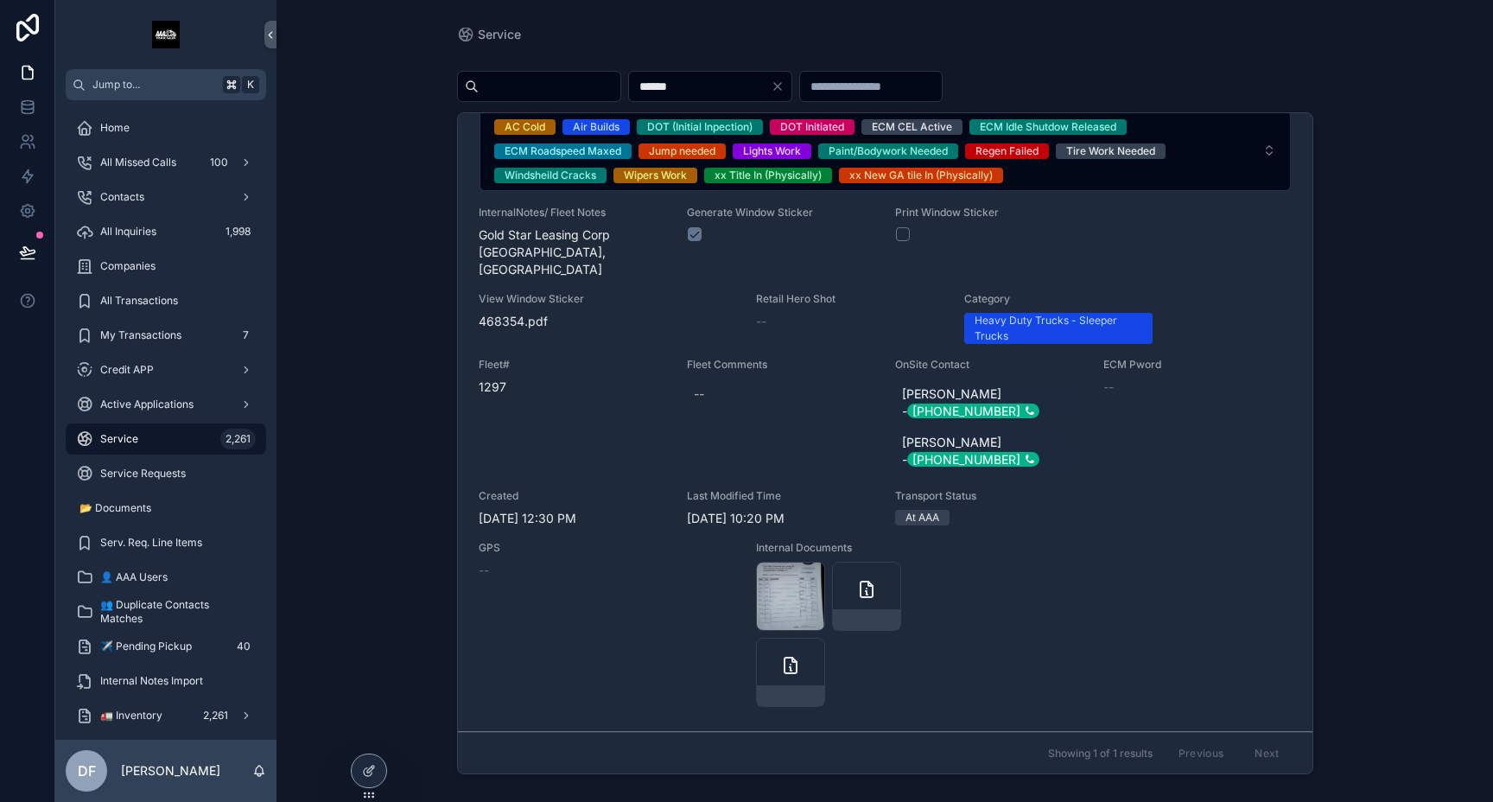
click at [370, 765] on icon at bounding box center [369, 771] width 14 height 14
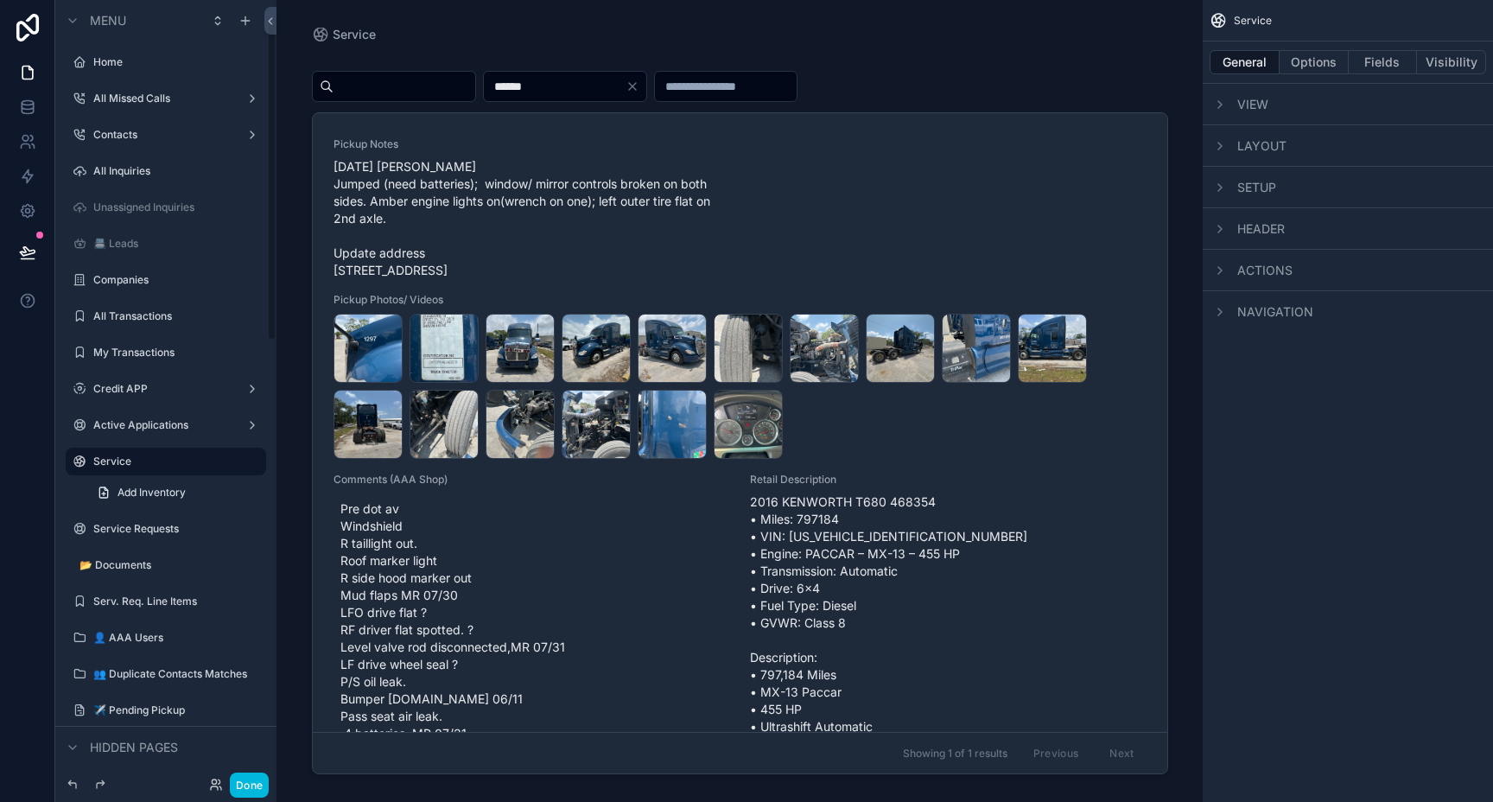
scroll to position [52, 0]
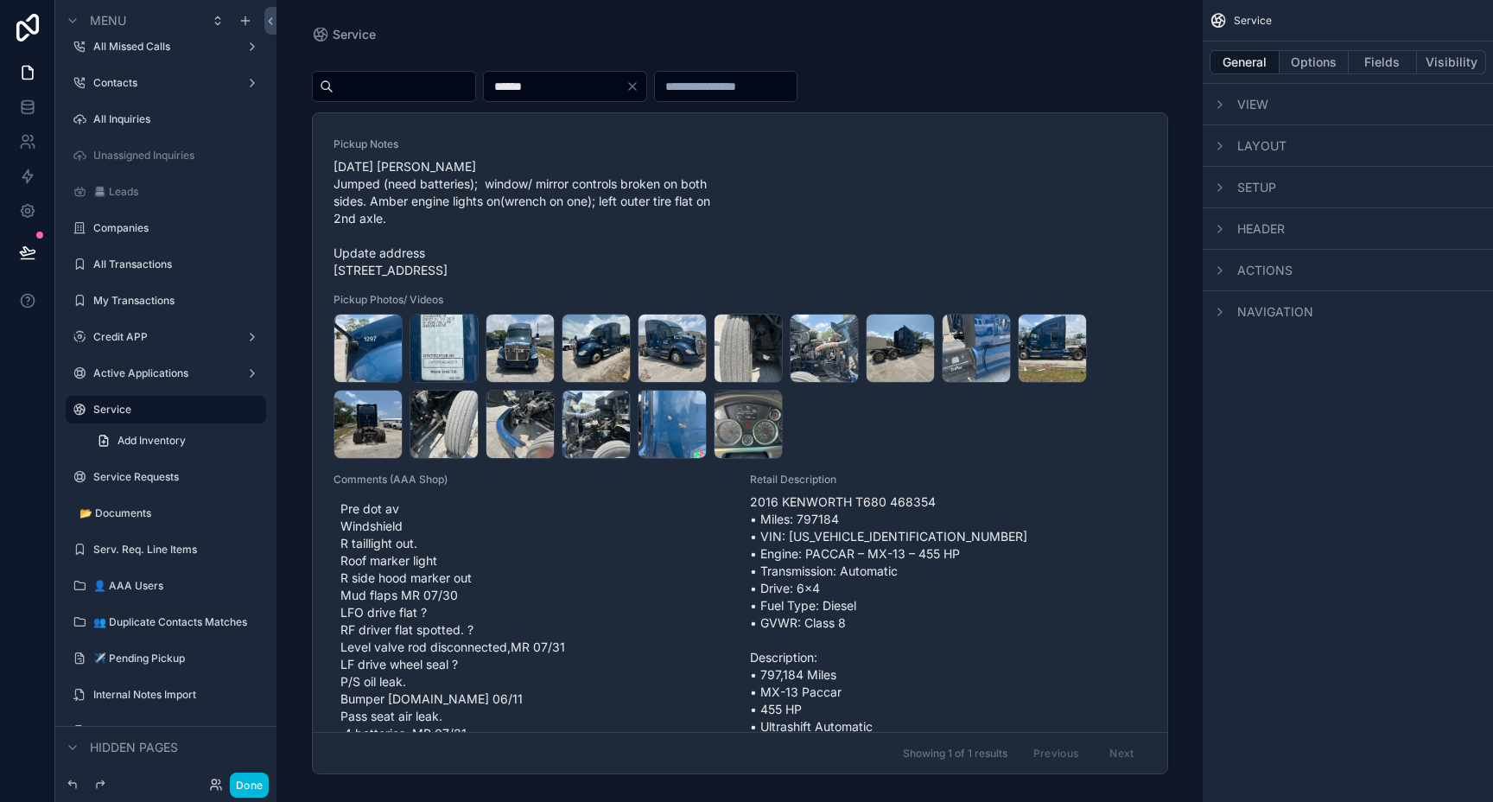
click at [1274, 307] on span "Navigation" at bounding box center [1275, 311] width 76 height 17
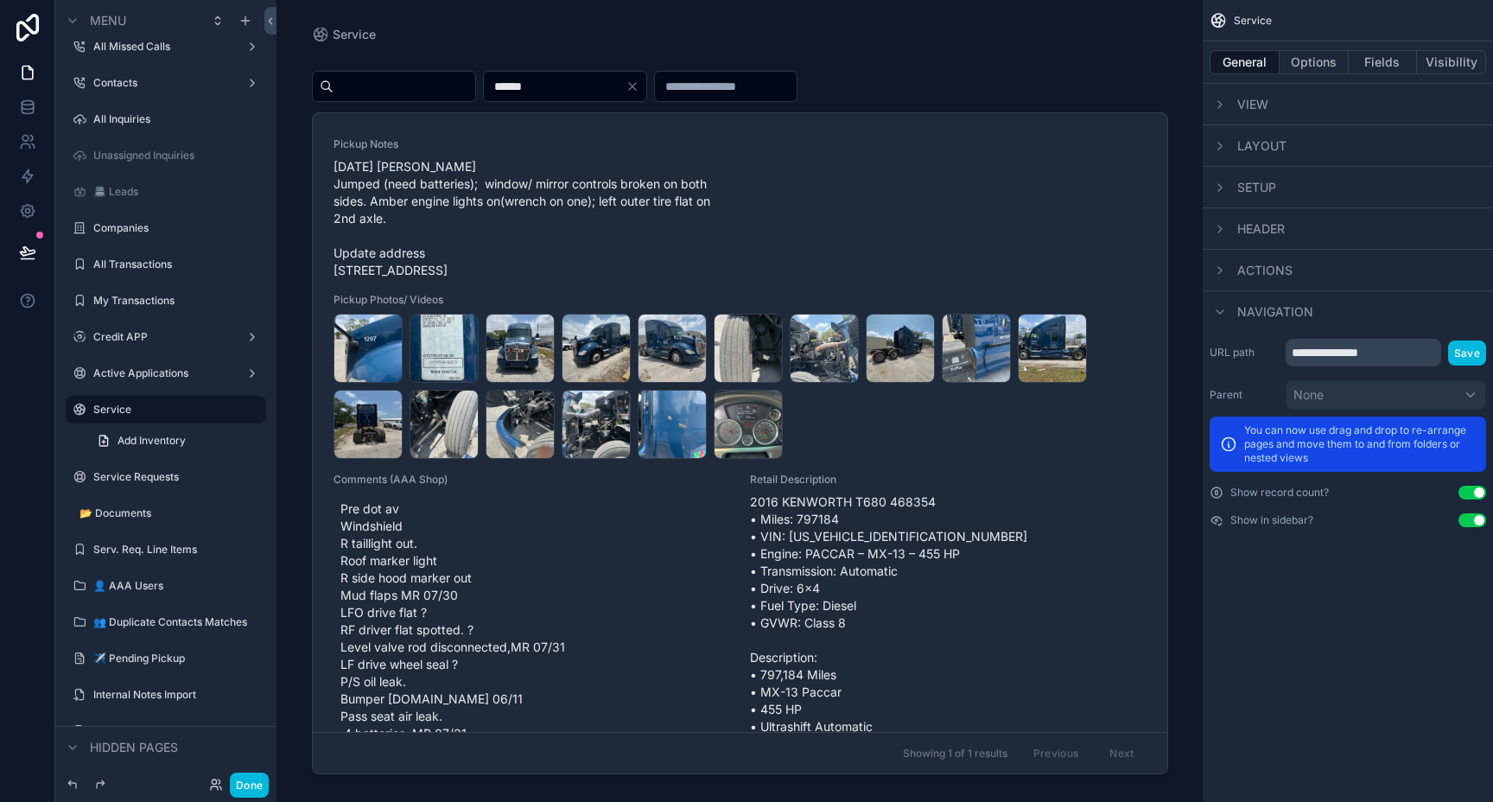
click at [1274, 307] on span "Navigation" at bounding box center [1275, 311] width 76 height 17
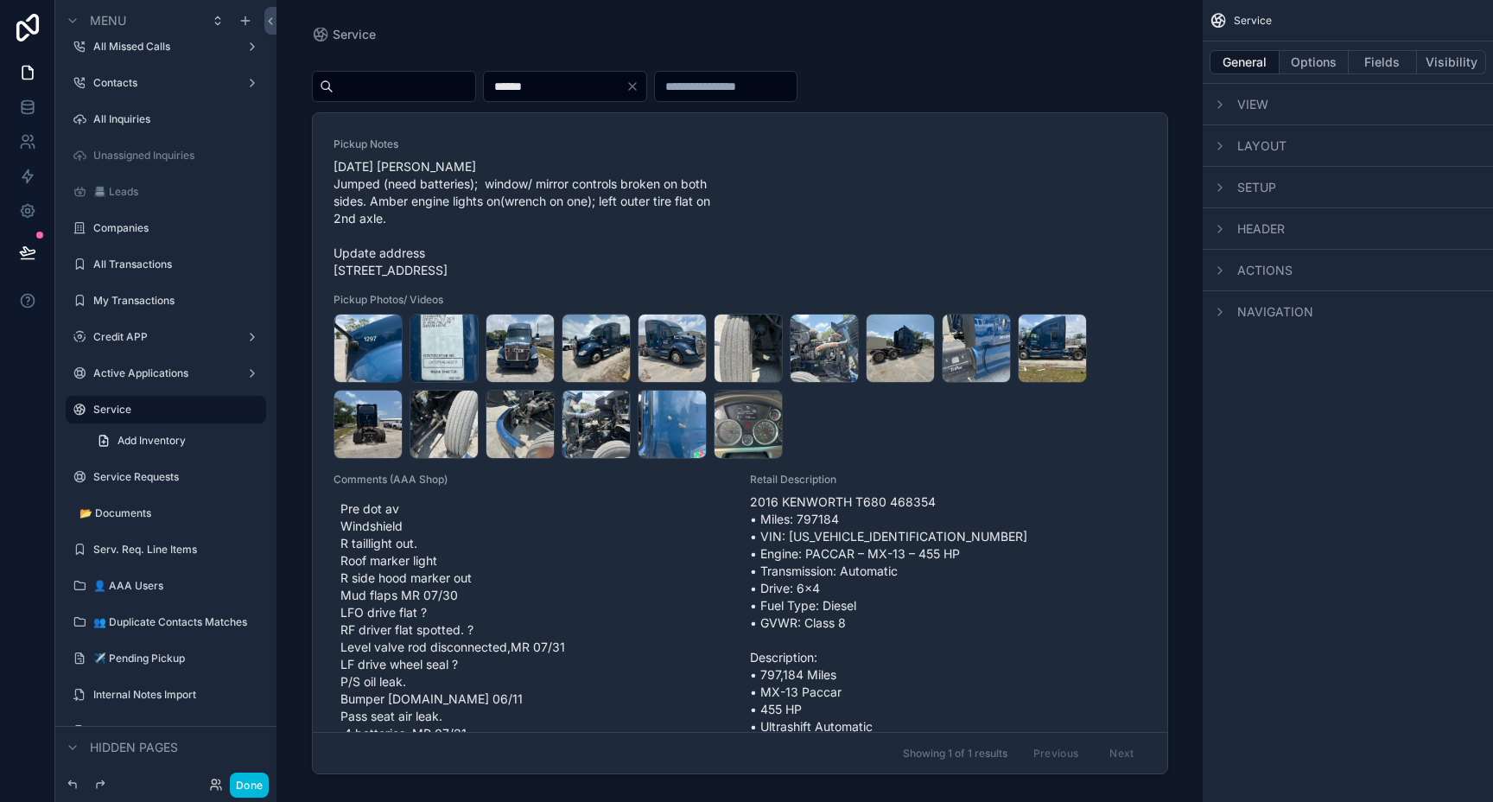
click at [1260, 262] on span "Actions" at bounding box center [1264, 270] width 55 height 17
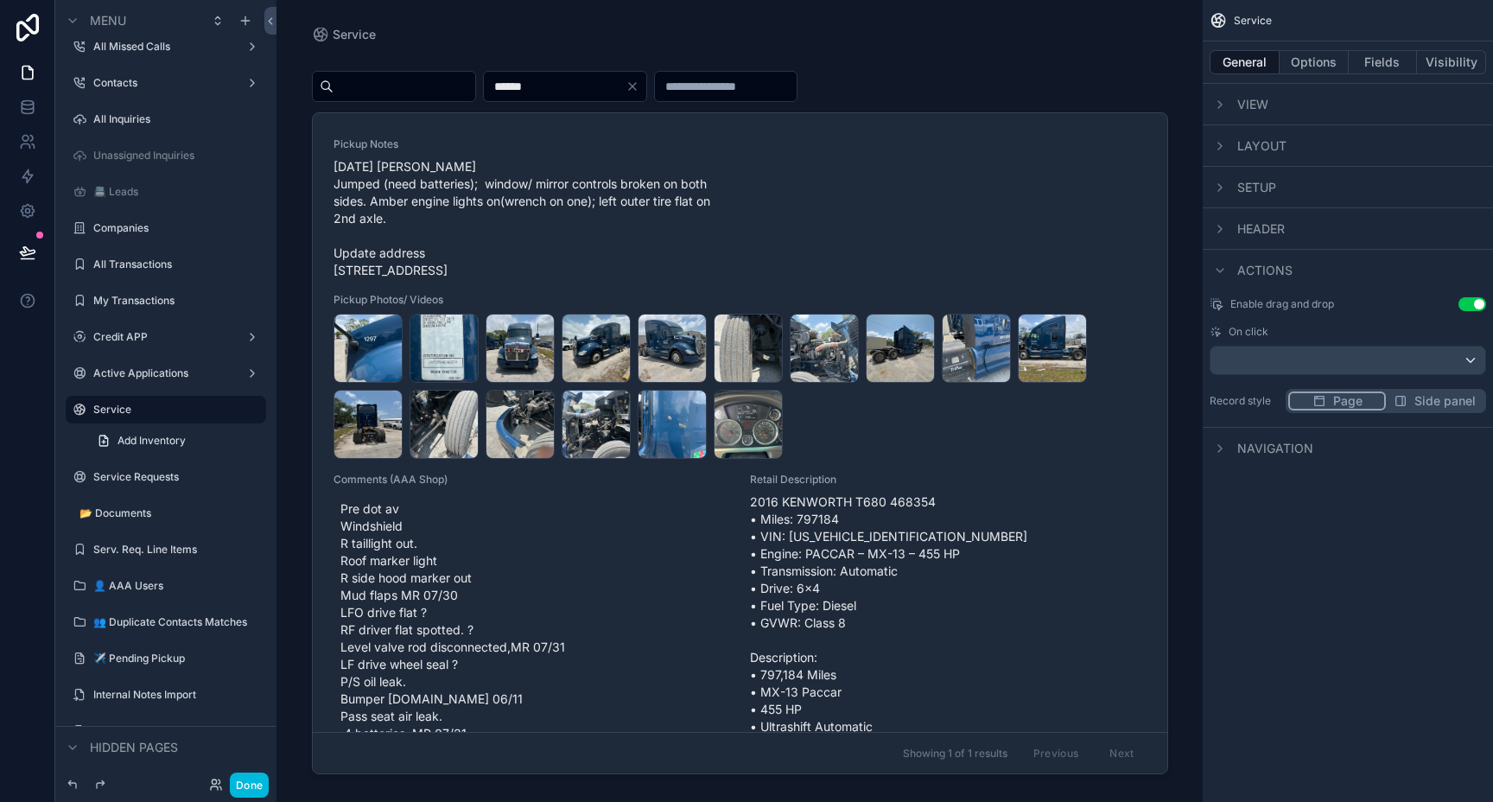
click at [1260, 262] on span "Actions" at bounding box center [1264, 270] width 55 height 17
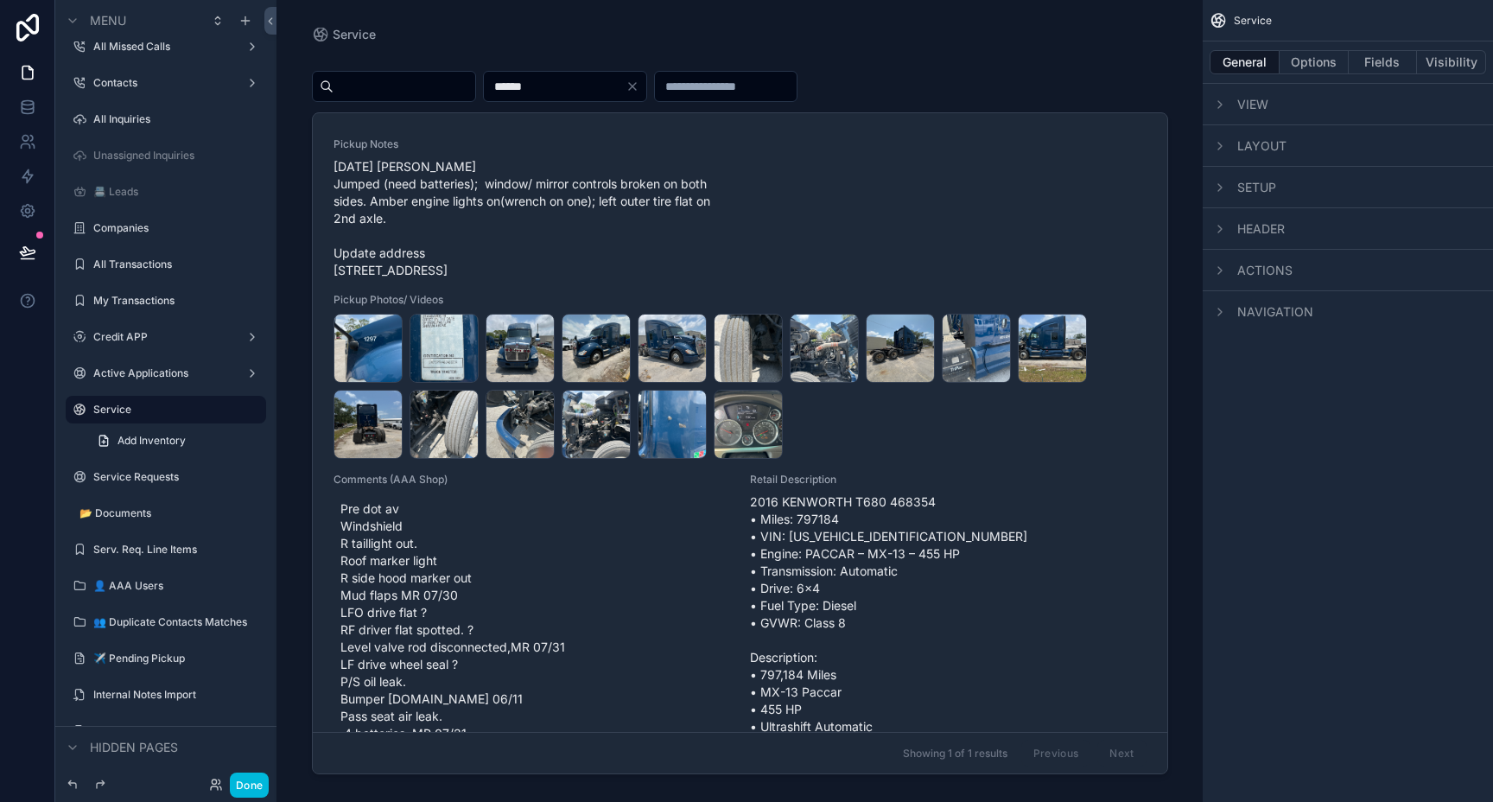
click at [1253, 230] on span "Header" at bounding box center [1261, 228] width 48 height 17
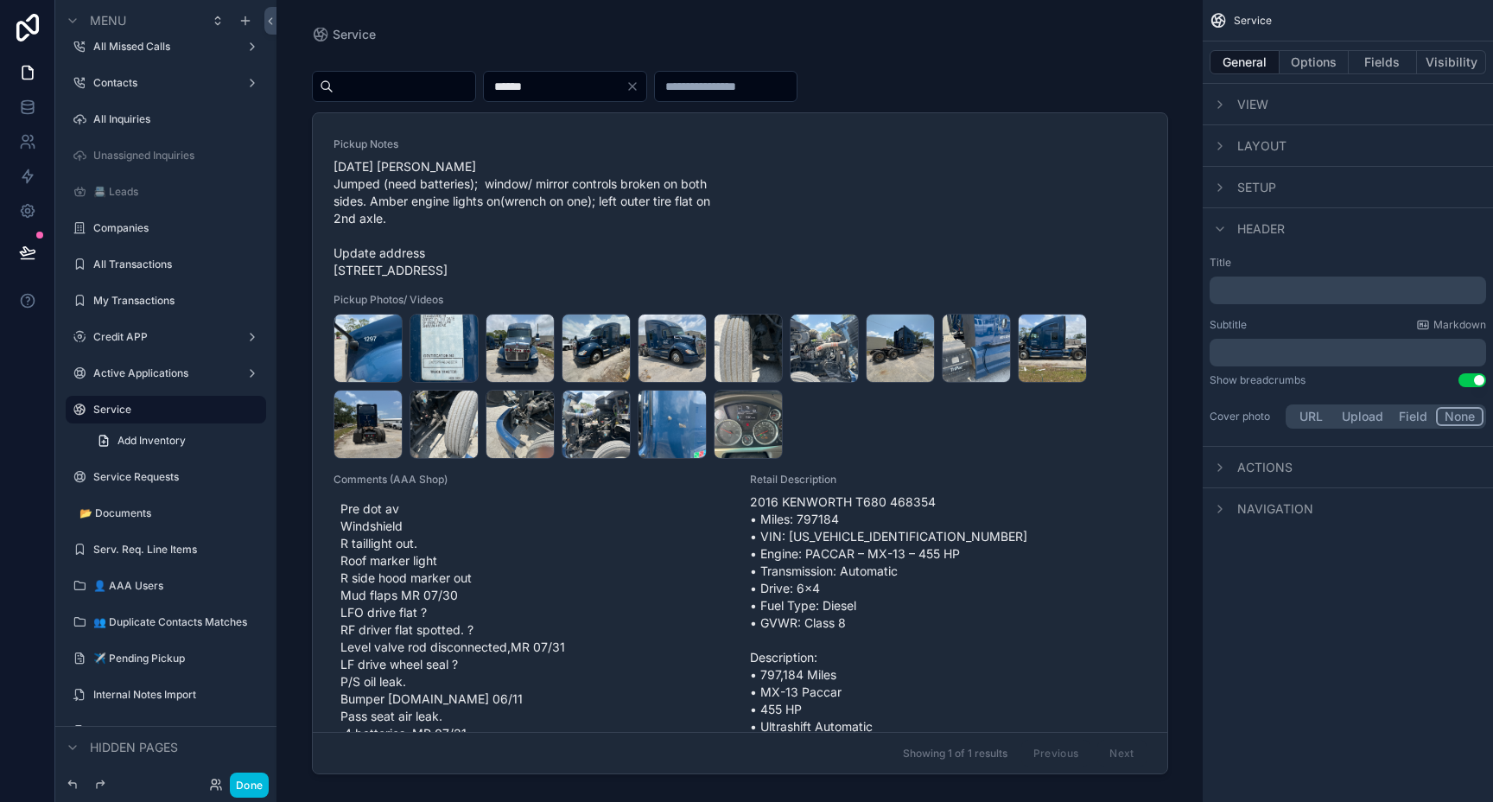
click at [1253, 231] on span "Header" at bounding box center [1261, 228] width 48 height 17
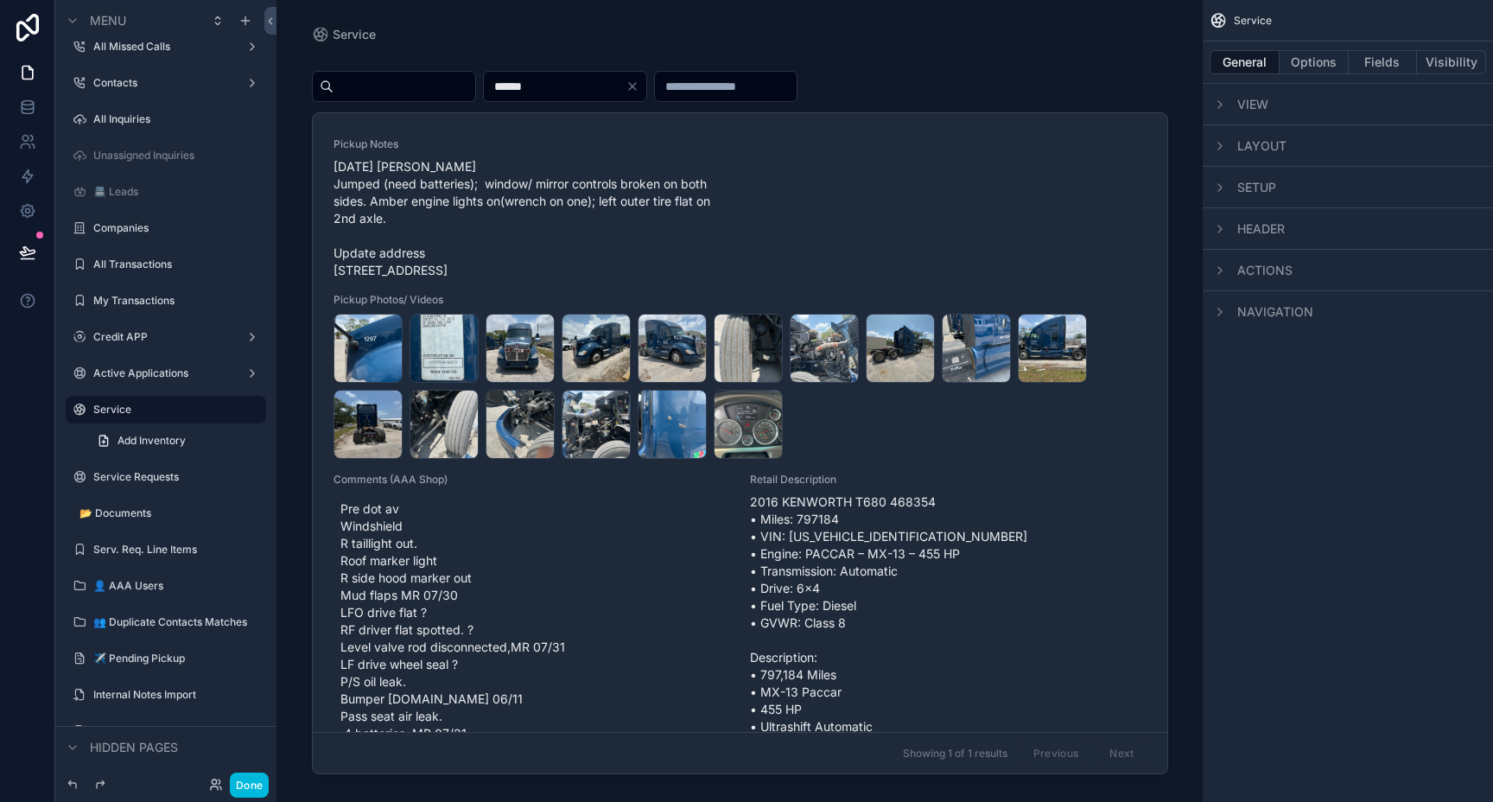
click at [1254, 190] on span "Setup" at bounding box center [1256, 187] width 39 height 17
click at [1255, 150] on span "Layout" at bounding box center [1261, 145] width 49 height 17
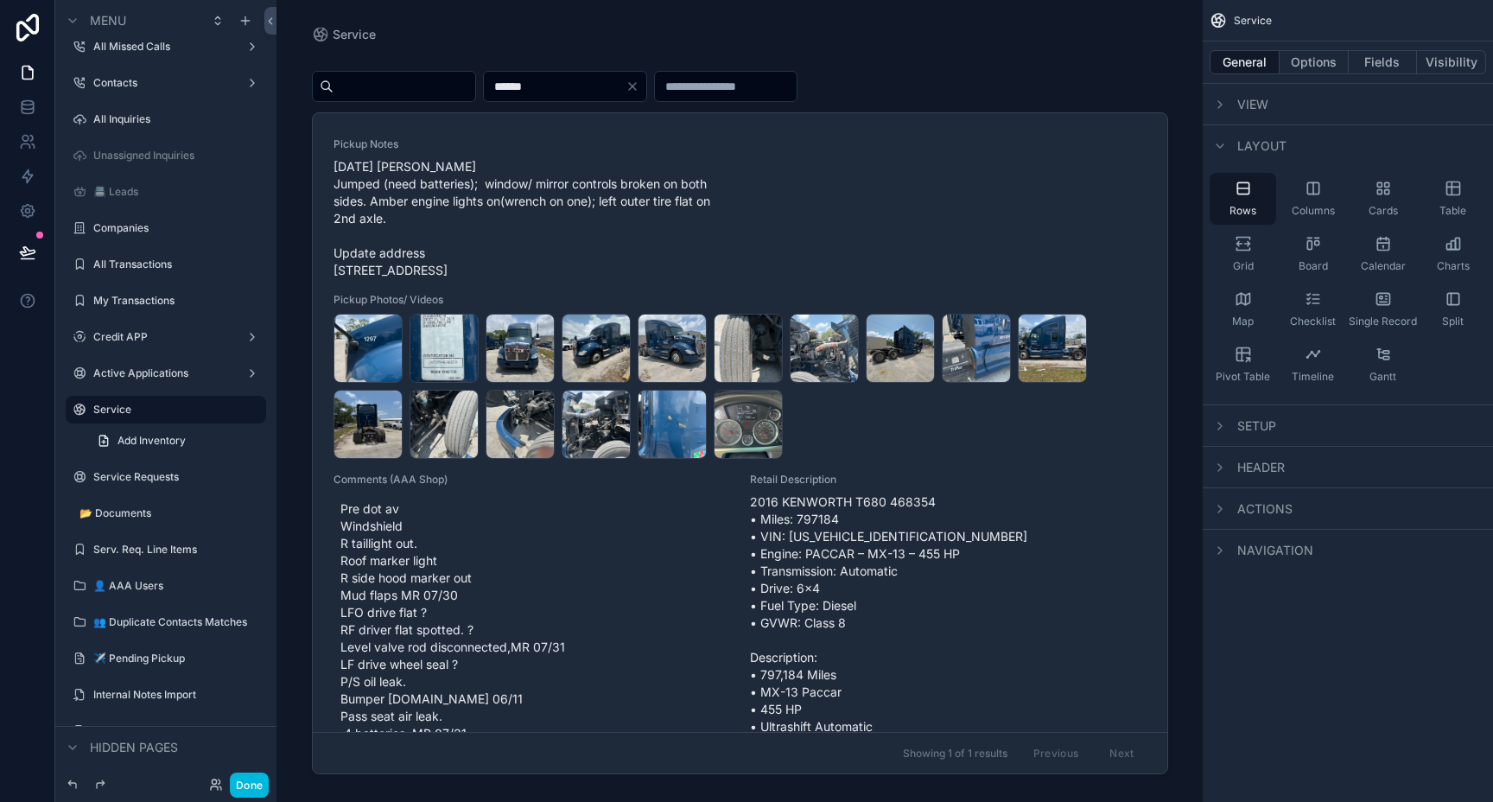
click at [1254, 143] on span "Layout" at bounding box center [1261, 145] width 49 height 17
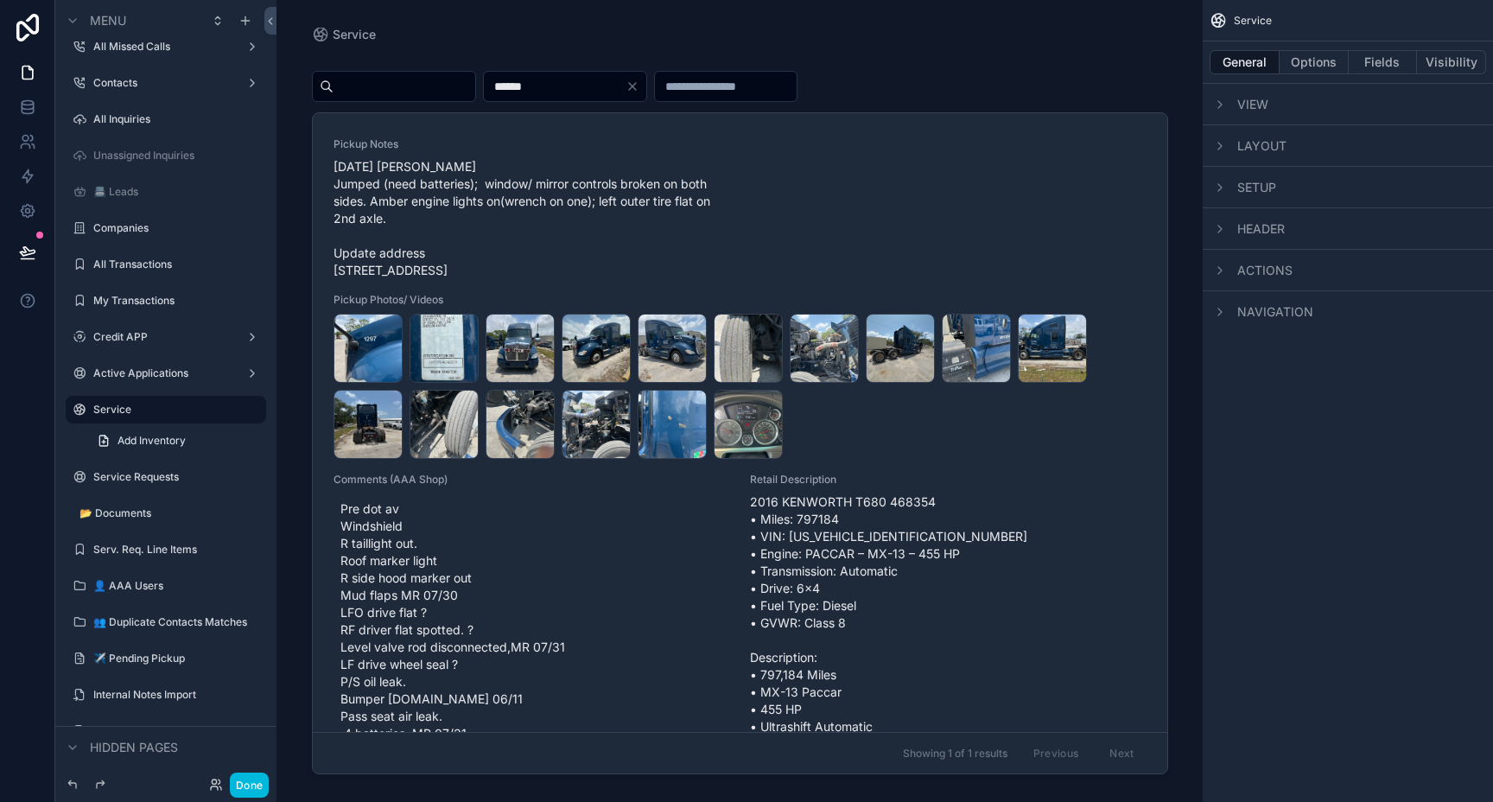
click at [1248, 106] on span "View" at bounding box center [1252, 104] width 31 height 17
click at [246, 784] on button "Done" at bounding box center [249, 784] width 39 height 25
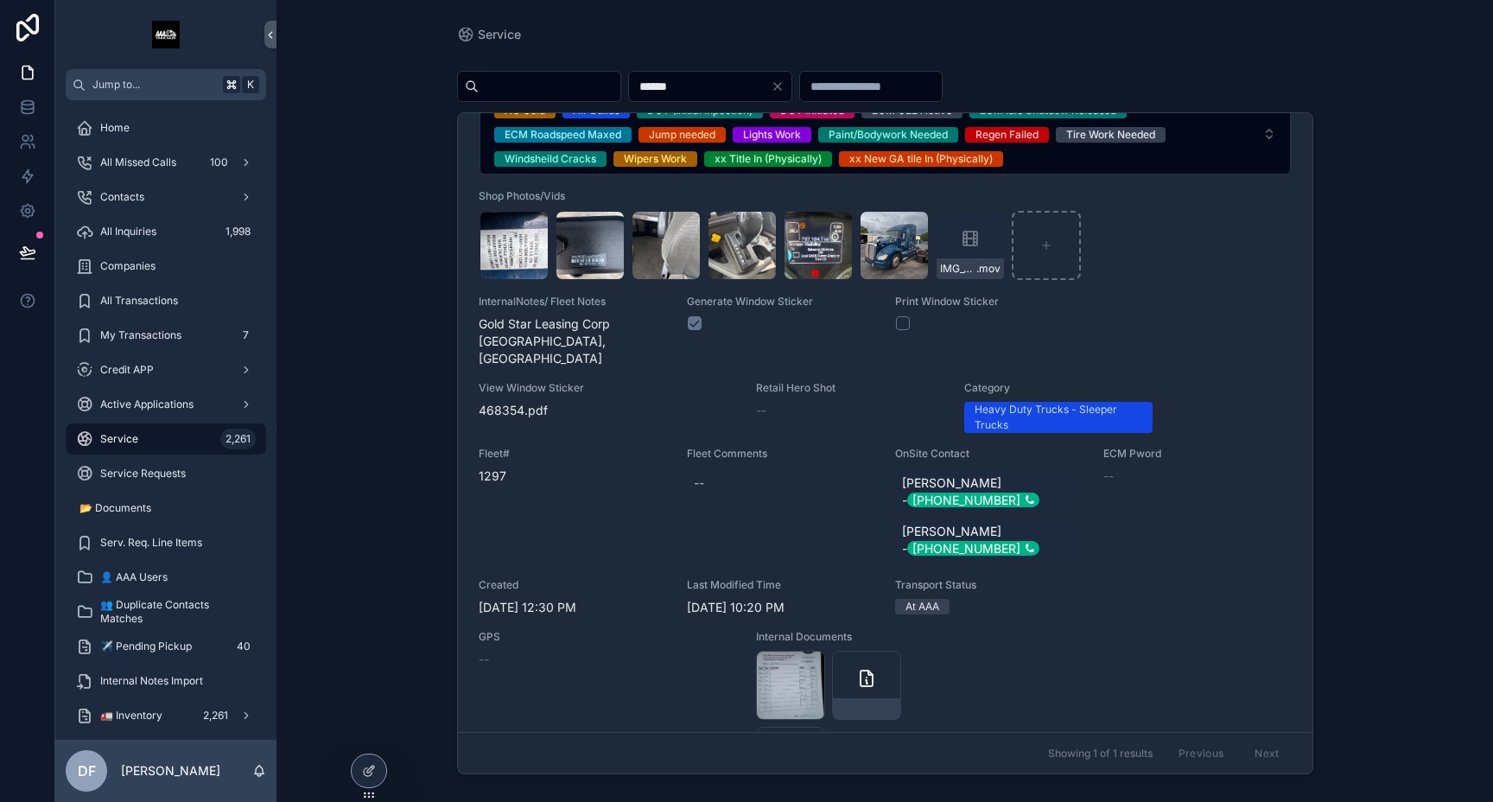
scroll to position [797, 0]
click at [374, 765] on icon at bounding box center [369, 771] width 14 height 14
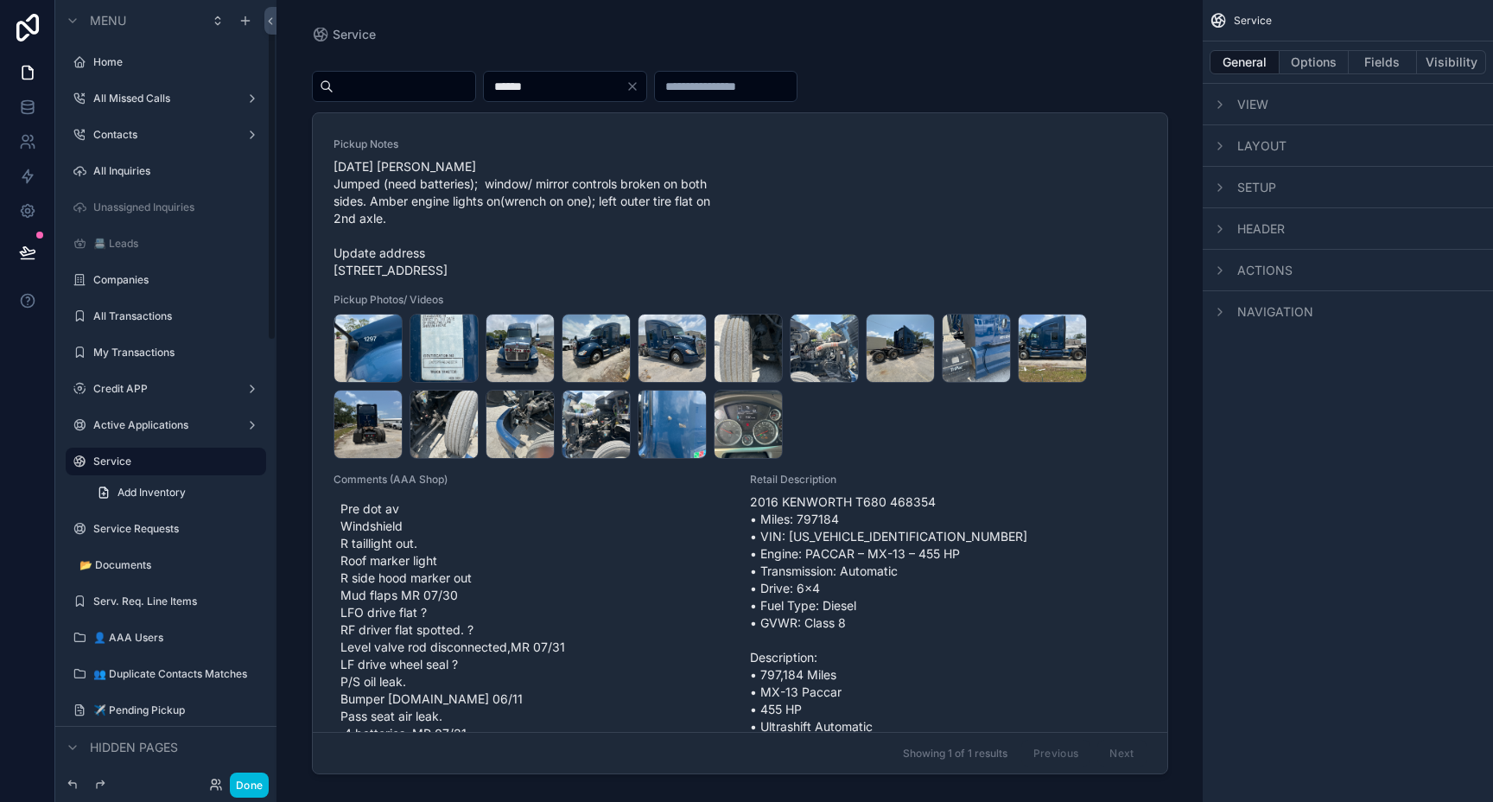
scroll to position [52, 0]
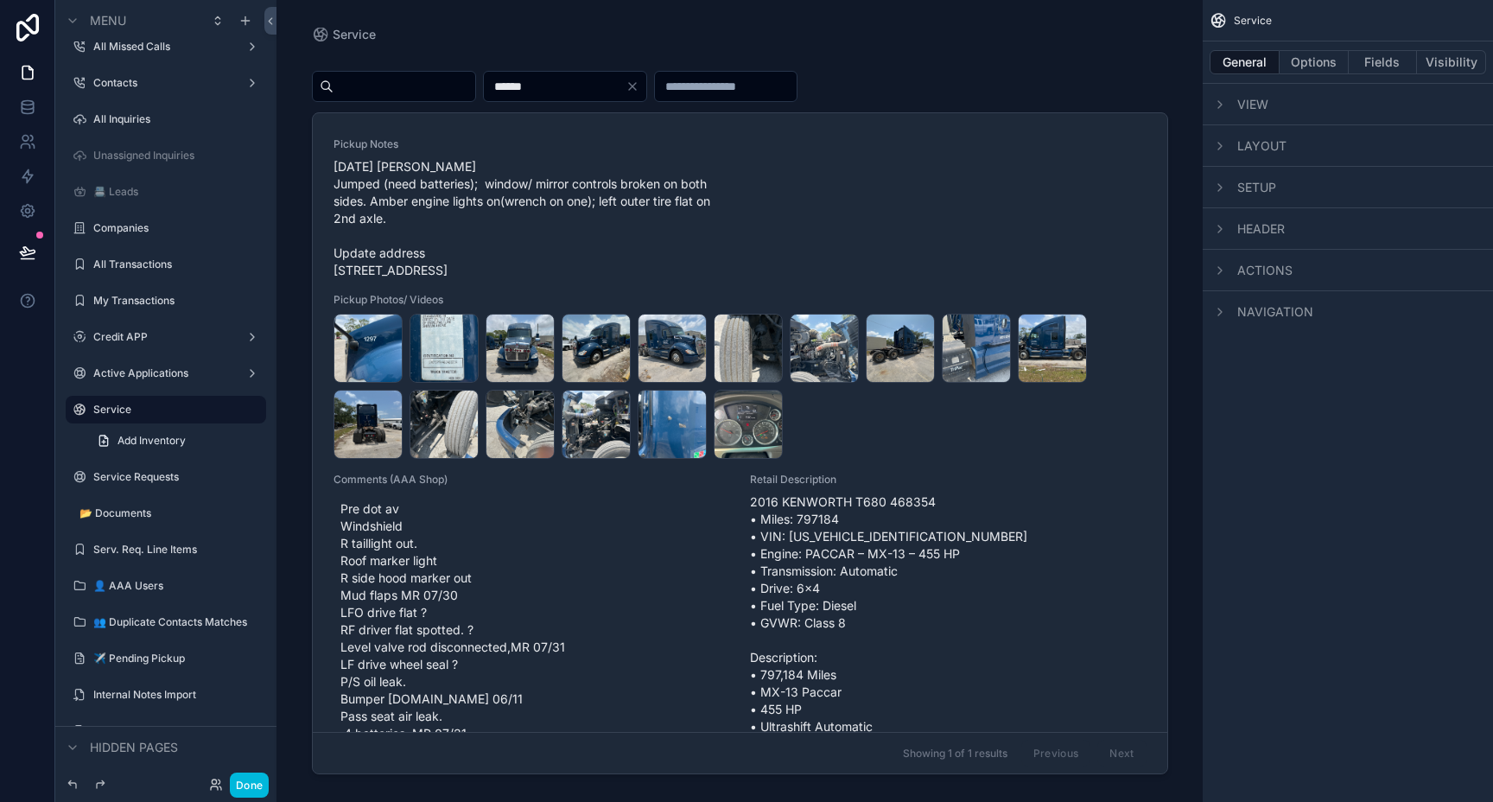
click at [1384, 64] on button "Fields" at bounding box center [1382, 62] width 69 height 24
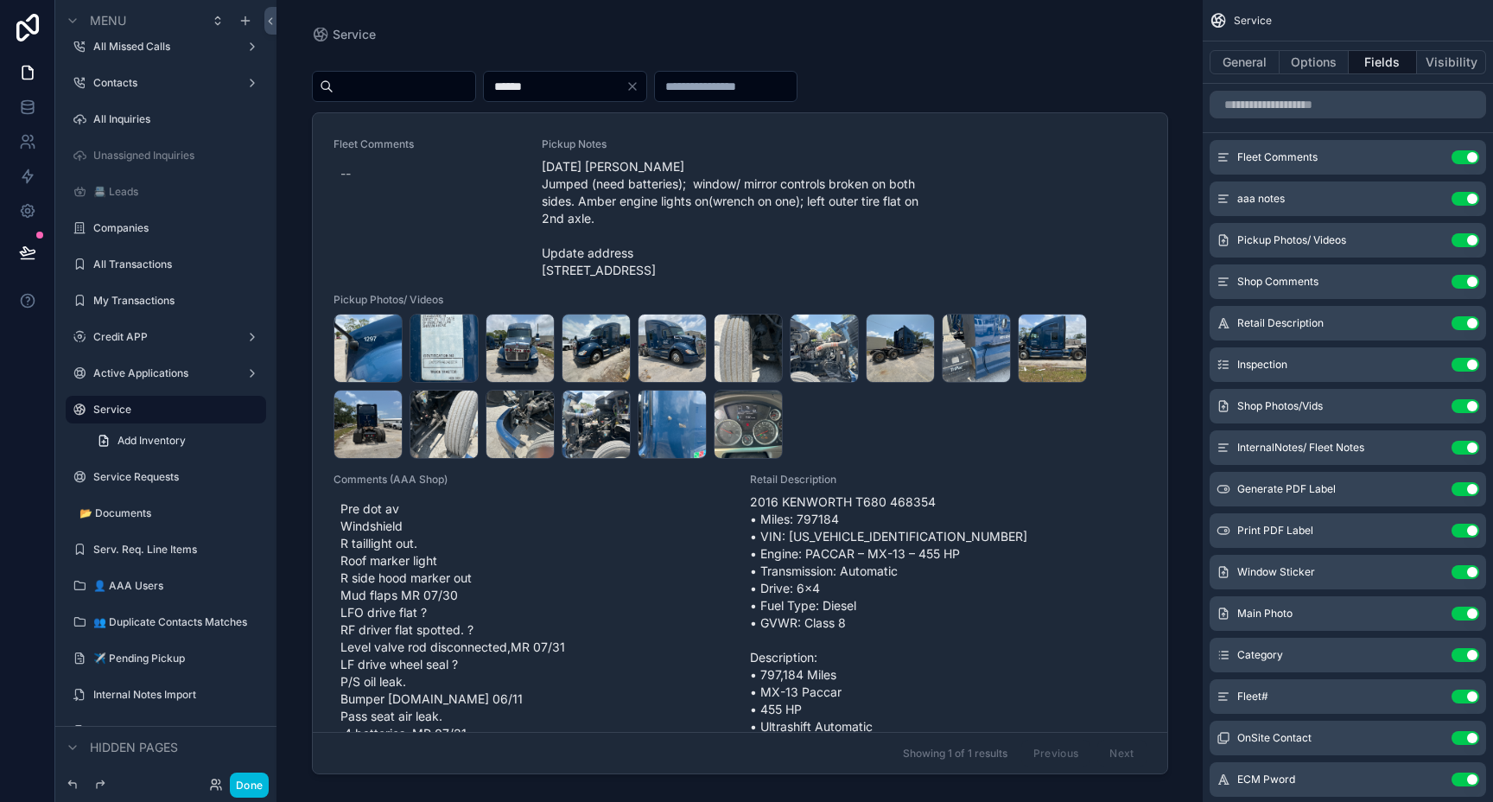
click at [0, 0] on icon "scrollable content" at bounding box center [0, 0] width 0 height 0
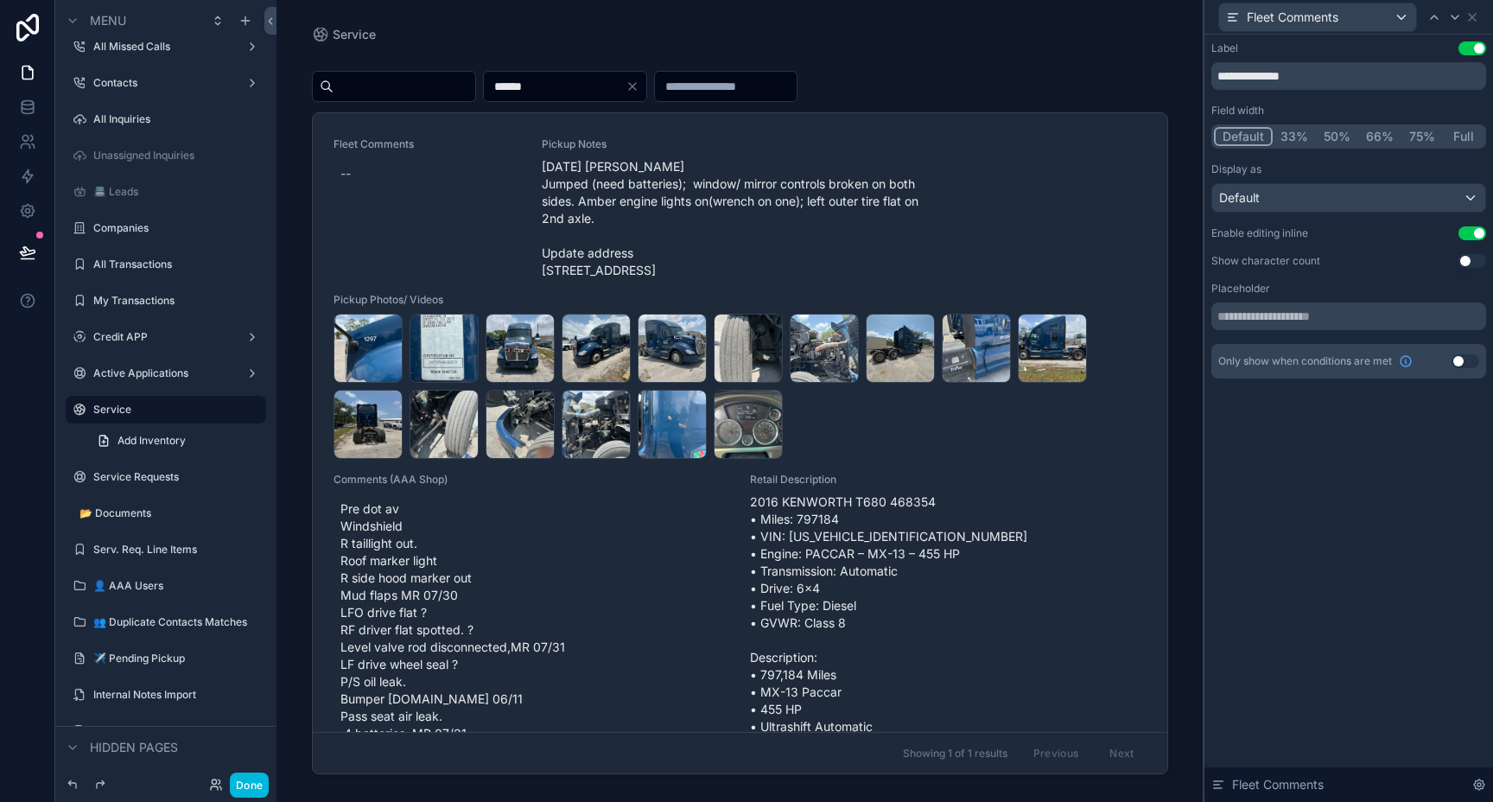
click at [1462, 141] on button "Full" at bounding box center [1463, 136] width 41 height 19
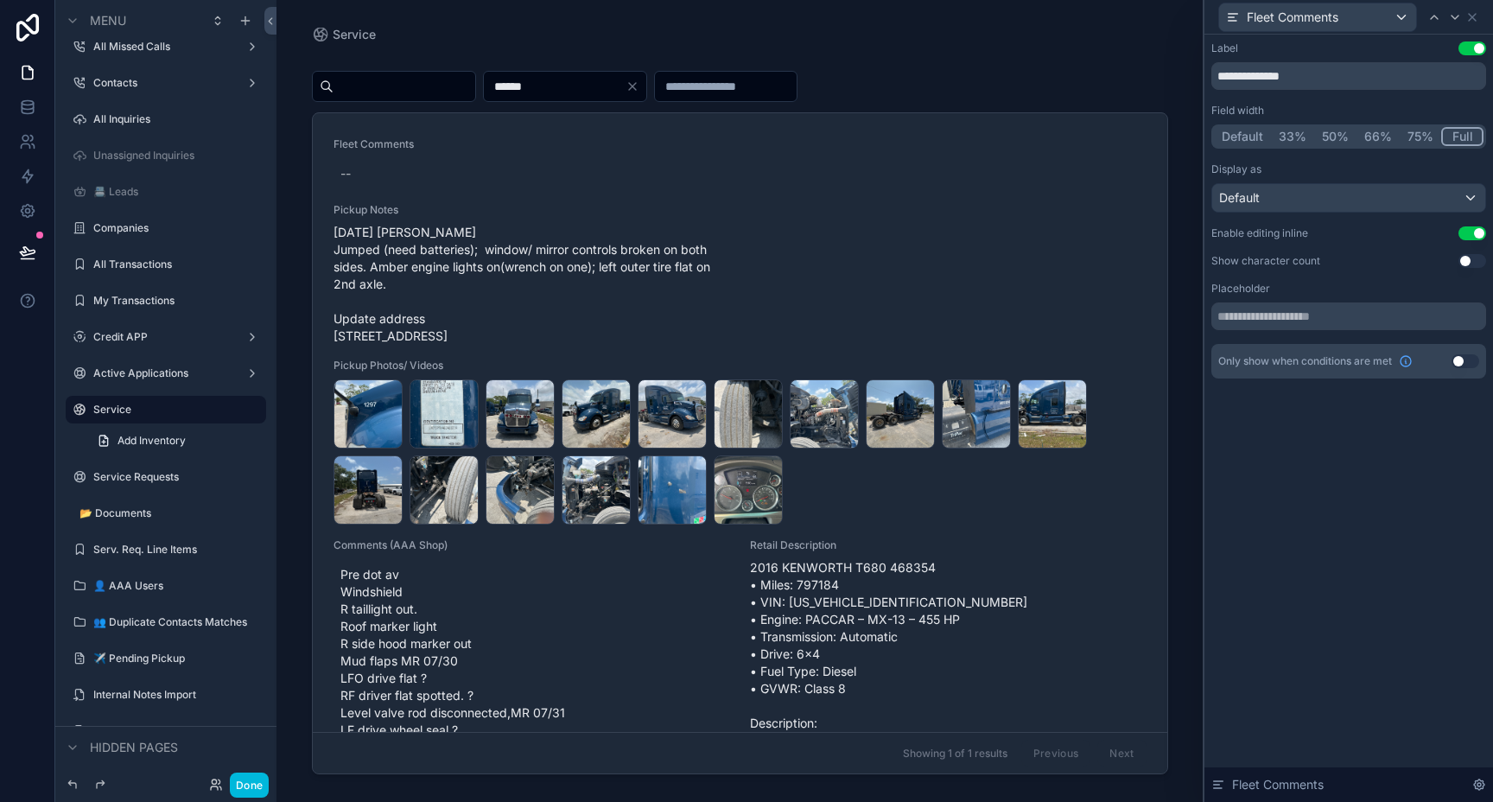
click at [1267, 468] on div "**********" at bounding box center [1348, 418] width 289 height 767
click at [1244, 135] on button "Default" at bounding box center [1242, 136] width 57 height 19
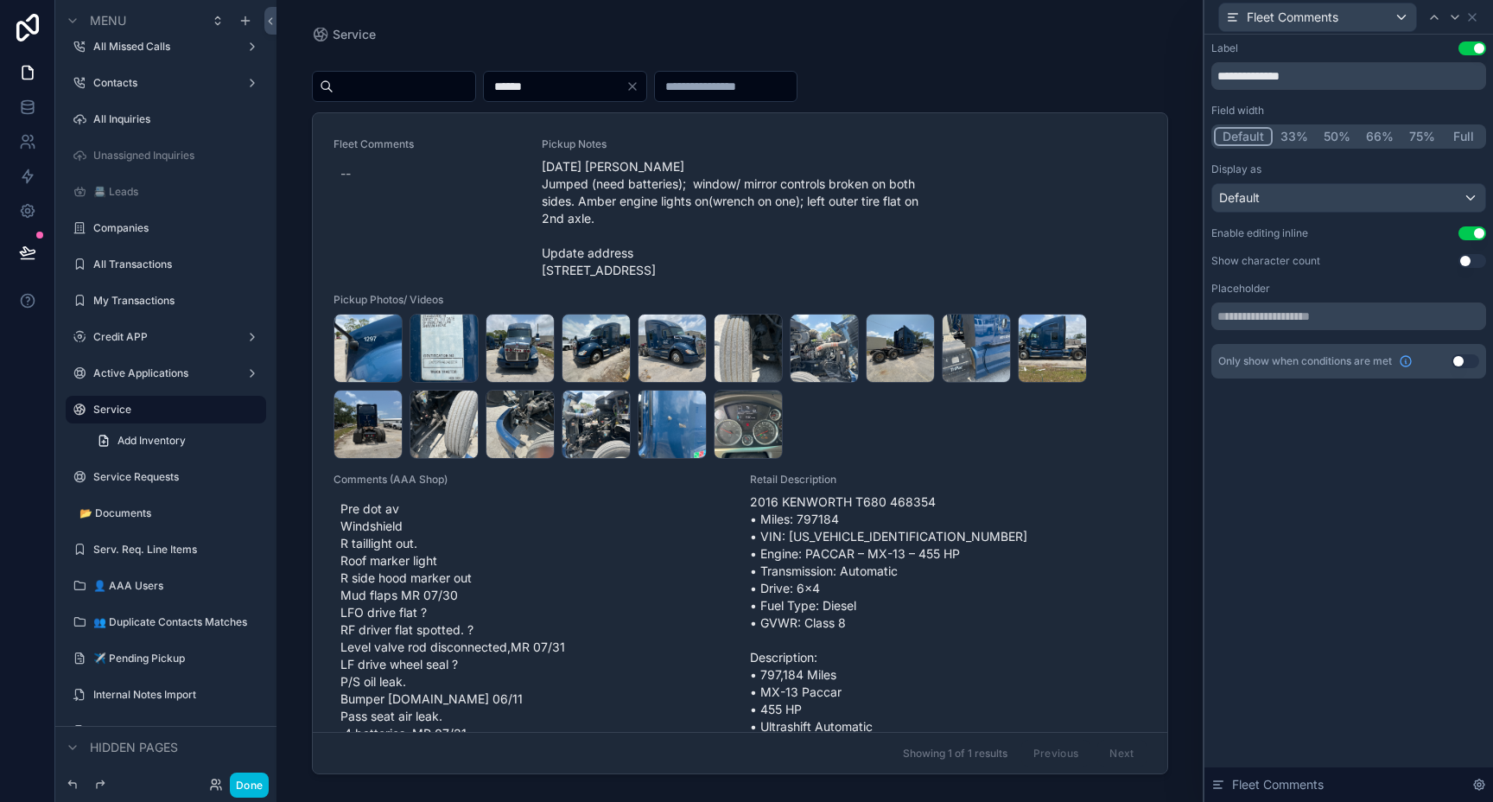
click at [1457, 140] on button "Full" at bounding box center [1463, 136] width 41 height 19
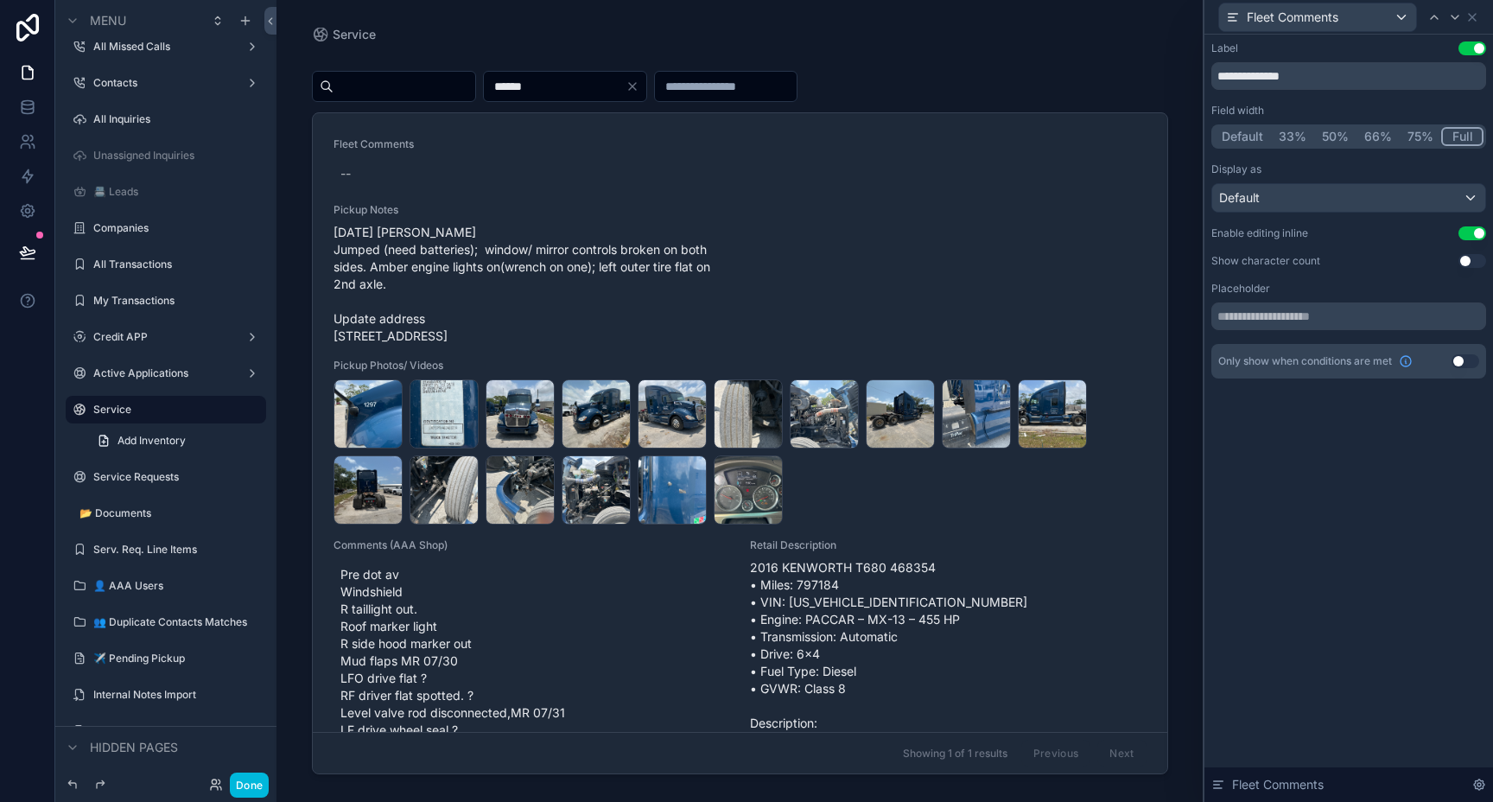
click at [1221, 130] on button "Default" at bounding box center [1242, 136] width 57 height 19
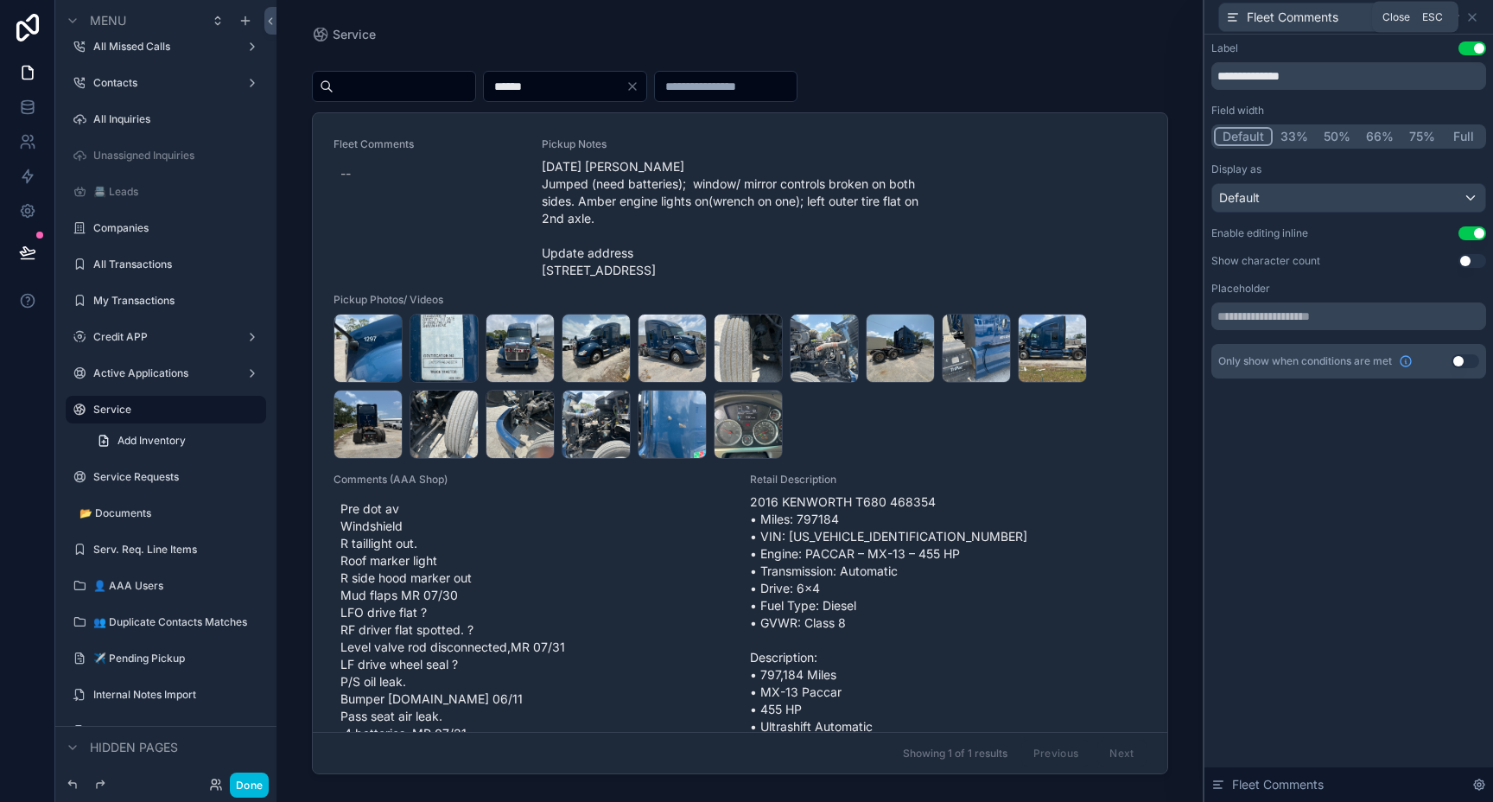
click at [1473, 16] on icon at bounding box center [1472, 17] width 7 height 7
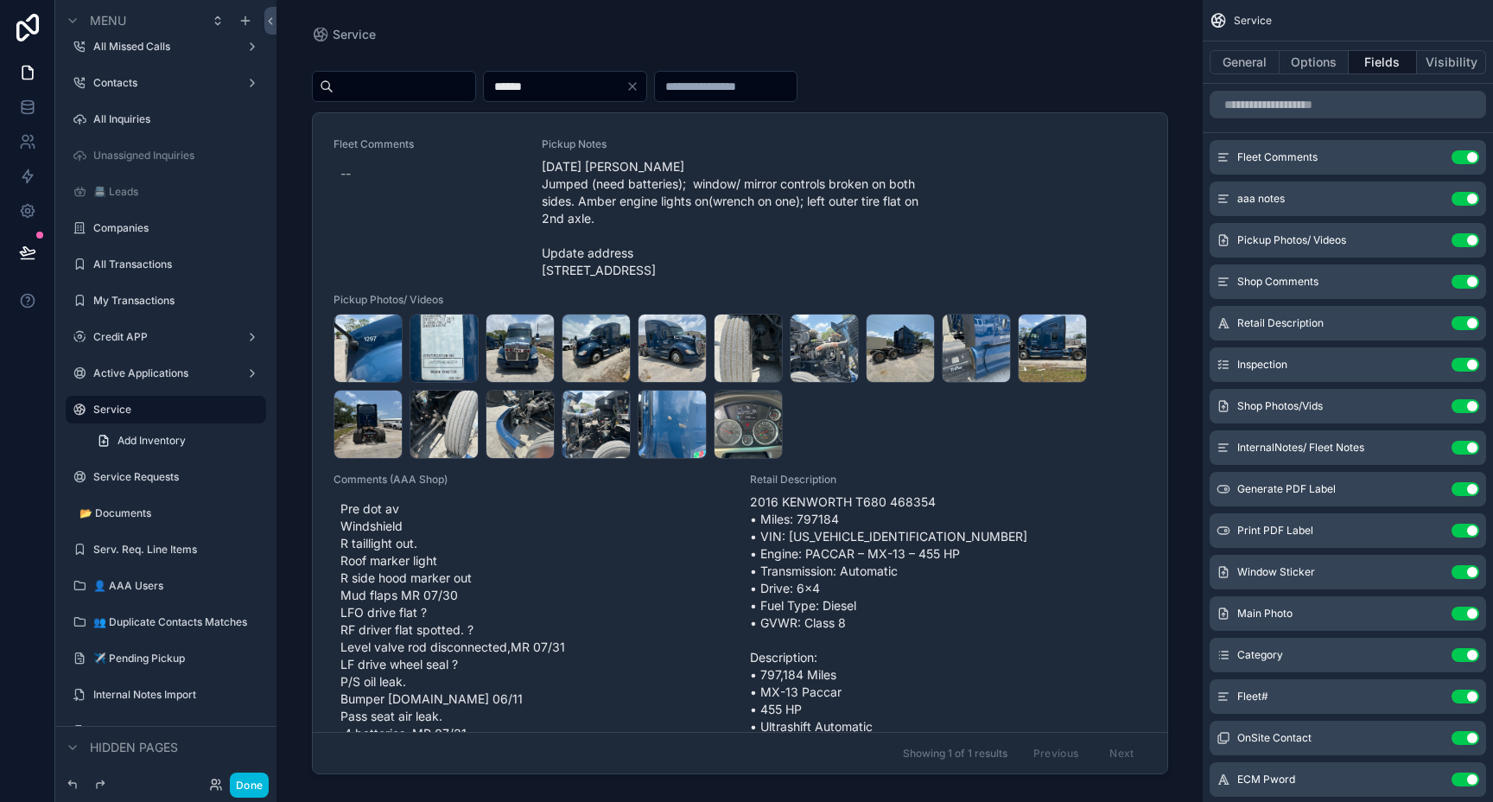
click at [0, 0] on icon "scrollable content" at bounding box center [0, 0] width 0 height 0
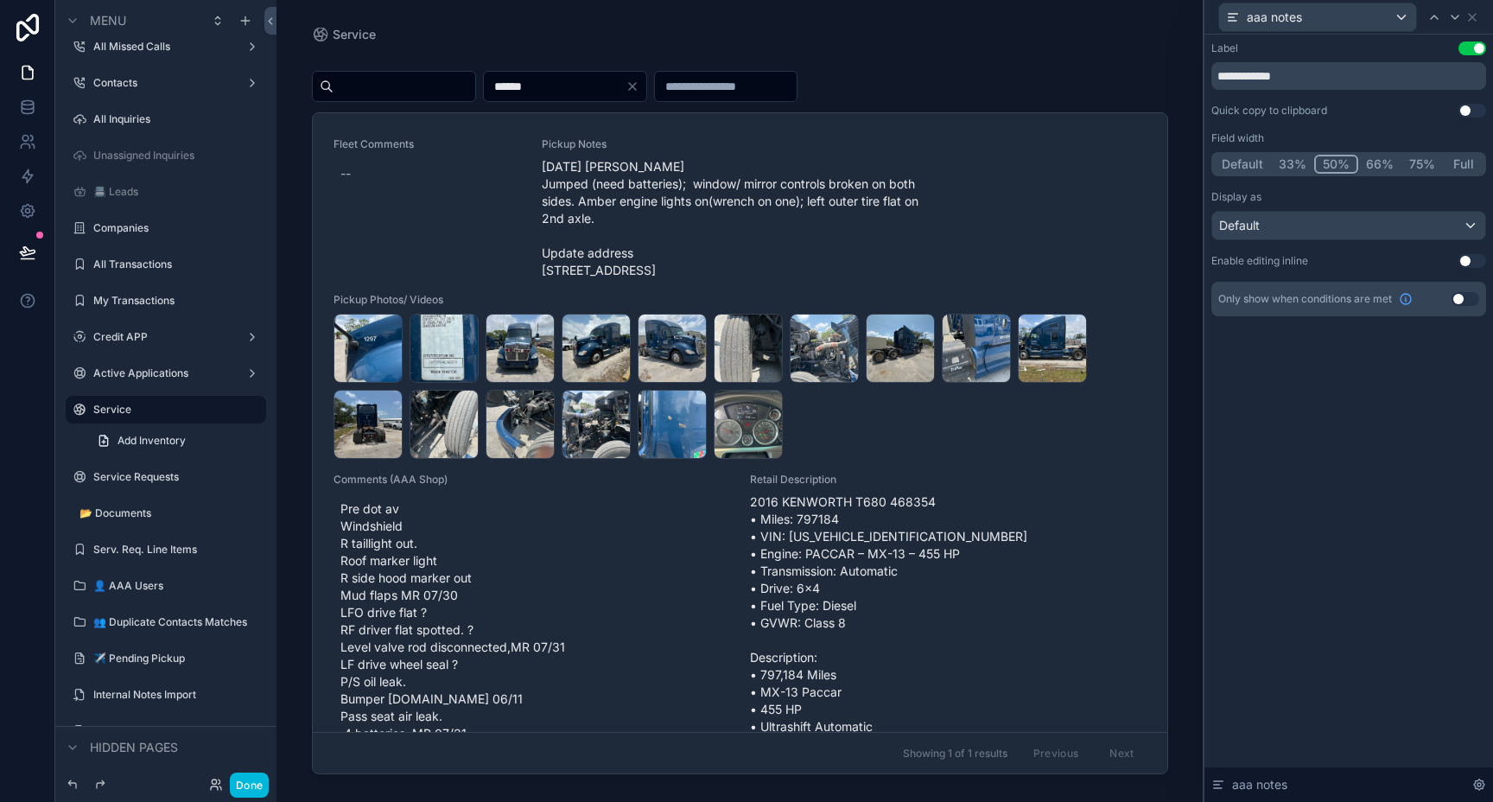
click at [1340, 424] on div "**********" at bounding box center [1348, 418] width 289 height 767
click at [1475, 15] on icon at bounding box center [1472, 17] width 14 height 14
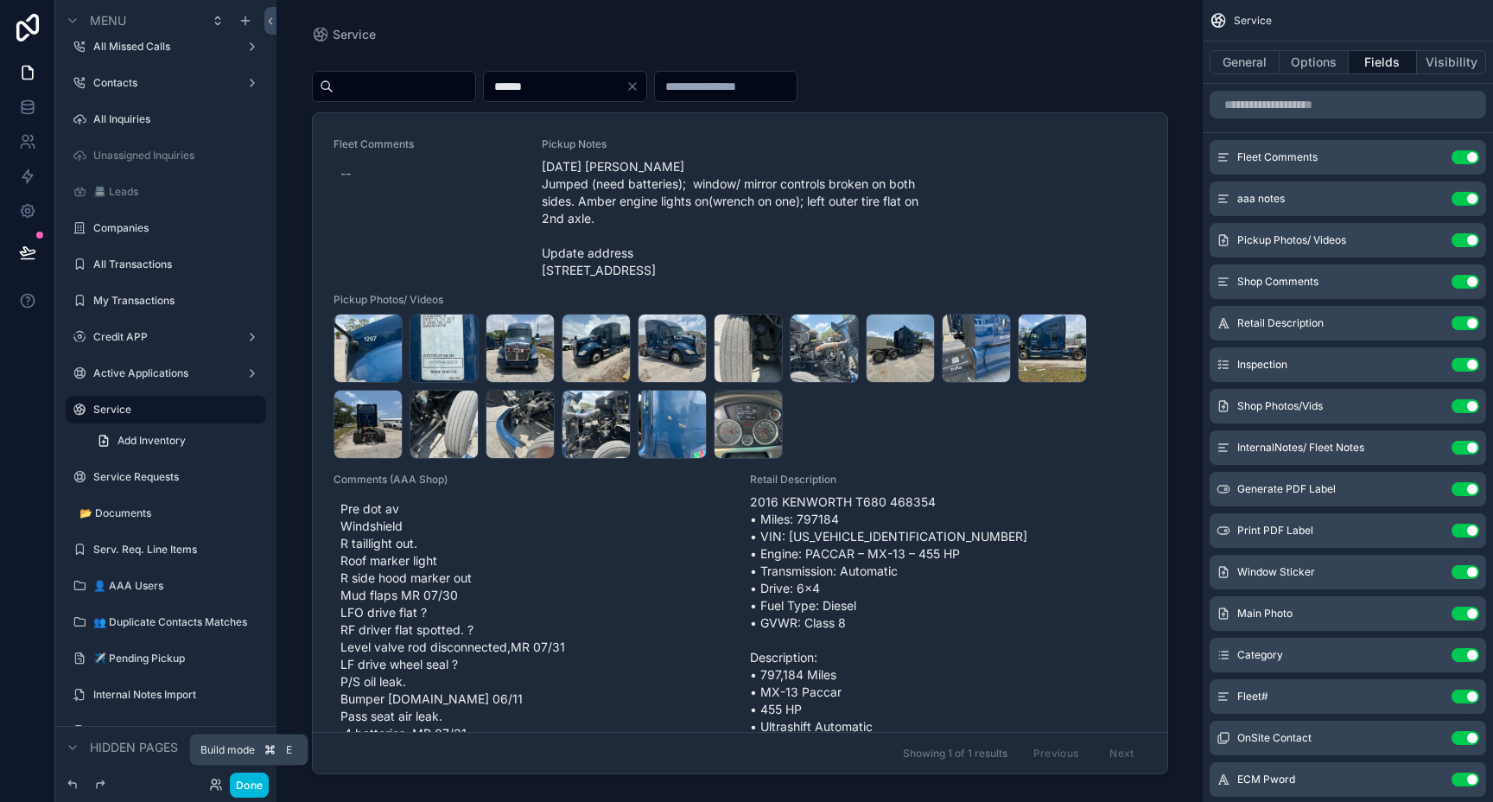
click at [255, 785] on button "Done" at bounding box center [249, 784] width 39 height 25
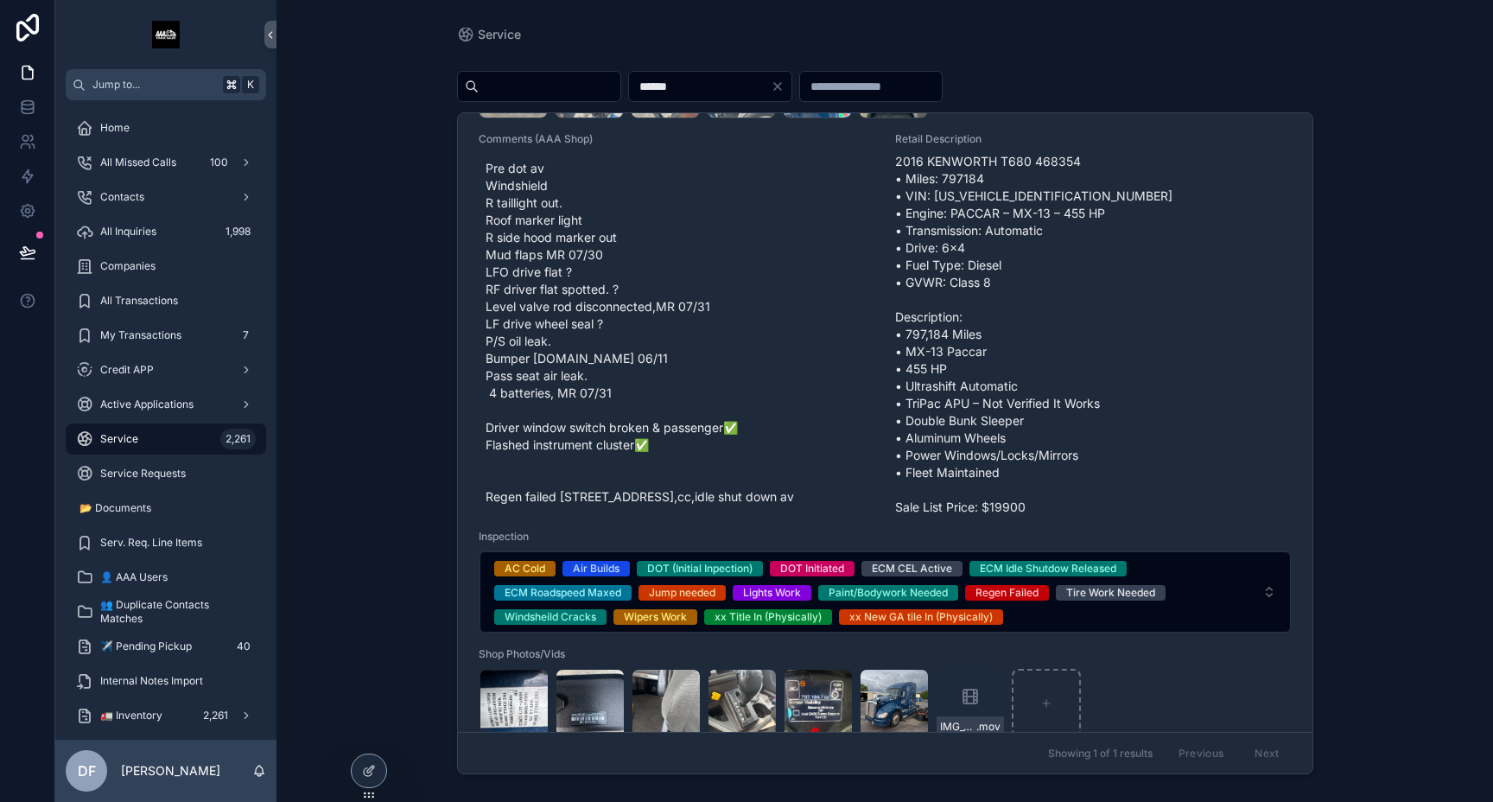
scroll to position [0, 0]
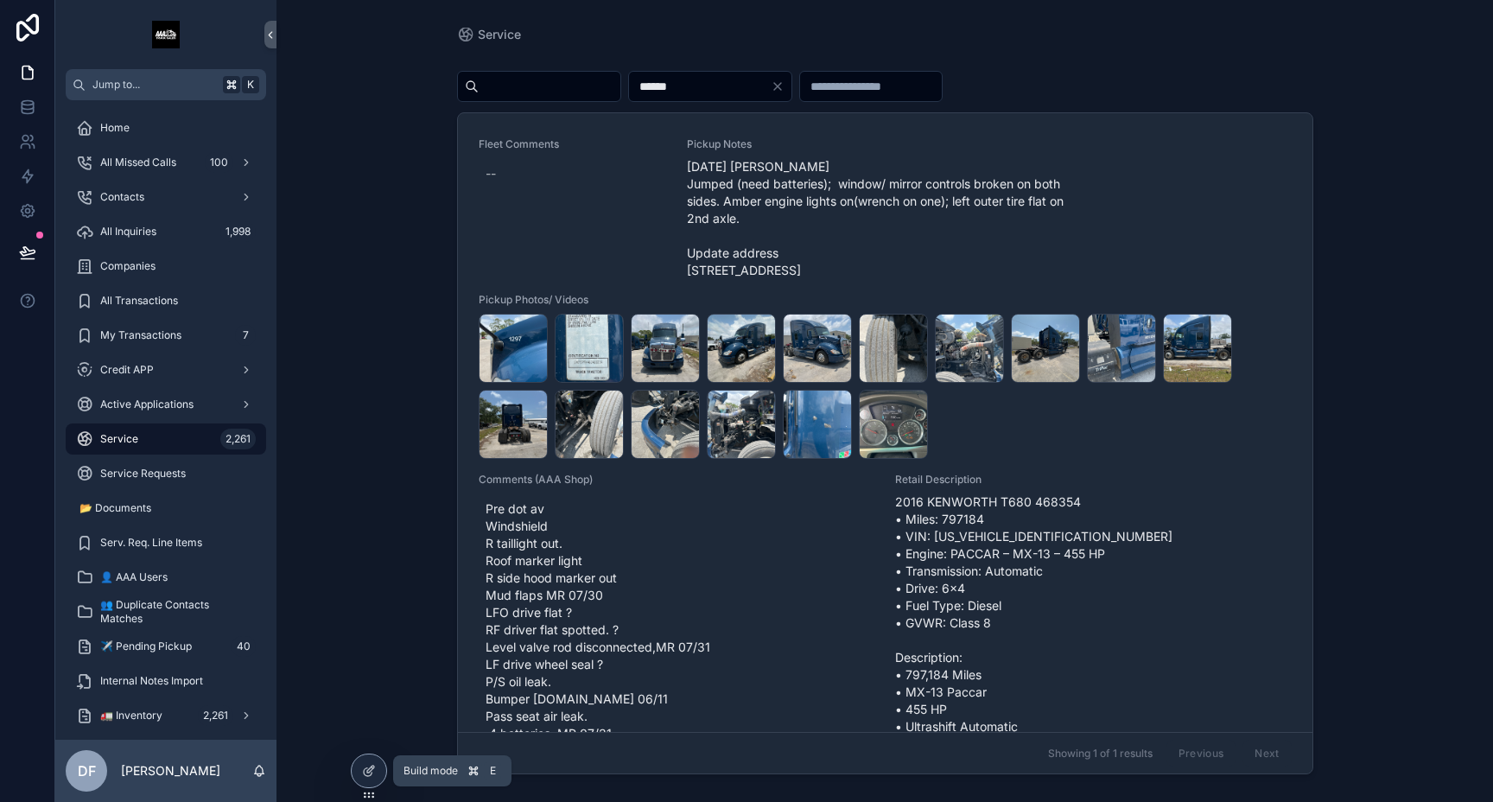
click at [360, 768] on div at bounding box center [369, 770] width 35 height 33
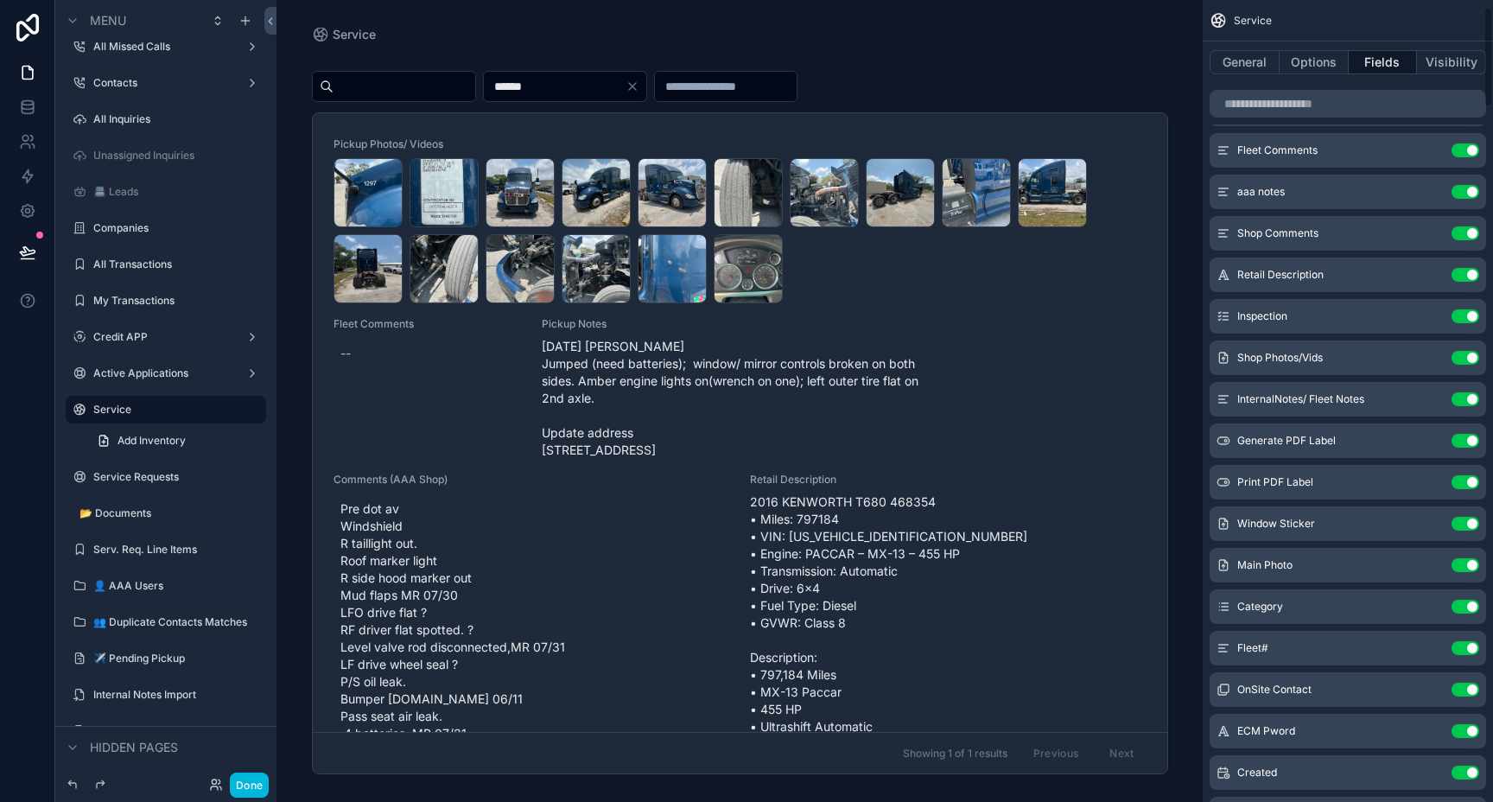
scroll to position [56, 0]
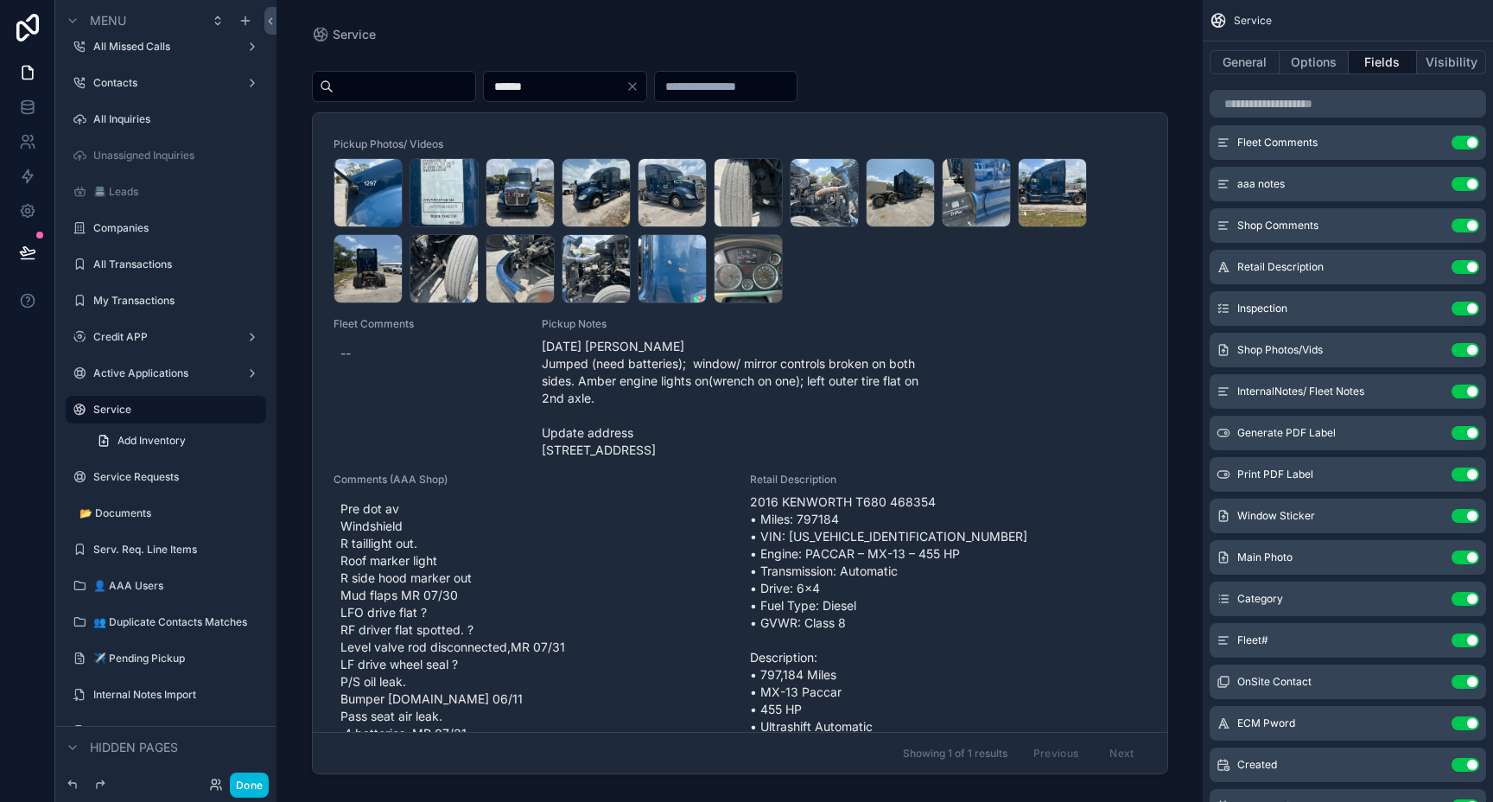
click at [246, 784] on button "Done" at bounding box center [249, 784] width 39 height 25
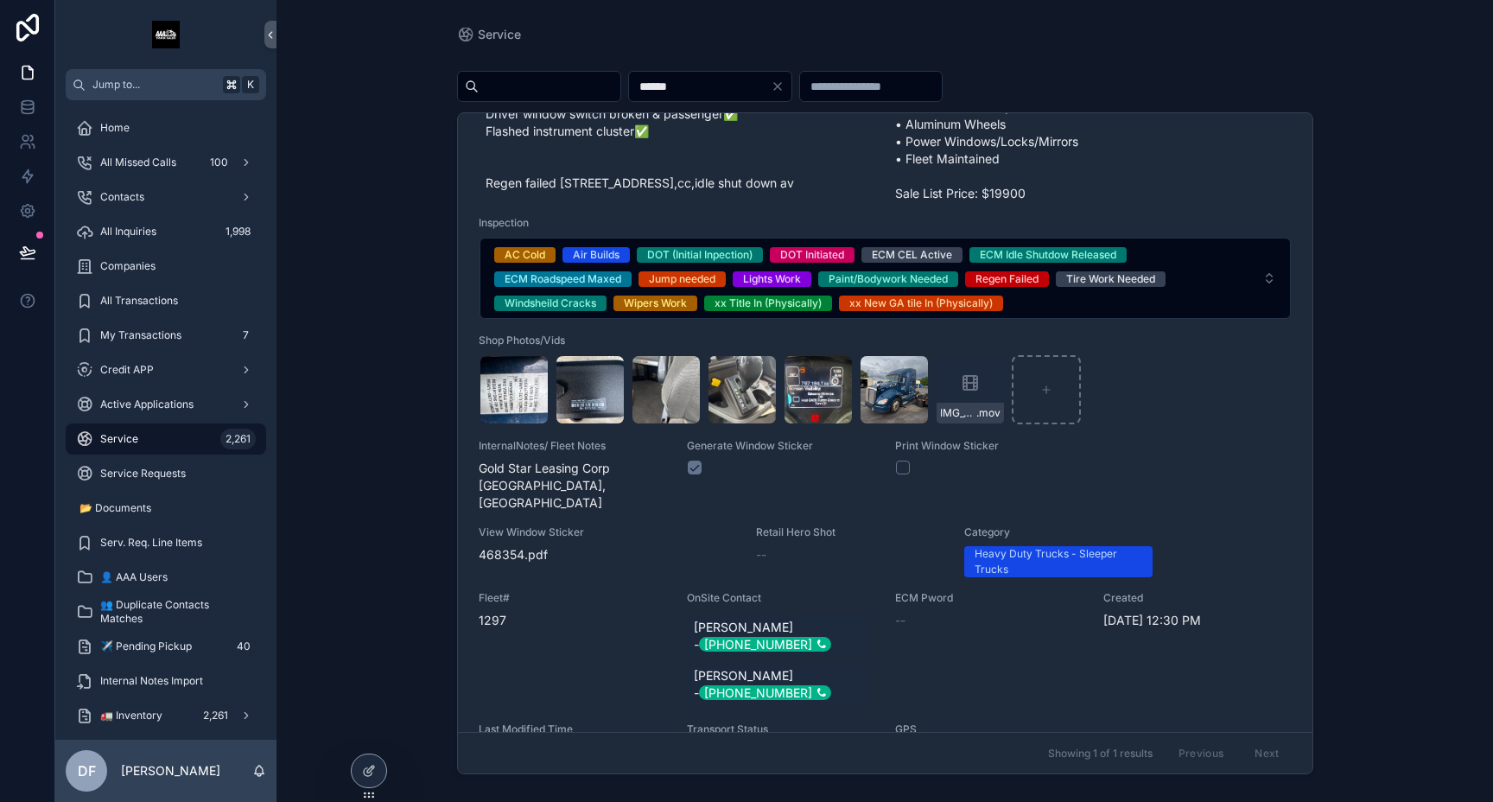
scroll to position [656, 0]
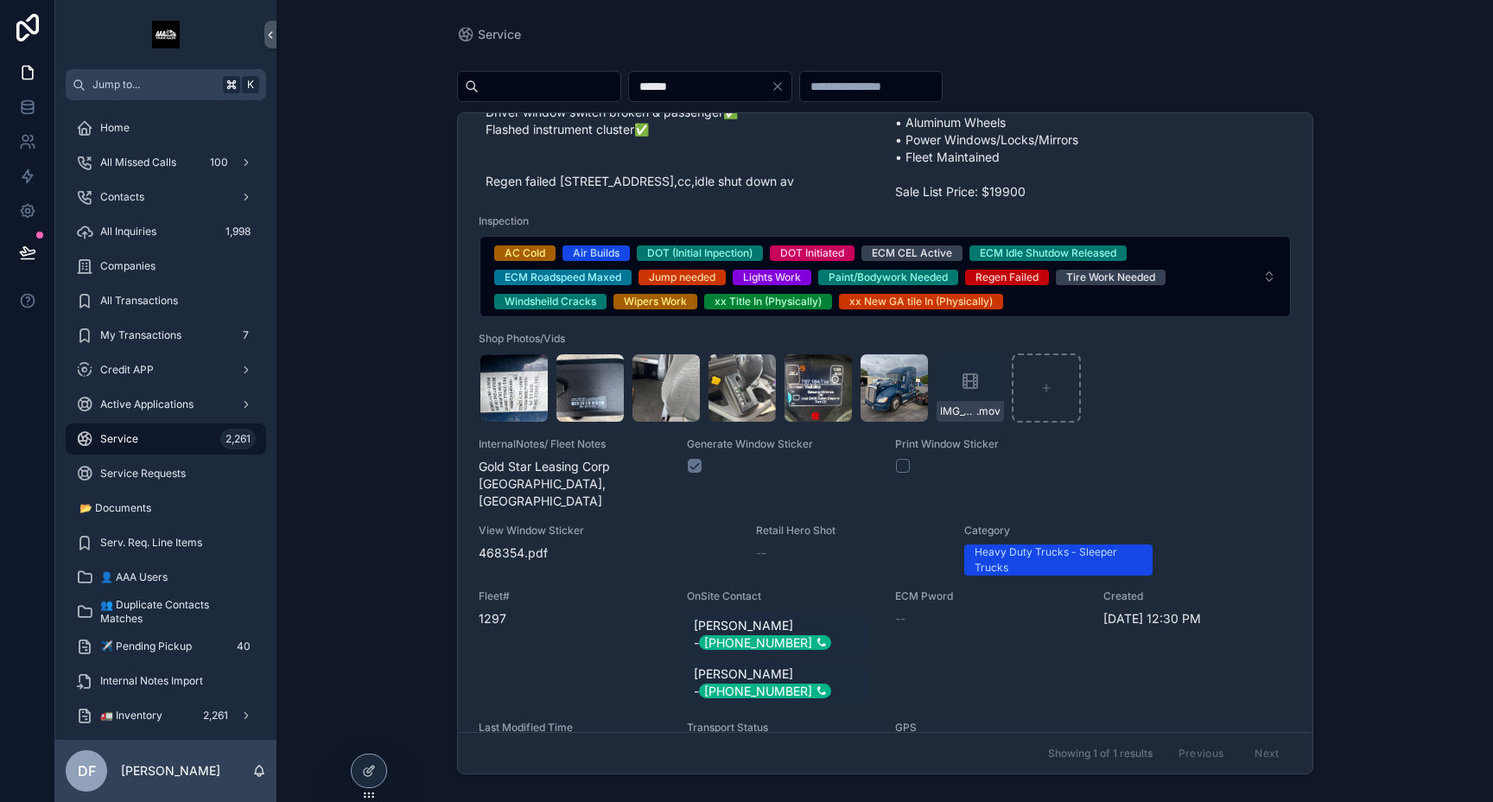
click at [0, 0] on icon "scrollable content" at bounding box center [0, 0] width 0 height 0
click at [1008, 371] on icon "scrollable content" at bounding box center [1009, 368] width 14 height 14
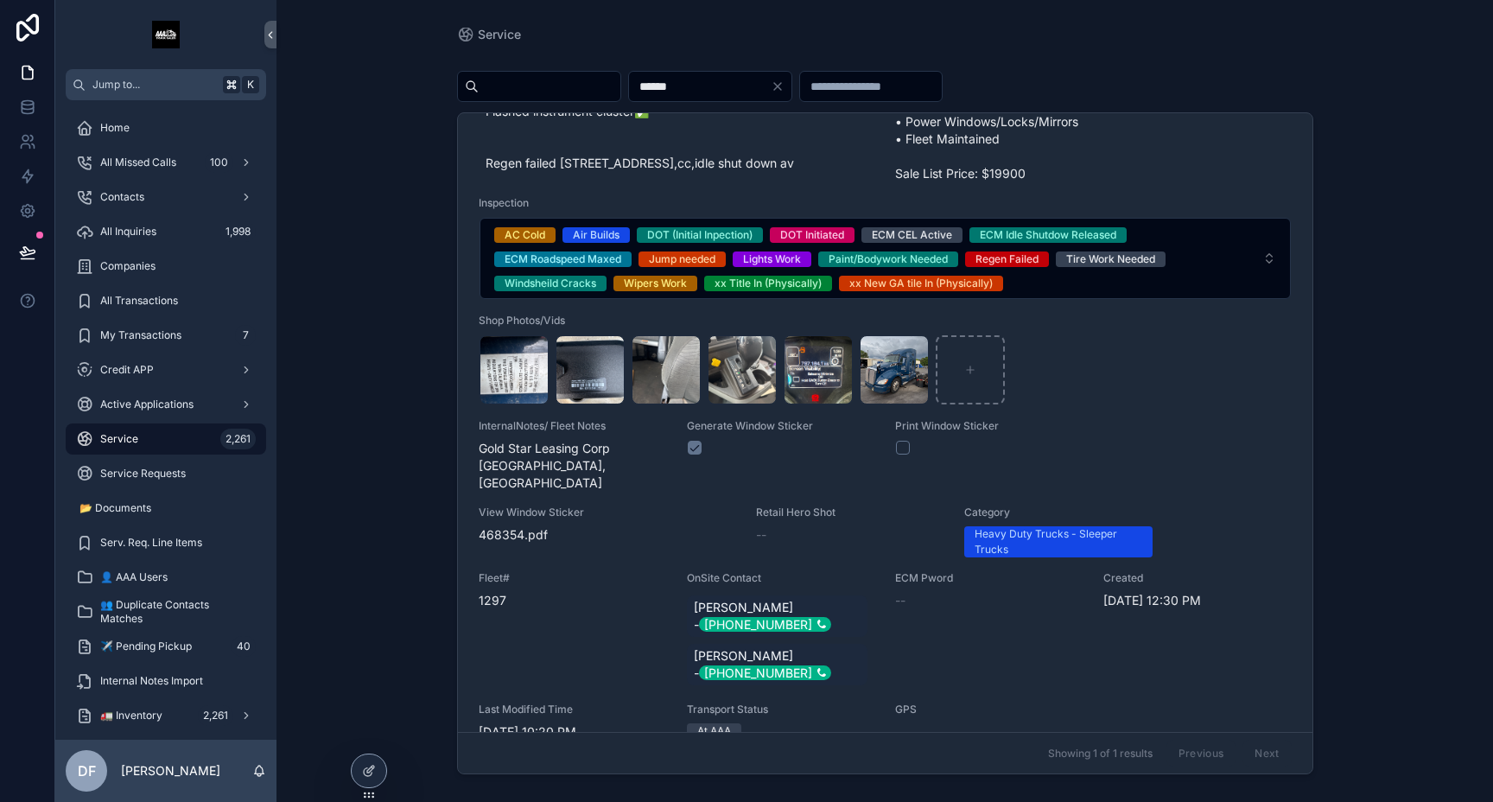
scroll to position [687, 0]
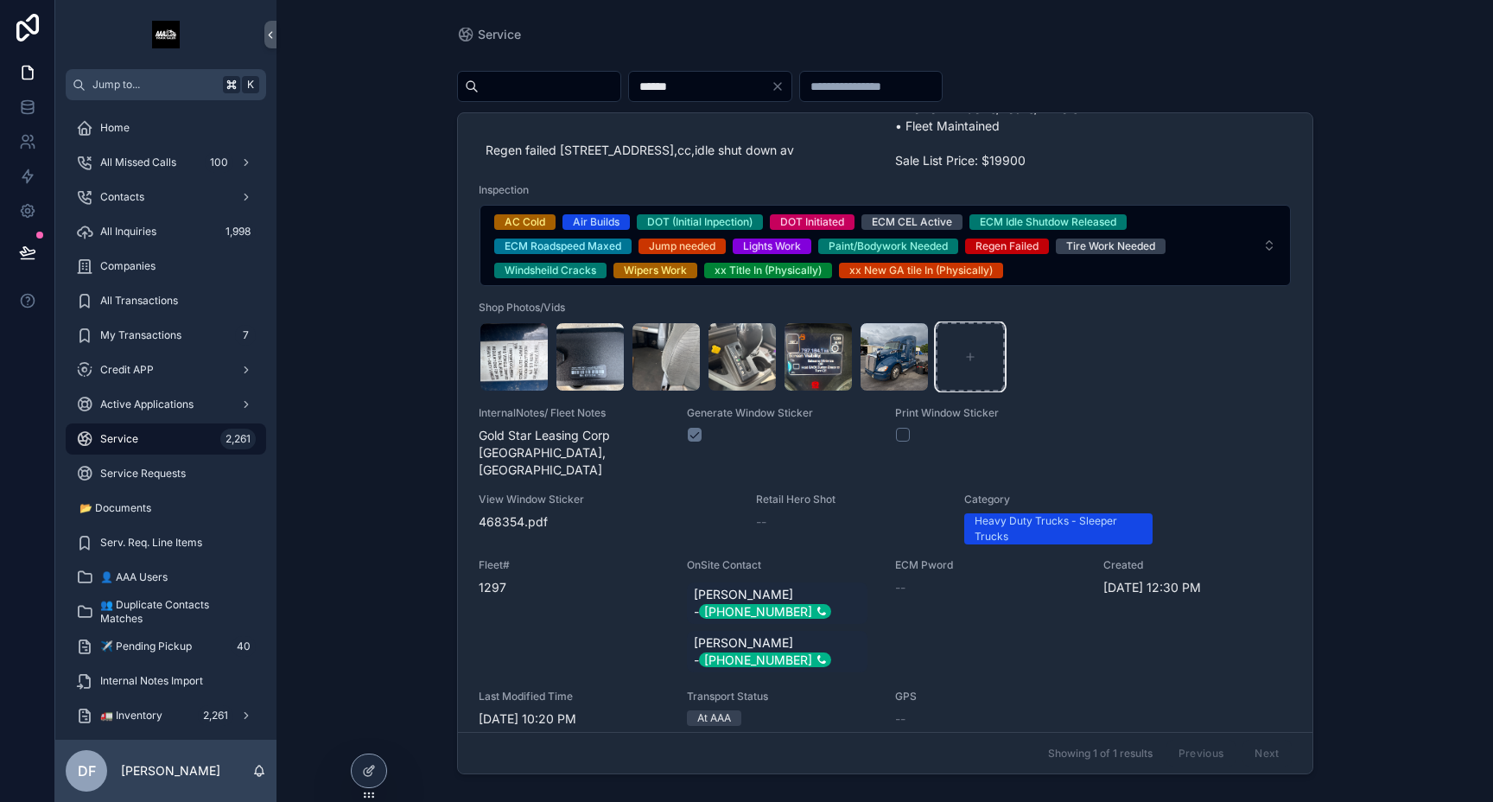
click at [968, 363] on icon "scrollable content" at bounding box center [970, 357] width 12 height 12
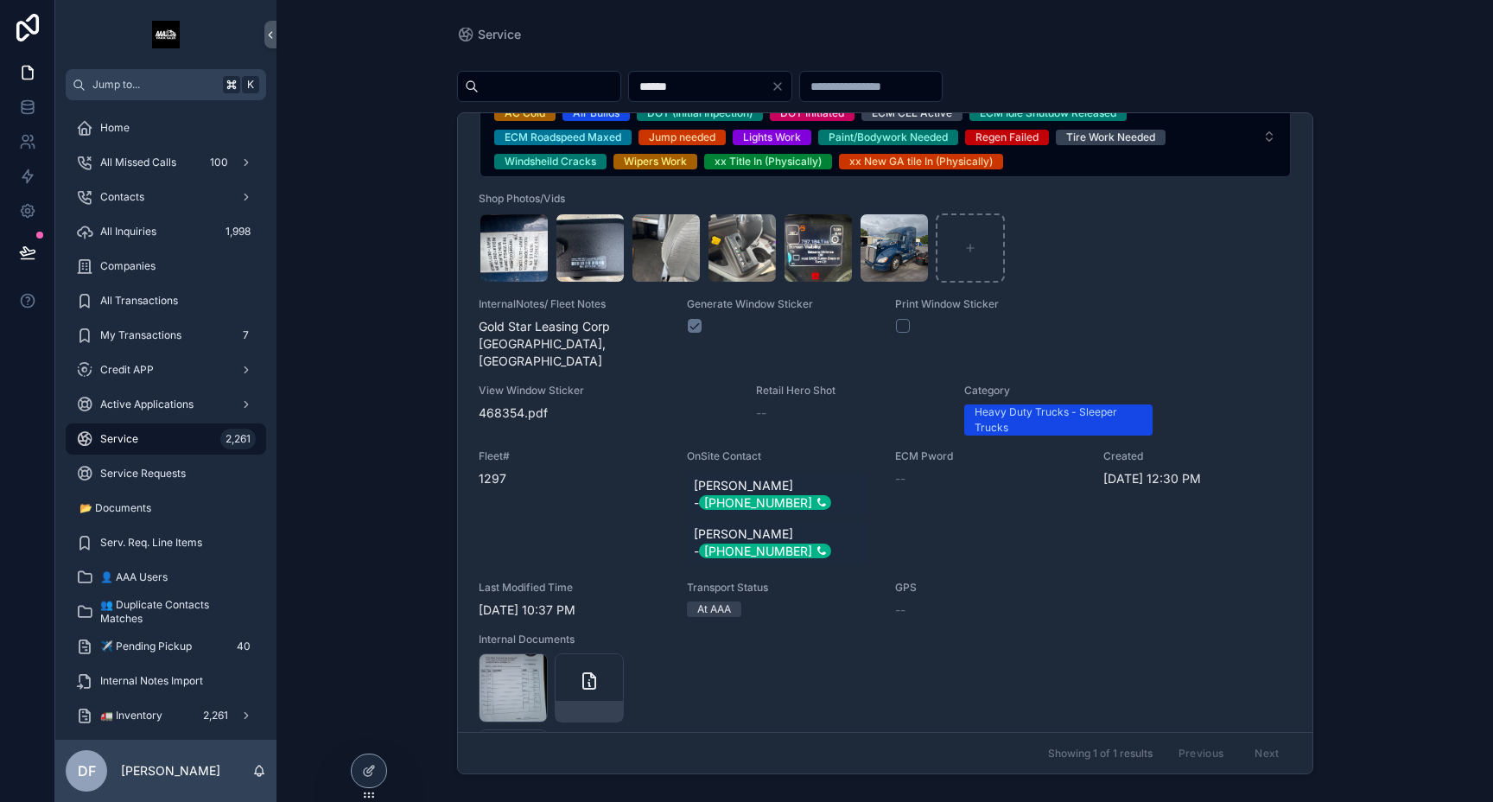
scroll to position [901, 0]
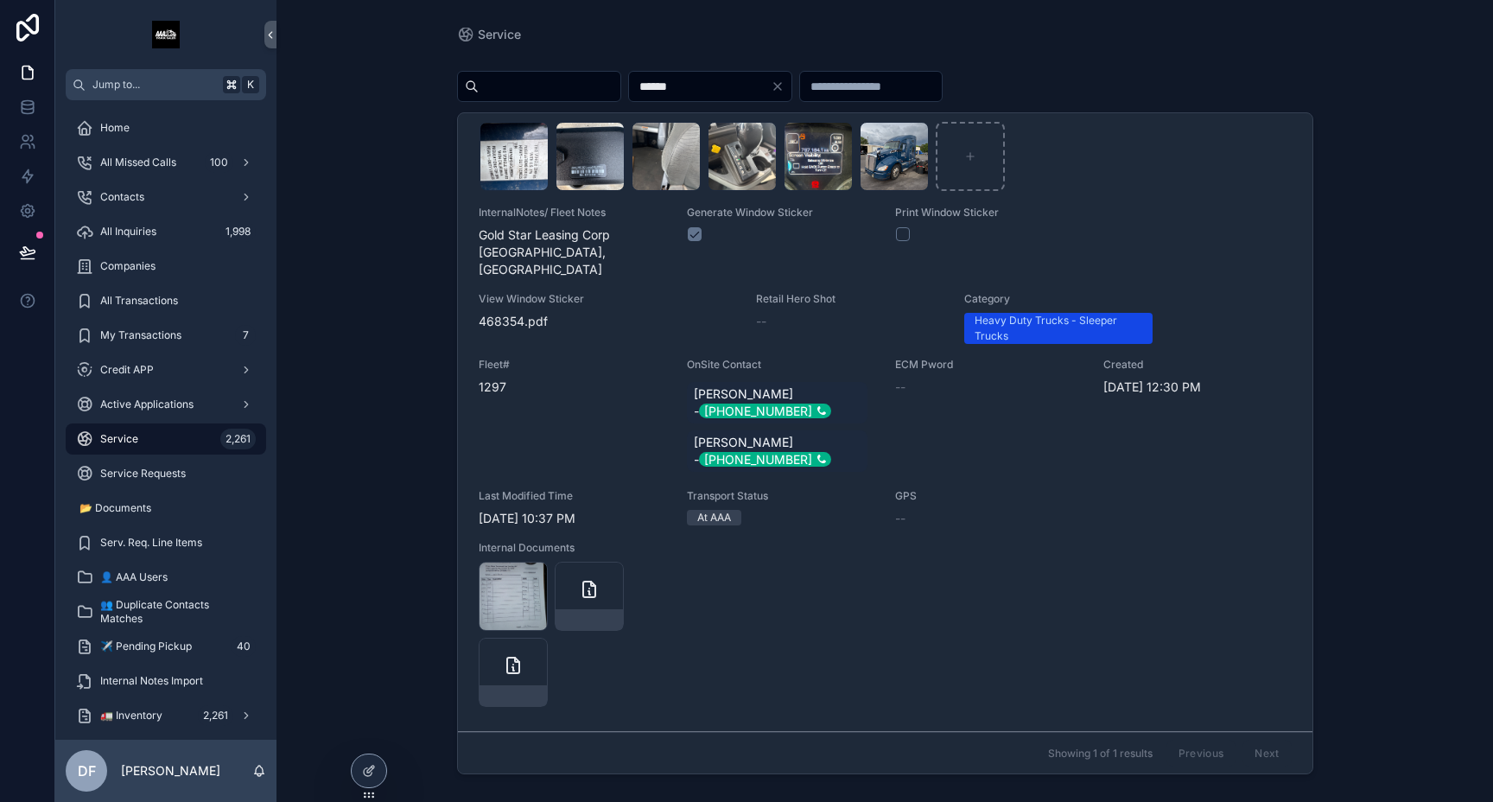
click at [375, 778] on div at bounding box center [369, 770] width 35 height 33
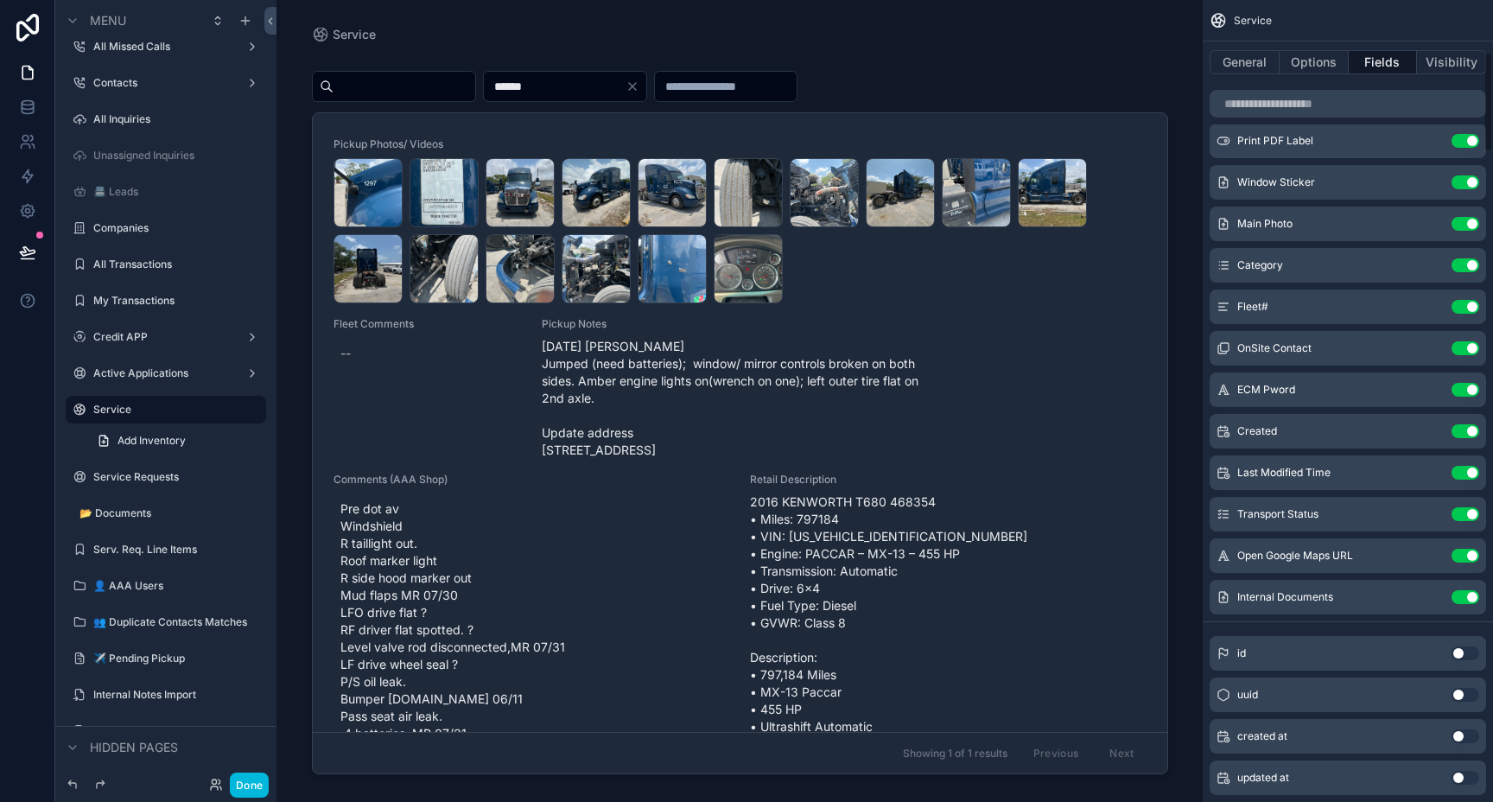
scroll to position [435, 0]
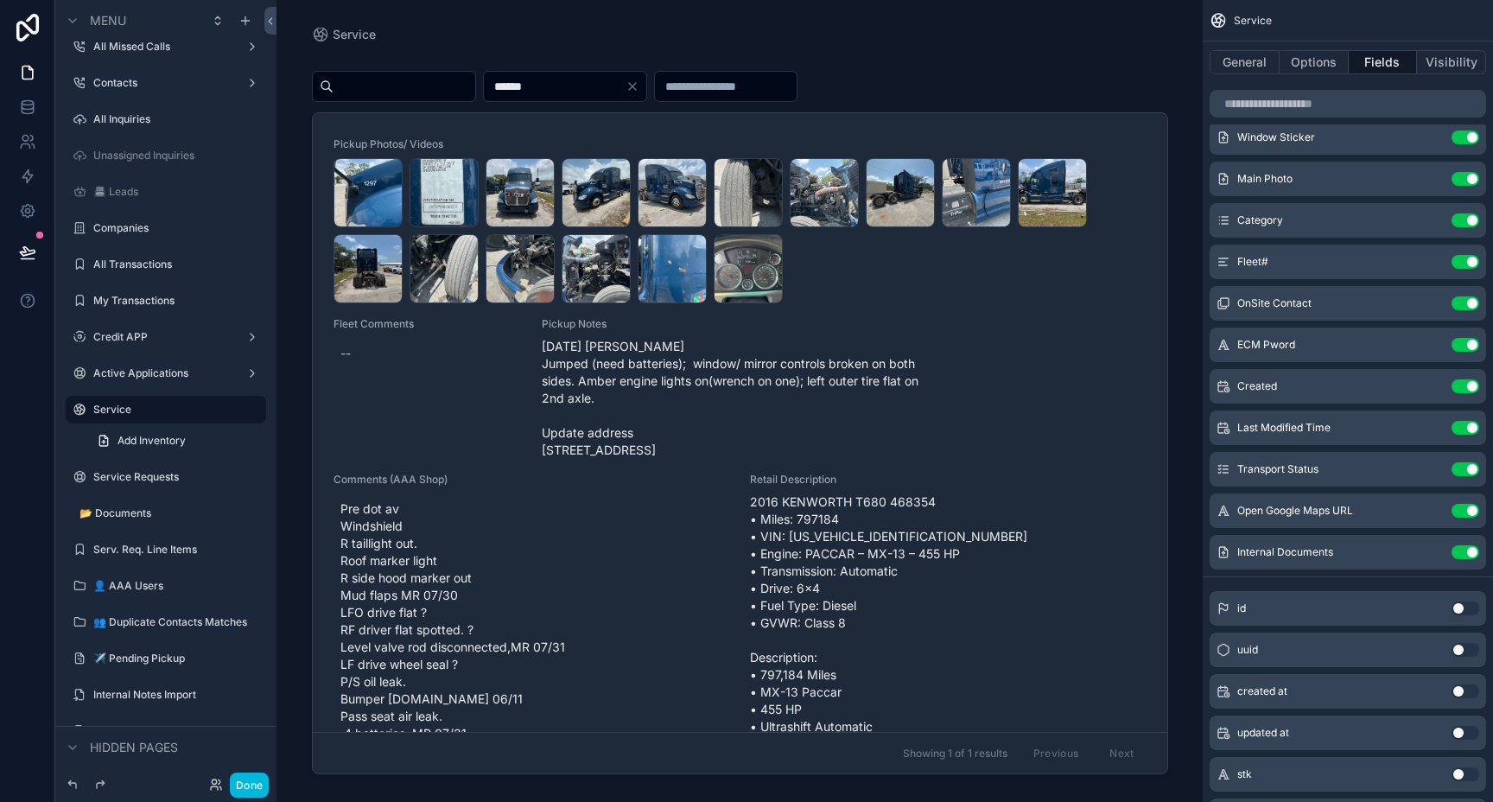
click at [0, 0] on icon "scrollable content" at bounding box center [0, 0] width 0 height 0
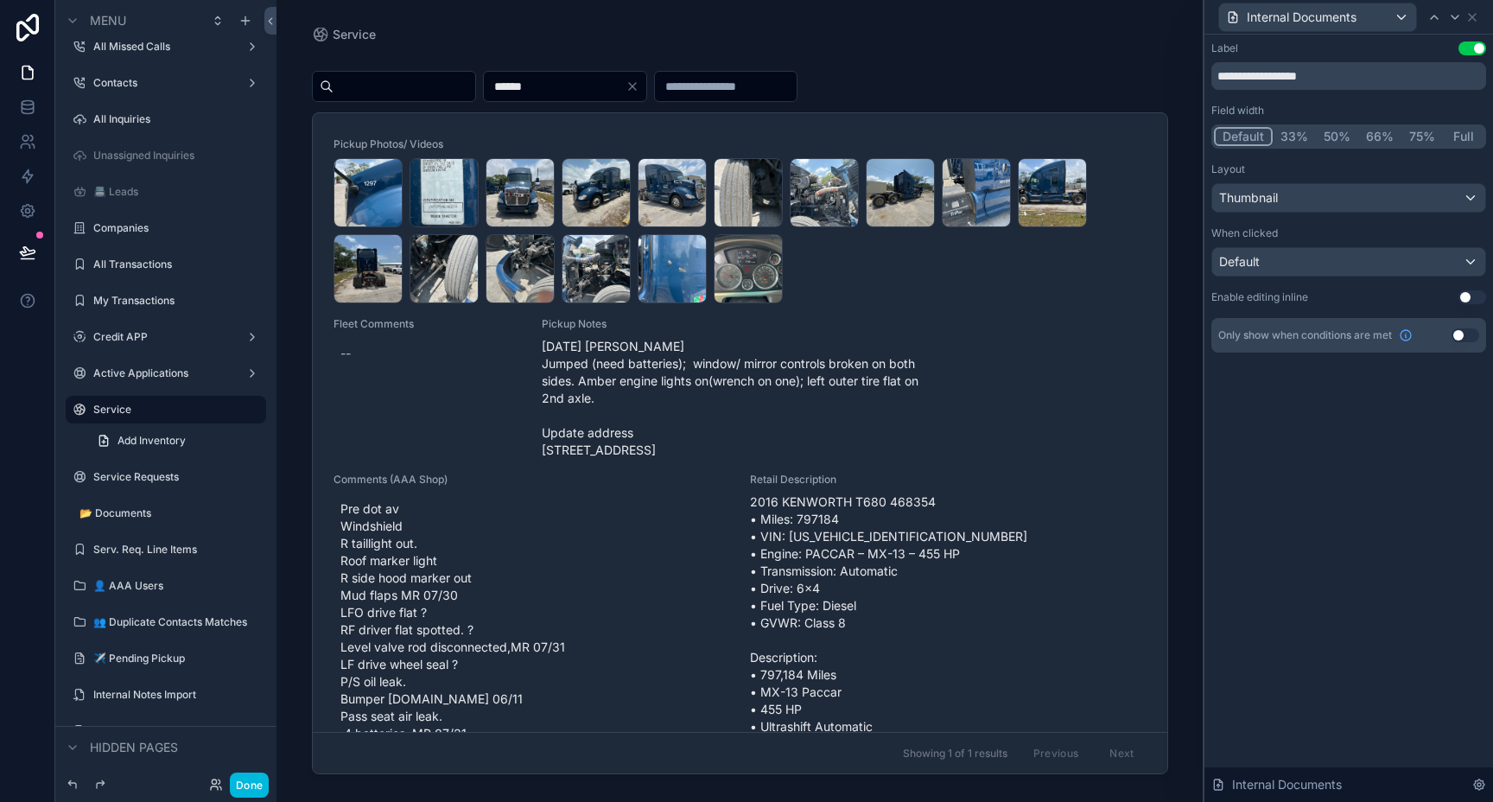
click at [1458, 140] on button "Full" at bounding box center [1463, 136] width 41 height 19
click at [1469, 18] on icon at bounding box center [1472, 17] width 7 height 7
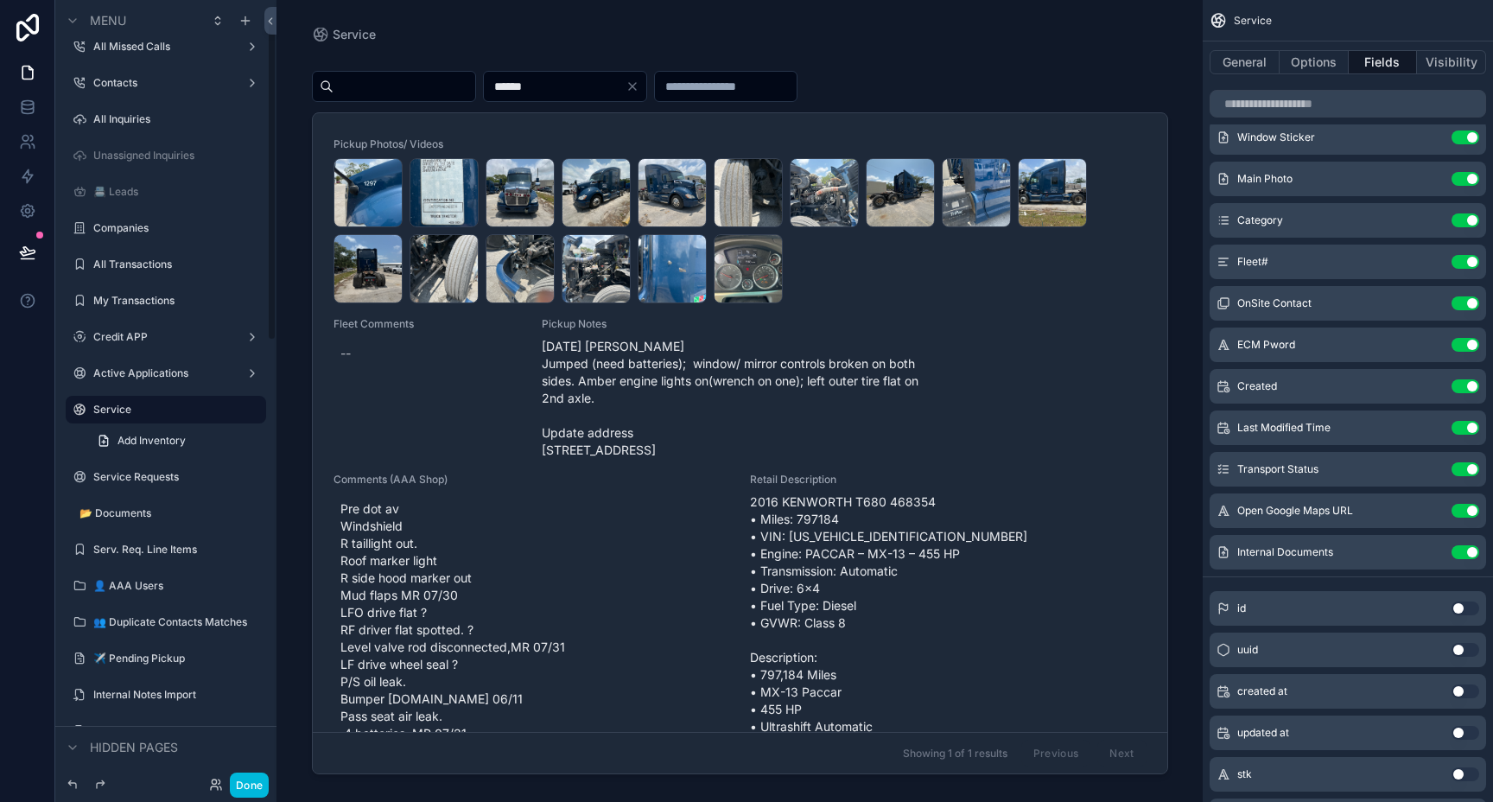
click at [255, 784] on button "Done" at bounding box center [249, 784] width 39 height 25
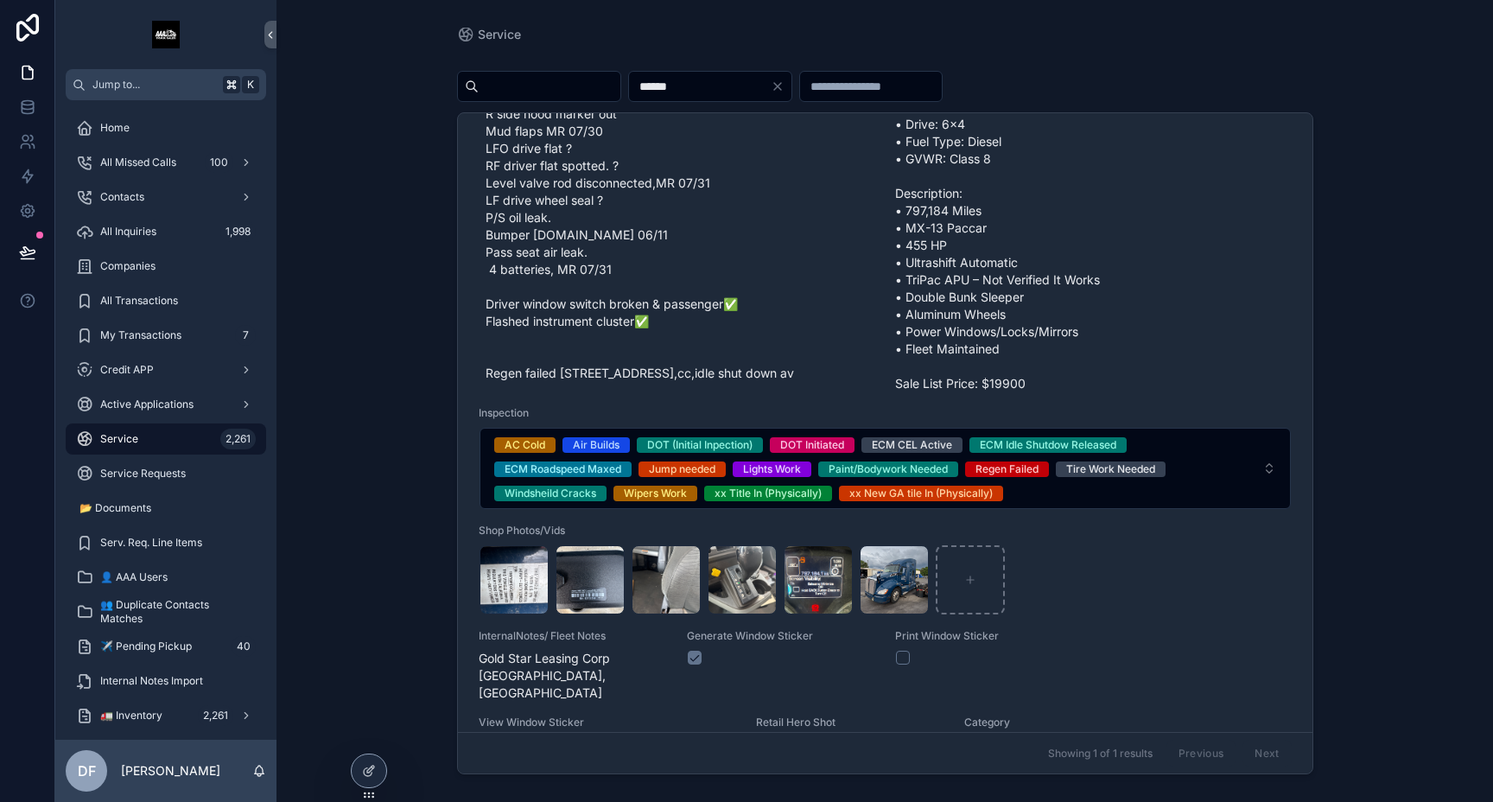
scroll to position [825, 0]
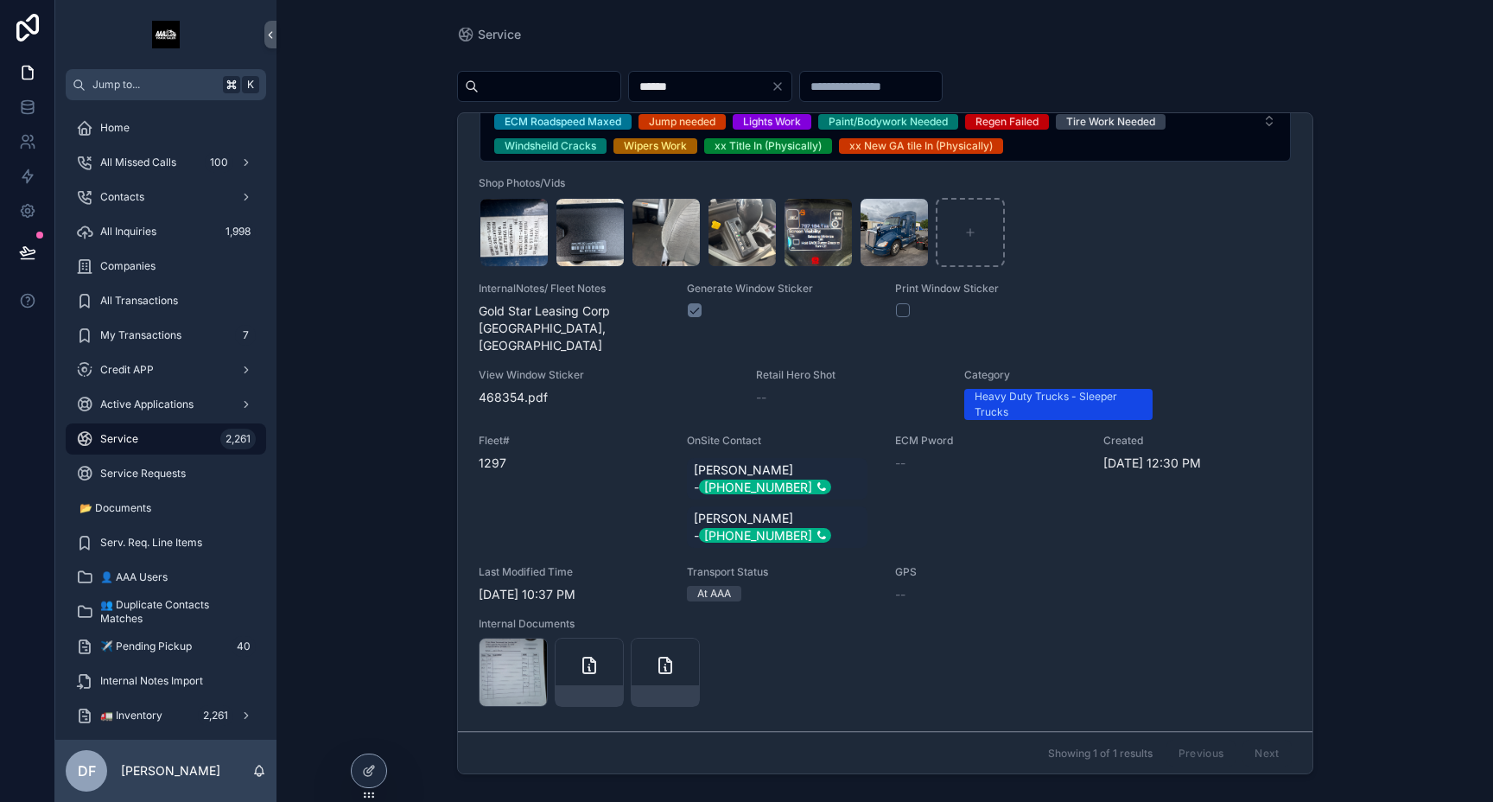
click at [362, 769] on icon at bounding box center [369, 771] width 14 height 14
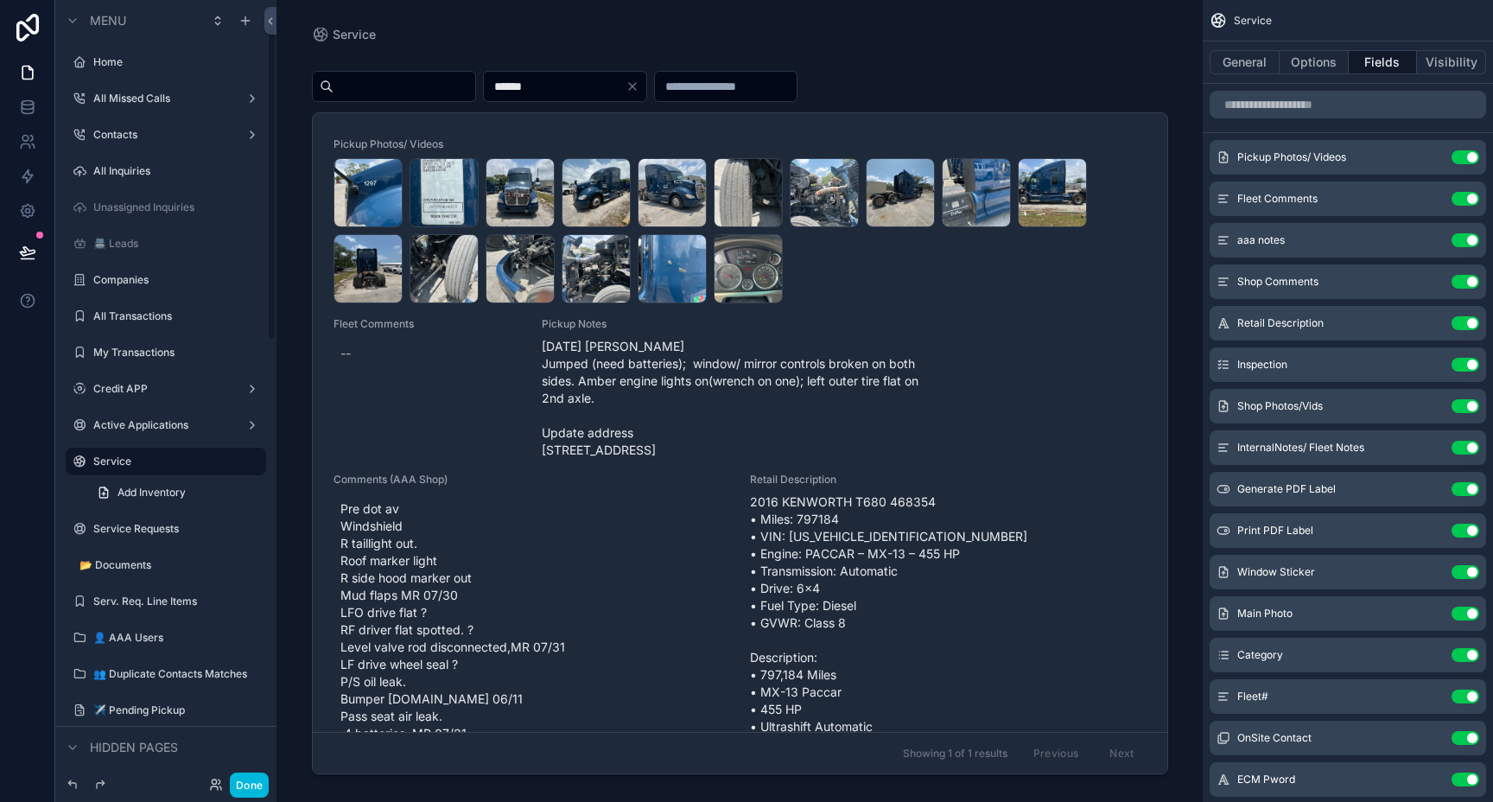
scroll to position [52, 0]
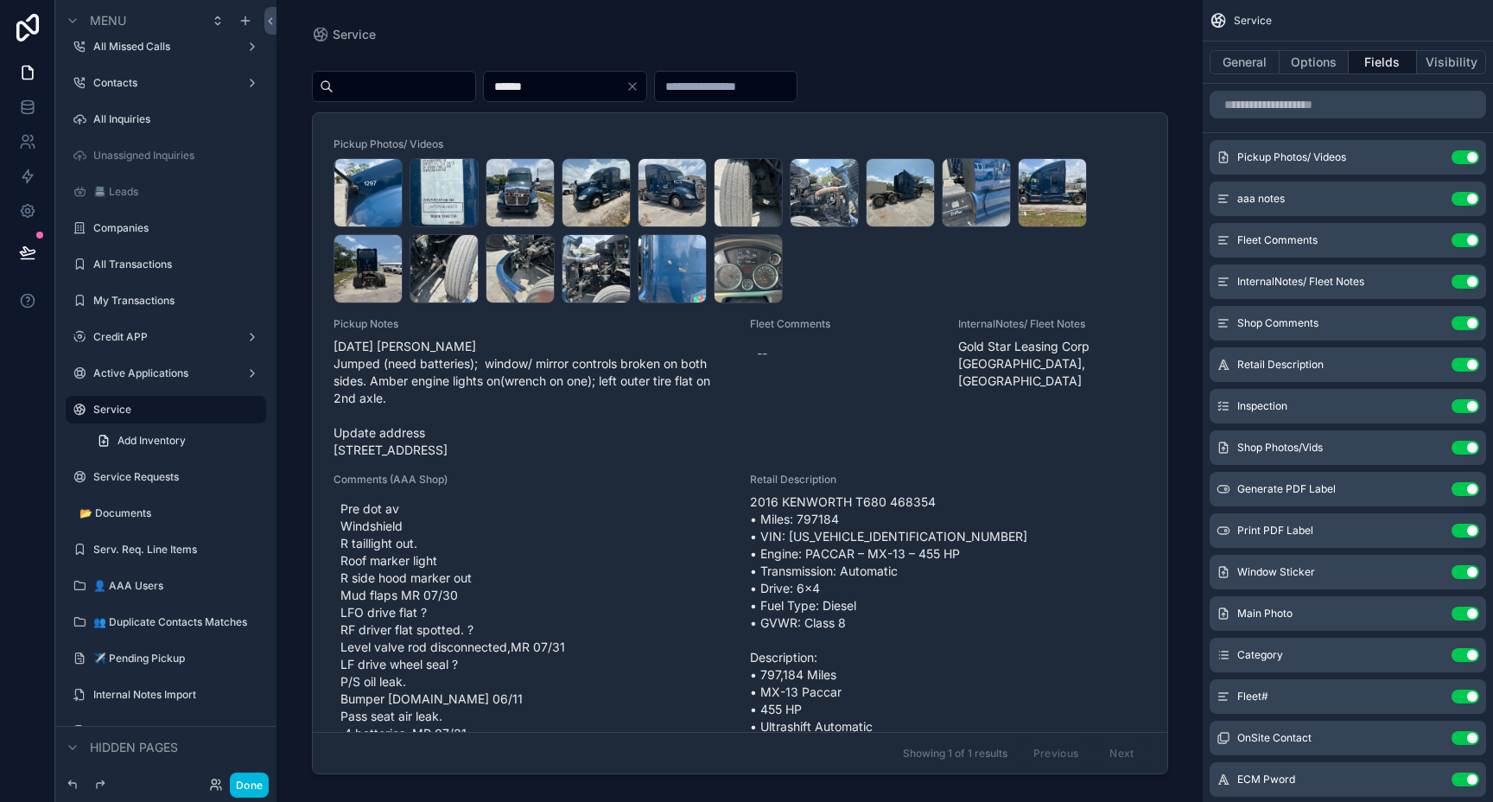
click at [952, 559] on div "scrollable content" at bounding box center [740, 390] width 884 height 781
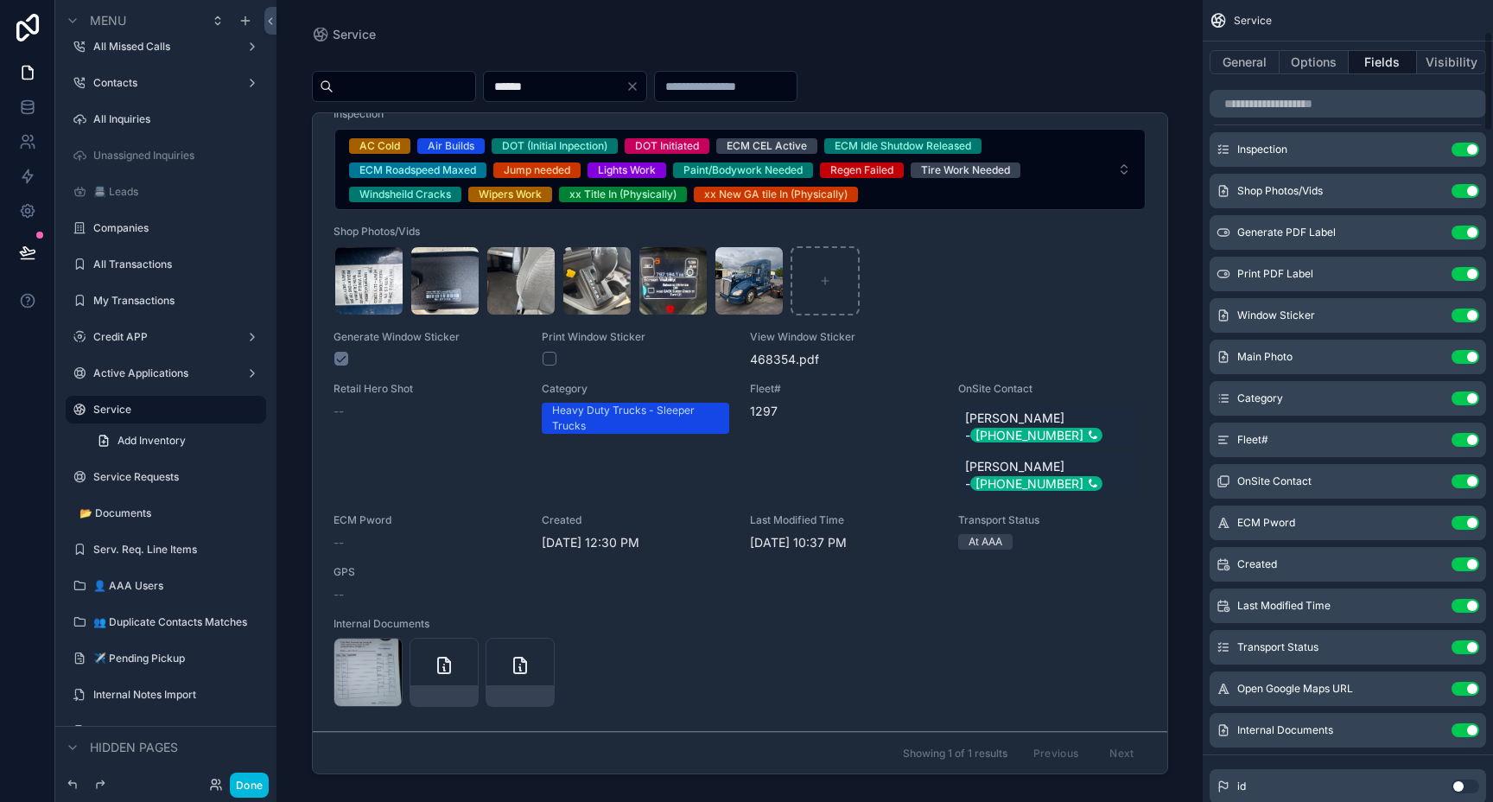
scroll to position [261, 0]
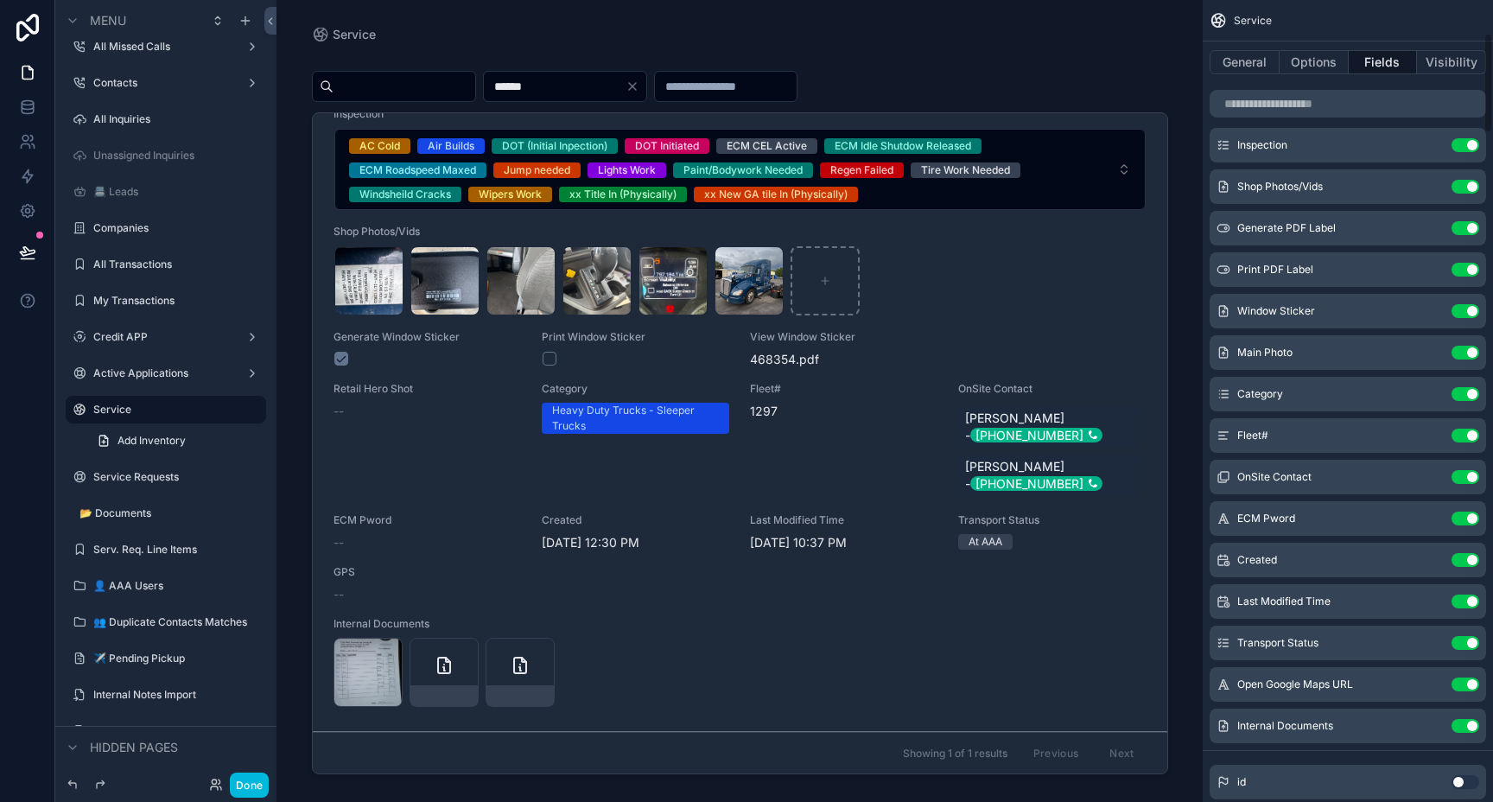
click at [1466, 397] on button "Use setting" at bounding box center [1465, 394] width 28 height 14
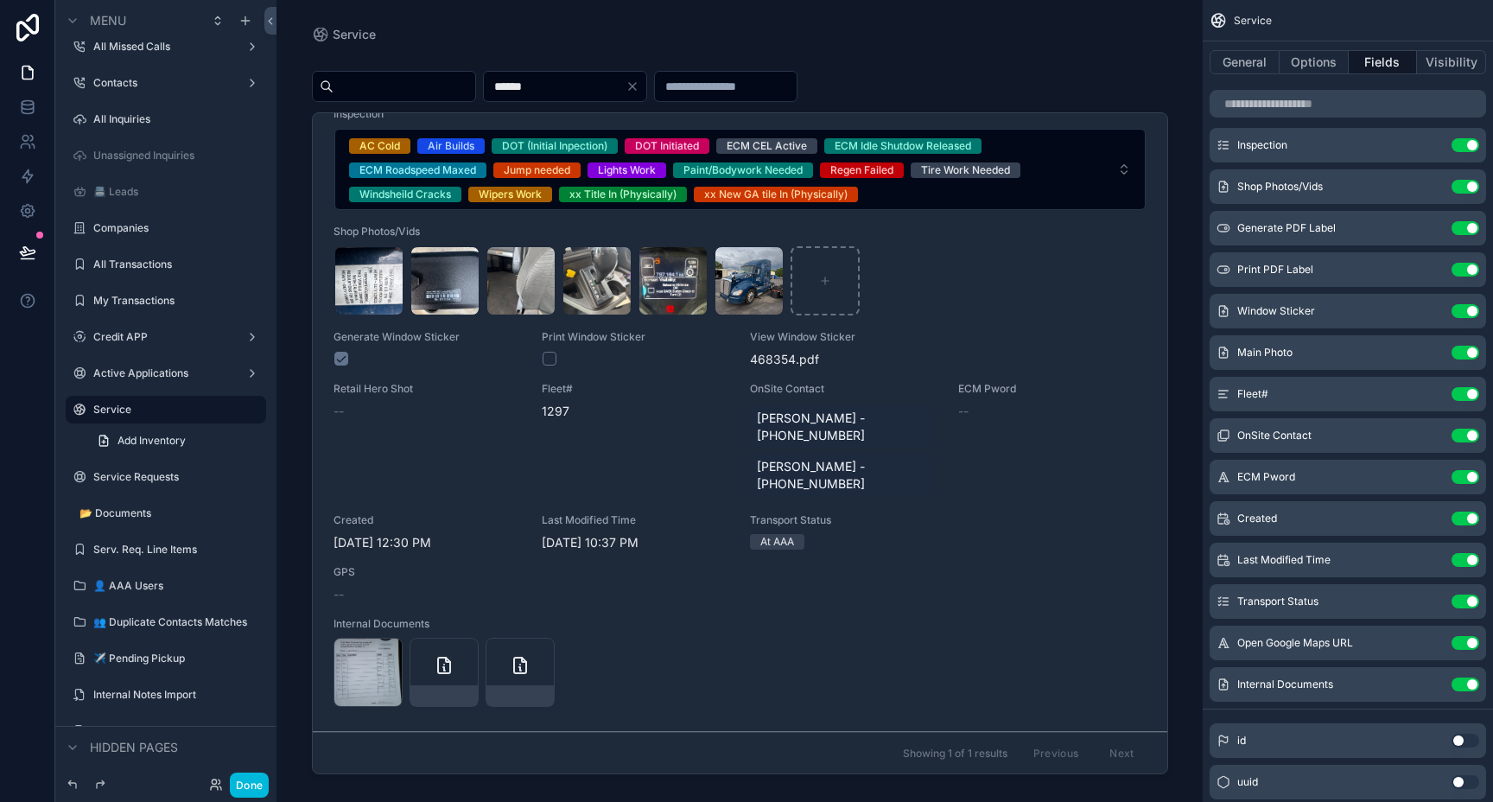
scroll to position [794, 0]
click at [1467, 352] on button "Use setting" at bounding box center [1465, 353] width 28 height 14
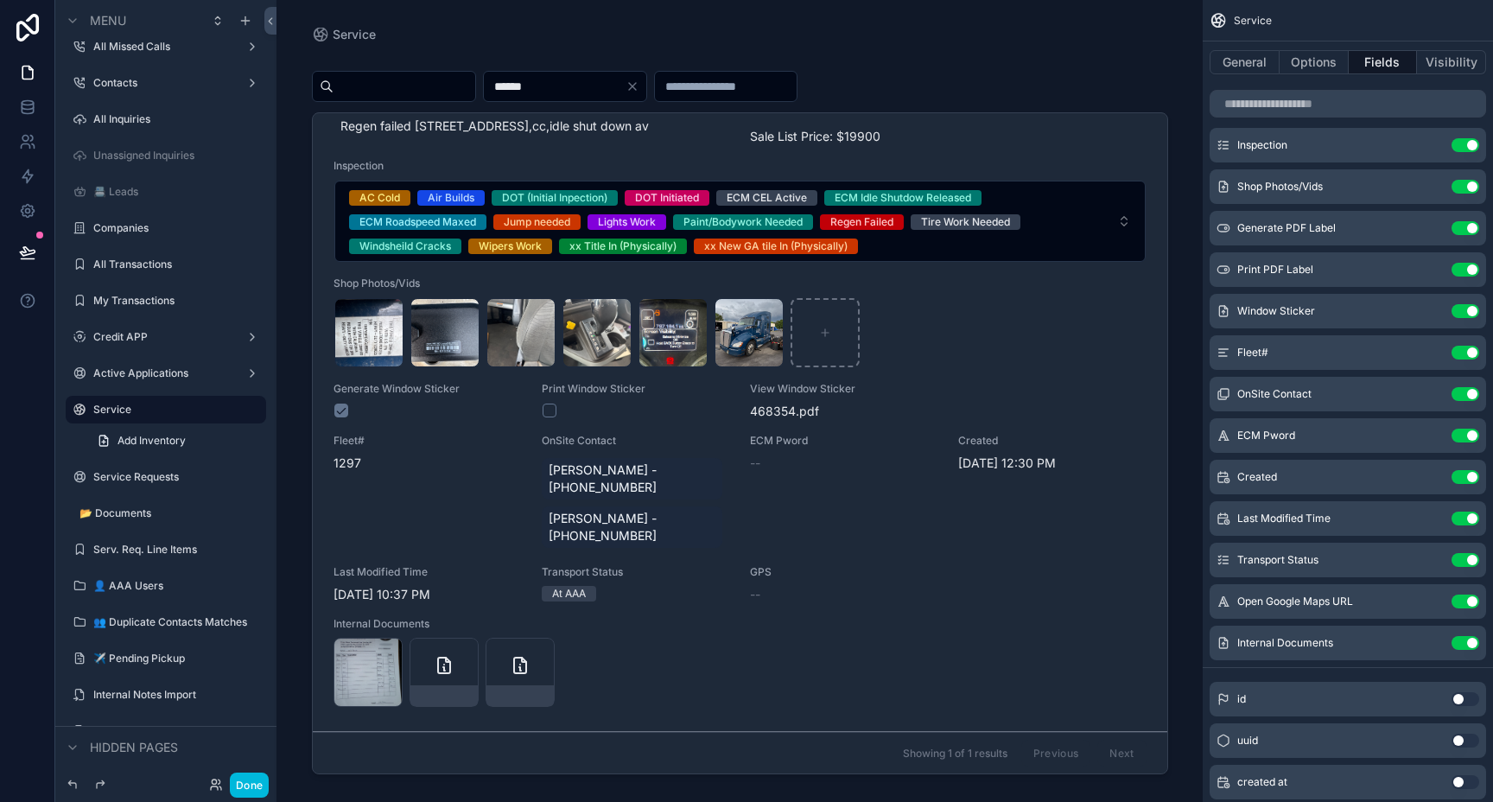
scroll to position [742, 0]
click at [1474, 476] on button "Use setting" at bounding box center [1465, 477] width 28 height 14
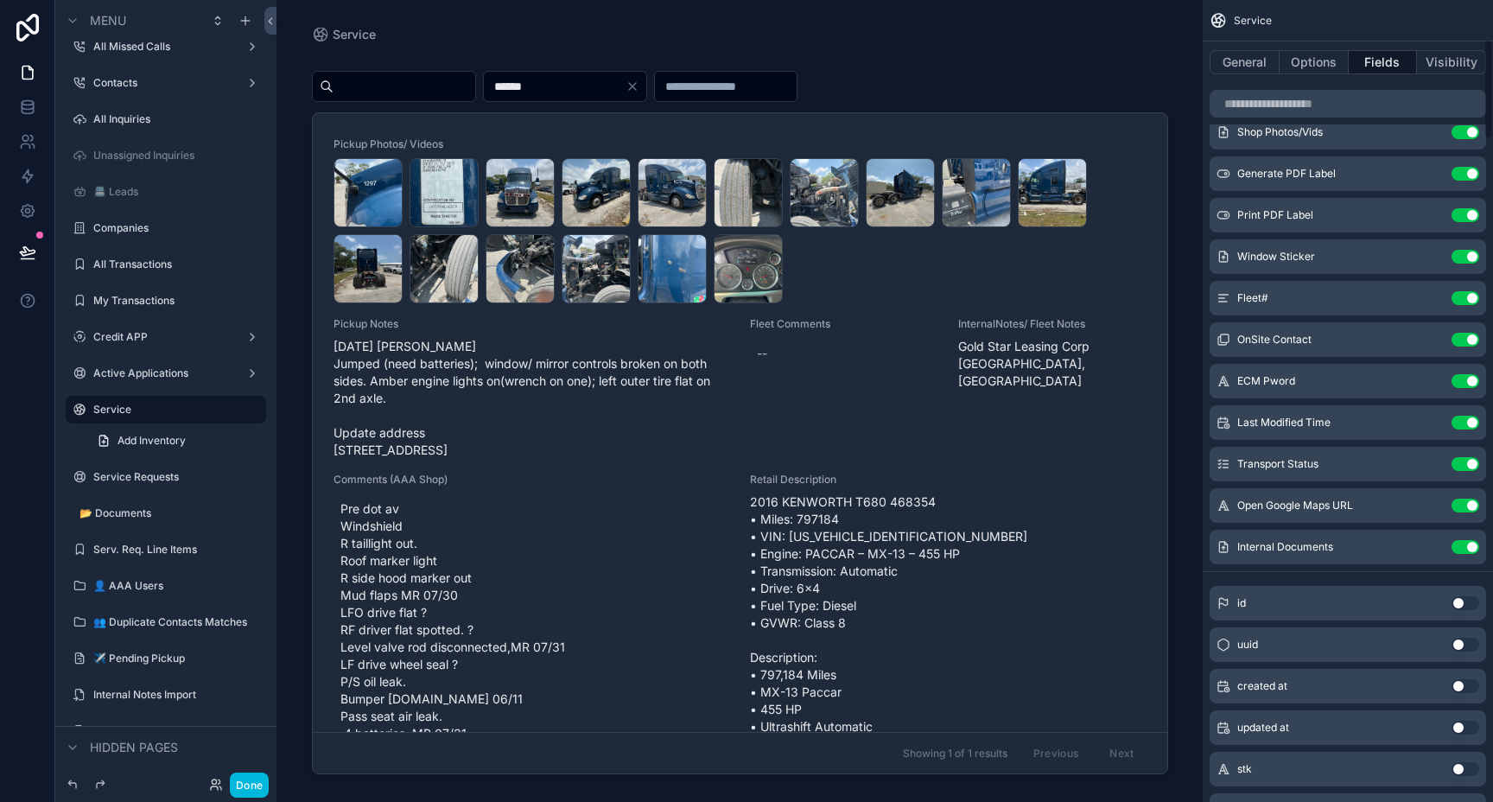
scroll to position [331, 0]
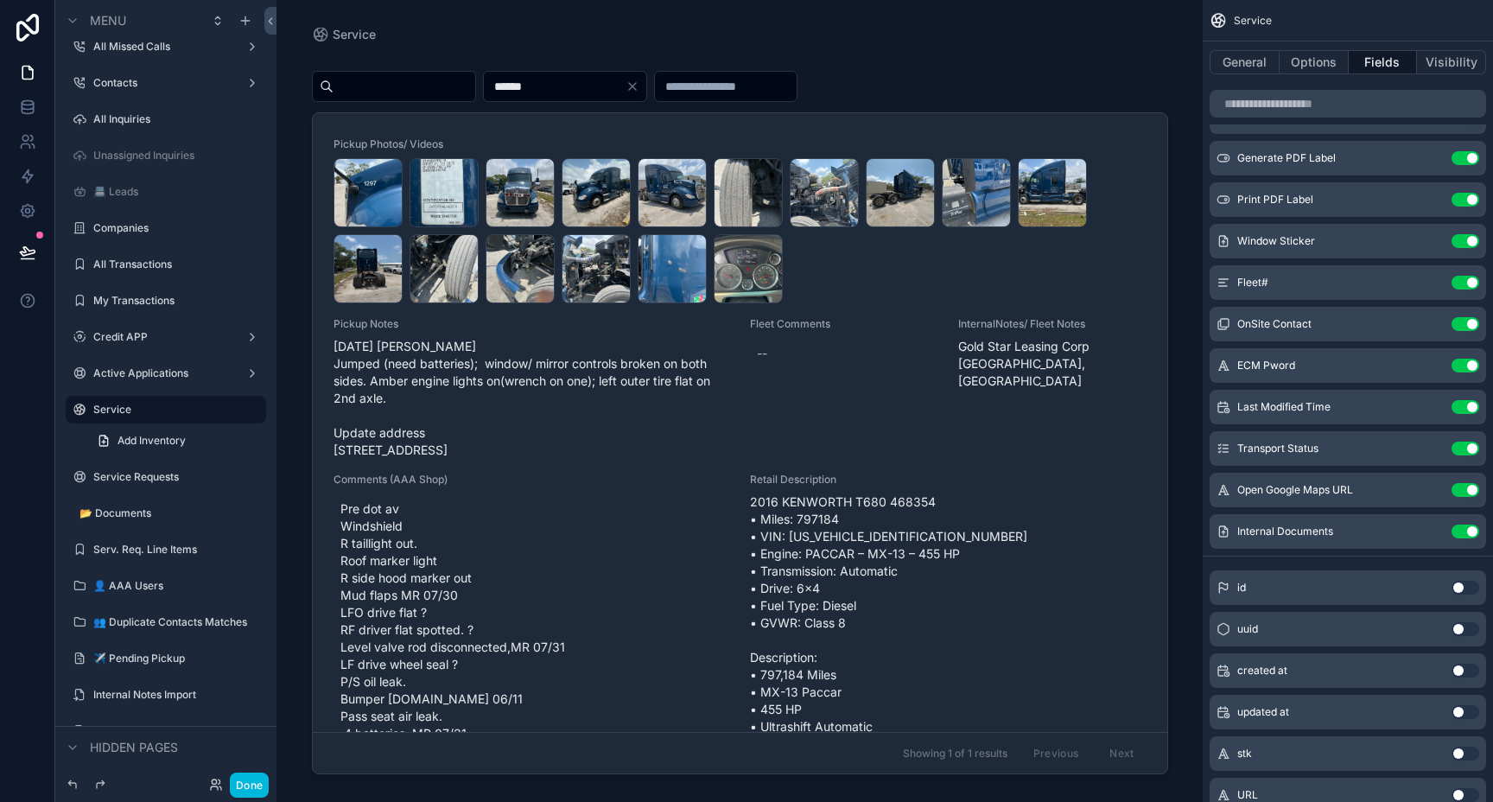
click at [1473, 409] on button "Use setting" at bounding box center [1465, 407] width 28 height 14
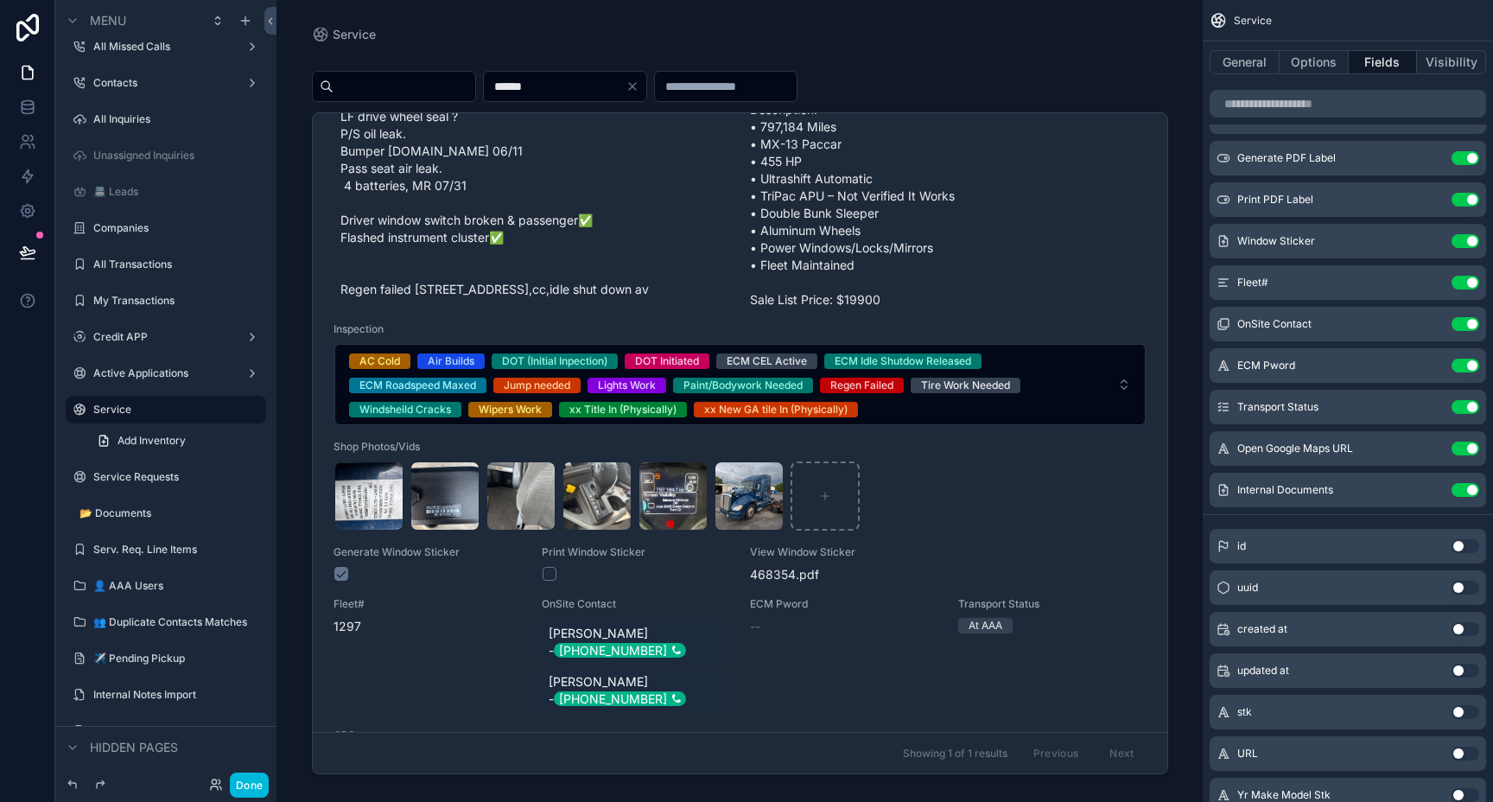
scroll to position [742, 0]
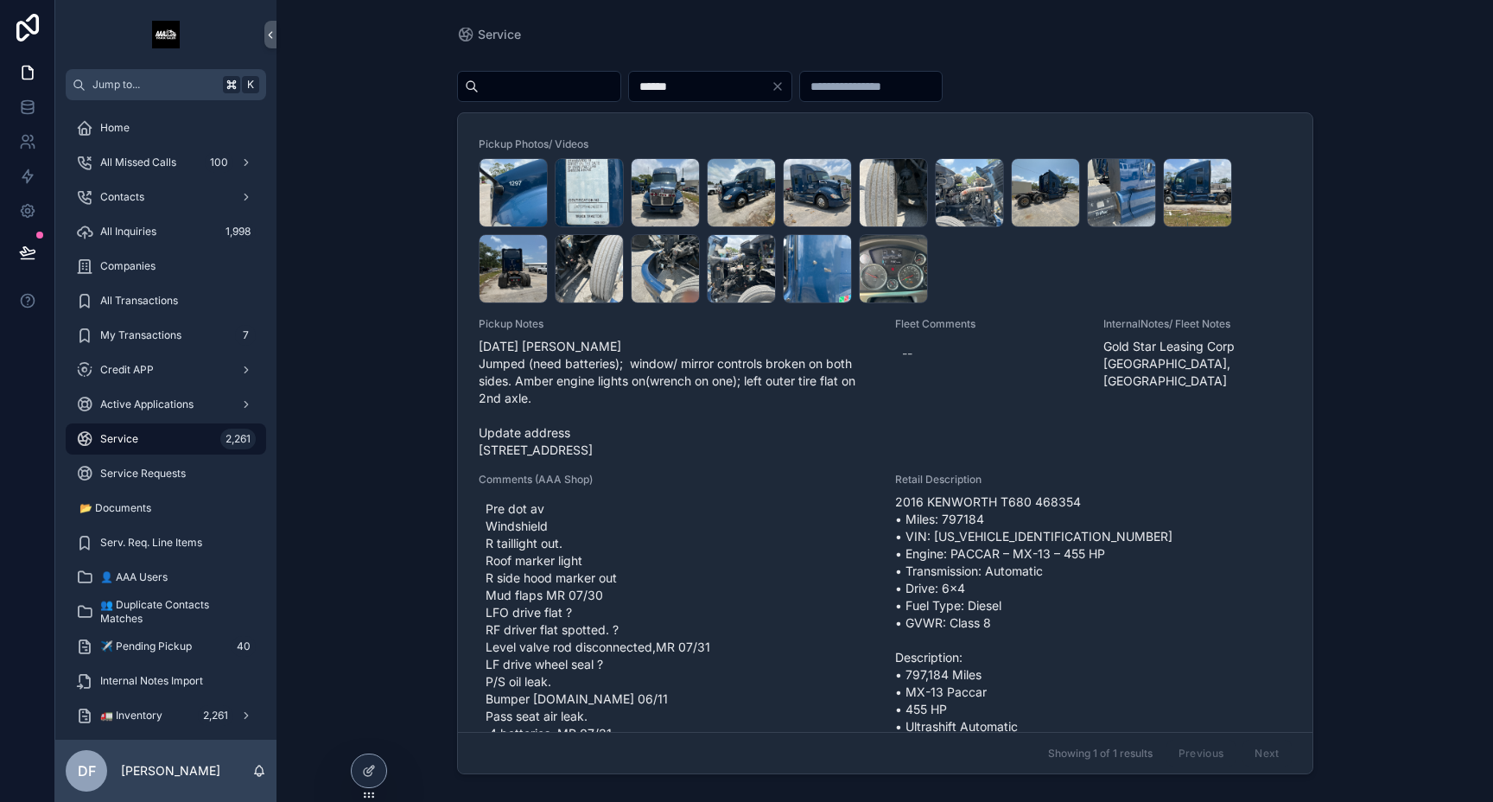
click at [372, 765] on icon at bounding box center [369, 771] width 14 height 14
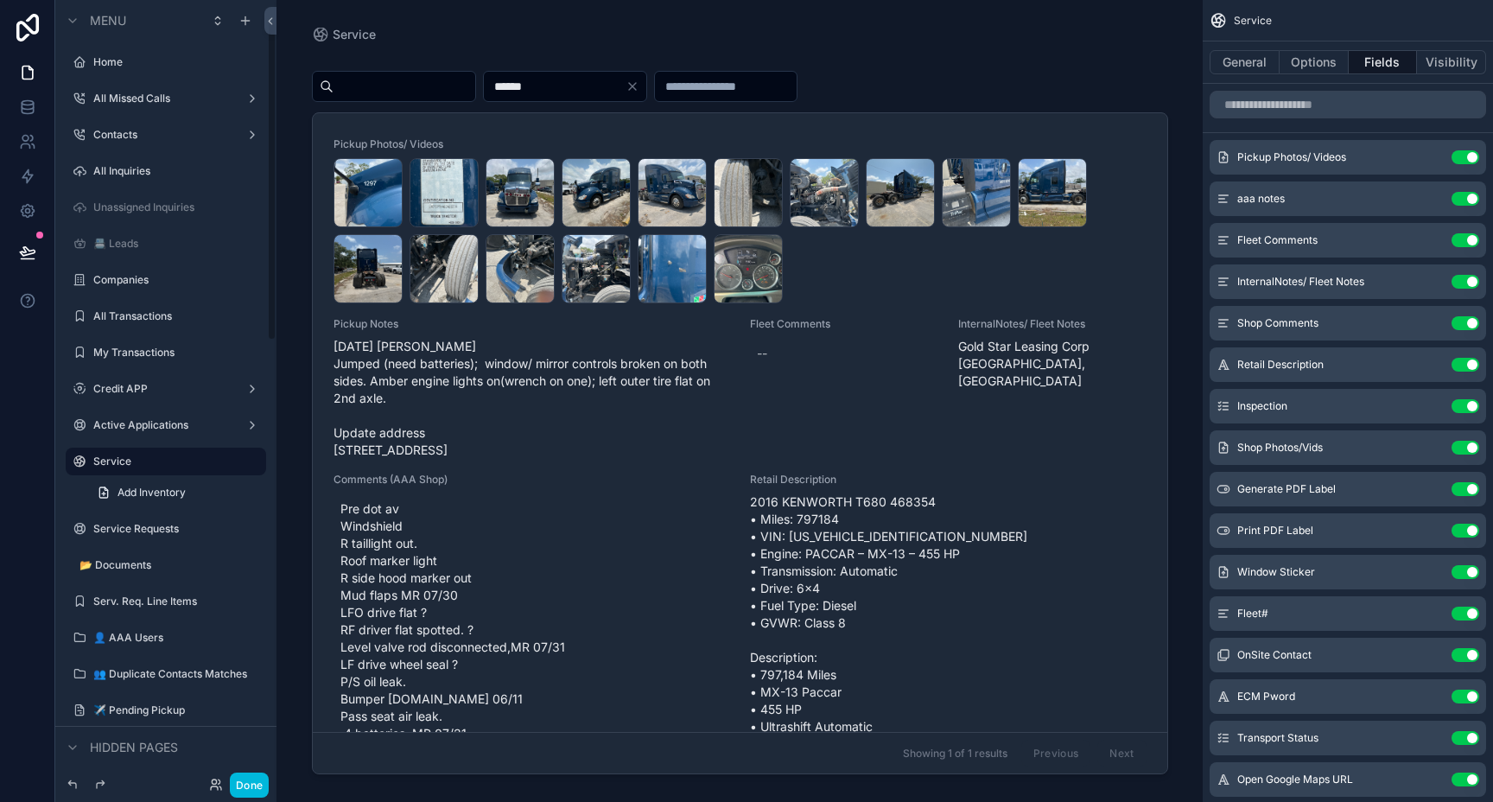
scroll to position [52, 0]
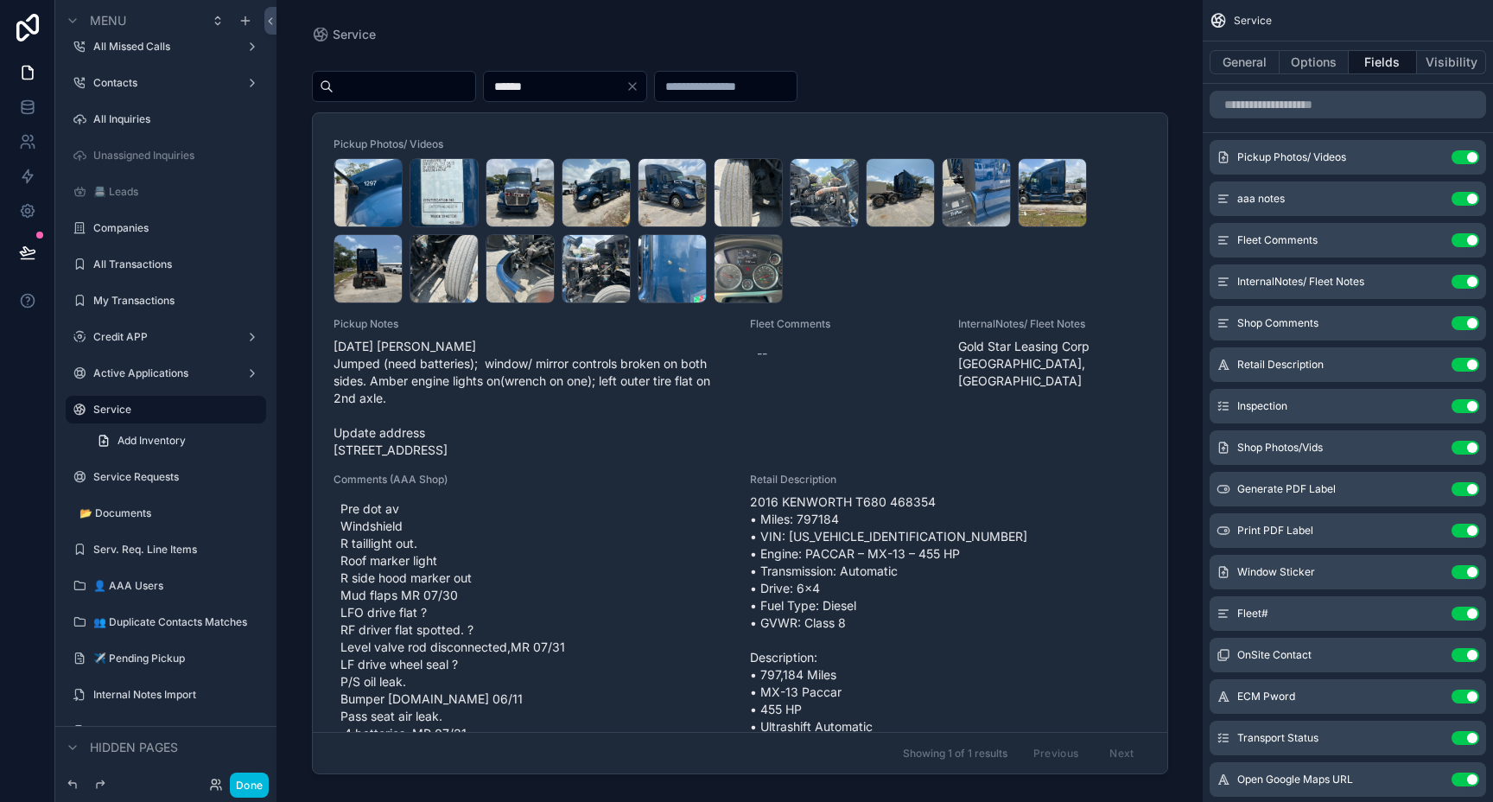
click at [1473, 197] on button "Use setting" at bounding box center [1465, 199] width 28 height 14
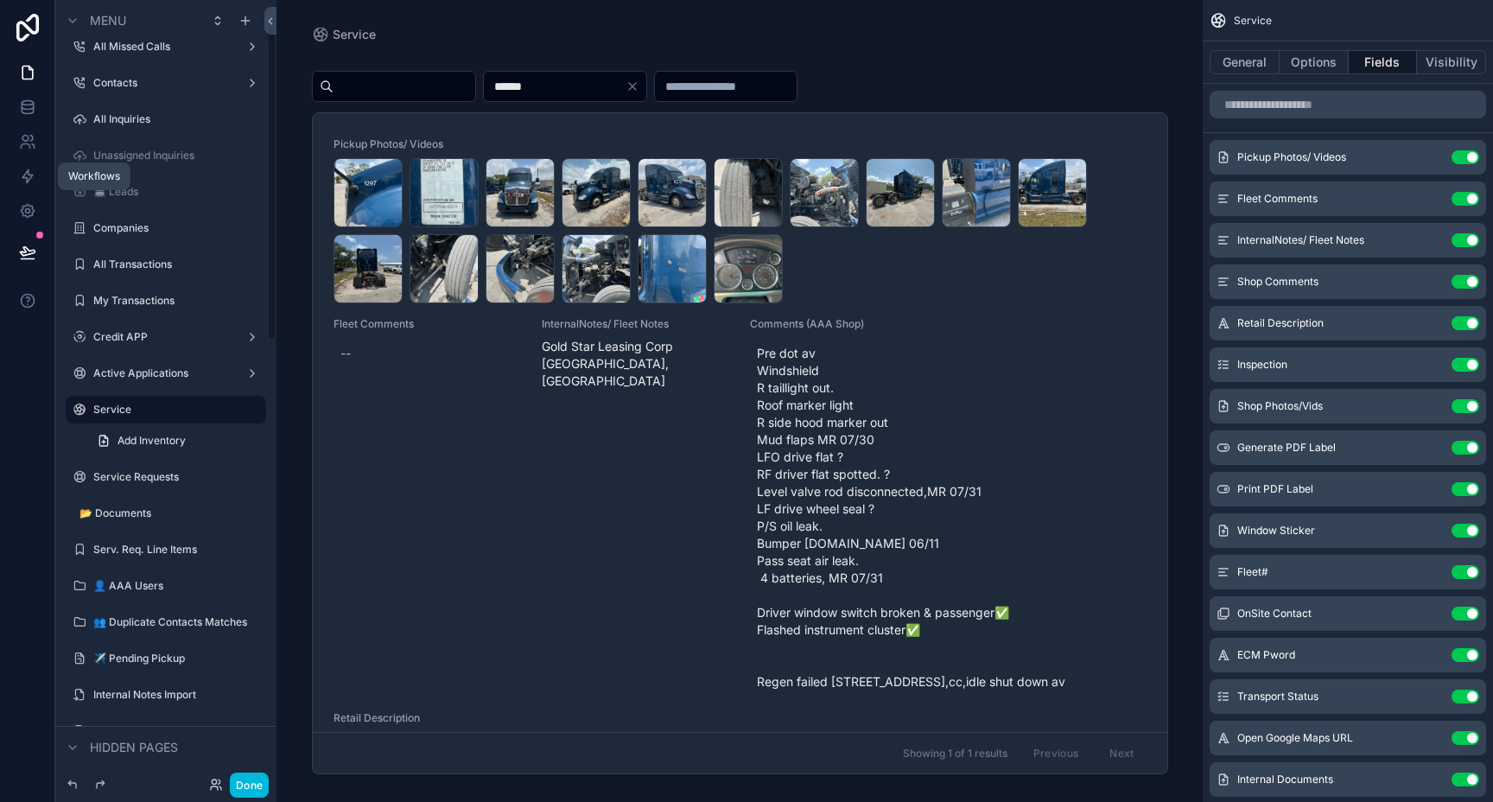
click at [22, 174] on icon at bounding box center [27, 176] width 10 height 13
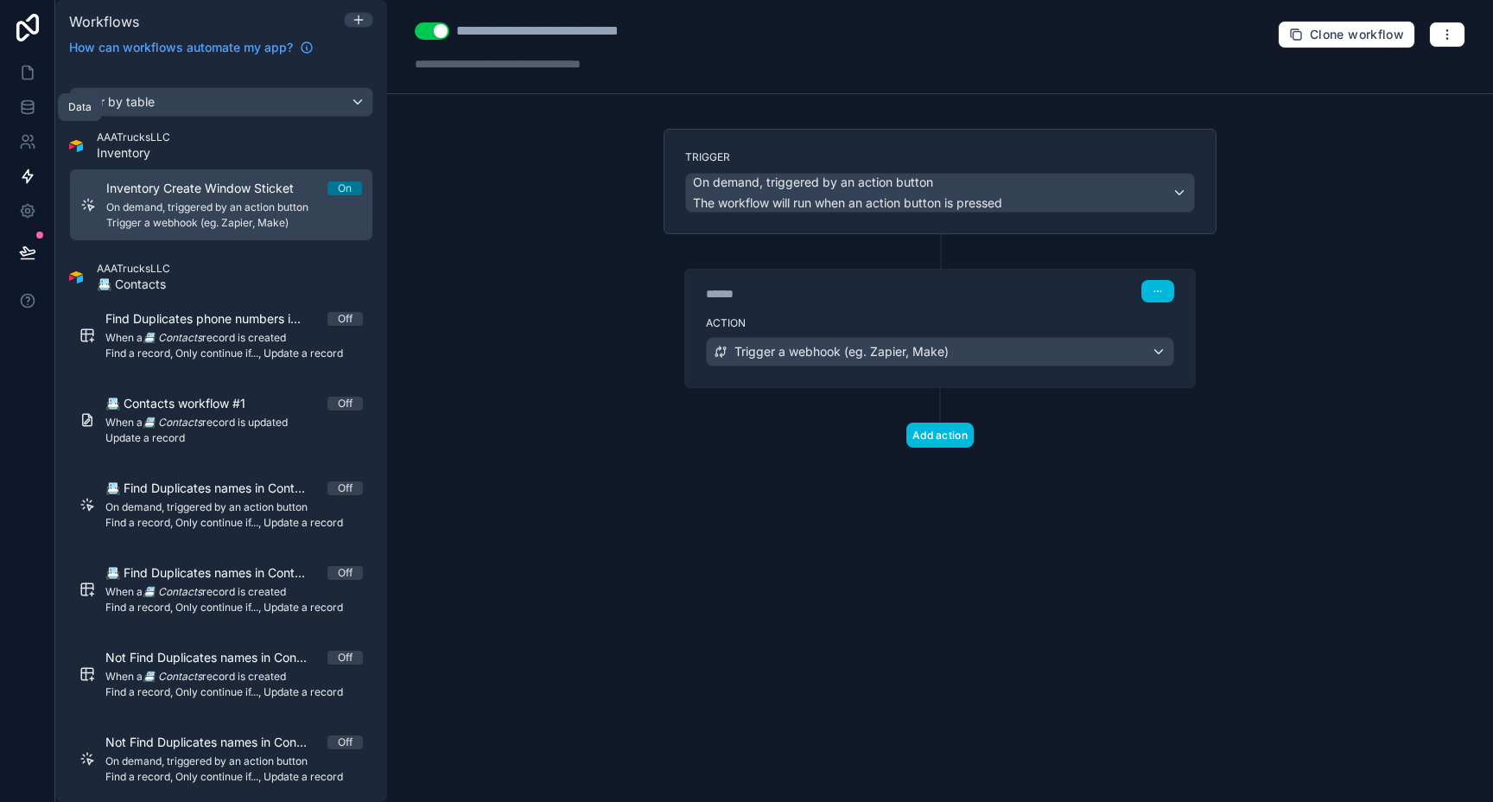
click at [28, 107] on icon at bounding box center [27, 106] width 17 height 17
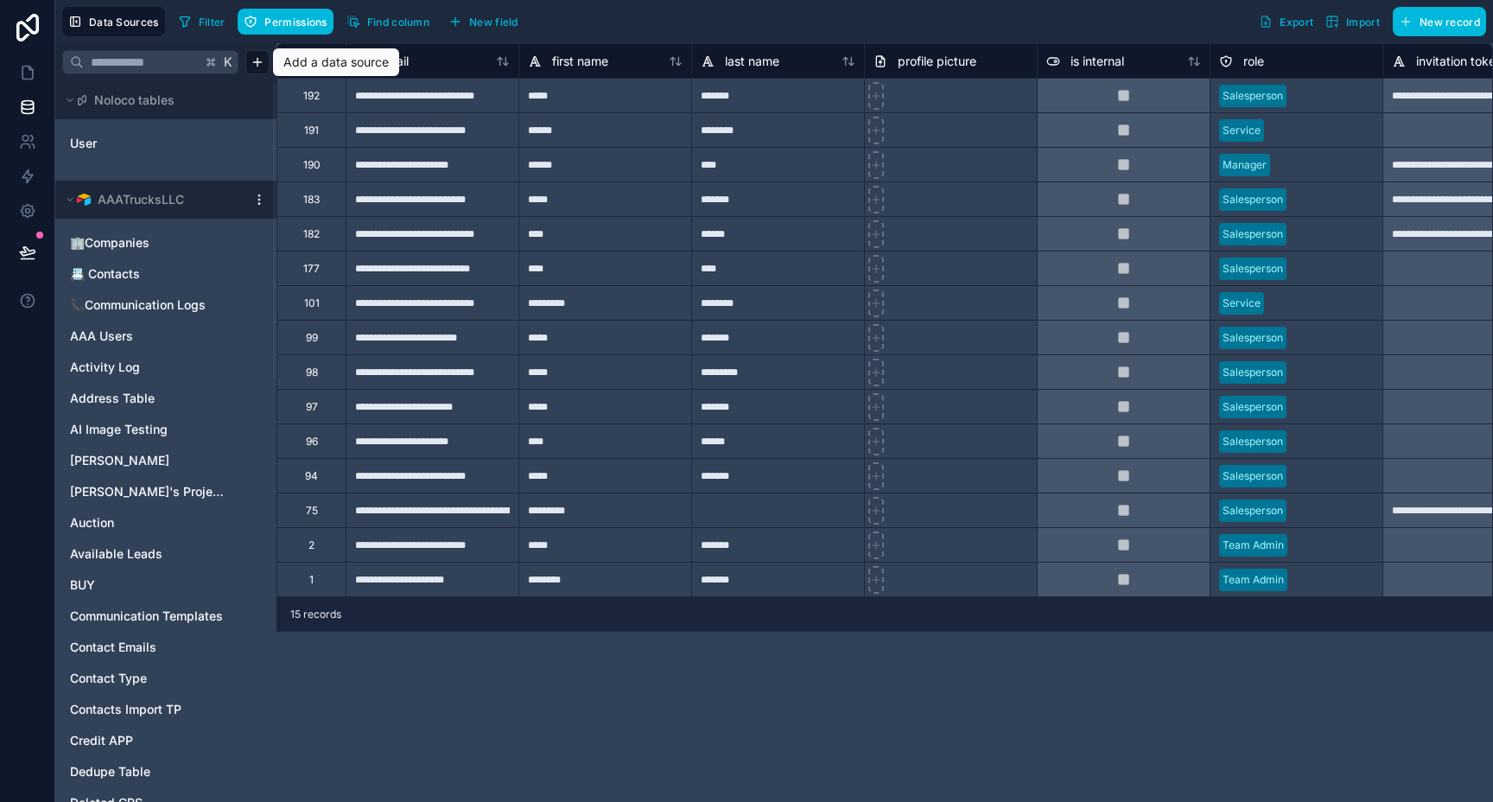
click at [257, 66] on html "**********" at bounding box center [746, 401] width 1493 height 802
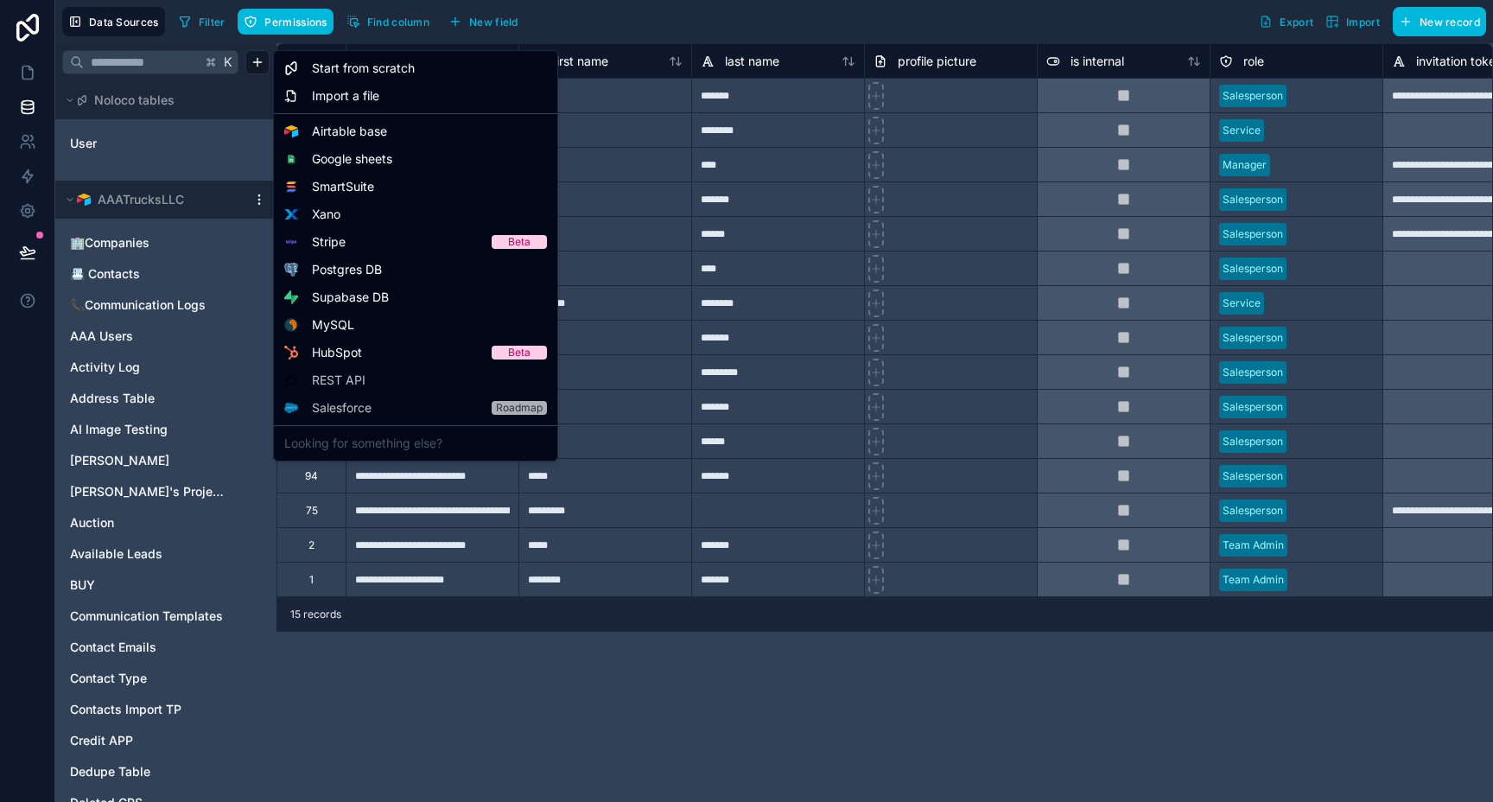
click at [572, 37] on html "**********" at bounding box center [746, 401] width 1493 height 802
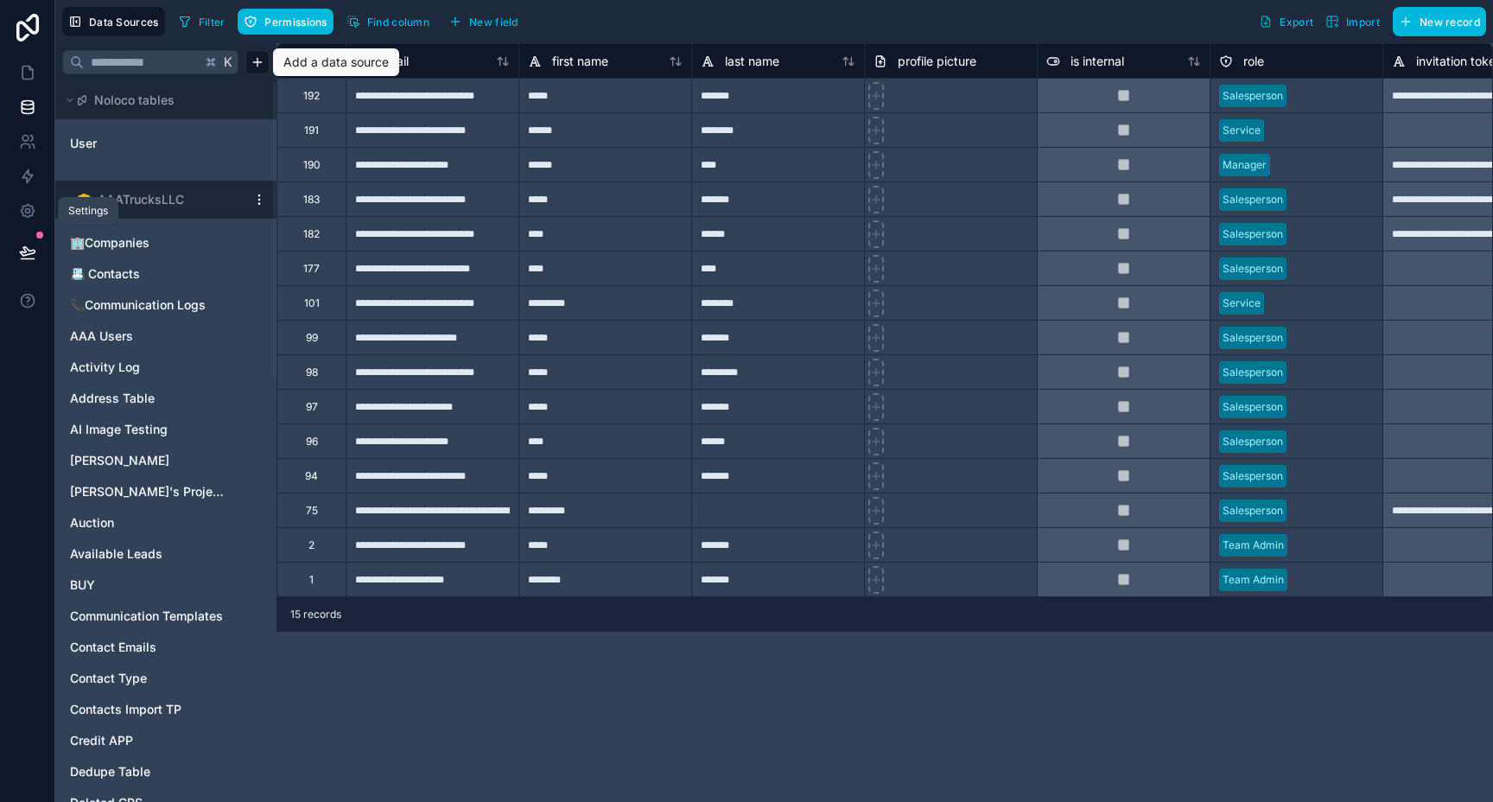
click at [34, 207] on icon at bounding box center [27, 210] width 17 height 17
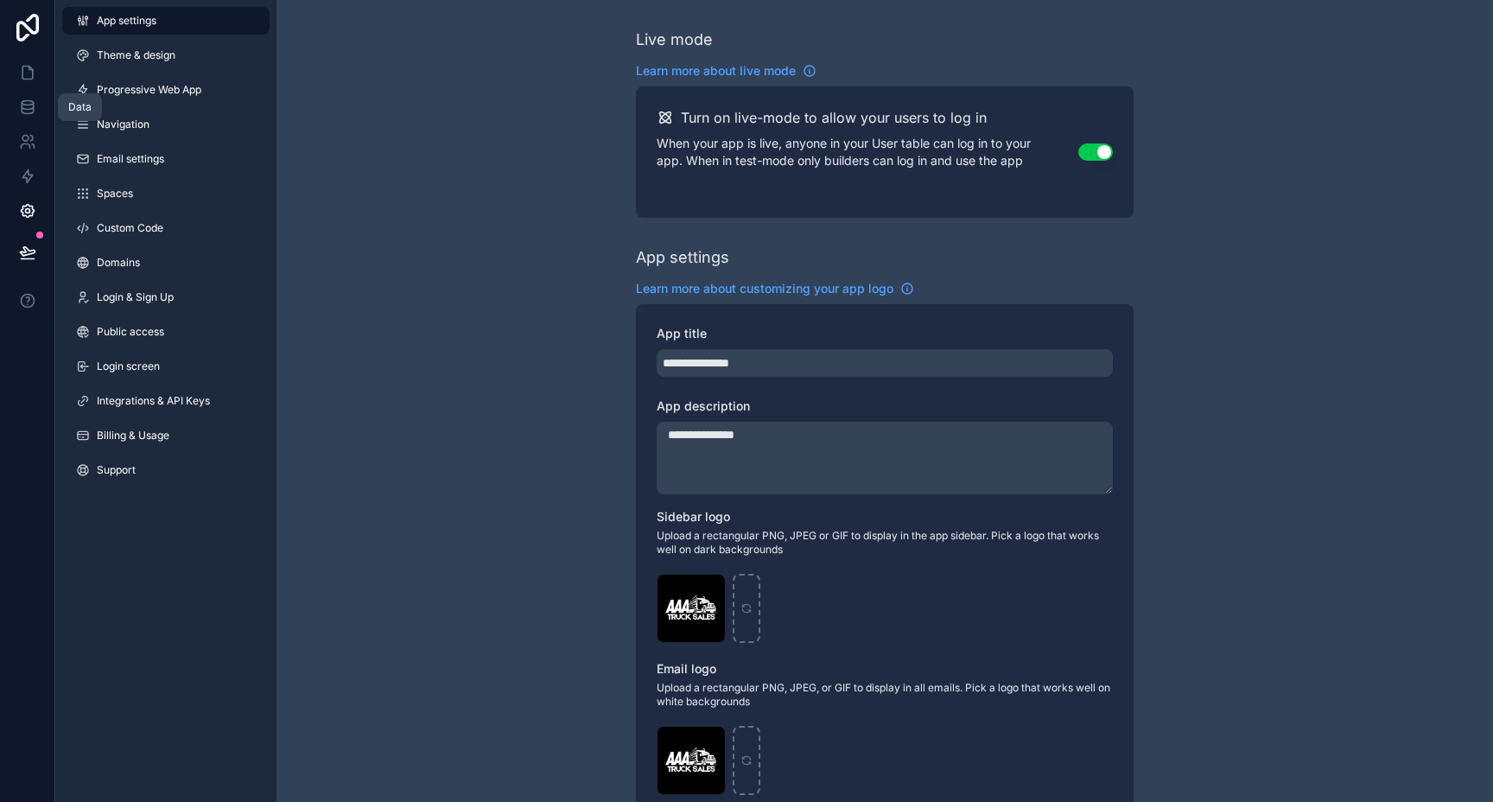
click at [35, 100] on icon at bounding box center [27, 106] width 17 height 17
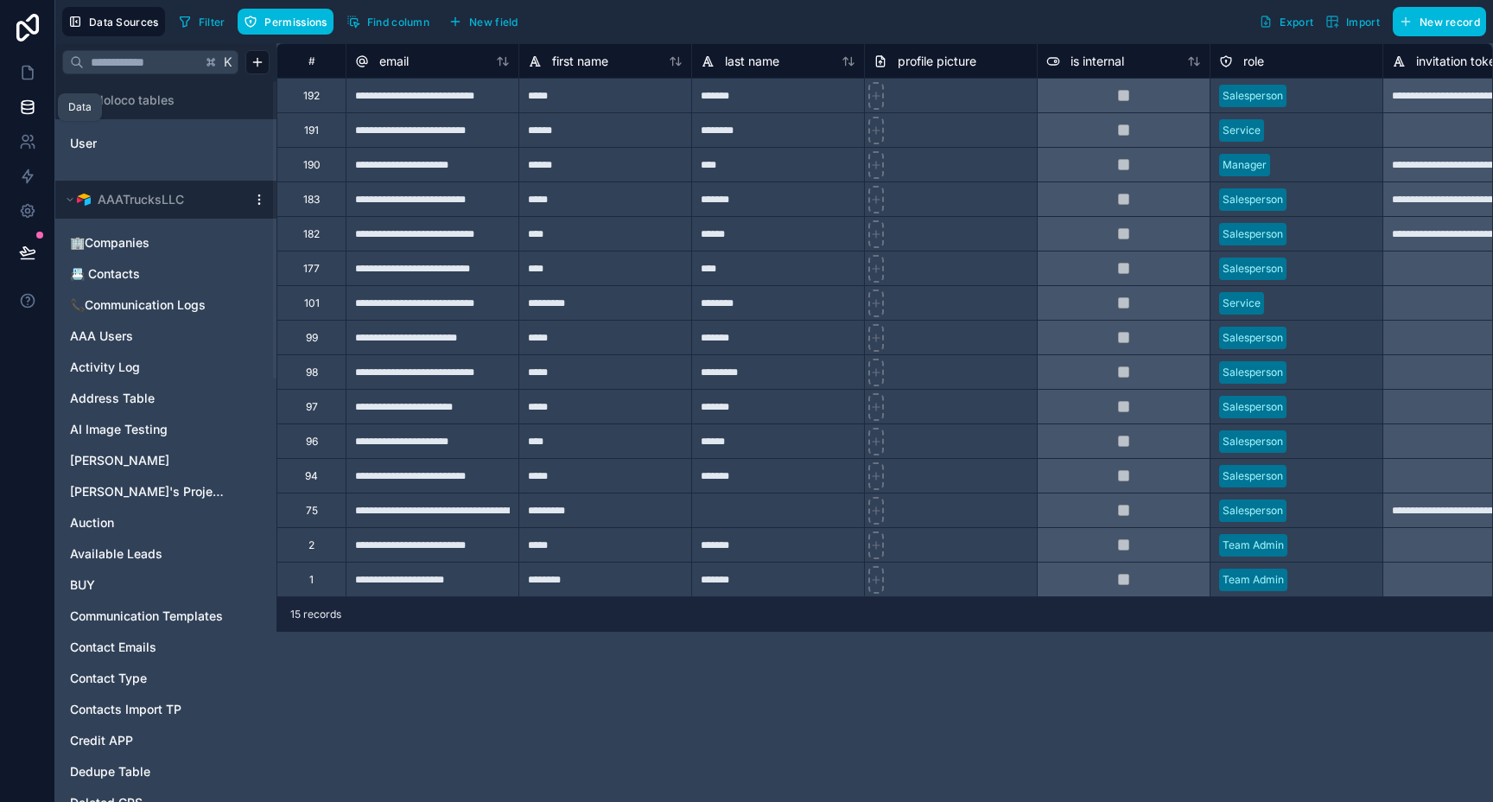
click at [258, 206] on html "**********" at bounding box center [746, 401] width 1493 height 802
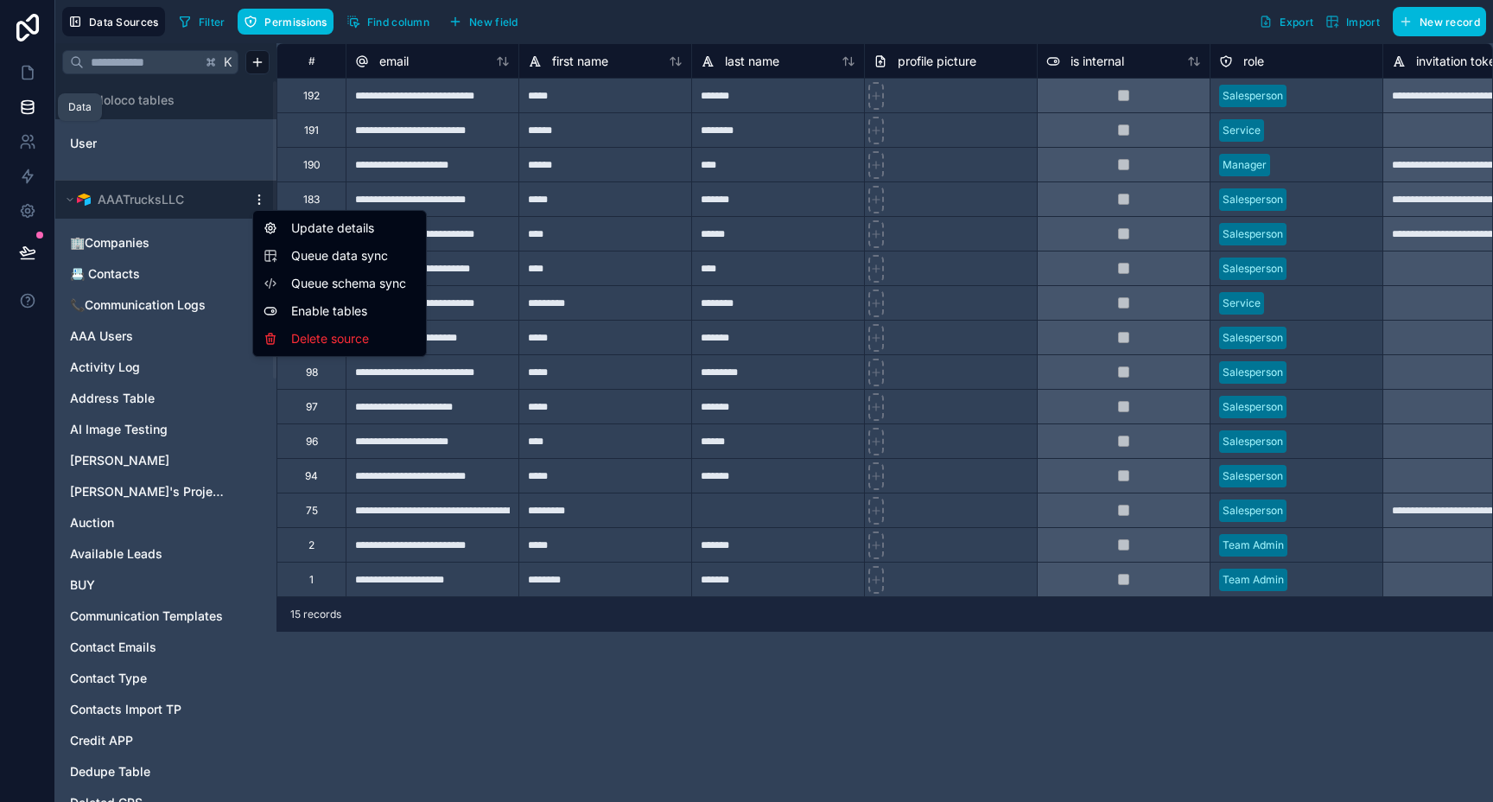
click at [382, 283] on span "Queue schema sync" at bounding box center [353, 283] width 124 height 17
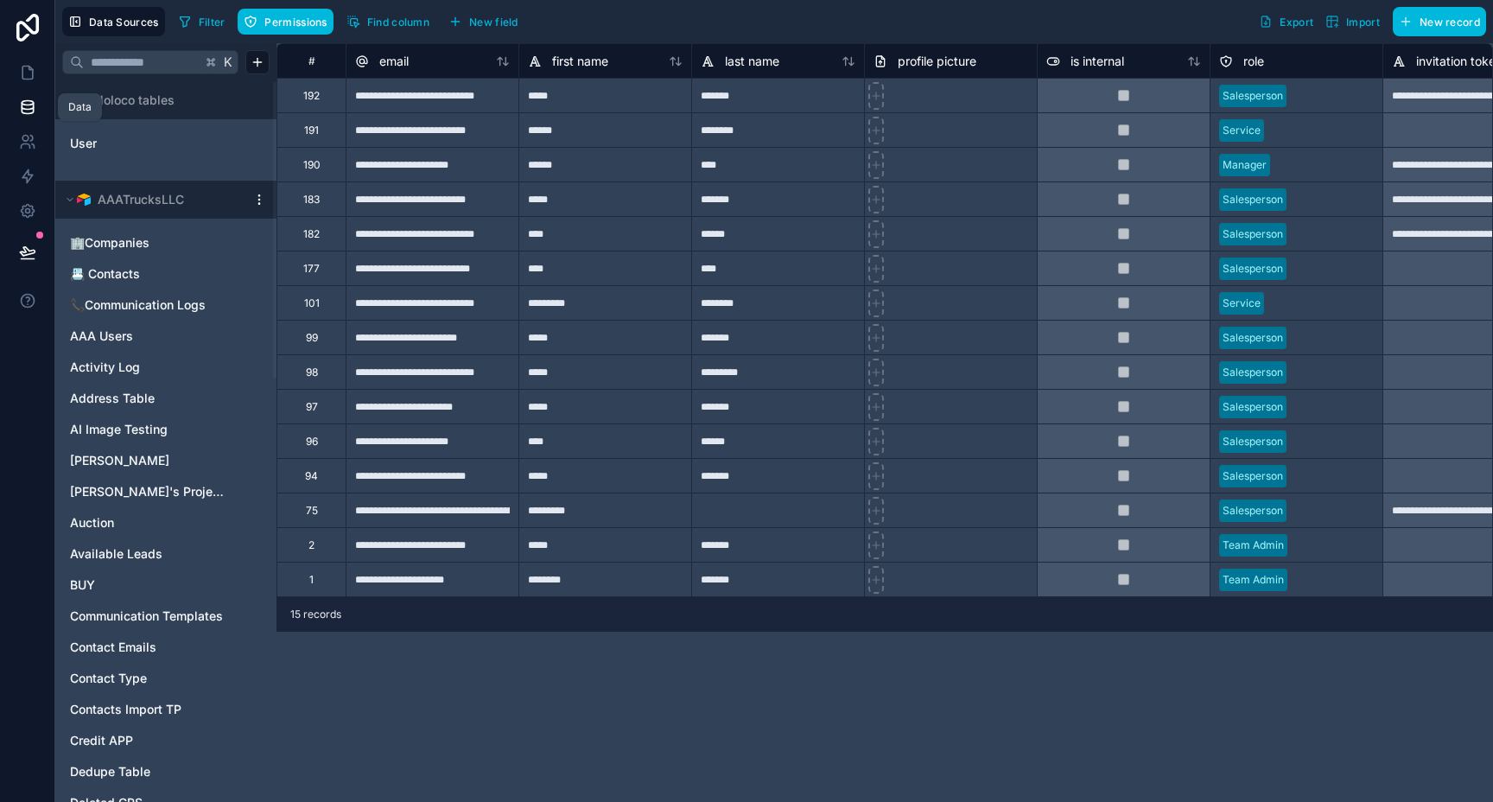
click at [254, 208] on div "AAATrucksLLC" at bounding box center [165, 200] width 221 height 38
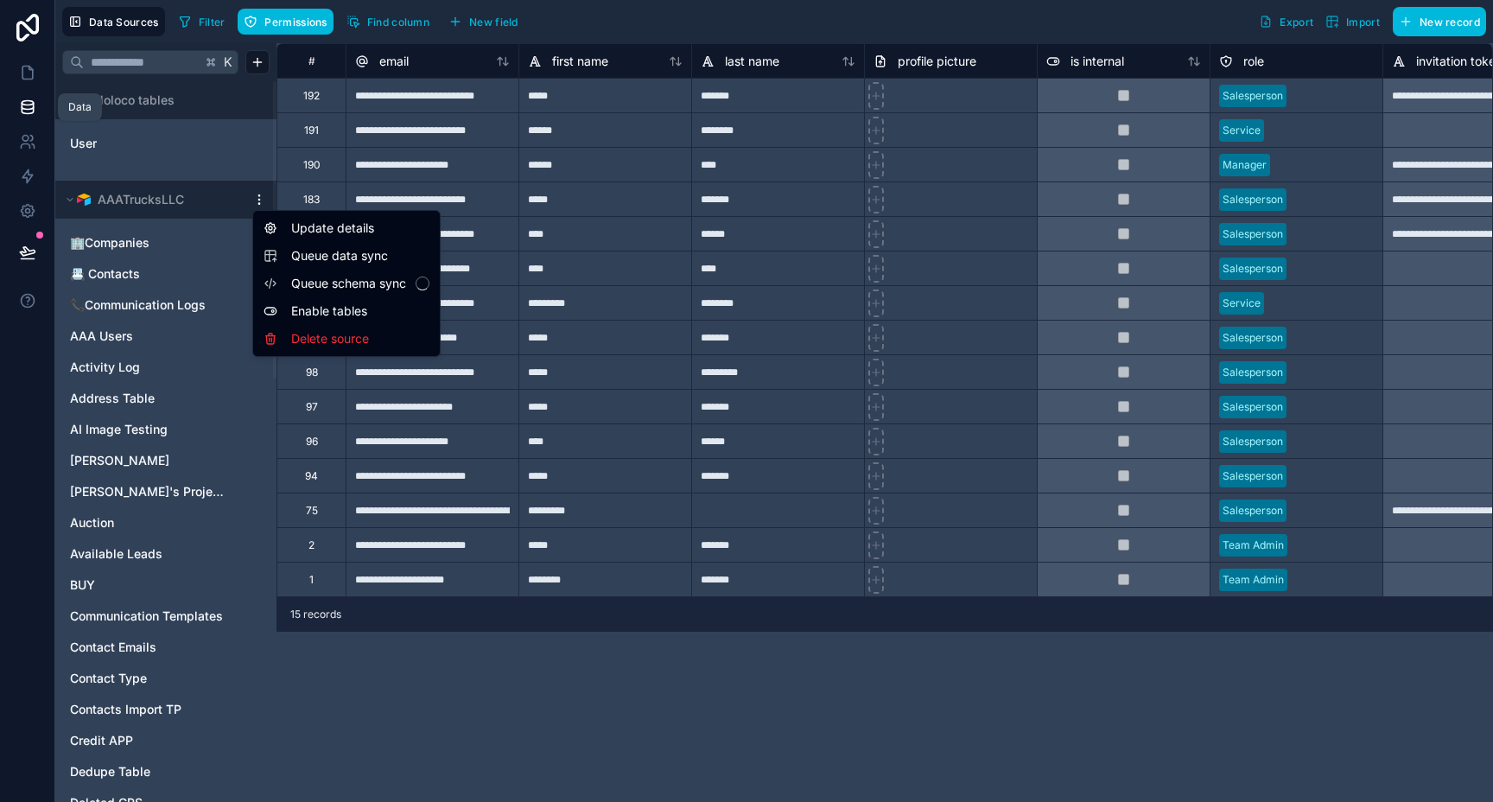
click at [257, 204] on html "**********" at bounding box center [746, 401] width 1493 height 802
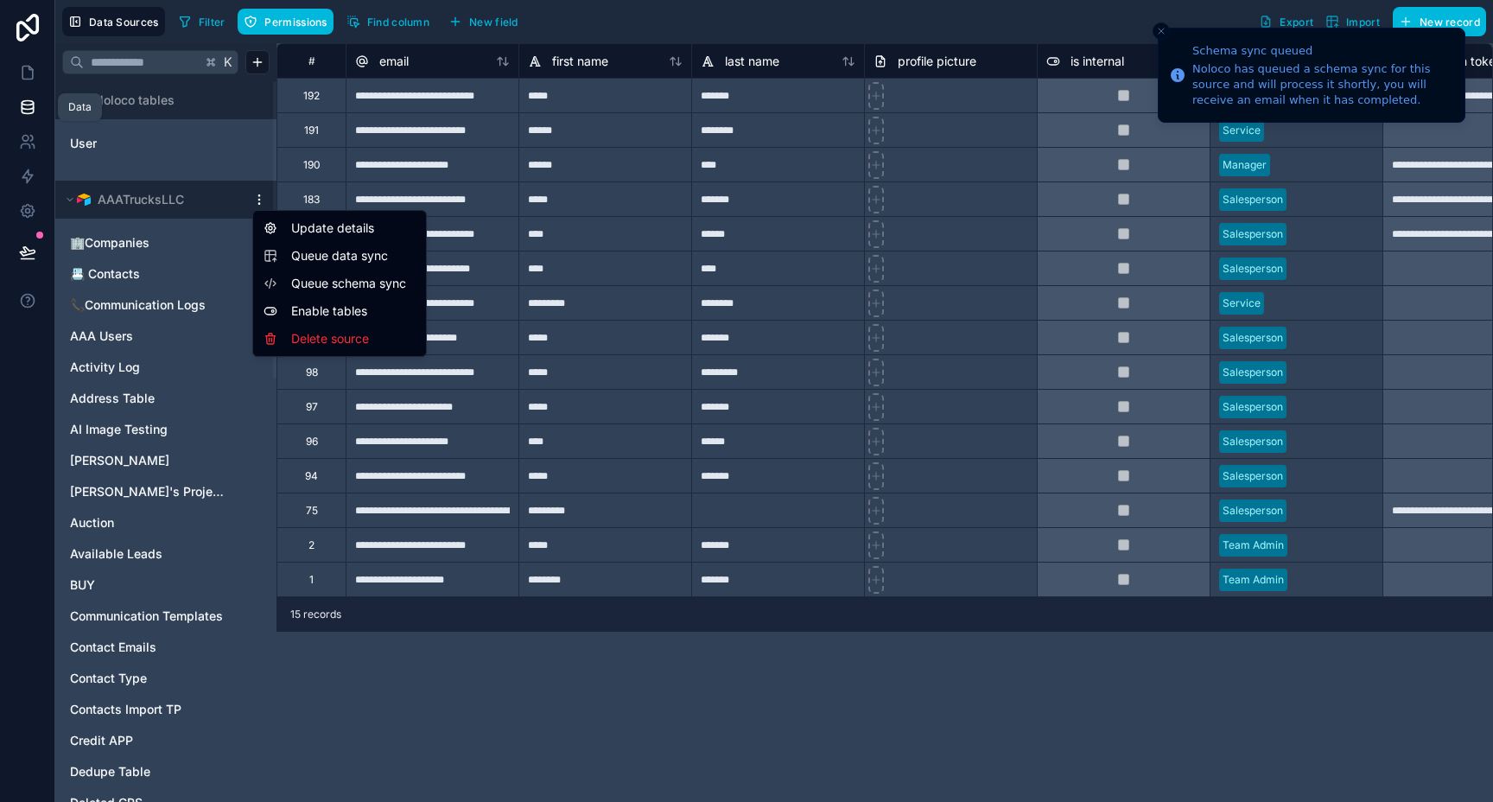
click at [1160, 35] on html "Schema sync queued Noloco has queued a schema sync for this source and will pro…" at bounding box center [746, 401] width 1493 height 802
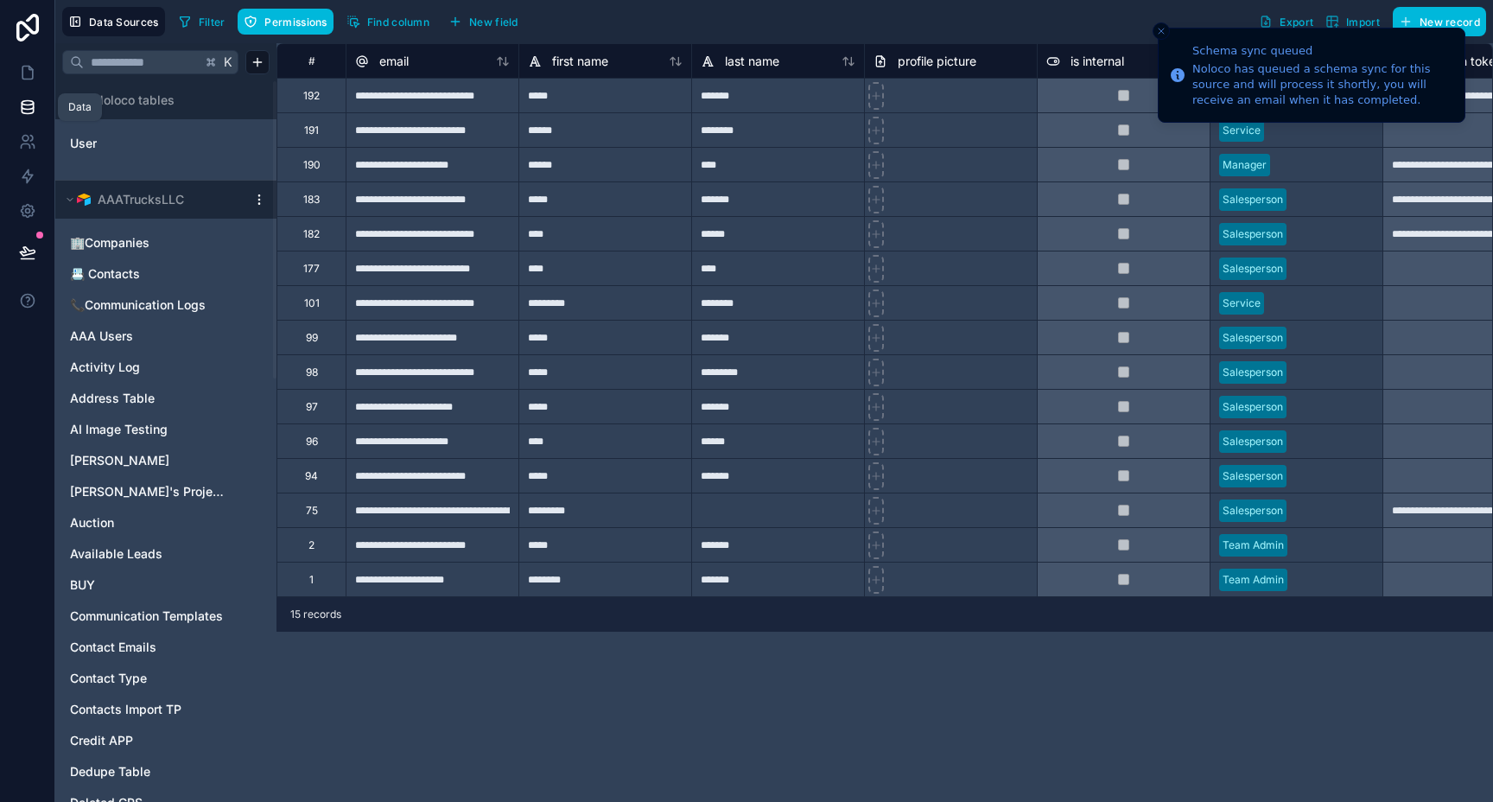
click at [1160, 35] on icon "Close toast" at bounding box center [1161, 31] width 10 height 10
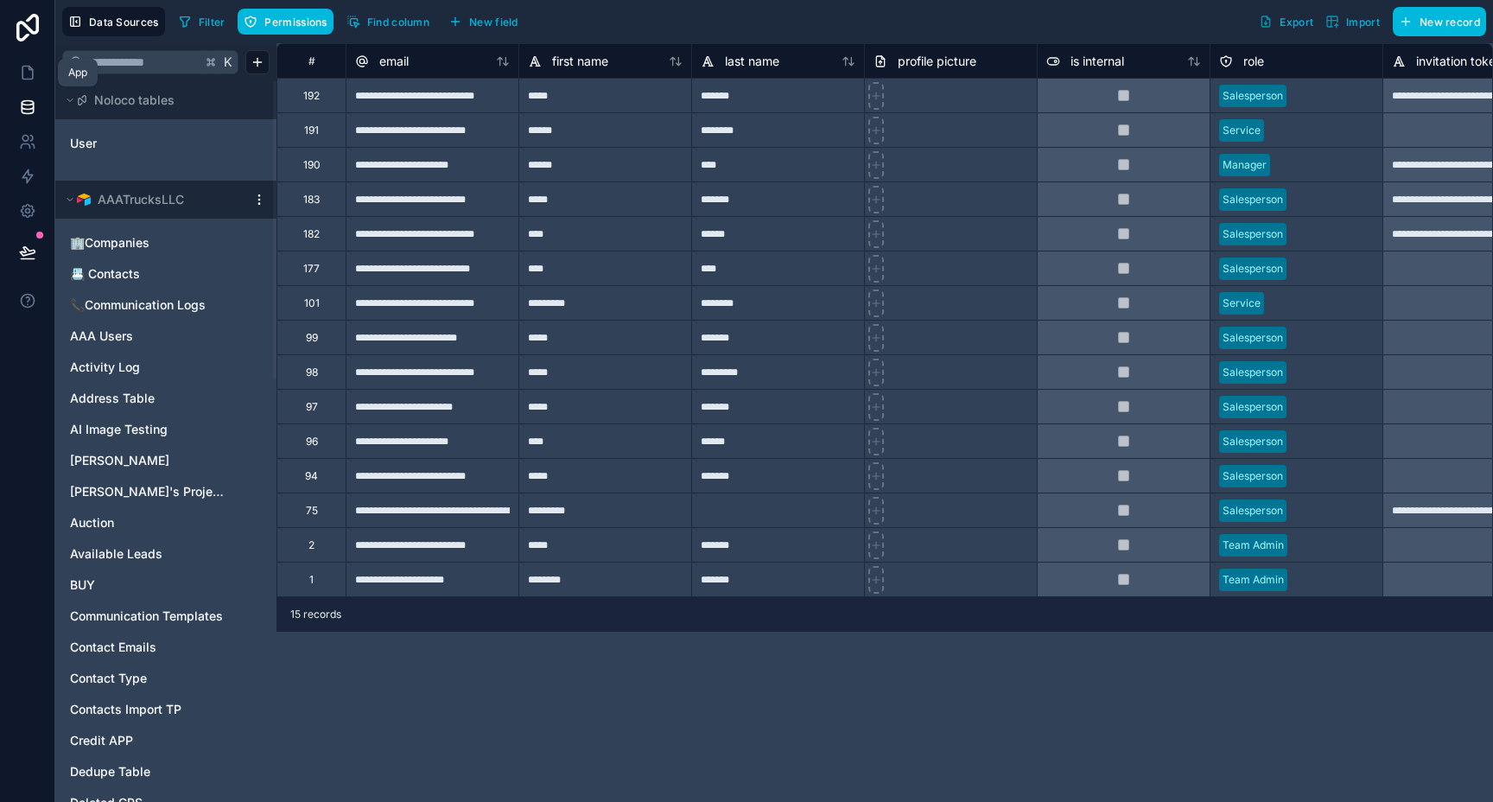
click at [28, 76] on icon at bounding box center [27, 72] width 17 height 17
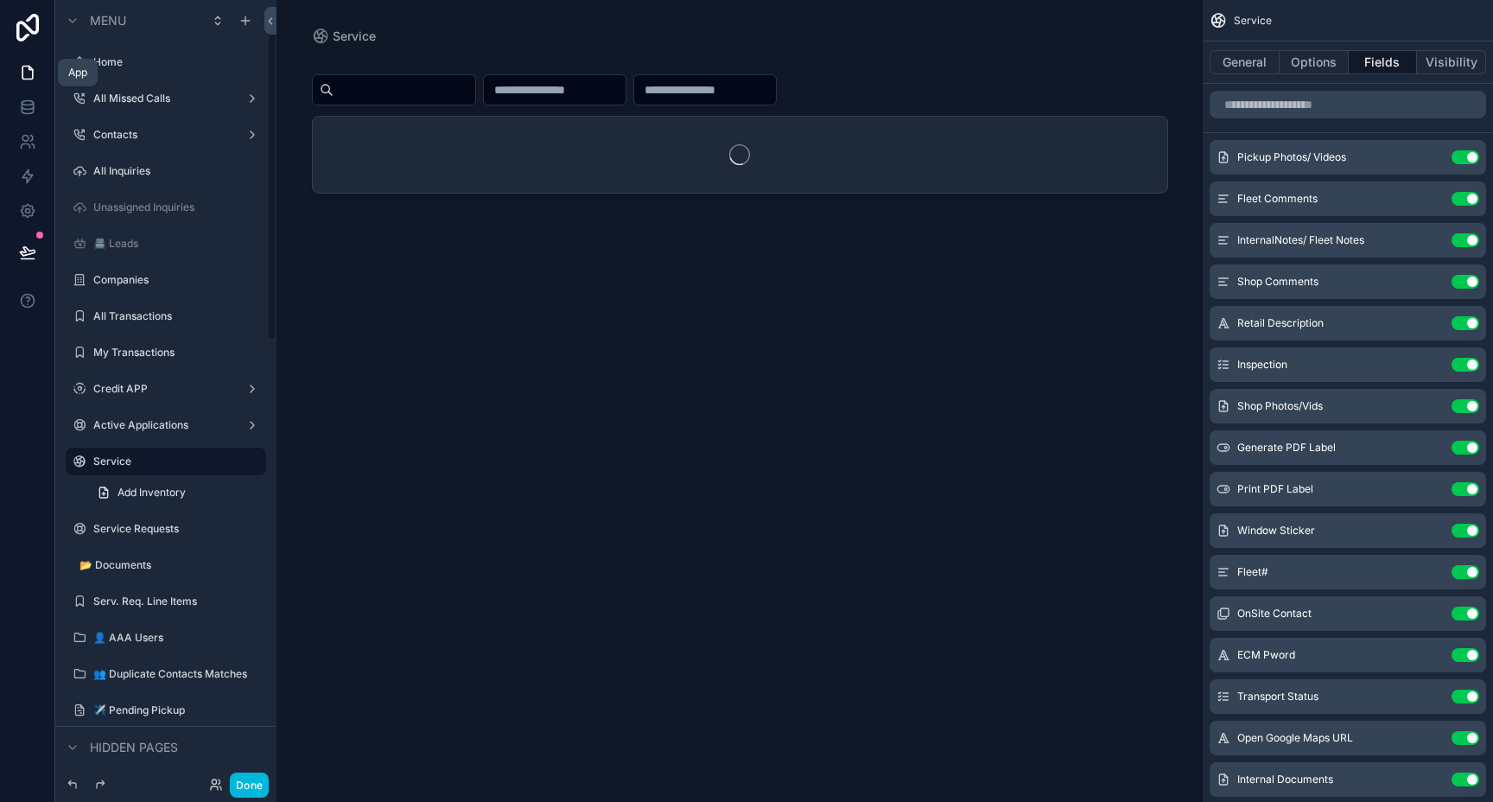
scroll to position [52, 0]
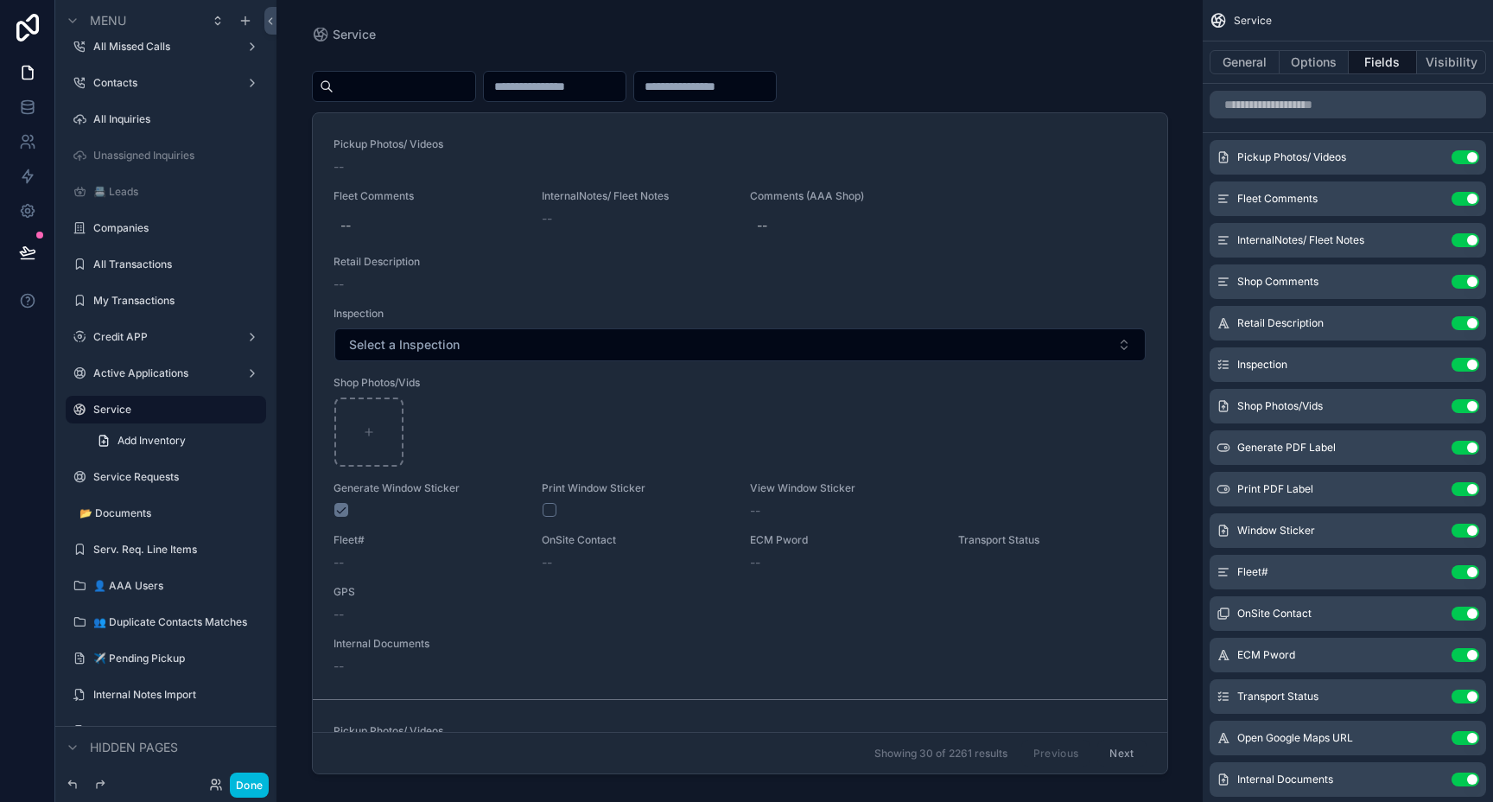
click at [1469, 199] on button "Use setting" at bounding box center [1465, 199] width 28 height 14
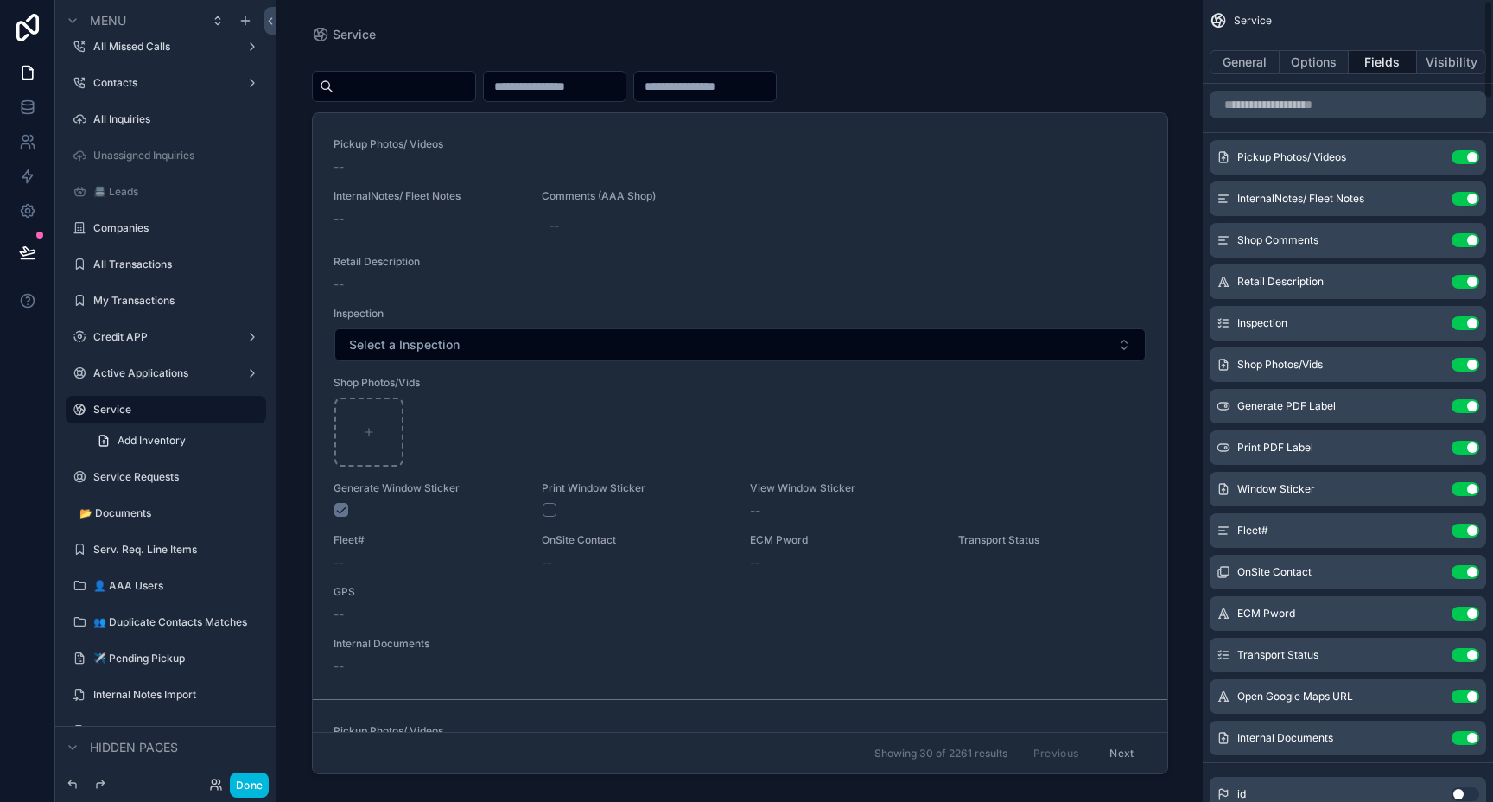
click at [1469, 199] on button "Use setting" at bounding box center [1465, 199] width 28 height 14
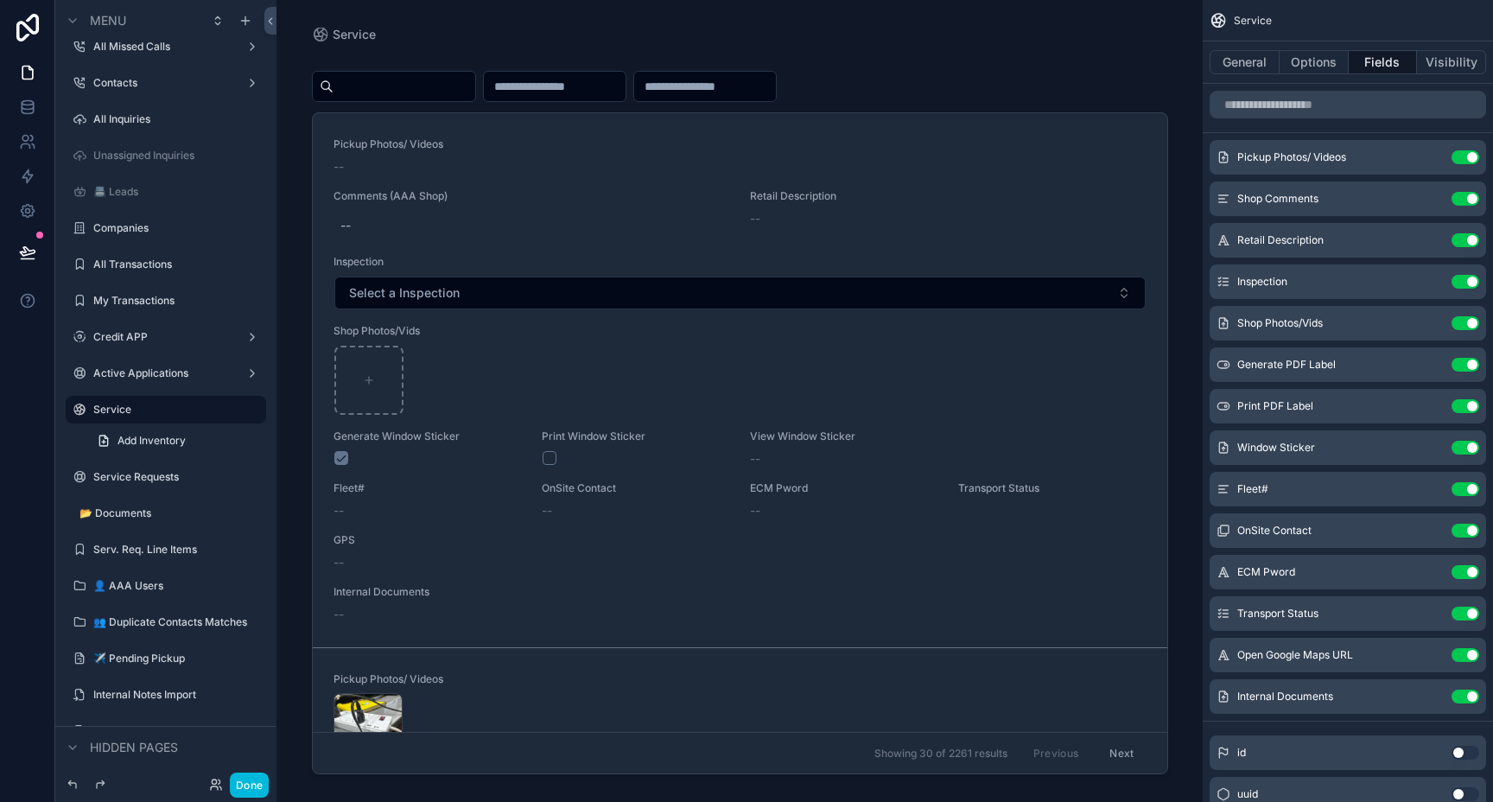
click at [1461, 531] on button "Use setting" at bounding box center [1465, 530] width 28 height 14
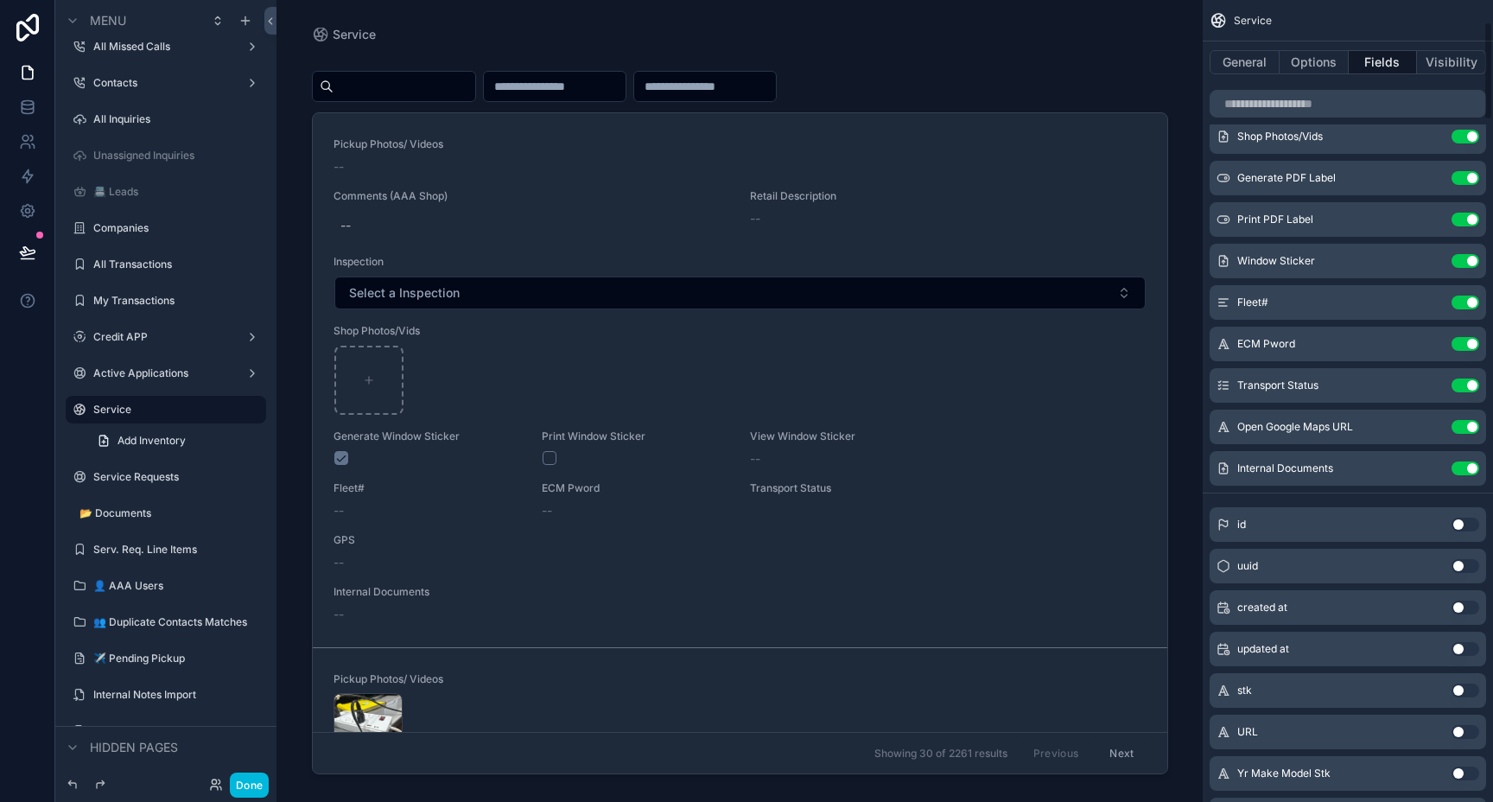
scroll to position [191, 0]
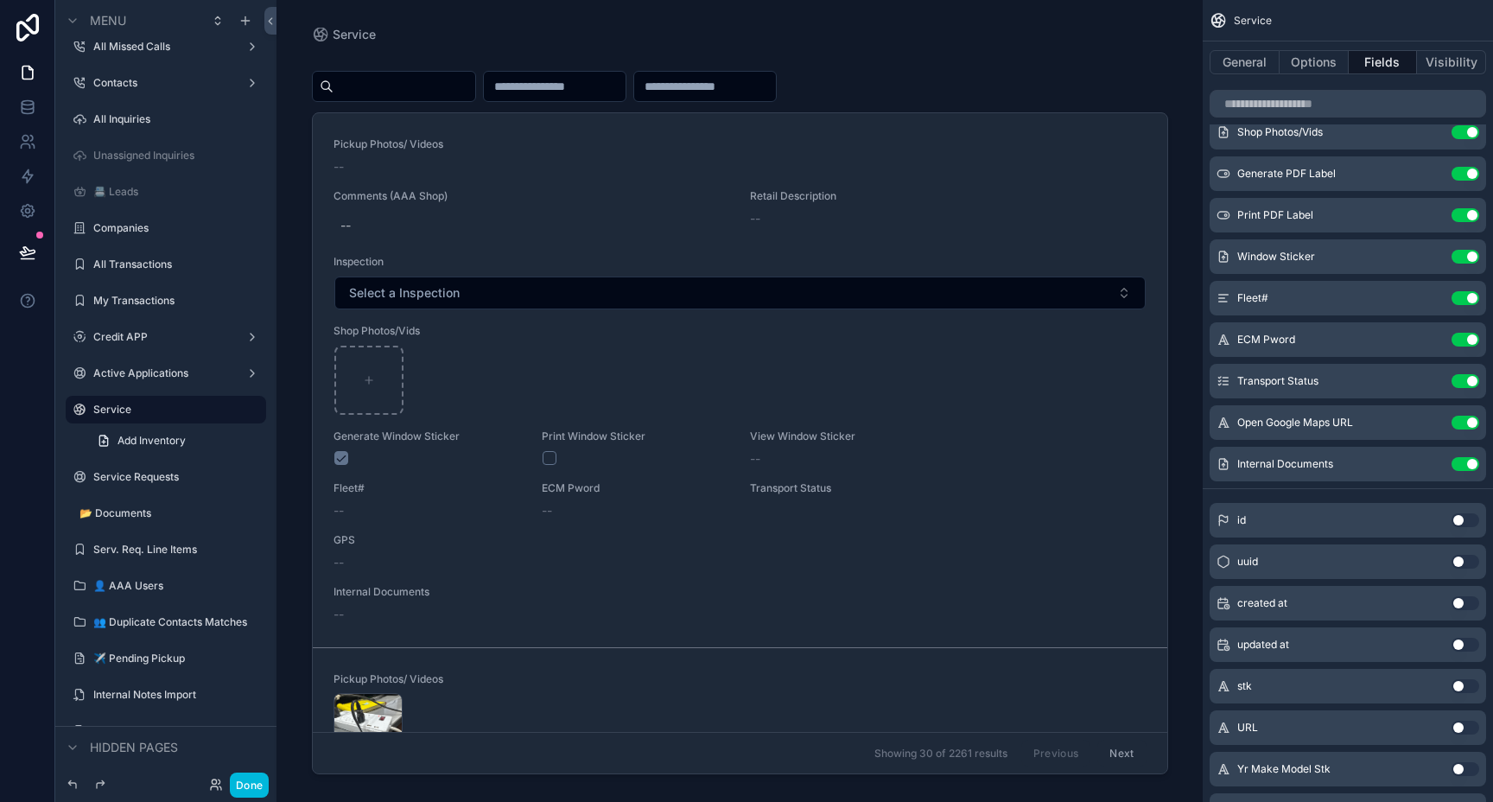
click at [1470, 301] on button "Use setting" at bounding box center [1465, 298] width 28 height 14
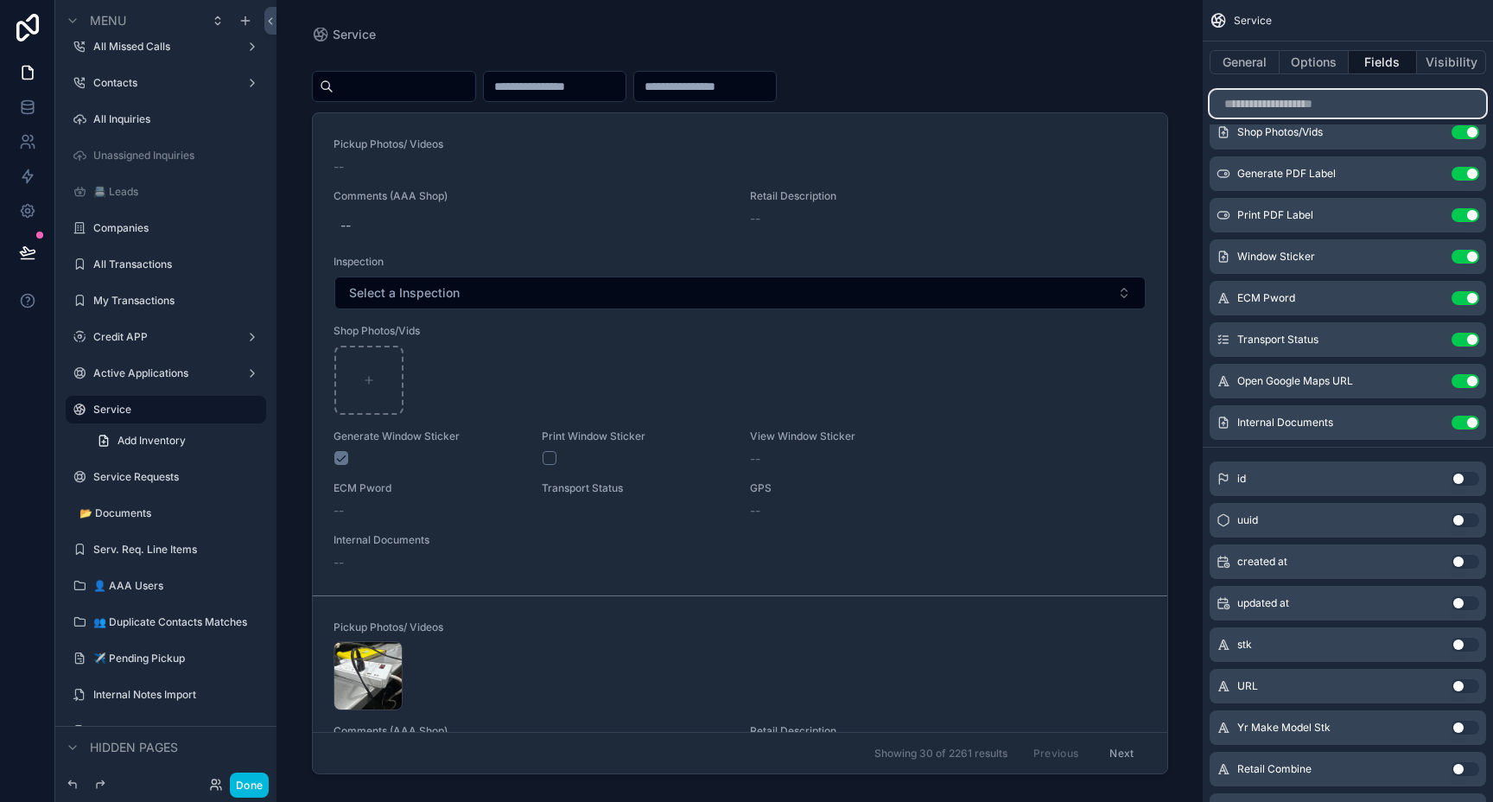
click at [1344, 110] on input "scrollable content" at bounding box center [1347, 104] width 276 height 28
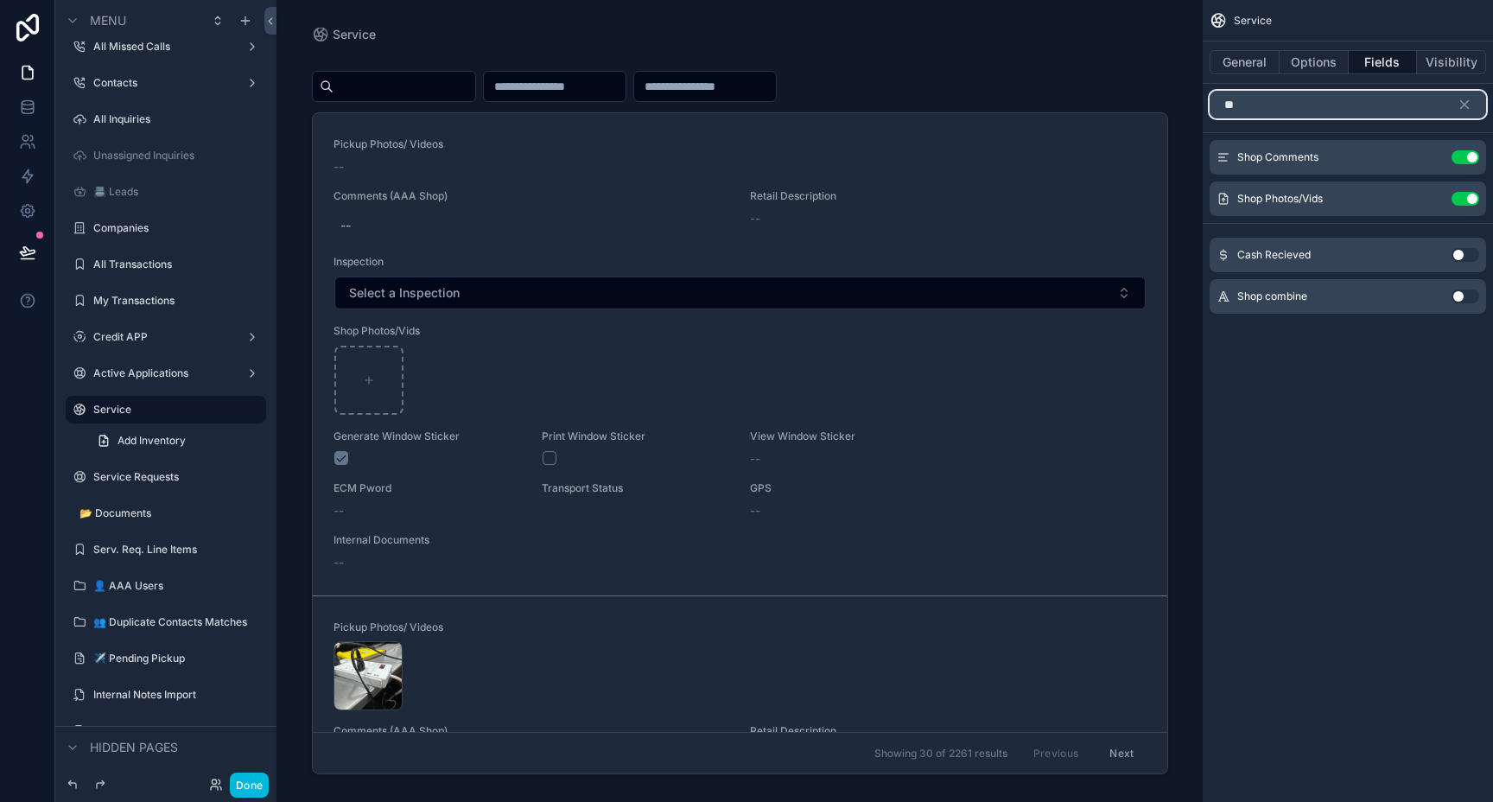
scroll to position [0, 0]
type input "****"
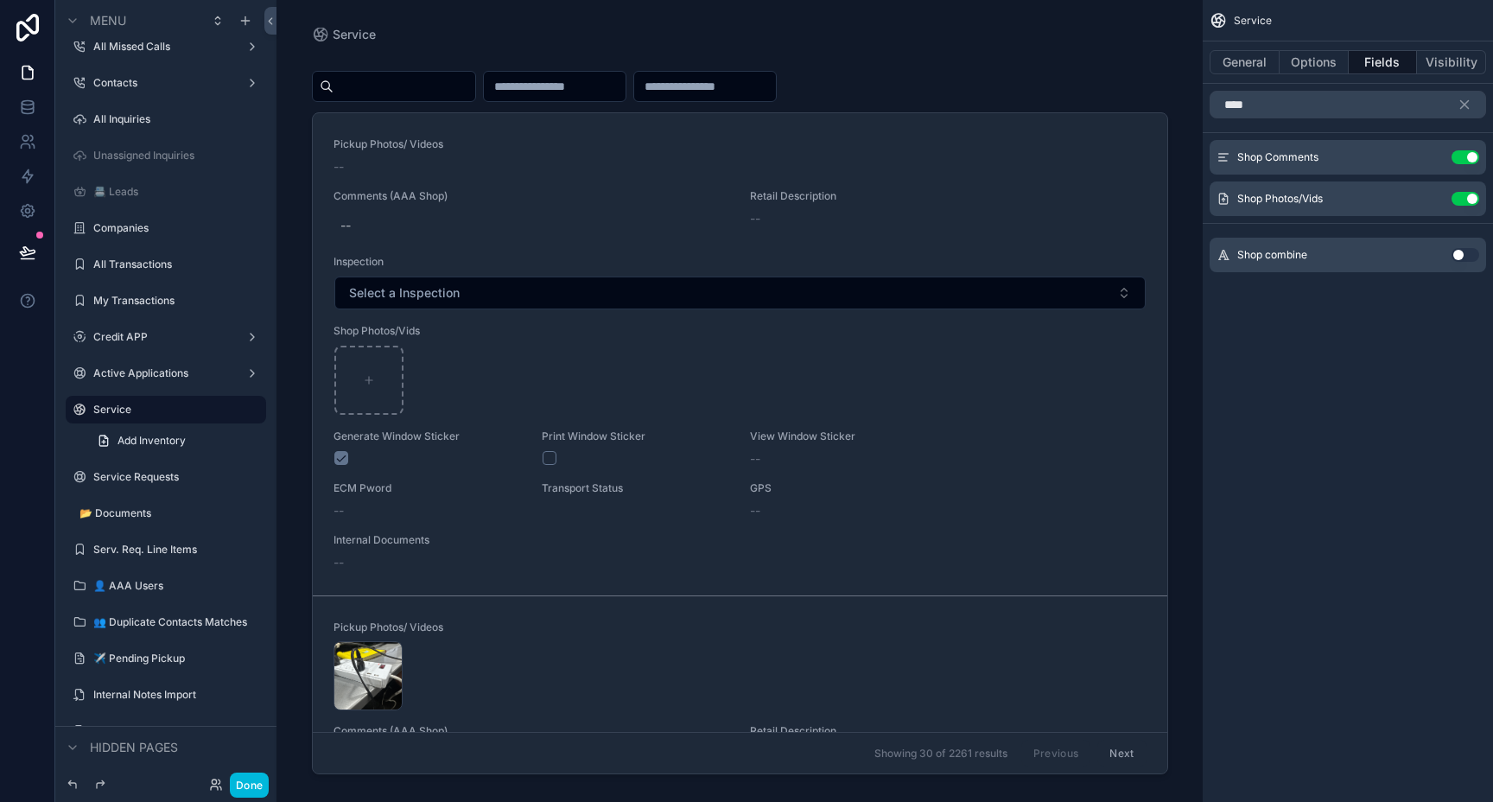
click at [1460, 253] on button "Use setting" at bounding box center [1465, 255] width 28 height 14
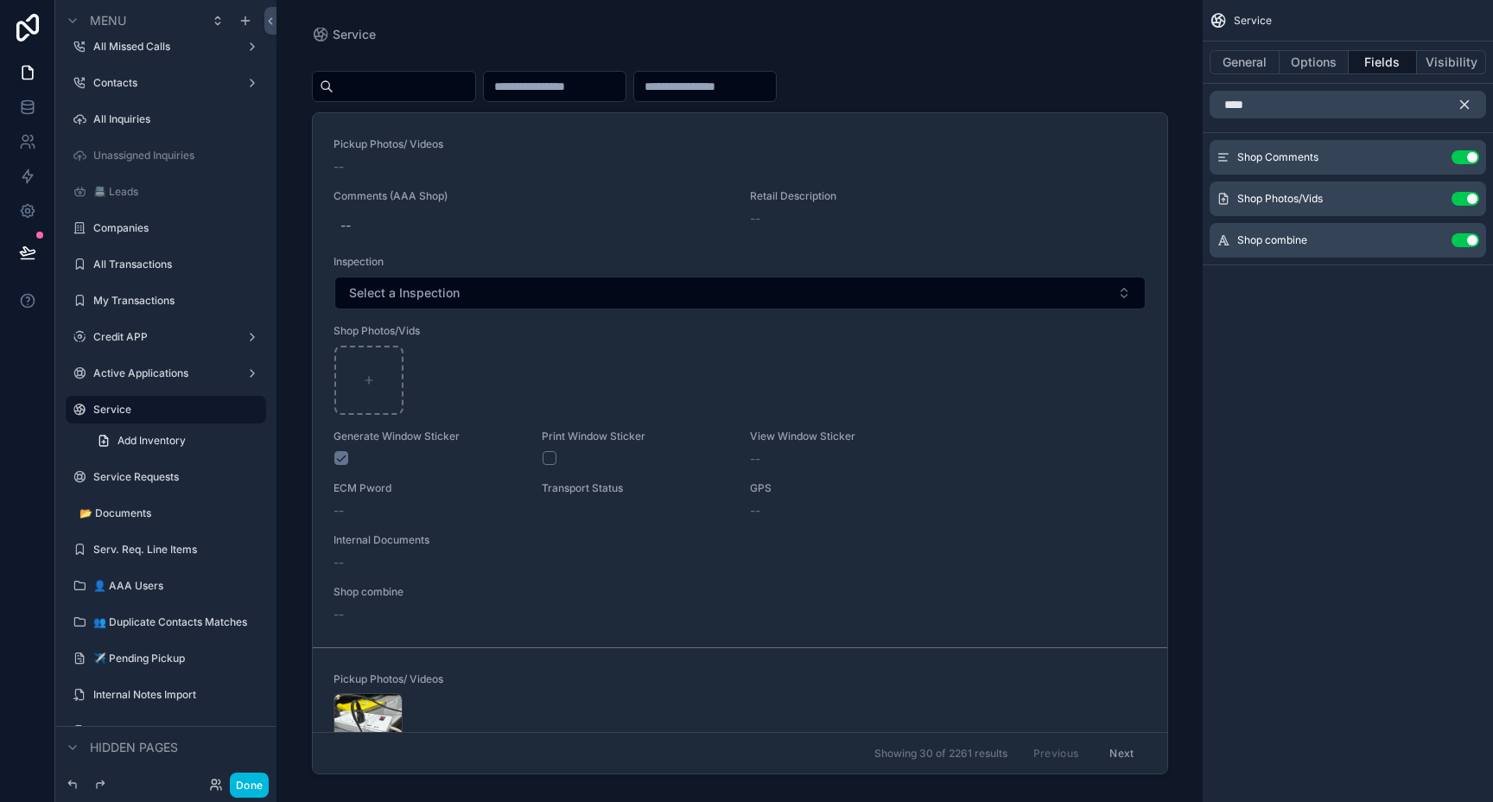
click at [1471, 108] on icon "scrollable content" at bounding box center [1464, 105] width 16 height 16
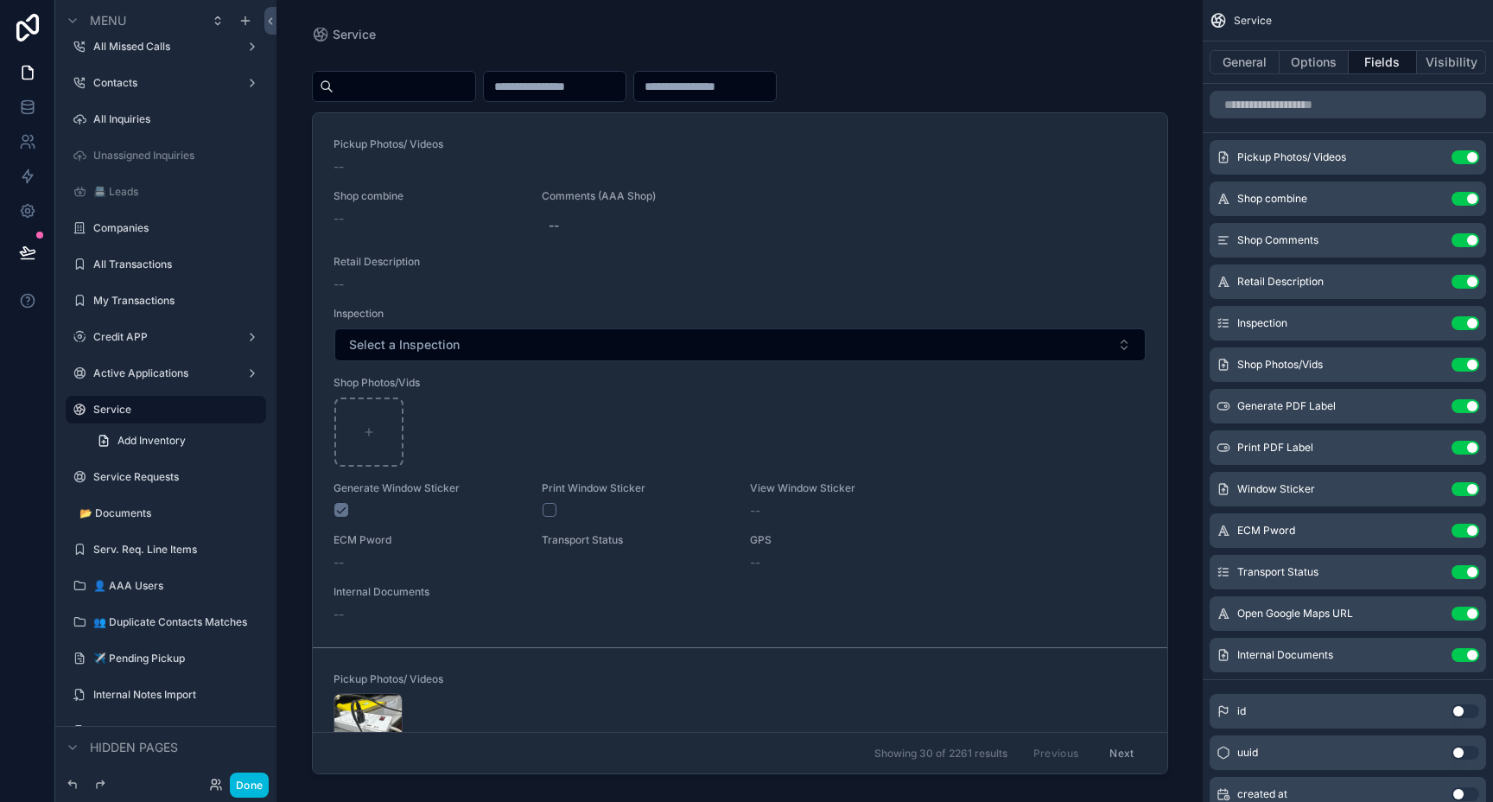
click at [126, 124] on label "All Inquiries" at bounding box center [174, 119] width 162 height 14
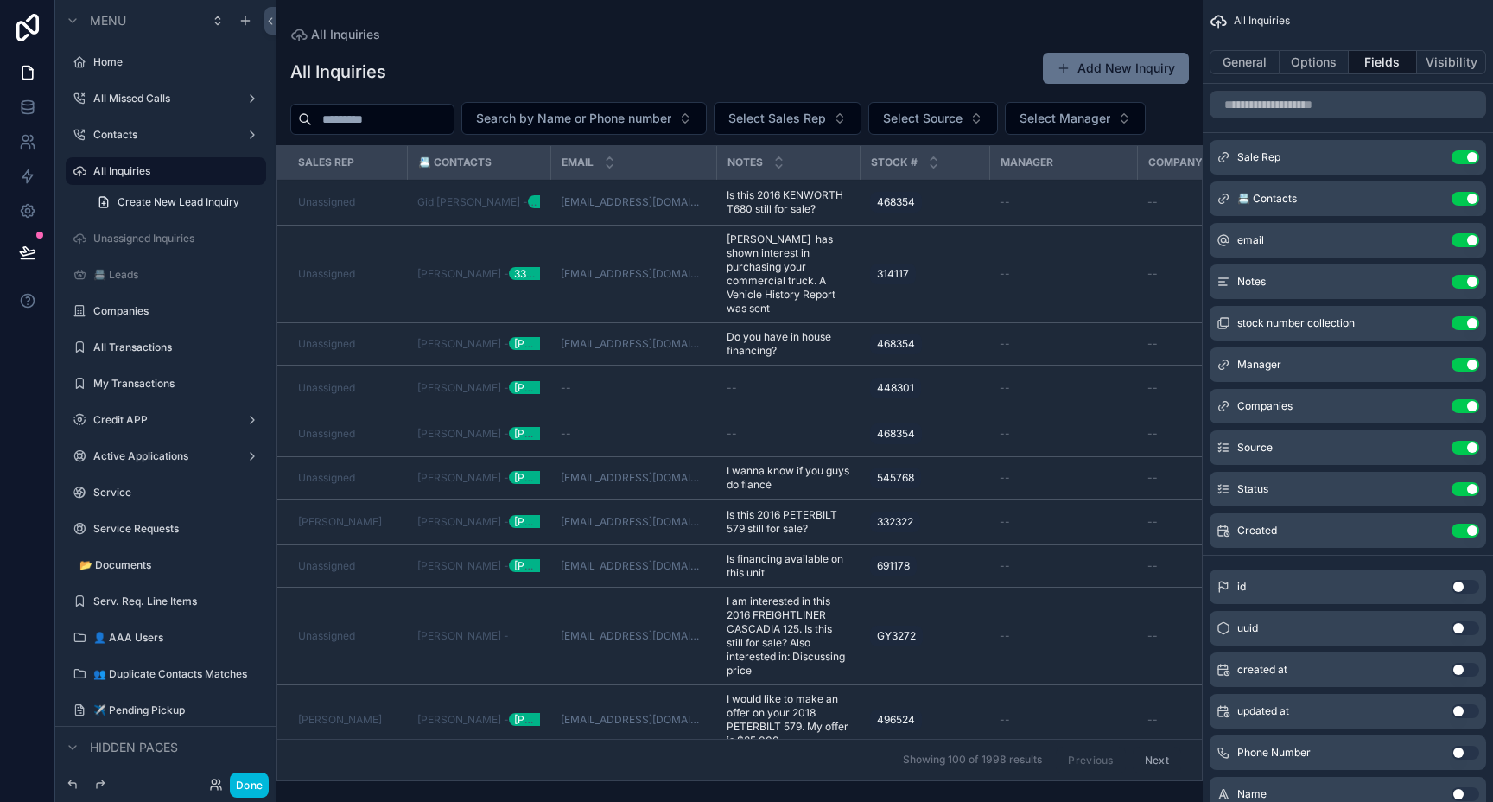
click at [372, 122] on div "scrollable content" at bounding box center [739, 401] width 926 height 802
click at [370, 123] on input "scrollable content" at bounding box center [383, 119] width 142 height 24
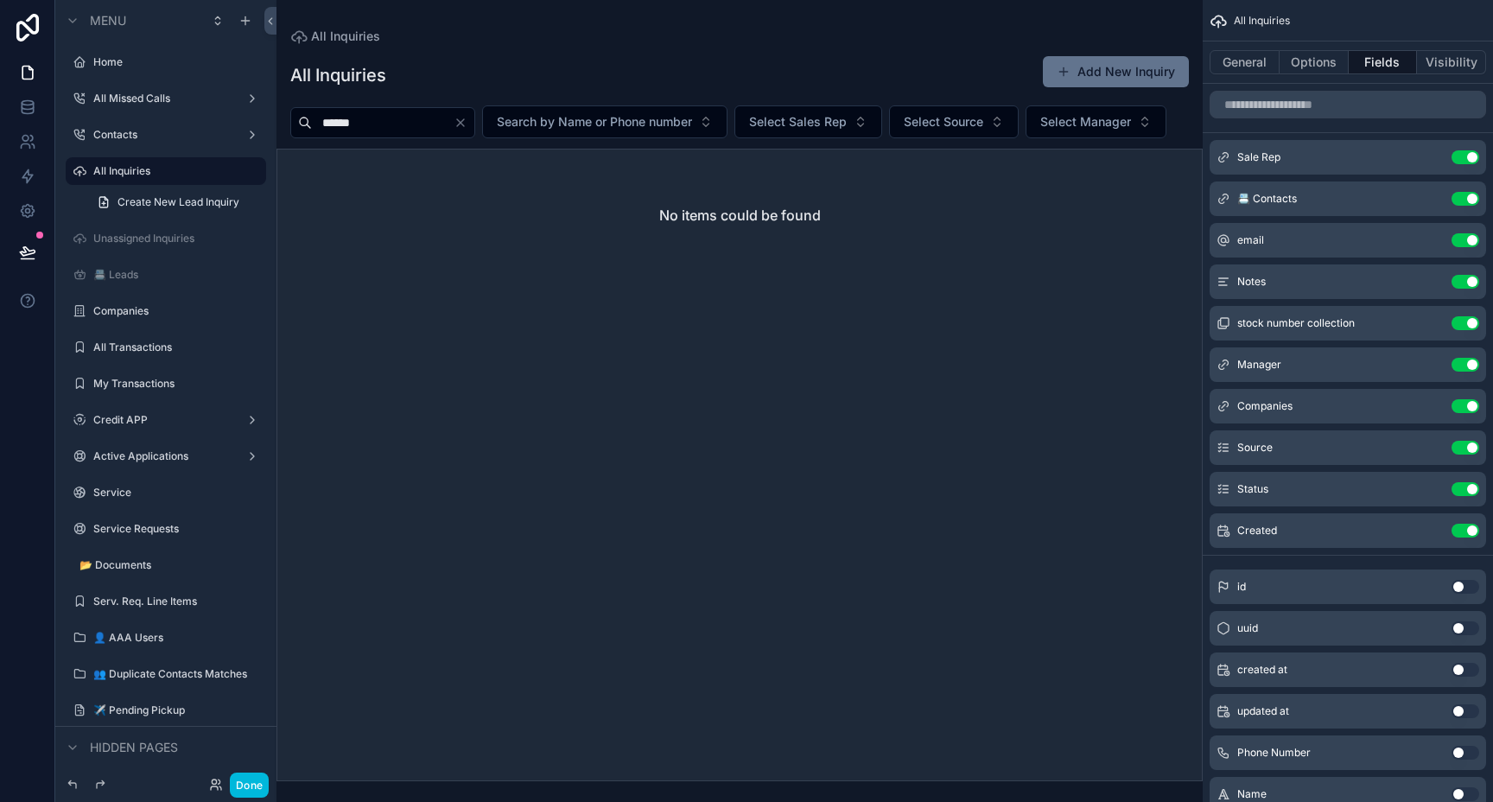
type input "******"
click at [144, 493] on label "Service" at bounding box center [174, 492] width 162 height 14
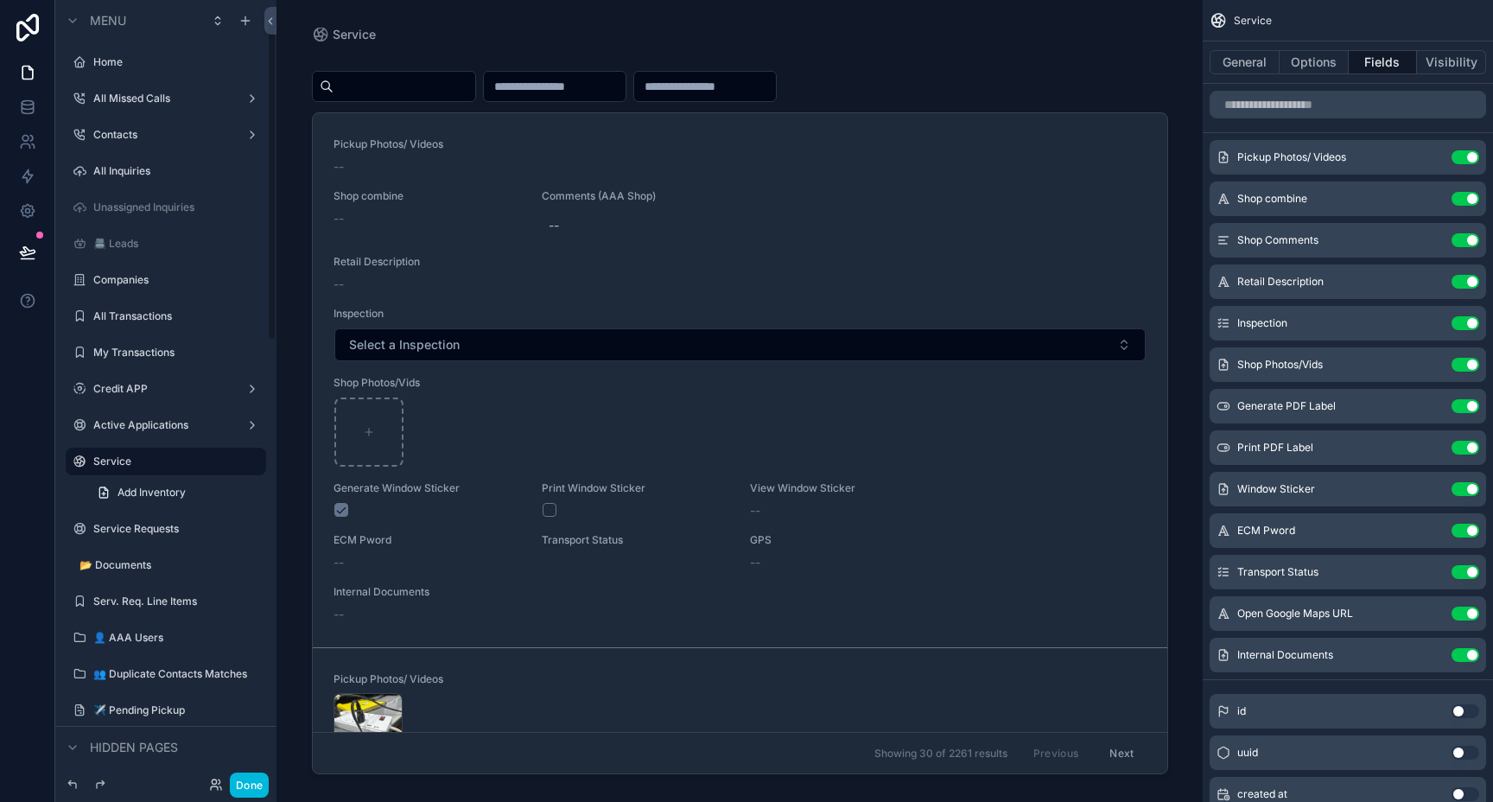
scroll to position [52, 0]
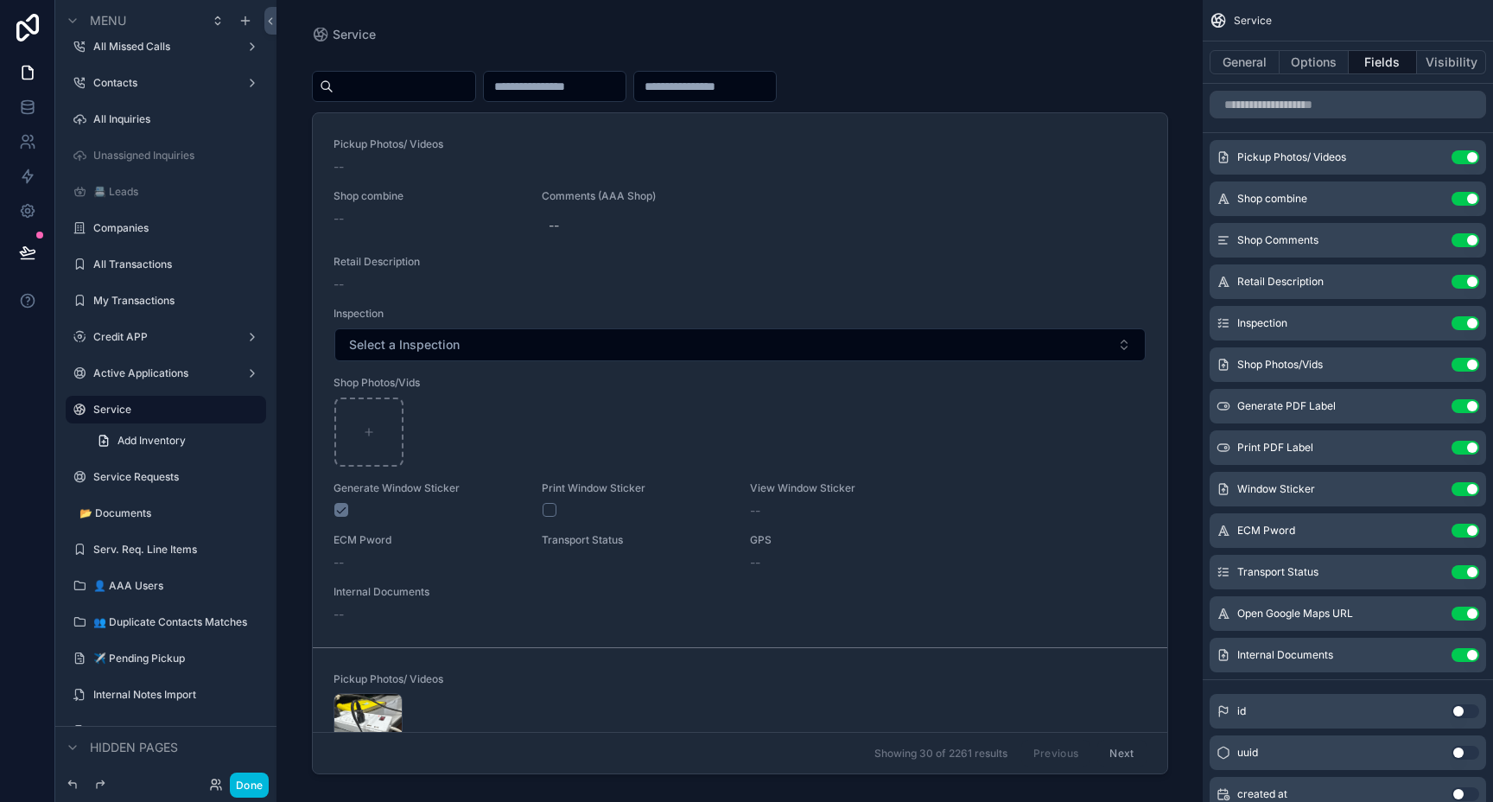
click at [559, 83] on div "scrollable content" at bounding box center [740, 390] width 884 height 781
click at [558, 98] on input "scrollable content" at bounding box center [555, 86] width 142 height 24
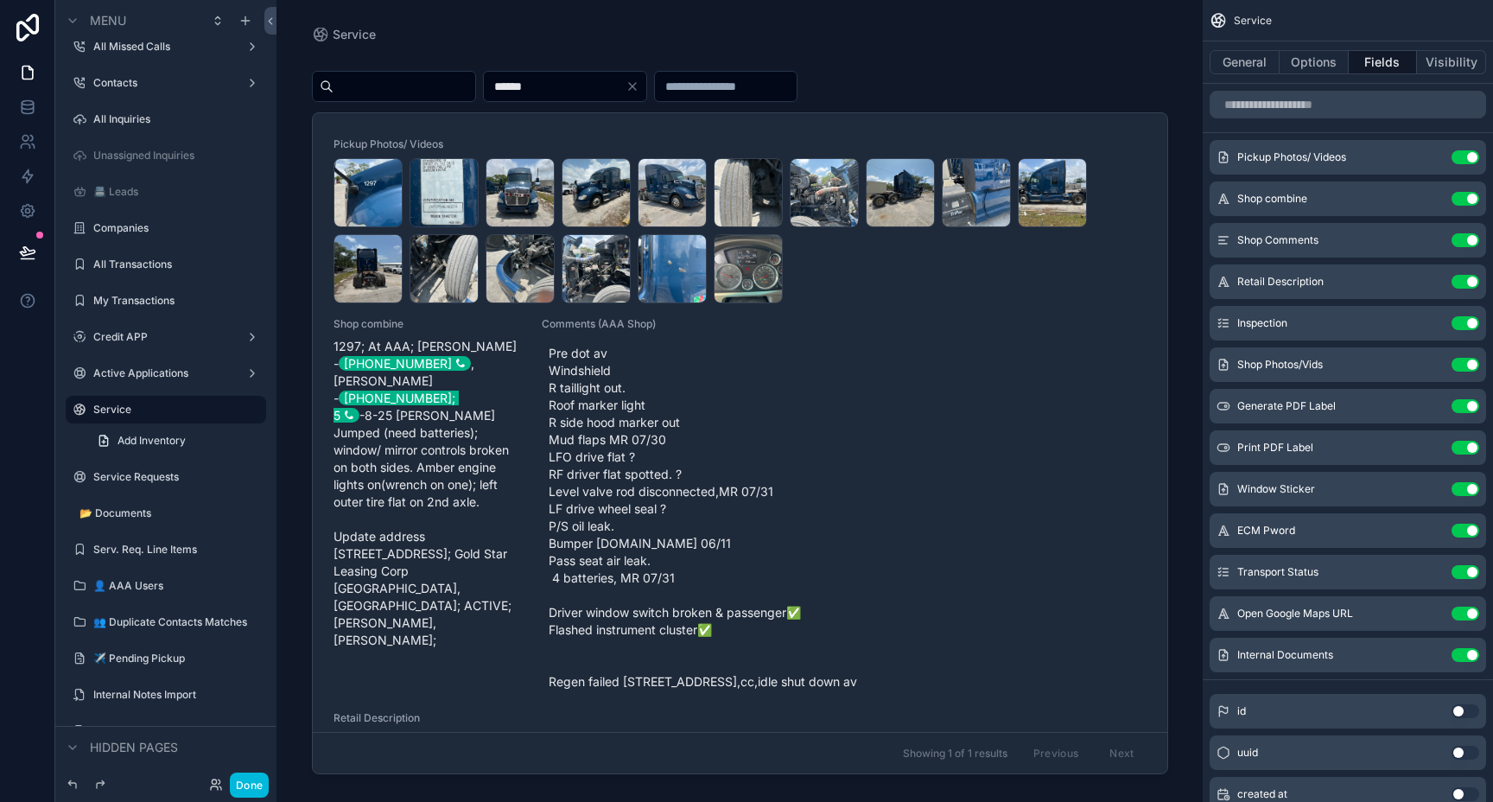
scroll to position [41, 0]
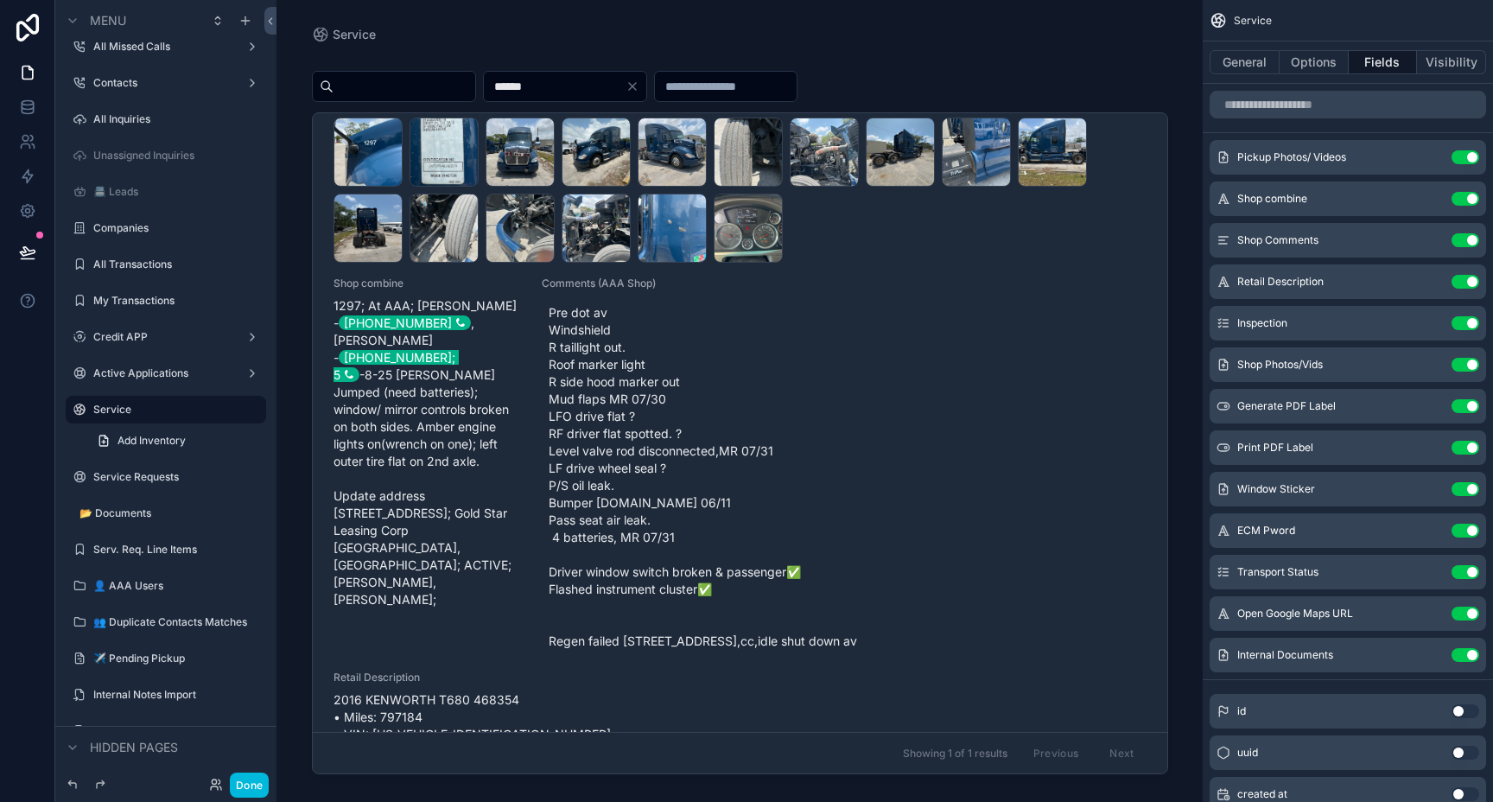
type input "******"
click at [0, 0] on icon "scrollable content" at bounding box center [0, 0] width 0 height 0
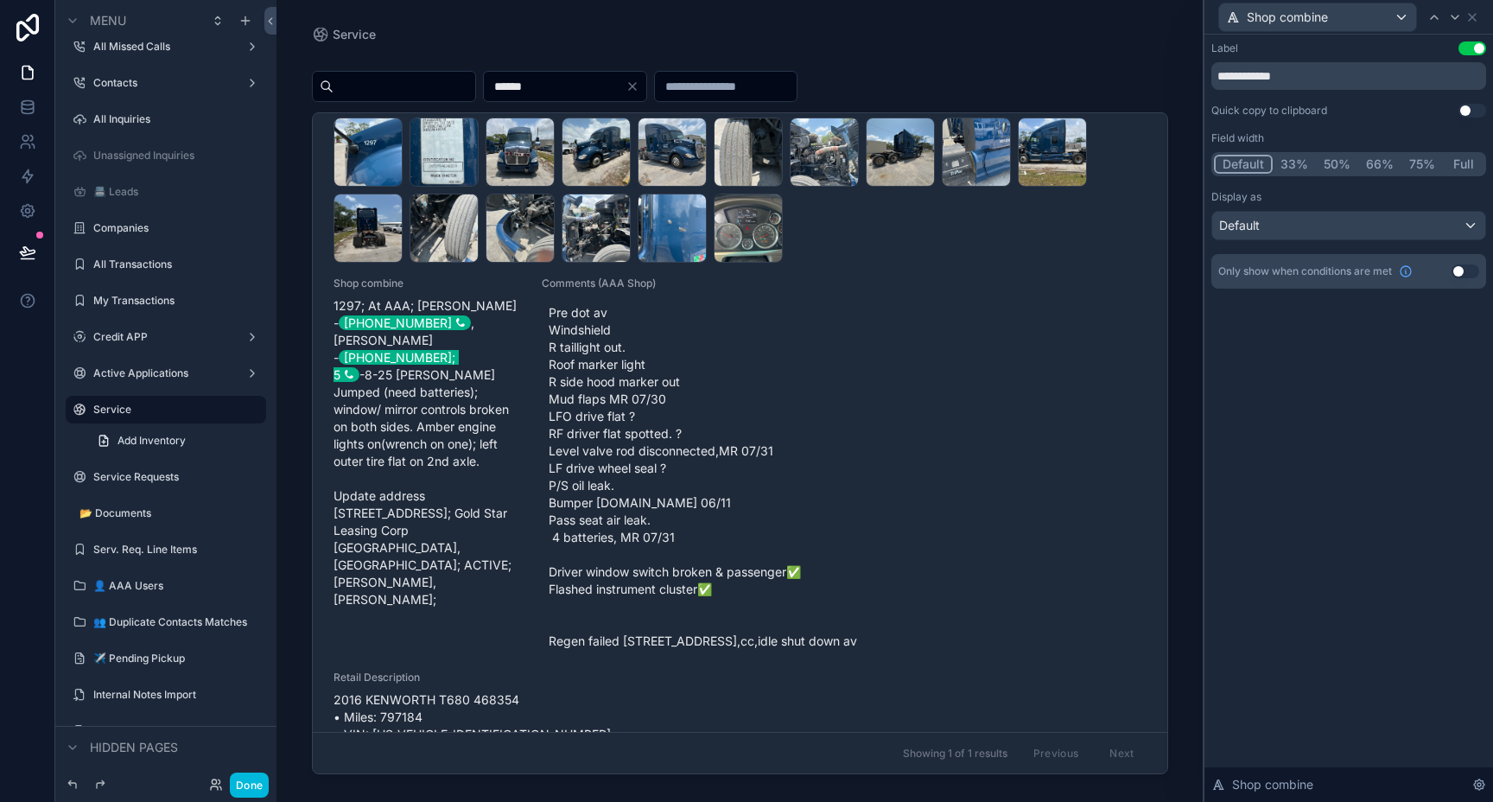
click at [1417, 166] on button "75%" at bounding box center [1421, 164] width 41 height 19
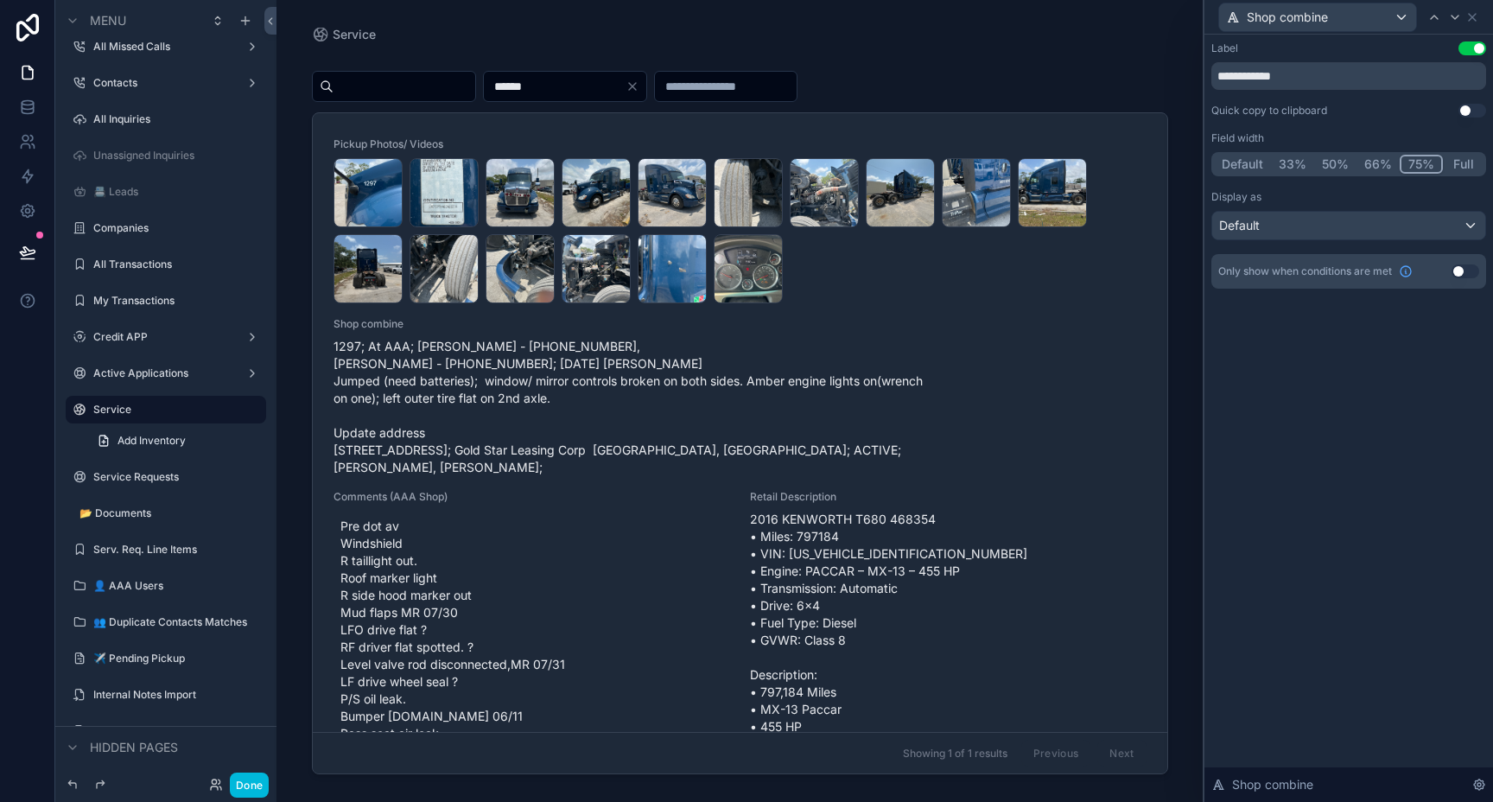
click at [1464, 165] on button "Full" at bounding box center [1463, 164] width 41 height 19
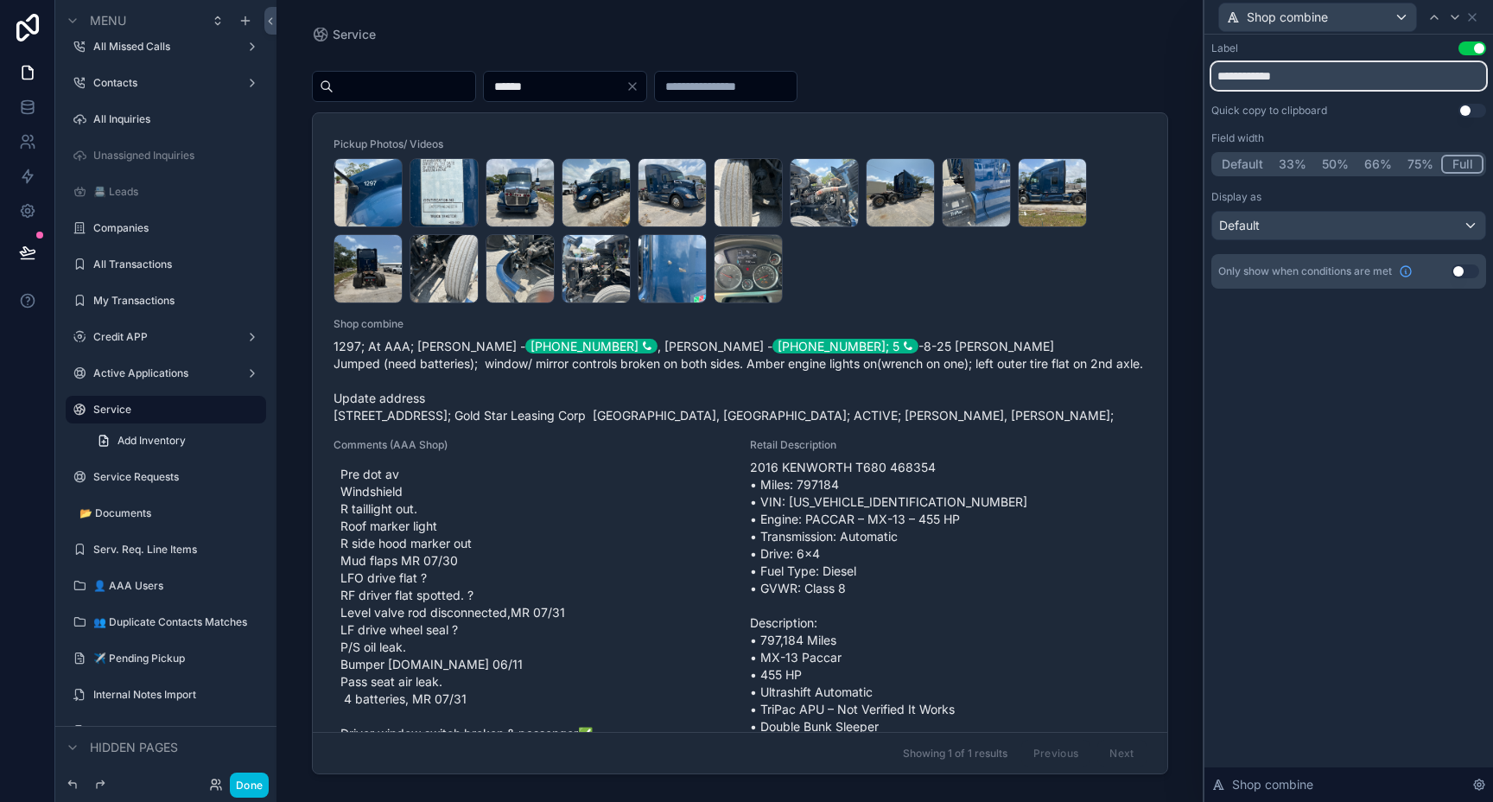
click at [1276, 72] on input "**********" at bounding box center [1348, 76] width 275 height 28
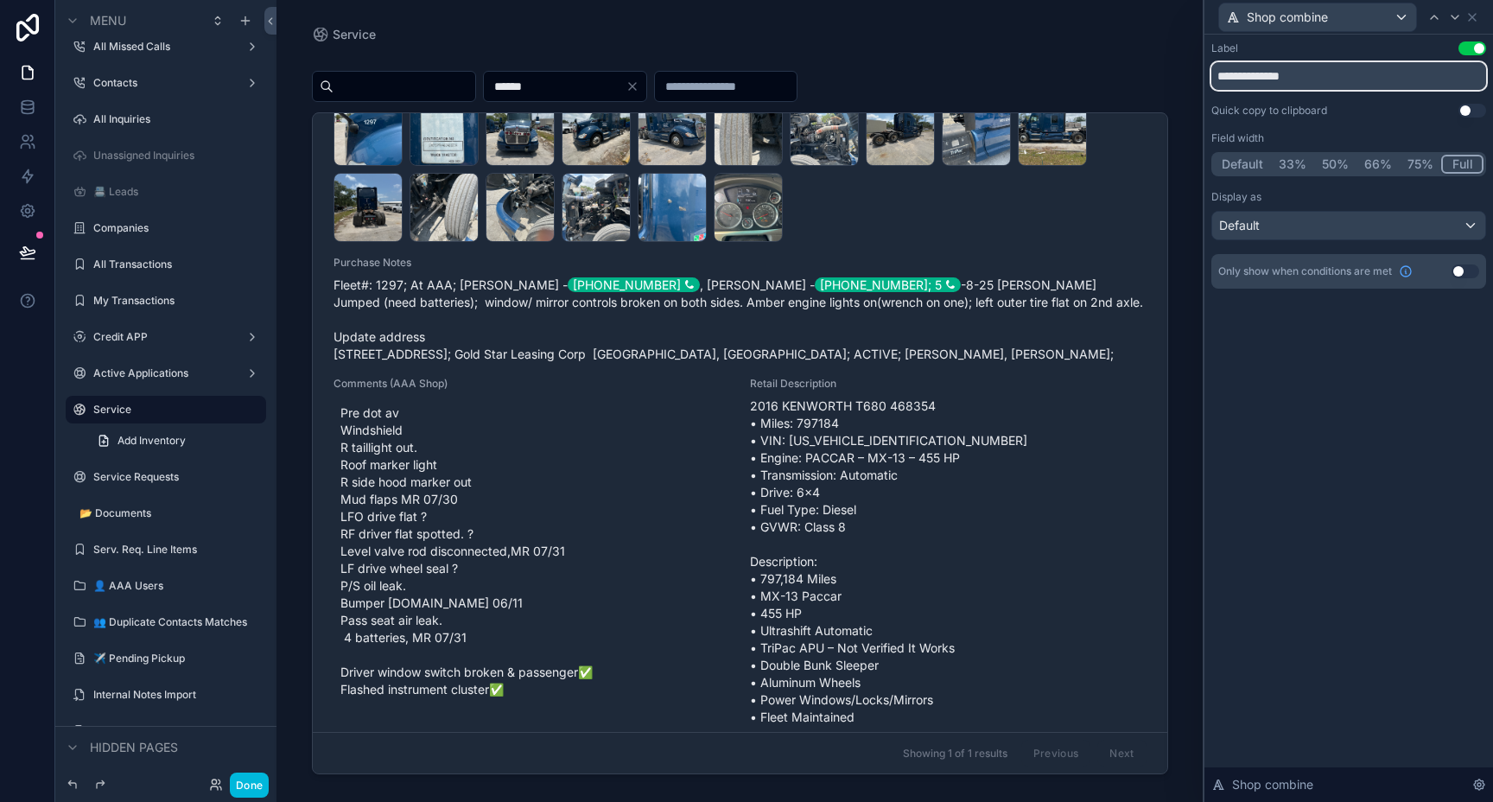
scroll to position [95, 0]
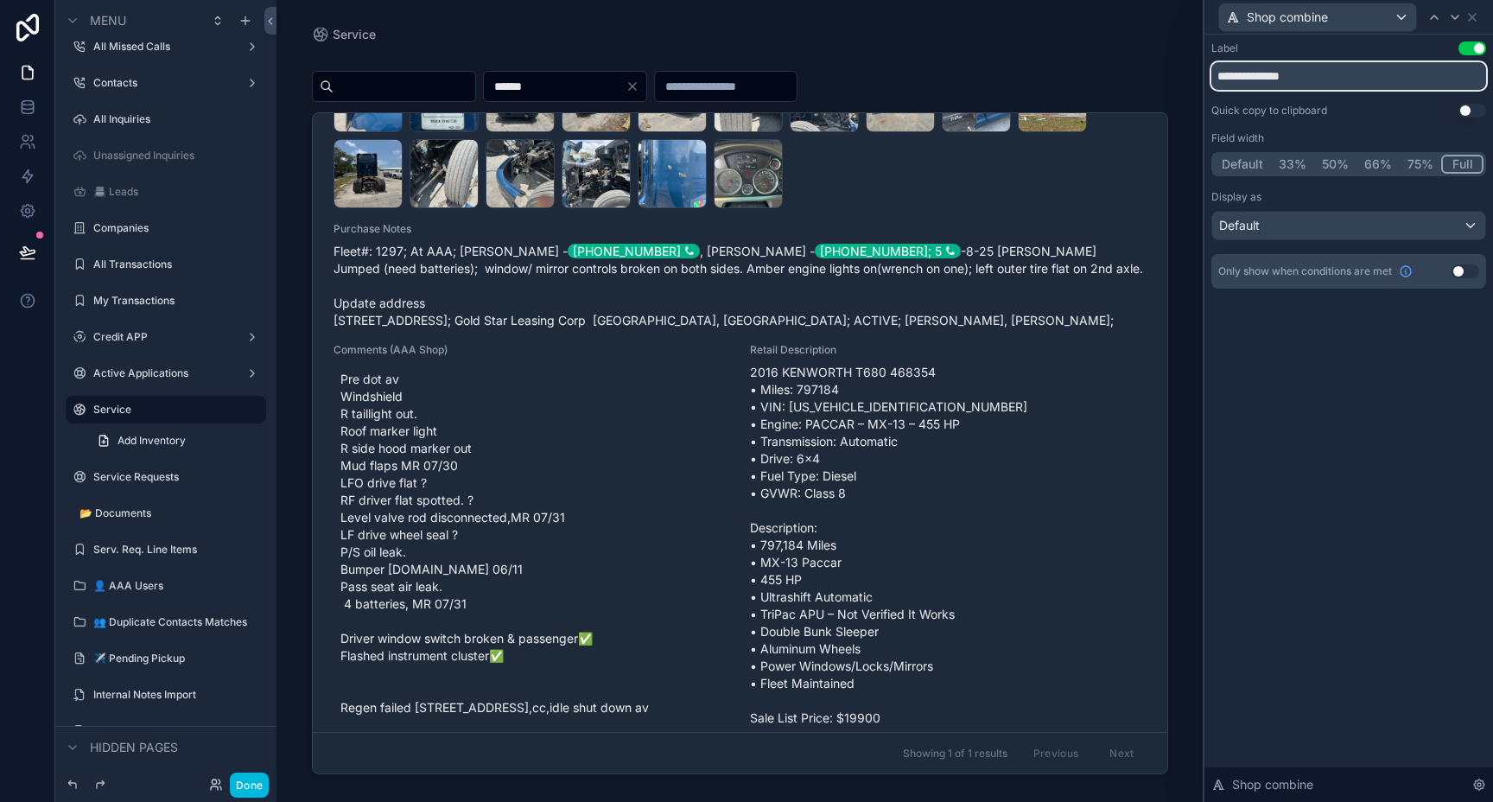
type input "**********"
click at [1119, 399] on span "2016 KENWORTH T680 468354 • Miles: 797184 • VIN: [US_VEHICLE_IDENTIFICATION_NUM…" at bounding box center [948, 545] width 397 height 363
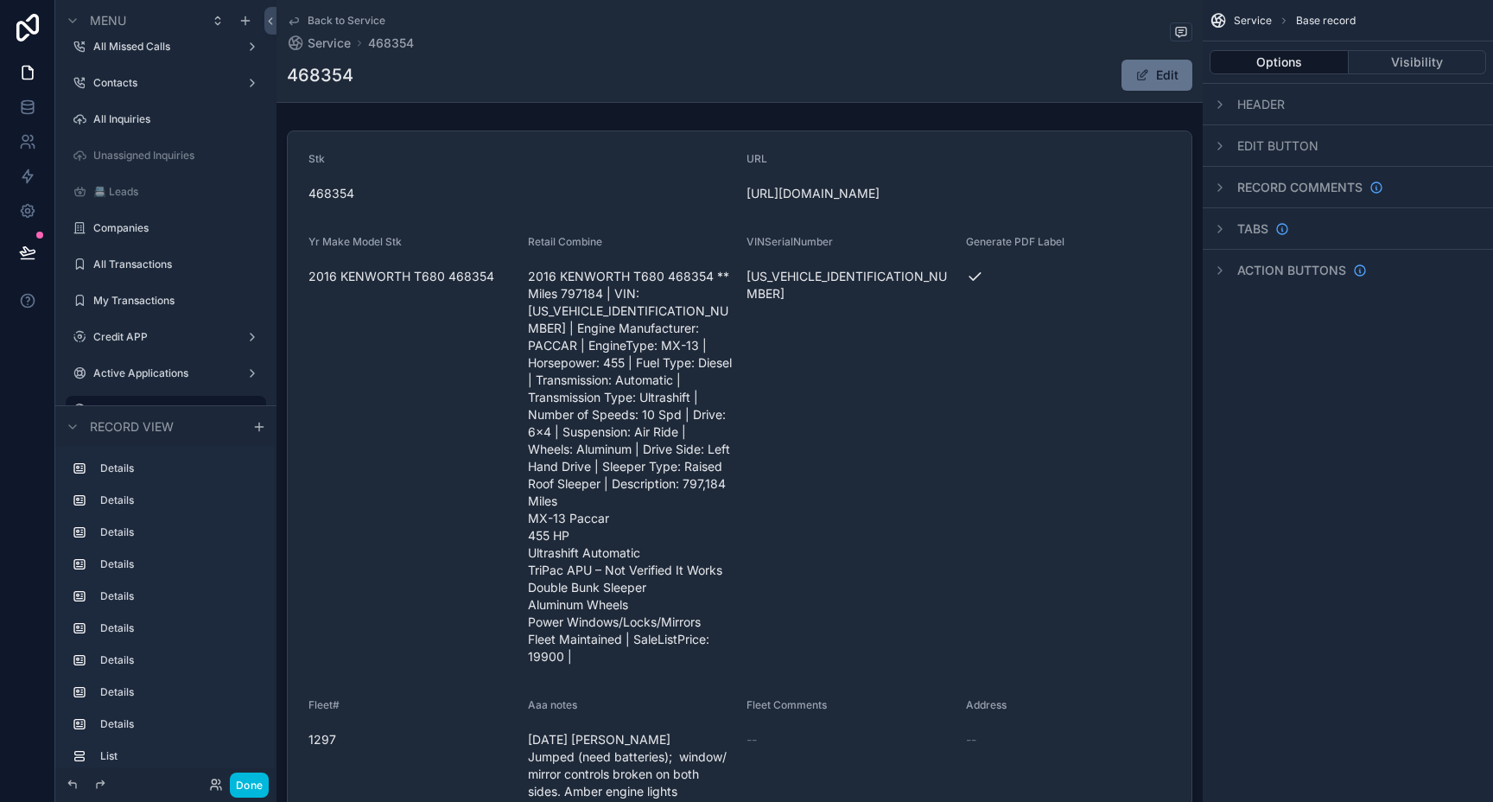
click at [347, 16] on span "Back to Service" at bounding box center [347, 21] width 78 height 14
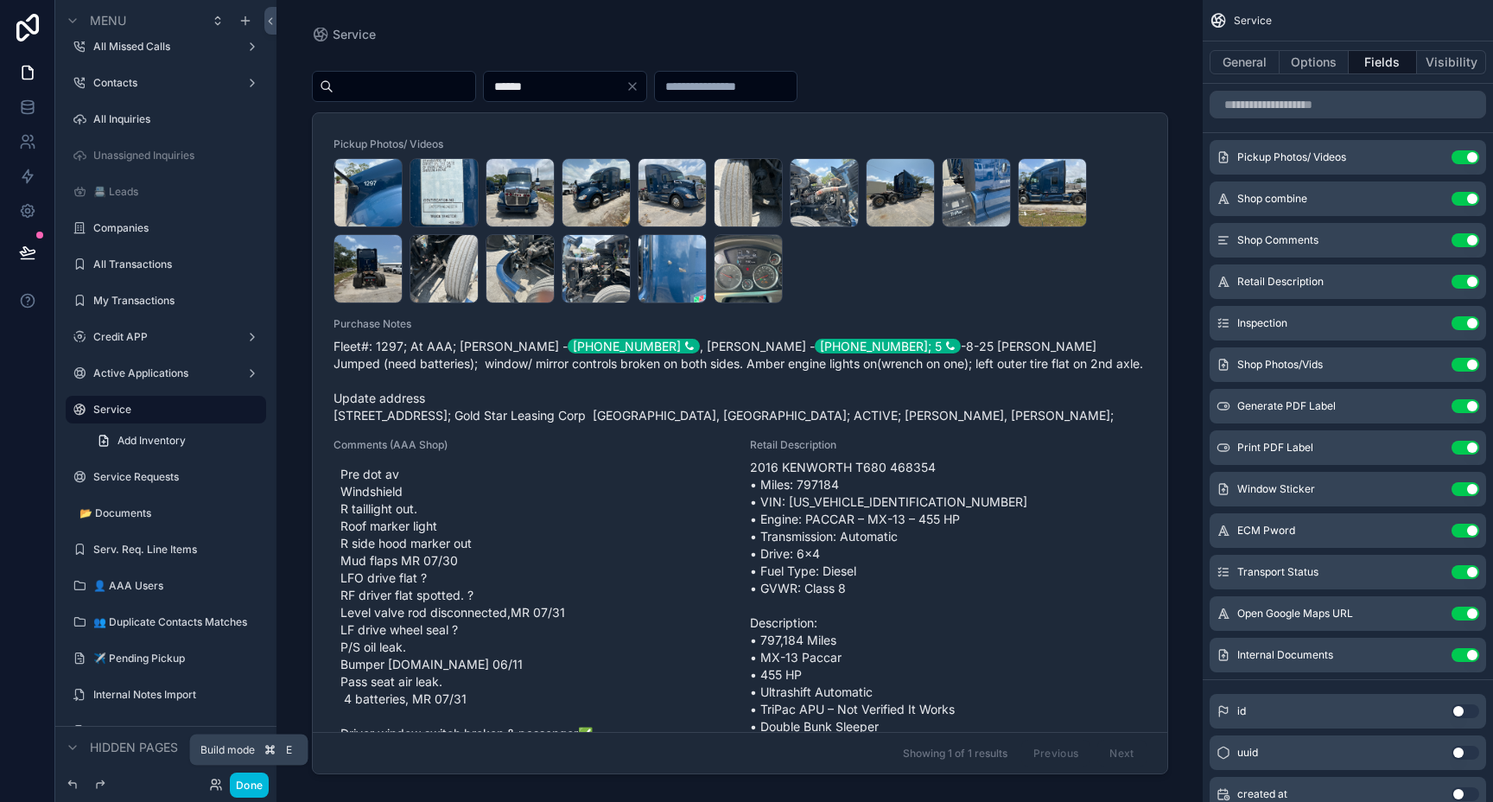
click at [247, 779] on button "Done" at bounding box center [249, 784] width 39 height 25
